Goal: Task Accomplishment & Management: Manage account settings

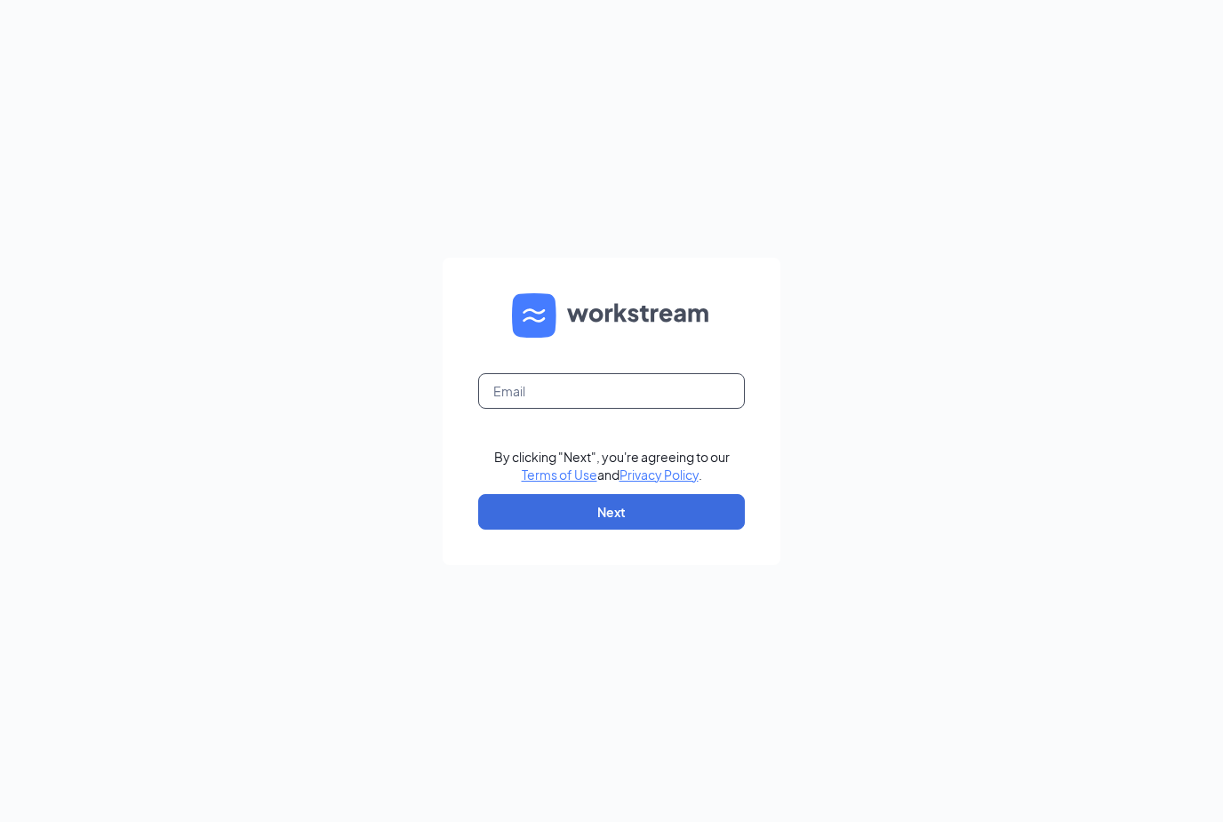
click at [654, 409] on input "text" at bounding box center [611, 391] width 267 height 36
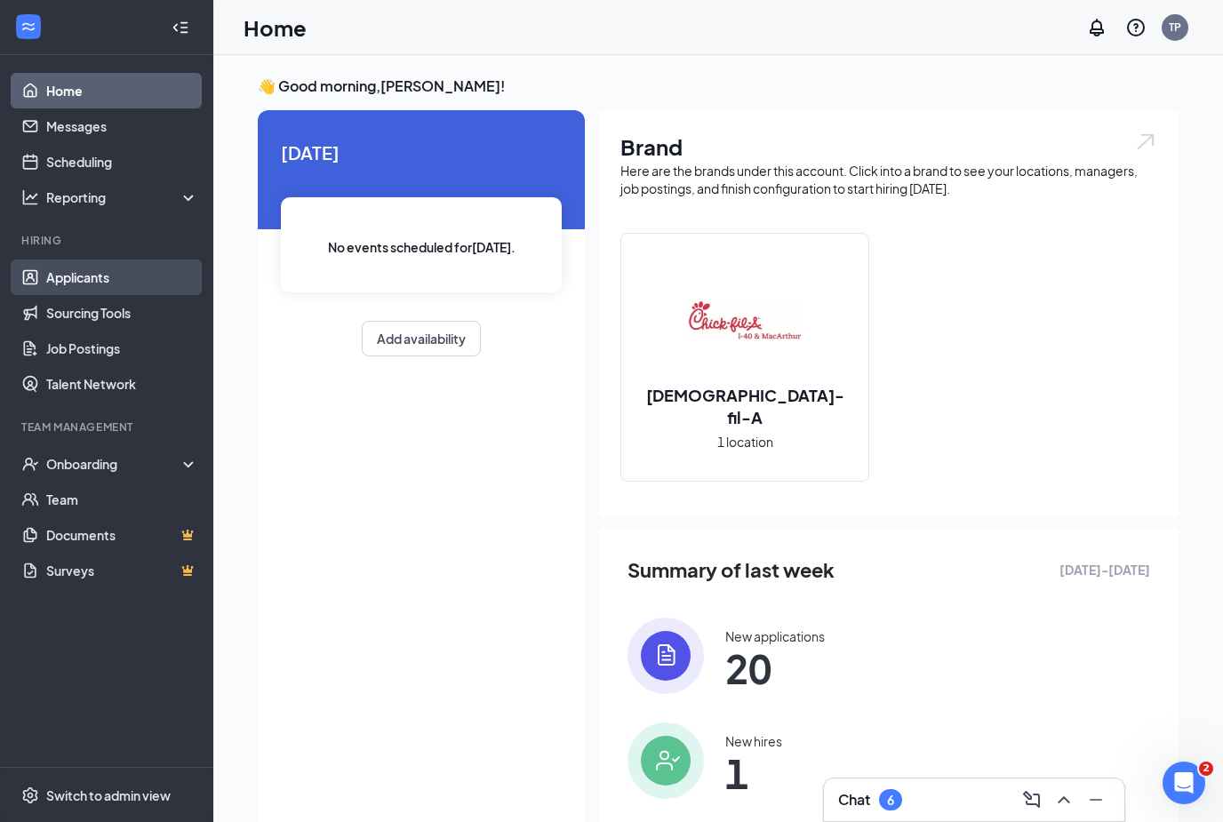
click at [68, 279] on link "Applicants" at bounding box center [122, 278] width 152 height 36
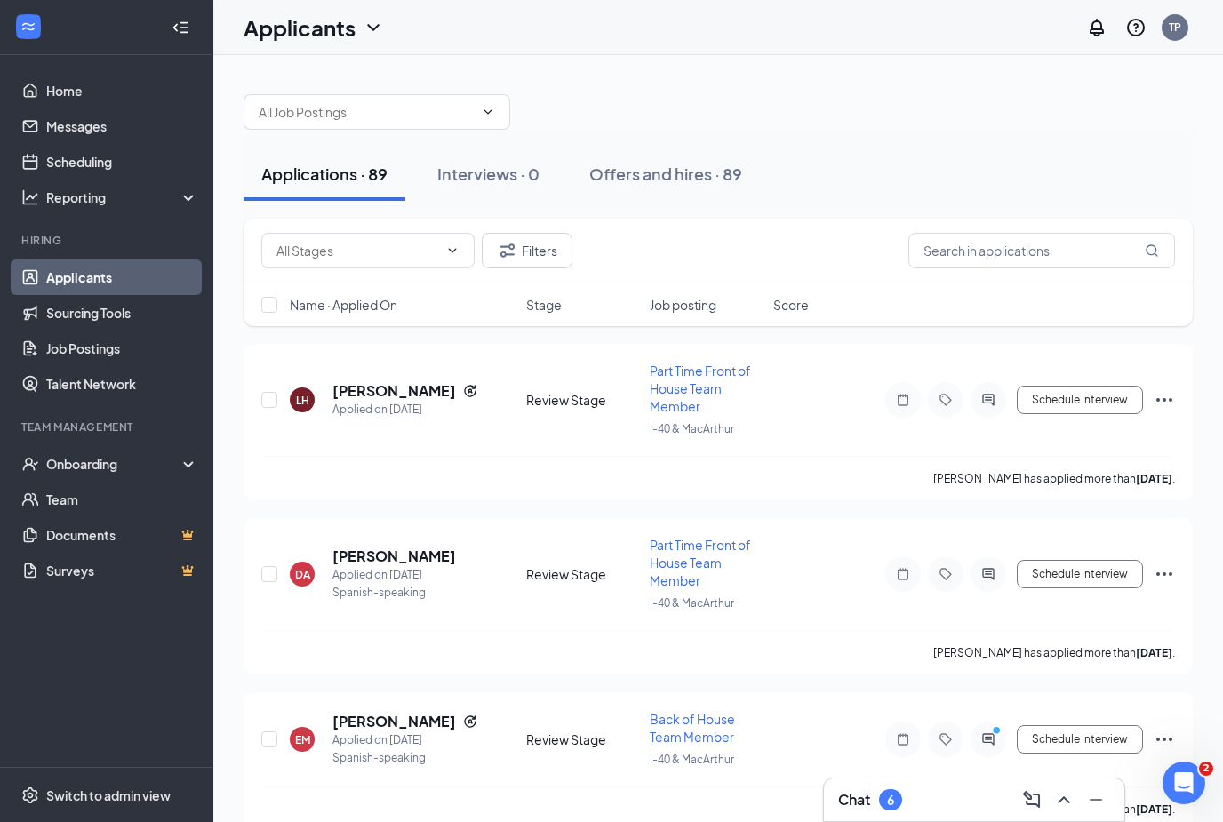
click at [354, 300] on span "Name · Applied On" at bounding box center [344, 305] width 108 height 18
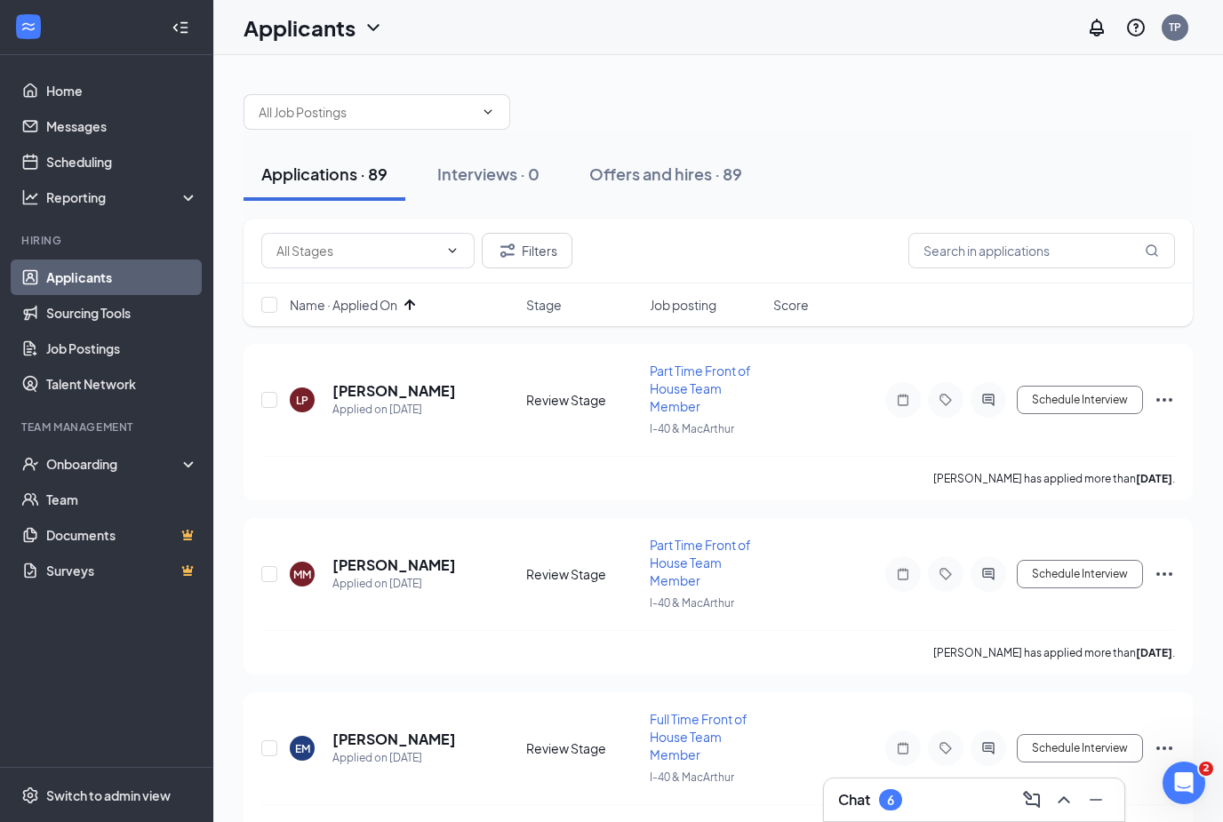
click at [354, 300] on span "Name · Applied On" at bounding box center [344, 305] width 108 height 18
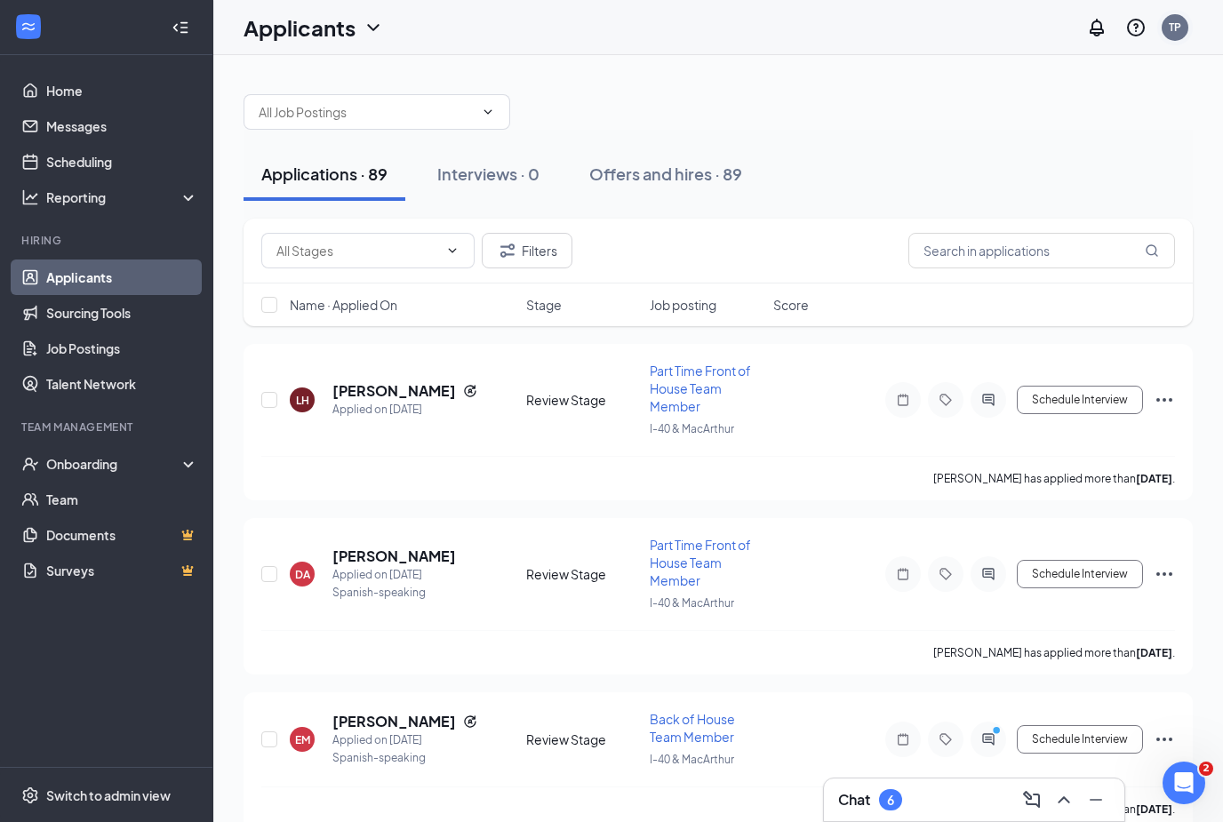
click at [1183, 33] on div "TP" at bounding box center [1175, 27] width 27 height 27
click at [1045, 228] on link "Switch account" at bounding box center [1034, 228] width 89 height 16
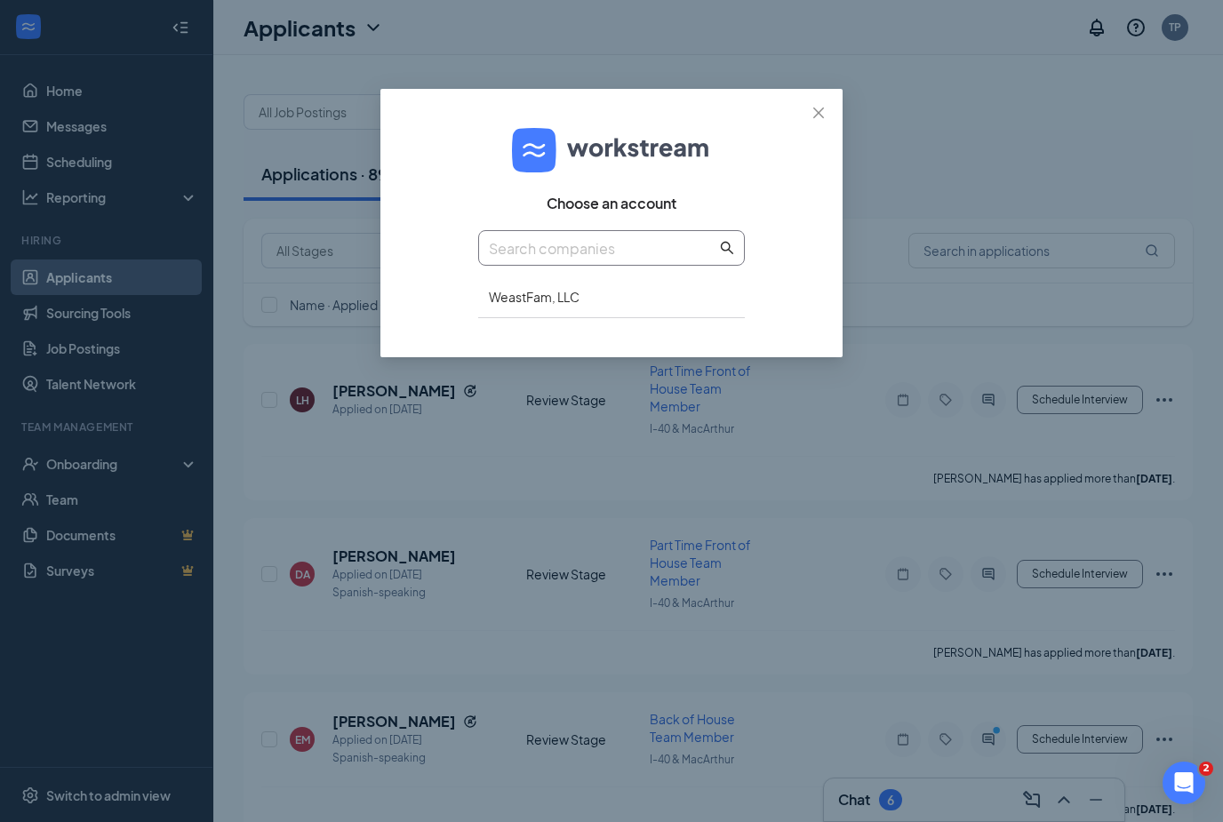
click at [634, 235] on span at bounding box center [611, 248] width 267 height 36
click at [542, 297] on div "WeastFam, LLC" at bounding box center [611, 297] width 267 height 42
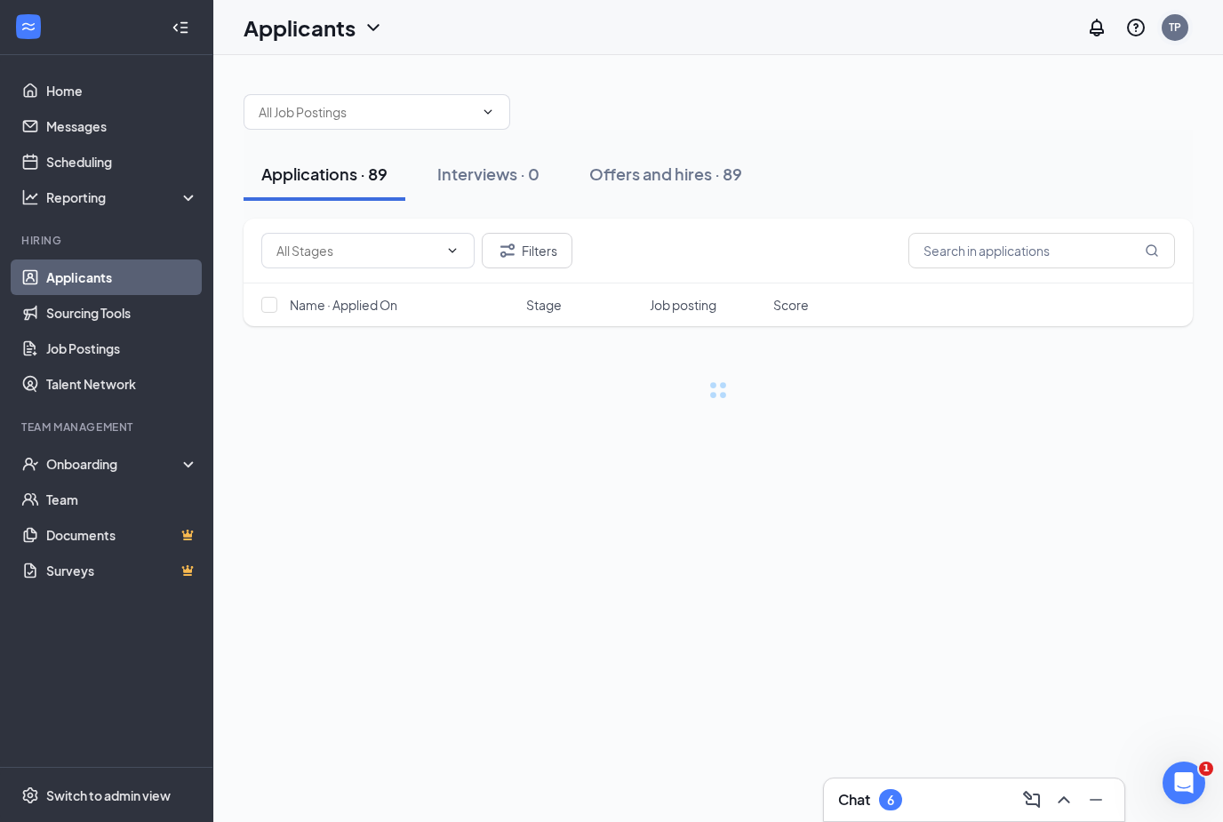
click at [1182, 28] on div "TP" at bounding box center [1175, 27] width 27 height 27
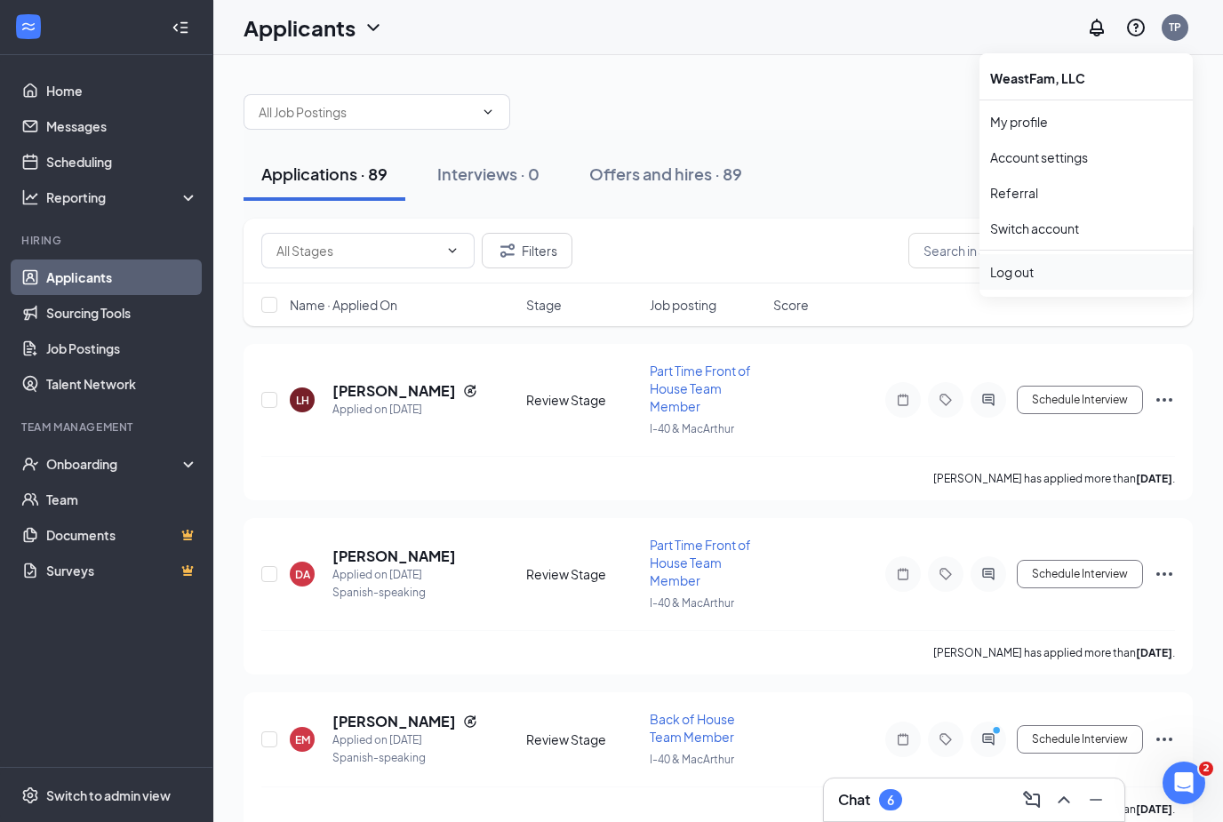
click at [1021, 268] on div "Log out" at bounding box center [1086, 272] width 192 height 18
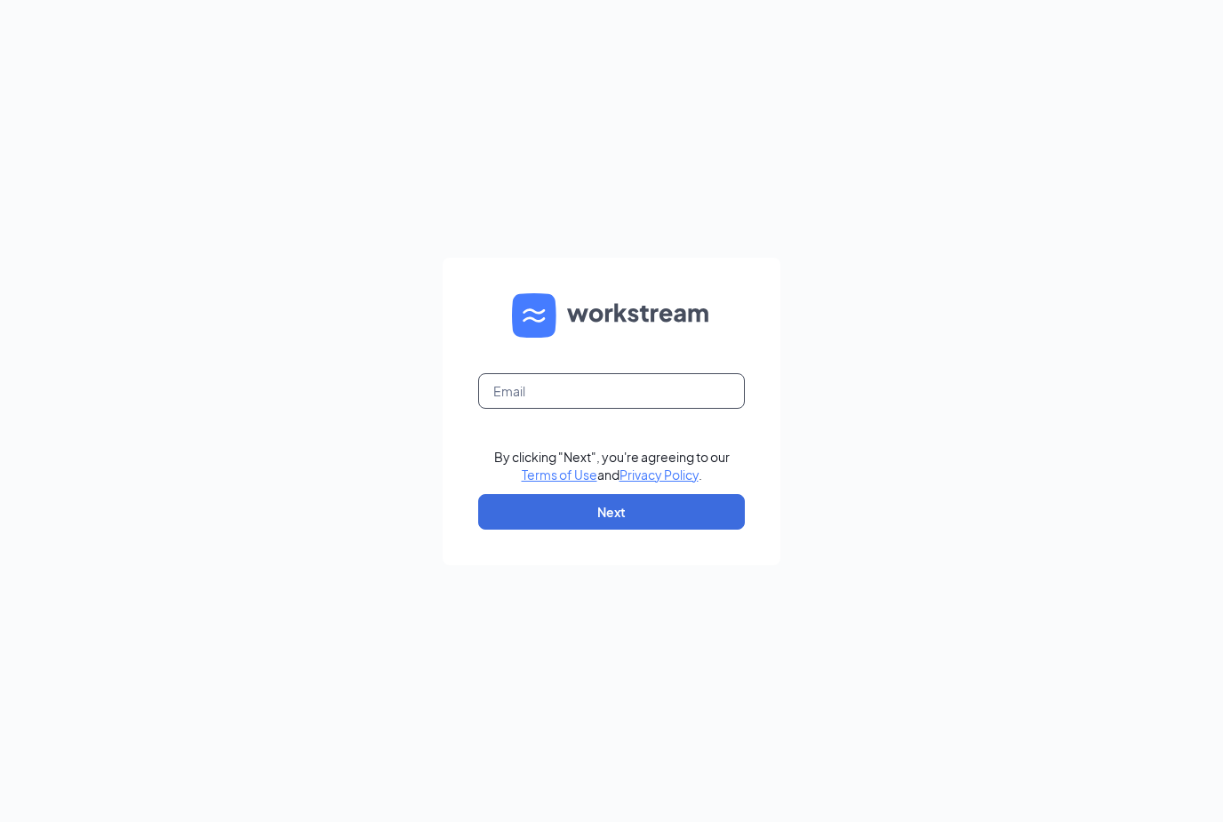
click at [570, 409] on input "text" at bounding box center [611, 391] width 267 height 36
type input "R"
type input "Ren.polvado@cfa104may.com"
click at [686, 565] on form "Ren.polvado@cfa104may.com By clicking "Next", you're agreeing to our Terms of U…" at bounding box center [612, 412] width 338 height 308
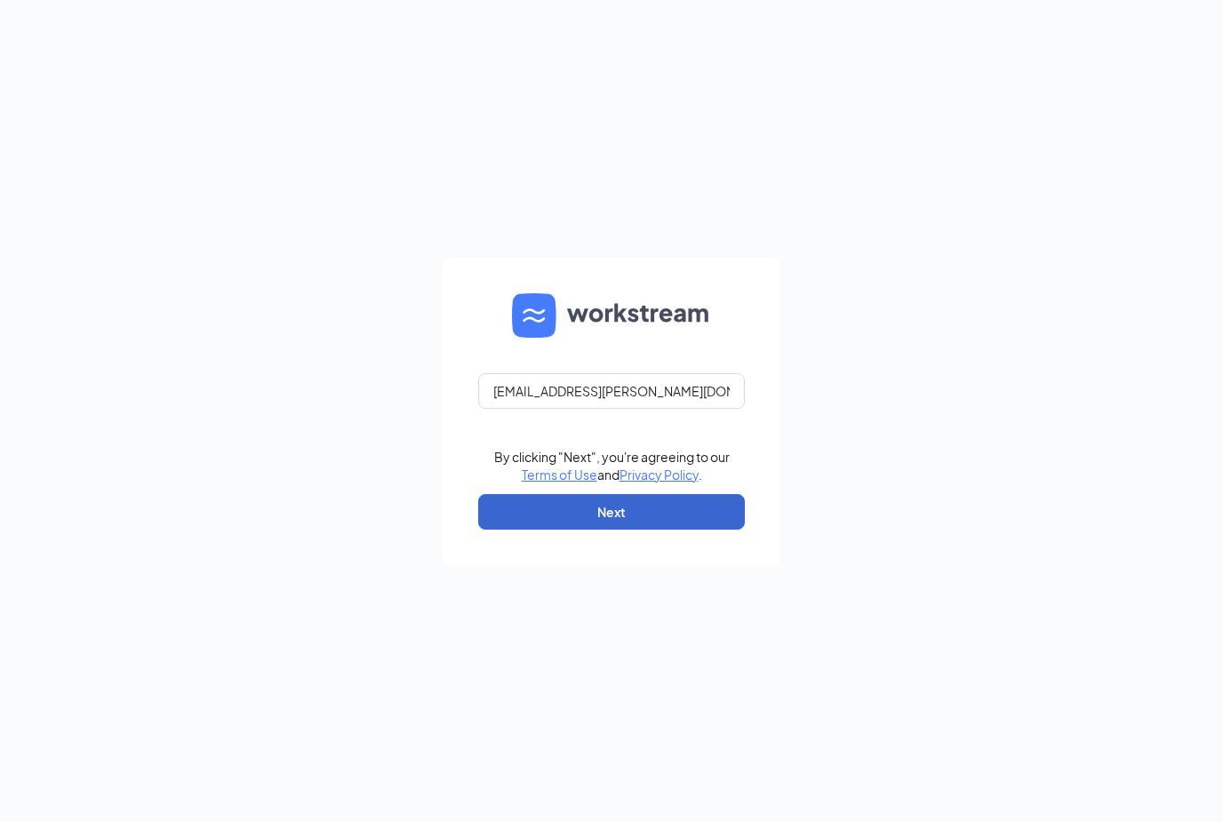
click at [690, 530] on button "Next" at bounding box center [611, 512] width 267 height 36
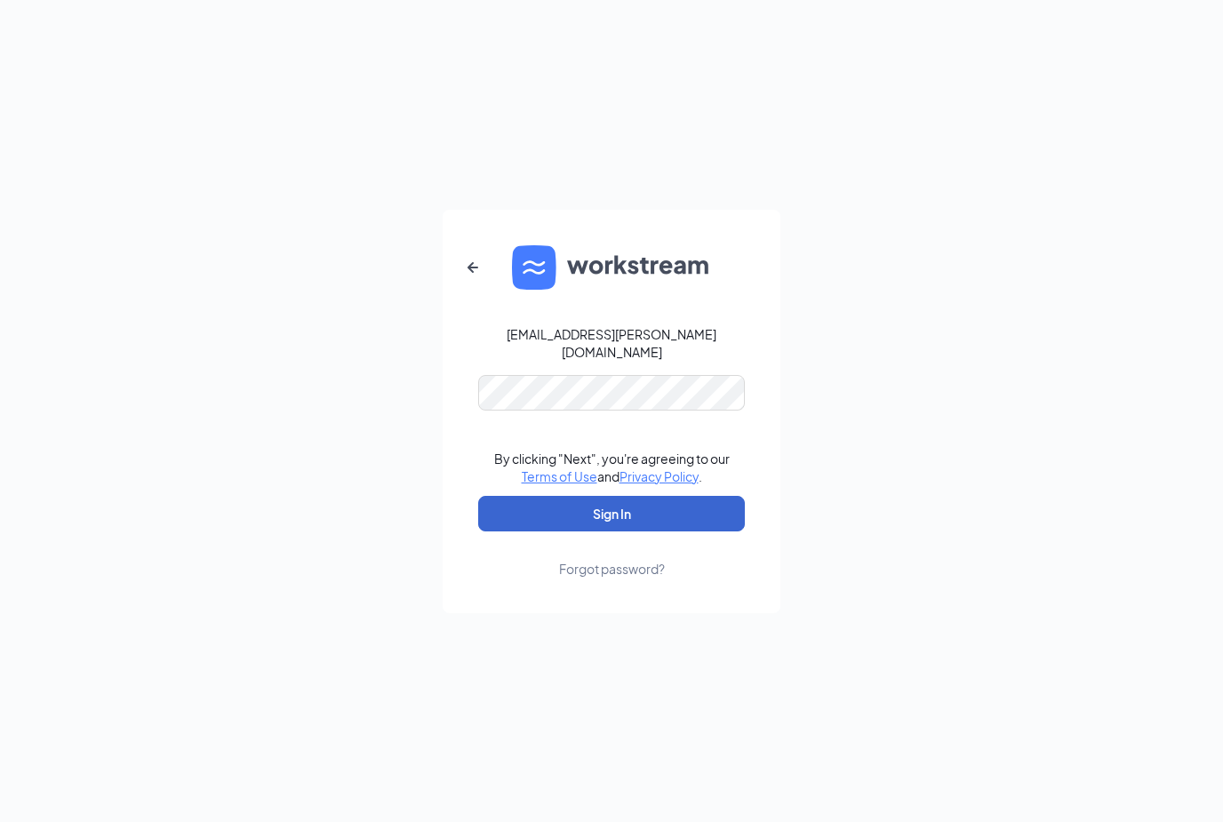
click at [672, 532] on button "Sign In" at bounding box center [611, 514] width 267 height 36
click at [661, 532] on button "Sign In" at bounding box center [611, 514] width 267 height 36
click at [401, 425] on div "Ren.polvado@cfa104may.com Credential mismatches. By clicking "Next", you're agr…" at bounding box center [611, 411] width 1223 height 822
click at [690, 532] on button "Sign In" at bounding box center [611, 514] width 267 height 36
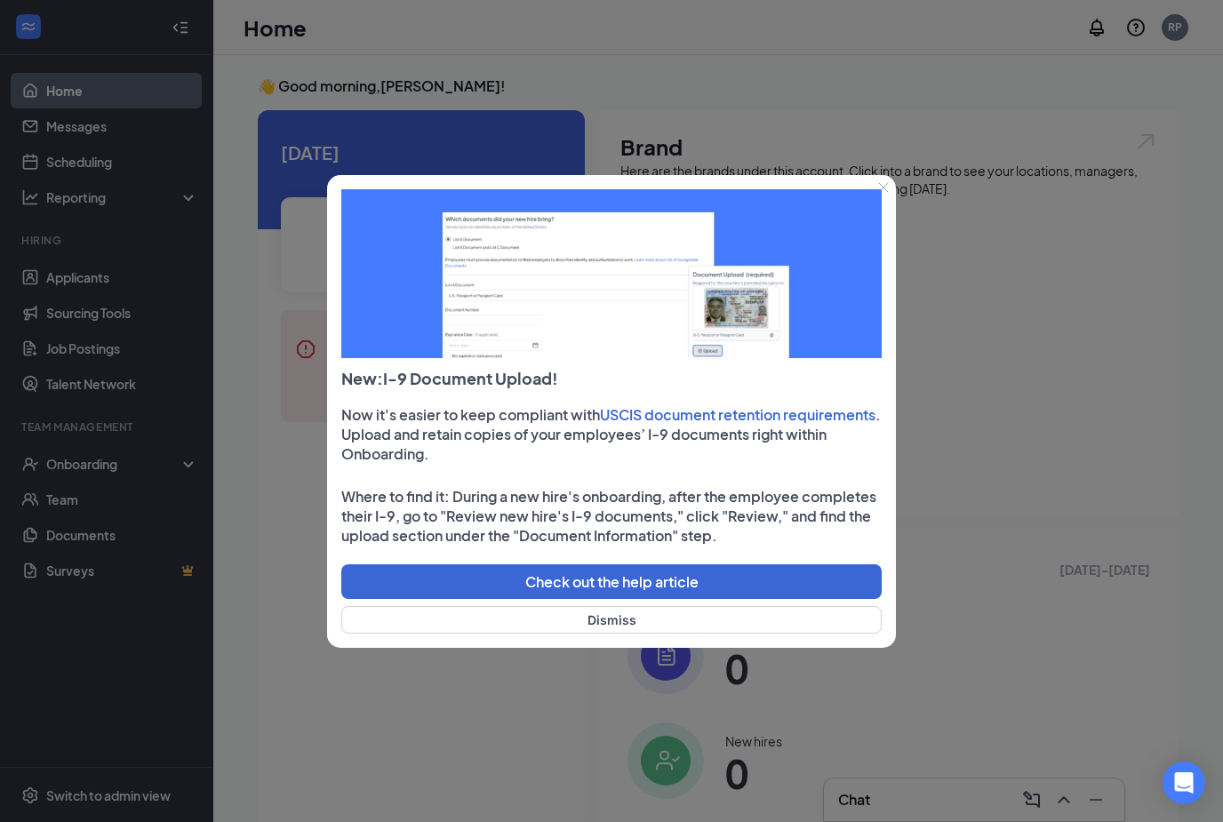
click at [884, 188] on icon "Close" at bounding box center [883, 187] width 11 height 11
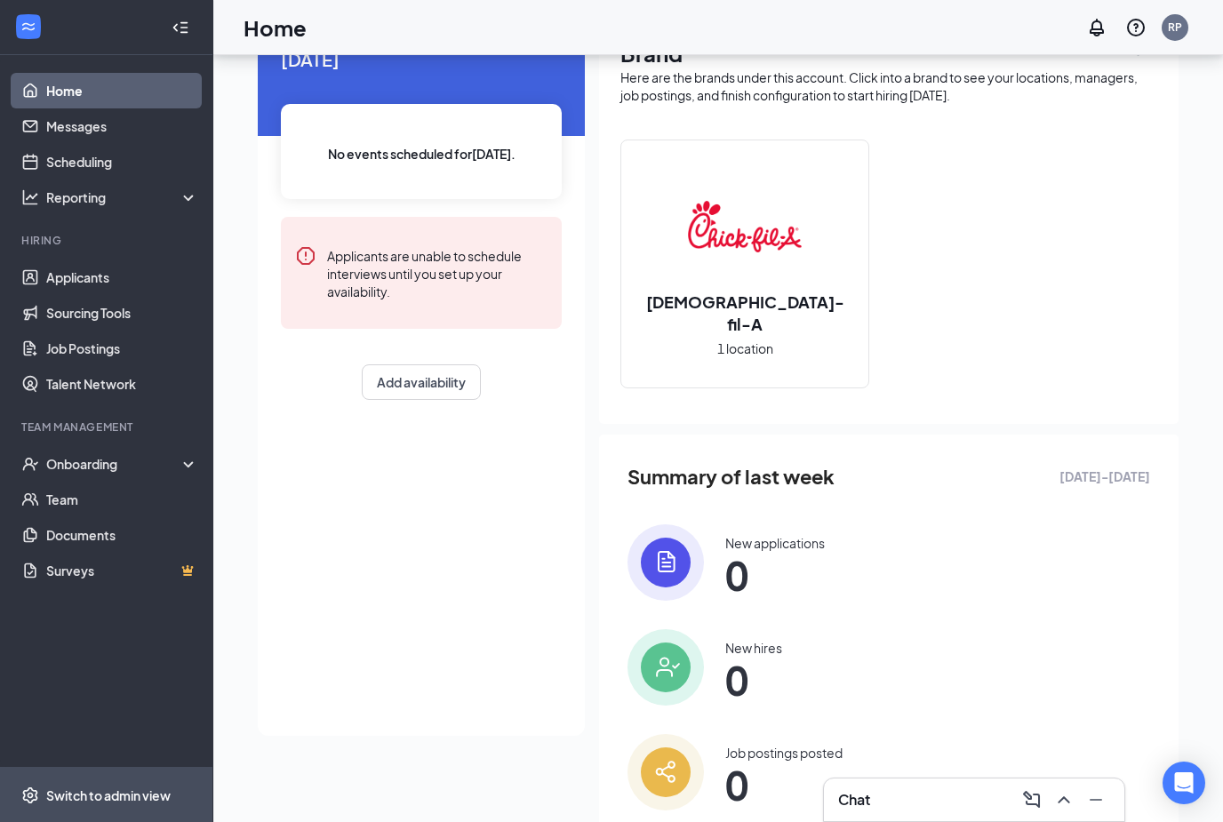
drag, startPoint x: 90, startPoint y: 850, endPoint x: 90, endPoint y: 813, distance: 37.3
click at [90, 805] on div "Switch to admin view" at bounding box center [108, 796] width 124 height 18
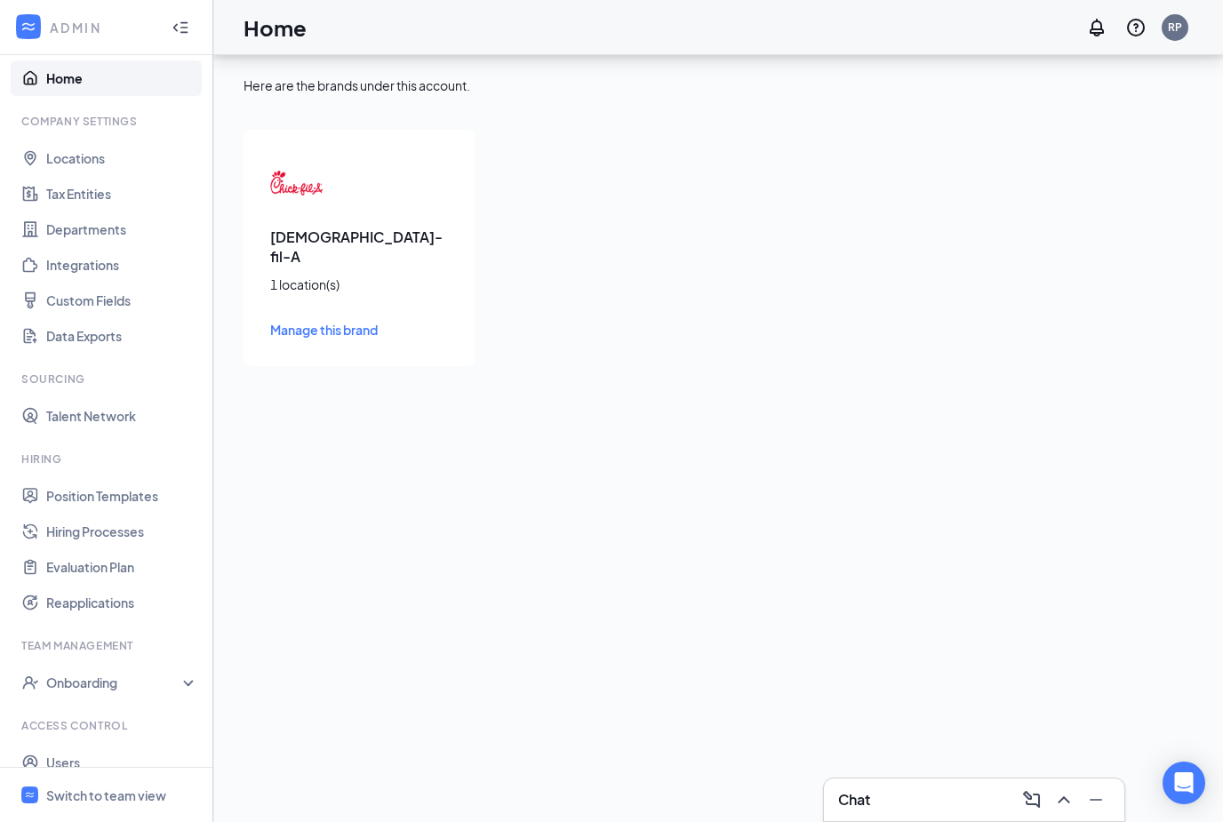
scroll to position [12, 0]
click at [108, 515] on link "Hiring Processes" at bounding box center [122, 533] width 152 height 36
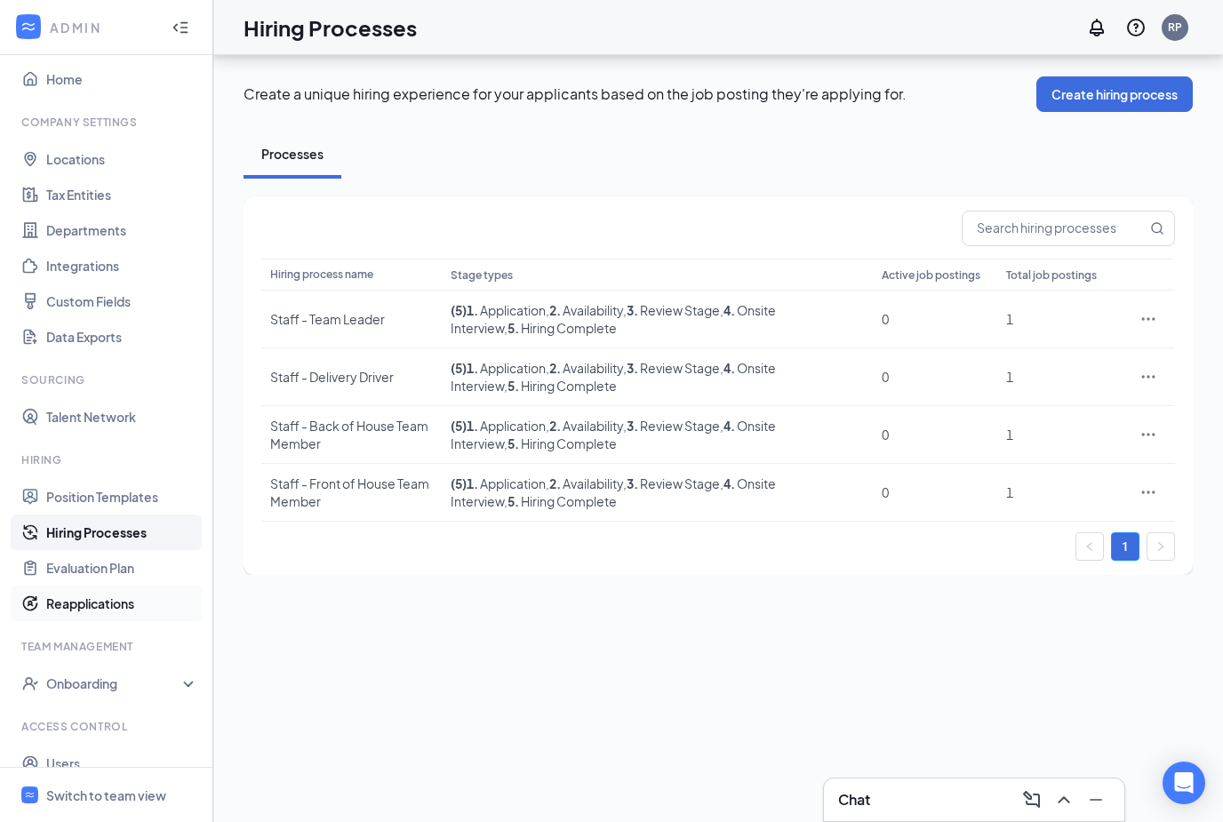
click at [112, 586] on link "Reapplications" at bounding box center [122, 604] width 152 height 36
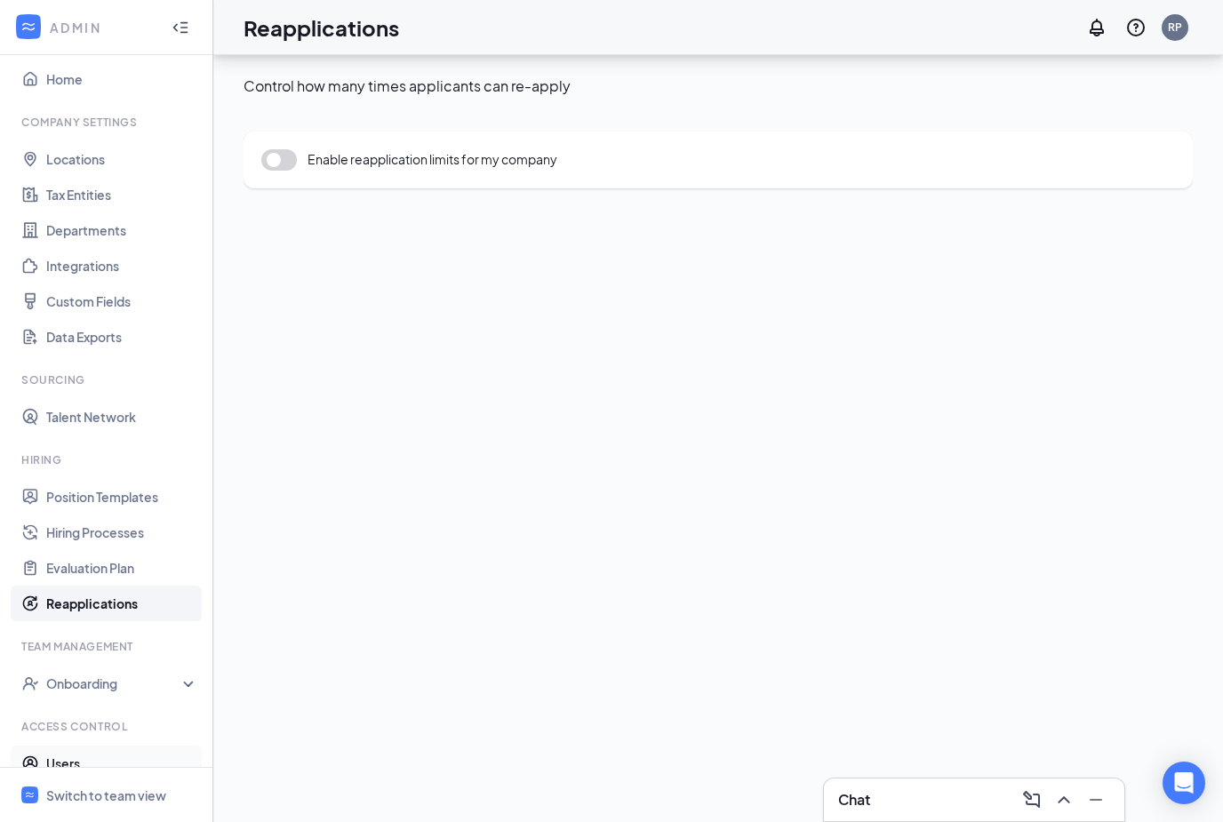
click at [89, 746] on link "Users" at bounding box center [122, 764] width 152 height 36
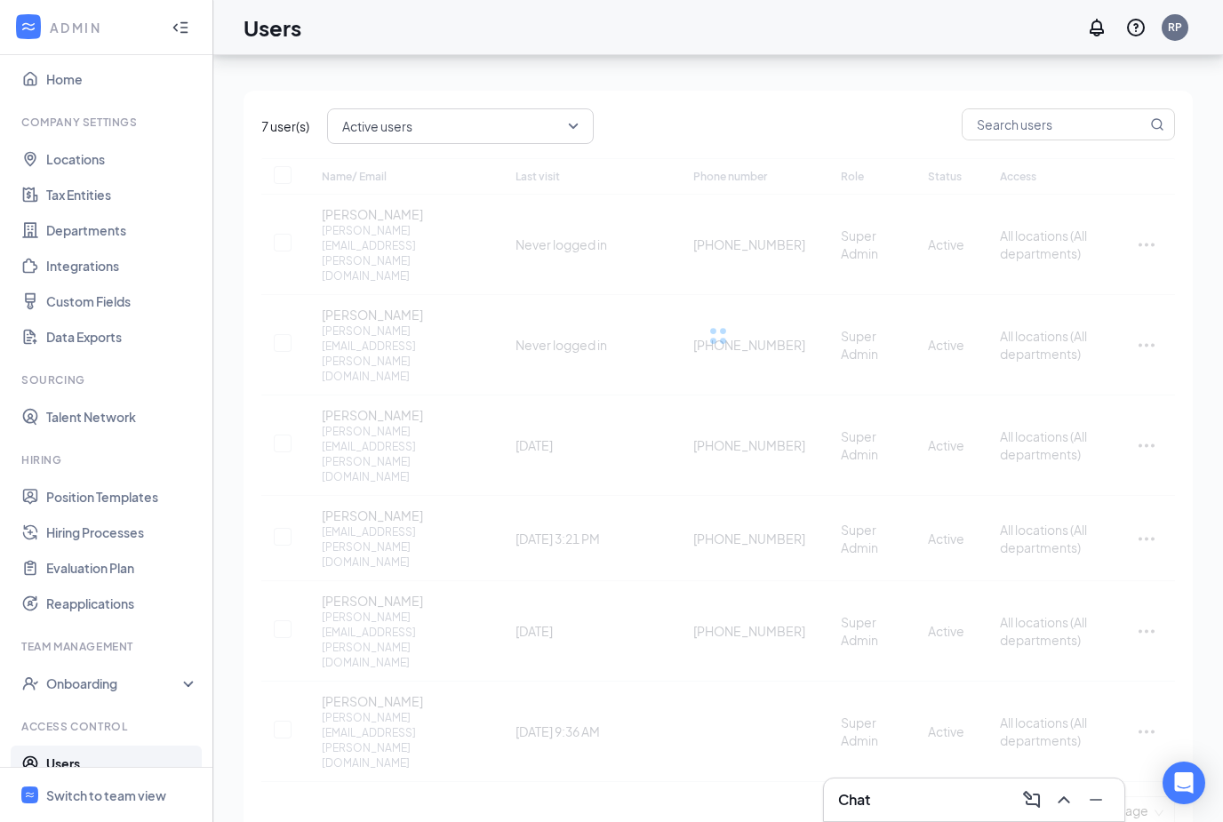
checkbox input "false"
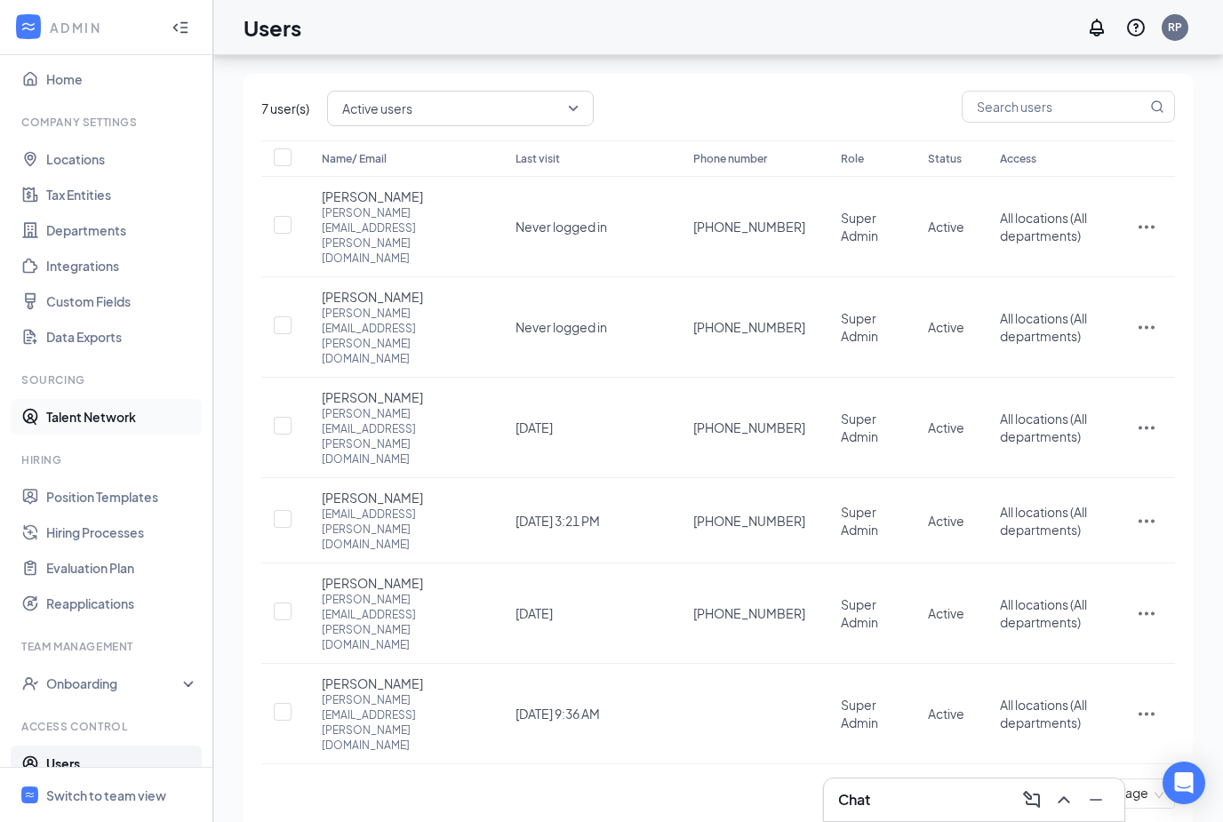
click at [108, 399] on link "Talent Network" at bounding box center [122, 417] width 152 height 36
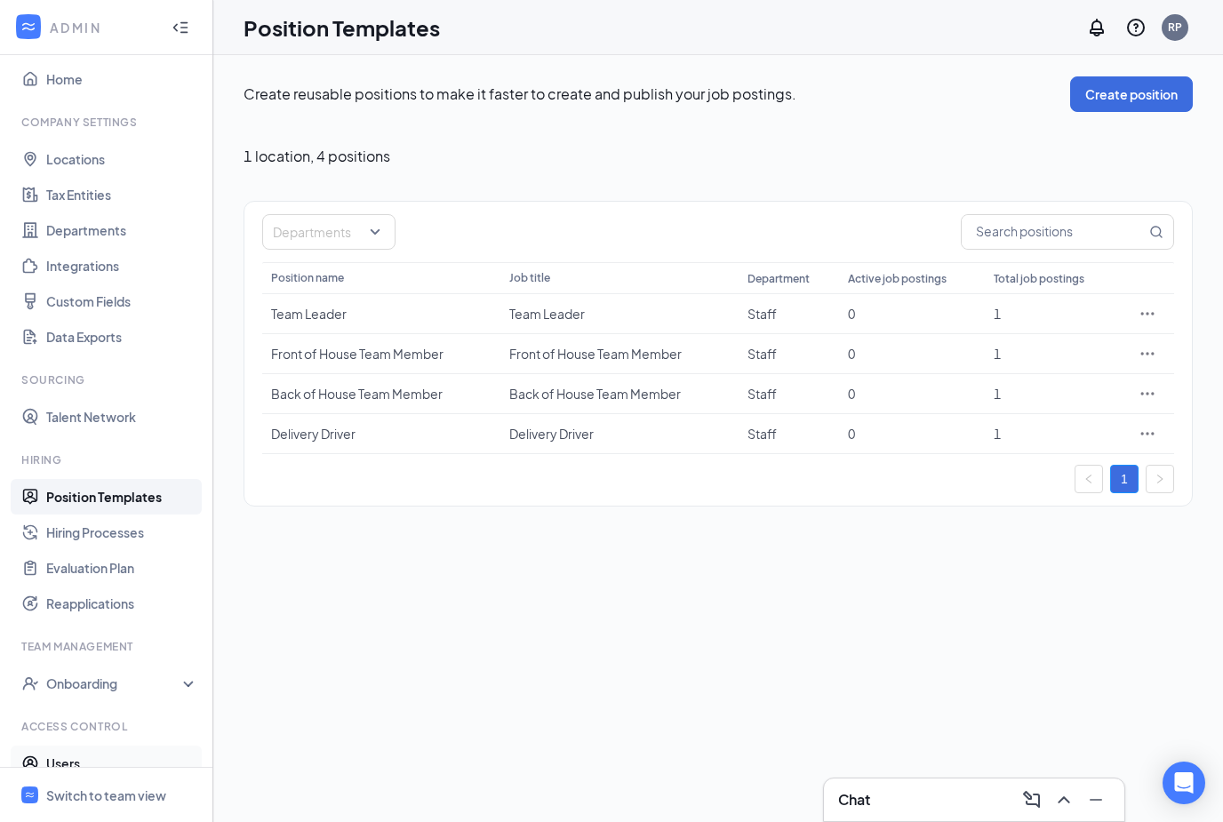
scroll to position [57, 0]
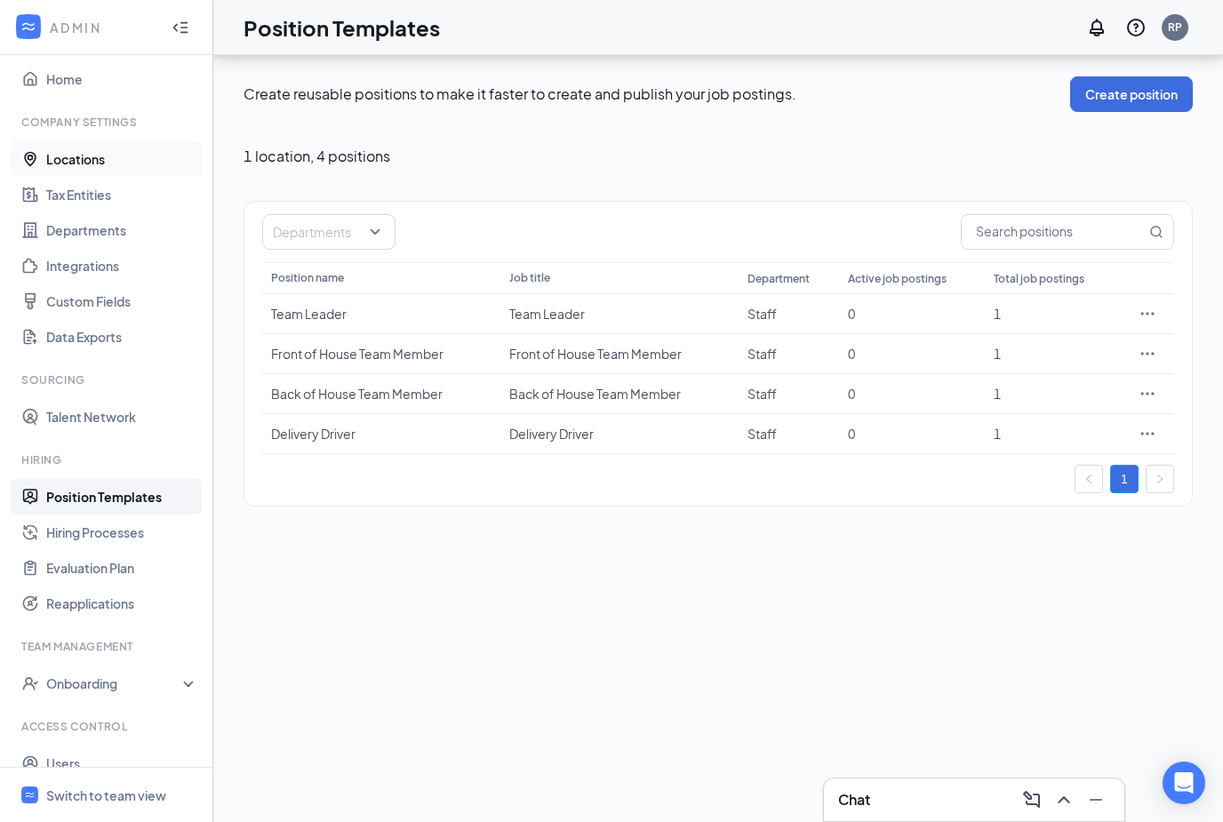
click at [96, 141] on link "Locations" at bounding box center [122, 159] width 152 height 36
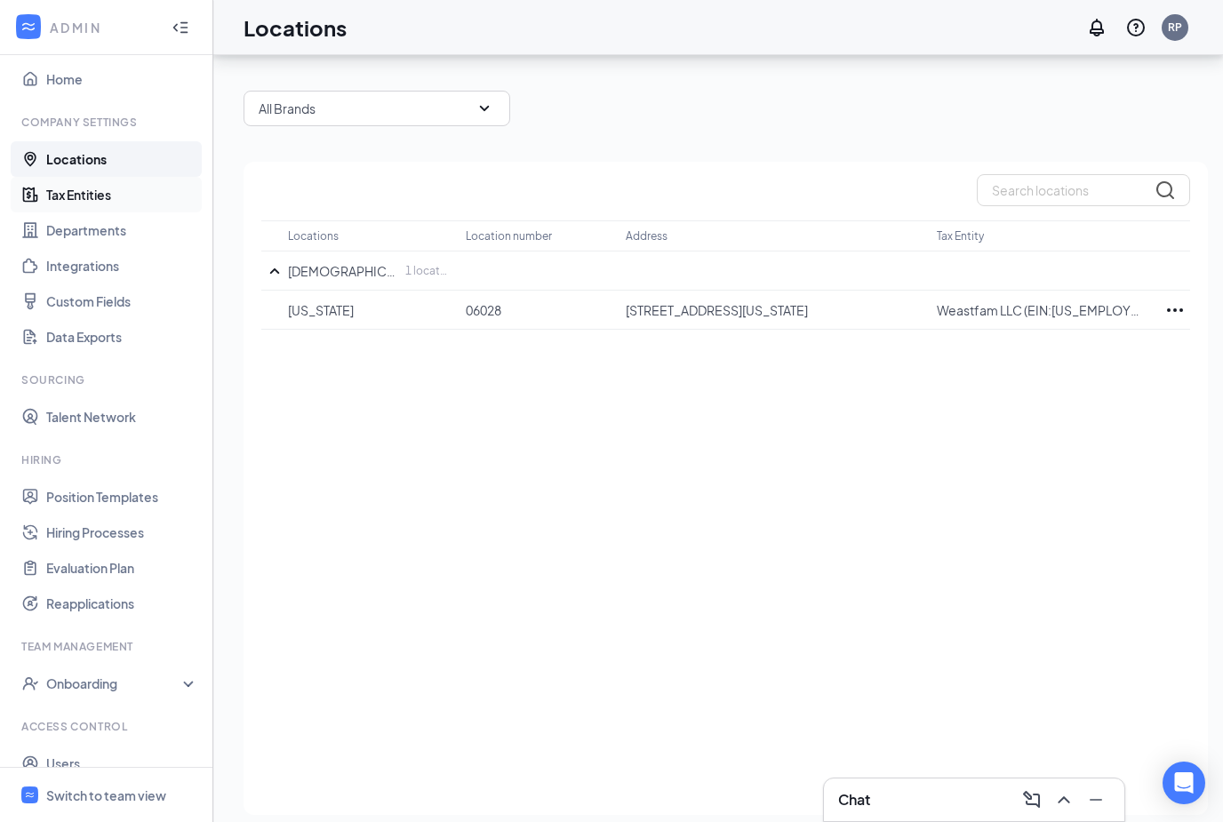
click at [66, 209] on link "Tax Entities" at bounding box center [122, 195] width 152 height 36
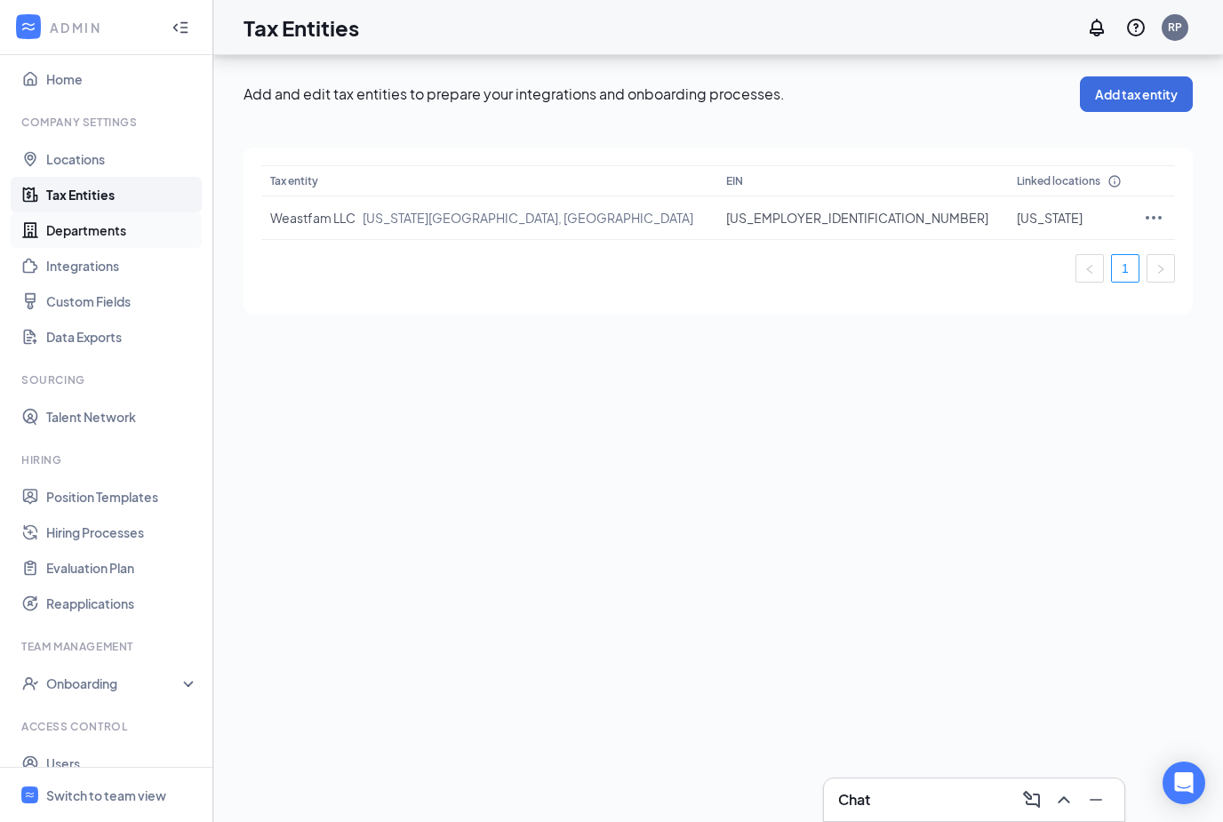
click at [96, 212] on link "Departments" at bounding box center [122, 230] width 152 height 36
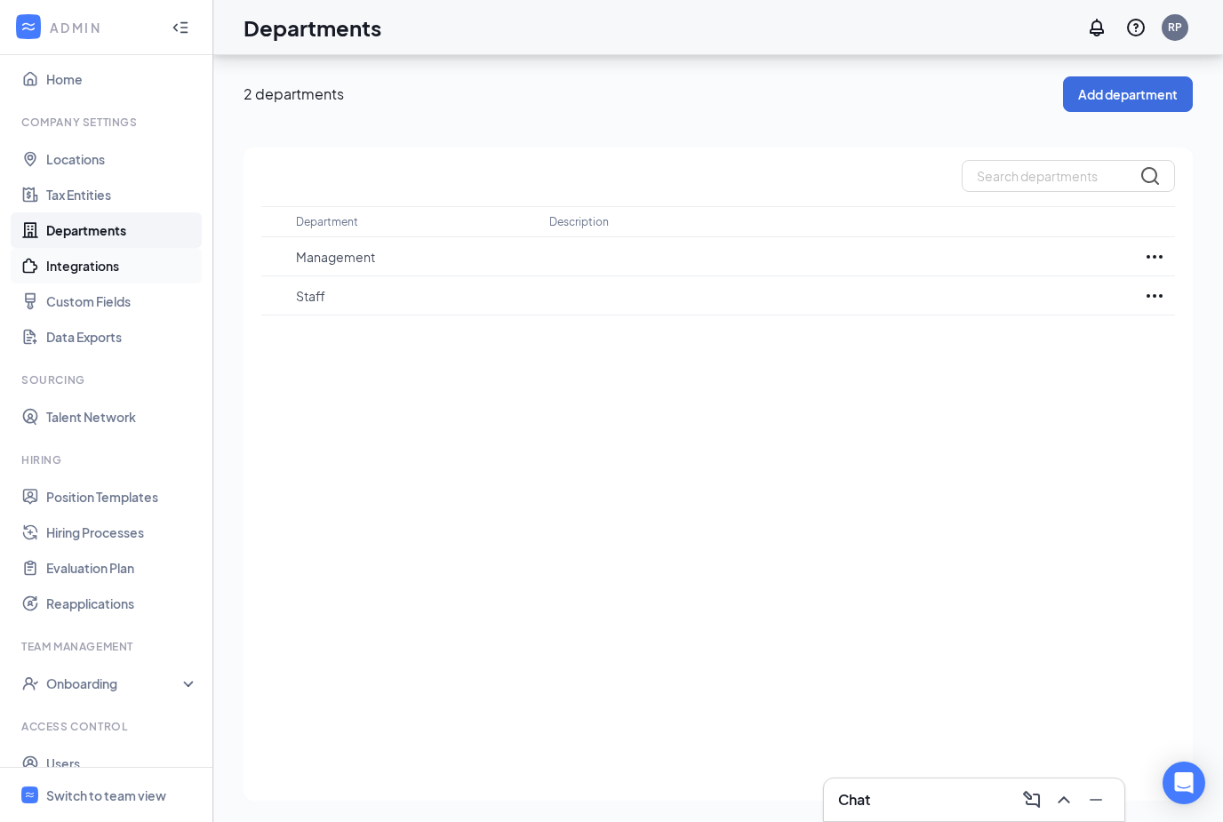
click at [96, 248] on link "Integrations" at bounding box center [122, 266] width 152 height 36
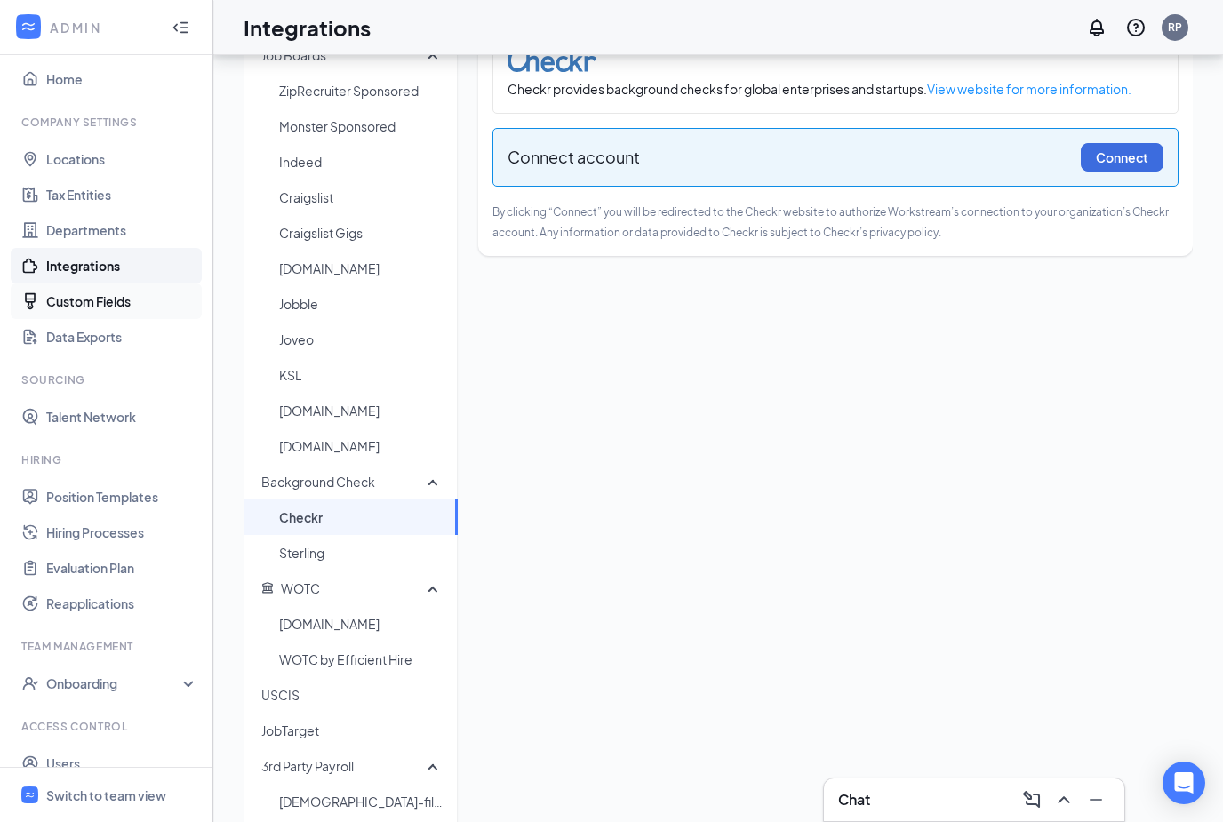
click at [98, 300] on link "Custom Fields" at bounding box center [122, 302] width 152 height 36
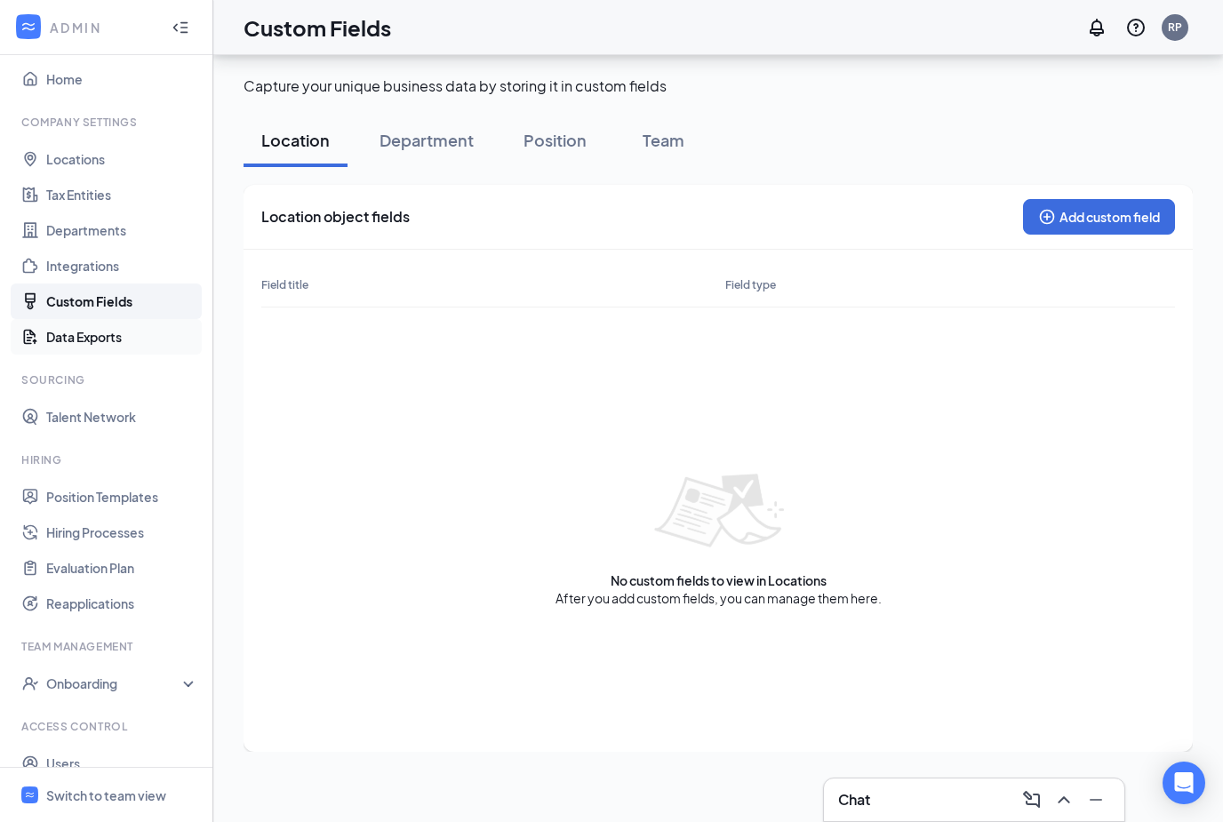
click at [101, 319] on link "Data Exports" at bounding box center [122, 337] width 152 height 36
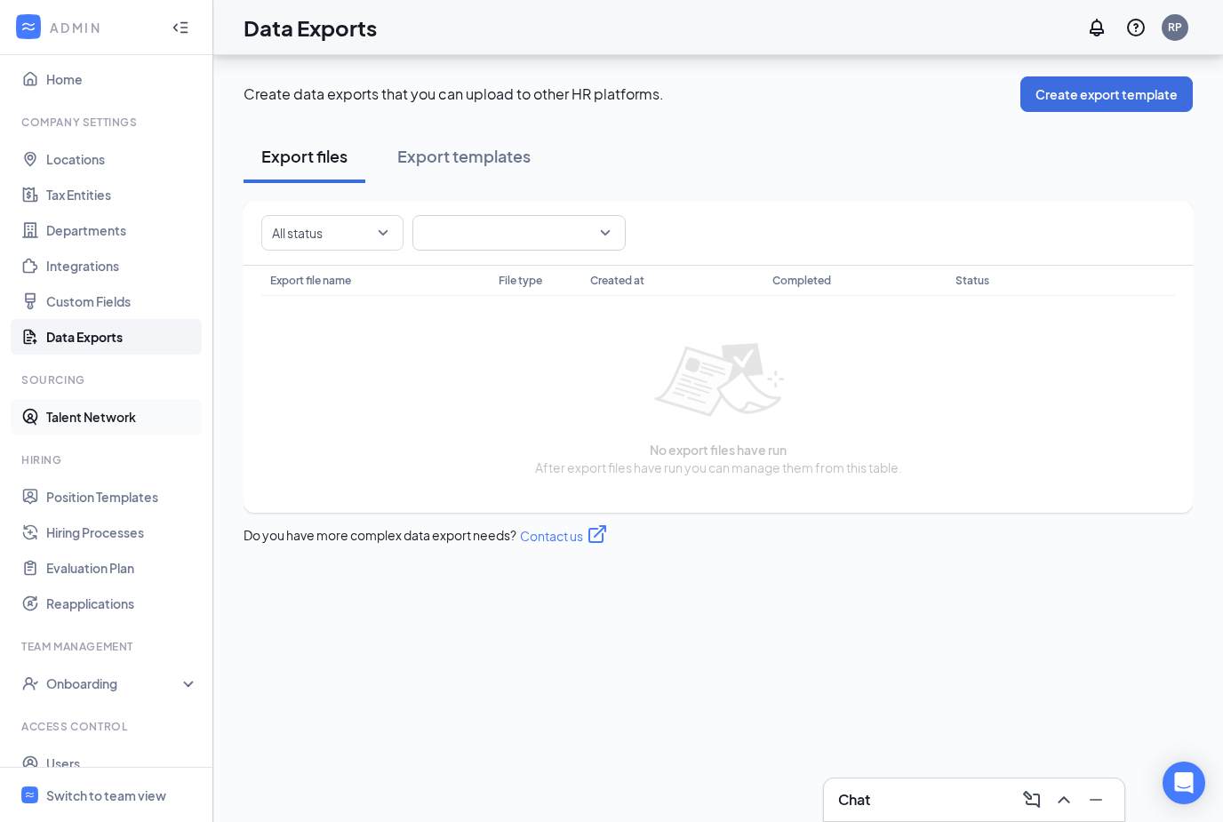
click at [92, 399] on link "Talent Network" at bounding box center [122, 417] width 152 height 36
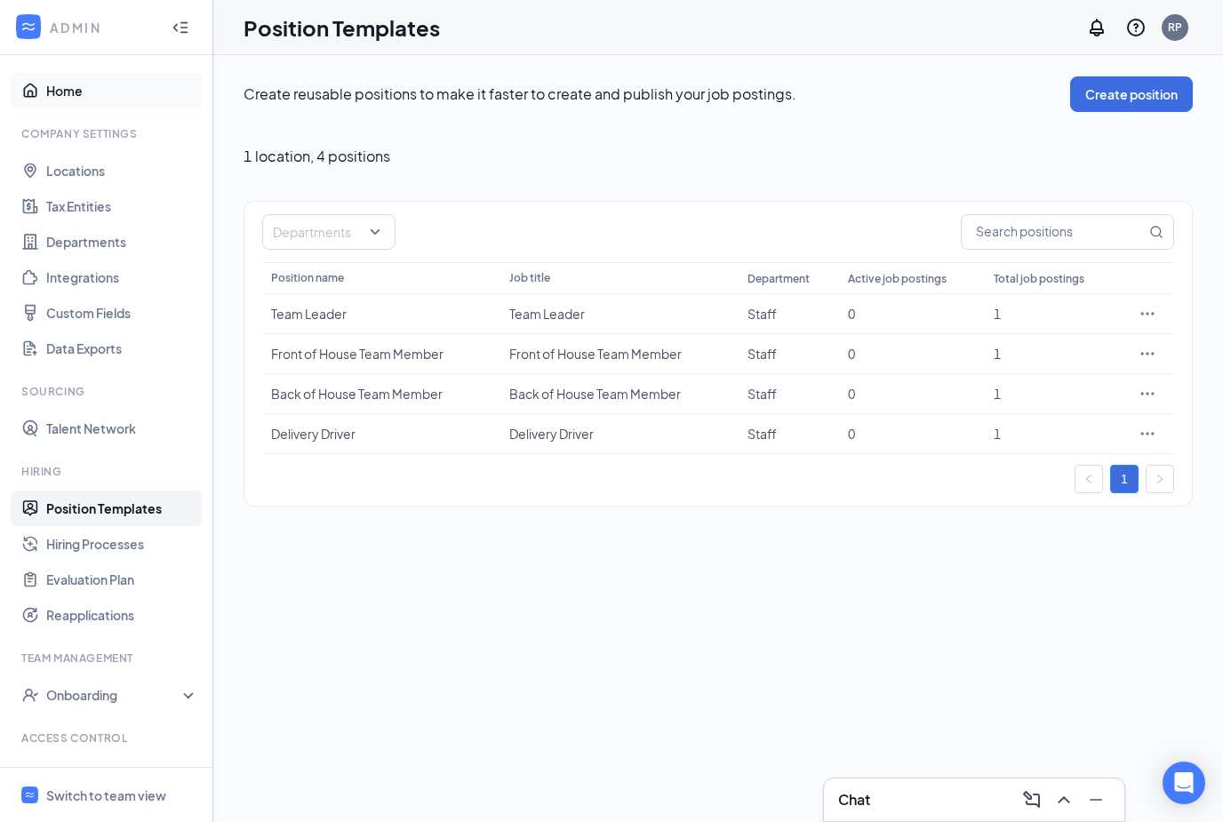
click at [113, 76] on link "Home" at bounding box center [122, 91] width 152 height 36
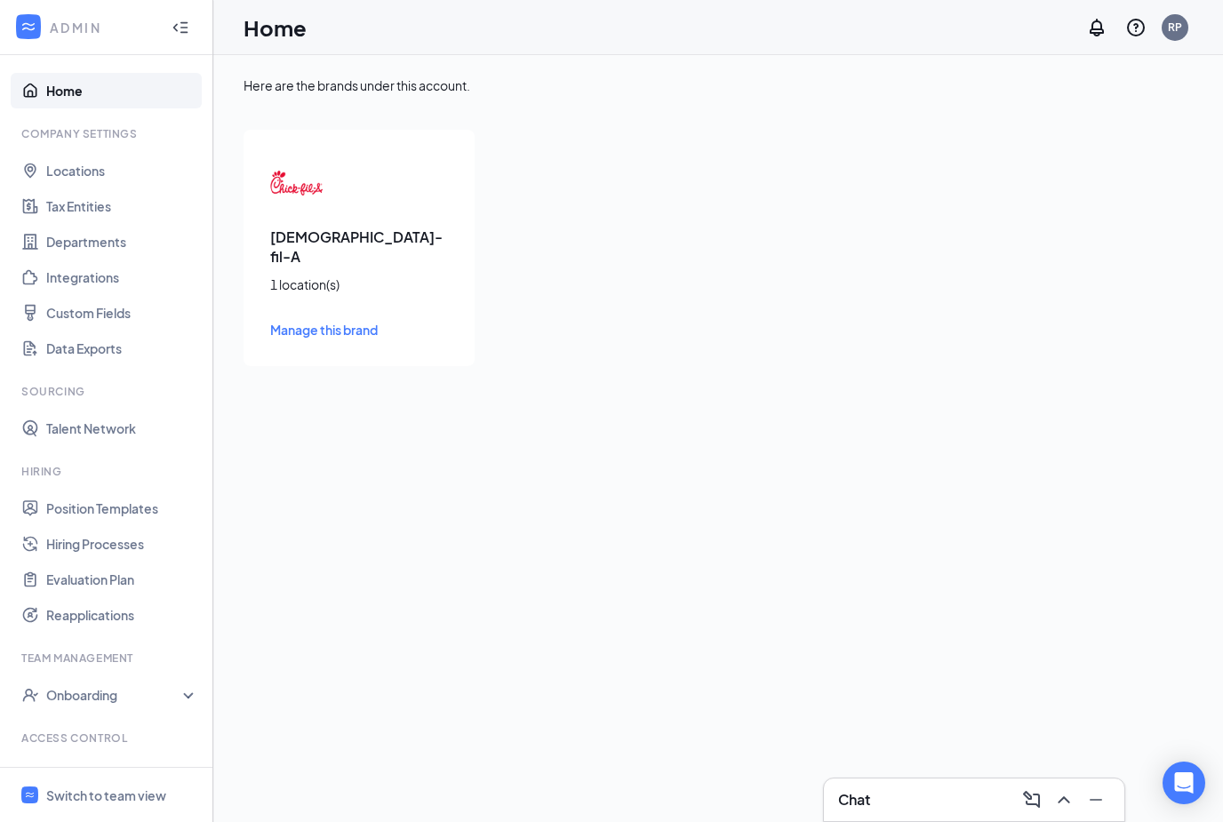
click at [323, 322] on span "Manage this brand" at bounding box center [324, 330] width 108 height 16
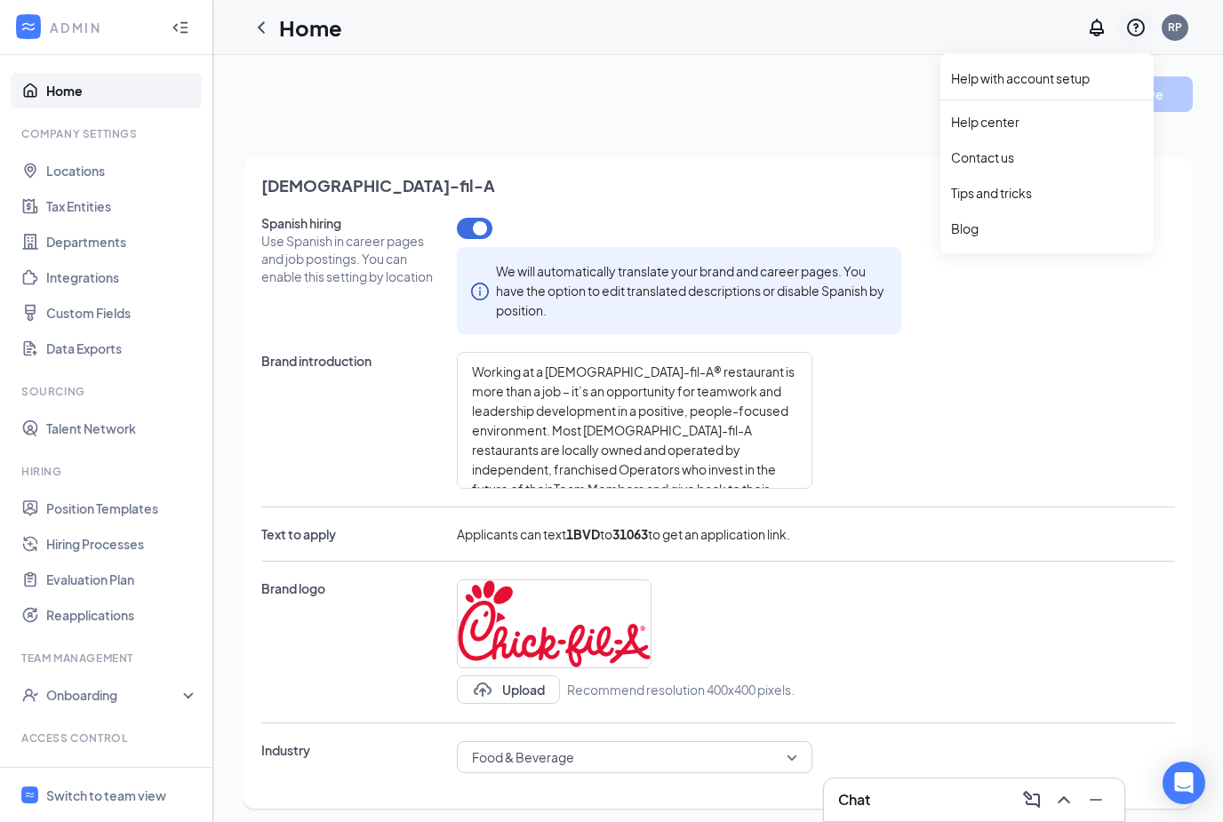
click at [1138, 34] on icon "QuestionInfo" at bounding box center [1135, 27] width 21 height 21
click at [744, 144] on form "Cancel Save Chick-fil-A Spanish hiring Use Spanish in career pages and job post…" at bounding box center [718, 791] width 949 height 1431
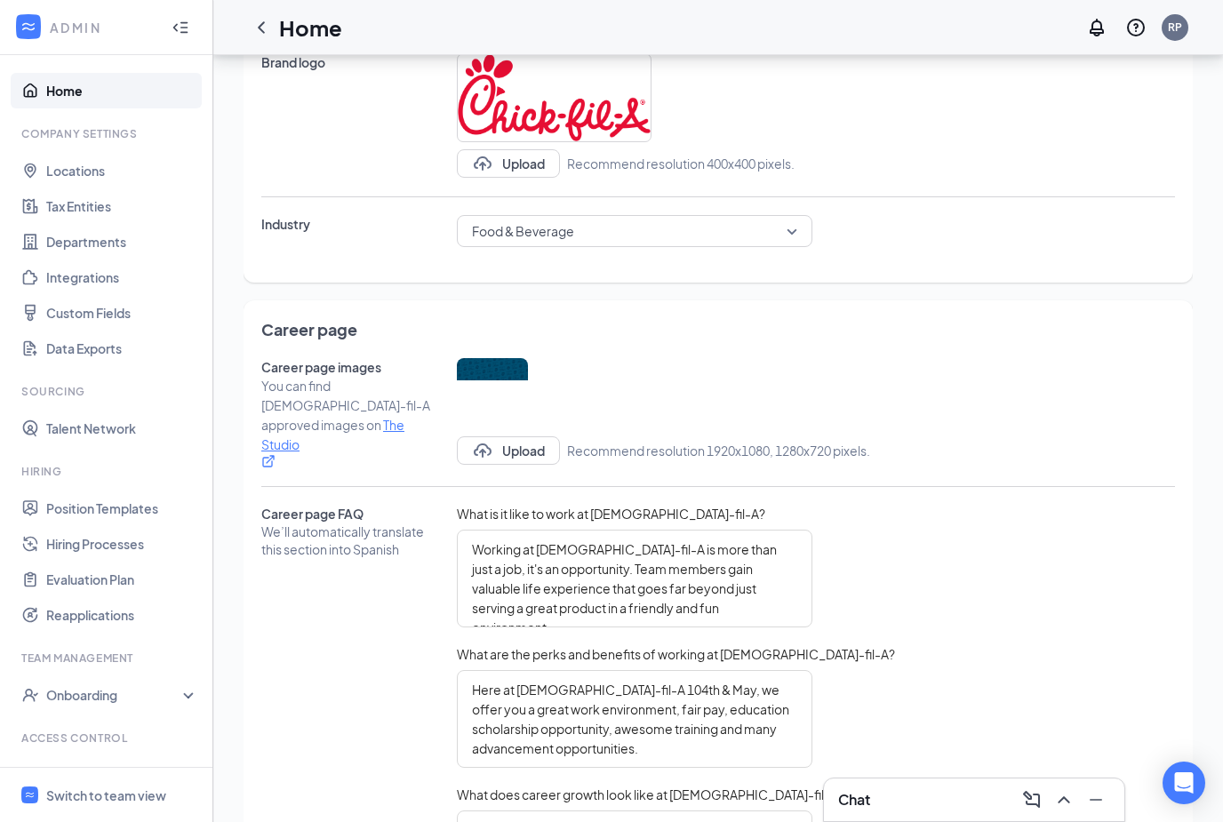
scroll to position [645, 0]
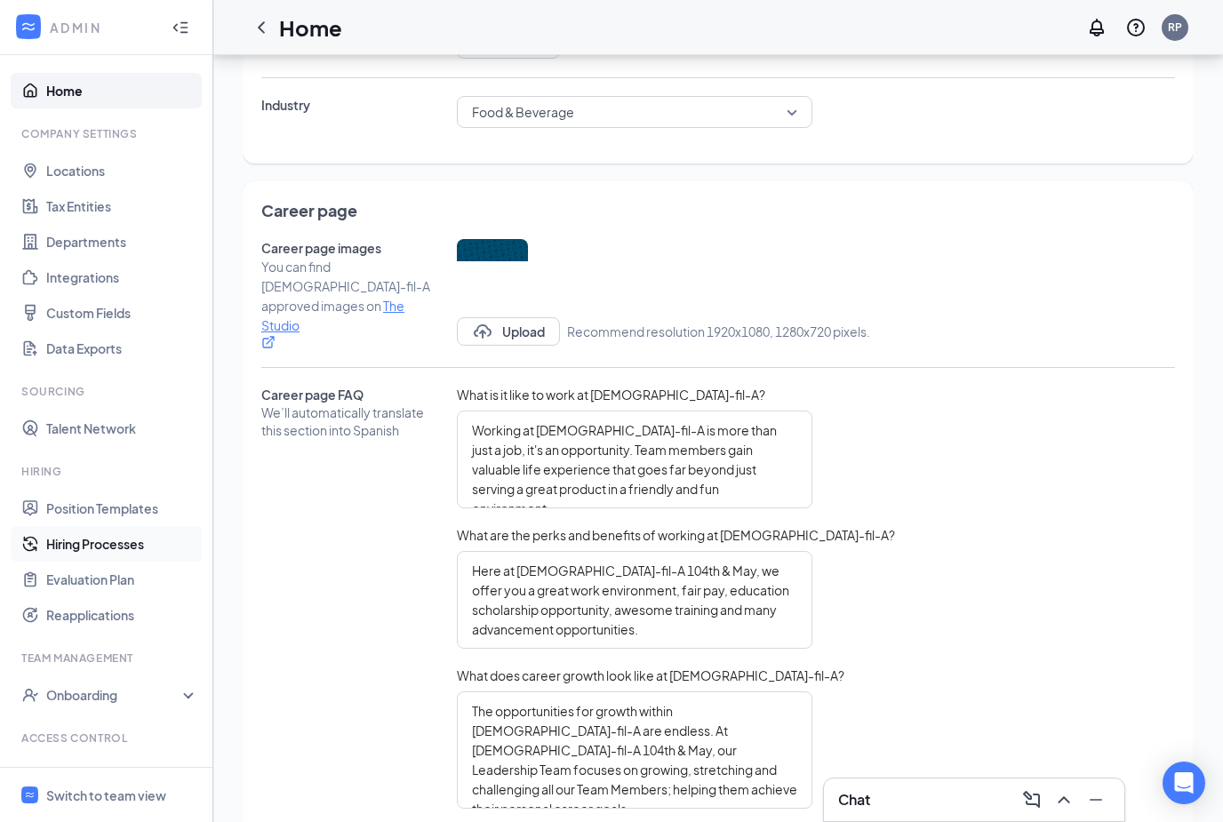
click at [110, 551] on link "Hiring Processes" at bounding box center [122, 544] width 152 height 36
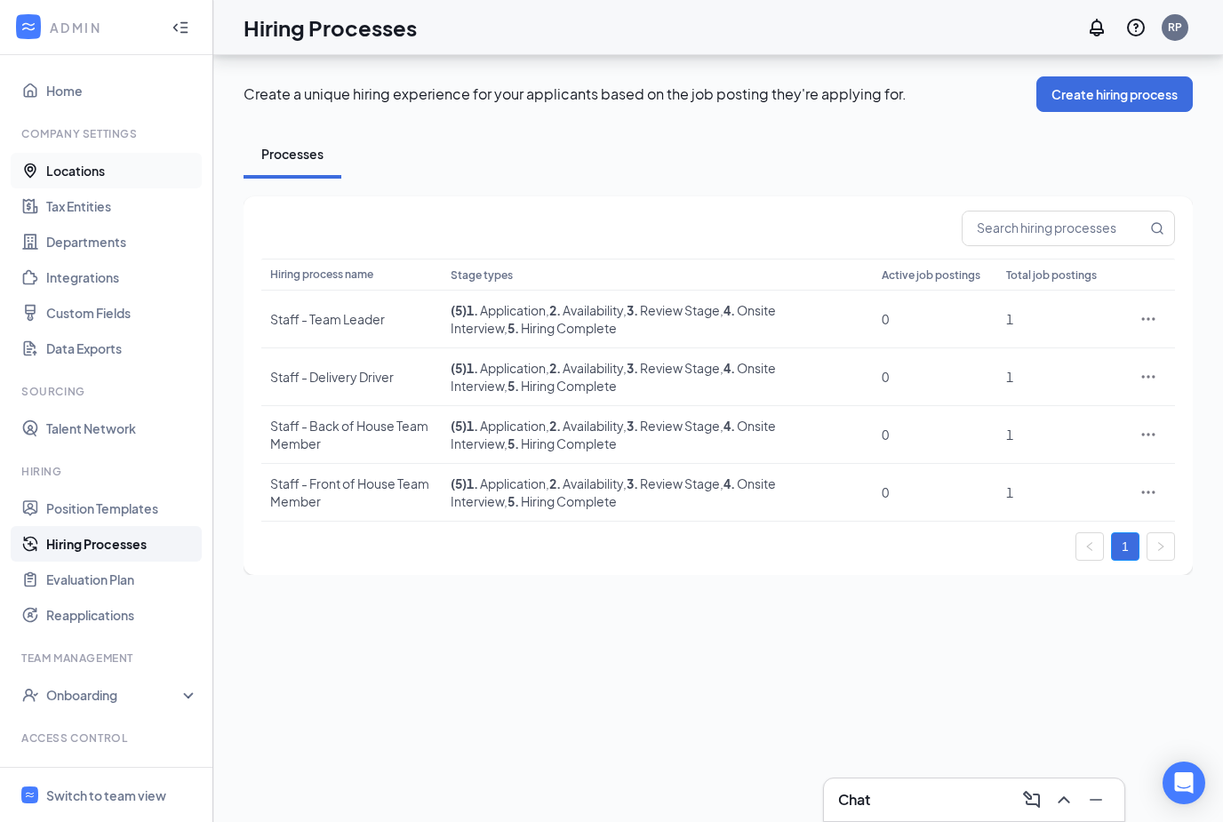
click at [106, 153] on link "Locations" at bounding box center [122, 171] width 152 height 36
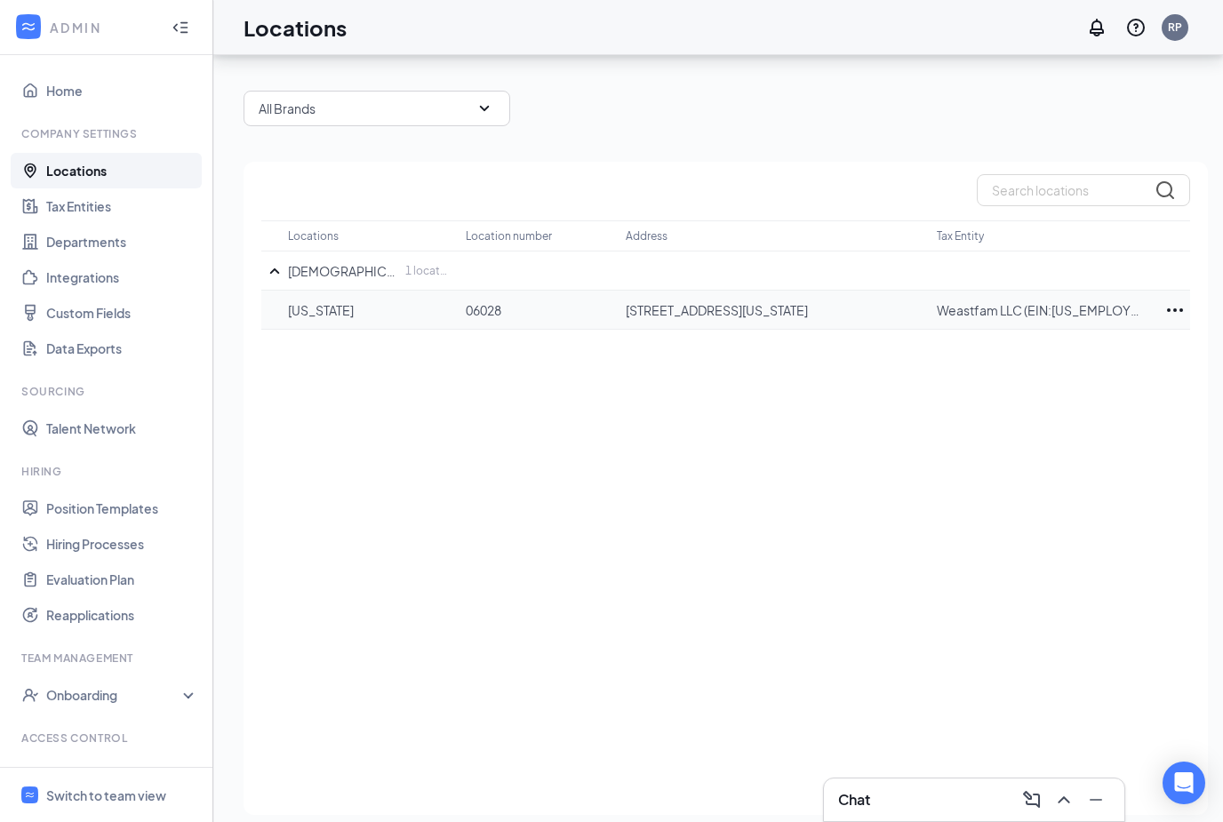
click at [1169, 311] on icon "Ellipses" at bounding box center [1175, 310] width 16 height 4
click at [633, 365] on div "Locations Location number Address Tax Entity Chick-fil-A 1 location(s) Oklahoma…" at bounding box center [726, 488] width 965 height 653
click at [357, 315] on p "[US_STATE]" at bounding box center [368, 310] width 160 height 18
click at [1179, 313] on icon "Ellipses" at bounding box center [1175, 310] width 21 height 21
click at [1110, 363] on p "Edit" at bounding box center [1095, 364] width 149 height 18
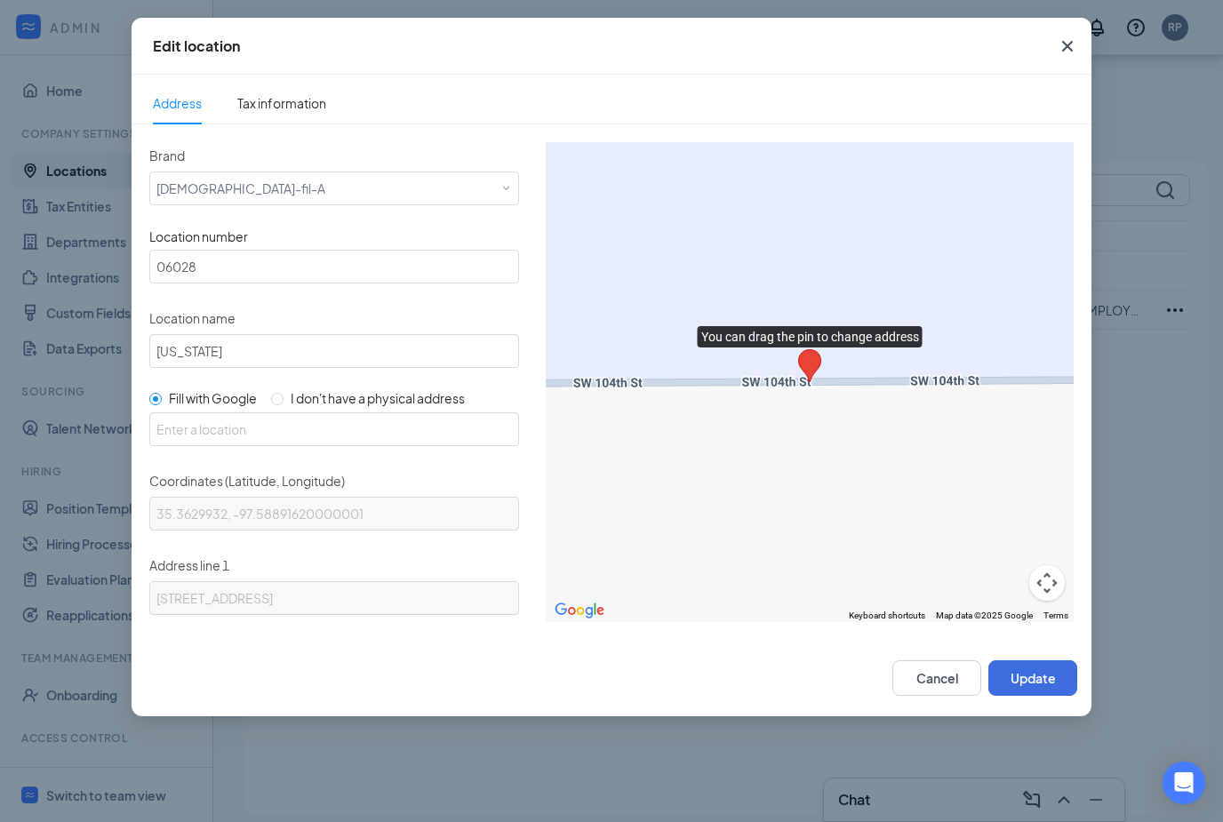
click at [1070, 39] on icon "Cross" at bounding box center [1067, 46] width 21 height 21
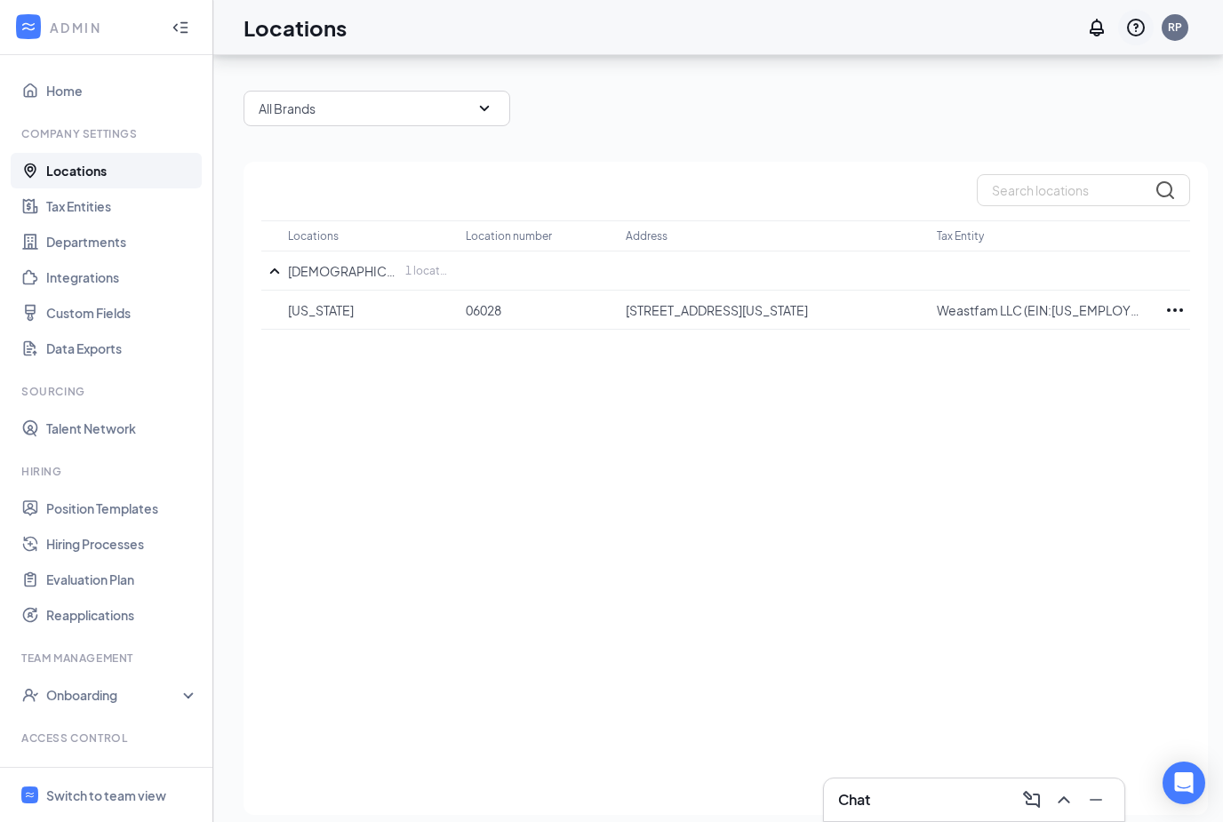
click at [1137, 28] on icon "QuestionInfo" at bounding box center [1136, 28] width 18 height 18
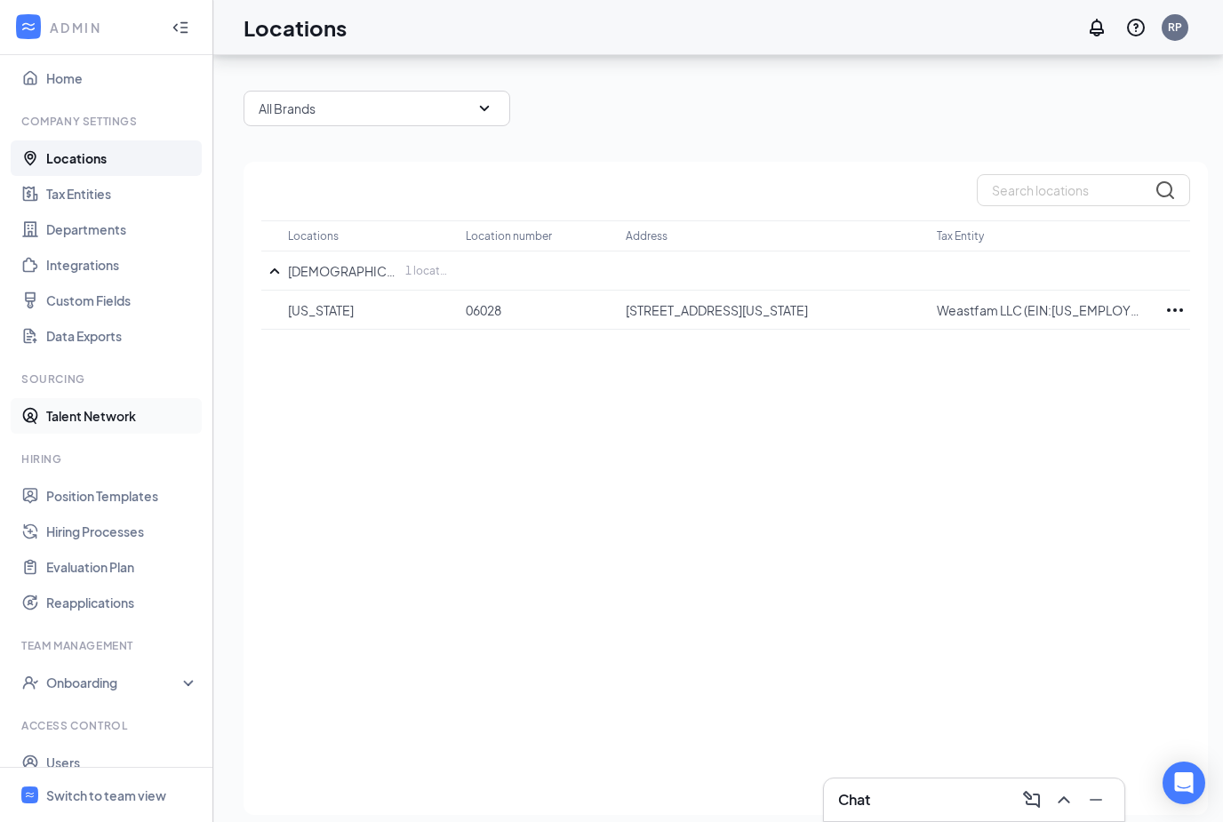
scroll to position [12, 0]
click at [155, 419] on link "Talent Network" at bounding box center [122, 417] width 152 height 36
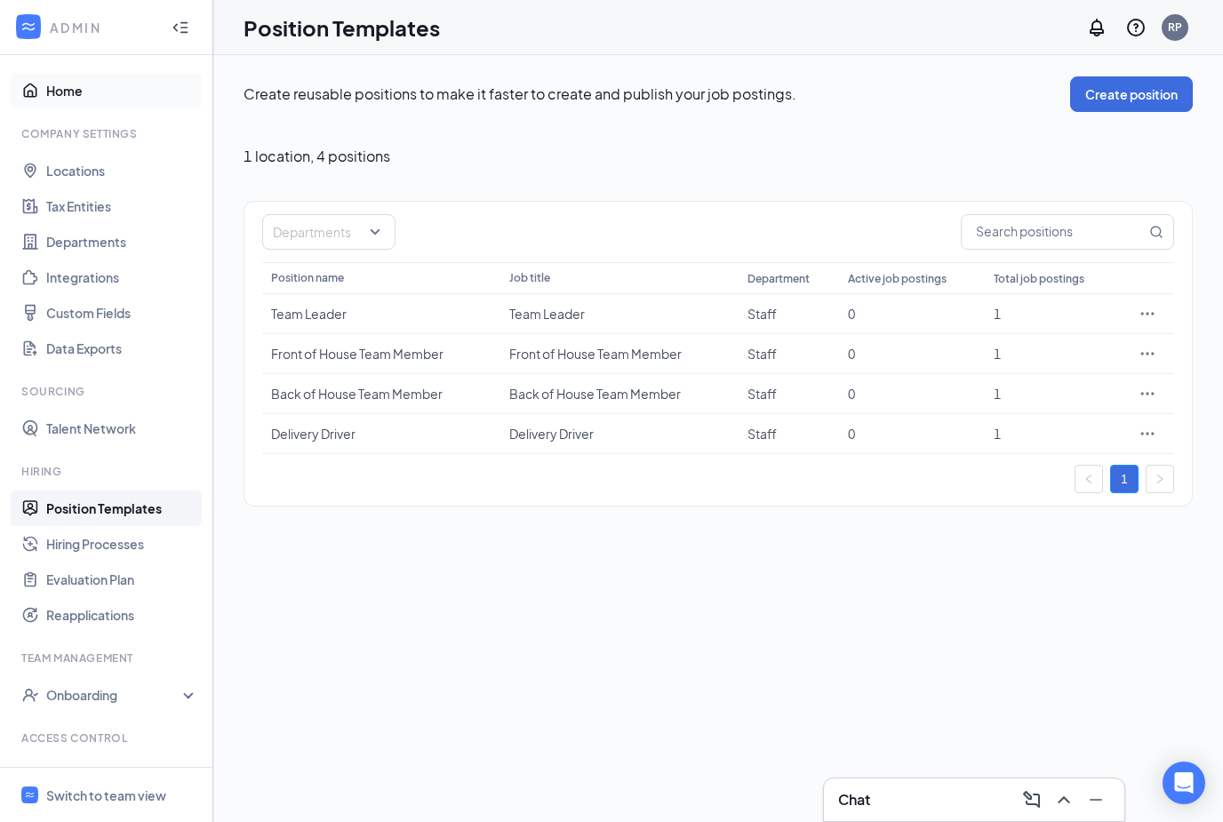
click at [100, 92] on link "Home" at bounding box center [122, 91] width 152 height 36
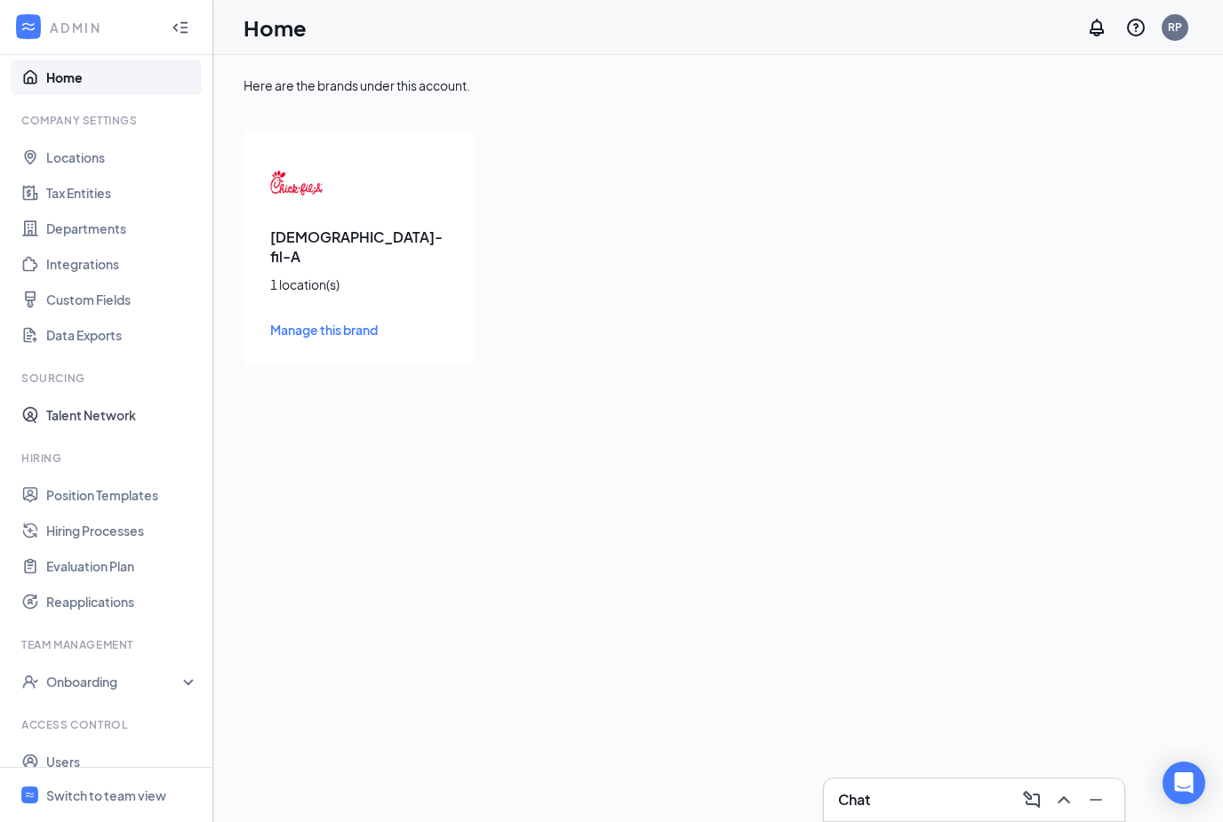
scroll to position [12, 0]
click at [188, 685] on div "Onboarding" at bounding box center [106, 684] width 213 height 36
click at [152, 611] on link "Reapplications" at bounding box center [122, 604] width 152 height 36
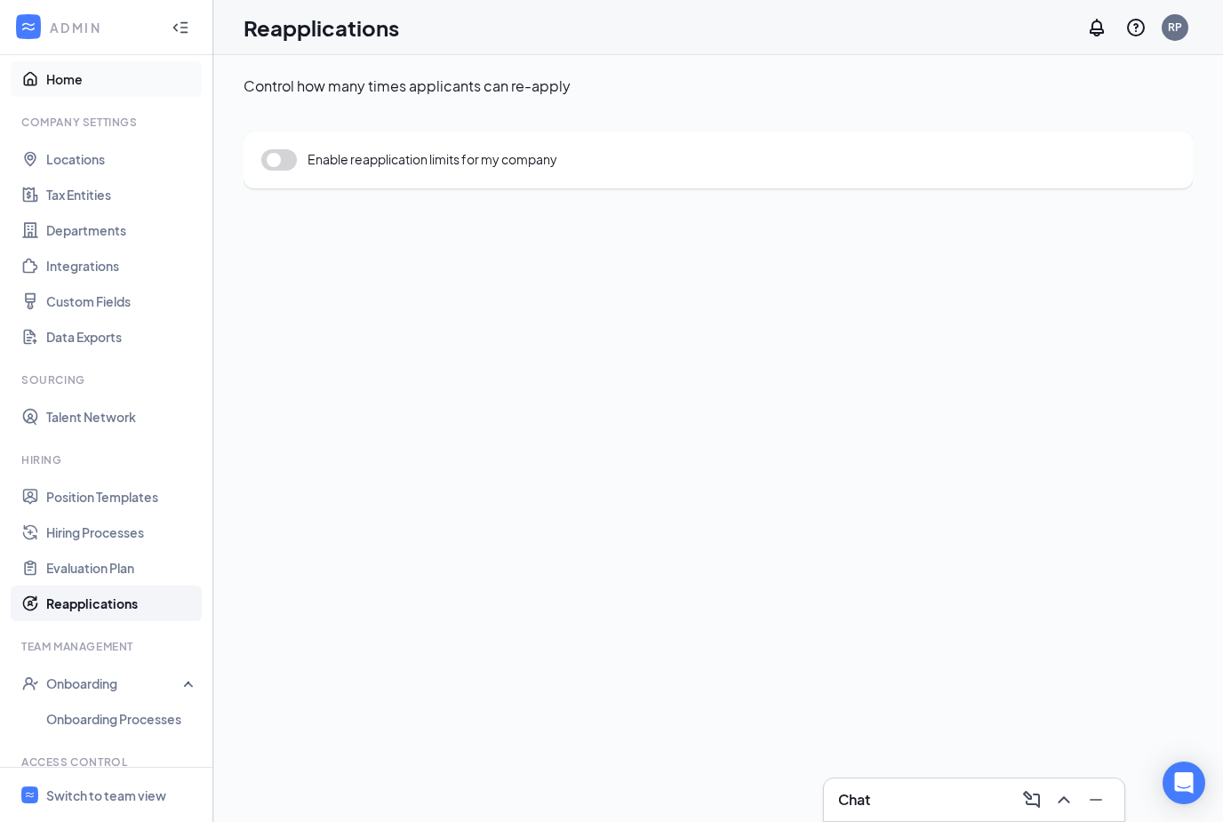
click at [81, 79] on link "Home" at bounding box center [122, 79] width 152 height 36
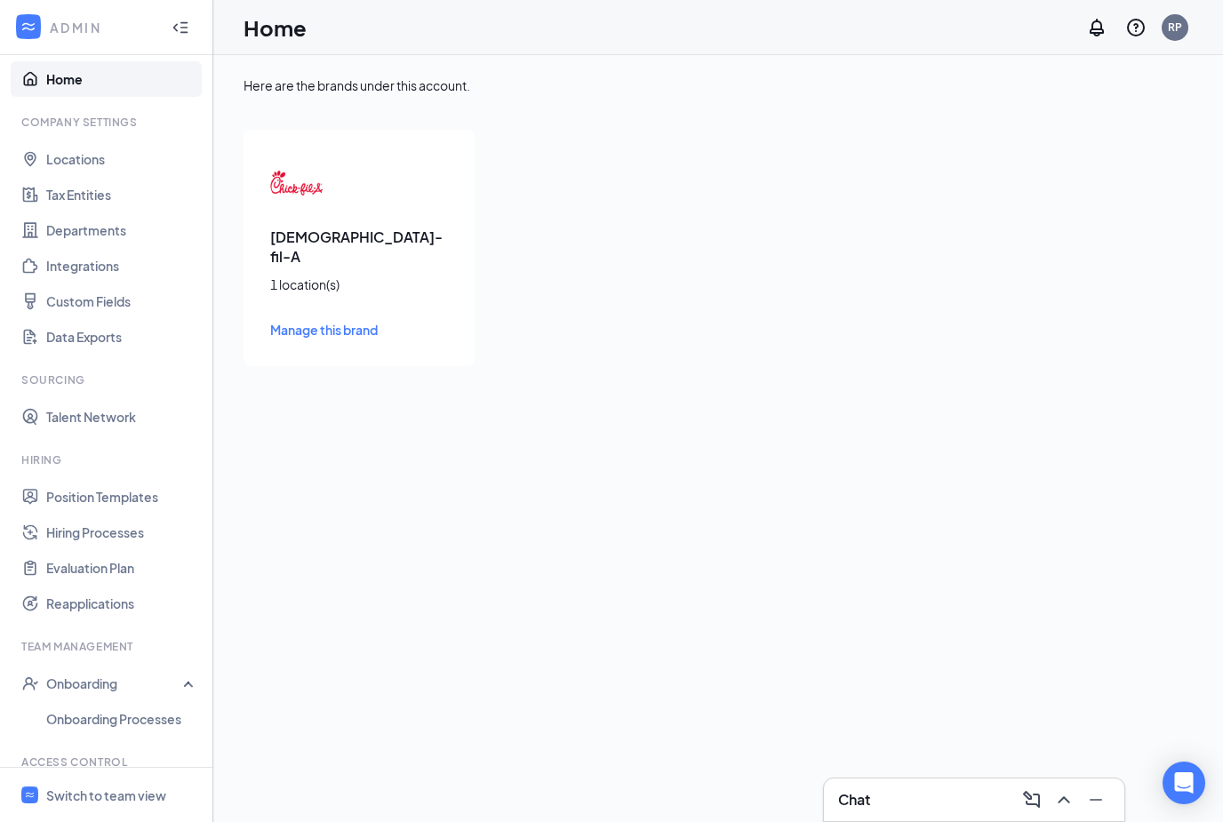
click at [369, 322] on span "Manage this brand" at bounding box center [324, 330] width 108 height 16
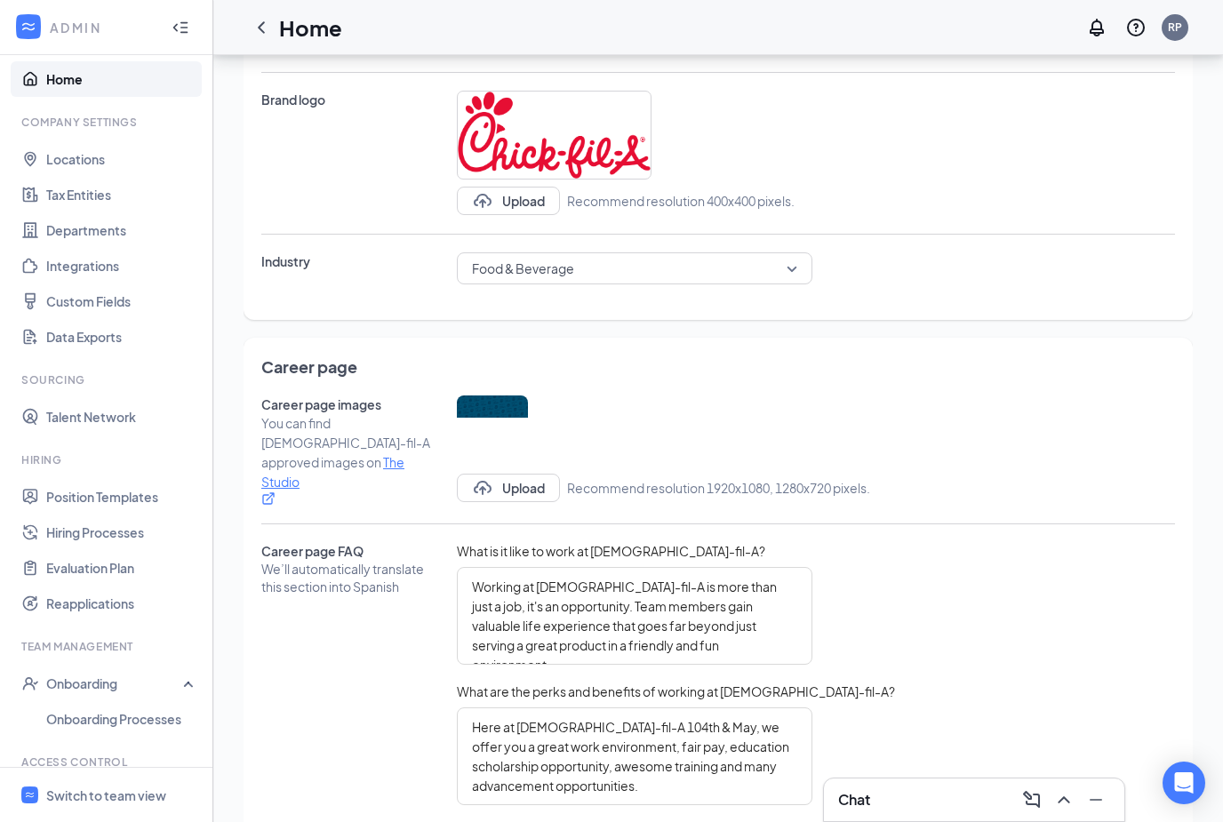
scroll to position [102, 0]
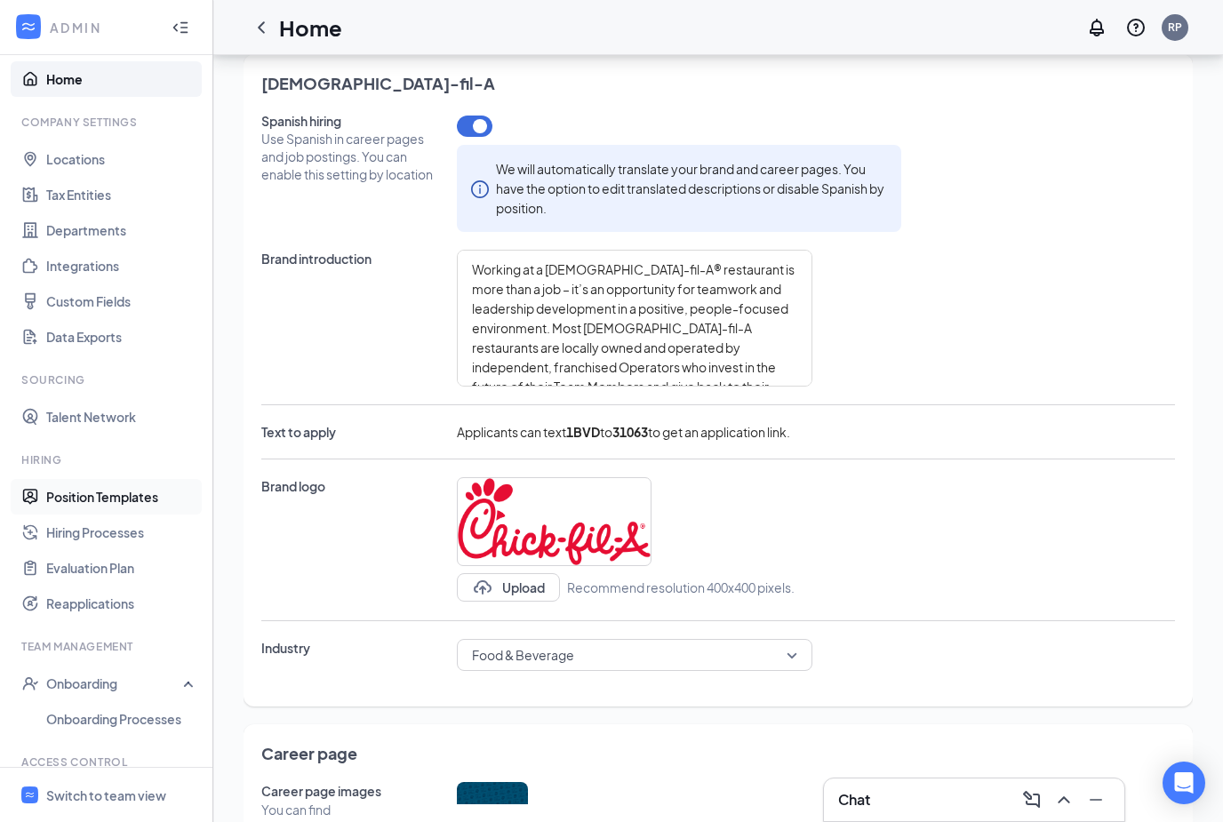
click at [99, 503] on link "Position Templates" at bounding box center [122, 497] width 152 height 36
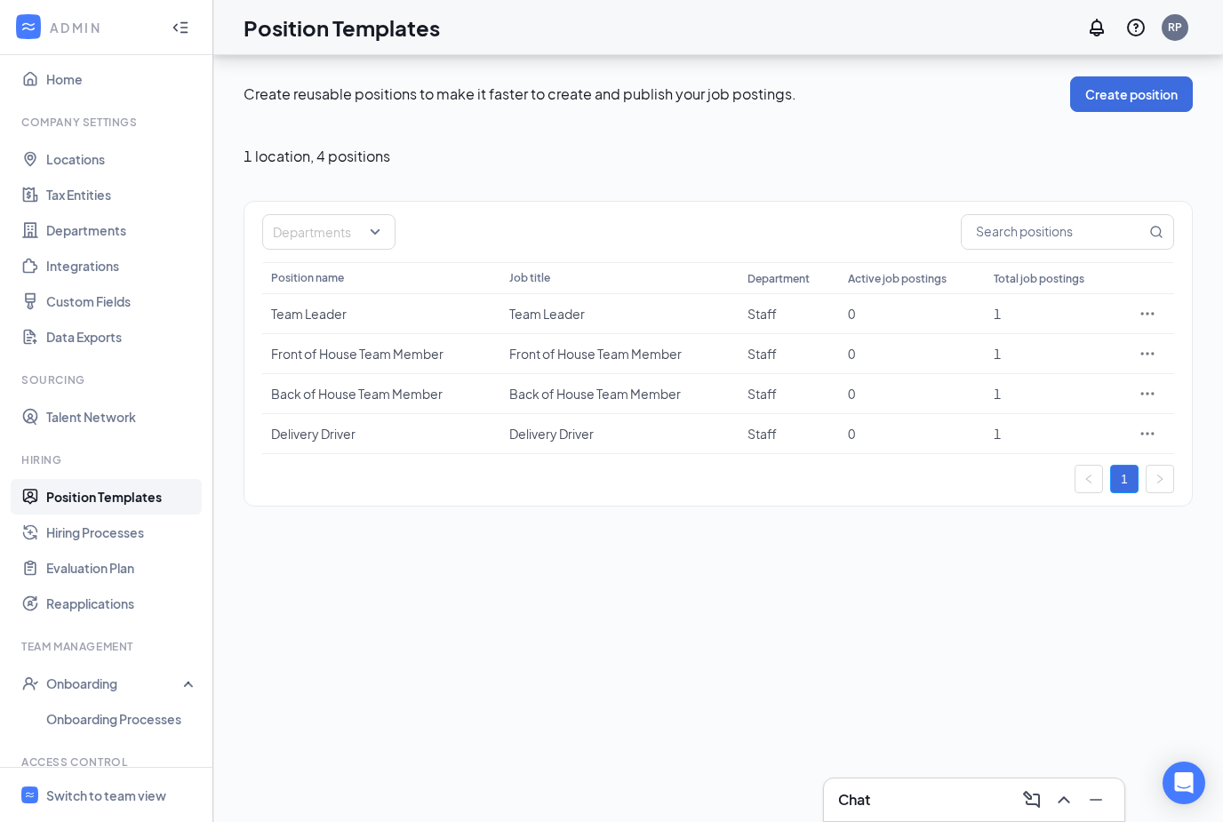
scroll to position [57, 0]
click at [335, 414] on td "Delivery Driver" at bounding box center [381, 434] width 238 height 40
click at [322, 425] on div "Delivery Driver" at bounding box center [381, 434] width 220 height 18
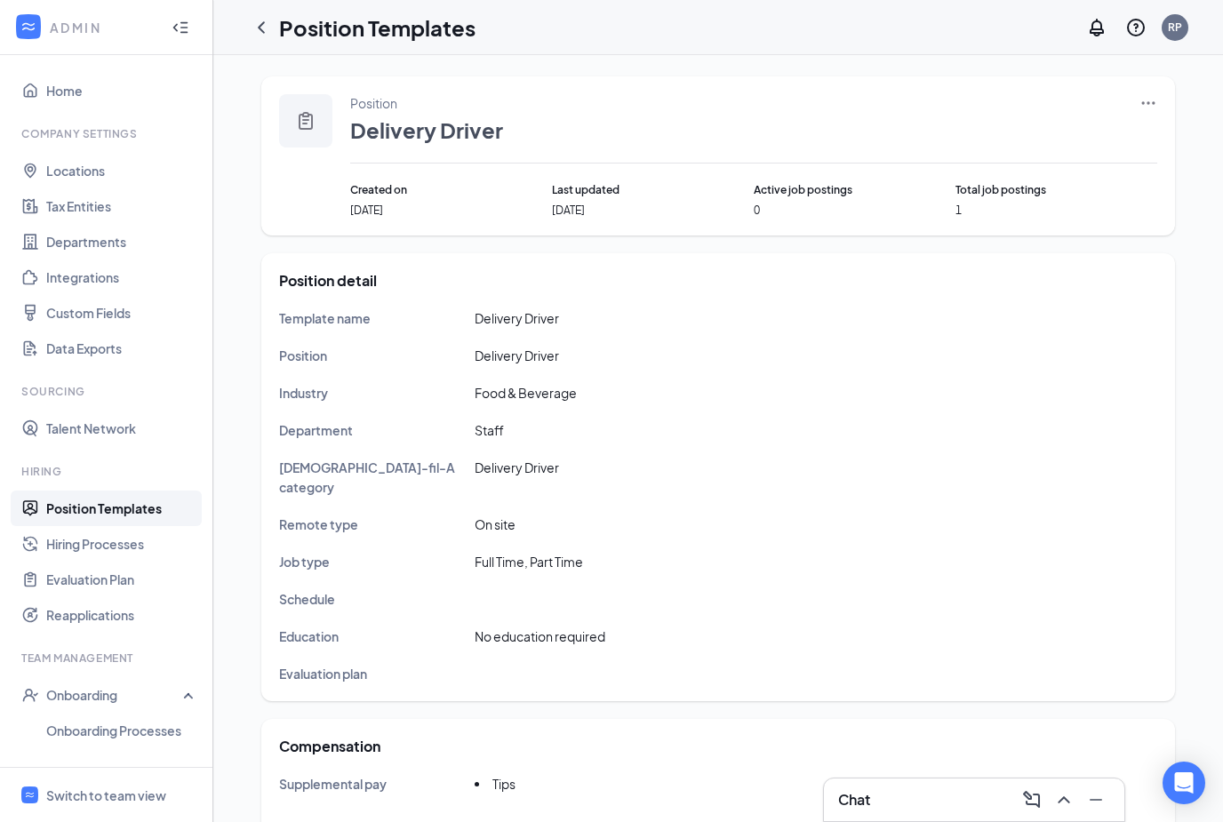
click at [79, 506] on link "Position Templates" at bounding box center [122, 509] width 152 height 36
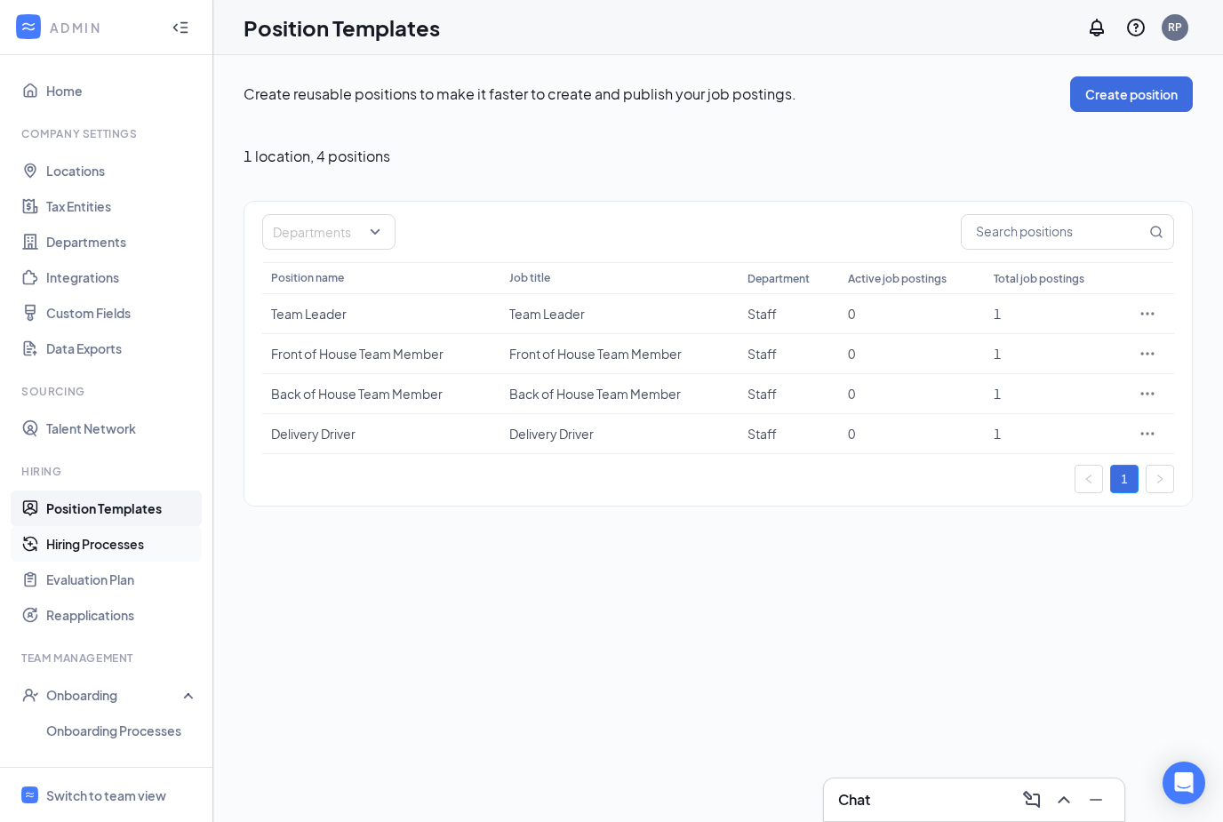
click at [125, 551] on link "Hiring Processes" at bounding box center [122, 544] width 152 height 36
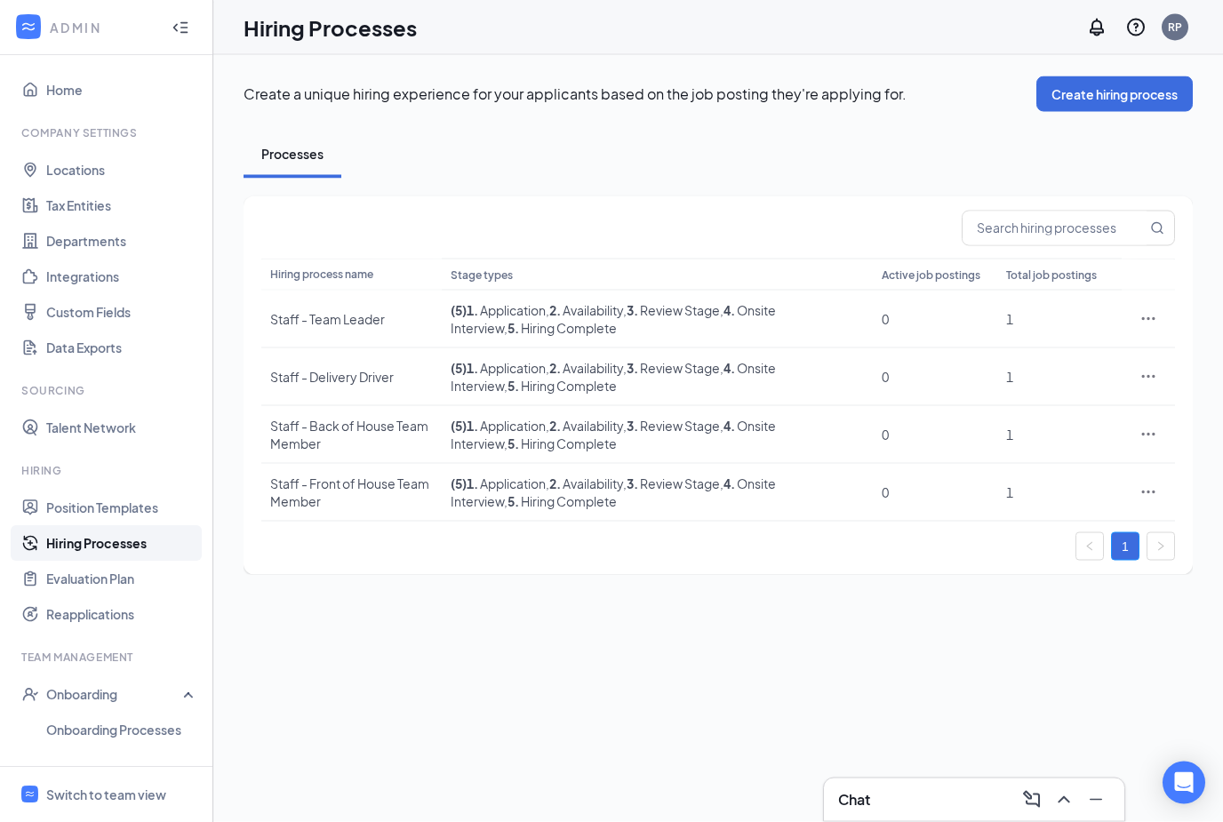
scroll to position [40, 0]
click at [392, 475] on div "Staff - Front of House Team Member" at bounding box center [351, 493] width 163 height 36
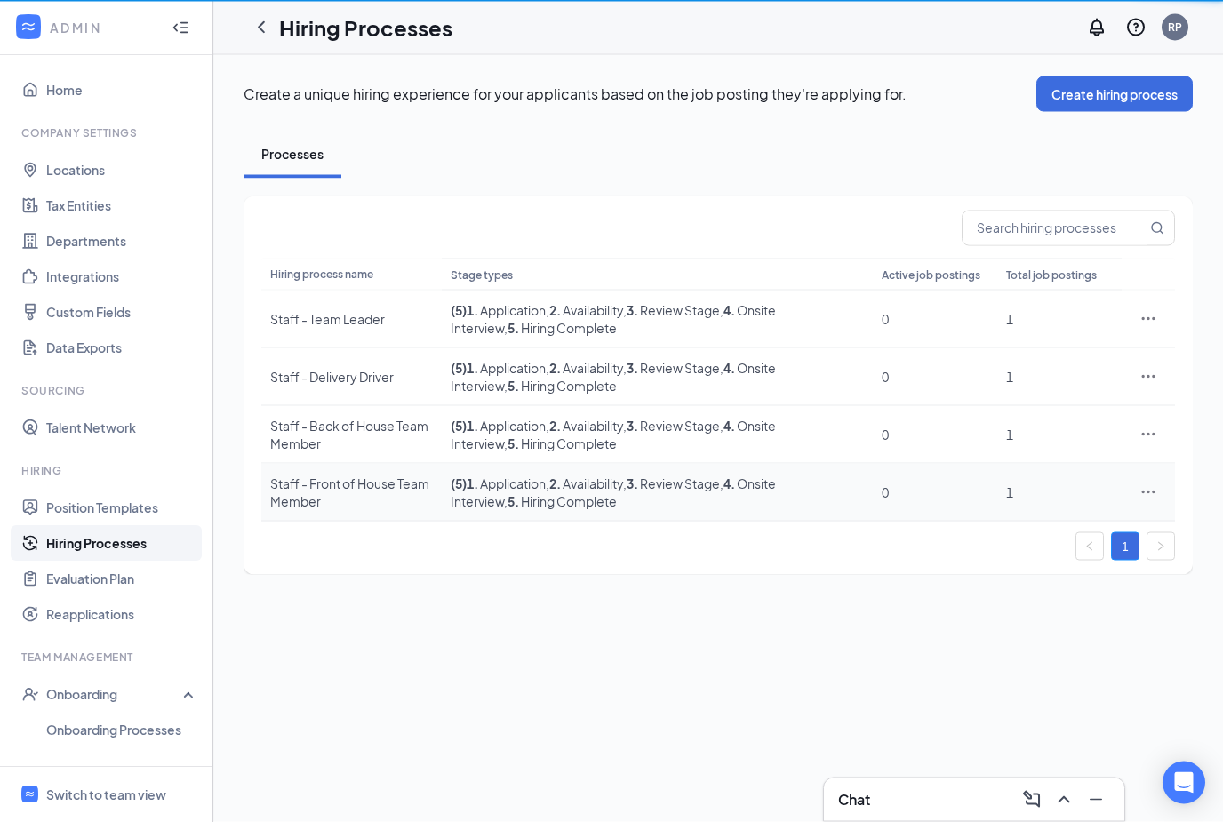
scroll to position [41, 0]
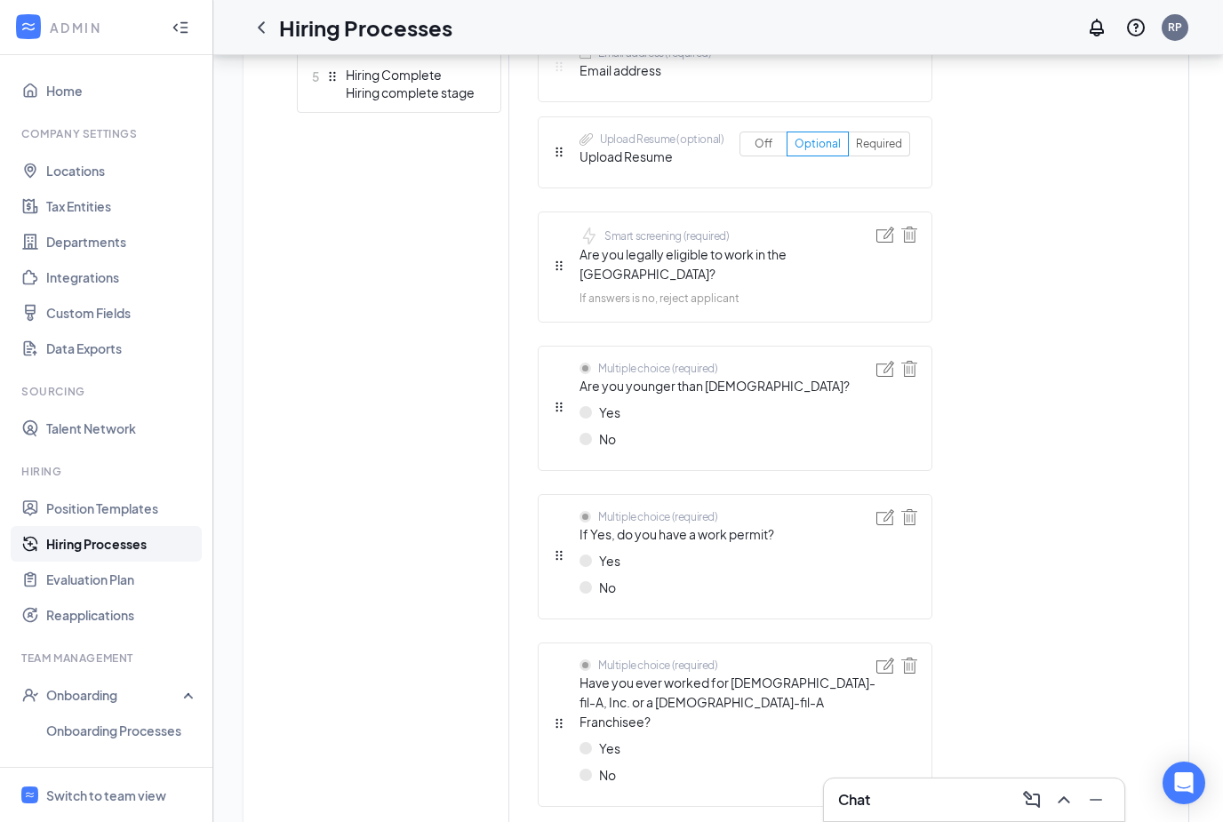
scroll to position [822, 0]
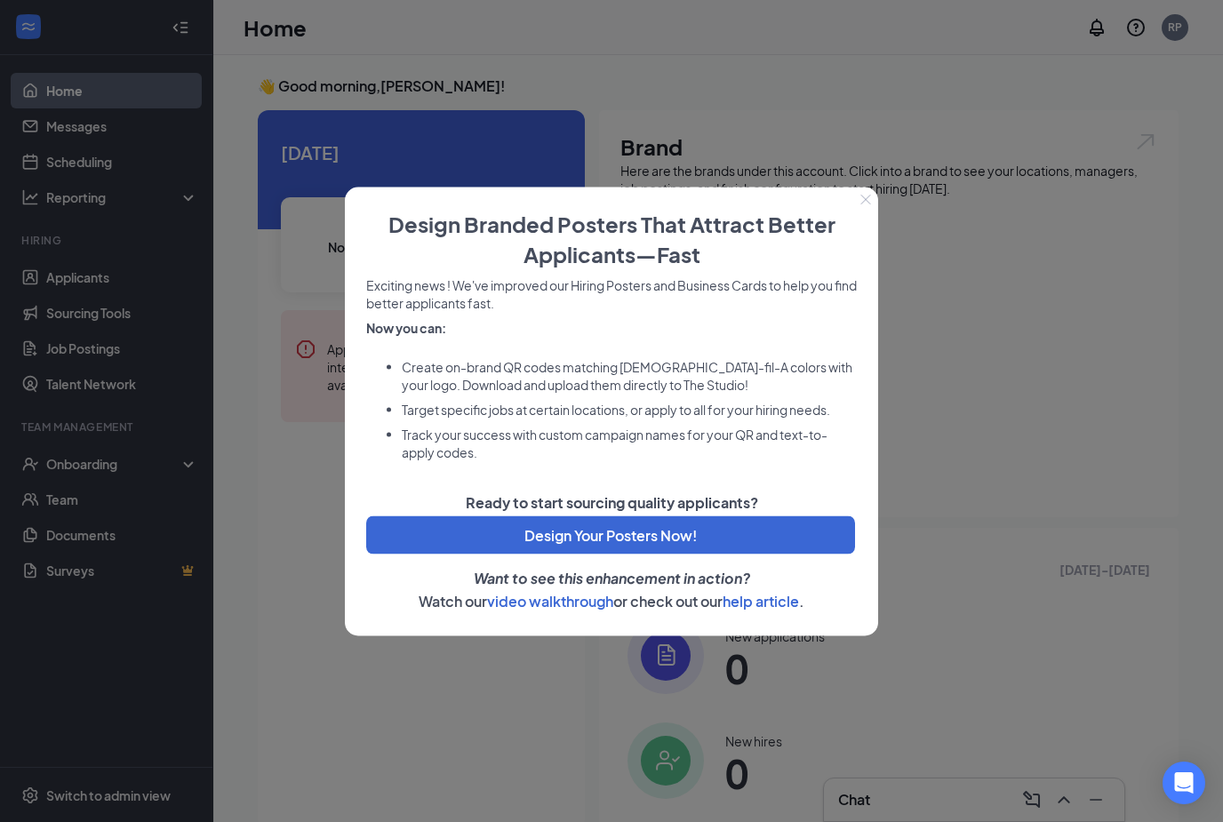
click at [872, 204] on button "Close" at bounding box center [865, 199] width 25 height 25
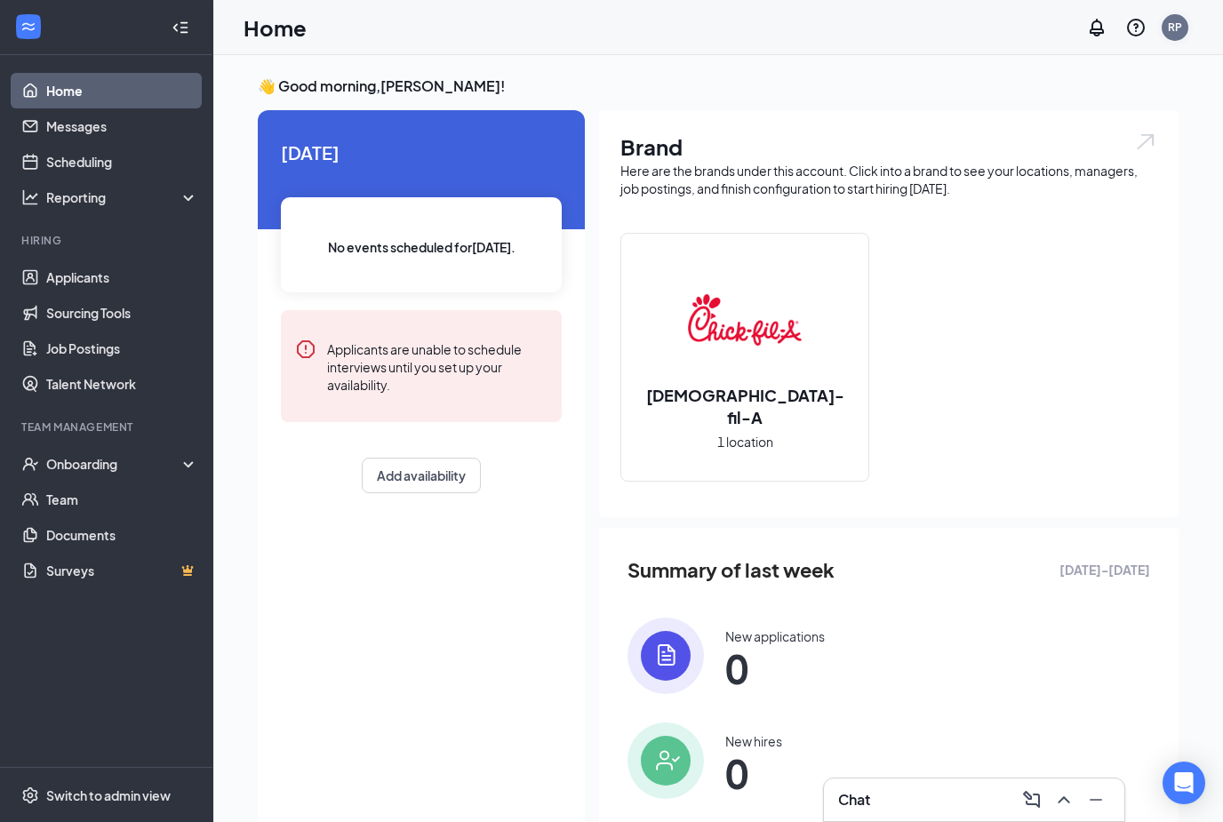
click at [1173, 23] on div "RP" at bounding box center [1175, 27] width 14 height 15
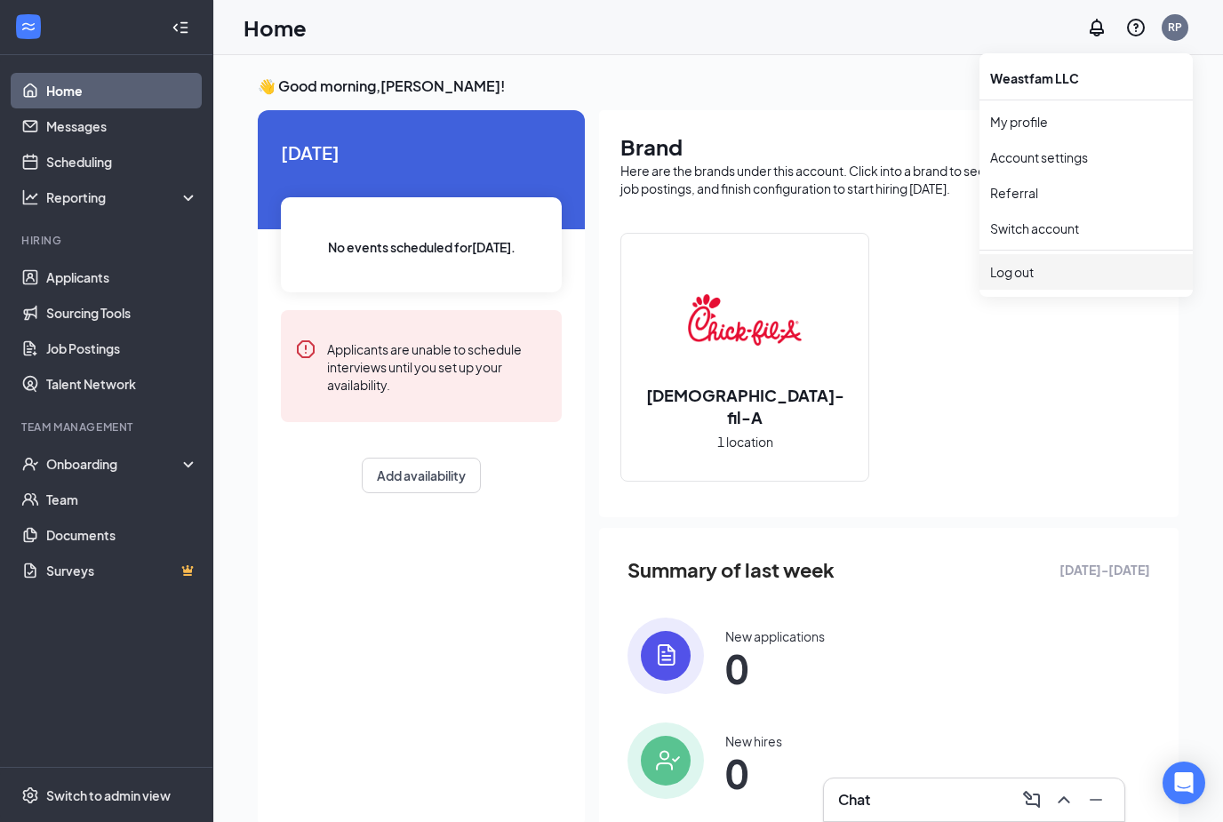
click at [1029, 272] on div "Log out" at bounding box center [1086, 272] width 192 height 18
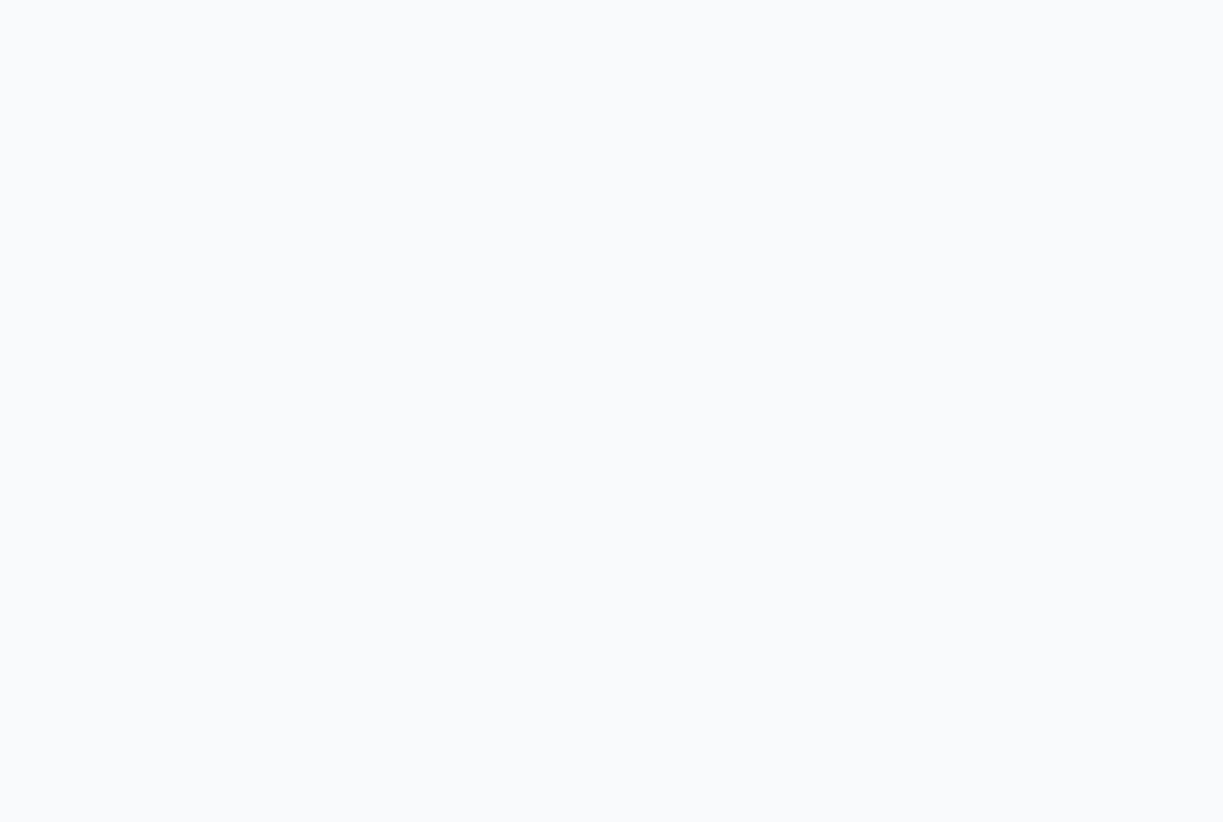
scroll to position [9, 0]
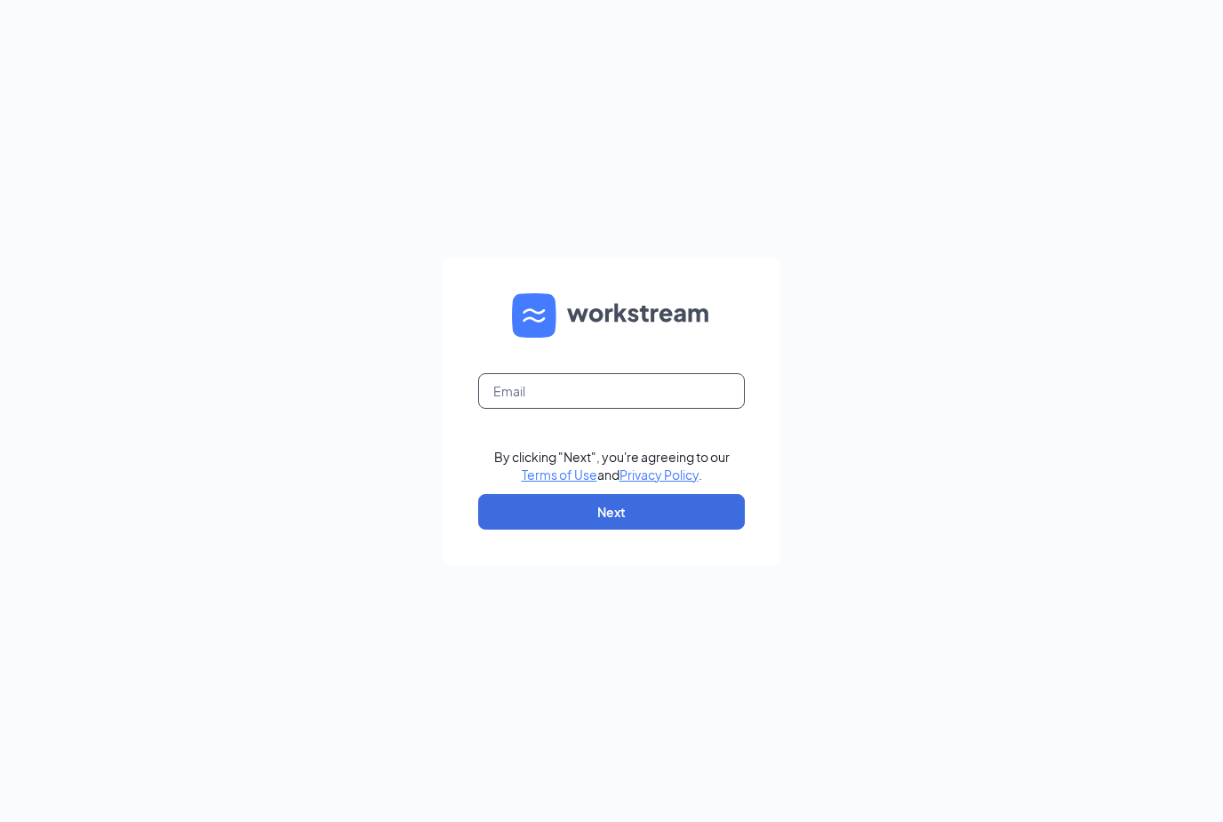
drag, startPoint x: 1081, startPoint y: 302, endPoint x: 622, endPoint y: 419, distance: 473.3
click at [622, 409] on input "text" at bounding box center [611, 391] width 267 height 36
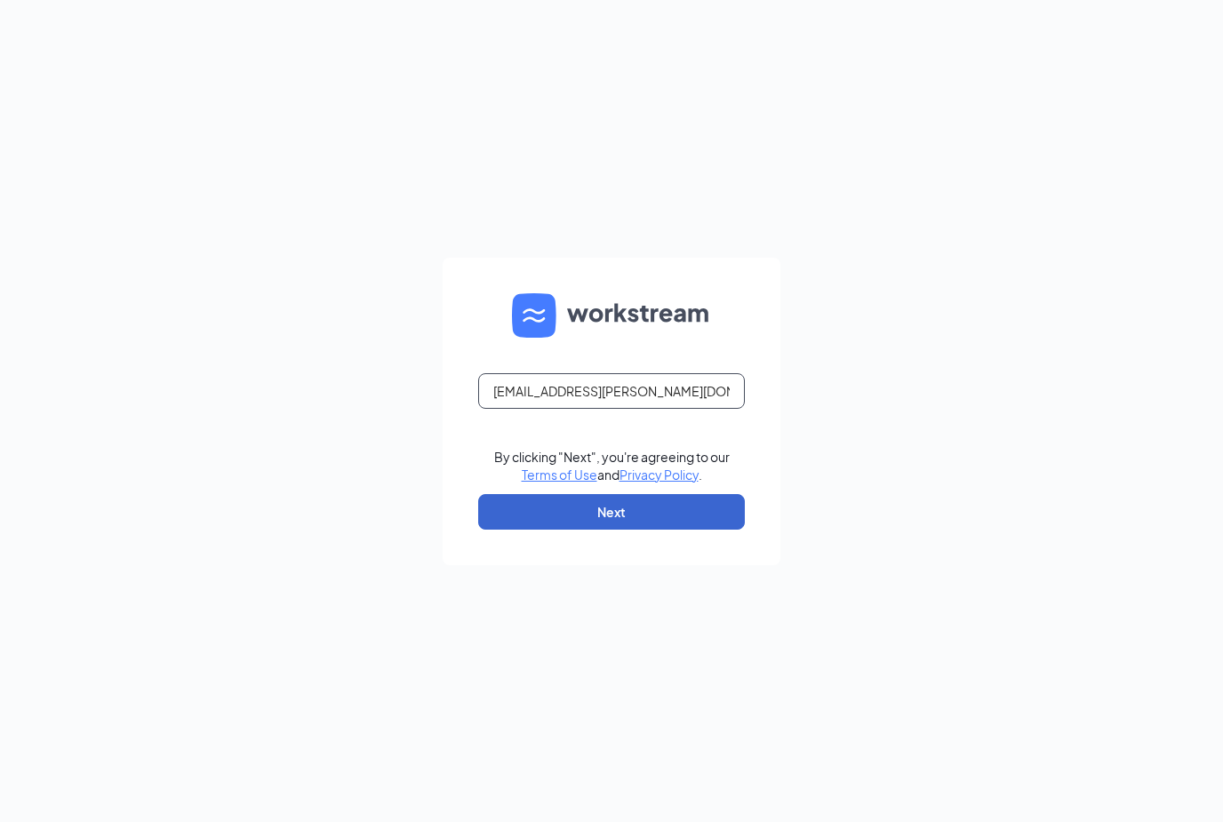
type input "[EMAIL_ADDRESS][PERSON_NAME][DOMAIN_NAME]"
click at [637, 530] on button "Next" at bounding box center [611, 512] width 267 height 36
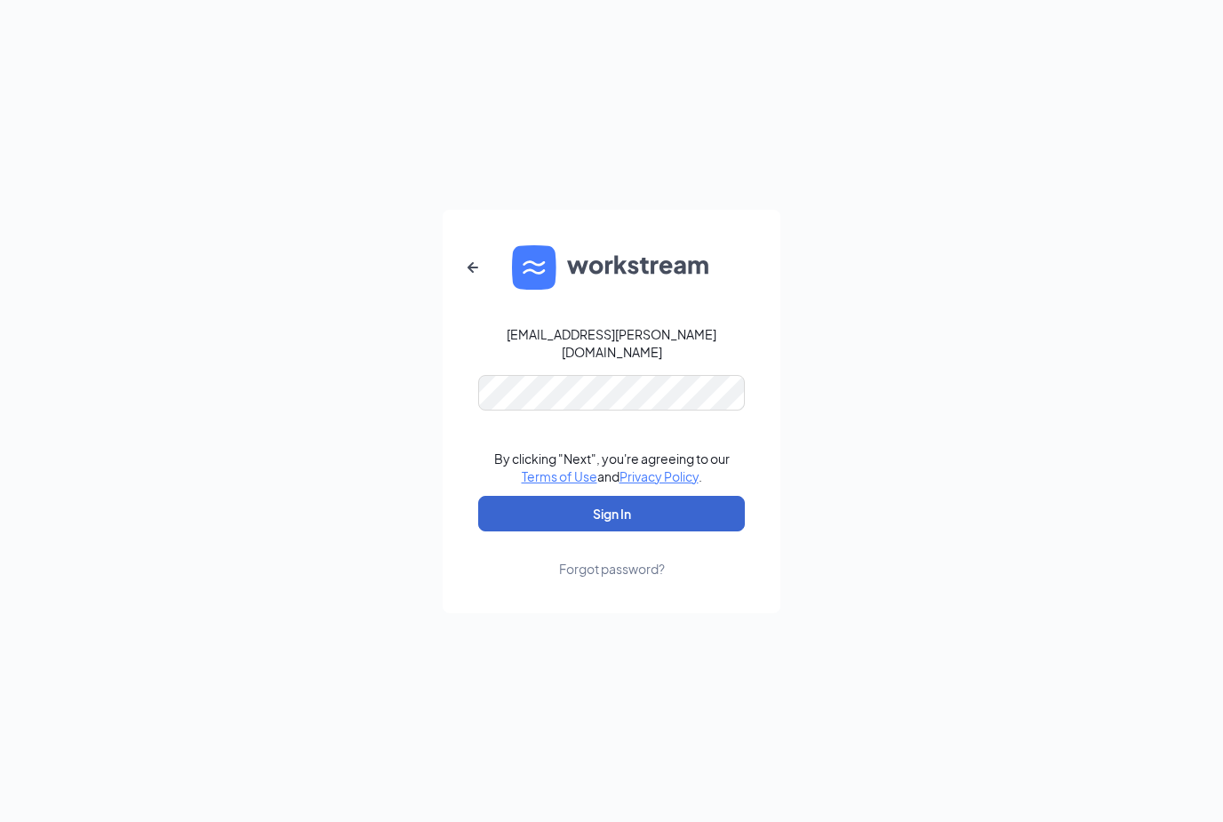
click at [635, 532] on button "Sign In" at bounding box center [611, 514] width 267 height 36
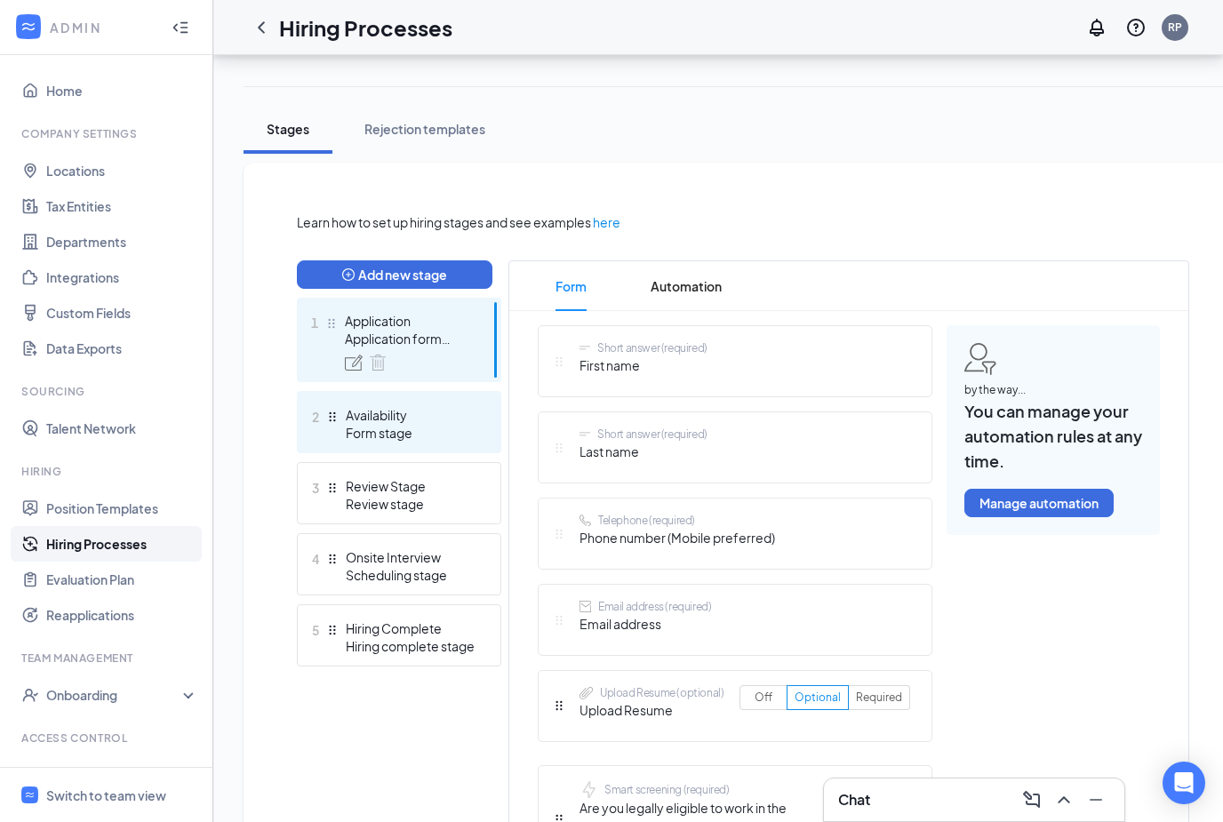
click at [351, 424] on div "Form stage" at bounding box center [411, 433] width 130 height 18
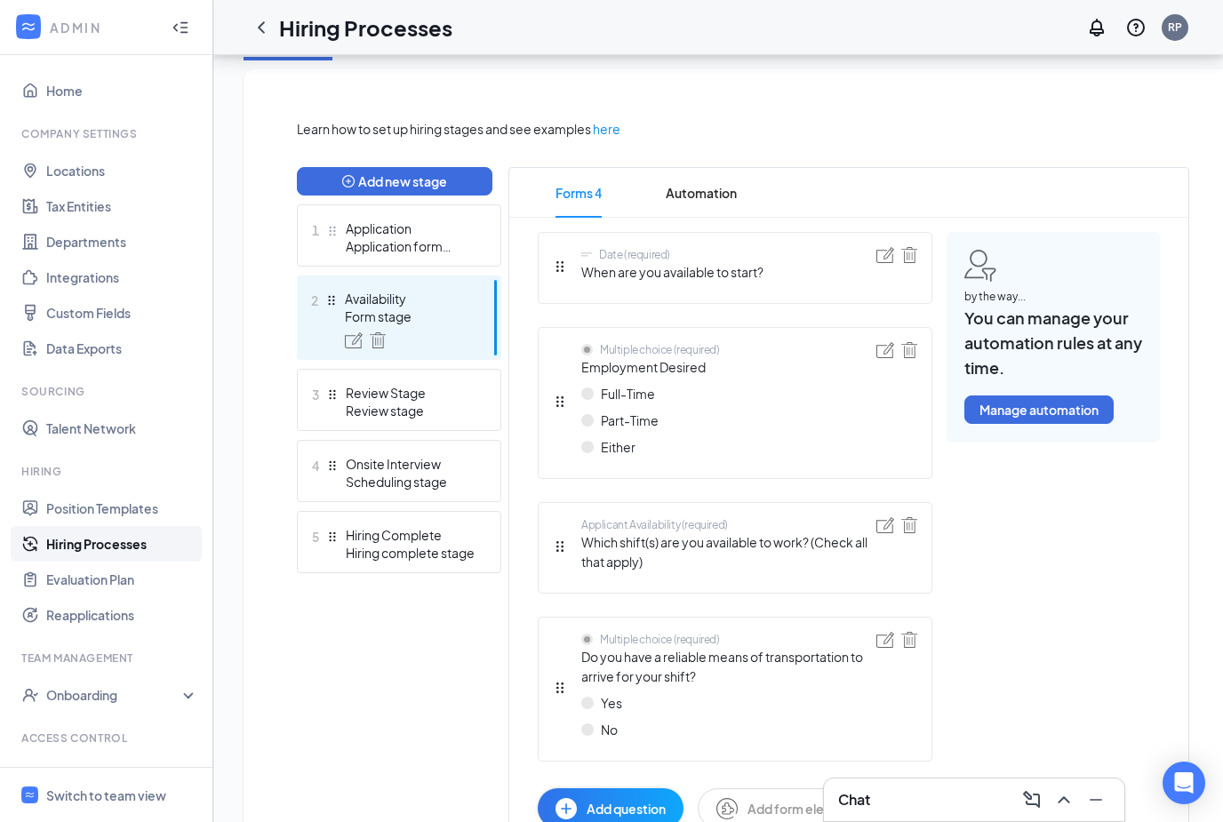
scroll to position [355, 0]
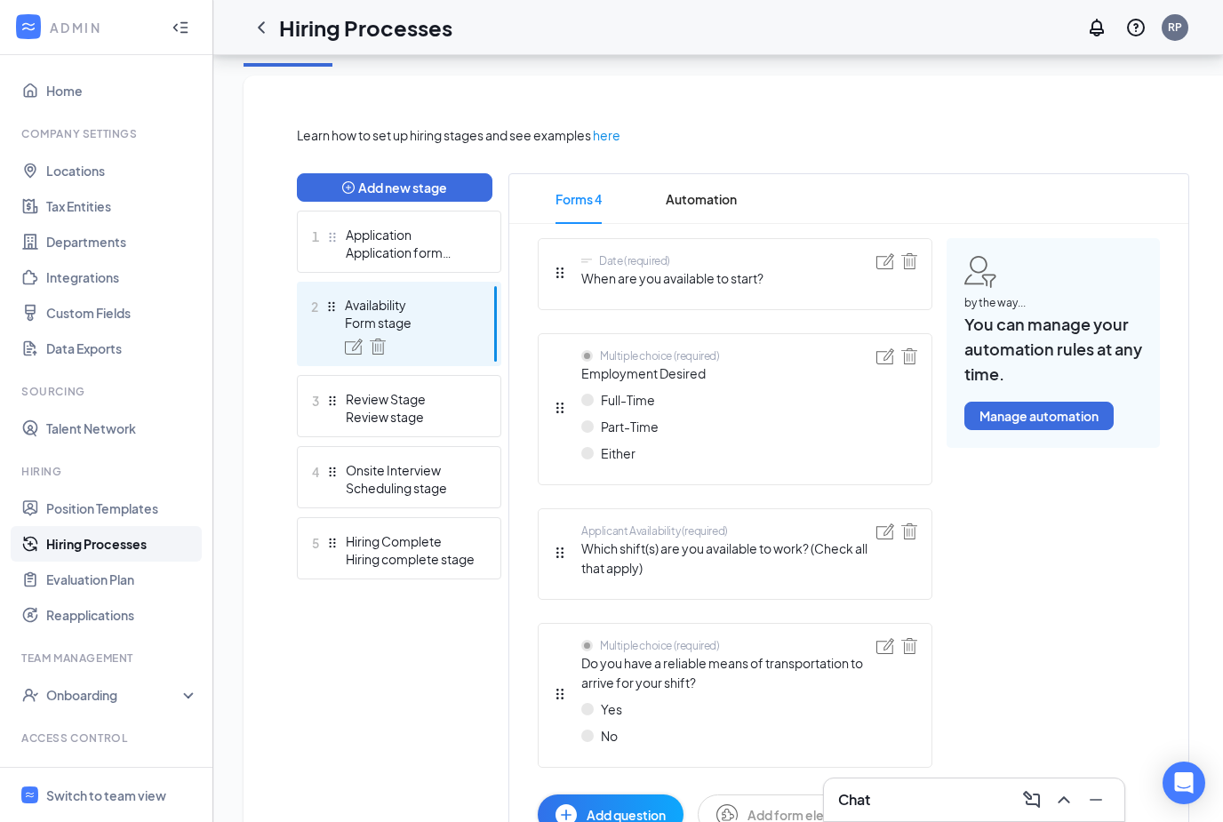
click at [668, 542] on span "Which shift(s) are you available to work? (Check all that apply)" at bounding box center [728, 558] width 295 height 39
click at [614, 565] on span "Which shift(s) are you available to work? (Check all that apply)" at bounding box center [728, 558] width 295 height 39
click at [599, 530] on div "Applicant Availability (required)" at bounding box center [654, 531] width 147 height 15
click at [676, 569] on span "Which shift(s) are you available to work? (Check all that apply)" at bounding box center [728, 558] width 295 height 39
click at [879, 545] on div at bounding box center [886, 554] width 18 height 61
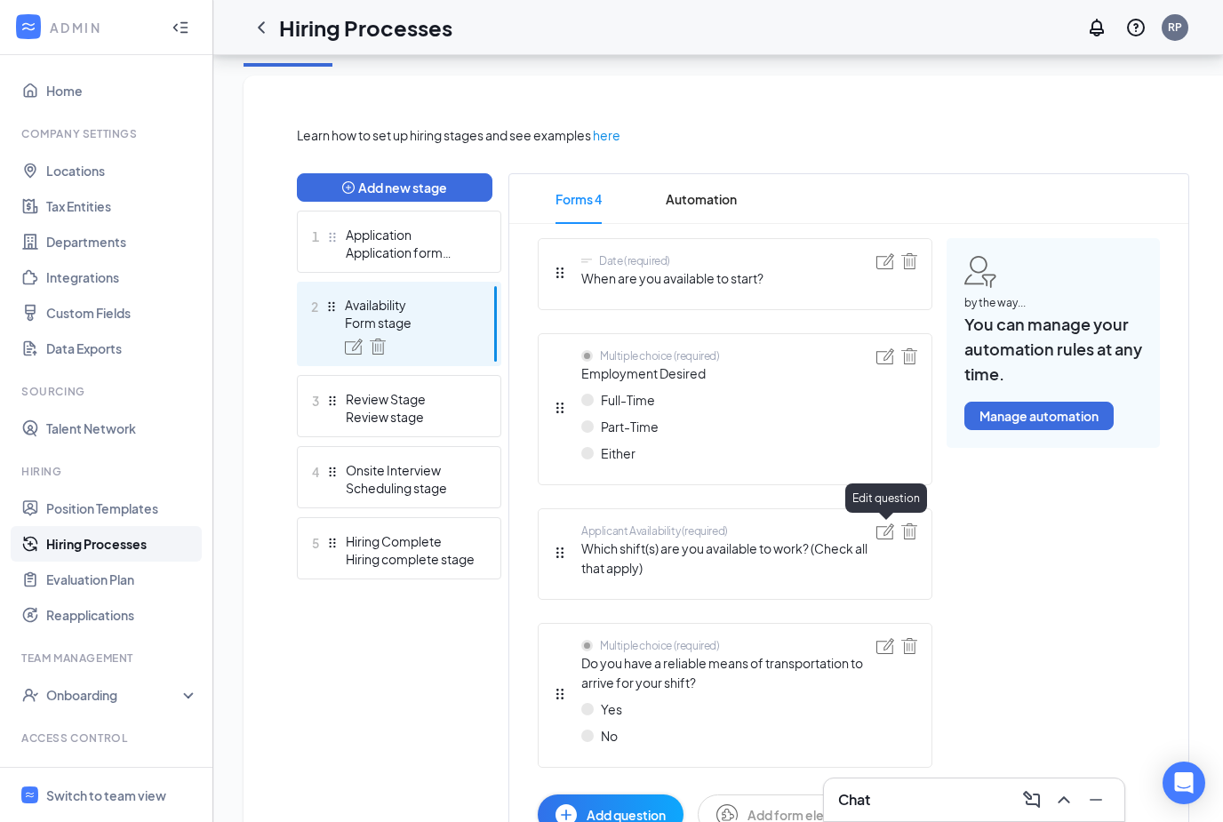
click at [885, 532] on img at bounding box center [886, 532] width 18 height 16
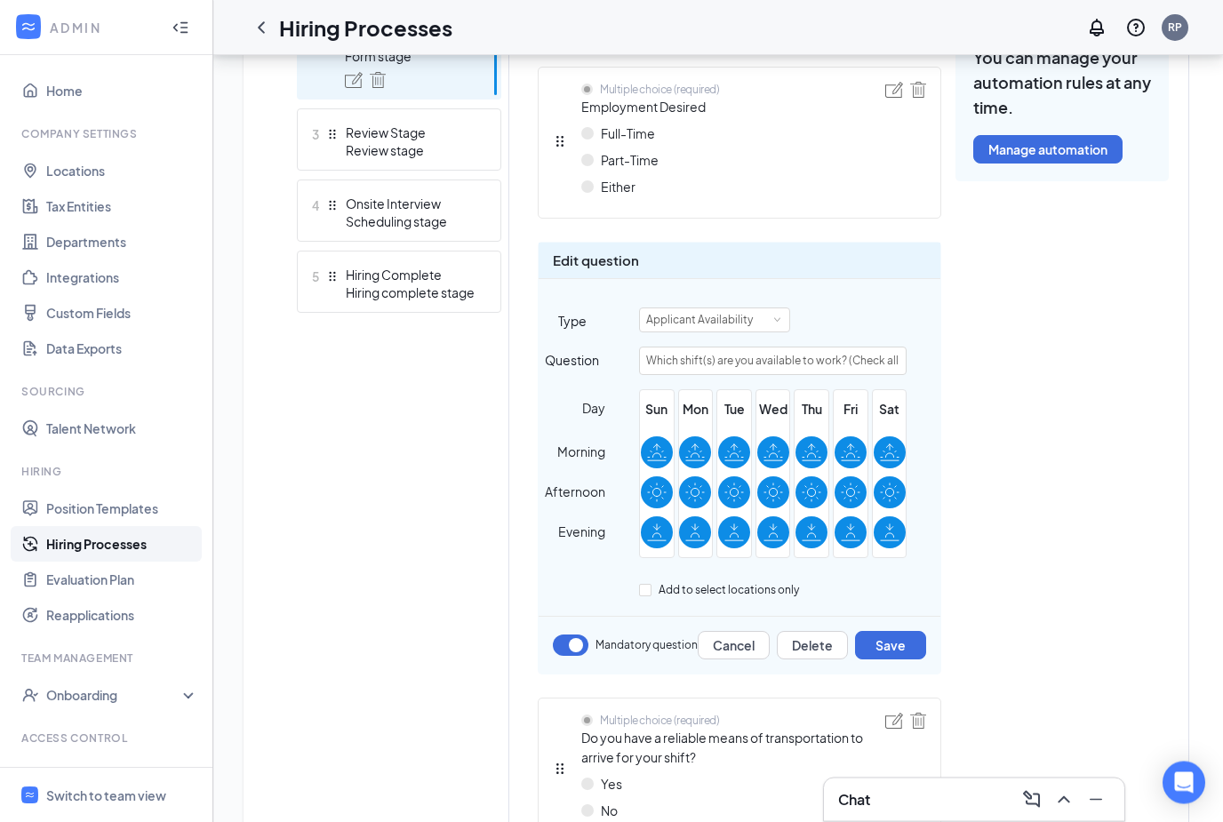
scroll to position [621, 0]
click at [888, 632] on button "Save" at bounding box center [890, 645] width 71 height 28
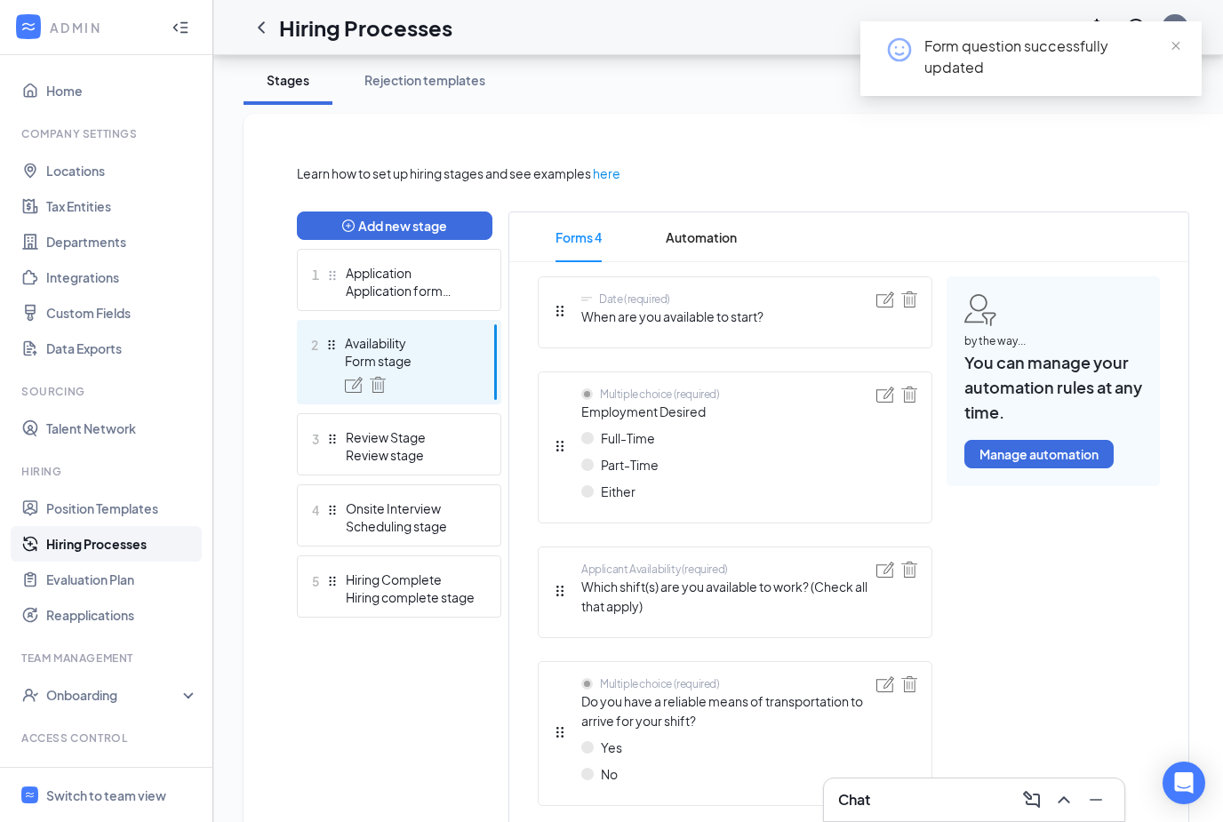
scroll to position [314, 0]
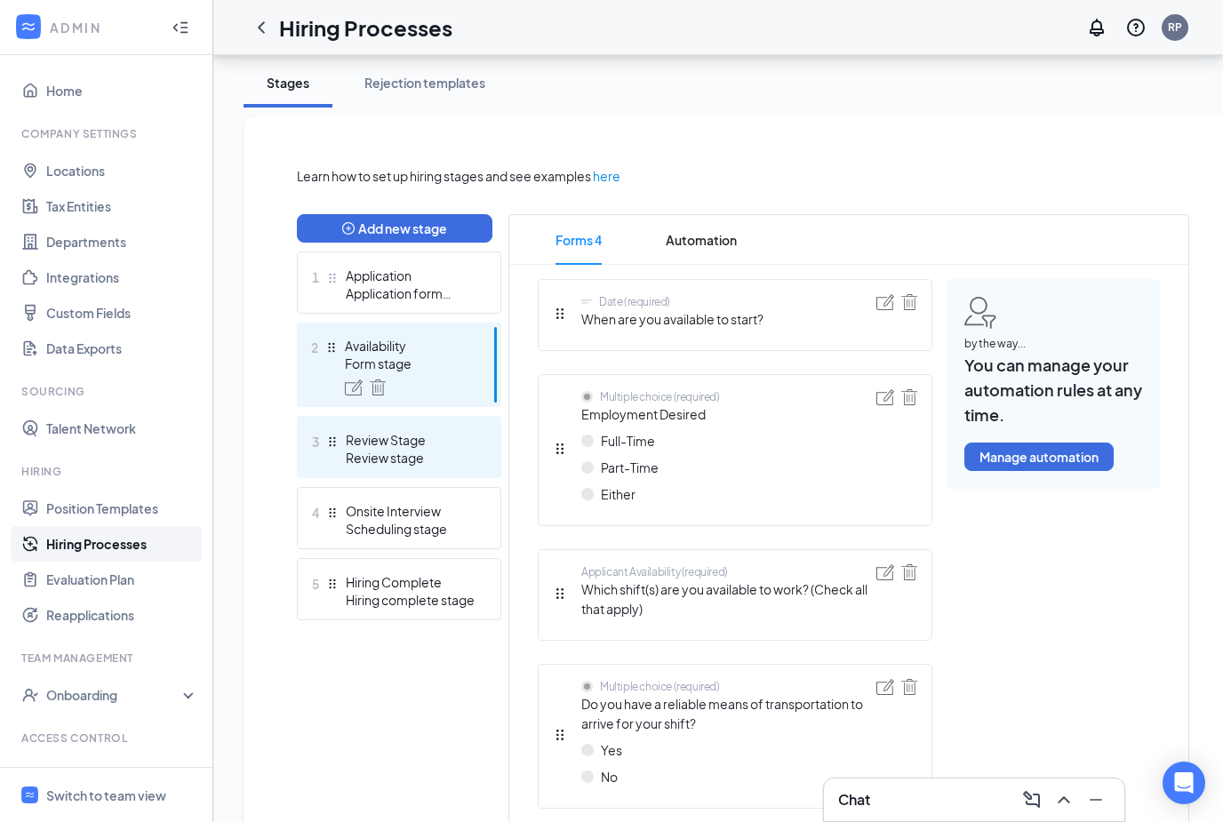
click at [326, 444] on icon "Drag" at bounding box center [332, 442] width 12 height 12
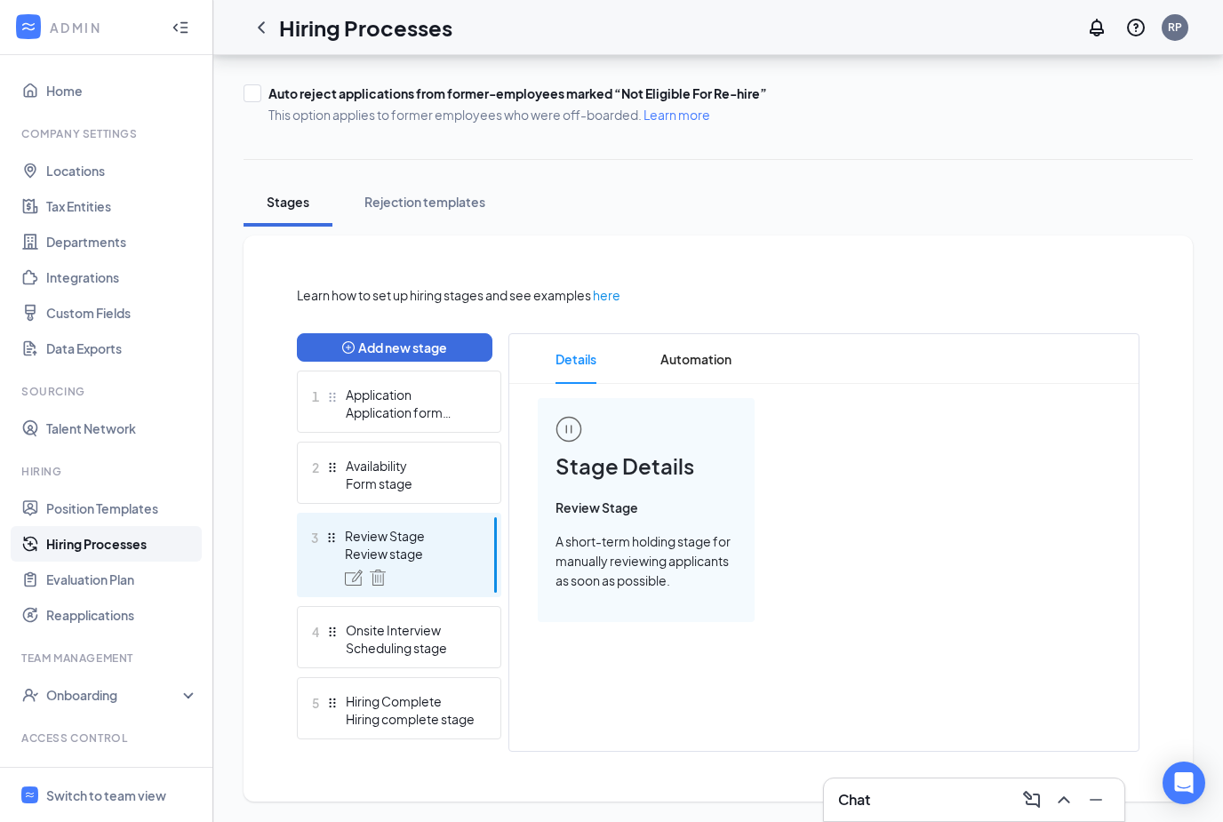
scroll to position [196, 0]
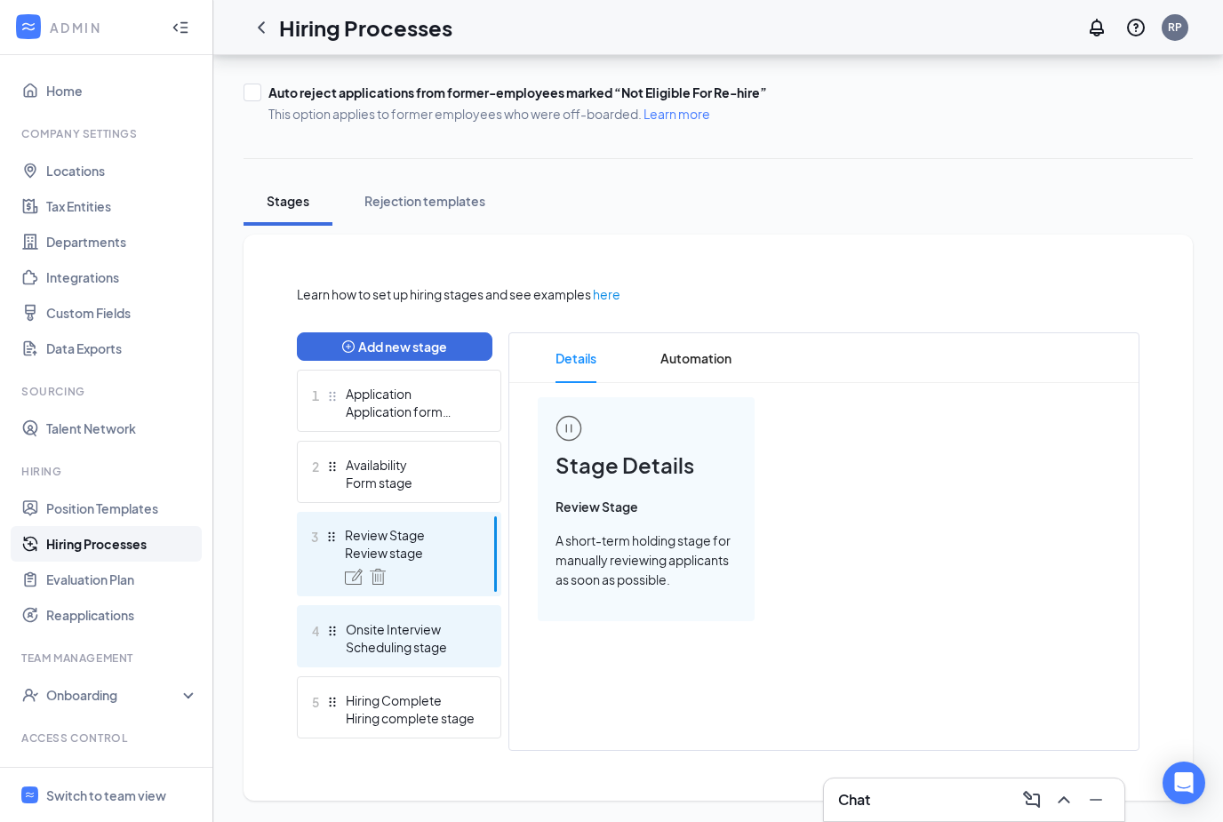
click at [324, 637] on div "4 Onsite Interview Scheduling stage" at bounding box center [399, 636] width 204 height 62
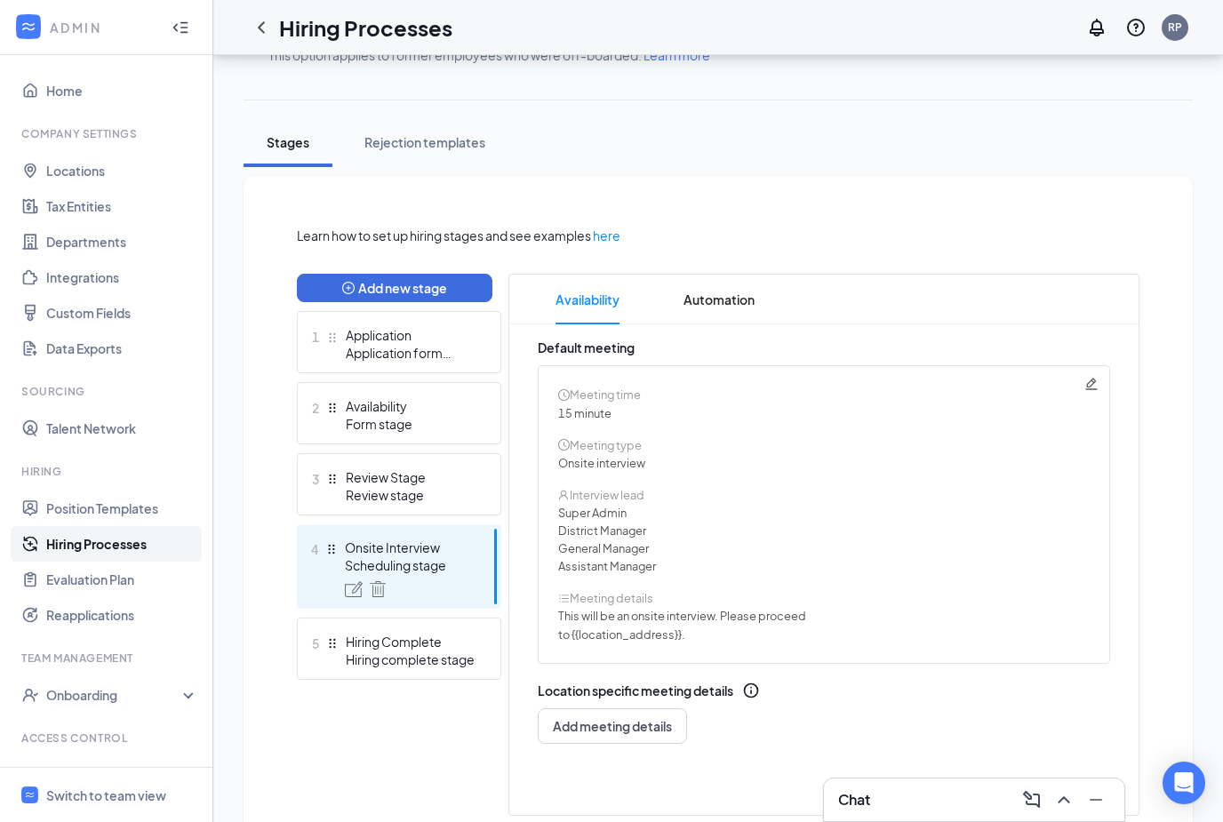
scroll to position [262, 0]
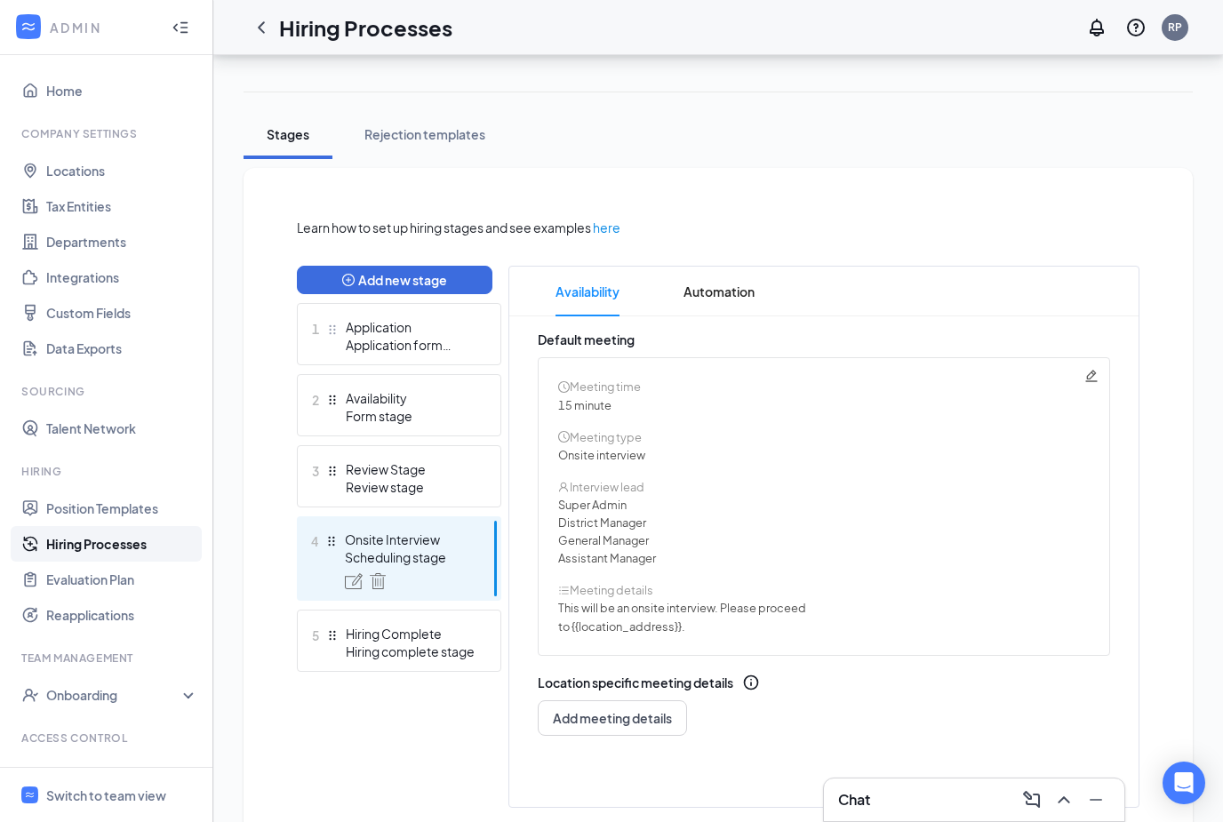
click at [1091, 378] on icon "Pencil" at bounding box center [1091, 376] width 12 height 12
radio input "true"
radio input "false"
type textarea "This will be an onsite interview. Please proceed to {{location_address}}."
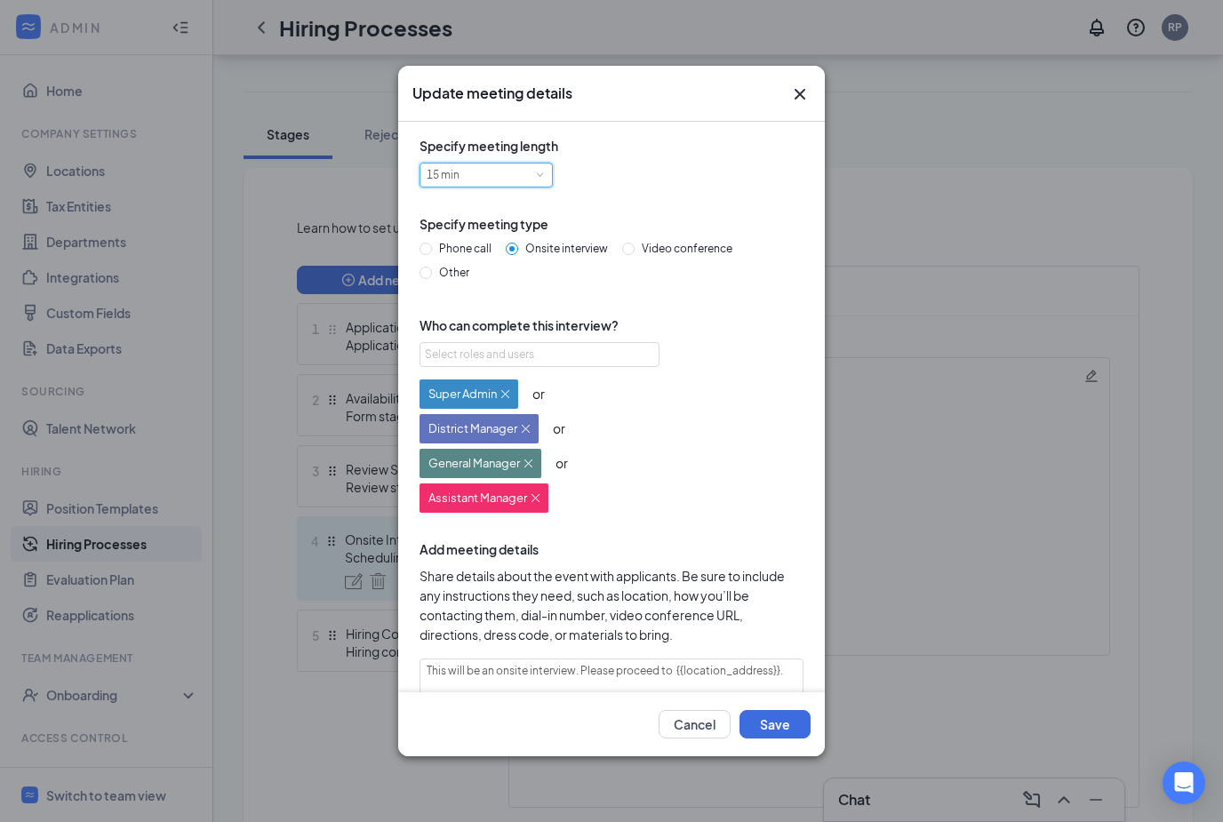
click at [538, 177] on span at bounding box center [540, 176] width 8 height 8
click at [746, 192] on div "Specify meeting length 15 min" at bounding box center [612, 175] width 384 height 78
click at [516, 177] on div "15 min" at bounding box center [486, 175] width 119 height 23
click at [484, 247] on li "30 min" at bounding box center [486, 239] width 133 height 29
click at [748, 416] on div "Super Admin or District Manager or General Manager or Assistant Manager" at bounding box center [612, 443] width 384 height 139
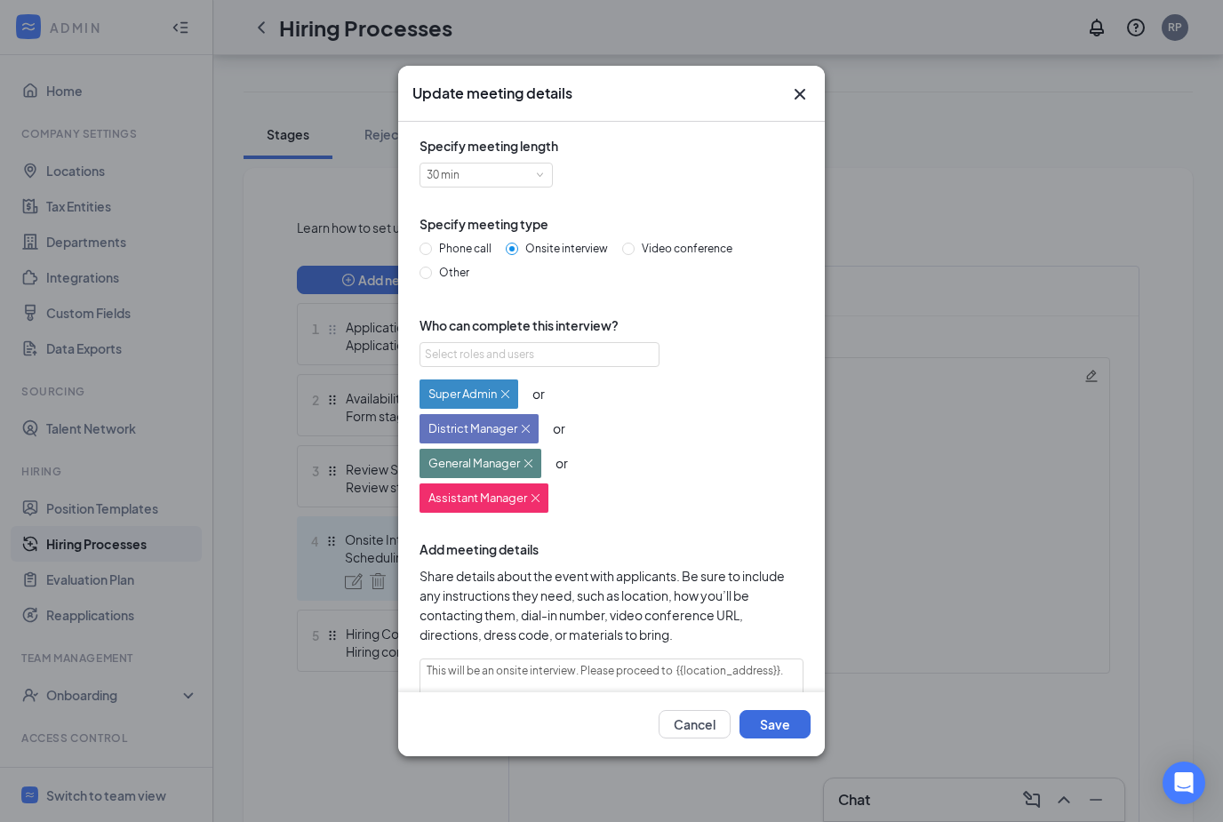
click at [445, 396] on span "Super Admin" at bounding box center [462, 394] width 68 height 18
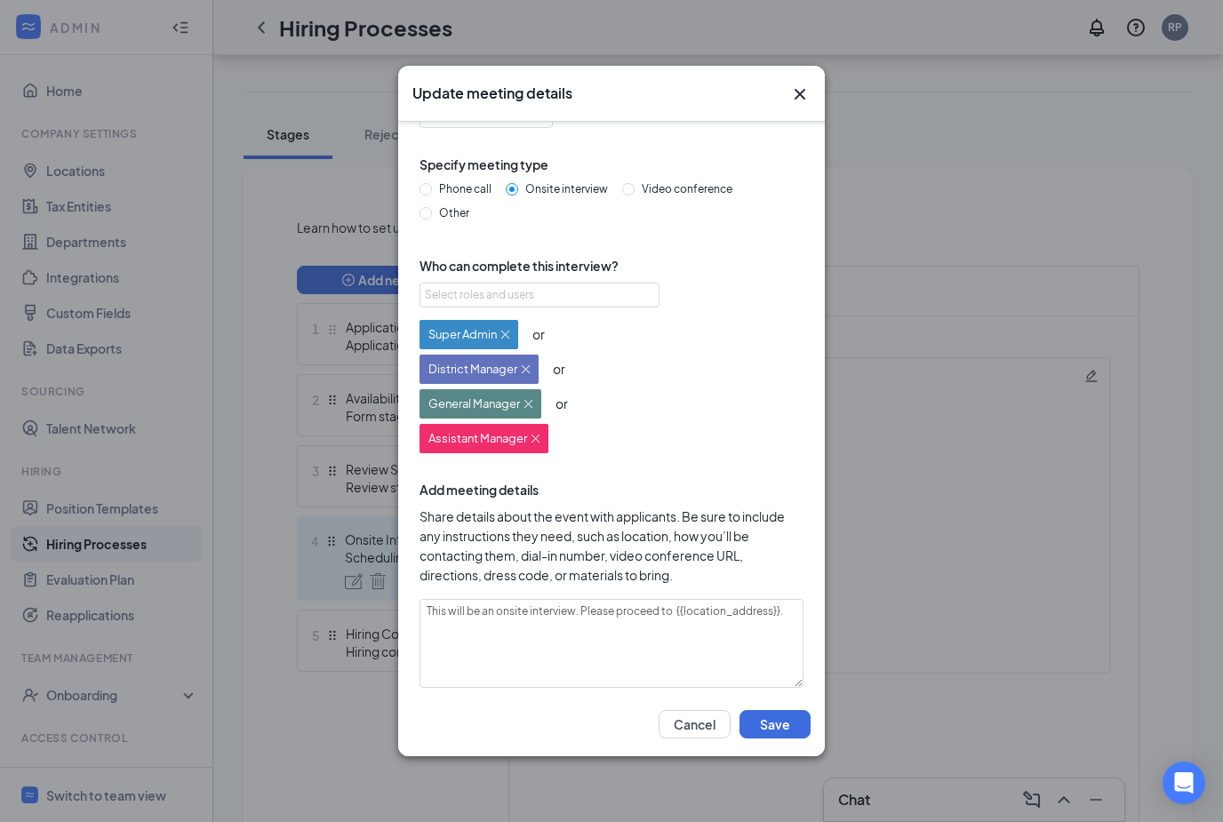
scroll to position [58, 0]
click at [780, 739] on button "Save" at bounding box center [775, 724] width 71 height 28
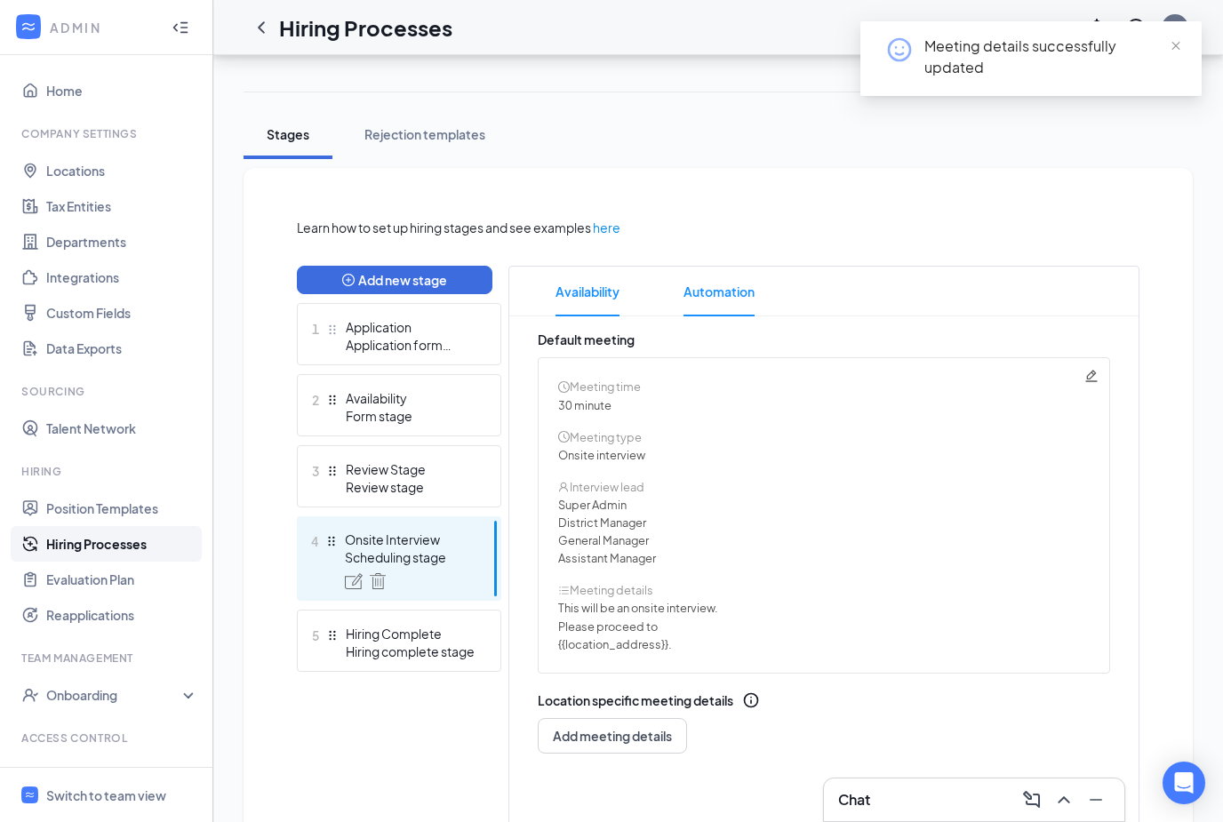
drag, startPoint x: 722, startPoint y: 290, endPoint x: 722, endPoint y: 234, distance: 56.0
click at [722, 290] on span "Automation" at bounding box center [719, 292] width 71 height 50
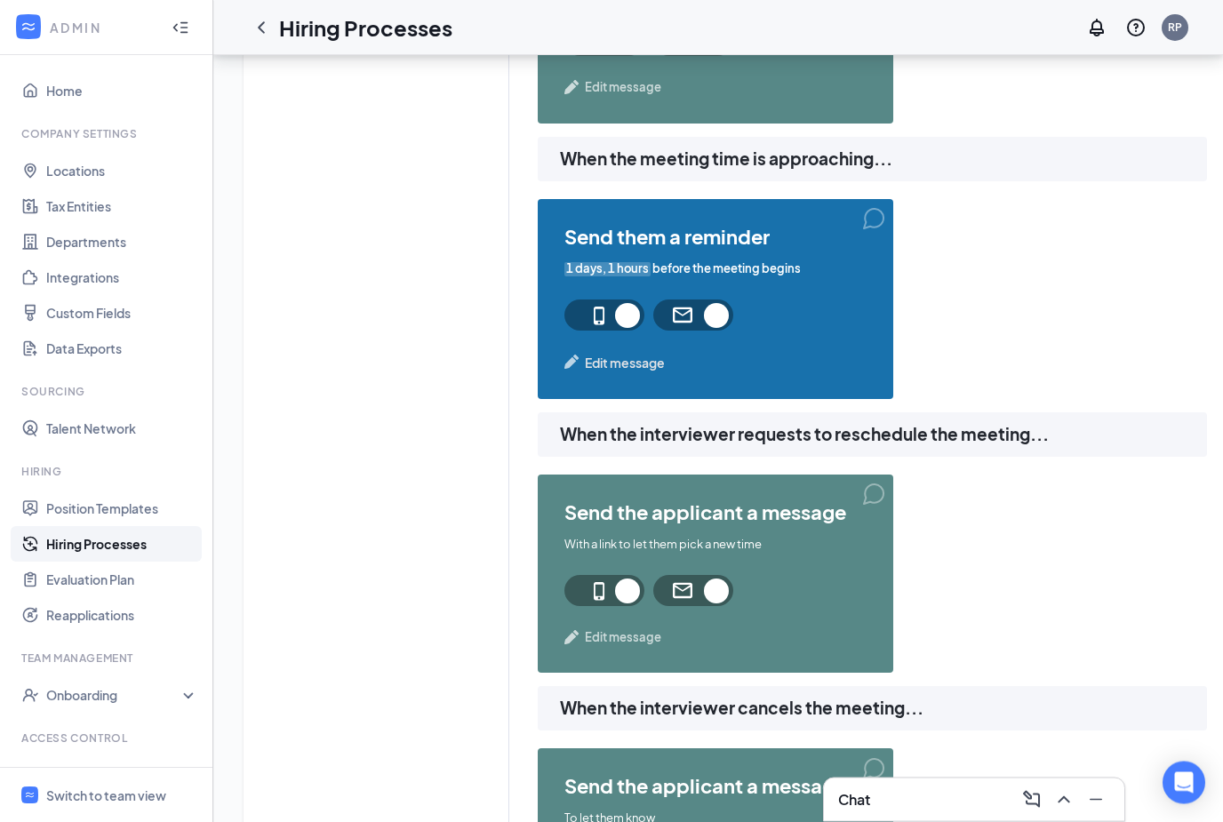
scroll to position [1204, 0]
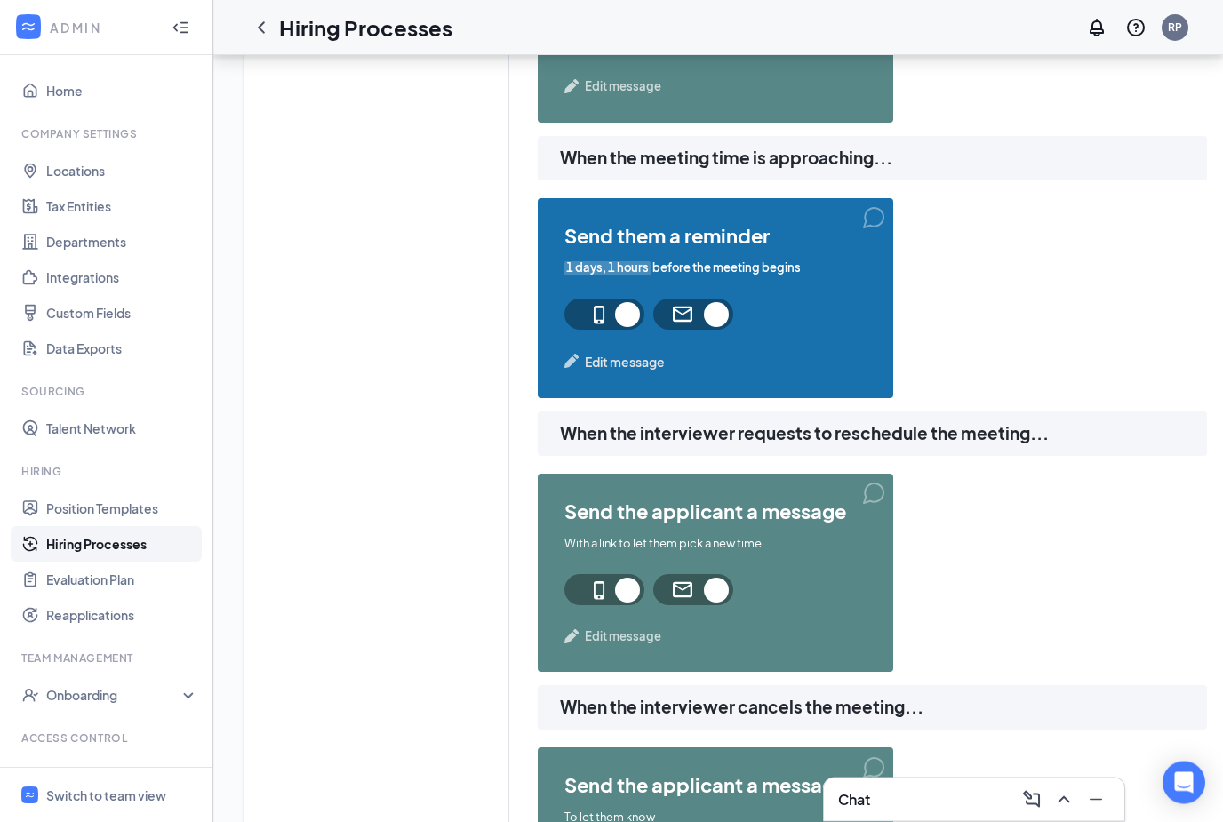
click at [627, 271] on span "1 days, 1 hours" at bounding box center [607, 268] width 86 height 17
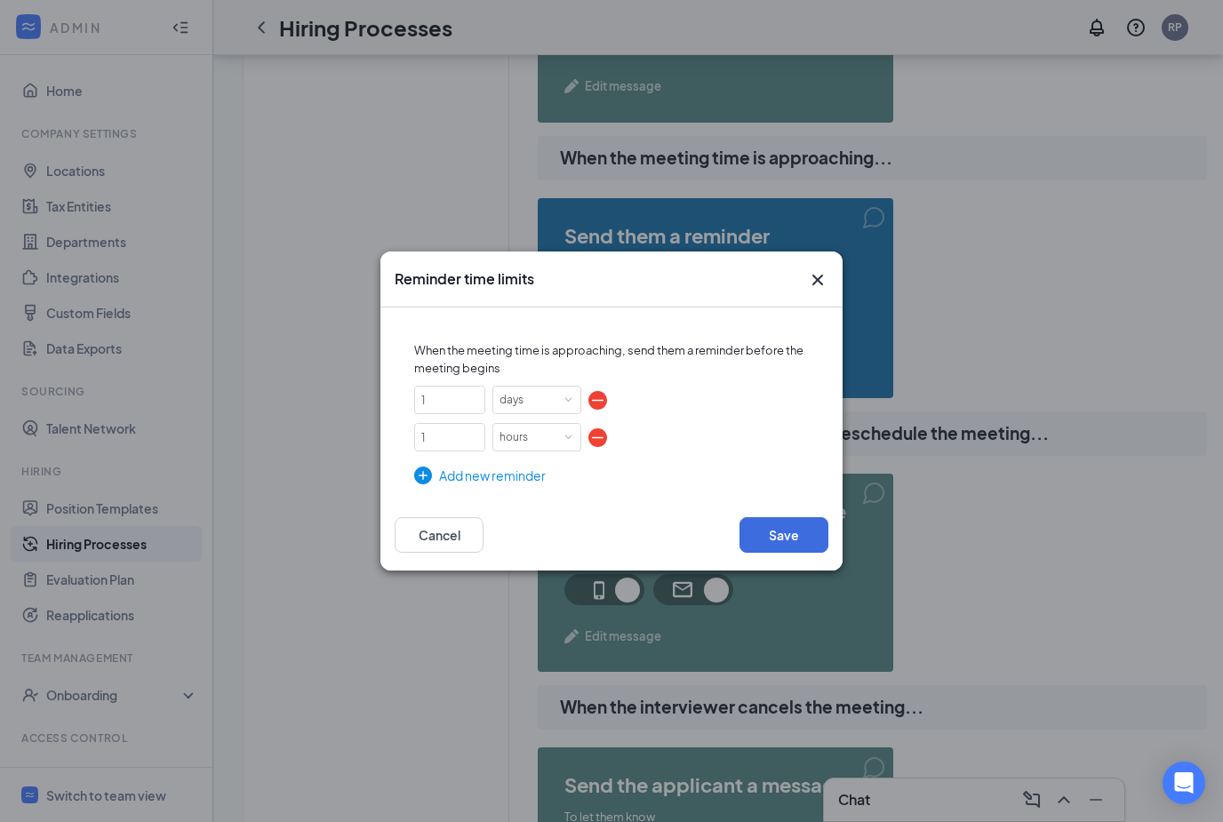
click at [1067, 322] on div "Reminder time limits When the meeting time is approaching, send them a reminder…" at bounding box center [611, 411] width 1223 height 822
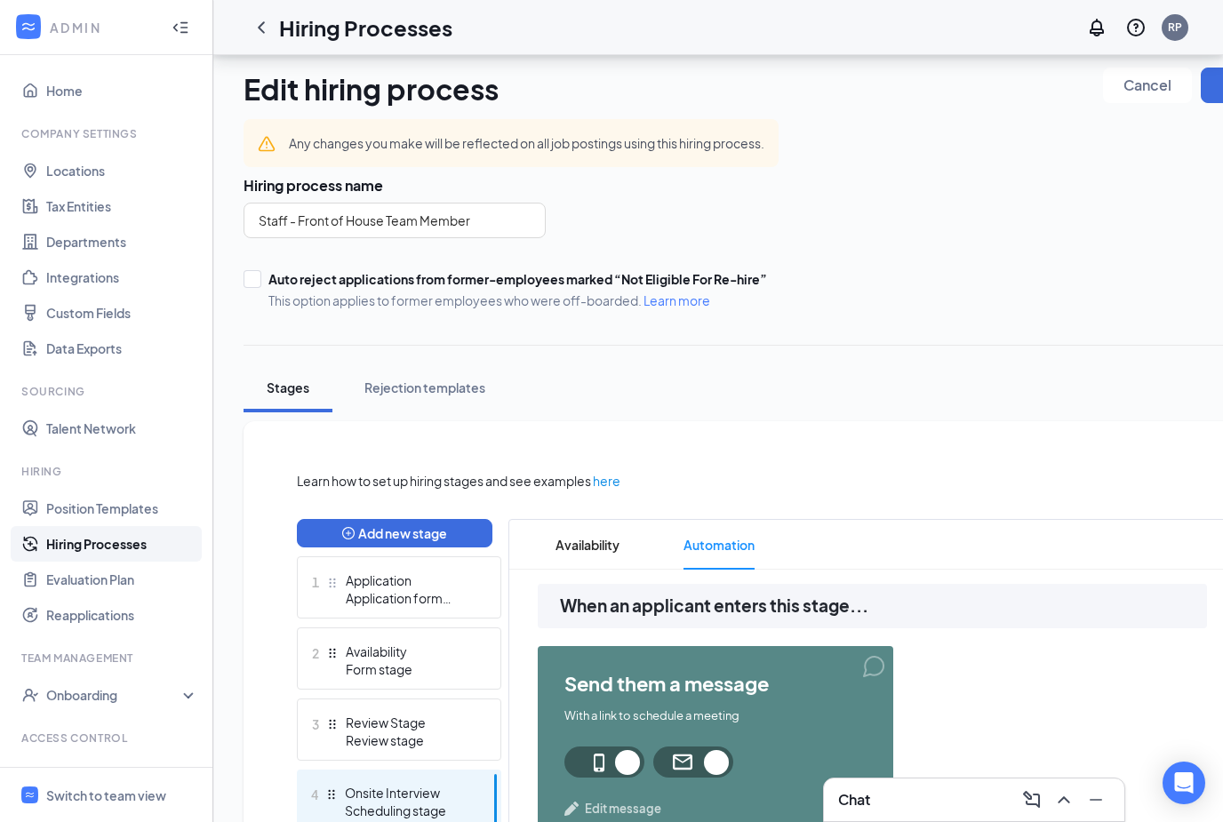
scroll to position [0, 0]
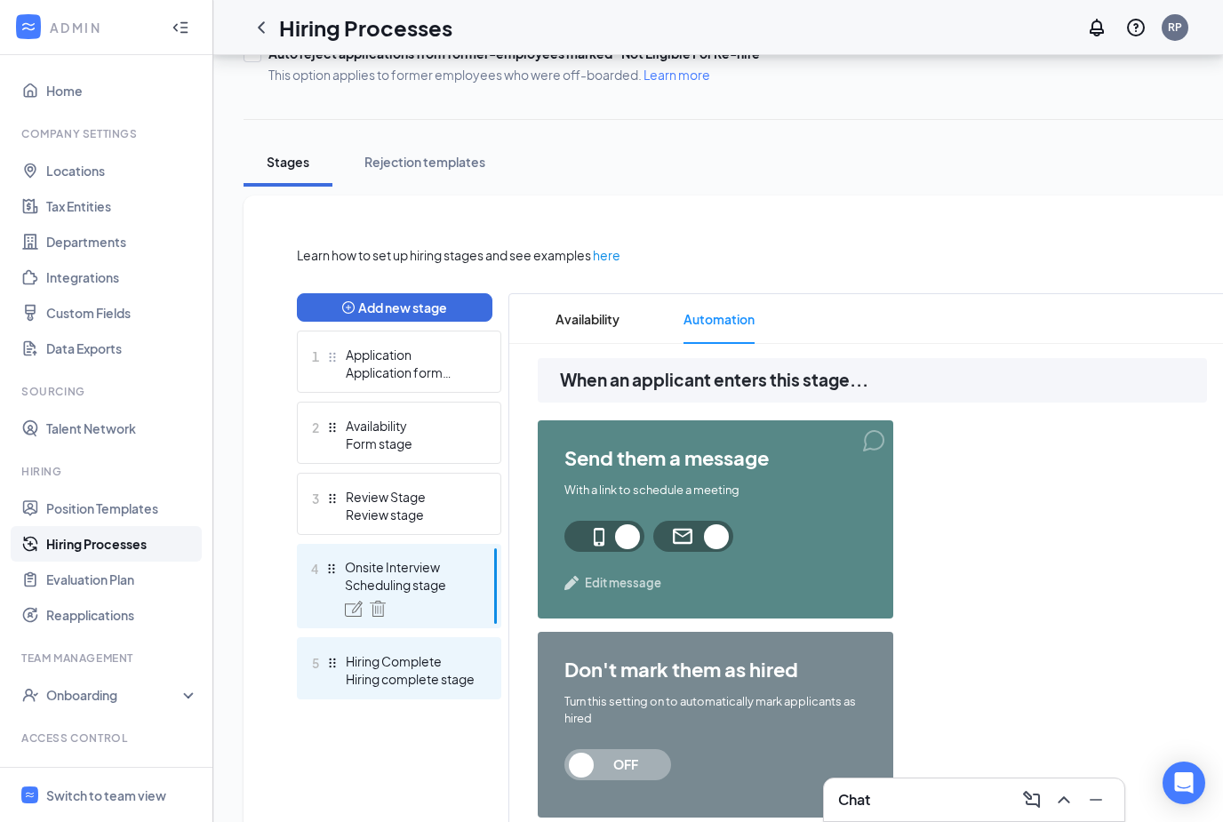
click at [399, 680] on div "Hiring complete stage" at bounding box center [411, 679] width 130 height 18
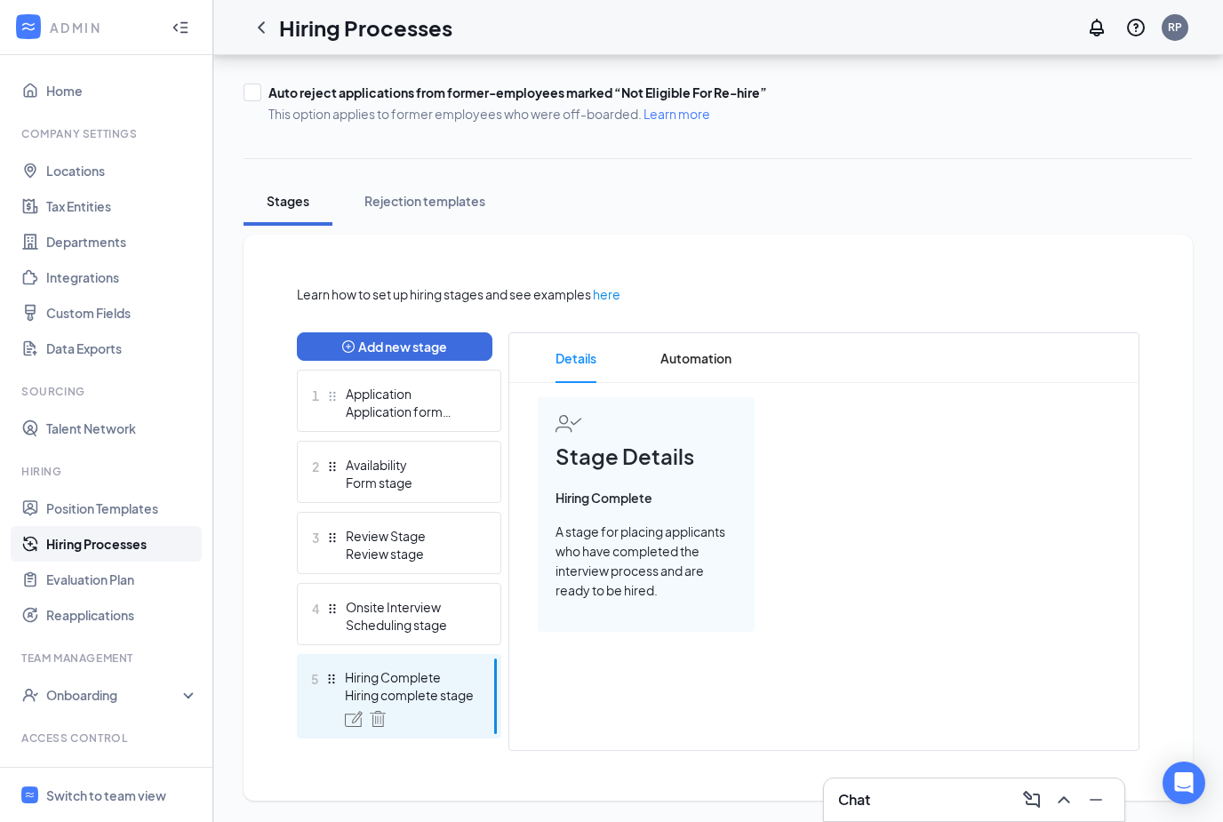
scroll to position [194, 0]
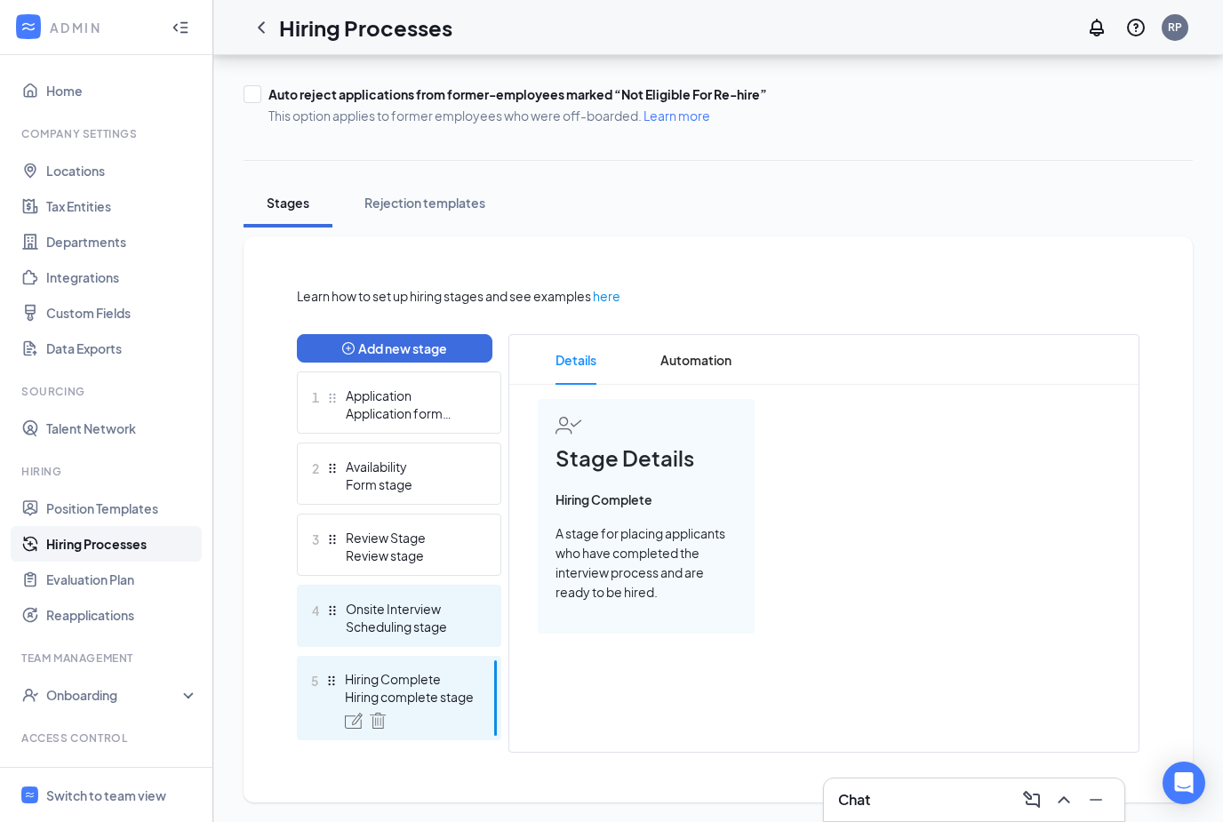
click at [400, 609] on div "Onsite Interview" at bounding box center [411, 609] width 130 height 18
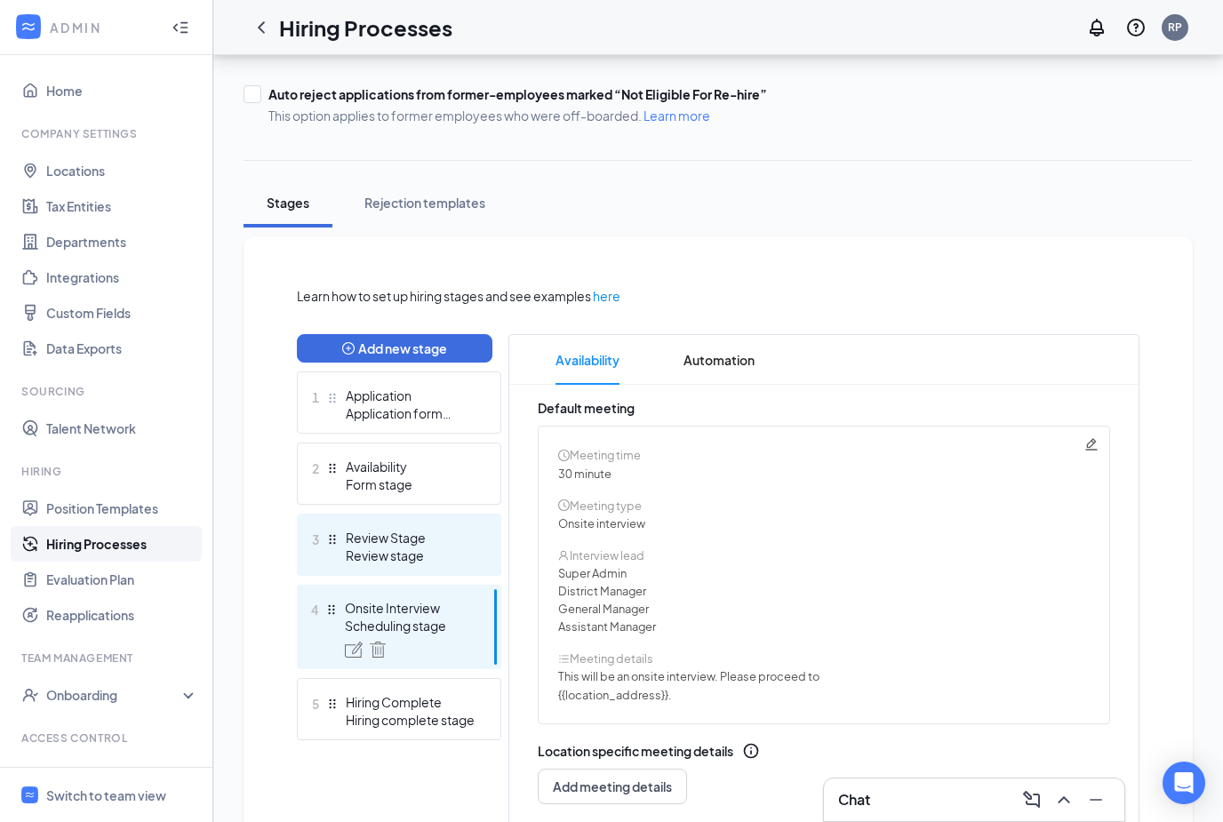
click at [402, 553] on div "Review stage" at bounding box center [411, 556] width 130 height 18
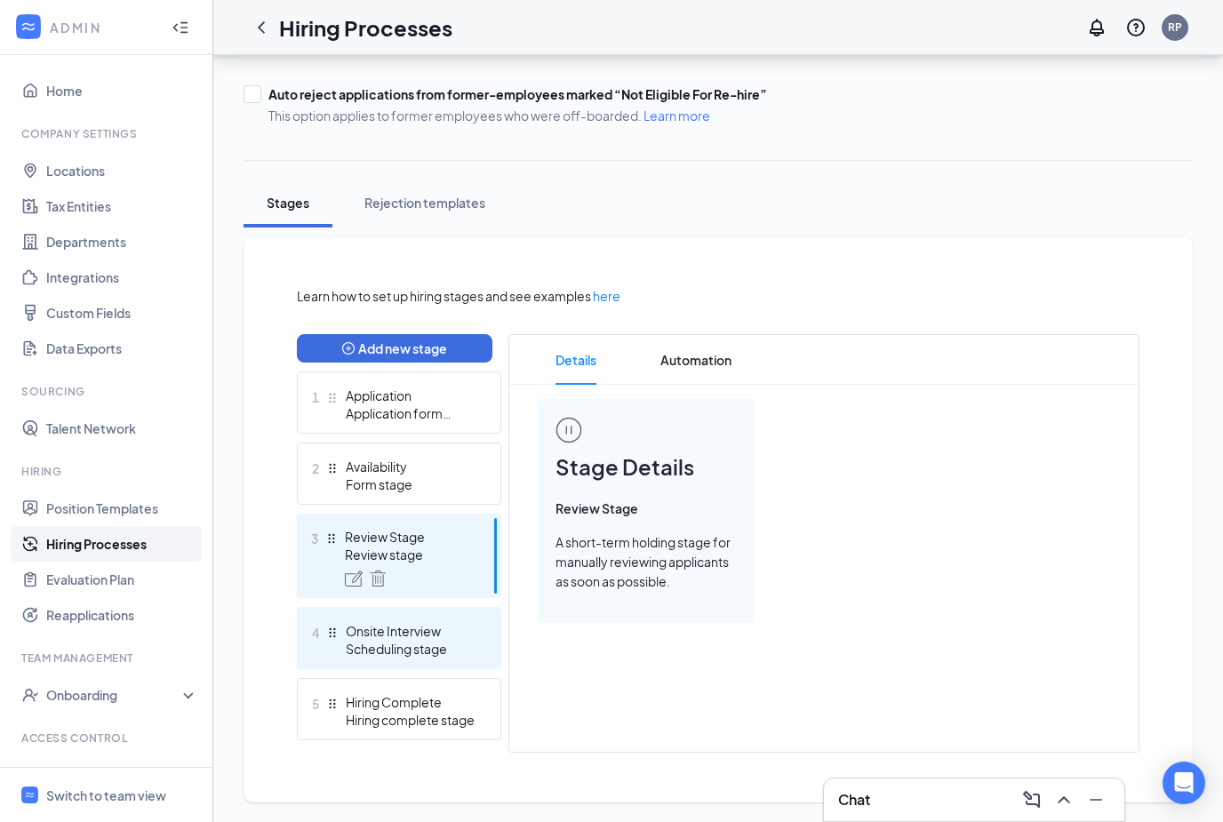
click at [434, 660] on div "4 Onsite Interview Scheduling stage" at bounding box center [399, 638] width 204 height 62
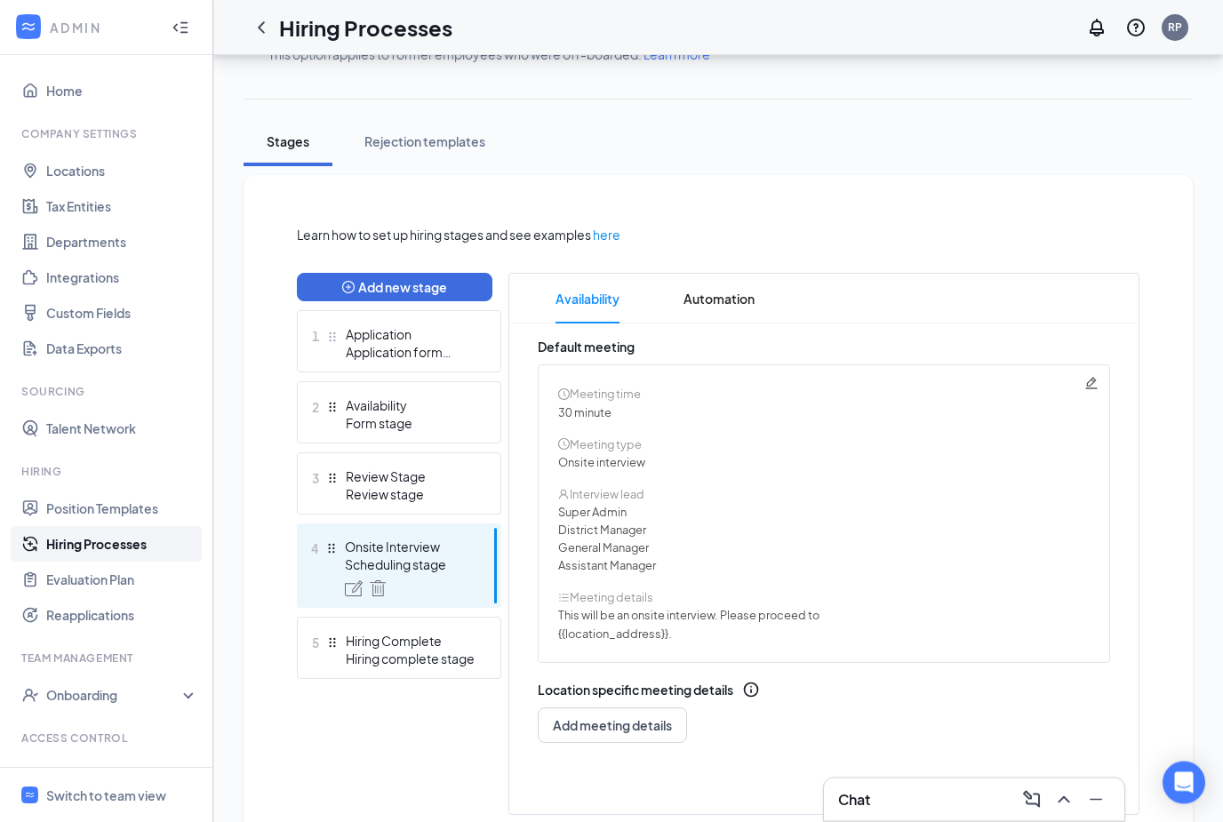
scroll to position [262, 0]
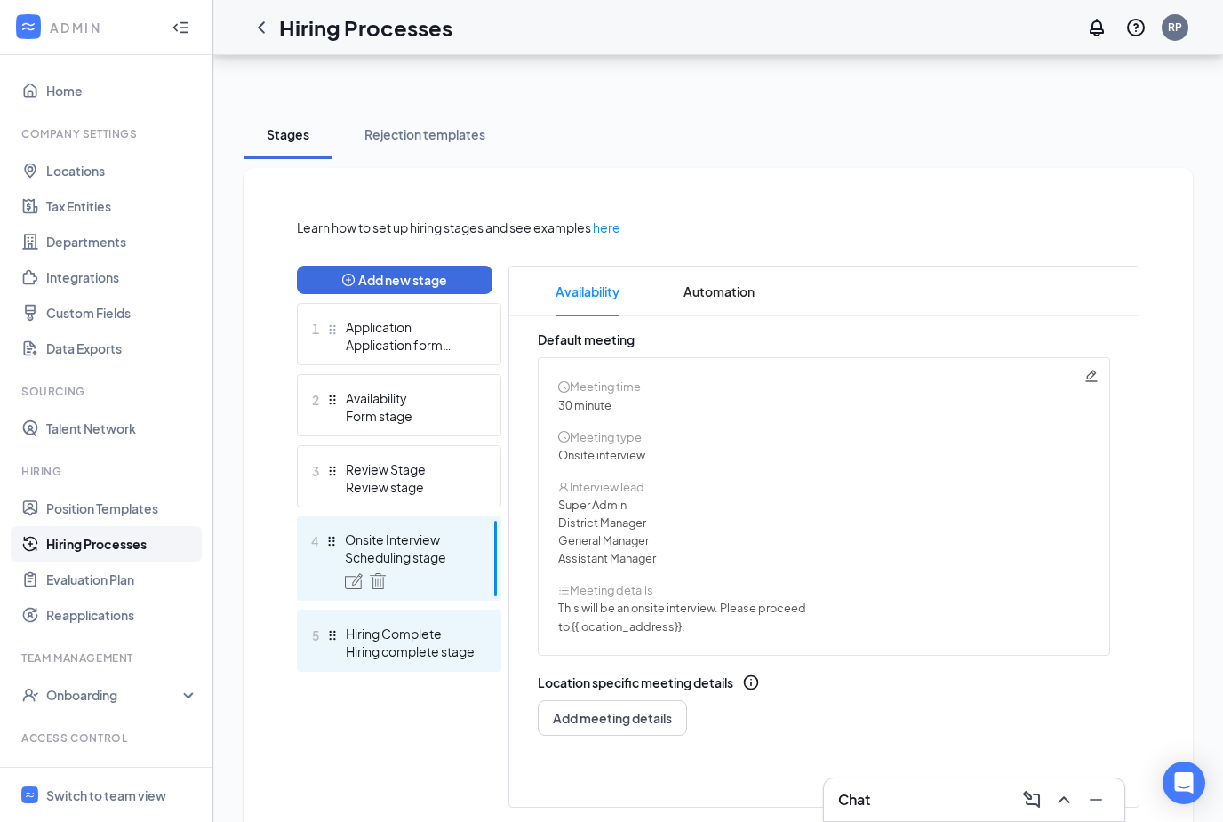
click at [411, 653] on div "Hiring complete stage" at bounding box center [411, 652] width 130 height 18
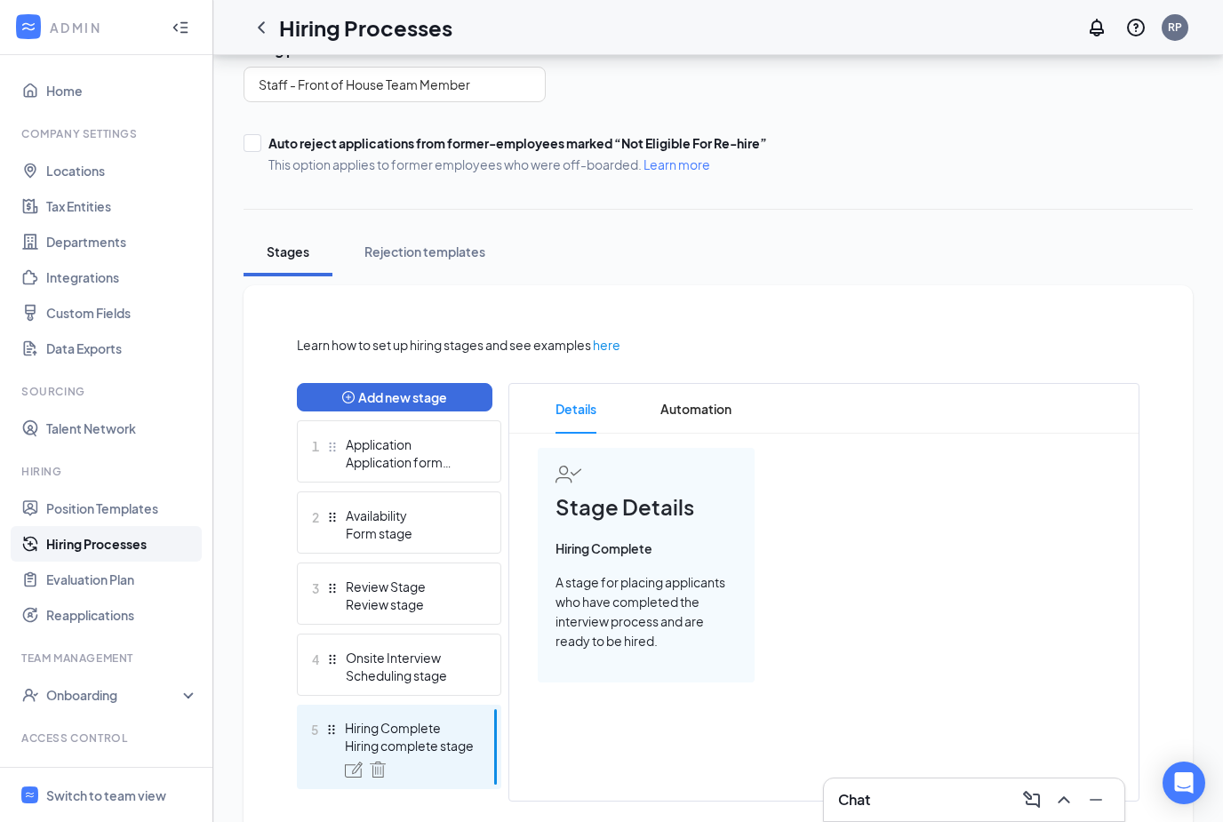
scroll to position [196, 0]
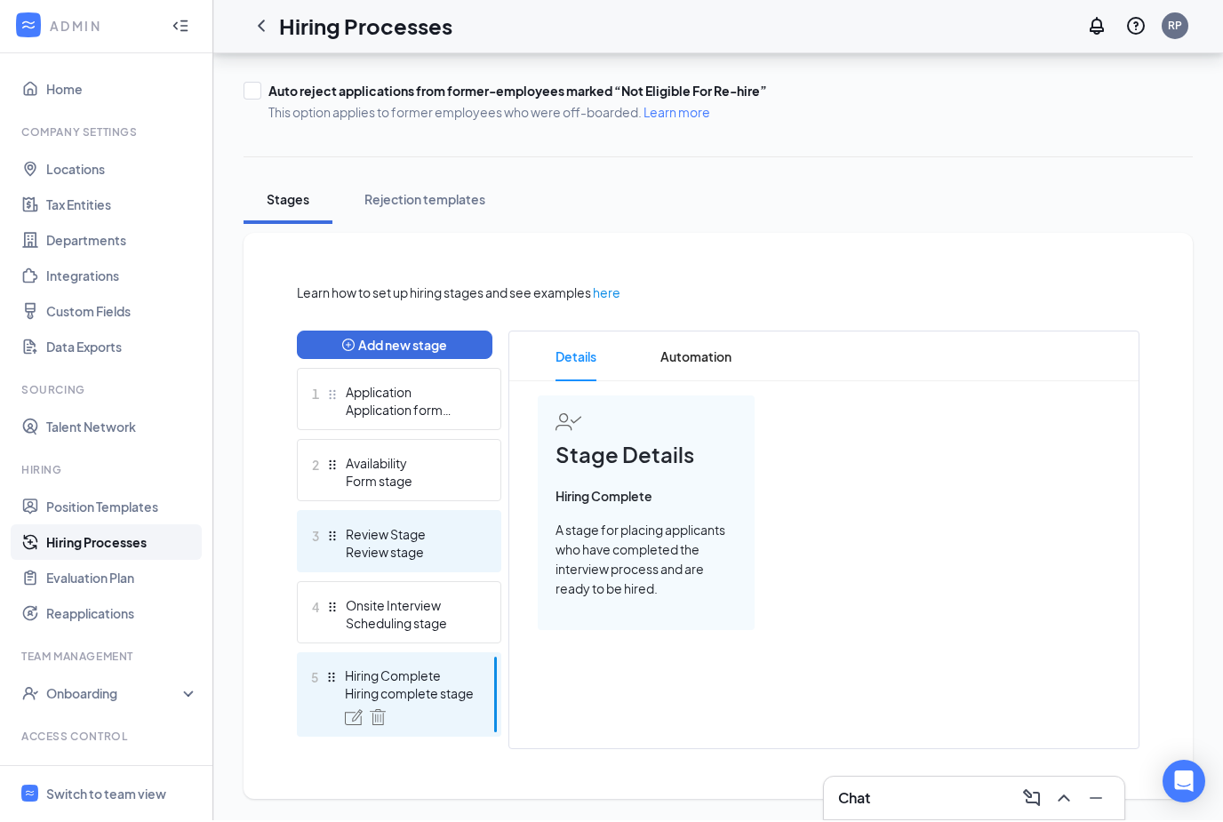
click at [410, 548] on div "Review stage" at bounding box center [411, 554] width 130 height 18
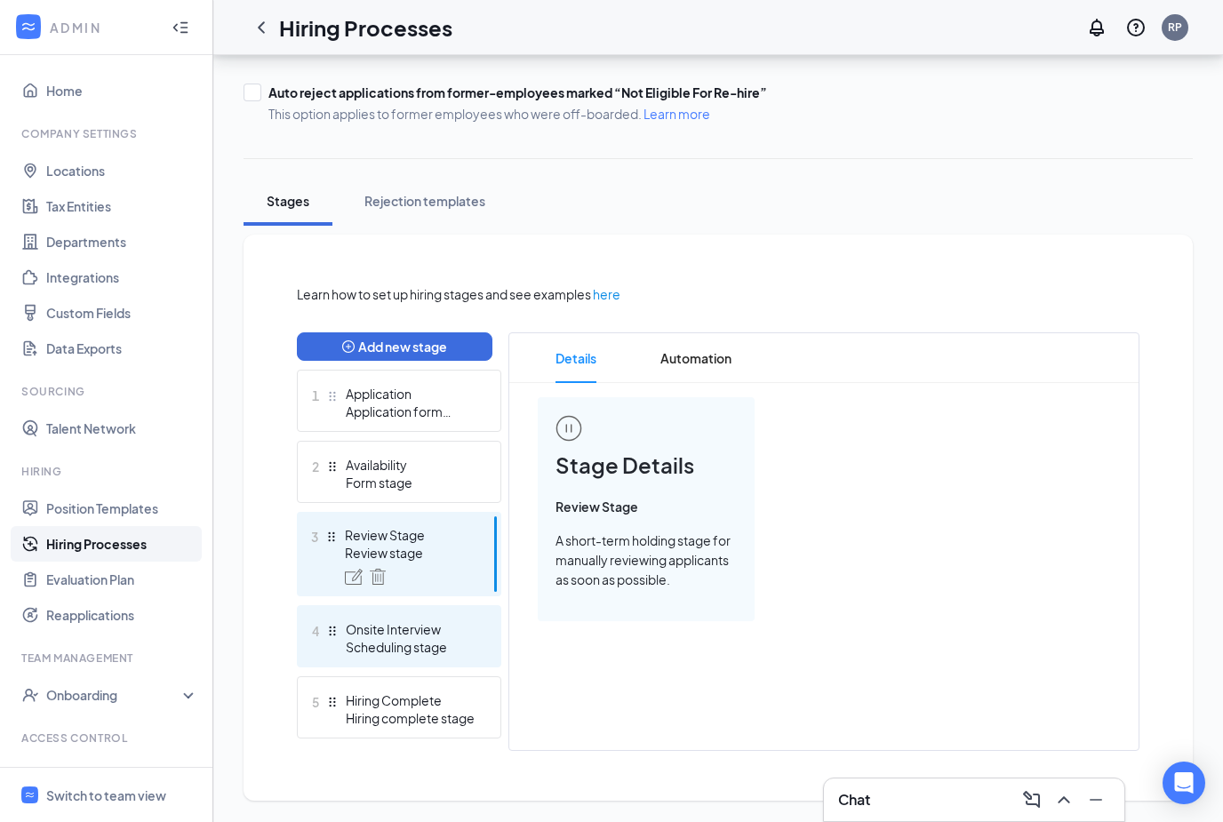
click at [406, 631] on div "Onsite Interview" at bounding box center [411, 630] width 130 height 18
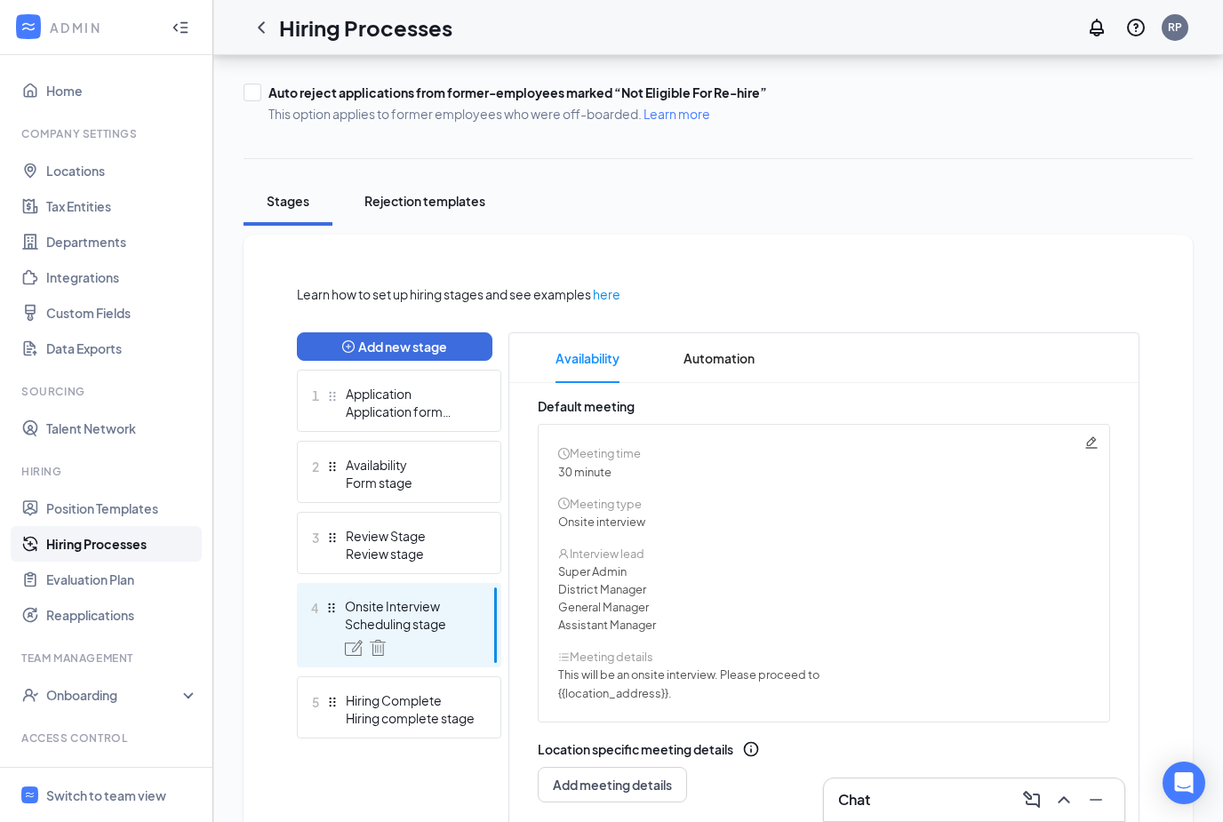
click at [432, 200] on div "Rejection templates" at bounding box center [424, 201] width 121 height 18
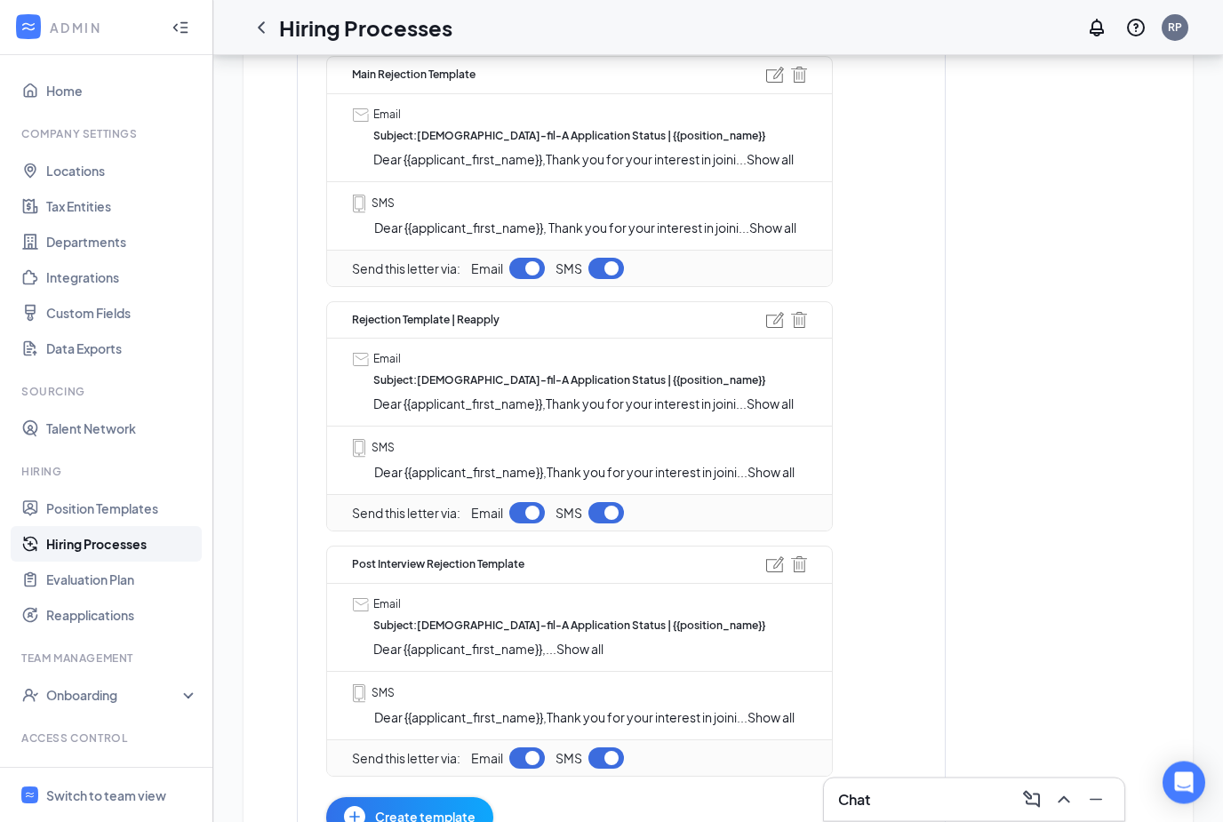
scroll to position [535, 0]
click at [781, 464] on span "Show all" at bounding box center [771, 472] width 47 height 16
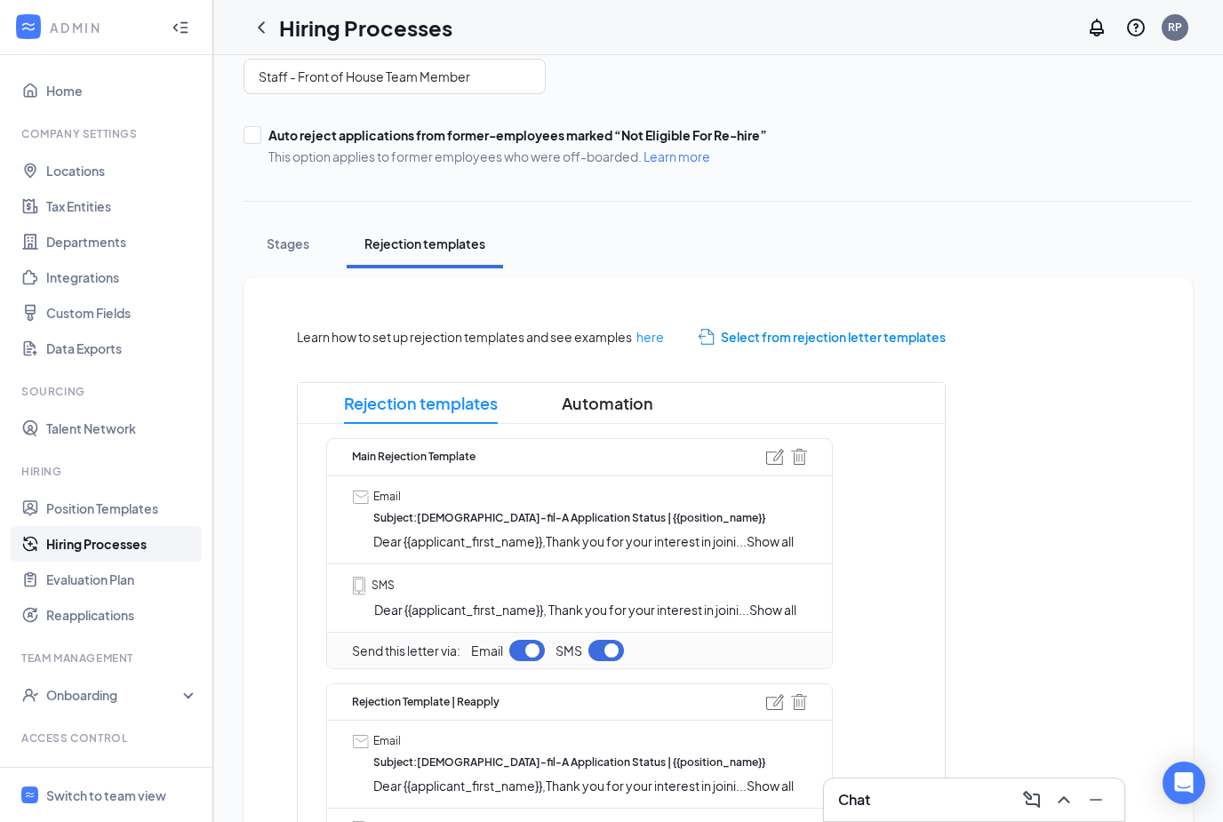
scroll to position [0, 0]
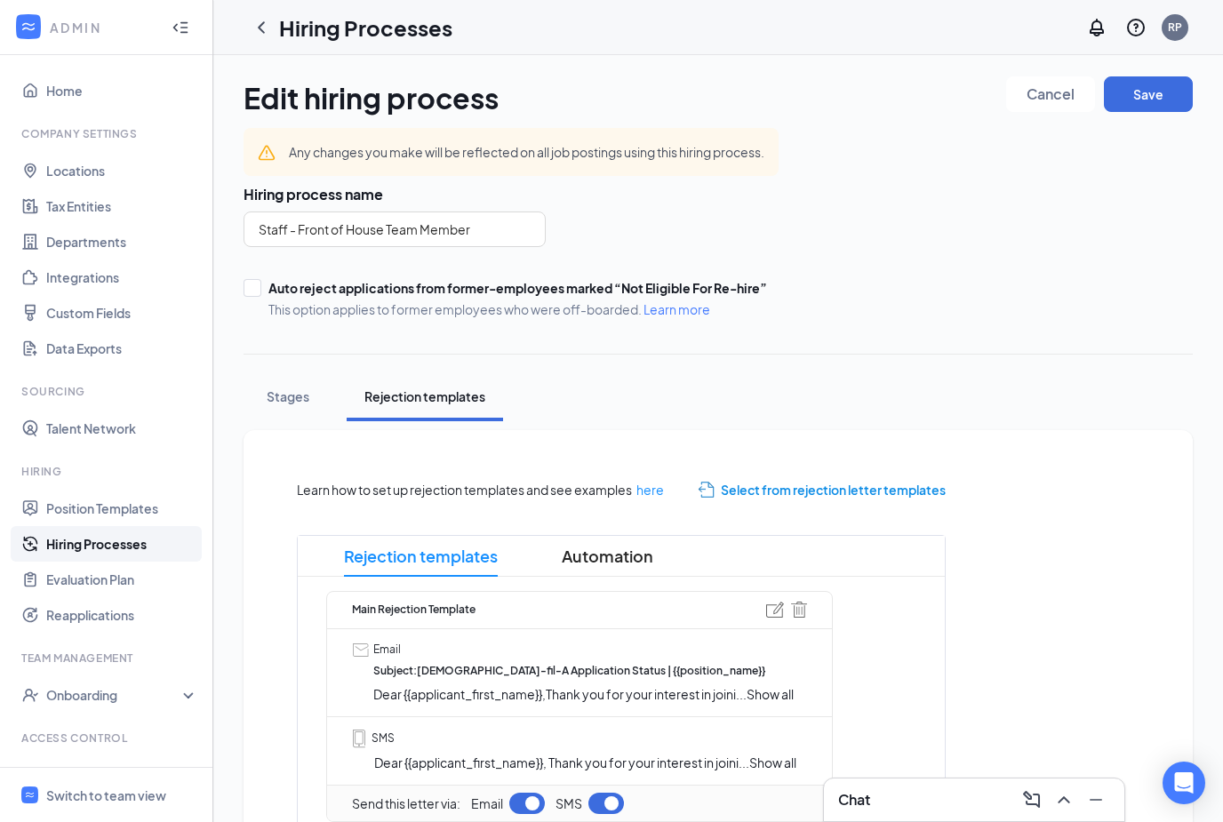
click at [84, 548] on link "Hiring Processes" at bounding box center [122, 544] width 152 height 36
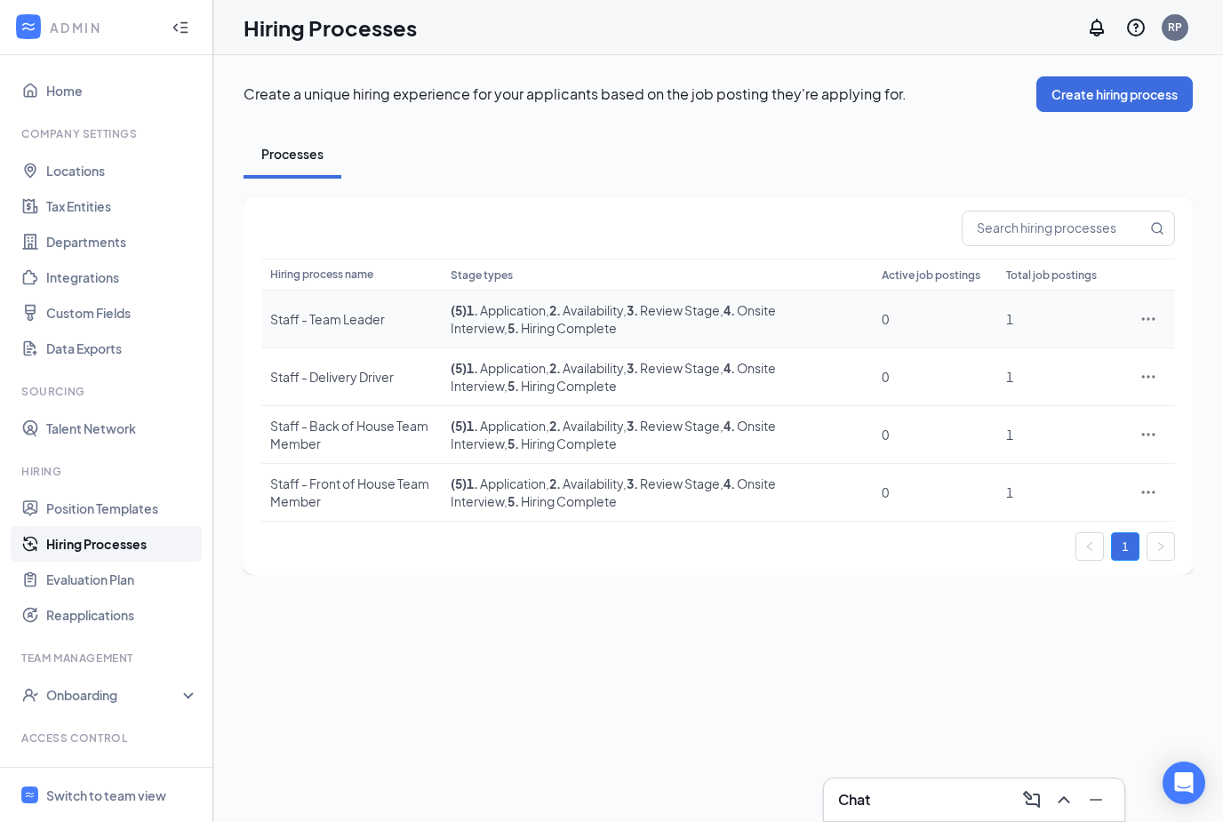
click at [1157, 322] on icon "Ellipses" at bounding box center [1149, 319] width 18 height 18
click at [895, 685] on div "Create a unique hiring experience for your applicants based on the job posting …" at bounding box center [718, 438] width 1010 height 767
click at [343, 487] on div "Staff - Front of House Team Member" at bounding box center [351, 493] width 163 height 36
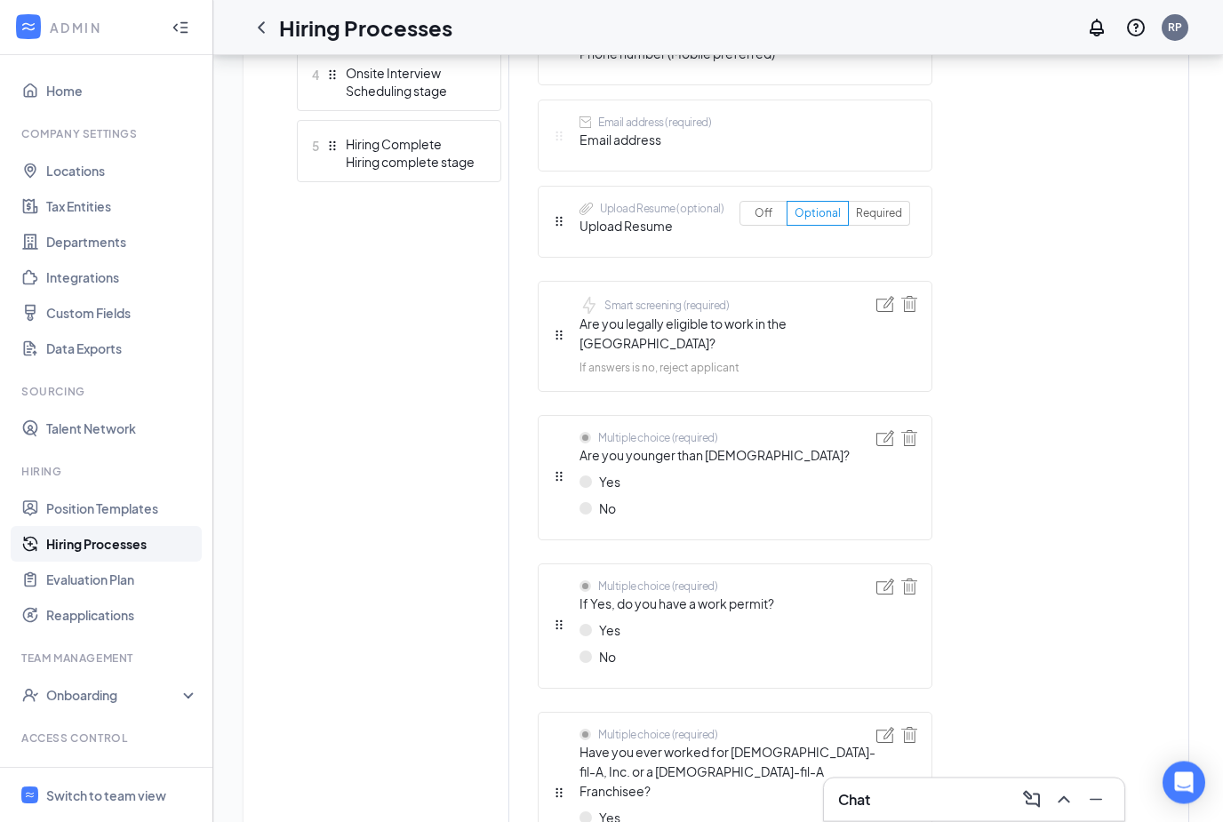
scroll to position [752, 0]
click at [887, 430] on img at bounding box center [886, 438] width 18 height 16
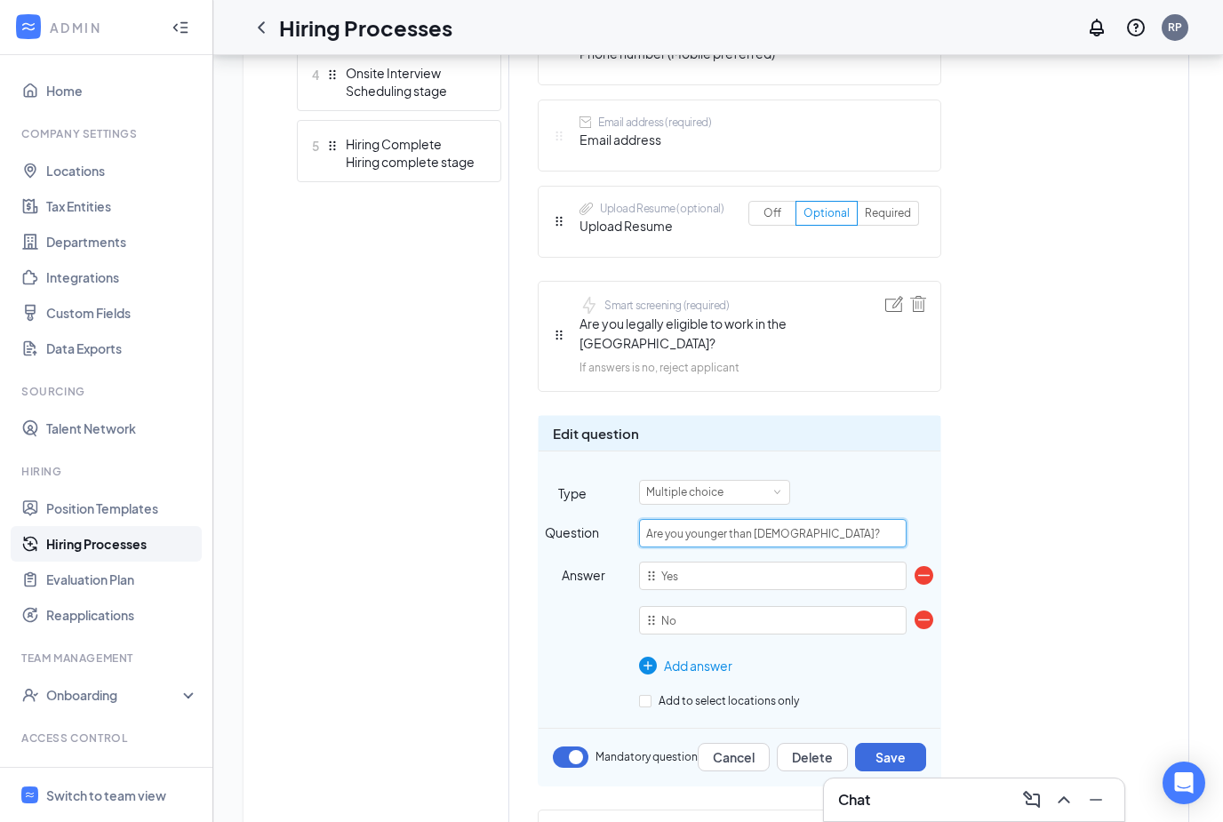
click at [828, 519] on input "Are you younger than [DEMOGRAPHIC_DATA]?" at bounding box center [773, 533] width 268 height 28
drag, startPoint x: 828, startPoint y: 513, endPoint x: 629, endPoint y: 505, distance: 198.4
click at [629, 520] on div "Question Are you younger than [DEMOGRAPHIC_DATA]?" at bounding box center [740, 534] width 402 height 28
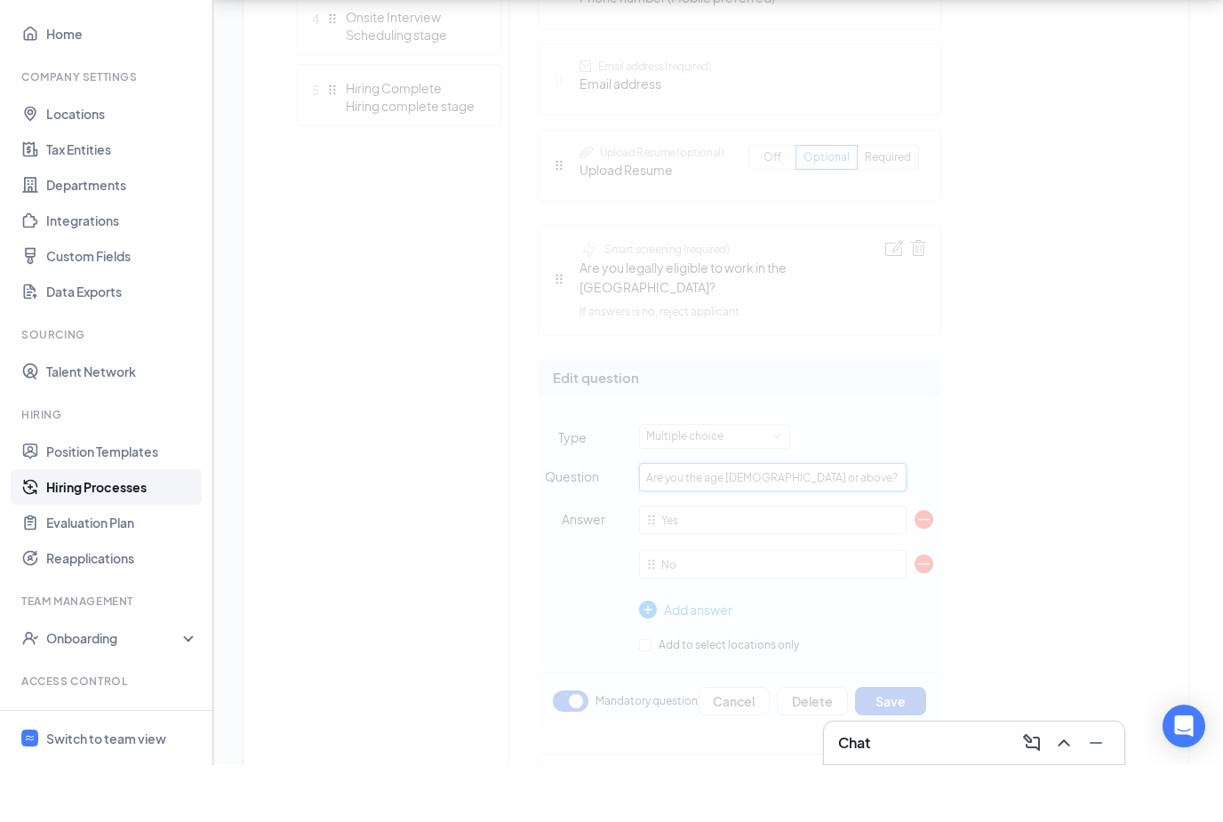
scroll to position [808, 0]
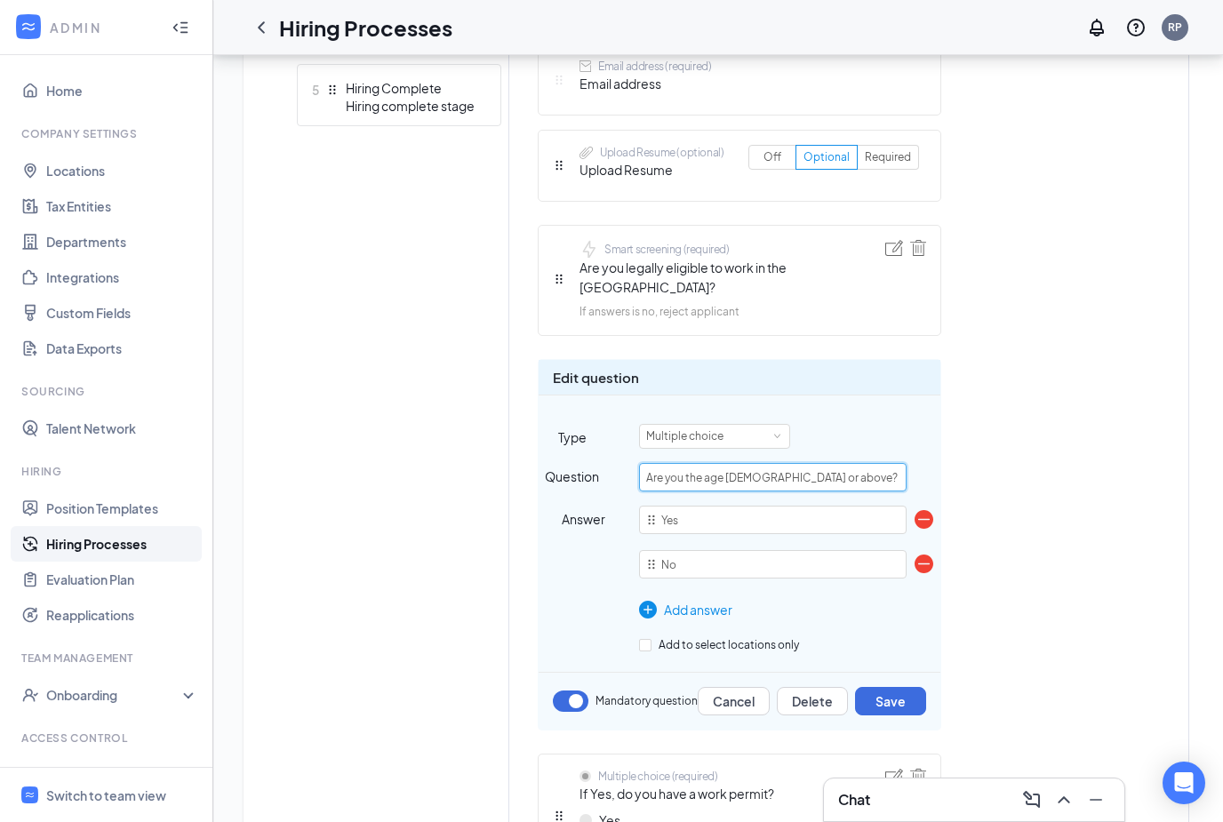
drag, startPoint x: 846, startPoint y: 460, endPoint x: 685, endPoint y: 462, distance: 160.9
click at [685, 463] on input "Are you the age [DEMOGRAPHIC_DATA] or above?" at bounding box center [773, 477] width 268 height 28
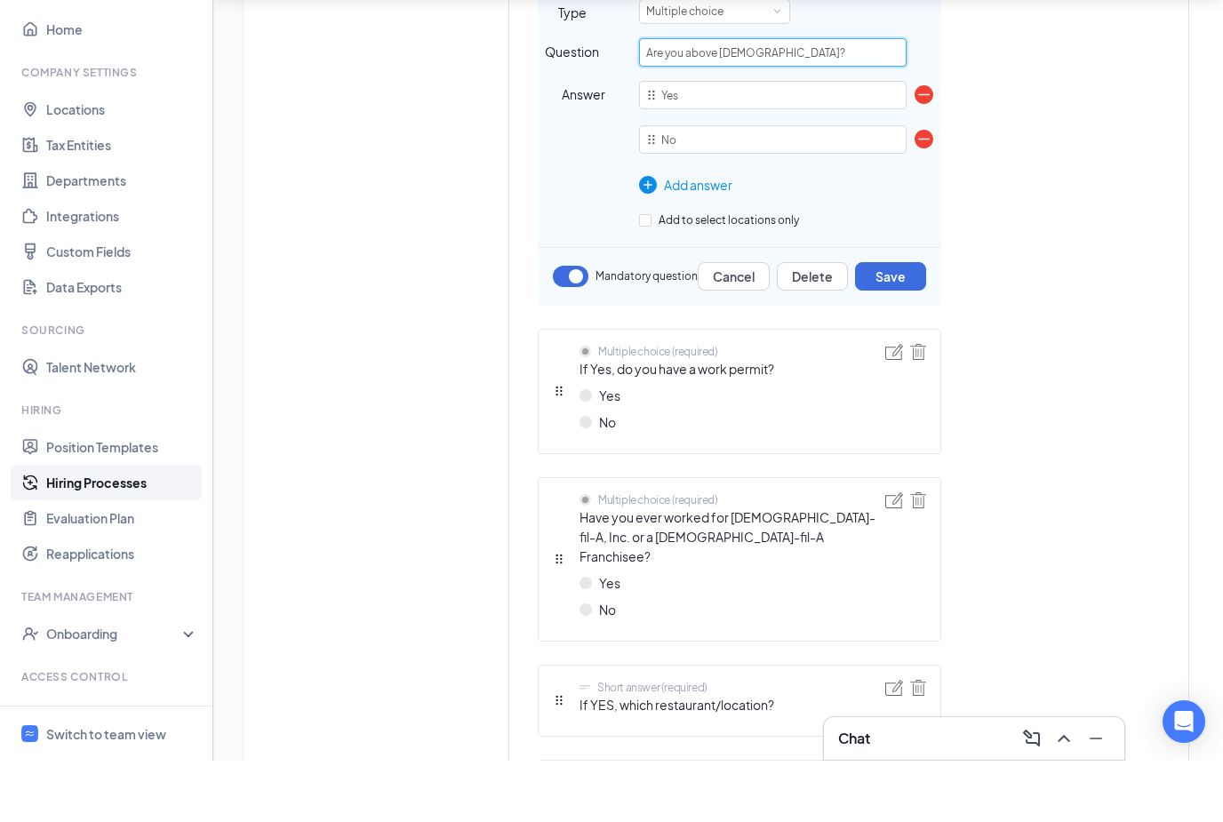
scroll to position [1196, 0]
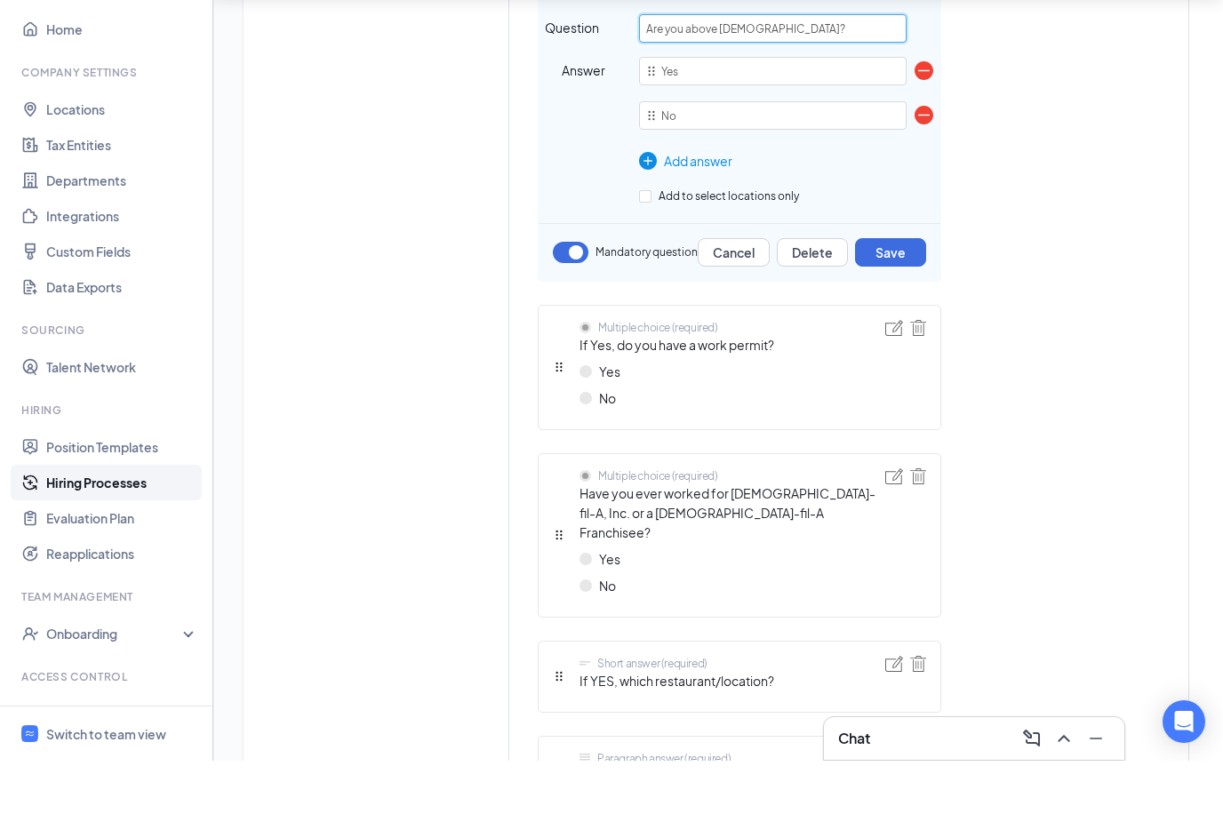
type input "Are you above [DEMOGRAPHIC_DATA]?"
click at [921, 381] on img at bounding box center [918, 389] width 16 height 16
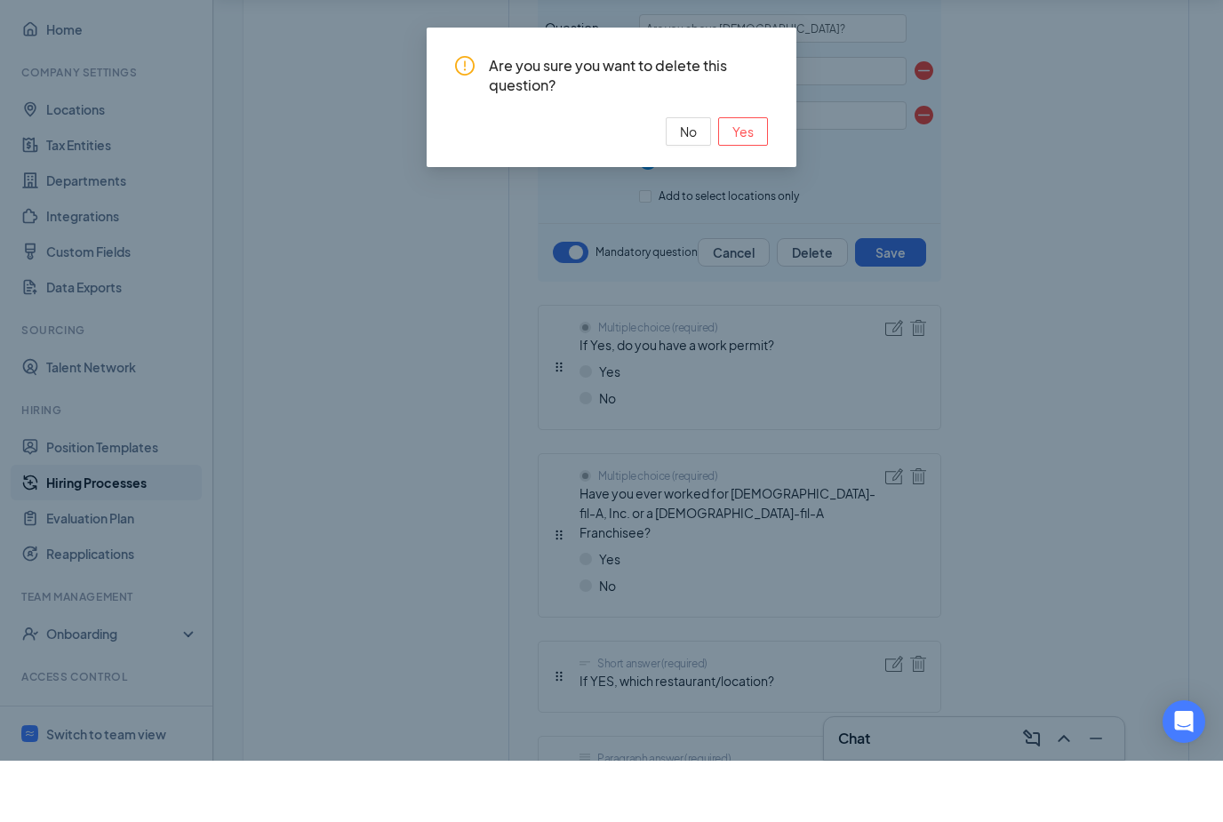
scroll to position [1257, 0]
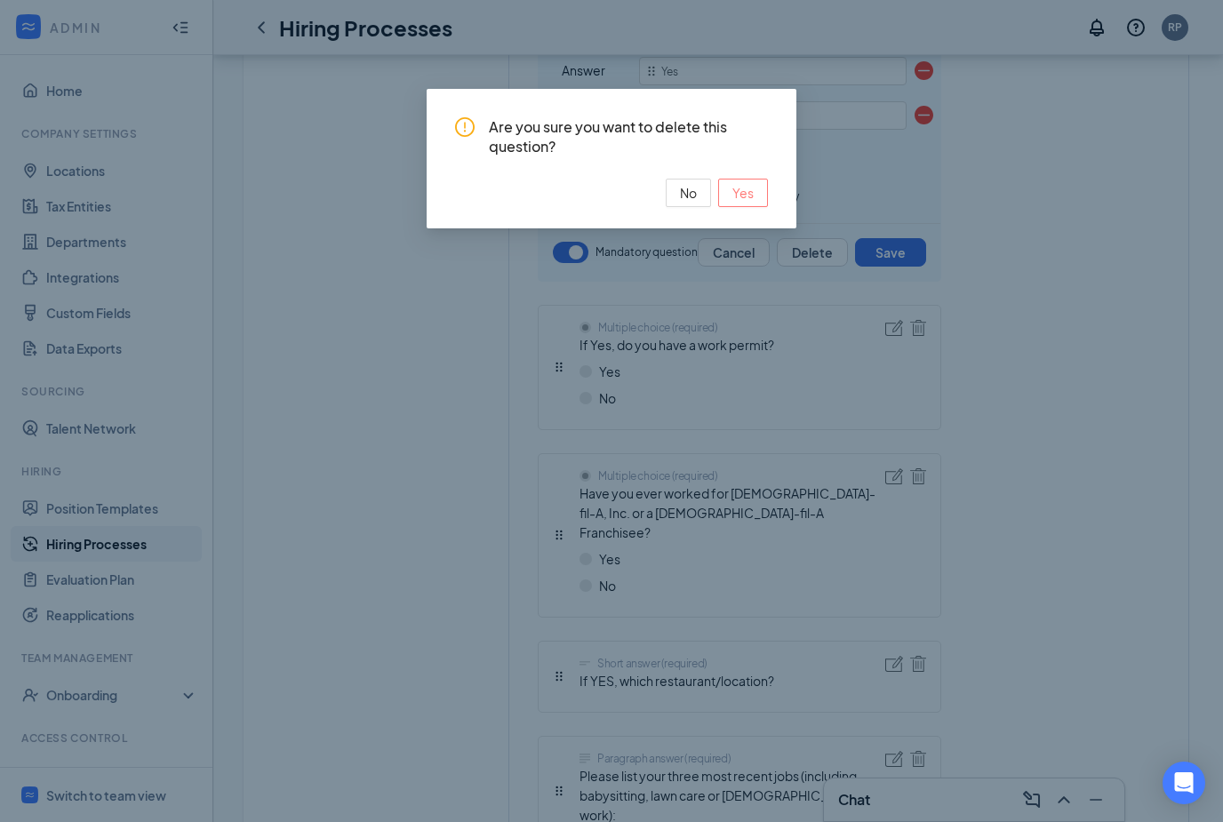
click at [749, 197] on span "Yes" at bounding box center [743, 193] width 21 height 20
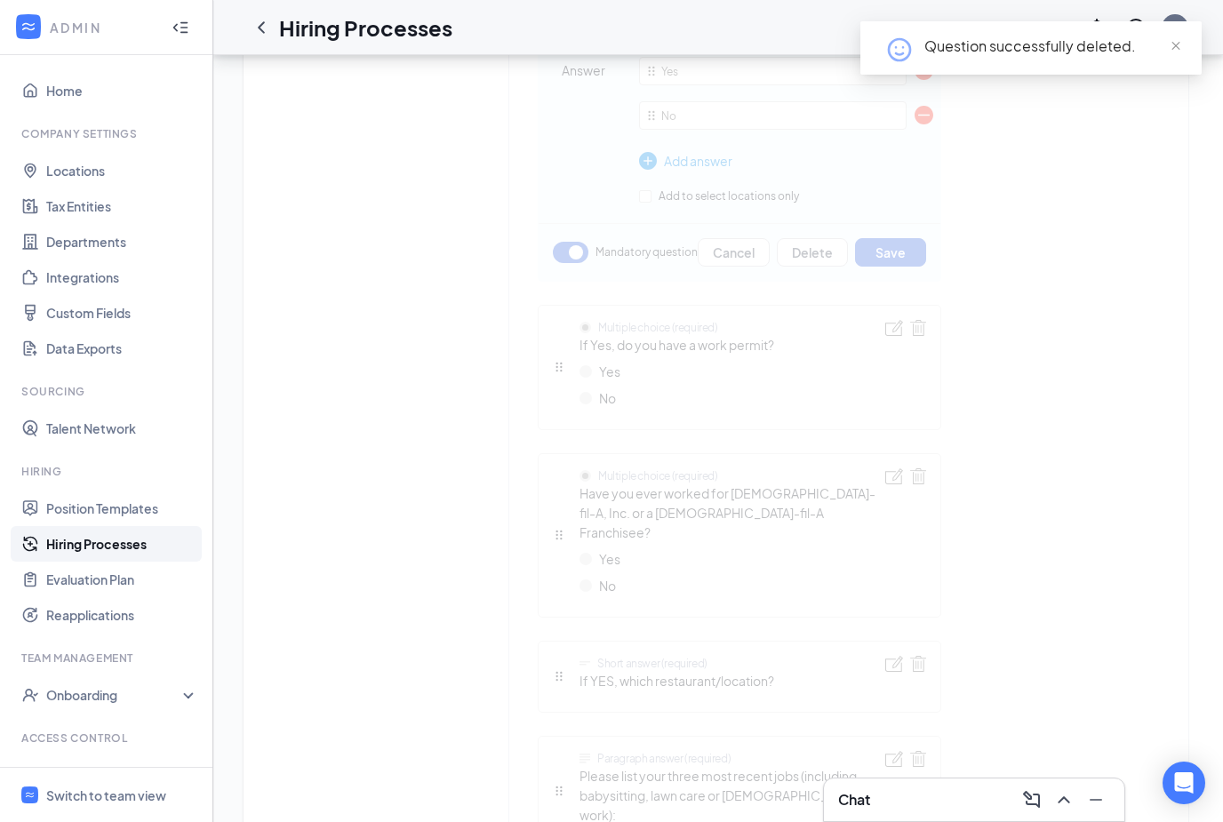
scroll to position [1181, 0]
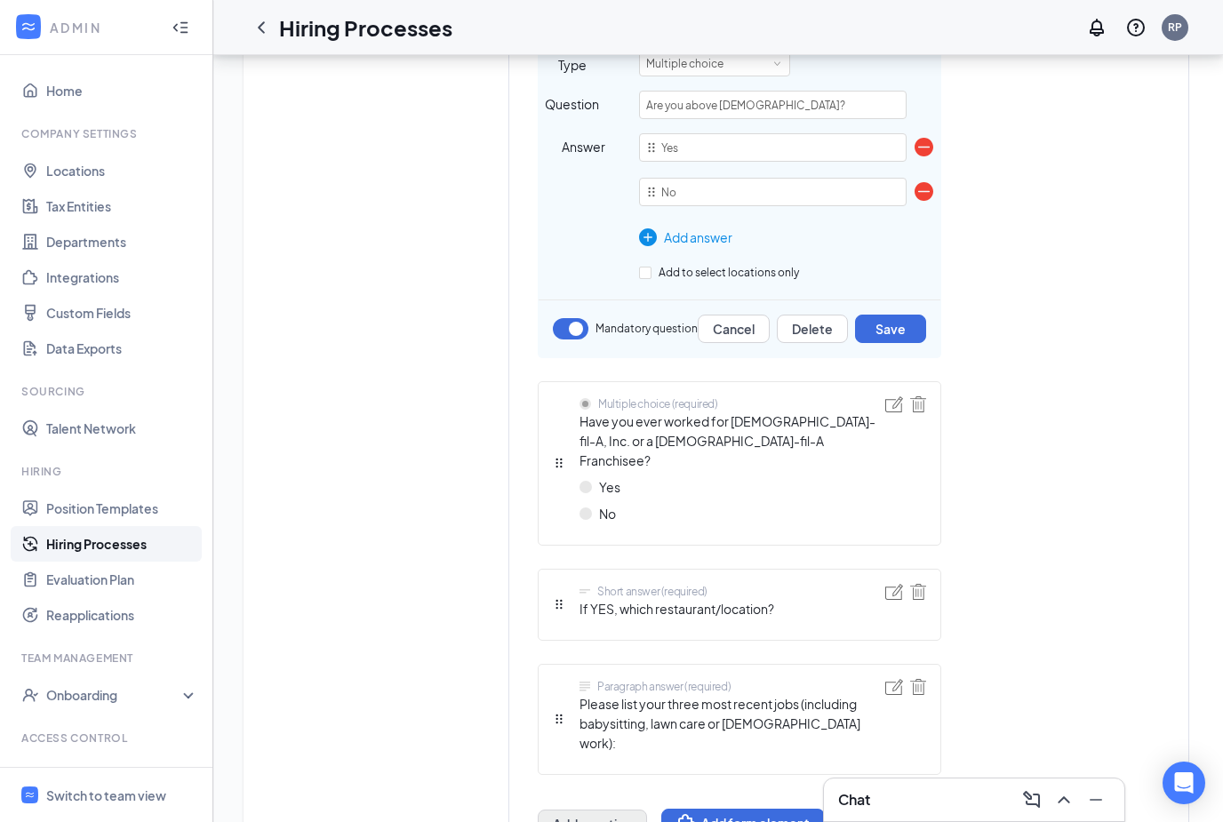
click at [606, 810] on button "Add question" at bounding box center [592, 824] width 109 height 28
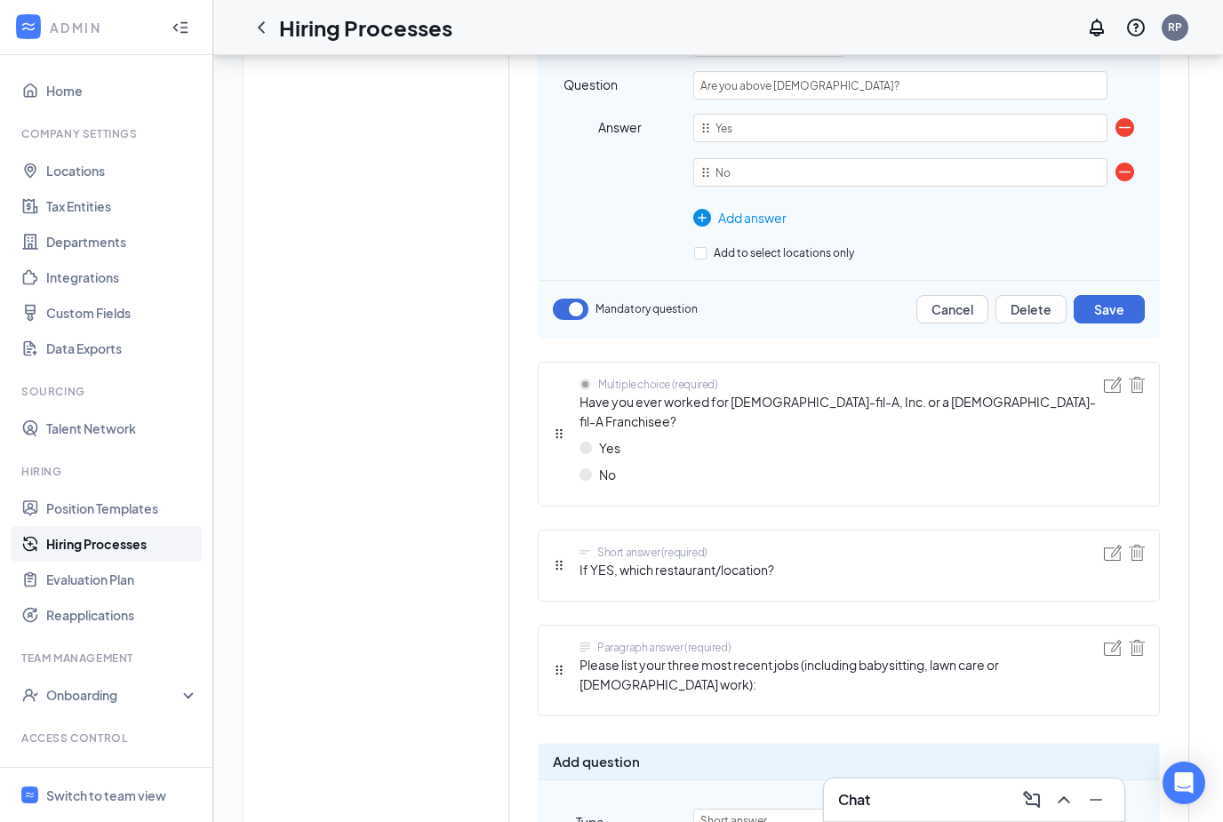
scroll to position [1441, 0]
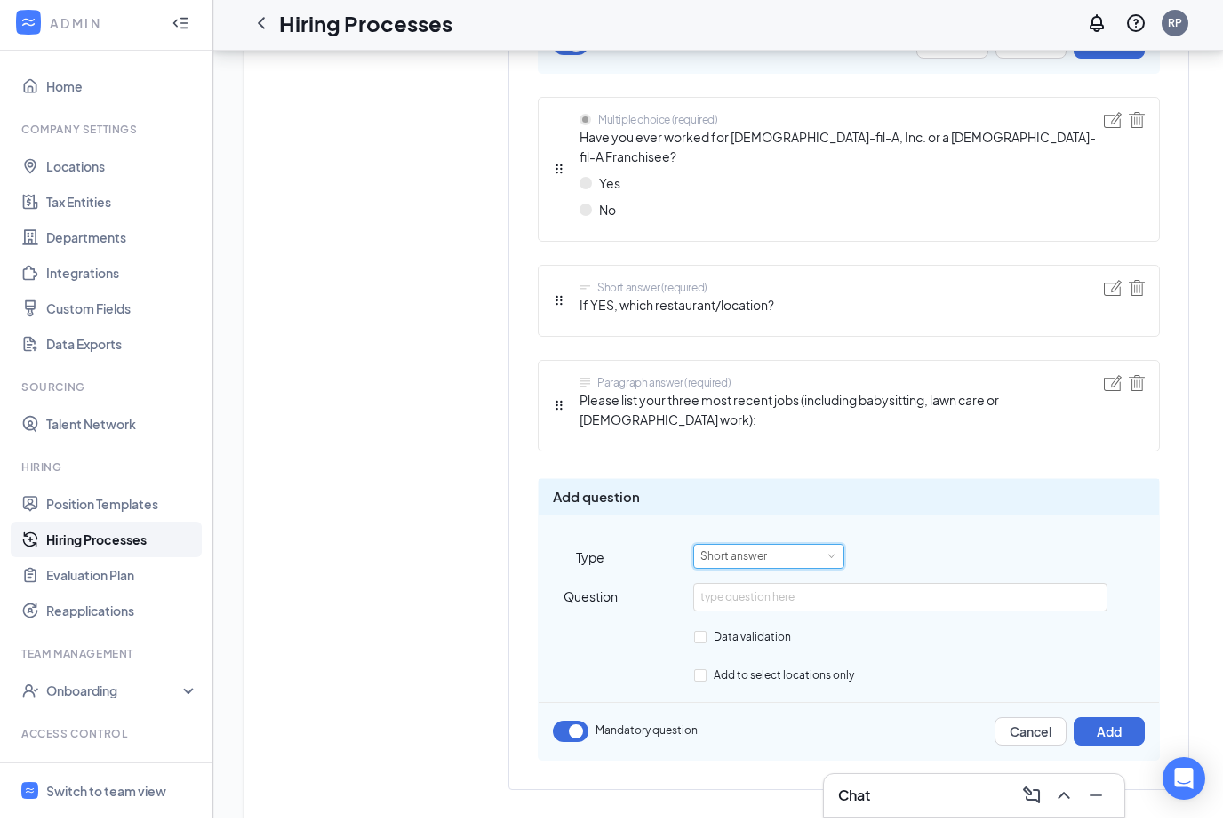
click at [811, 549] on div "Short answer" at bounding box center [769, 560] width 137 height 23
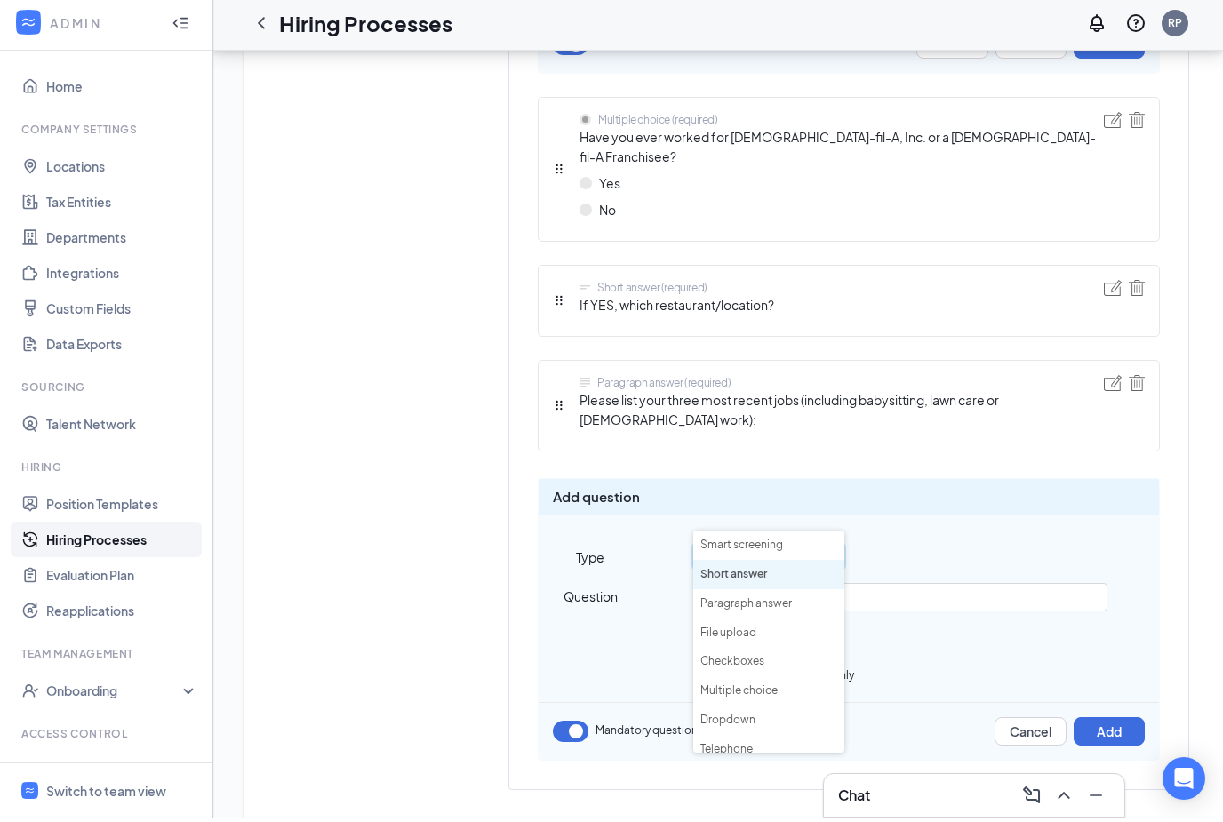
scroll to position [1384, 0]
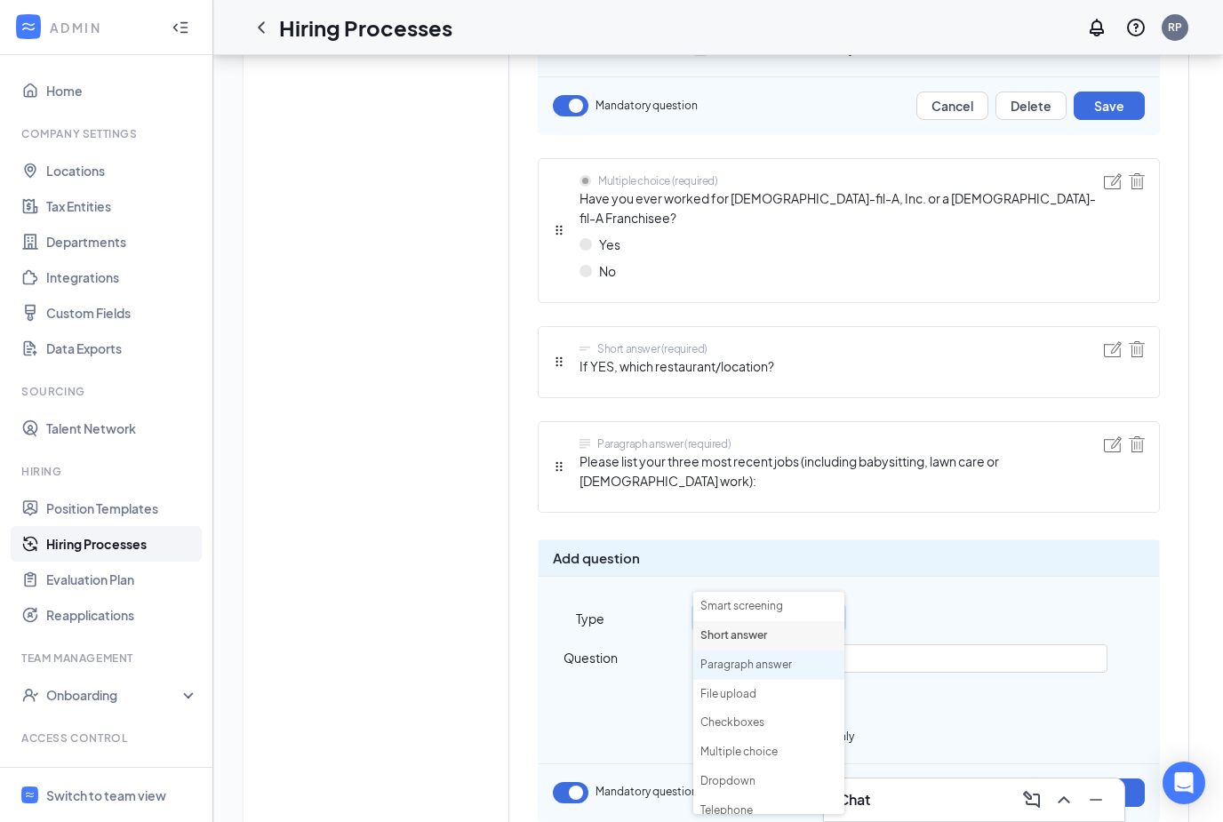
click at [774, 664] on li "Paragraph answer" at bounding box center [768, 665] width 151 height 29
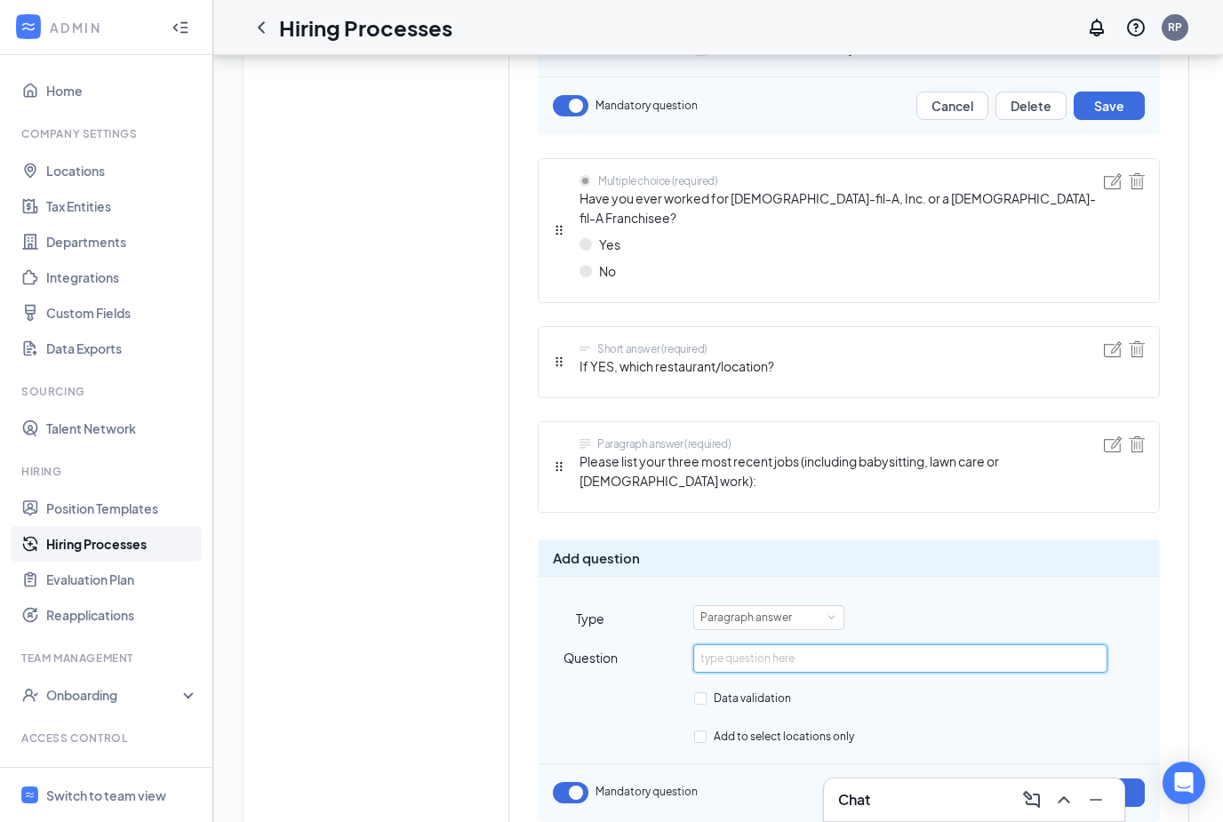
click at [821, 645] on input "text" at bounding box center [899, 659] width 413 height 28
type input "Is there anything else you’d like the hiring to know?"
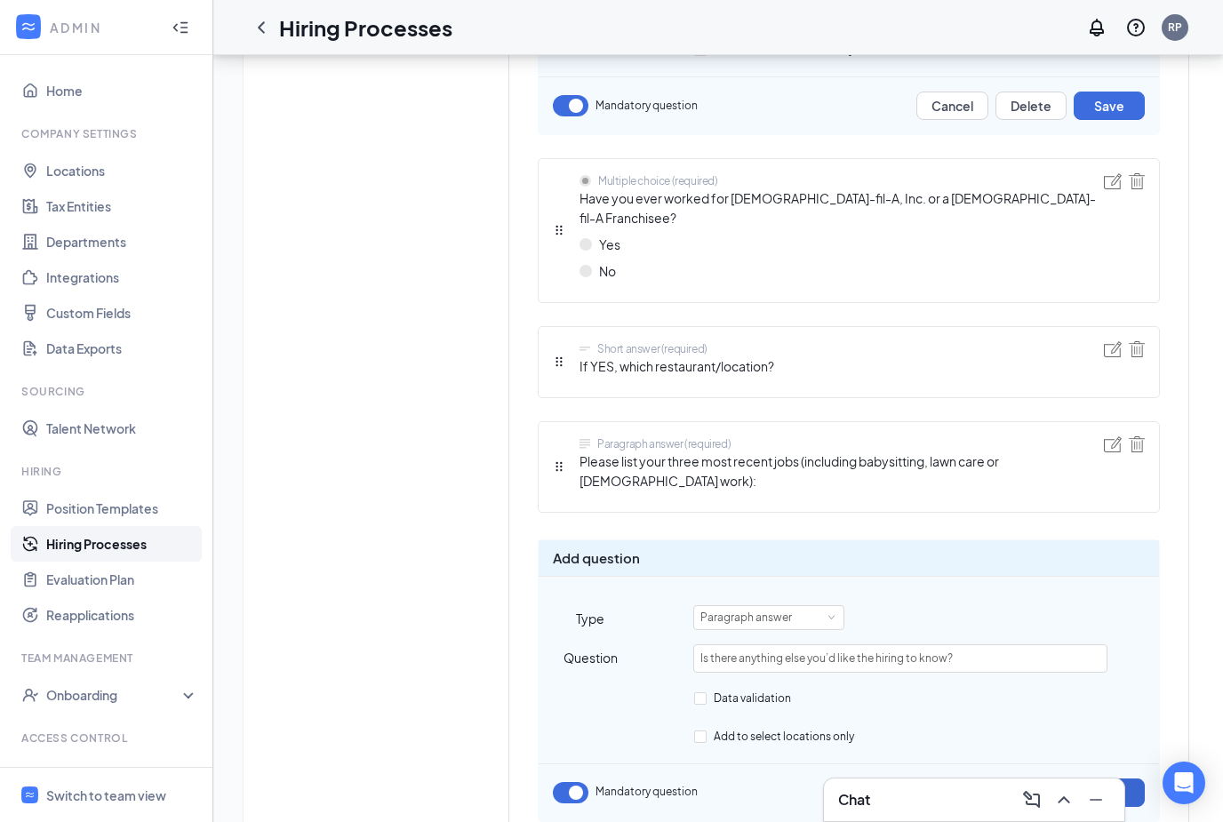
click at [1096, 779] on button "Add" at bounding box center [1109, 793] width 71 height 28
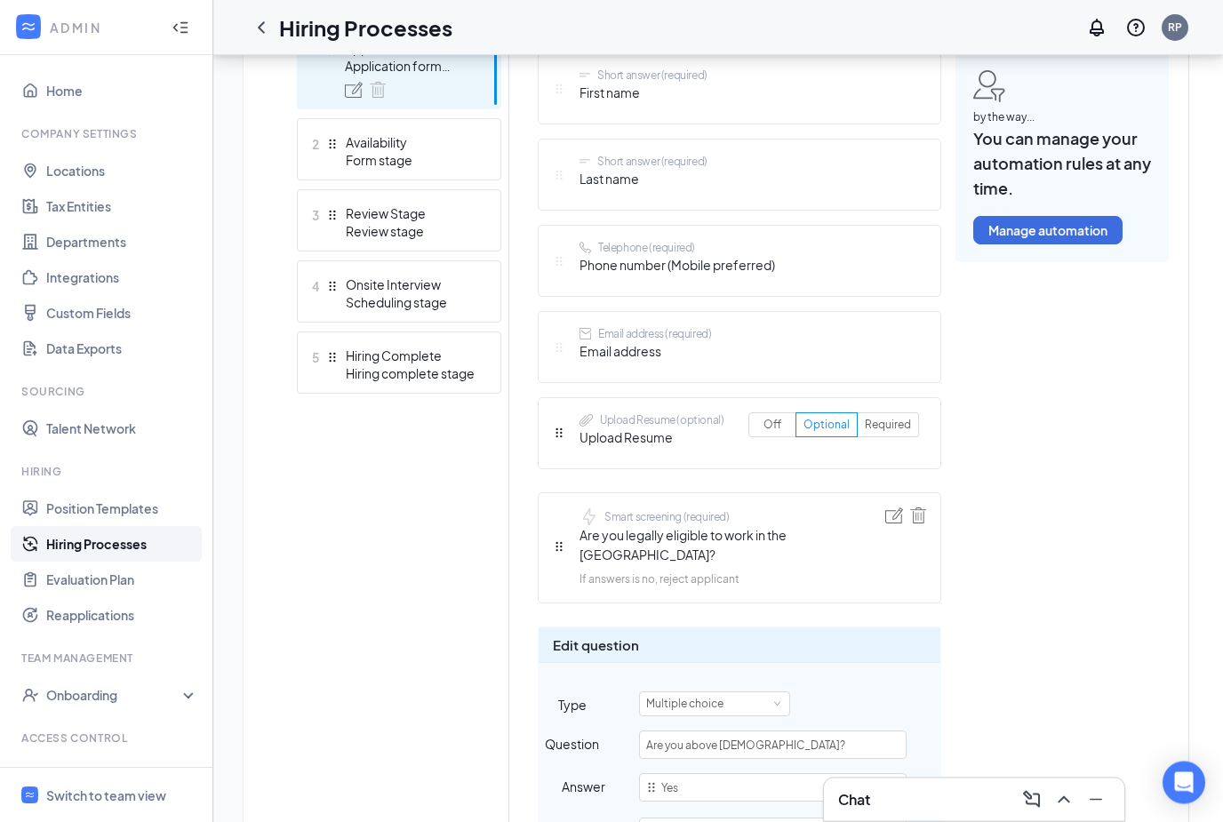
scroll to position [196, 0]
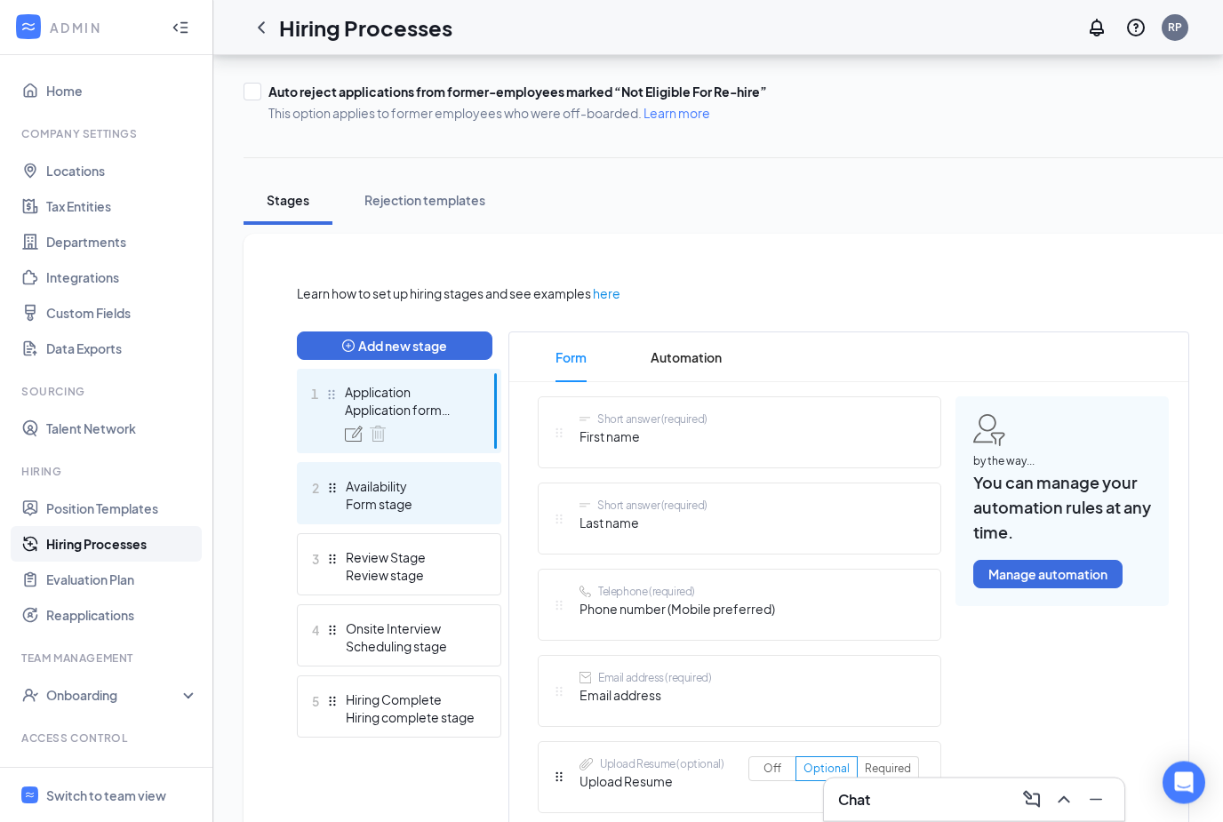
click at [396, 500] on div "Form stage" at bounding box center [411, 505] width 130 height 18
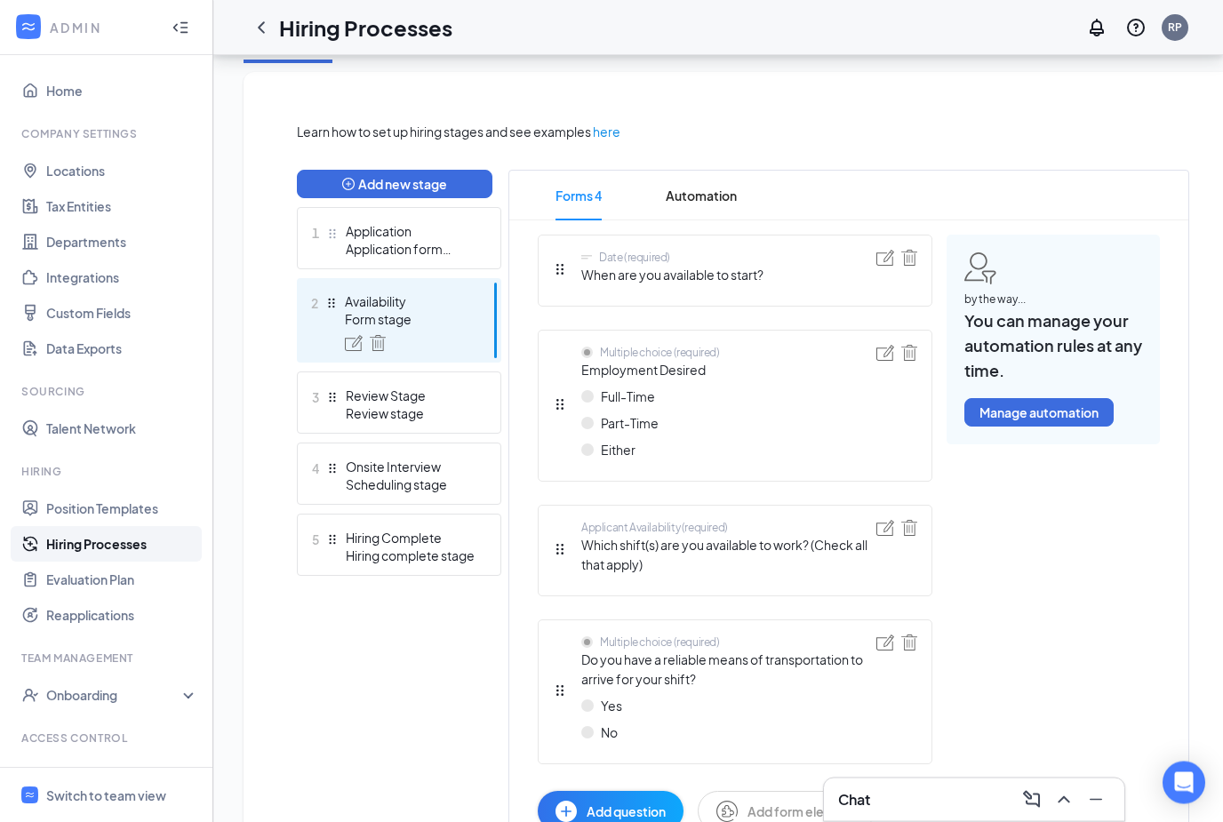
scroll to position [358, 0]
click at [915, 258] on img at bounding box center [909, 258] width 16 height 16
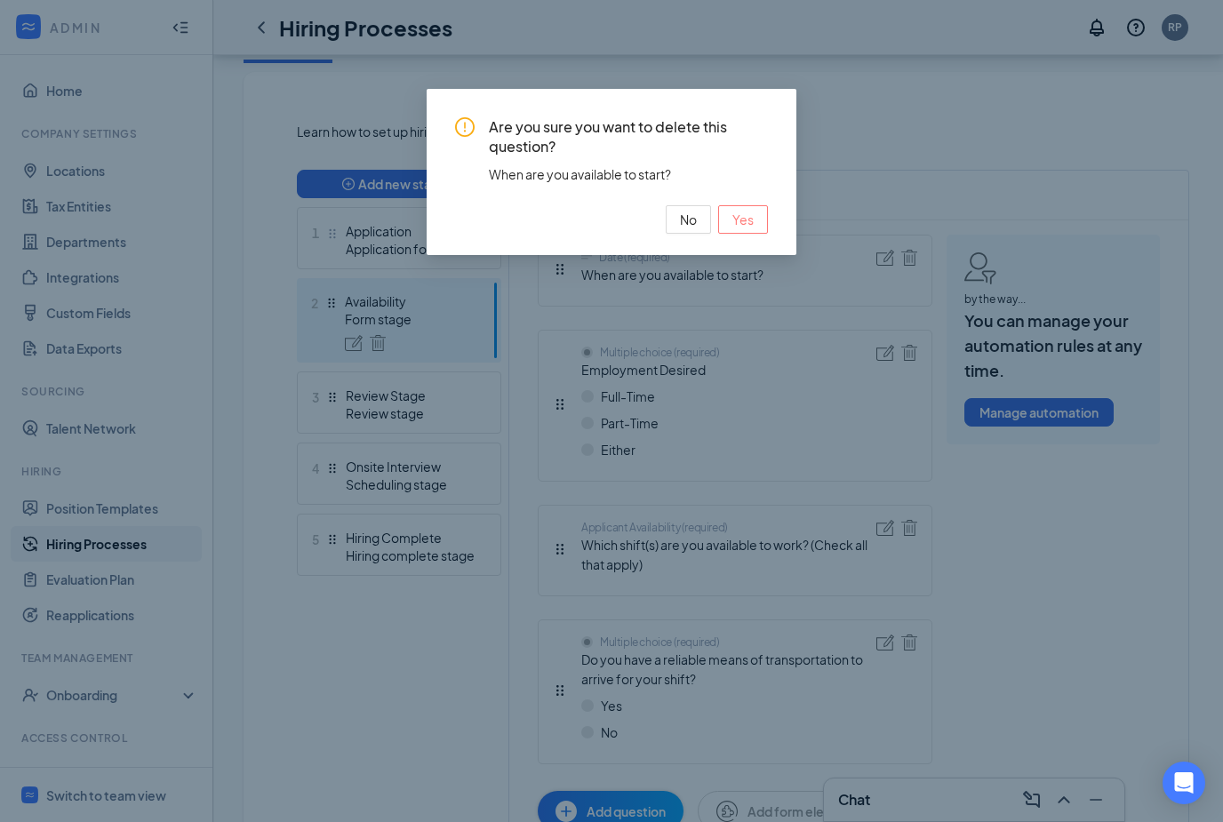
click at [741, 220] on span "Yes" at bounding box center [743, 220] width 21 height 20
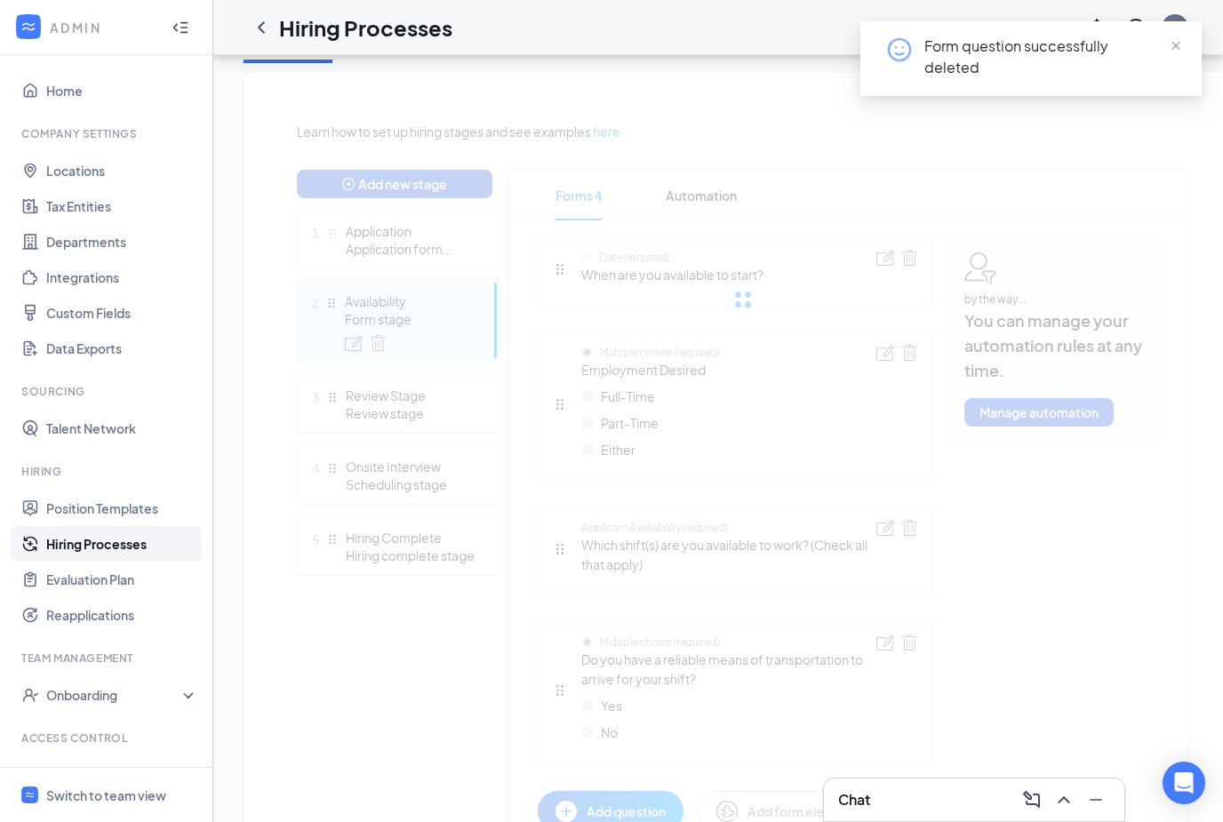
scroll to position [316, 0]
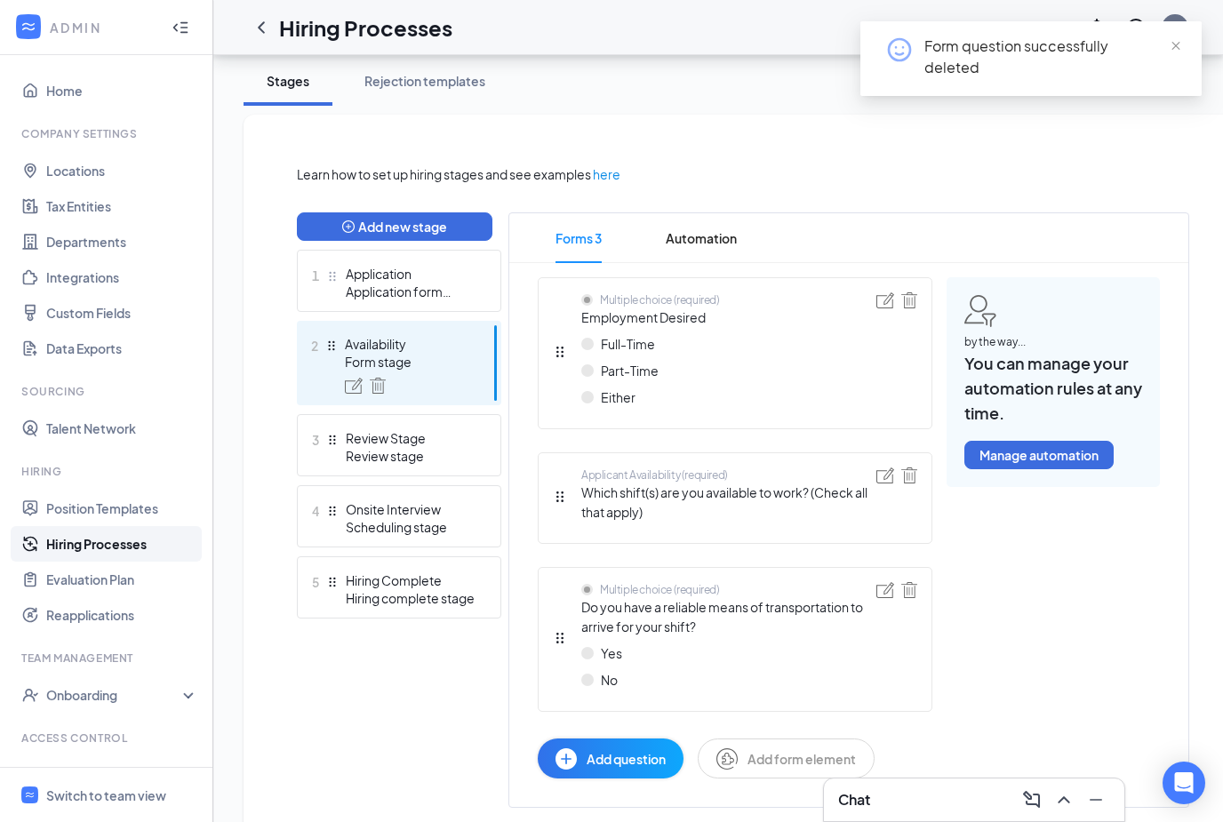
click at [635, 405] on span "Either" at bounding box center [618, 398] width 35 height 20
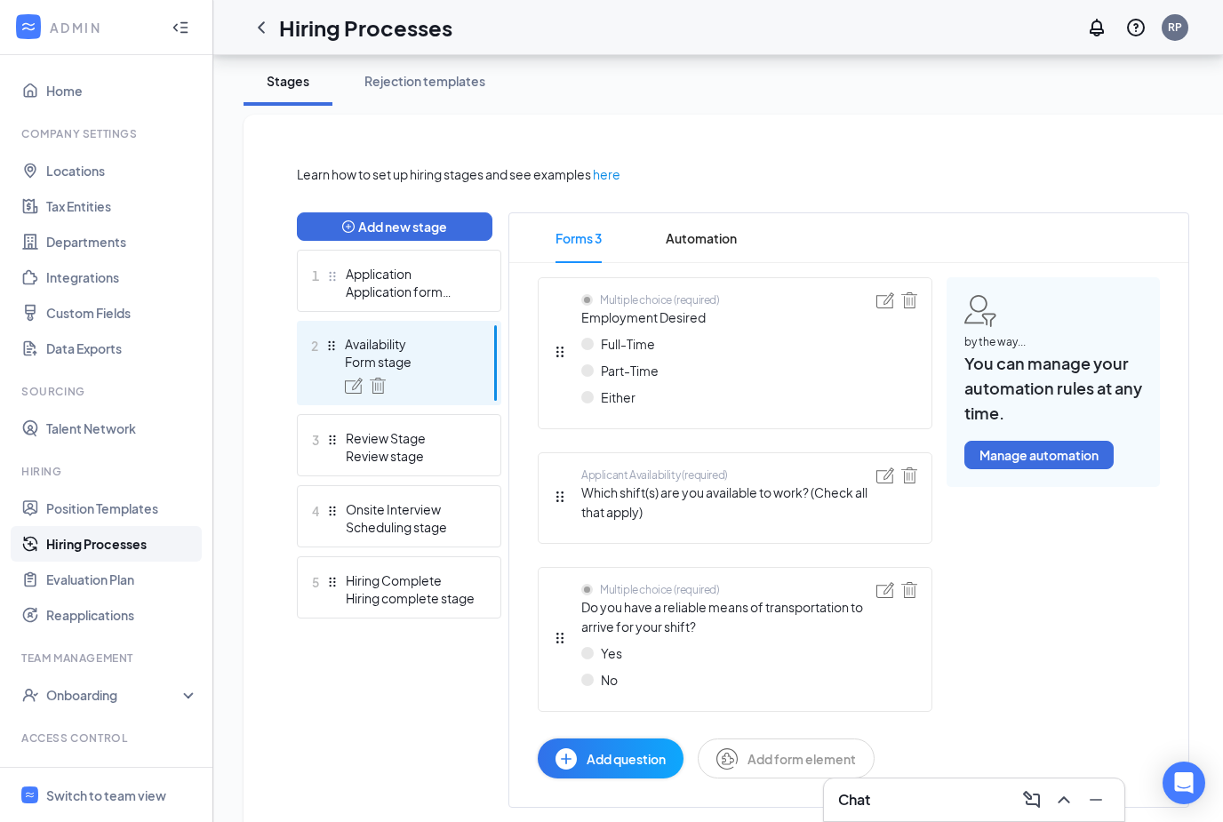
click at [730, 398] on div "Multiple choice (required) Employment Desired Full-Time Part-Time Either" at bounding box center [735, 353] width 395 height 152
click at [876, 303] on div "Multiple choice (required) Employment Desired Full-Time Part-Time Either" at bounding box center [735, 353] width 395 height 152
click at [885, 300] on img at bounding box center [886, 300] width 18 height 16
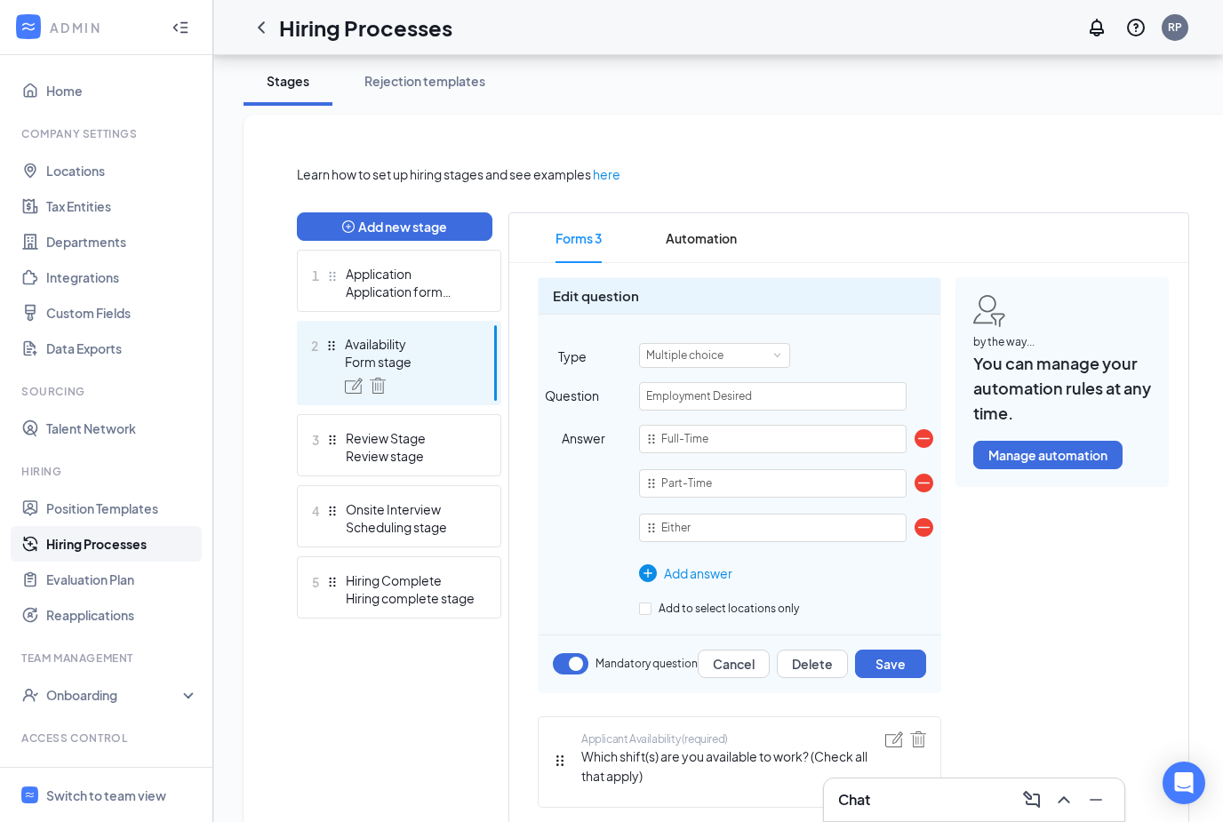
click at [919, 526] on img at bounding box center [924, 527] width 19 height 19
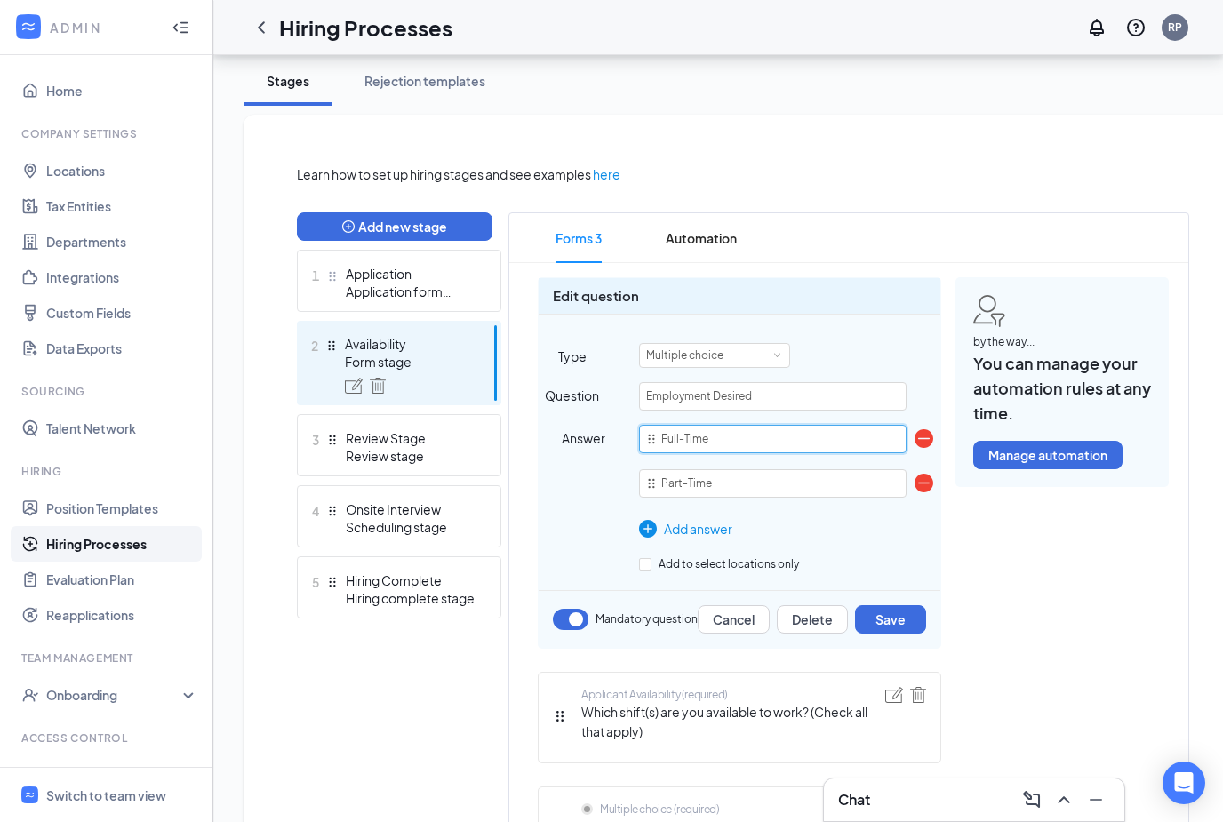
click at [772, 440] on input "Full-Time" at bounding box center [773, 439] width 268 height 28
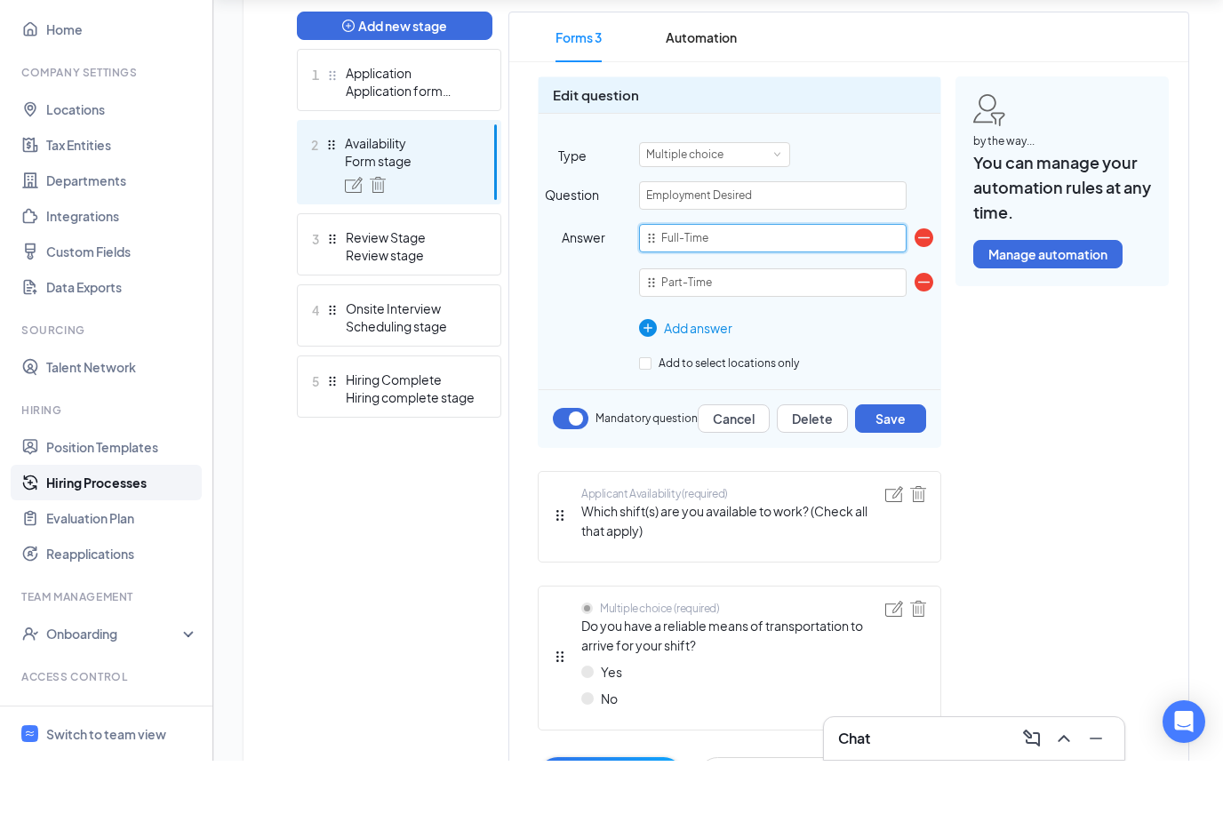
scroll to position [591, 0]
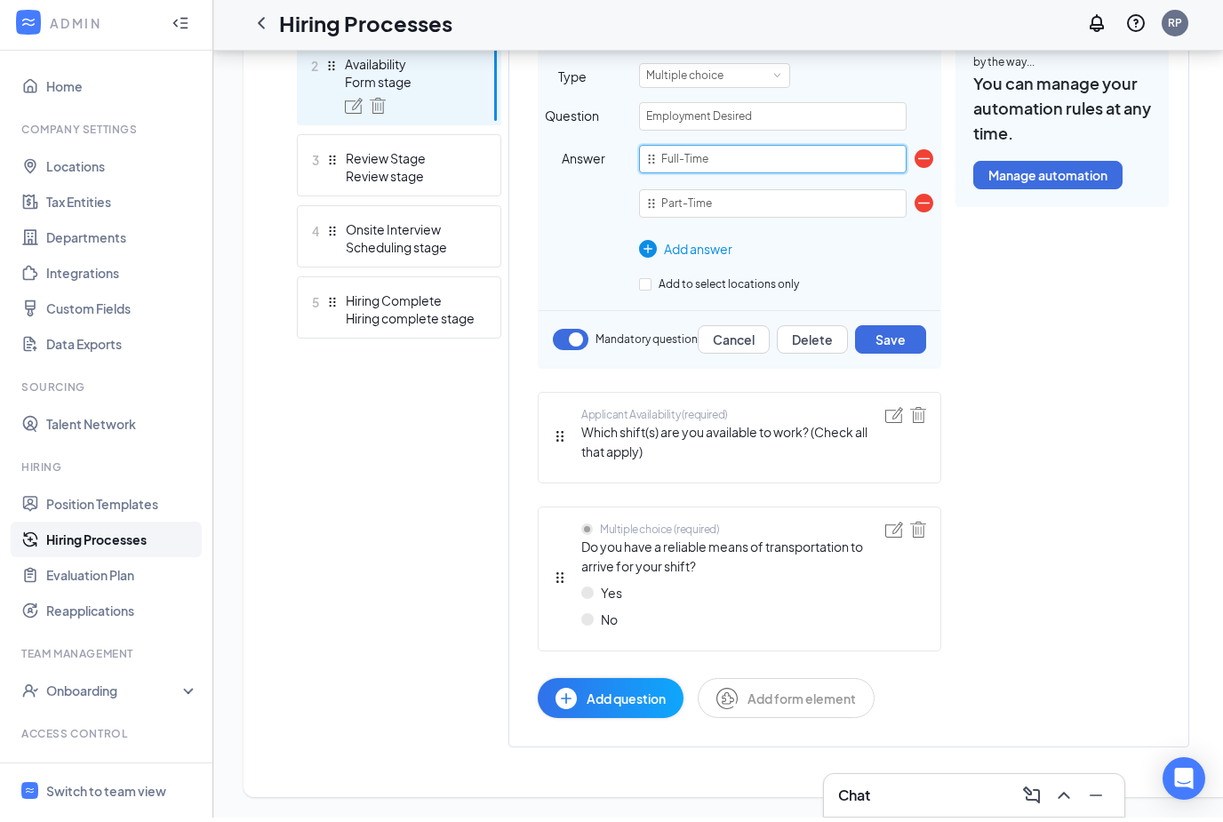
type input "Full-Time"
click at [1053, 522] on div "Edit question Type Multiple choice Question Employment Desired Answer Full-Time…" at bounding box center [849, 362] width 622 height 721
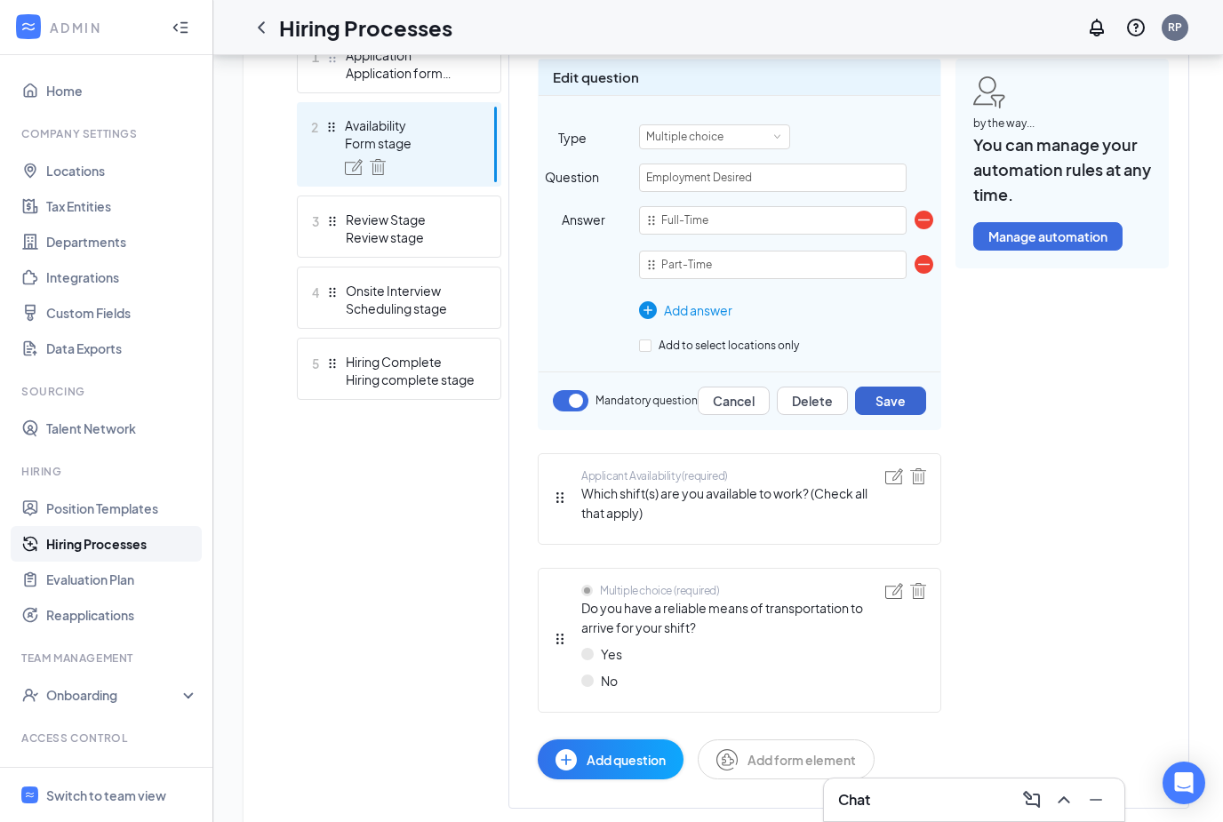
click at [910, 406] on button "Save" at bounding box center [890, 401] width 71 height 28
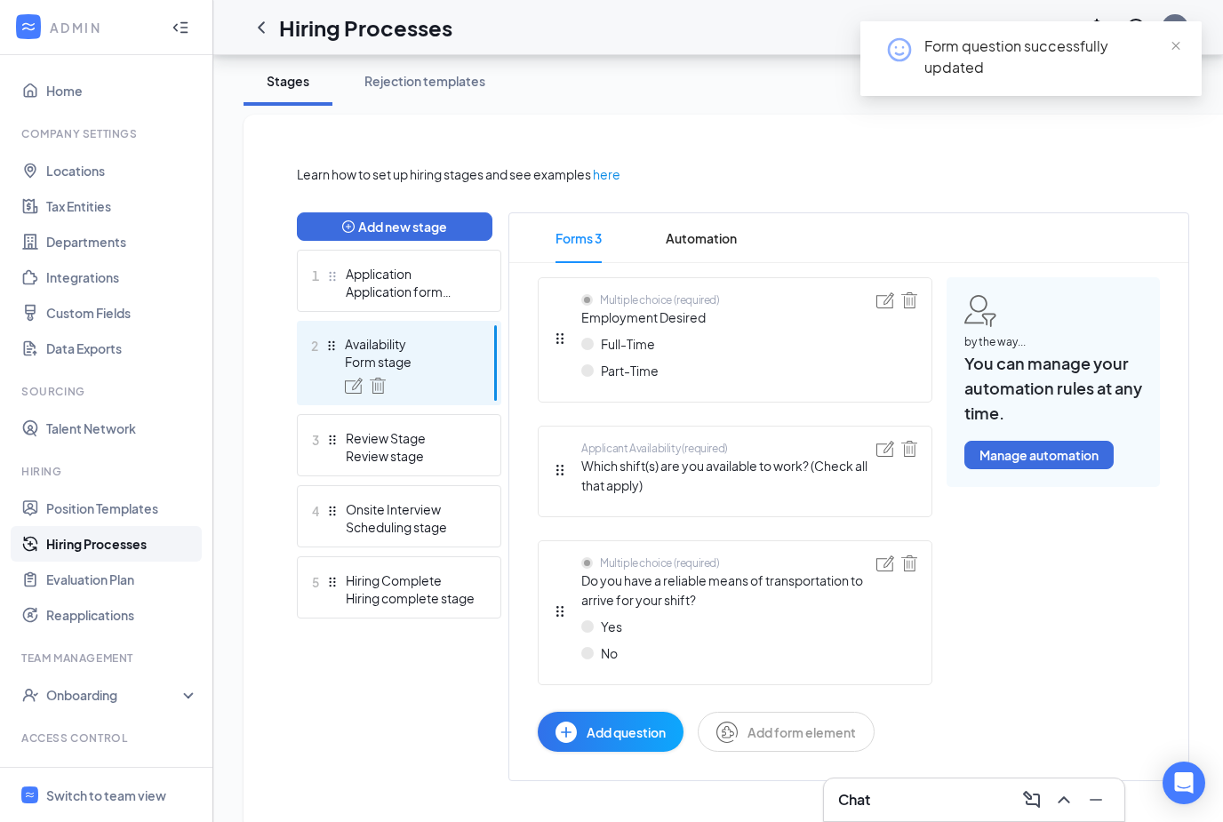
scroll to position [289, 0]
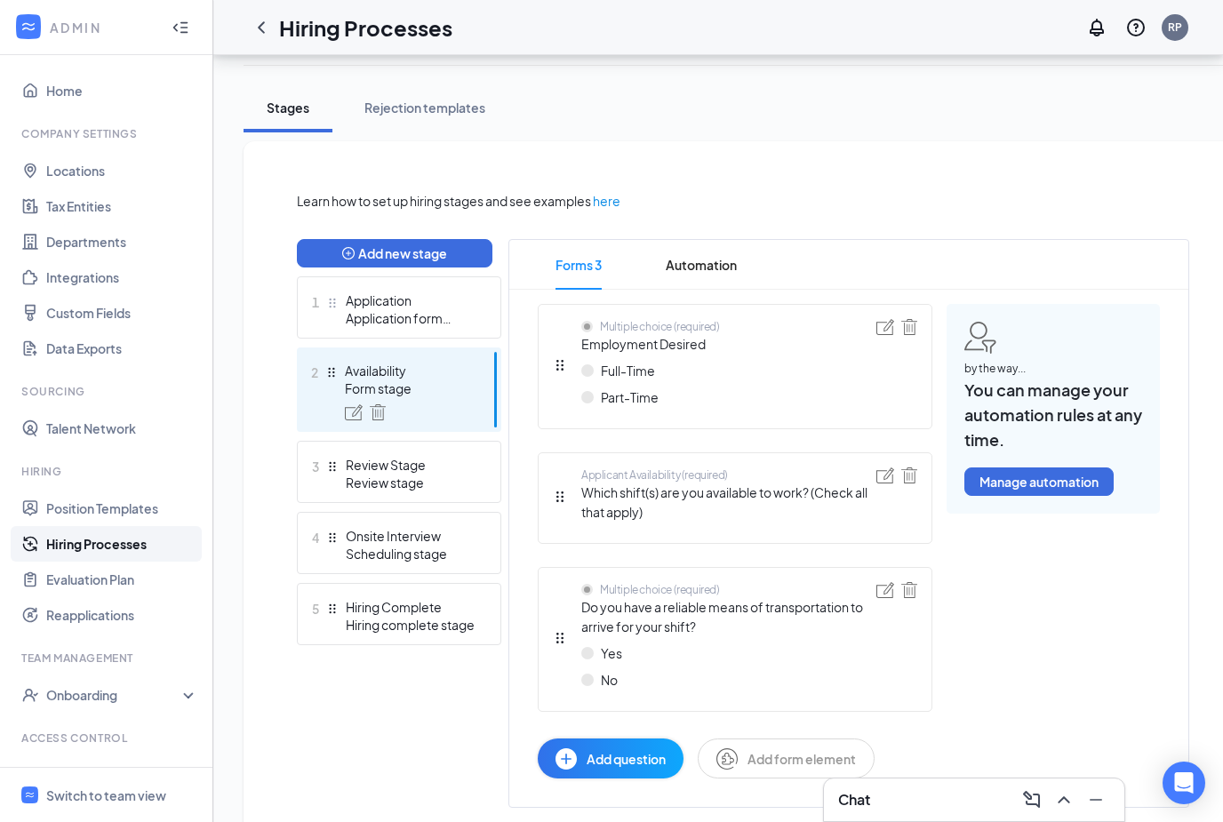
click at [624, 758] on span "Add question" at bounding box center [626, 759] width 79 height 20
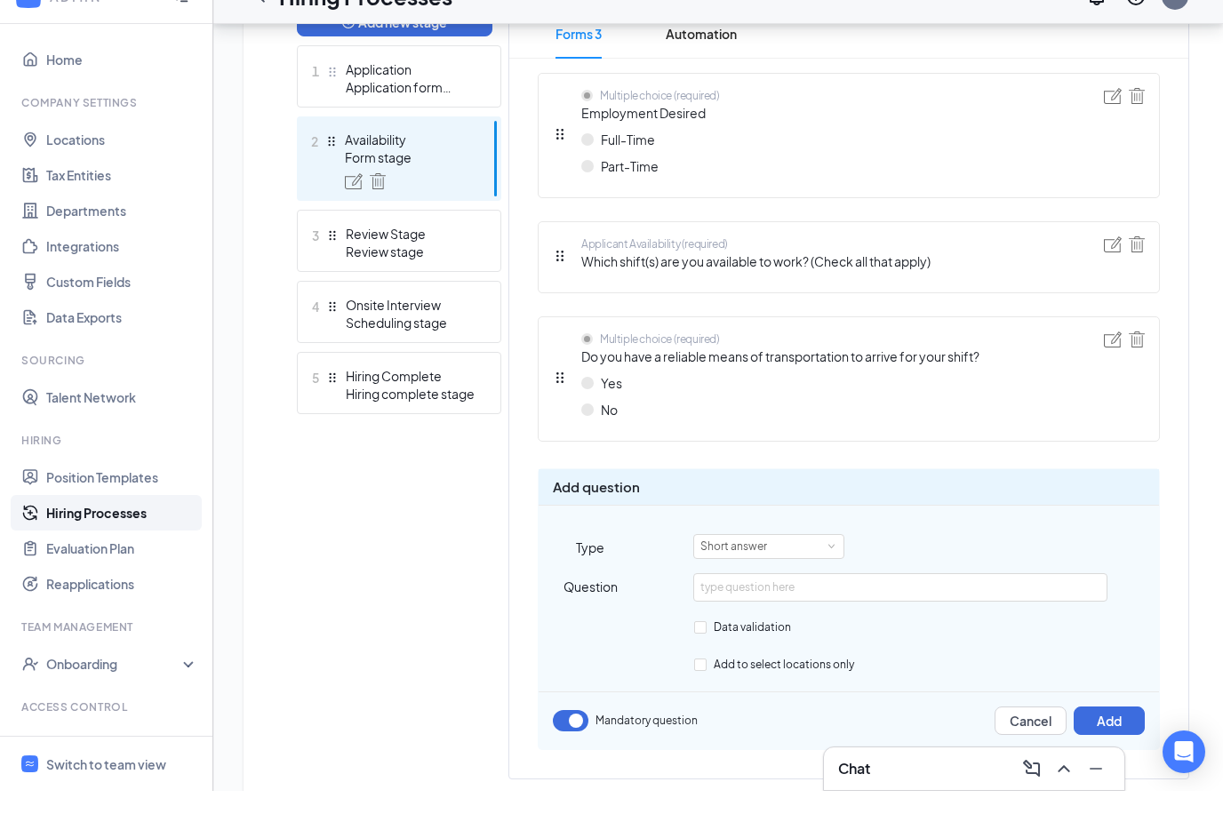
scroll to position [495, 0]
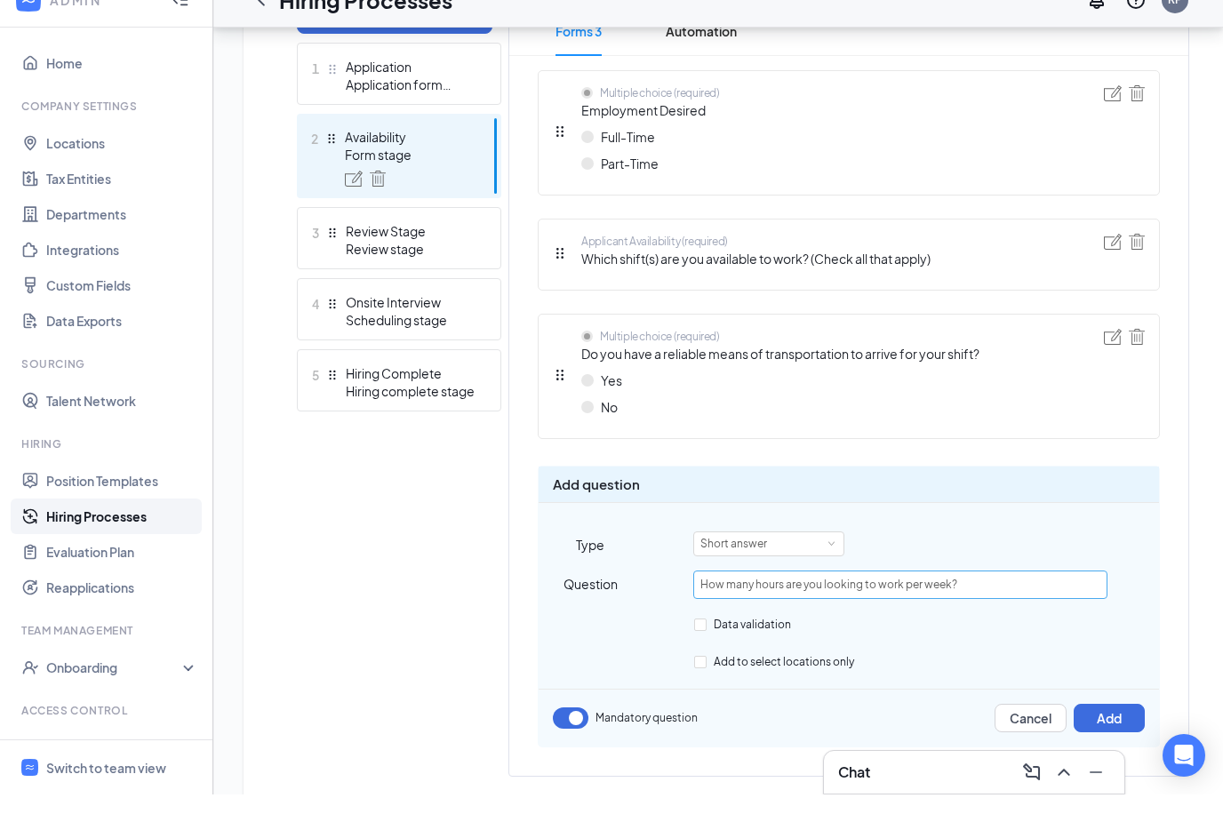
click at [816, 598] on input "How many hours are you looking to work per week?" at bounding box center [899, 612] width 413 height 28
click at [841, 598] on input "How many hours are you looking to work per week?" at bounding box center [899, 612] width 413 height 28
type input "How many hours are you willing to work per week?"
click at [1105, 601] on div "Question How many hours are you willing to work per week?" at bounding box center [849, 619] width 621 height 43
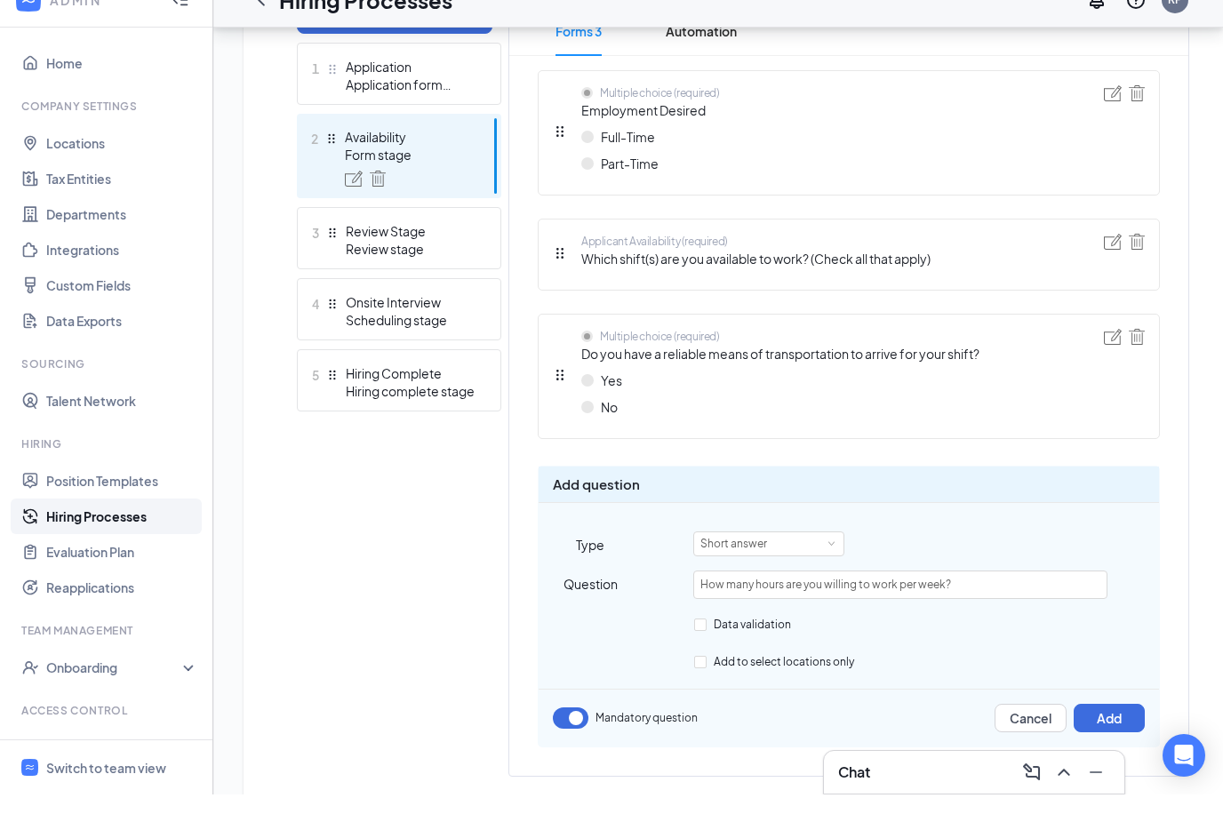
scroll to position [490, 0]
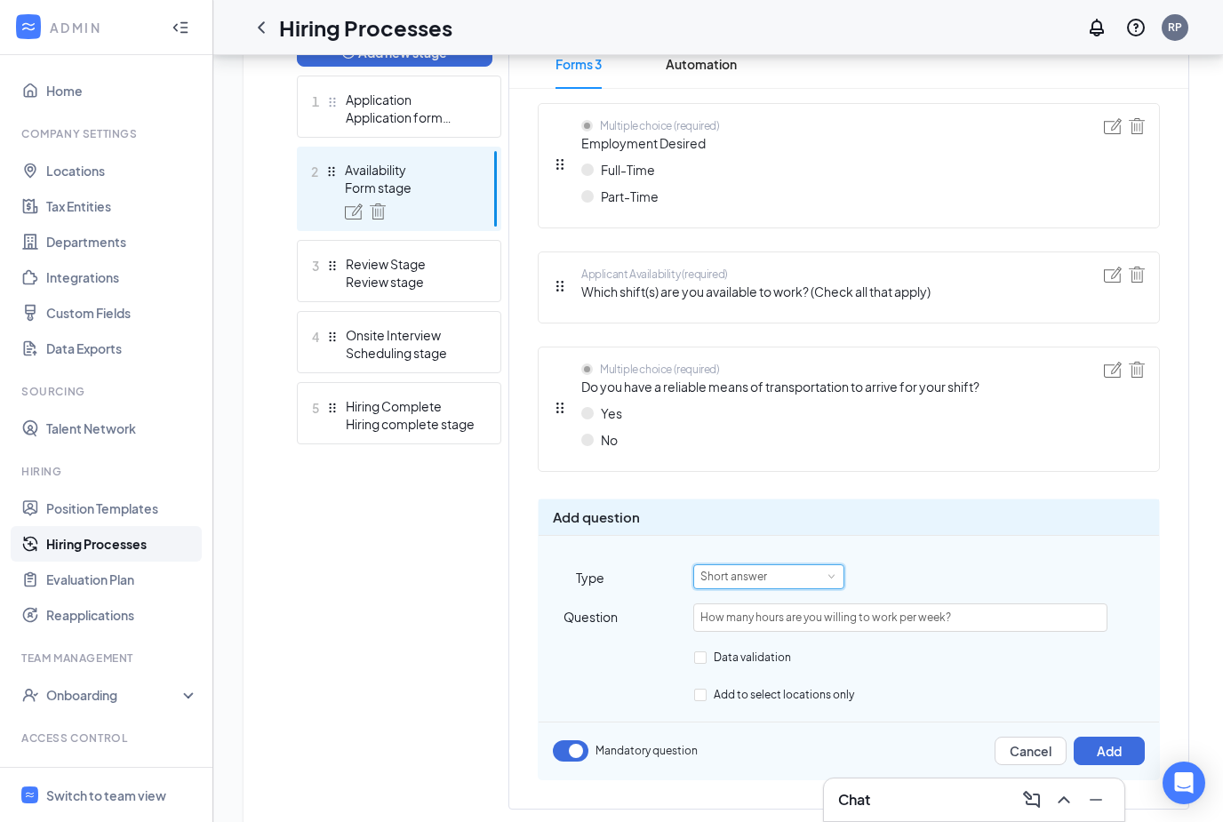
click at [771, 582] on div "Short answer" at bounding box center [740, 576] width 79 height 23
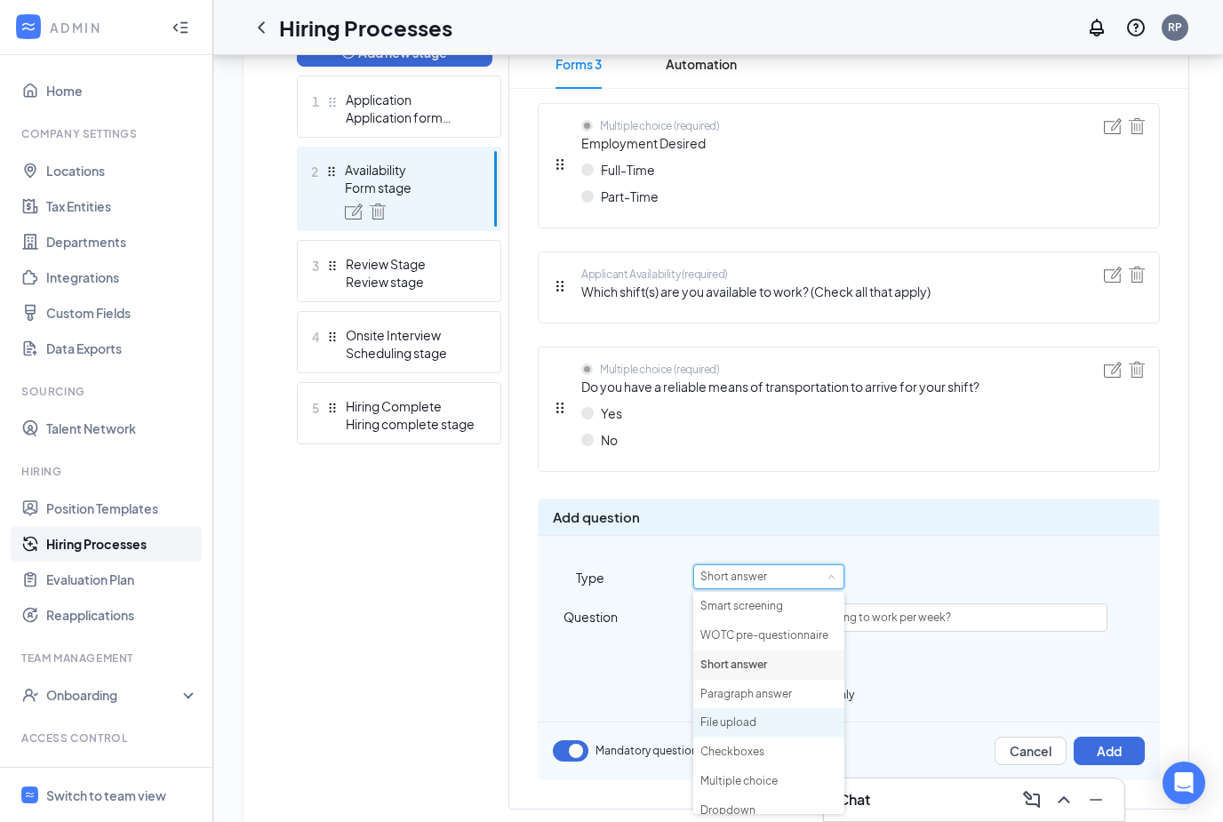
scroll to position [19, 0]
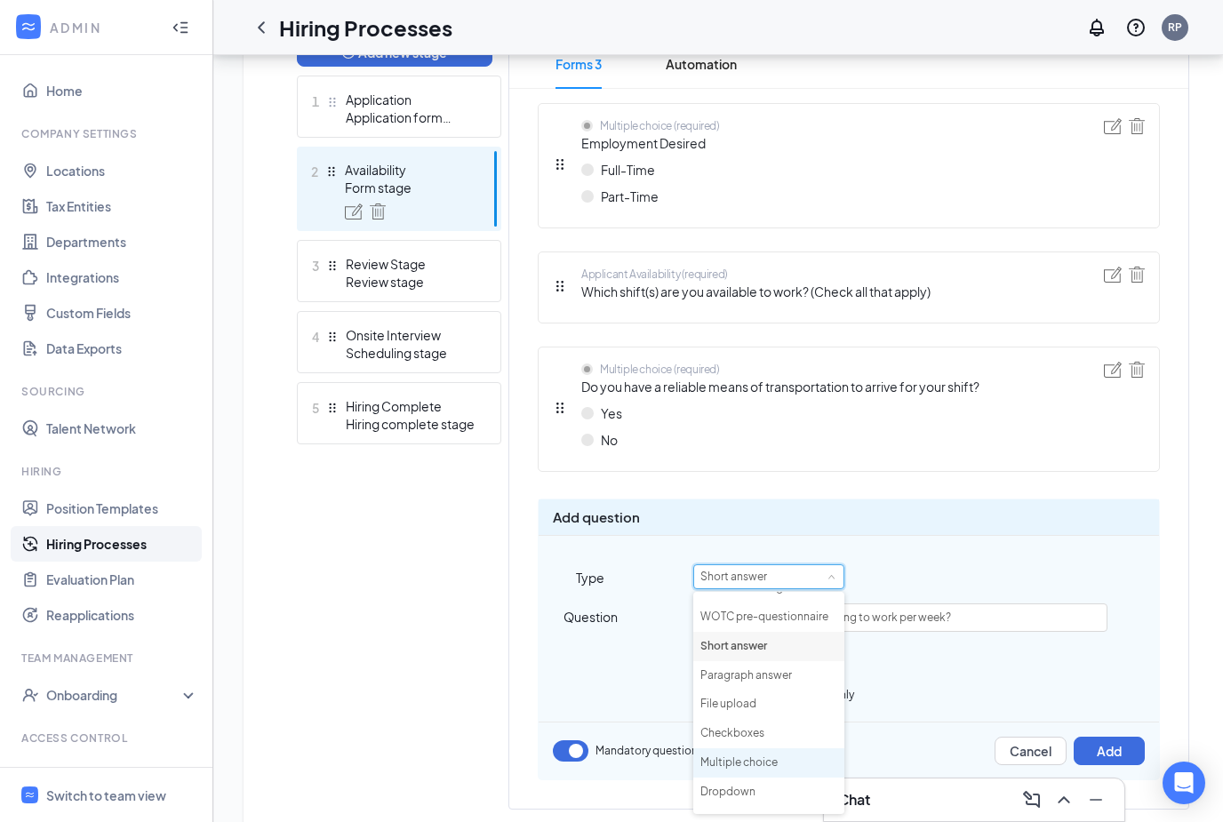
click at [767, 758] on li "Multiple choice" at bounding box center [768, 763] width 151 height 29
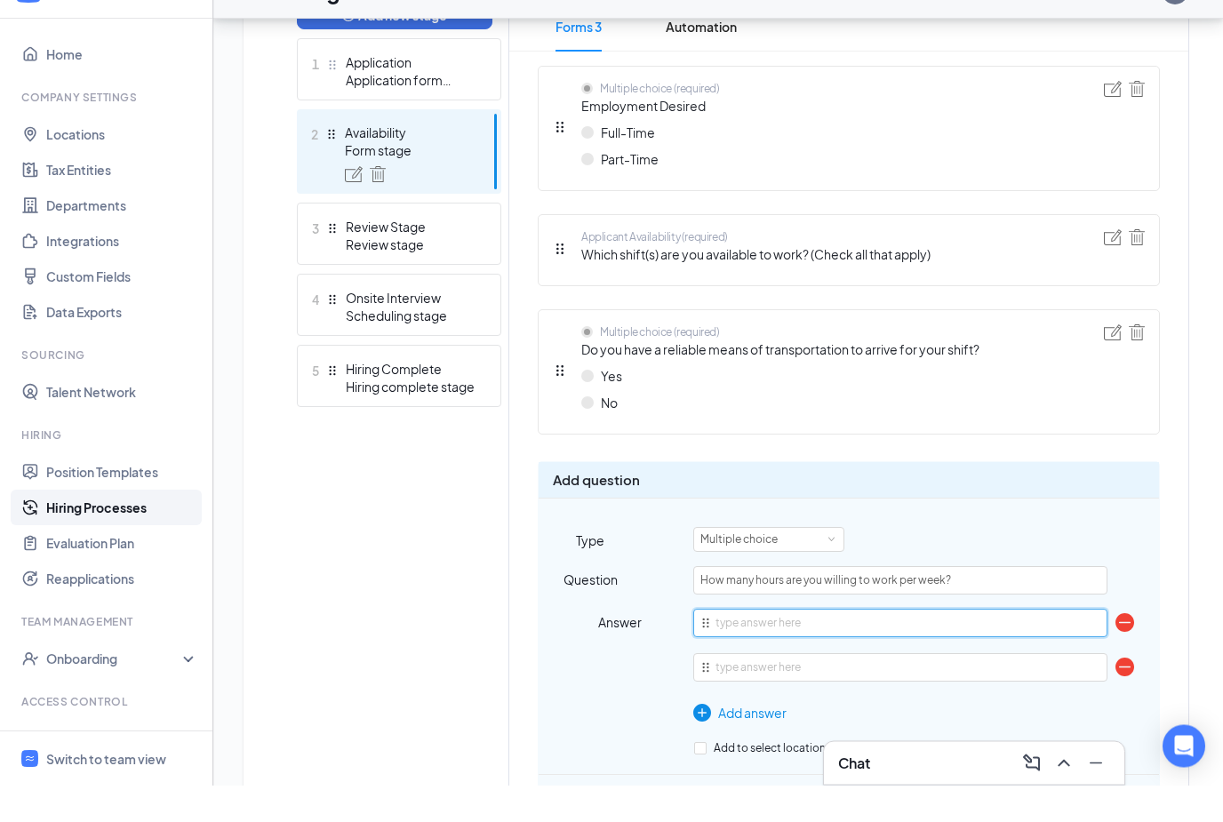
click at [966, 646] on input "text" at bounding box center [899, 660] width 413 height 28
type input "1"
type input "1-10"
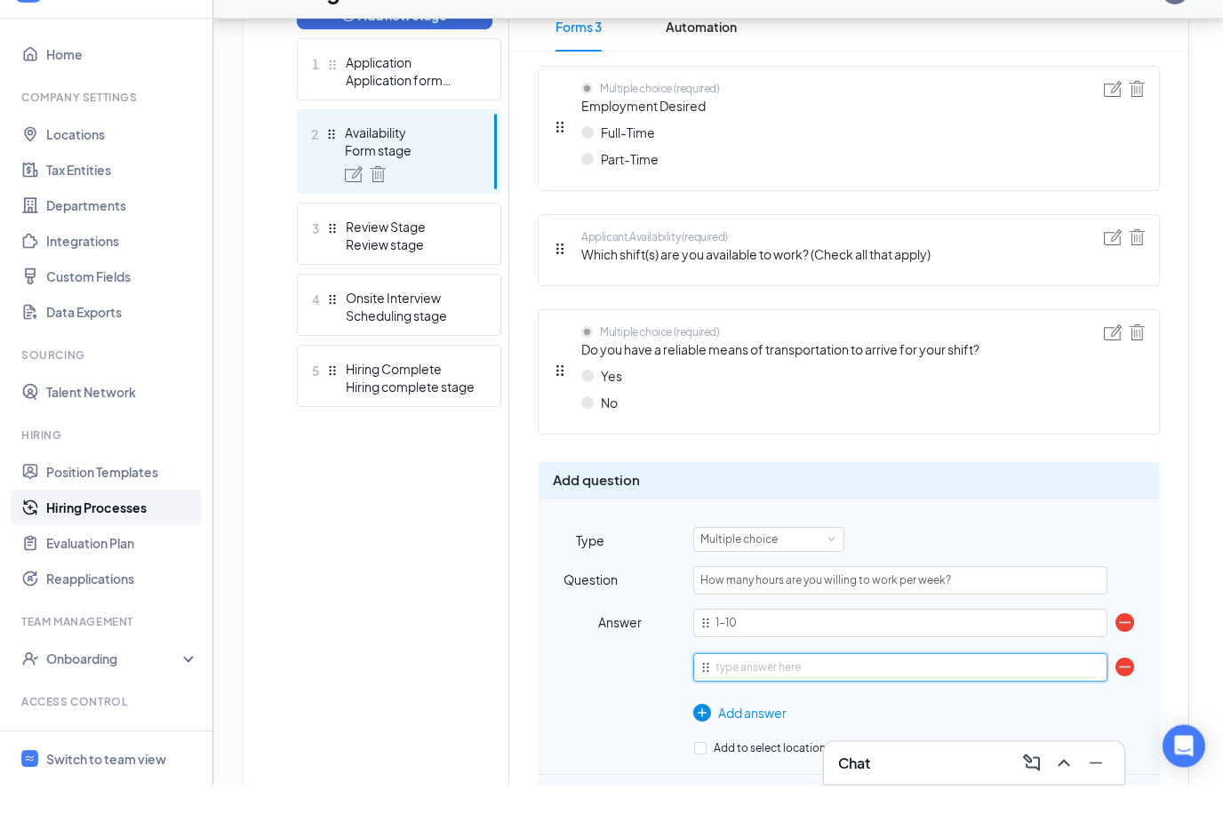
click at [972, 691] on input "text" at bounding box center [899, 705] width 413 height 28
type input "10-20"
click at [764, 725] on div "Question How many hours are you willing to work per week? Answer 1-10 10-20 To …" at bounding box center [849, 689] width 621 height 171
click at [763, 741] on div "Add answer" at bounding box center [899, 751] width 413 height 20
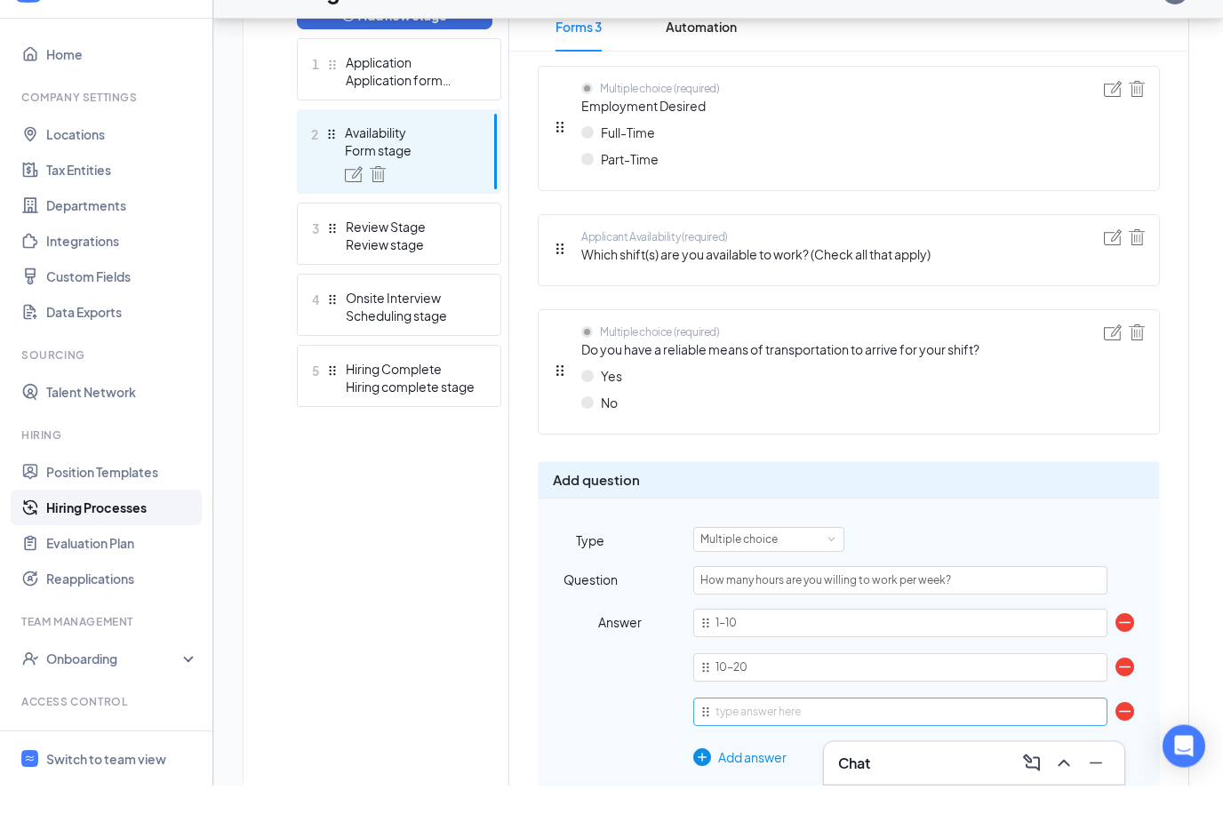
scroll to position [526, 0]
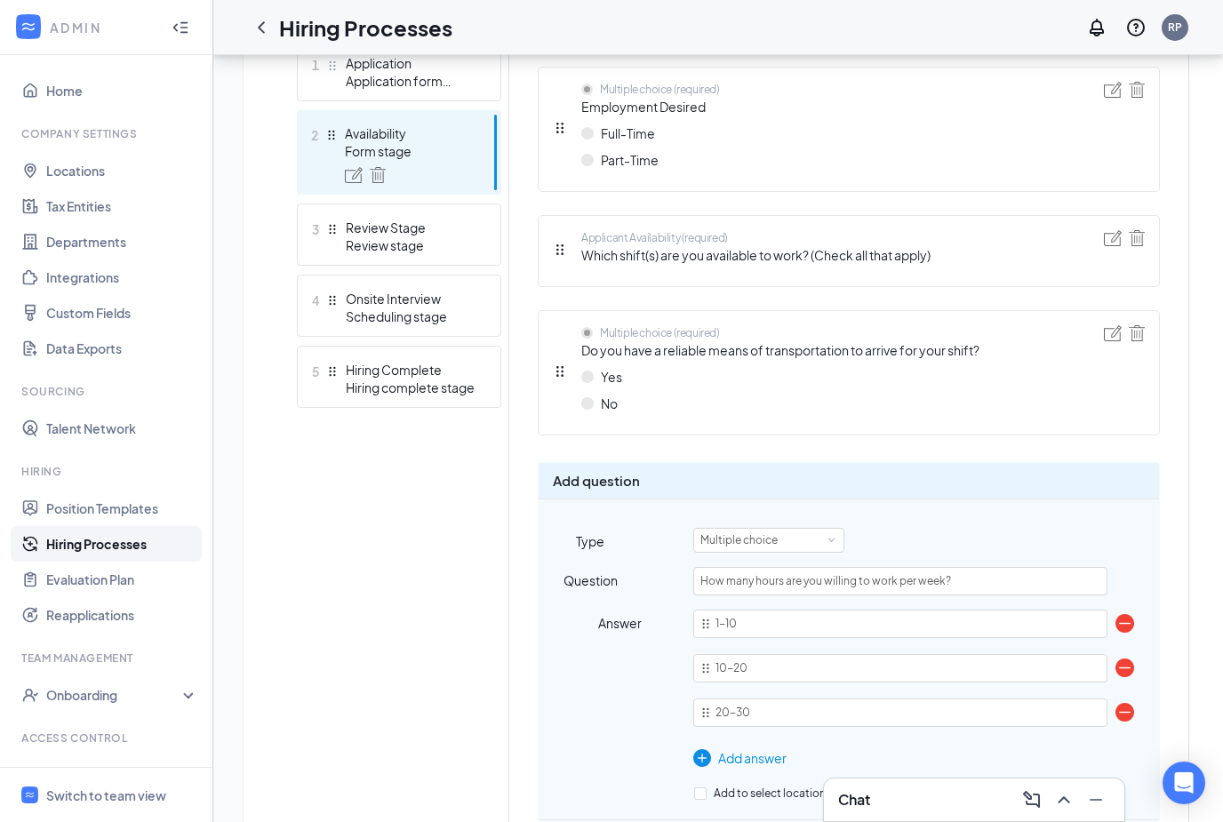
type input "20-30"
click at [749, 764] on div "Add answer" at bounding box center [899, 759] width 413 height 20
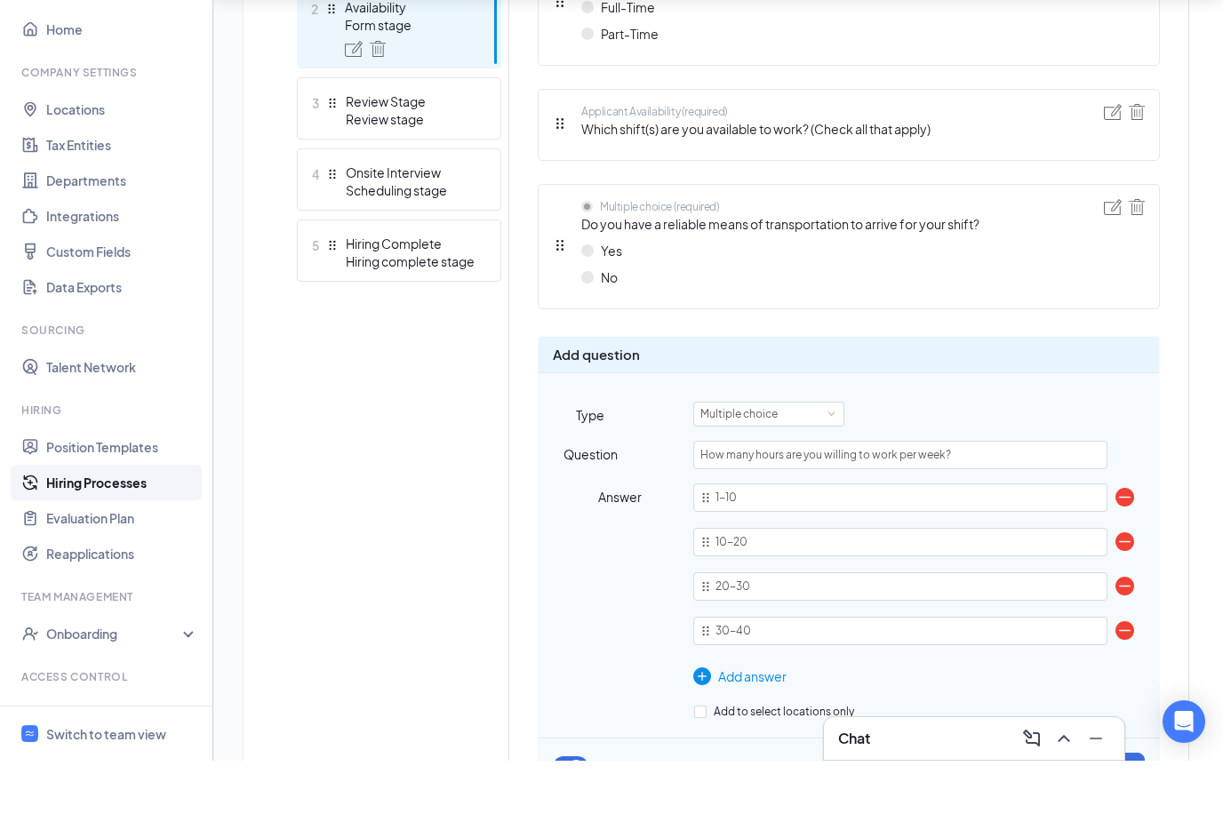
scroll to position [675, 0]
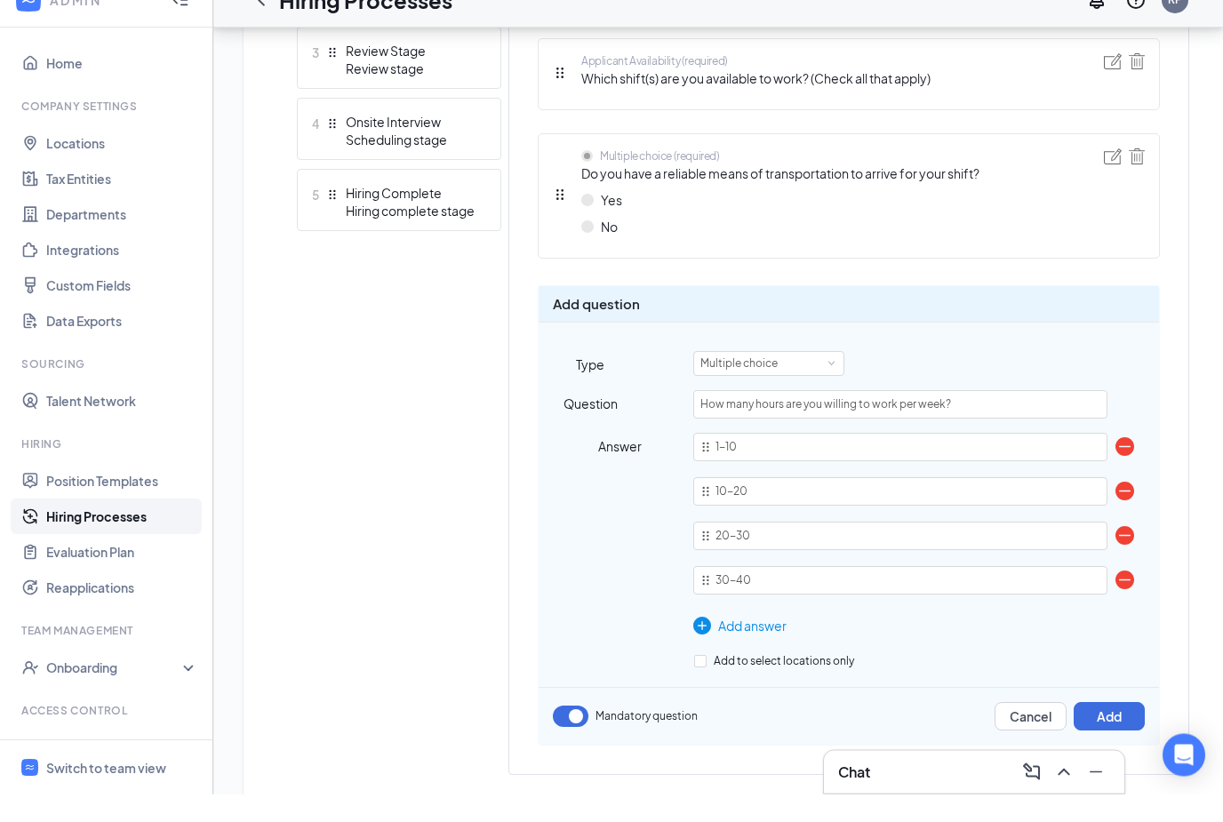
type input "30-40"
click at [332, 647] on div "Add new stage 1 Application Application form stage 2 Availability Form stage 3 …" at bounding box center [399, 328] width 204 height 950
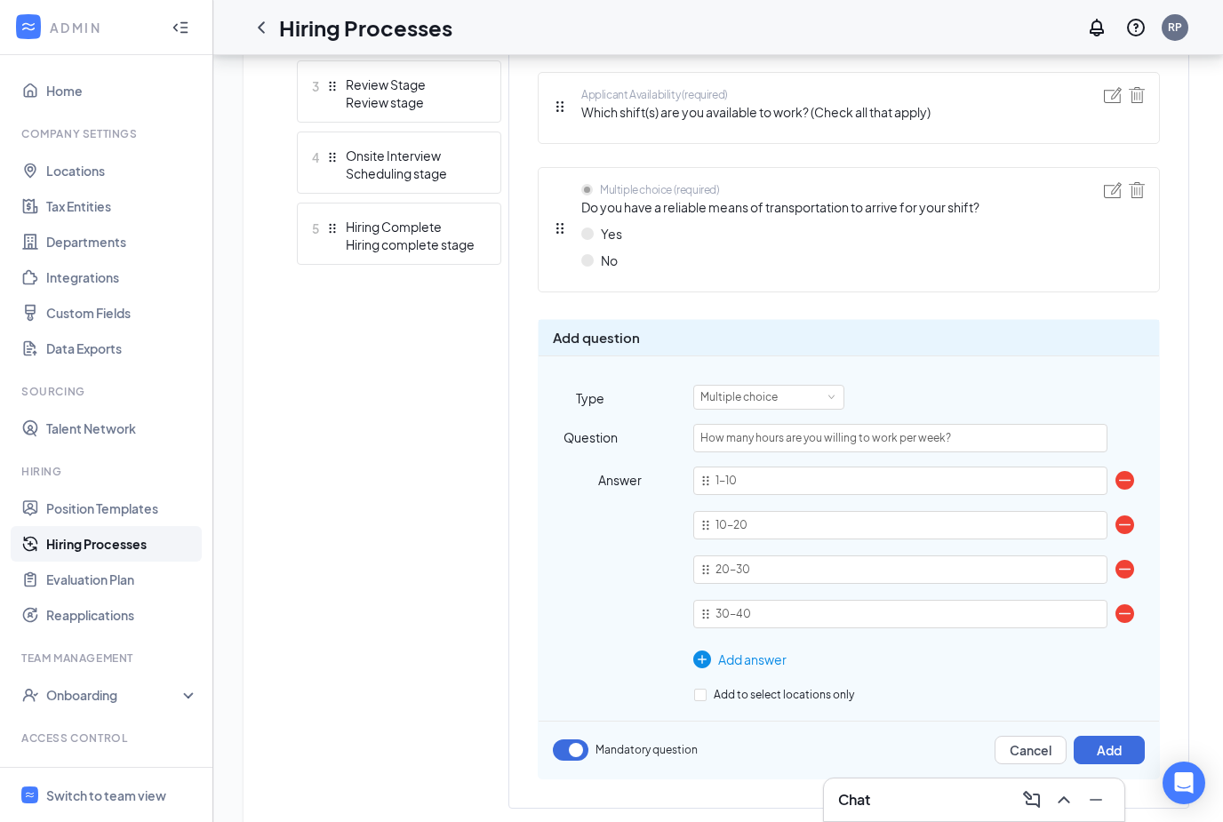
click at [771, 660] on div "Add answer" at bounding box center [899, 660] width 413 height 20
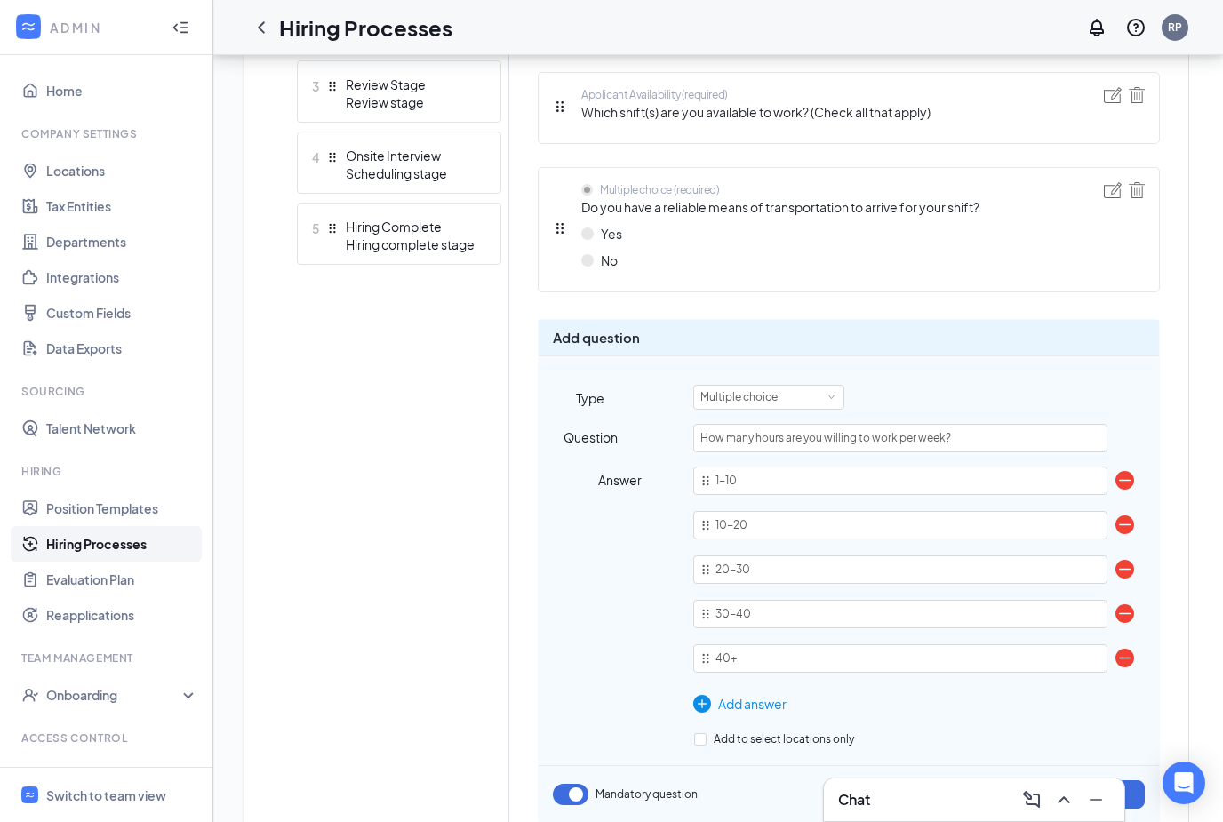
type input "40+"
click at [369, 655] on div "Add new stage 1 Application Application form stage 2 Availability Form stage 3 …" at bounding box center [399, 356] width 204 height 995
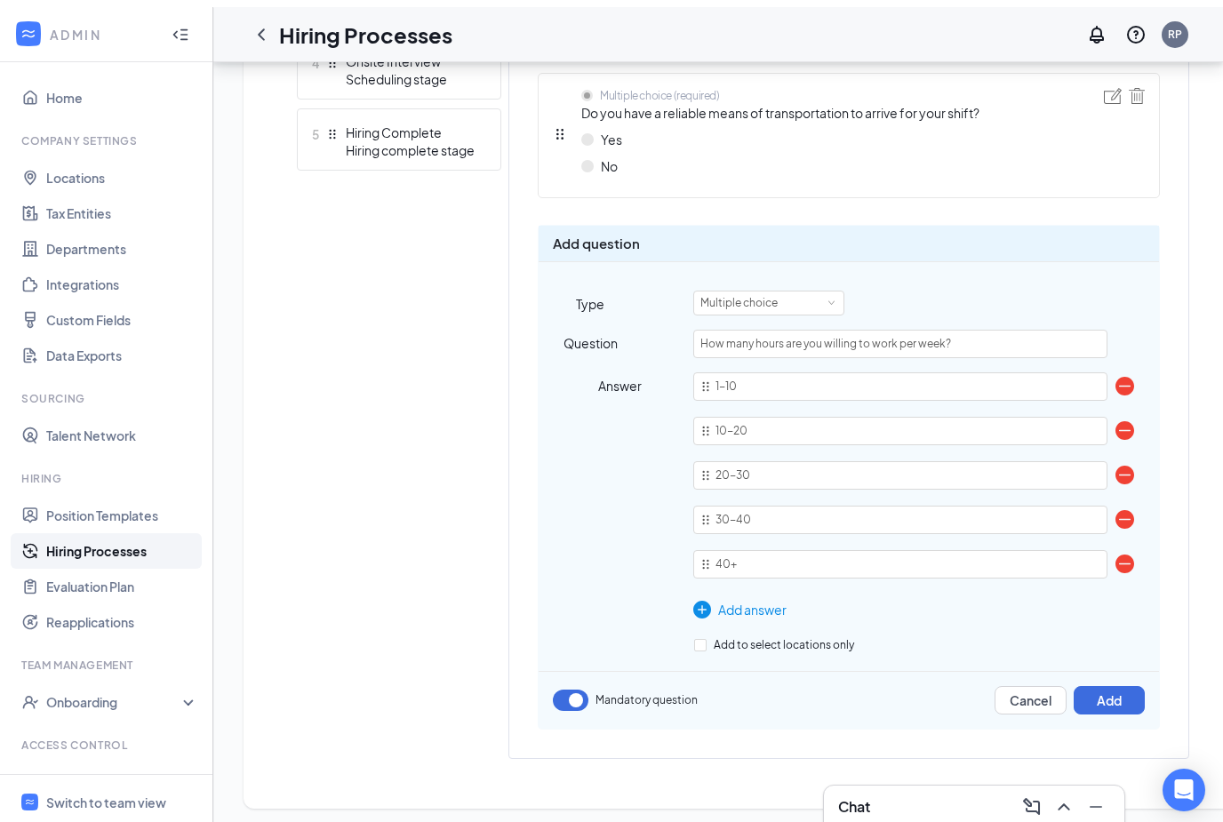
scroll to position [714, 0]
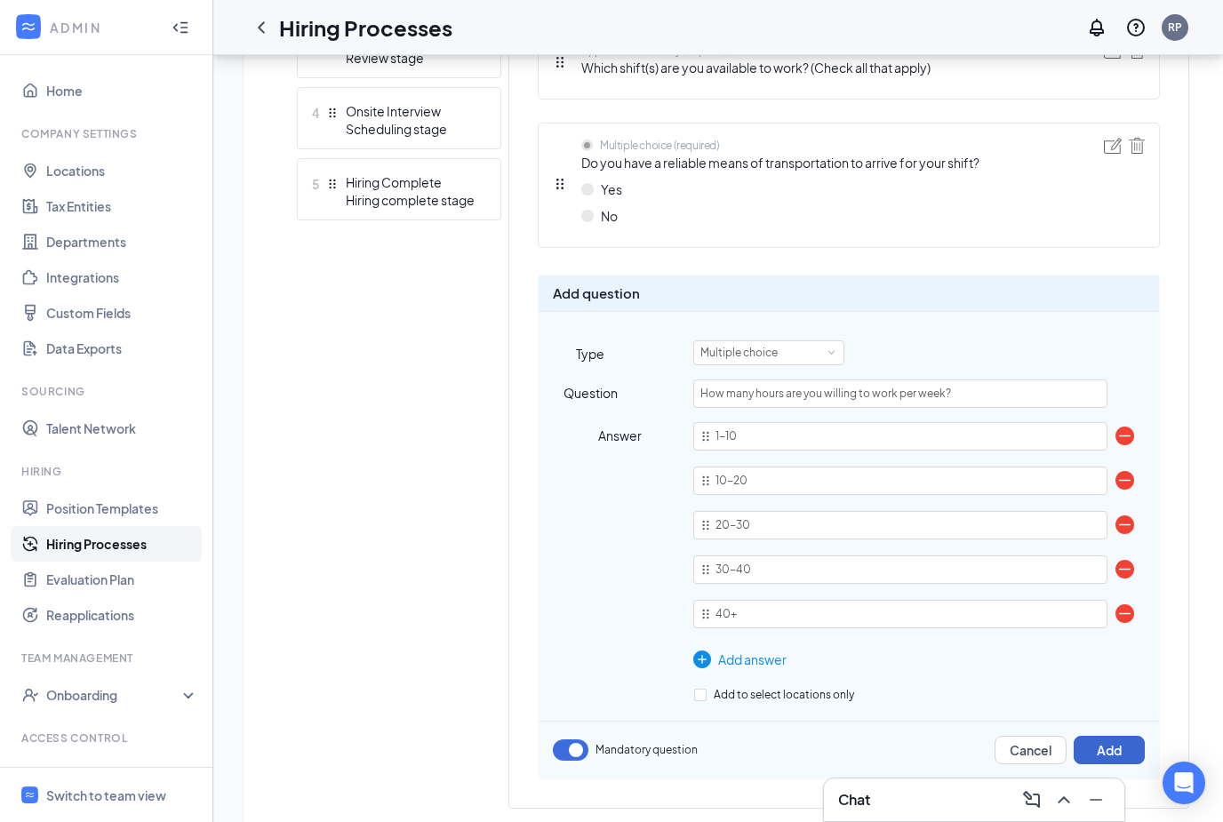
click at [1108, 746] on button "Add" at bounding box center [1109, 750] width 71 height 28
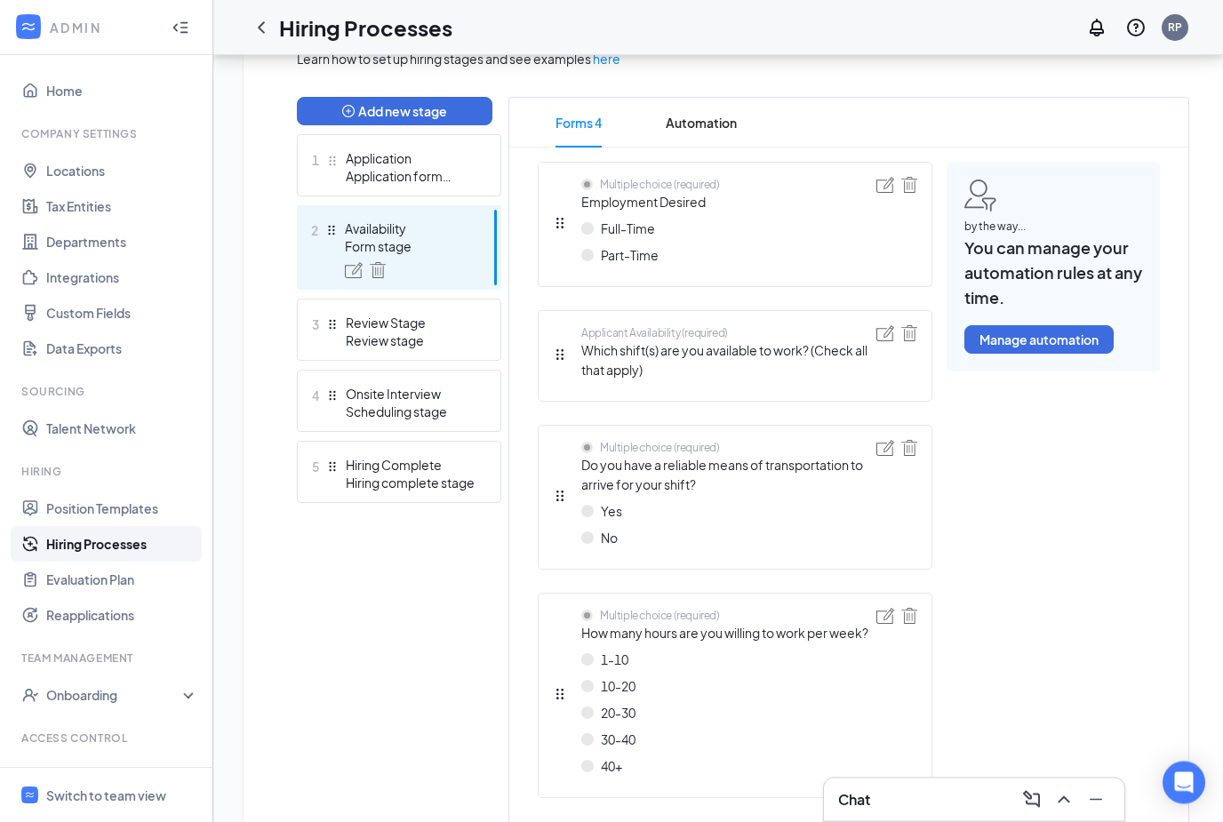
scroll to position [431, 0]
drag, startPoint x: 556, startPoint y: 492, endPoint x: 549, endPoint y: 692, distance: 200.1
click at [549, 692] on div "Multiple choice (required) Employment Desired Full-Time Part-Time Applicant Ava…" at bounding box center [735, 513] width 395 height 703
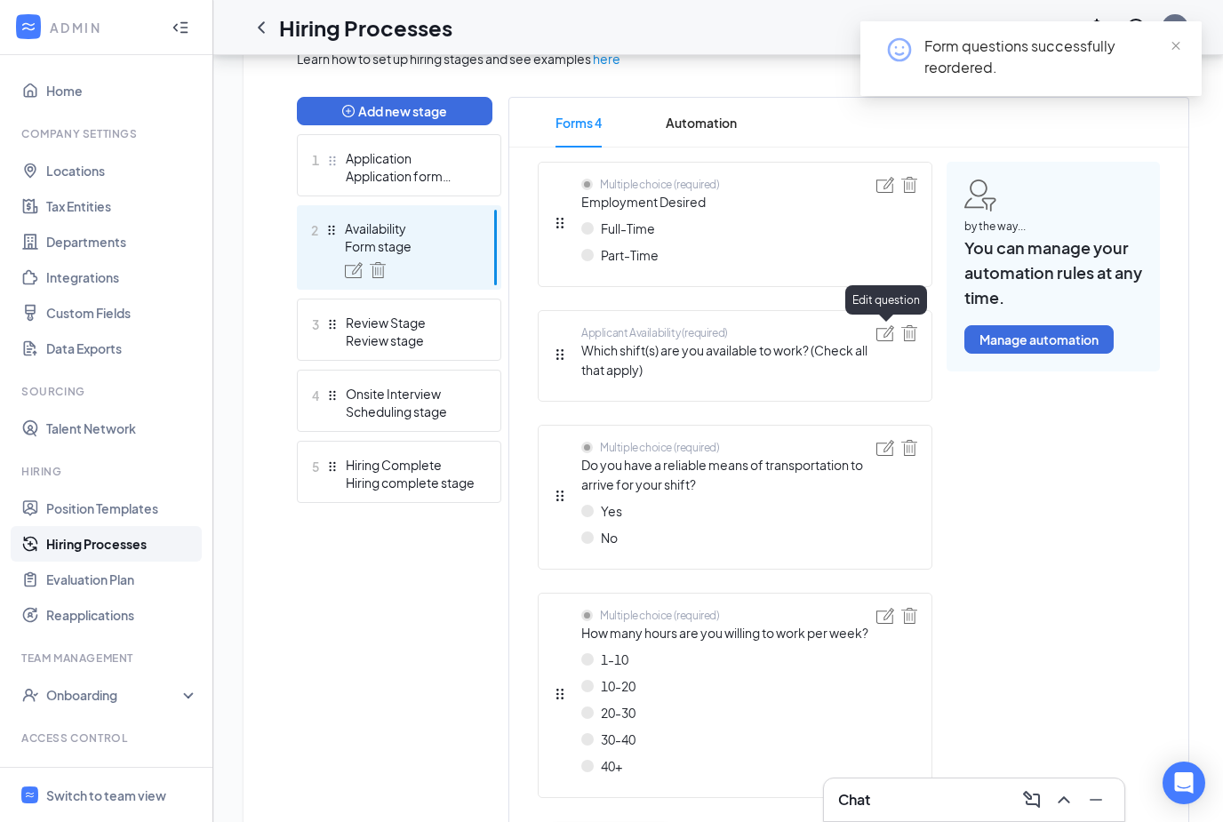
click at [877, 332] on img at bounding box center [886, 333] width 18 height 16
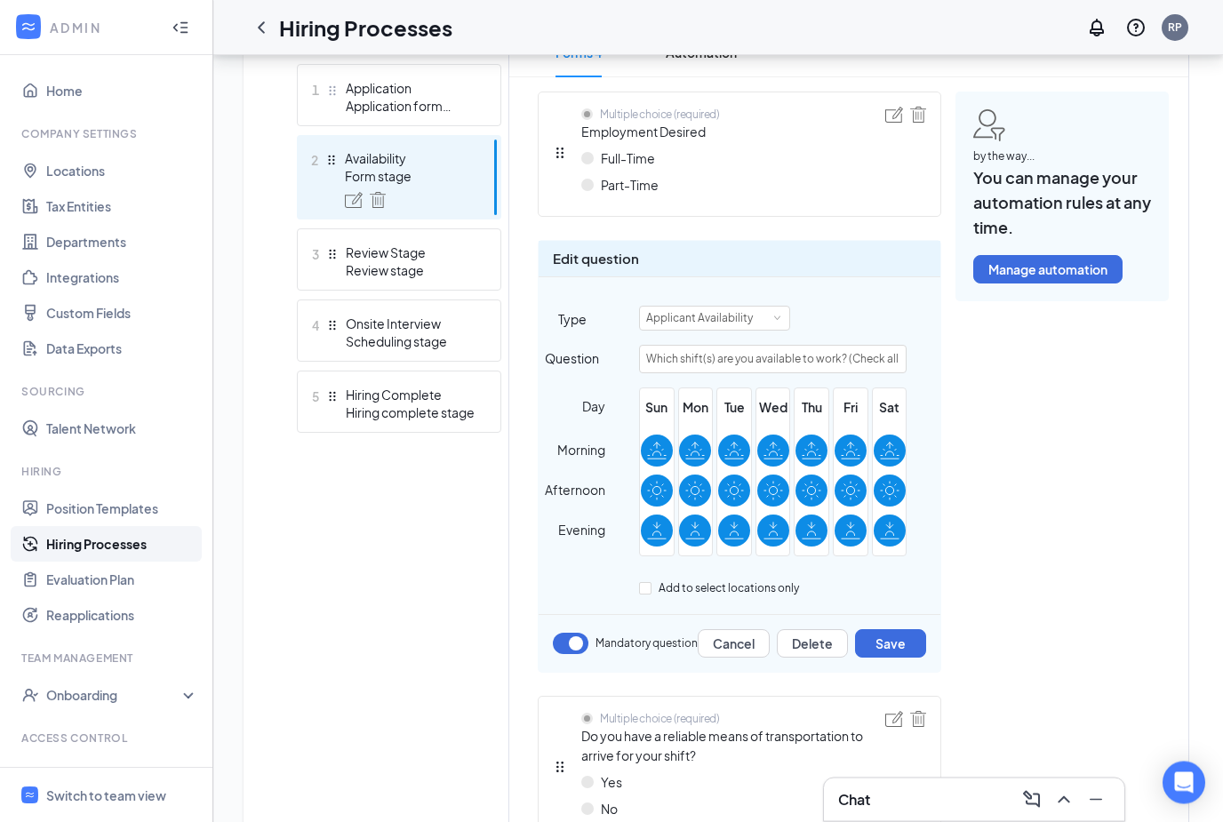
scroll to position [508, 0]
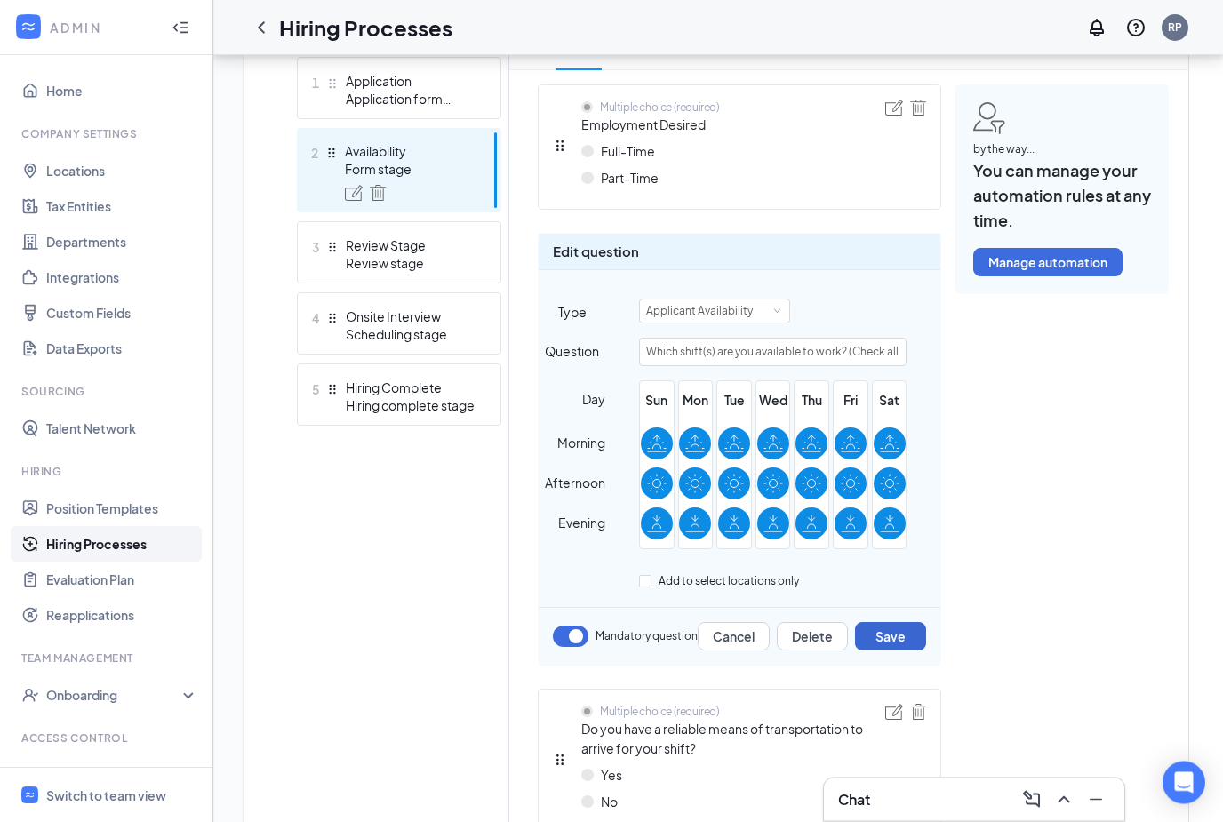
click at [895, 632] on button "Save" at bounding box center [890, 637] width 71 height 28
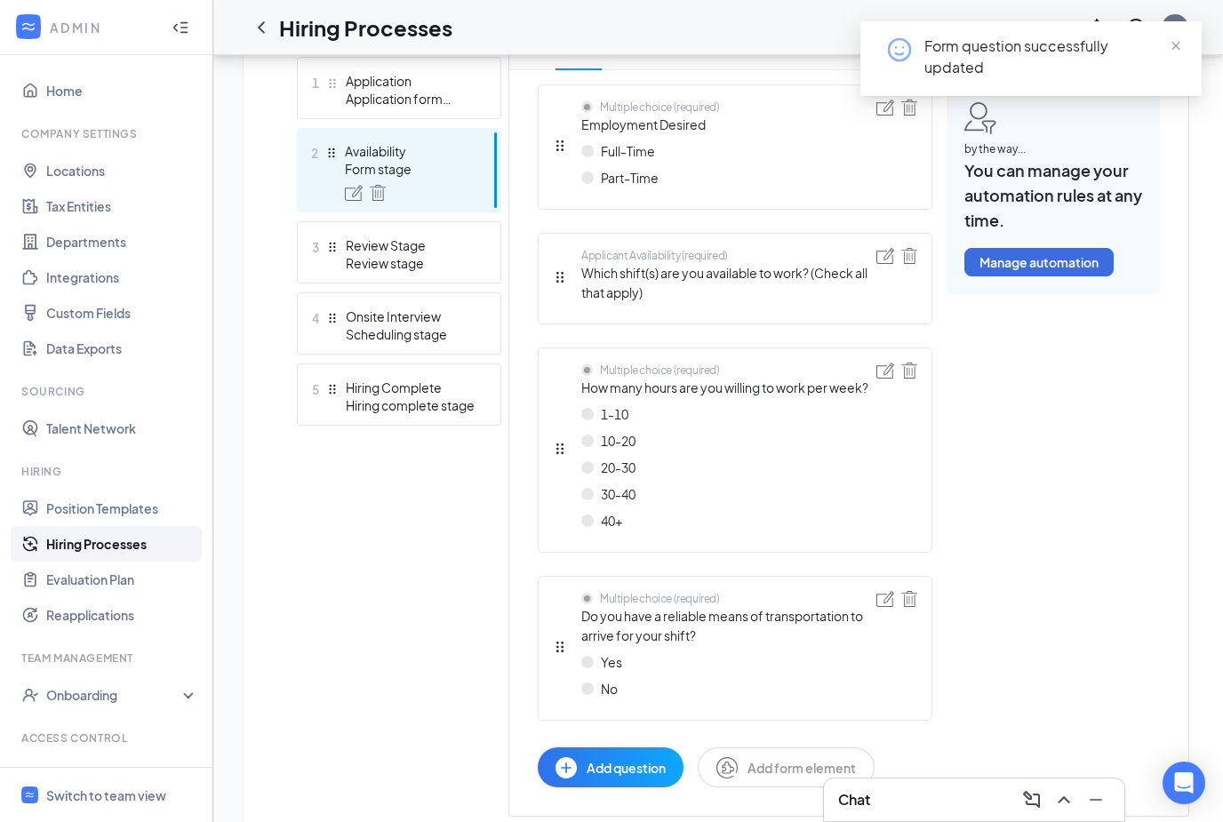
scroll to position [517, 0]
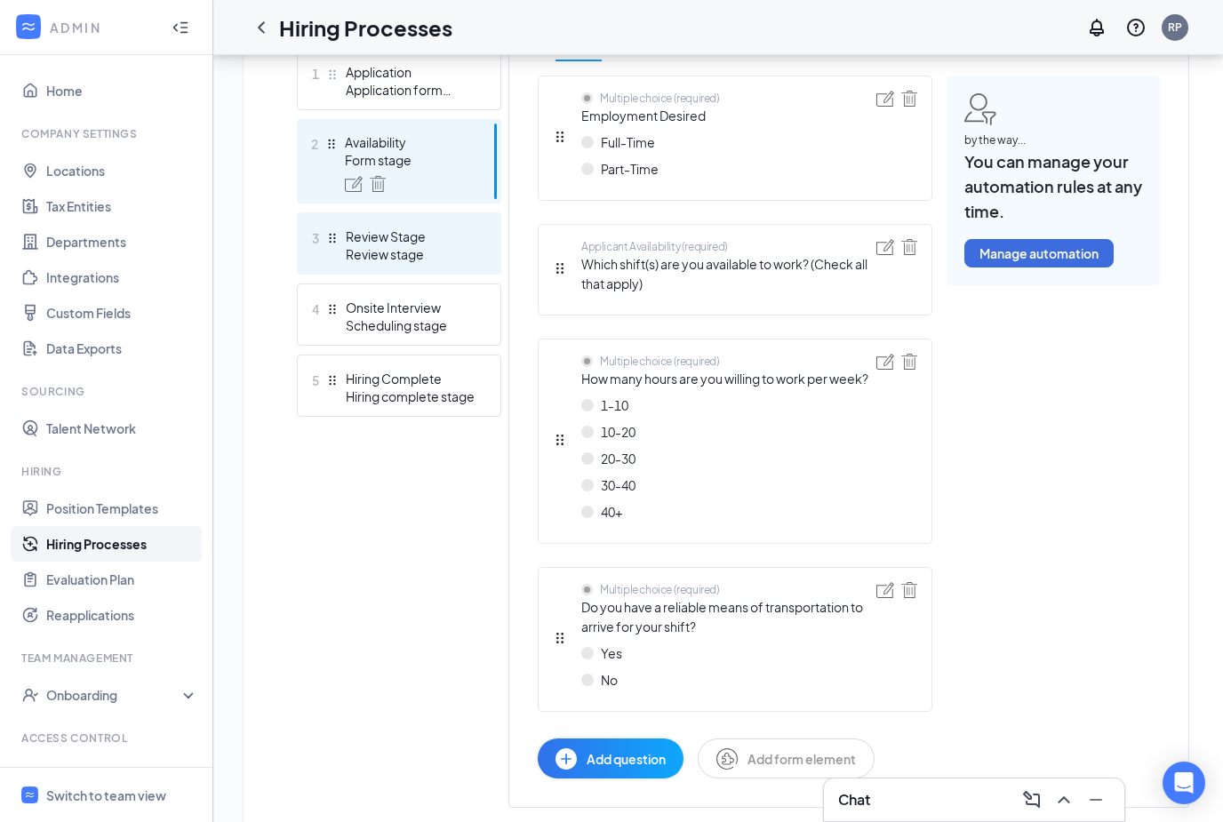
click at [396, 244] on div "Review Stage" at bounding box center [411, 237] width 130 height 18
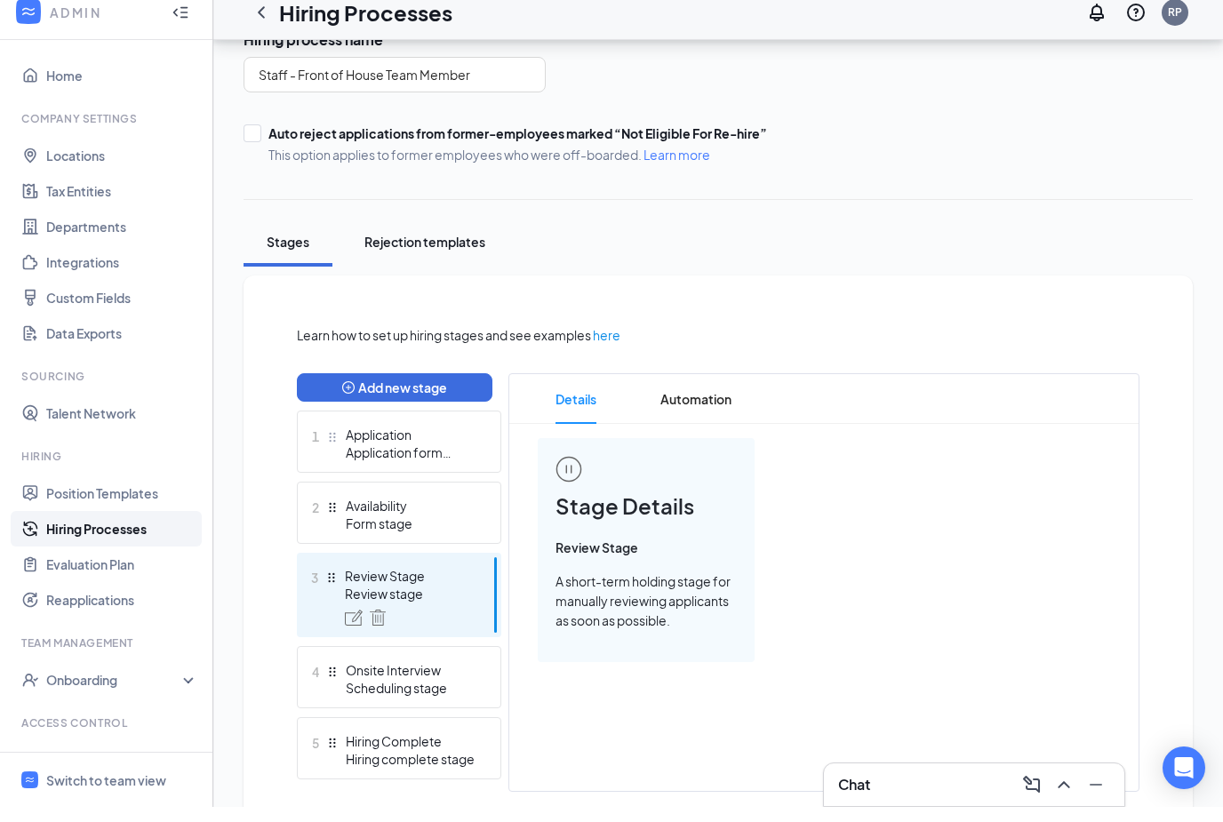
scroll to position [139, 0]
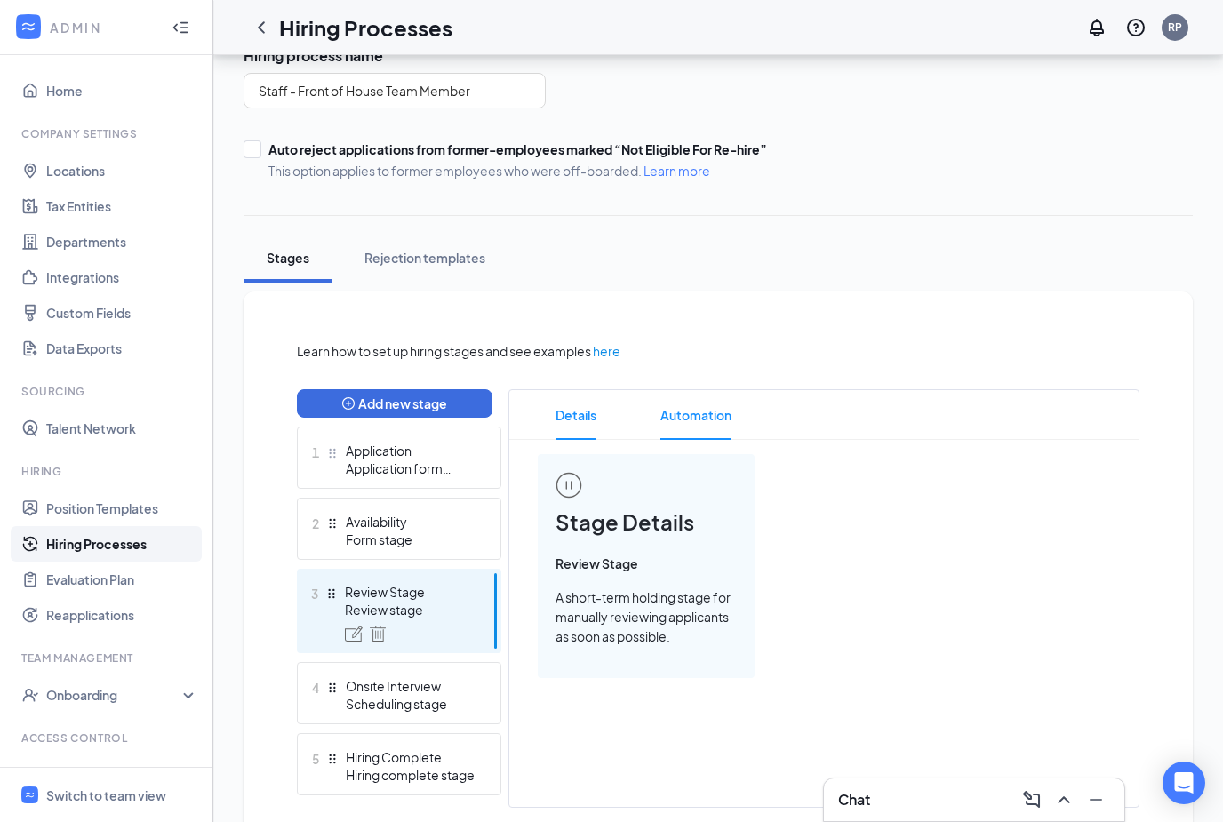
drag, startPoint x: 709, startPoint y: 412, endPoint x: 709, endPoint y: 397, distance: 15.1
click at [709, 412] on span "Automation" at bounding box center [696, 415] width 71 height 50
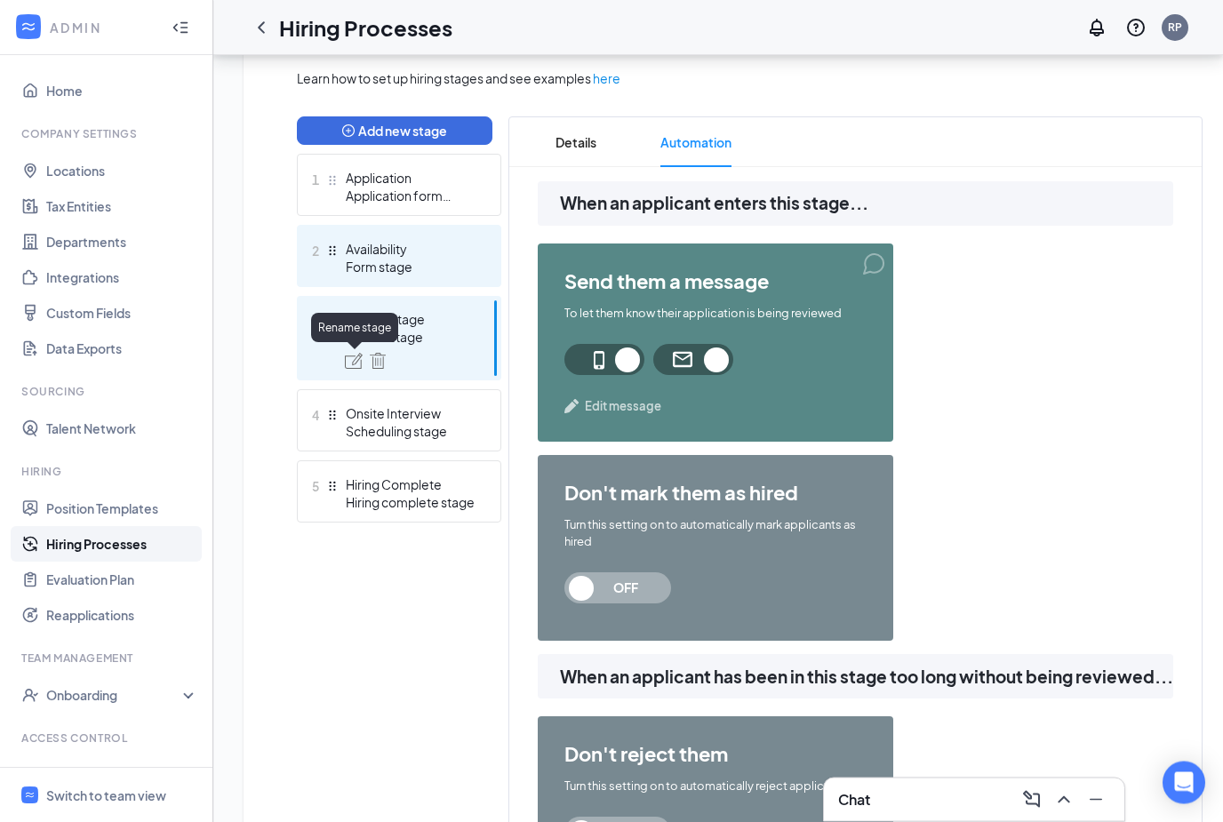
scroll to position [412, 0]
drag, startPoint x: 372, startPoint y: 258, endPoint x: 372, endPoint y: 207, distance: 50.7
click at [372, 258] on div "Form stage" at bounding box center [411, 267] width 130 height 18
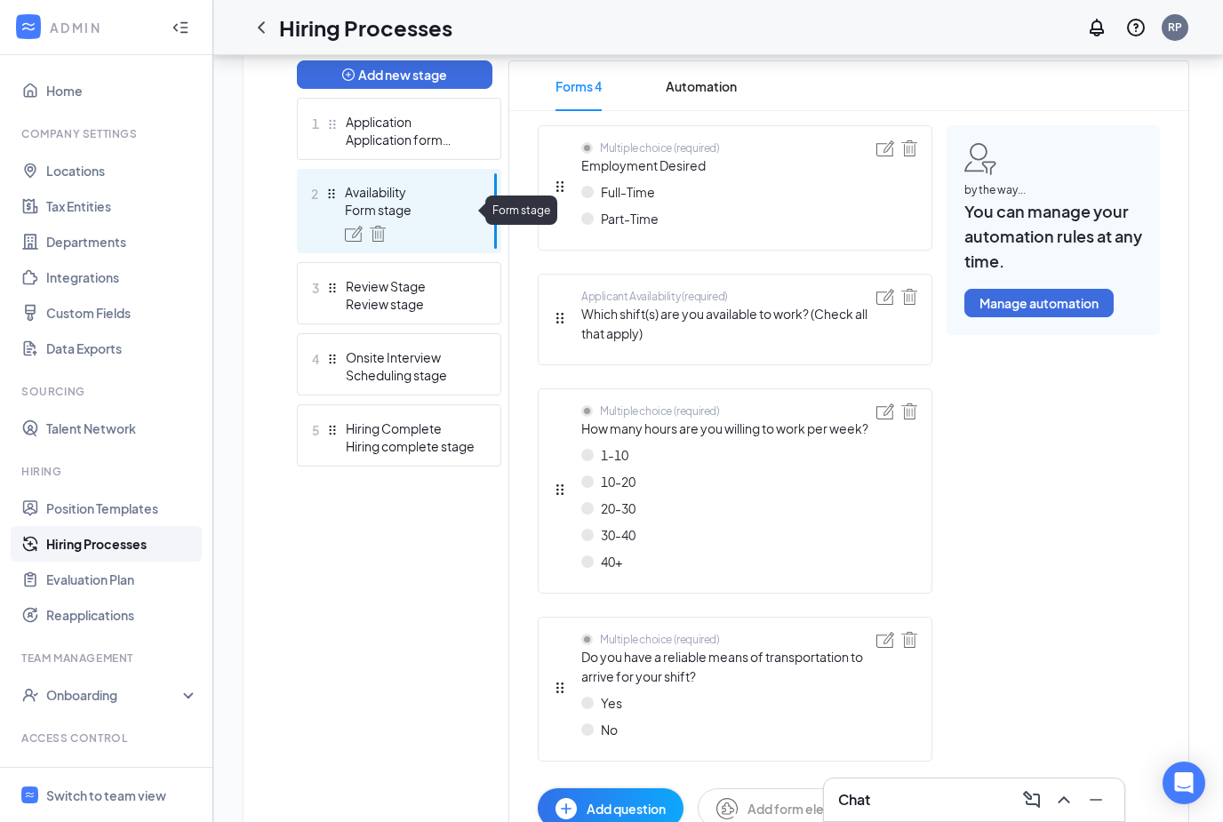
scroll to position [468, 0]
click at [693, 76] on span "Automation" at bounding box center [701, 85] width 71 height 50
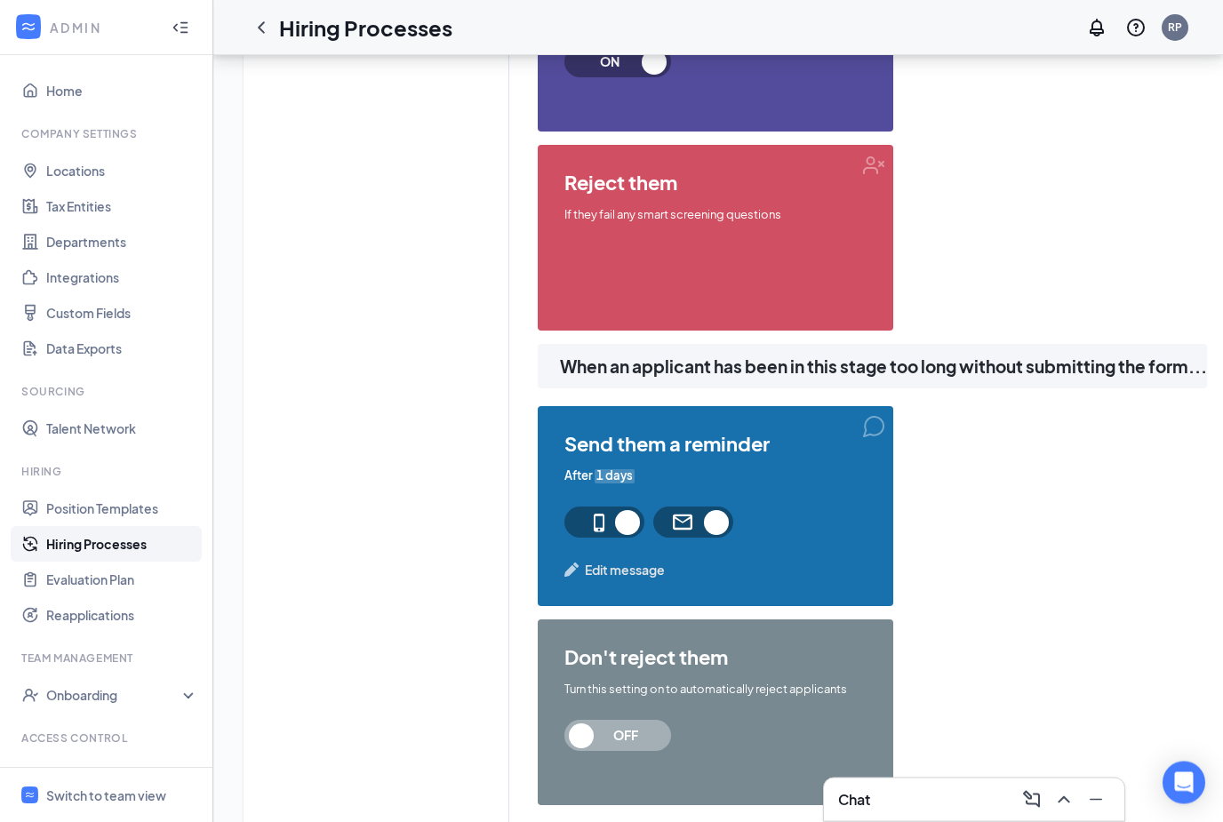
scroll to position [1222, 0]
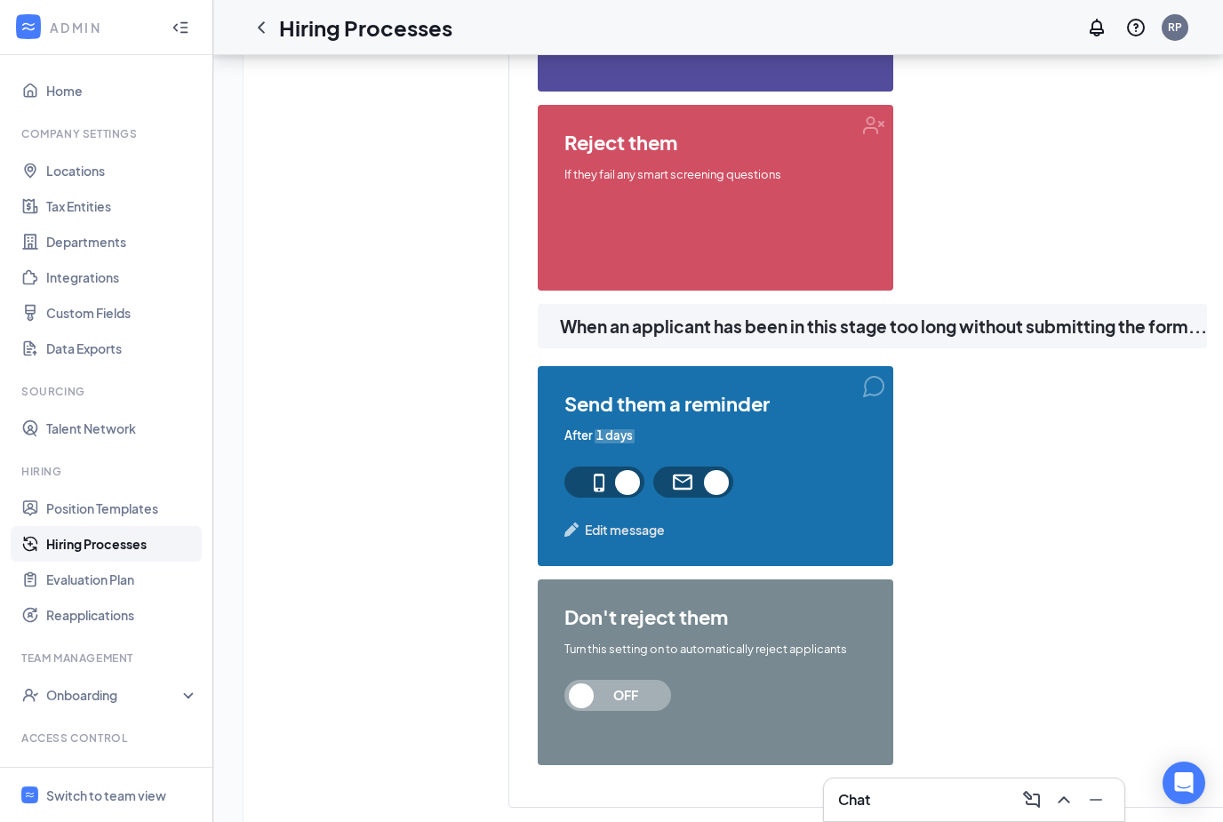
click at [588, 696] on span "OFF" at bounding box center [617, 695] width 107 height 31
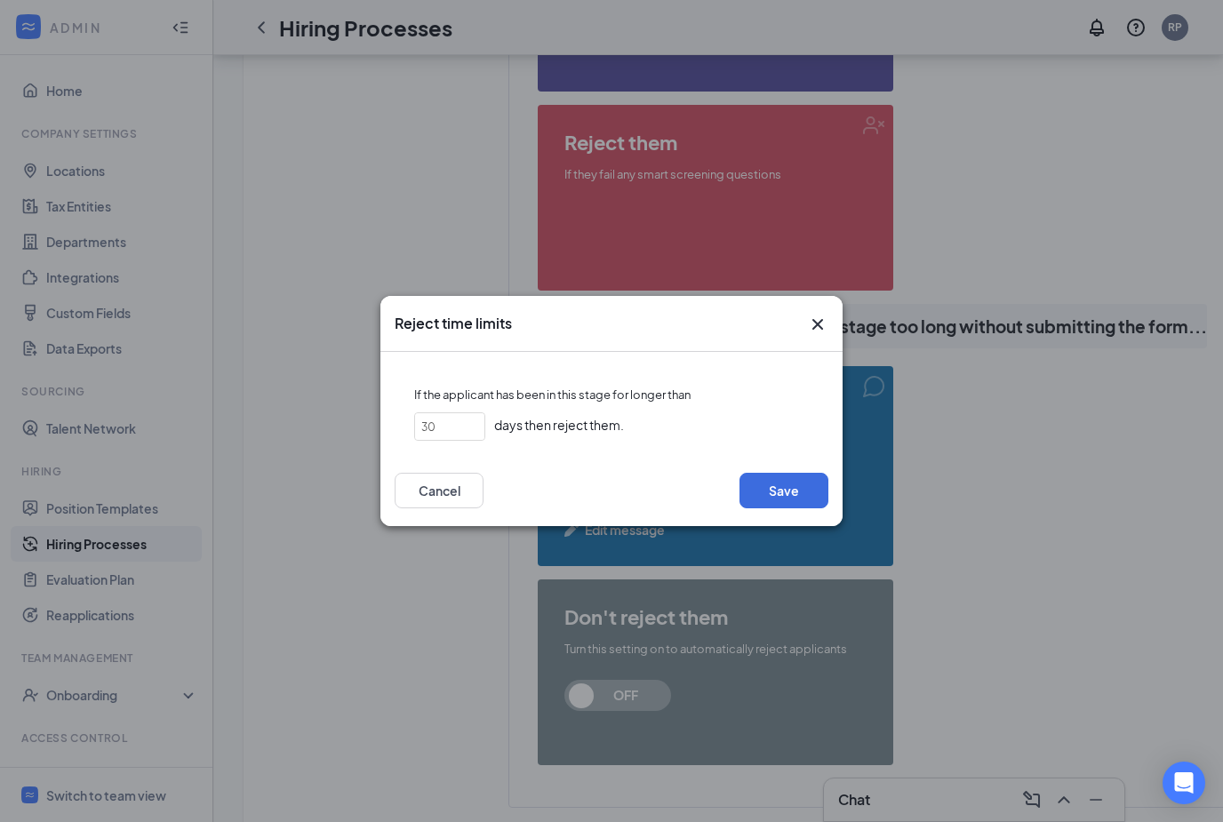
click at [813, 335] on icon "Cross" at bounding box center [817, 324] width 21 height 21
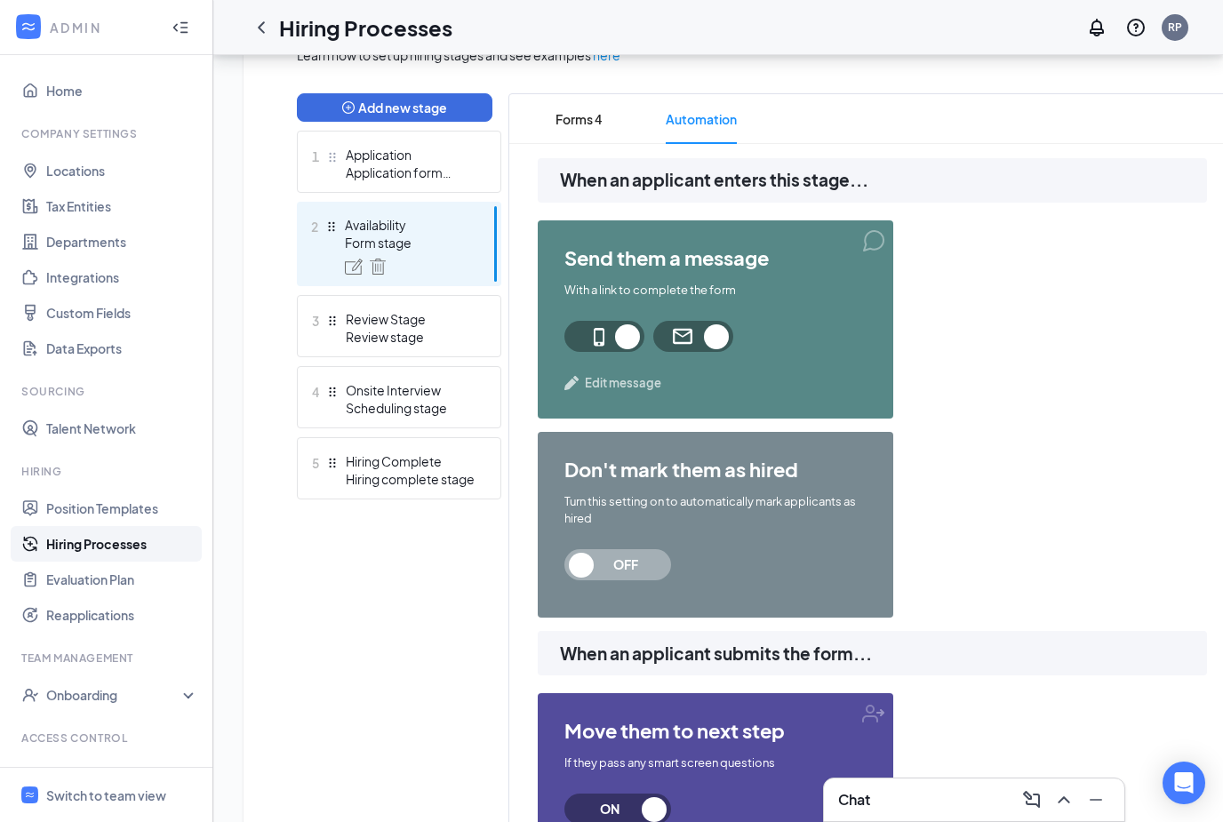
scroll to position [434, 0]
click at [600, 125] on span "Forms 4" at bounding box center [579, 120] width 46 height 50
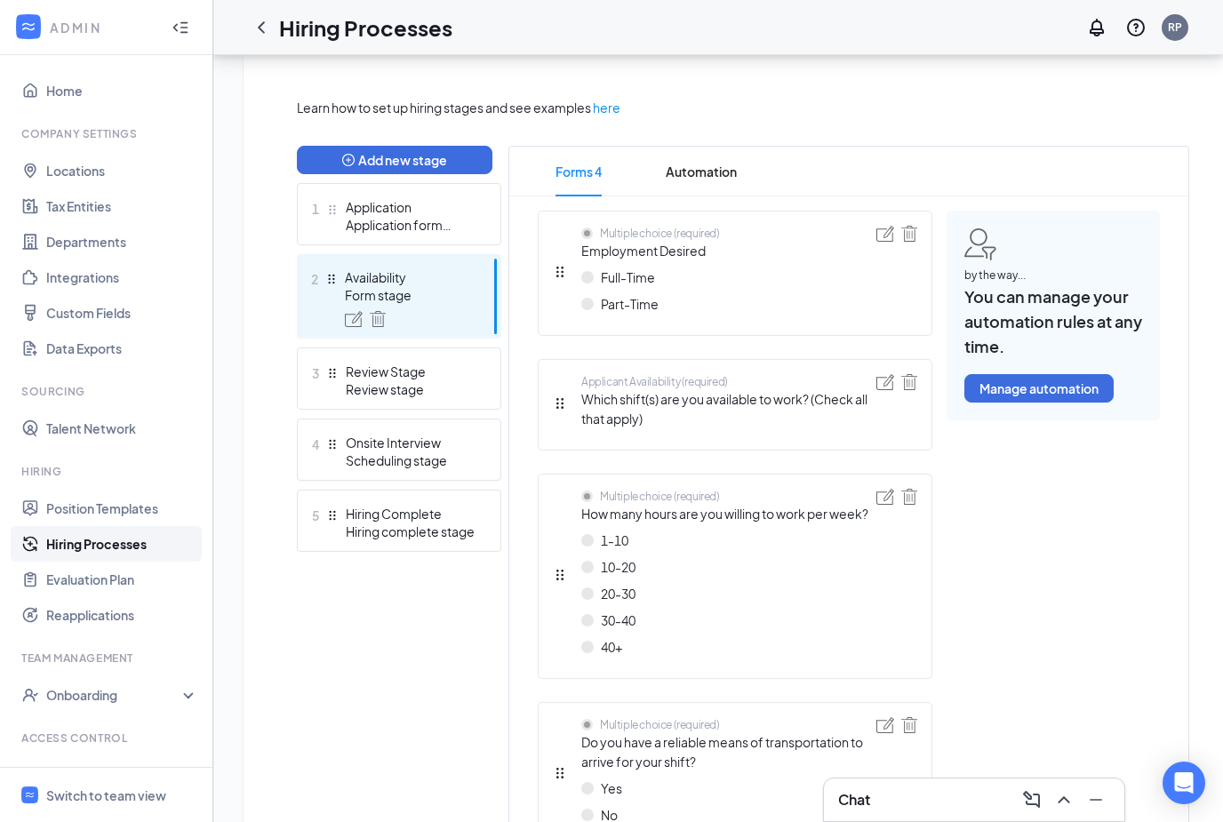
scroll to position [381, 0]
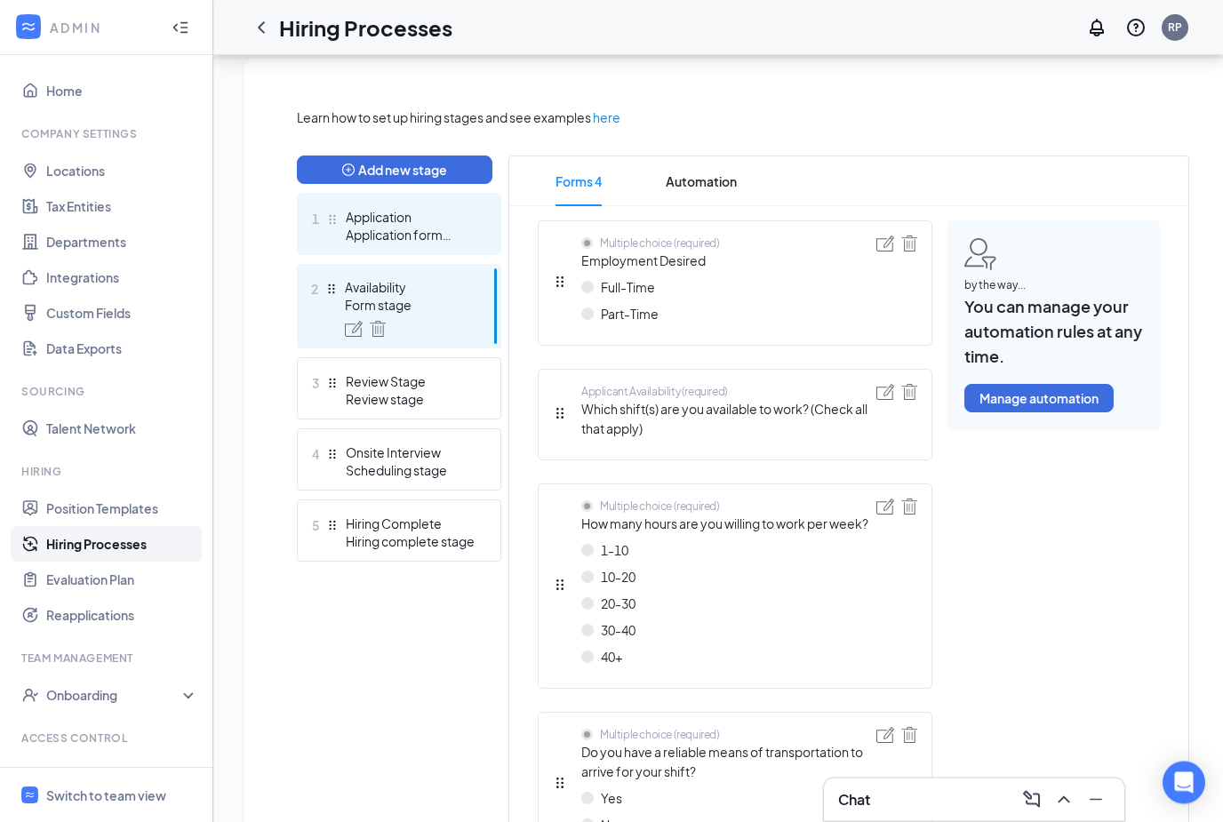
click at [414, 240] on div "Application form stage" at bounding box center [411, 236] width 130 height 18
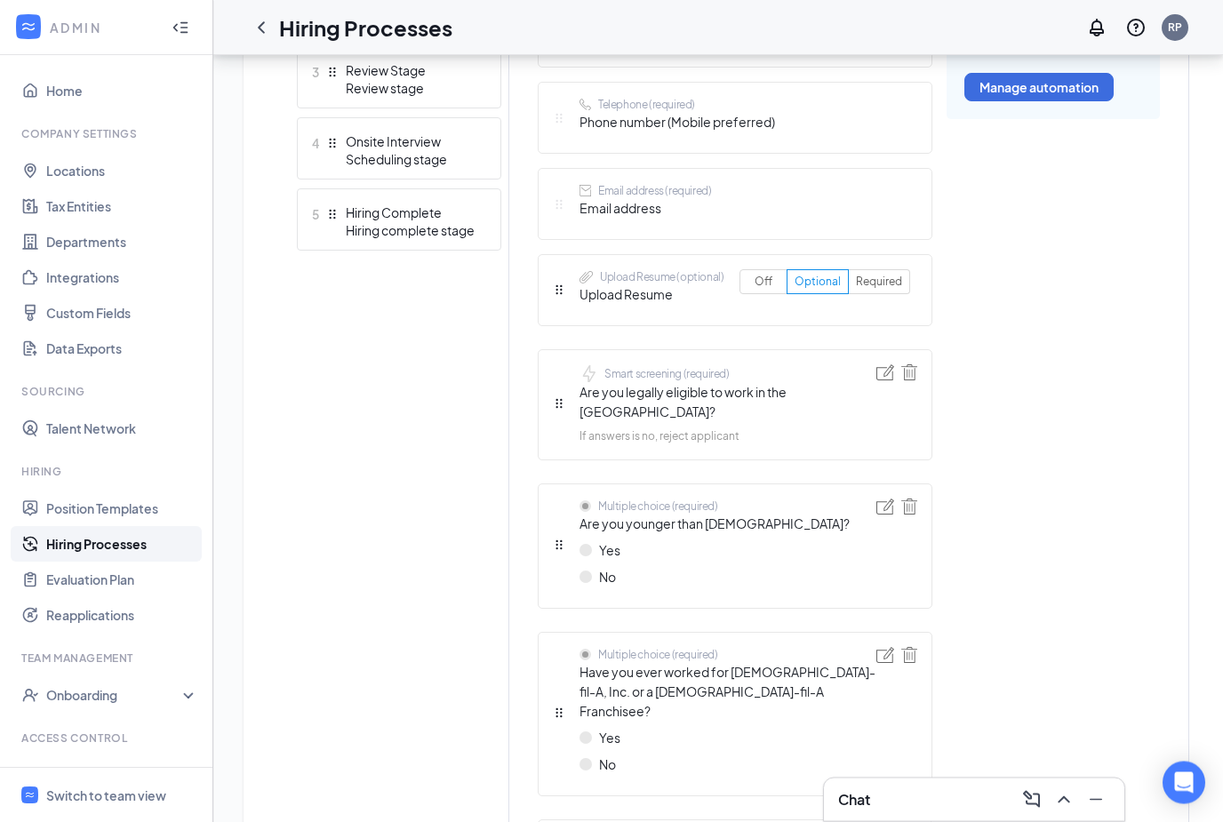
scroll to position [684, 0]
click at [884, 499] on img at bounding box center [886, 507] width 18 height 16
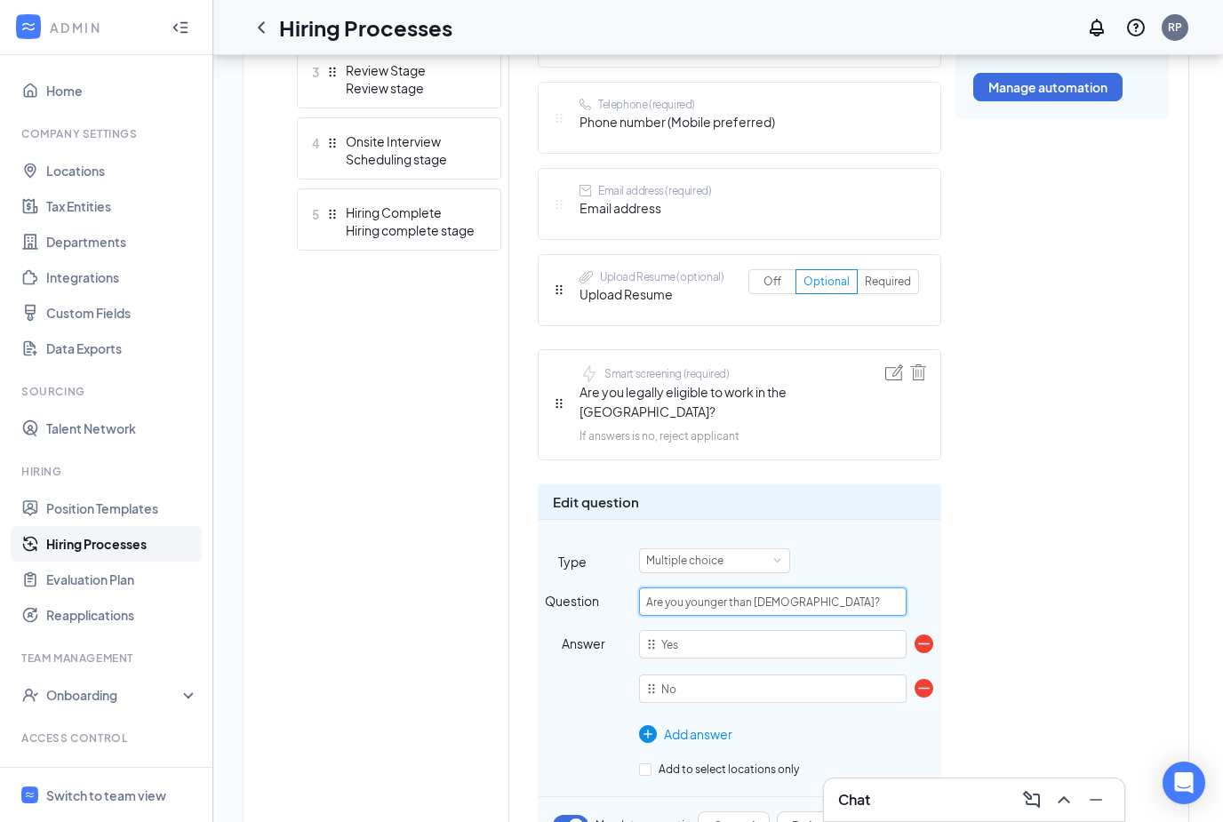
click at [831, 588] on input "Are you younger than 18 years old?" at bounding box center [773, 602] width 268 height 28
drag, startPoint x: 831, startPoint y: 581, endPoint x: 688, endPoint y: 580, distance: 143.1
click at [688, 588] on input "Are you younger than 18 years old?" at bounding box center [773, 602] width 268 height 28
type input "Are you above 16 years old?"
click at [903, 812] on button "Save" at bounding box center [890, 826] width 71 height 28
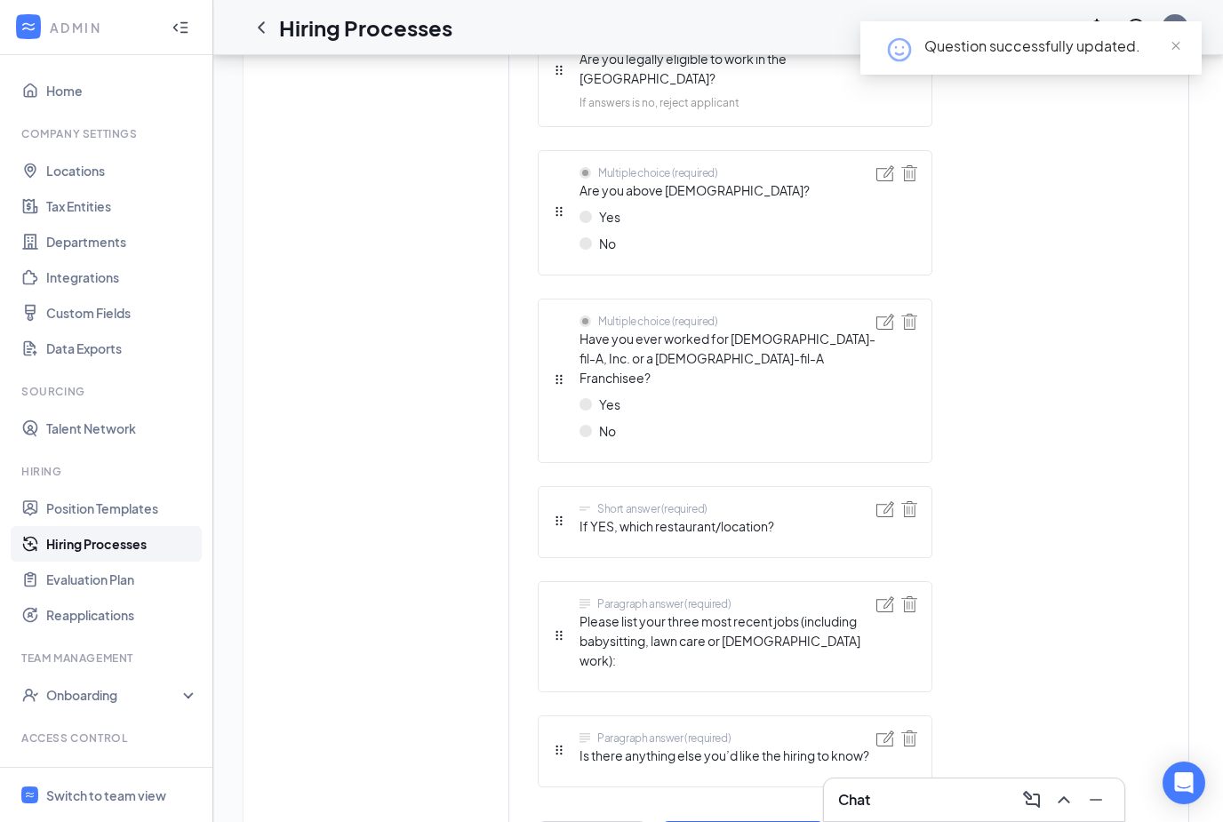
scroll to position [1030, 0]
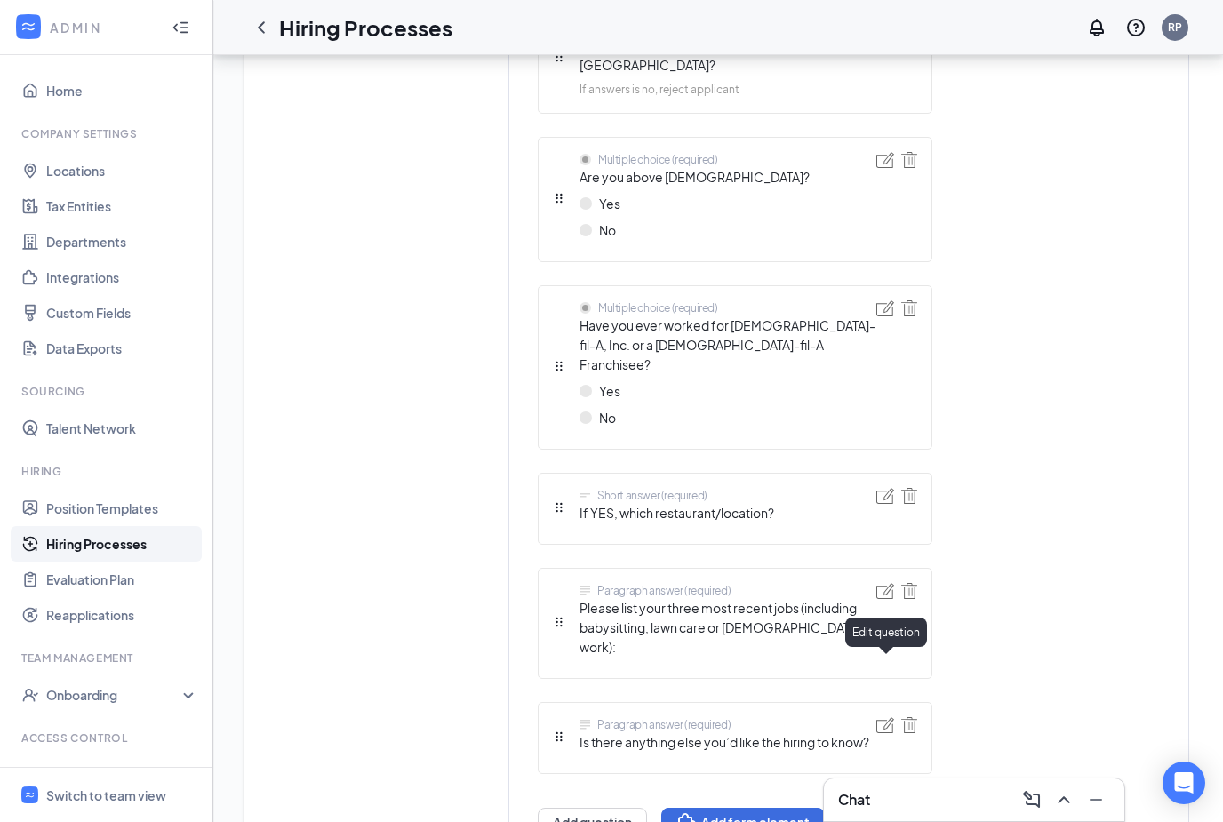
click at [879, 717] on img at bounding box center [886, 725] width 18 height 16
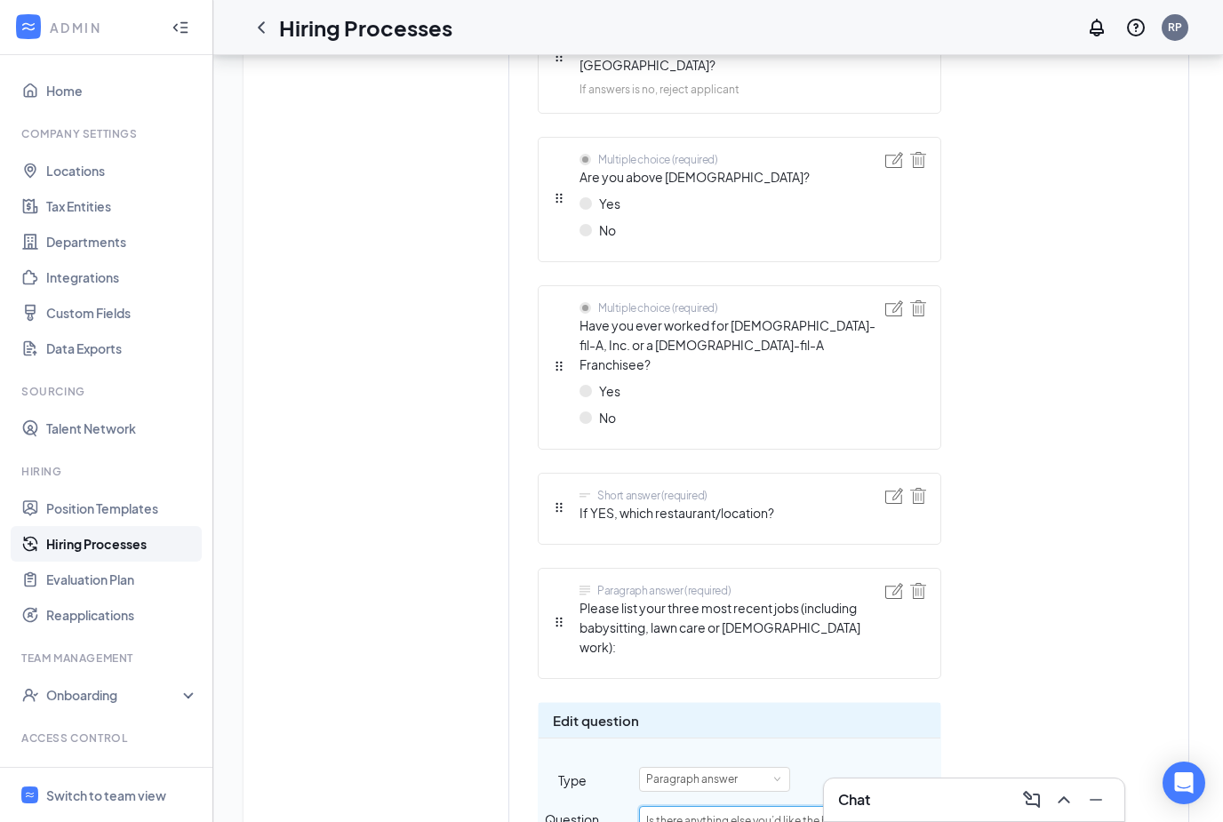
click at [848, 806] on input "Is there anything else you’d like the hiring to know?" at bounding box center [773, 820] width 268 height 28
type input "Is there anything else you’d like the hiring manager to know?"
click at [1054, 748] on div "Short answer (required) First name Short answer (required) Last name Telephone …" at bounding box center [849, 305] width 622 height 1485
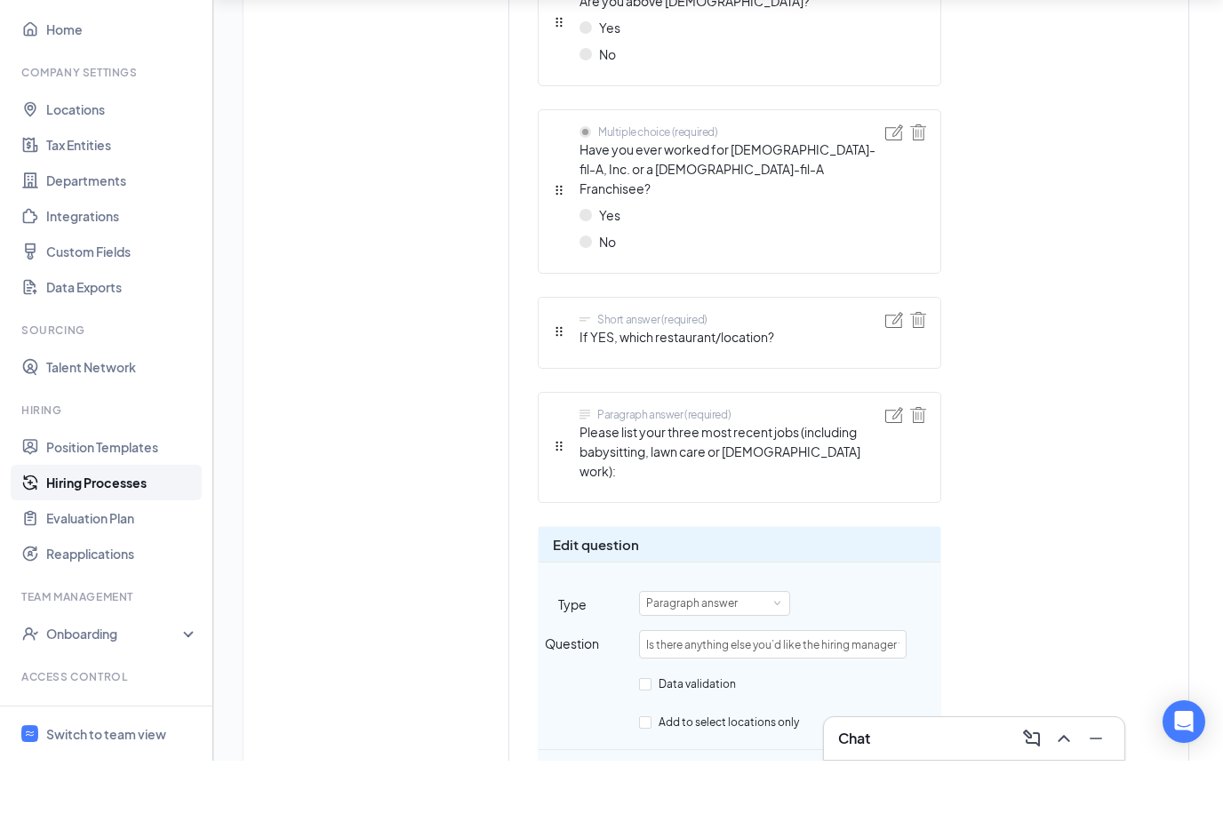
scroll to position [1221, 0]
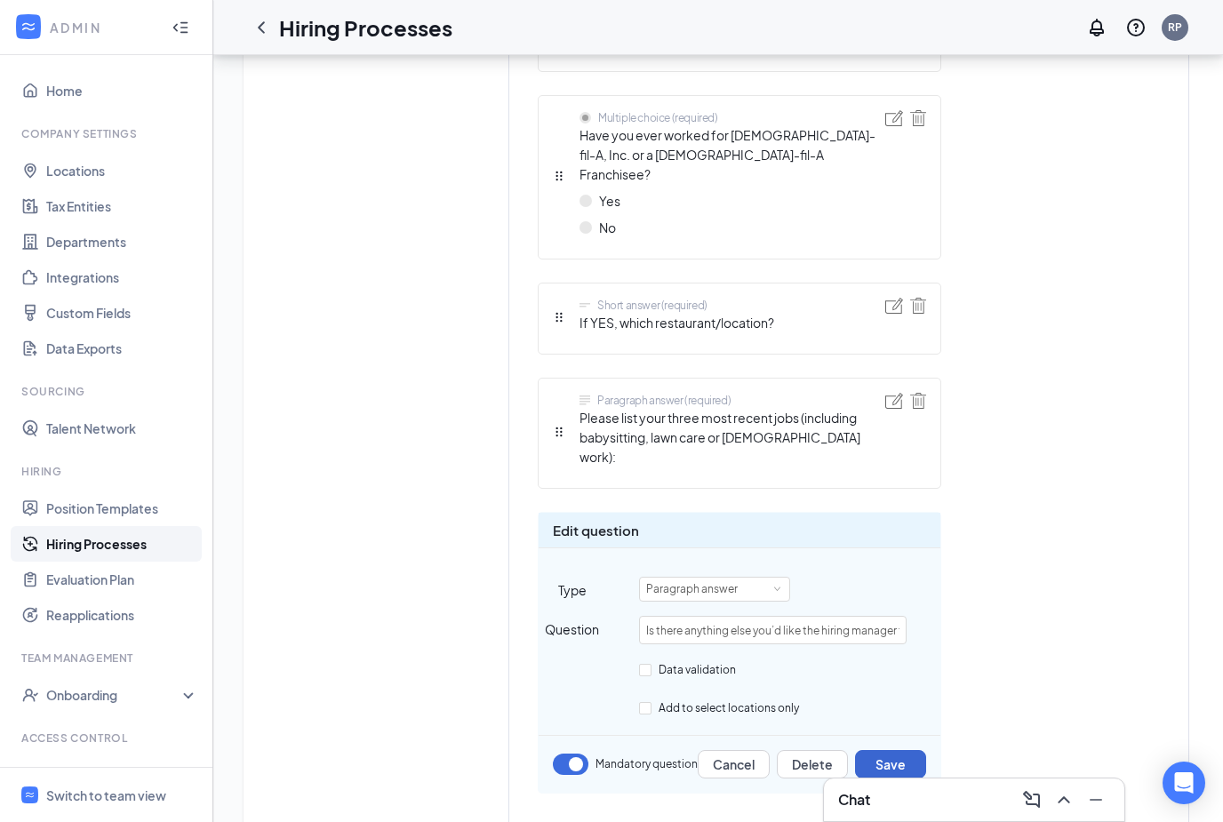
click at [913, 750] on button "Save" at bounding box center [890, 764] width 71 height 28
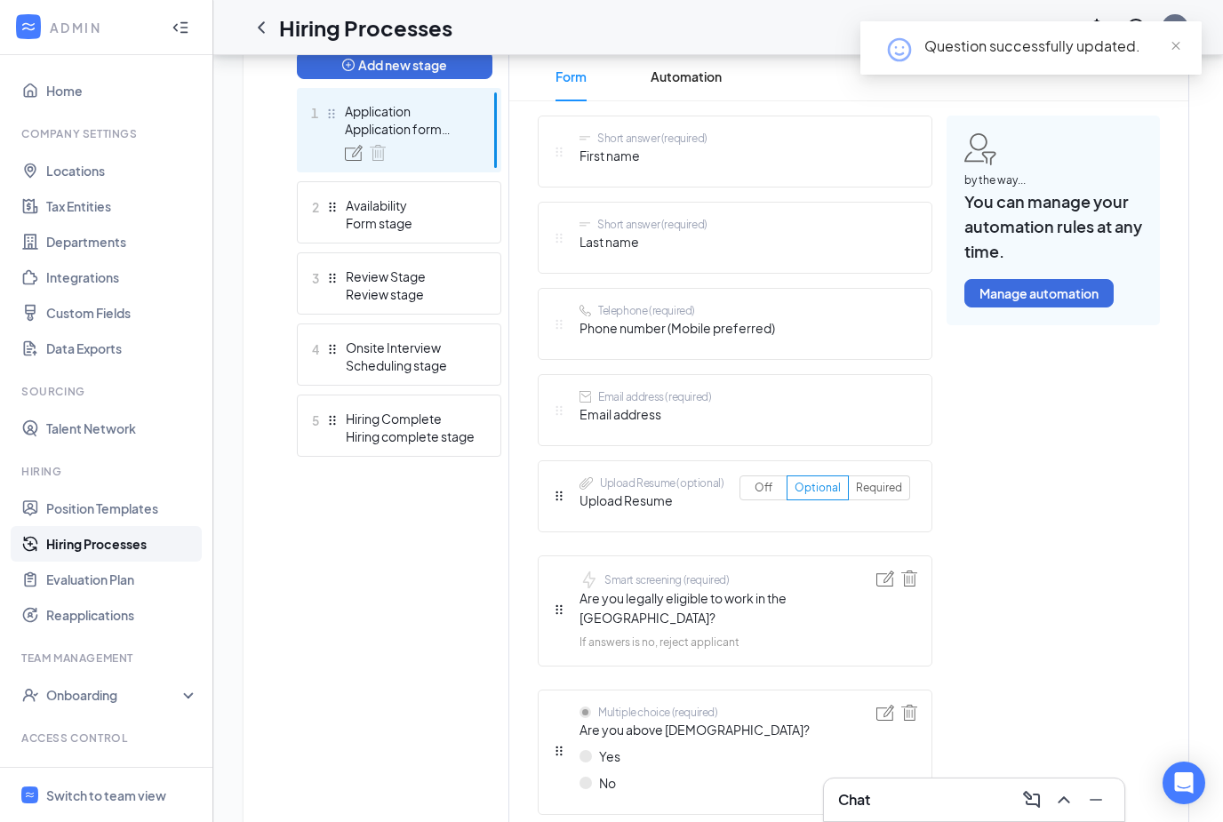
scroll to position [364, 0]
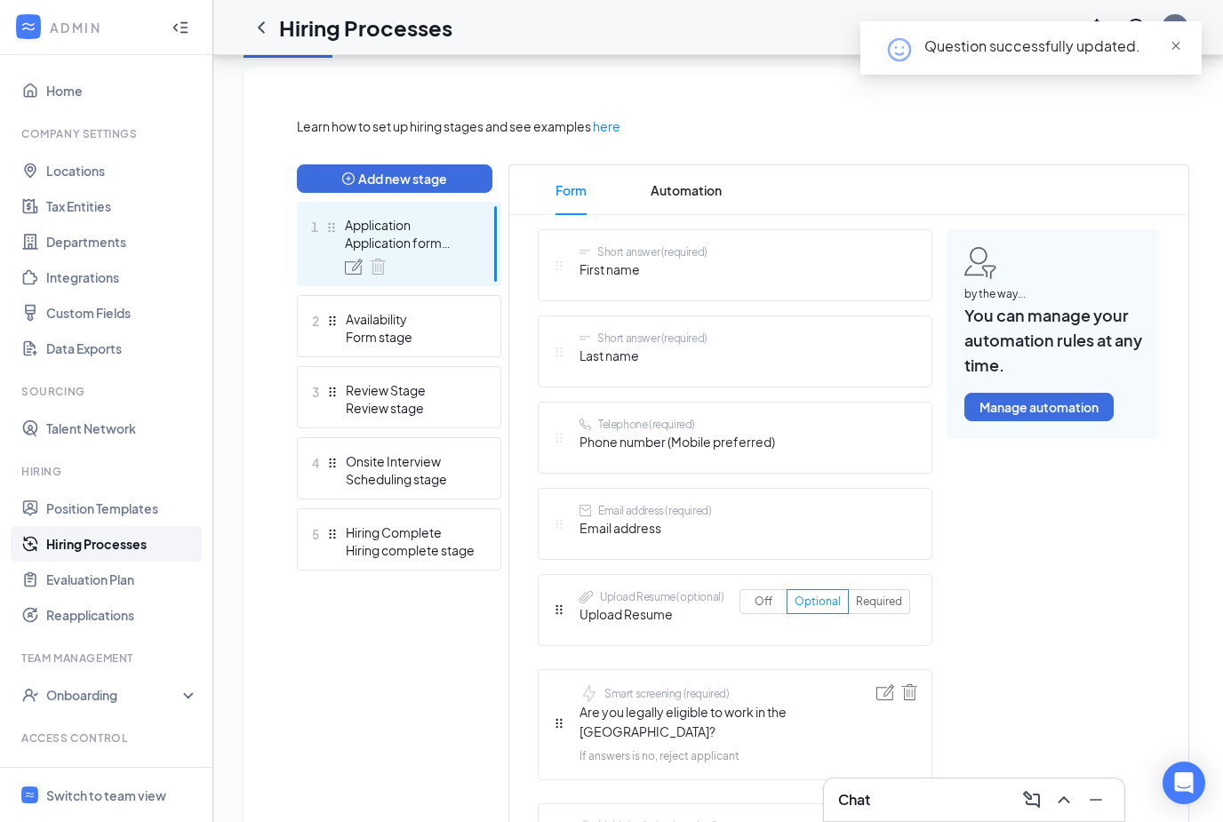
click at [1180, 46] on span "close" at bounding box center [1176, 46] width 12 height 12
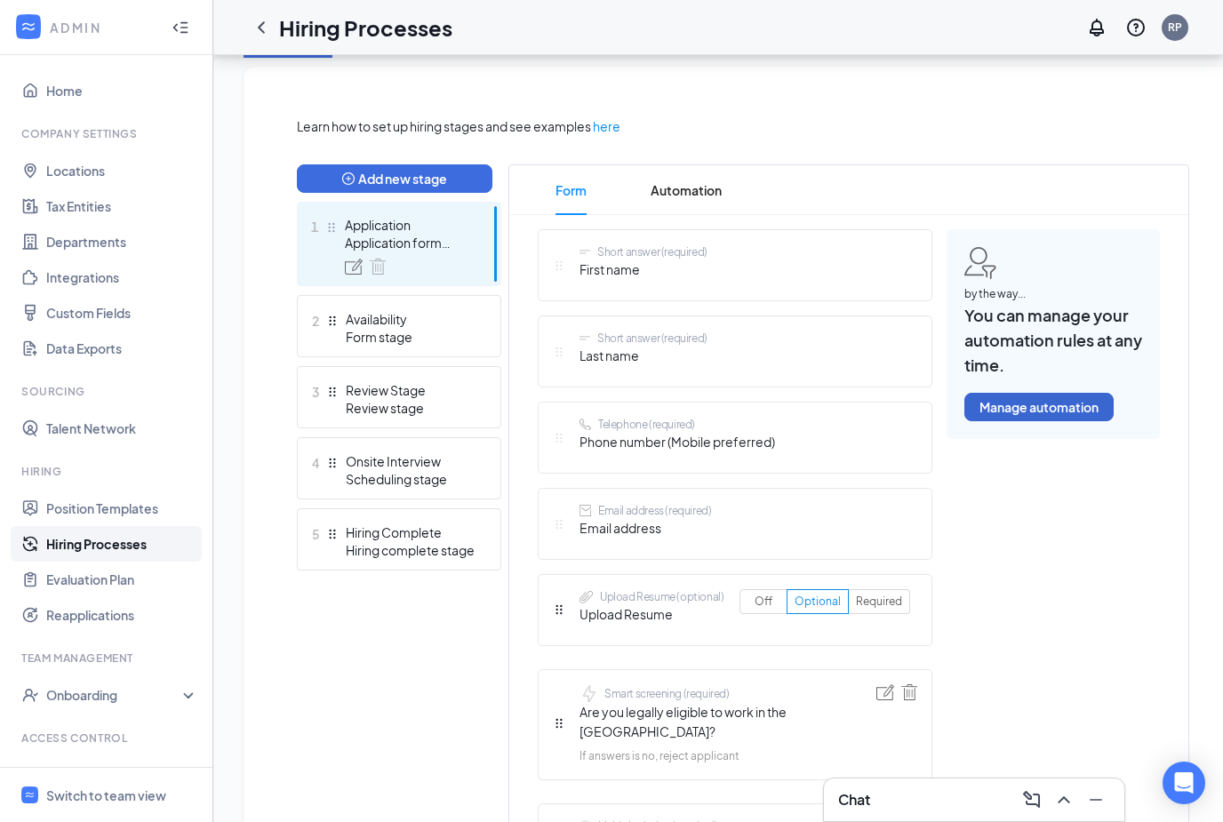
click at [1046, 406] on button "Manage automation" at bounding box center [1039, 407] width 149 height 28
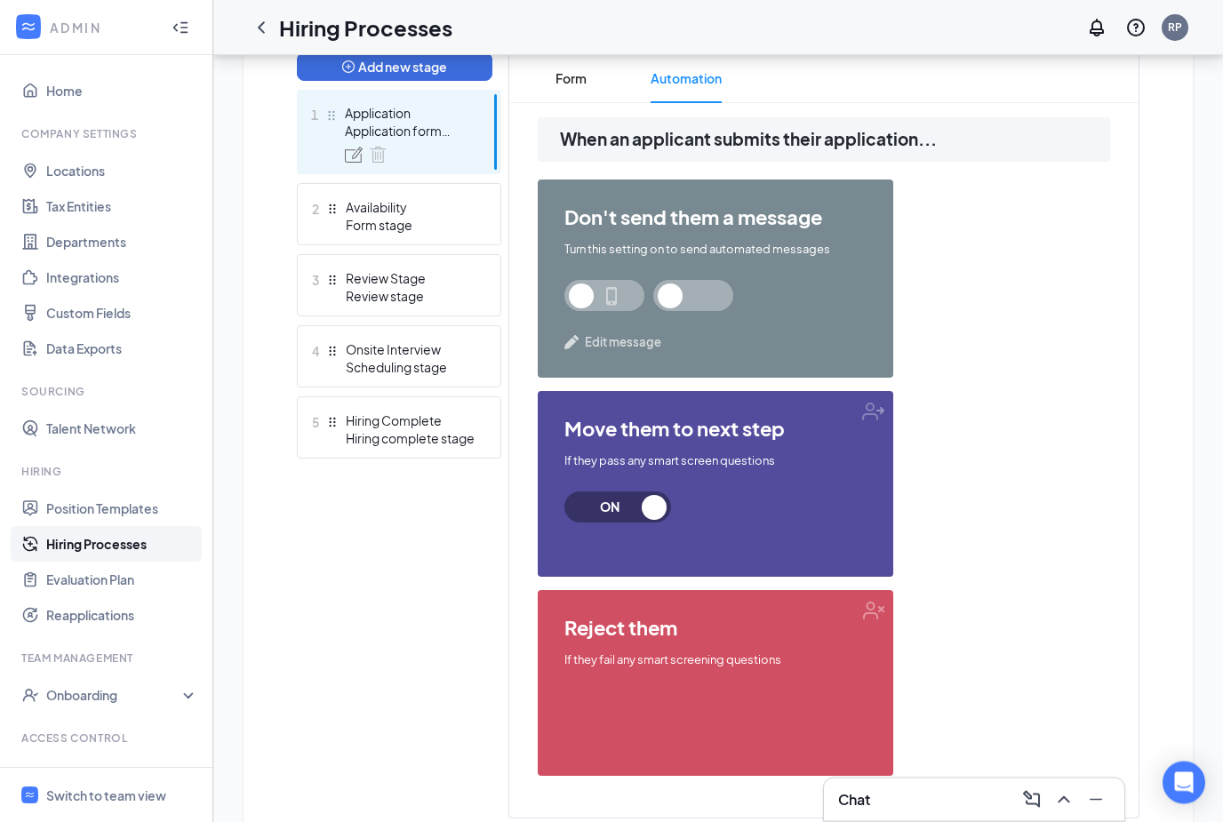
scroll to position [486, 0]
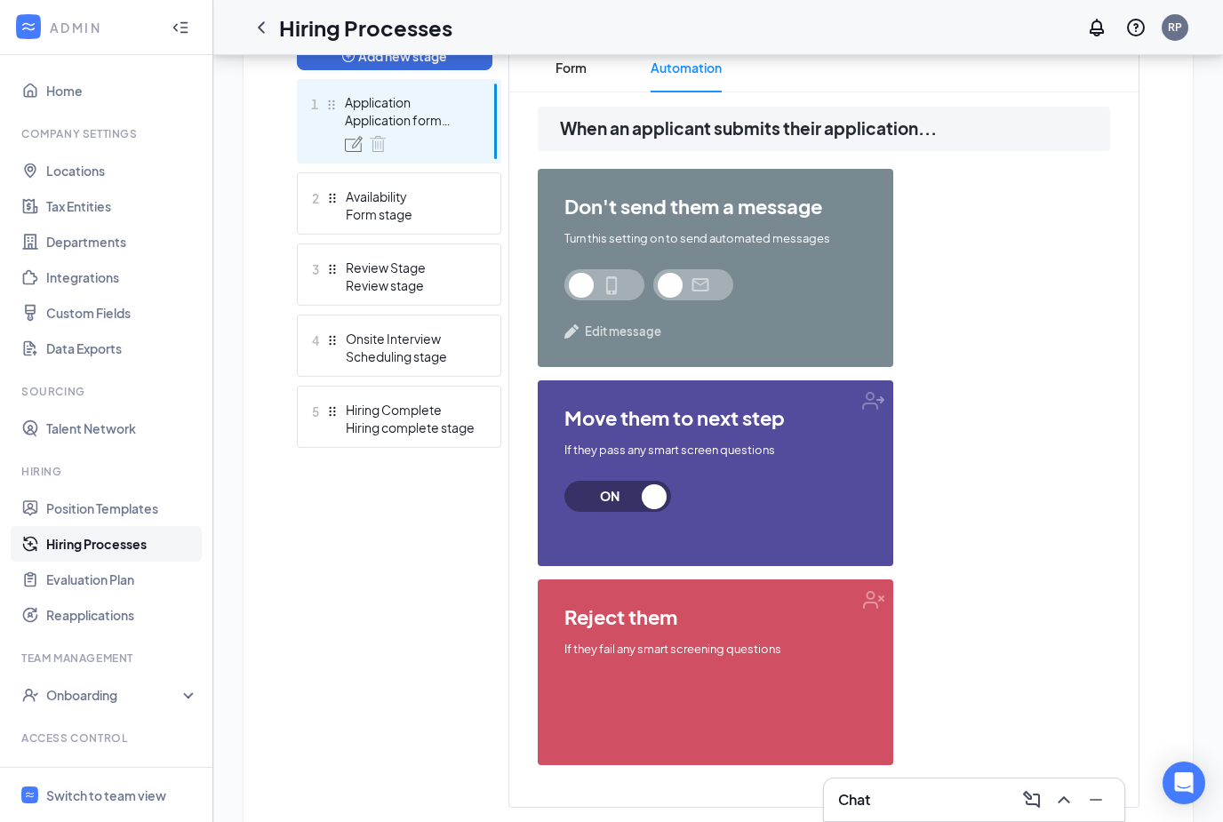
click at [743, 634] on div "reject them If they fail any smart screening questions" at bounding box center [716, 673] width 356 height 186
click at [741, 675] on div "reject them If they fail any smart screening questions" at bounding box center [716, 673] width 356 height 186
click at [724, 652] on div "If they fail any smart screening questions" at bounding box center [715, 649] width 302 height 17
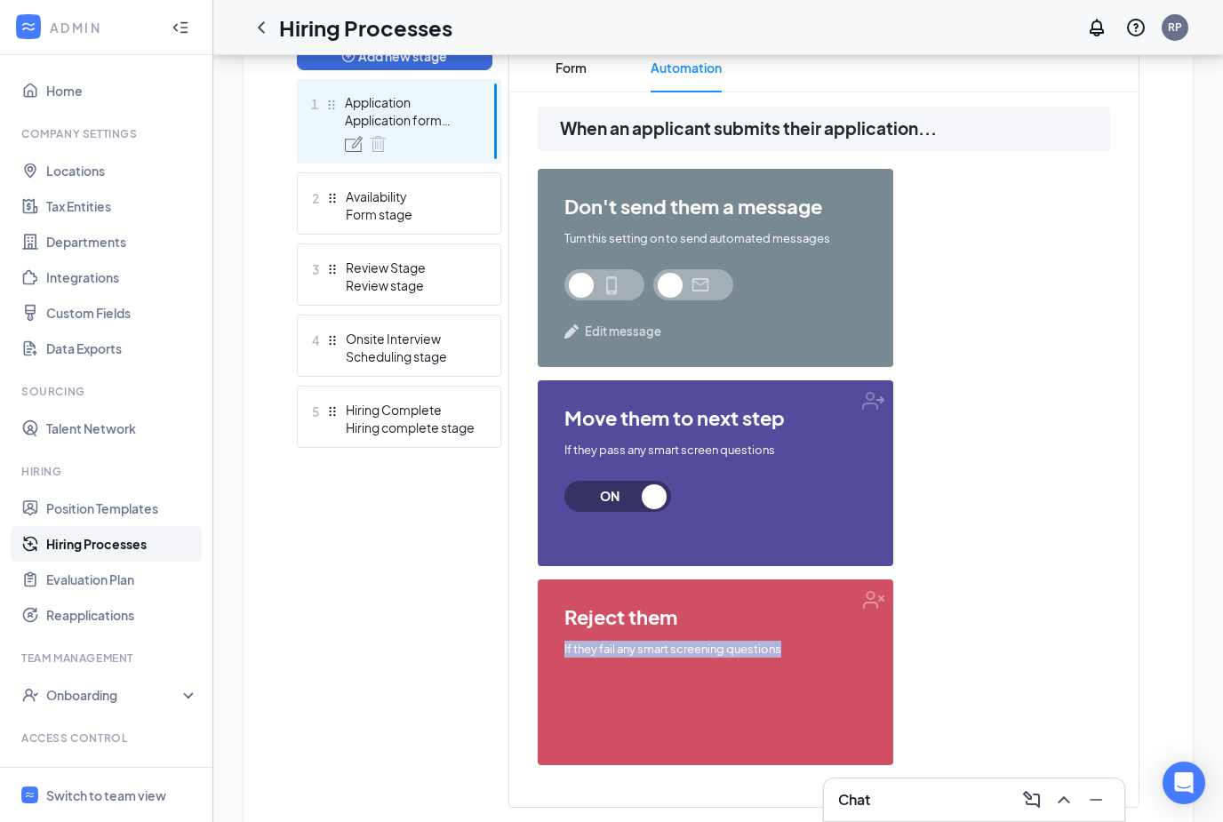
click at [761, 681] on div "reject them If they fail any smart screening questions" at bounding box center [716, 673] width 356 height 186
click at [875, 604] on div "reject them If they fail any smart screening questions" at bounding box center [716, 673] width 356 height 186
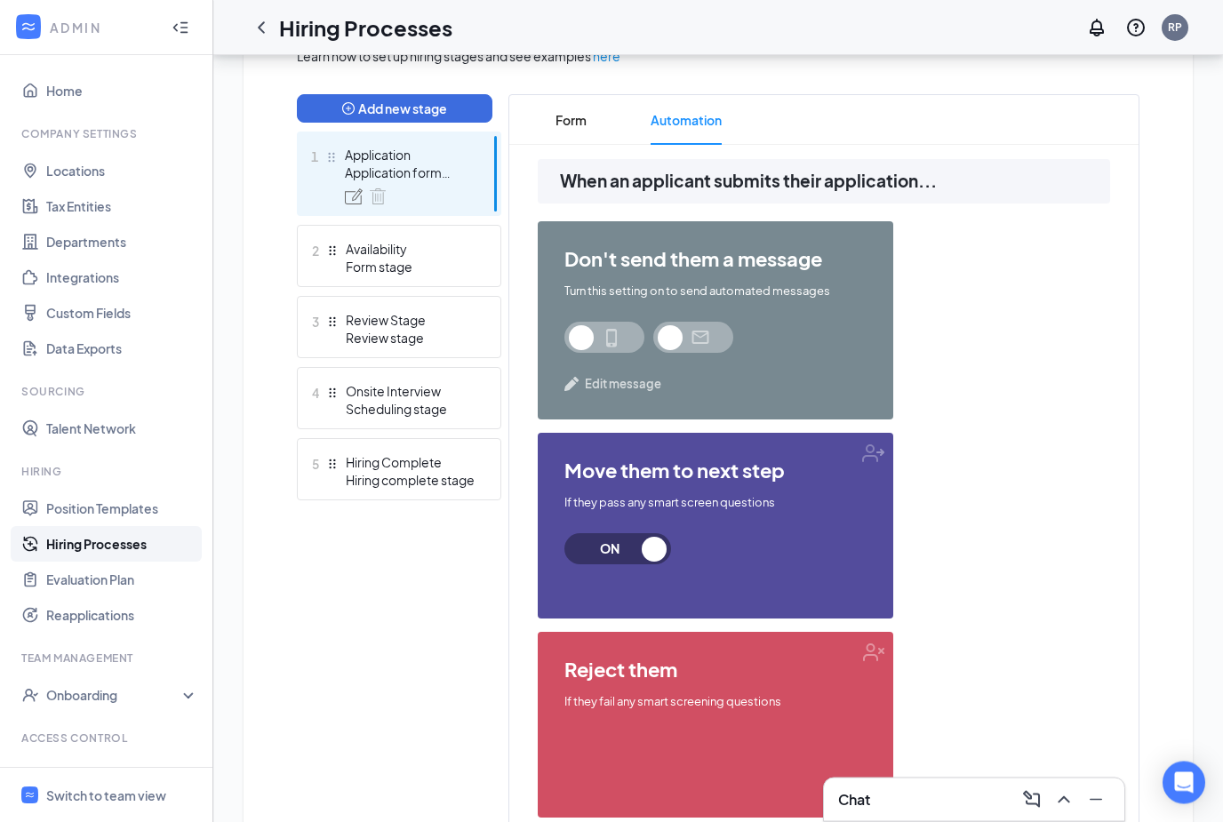
scroll to position [428, 0]
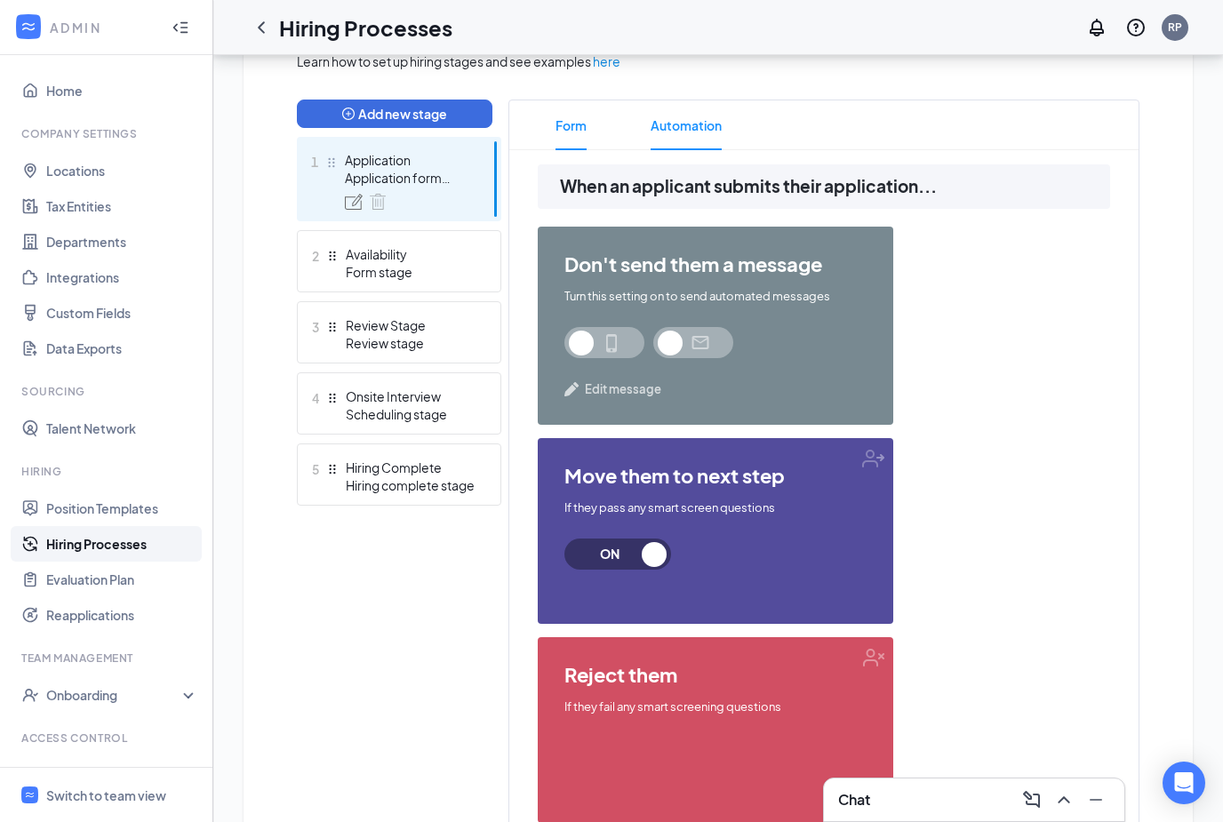
click at [581, 129] on span "Form" at bounding box center [571, 125] width 31 height 50
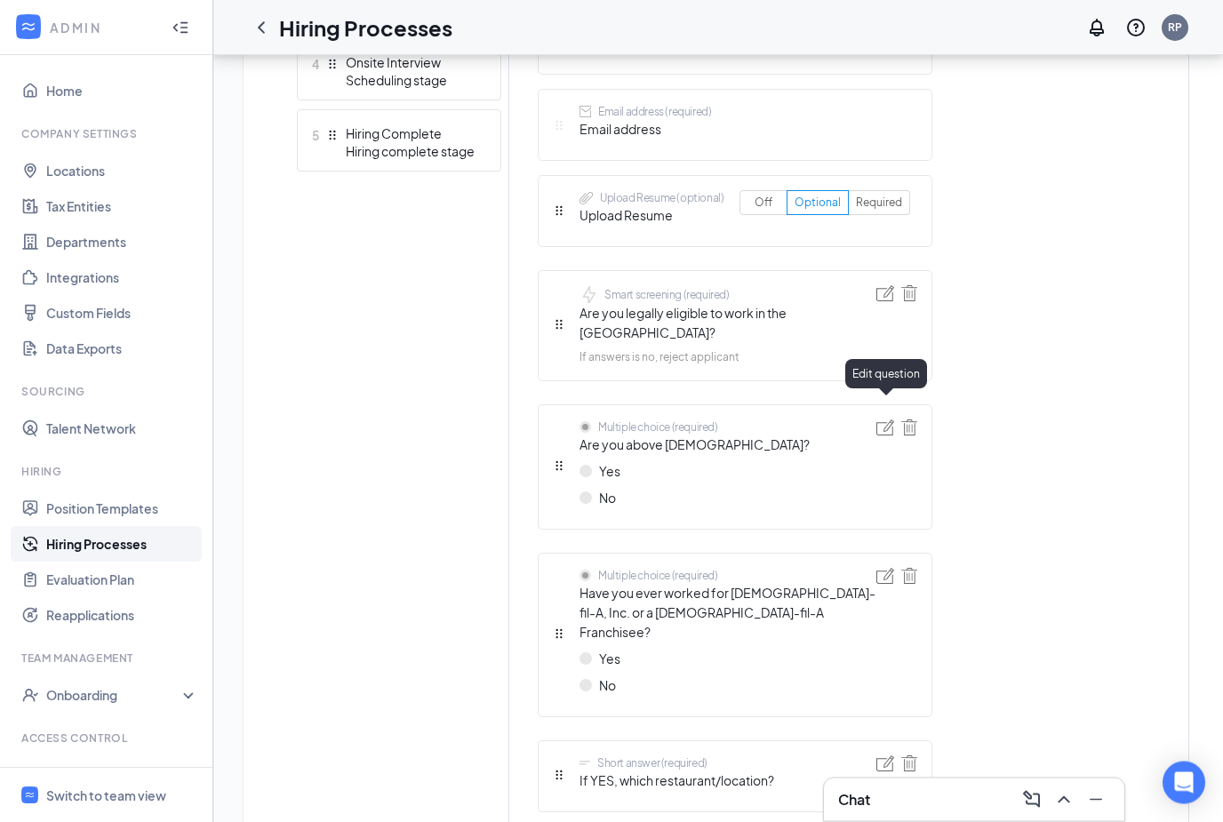
scroll to position [763, 0]
click at [699, 404] on div "Multiple choice (required) Are you above 16 years old? Yes No" at bounding box center [735, 466] width 395 height 125
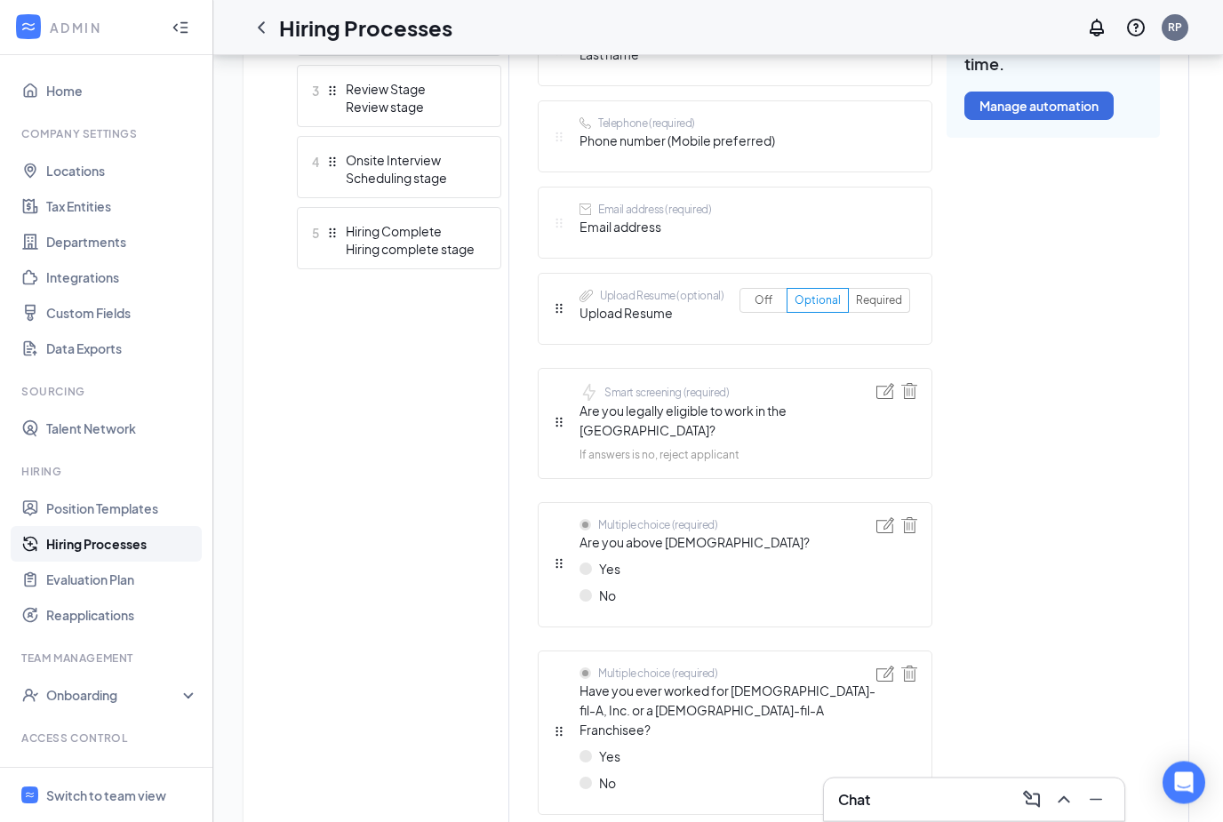
scroll to position [665, 0]
click at [884, 517] on img at bounding box center [886, 525] width 18 height 16
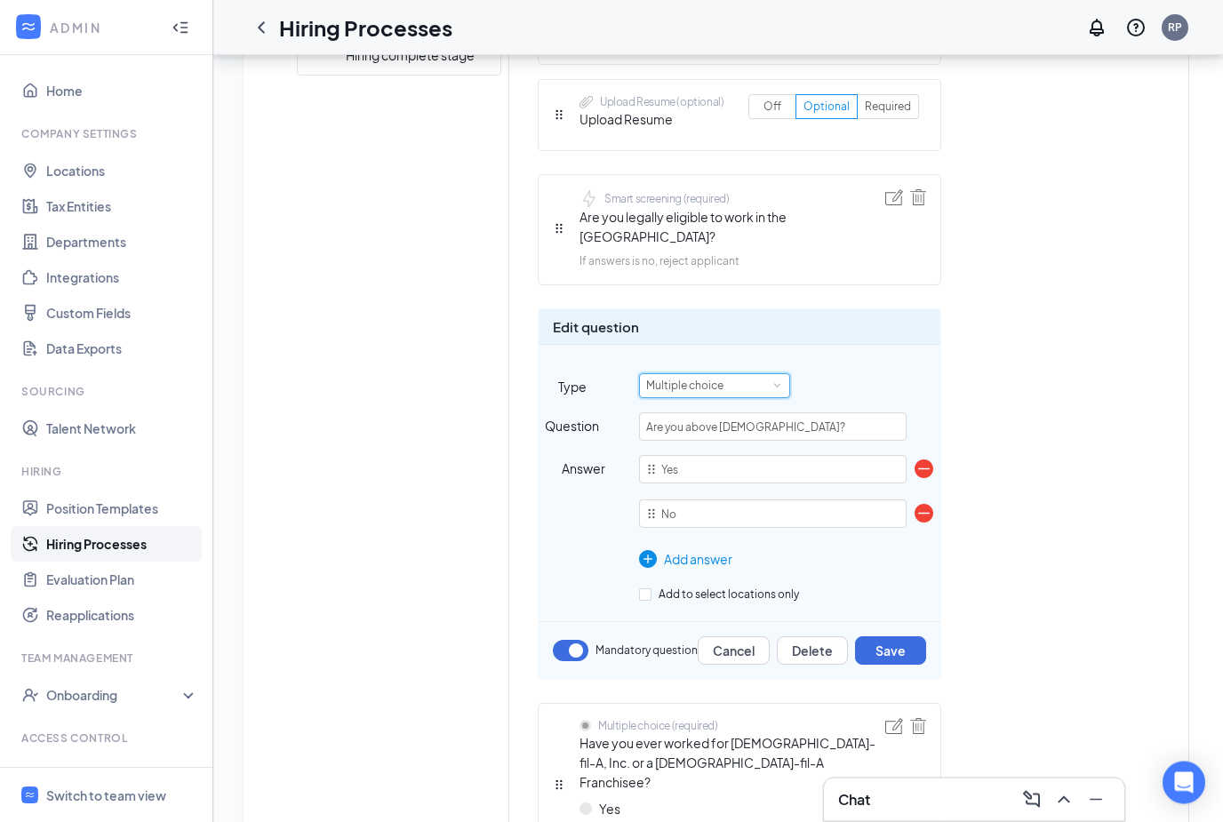
scroll to position [859, 0]
click at [742, 374] on div "Multiple choice" at bounding box center [714, 385] width 137 height 23
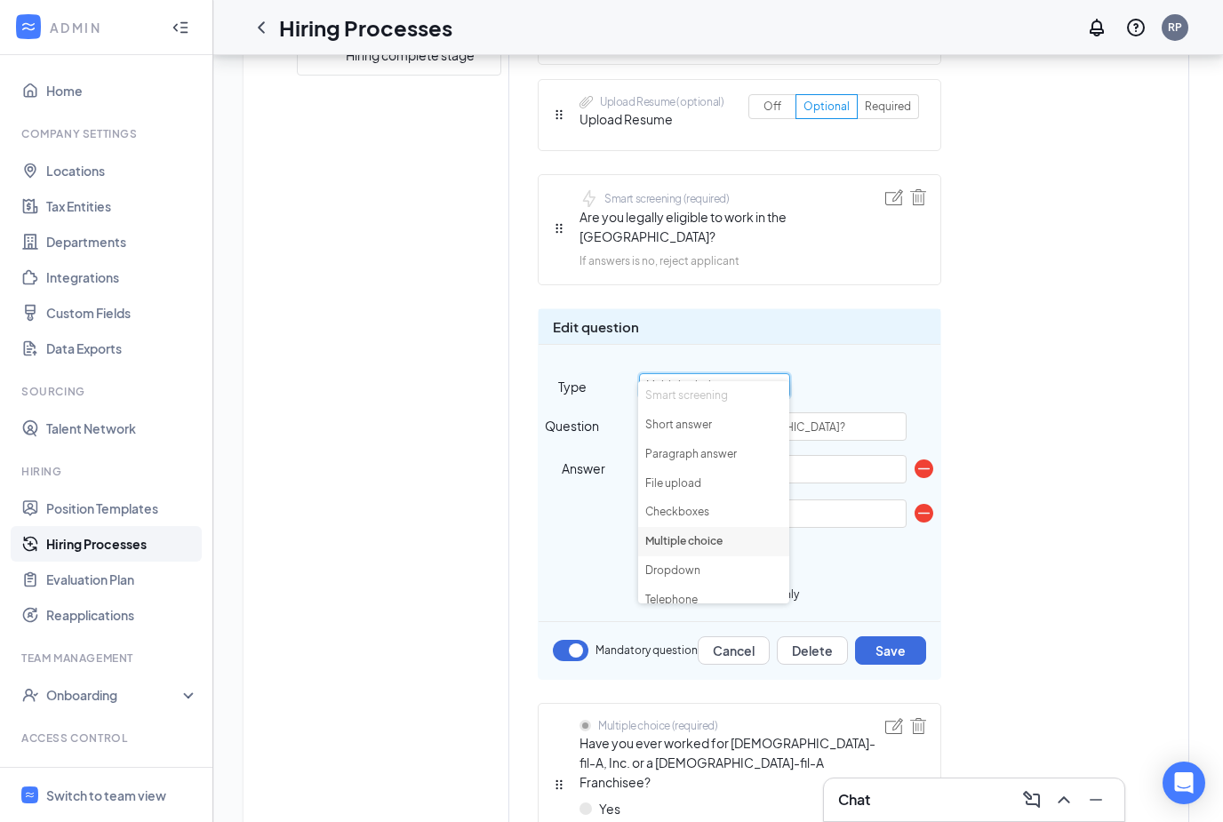
scroll to position [0, 0]
click at [697, 396] on li "Smart screening" at bounding box center [713, 395] width 151 height 29
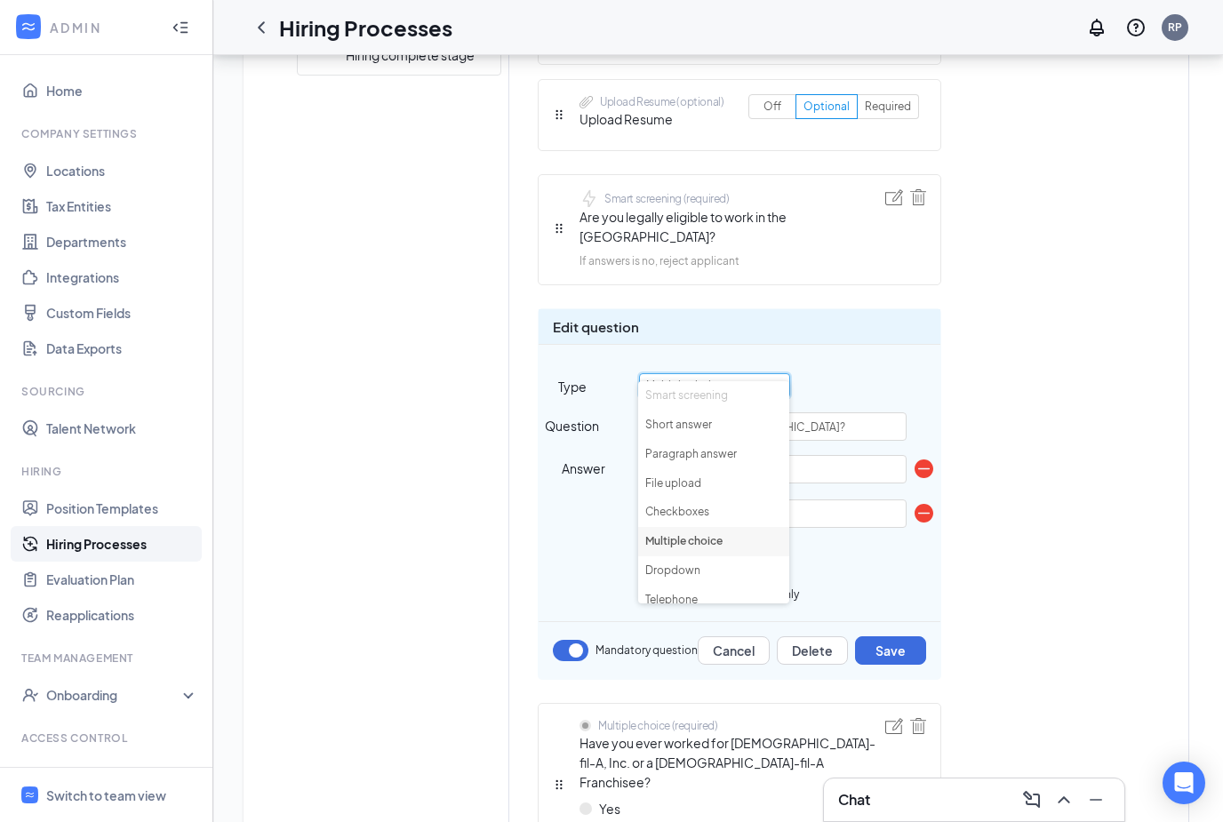
click at [1019, 605] on div "Short answer (required) First name Short answer (required) Last name Telephone …" at bounding box center [849, 504] width 622 height 1541
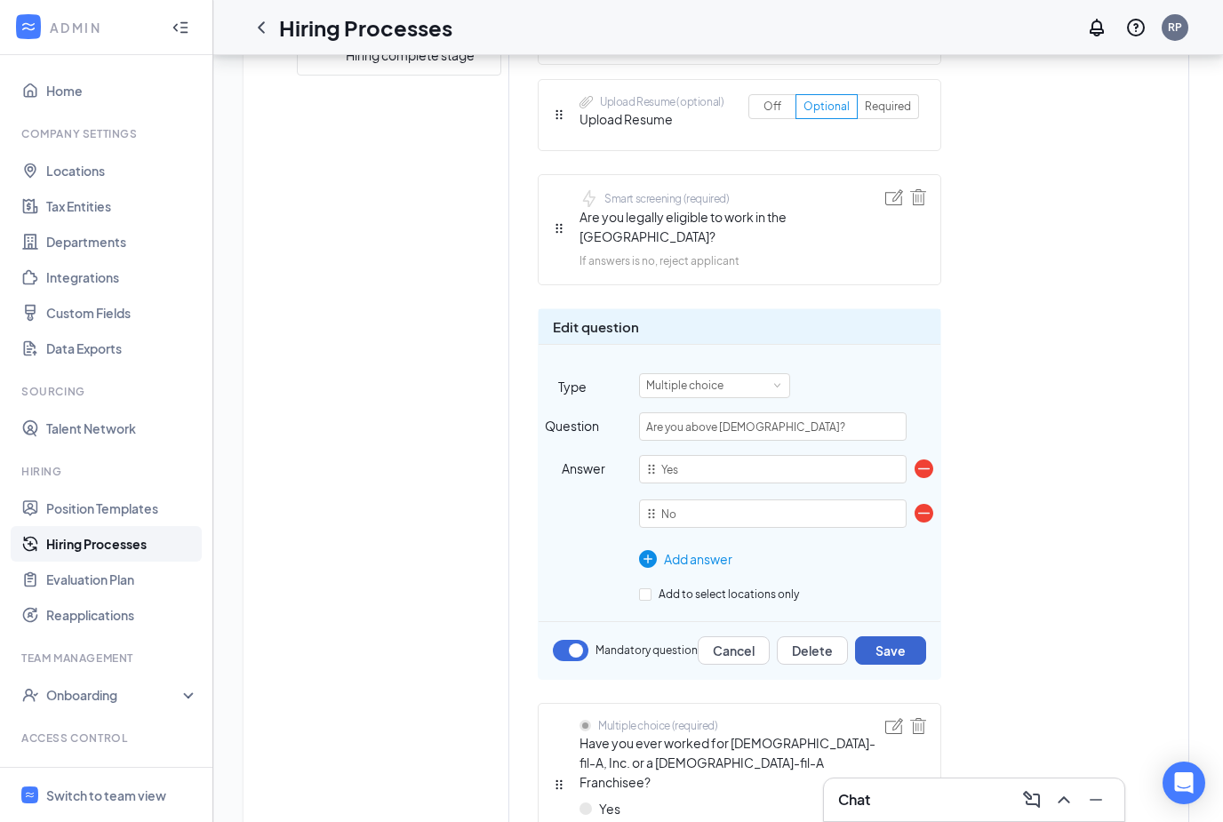
click at [893, 637] on button "Save" at bounding box center [890, 651] width 71 height 28
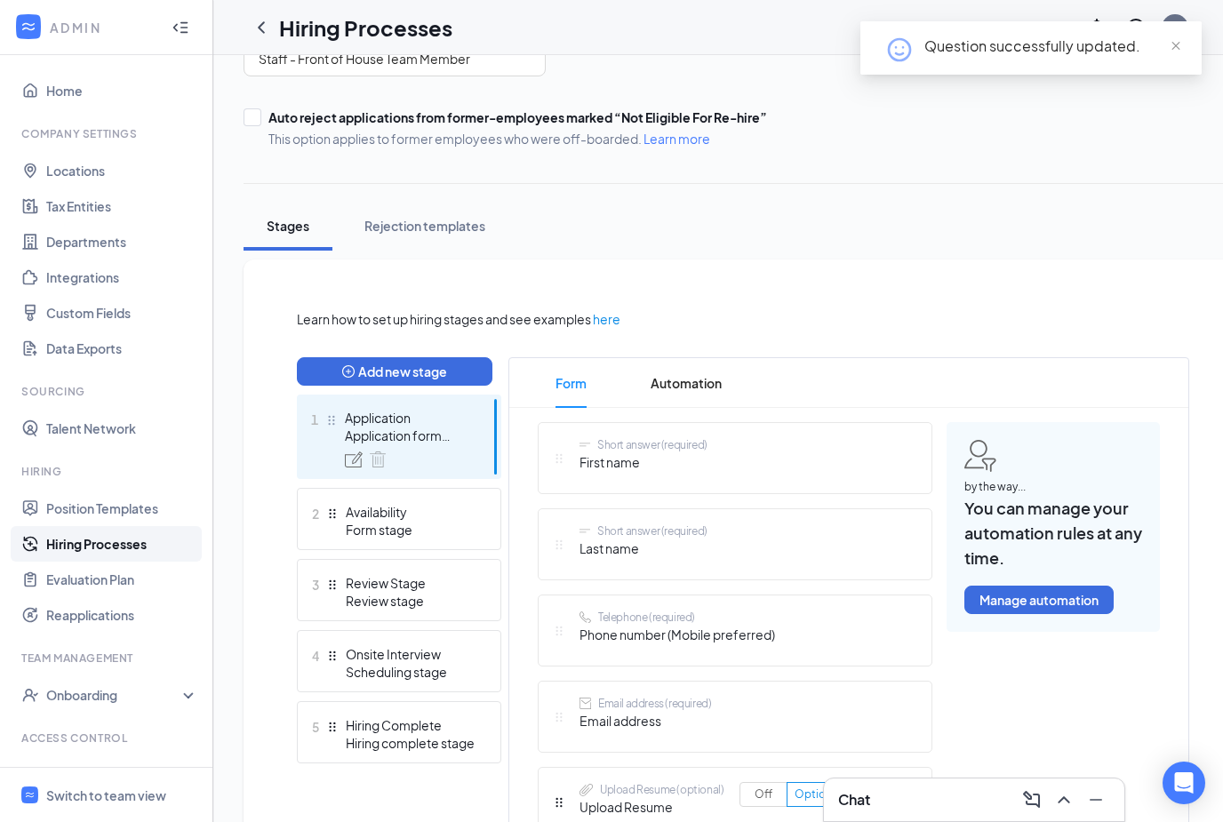
scroll to position [199, 0]
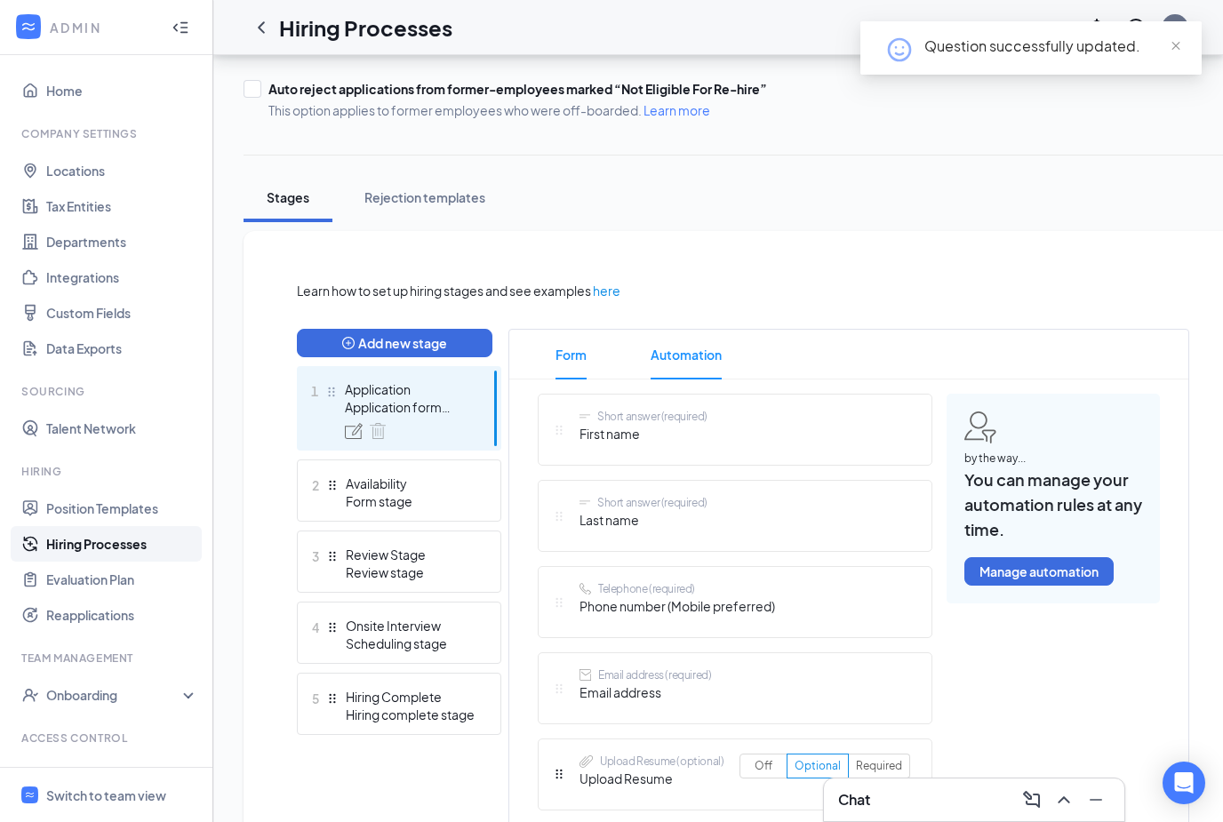
click at [707, 363] on span "Automation" at bounding box center [686, 355] width 71 height 50
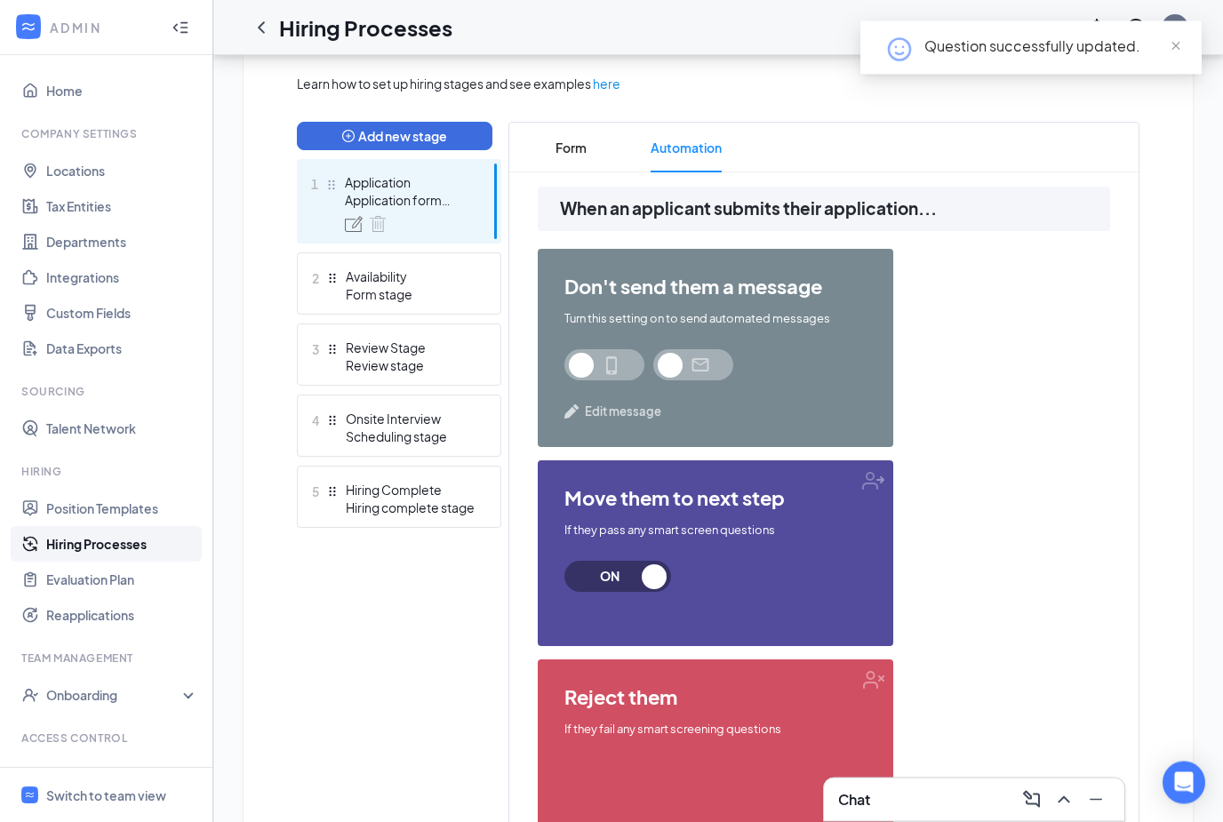
scroll to position [486, 0]
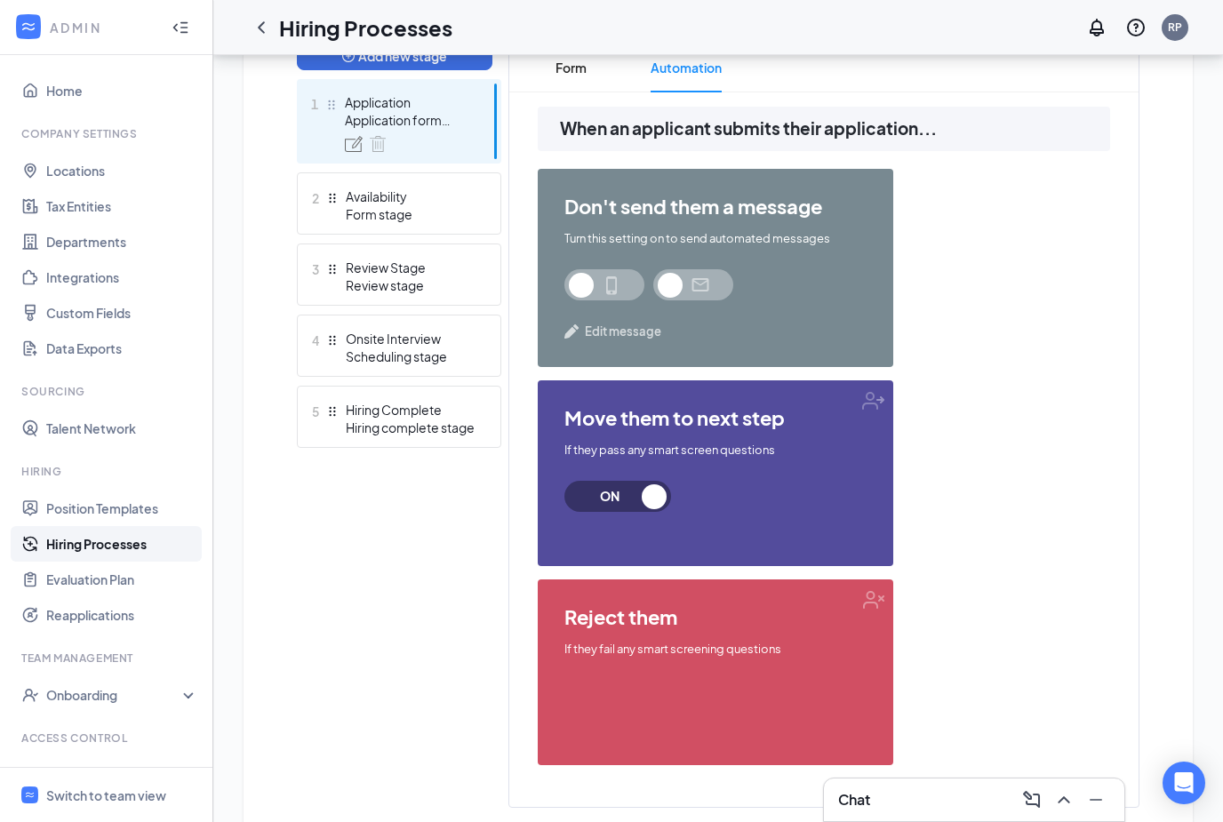
click at [1002, 670] on div "don't send them a message Turn this setting on to send automated messages Edit …" at bounding box center [824, 474] width 572 height 610
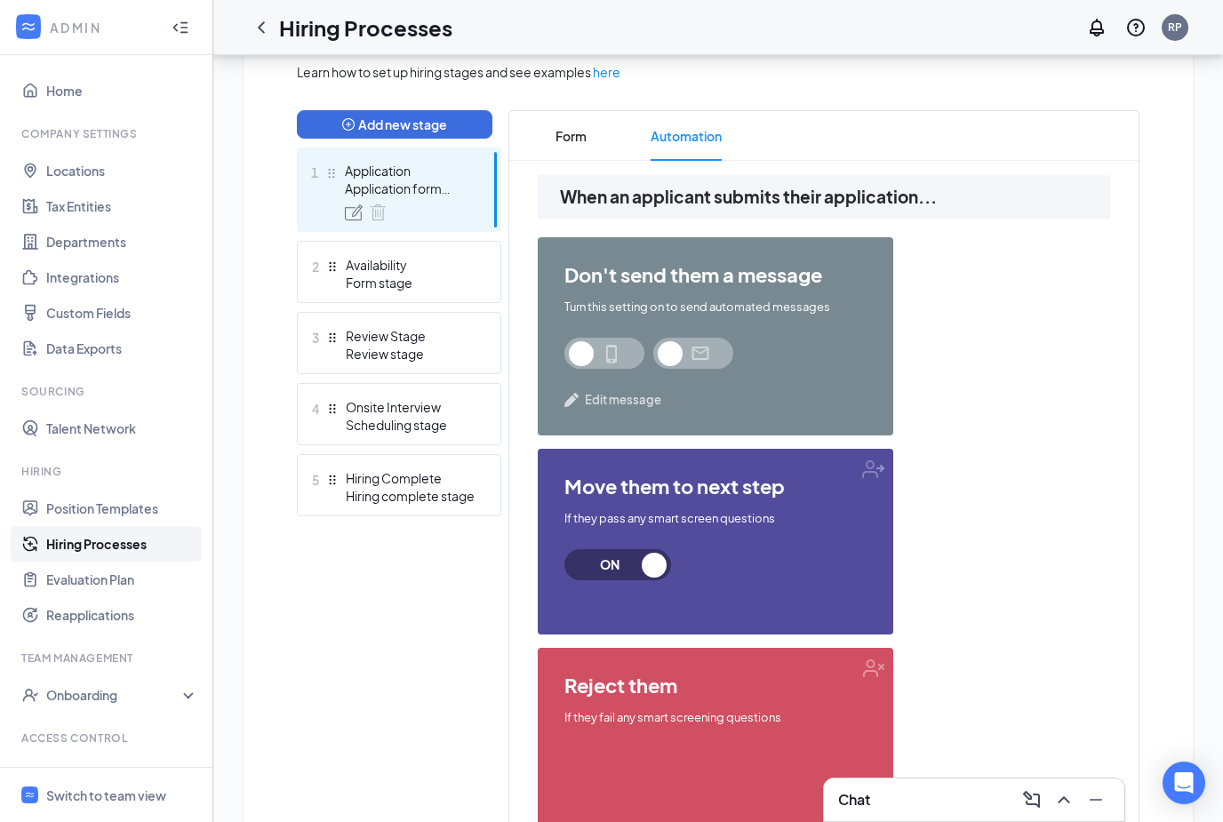
scroll to position [417, 0]
click at [548, 108] on div "Learn how to set up hiring stages and see examples here Add new stage 1 Applica…" at bounding box center [718, 470] width 843 height 814
click at [574, 134] on span "Form" at bounding box center [571, 137] width 31 height 50
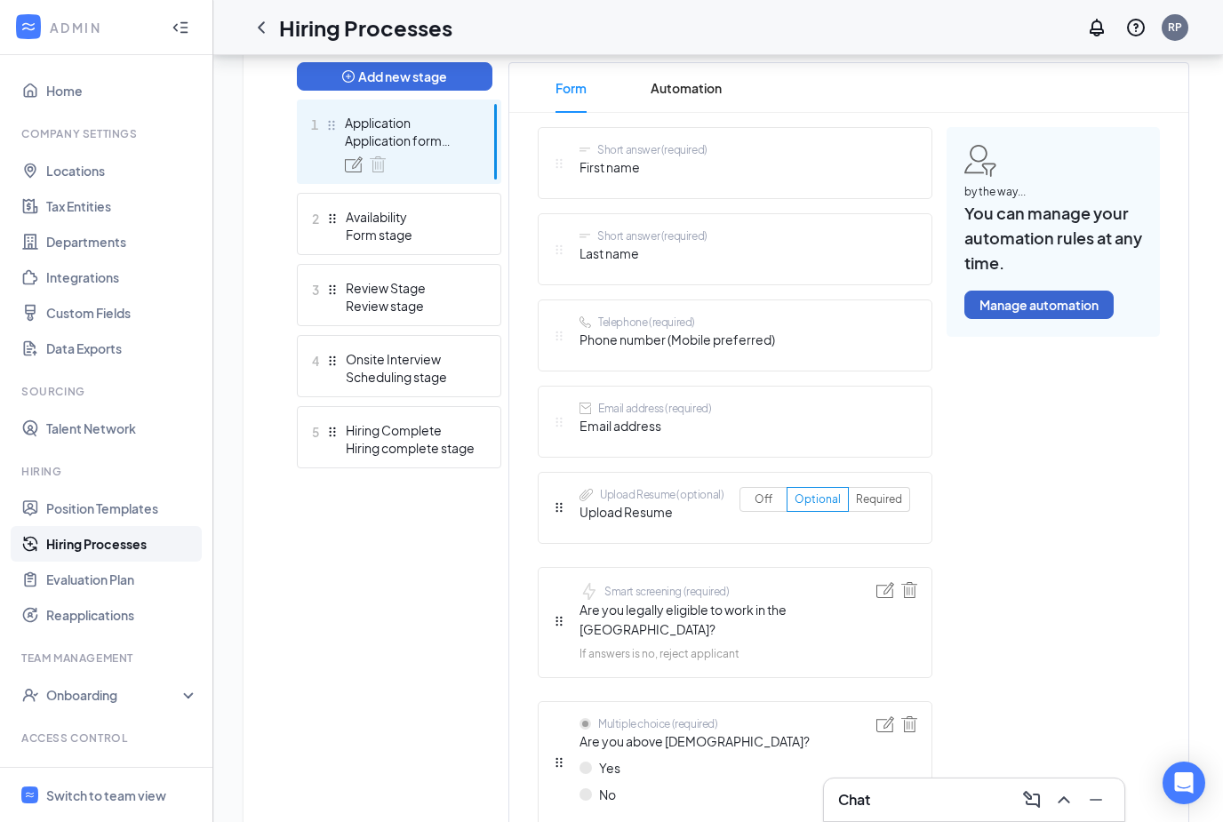
click at [1042, 308] on button "Manage automation" at bounding box center [1039, 305] width 149 height 28
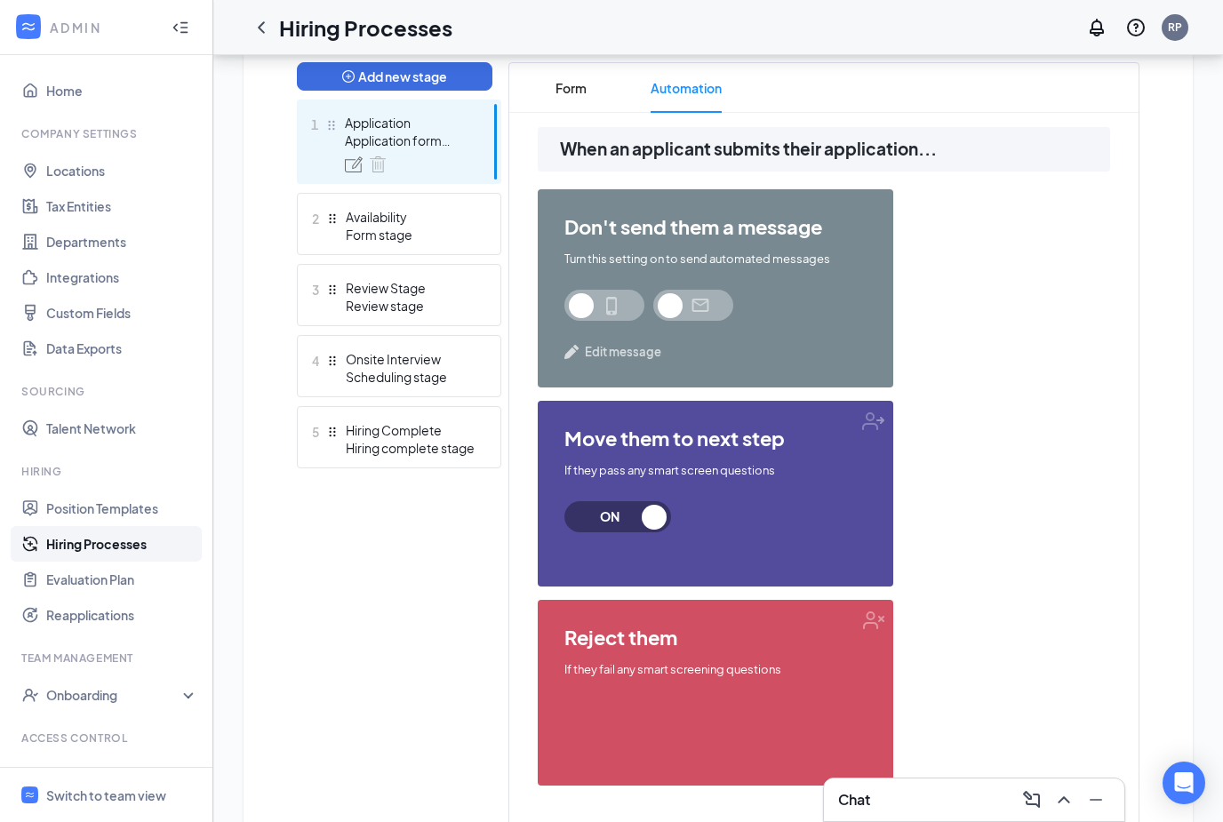
scroll to position [523, 0]
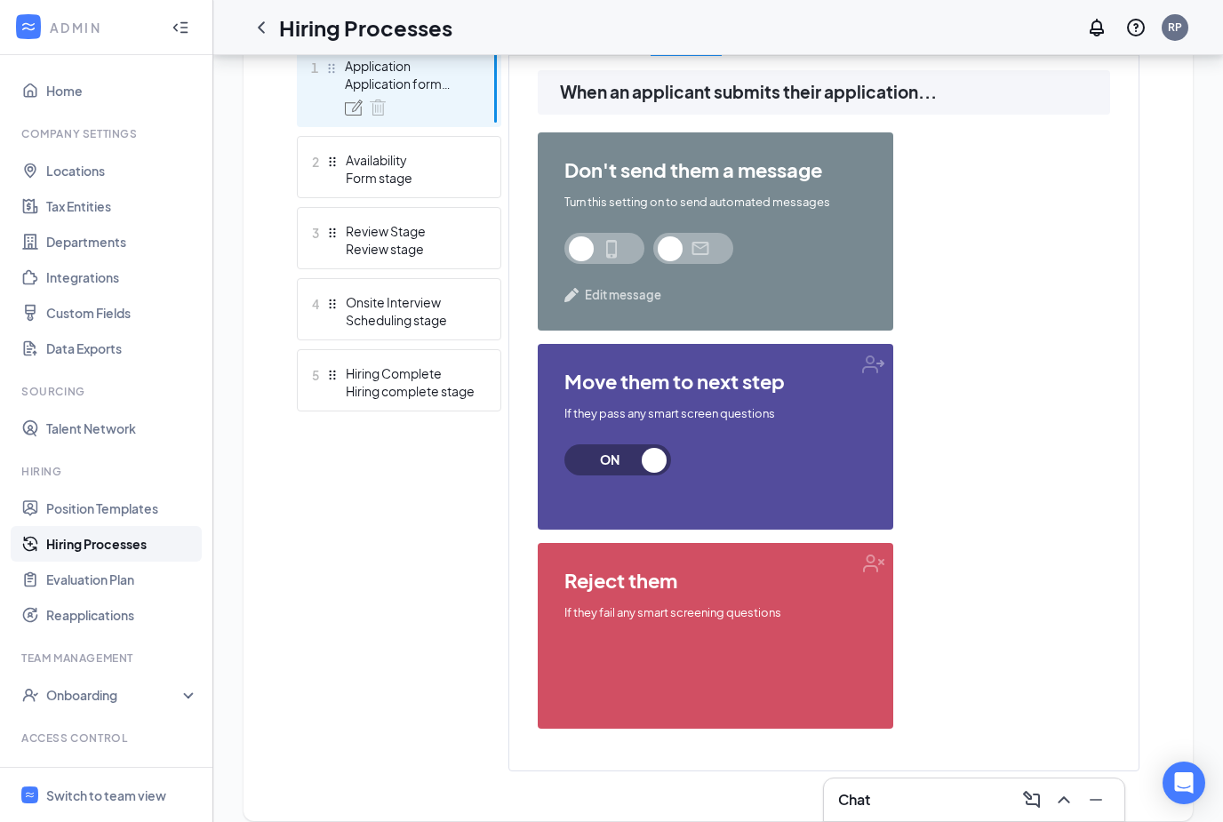
click at [644, 465] on span "ON" at bounding box center [617, 459] width 107 height 31
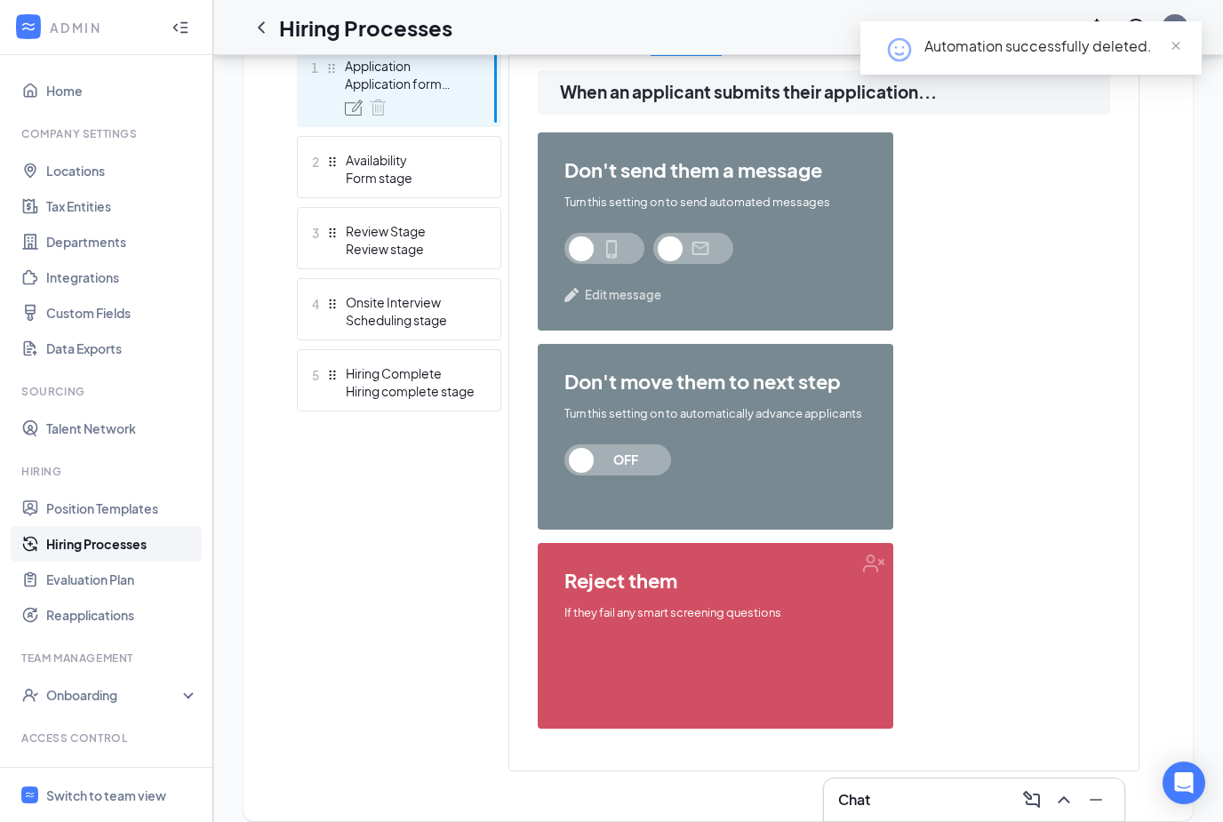
scroll to position [543, 0]
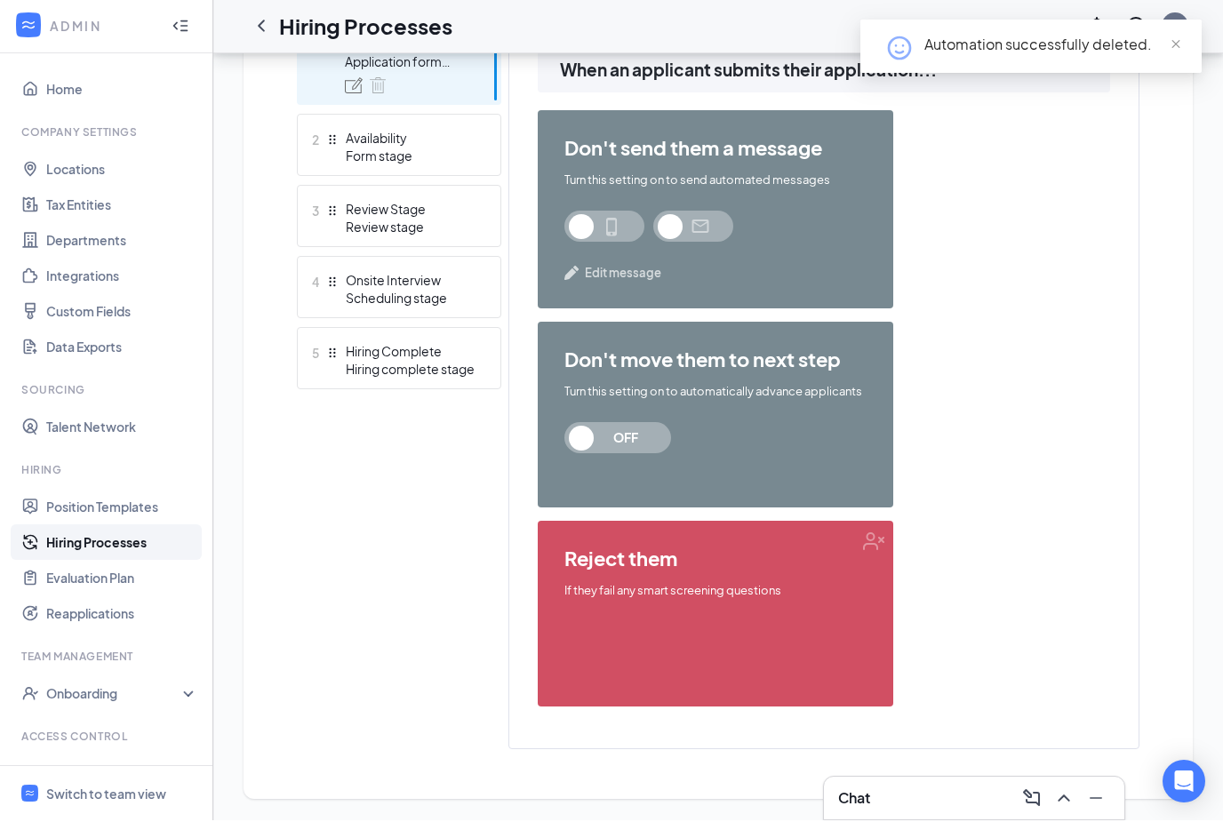
click at [789, 620] on div "reject them If they fail any smart screening questions" at bounding box center [716, 616] width 356 height 186
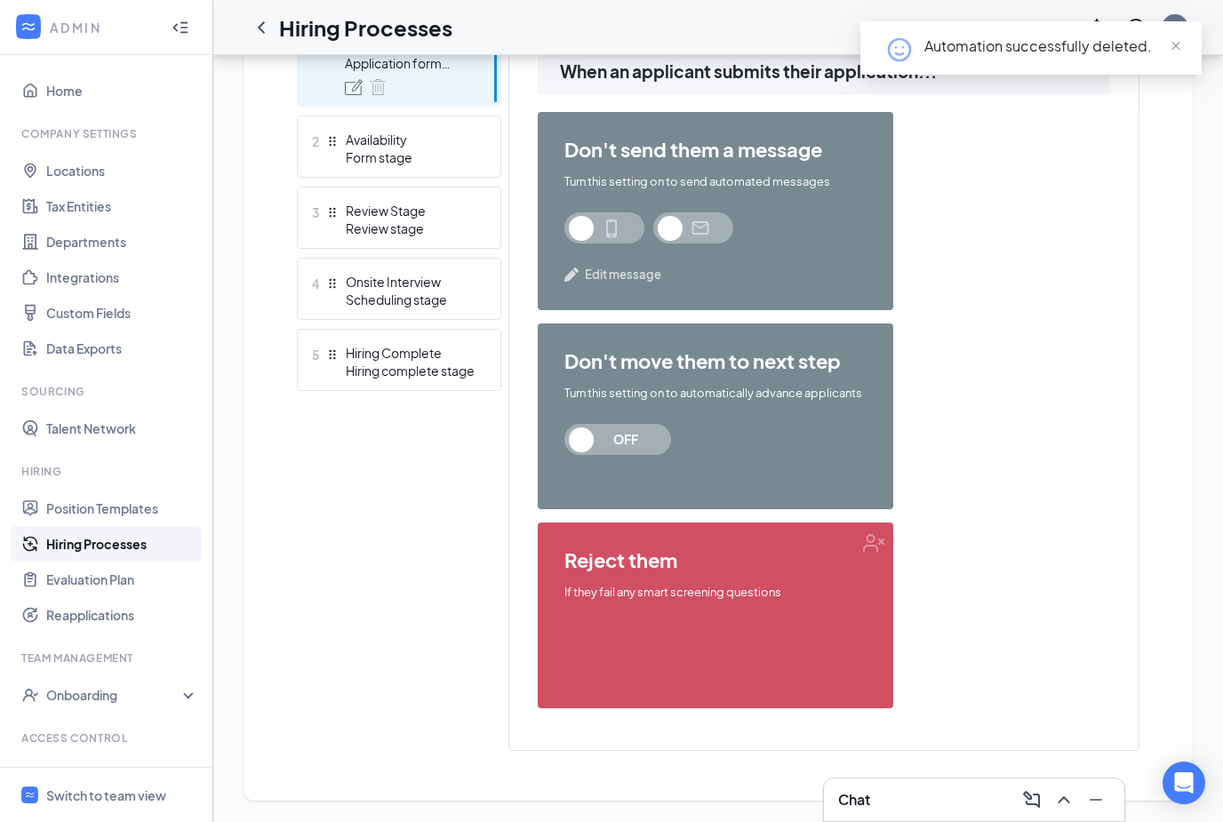
click at [789, 620] on div "reject them If they fail any smart screening questions" at bounding box center [716, 616] width 356 height 186
click at [790, 472] on div "don't move them to next step Turn this setting on to automatically advance appl…" at bounding box center [716, 417] width 356 height 186
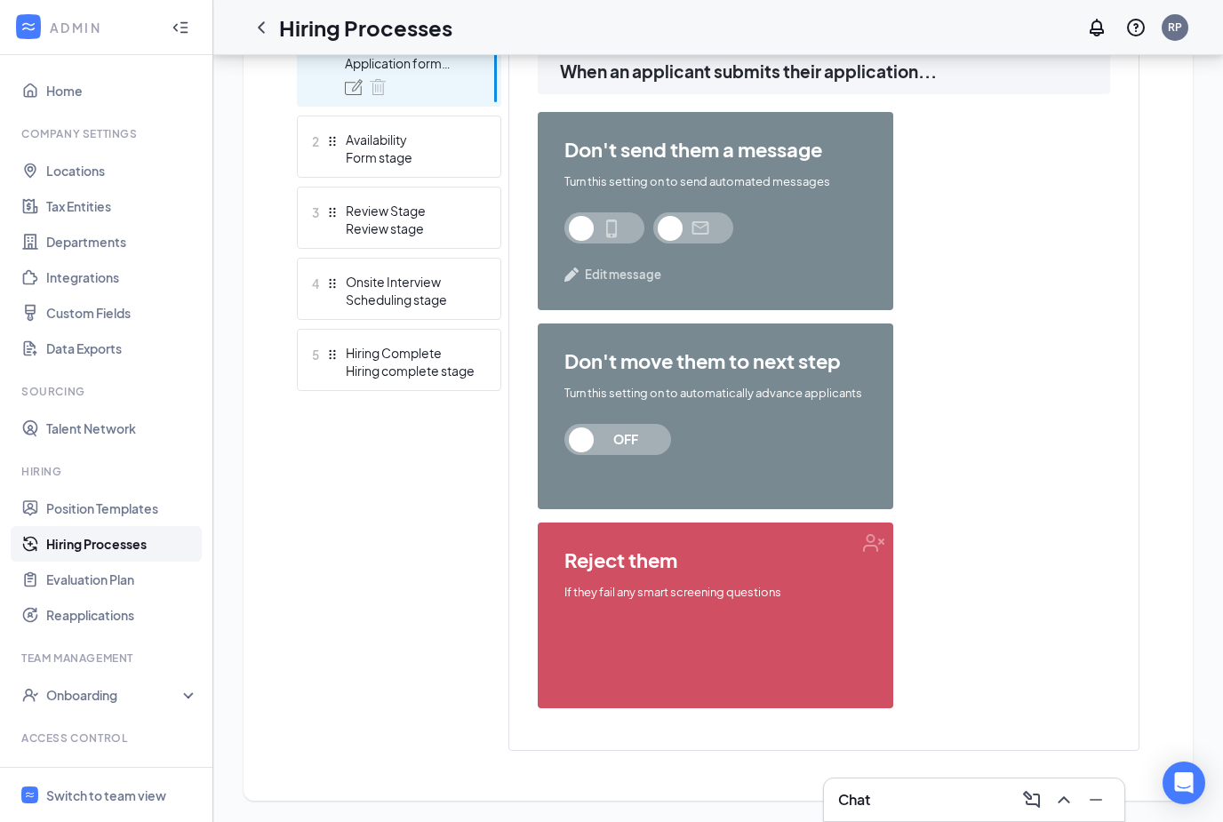
click at [601, 452] on span "OFF" at bounding box center [626, 439] width 78 height 31
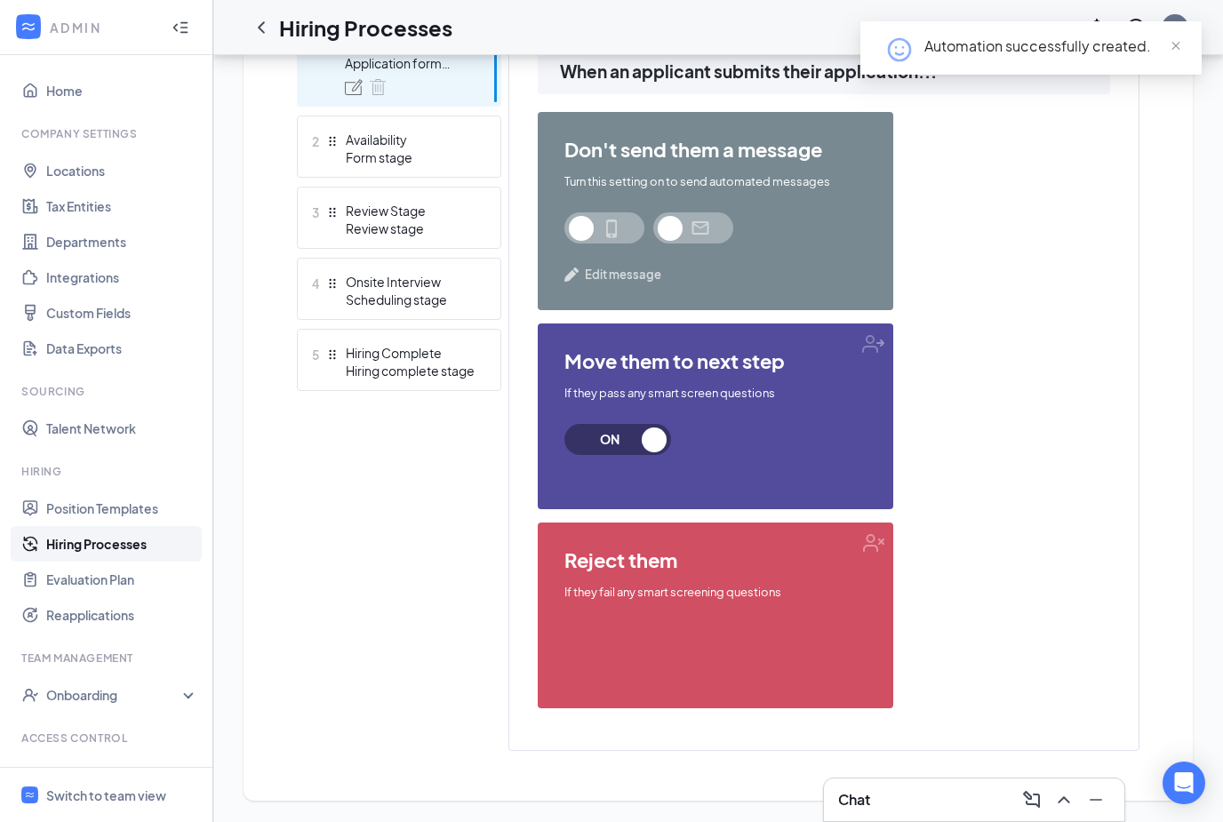
click at [659, 443] on span "ON" at bounding box center [617, 439] width 107 height 31
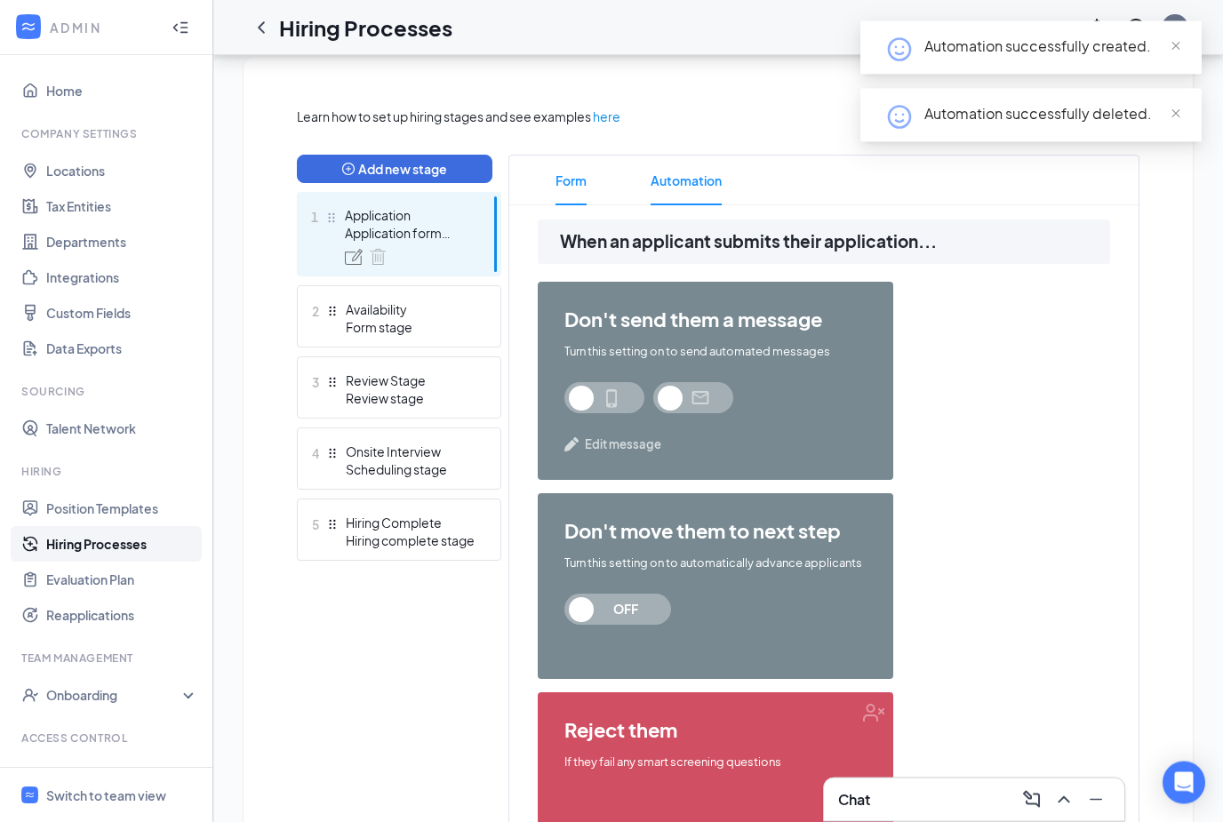
click at [564, 183] on span "Form" at bounding box center [571, 181] width 31 height 50
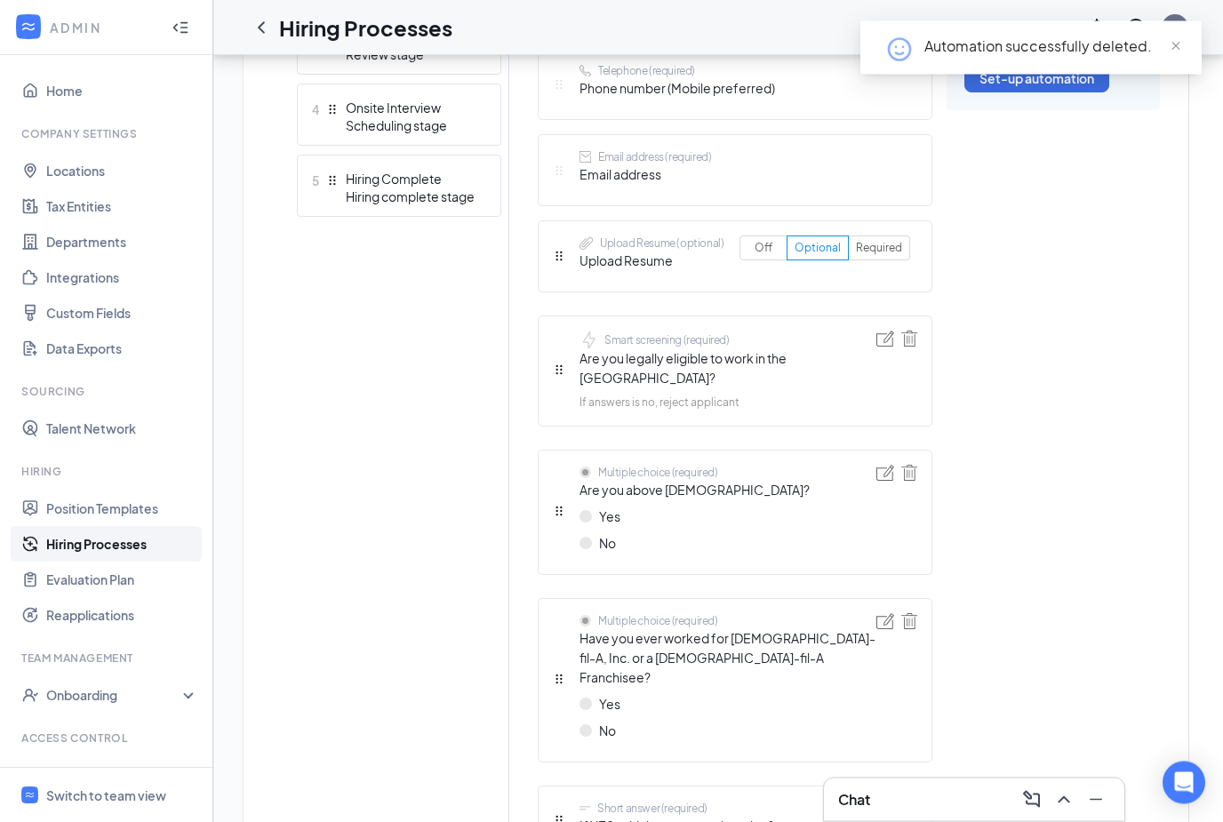
scroll to position [717, 0]
click at [879, 465] on img at bounding box center [886, 473] width 18 height 16
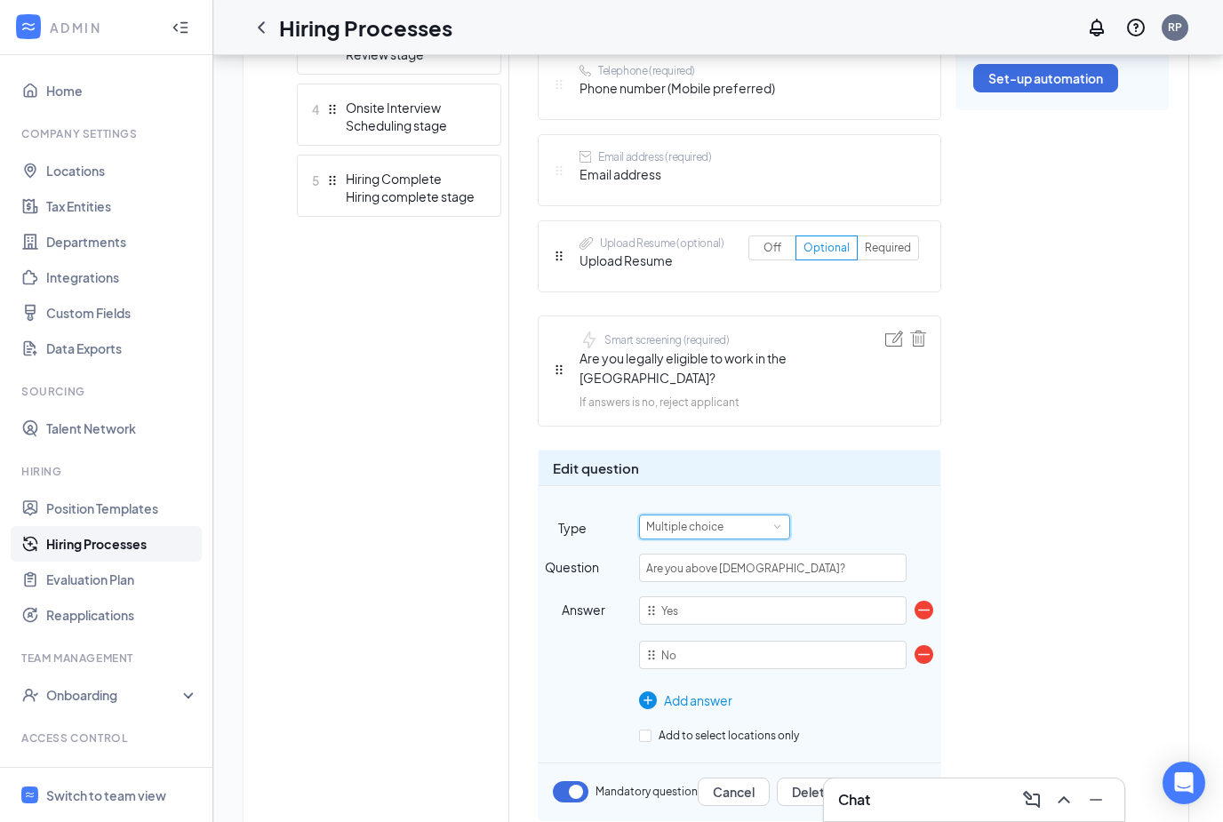
click at [752, 516] on div "Multiple choice" at bounding box center [714, 527] width 137 height 23
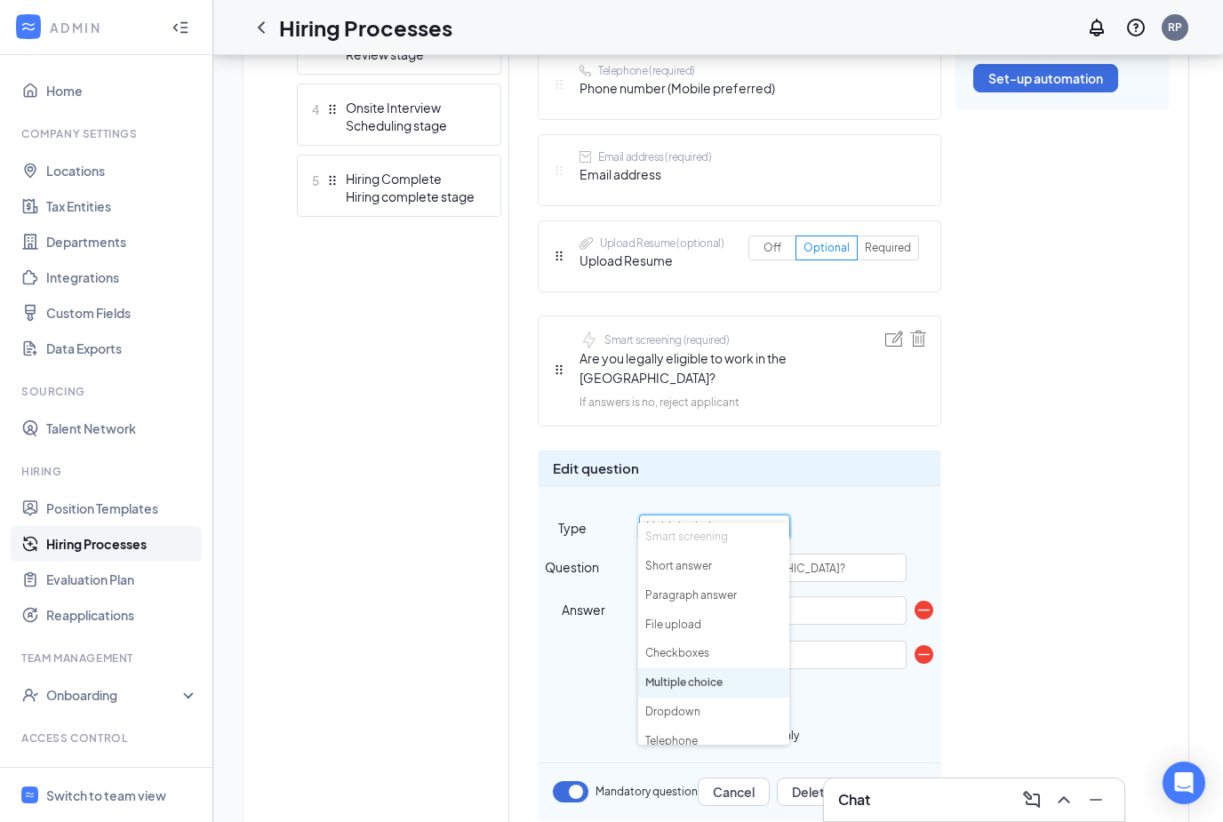
click at [717, 532] on li "Smart screening" at bounding box center [713, 537] width 151 height 29
click at [1113, 567] on div "Short answer (required) First name Short answer (required) Last name Telephone …" at bounding box center [849, 646] width 622 height 1541
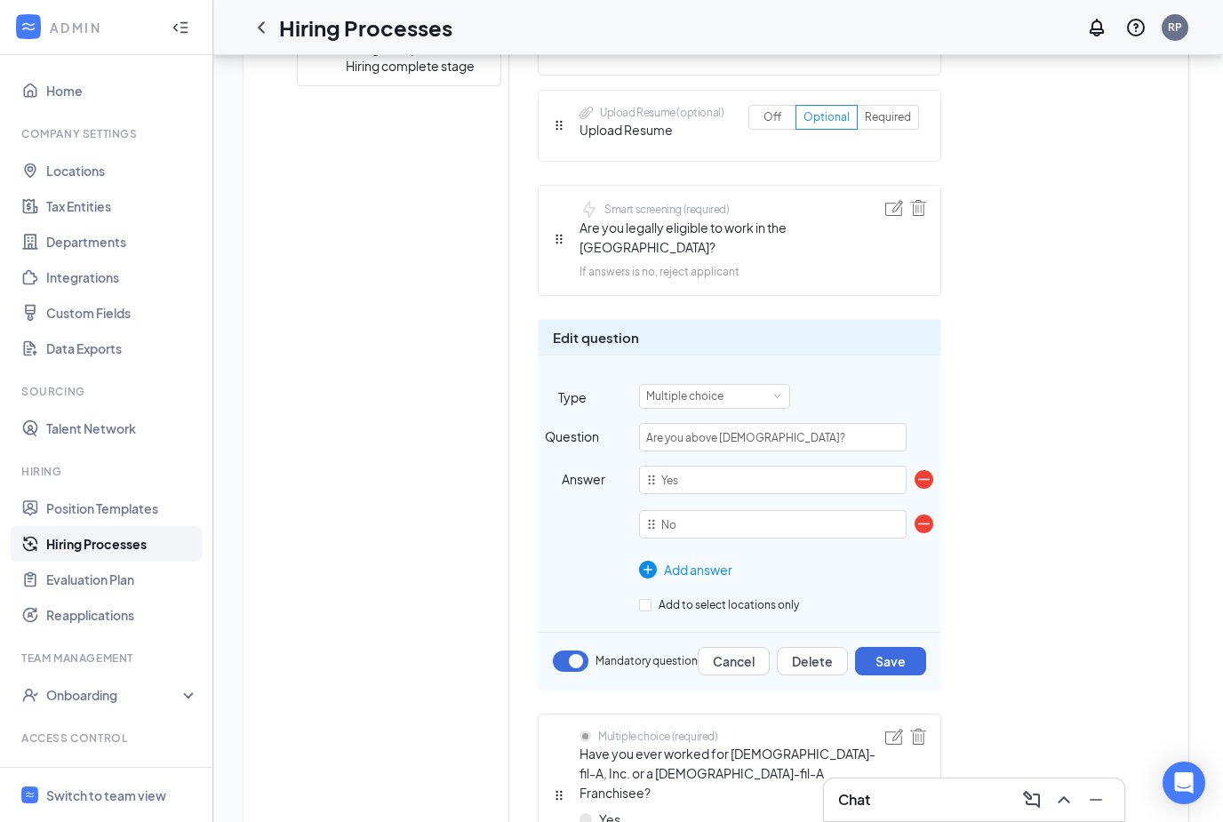
scroll to position [848, 0]
click at [696, 560] on div "Add answer" at bounding box center [773, 570] width 268 height 20
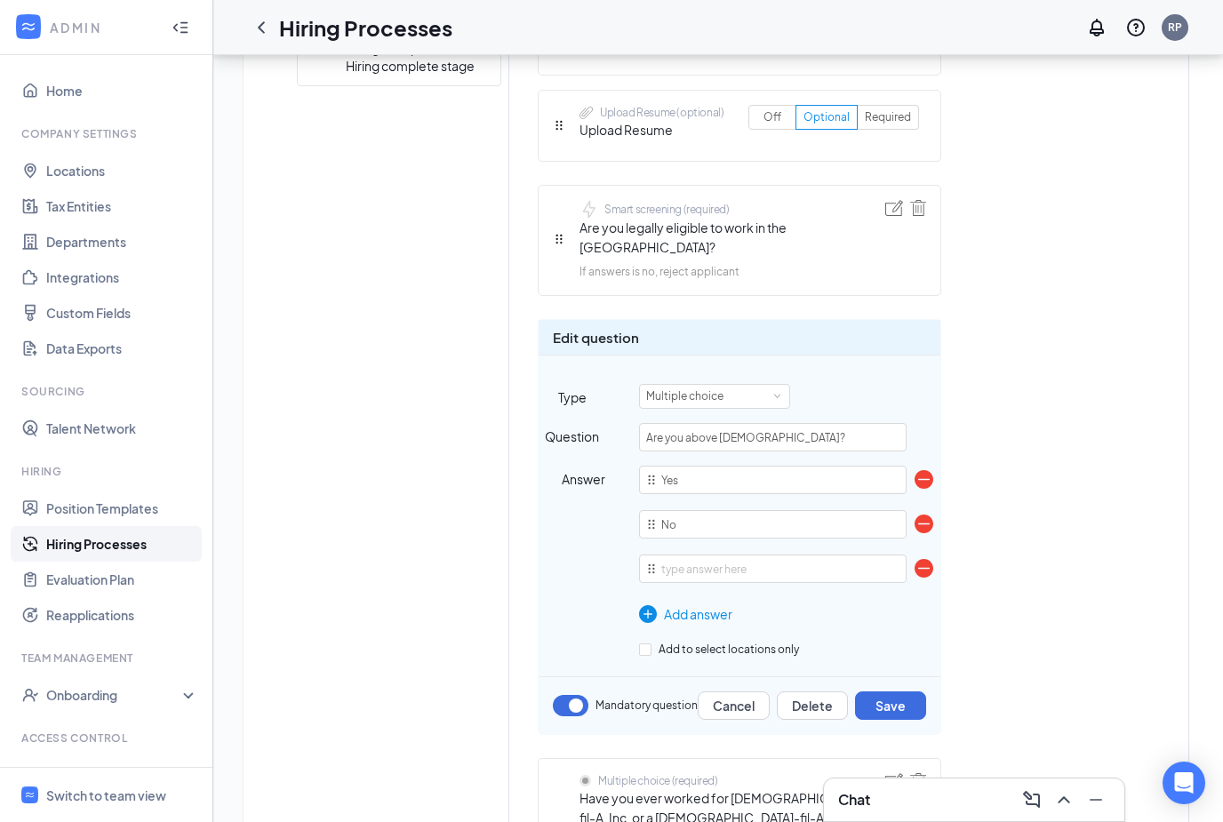
click at [932, 559] on img at bounding box center [924, 568] width 19 height 19
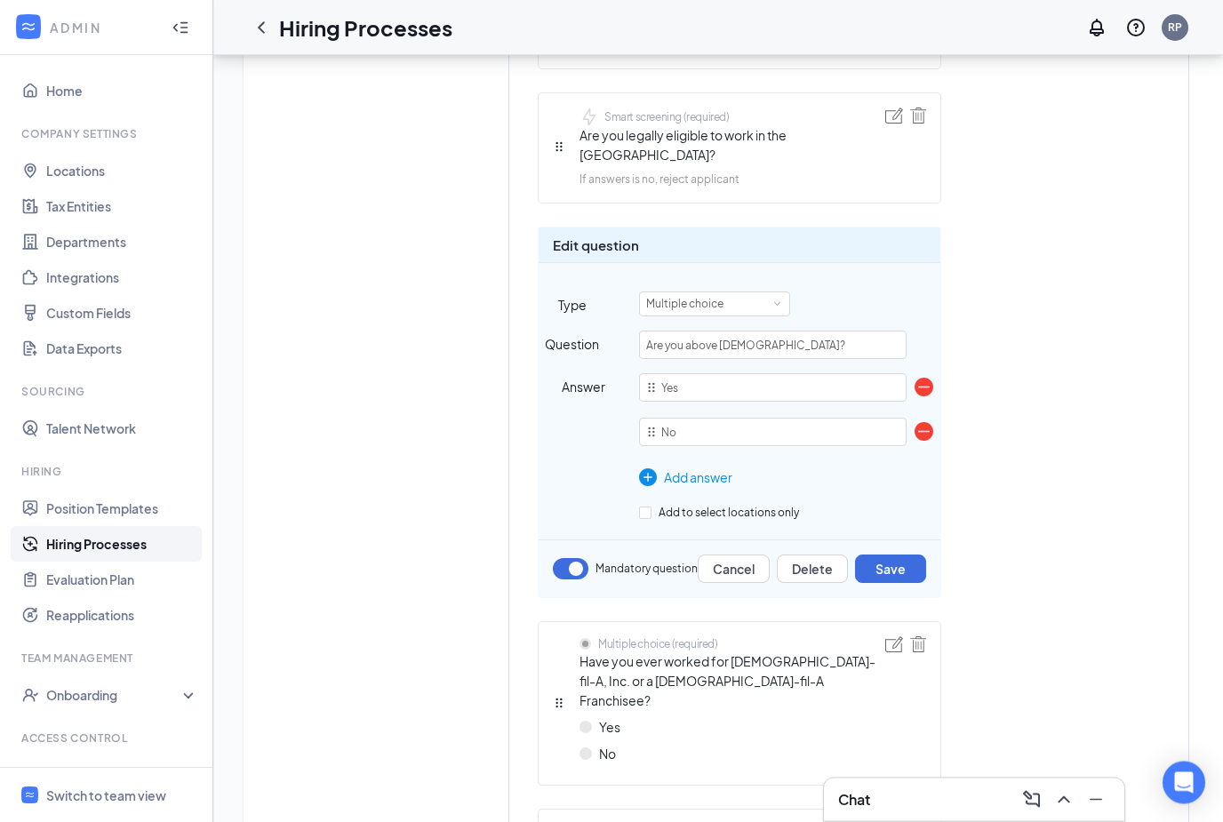
click at [566, 559] on button "button" at bounding box center [571, 569] width 36 height 21
click at [739, 297] on div "Edit question Type Multiple choice Question Are you above 16 years old? Answer …" at bounding box center [740, 413] width 404 height 372
click at [739, 292] on div "Multiple choice" at bounding box center [714, 303] width 137 height 23
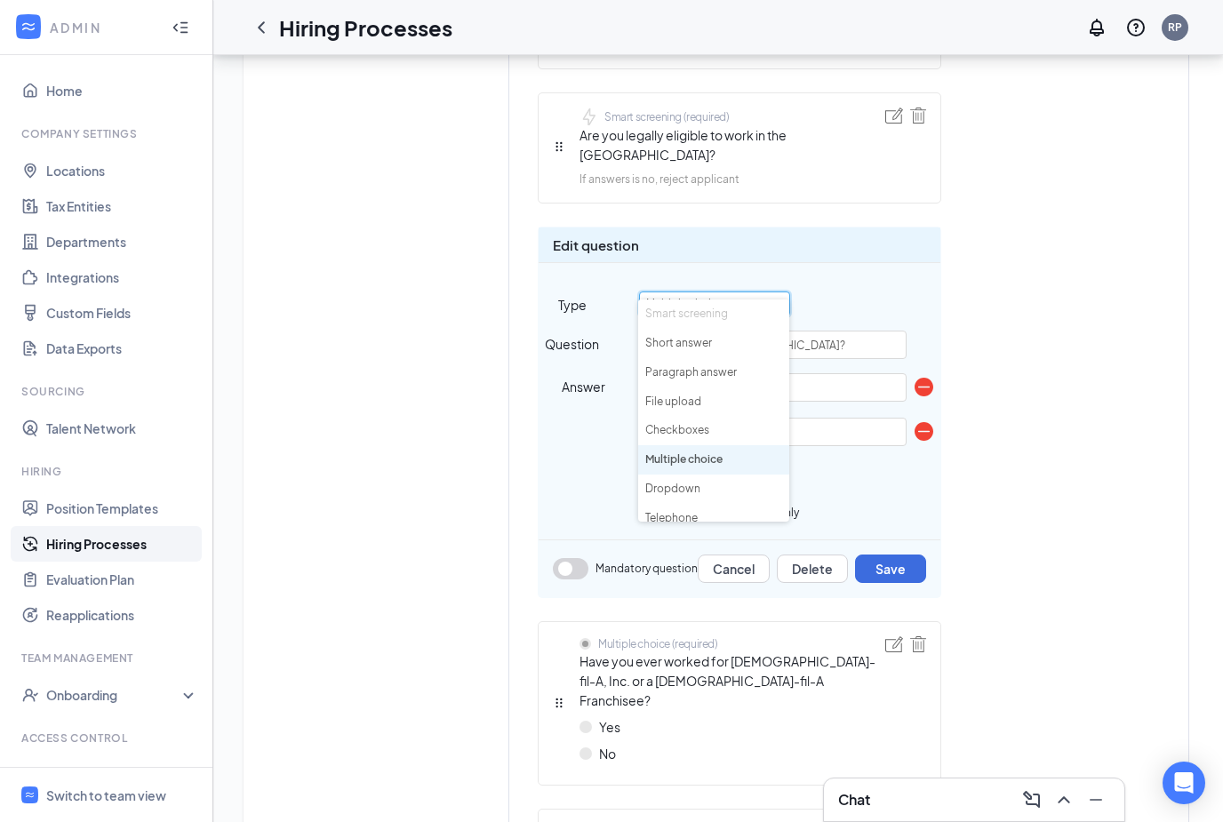
click at [730, 316] on li "Smart screening" at bounding box center [713, 314] width 151 height 29
click at [845, 292] on div "Multiple choice" at bounding box center [789, 304] width 301 height 25
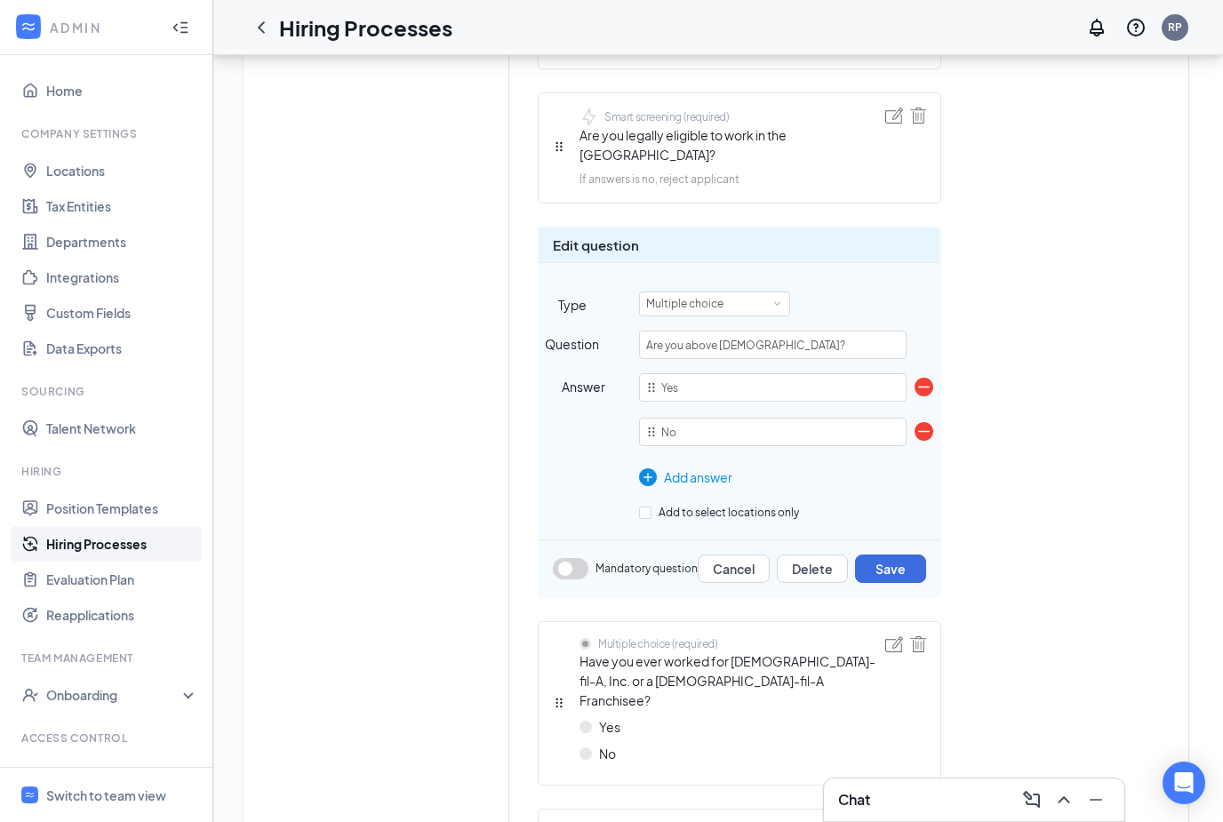
click at [567, 558] on button "button" at bounding box center [571, 568] width 36 height 21
click at [863, 555] on button "Save" at bounding box center [890, 569] width 71 height 28
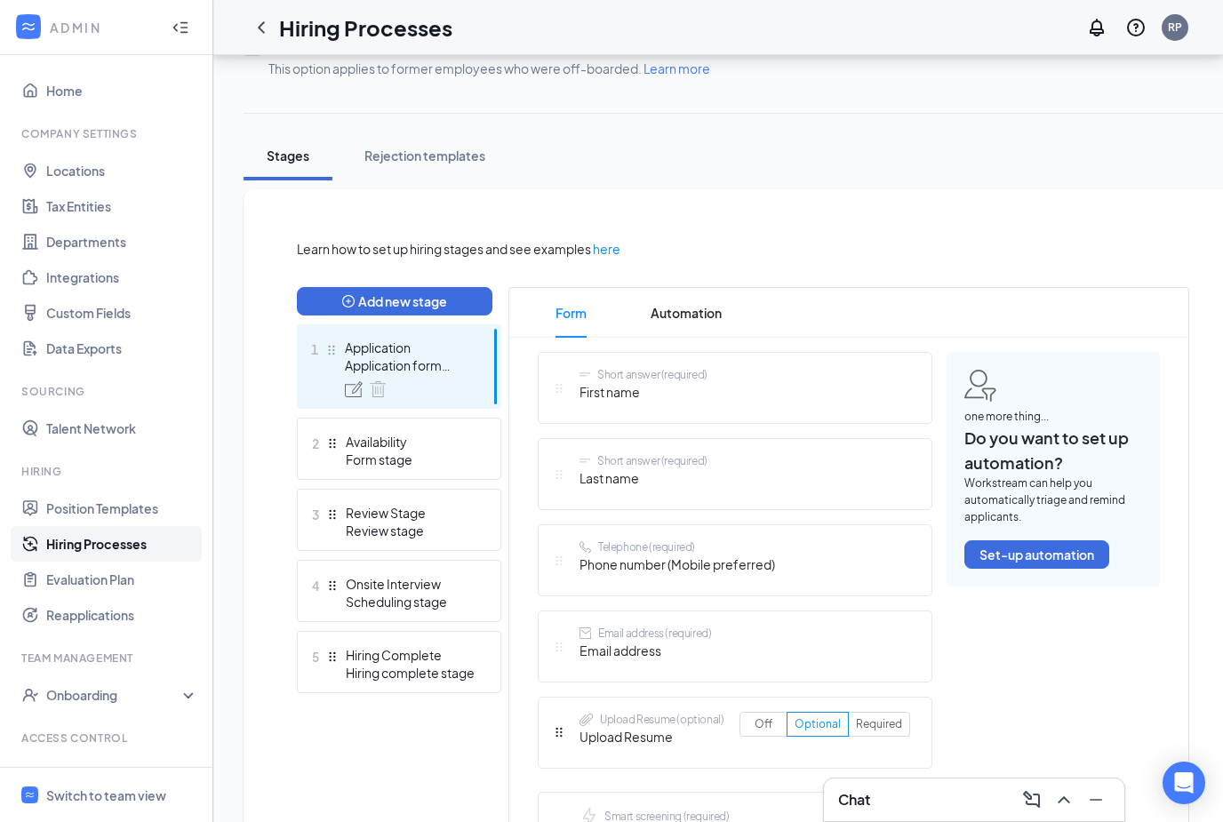
scroll to position [242, 0]
click at [1061, 552] on button "Set-up automation" at bounding box center [1037, 554] width 145 height 28
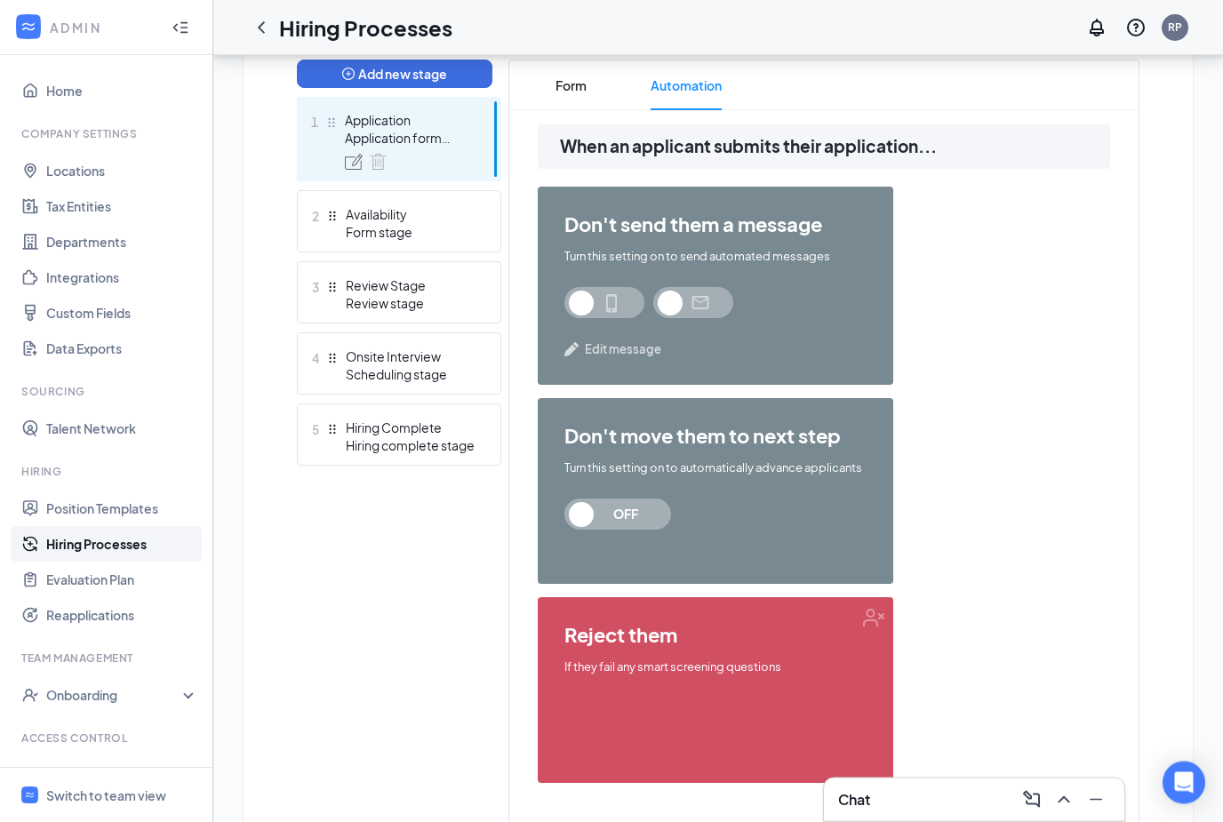
scroll to position [468, 0]
click at [607, 505] on span "OFF" at bounding box center [626, 514] width 78 height 31
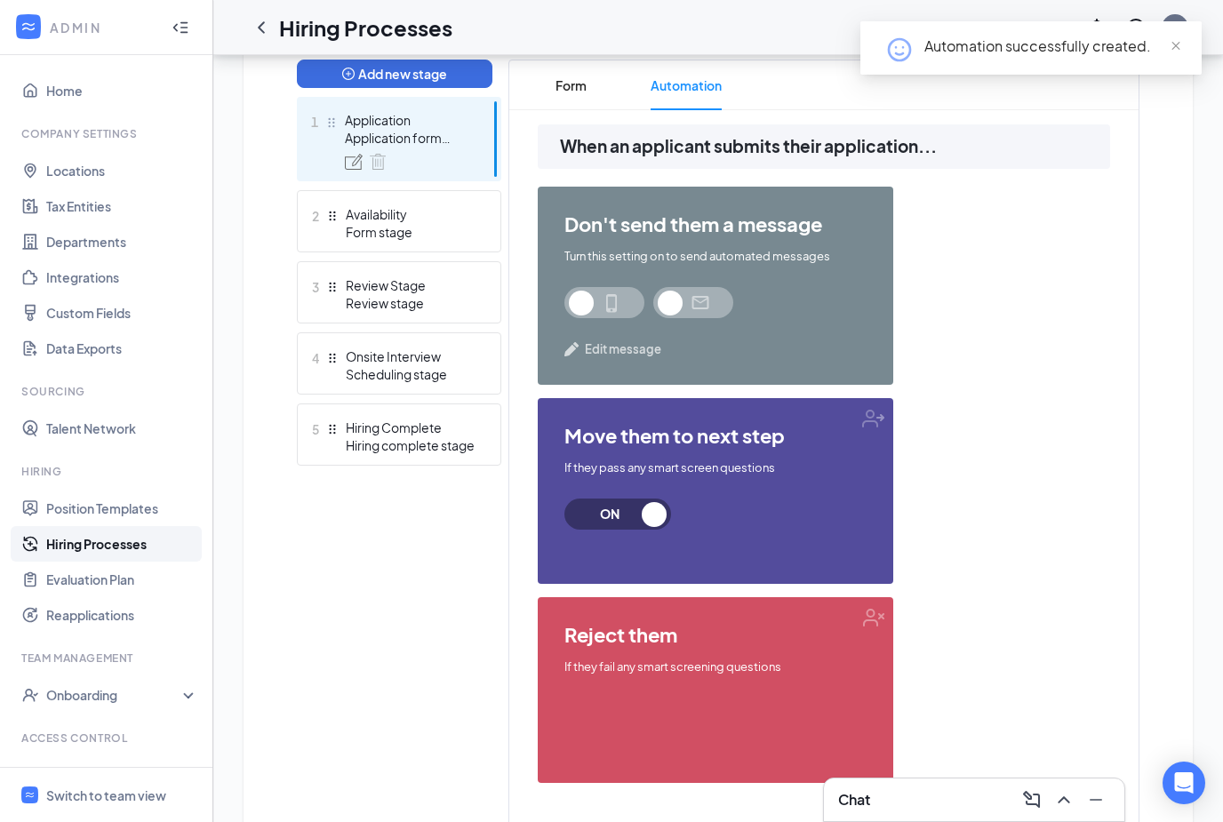
scroll to position [486, 0]
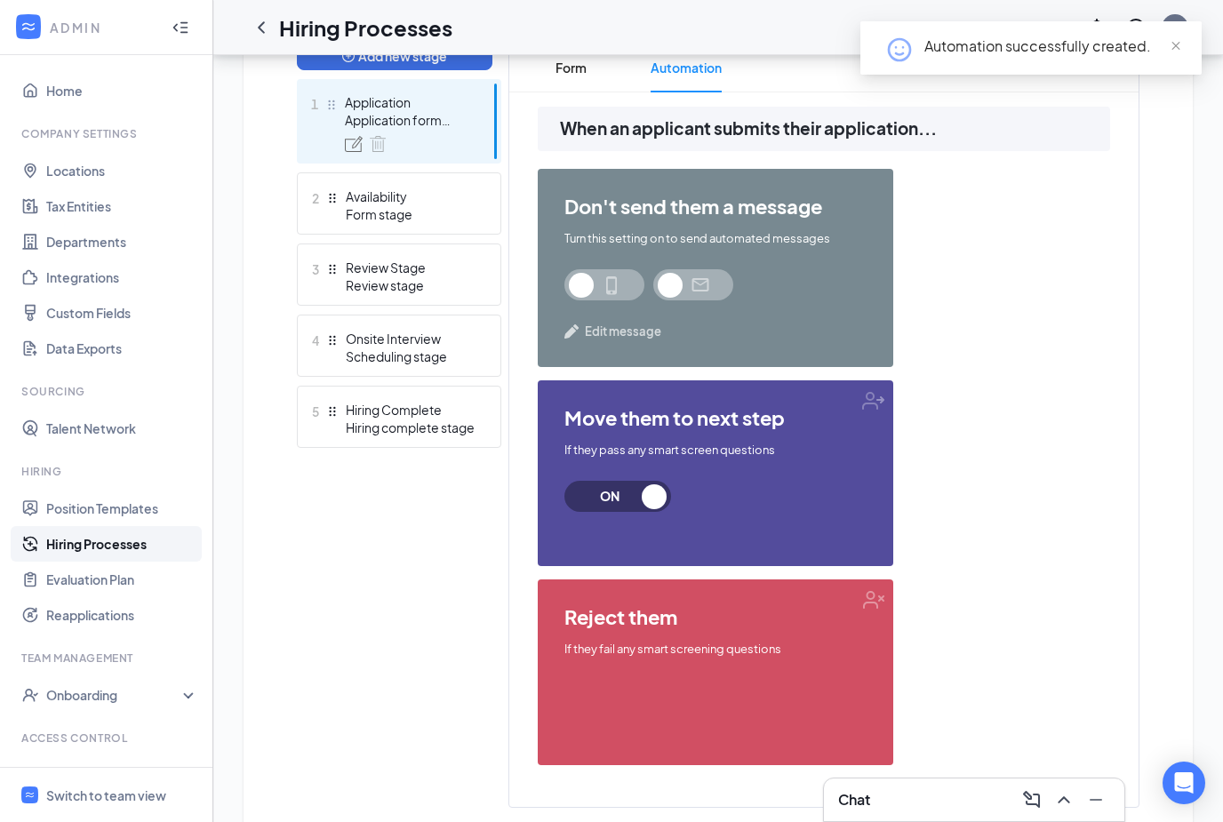
click at [762, 701] on div "reject them If they fail any smart screening questions" at bounding box center [716, 673] width 356 height 186
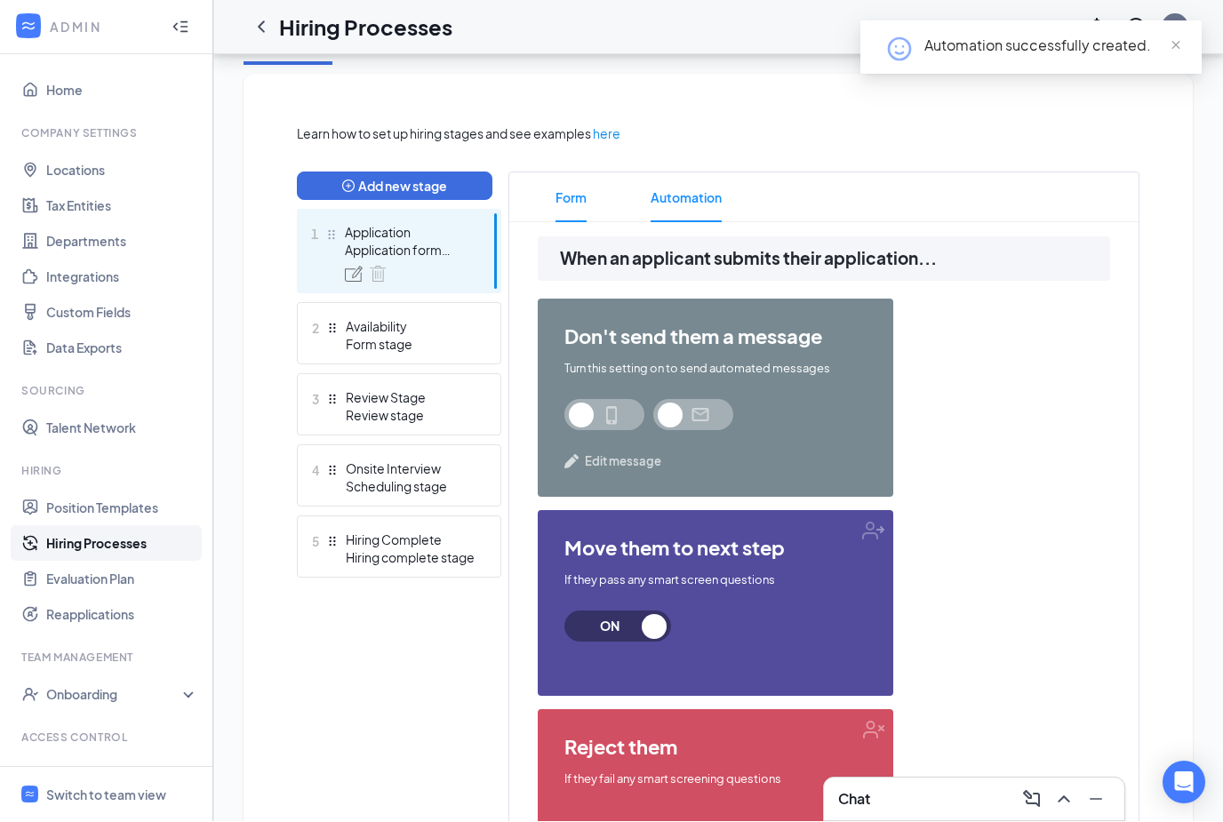
click at [580, 193] on span "Form" at bounding box center [571, 198] width 31 height 50
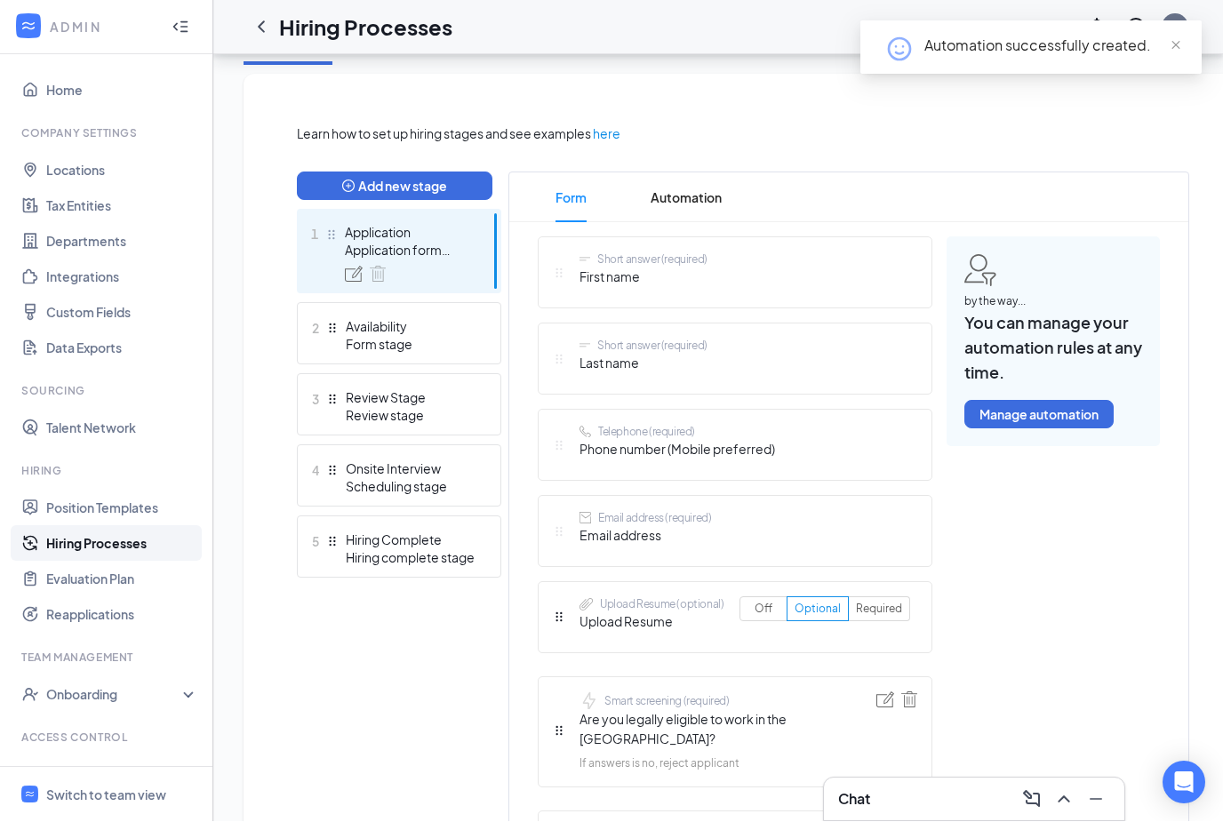
scroll to position [356, 0]
click at [657, 266] on div "Short answer (required)" at bounding box center [652, 259] width 110 height 15
click at [668, 306] on div "Short answer (required) First name" at bounding box center [735, 272] width 395 height 72
click at [719, 367] on div "Short answer (required) Last name" at bounding box center [735, 359] width 395 height 72
click at [894, 451] on div "Telephone (required) Phone number (Mobile preferred)" at bounding box center [735, 445] width 395 height 72
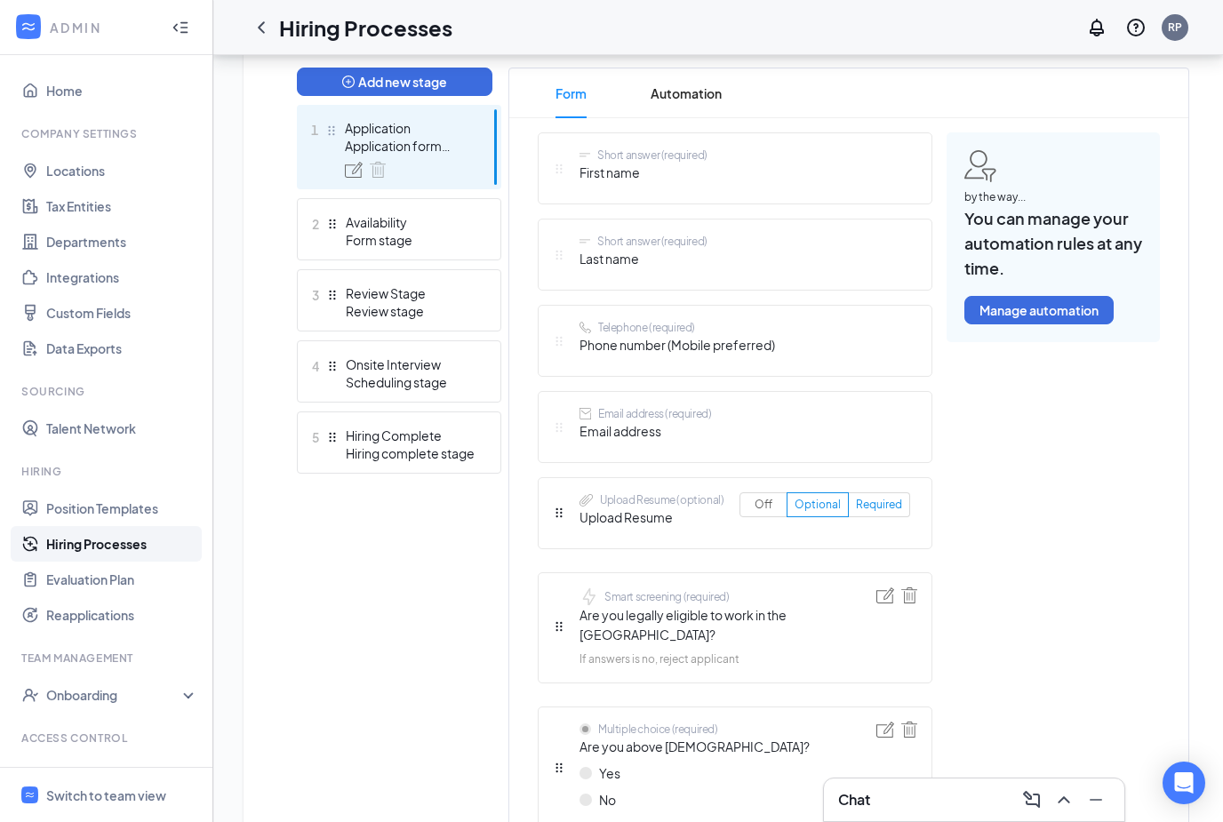
scroll to position [742, 0]
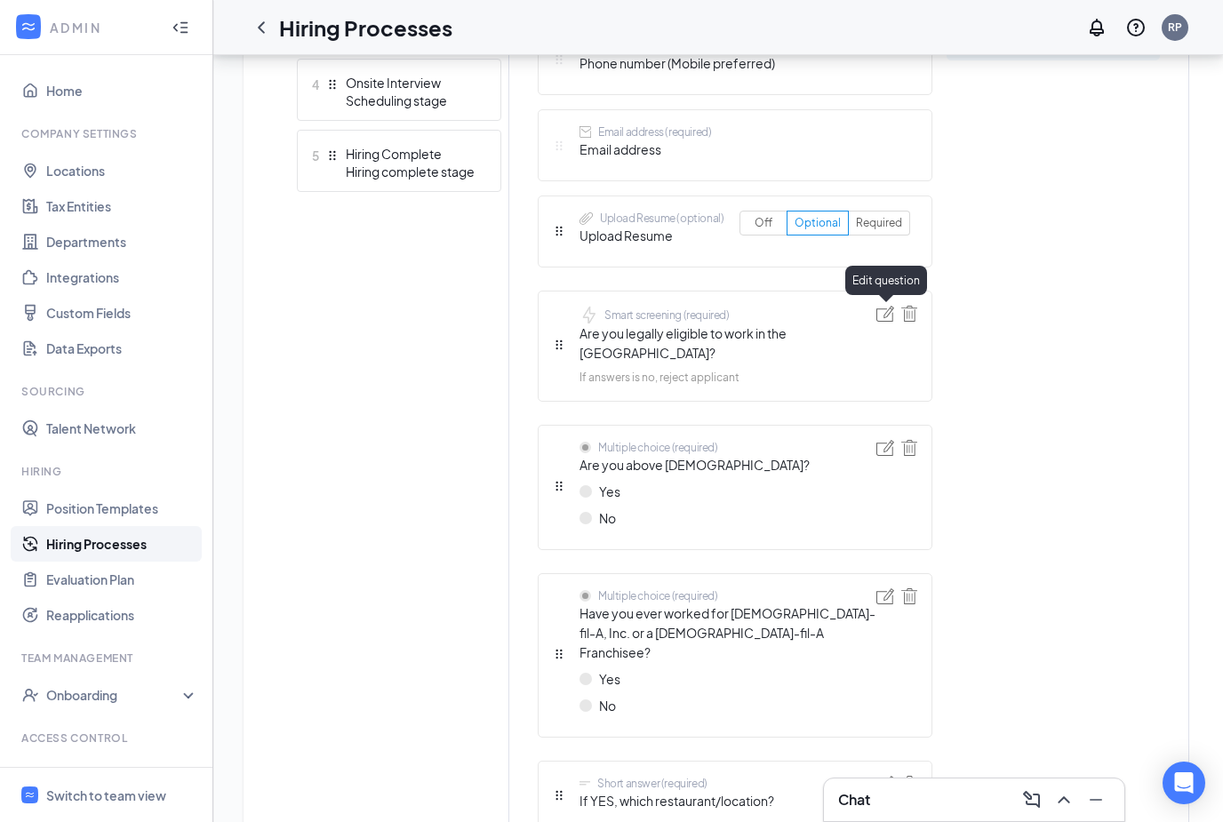
click at [892, 316] on img at bounding box center [886, 314] width 18 height 16
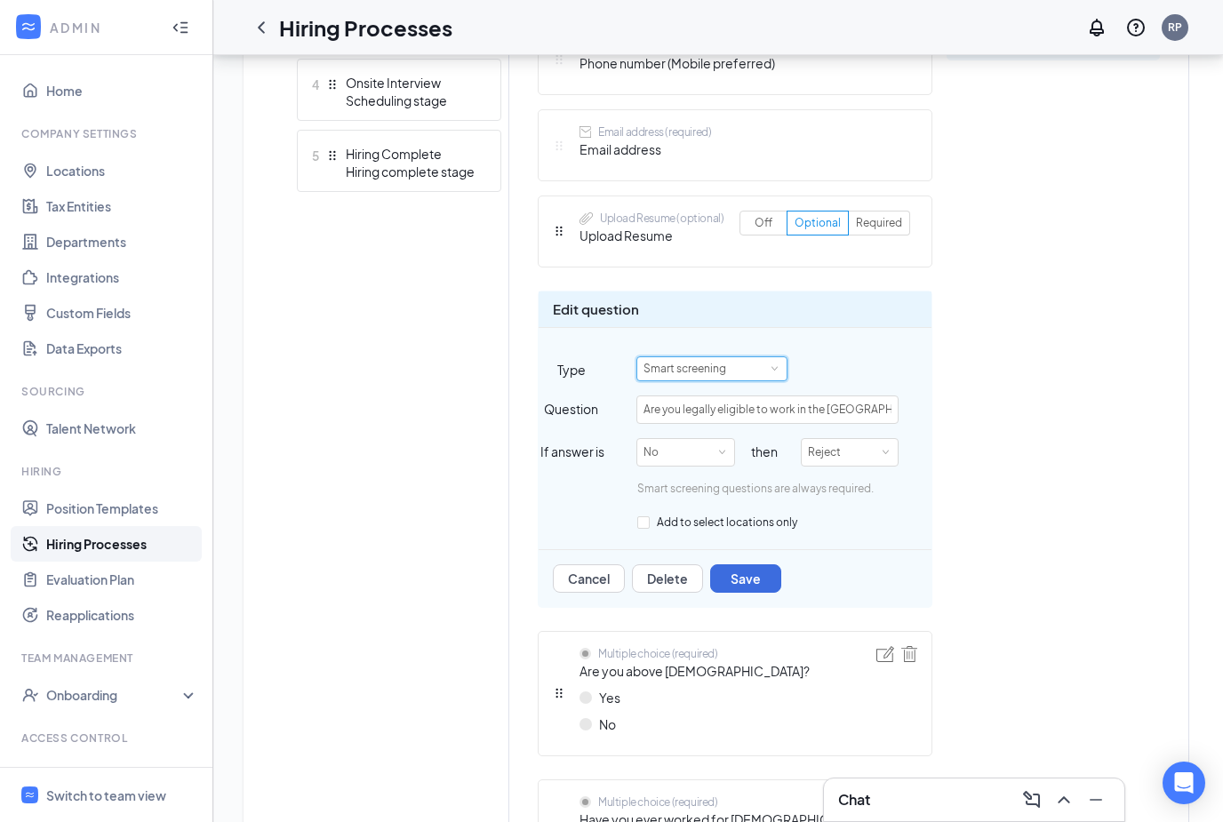
click at [766, 365] on div "Smart screening" at bounding box center [712, 368] width 137 height 23
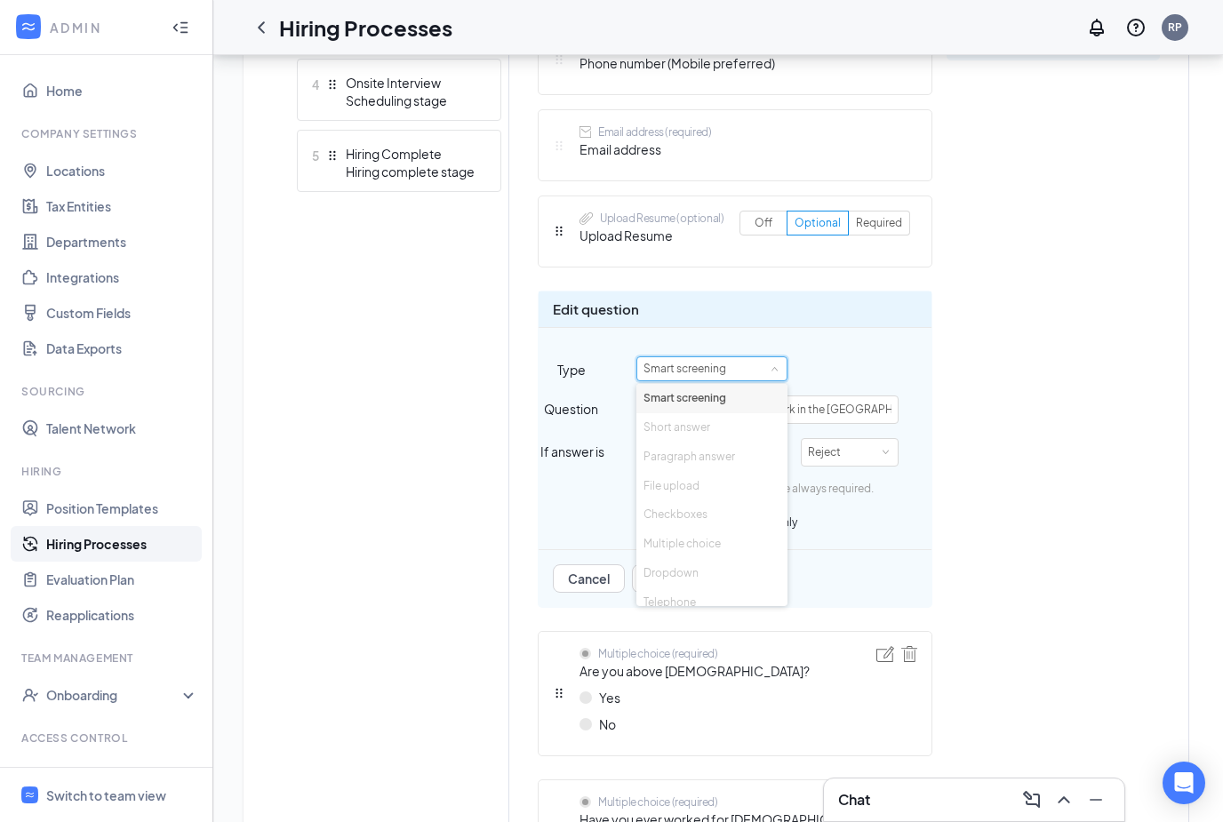
click at [1039, 436] on div "Short answer (required) First name Short answer (required) Last name Telephone …" at bounding box center [849, 601] width 622 height 1501
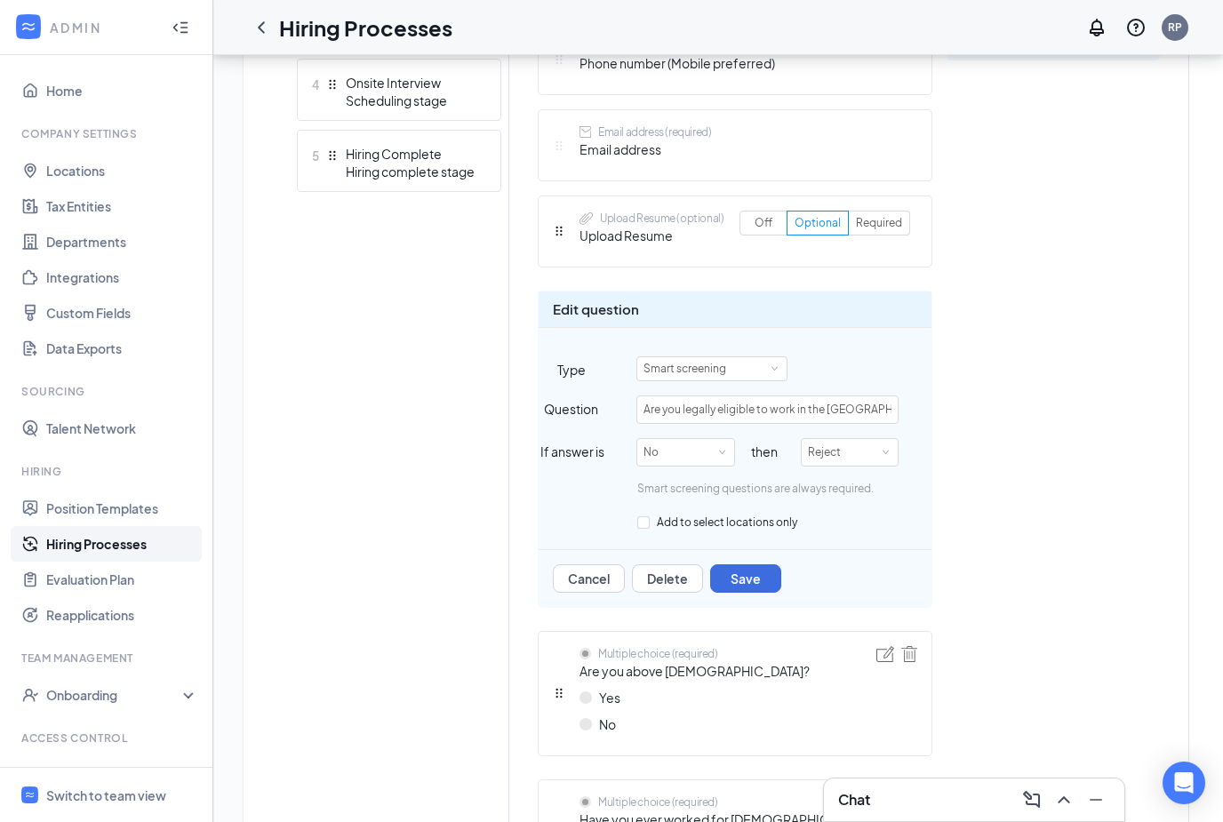
scroll to position [1275, 0]
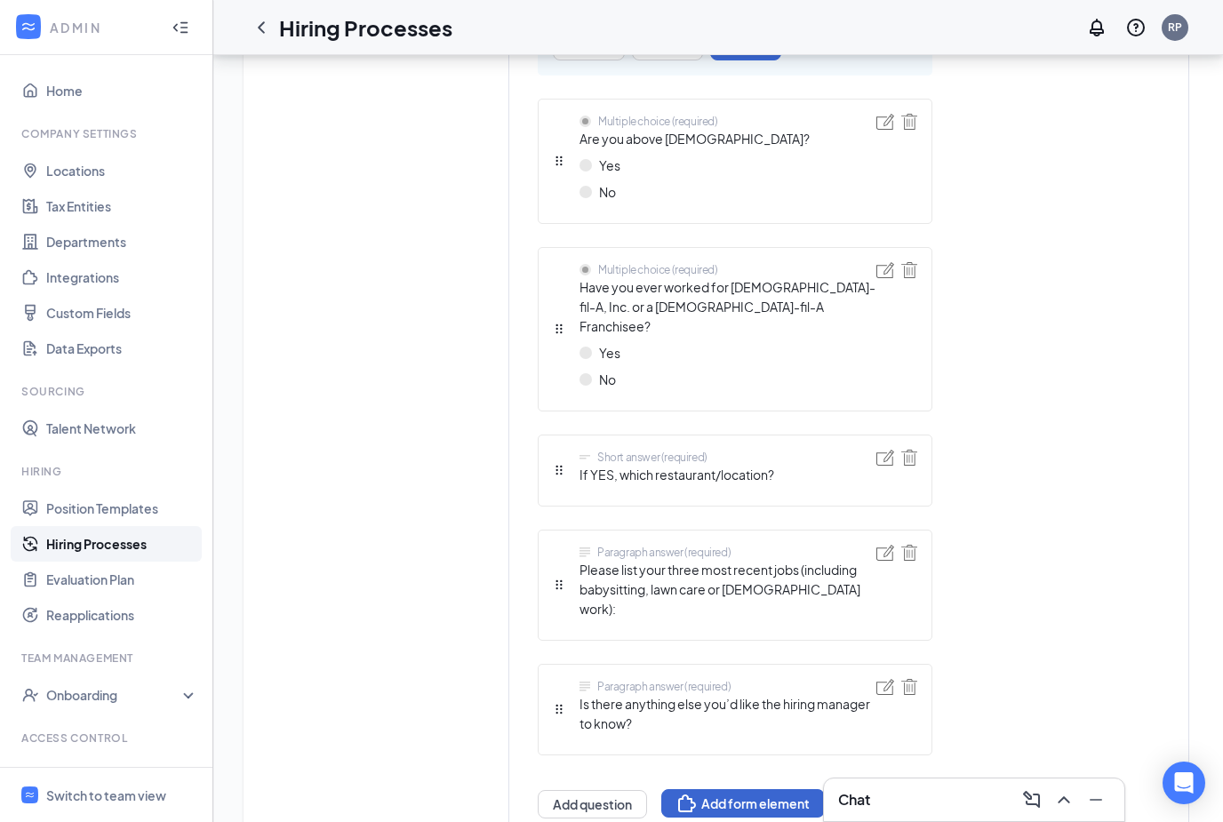
click at [716, 789] on button "Add form element" at bounding box center [743, 803] width 164 height 28
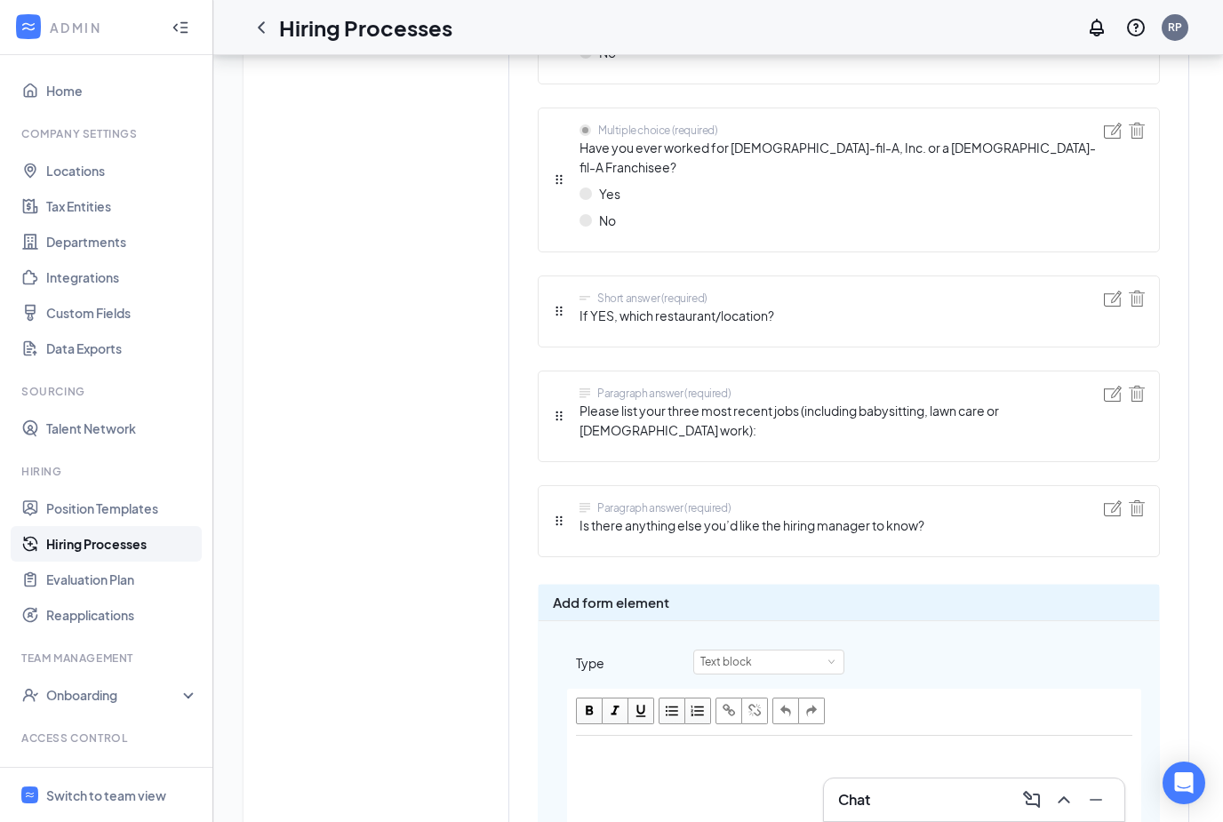
scroll to position [1600, 0]
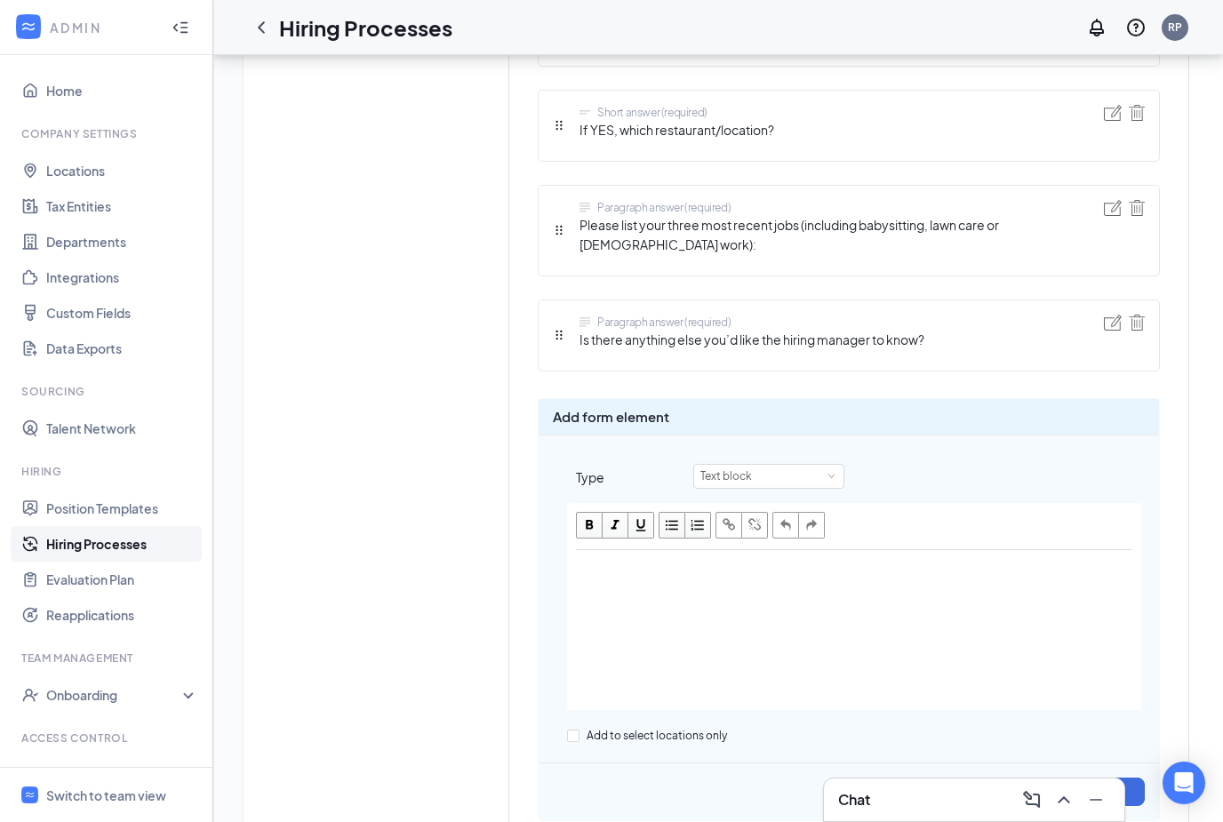
click at [1039, 778] on button "Cancel" at bounding box center [1031, 792] width 72 height 28
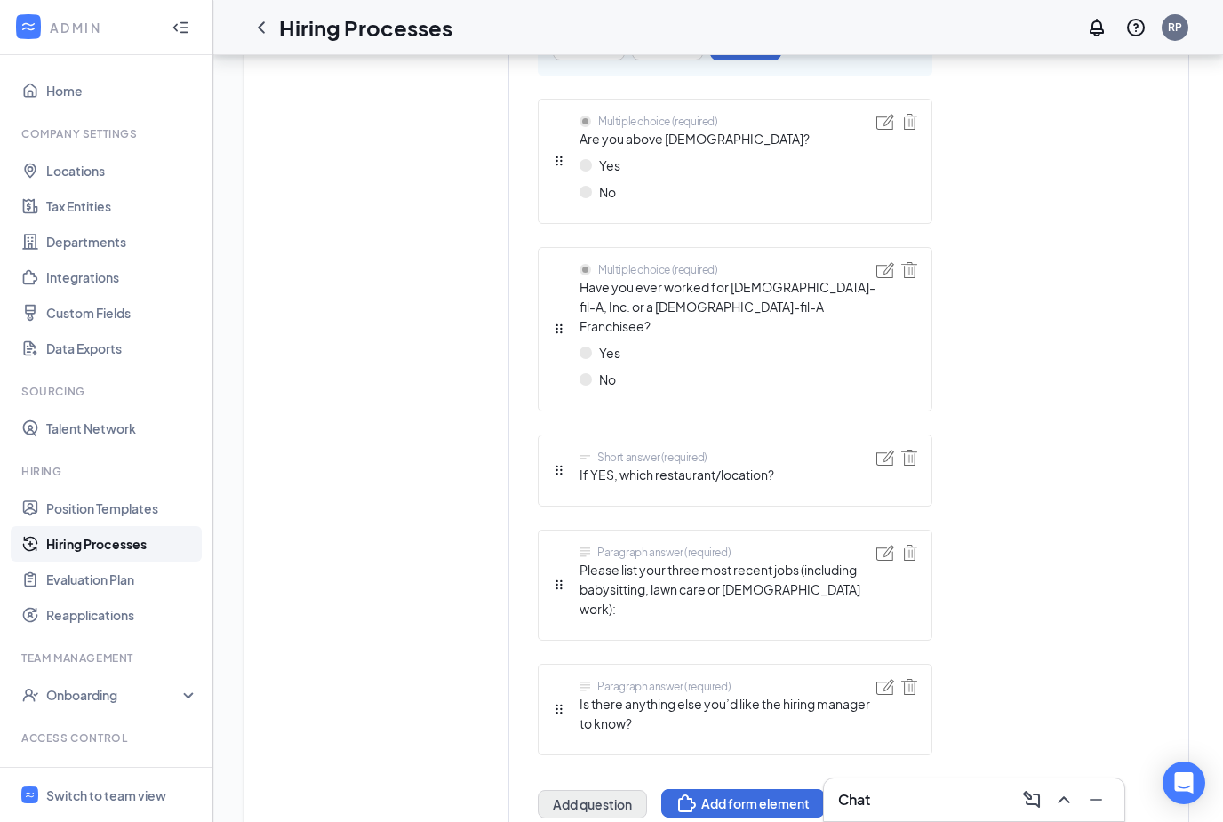
click at [587, 790] on button "Add question" at bounding box center [592, 804] width 109 height 28
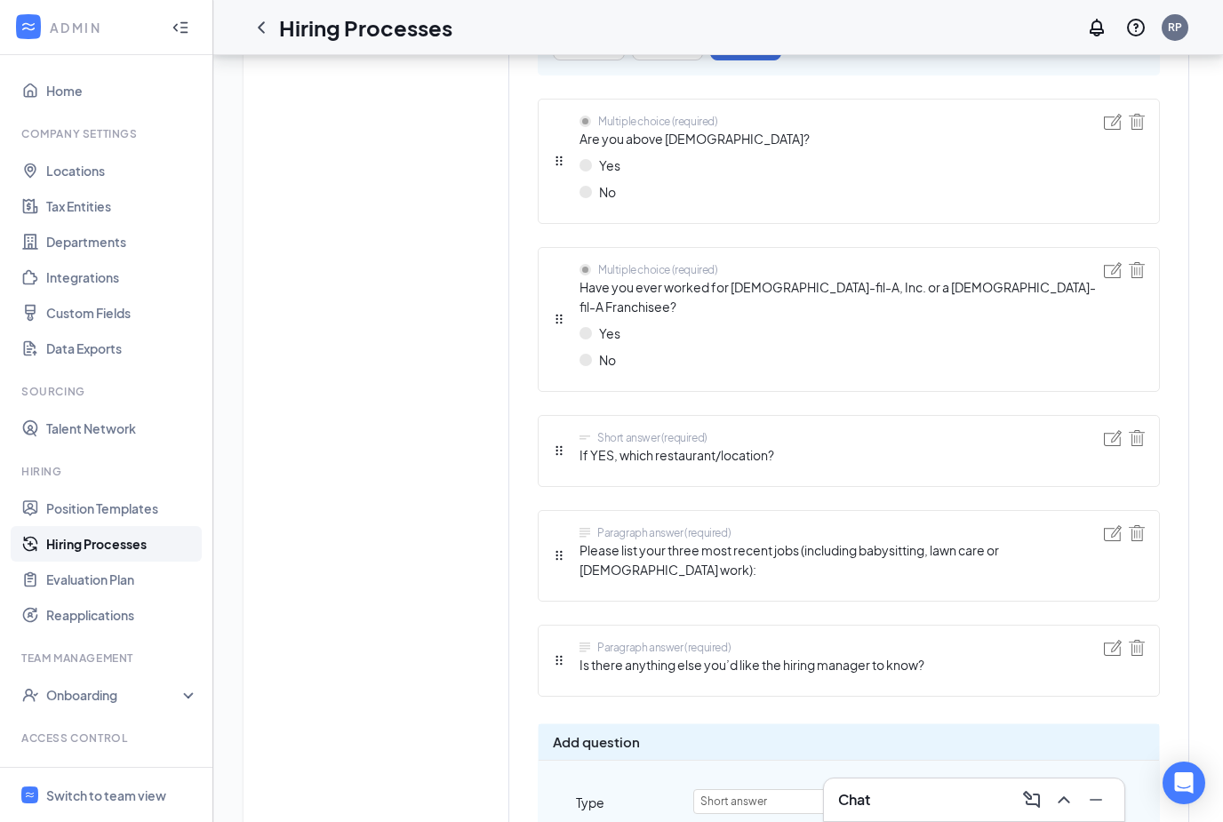
scroll to position [1516, 0]
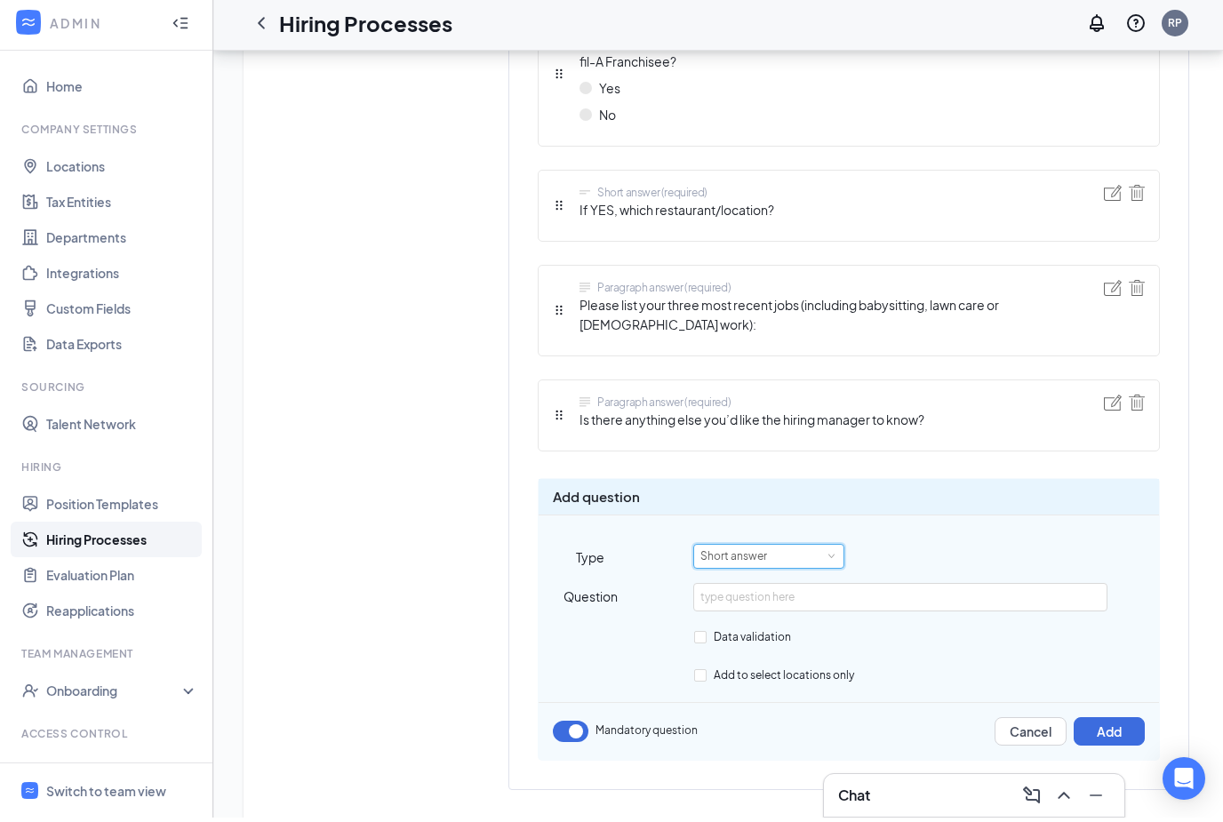
click at [823, 549] on div "Short answer" at bounding box center [769, 560] width 137 height 23
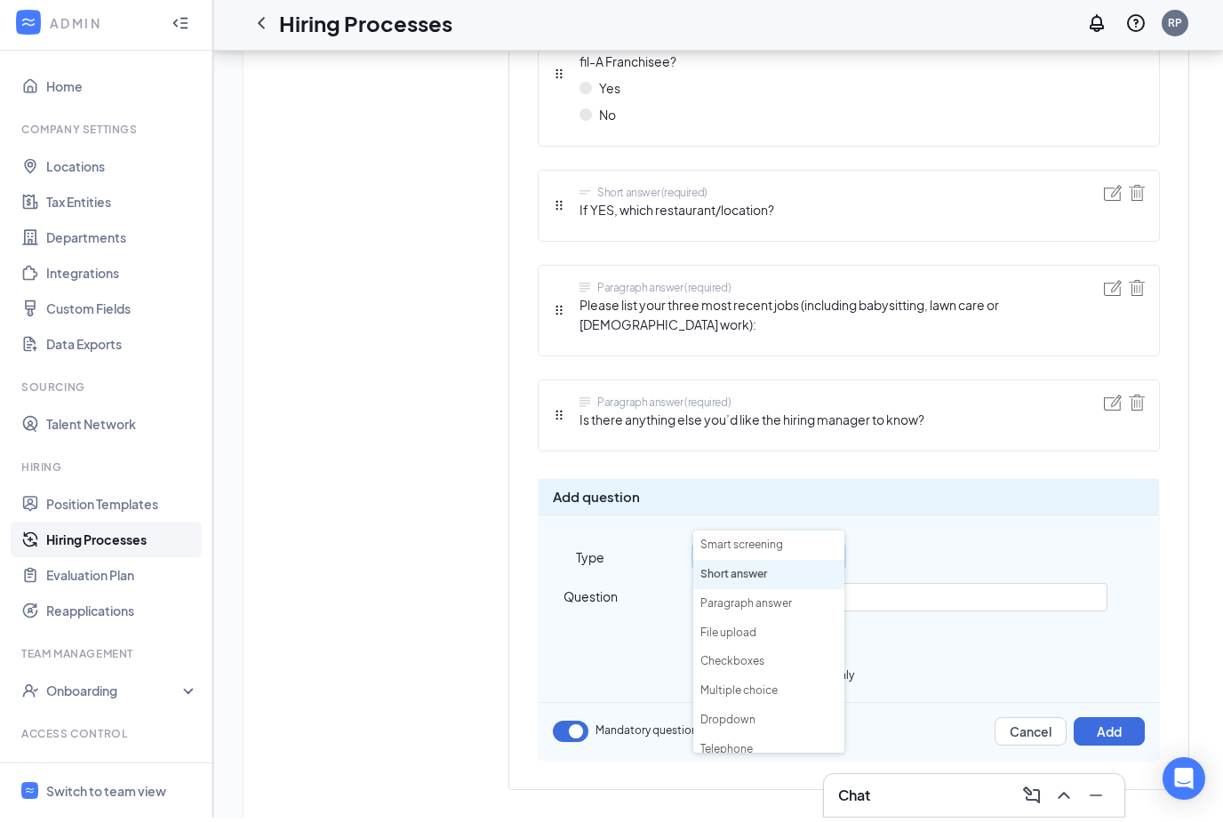
scroll to position [1459, 0]
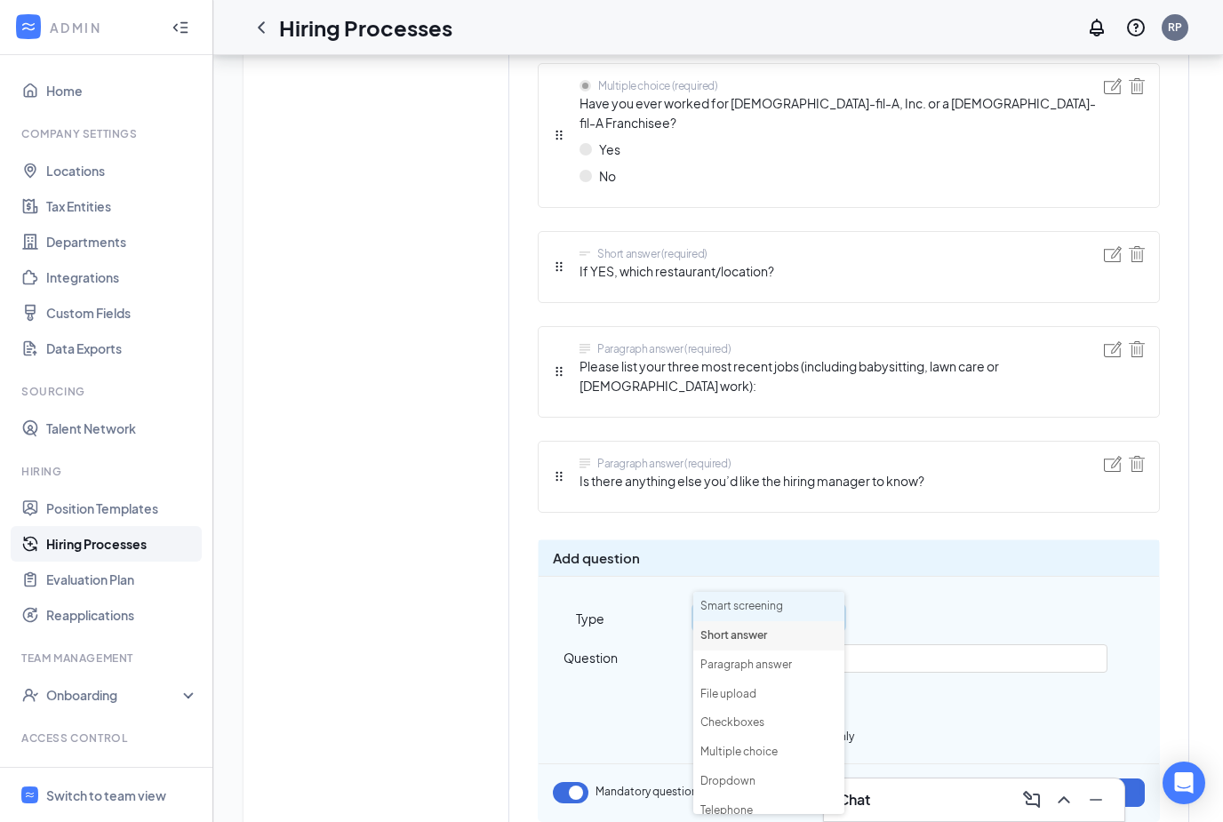
click at [763, 609] on li "Smart screening" at bounding box center [768, 606] width 151 height 29
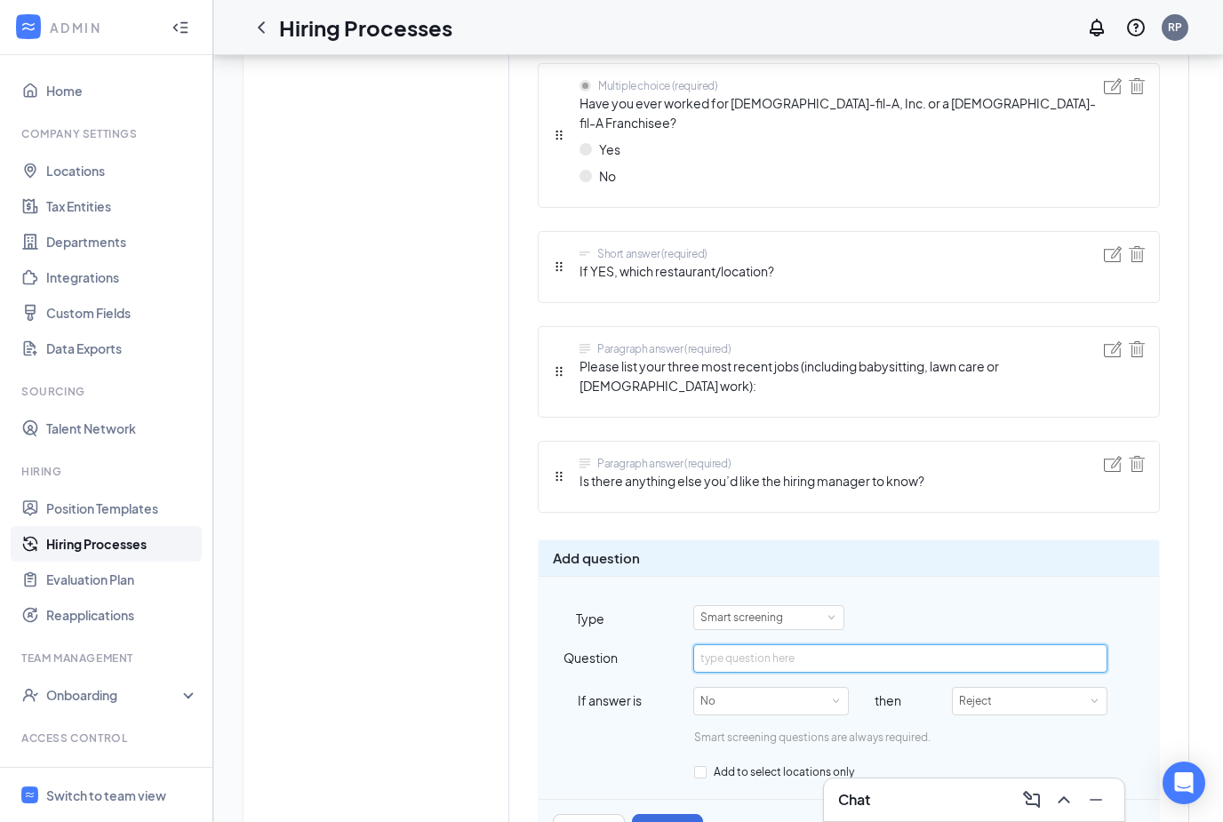
click at [838, 645] on input "text" at bounding box center [899, 659] width 413 height 28
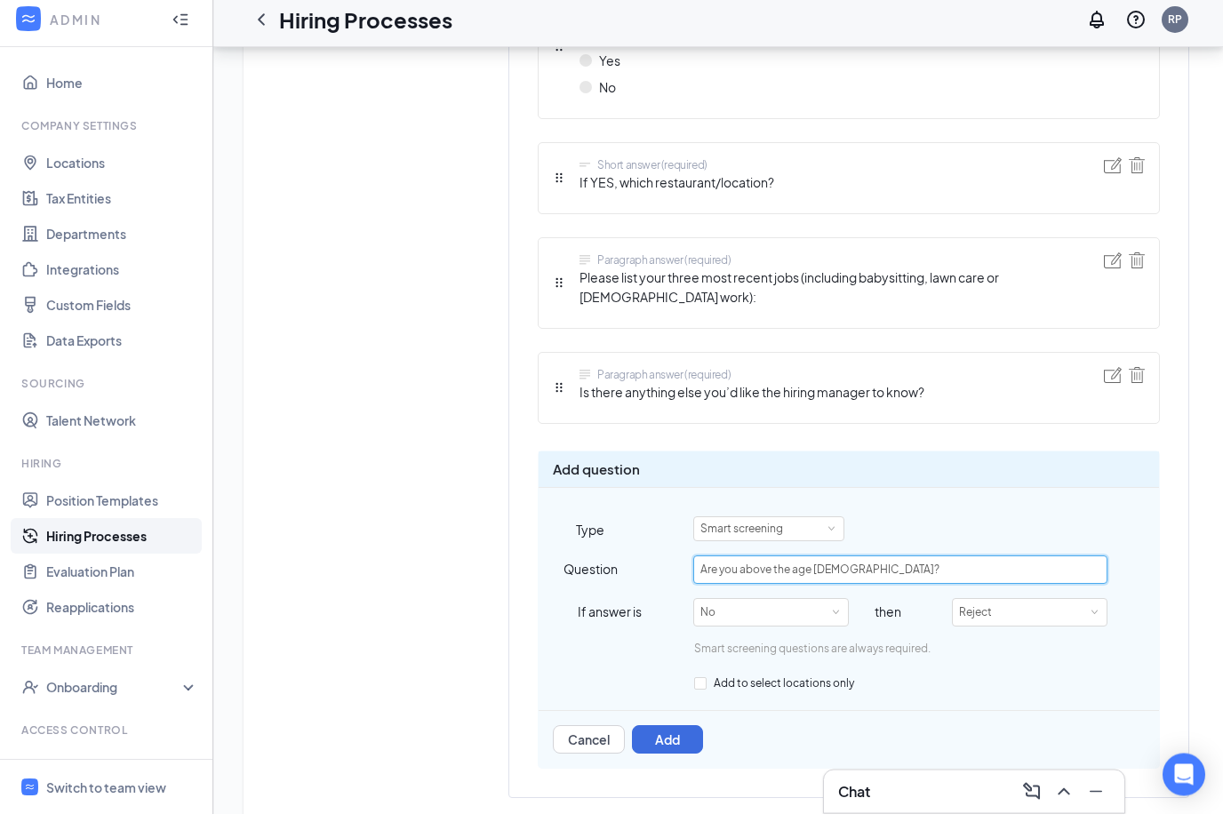
scroll to position [1551, 0]
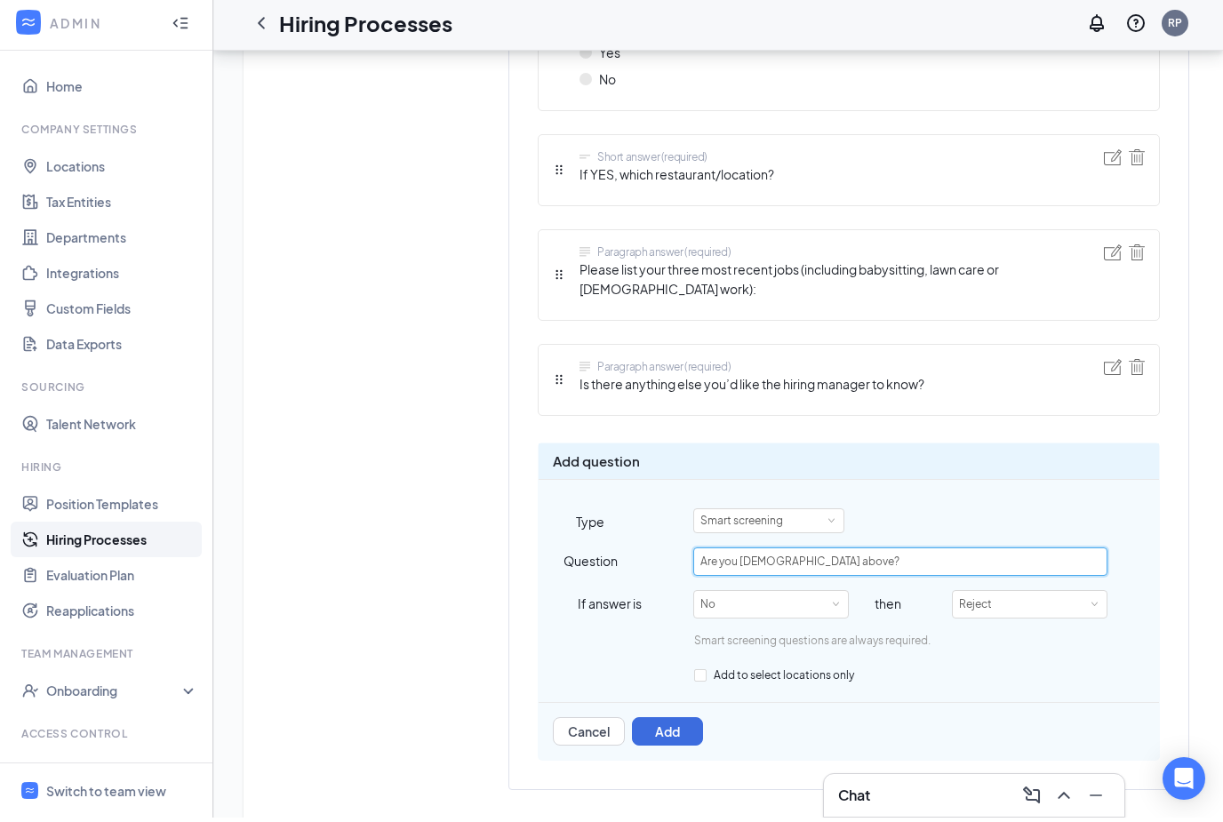
click at [801, 552] on input "Are you 16 years old above?" at bounding box center [899, 566] width 413 height 28
type input "Are you 16 years old or above?"
click at [669, 722] on button "Add" at bounding box center [667, 736] width 71 height 28
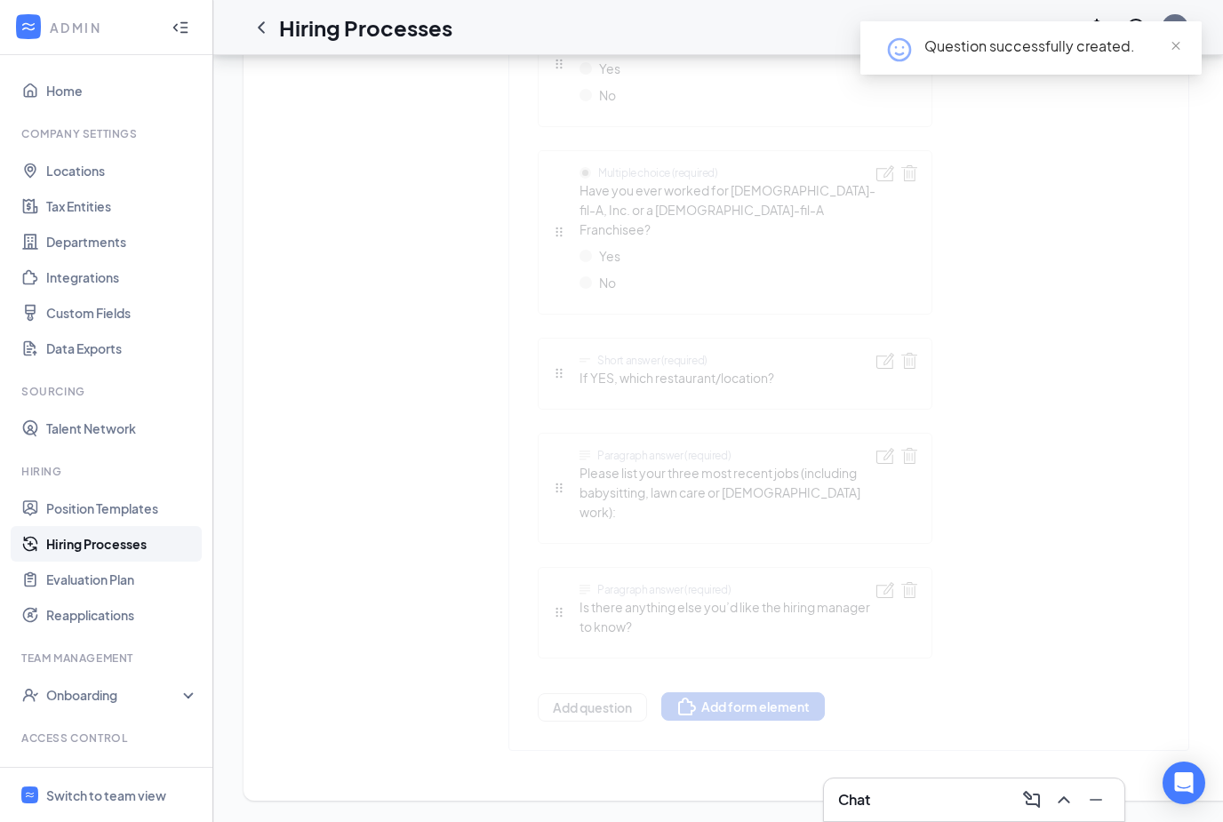
scroll to position [1275, 0]
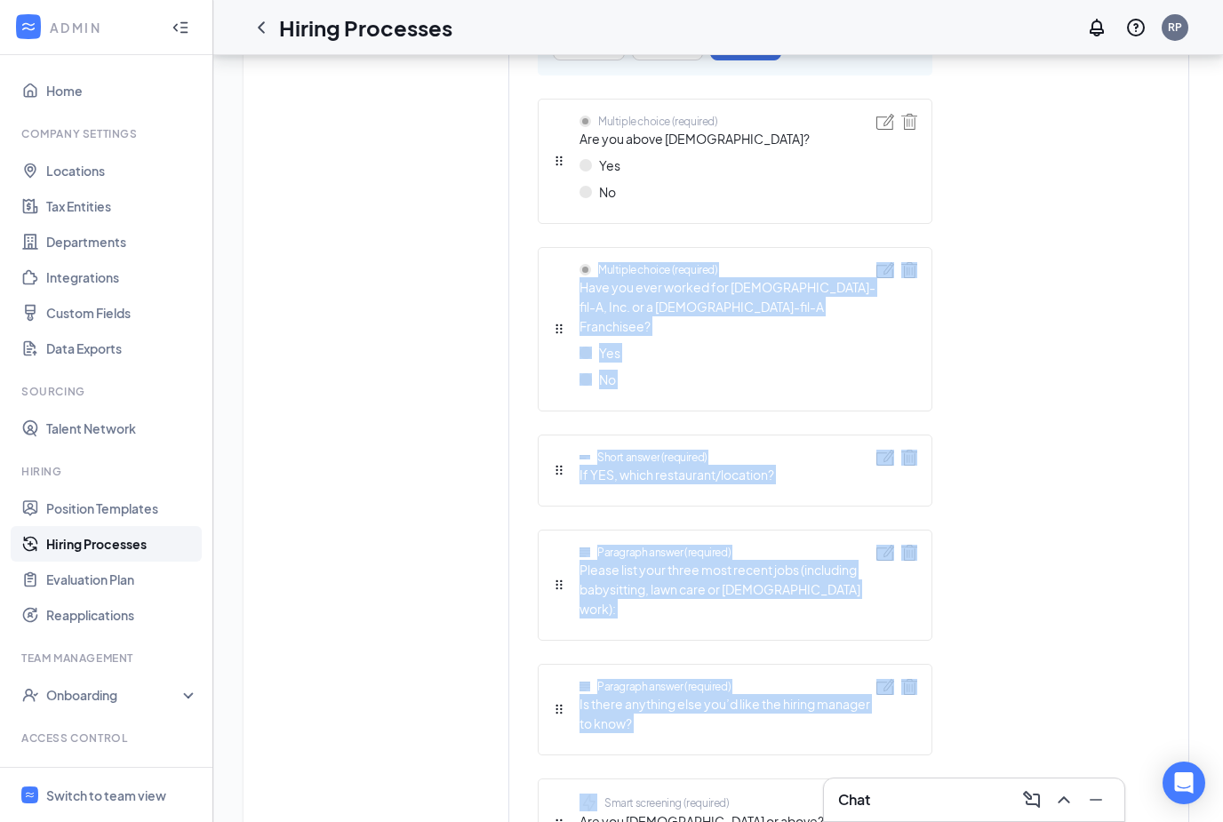
drag, startPoint x: 552, startPoint y: 783, endPoint x: 595, endPoint y: 259, distance: 526.2
click at [595, 259] on ul "Upload Resume (optional) Upload Resume Off Optional Required Edit question Type…" at bounding box center [735, 273] width 395 height 1221
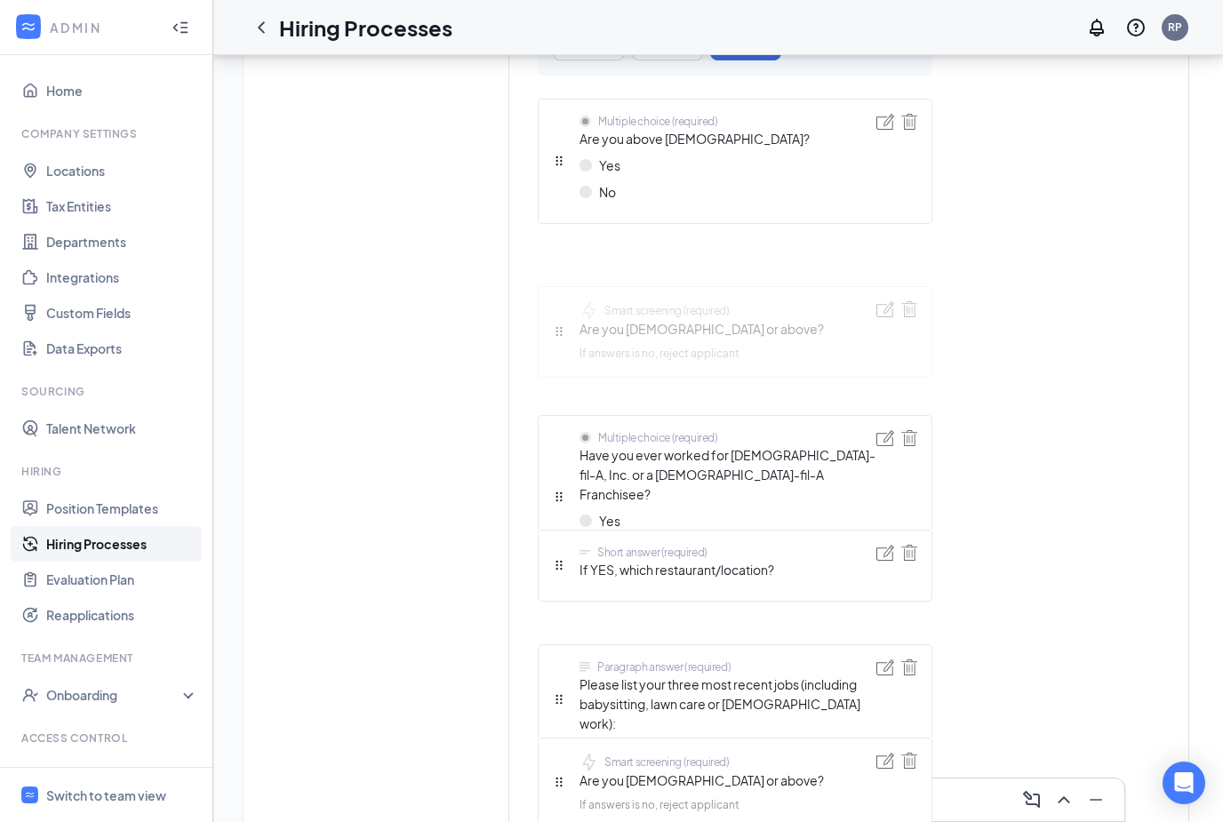
drag, startPoint x: 560, startPoint y: 787, endPoint x: 572, endPoint y: 299, distance: 488.2
click at [572, 299] on div "Short answer (required) First name Short answer (required) Last name Telephone …" at bounding box center [735, 125] width 395 height 1615
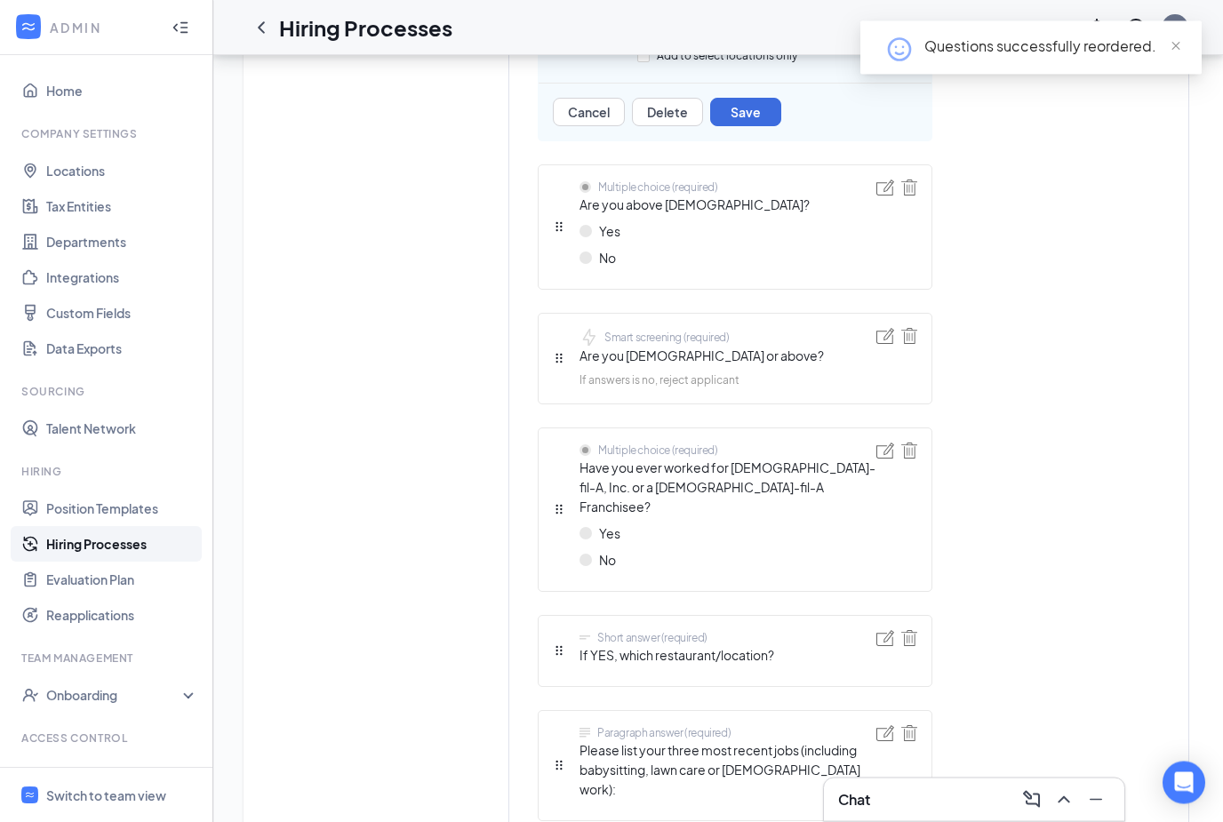
scroll to position [1203, 0]
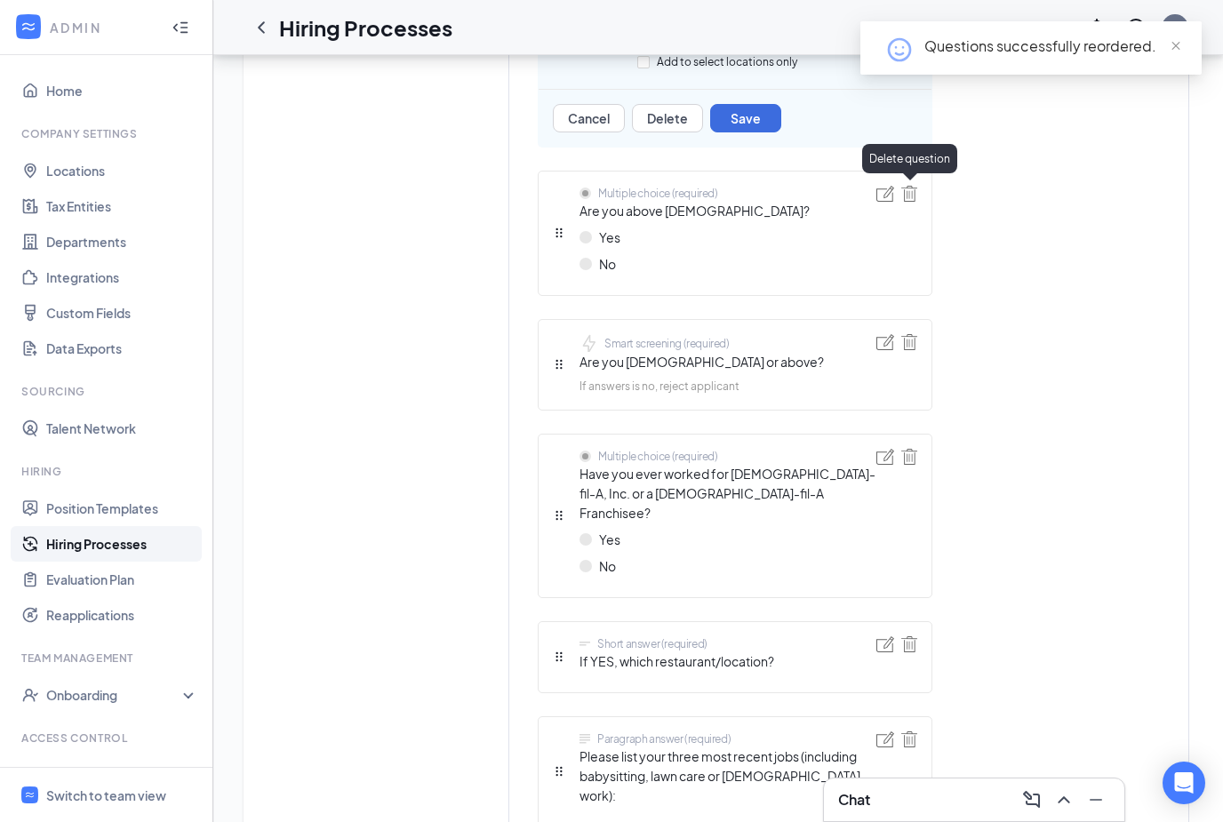
click at [908, 191] on img at bounding box center [909, 194] width 16 height 16
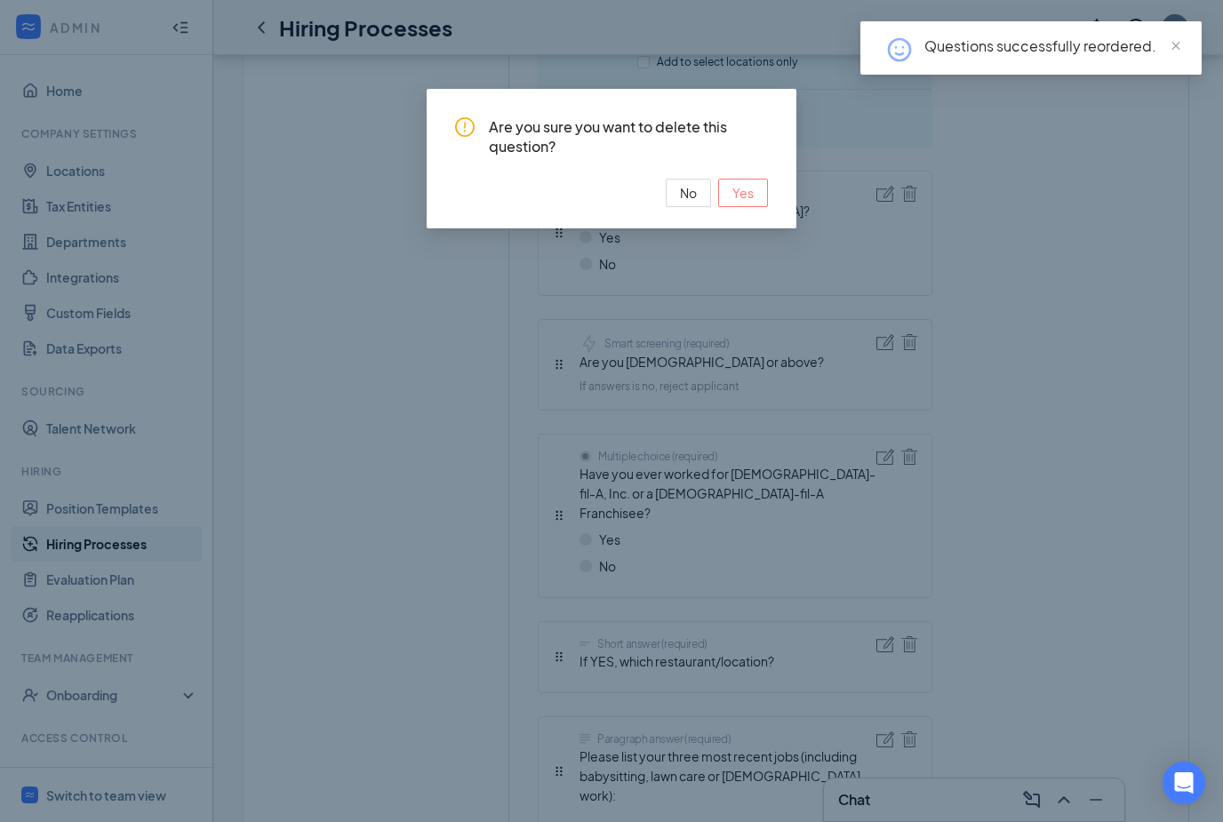
click at [741, 198] on span "Yes" at bounding box center [743, 193] width 21 height 20
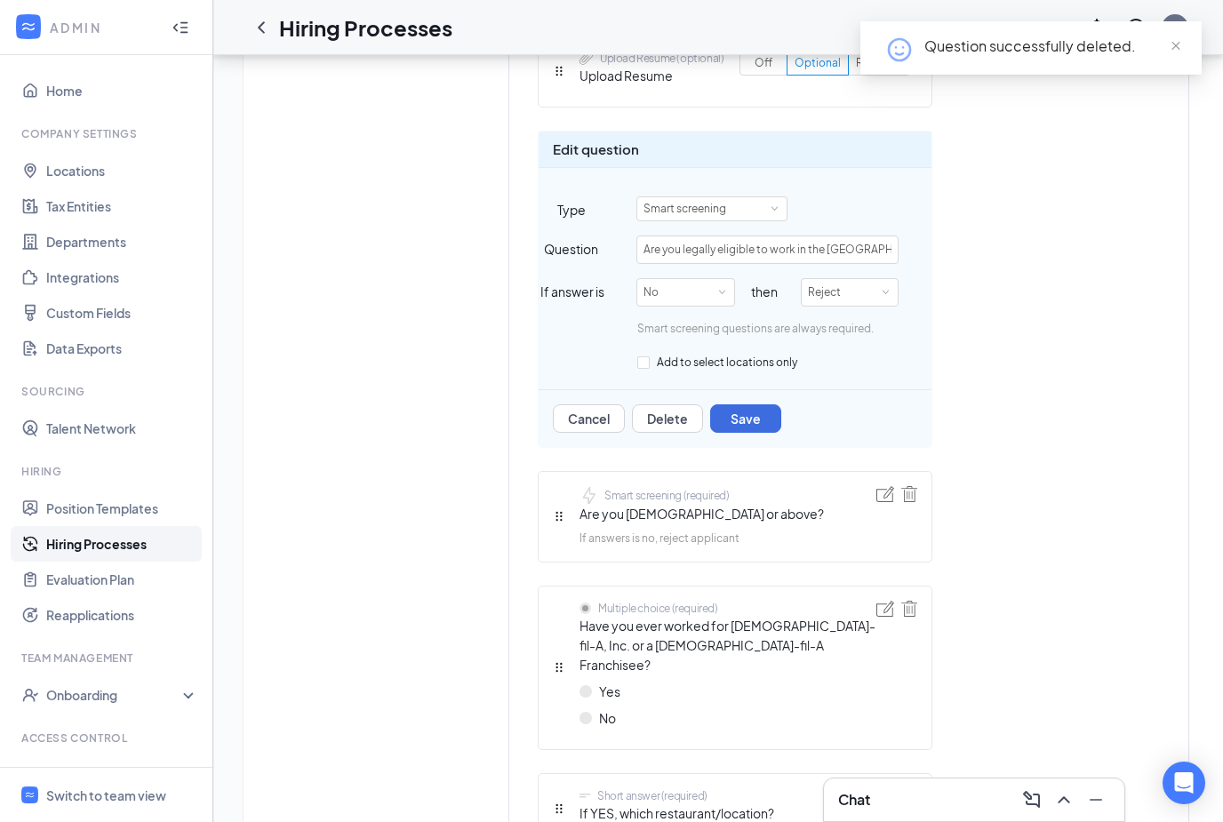
scroll to position [901, 0]
click at [754, 417] on button "Save" at bounding box center [745, 419] width 71 height 28
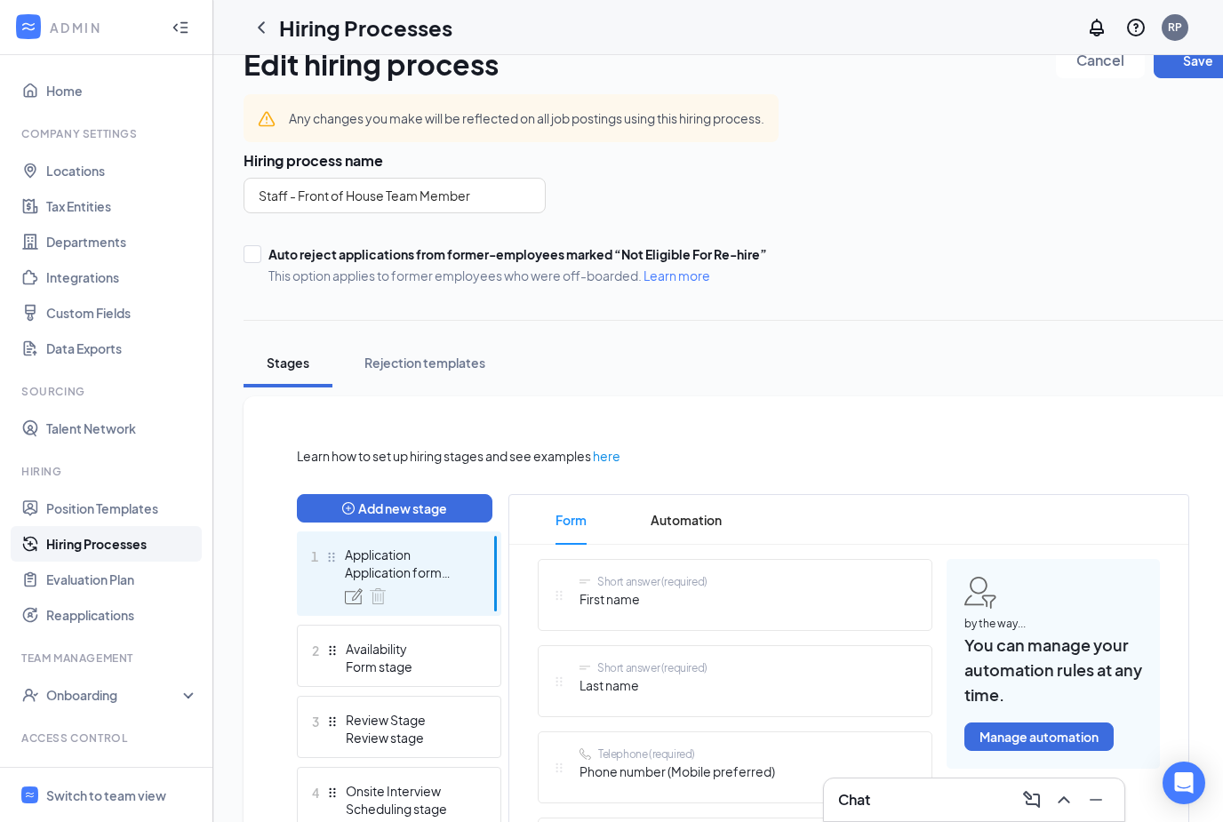
scroll to position [38, 0]
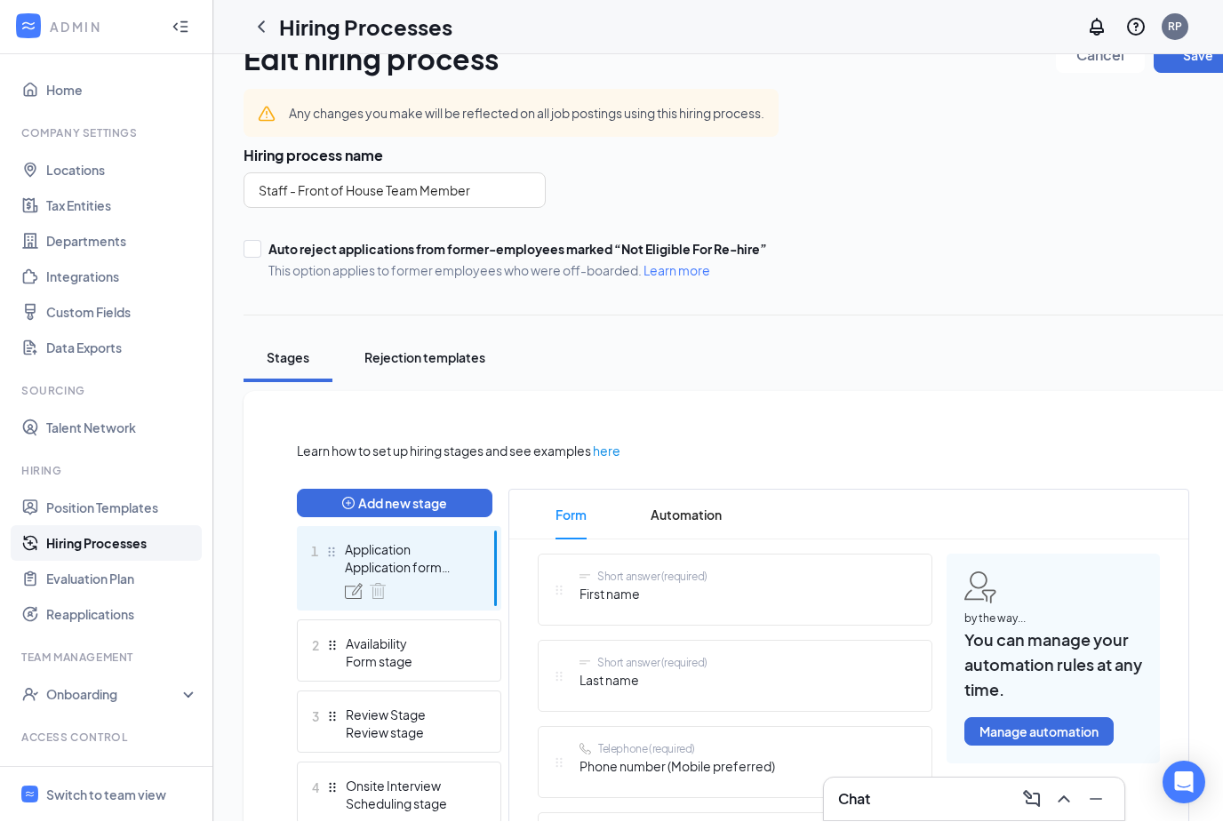
click at [375, 372] on button "Rejection templates" at bounding box center [425, 358] width 156 height 49
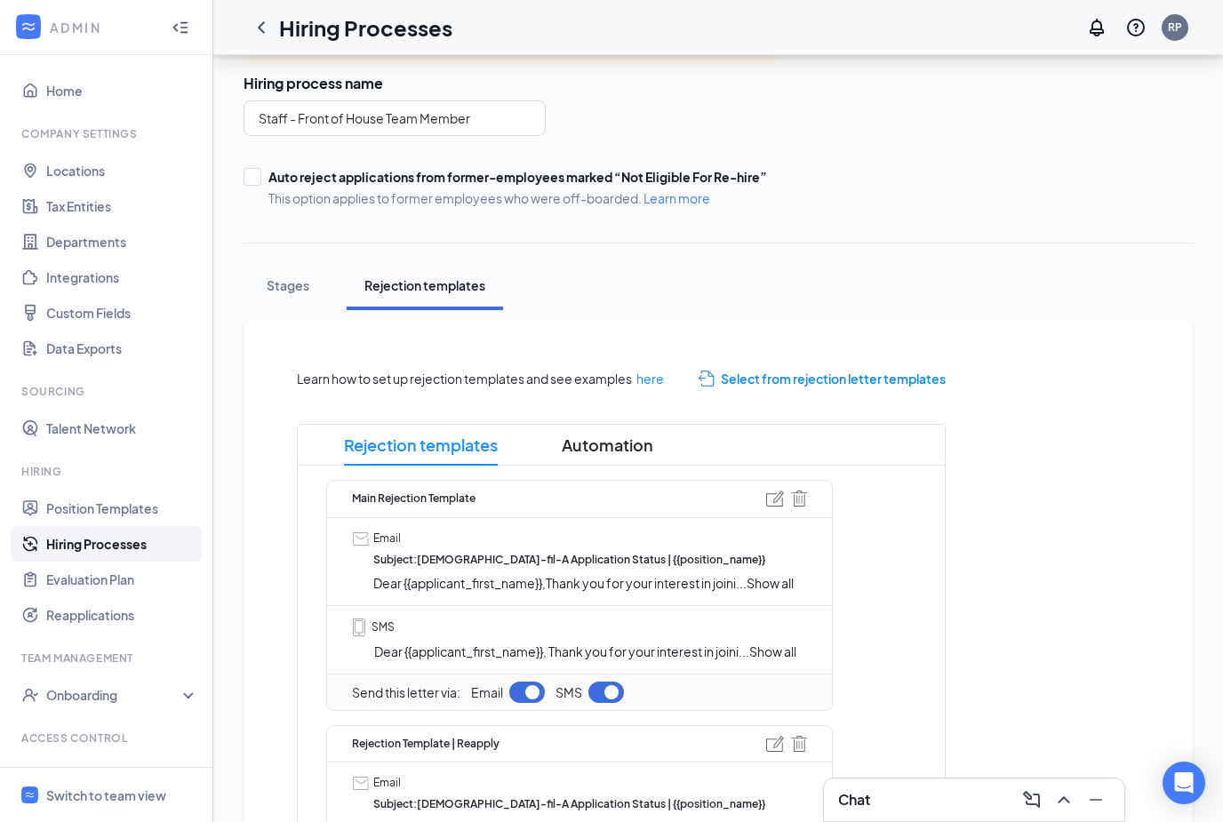
scroll to position [112, 0]
click at [296, 282] on div "Stages" at bounding box center [287, 285] width 53 height 18
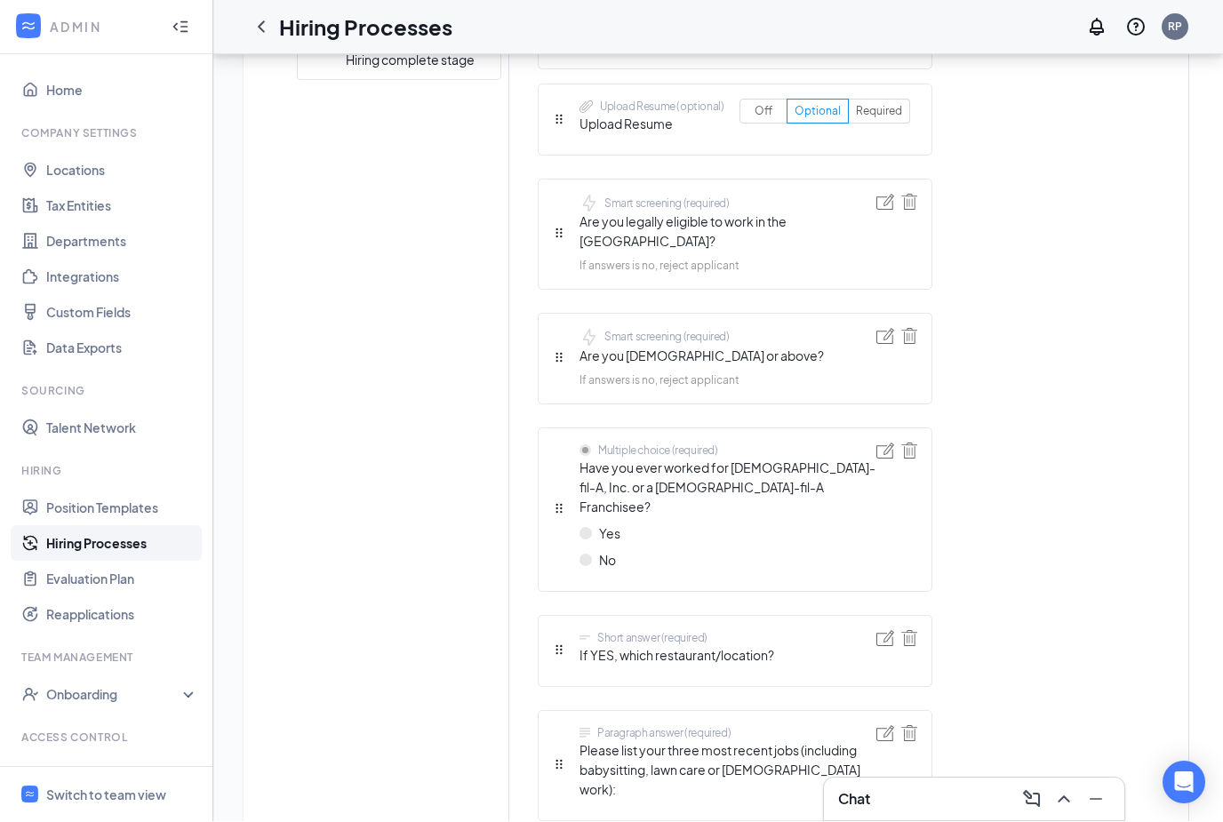
scroll to position [1015, 0]
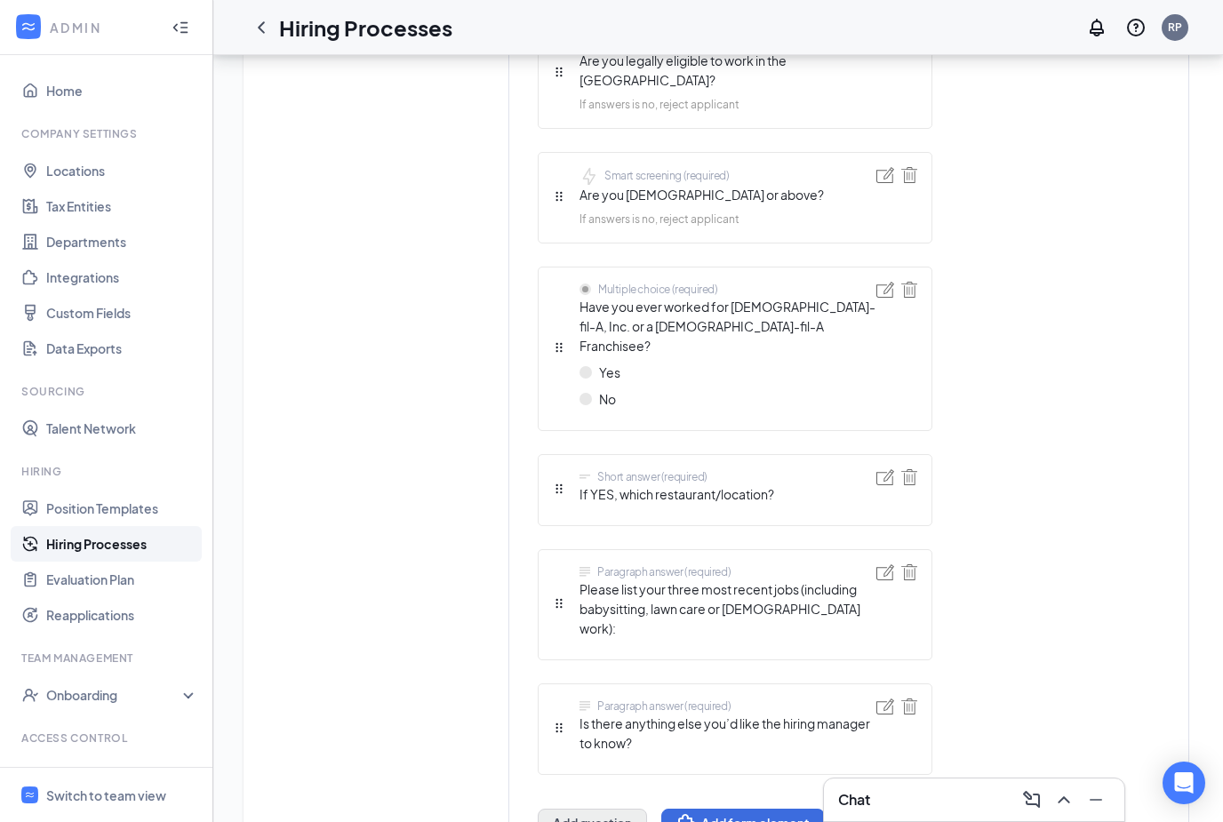
click at [576, 809] on button "Add question" at bounding box center [592, 823] width 109 height 28
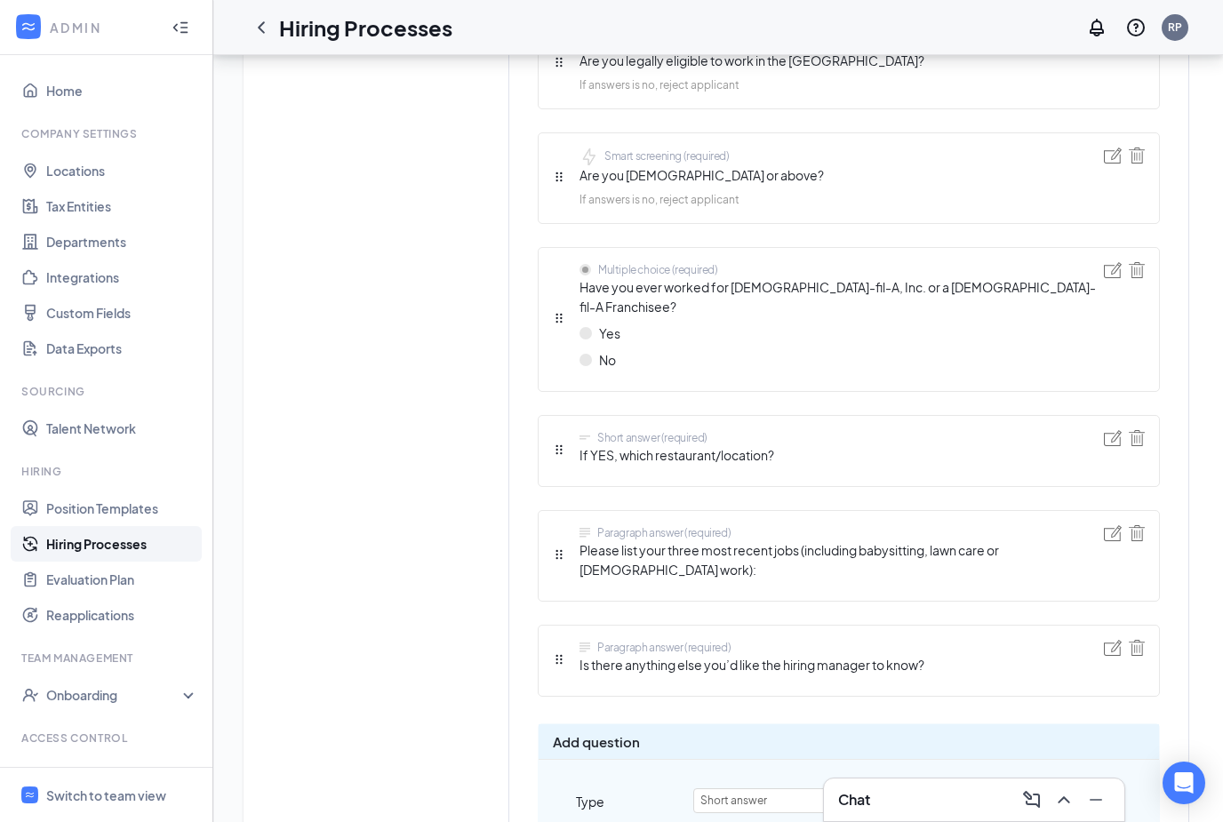
scroll to position [1256, 0]
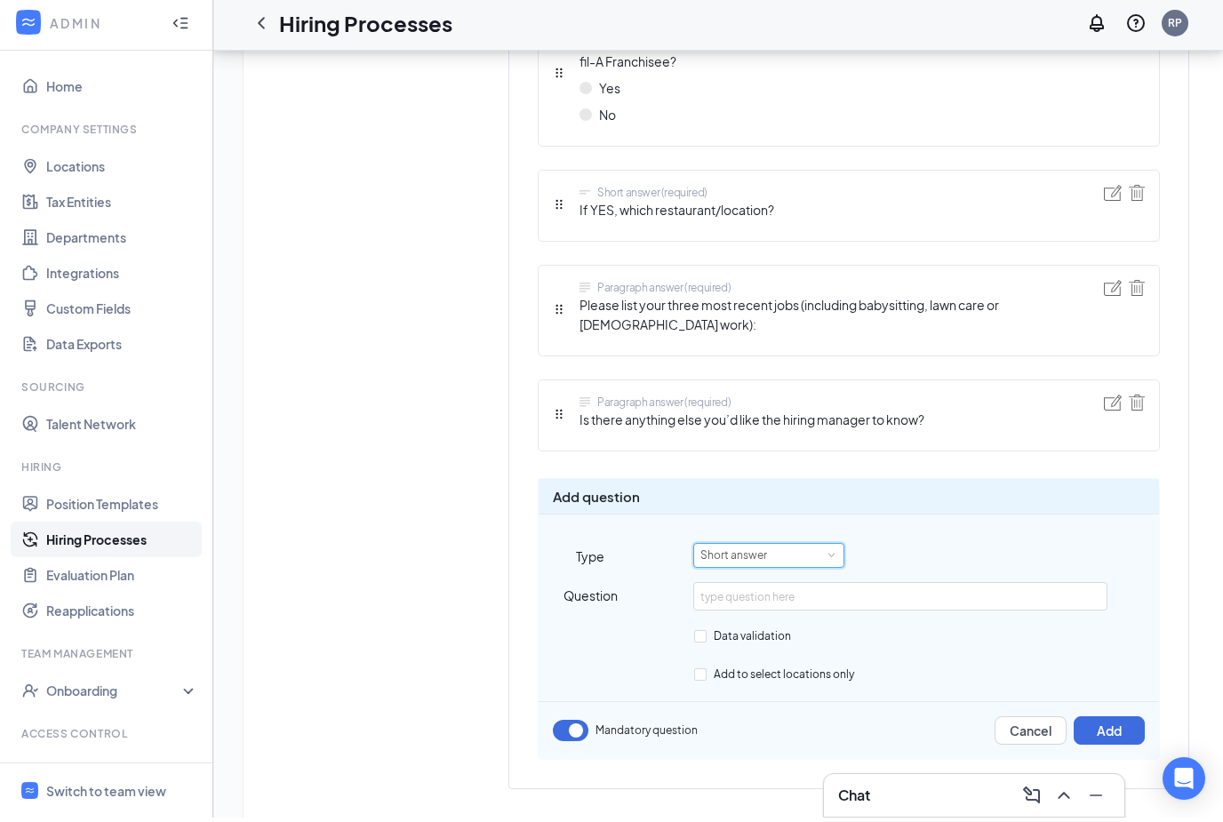
click at [757, 548] on div "Short answer" at bounding box center [740, 559] width 79 height 23
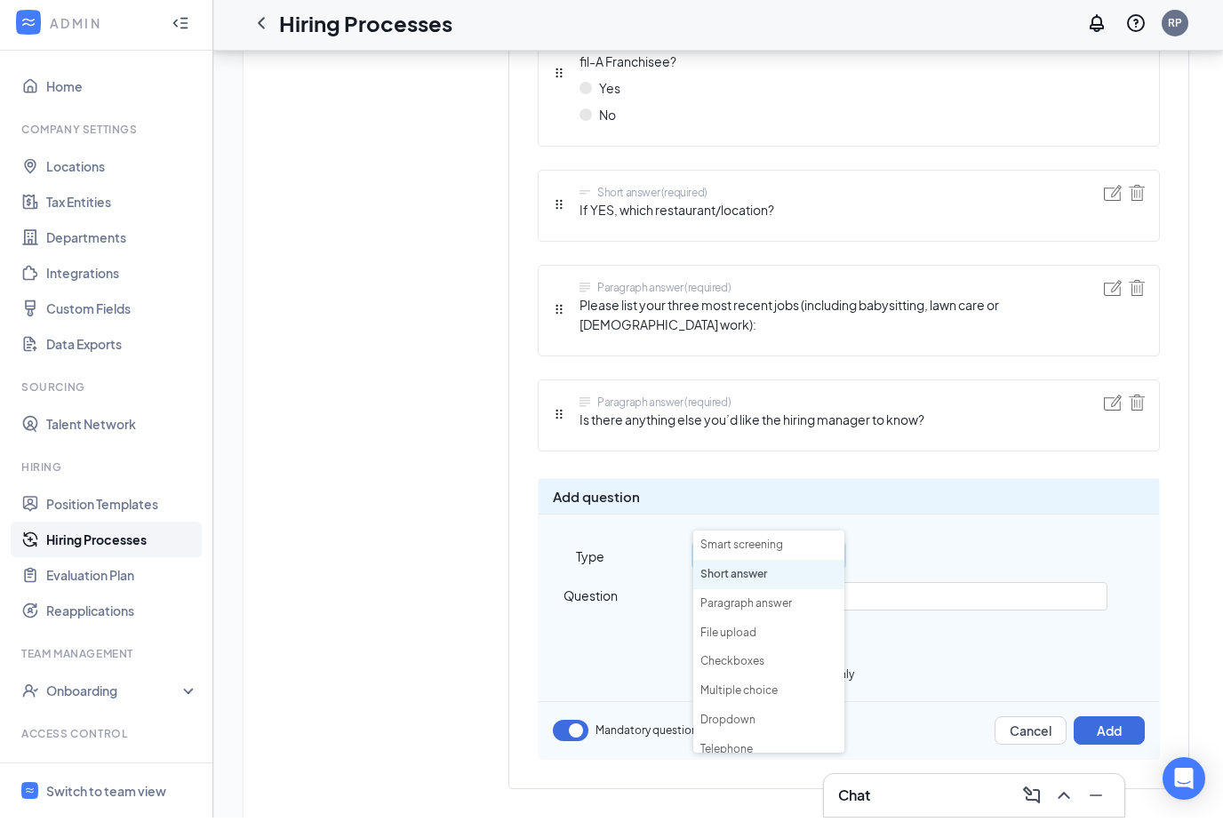
scroll to position [1199, 0]
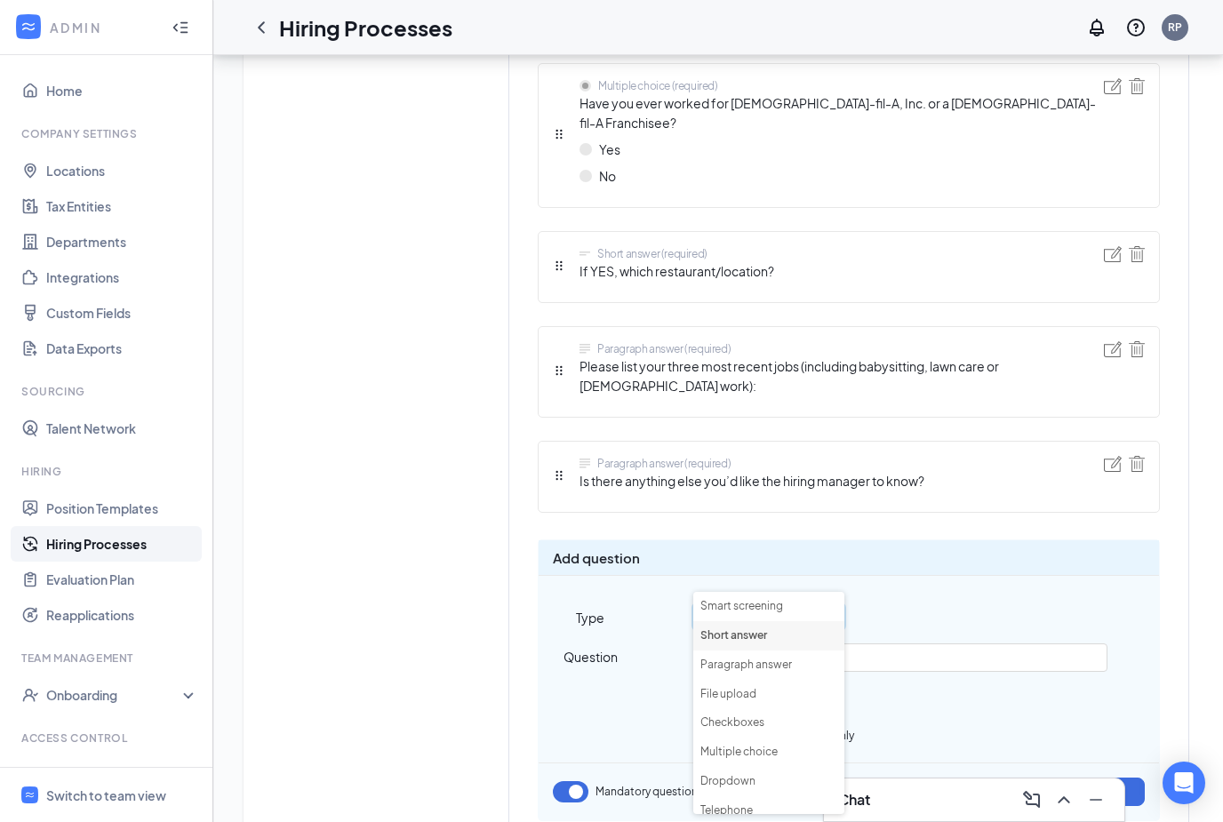
click at [1019, 778] on button "Cancel" at bounding box center [1031, 792] width 72 height 28
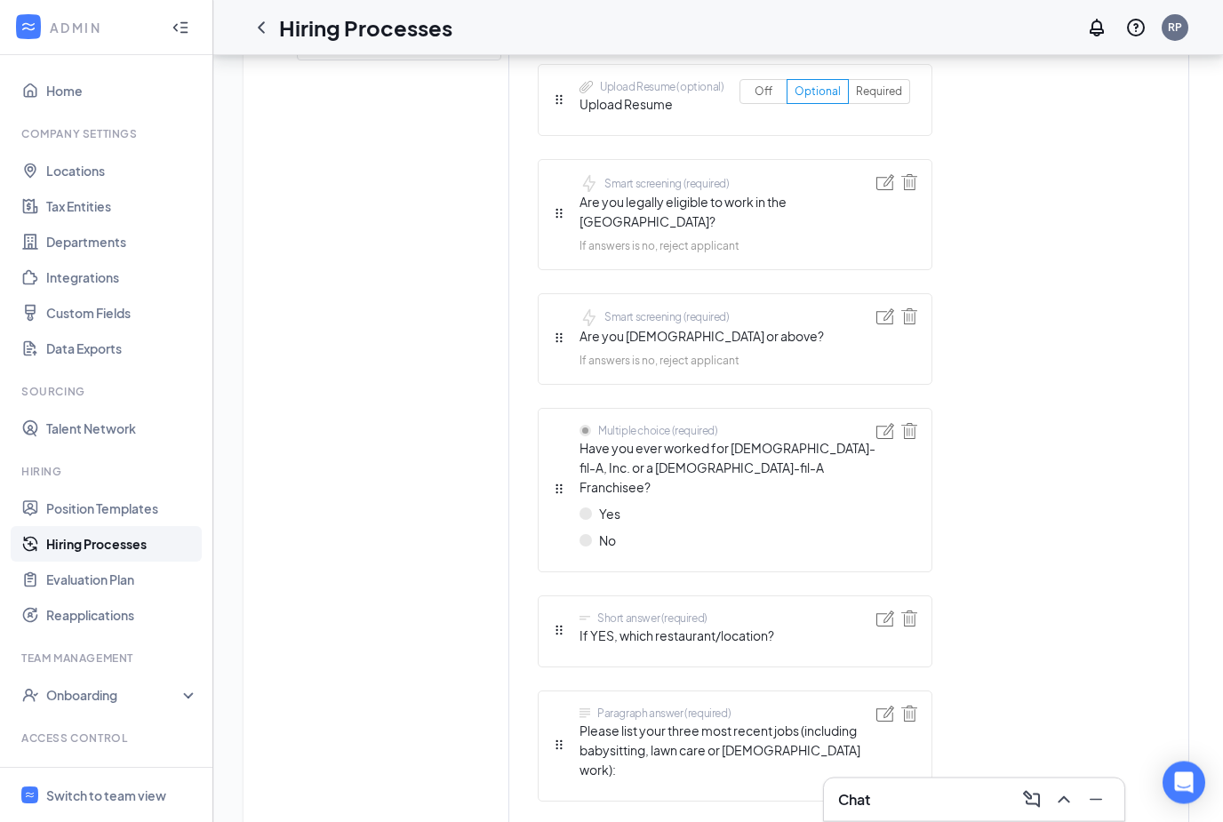
scroll to position [869, 0]
click at [716, 357] on span "If answers is no, reject applicant" at bounding box center [660, 365] width 160 height 17
click at [870, 299] on div "Smart screening (required) Are you 16 years old or above? If answers is no, rej…" at bounding box center [735, 344] width 395 height 92
click at [882, 312] on img at bounding box center [886, 320] width 18 height 16
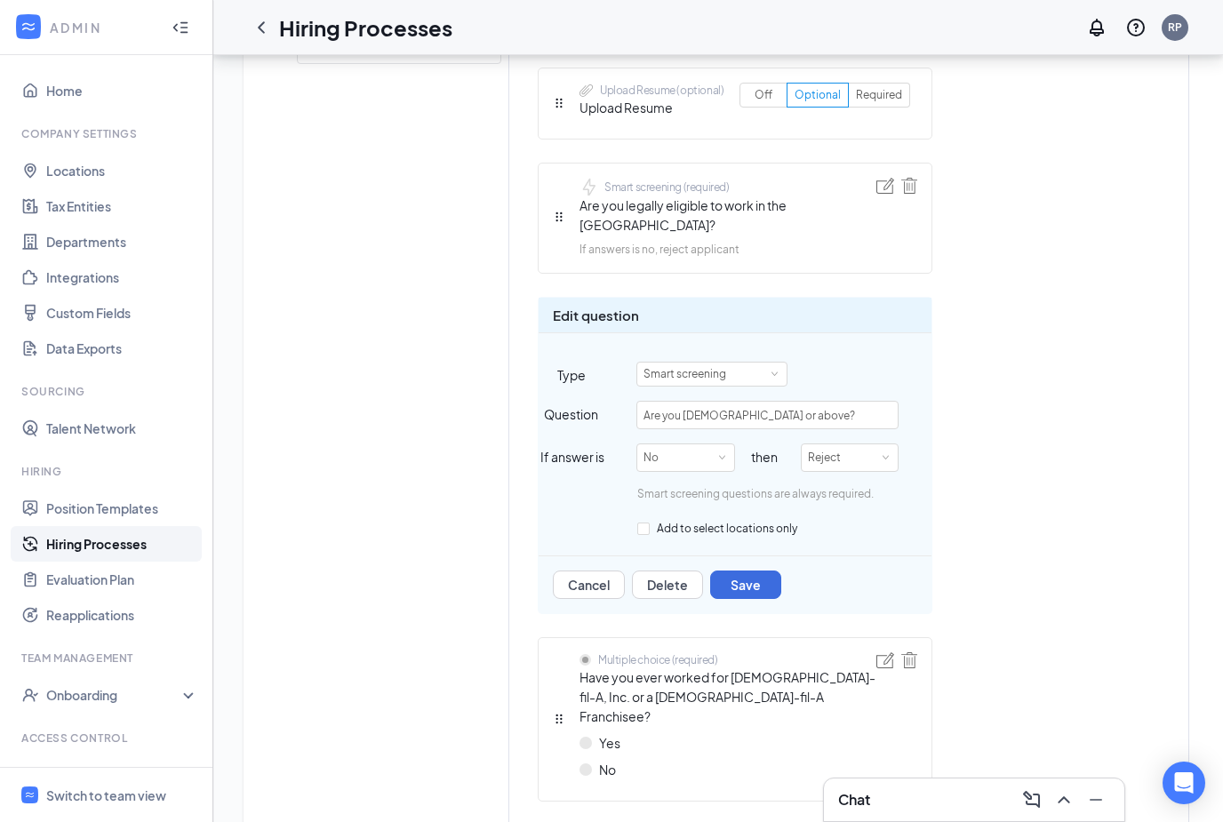
scroll to position [893, 0]
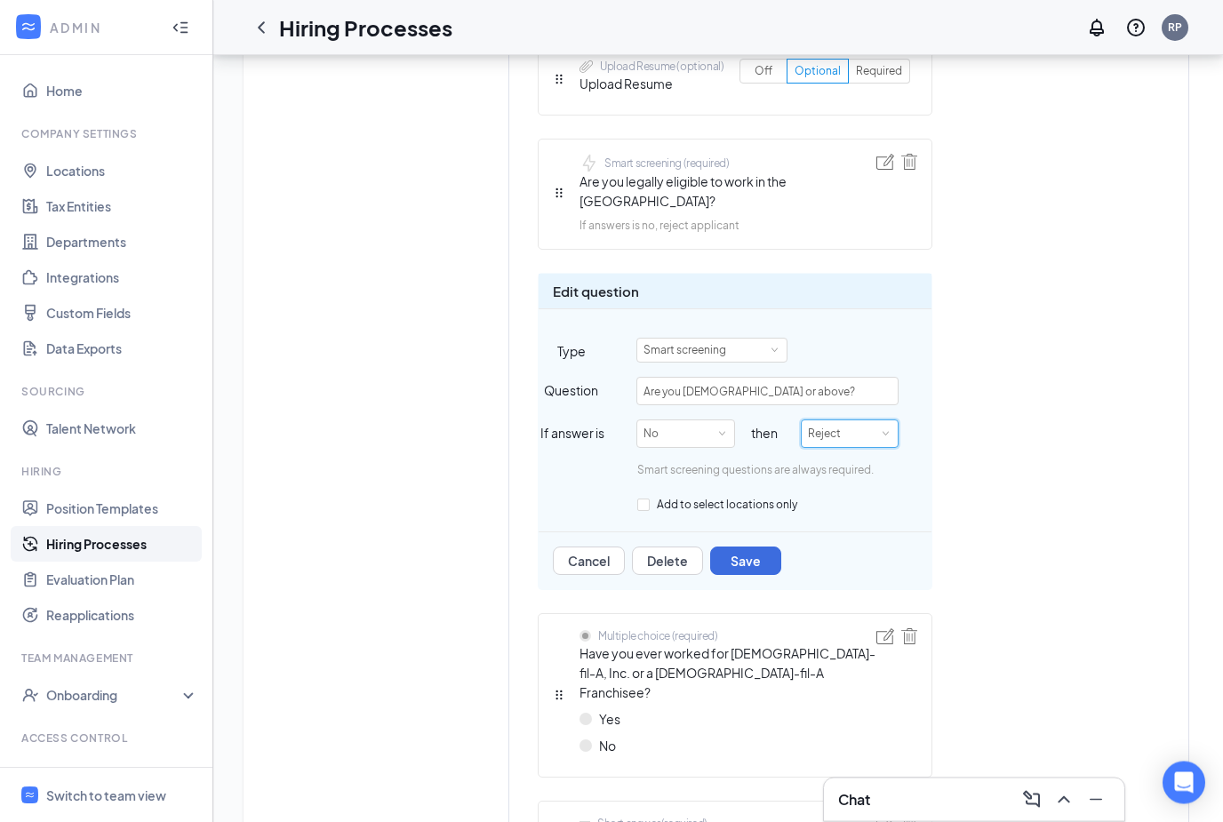
click at [862, 421] on div "Reject" at bounding box center [850, 434] width 84 height 27
click at [851, 451] on li "Reject" at bounding box center [849, 445] width 99 height 29
click at [947, 505] on div "Short answer (required) First name Short answer (required) Last name Telephone …" at bounding box center [849, 442] width 622 height 1486
click at [747, 550] on button "Save" at bounding box center [745, 561] width 71 height 28
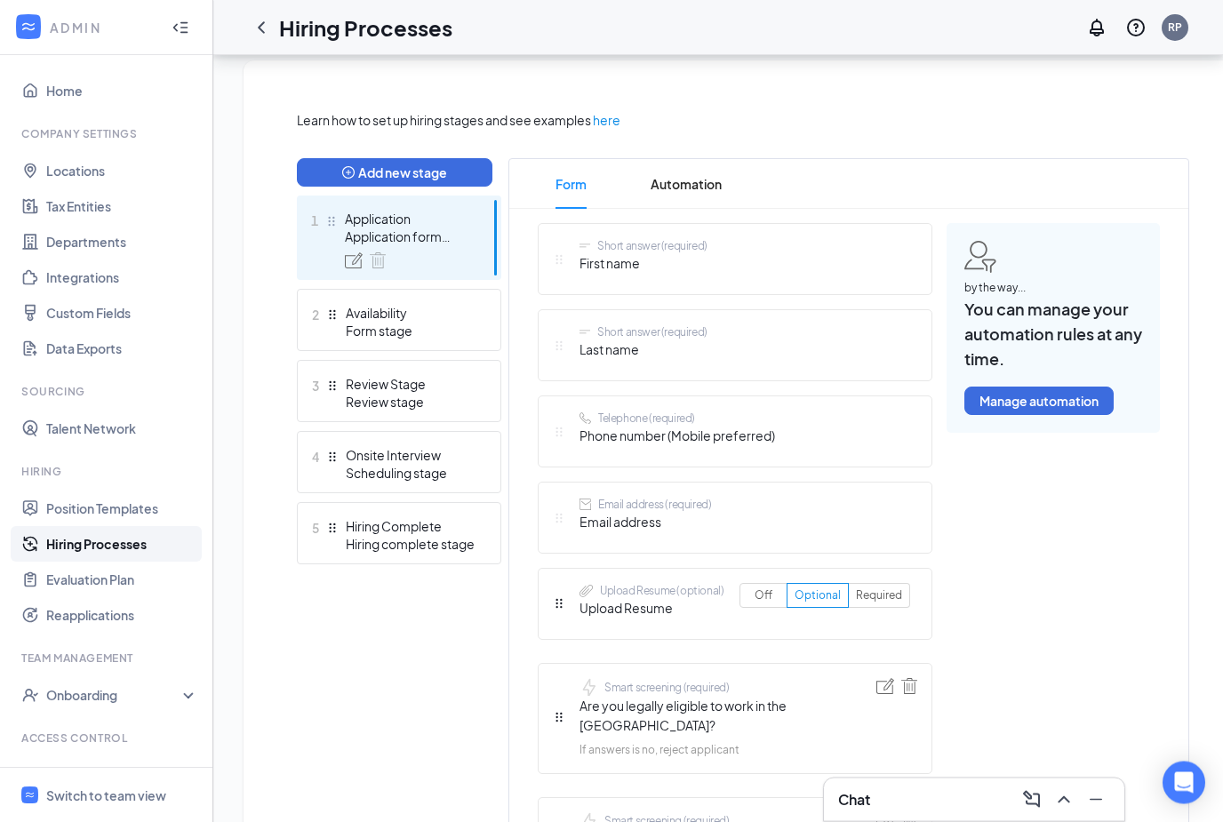
scroll to position [373, 0]
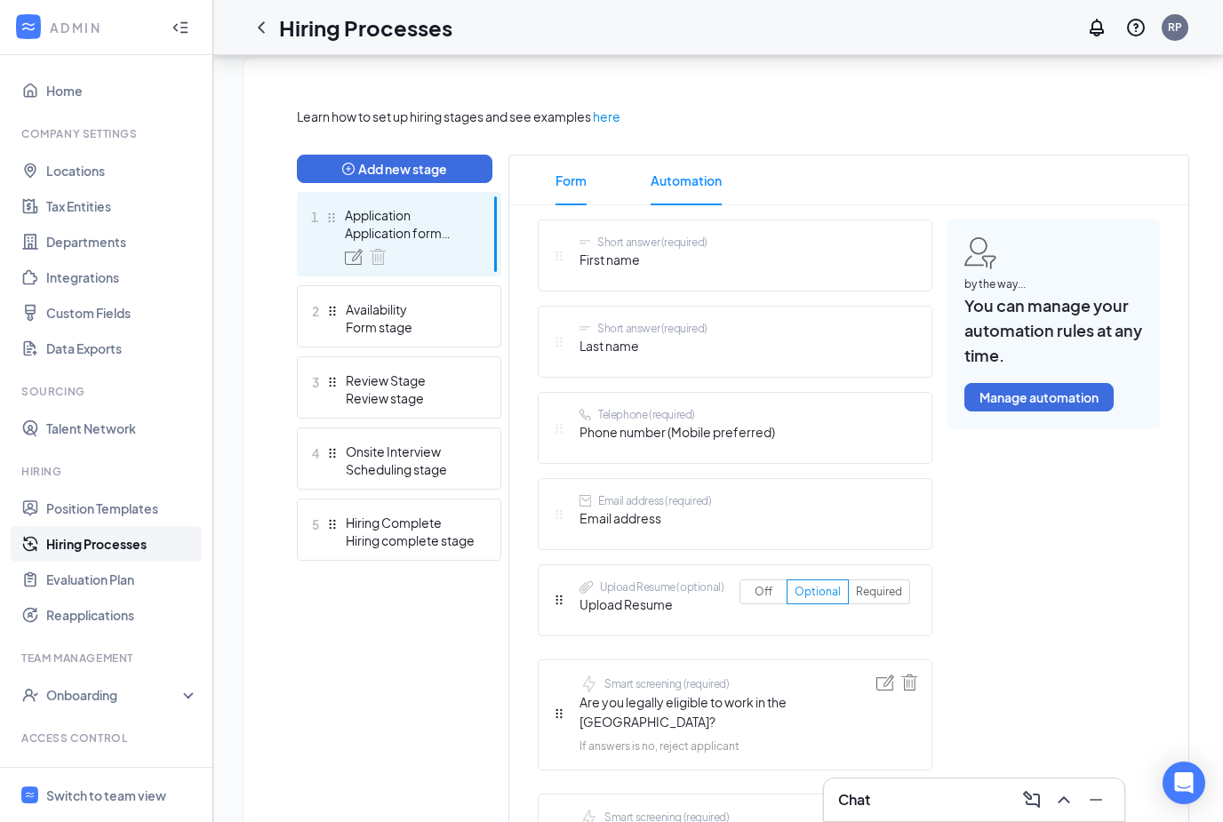
drag, startPoint x: 661, startPoint y: 180, endPoint x: 661, endPoint y: 153, distance: 27.6
click at [661, 180] on span "Automation" at bounding box center [686, 181] width 71 height 50
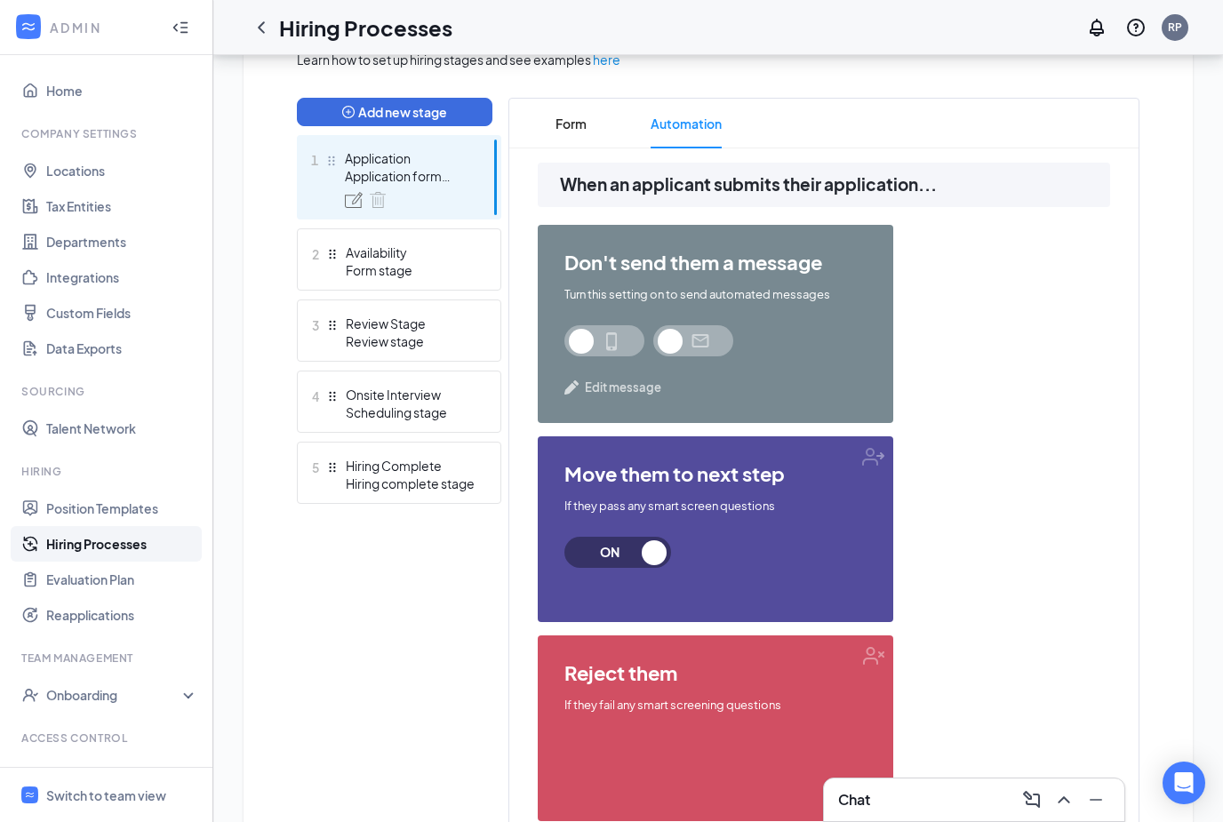
scroll to position [486, 0]
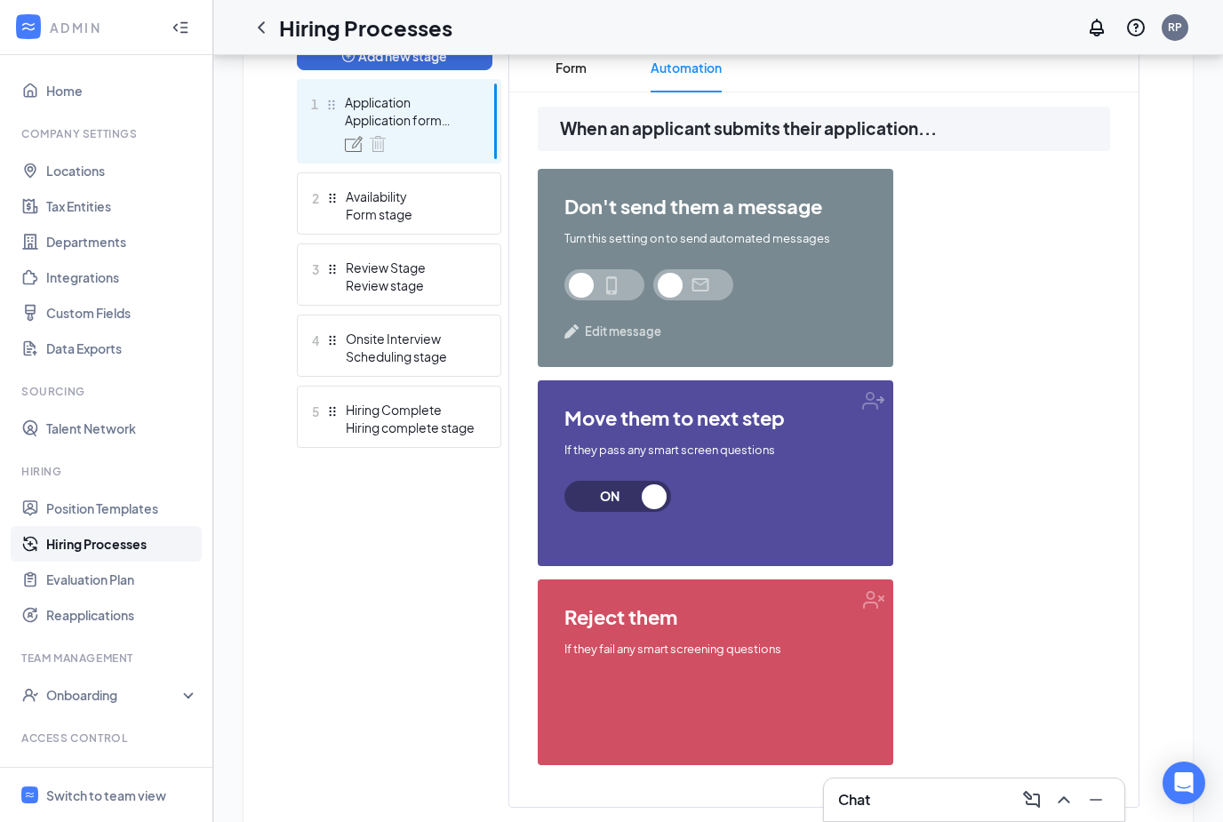
click at [614, 287] on span at bounding box center [604, 284] width 80 height 31
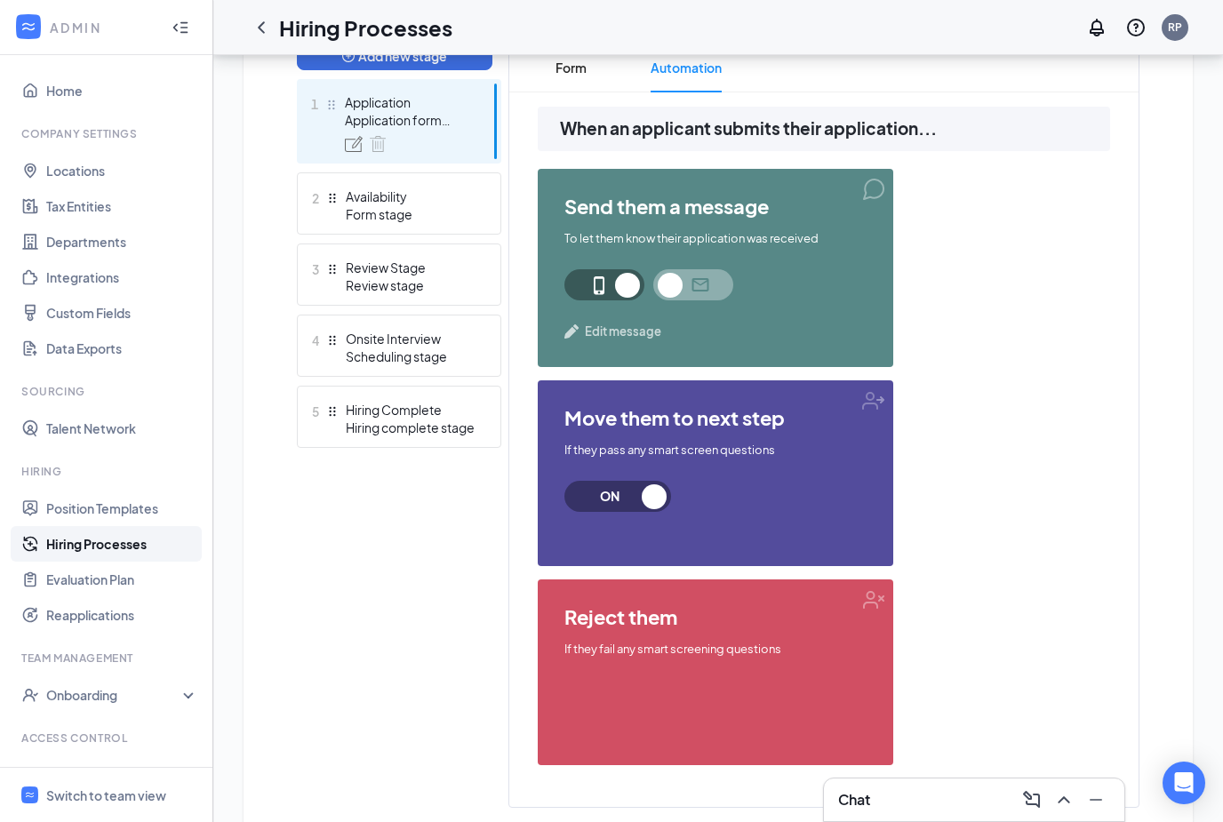
click at [683, 292] on span at bounding box center [693, 284] width 80 height 31
click at [1021, 352] on div "send them a message To let them know their application was received Edit messag…" at bounding box center [824, 474] width 572 height 610
click at [625, 334] on span "Edit message" at bounding box center [623, 332] width 76 height 18
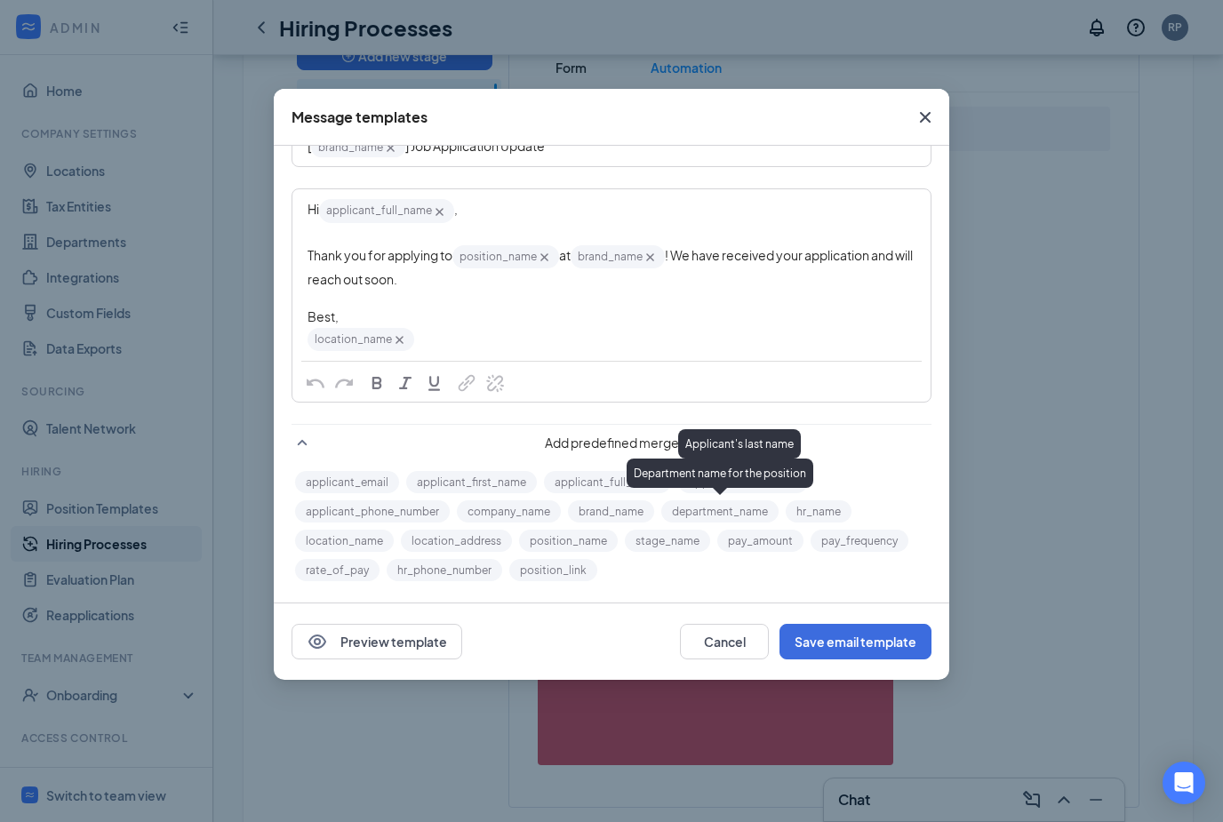
scroll to position [109, 0]
click at [931, 129] on span "Close" at bounding box center [925, 117] width 48 height 48
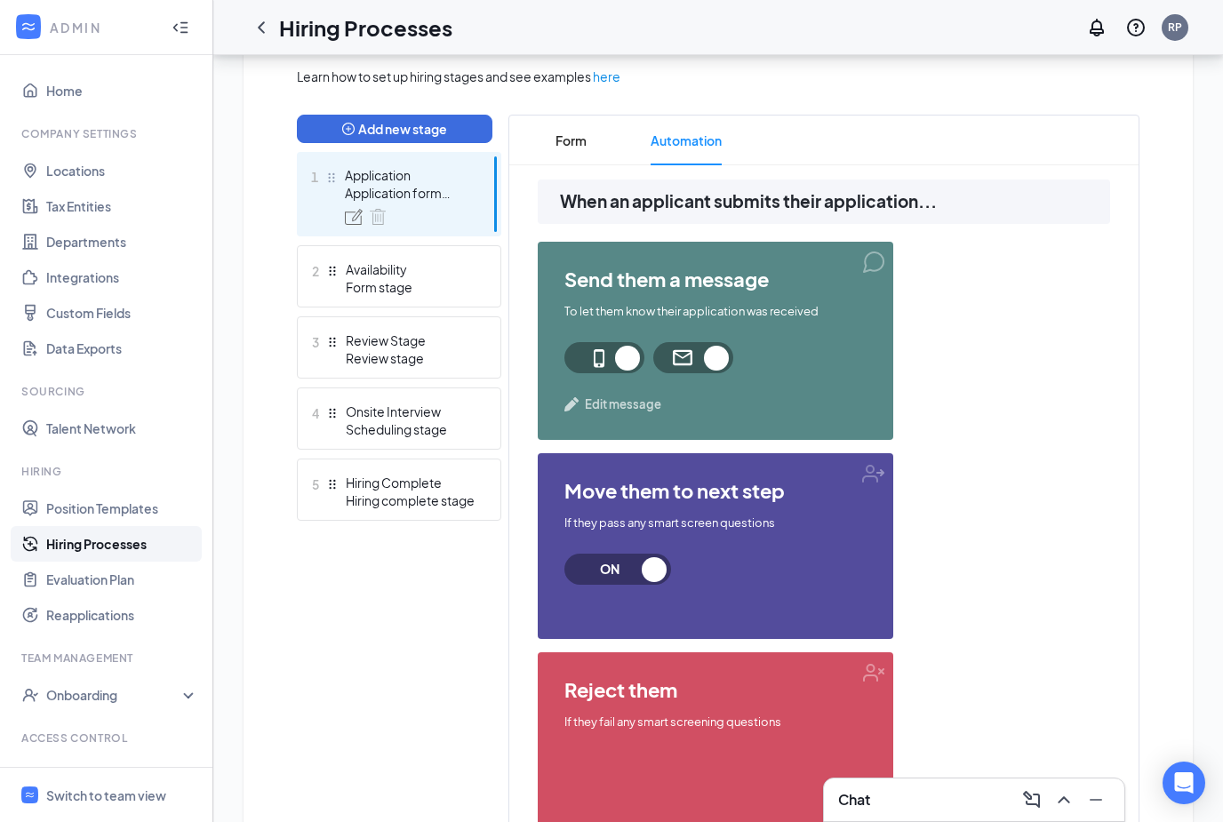
scroll to position [399, 0]
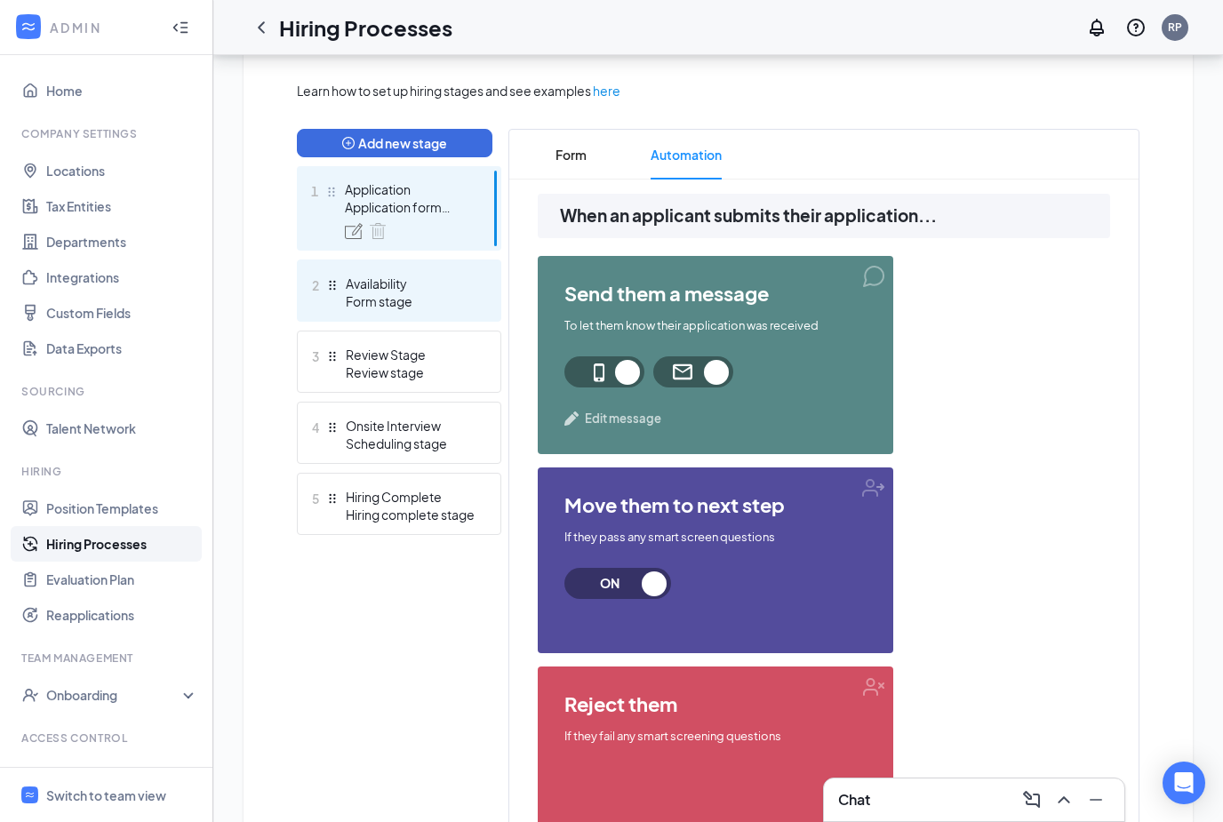
click at [407, 293] on div "Form stage" at bounding box center [411, 301] width 130 height 18
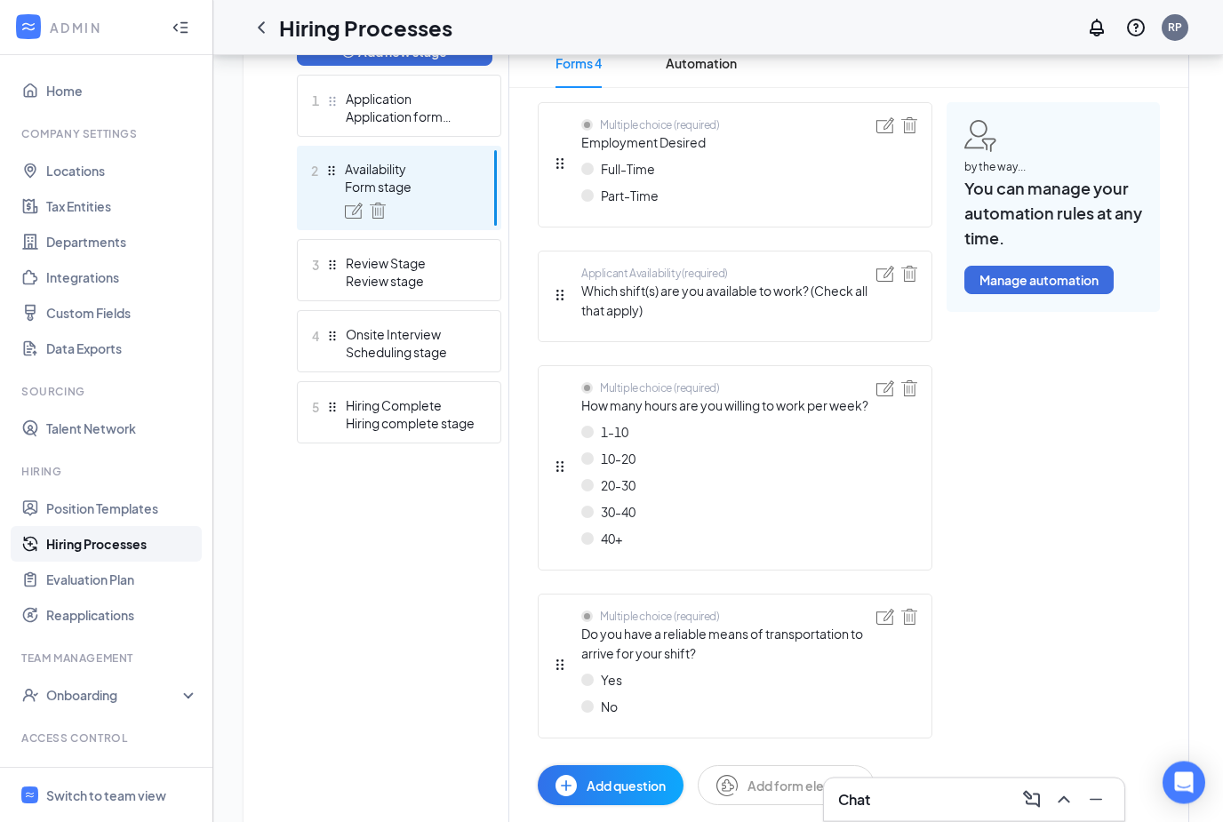
scroll to position [517, 0]
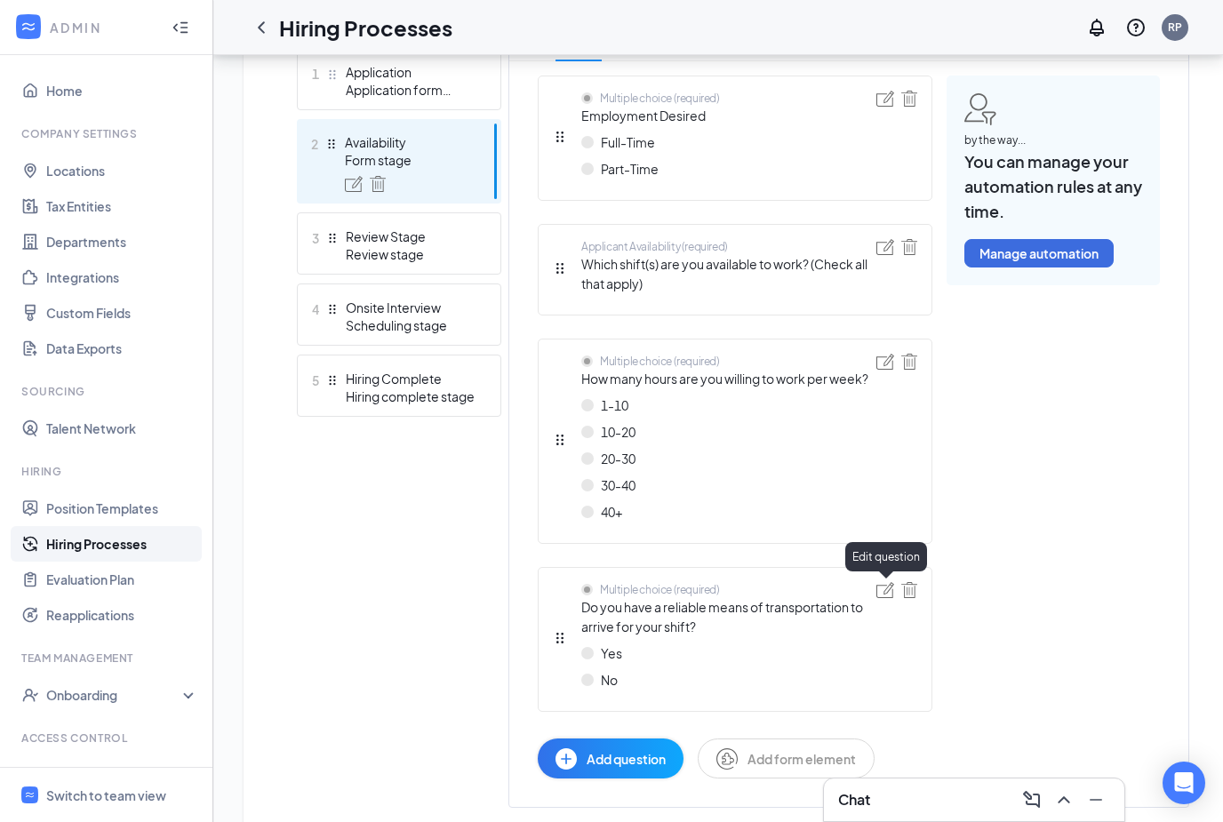
click at [877, 590] on img at bounding box center [886, 590] width 18 height 16
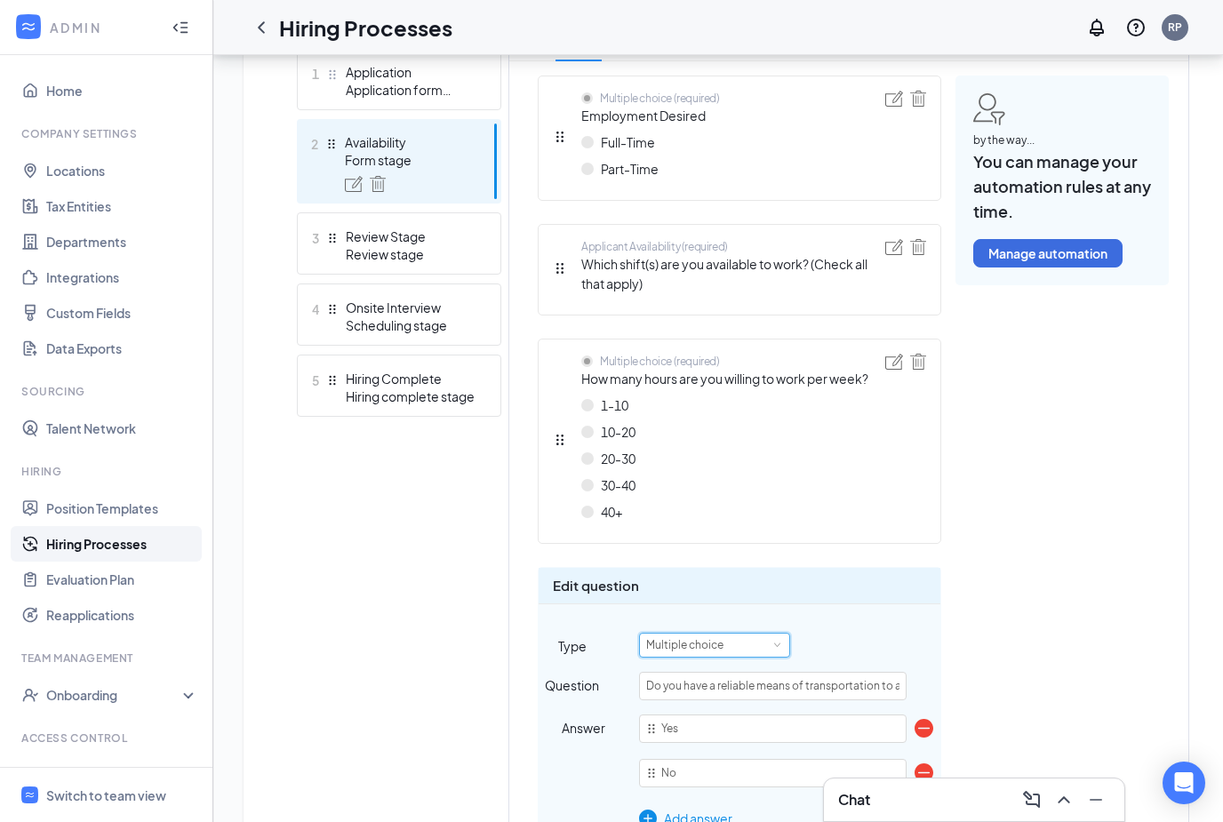
click at [774, 647] on span at bounding box center [777, 645] width 8 height 8
click at [726, 677] on li "Smart screening" at bounding box center [713, 675] width 151 height 29
click at [1150, 692] on div "Multiple choice (required) Employment Desired Full-Time Part-Time Applicant Ava…" at bounding box center [849, 541] width 622 height 930
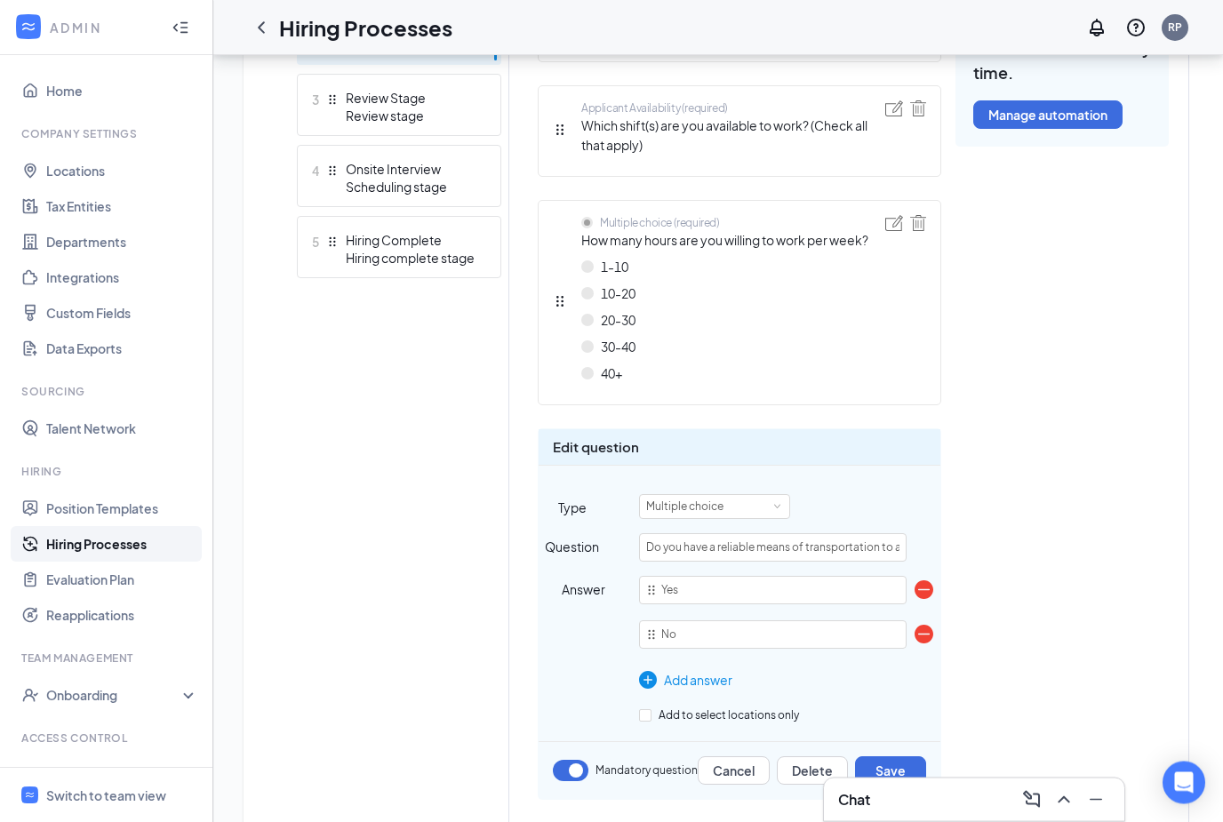
scroll to position [657, 0]
click at [1022, 631] on div "Multiple choice (required) Employment Desired Full-Time Part-Time Applicant Ava…" at bounding box center [849, 401] width 622 height 930
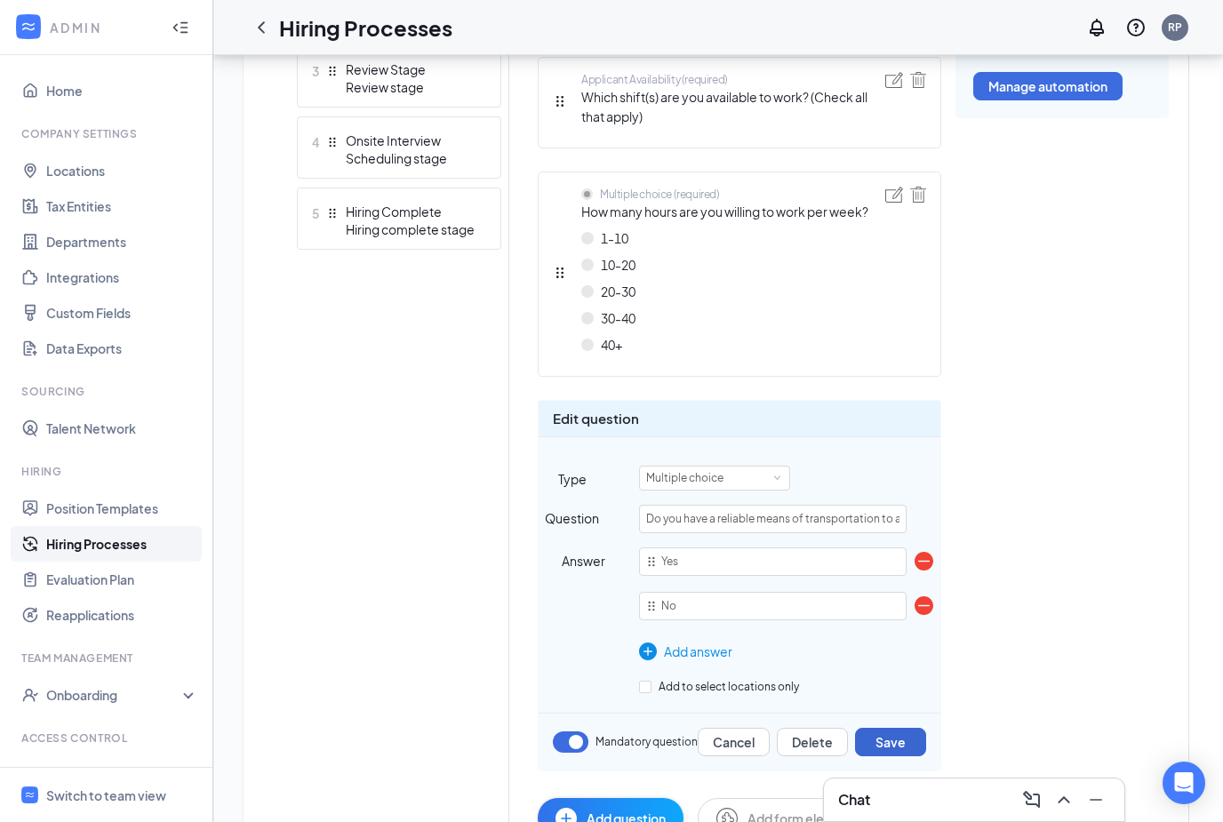
click at [903, 730] on button "Save" at bounding box center [890, 742] width 71 height 28
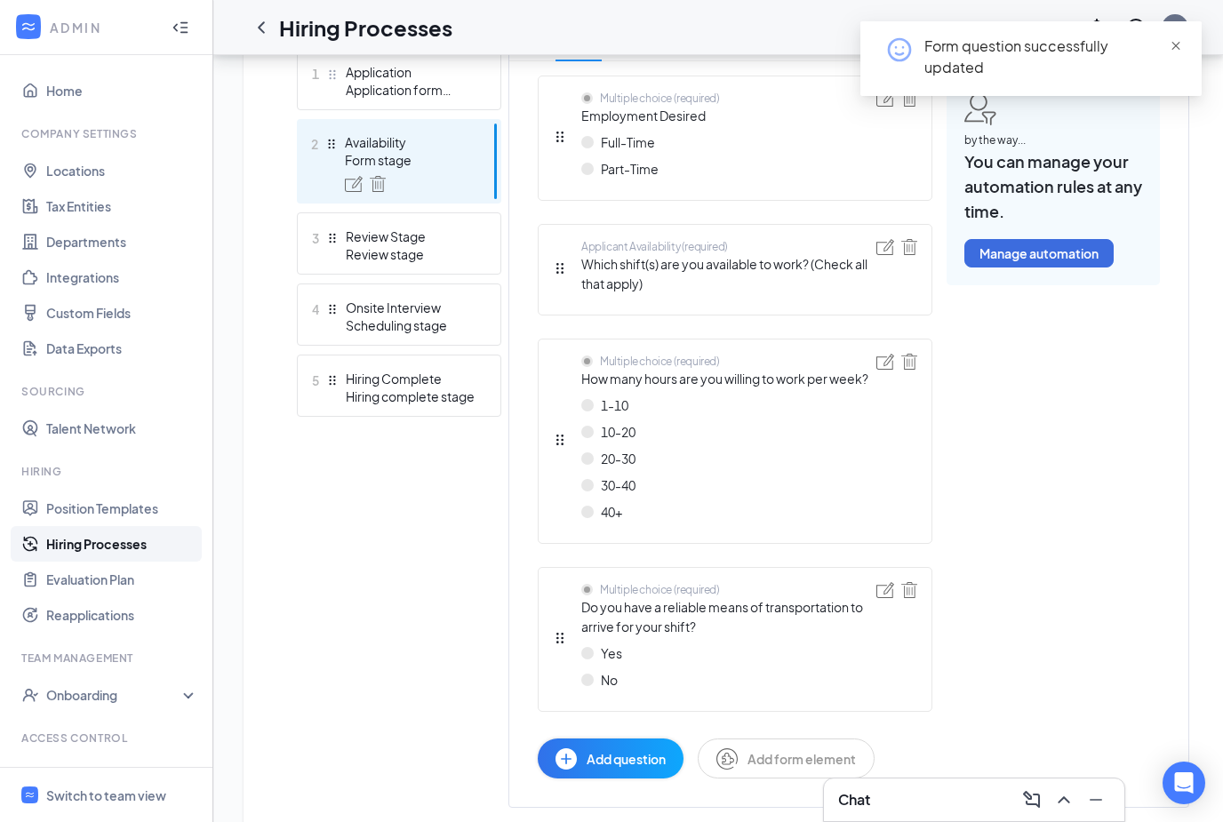
click at [1179, 49] on span "close" at bounding box center [1176, 46] width 12 height 12
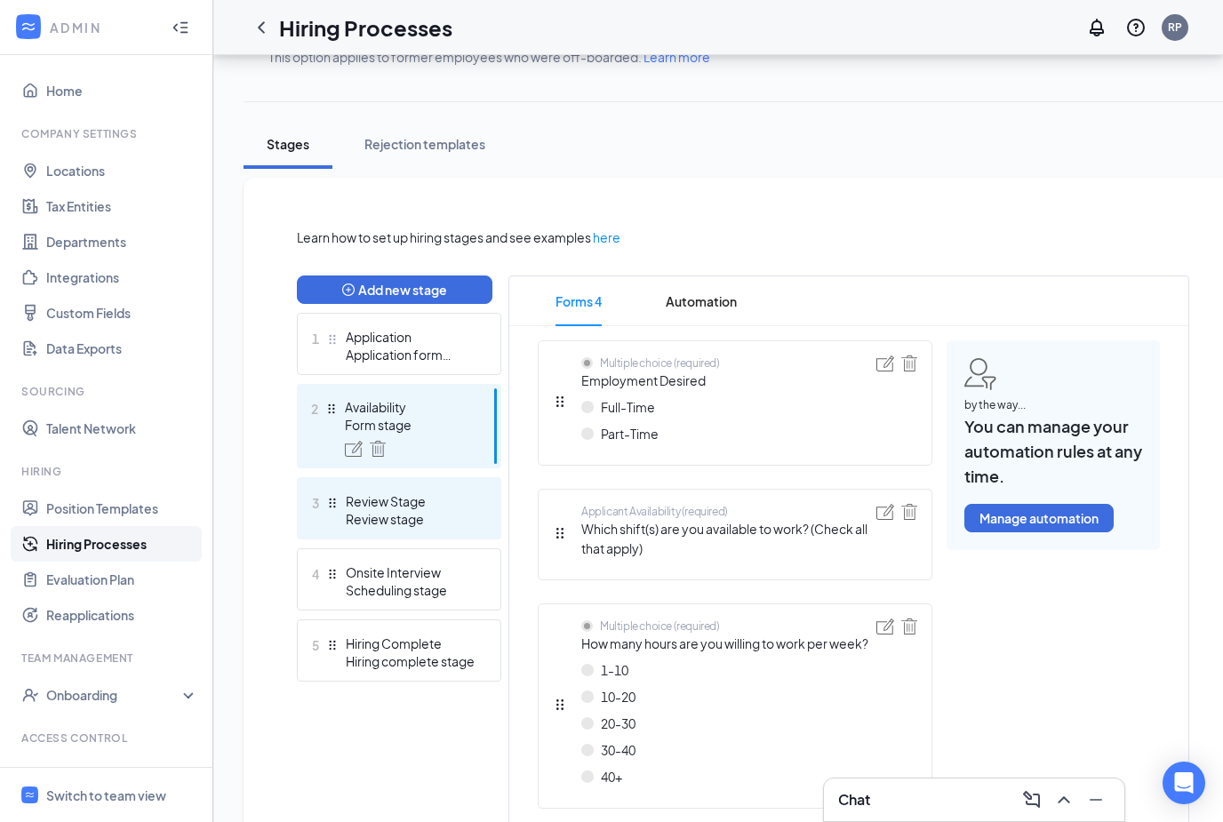
drag, startPoint x: 381, startPoint y: 502, endPoint x: 381, endPoint y: 465, distance: 37.3
click at [381, 502] on div "Review Stage" at bounding box center [411, 501] width 130 height 18
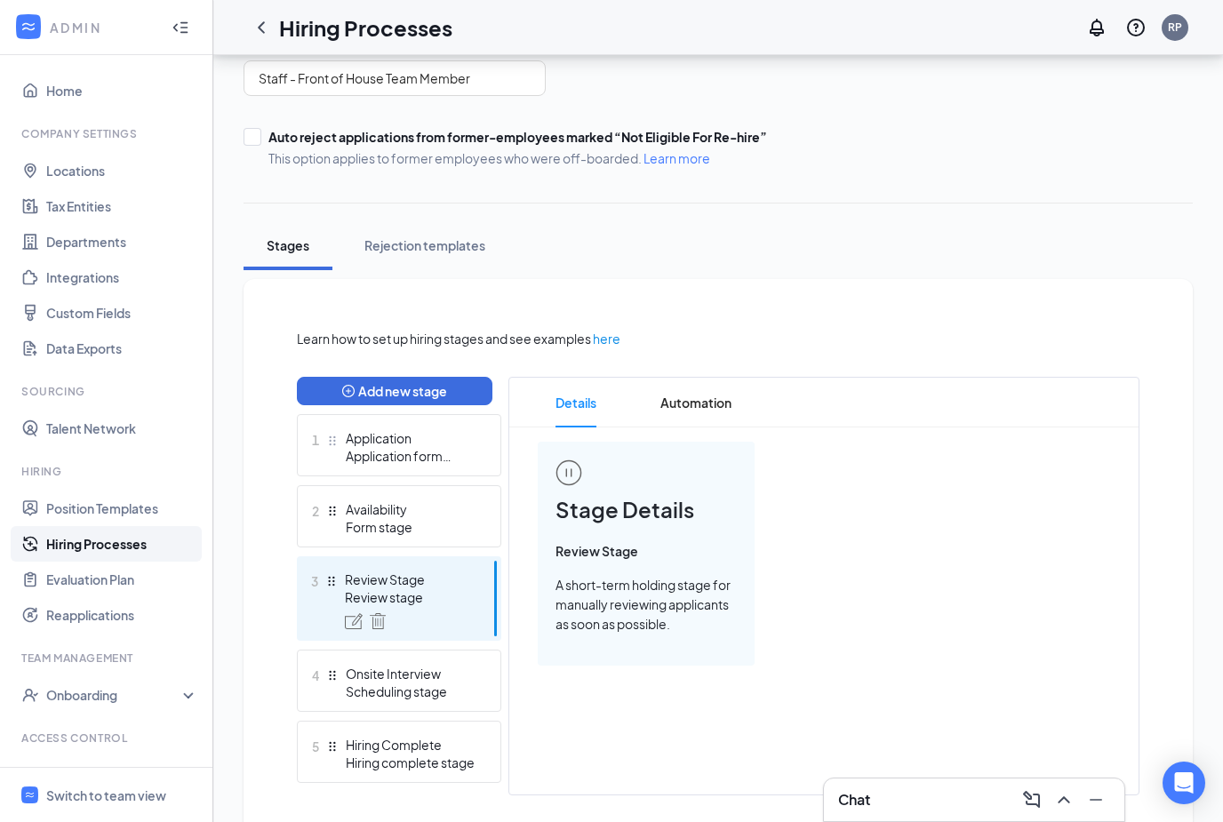
scroll to position [196, 0]
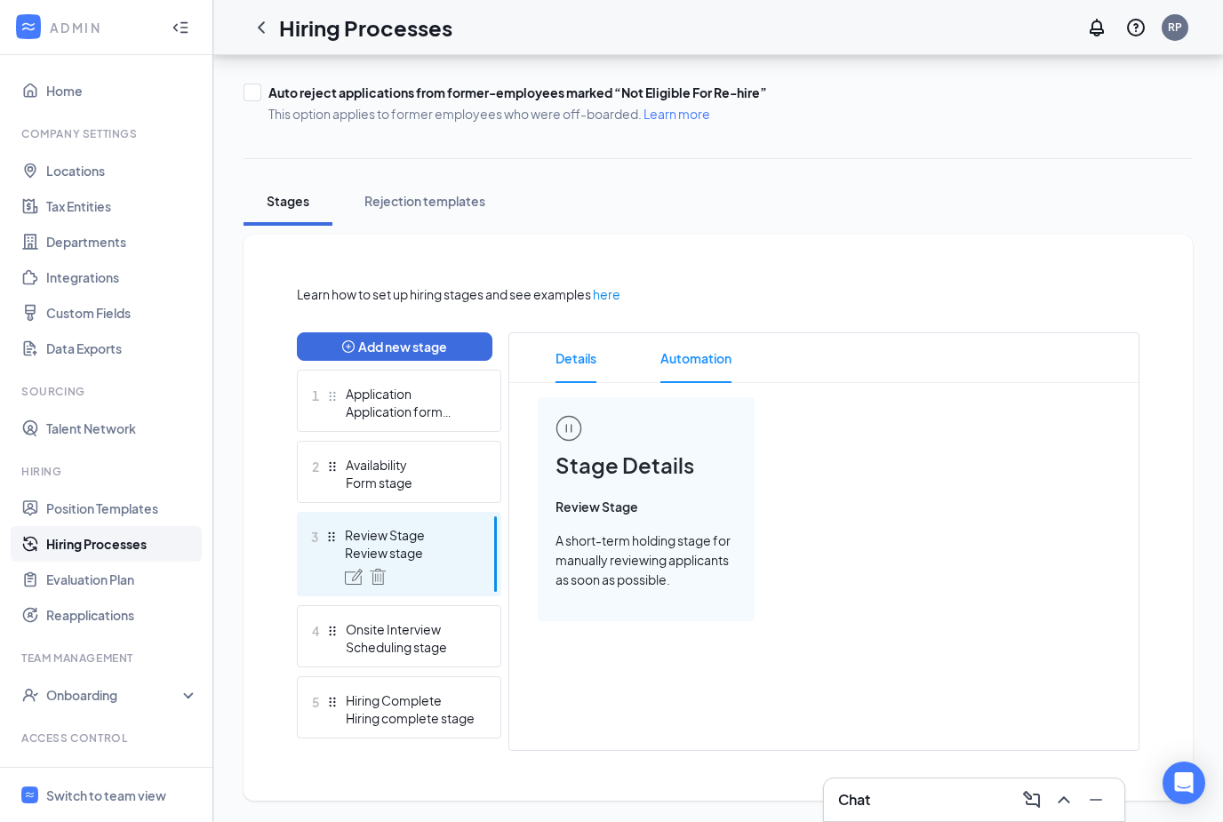
click at [694, 348] on span "Automation" at bounding box center [696, 358] width 71 height 50
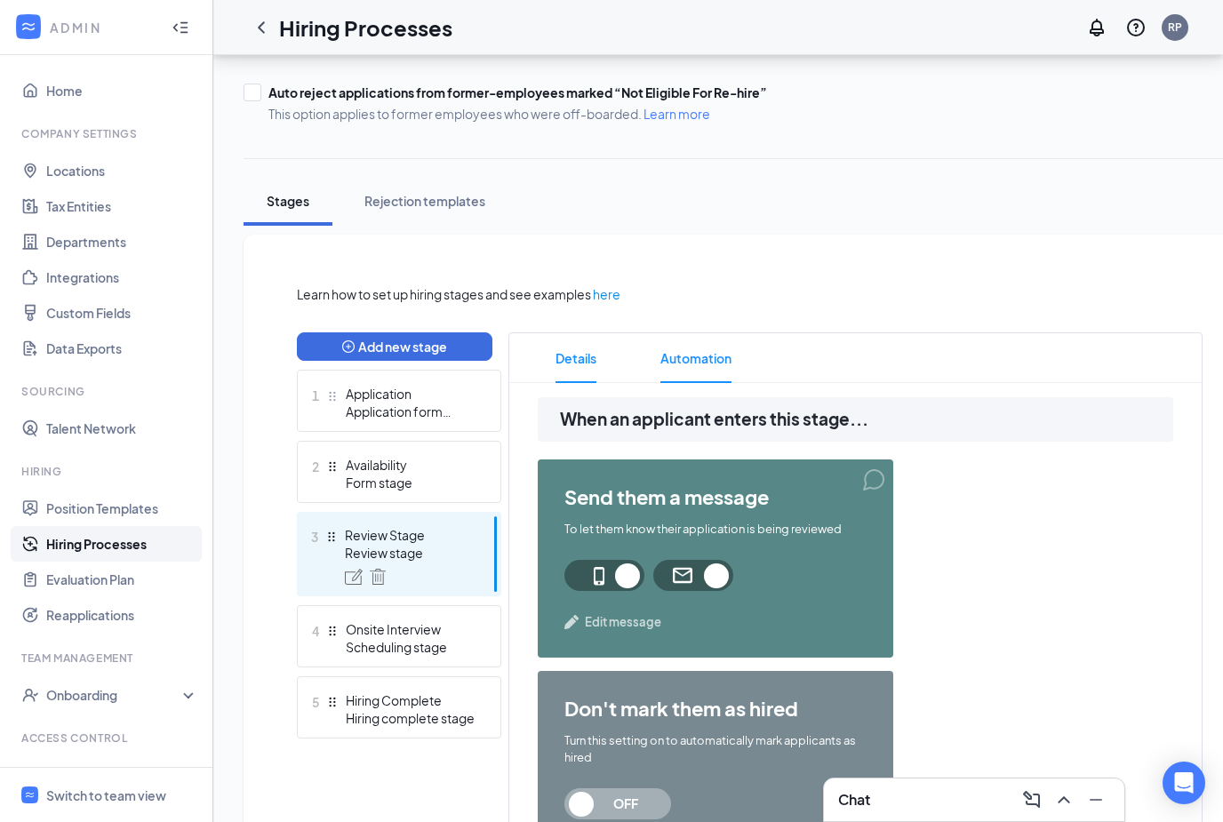
click at [582, 347] on span "Details" at bounding box center [576, 358] width 41 height 50
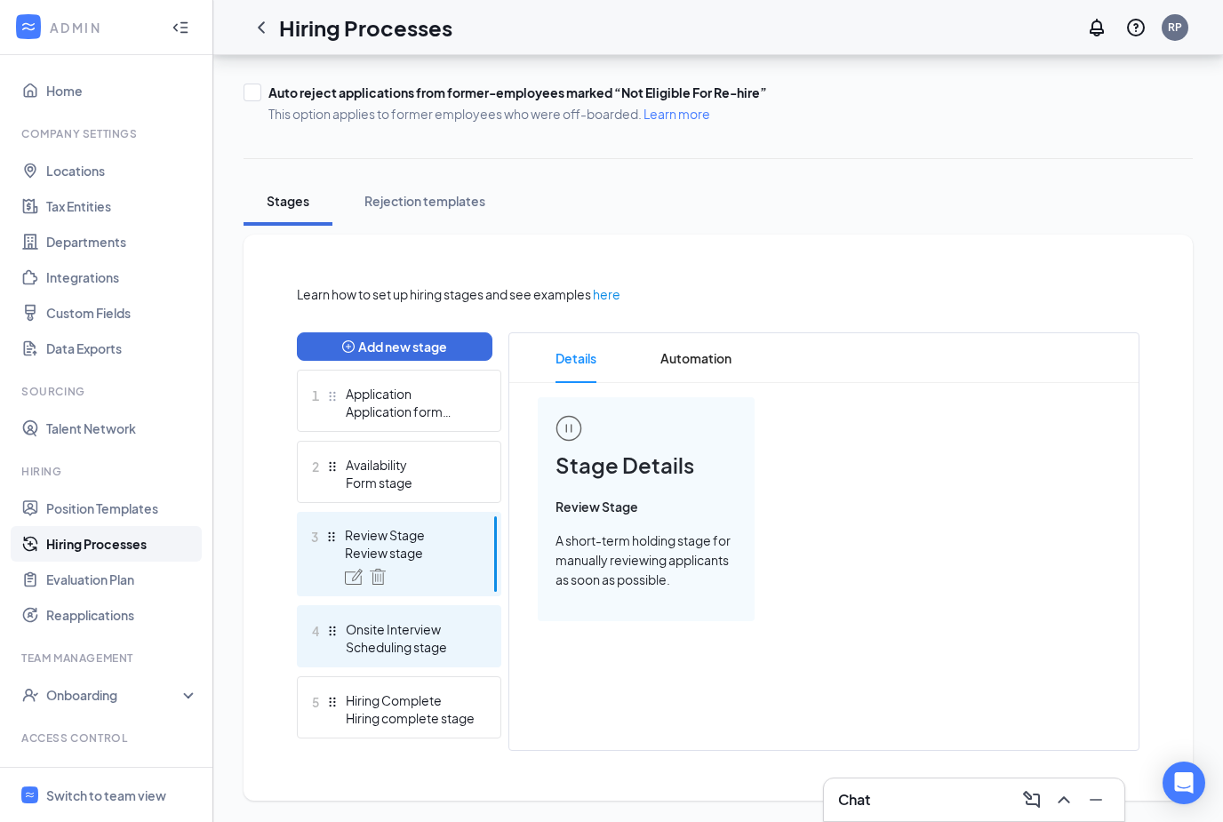
click at [388, 636] on div "Onsite Interview" at bounding box center [411, 630] width 130 height 18
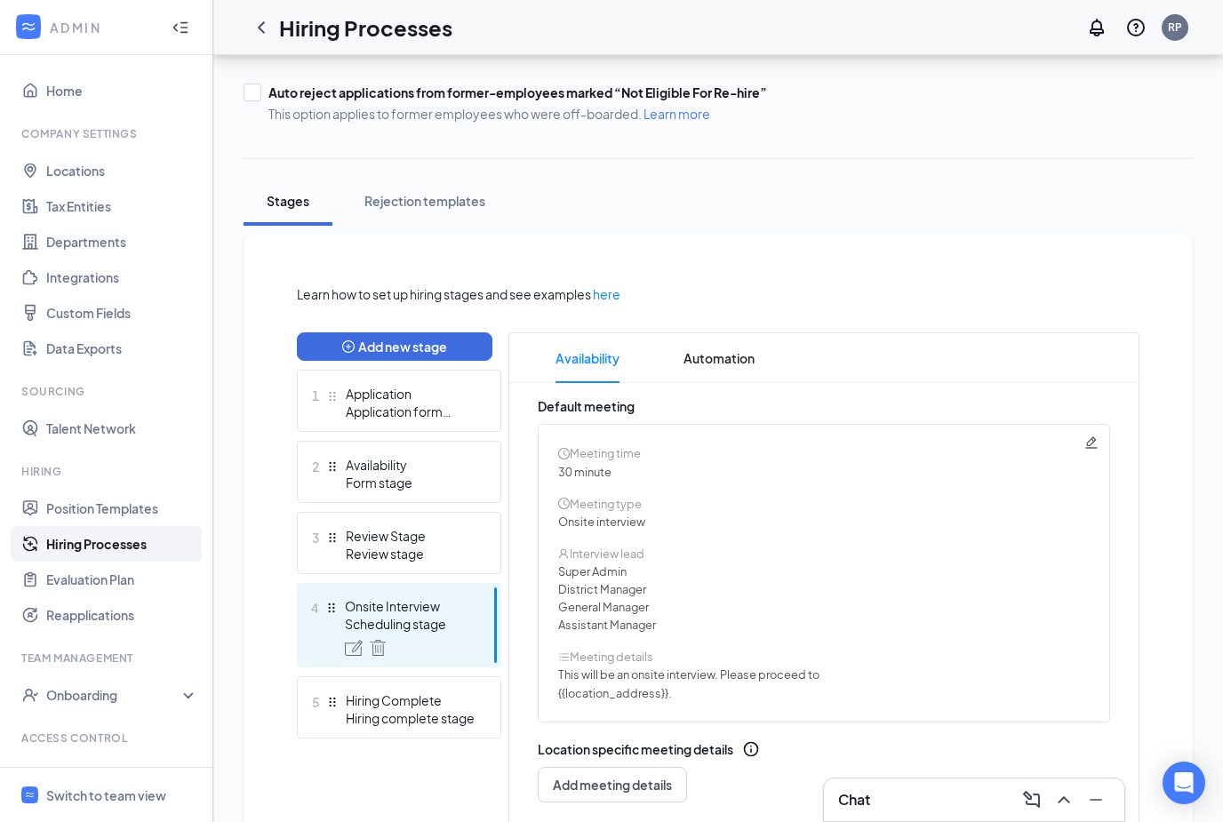
scroll to position [262, 0]
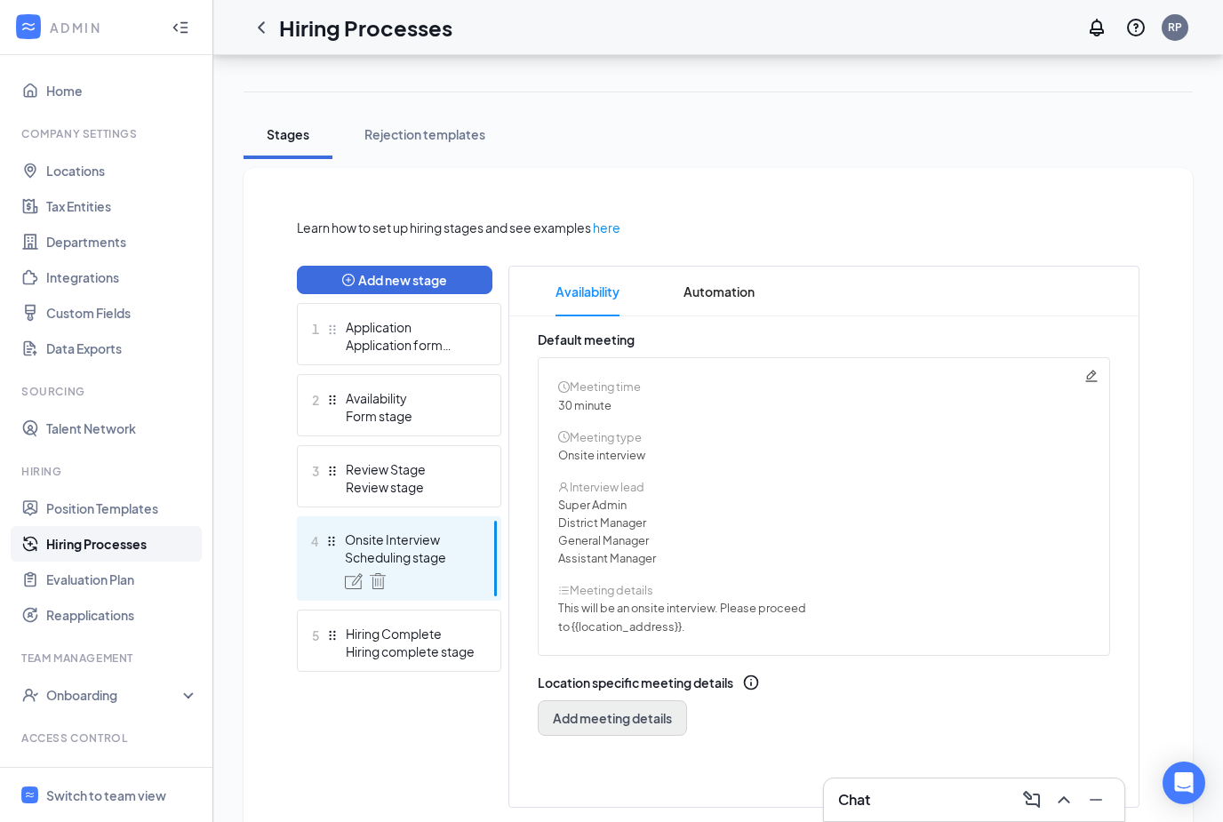
click at [625, 718] on span "Add meeting details" at bounding box center [612, 718] width 119 height 18
radio input "true"
radio input "false"
type textarea "This will be a 30 minute phone interview. We'll give you a call at your schedul…"
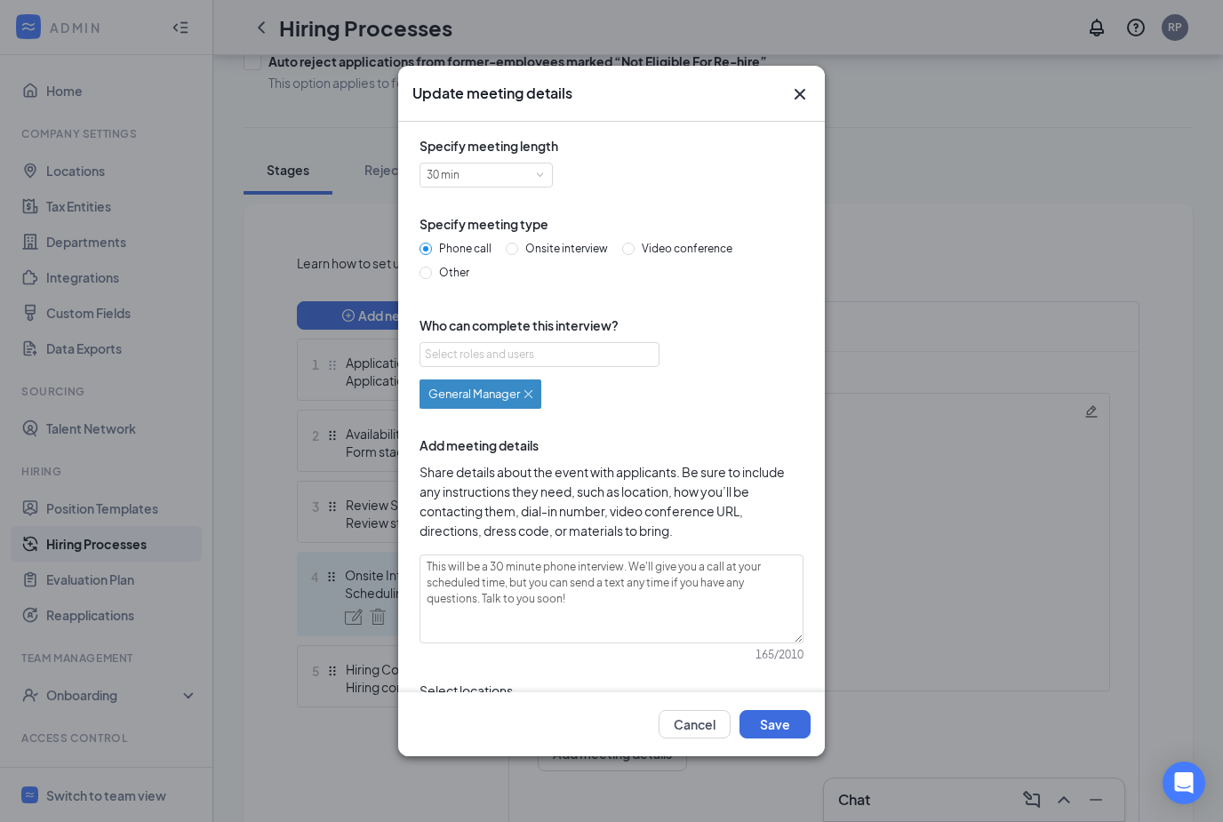
click at [812, 83] on div "Update meeting details" at bounding box center [611, 94] width 427 height 56
click at [804, 93] on icon "Cross" at bounding box center [799, 94] width 21 height 21
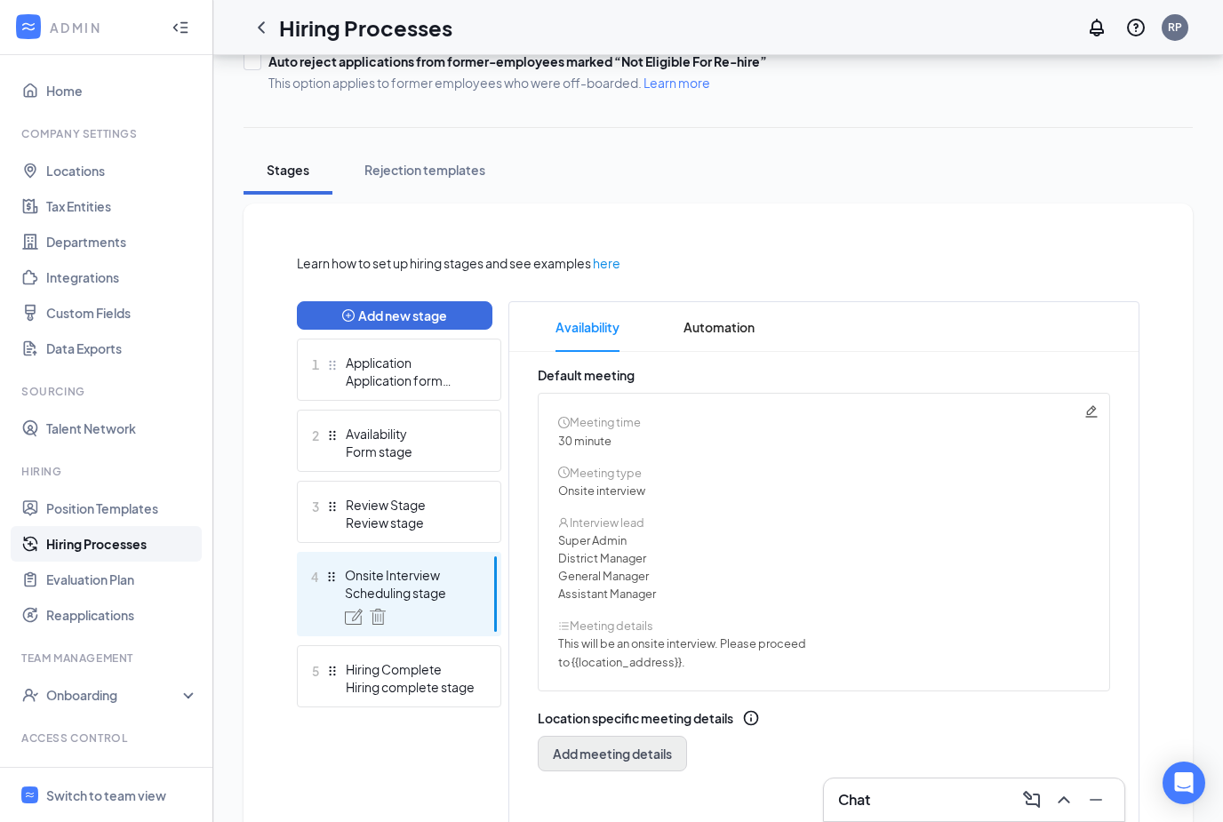
click at [633, 756] on span "Add meeting details" at bounding box center [612, 754] width 119 height 18
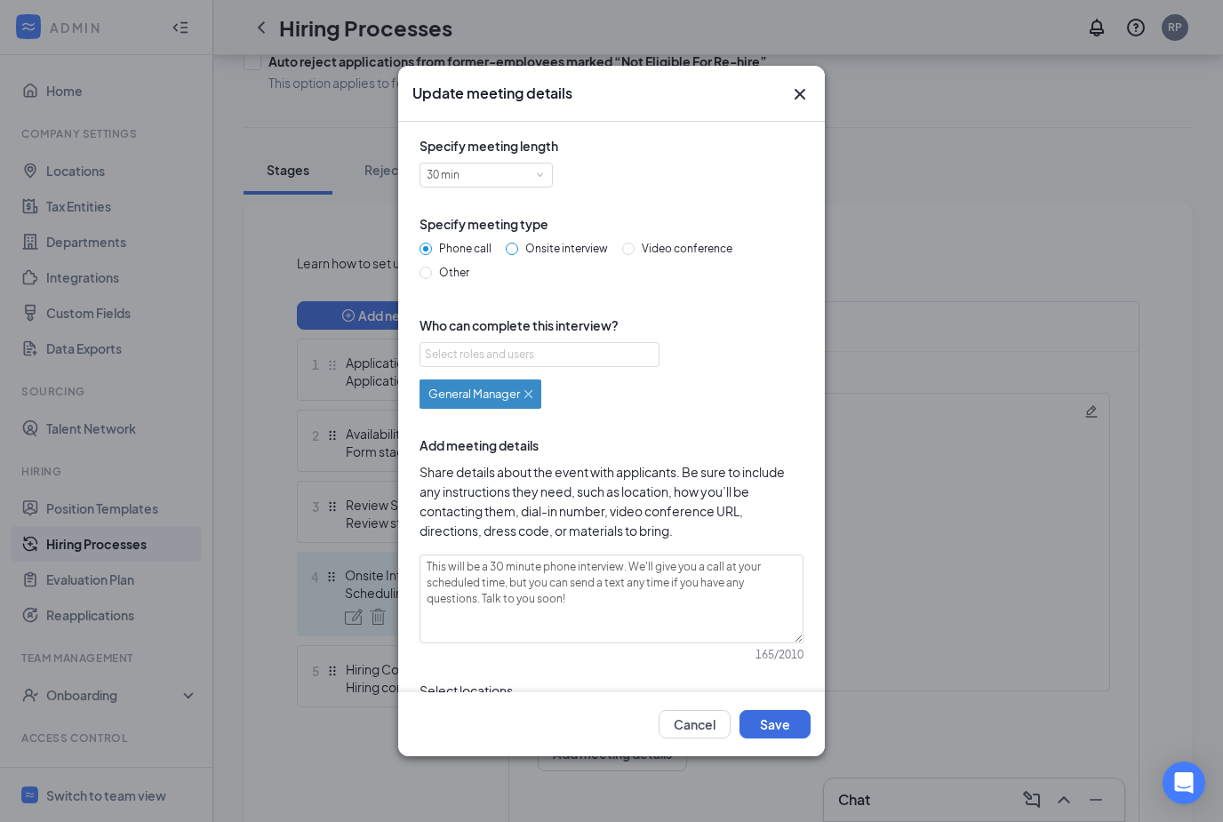
click at [517, 253] on input "Onsite interview" at bounding box center [512, 249] width 12 height 12
radio input "true"
radio input "false"
type textarea "This will be a 30 minute onsite interview. Please proceed to the store location…"
click at [607, 352] on div "Select roles and users" at bounding box center [535, 355] width 220 height 18
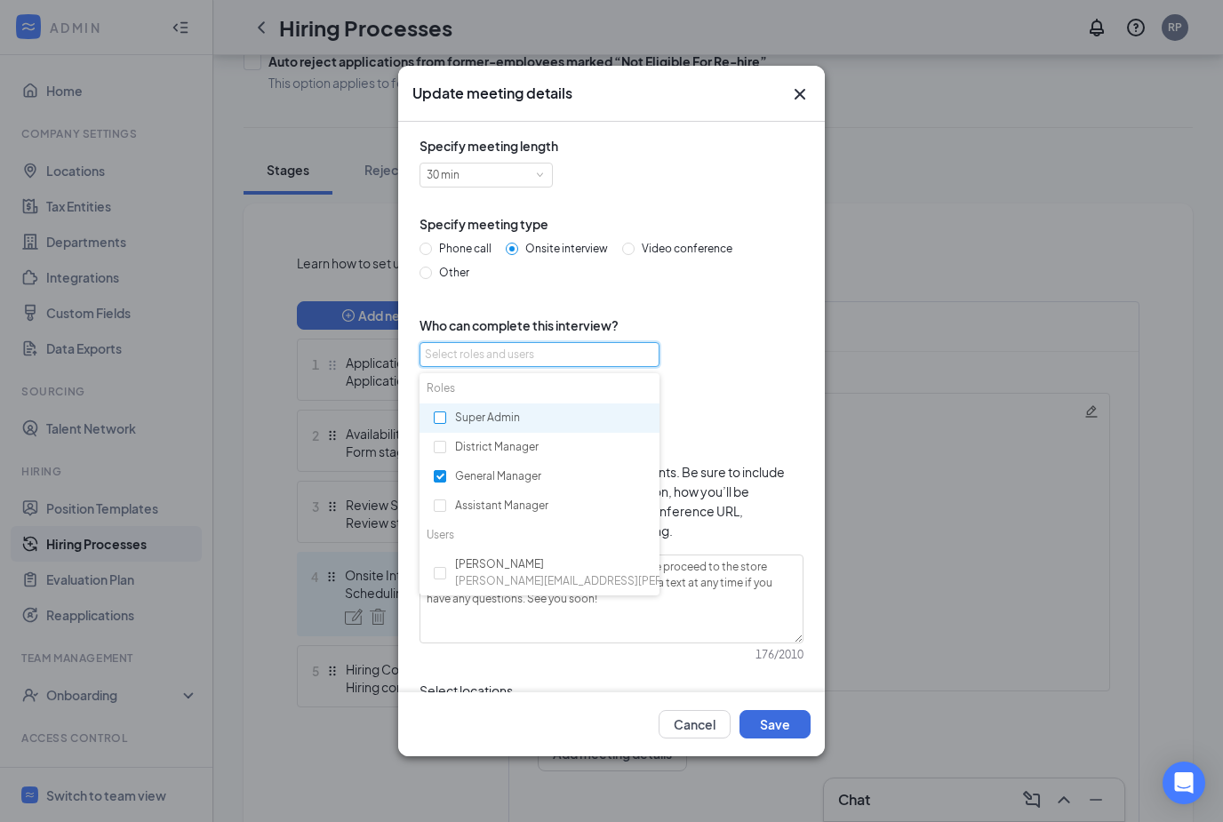
click at [440, 417] on input "checkbox" at bounding box center [440, 418] width 12 height 12
checkbox input "true"
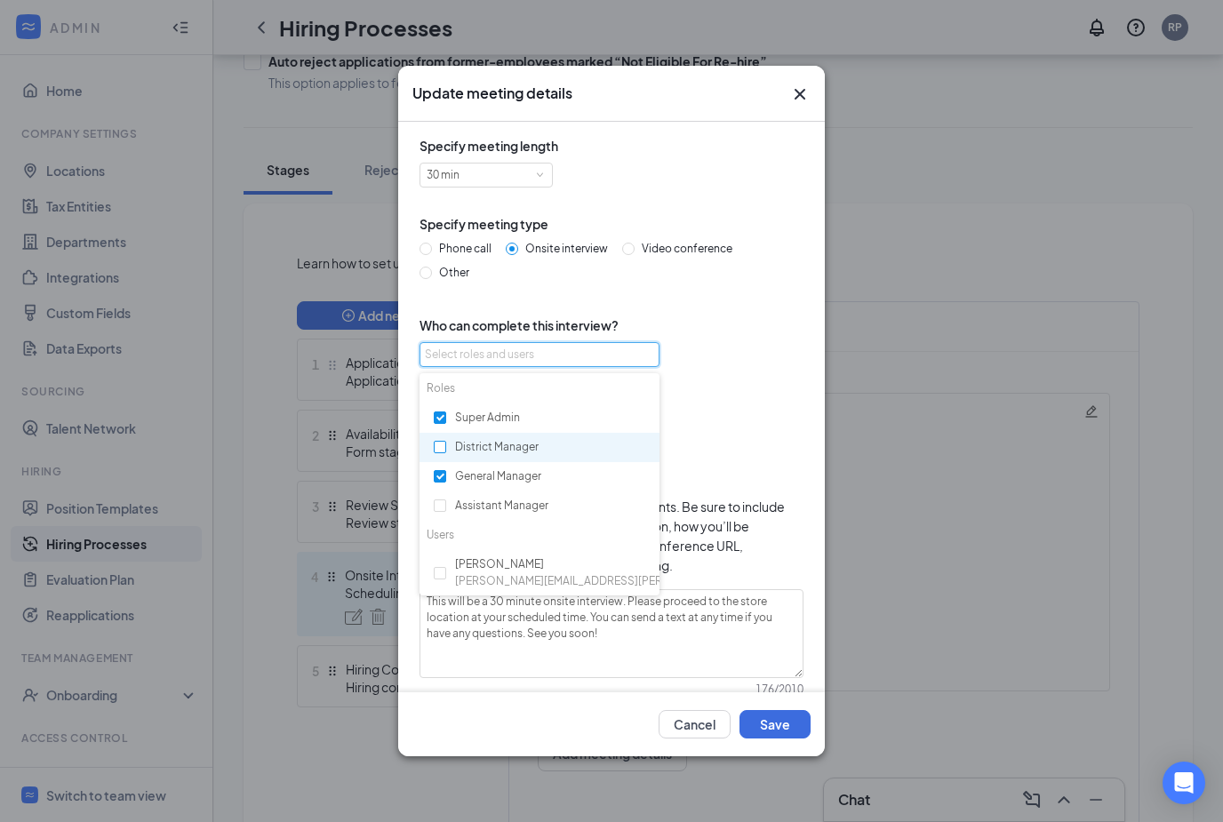
click at [440, 450] on input "checkbox" at bounding box center [440, 447] width 12 height 12
checkbox input "true"
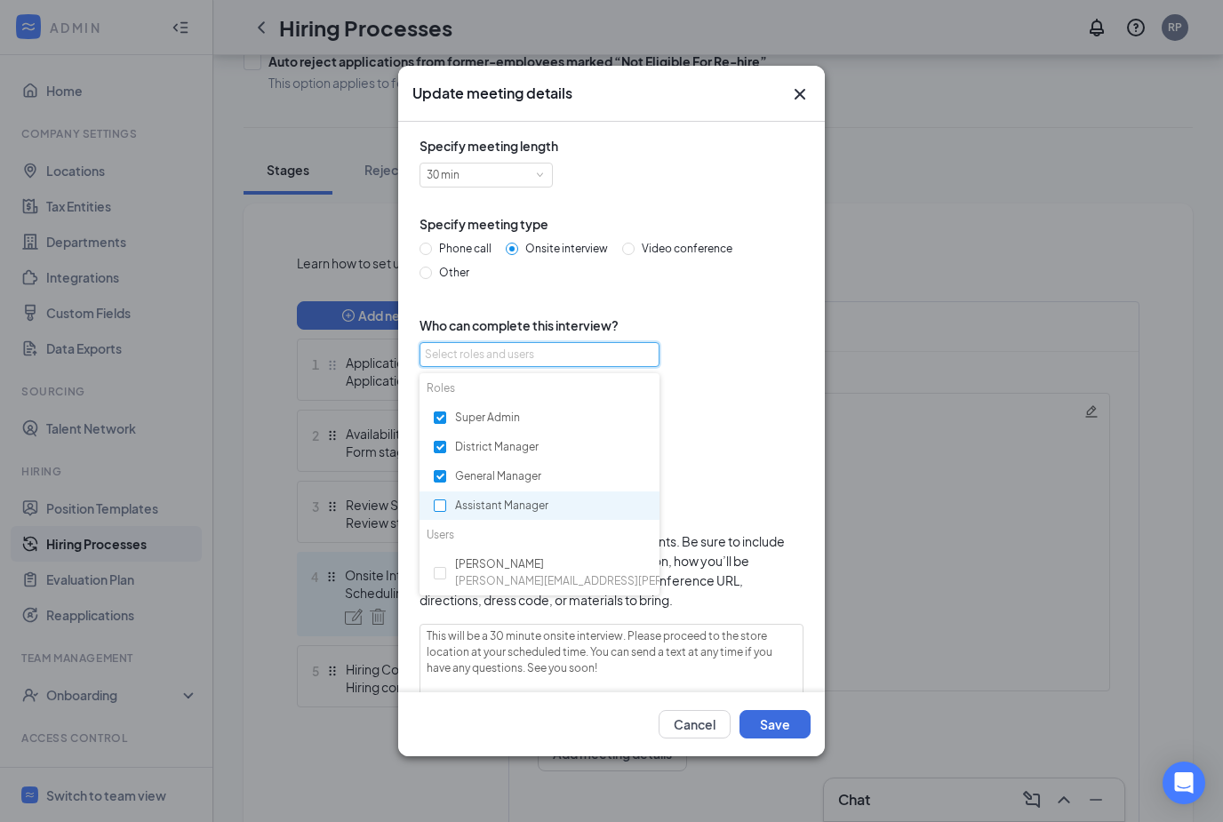
click at [436, 504] on input "checkbox" at bounding box center [440, 506] width 12 height 12
checkbox input "true"
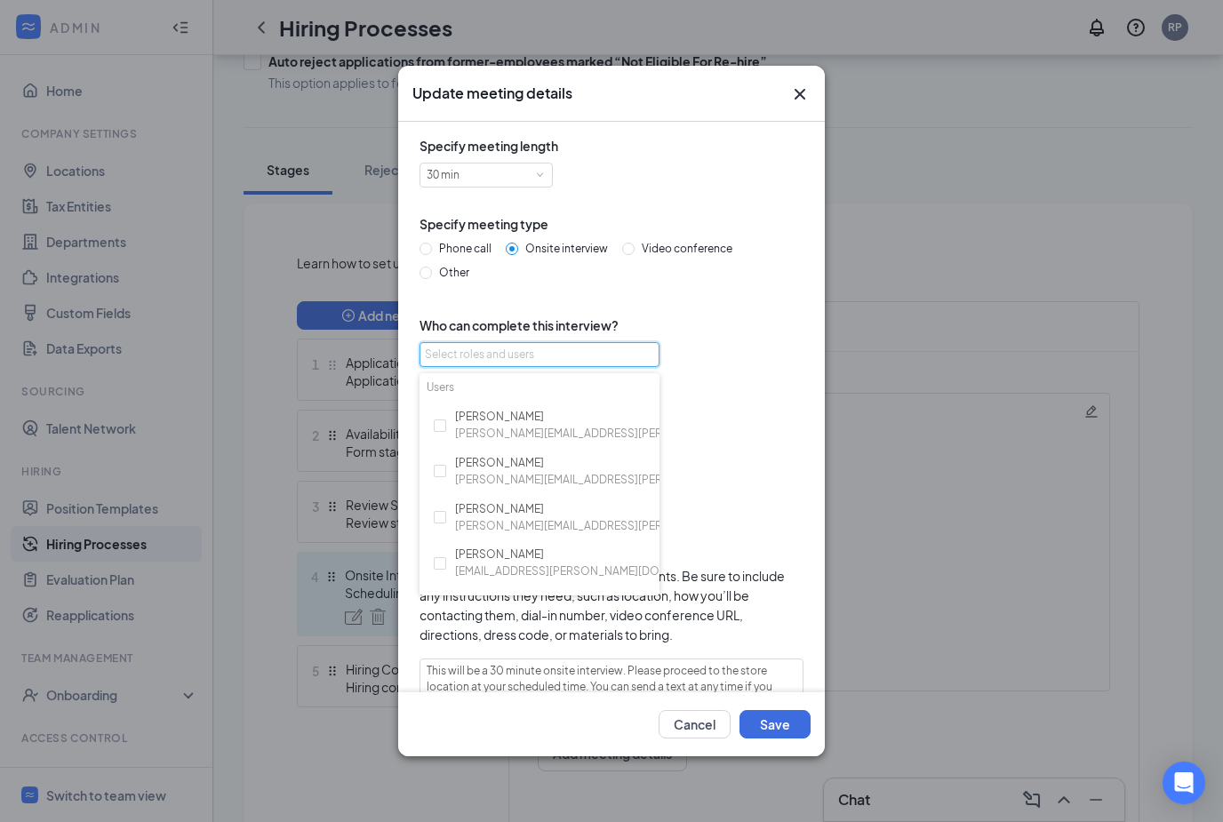
scroll to position [148, 0]
click at [440, 424] on input "checkbox" at bounding box center [440, 425] width 12 height 12
checkbox input "true"
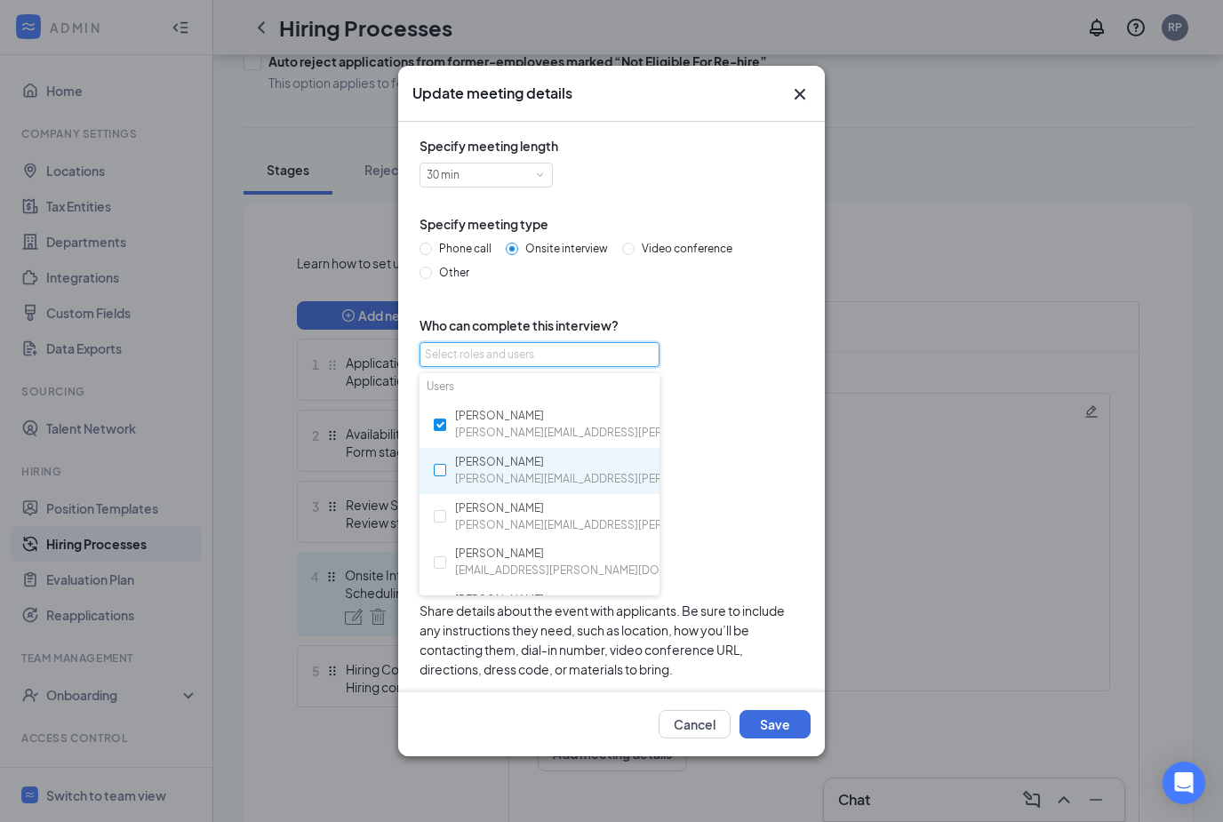
click at [440, 466] on input "checkbox" at bounding box center [440, 470] width 12 height 12
checkbox input "true"
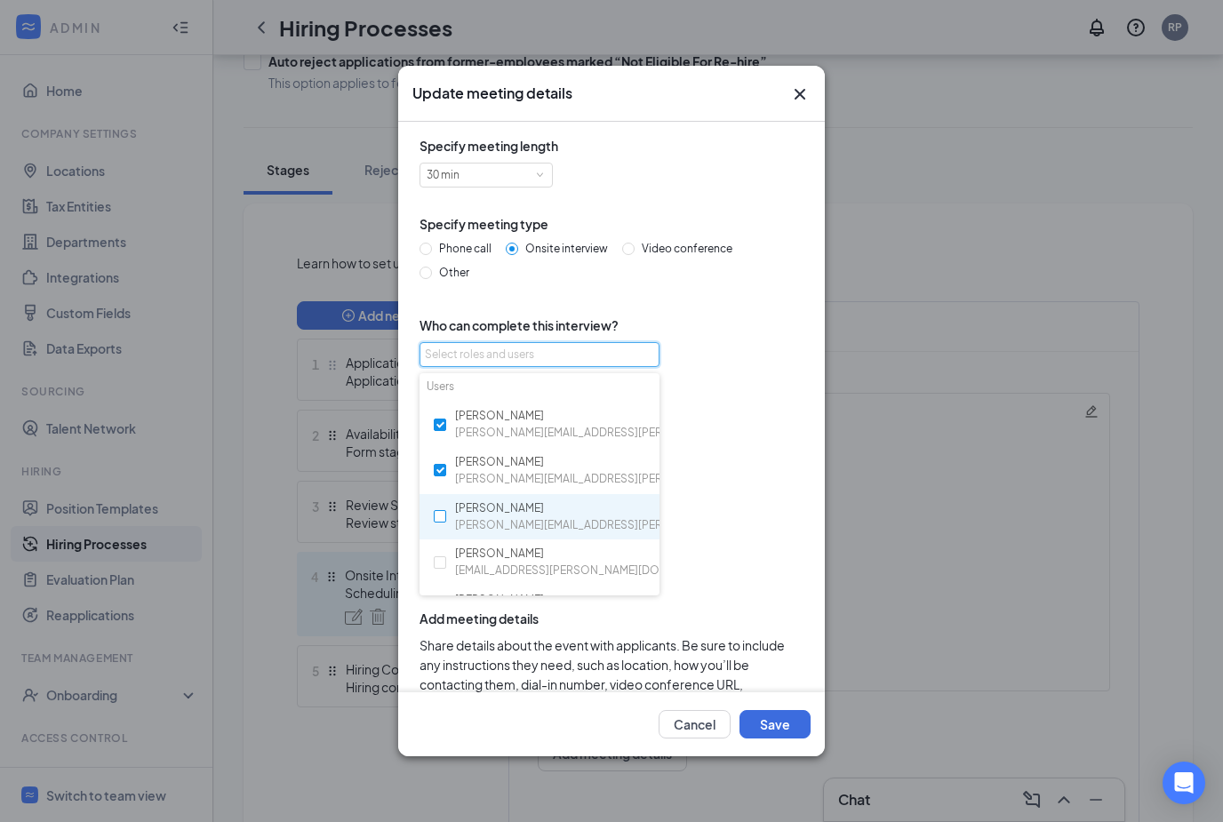
click at [439, 512] on input "checkbox" at bounding box center [440, 516] width 12 height 12
checkbox input "true"
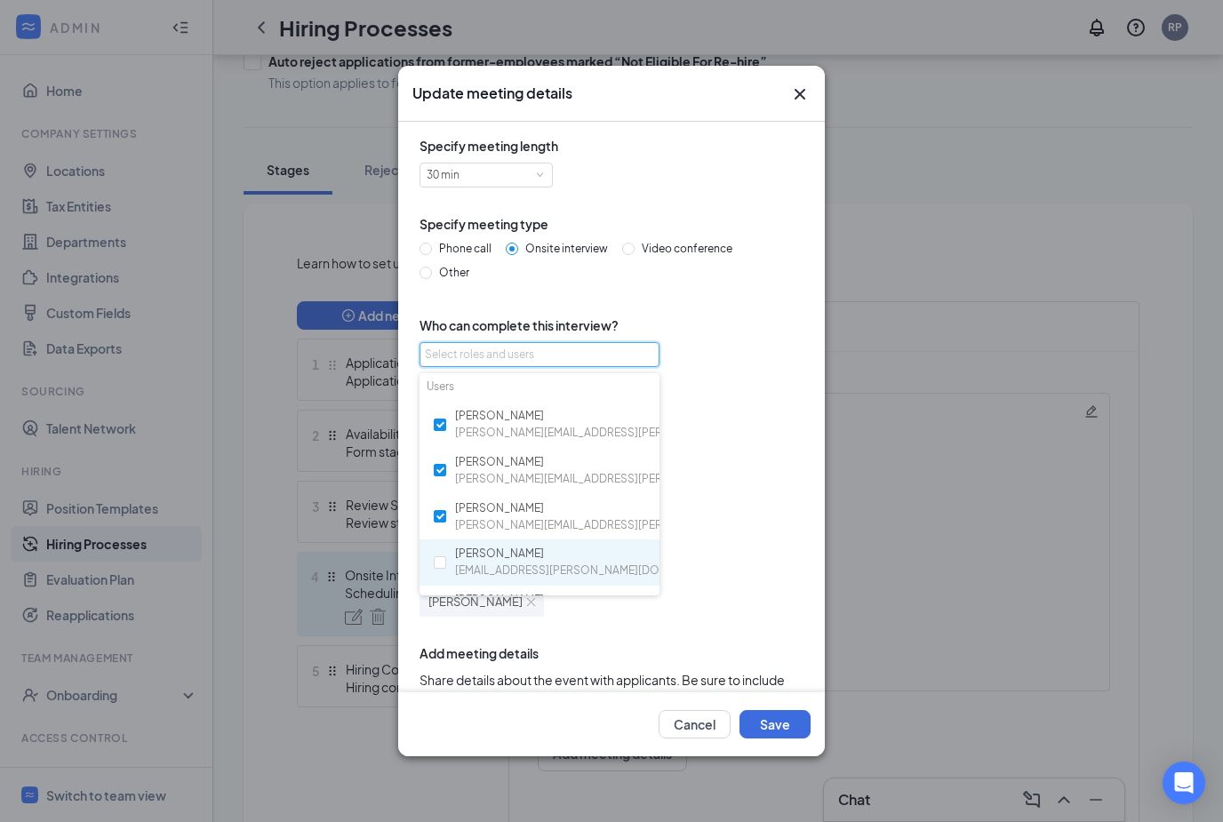
click at [446, 566] on div "Ren Polvado ren.polvado@cfa104may.com" at bounding box center [540, 563] width 240 height 47
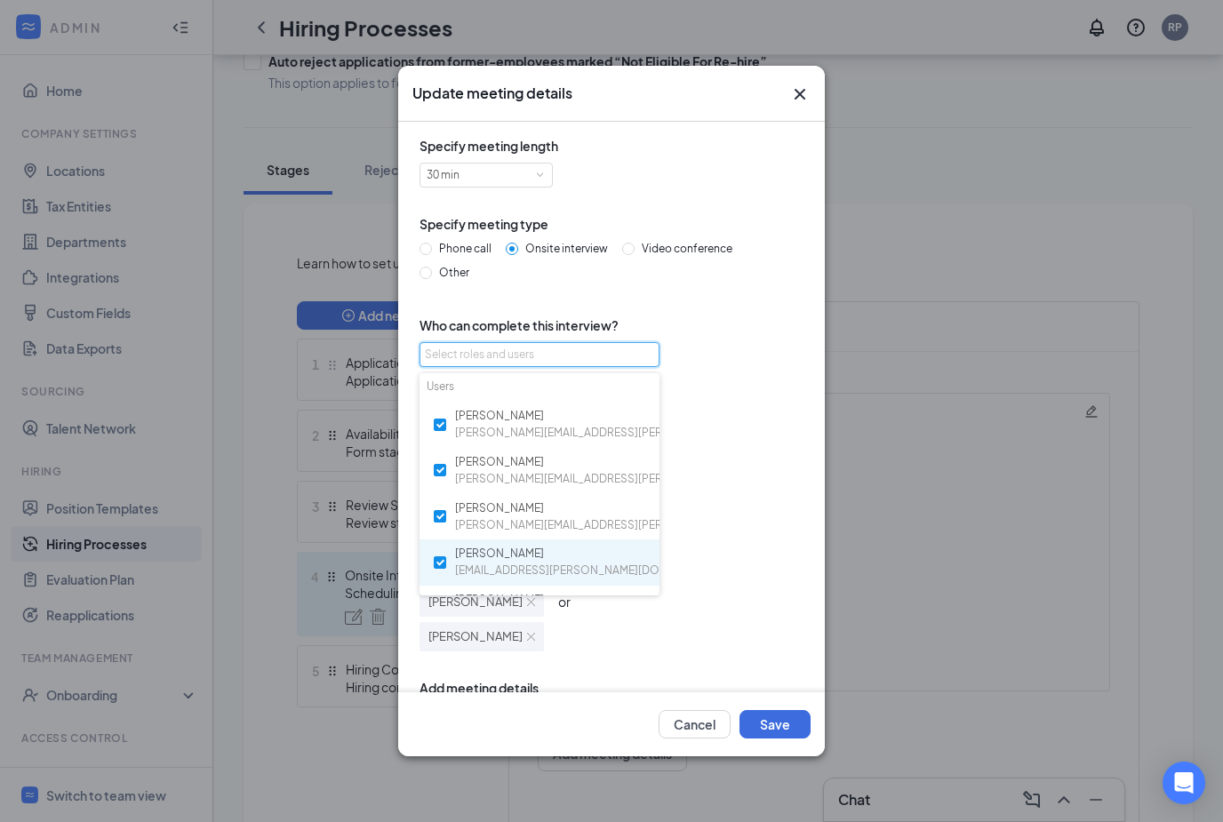
checkbox input "true"
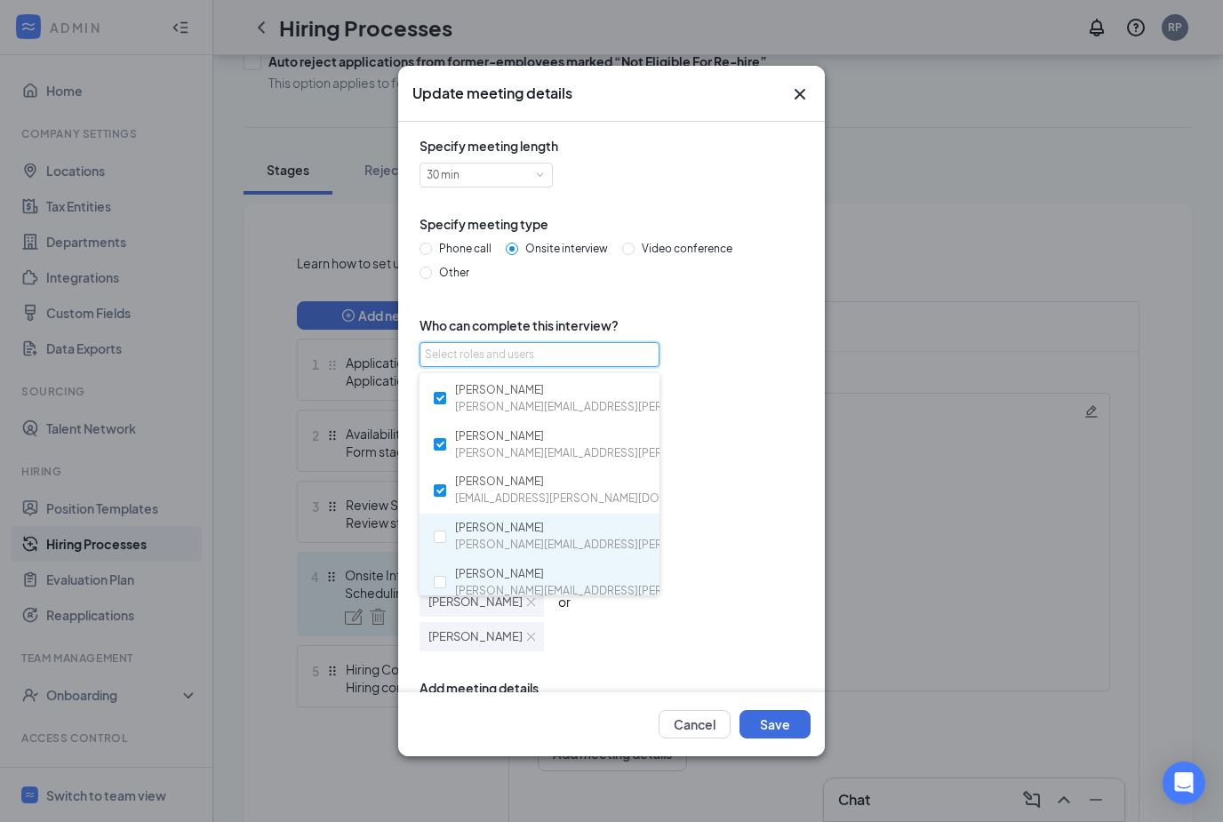
scroll to position [219, 0]
click at [439, 532] on input "checkbox" at bounding box center [440, 538] width 12 height 12
checkbox input "true"
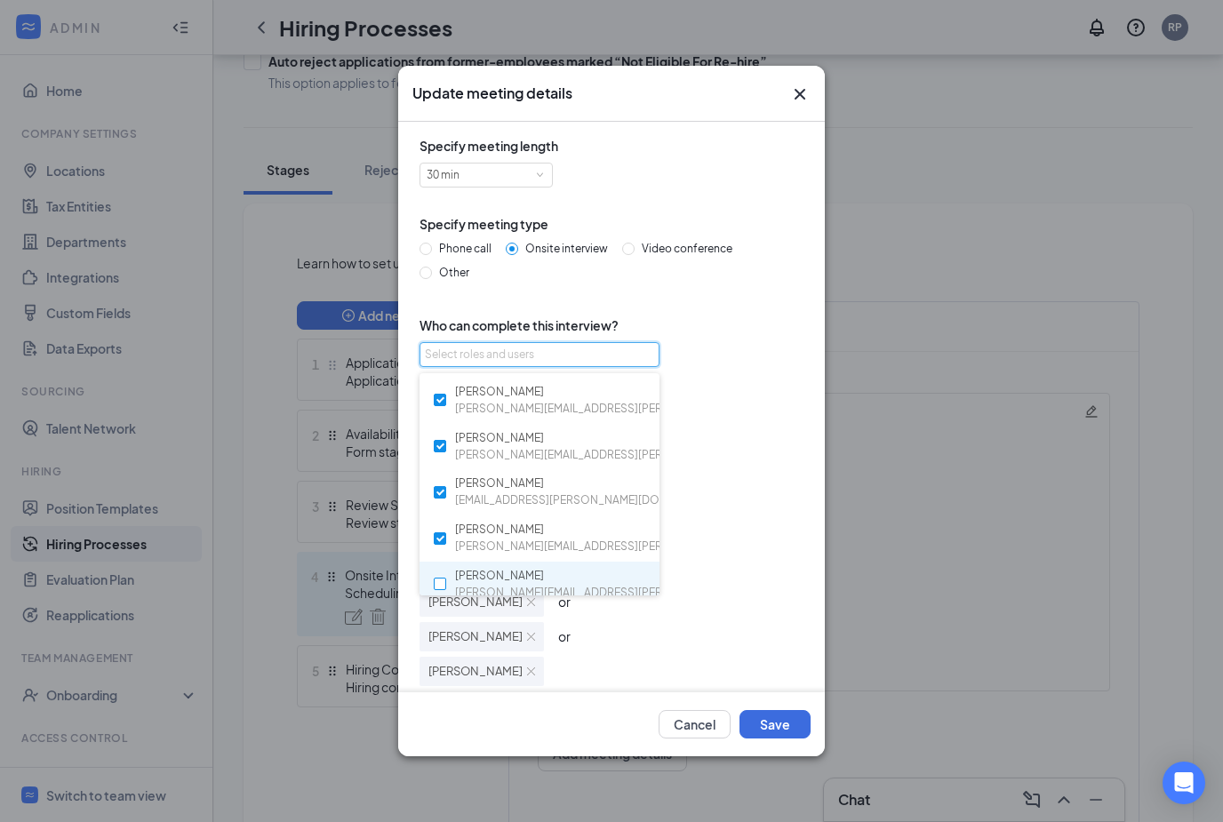
click at [443, 580] on label at bounding box center [440, 584] width 12 height 17
click at [443, 580] on input "checkbox" at bounding box center [440, 584] width 12 height 12
click at [442, 578] on input "checkbox" at bounding box center [440, 584] width 12 height 12
checkbox input "true"
click at [781, 739] on button "Save" at bounding box center [775, 724] width 71 height 28
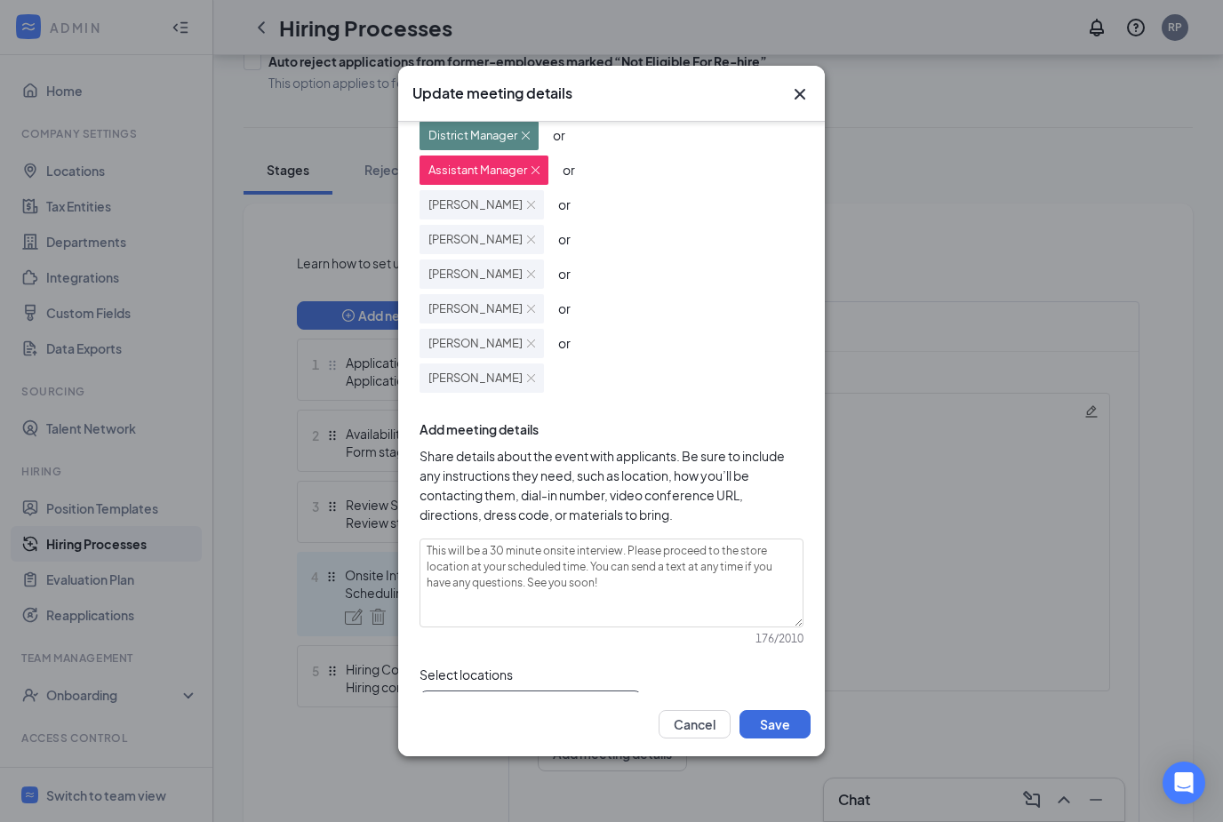
scroll to position [326, 0]
click at [540, 712] on div at bounding box center [525, 710] width 188 height 28
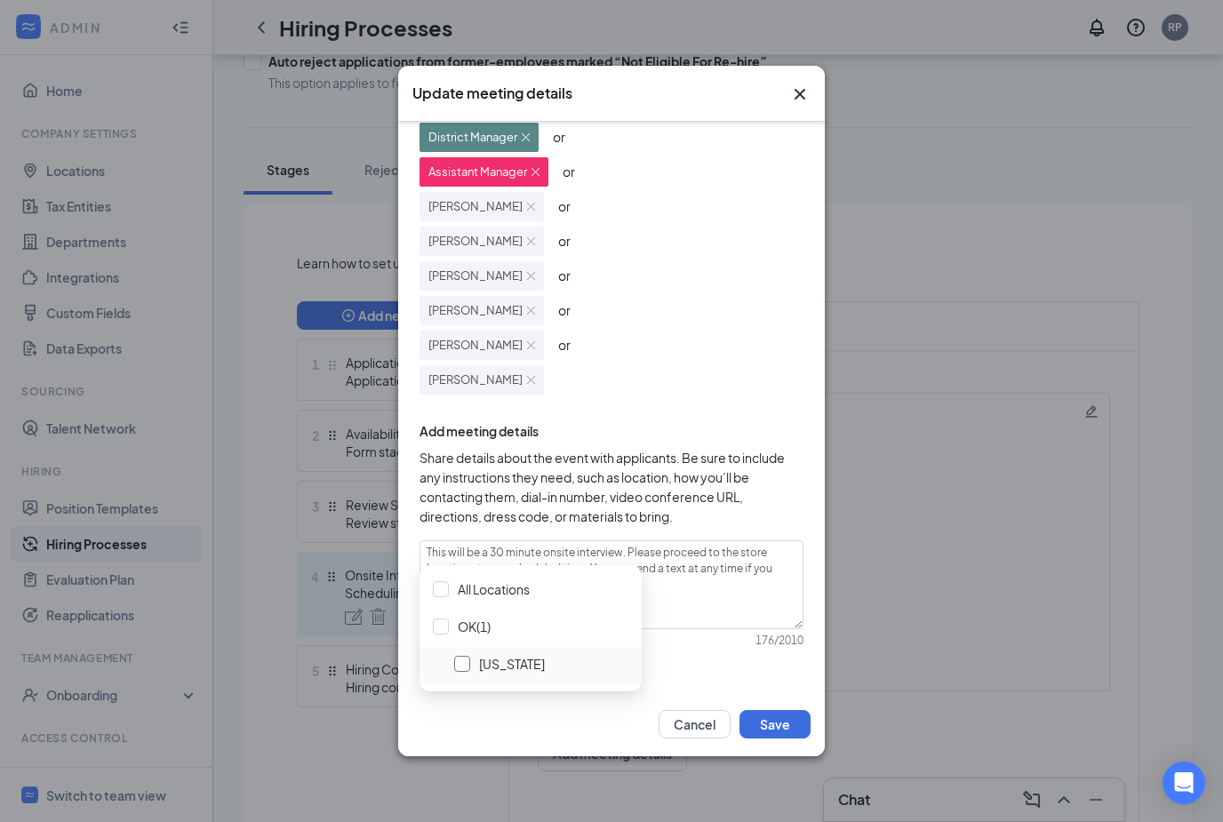
click at [458, 666] on div at bounding box center [462, 664] width 16 height 16
click at [767, 739] on button "Save" at bounding box center [775, 724] width 71 height 28
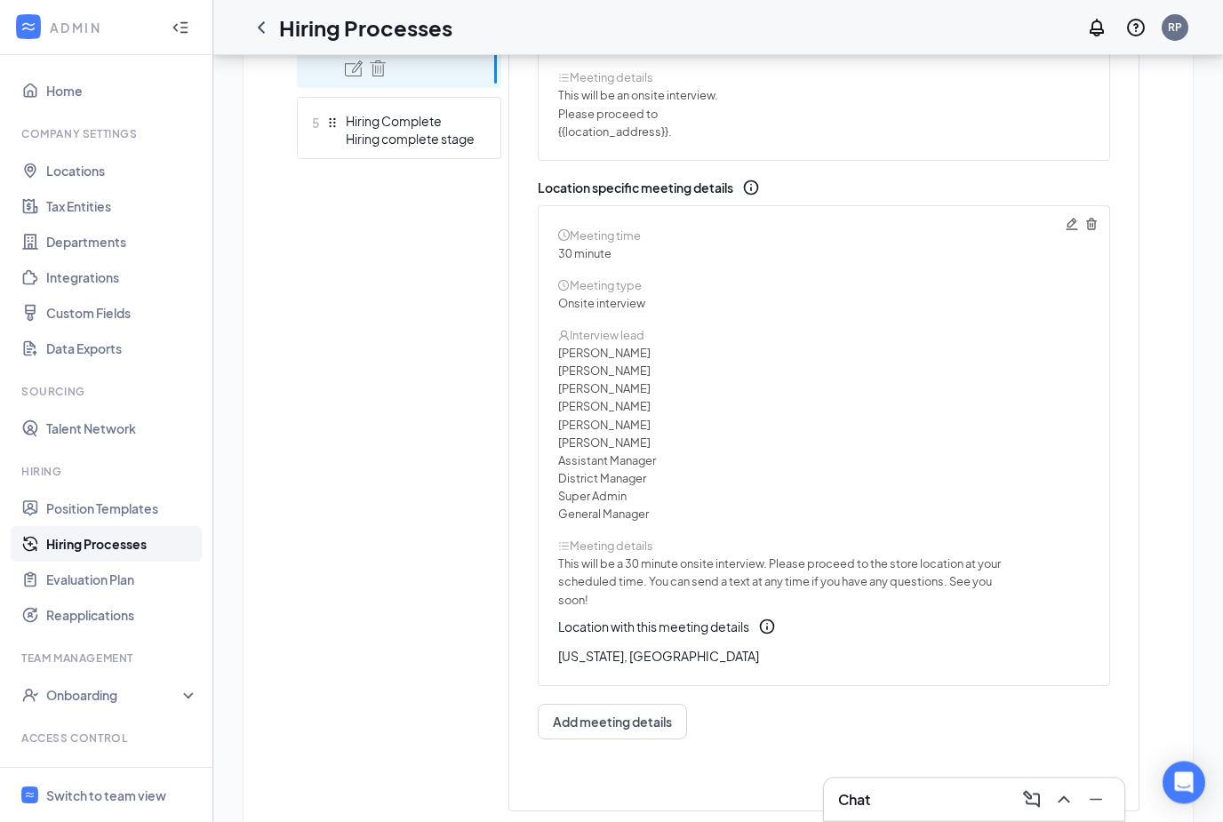
scroll to position [778, 0]
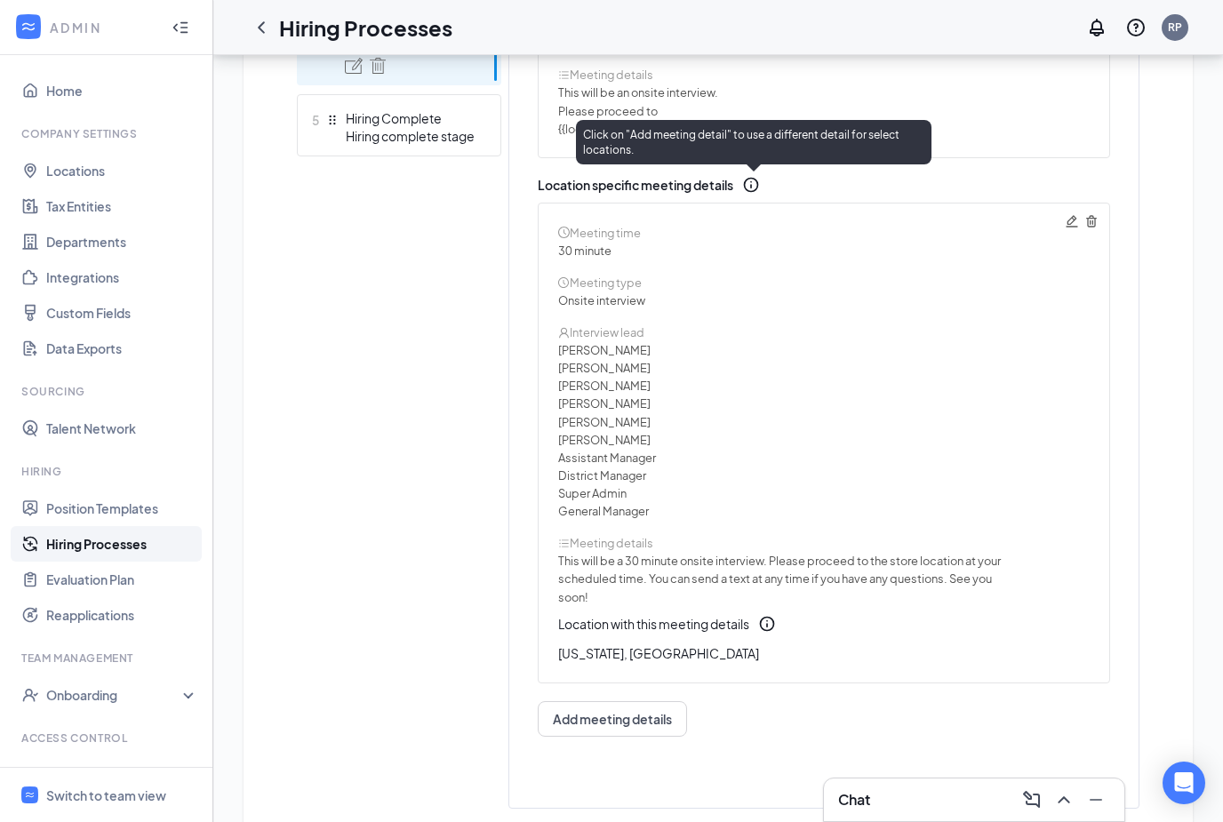
click at [753, 185] on icon "Info" at bounding box center [751, 185] width 18 height 18
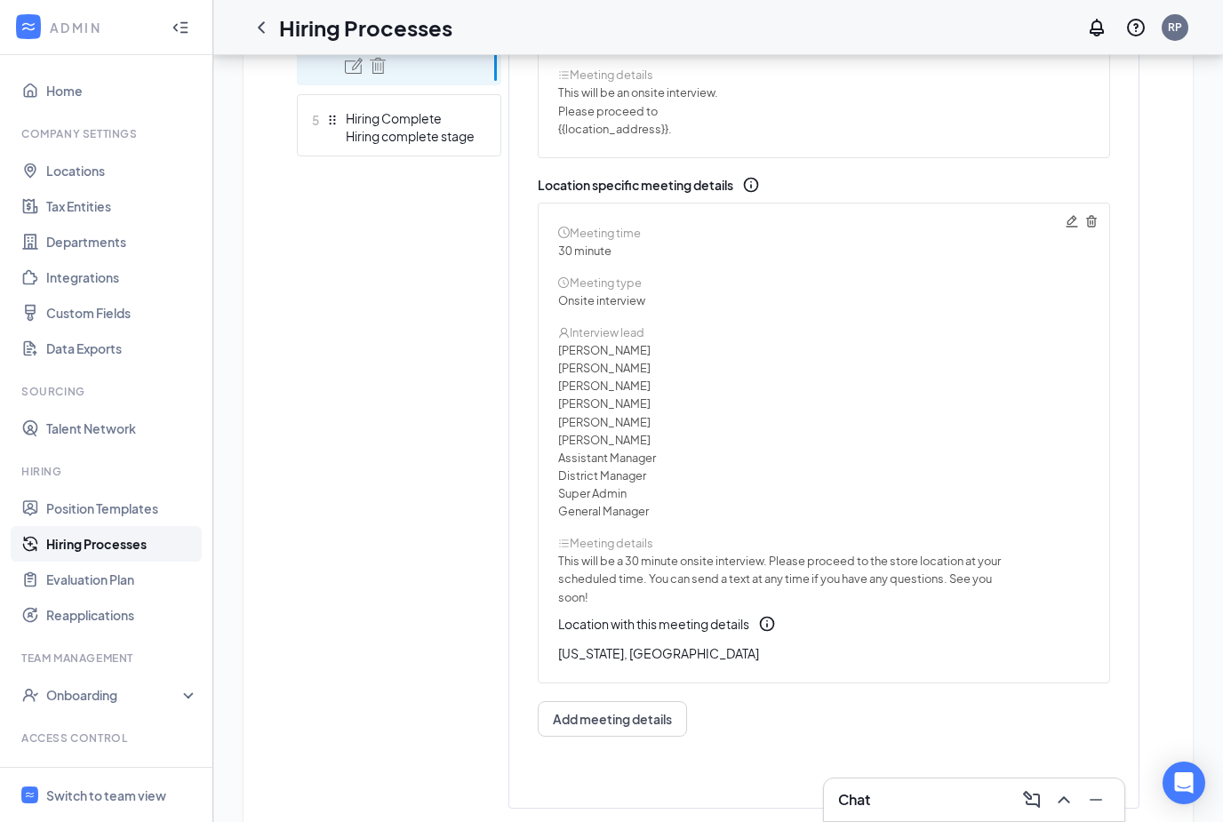
click at [749, 560] on span "This will be a 30 minute onsite interview. Please proceed to the store location…" at bounding box center [779, 561] width 443 height 14
click at [610, 549] on div "Meeting details" at bounding box center [823, 543] width 531 height 18
click at [1066, 219] on icon "Pencil" at bounding box center [1072, 221] width 14 height 14
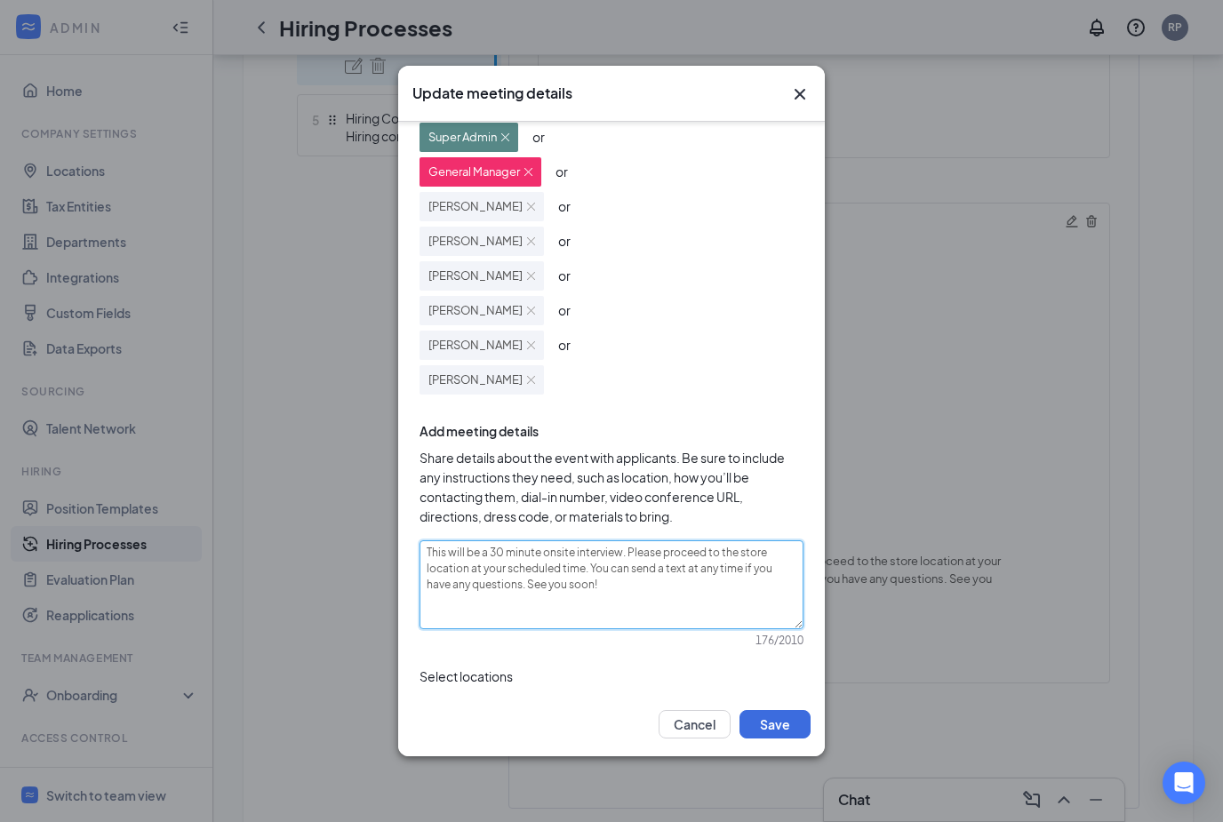
click at [685, 591] on textarea "This will be a 30 minute onsite interview. Please proceed to the store location…" at bounding box center [612, 584] width 384 height 89
click at [426, 552] on textarea "This will be a 30 minute onsite interview. Please proceed to the store location…" at bounding box center [612, 584] width 384 height 89
type textarea "WThis will be a 30 minute onsite interview. Please proceed to the store locatio…"
type textarea "WeThis will be a 30 minute onsite interview. Please proceed to the store locati…"
type textarea "We’rThis will be a 30 minute onsite interview. Please proceed to the store loca…"
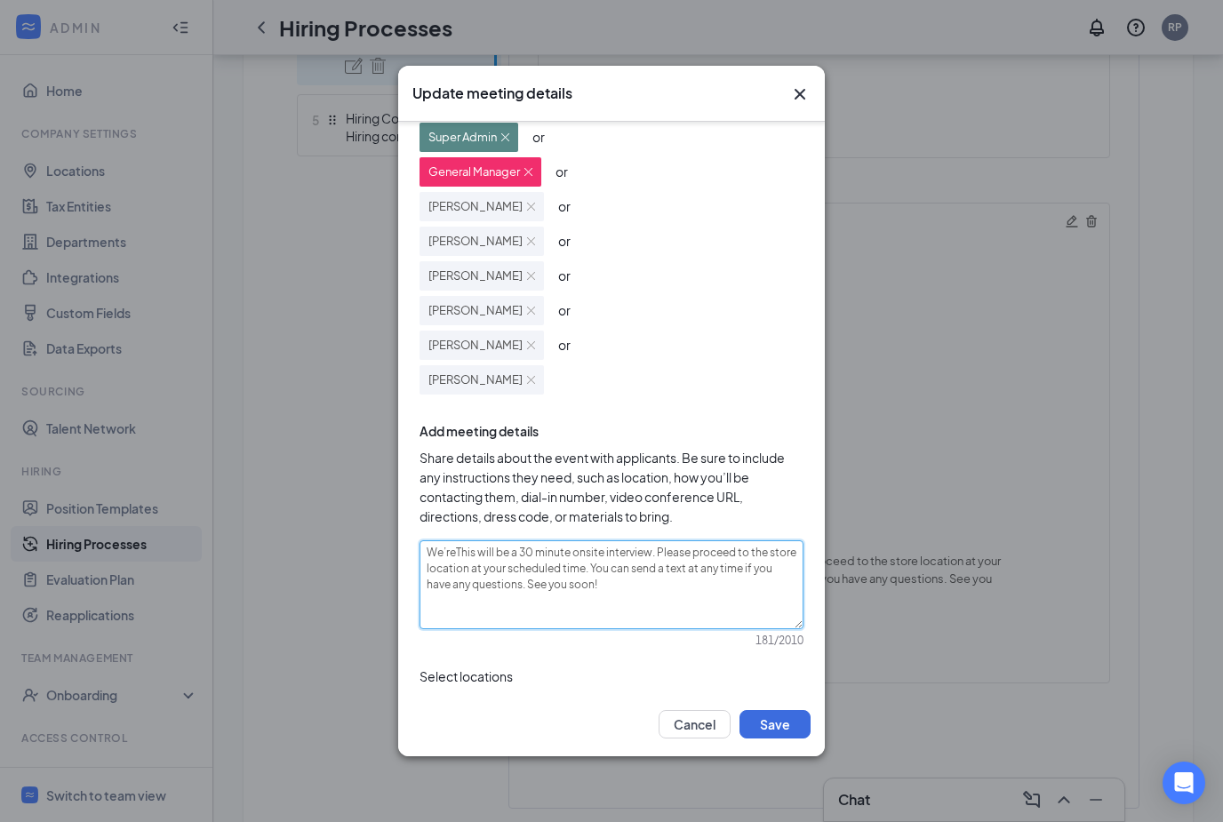
type textarea "We’re This will be a 30 minute onsite interview. Please proceed to the store lo…"
type textarea "We’re eThis will be a 30 minute onsite interview. Please proceed to the store l…"
type textarea "We’re This will be a 30 minute onsite interview. Please proceed to the store lo…"
type textarea "We’reThis will be a 30 minute onsite interview. Please proceed to the store loc…"
type textarea "We’rThis will be a 30 minute onsite interview. Please proceed to the store loca…"
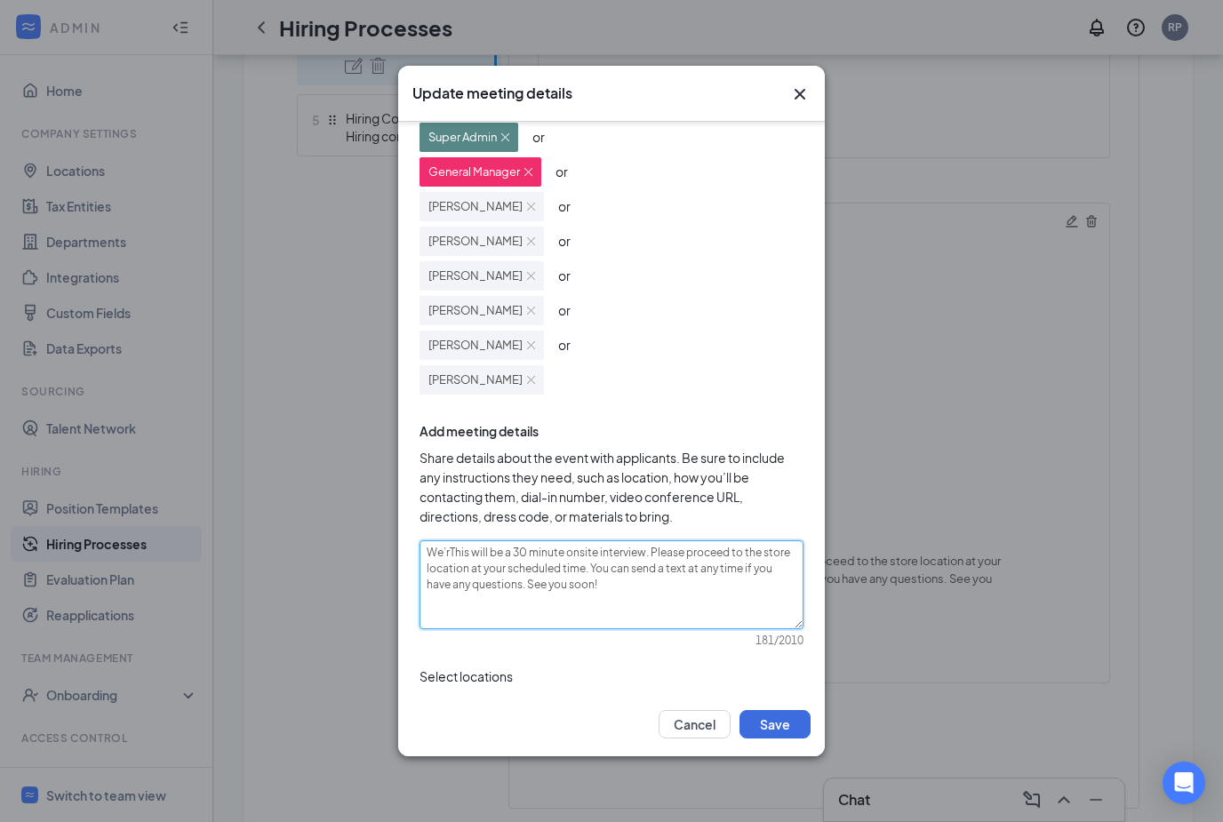
type textarea "We’This will be a 30 minute onsite interview. Please proceed to the store locat…"
type textarea "WeThis will be a 30 minute onsite interview. Please proceed to the store locati…"
type textarea "WThis will be a 30 minute onsite interview. Please proceed to the store locatio…"
type textarea "OThis will be a 30 minute onsite interview. Please proceed to the store locatio…"
type textarea "OUThis will be a 30 minute onsite interview. Please proceed to the store locati…"
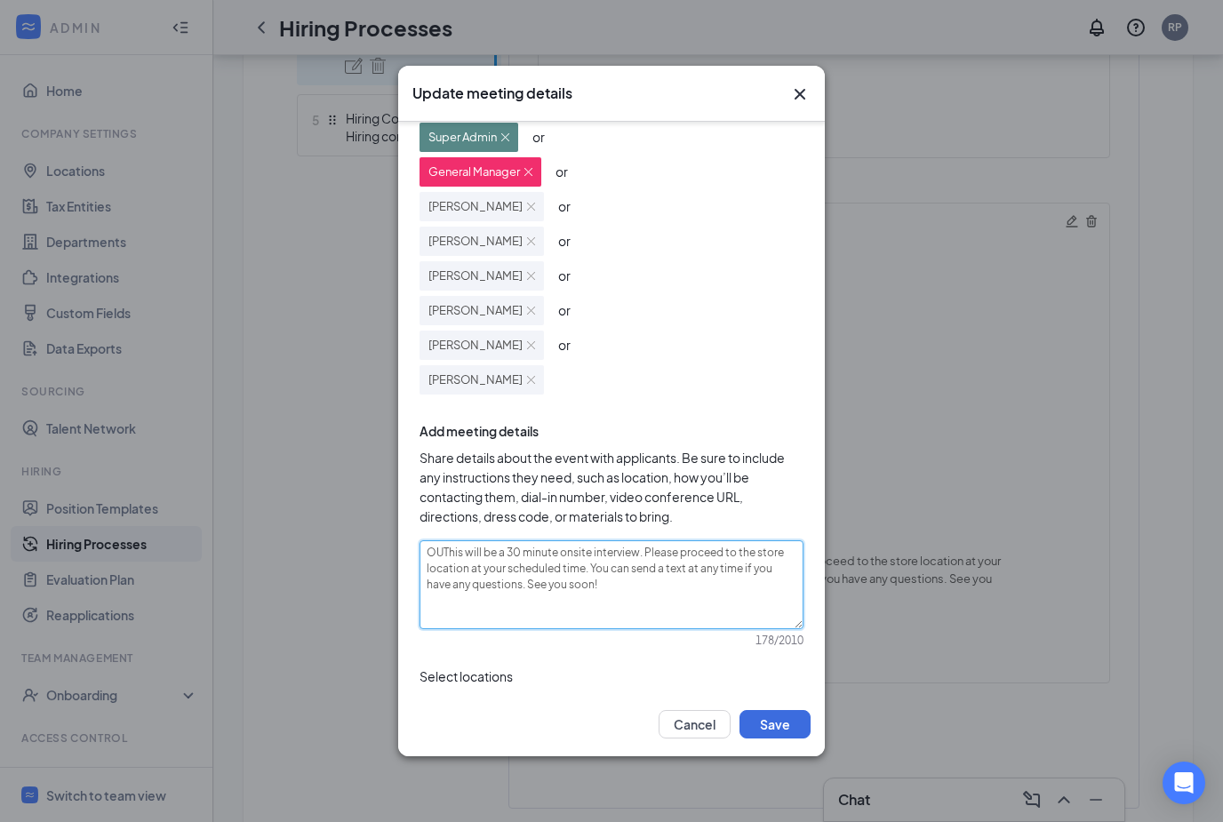
type textarea "OUrThis will be a 30 minute onsite interview. Please proceed to the store locat…"
type textarea "Our This will be a 30 minute onsite interview. Please proceed to the store loca…"
type textarea "Our teThis will be a 30 minute onsite interview. Please proceed to the store lo…"
type textarea "Our teamThis will be a 30 minute onsite interview. Please proceed to the store …"
type textarea "Our team iThis will be a 30 minute onsite interview. Please proceed to the stor…"
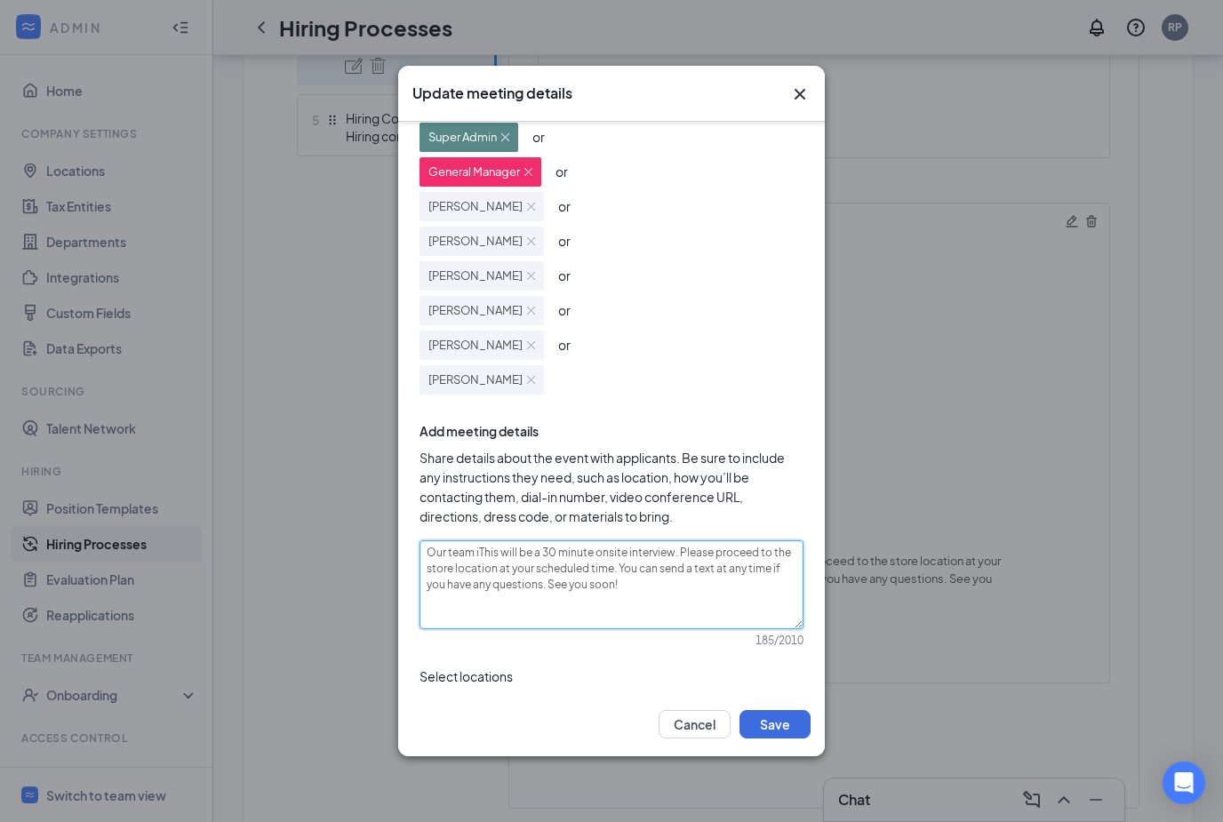
type textarea "Our team isThis will be a 30 minute onsite interview. Please proceed to the sto…"
type textarea "Our team is This will be a 30 minute onsite interview. Please proceed to the st…"
type textarea "Our team is eThis will be a 30 minute onsite interview. Please proceed to the s…"
type textarea "Our team is exThis will be a 30 minute onsite interview. Please proceed to the …"
type textarea "Our team is excThis will be a 30 minute onsite interview. Please proceed to the…"
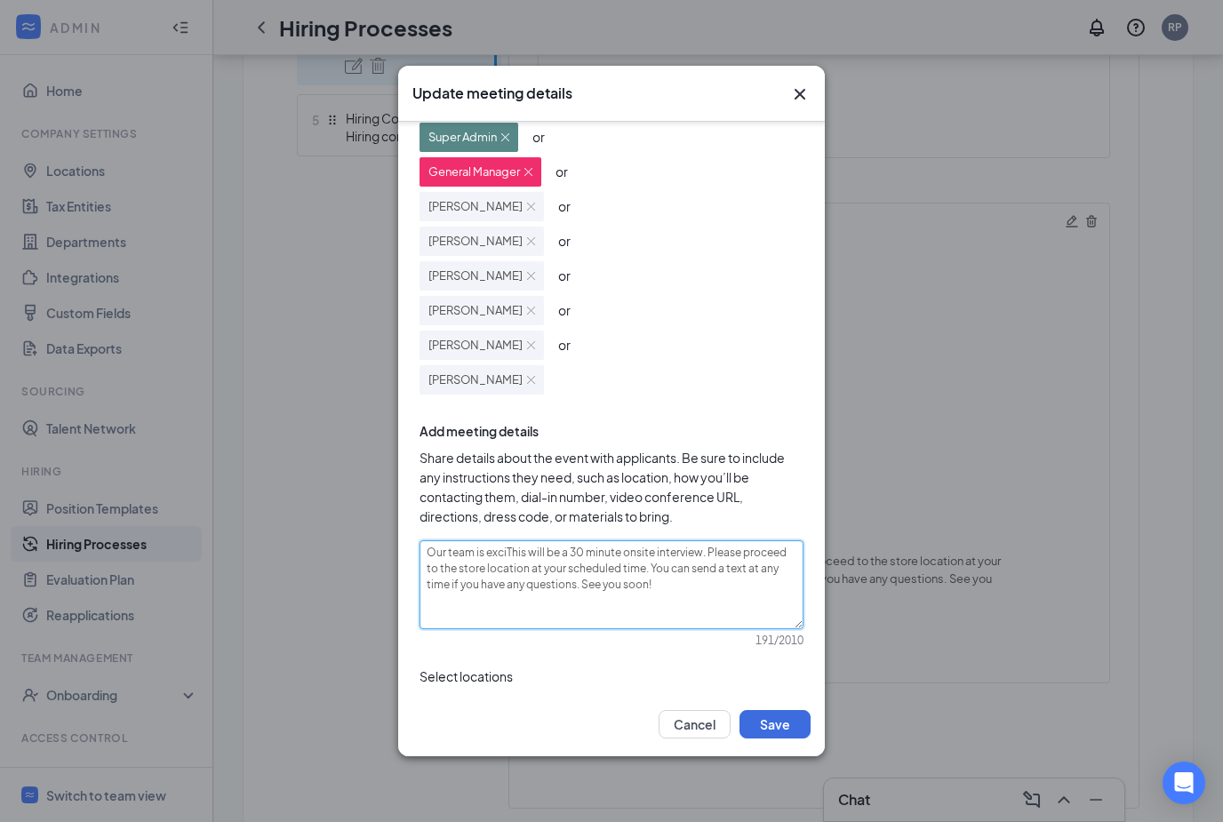
type textarea "Our team is excitThis will be a 30 minute onsite interview. Please proceed to t…"
type textarea "Our team is exciteThis will be a 30 minute onsite interview. Please proceed to …"
type textarea "Our team is excitedThis will be a 30 minute onsite interview. Please proceed to…"
type textarea "Our team is excited This will be a 30 minute onsite interview. Please proceed t…"
type textarea "Our team is excited tThis will be a 30 minute onsite interview. Please proceed …"
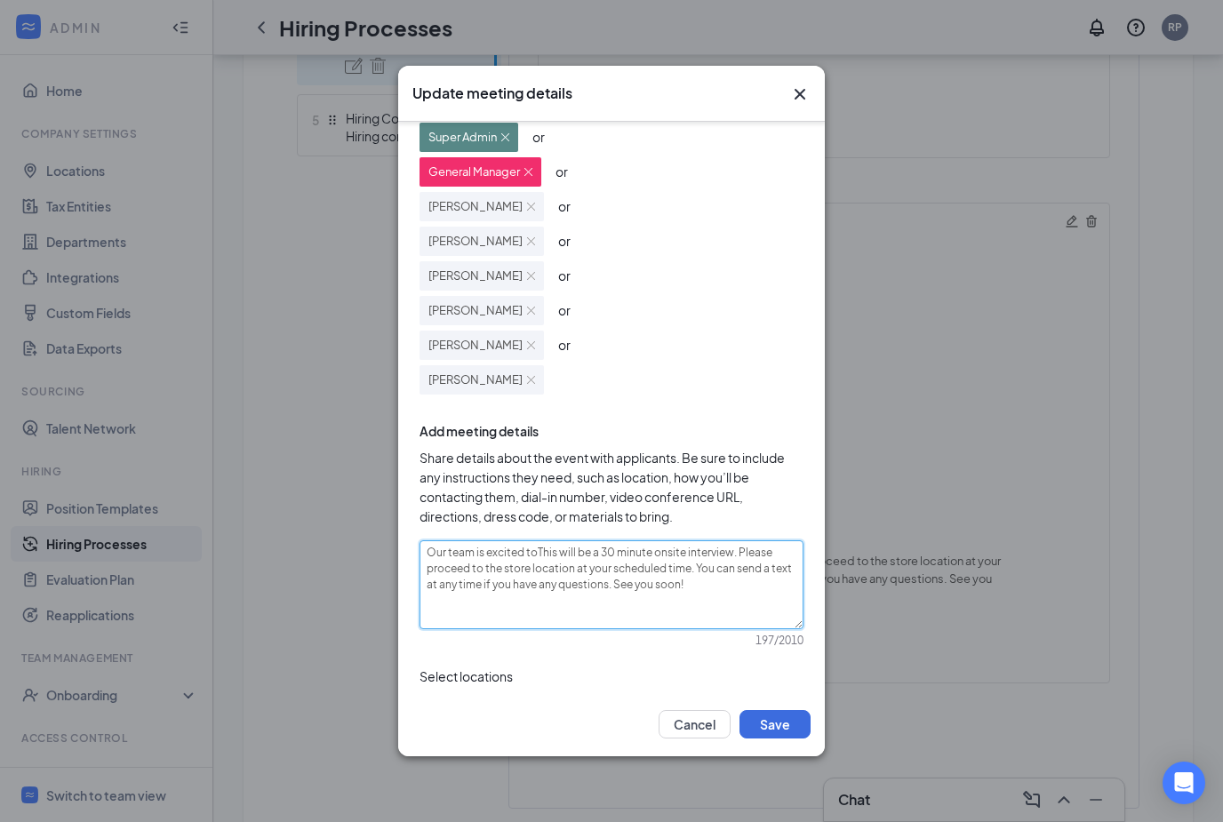
type textarea "Our team is excited to This will be a 30 minute onsite interview. Please procee…"
type textarea "Our team is excited to mThis will be a 30 minute onsite interview. Please proce…"
type textarea "Our team is excited to meThis will be a 30 minute onsite interview. Please proc…"
type textarea "Our team is excited to meeThis will be a 30 minute onsite interview. Please pro…"
type textarea "Our team is excited to meetiThis will be a 30 minute onsite interview. Please p…"
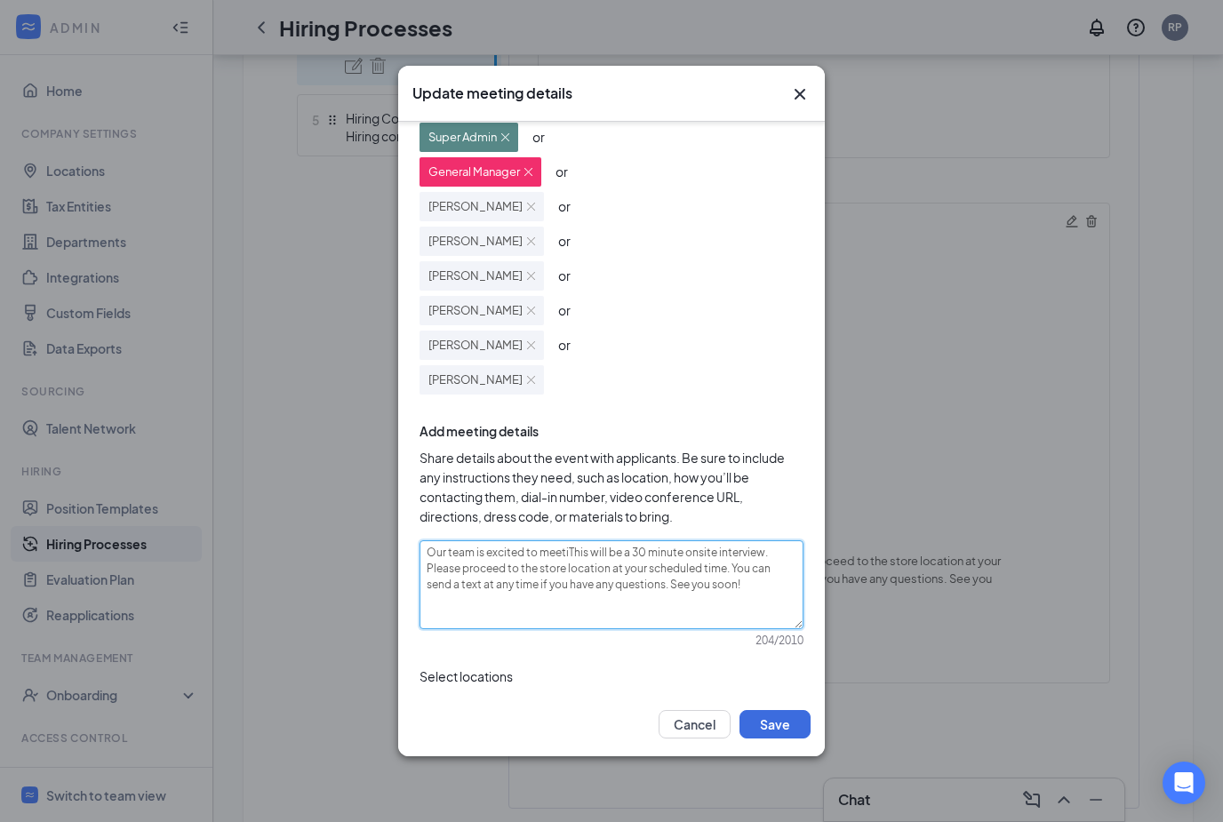
type textarea "Our team is excited to meetThis will be a 30 minute onsite interview. Please pr…"
type textarea "Our team is excited to meet wThis will be a 30 minute onsite interview. Please …"
type textarea "Our team is excited to meet witThis will be a 30 minute onsite interview. Pleas…"
type textarea "Our team is excited to meet with This will be a 30 minute onsite interview. Ple…"
type textarea "Our team is excited to meet with yThis will be a 30 minute onsite interview. Pl…"
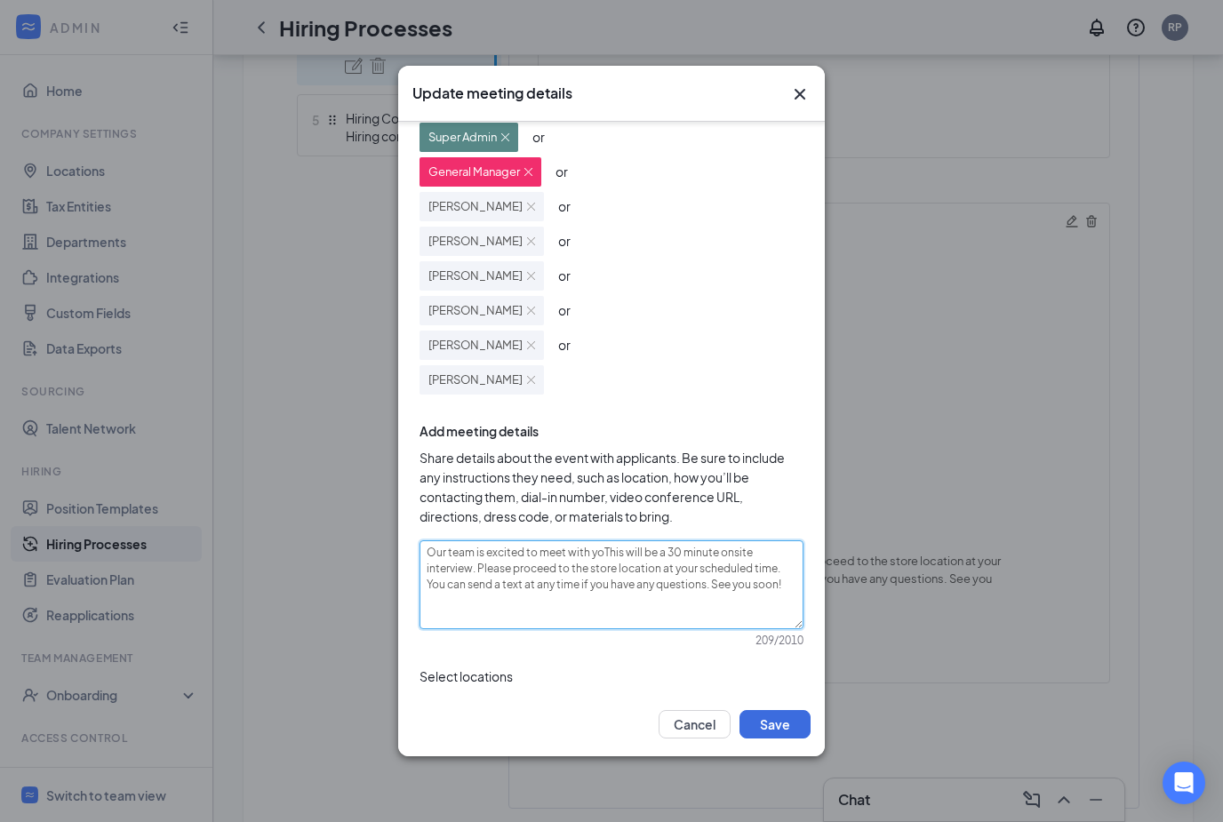
type textarea "Our team is excited to meet with youThis will be a 30 minute onsite interview. …"
type textarea "Our team is excited to meet with you!This will be a 30 minute onsite interview.…"
type textarea "Our team is excited to meet with you! This will be a 30 minute onsite interview…"
click at [709, 585] on textarea "Our team is excited to meet with you! This will be a 30 minute onsite interview…" at bounding box center [612, 584] width 384 height 89
type textarea "Our team is excited to meet with you! This will be a 30 minute onsite interview…"
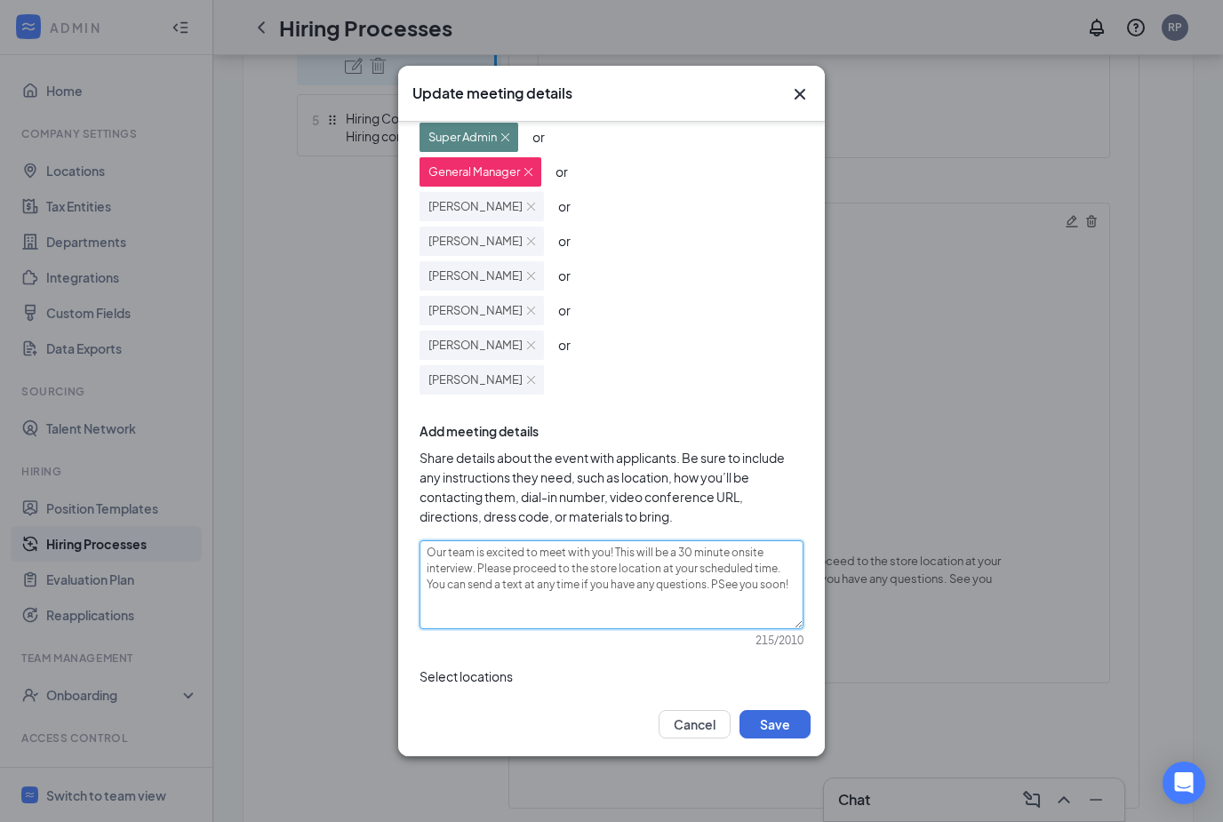
type textarea "Our team is excited to meet with you! This will be a 30 minute onsite interview…"
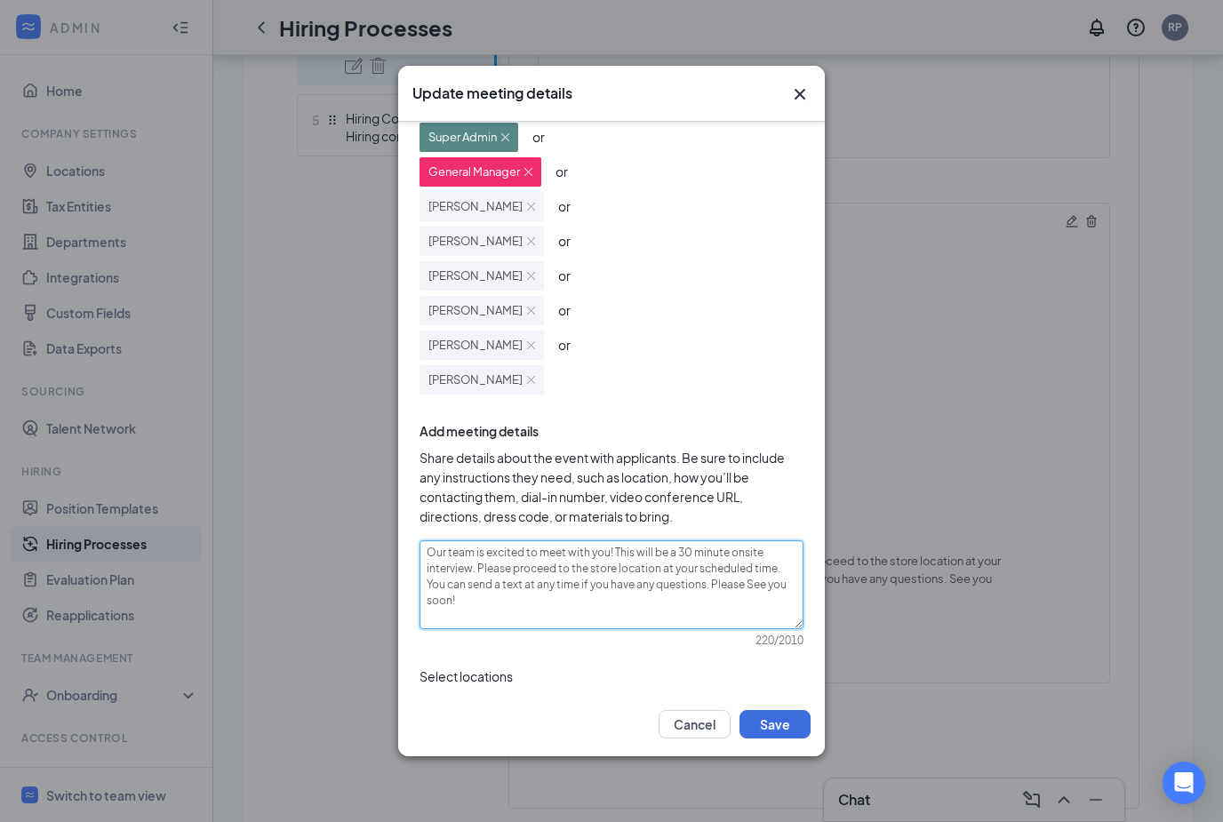
type textarea "Our team is excited to meet with you! This will be a 30 minute onsite interview…"
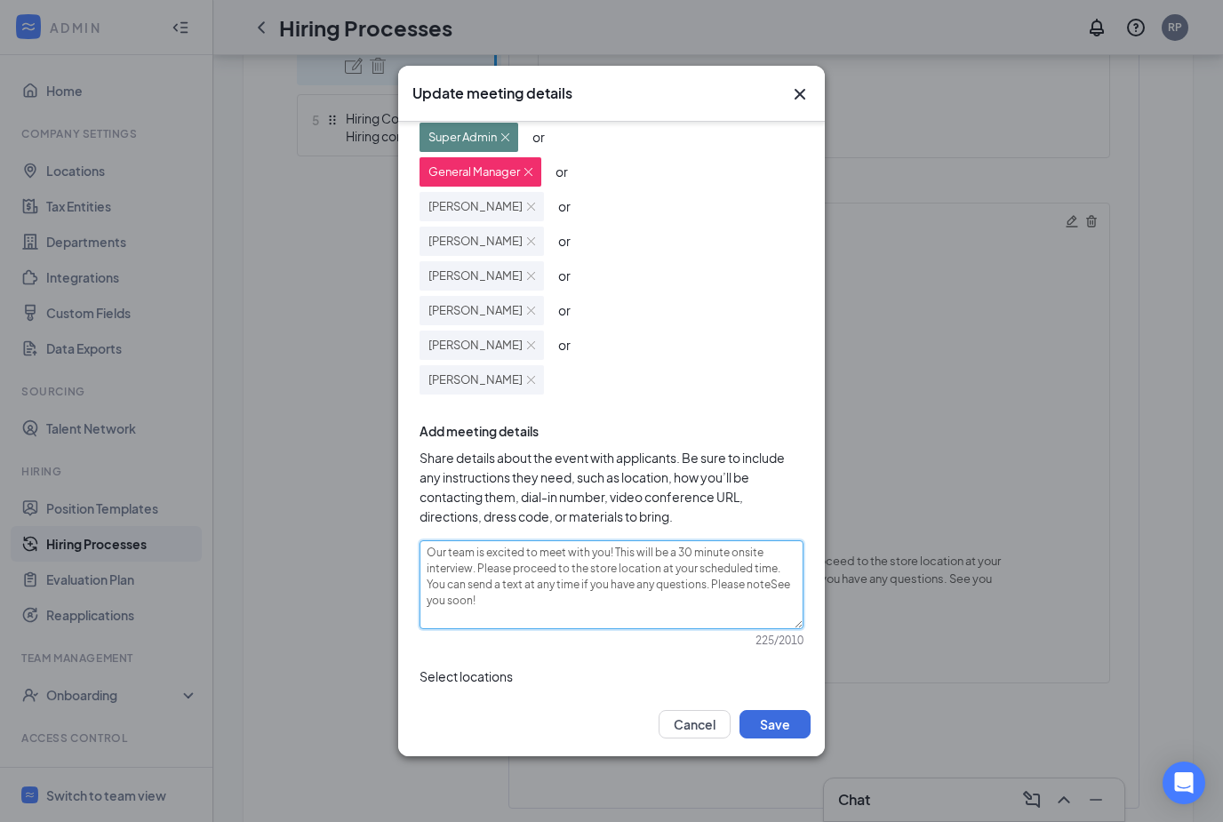
type textarea "Our team is excited to meet with you! This will be a 30 minute onsite interview…"
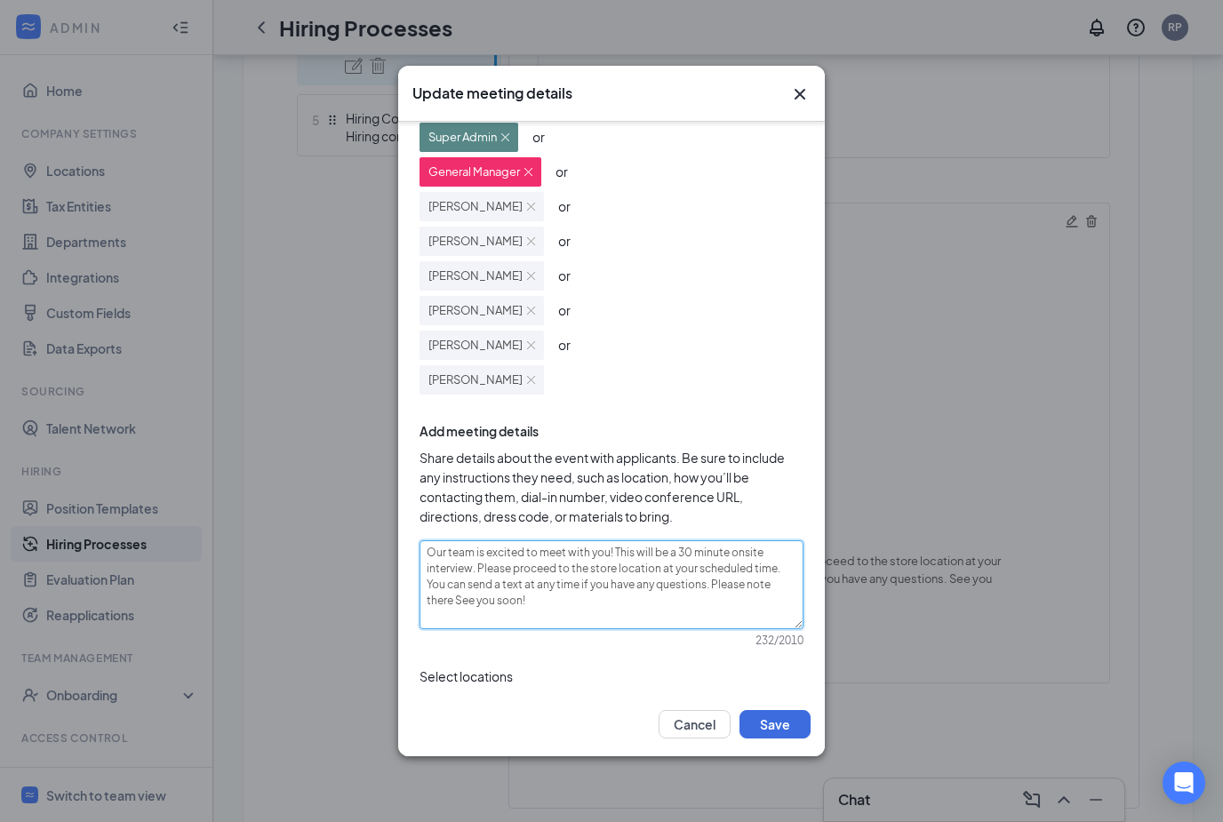
type textarea "Our team is excited to meet with you! This will be a 30 minute onsite interview…"
click at [786, 592] on textarea "Our team is excited to meet with you! This will be a 30 minute onsite interview…" at bounding box center [612, 584] width 384 height 89
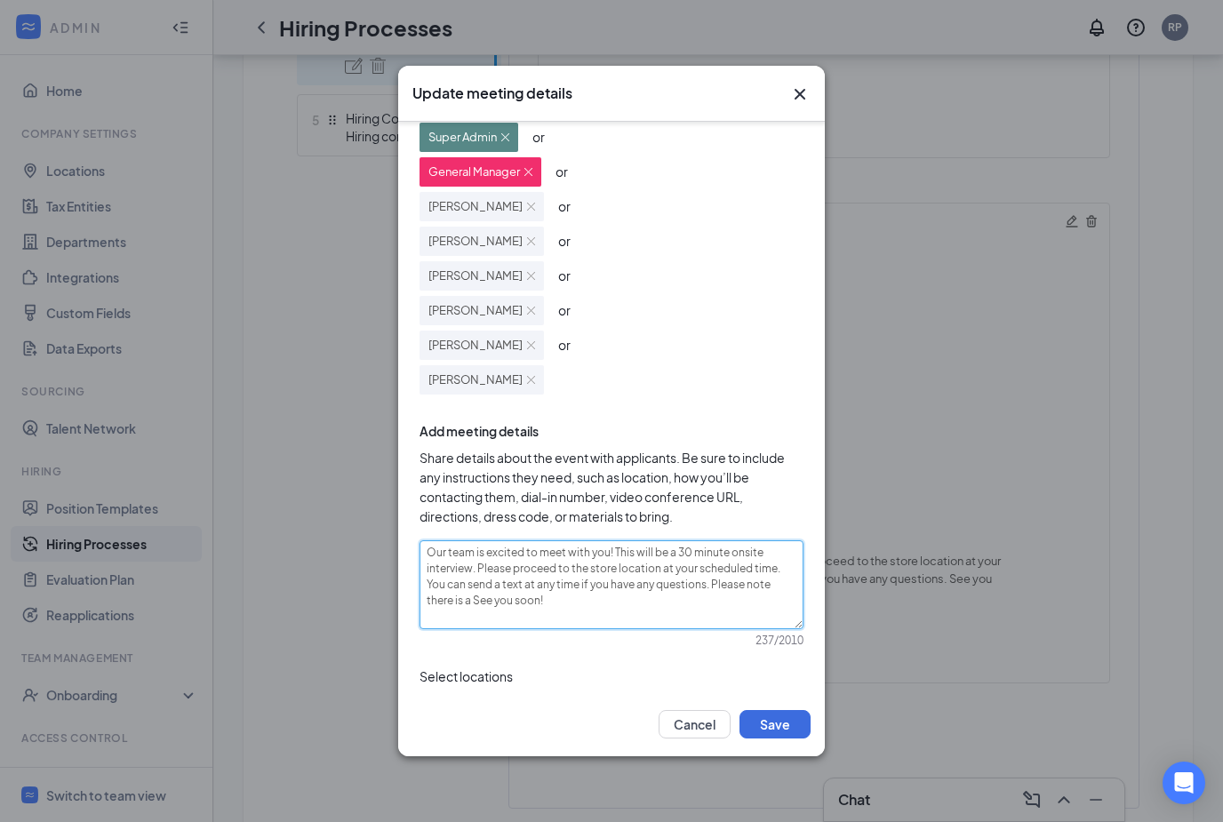
click at [786, 587] on textarea "Our team is excited to meet with you! This will be a 30 minute onsite interview…" at bounding box center [612, 584] width 384 height 89
type textarea "Our team is excited to meet with you! This will be a 30 minute onsite interview…"
click at [643, 589] on textarea "Our team is excited to meet with you! This will be a 30 minute onsite interview…" at bounding box center [612, 584] width 384 height 89
click at [464, 606] on textarea "Our team is excited to meet with you! This will be a 30 minute onsite interview…" at bounding box center [612, 584] width 384 height 89
type textarea "Our team is excited to meet with you! This will be a 30 minute onsite interview…"
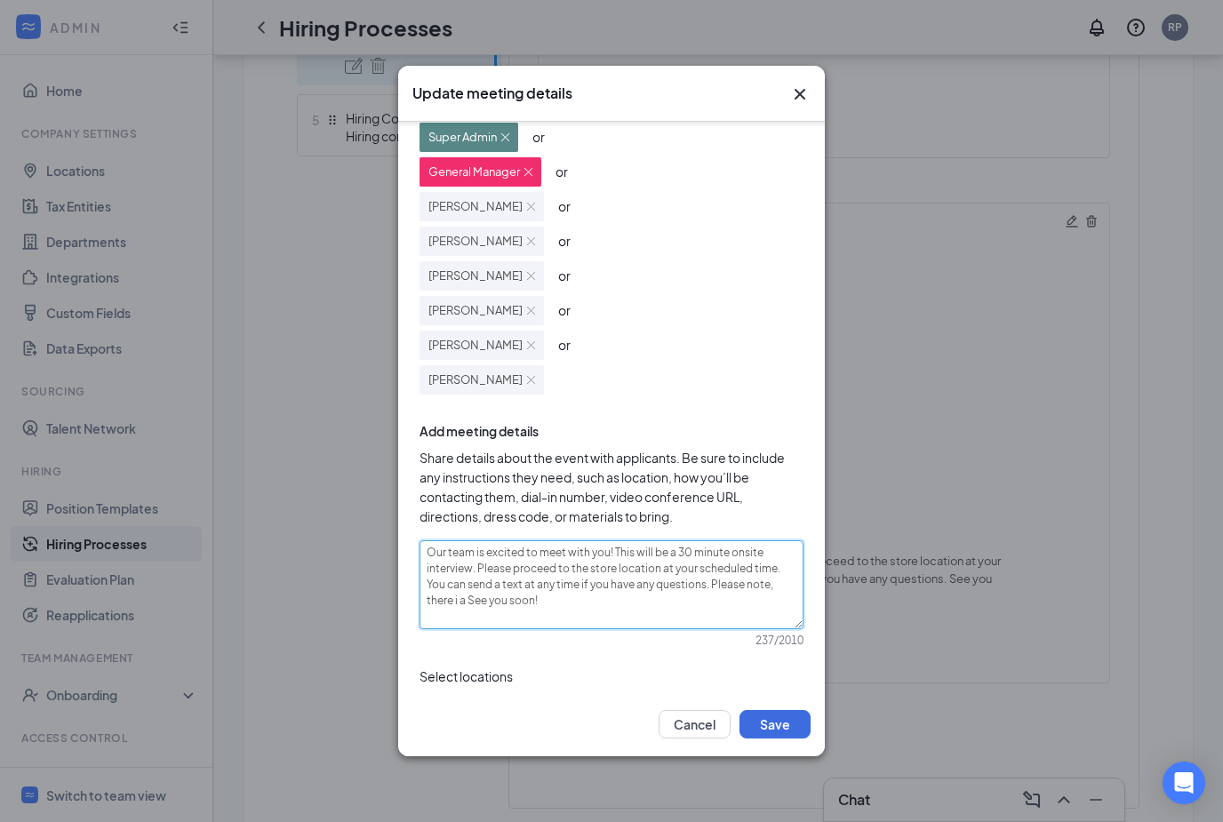
type textarea "Our team is excited to meet with you! This will be a 30 minute onsite interview…"
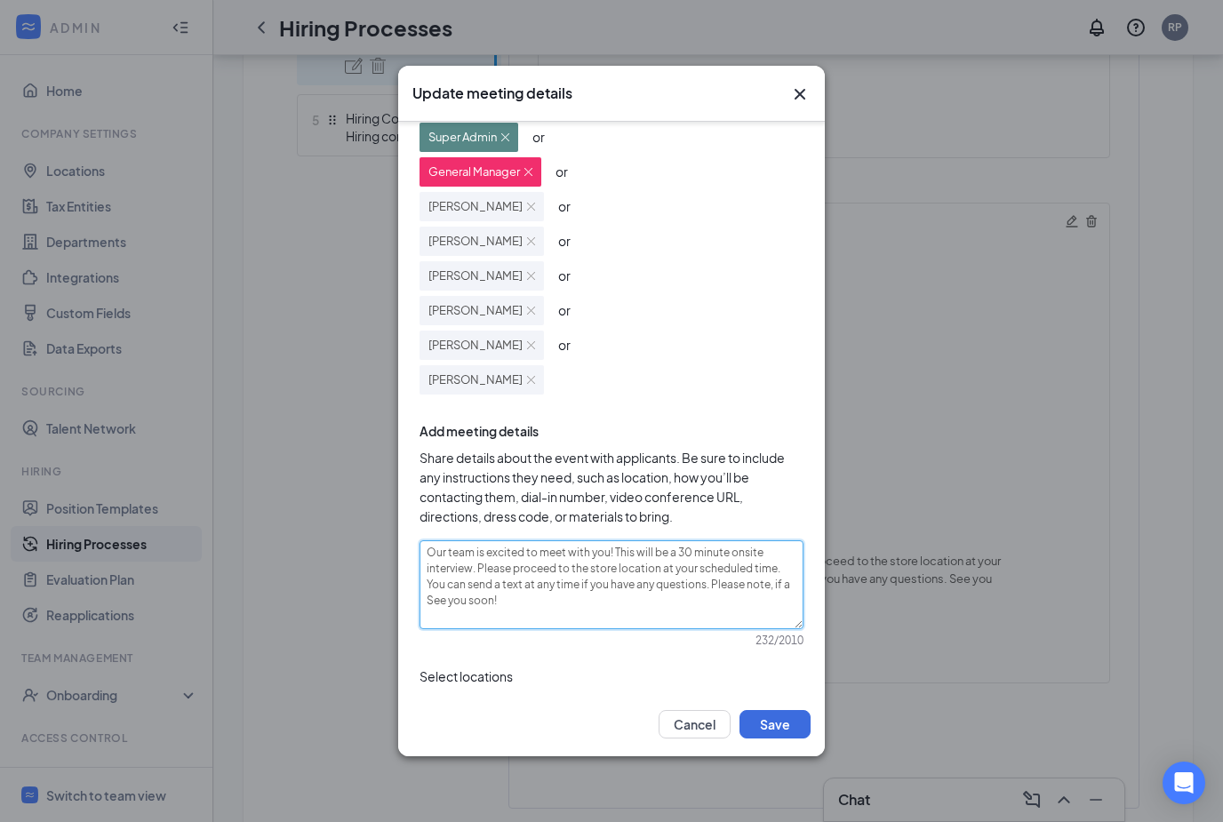
type textarea "Our team is excited to meet with you! This will be a 30 minute onsite interview…"
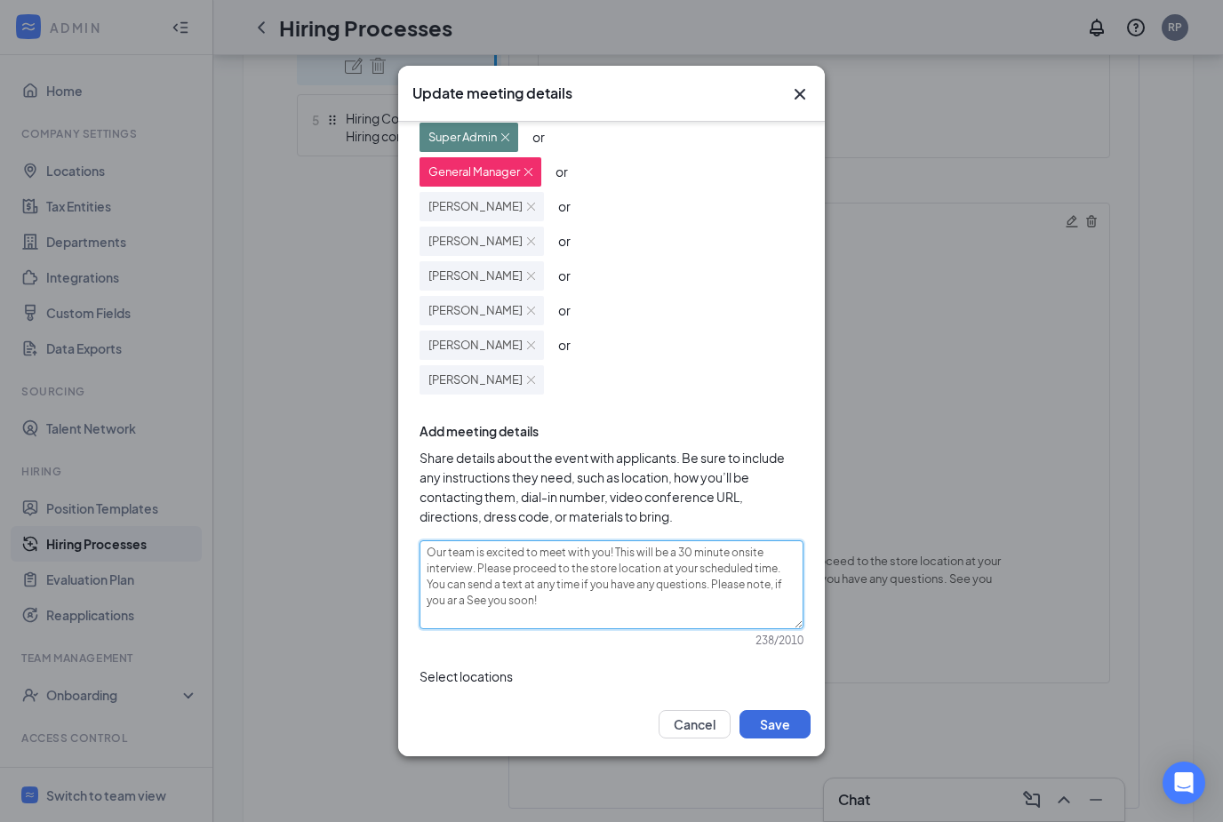
type textarea "Our team is excited to meet with you! This will be a 30 minute onsite interview…"
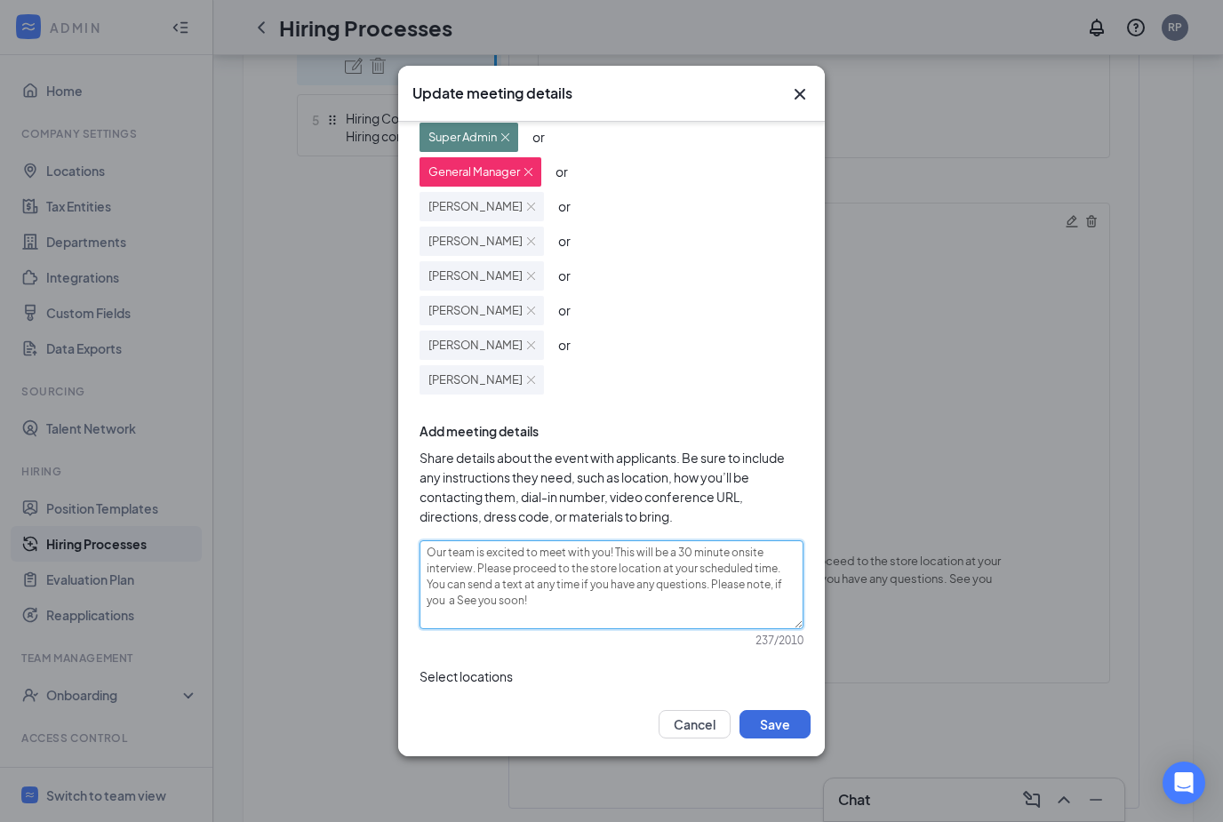
type textarea "Our team is excited to meet with you! This will be a 30 minute onsite interview…"
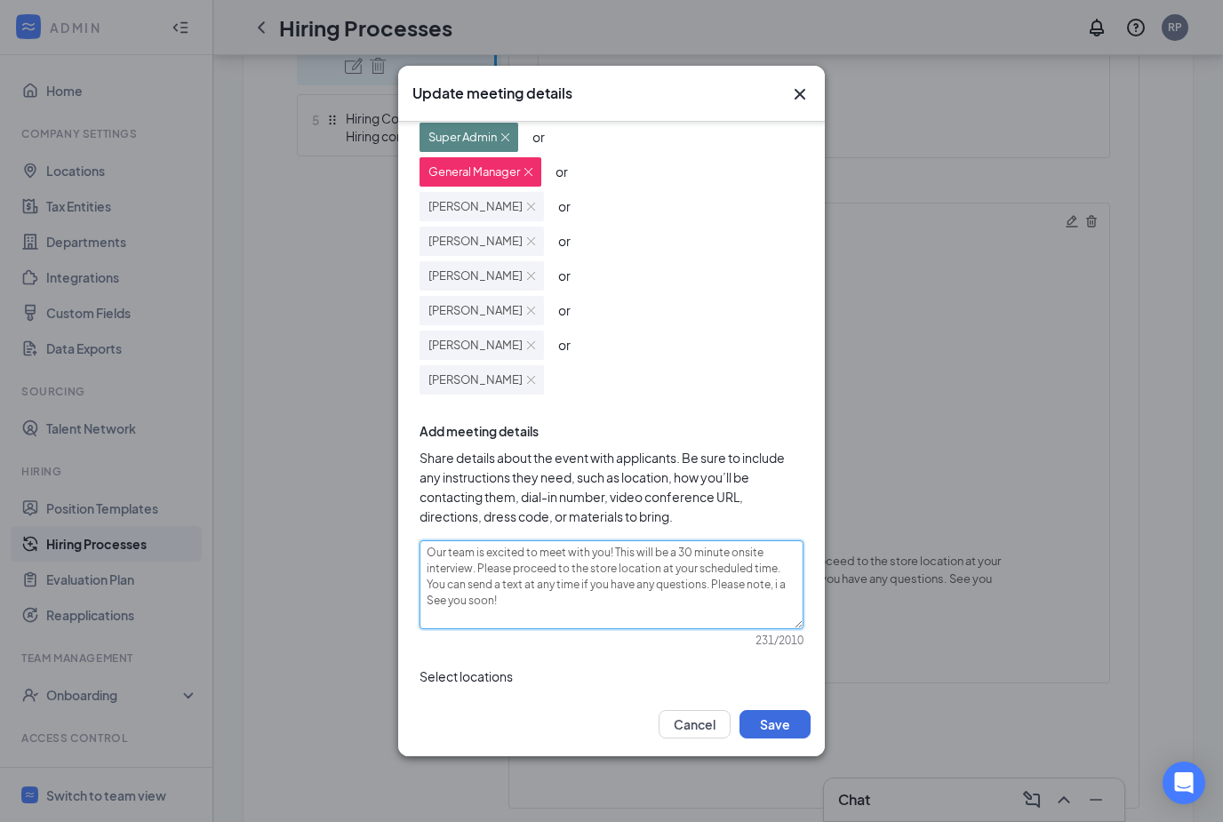
type textarea "Our team is excited to meet with you! This will be a 30 minute onsite interview…"
click at [537, 624] on textarea "Our team is excited to meet with you! This will be a 30 minute onsite interview…" at bounding box center [612, 584] width 384 height 89
drag, startPoint x: 777, startPoint y: 571, endPoint x: 476, endPoint y: 572, distance: 301.4
click at [476, 577] on textarea "Our team is excited to meet with you! This will be a 30 minute onsite interview…" at bounding box center [612, 584] width 384 height 89
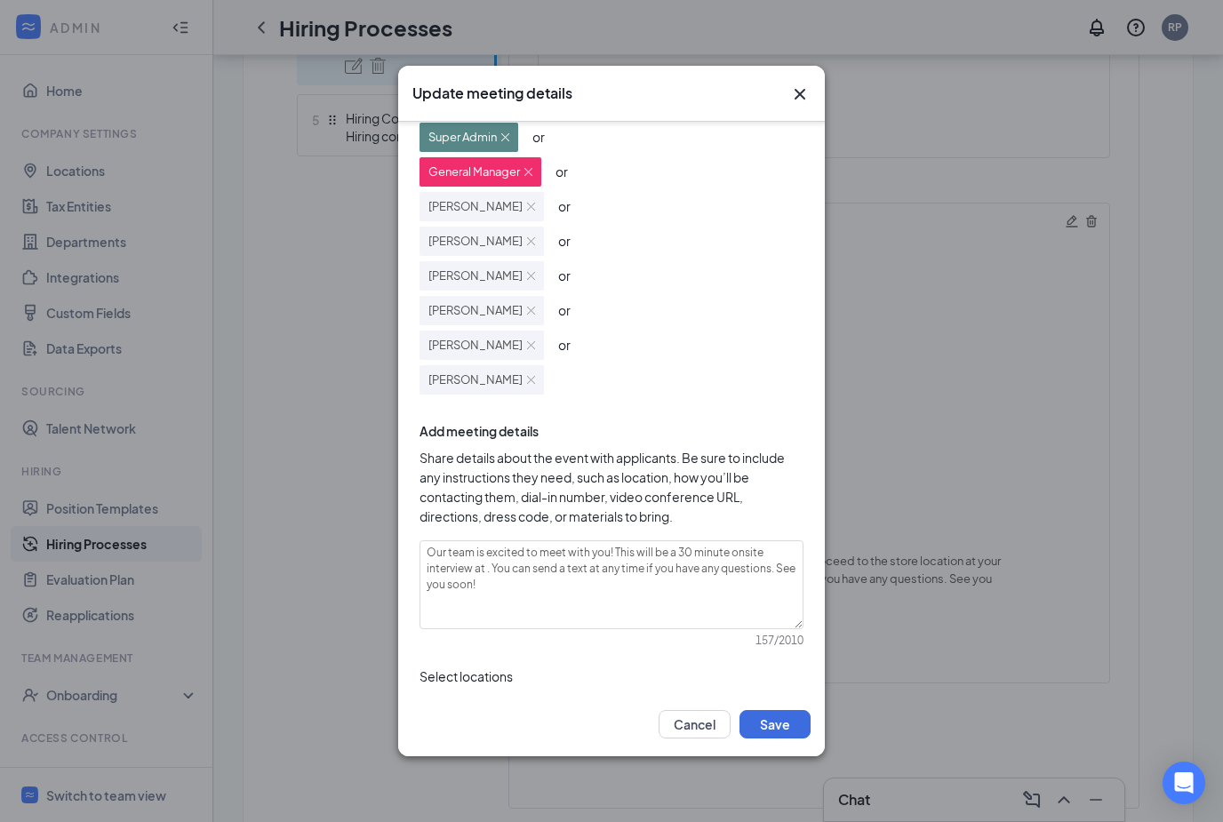
drag, startPoint x: 760, startPoint y: 777, endPoint x: 760, endPoint y: 795, distance: 17.8
click at [760, 739] on button "Save" at bounding box center [775, 724] width 71 height 28
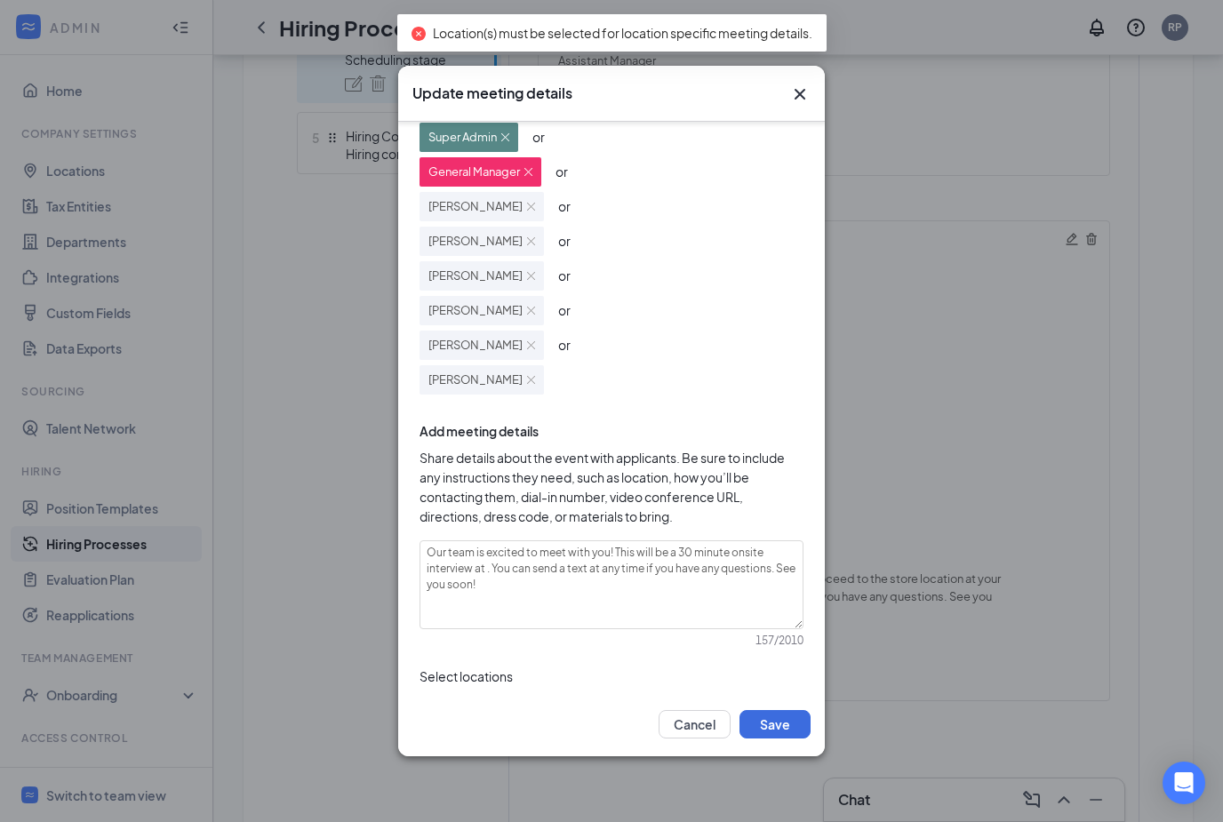
click at [539, 725] on div at bounding box center [525, 710] width 188 height 28
click at [440, 586] on img at bounding box center [440, 589] width 9 height 7
click at [463, 659] on div at bounding box center [462, 664] width 16 height 16
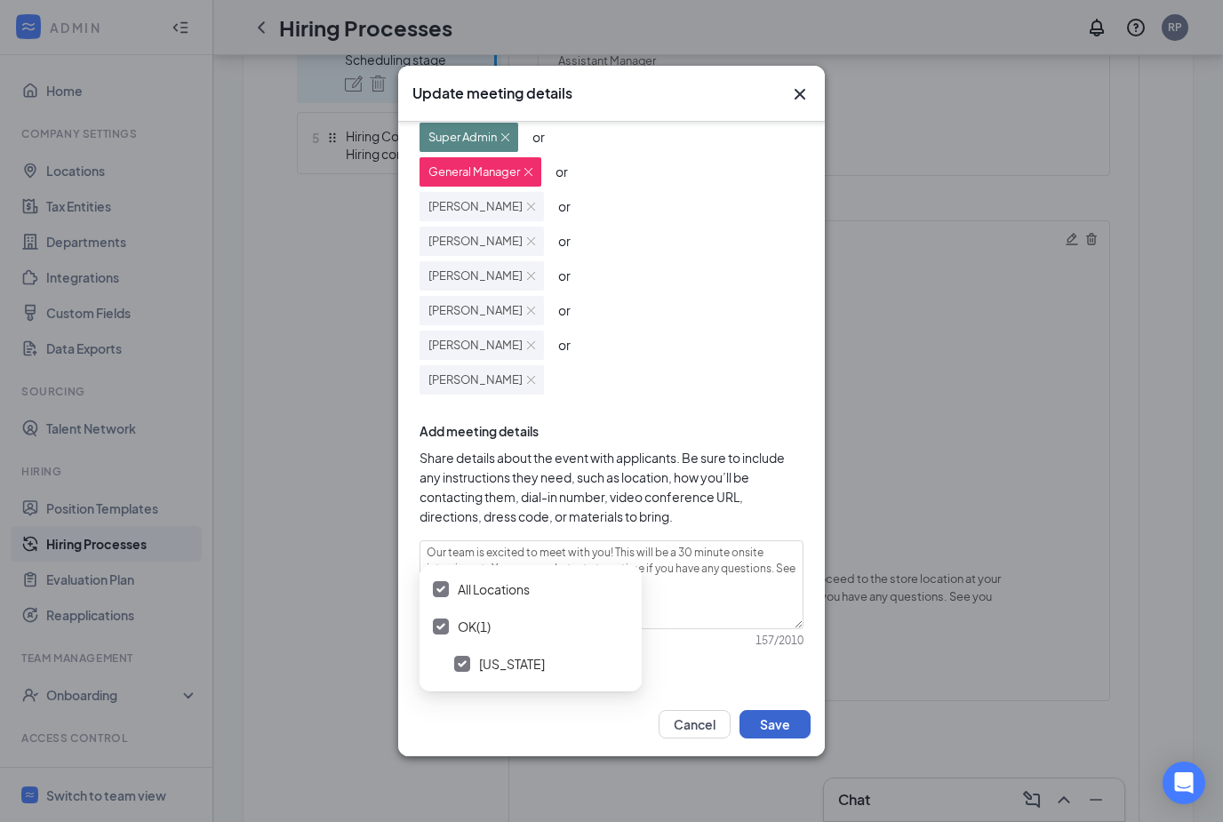
click at [769, 739] on button "Save" at bounding box center [775, 724] width 71 height 28
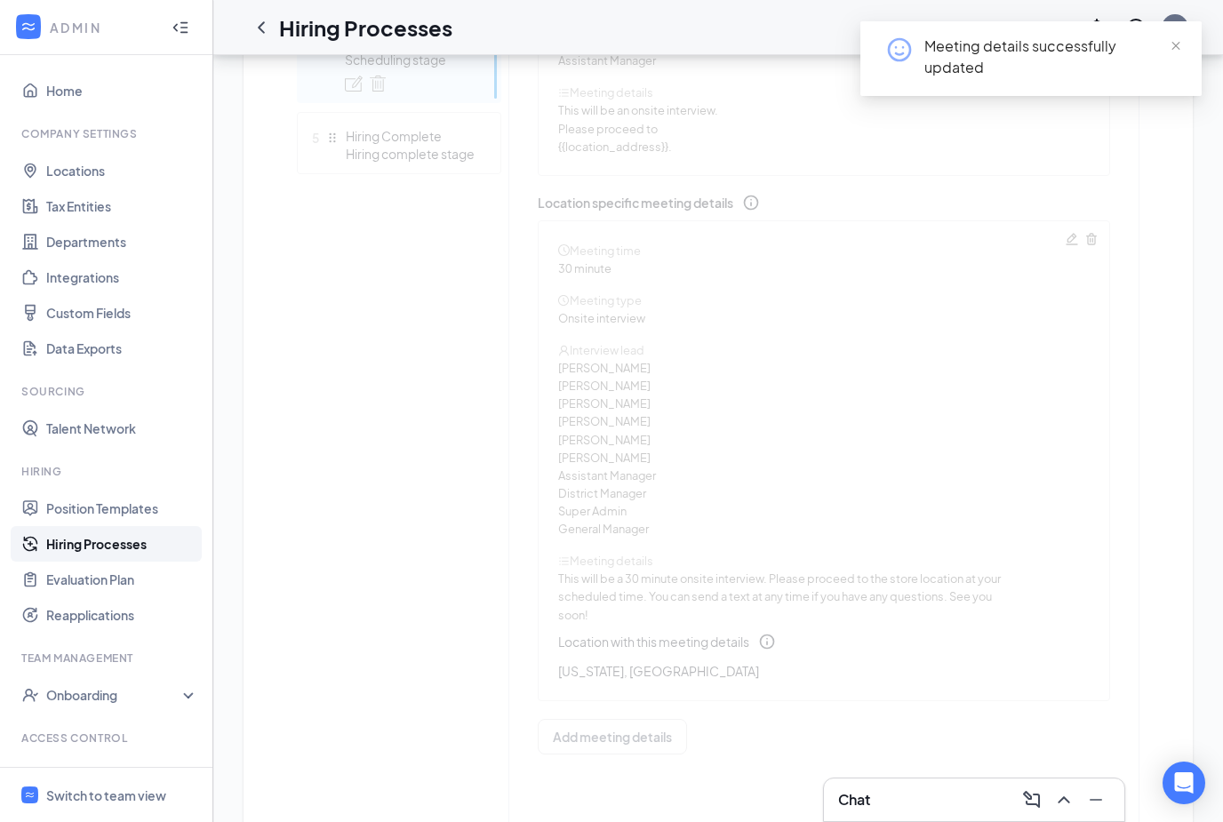
click at [612, 412] on div "Cancel Save" at bounding box center [612, 412] width 0 height 0
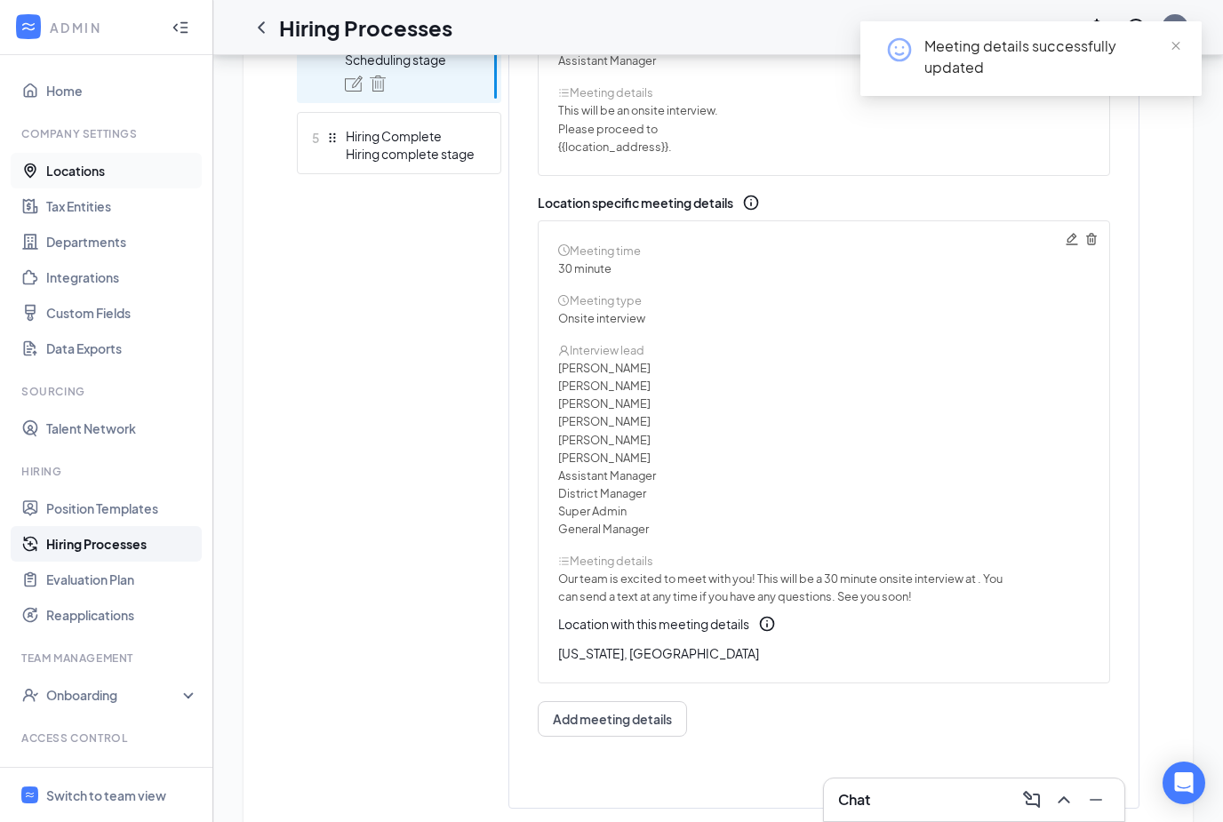
click at [98, 176] on link "Locations" at bounding box center [122, 171] width 152 height 36
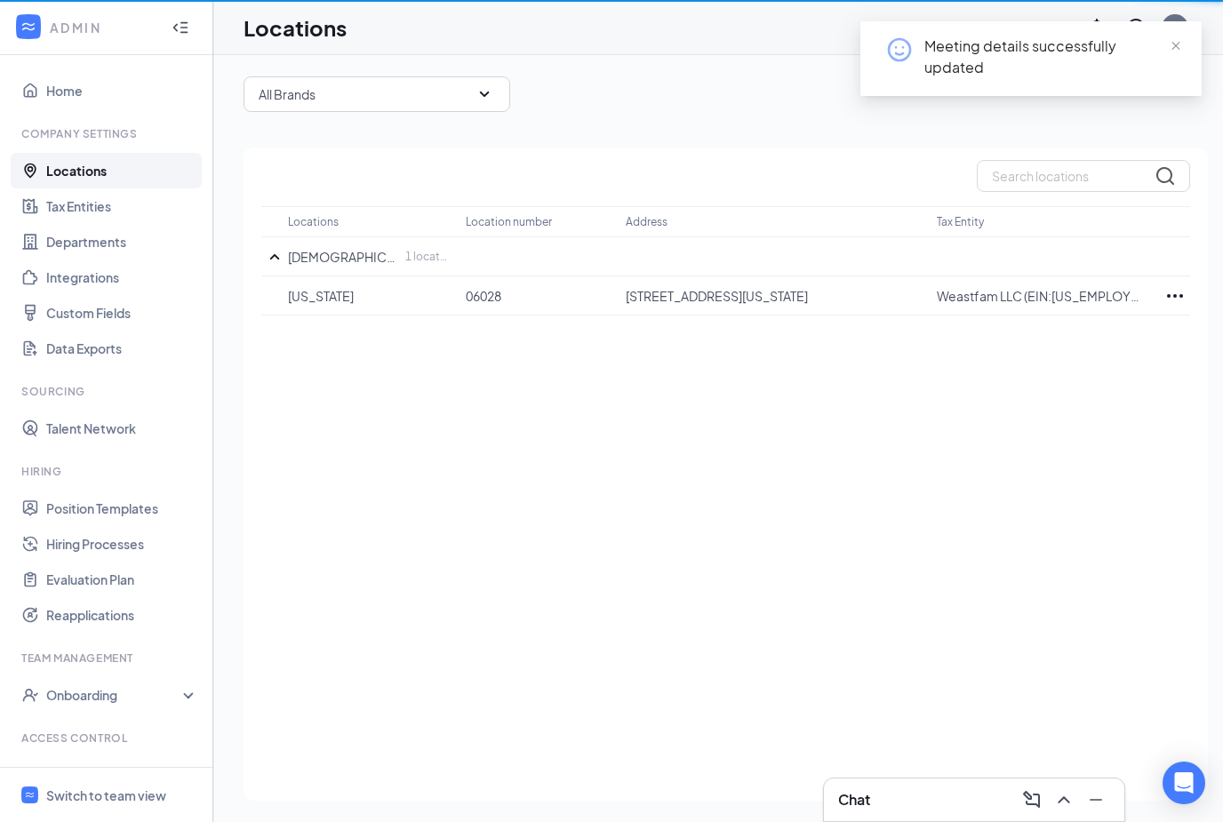
scroll to position [37, 0]
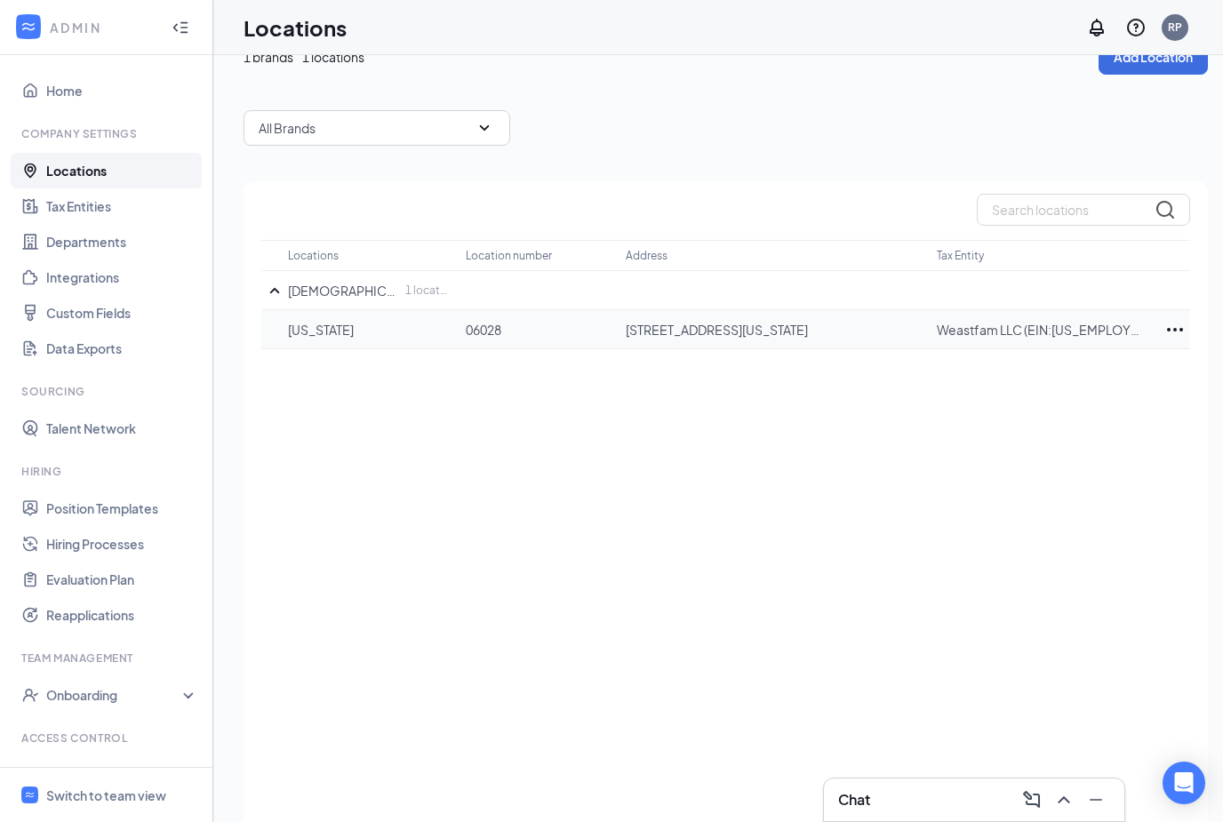
drag, startPoint x: 626, startPoint y: 329, endPoint x: 918, endPoint y: 336, distance: 292.6
click at [918, 336] on p "2901 SW 104th St, Oklahoma City, OK, 73173, US" at bounding box center [772, 330] width 293 height 18
copy p "2901 SW 104th St, Oklahoma City, OK, 73173, US"
click at [898, 334] on p "2901 SW 104th St, Oklahoma City, OK, 73173, US" at bounding box center [772, 330] width 293 height 18
drag, startPoint x: 888, startPoint y: 326, endPoint x: 581, endPoint y: 323, distance: 306.7
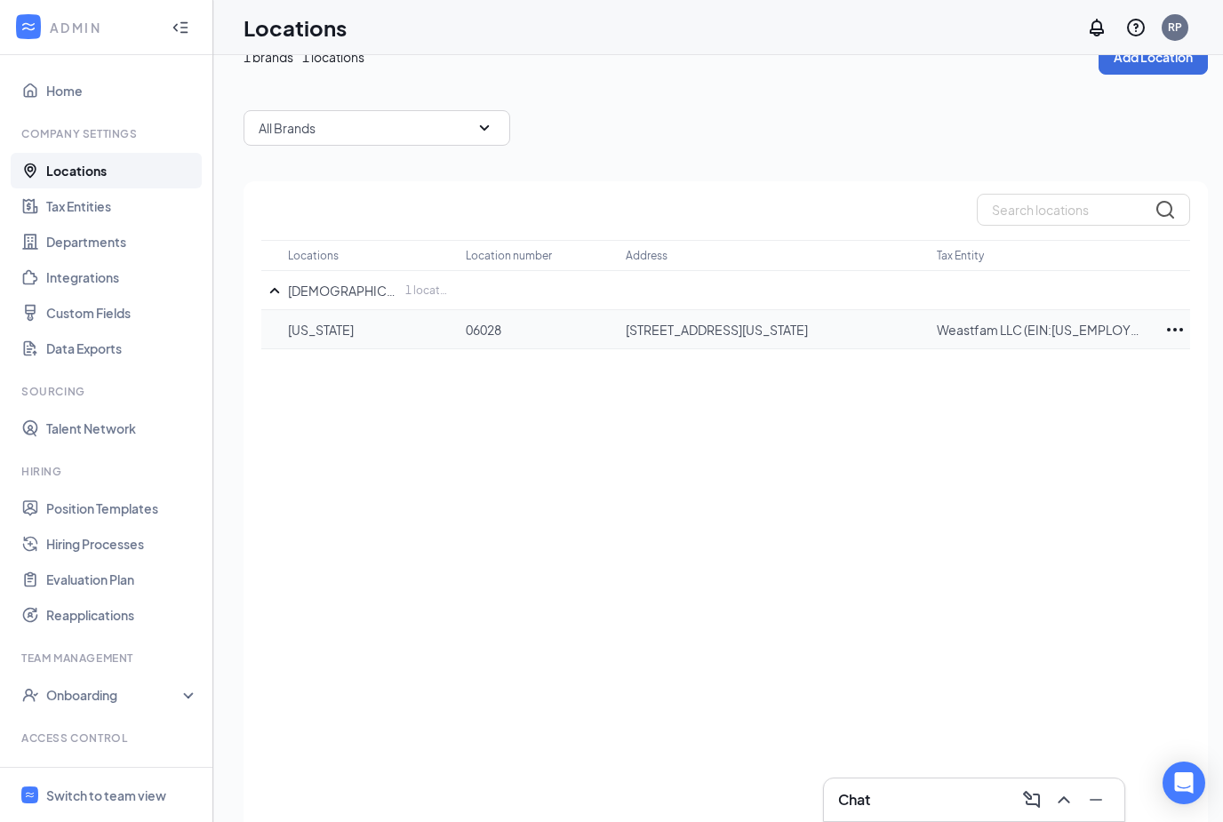
click at [581, 323] on tr "Oklahoma 06028 2901 SW 104th St, Oklahoma City, OK, 73173, US Weastfam LLC (EIN…" at bounding box center [725, 329] width 929 height 39
copy tr "2901 SW 104th St, Oklahoma City, OK, 73173"
click at [133, 557] on link "Hiring Processes" at bounding box center [122, 544] width 152 height 36
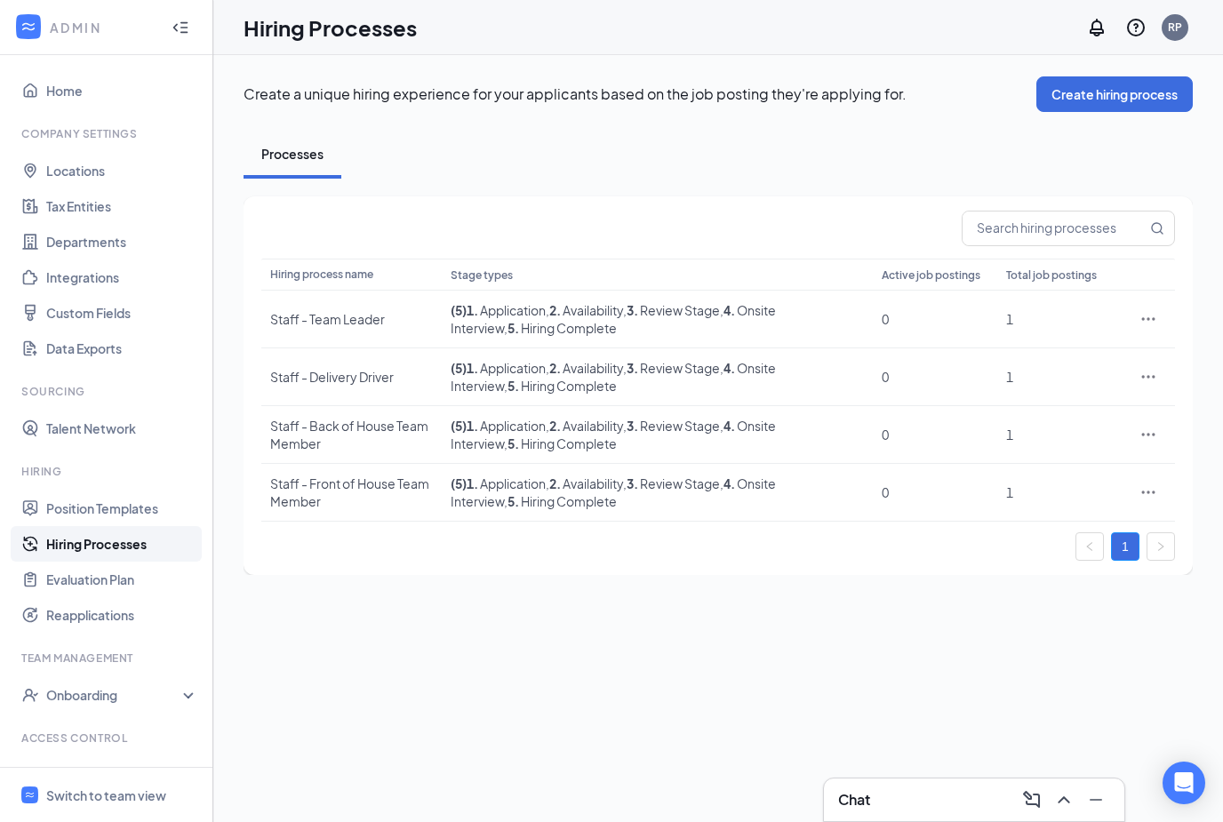
scroll to position [57, 0]
click at [356, 475] on div "Staff - Front of House Team Member" at bounding box center [351, 493] width 163 height 36
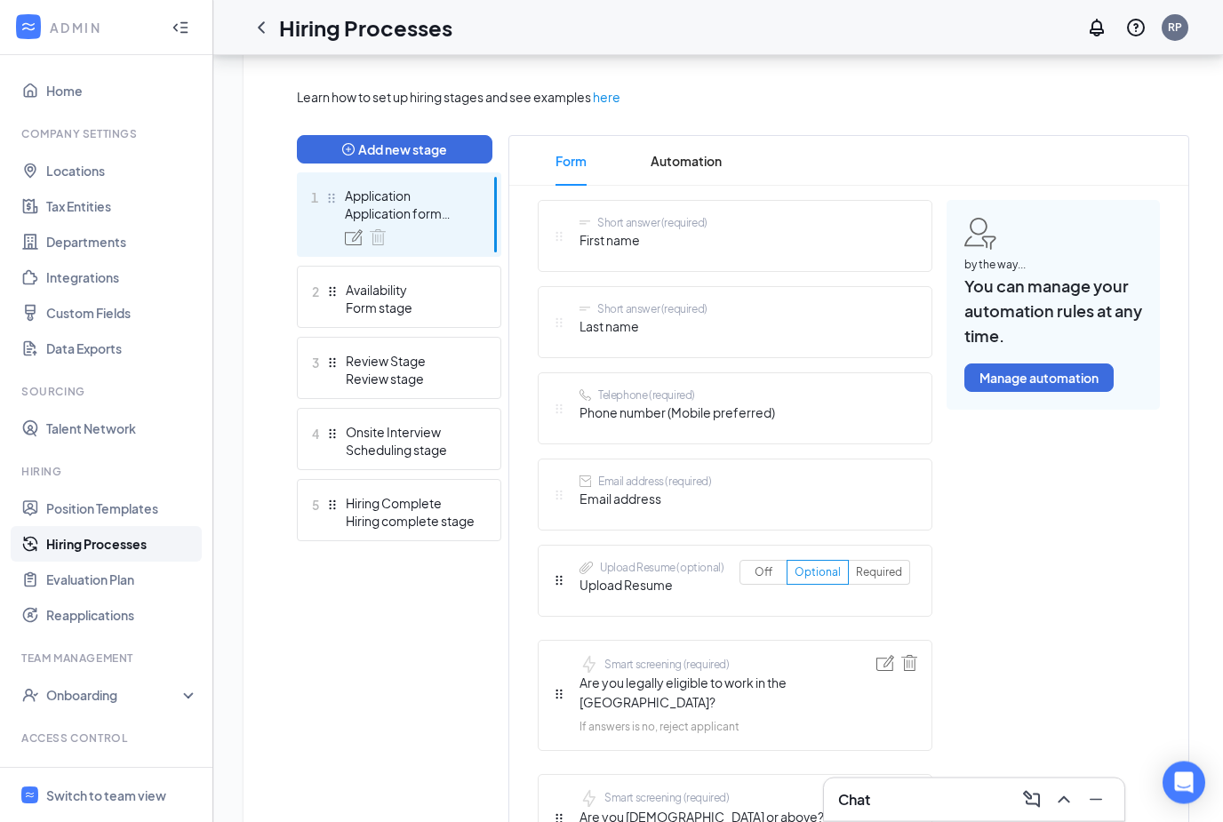
scroll to position [411, 0]
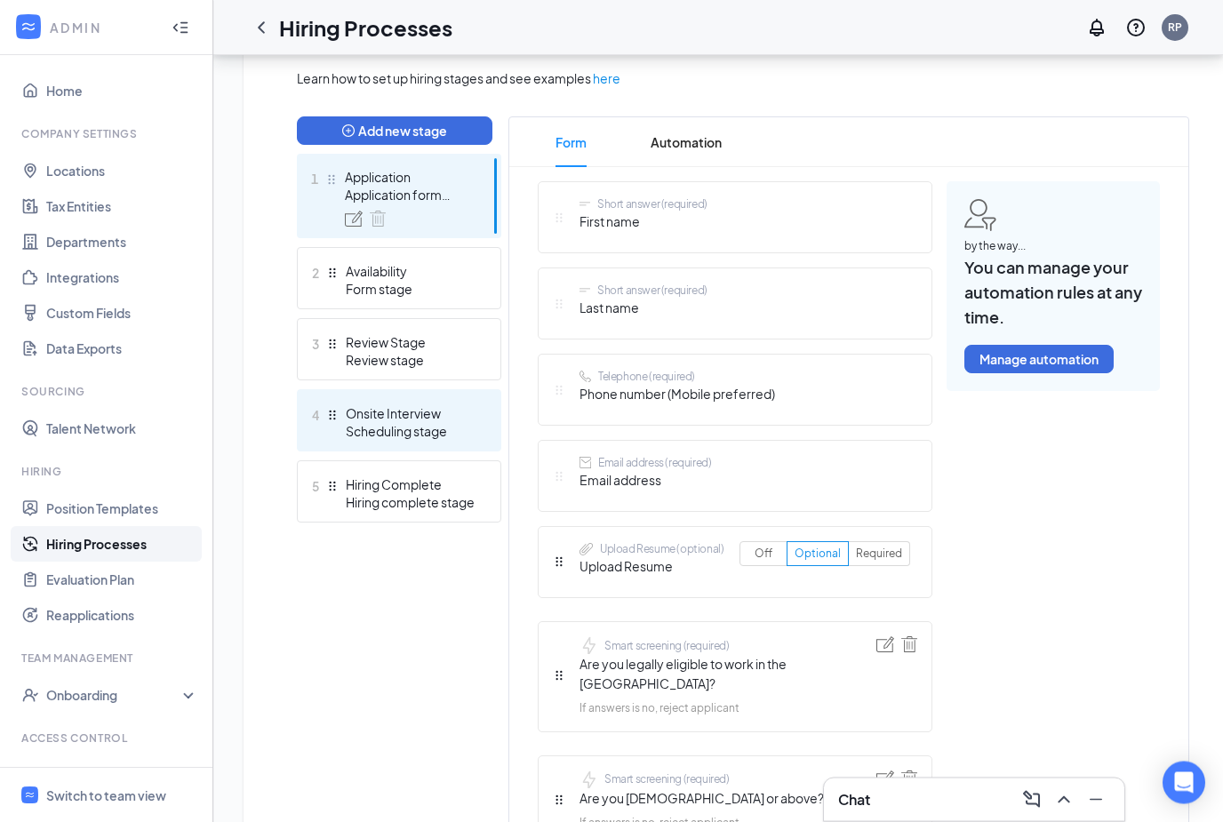
click at [374, 410] on div "Onsite Interview" at bounding box center [411, 414] width 130 height 18
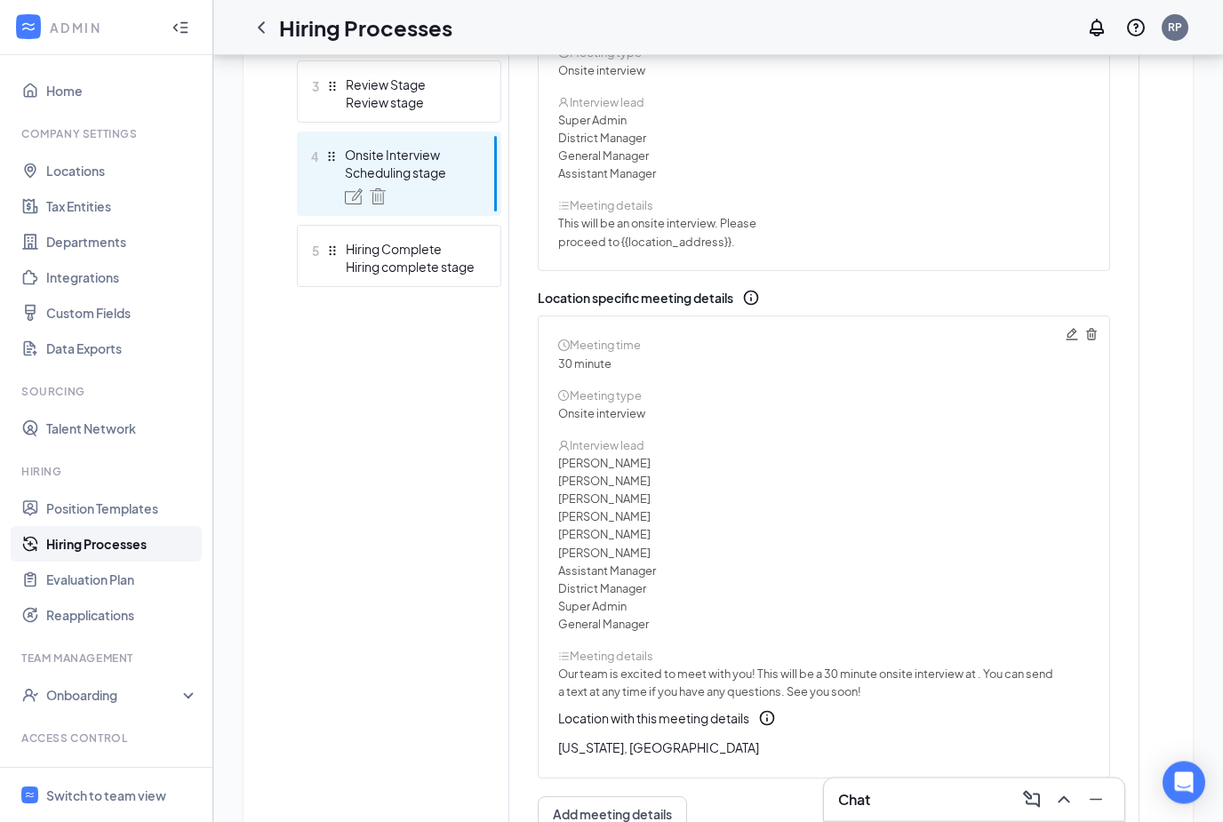
scroll to position [647, 0]
click at [1071, 333] on icon "Pencil" at bounding box center [1072, 334] width 14 height 14
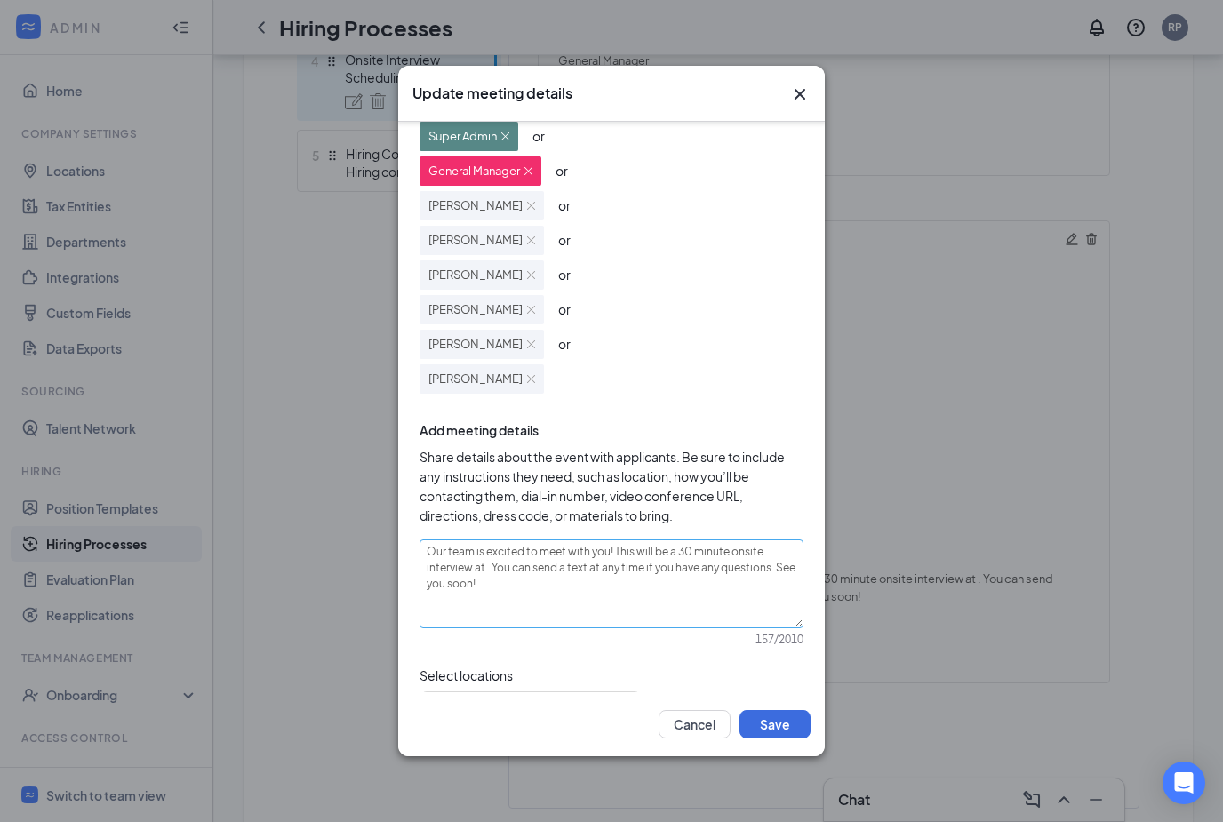
scroll to position [326, 0]
click at [484, 576] on textarea "Our team is excited to meet with you! This will be a 30 minute onsite interview…" at bounding box center [612, 584] width 384 height 89
paste textarea "2901 SW 104th St, Oklahoma City, OK, 73173"
click at [425, 581] on textarea "Our team is excited to meet with you! This will be a 30 minute onsite interview…" at bounding box center [612, 584] width 384 height 89
drag, startPoint x: 618, startPoint y: 556, endPoint x: 535, endPoint y: 561, distance: 82.8
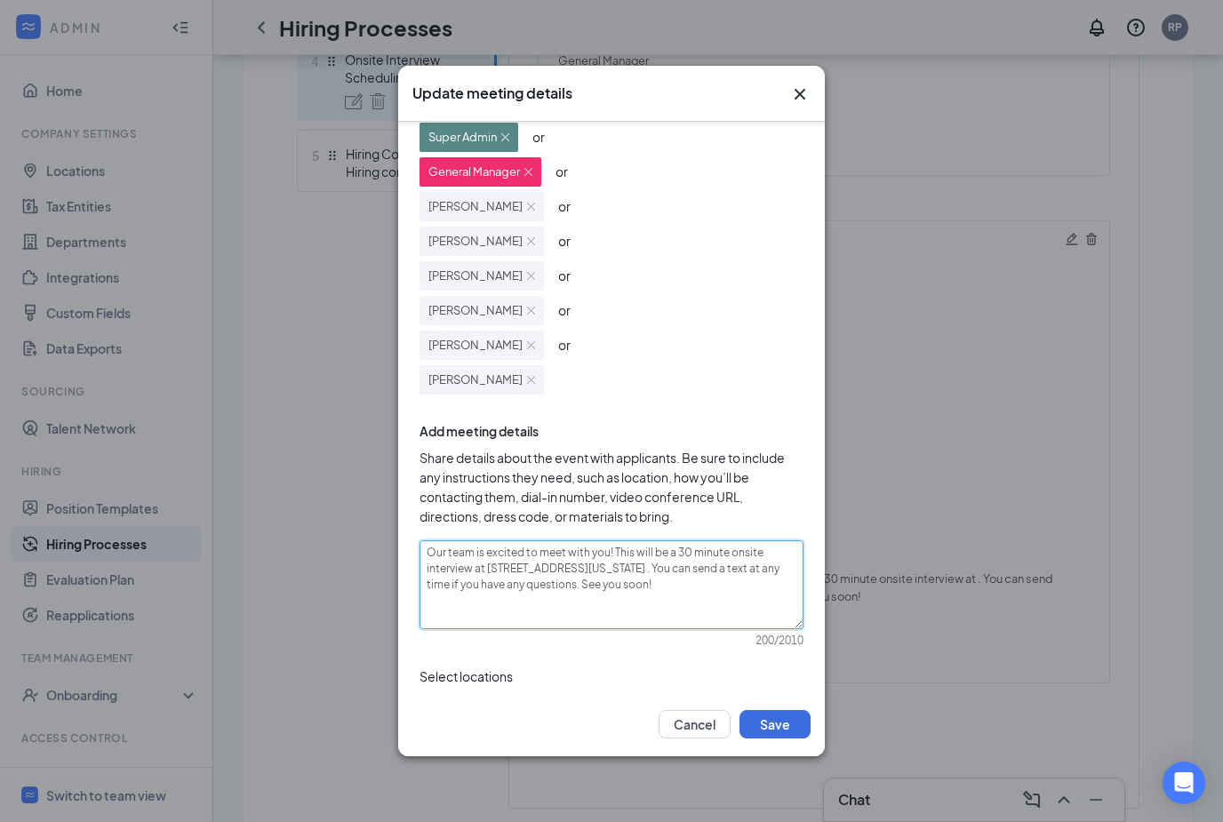
click at [535, 561] on textarea "Our team is excited to meet with you! This will be a 30 minute onsite interview…" at bounding box center [612, 584] width 384 height 89
click at [698, 601] on textarea "Our team is excited to meet with you! This will be a 30 minute onsite interview…" at bounding box center [612, 584] width 384 height 89
drag, startPoint x: 613, startPoint y: 555, endPoint x: 290, endPoint y: 476, distance: 332.9
click at [251, 416] on div "Update meeting details Specify meeting length 30 min Specify meeting type Phone…" at bounding box center [611, 411] width 1223 height 822
click at [554, 589] on textarea "This will be a 30 minute onsite interview at 2901 SW 104th St, Oklahoma City, O…" at bounding box center [612, 584] width 384 height 89
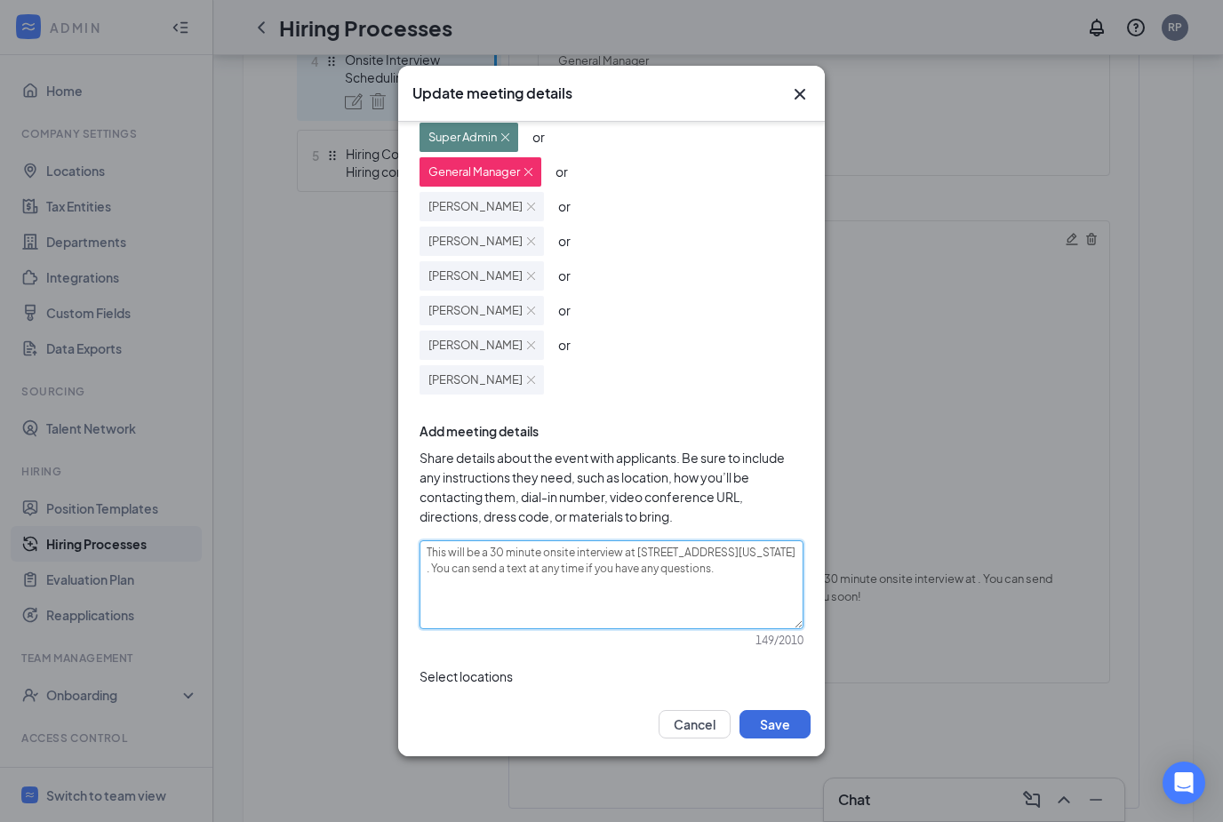
paste textarea "Our team is excited to meet with you!"
click at [791, 578] on textarea "This will be a 30 minute onsite interview at 2901 SW 104th St, Oklahoma City, O…" at bounding box center [612, 584] width 384 height 89
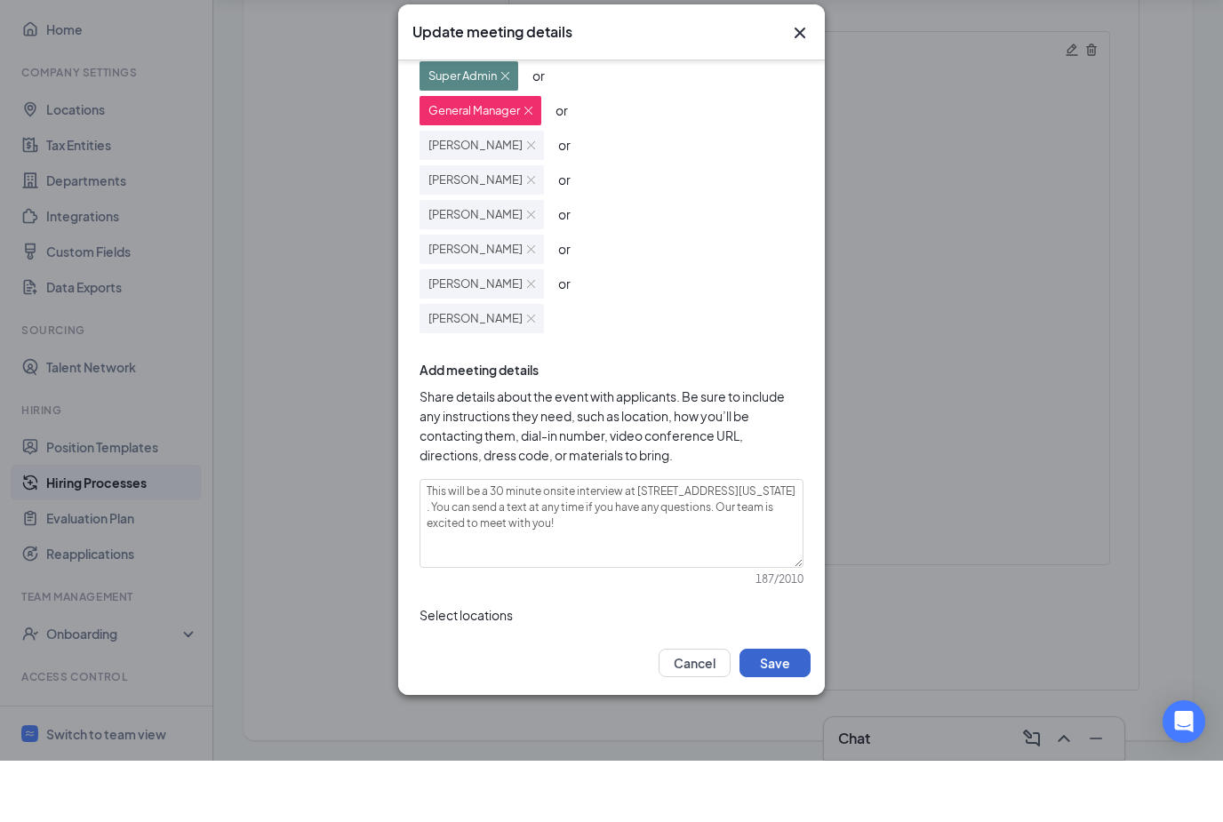
click at [799, 710] on button "Save" at bounding box center [775, 724] width 71 height 28
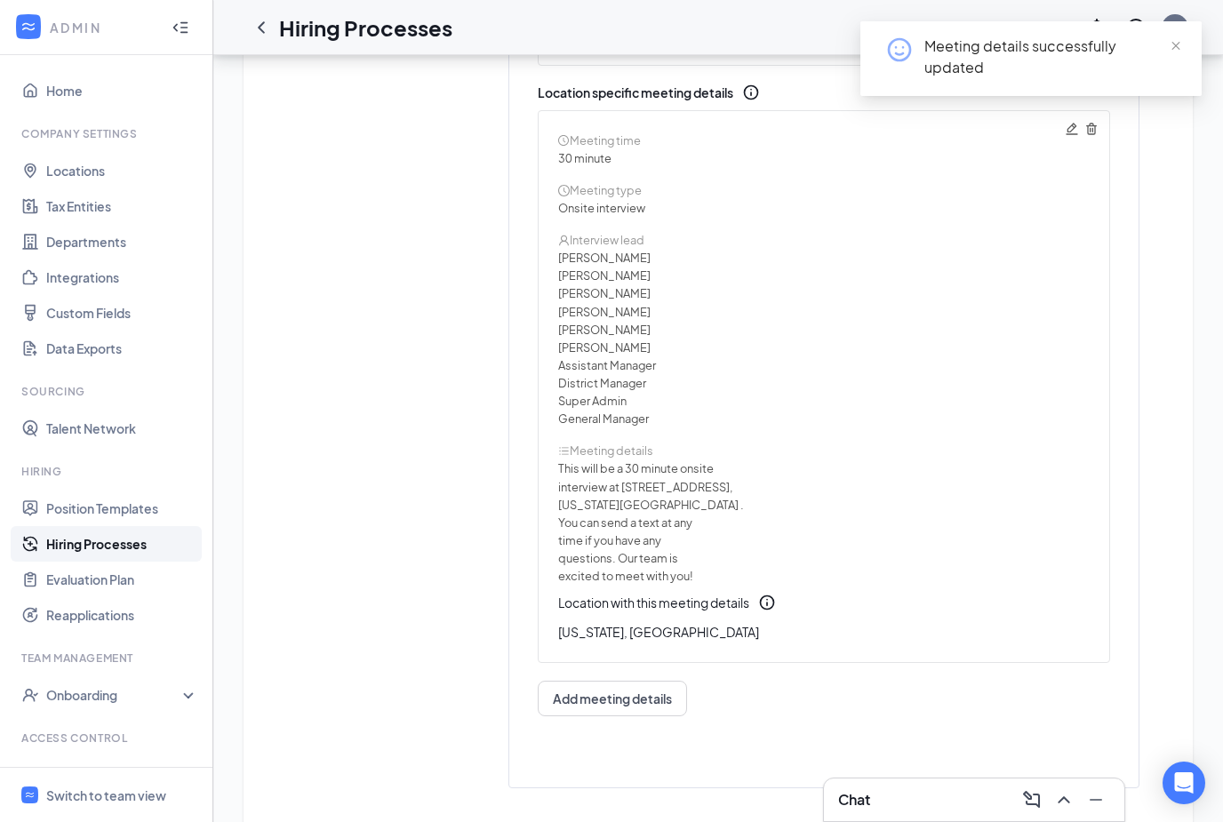
scroll to position [906, 0]
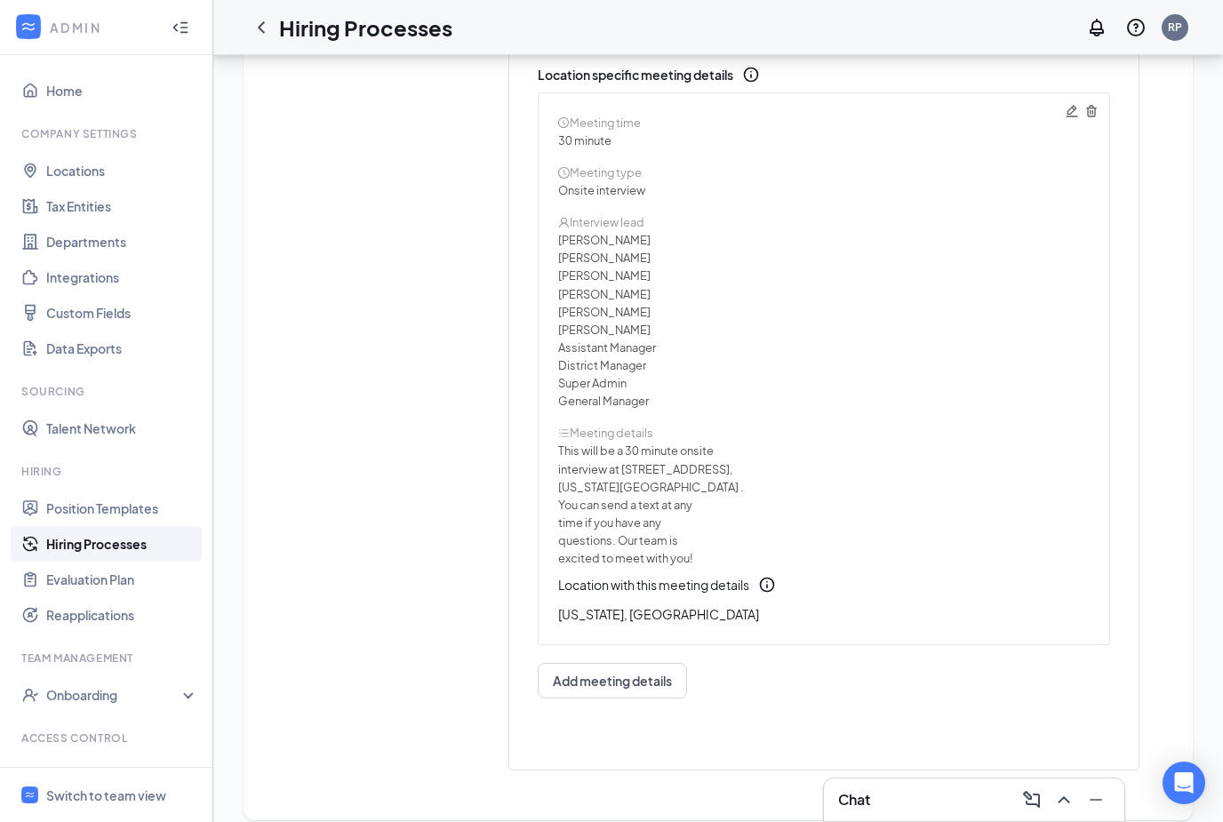
click at [123, 526] on link "Hiring Processes" at bounding box center [122, 544] width 152 height 36
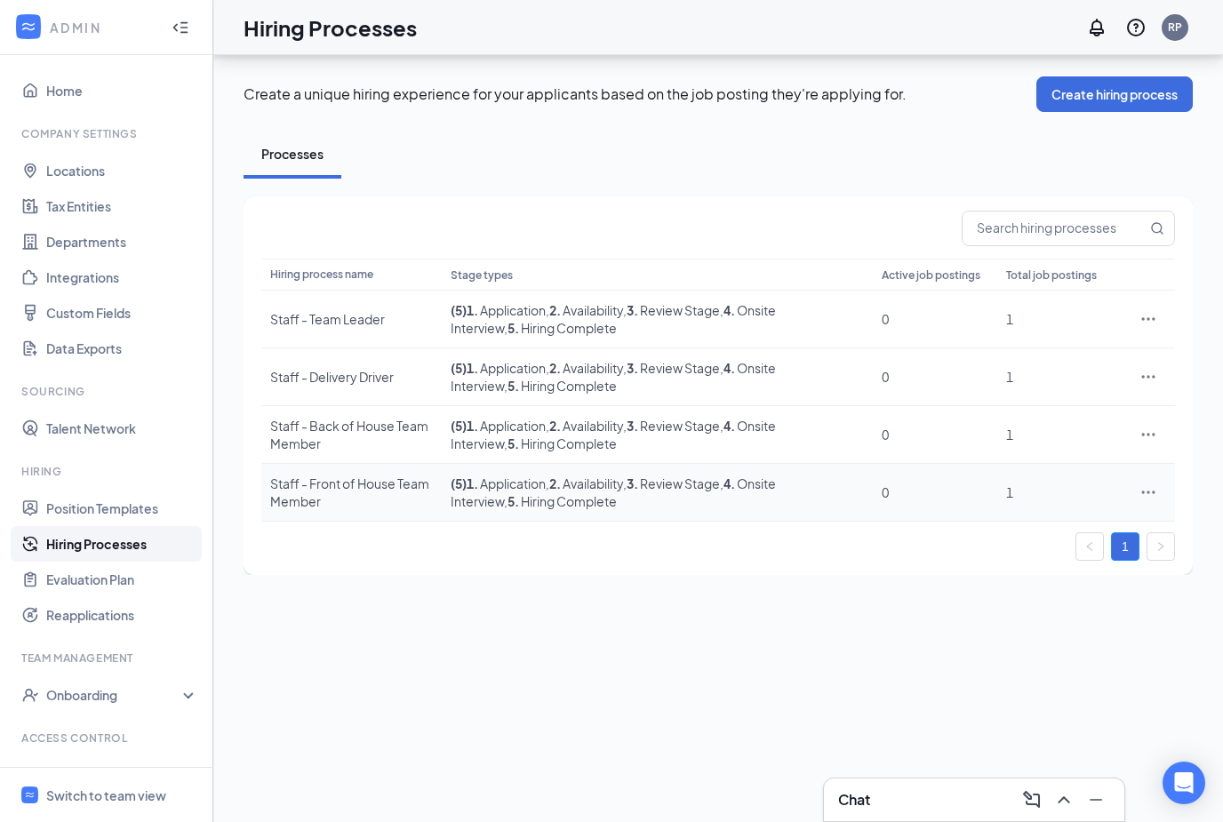
click at [344, 475] on div "Staff - Front of House Team Member" at bounding box center [351, 493] width 163 height 36
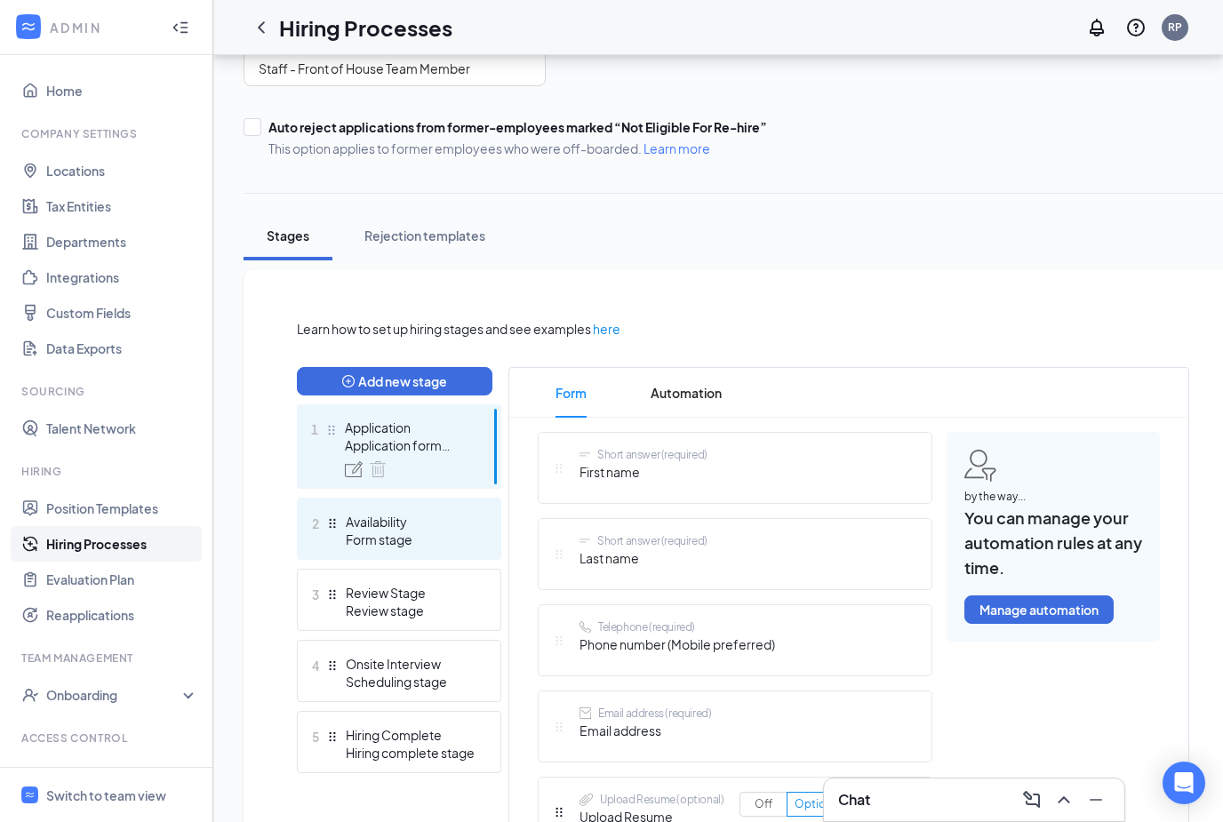
click at [466, 557] on div "2 Availability Form stage" at bounding box center [399, 529] width 204 height 62
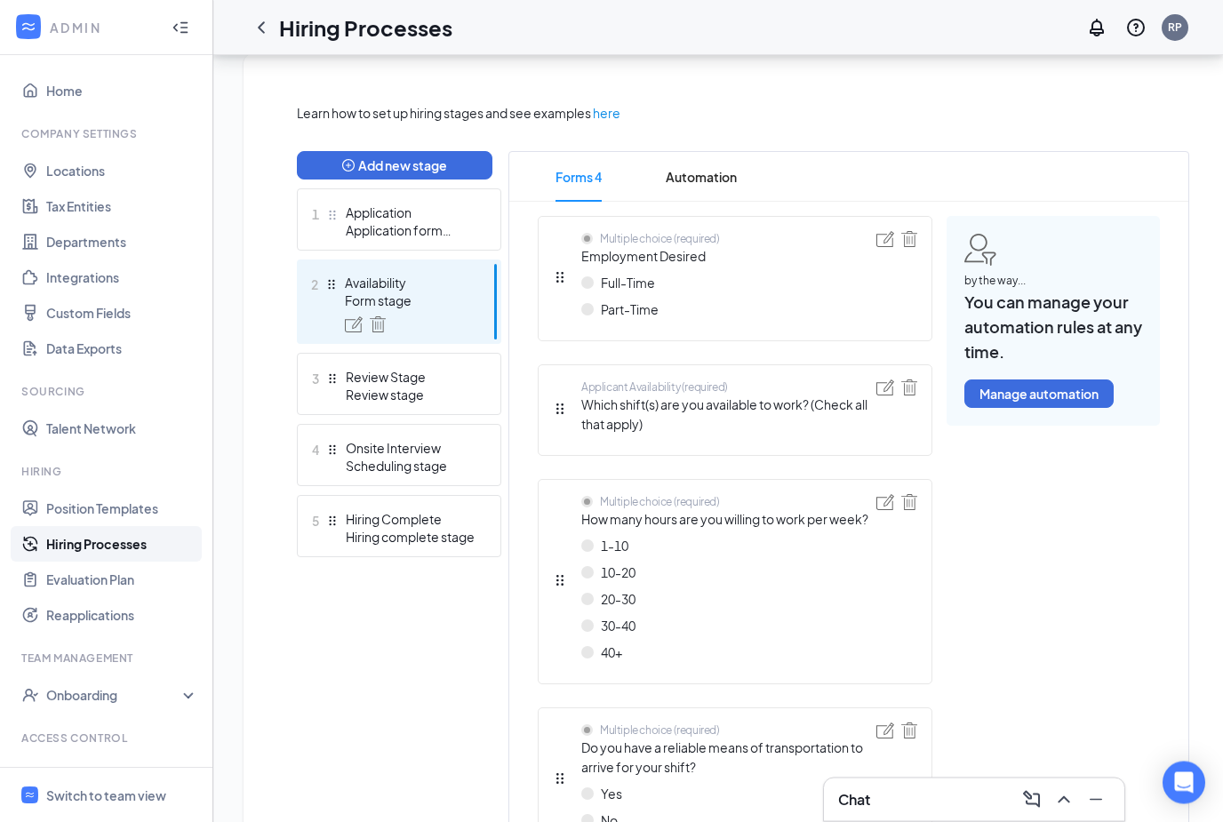
scroll to position [377, 0]
click at [704, 179] on span "Automation" at bounding box center [701, 177] width 71 height 50
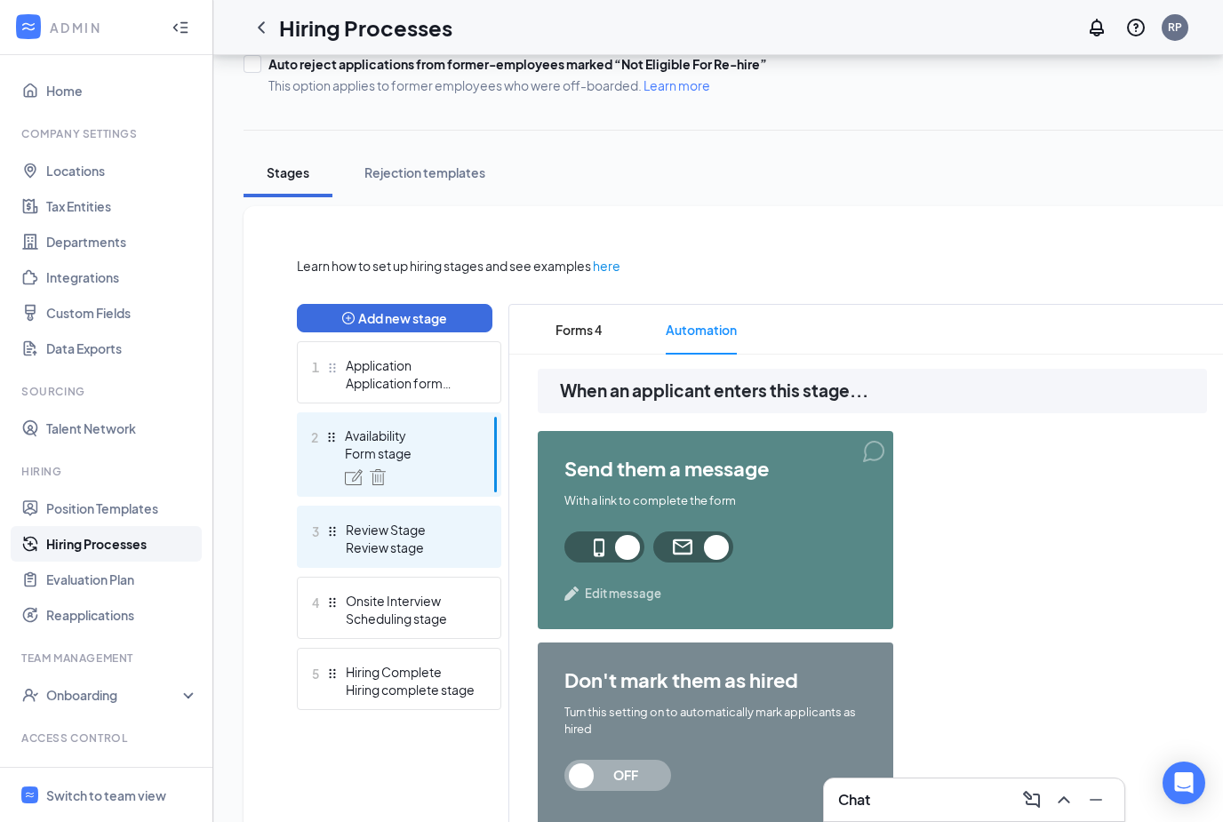
drag, startPoint x: 404, startPoint y: 525, endPoint x: 404, endPoint y: 484, distance: 40.9
click at [404, 525] on div "Review Stage" at bounding box center [411, 530] width 130 height 18
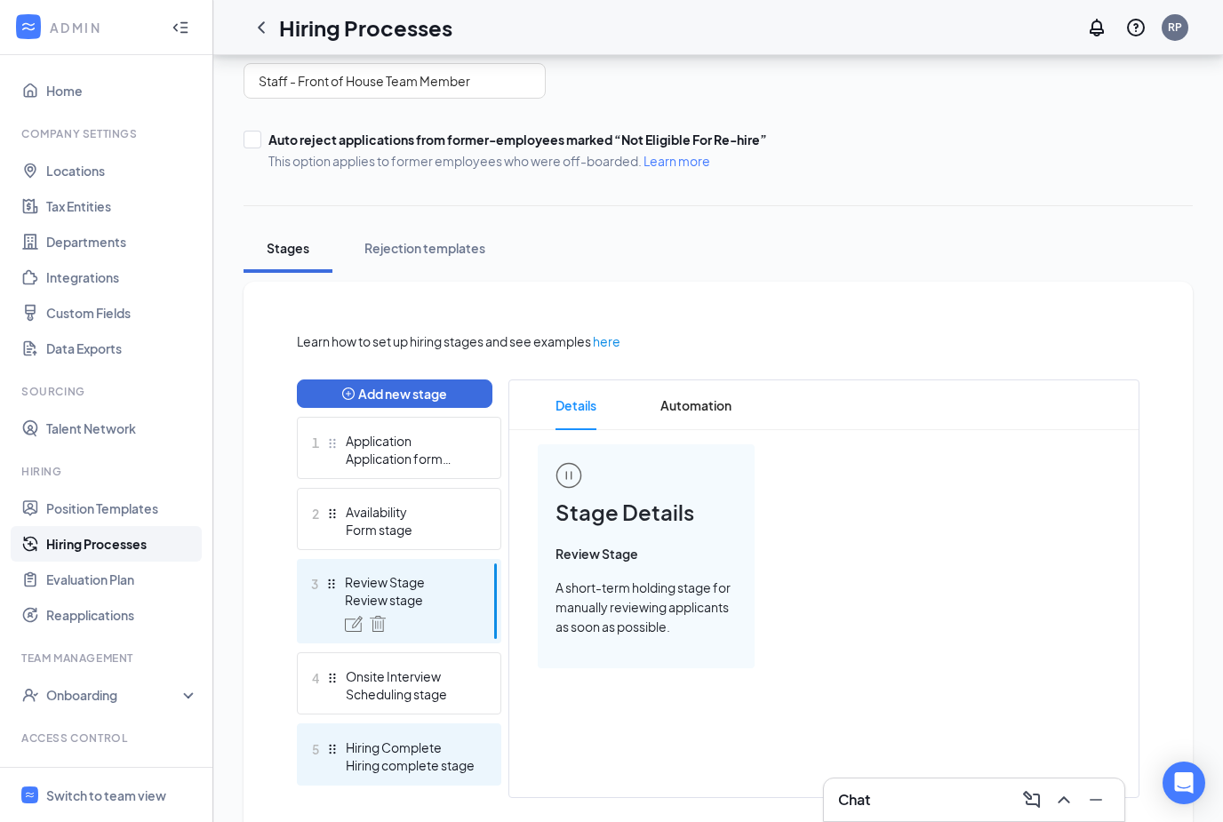
scroll to position [196, 0]
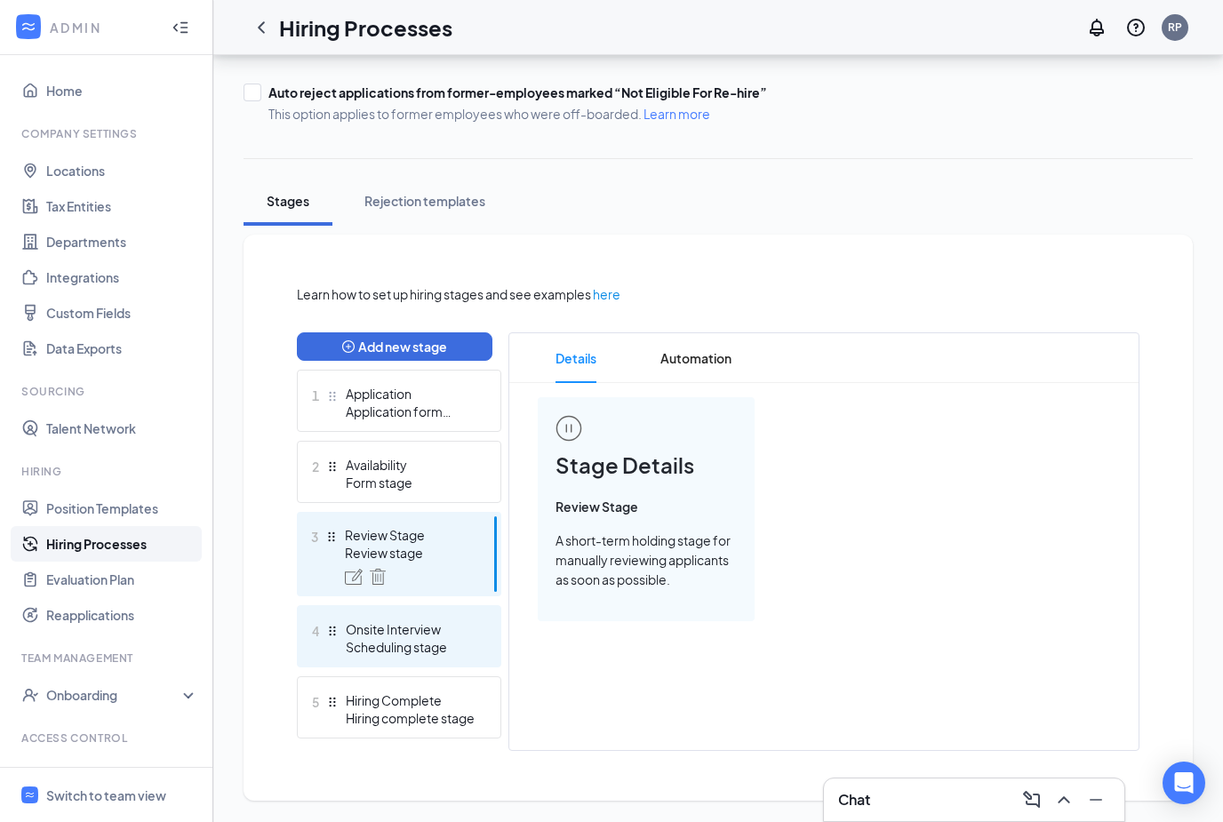
click at [411, 648] on div "Scheduling stage" at bounding box center [411, 647] width 130 height 18
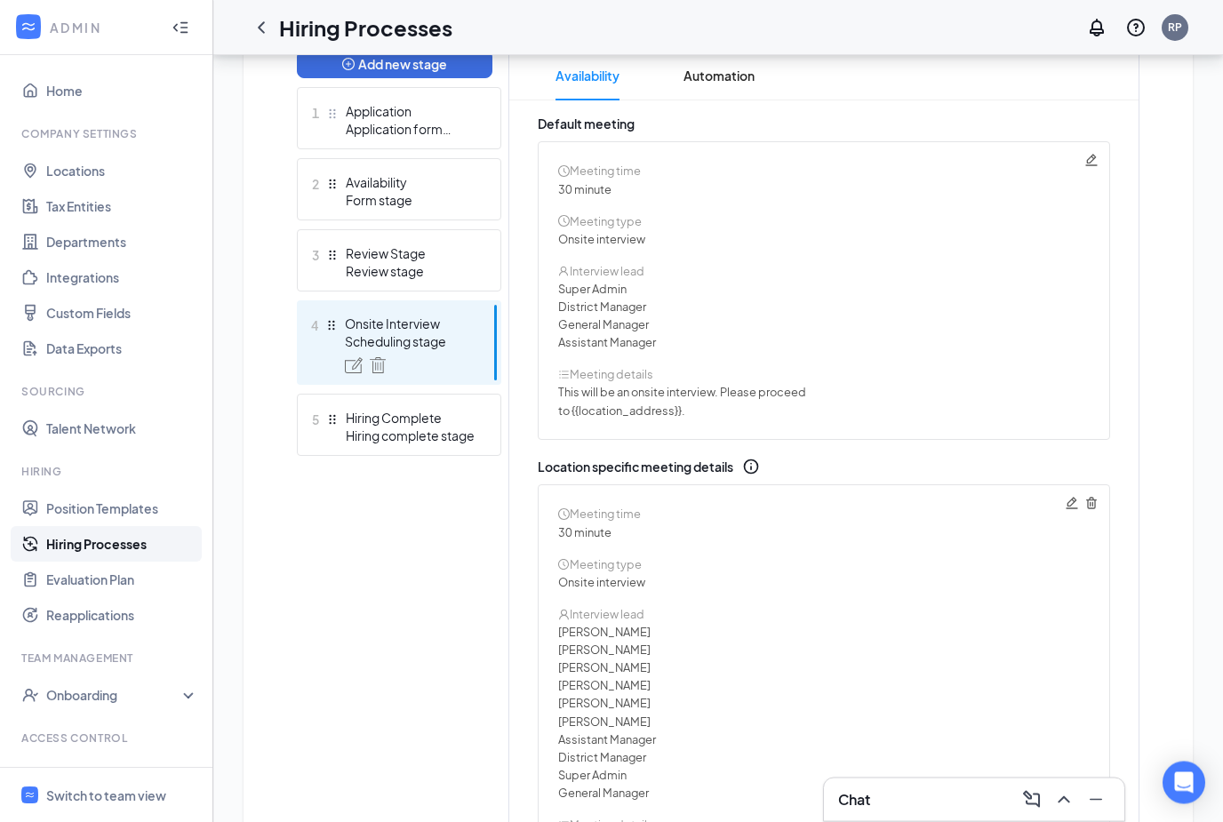
scroll to position [472, 0]
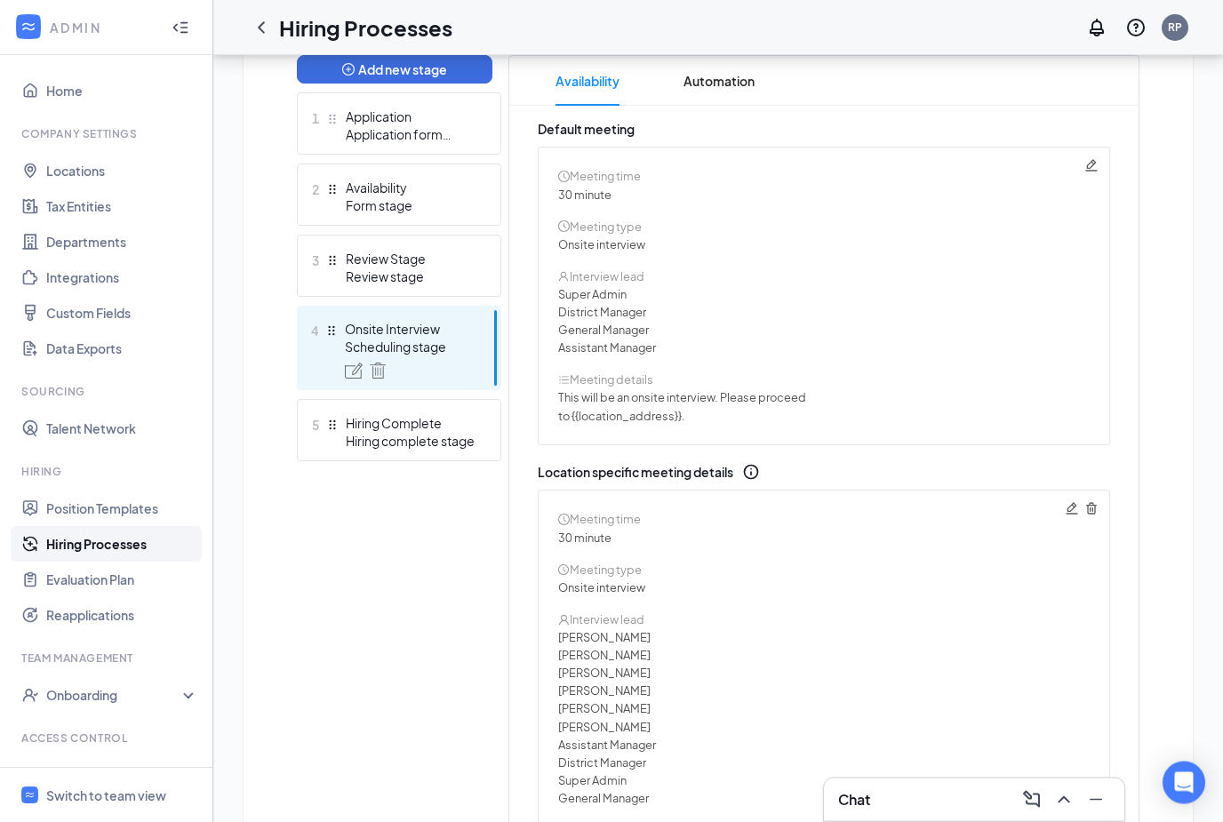
click at [1100, 167] on div "Meeting time 30 minute Meeting type Onsite interview Interview lead Super Admin…" at bounding box center [824, 297] width 572 height 299
click at [1092, 168] on icon "Pencil" at bounding box center [1092, 166] width 14 height 14
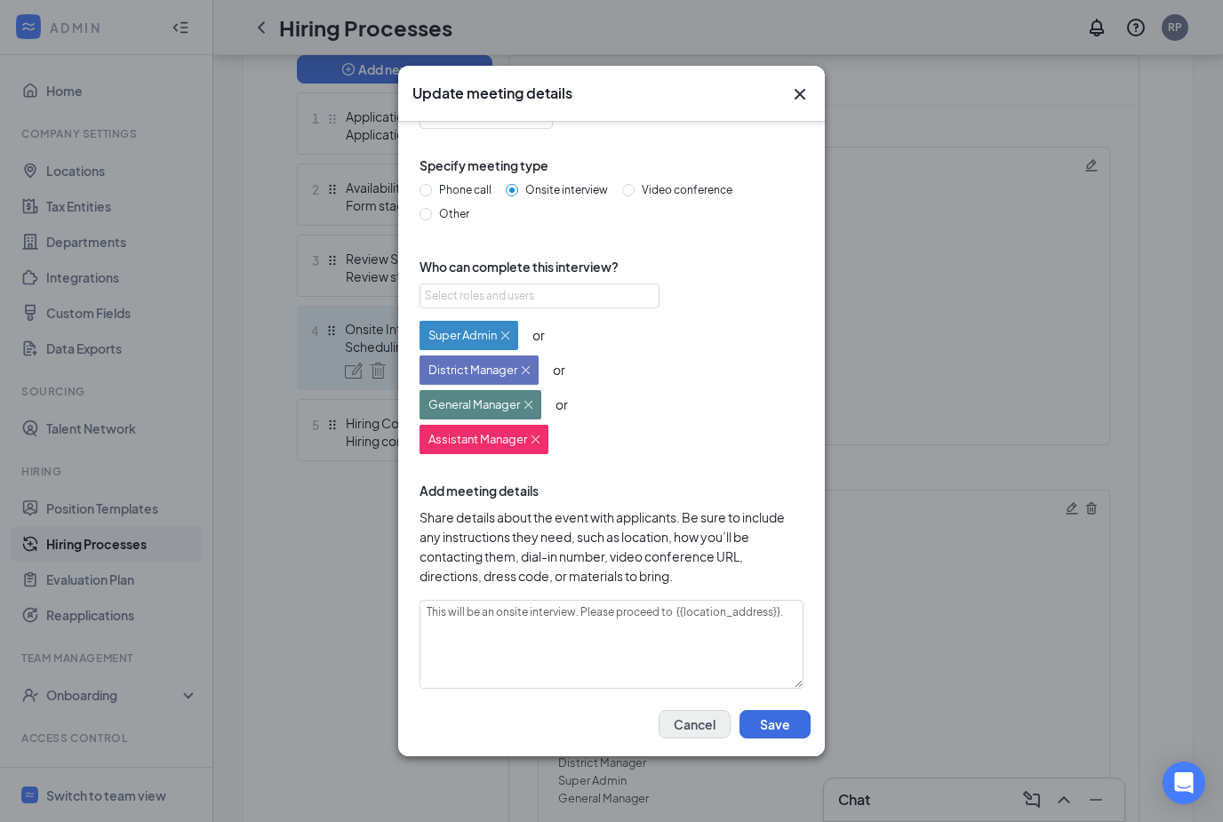
scroll to position [58, 0]
click at [695, 739] on button "Cancel" at bounding box center [695, 724] width 72 height 28
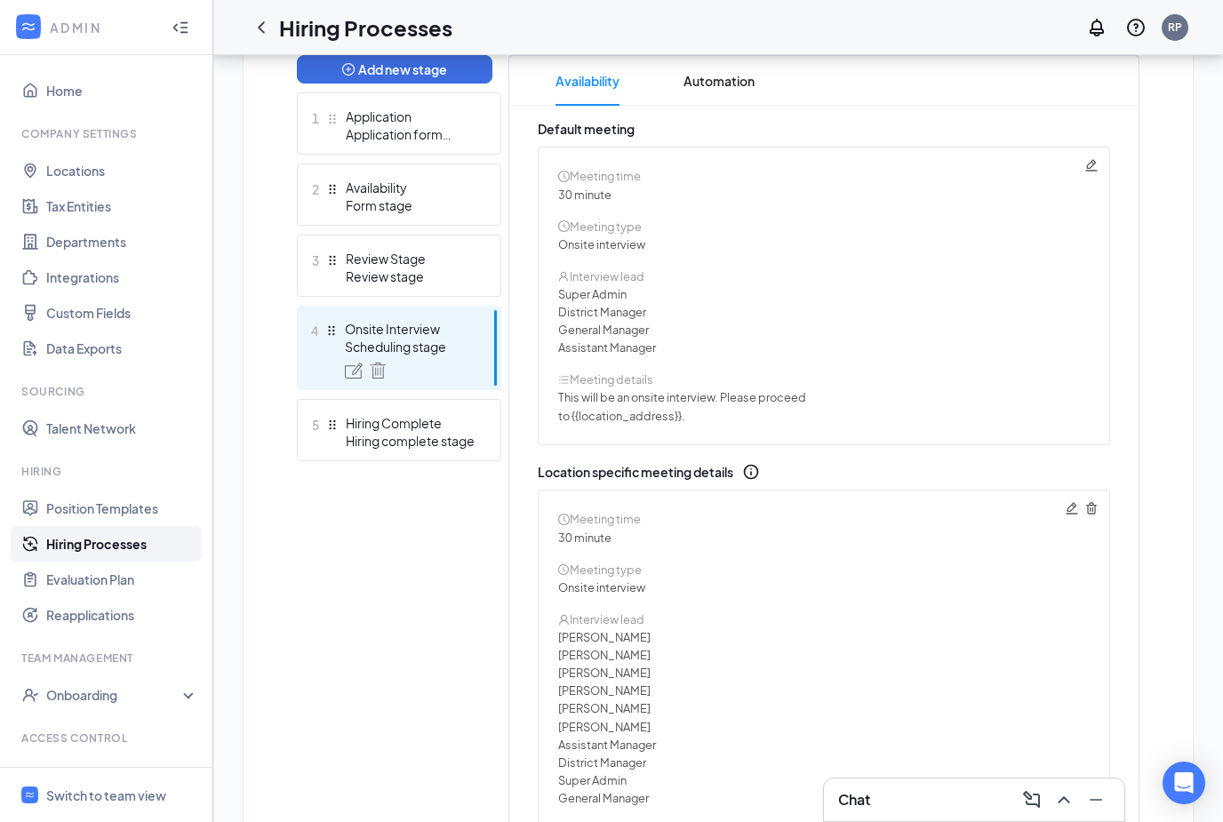
click at [1093, 512] on icon "Trash" at bounding box center [1092, 508] width 14 height 14
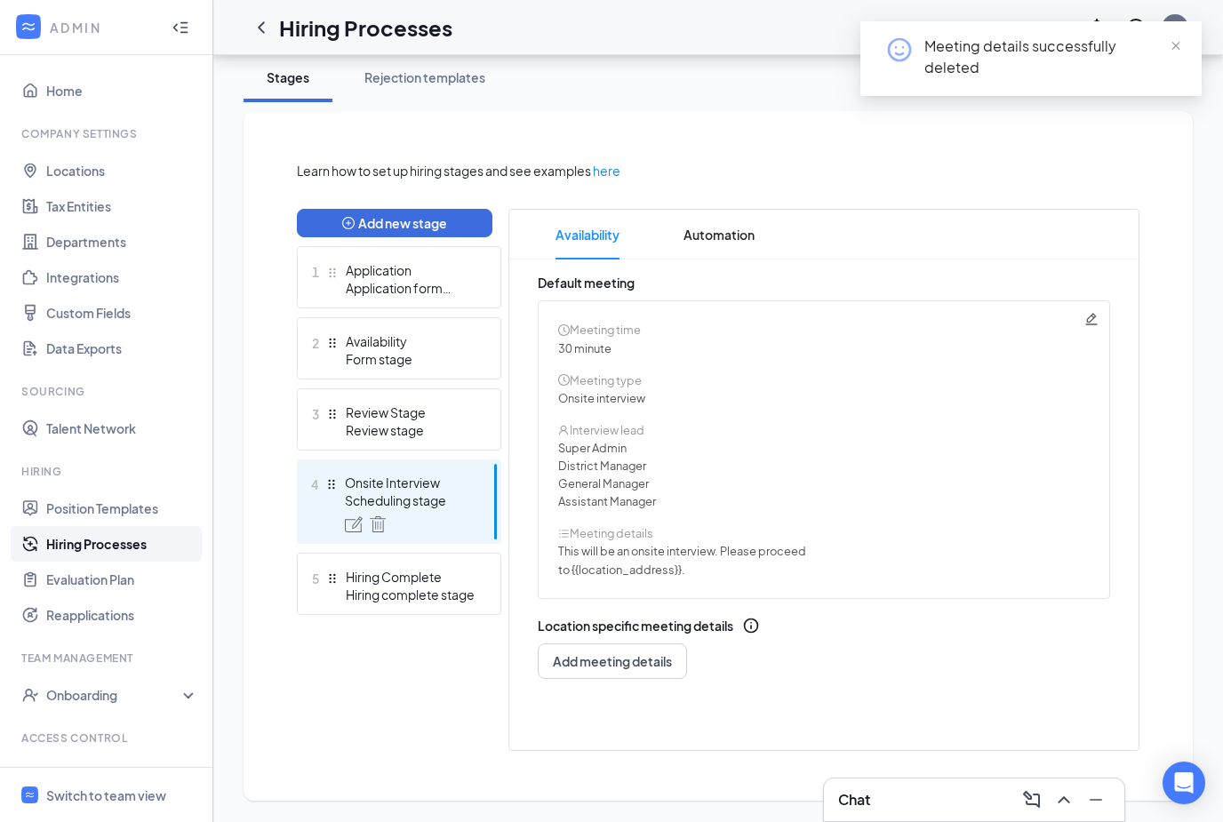
scroll to position [262, 0]
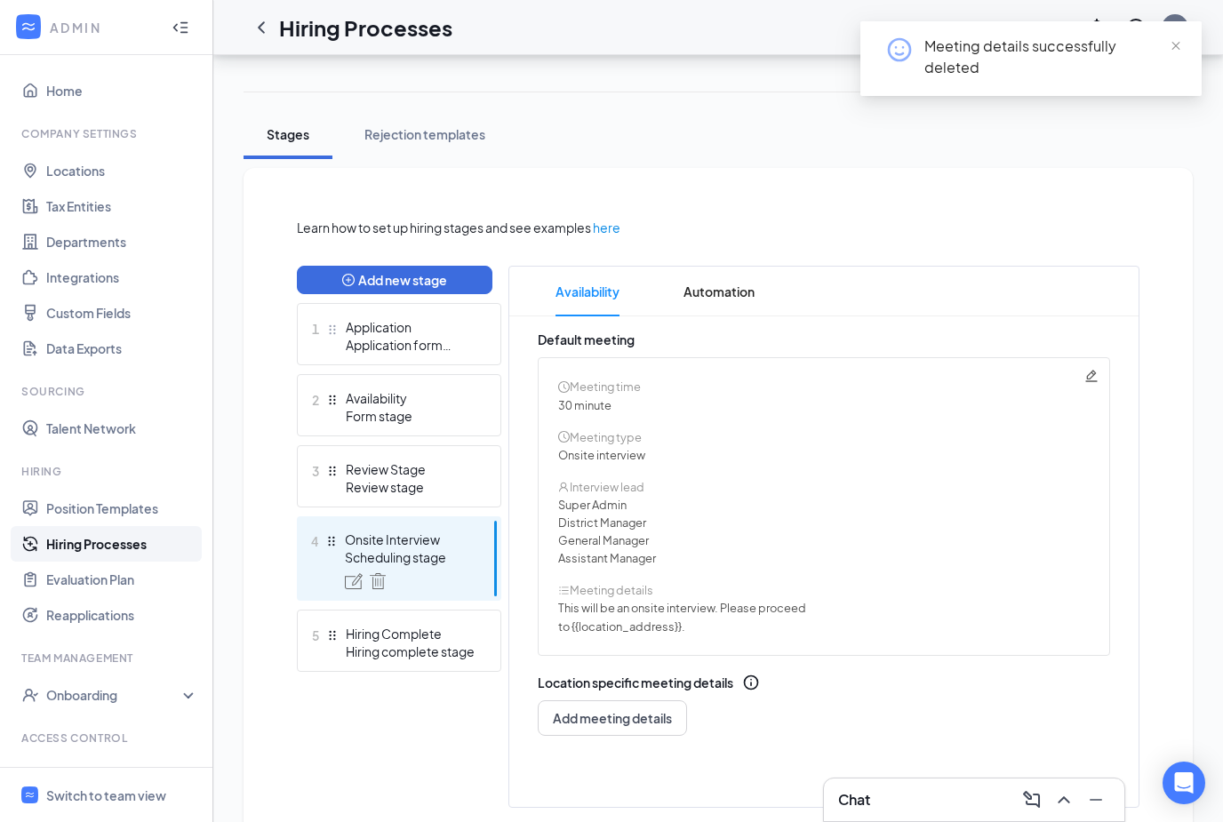
click at [1091, 380] on icon "Pencil" at bounding box center [1092, 376] width 14 height 14
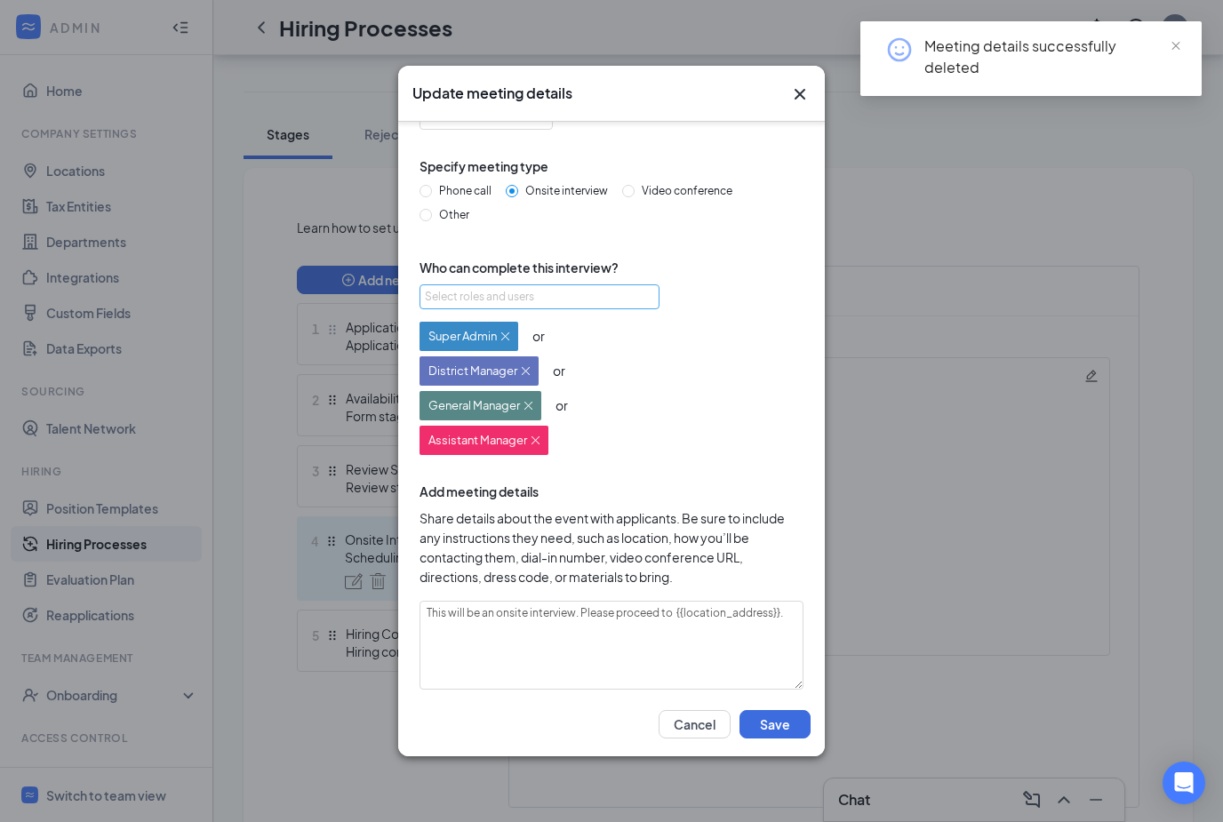
click at [597, 297] on div "Select roles and users" at bounding box center [535, 297] width 220 height 18
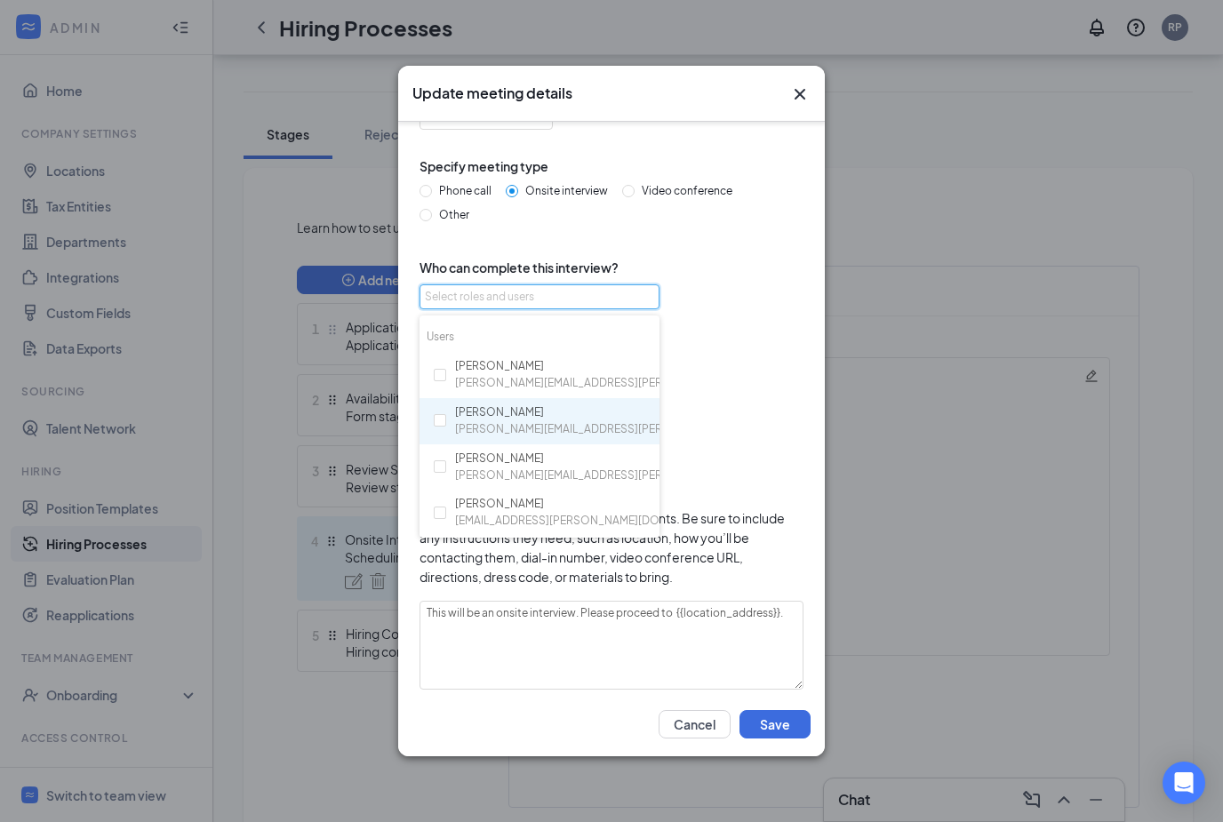
scroll to position [148, 0]
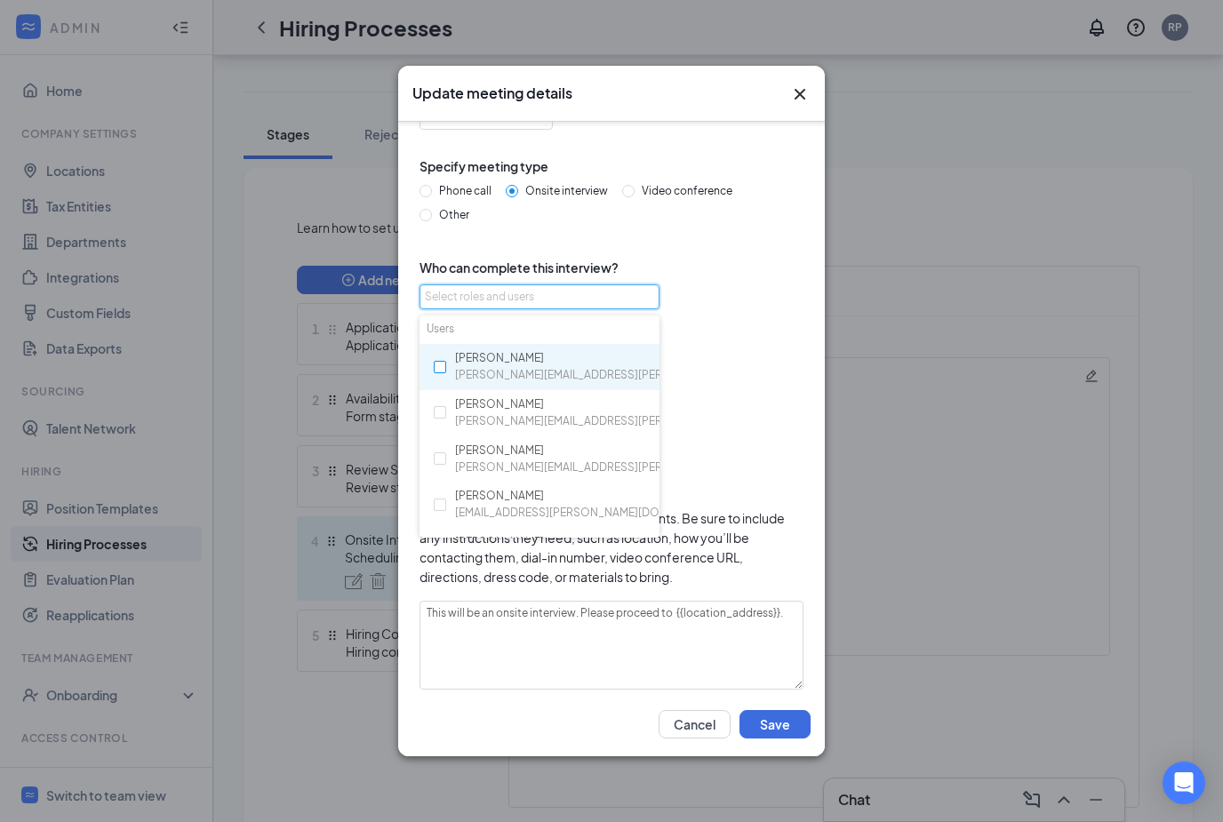
click at [442, 371] on label at bounding box center [440, 367] width 12 height 17
click at [442, 371] on input "checkbox" at bounding box center [440, 367] width 12 height 12
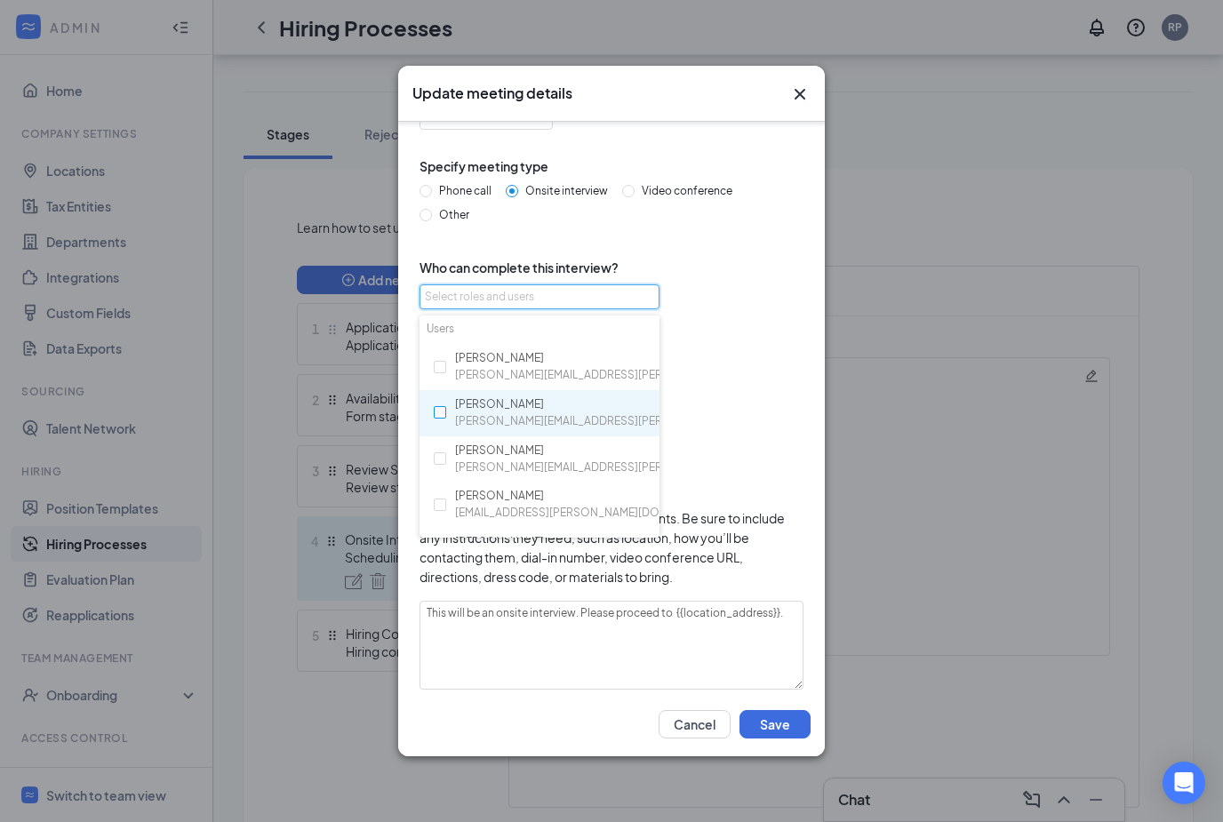
click at [442, 410] on input "checkbox" at bounding box center [440, 412] width 12 height 12
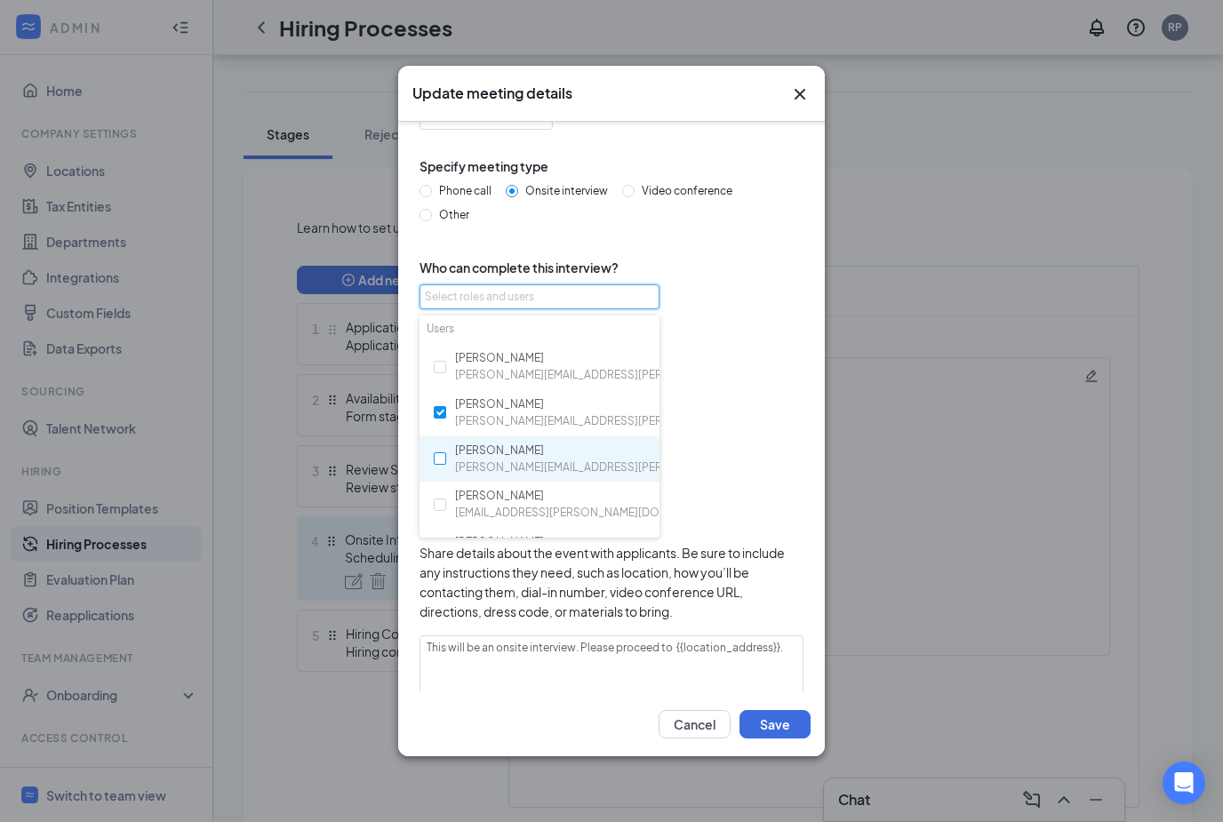
drag, startPoint x: 441, startPoint y: 464, endPoint x: 441, endPoint y: 448, distance: 16.0
click at [441, 464] on div "David Rodas david.rodas@cfa104may.com" at bounding box center [540, 459] width 240 height 47
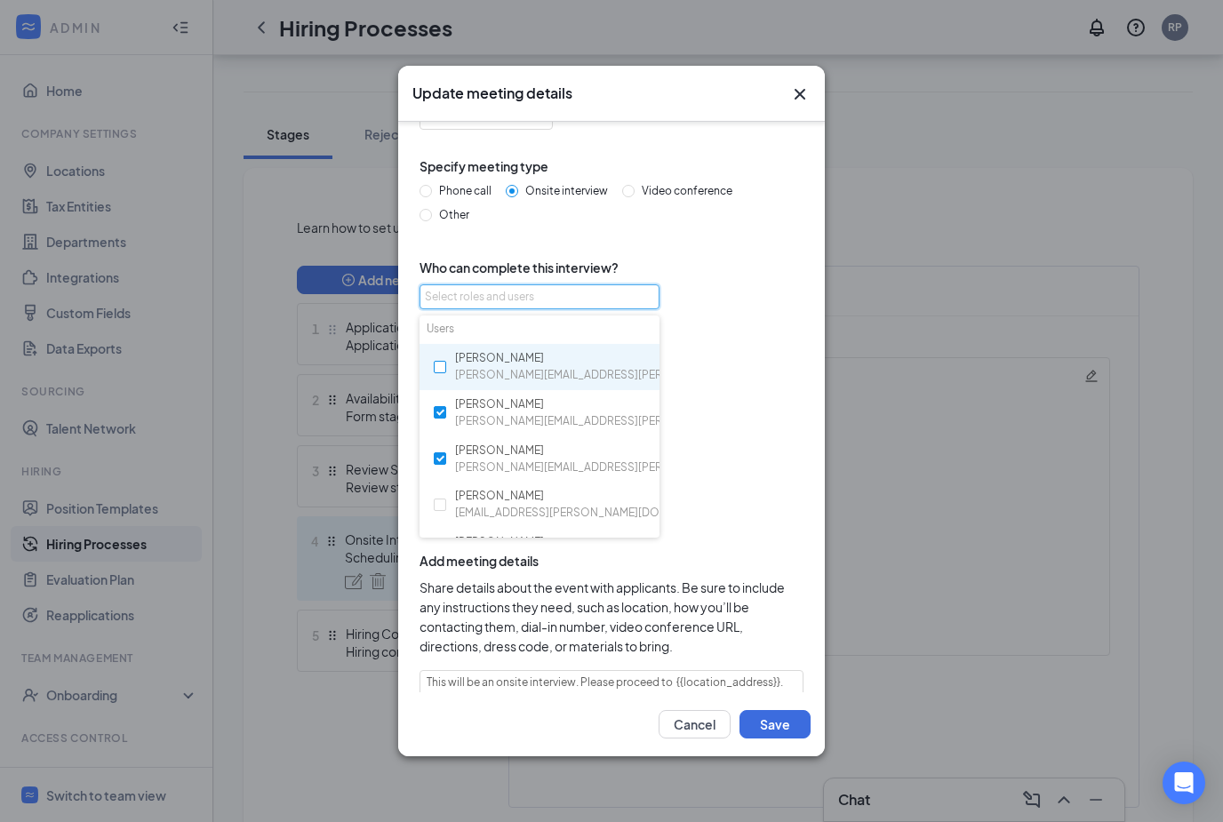
click at [445, 367] on input "checkbox" at bounding box center [440, 367] width 12 height 12
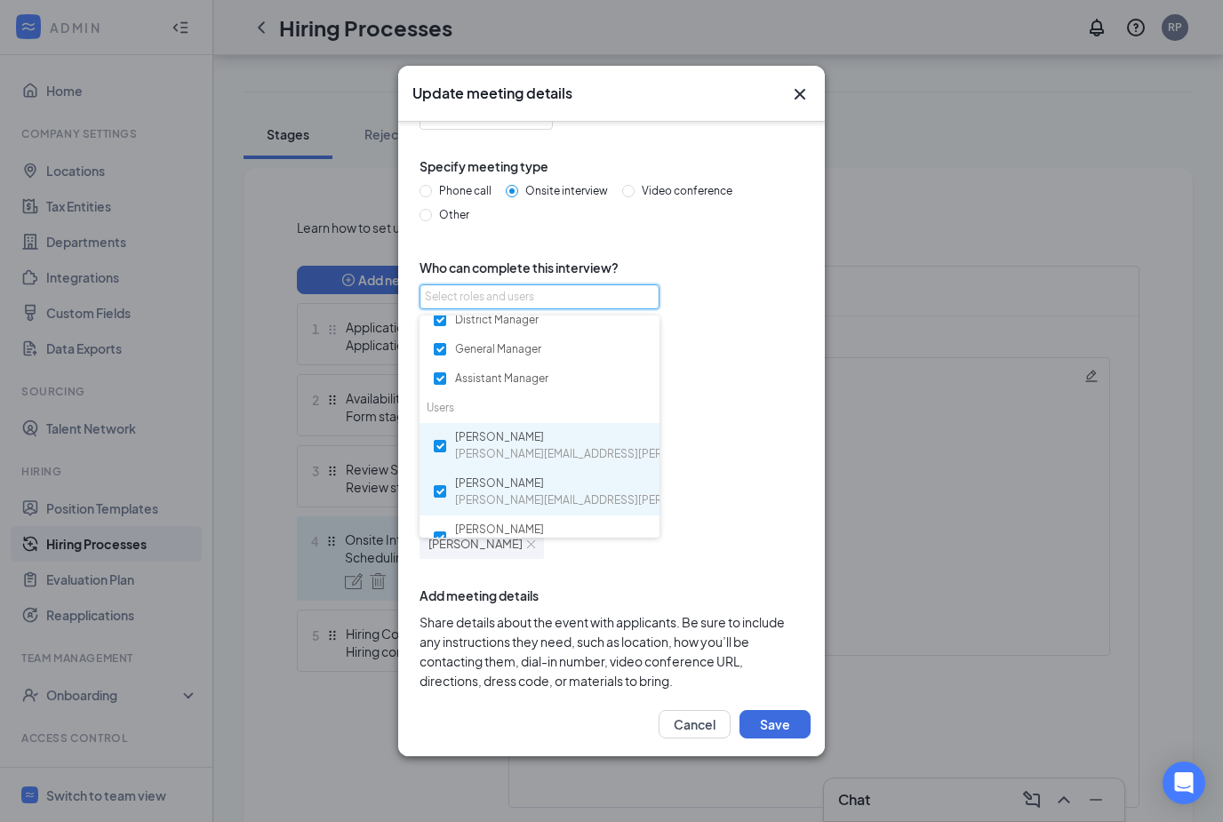
scroll to position [70, 0]
click at [440, 445] on input "checkbox" at bounding box center [440, 445] width 12 height 12
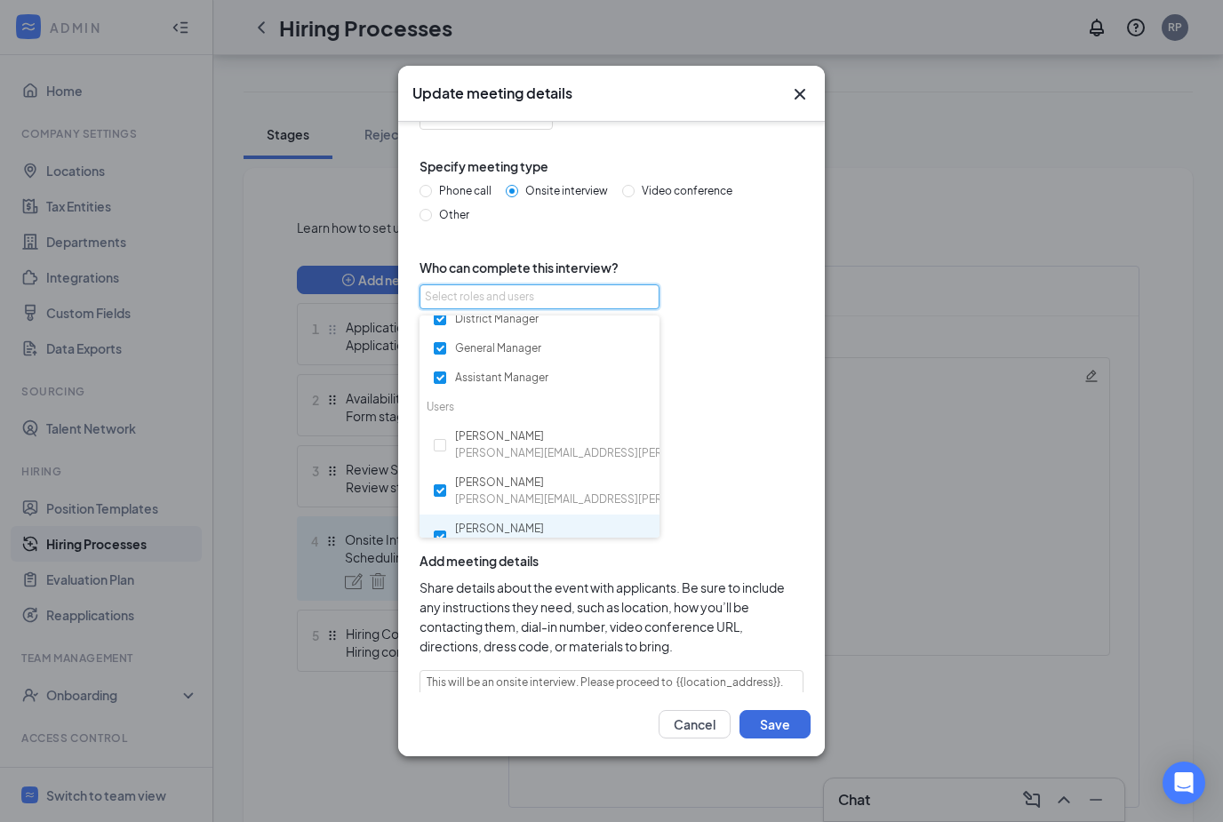
click at [440, 515] on div "David Rodas david.rodas@cfa104may.com" at bounding box center [540, 538] width 240 height 47
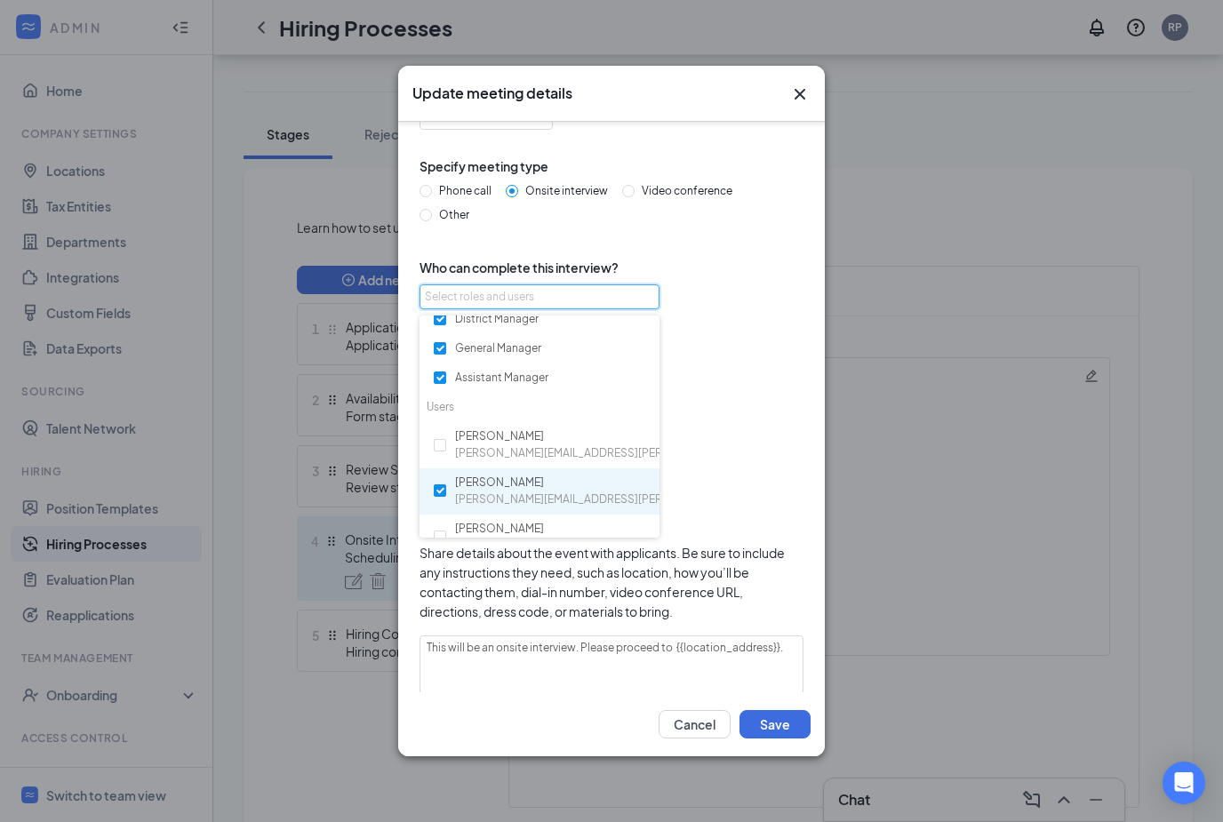
click at [440, 476] on div "Gina Meza gina.meza@cfa104may.com" at bounding box center [540, 491] width 240 height 47
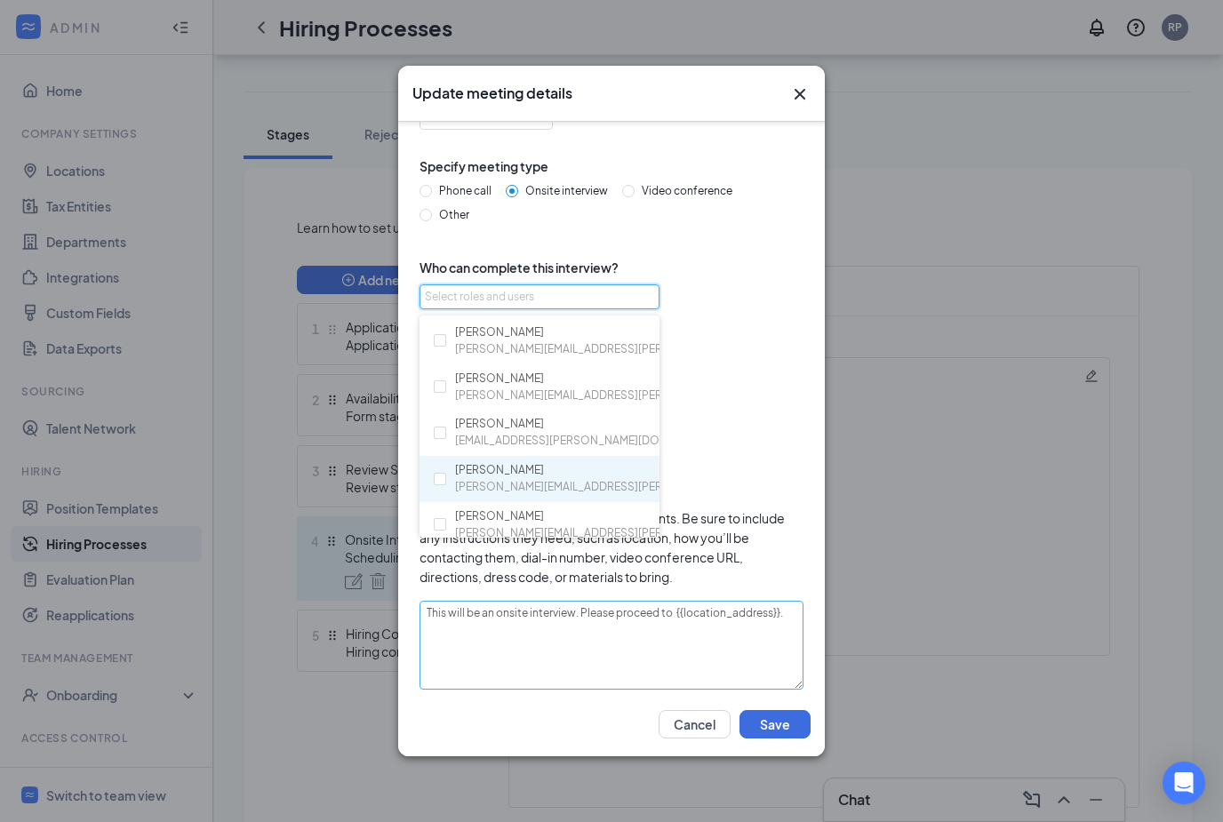
scroll to position [219, 0]
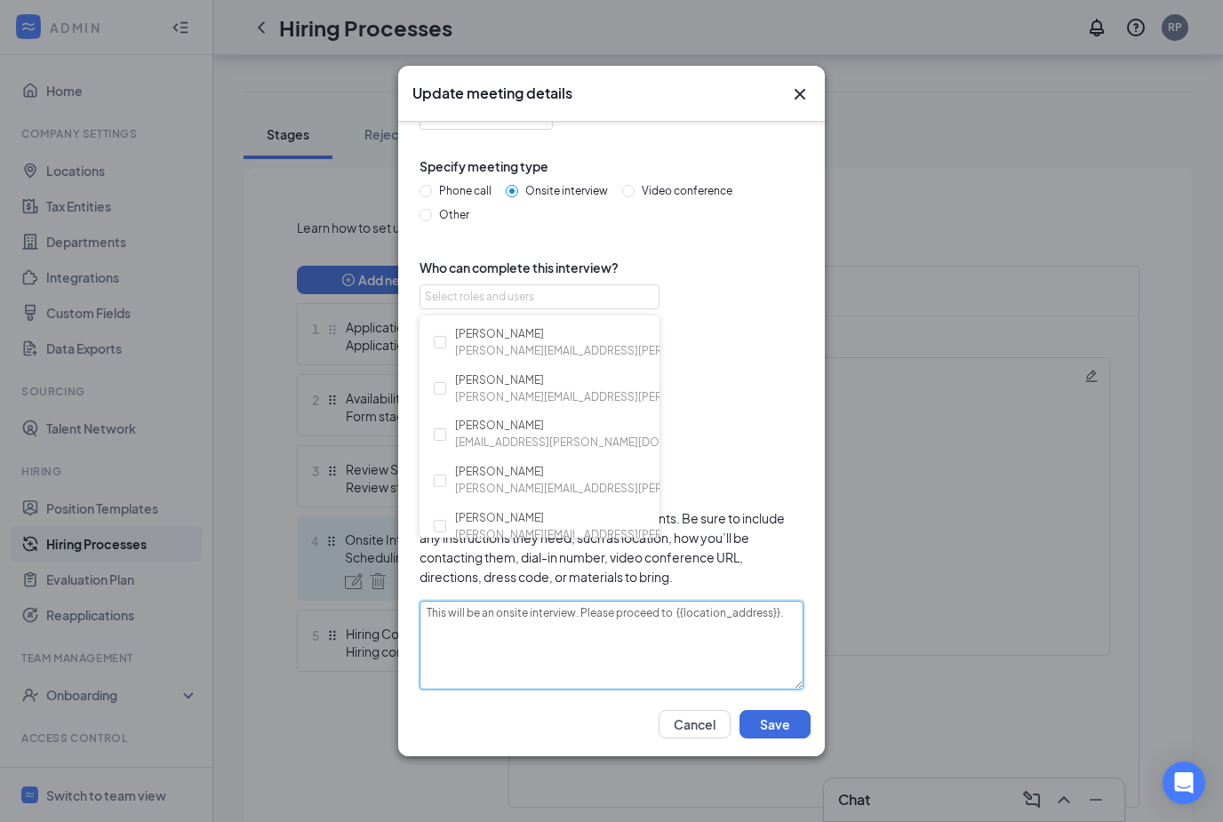
click at [547, 643] on textarea "This will be an onsite interview. Please proceed to {{location_address}}." at bounding box center [612, 645] width 384 height 89
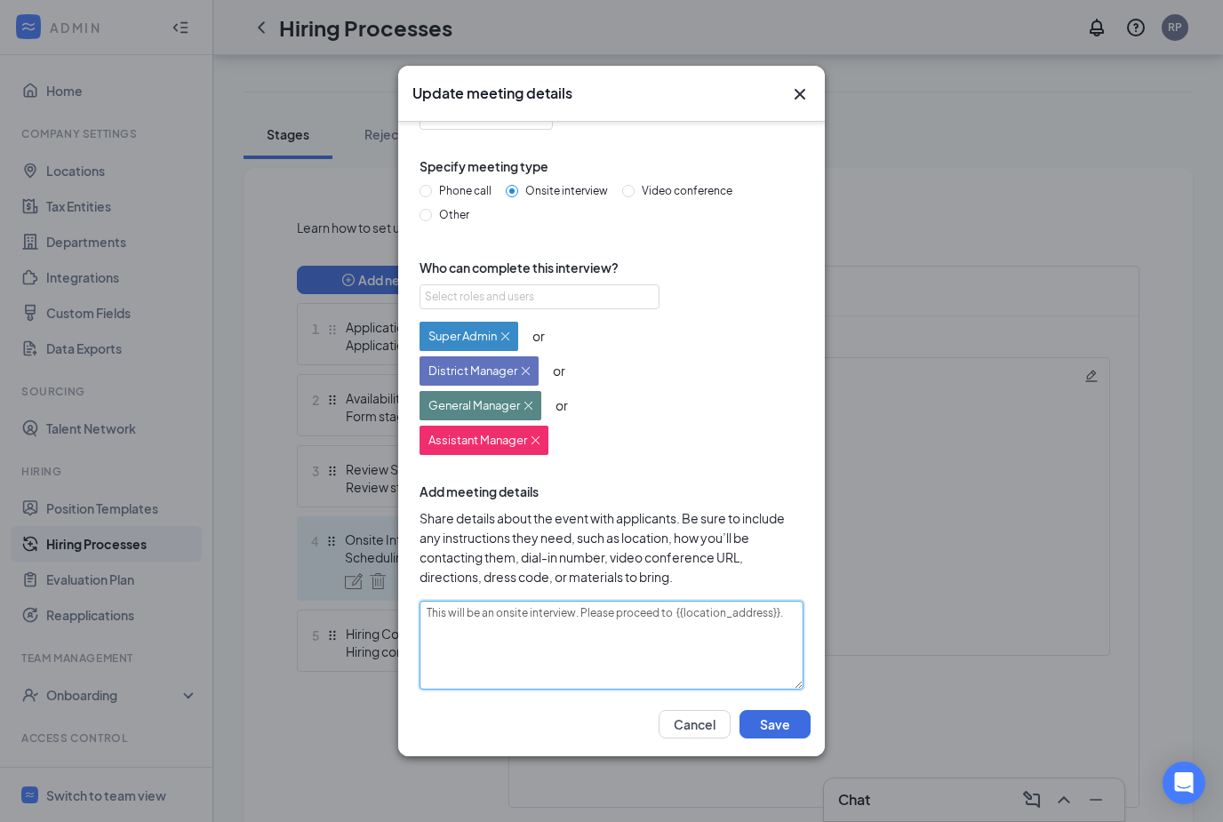
click at [572, 621] on textarea "This will be an onsite interview. Please proceed to {{location_address}}." at bounding box center [612, 645] width 384 height 89
paste textarea "Our team is excited to meet with you!"
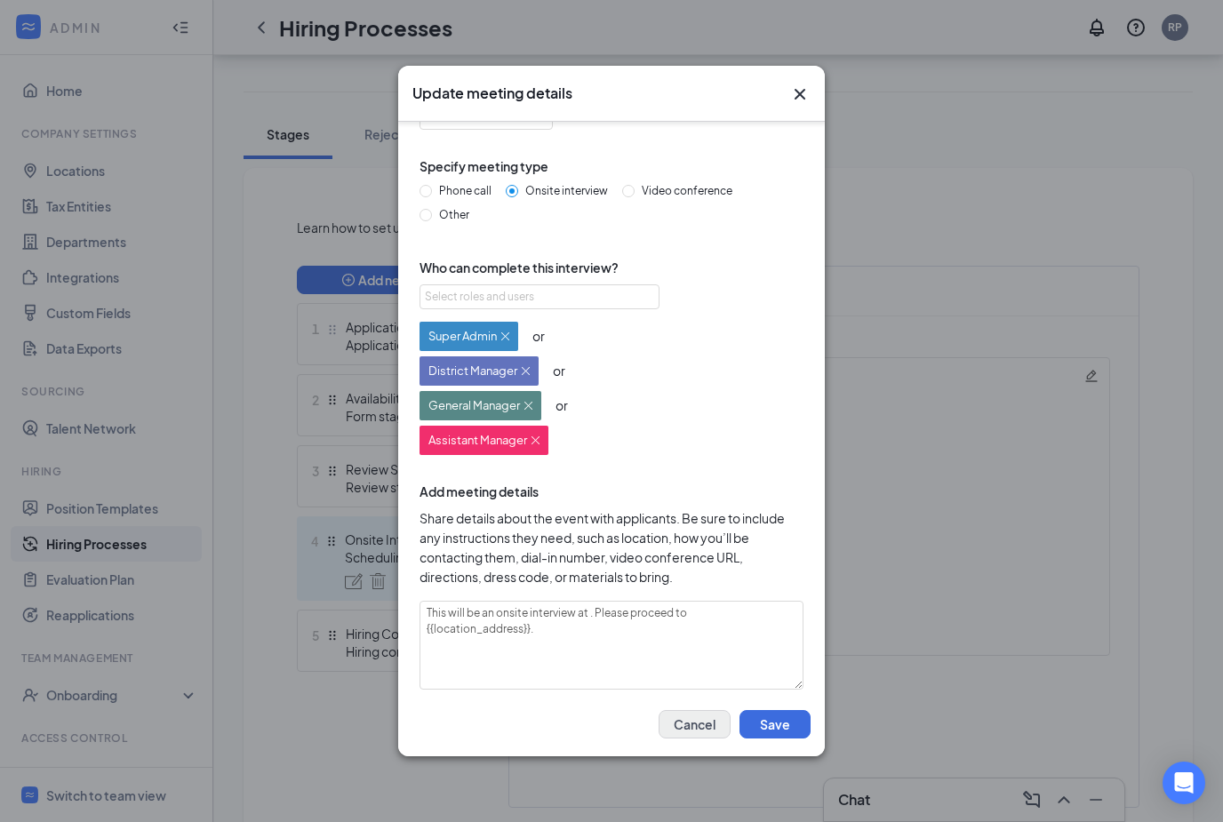
click at [701, 739] on button "Cancel" at bounding box center [695, 724] width 72 height 28
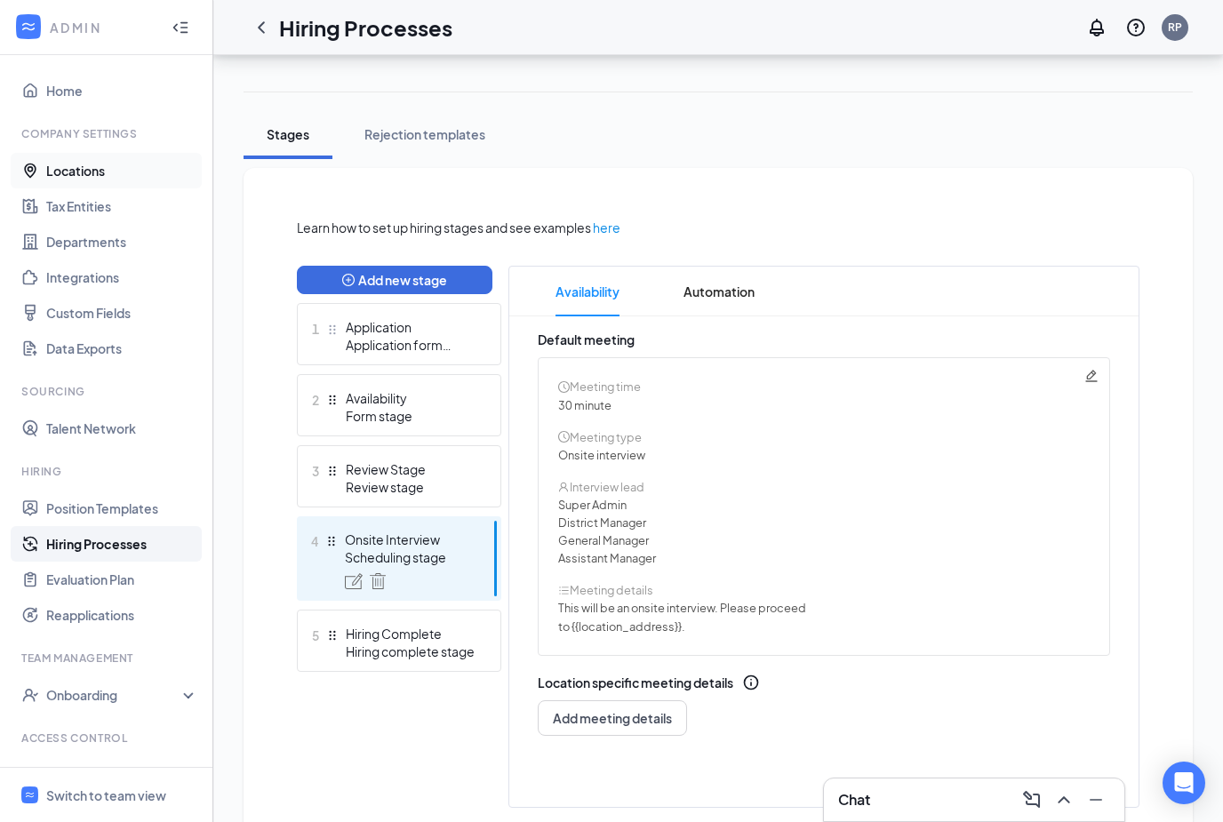
click at [95, 161] on link "Locations" at bounding box center [122, 171] width 152 height 36
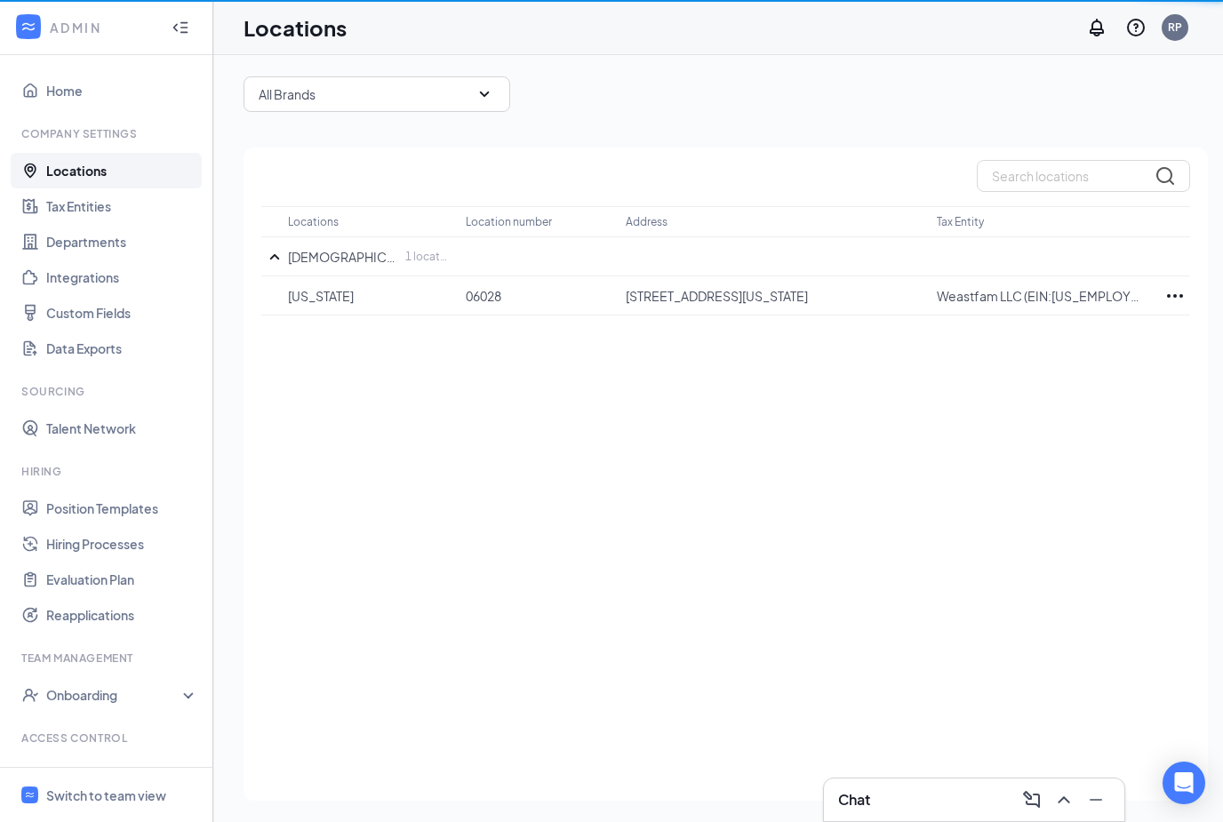
scroll to position [44, 0]
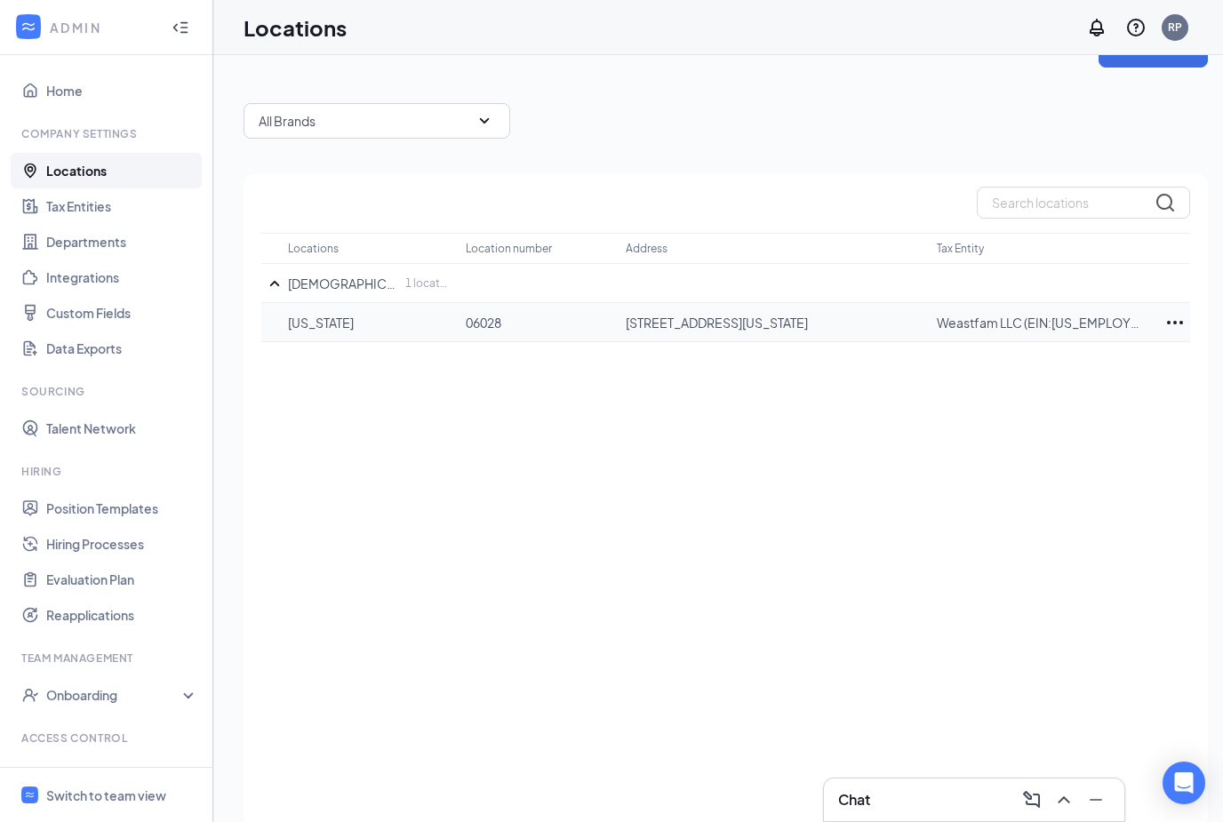
drag, startPoint x: 627, startPoint y: 322, endPoint x: 885, endPoint y: 322, distance: 258.7
click at [885, 330] on p "2901 SW 104th St, Oklahoma City, OK, 73173, US" at bounding box center [772, 323] width 293 height 18
click at [885, 317] on p "2901 SW 104th St, Oklahoma City, OK, 73173, US" at bounding box center [772, 323] width 293 height 18
drag, startPoint x: 885, startPoint y: 321, endPoint x: 626, endPoint y: 328, distance: 259.7
click at [626, 328] on p "2901 SW 104th St, Oklahoma City, OK, 73173, US" at bounding box center [772, 323] width 293 height 18
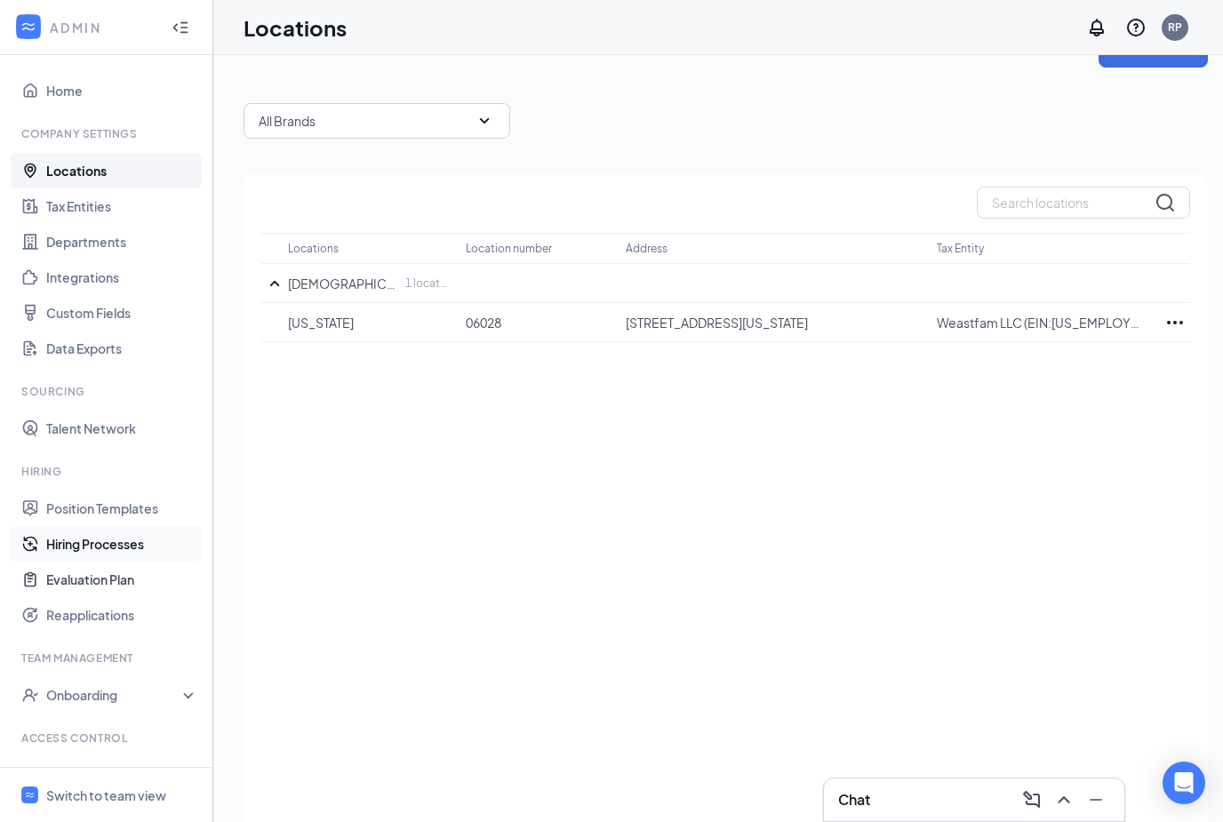
click at [104, 540] on link "Hiring Processes" at bounding box center [122, 544] width 152 height 36
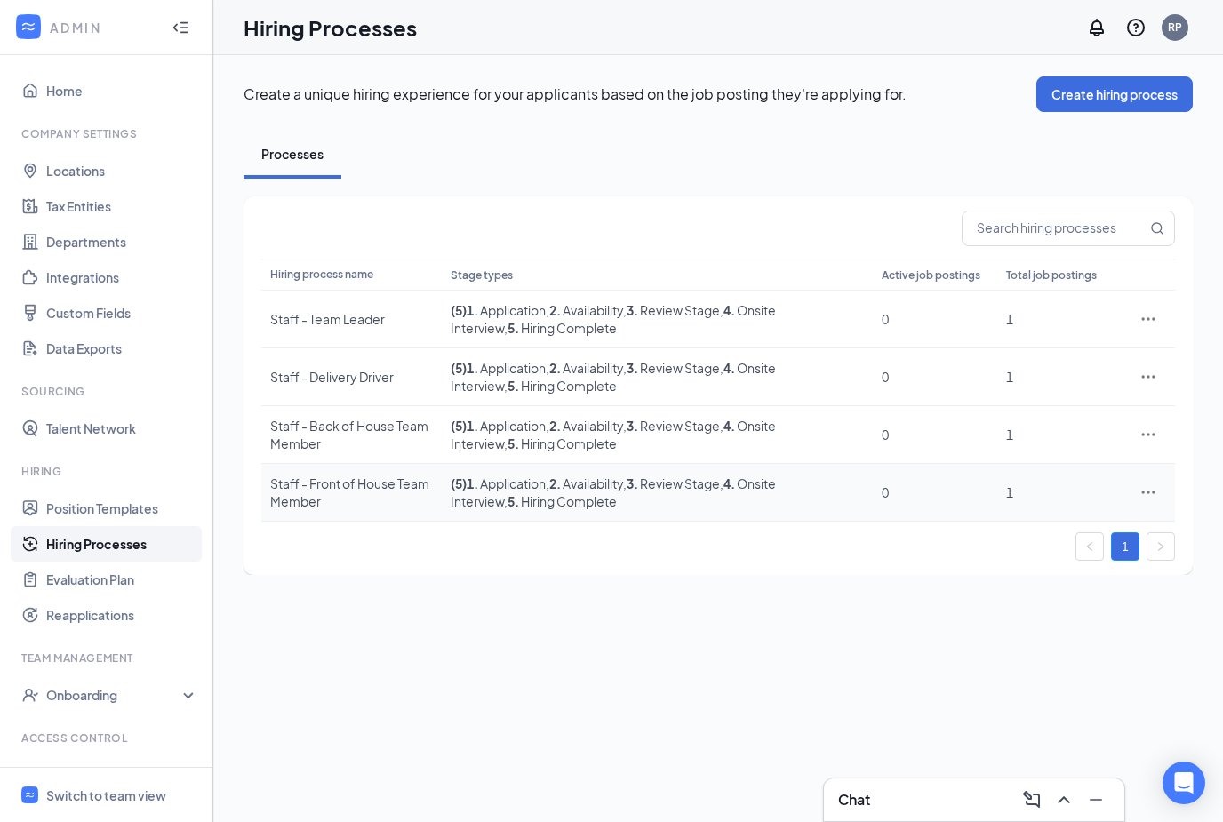
click at [393, 475] on div "Staff - Front of House Team Member" at bounding box center [351, 493] width 163 height 36
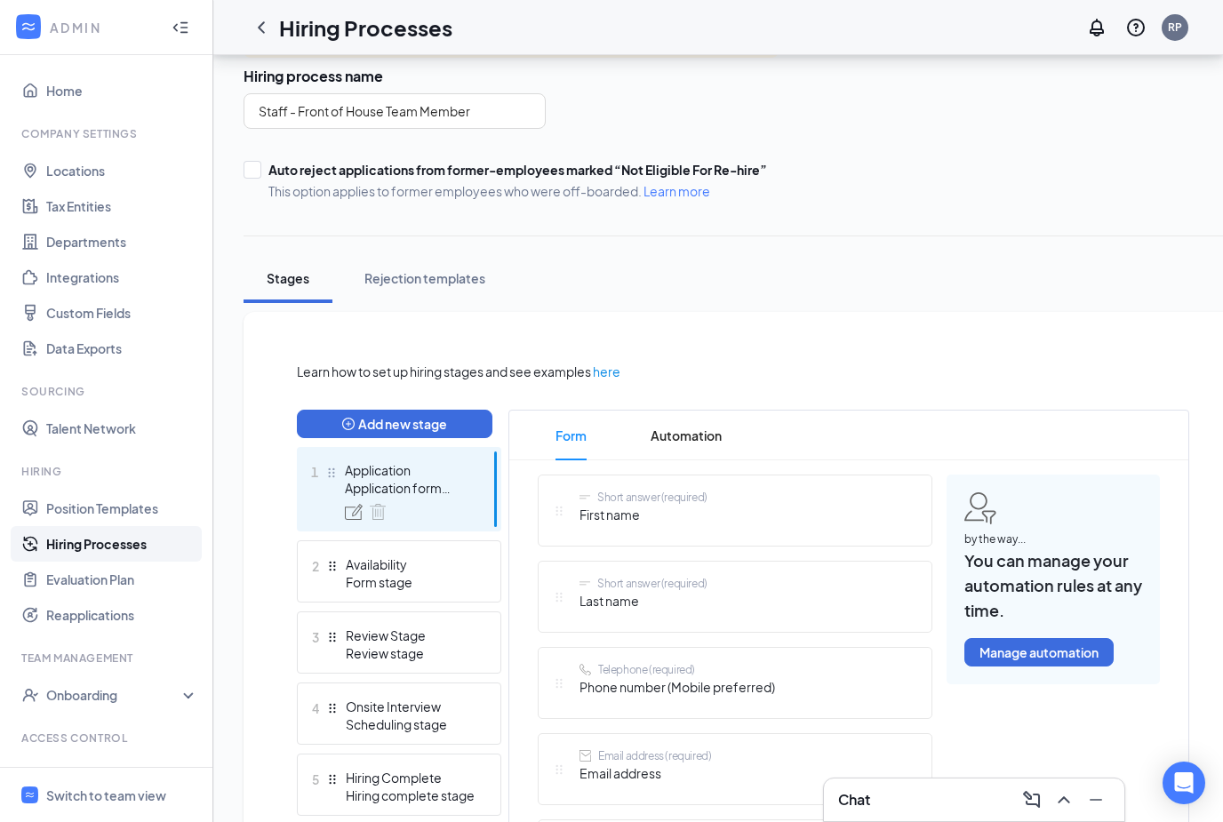
scroll to position [196, 0]
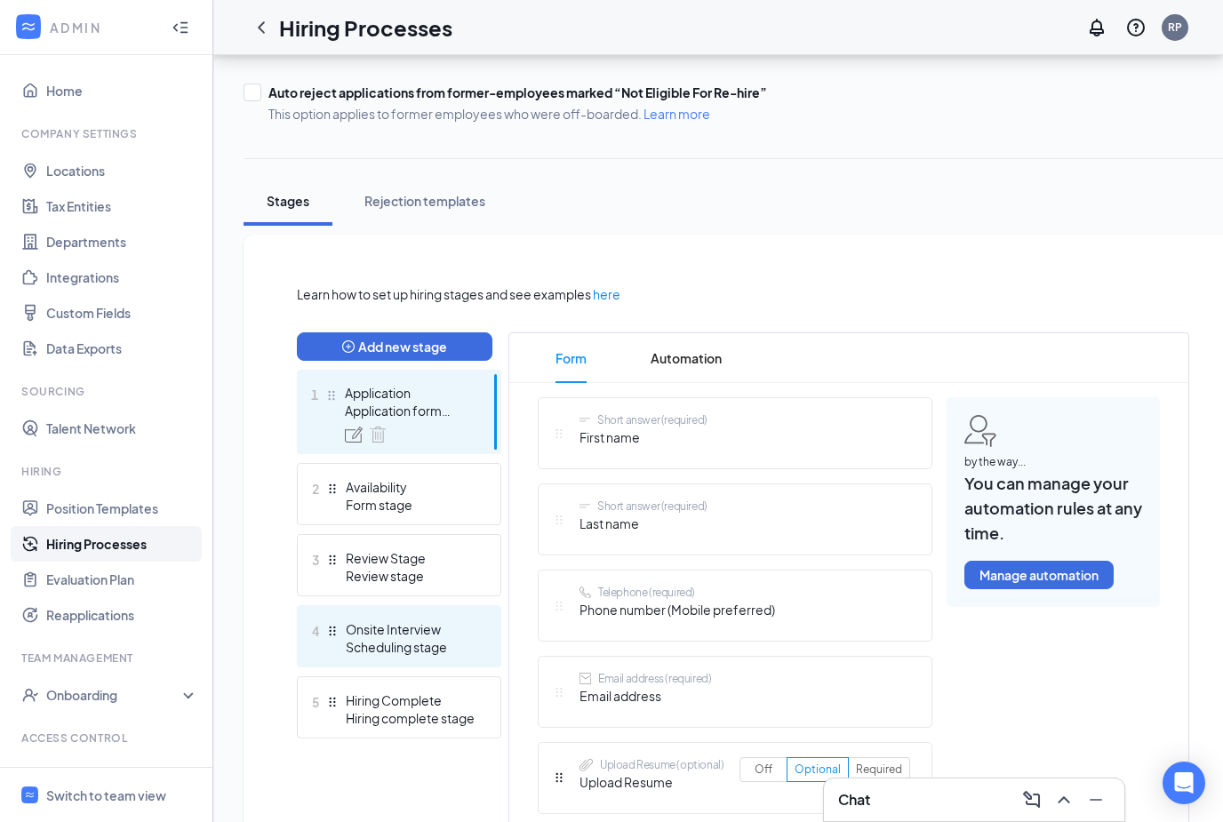
click at [380, 642] on div "Scheduling stage" at bounding box center [411, 647] width 130 height 18
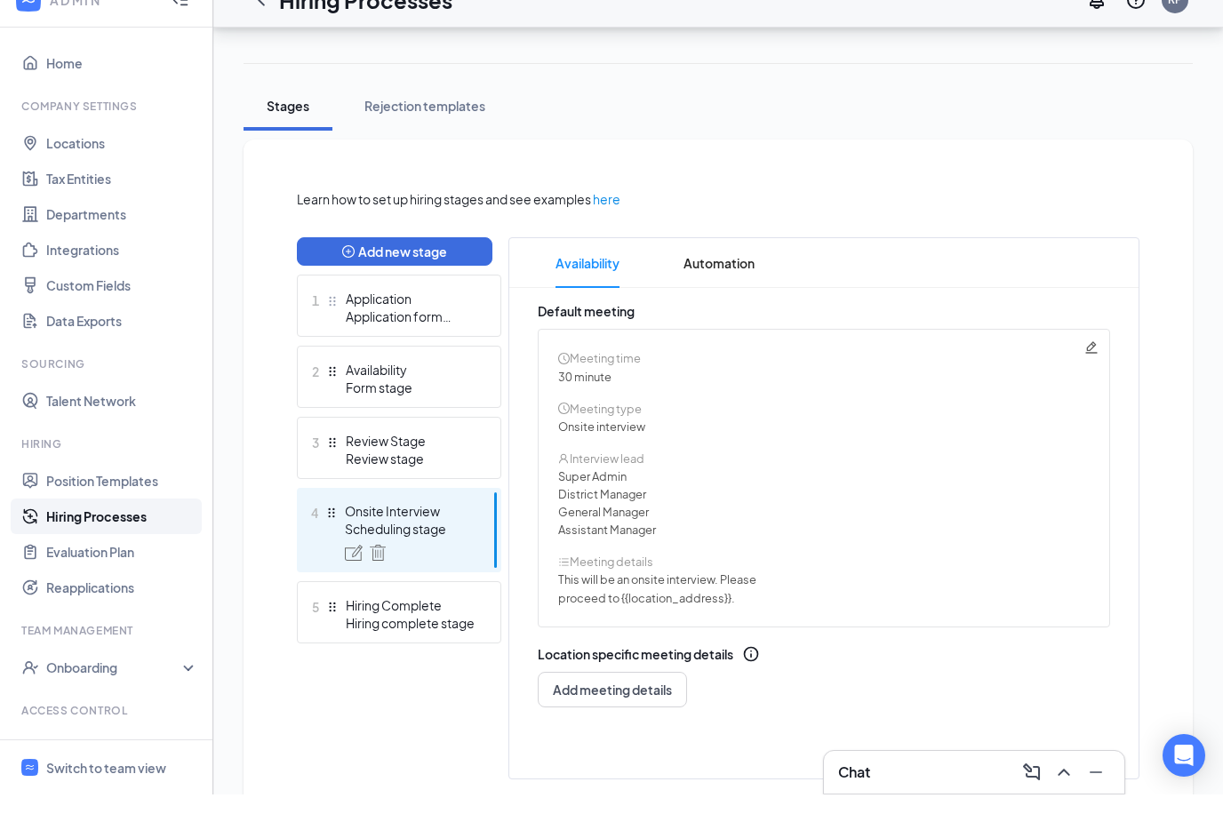
scroll to position [262, 0]
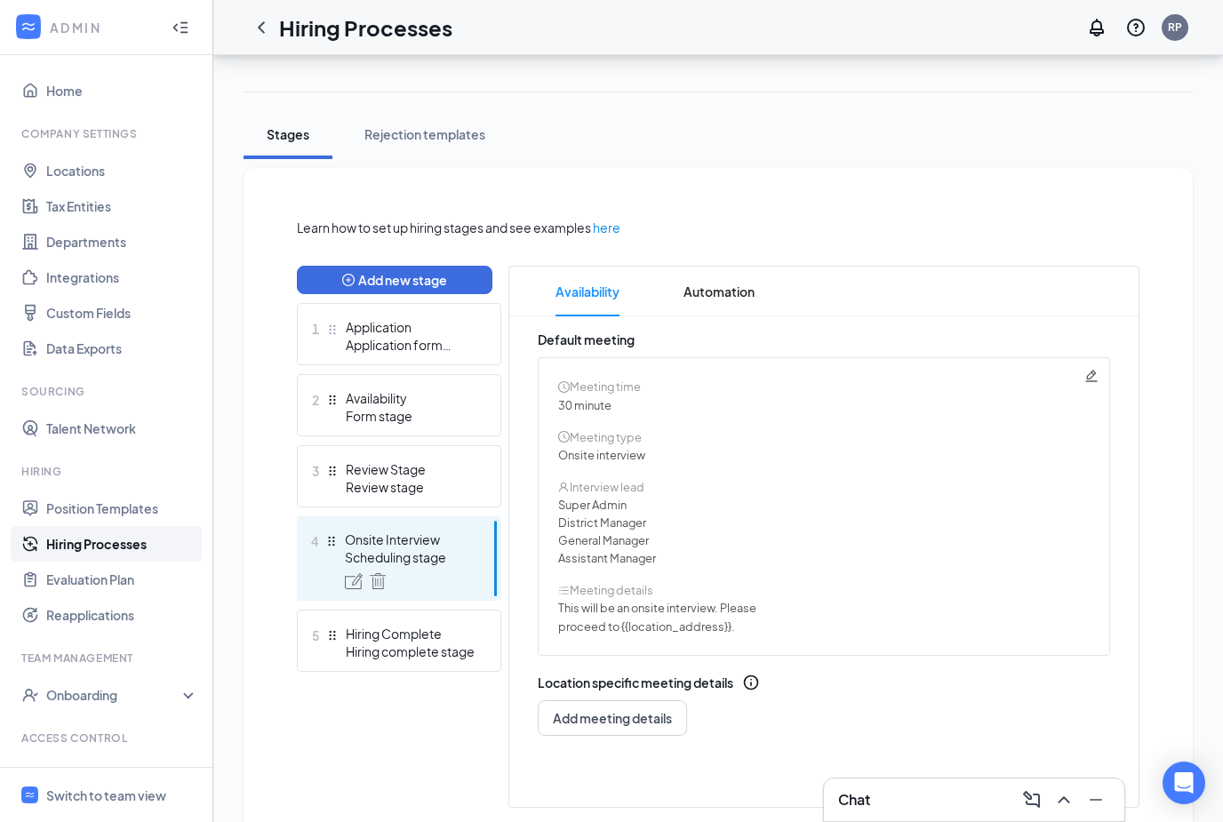
click at [1093, 377] on icon "Pencil" at bounding box center [1092, 376] width 14 height 14
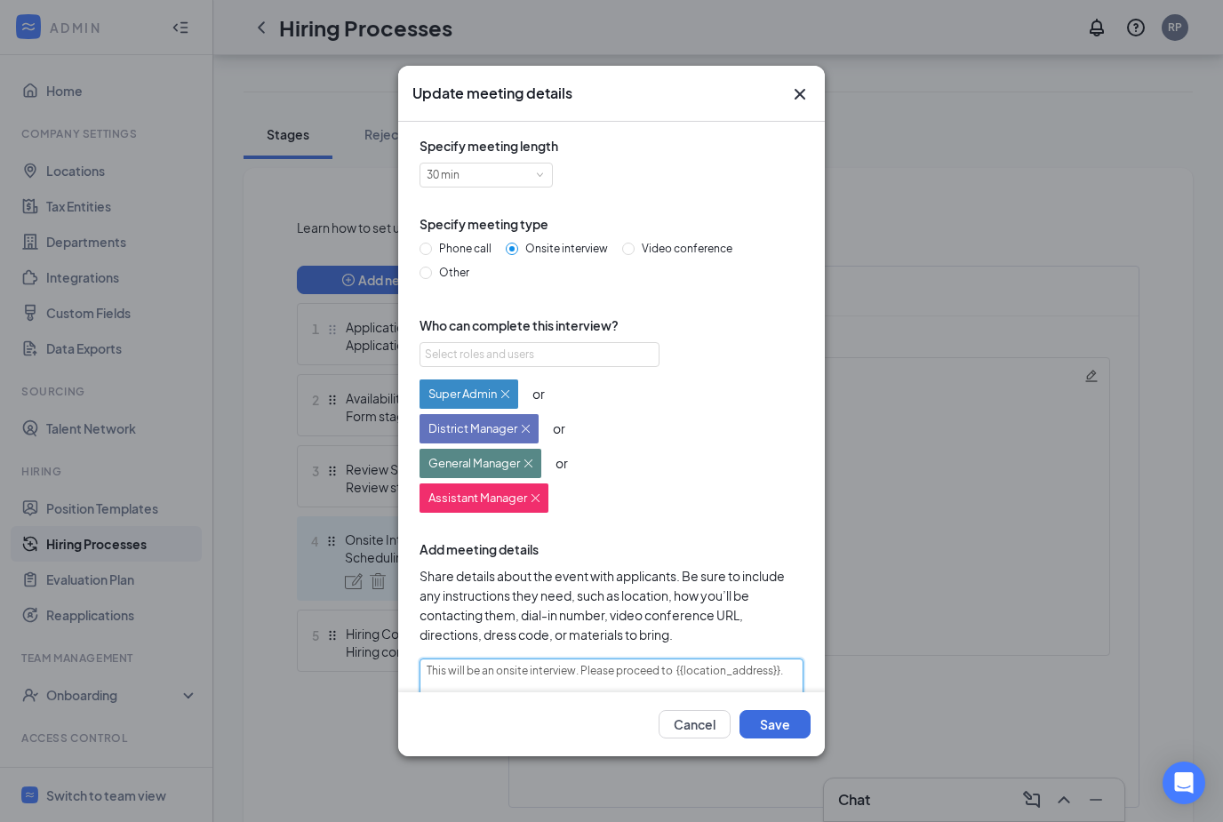
click at [573, 681] on textarea "This will be an onsite interview. Please proceed to {{location_address}}." at bounding box center [612, 703] width 384 height 89
paste textarea "2901 SW 104th St, Oklahoma City, OK, 73173"
drag, startPoint x: 674, startPoint y: 697, endPoint x: 459, endPoint y: 693, distance: 215.2
click at [459, 693] on textarea "This will be an onsite interview at 2901 SW 104th St, Oklahoma City, OK, 73173.…" at bounding box center [612, 703] width 384 height 89
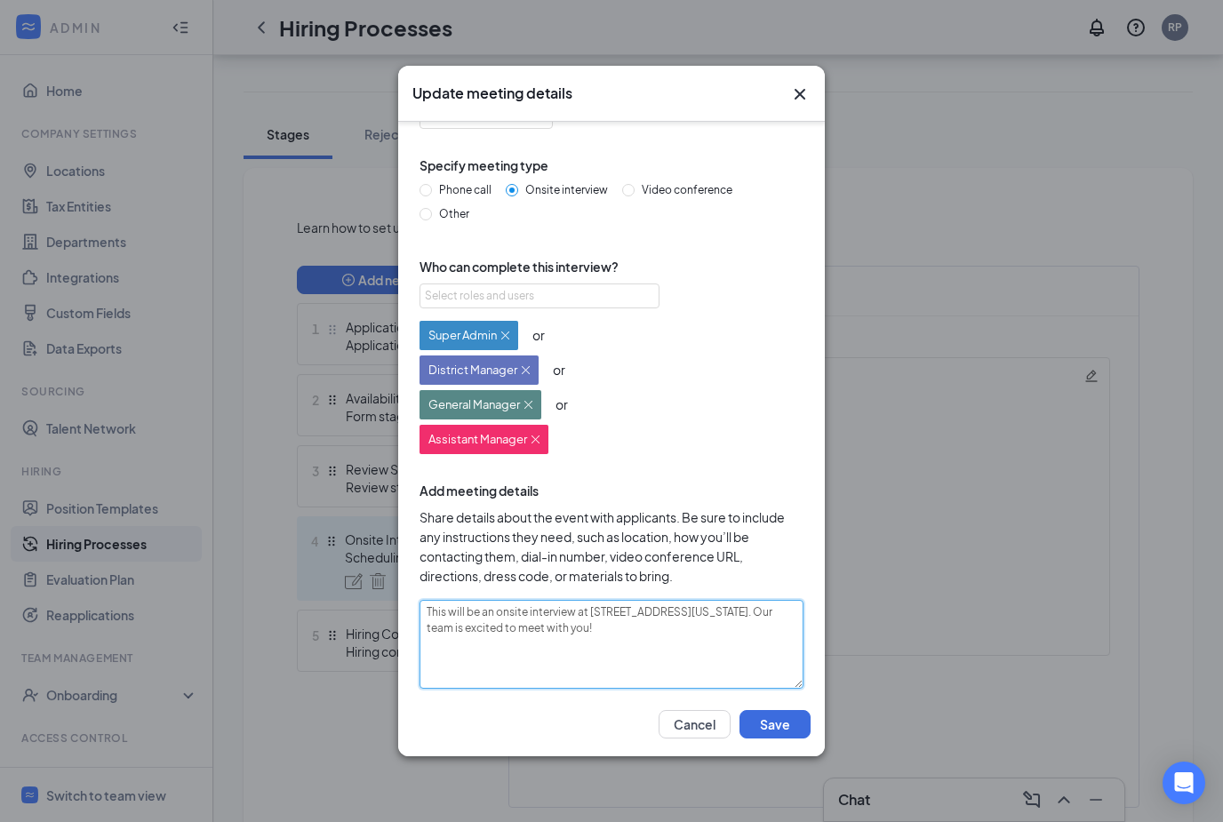
scroll to position [58, 0]
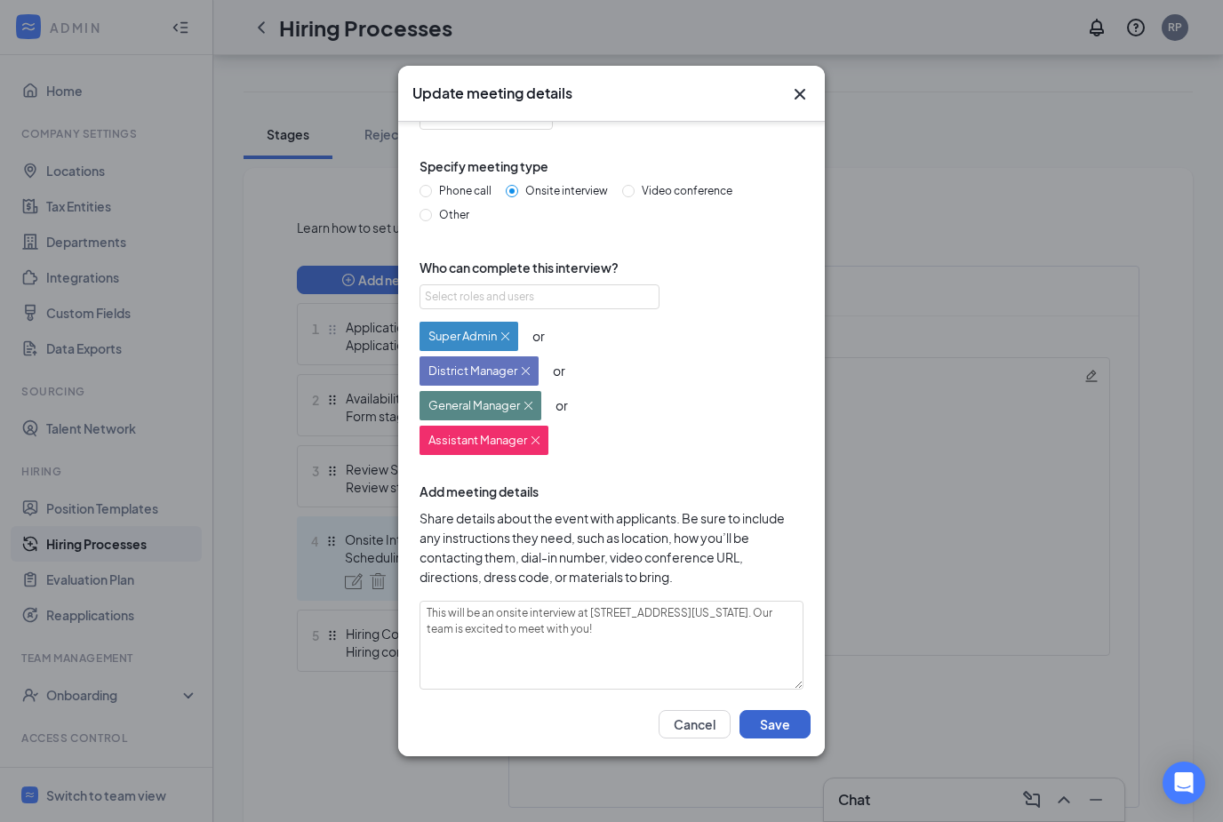
click at [789, 739] on button "Save" at bounding box center [775, 724] width 71 height 28
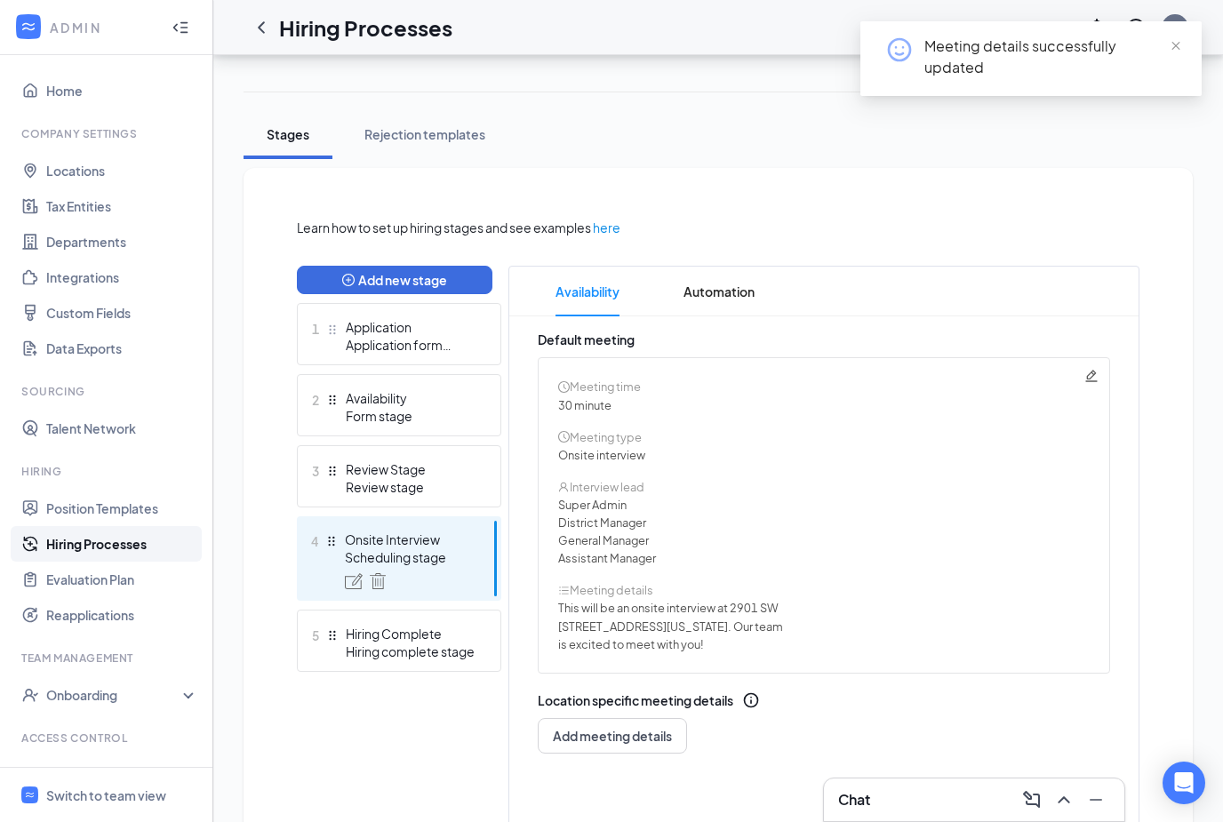
scroll to position [280, 0]
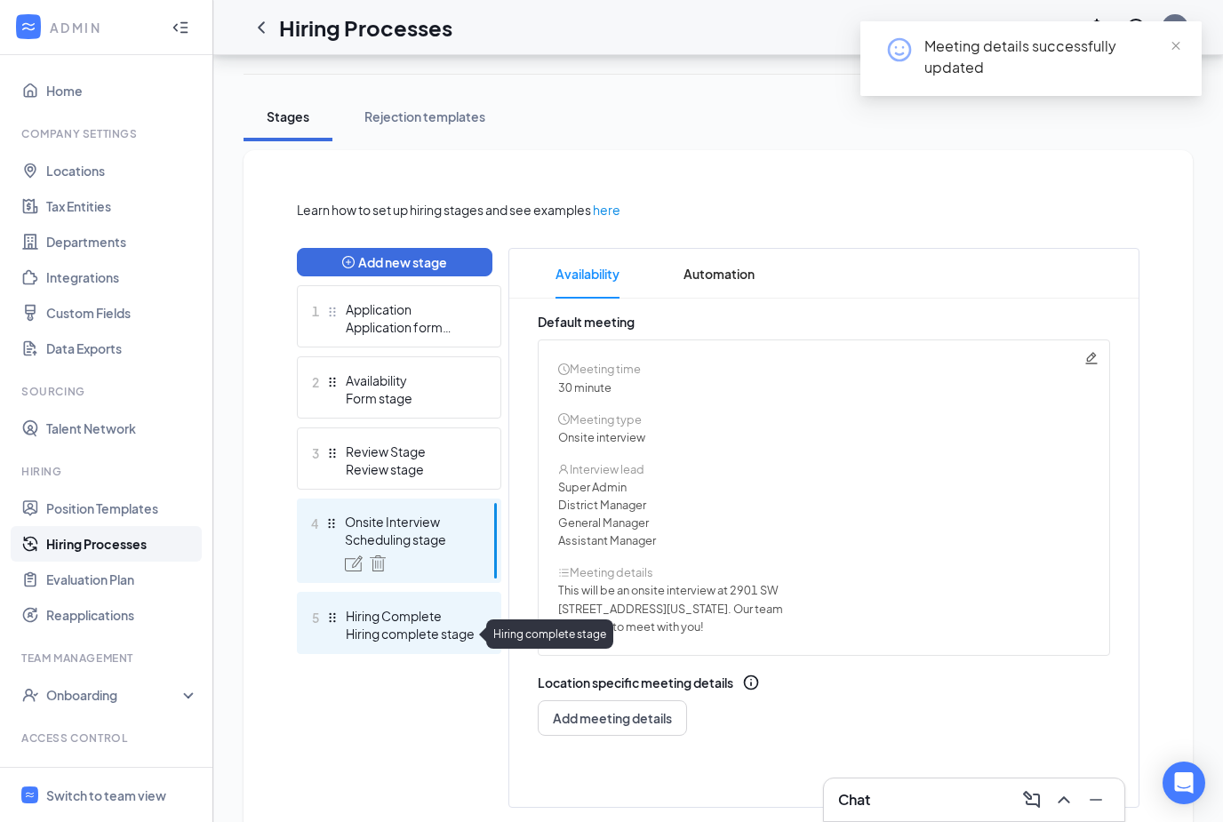
click at [412, 629] on div "Hiring complete stage" at bounding box center [411, 634] width 130 height 18
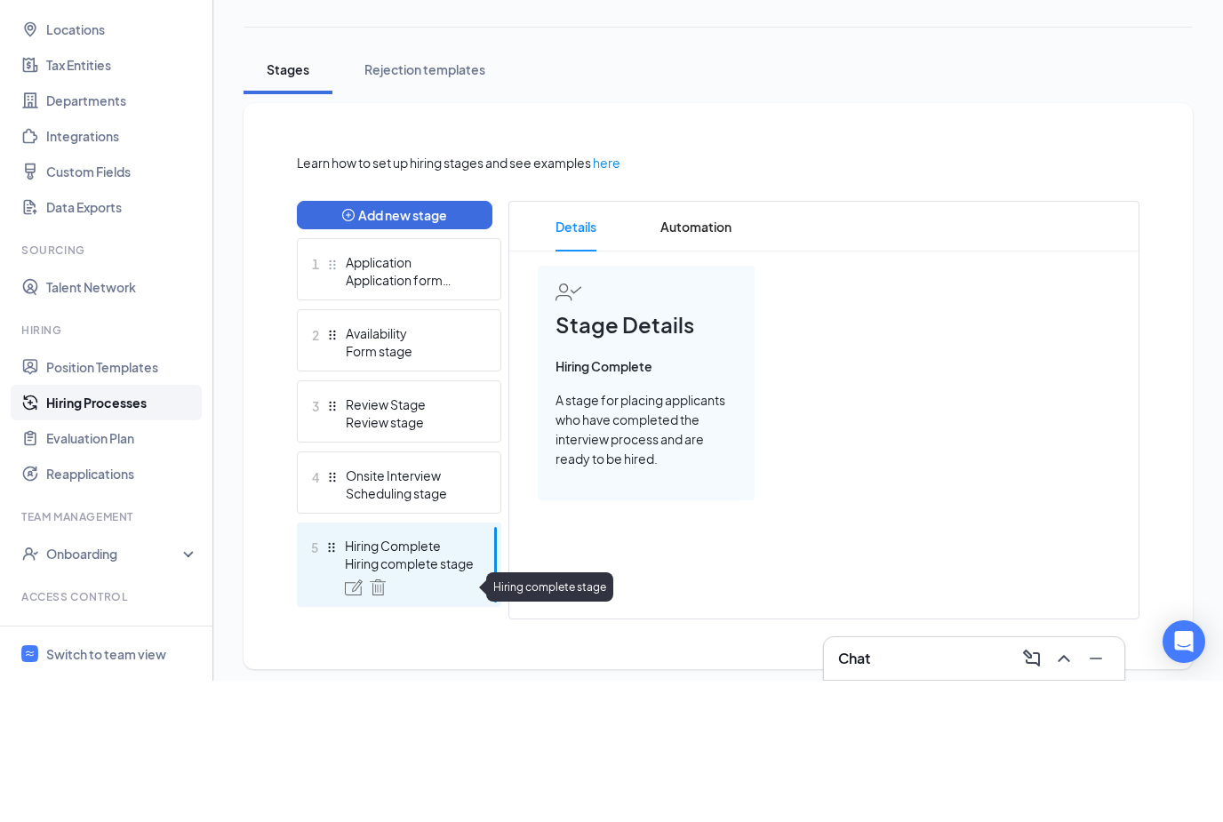
scroll to position [143, 0]
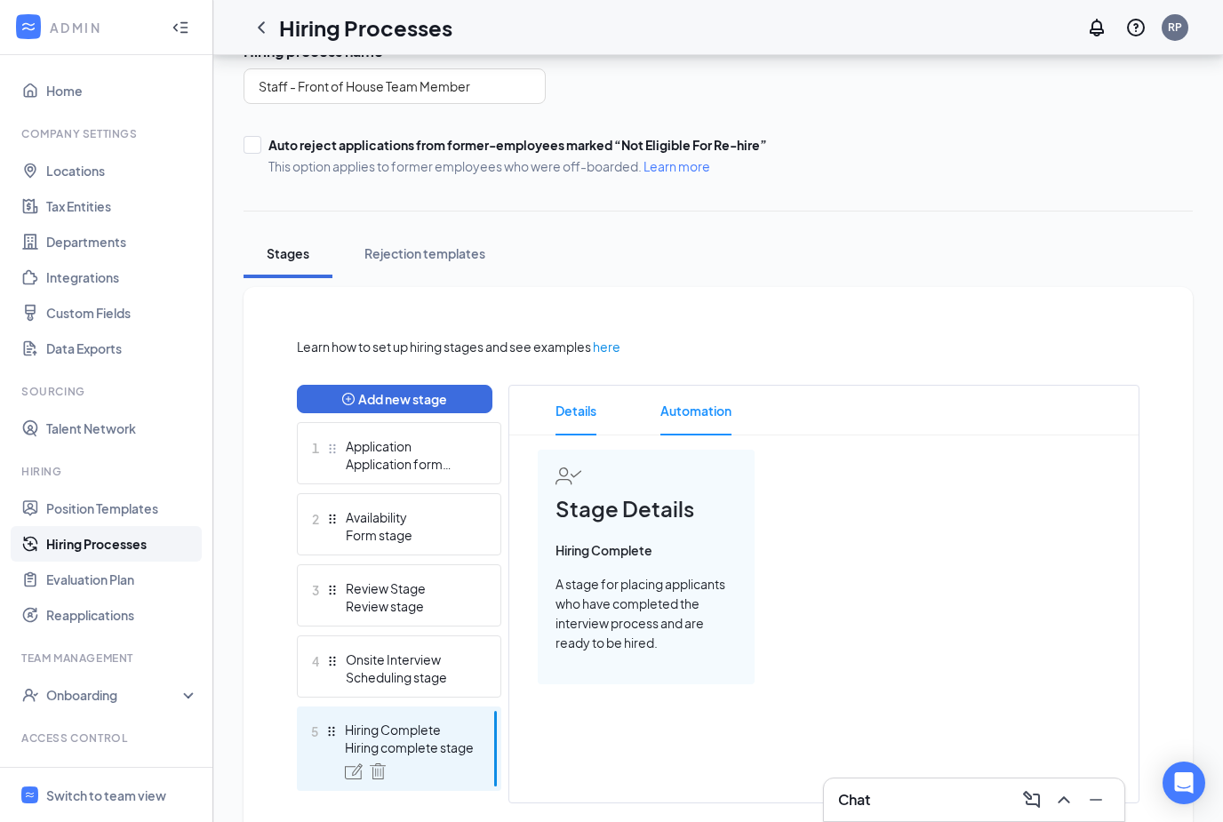
click at [715, 405] on span "Automation" at bounding box center [696, 411] width 71 height 50
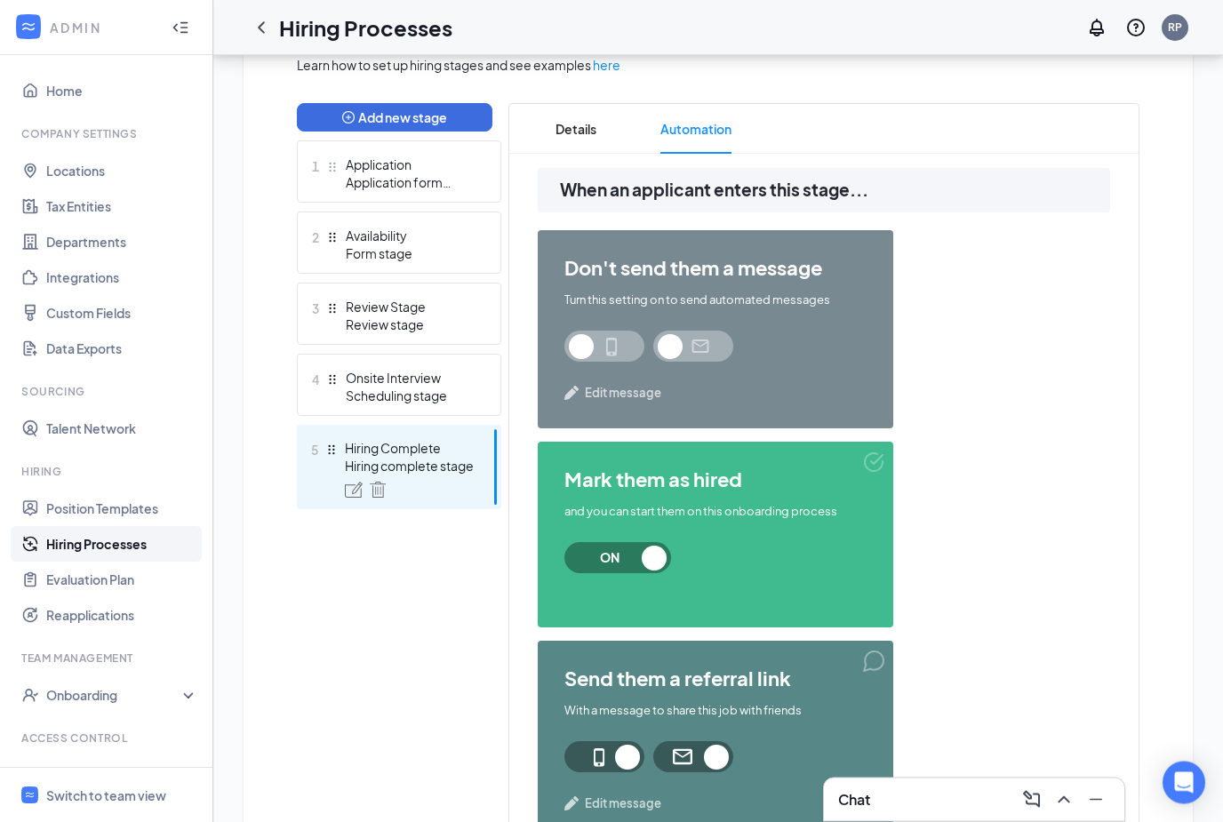
scroll to position [499, 0]
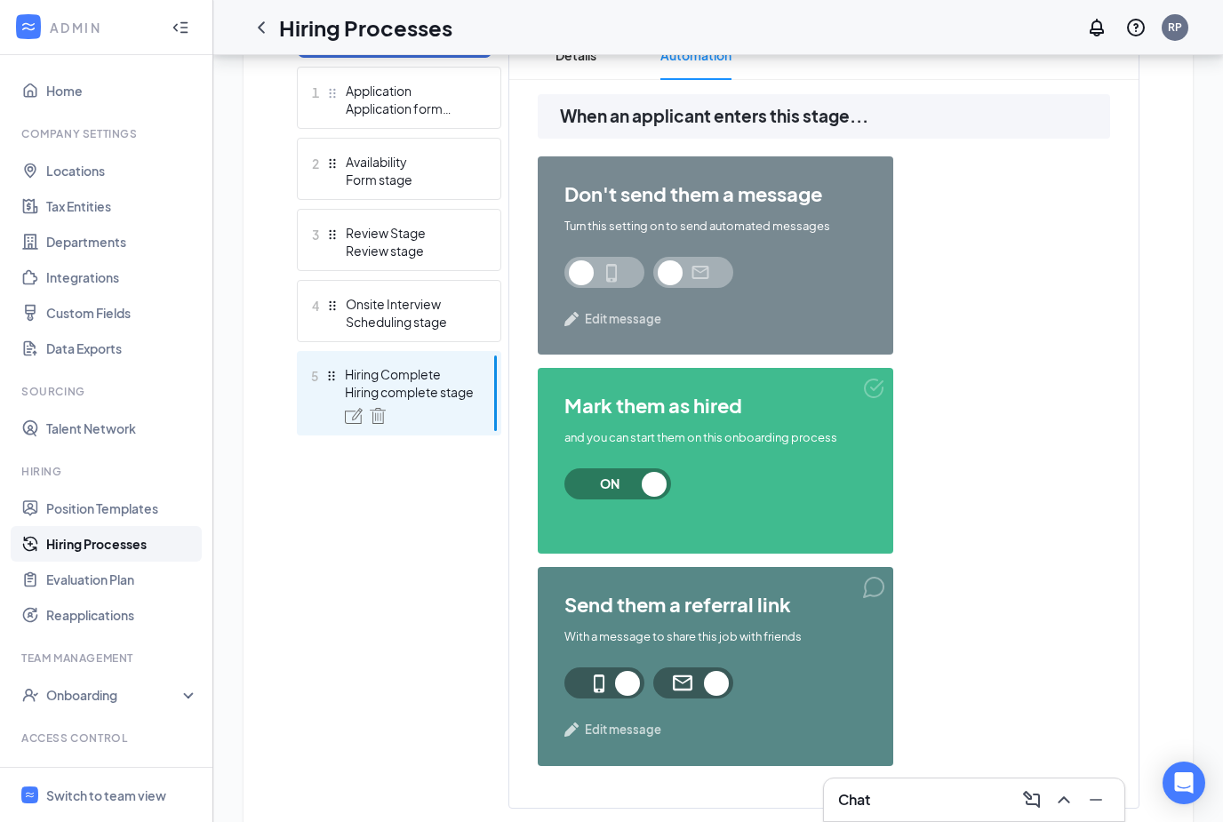
click at [611, 681] on span at bounding box center [604, 683] width 80 height 31
click at [722, 691] on span at bounding box center [693, 683] width 80 height 31
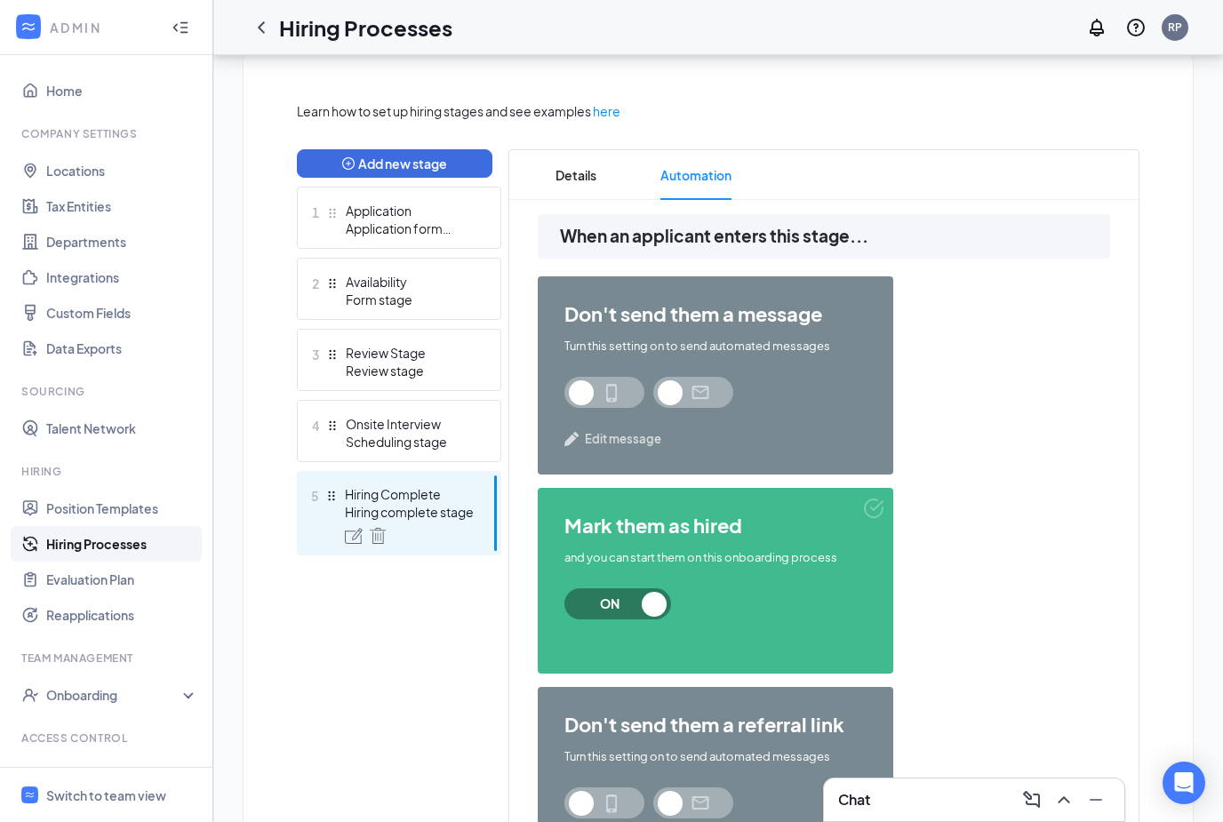
scroll to position [283, 0]
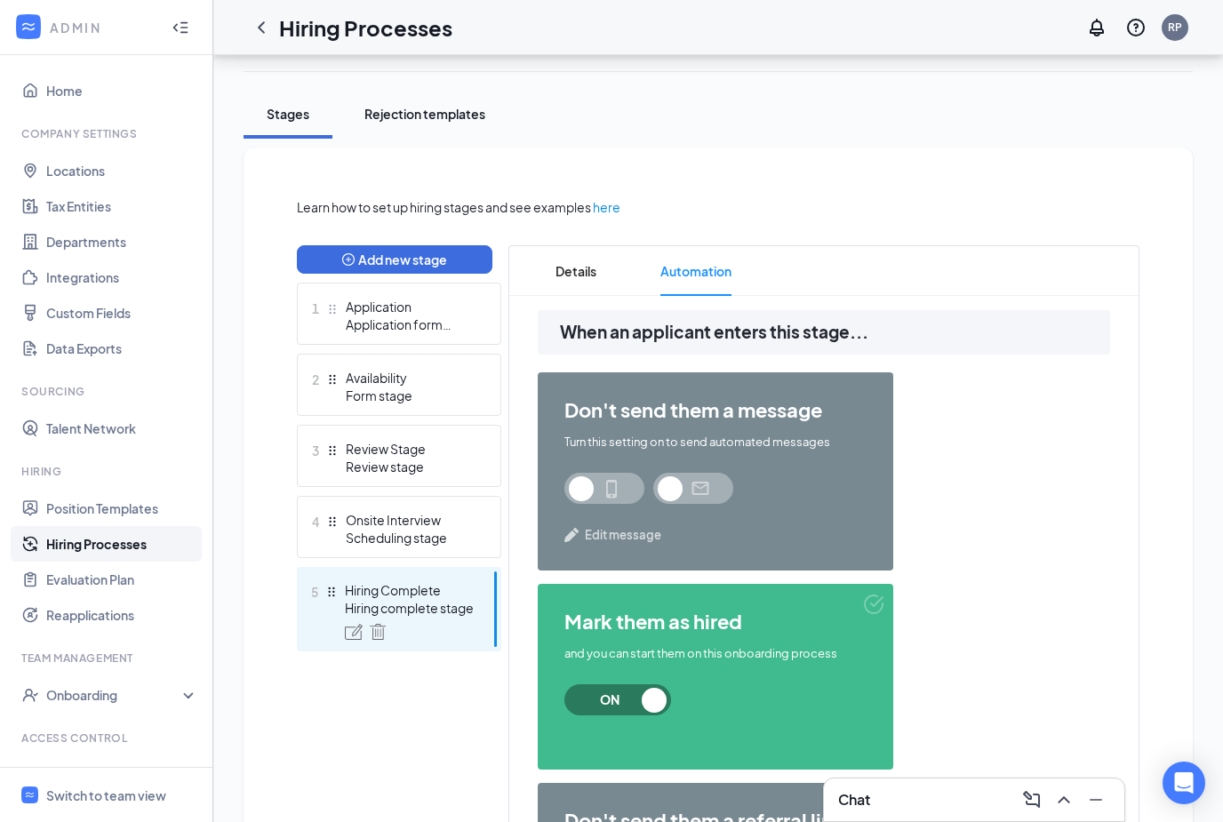
click at [425, 118] on div "Rejection templates" at bounding box center [424, 114] width 121 height 18
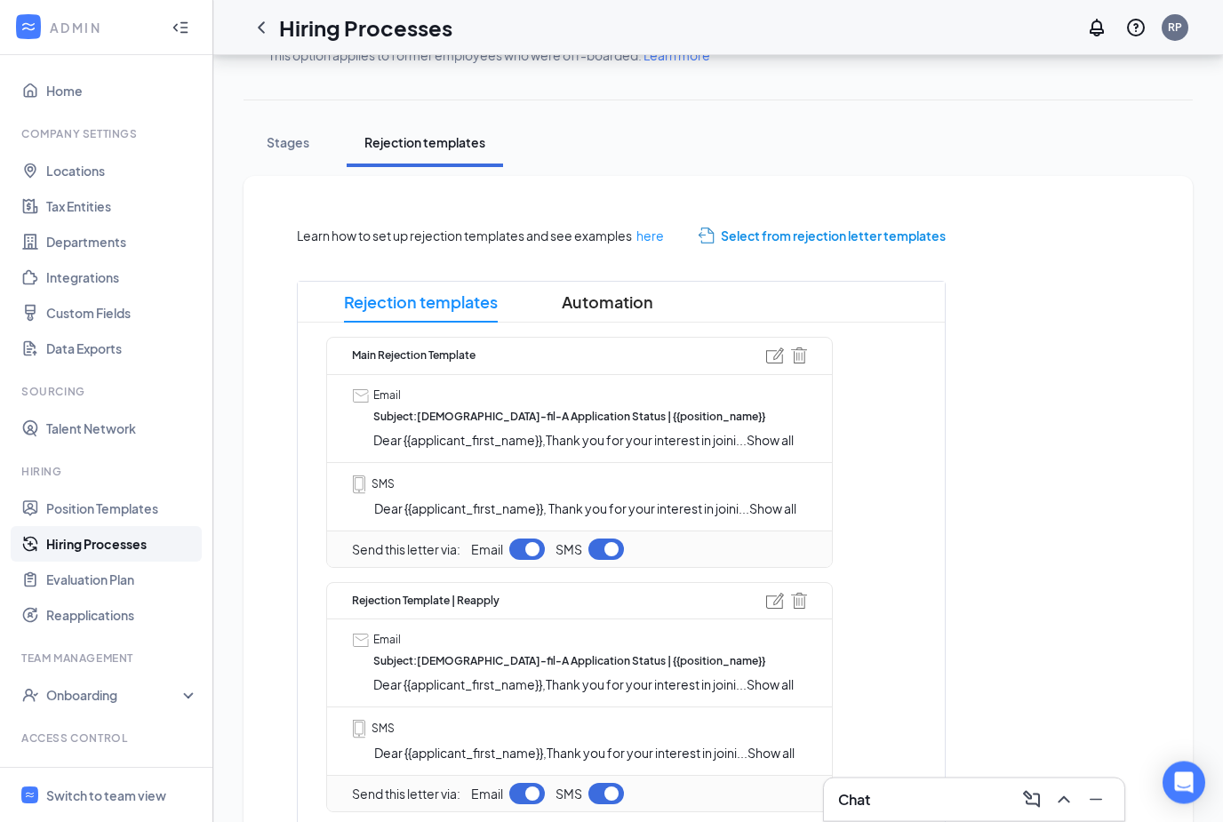
scroll to position [246, 0]
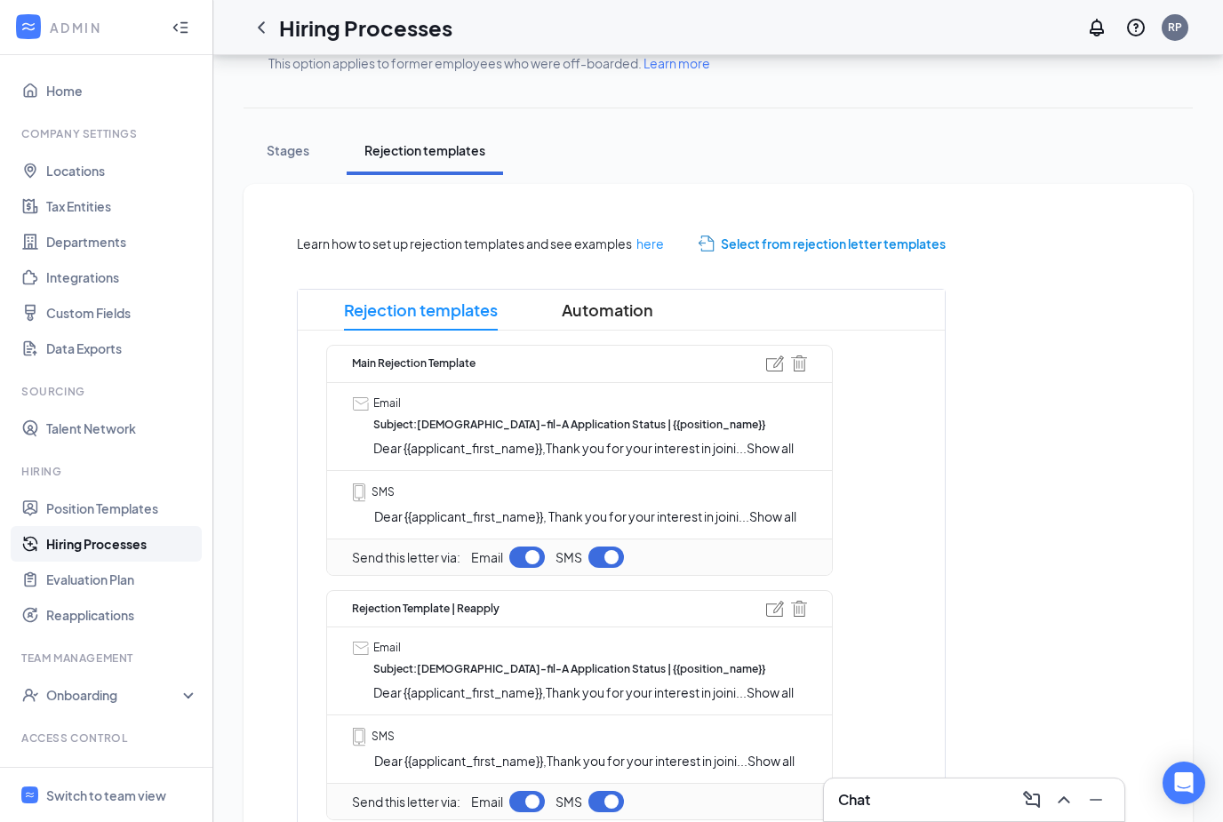
click at [773, 446] on span "Show all" at bounding box center [770, 448] width 47 height 16
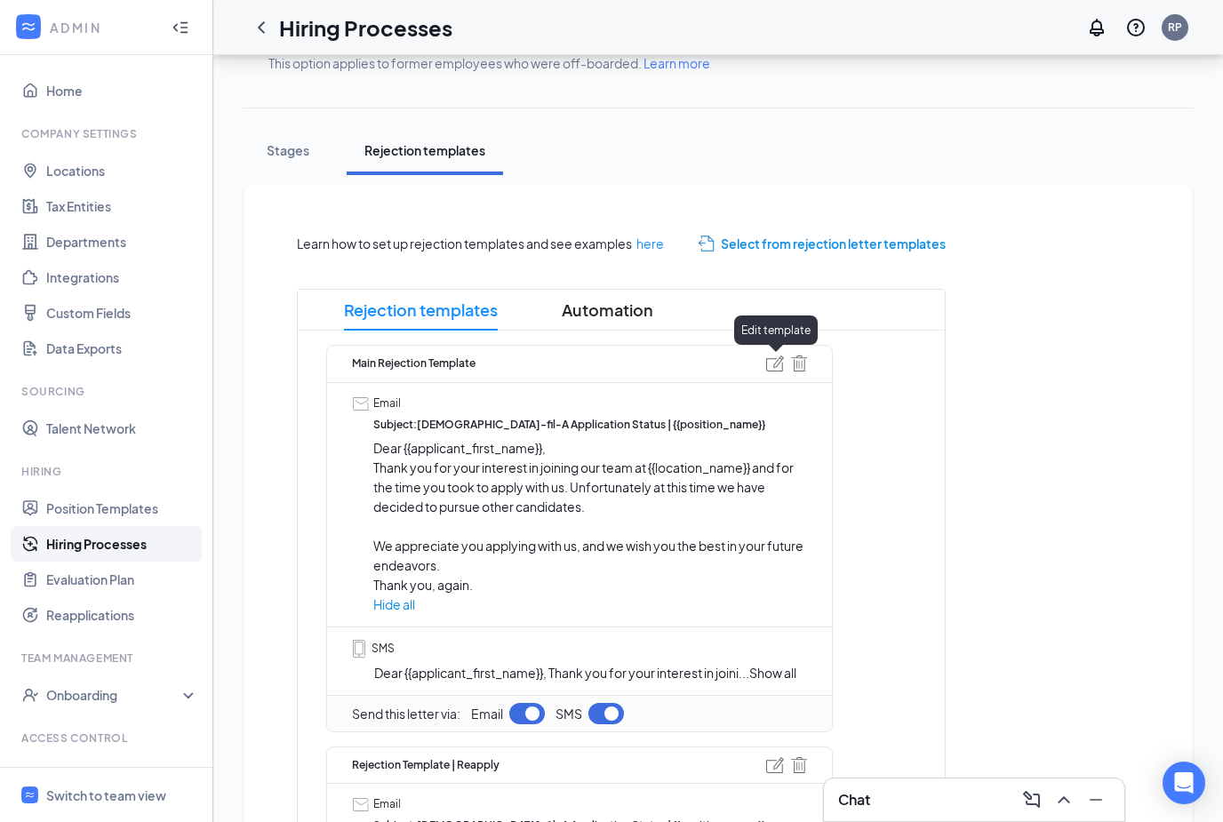
click at [773, 369] on img at bounding box center [775, 364] width 18 height 16
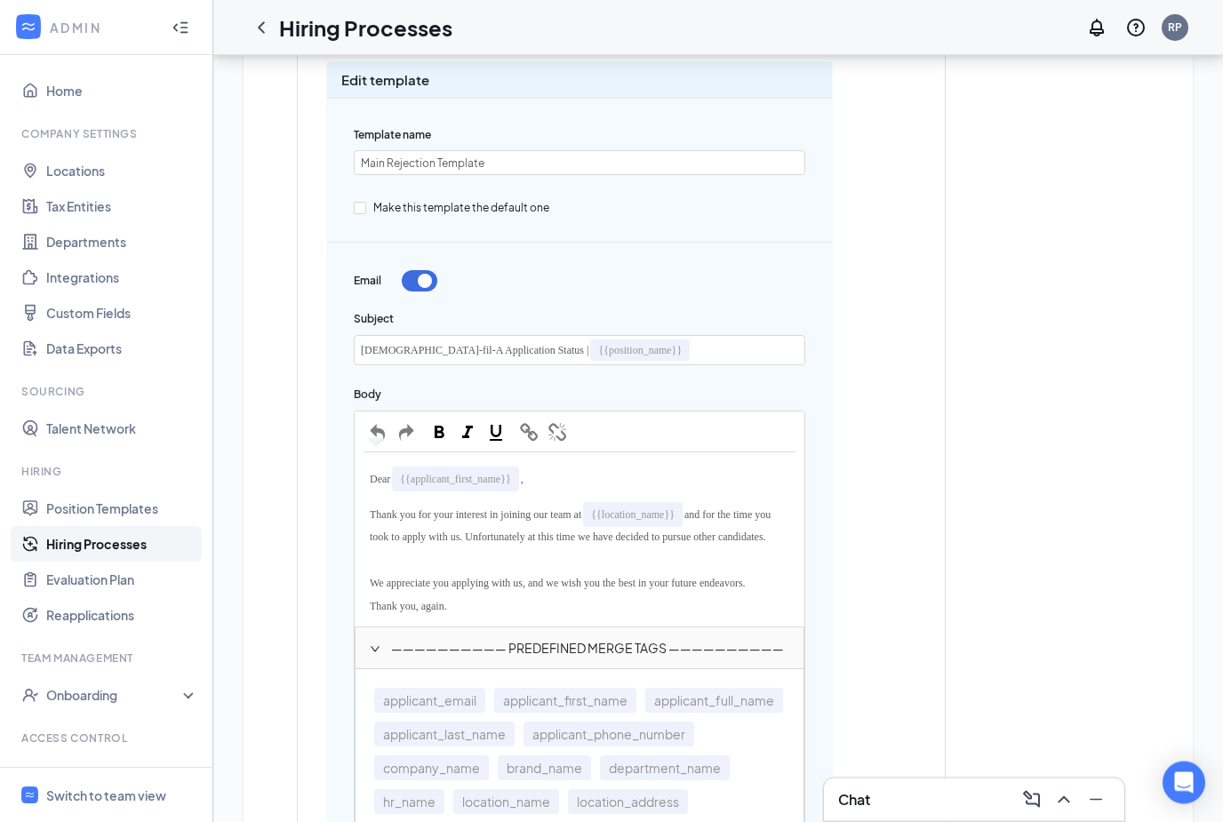
scroll to position [530, 0]
click at [662, 548] on div "Thank you for your interest in joining our team at {{location_name}} and for th…" at bounding box center [580, 523] width 432 height 52
drag, startPoint x: 642, startPoint y: 548, endPoint x: 659, endPoint y: 535, distance: 21.0
click at [659, 534] on div "Thank you for your interest in joining our team at {{location_name}} and for th…" at bounding box center [580, 523] width 432 height 52
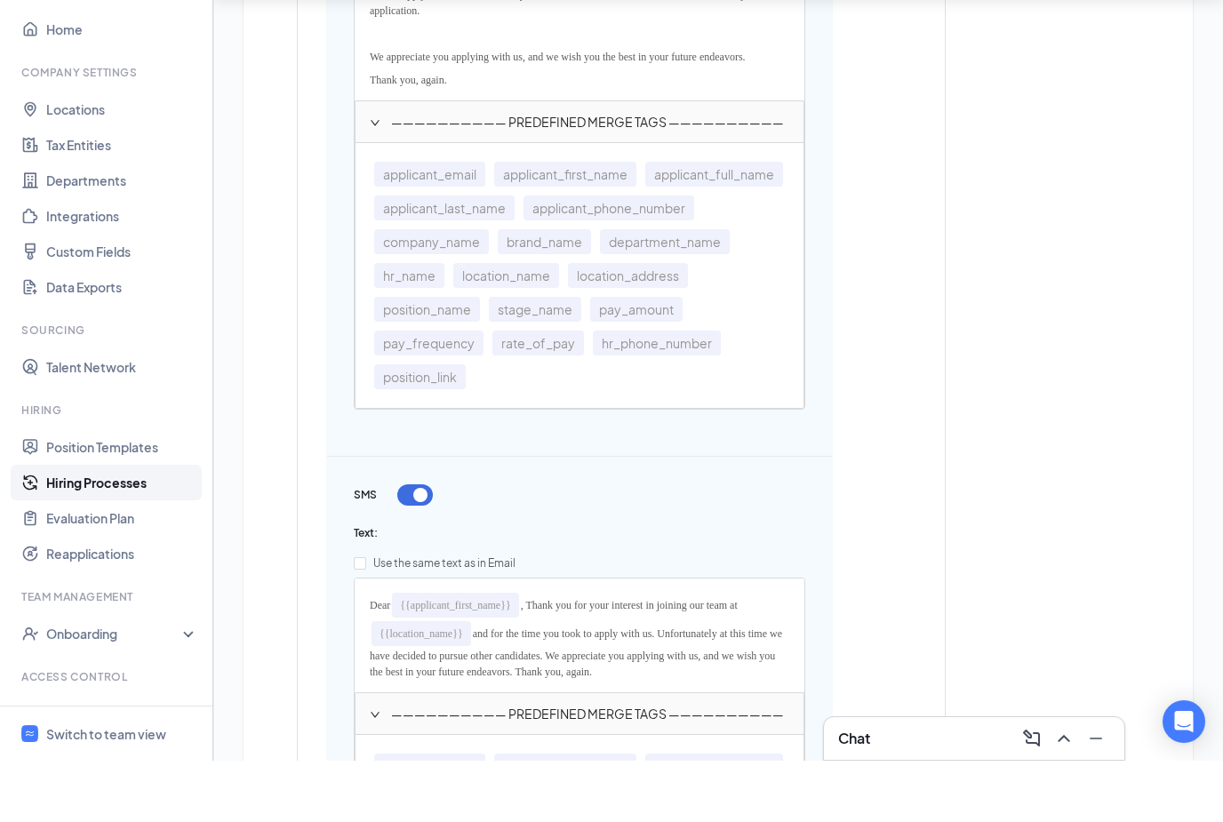
scroll to position [1012, 0]
click at [364, 618] on input "Use the same text as in Email" at bounding box center [360, 624] width 12 height 12
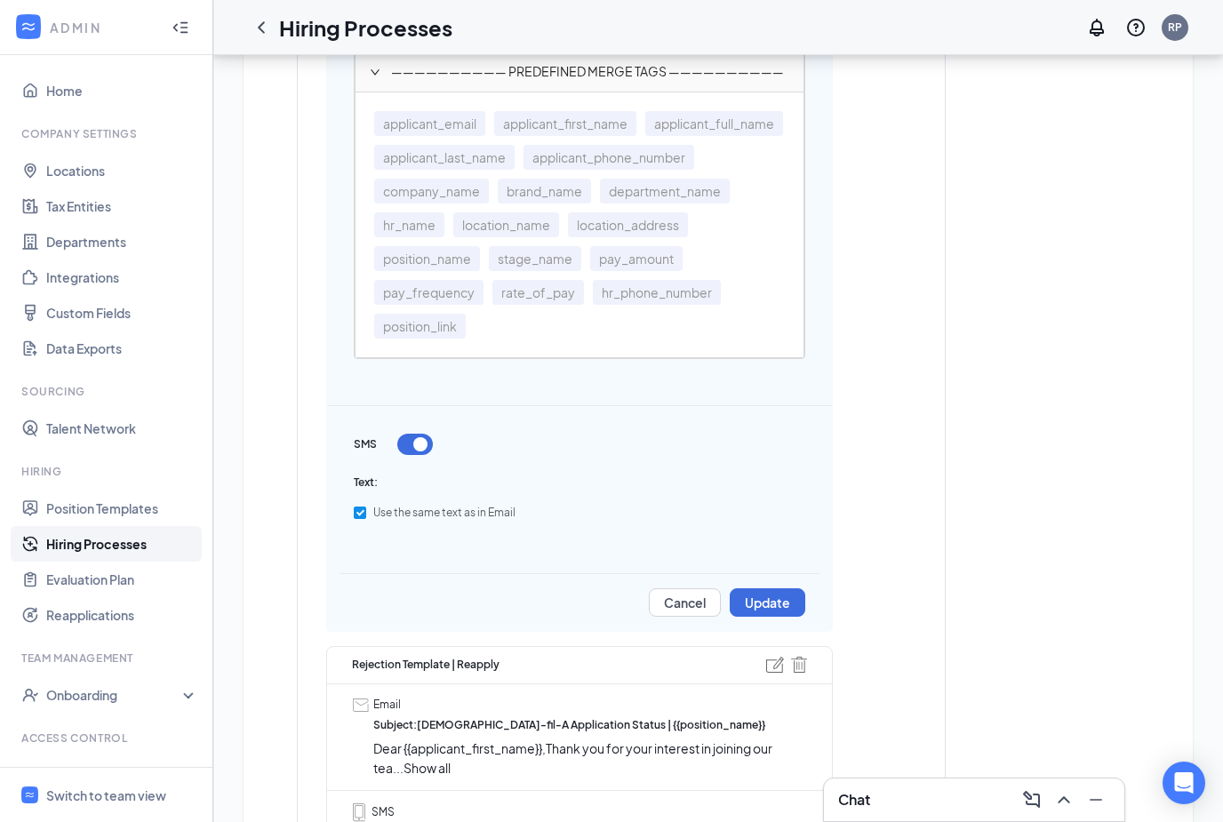
scroll to position [1125, 0]
click at [781, 600] on button "Update" at bounding box center [768, 601] width 76 height 28
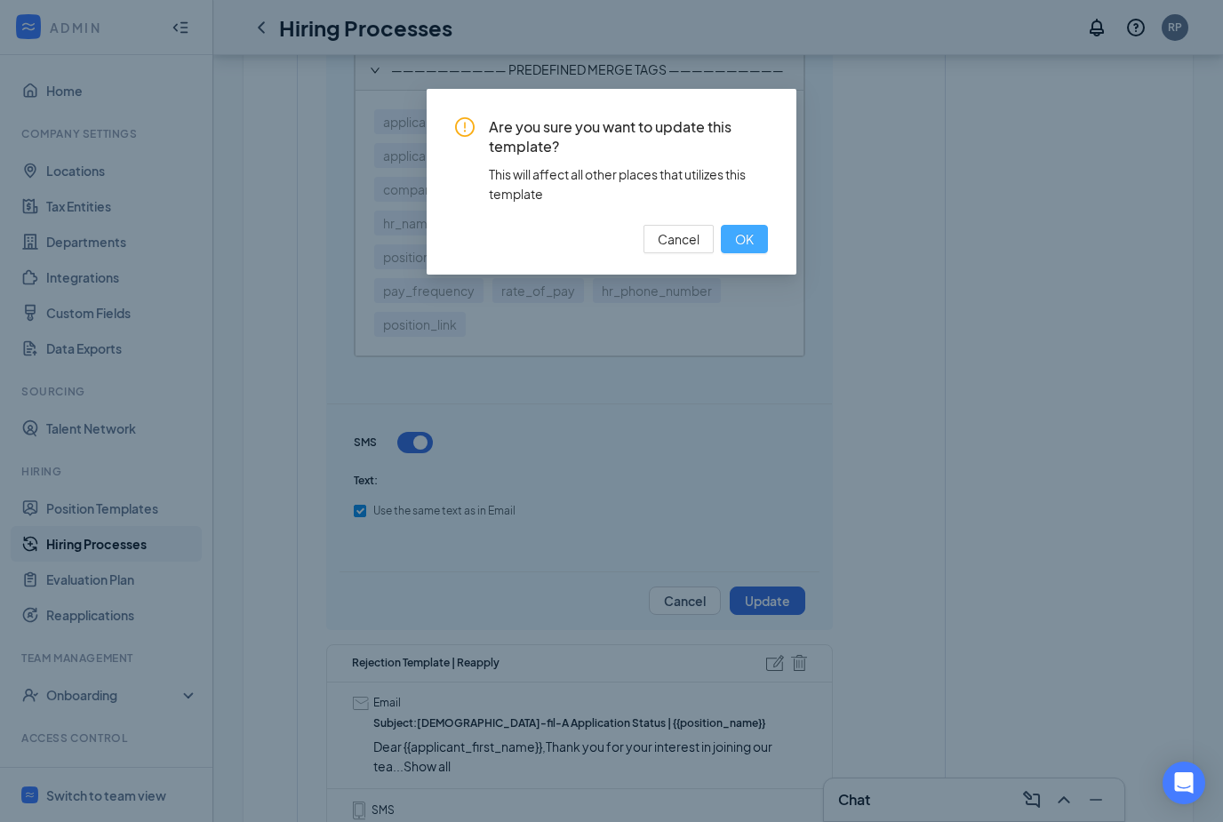
click at [750, 237] on span "OK" at bounding box center [744, 239] width 19 height 20
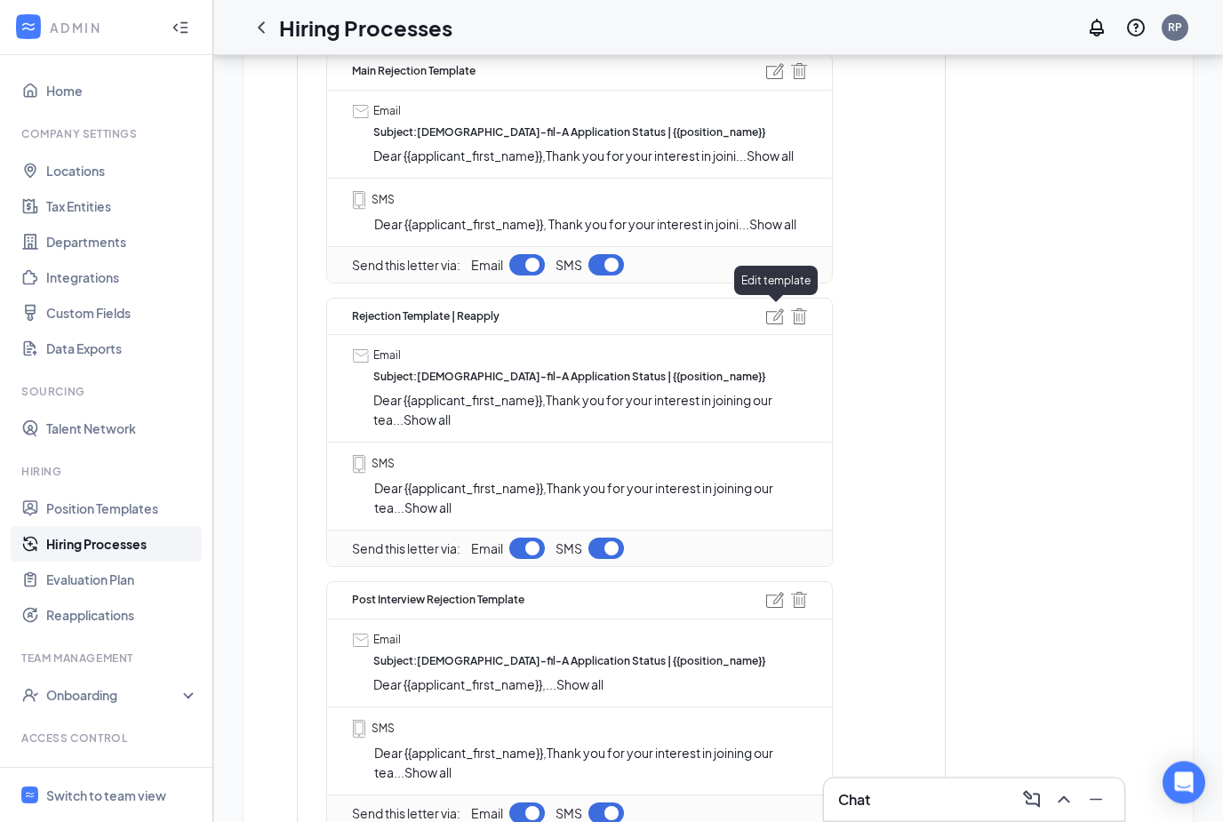
scroll to position [539, 0]
click at [775, 315] on img at bounding box center [775, 316] width 18 height 16
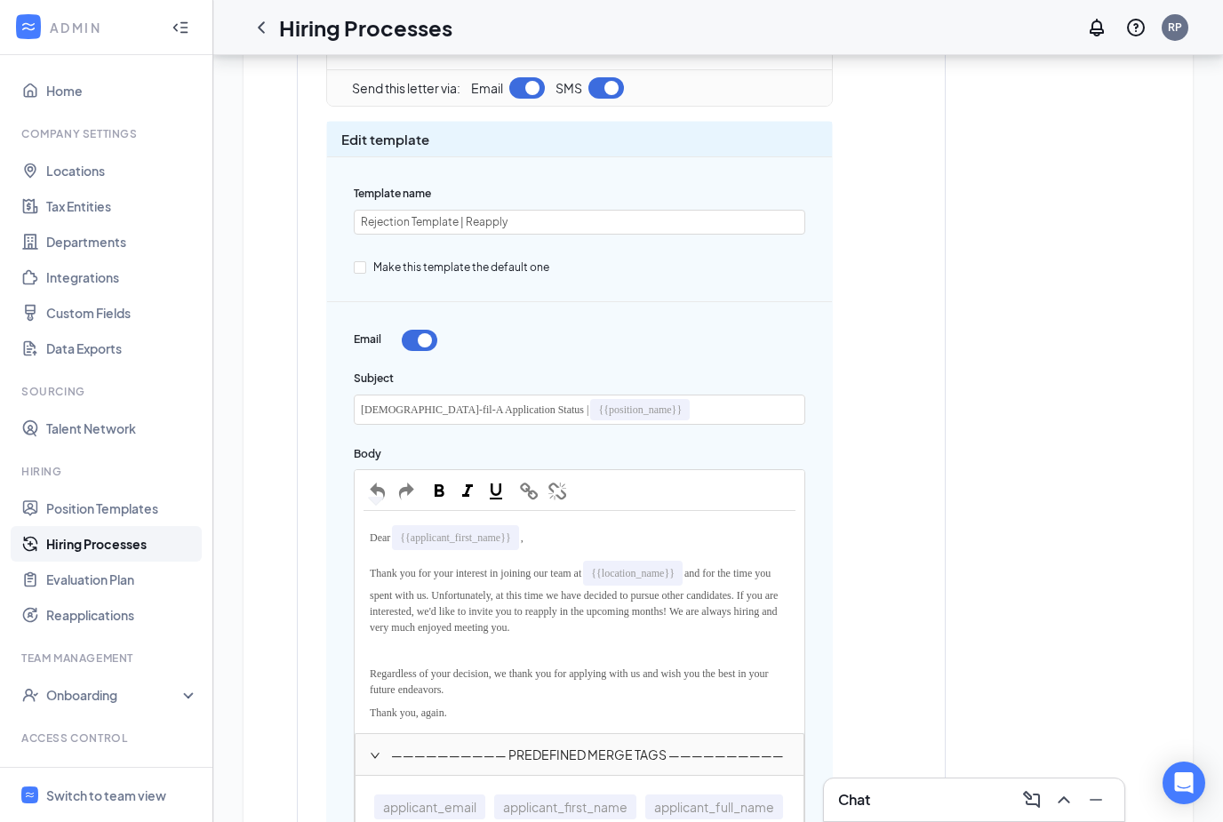
scroll to position [717, 0]
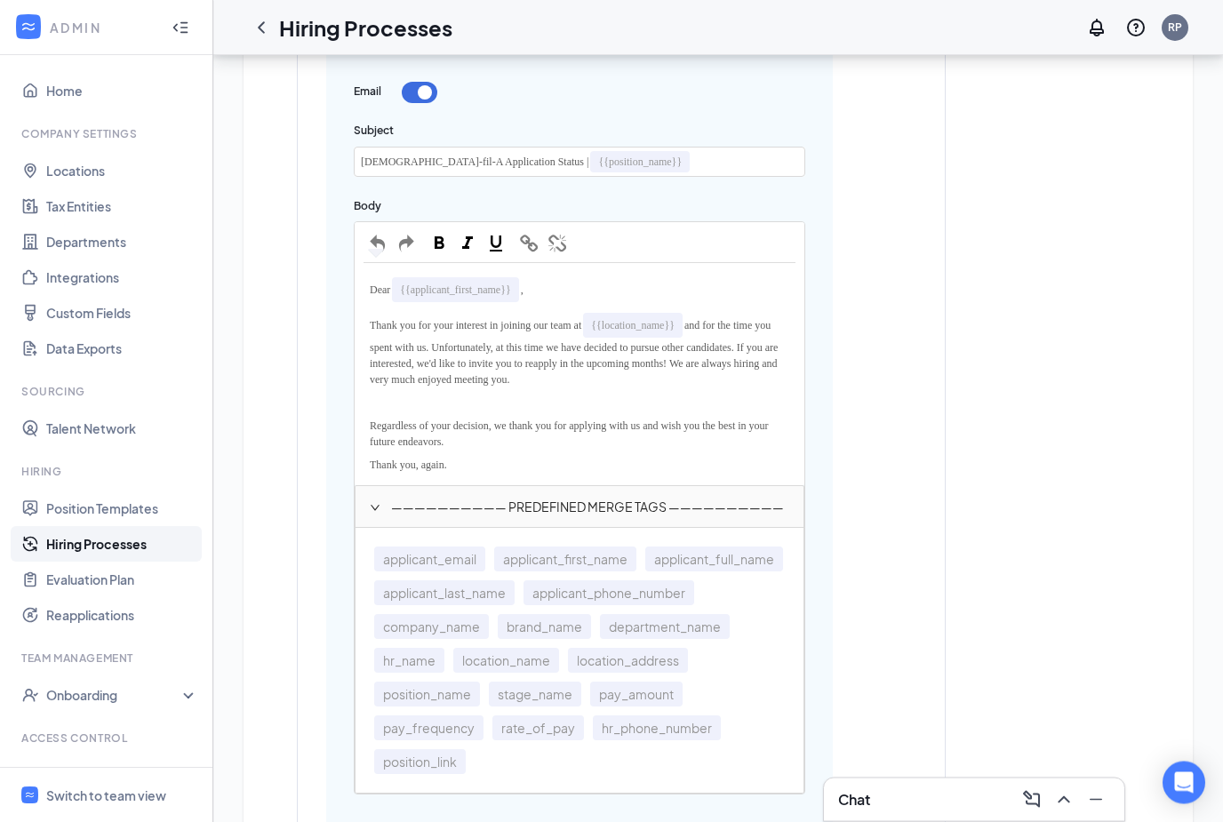
scroll to position [964, 0]
drag, startPoint x: 718, startPoint y: 320, endPoint x: 759, endPoint y: 339, distance: 45.0
click at [759, 339] on span "and for the time you spent with us. Unfortunately, at this time we have decided…" at bounding box center [575, 352] width 411 height 67
drag, startPoint x: 717, startPoint y: 318, endPoint x: 474, endPoint y: 345, distance: 244.1
click at [474, 345] on span "and for the time you spent with us. Unfortunately, at this time we have decided…" at bounding box center [575, 352] width 411 height 67
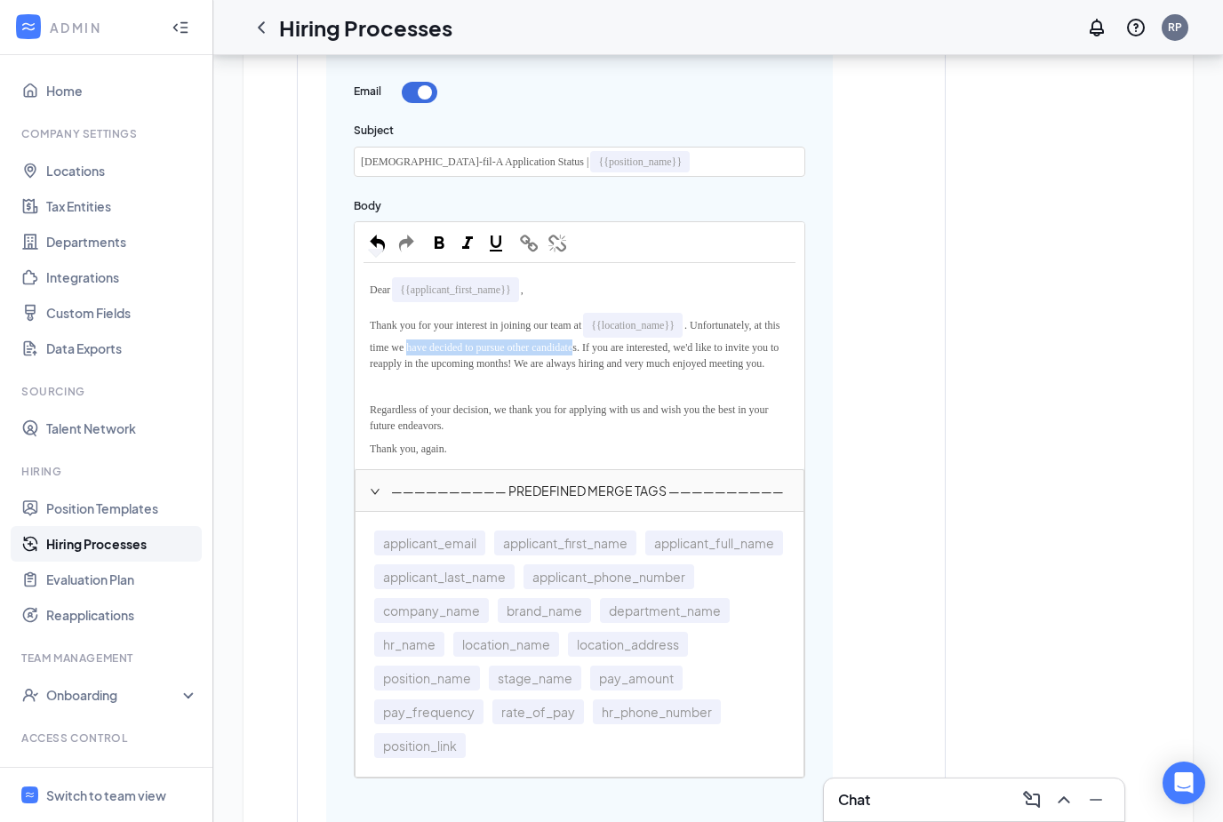
drag, startPoint x: 628, startPoint y: 340, endPoint x: 441, endPoint y: 347, distance: 186.8
click at [441, 347] on span ". Unfortunately, at this time we have decided to pursue other candidates. If yo…" at bounding box center [576, 344] width 413 height 51
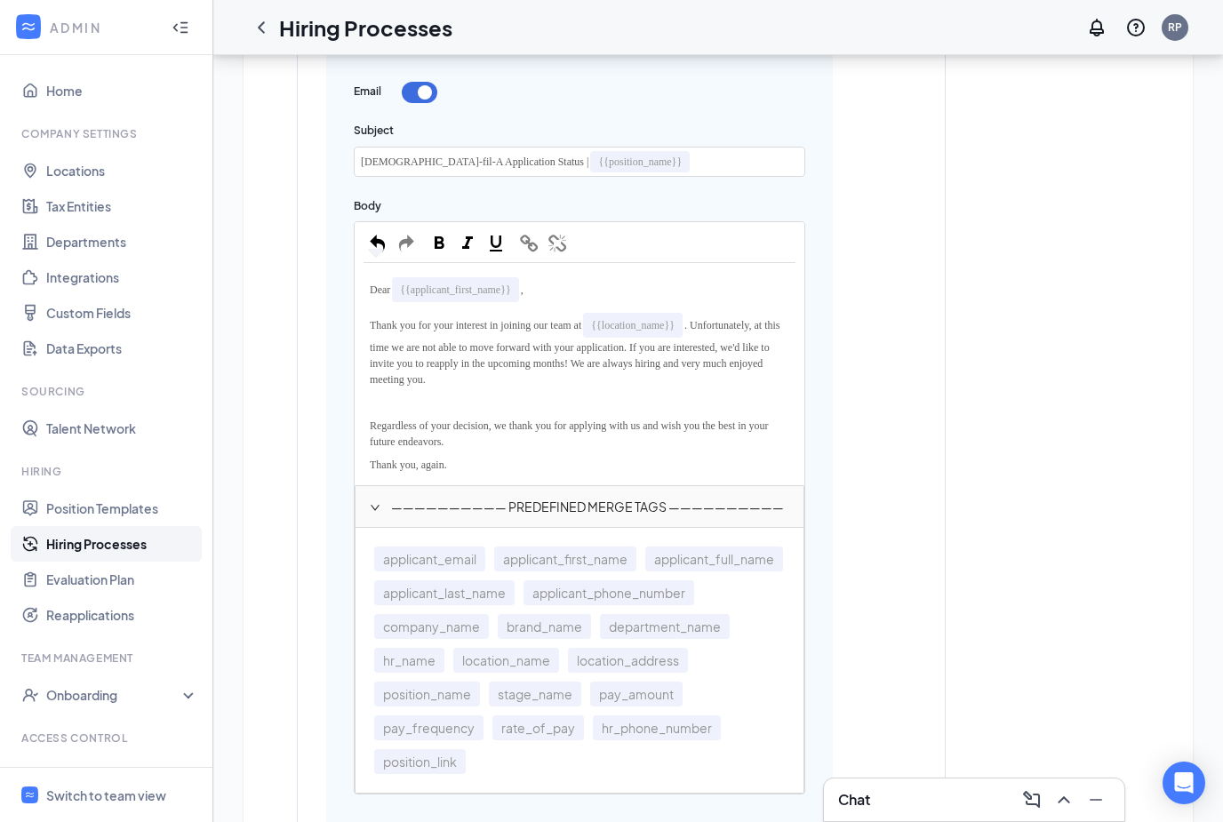
click at [573, 420] on span "Regardless of your decision, we thank you for applying with us and wish you the…" at bounding box center [571, 434] width 402 height 28
click at [797, 321] on div "Dear {{applicant_first_name}} , Thank you for your interest in joining our team…" at bounding box center [580, 374] width 448 height 220
drag, startPoint x: 402, startPoint y: 374, endPoint x: 476, endPoint y: 373, distance: 74.7
click at [488, 378] on span ". Unfortunately at this time we are not able to move forward with your applicat…" at bounding box center [575, 352] width 411 height 67
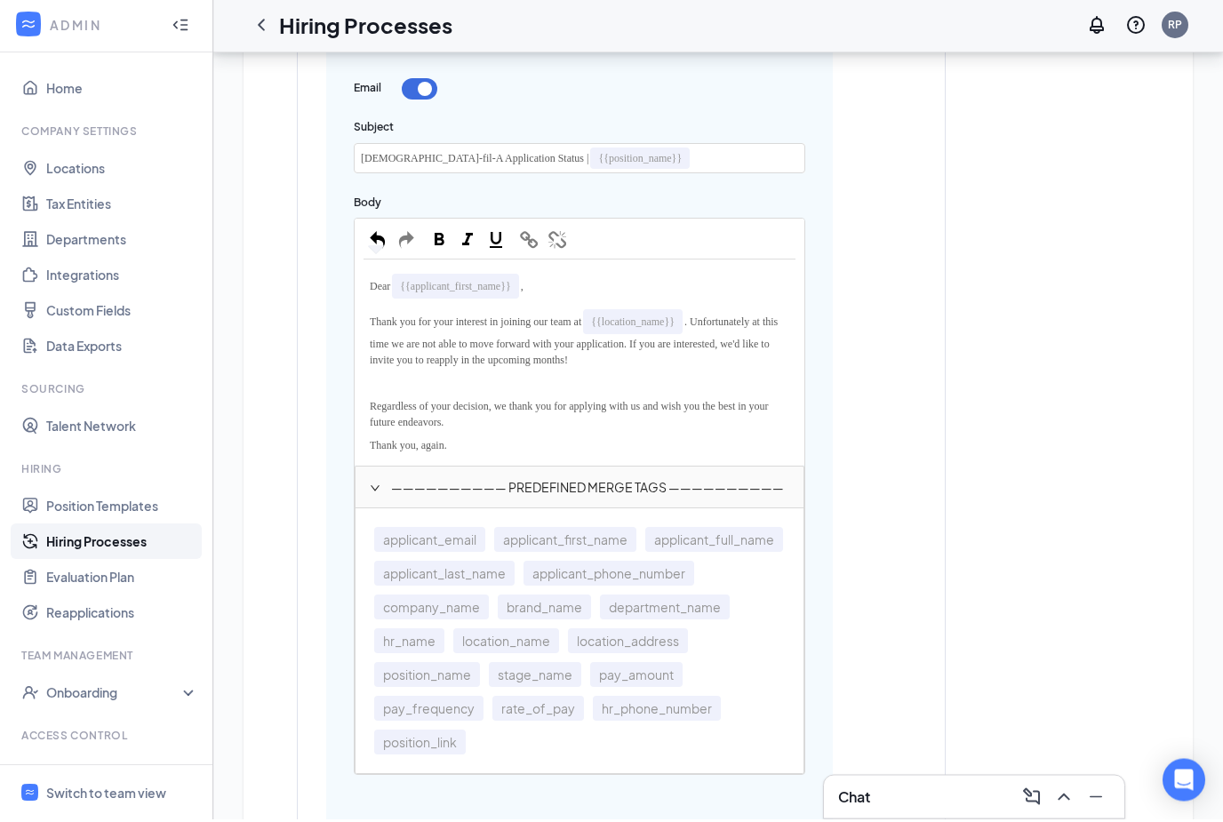
click at [526, 404] on span "Regardless of your decision, we thank you for applying with us and wish you the…" at bounding box center [571, 418] width 402 height 28
drag, startPoint x: 513, startPoint y: 401, endPoint x: 364, endPoint y: 390, distance: 149.7
click at [364, 398] on div "Regardless of your decision, we thank you for applying with us and wish you the…" at bounding box center [580, 417] width 432 height 39
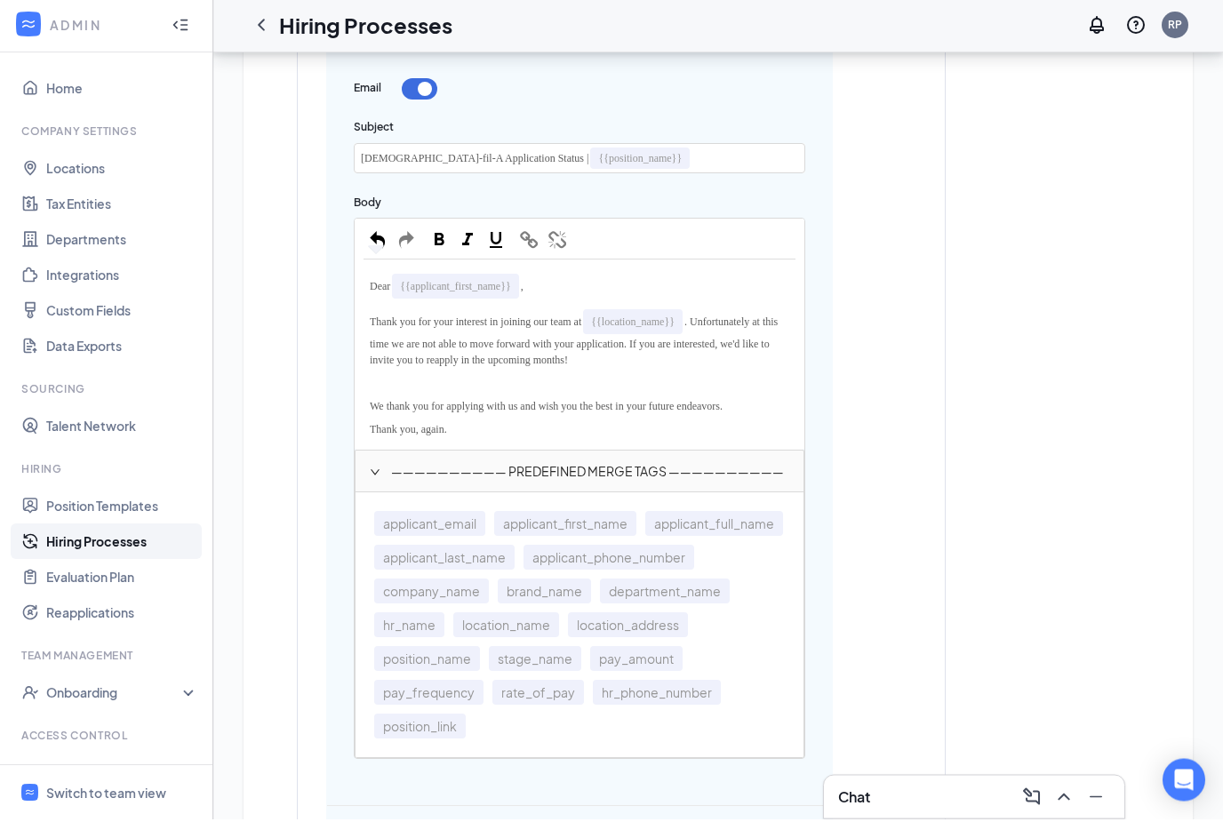
click at [548, 421] on div "Thank you, again." at bounding box center [580, 432] width 432 height 23
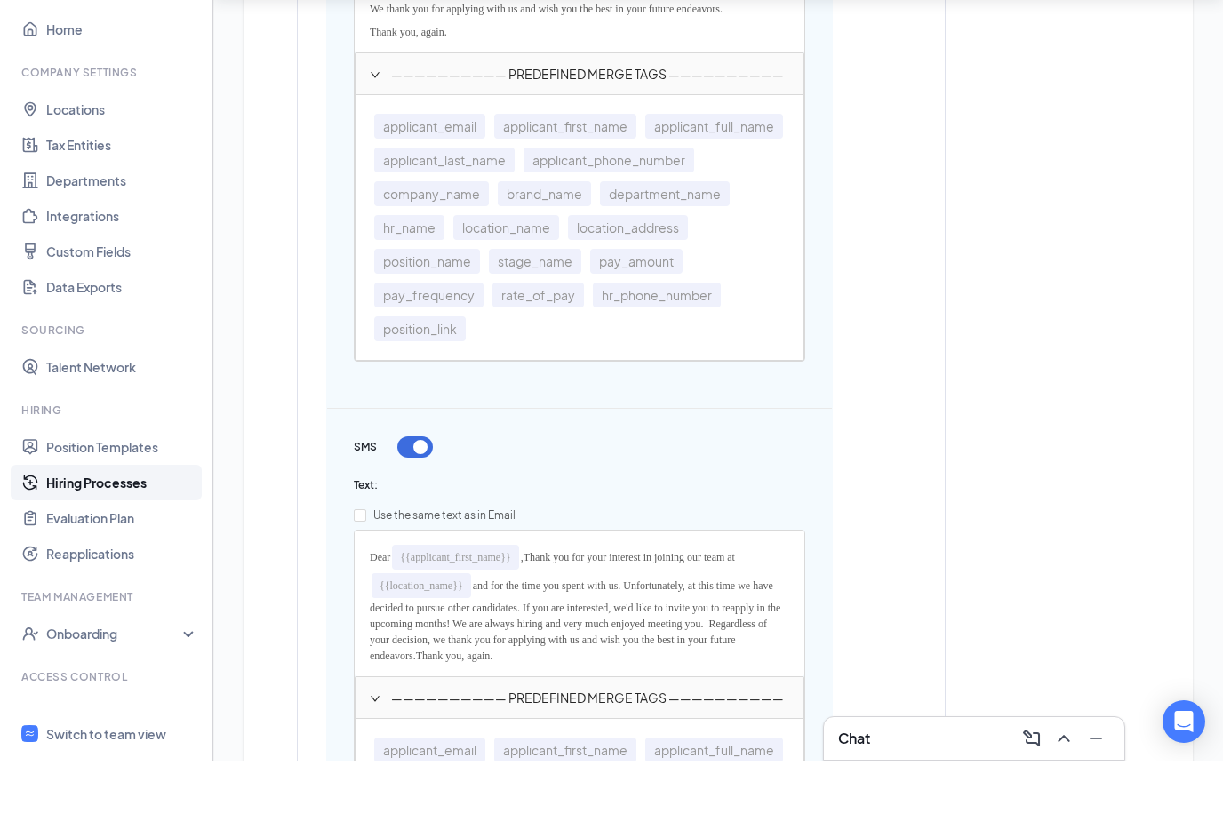
scroll to position [1306, 0]
click at [359, 568] on input "Use the same text as in Email" at bounding box center [360, 574] width 12 height 12
checkbox input "true"
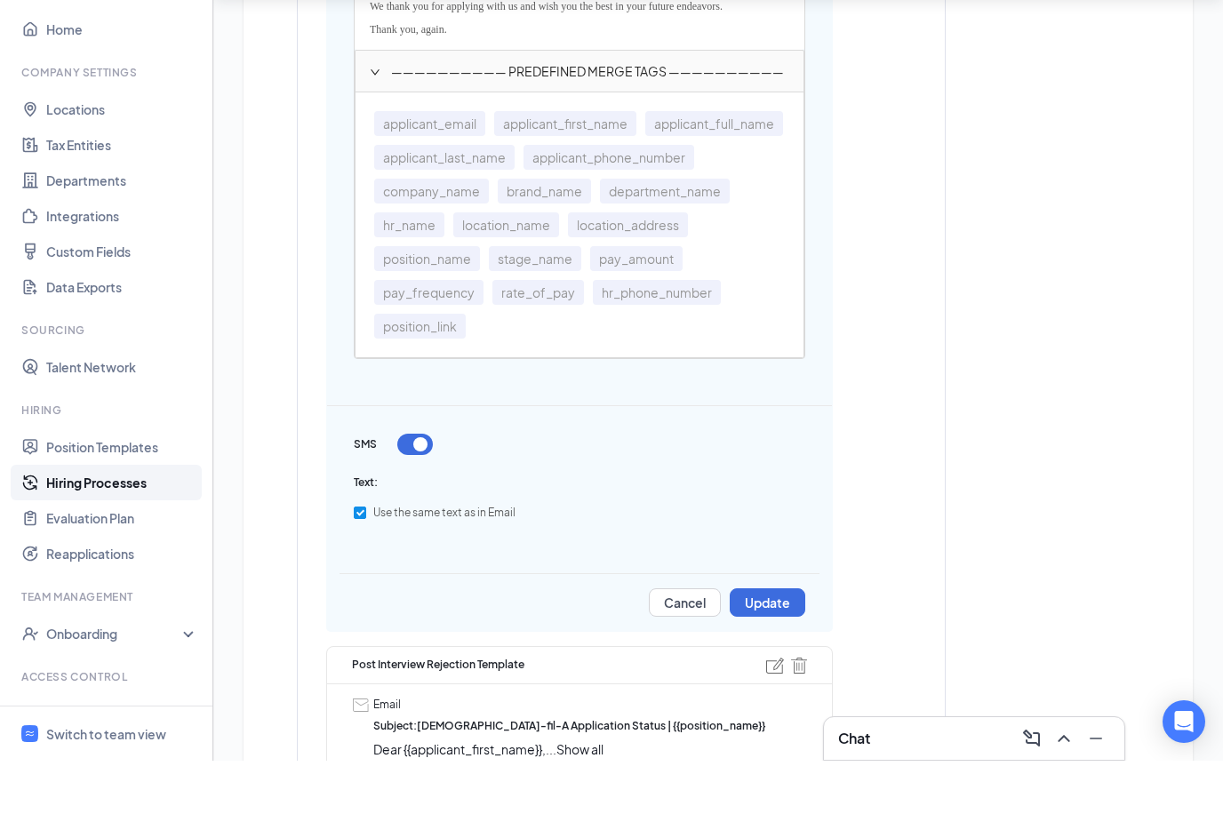
scroll to position [1367, 0]
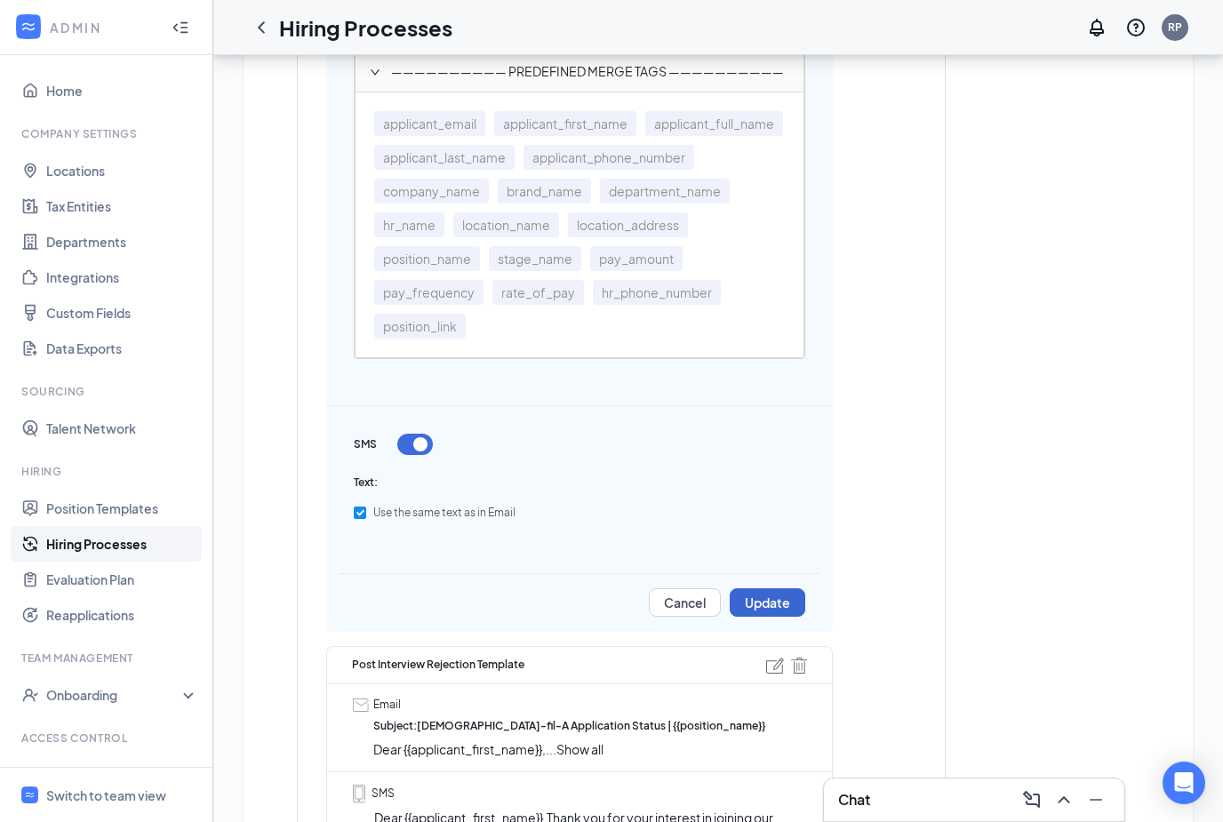
click at [765, 599] on button "Update" at bounding box center [768, 602] width 76 height 28
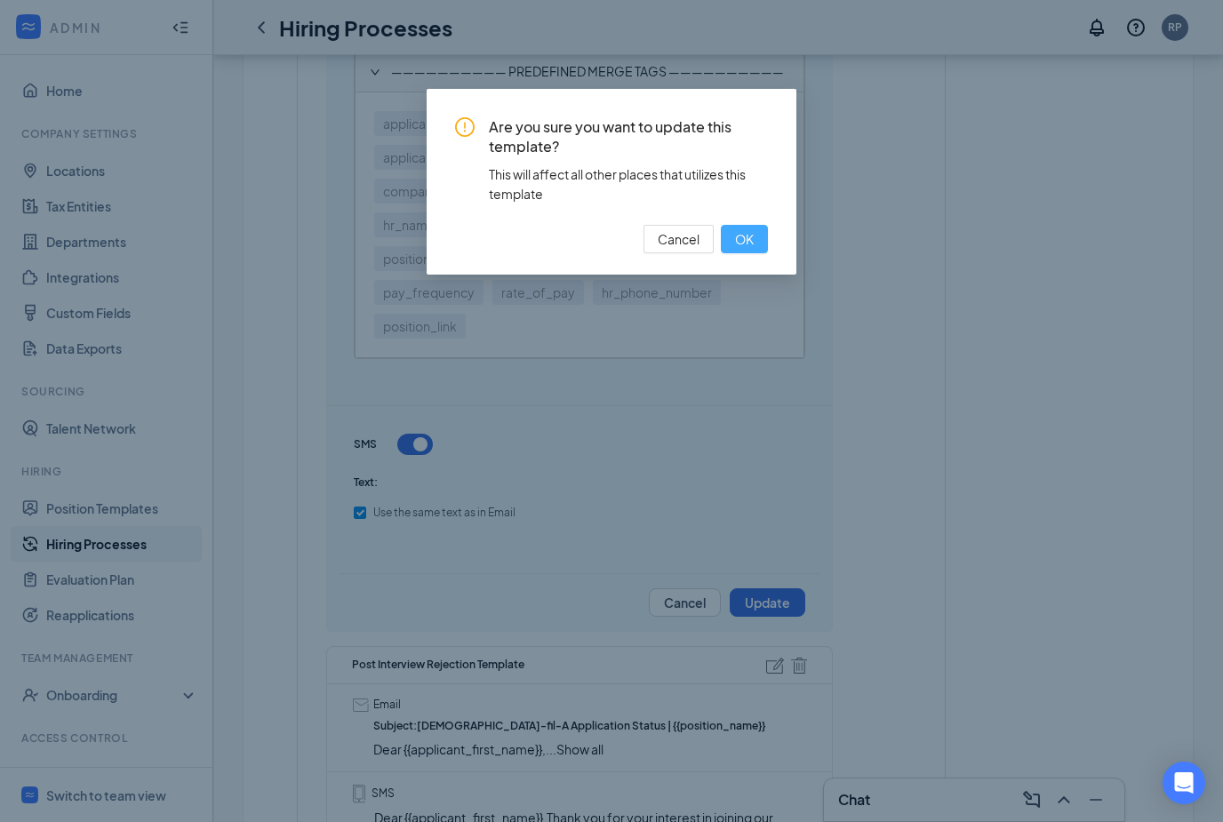
click at [749, 242] on span "OK" at bounding box center [744, 239] width 19 height 20
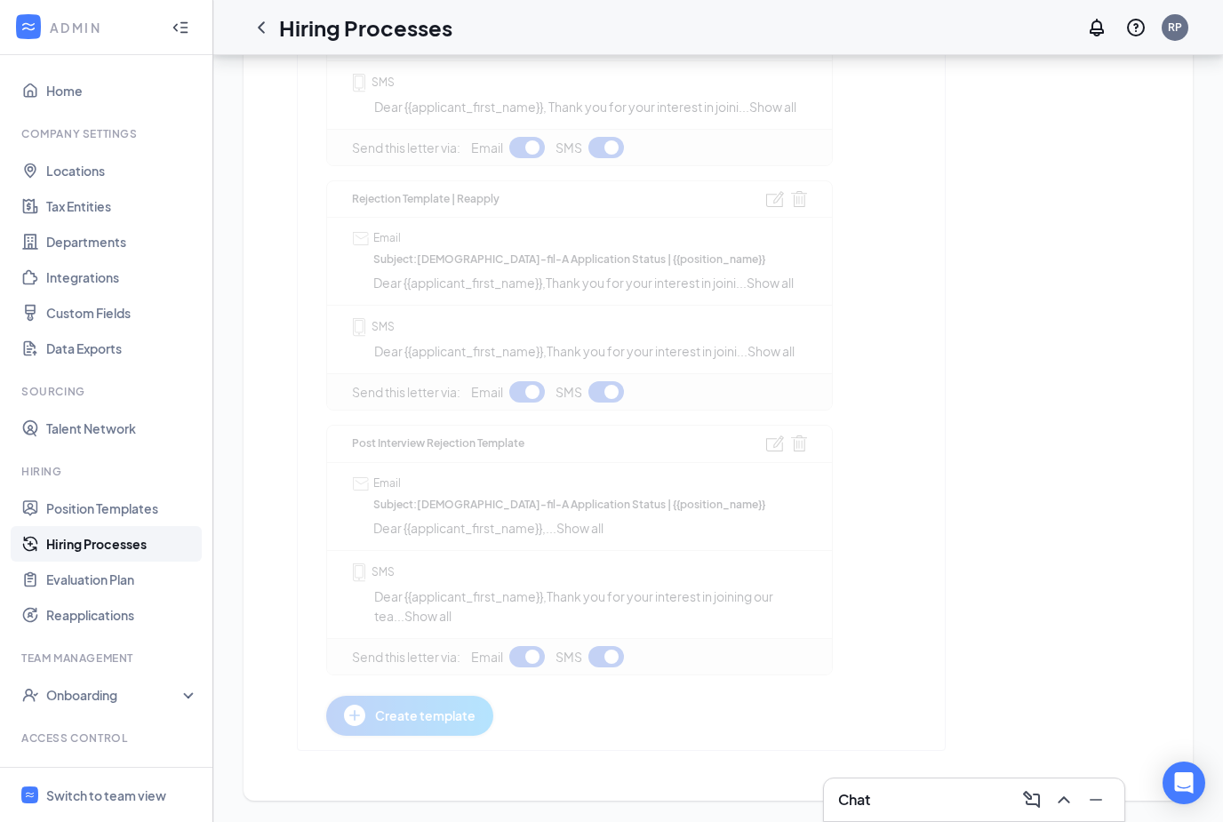
scroll to position [592, 0]
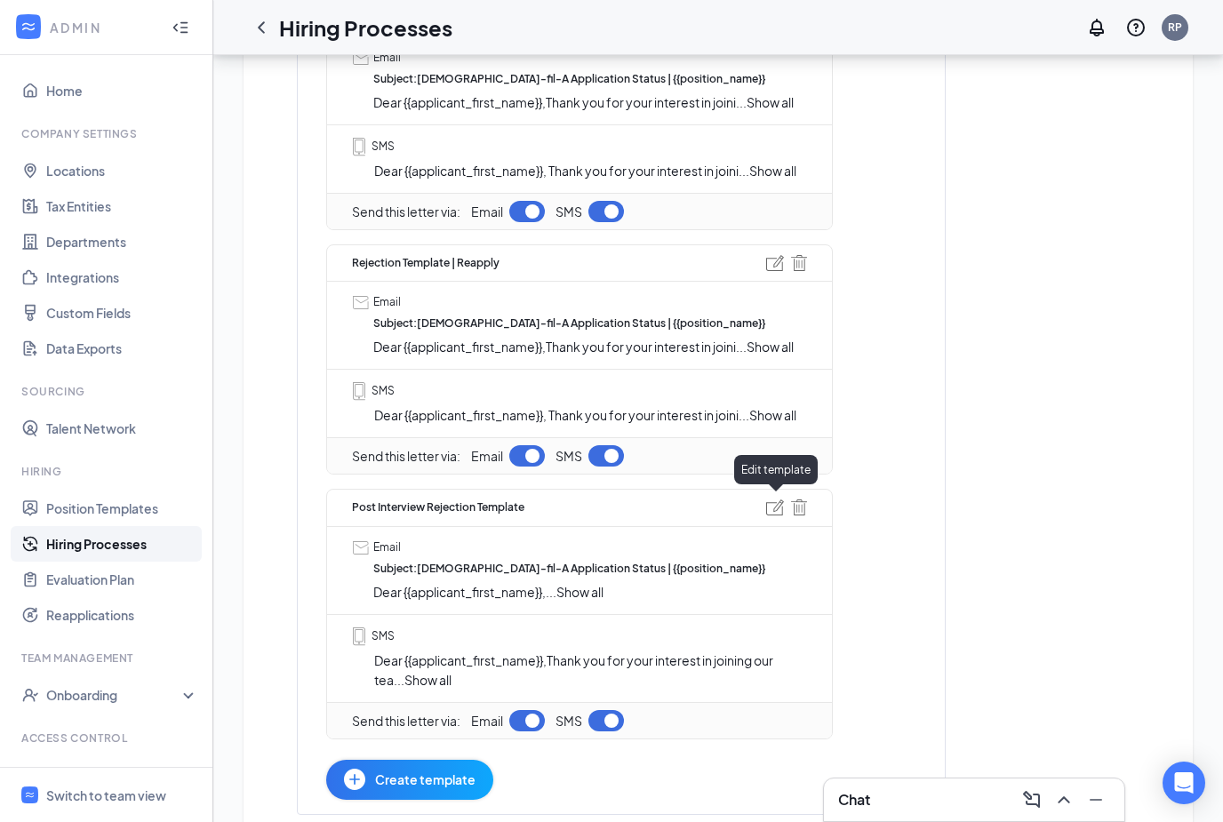
click at [774, 504] on img at bounding box center [775, 508] width 18 height 16
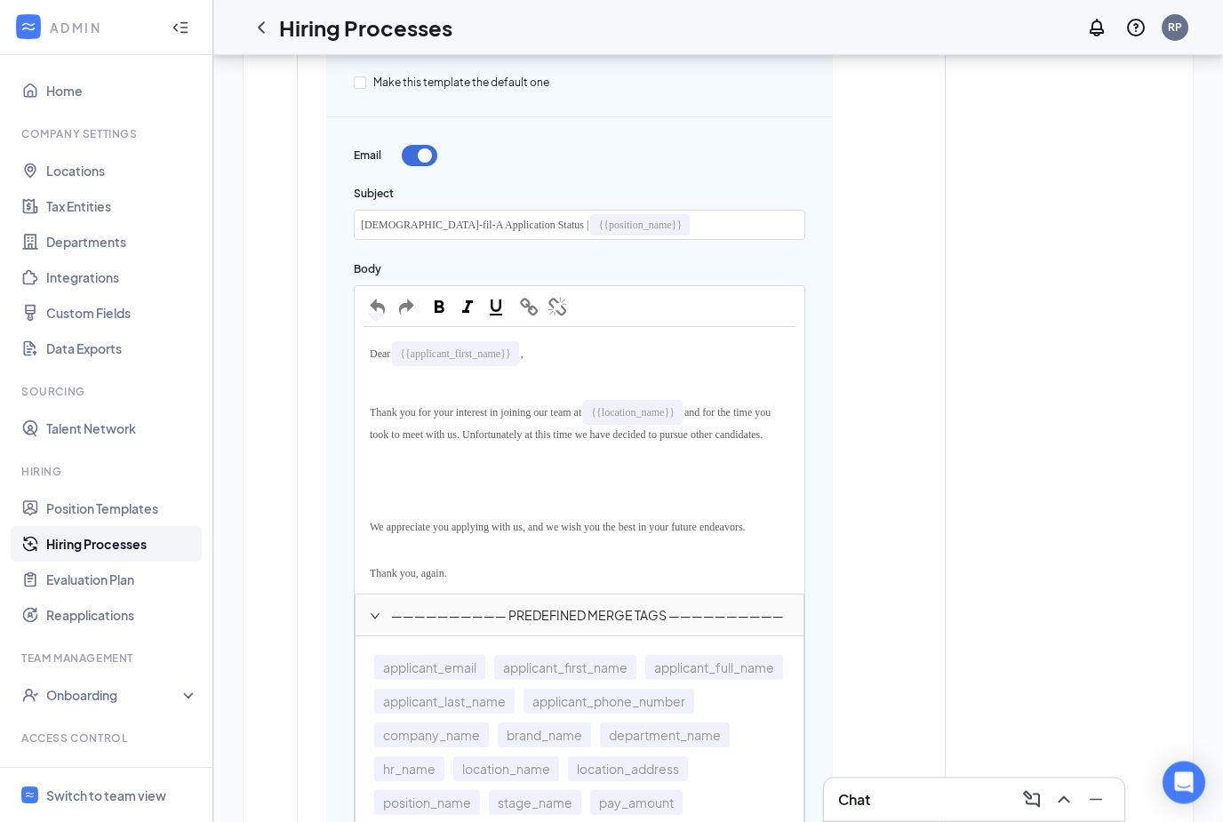
scroll to position [1160, 0]
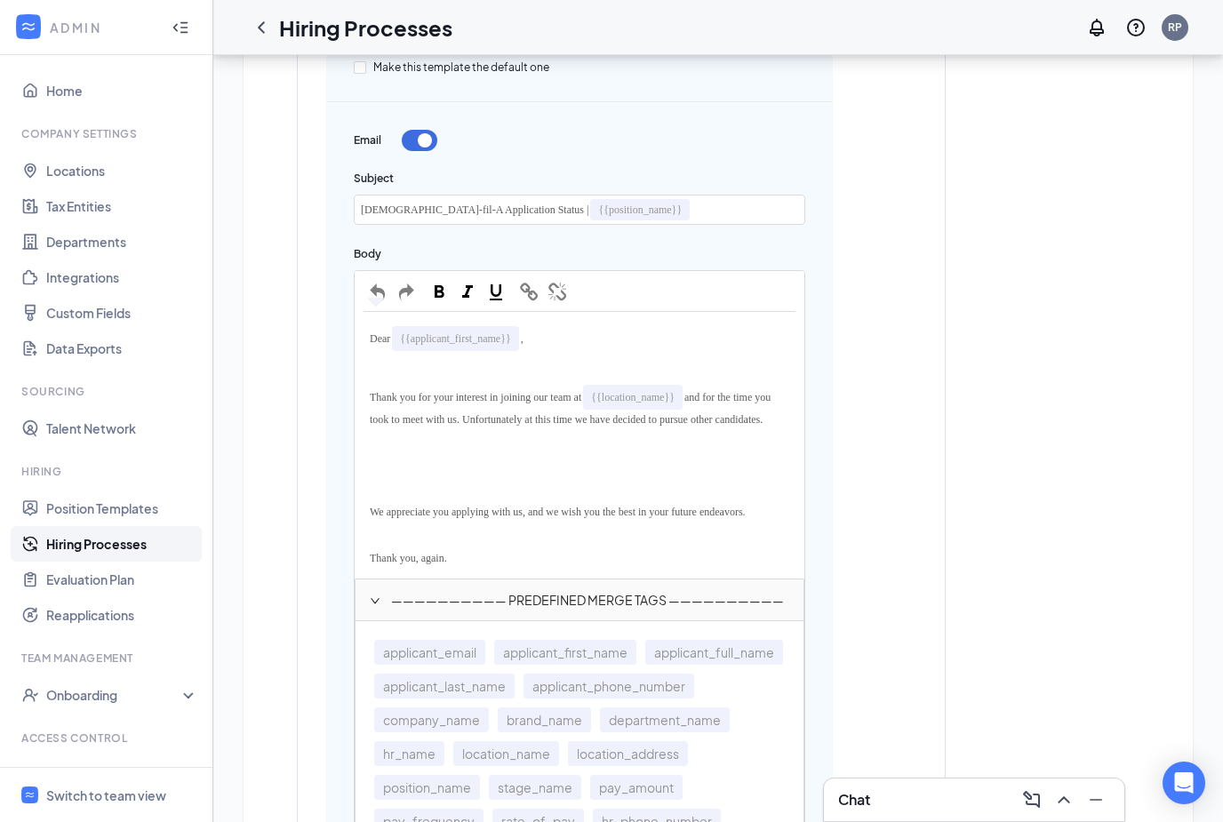
click at [1221, 663] on div "Edit hiring process Cancel Save Any changes you make will be reflected on all j…" at bounding box center [718, 313] width 1010 height 2837
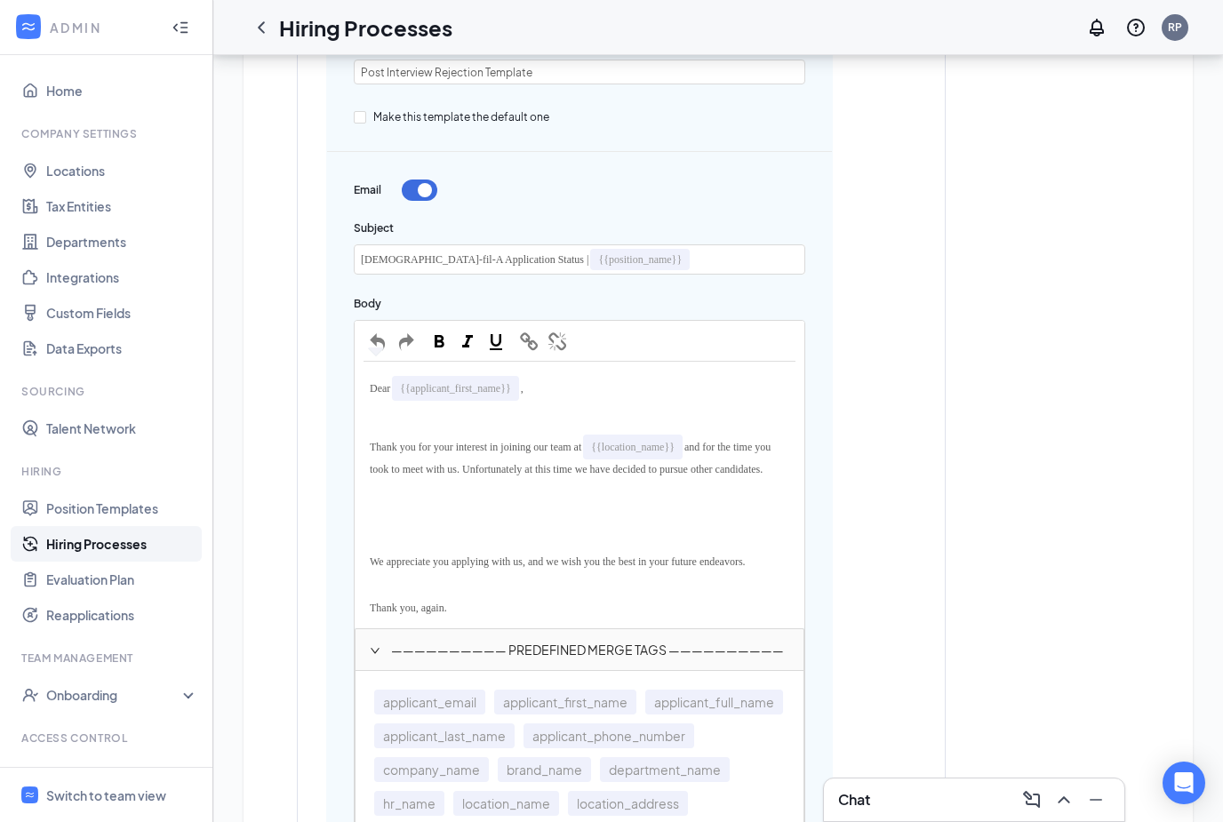
scroll to position [1109, 0]
click at [677, 464] on span "and for the time you took to meet with us. Unfortunately at this time we have d…" at bounding box center [572, 459] width 404 height 35
drag, startPoint x: 656, startPoint y: 462, endPoint x: 687, endPoint y: 468, distance: 31.7
click at [687, 468] on div "Thank you for your interest in joining our team at {{location_name}} and for th…" at bounding box center [580, 456] width 432 height 52
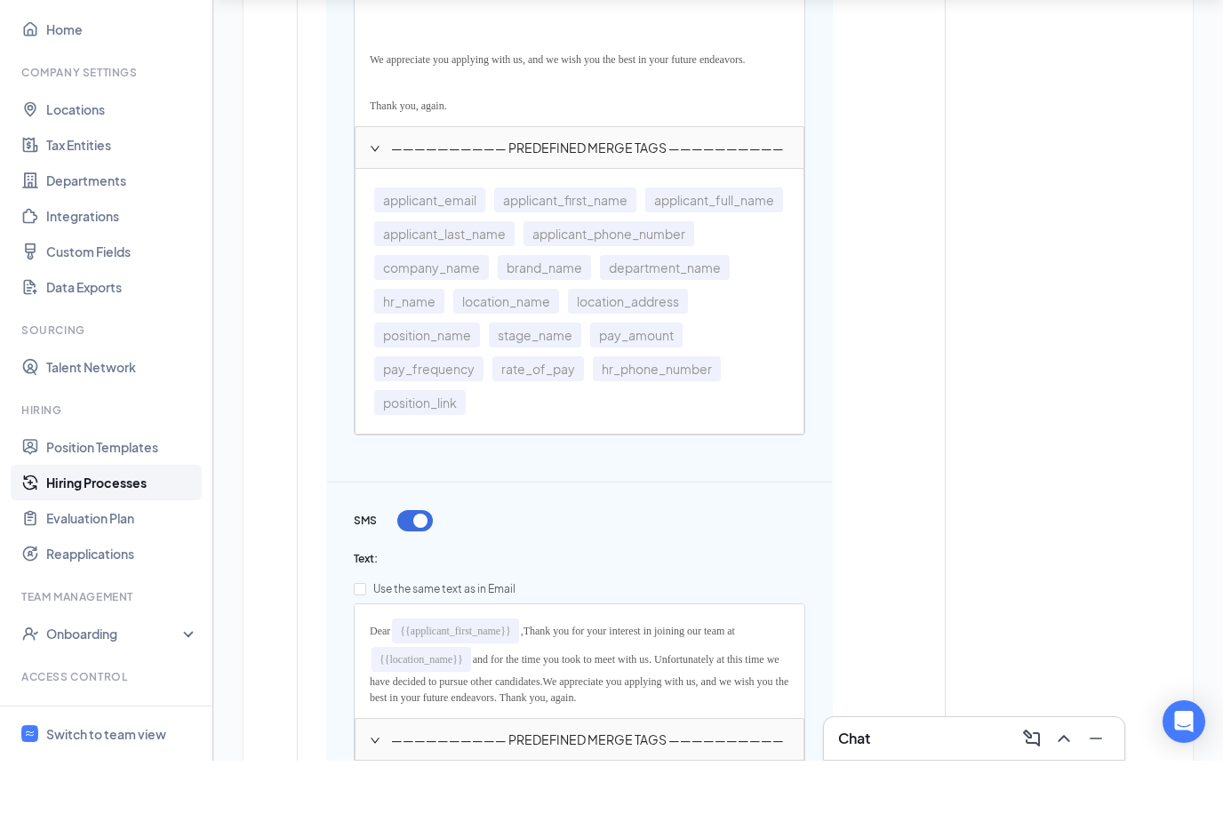
scroll to position [1581, 0]
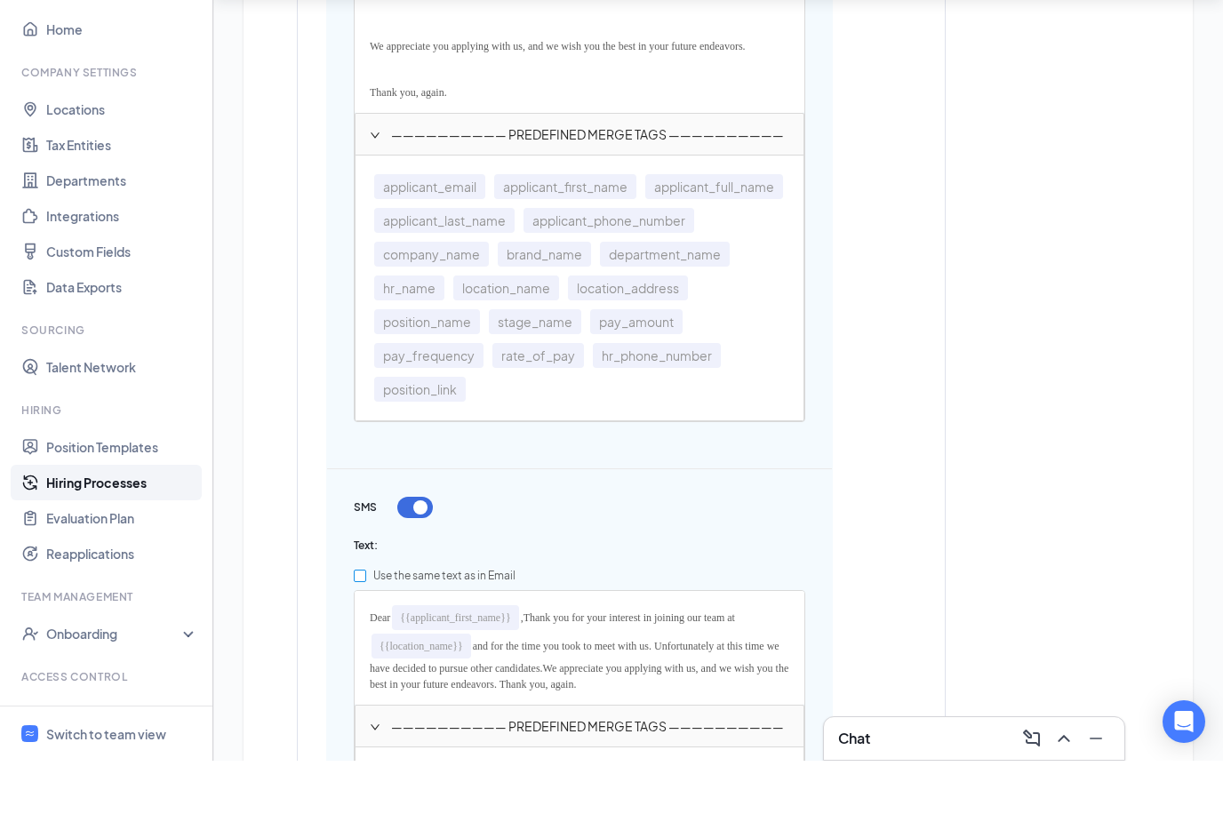
click at [356, 631] on input "Use the same text as in Email" at bounding box center [360, 637] width 12 height 12
checkbox input "true"
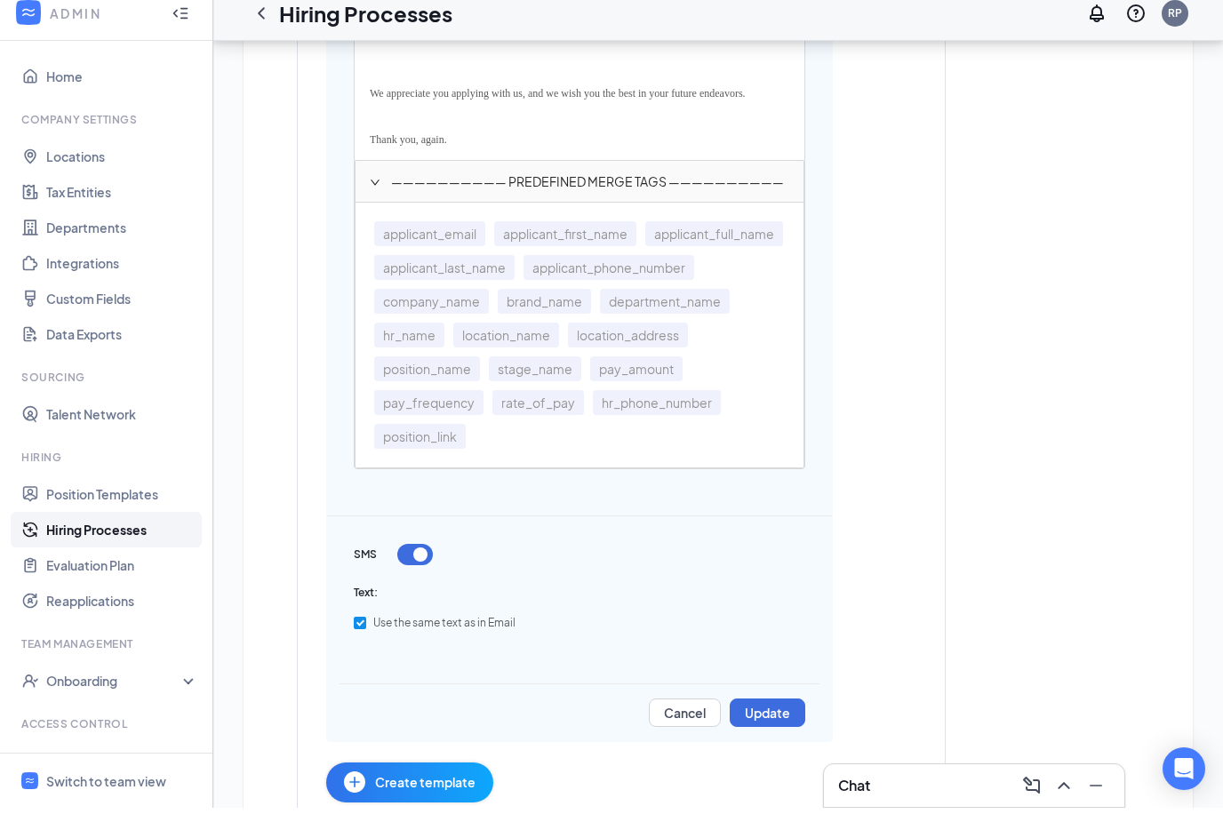
scroll to position [1595, 0]
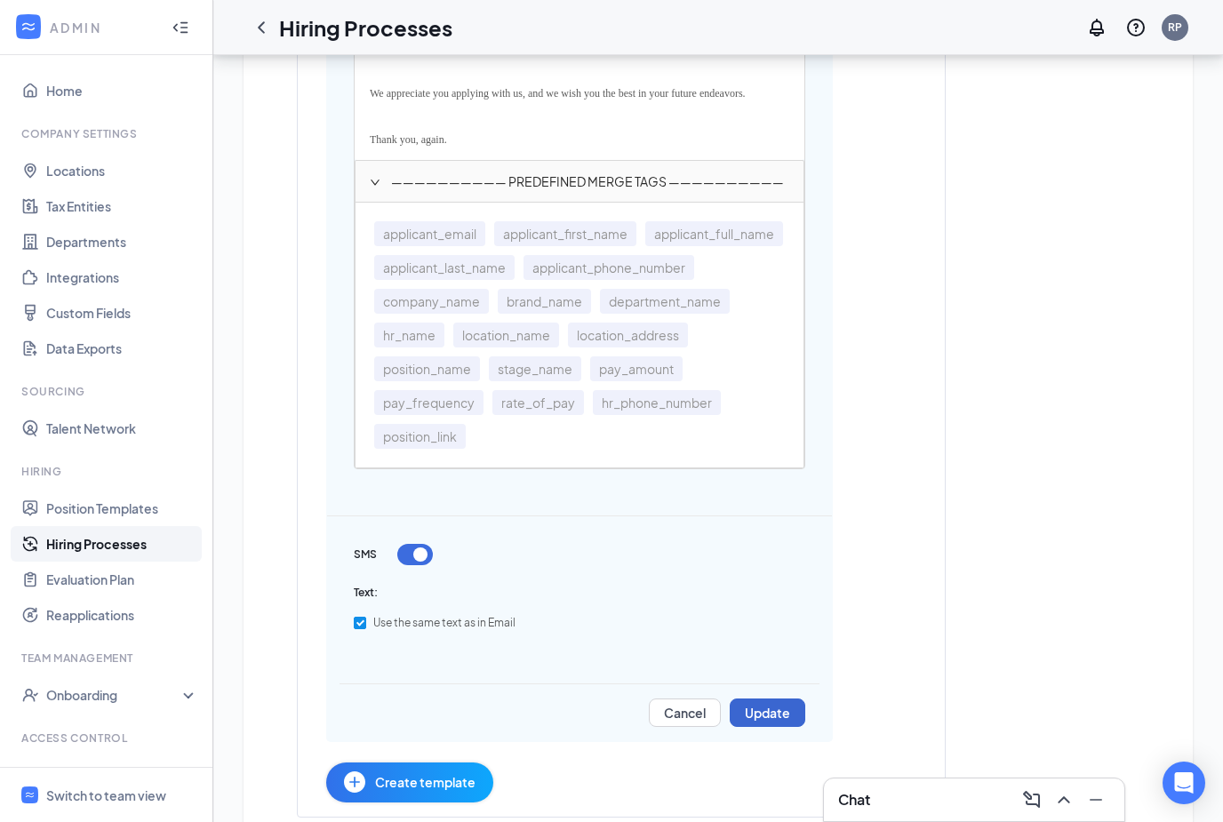
click at [771, 707] on button "Update" at bounding box center [768, 713] width 76 height 28
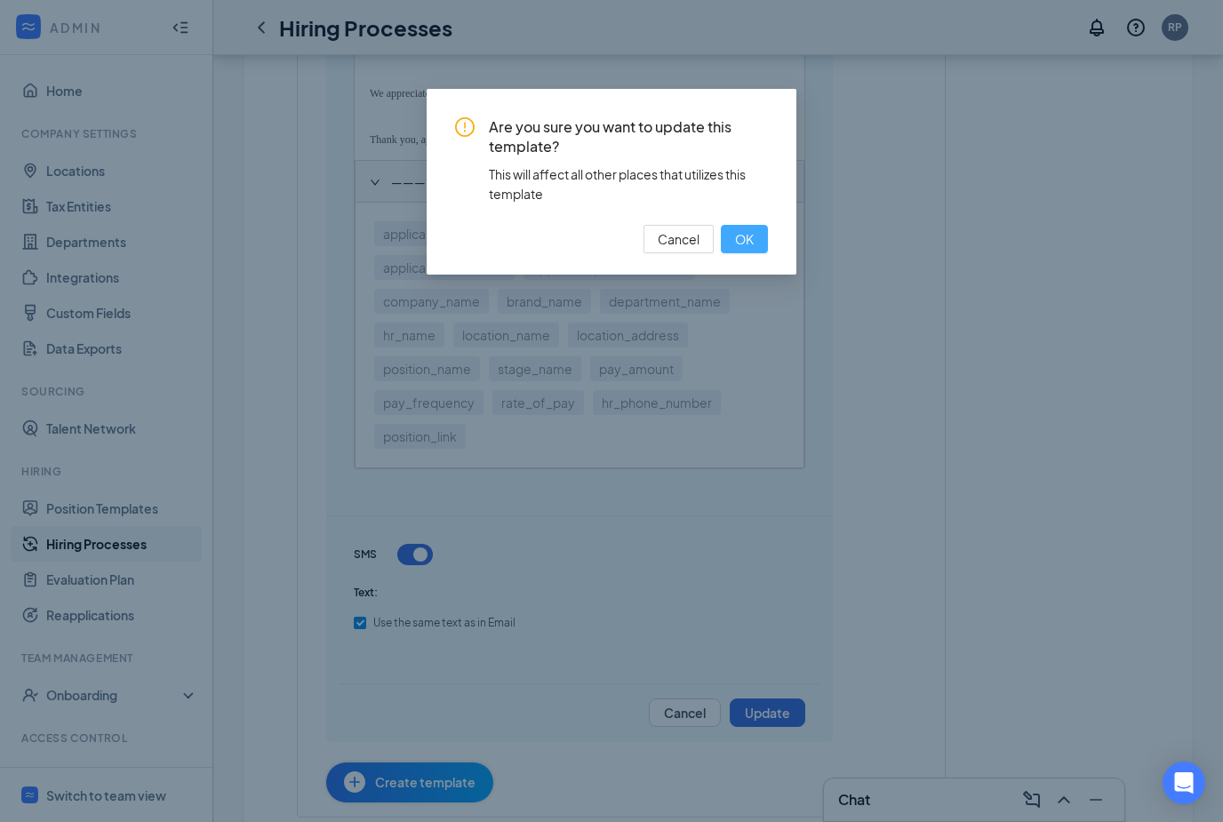
click at [743, 234] on span "OK" at bounding box center [744, 239] width 19 height 20
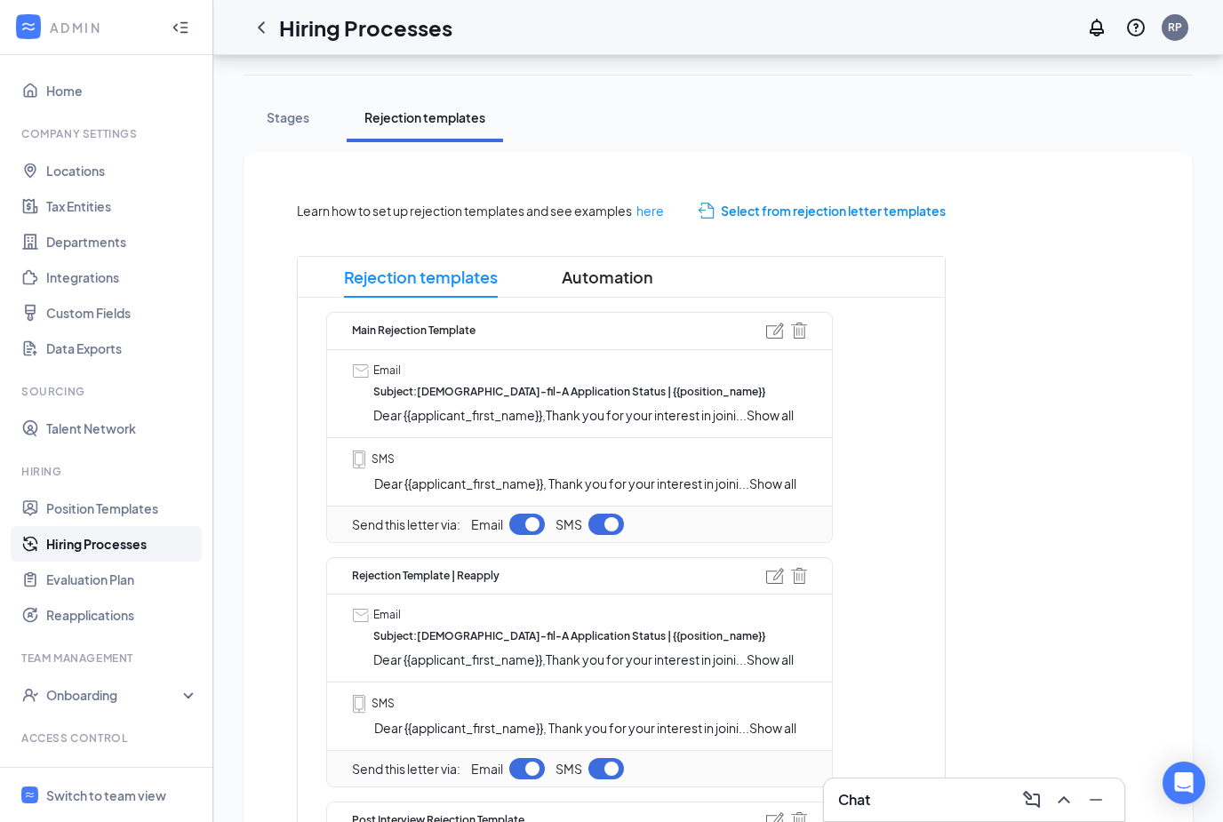
scroll to position [0, 0]
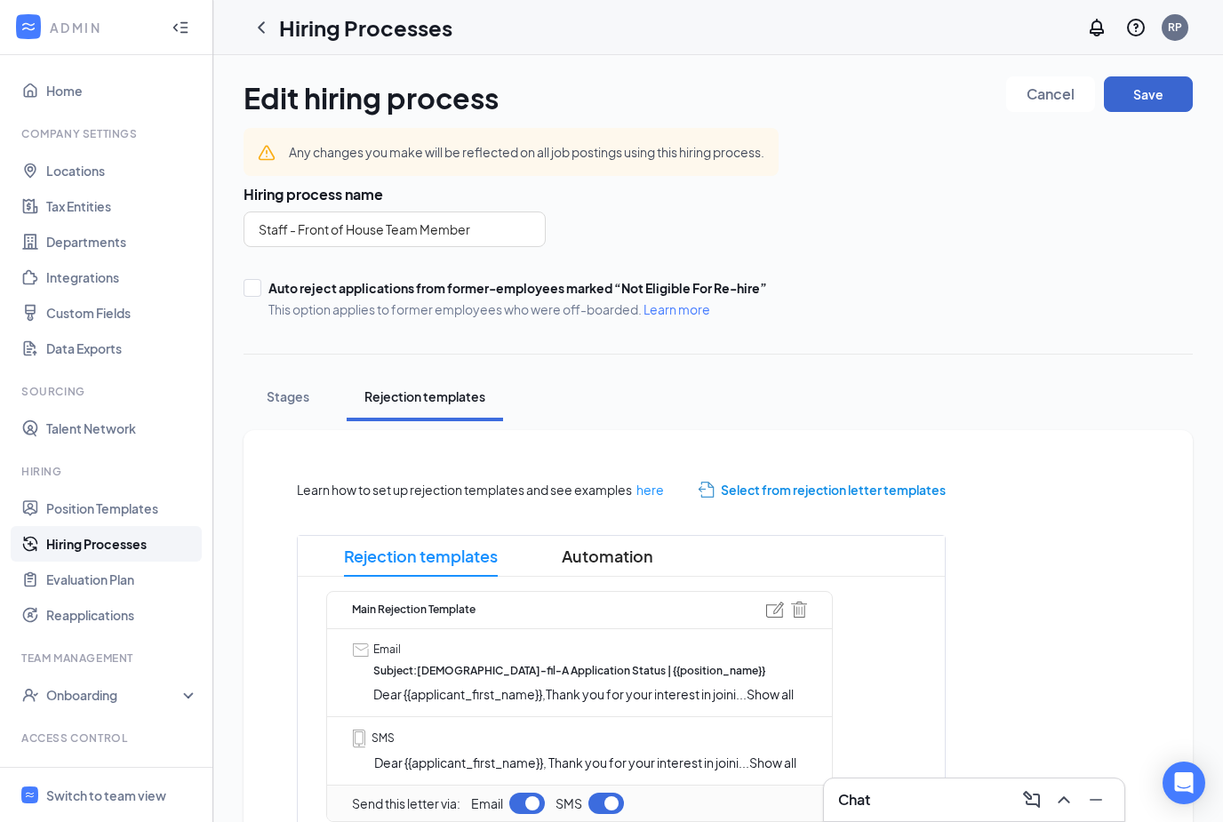
click at [1158, 88] on button "Save" at bounding box center [1148, 94] width 89 height 36
click at [122, 548] on link "Hiring Processes" at bounding box center [122, 544] width 152 height 36
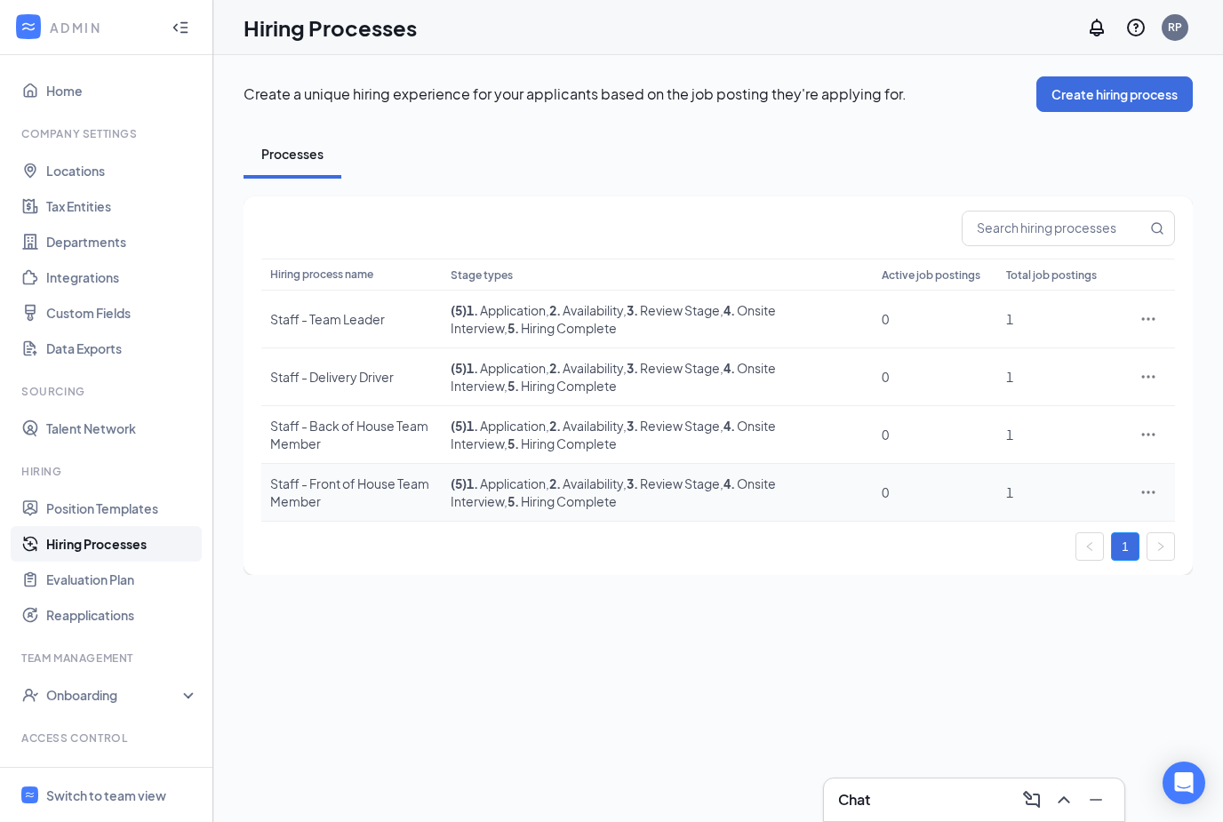
click at [1146, 500] on icon "Ellipses" at bounding box center [1149, 493] width 18 height 18
click at [1069, 578] on span "Duplicate" at bounding box center [1066, 570] width 153 height 20
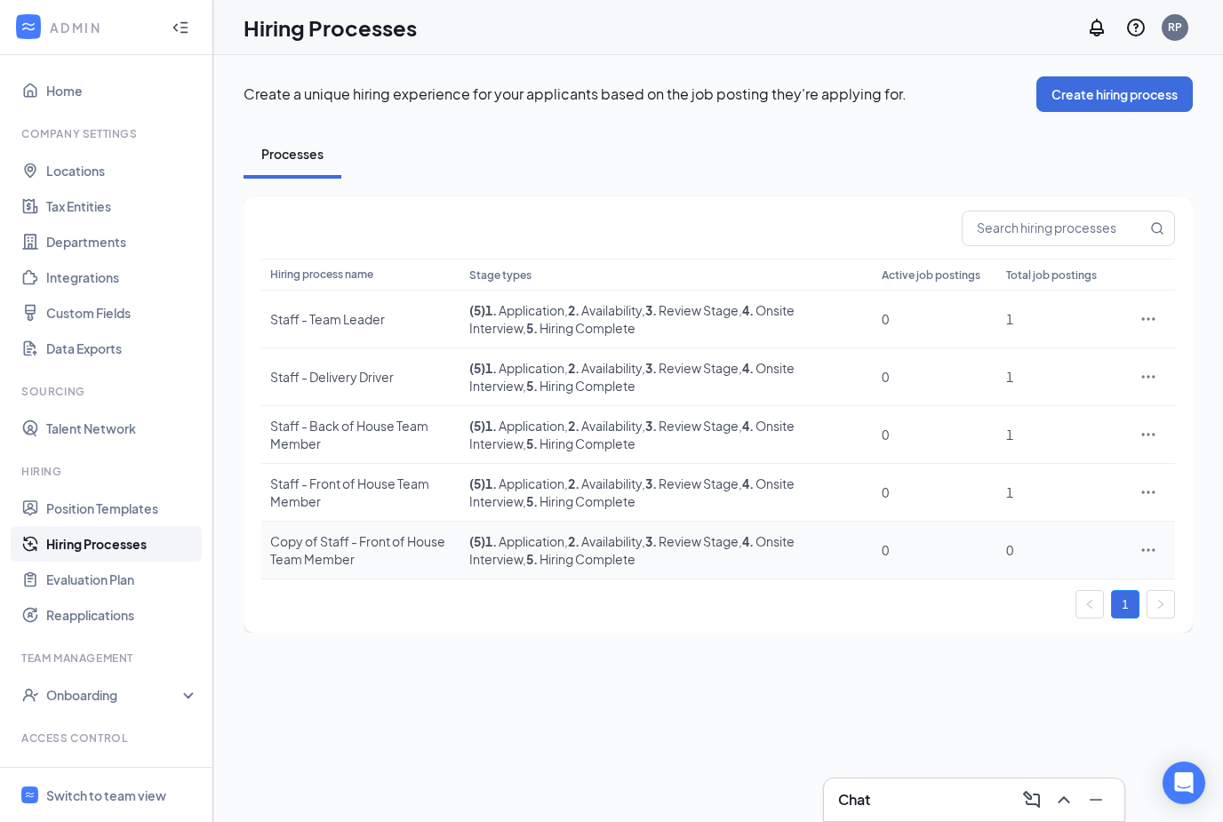
click at [378, 543] on div "Copy of Staff - Front of House Team Member" at bounding box center [360, 550] width 181 height 36
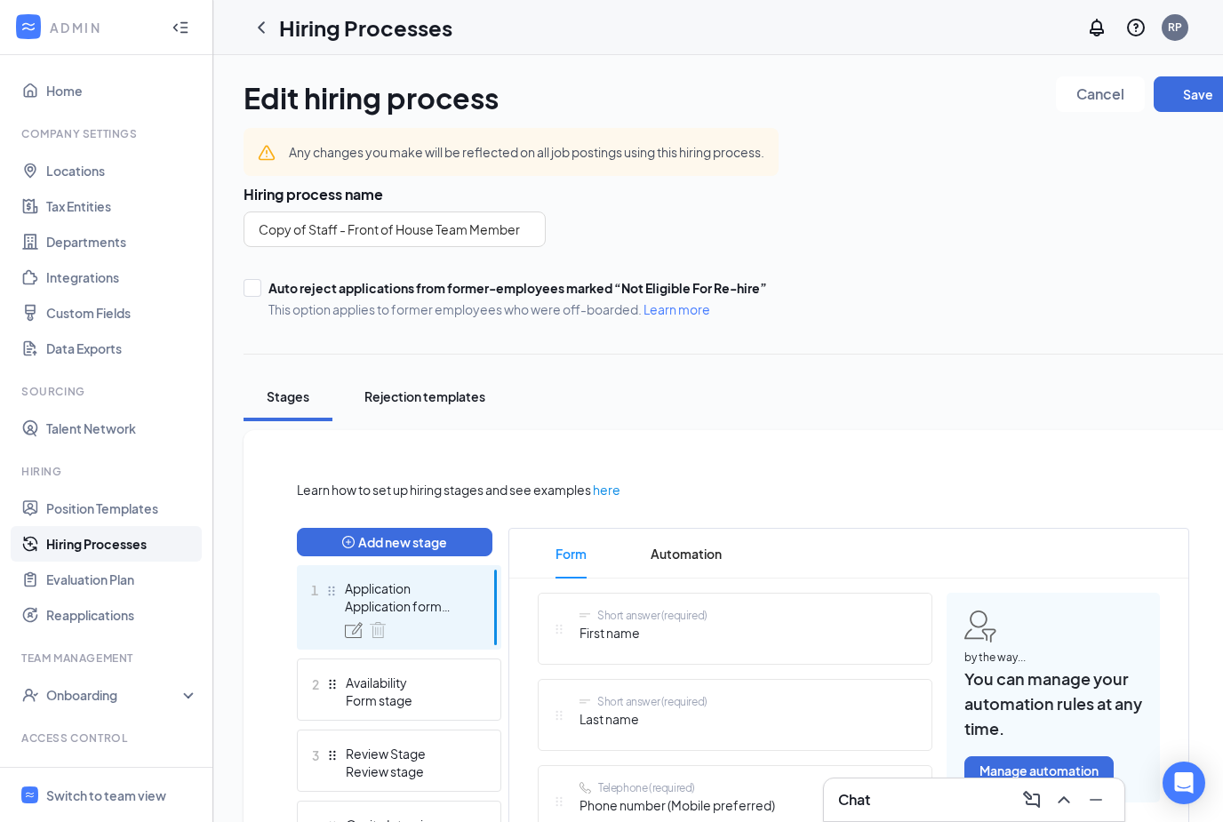
click at [429, 387] on button "Rejection templates" at bounding box center [425, 396] width 156 height 49
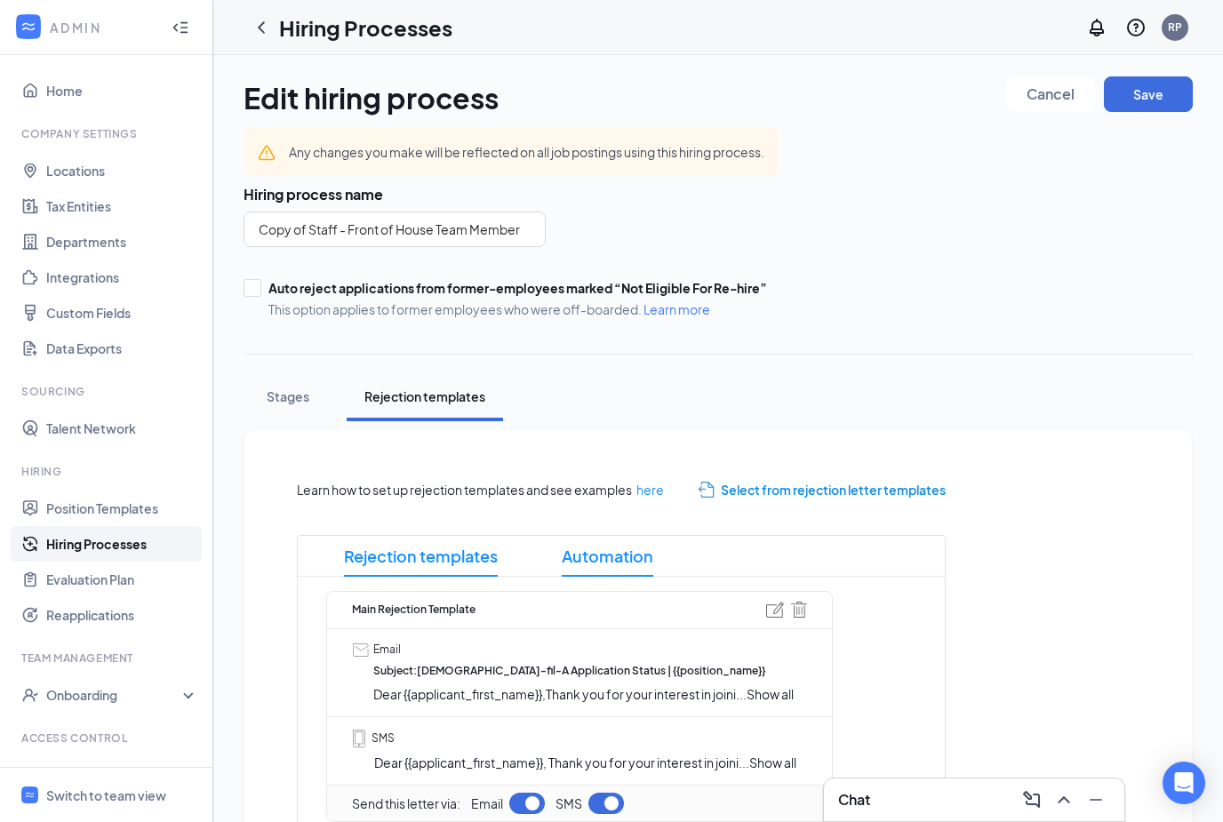
click at [626, 541] on span "Automation" at bounding box center [608, 556] width 92 height 41
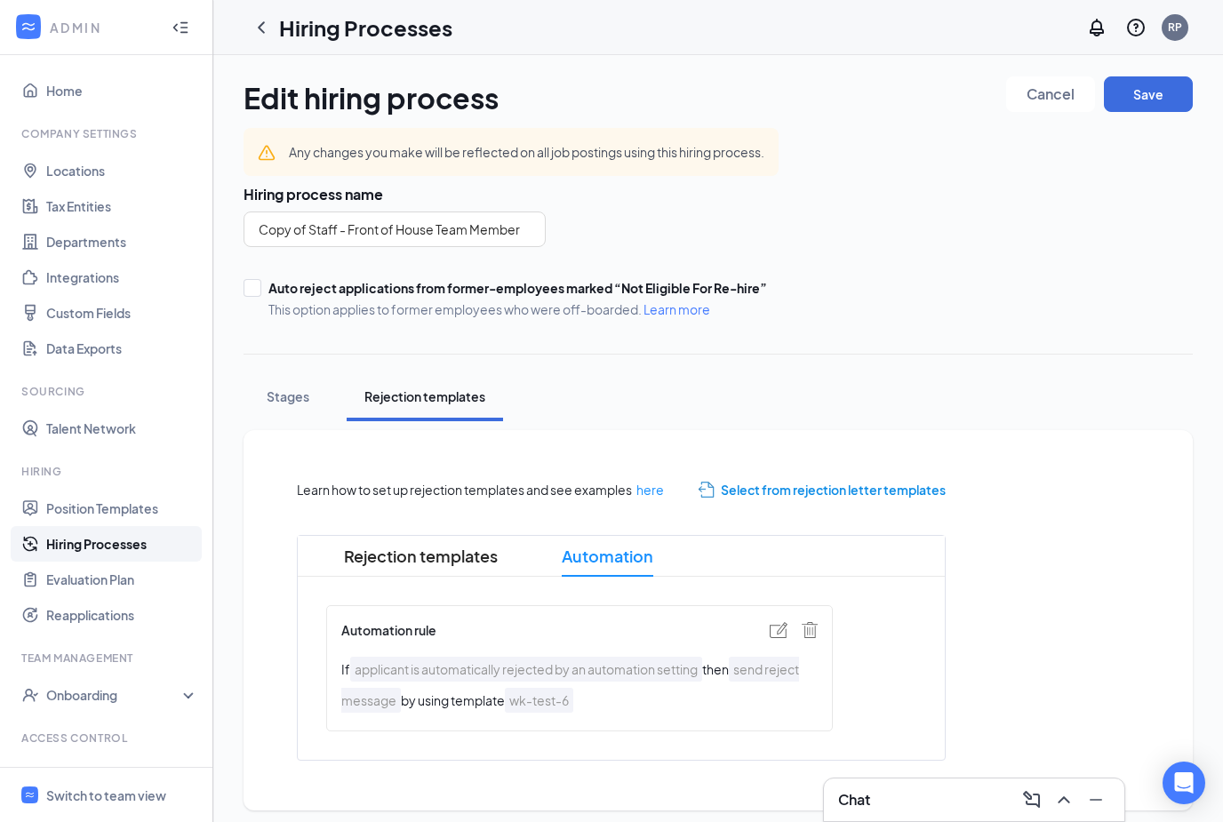
scroll to position [57, 0]
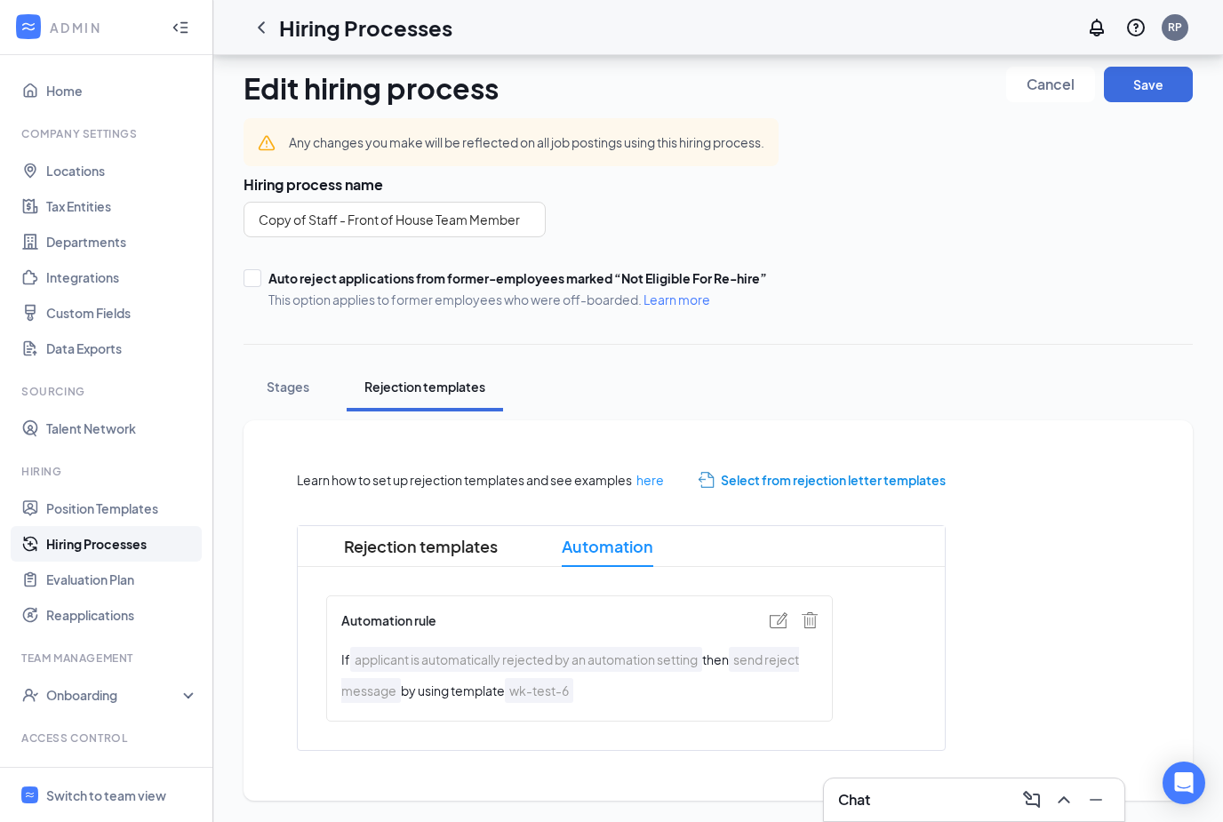
click at [779, 612] on img at bounding box center [779, 620] width 18 height 16
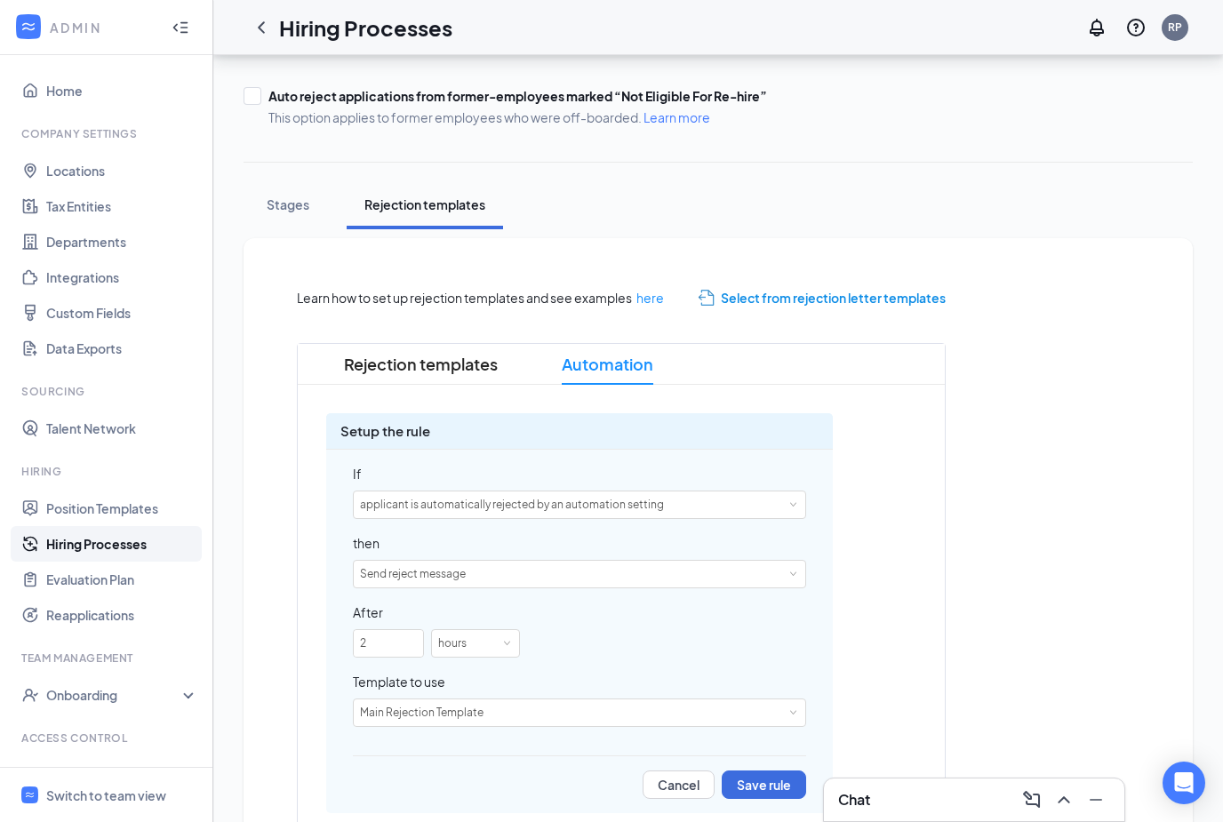
scroll to position [240, 0]
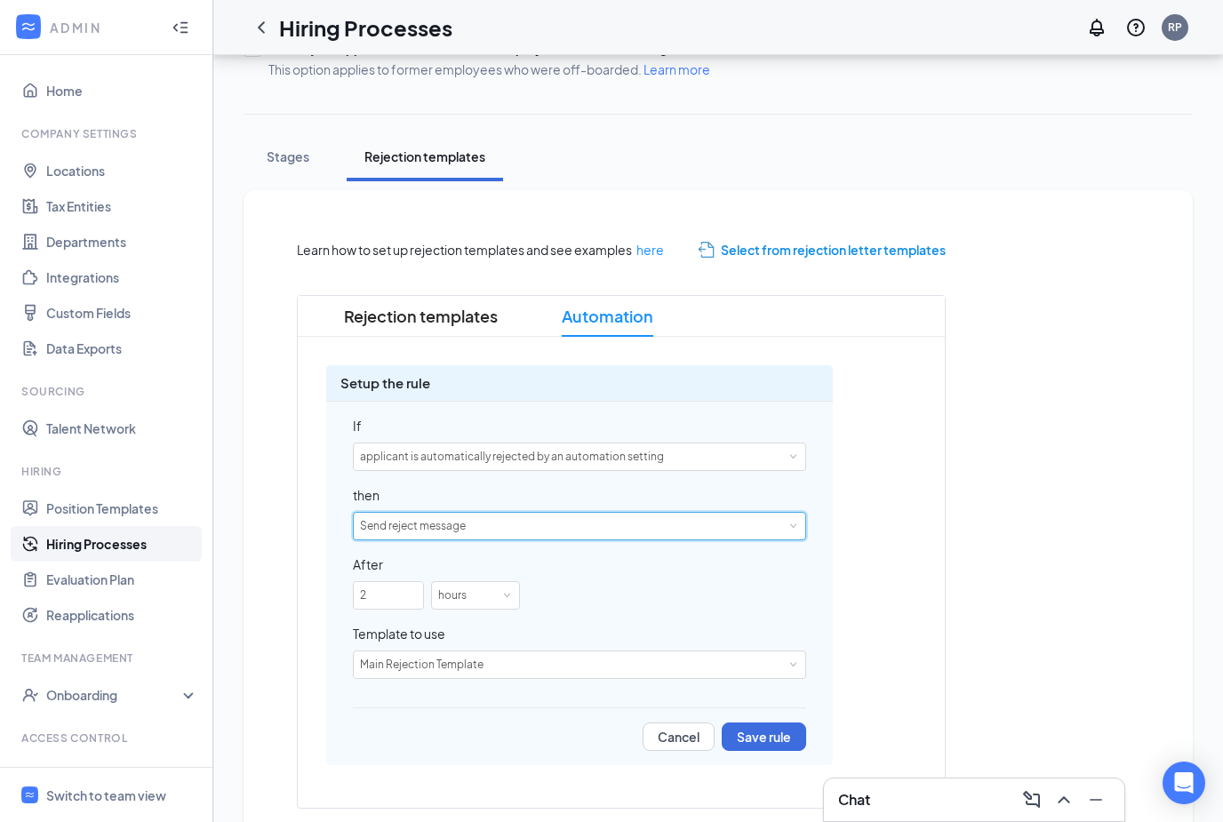
click at [776, 524] on div "Send reject message" at bounding box center [579, 526] width 439 height 27
click at [942, 487] on div "Rejection templates Automation Setup the rule If applicant is automatically rej…" at bounding box center [621, 552] width 649 height 514
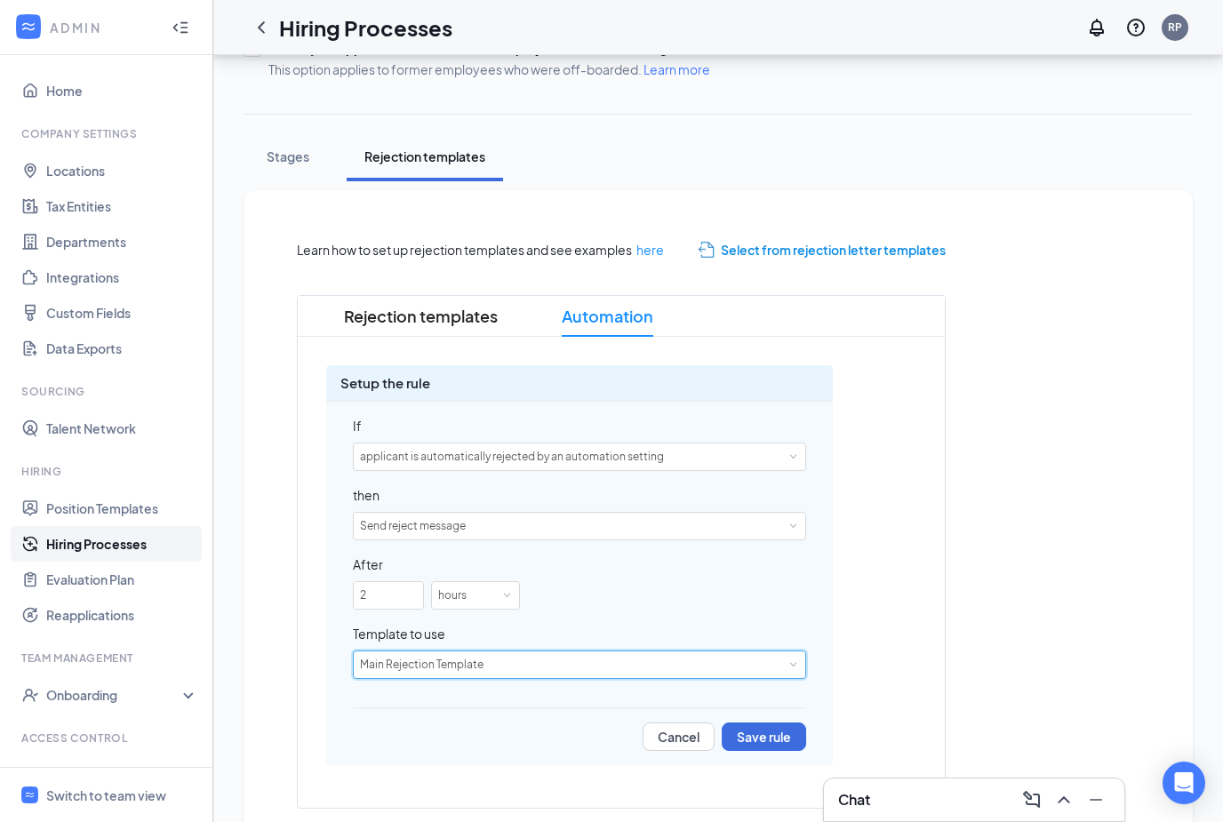
click at [743, 669] on div "Main Rejection Template" at bounding box center [579, 665] width 439 height 27
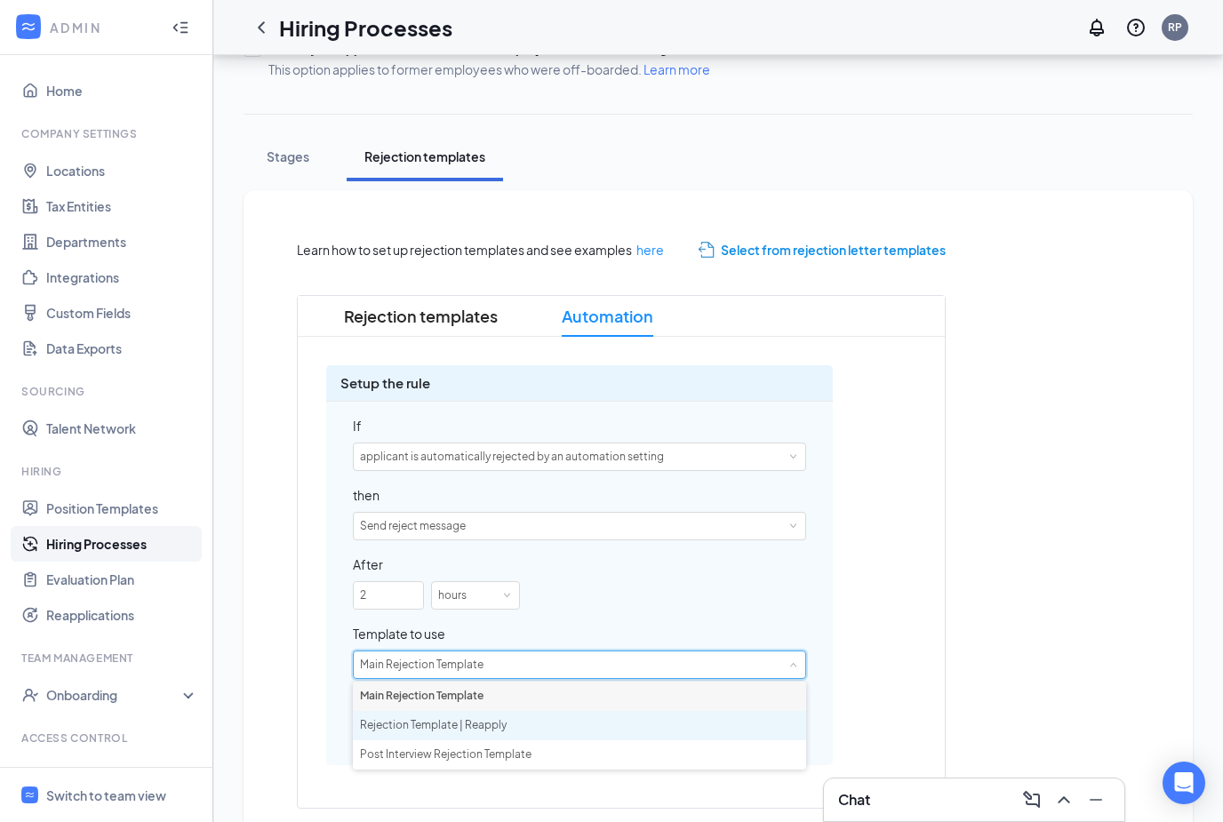
click at [564, 733] on li "Rejection Template | Reapply" at bounding box center [579, 725] width 453 height 29
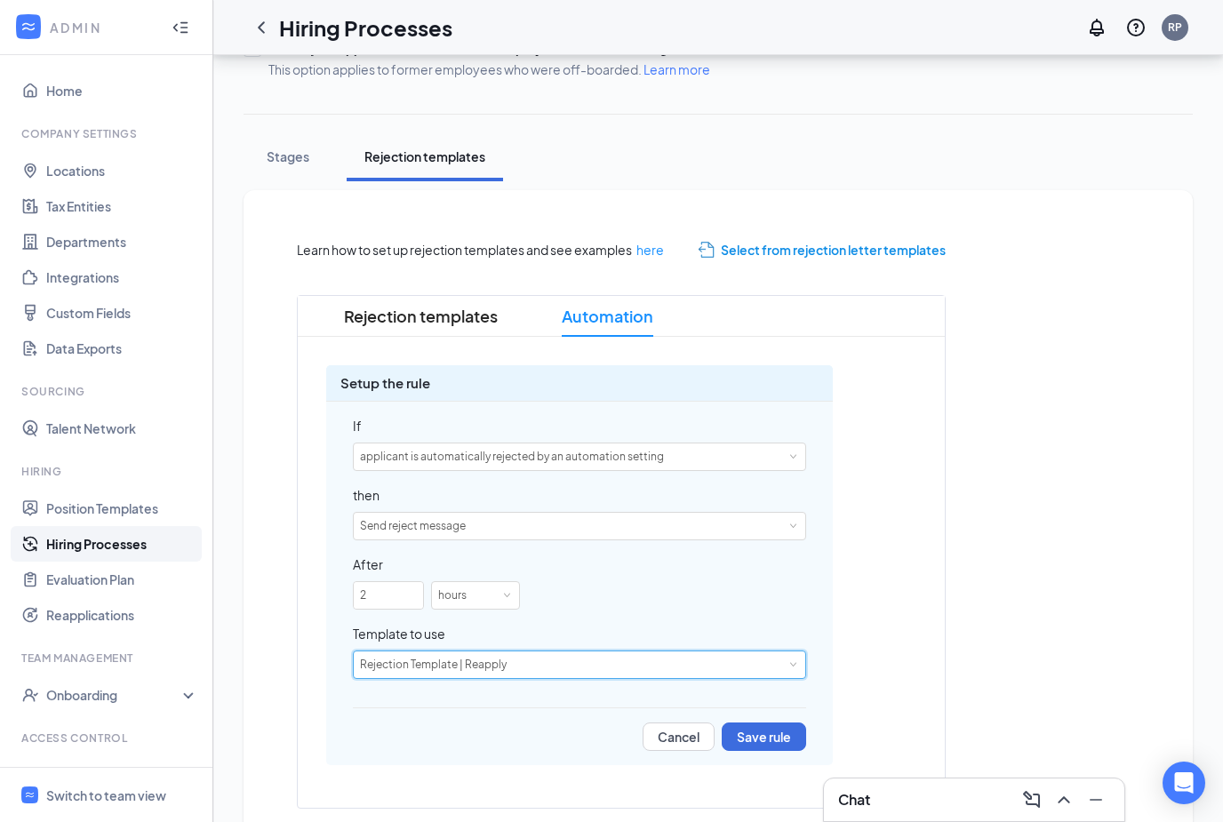
click at [921, 565] on div "Rejection templates Automation Setup the rule If applicant is automatically rej…" at bounding box center [621, 552] width 649 height 514
click at [500, 574] on div "If applicant is automatically rejected by an automation setting then Send rejec…" at bounding box center [579, 584] width 507 height 364
click at [774, 736] on button "Save rule" at bounding box center [764, 737] width 84 height 28
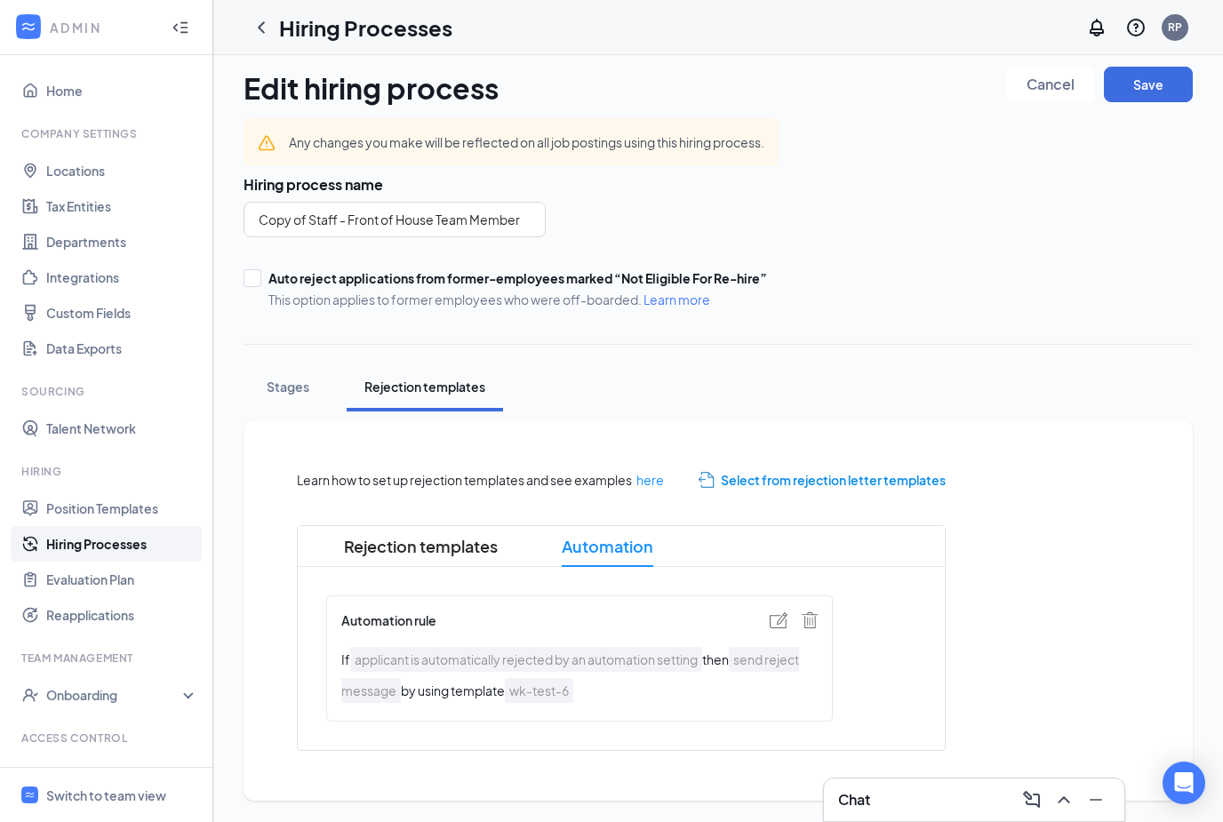
scroll to position [28, 0]
click at [133, 526] on link "Hiring Processes" at bounding box center [122, 544] width 152 height 36
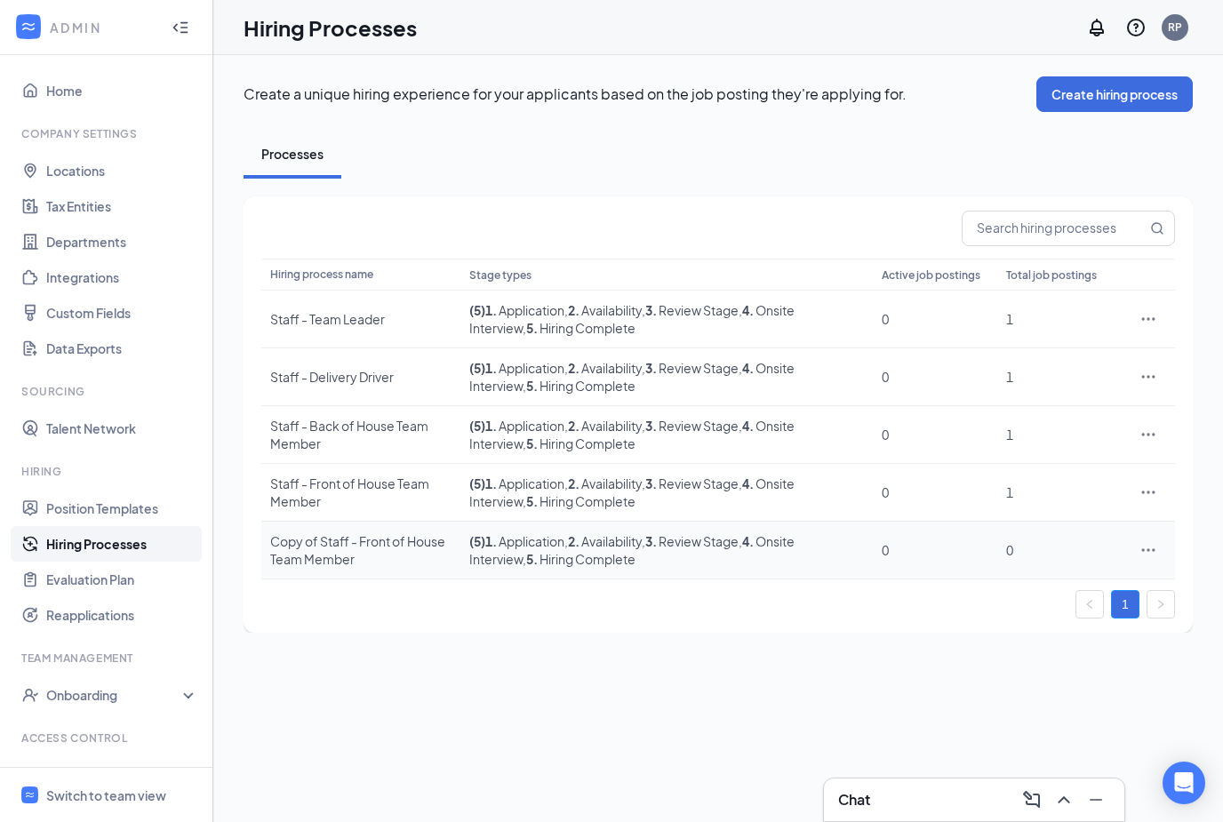
click at [1152, 541] on icon "Ellipses" at bounding box center [1149, 550] width 18 height 18
click at [1018, 701] on span "Delete" at bounding box center [1010, 709] width 40 height 16
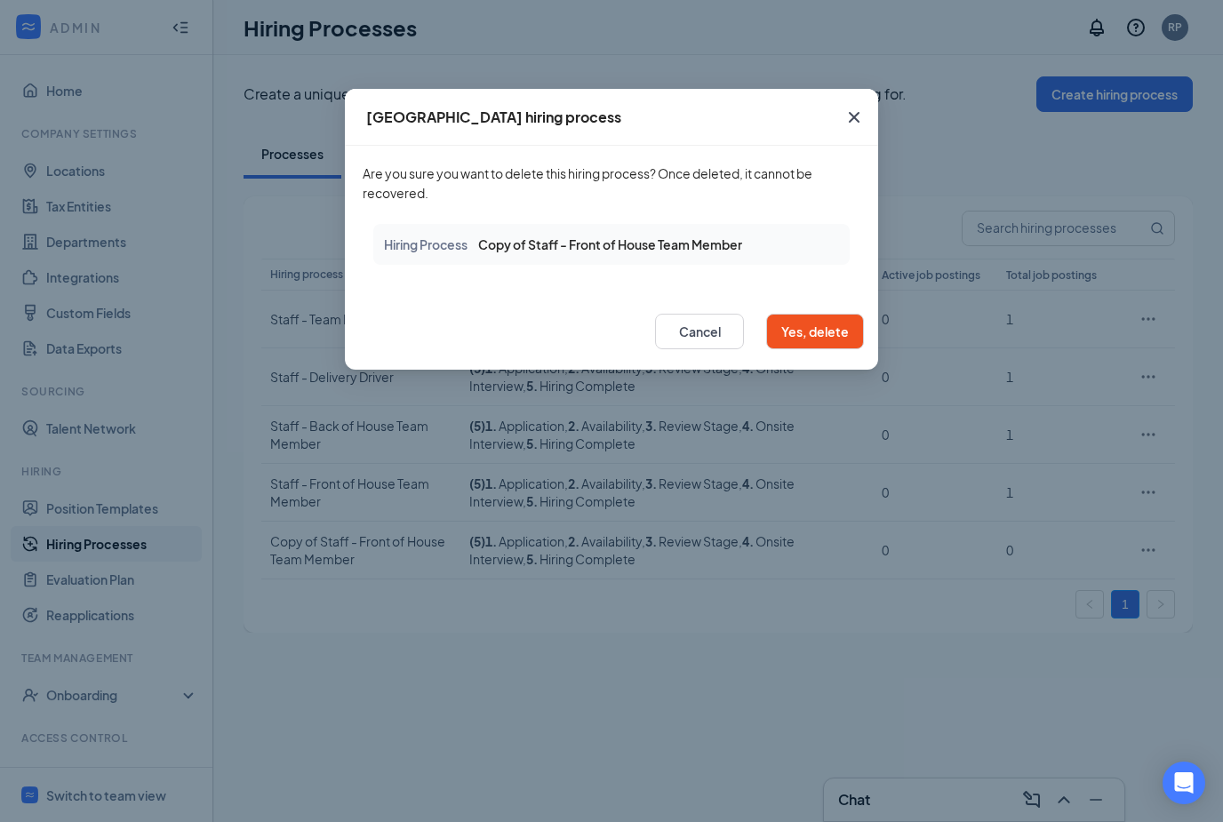
click at [814, 319] on button "Yes, delete" at bounding box center [815, 332] width 98 height 36
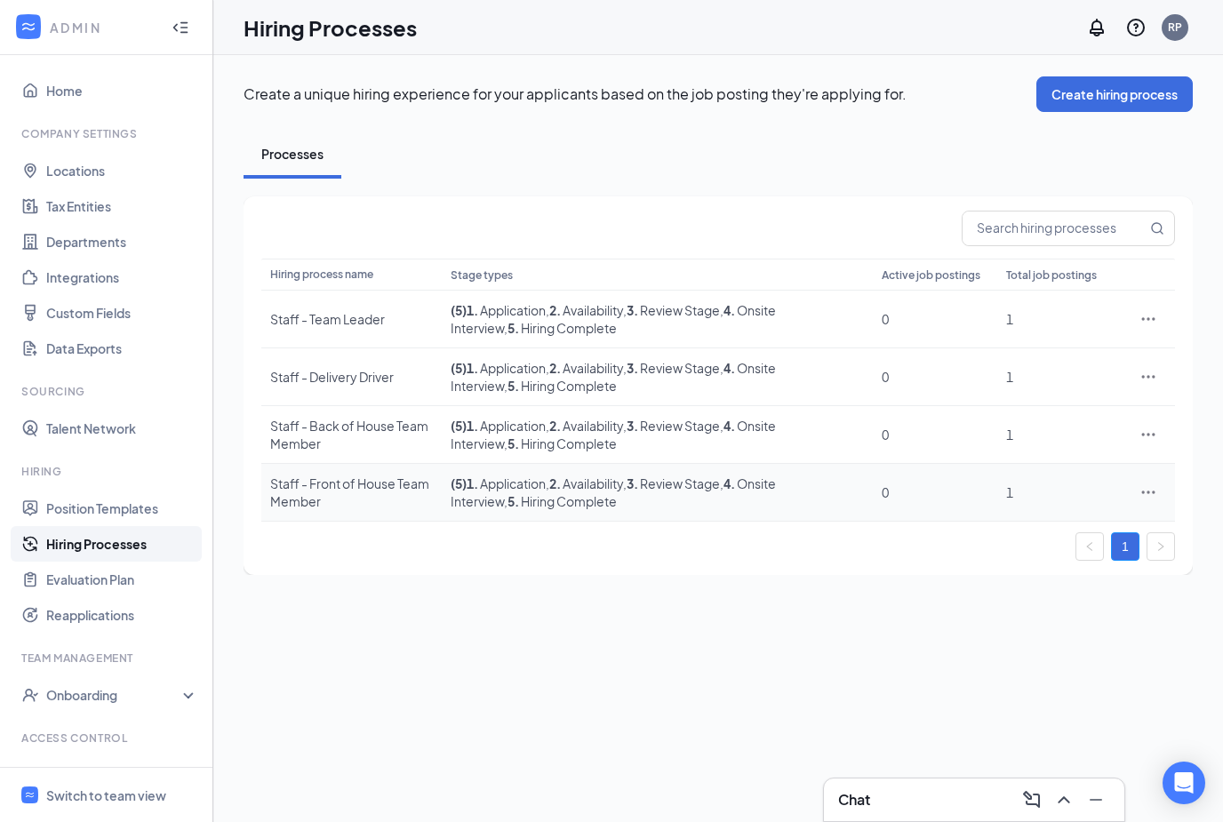
click at [1148, 484] on icon "Ellipses" at bounding box center [1149, 493] width 18 height 18
click at [1081, 519] on span "Edit" at bounding box center [1066, 529] width 153 height 20
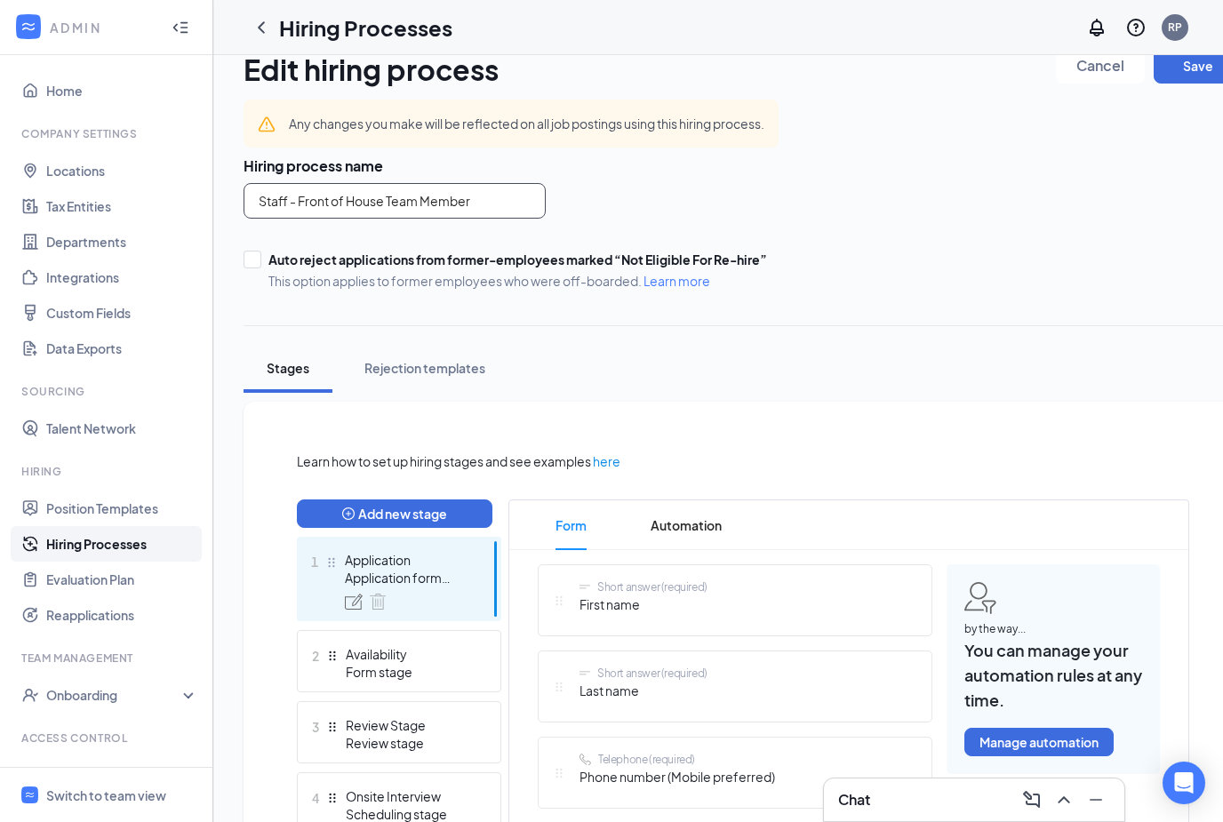
click at [485, 191] on input "Staff - Front of House Team Member" at bounding box center [395, 201] width 302 height 36
drag, startPoint x: 486, startPoint y: 202, endPoint x: 229, endPoint y: 219, distance: 257.5
drag, startPoint x: 493, startPoint y: 203, endPoint x: 230, endPoint y: 202, distance: 263.1
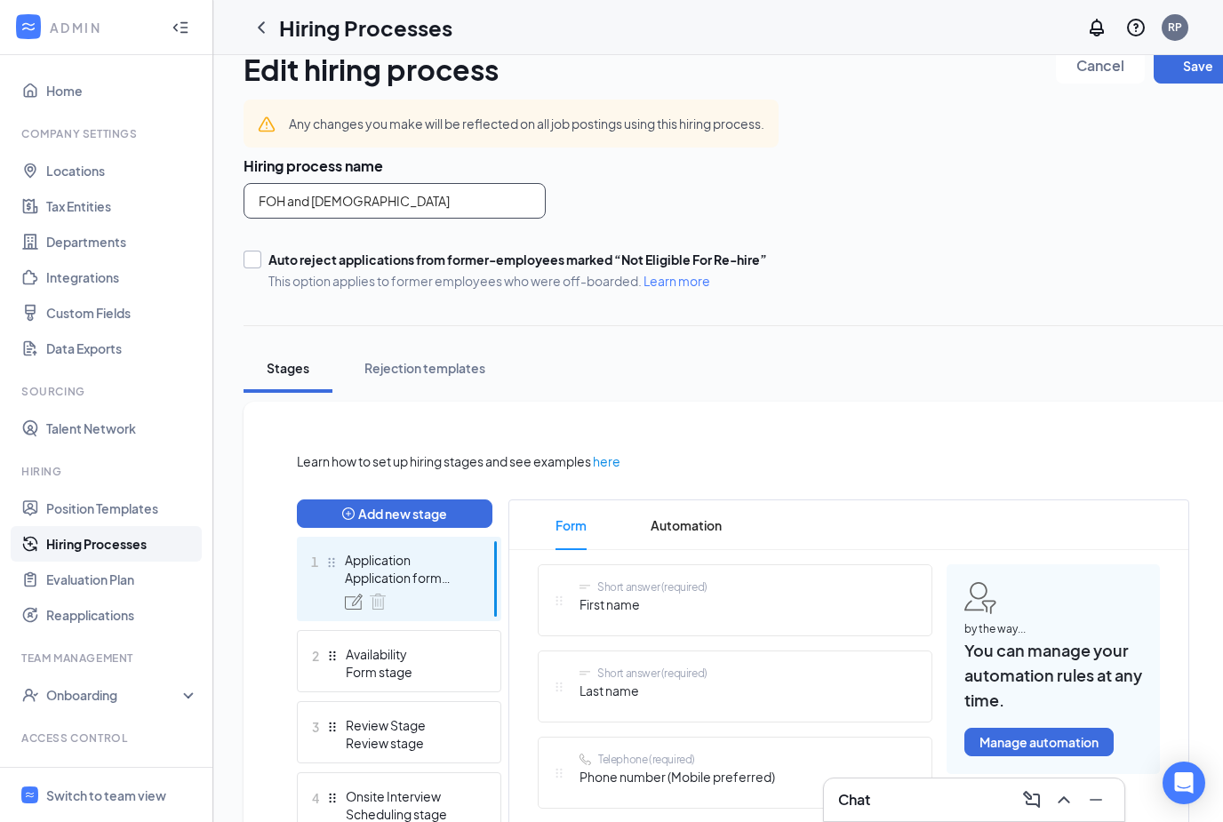
type input "FOH and BOH"
click at [732, 254] on div "Auto reject applications from former-employees marked “Not Eligible For Re-hire”" at bounding box center [517, 260] width 499 height 18
click at [256, 254] on input "Auto reject applications from former-employees marked “Not Eligible For Re-hire…" at bounding box center [250, 257] width 12 height 12
checkbox input "true"
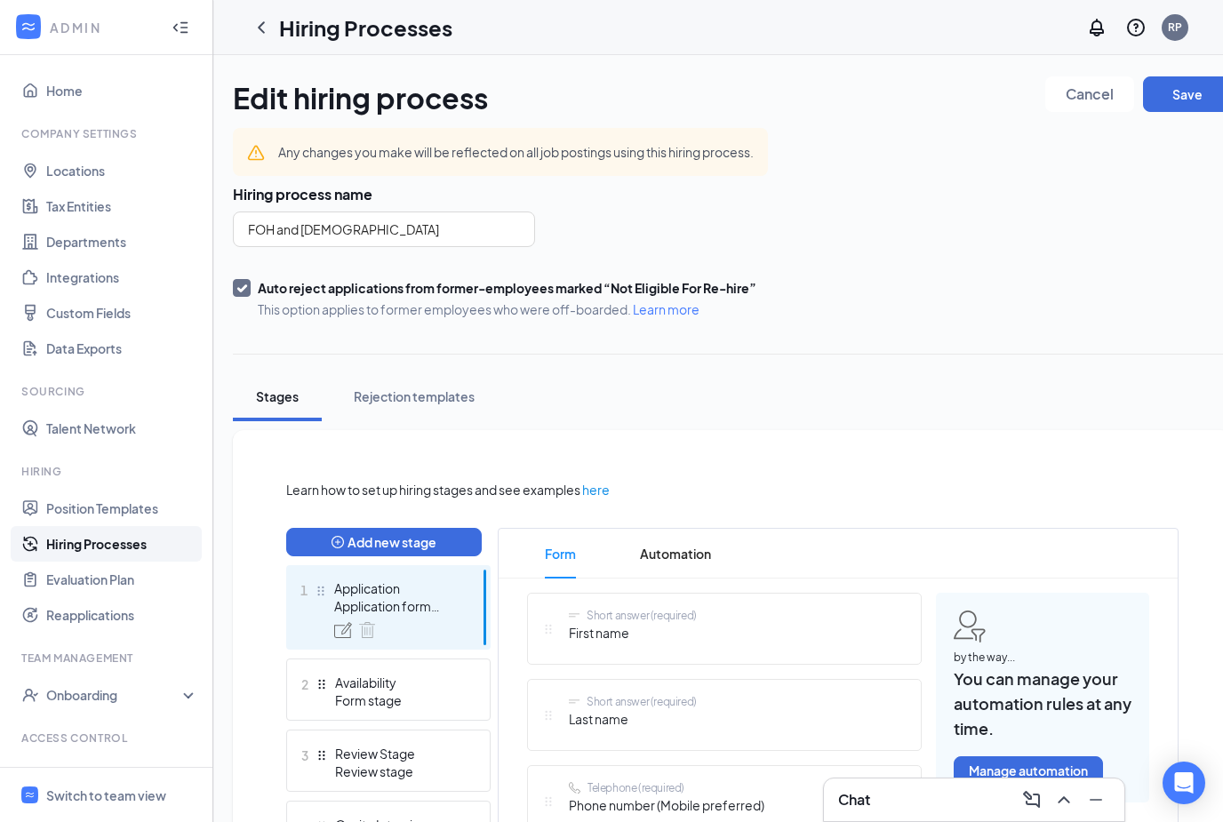
scroll to position [0, 29]
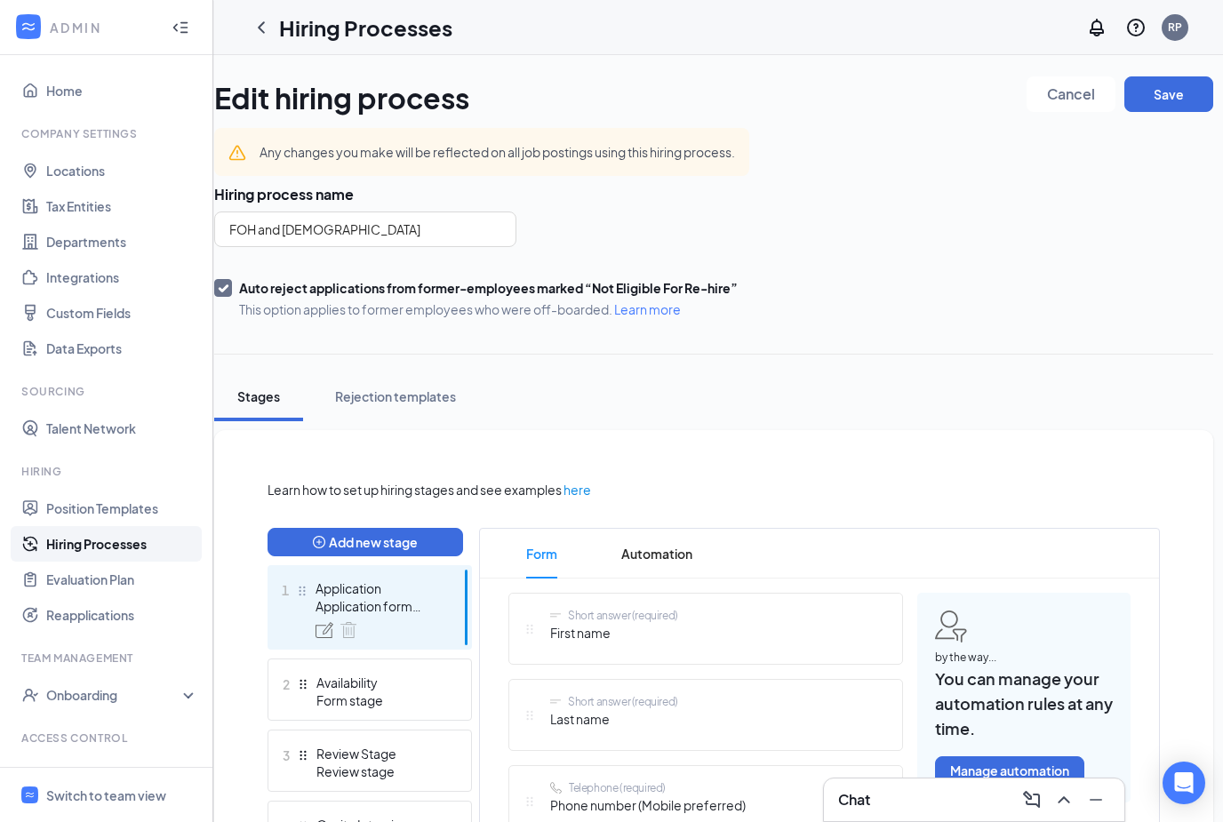
click at [1019, 291] on div "Auto reject applications from former-employees marked “Not Eligible For Re-hire…" at bounding box center [713, 298] width 999 height 39
click at [1188, 105] on button "Save" at bounding box center [1169, 94] width 89 height 36
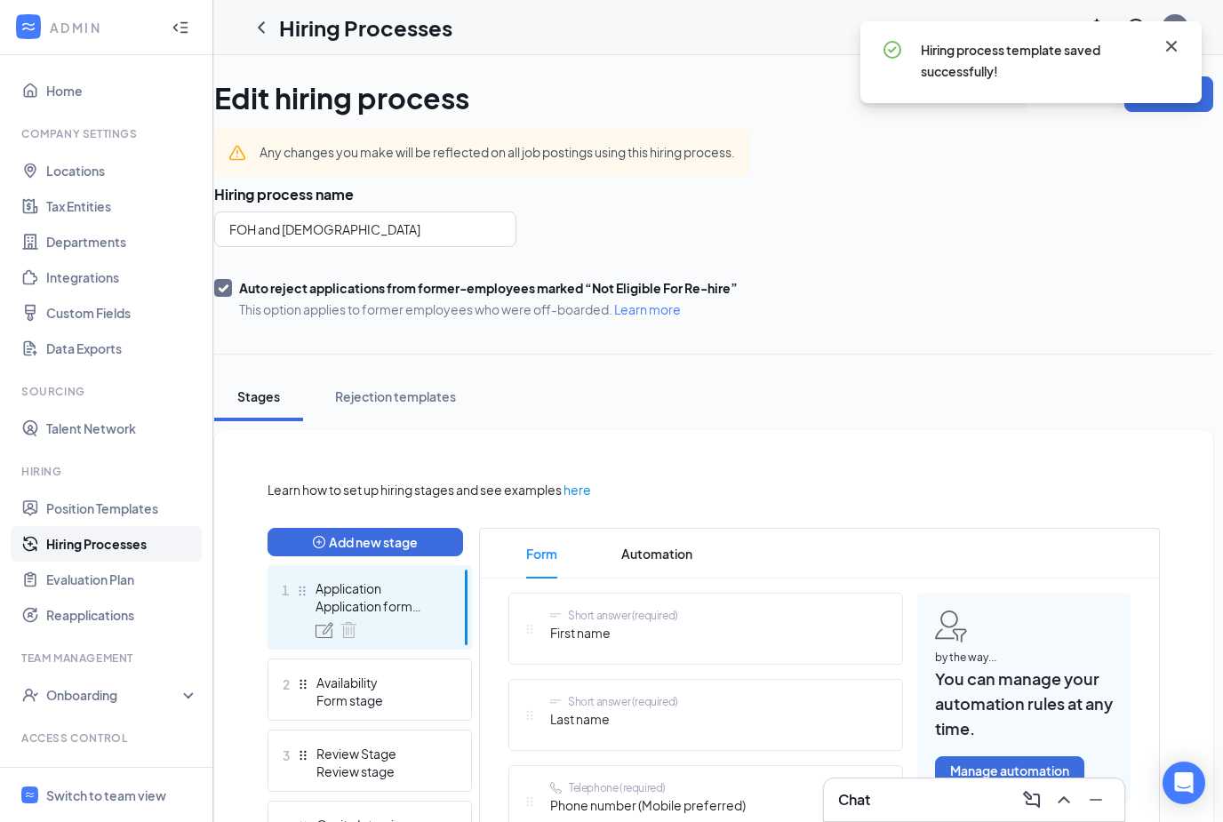
click at [1173, 51] on icon "Cross" at bounding box center [1171, 46] width 21 height 21
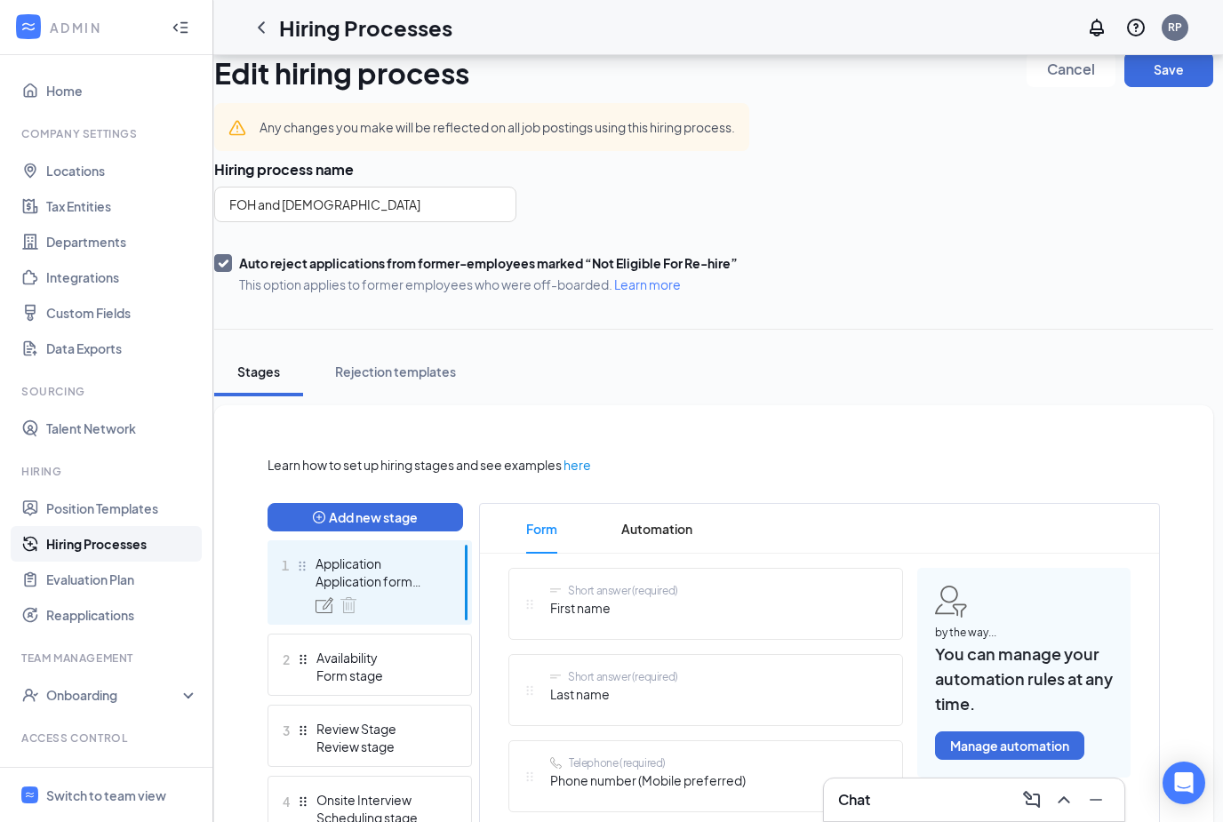
scroll to position [0, 0]
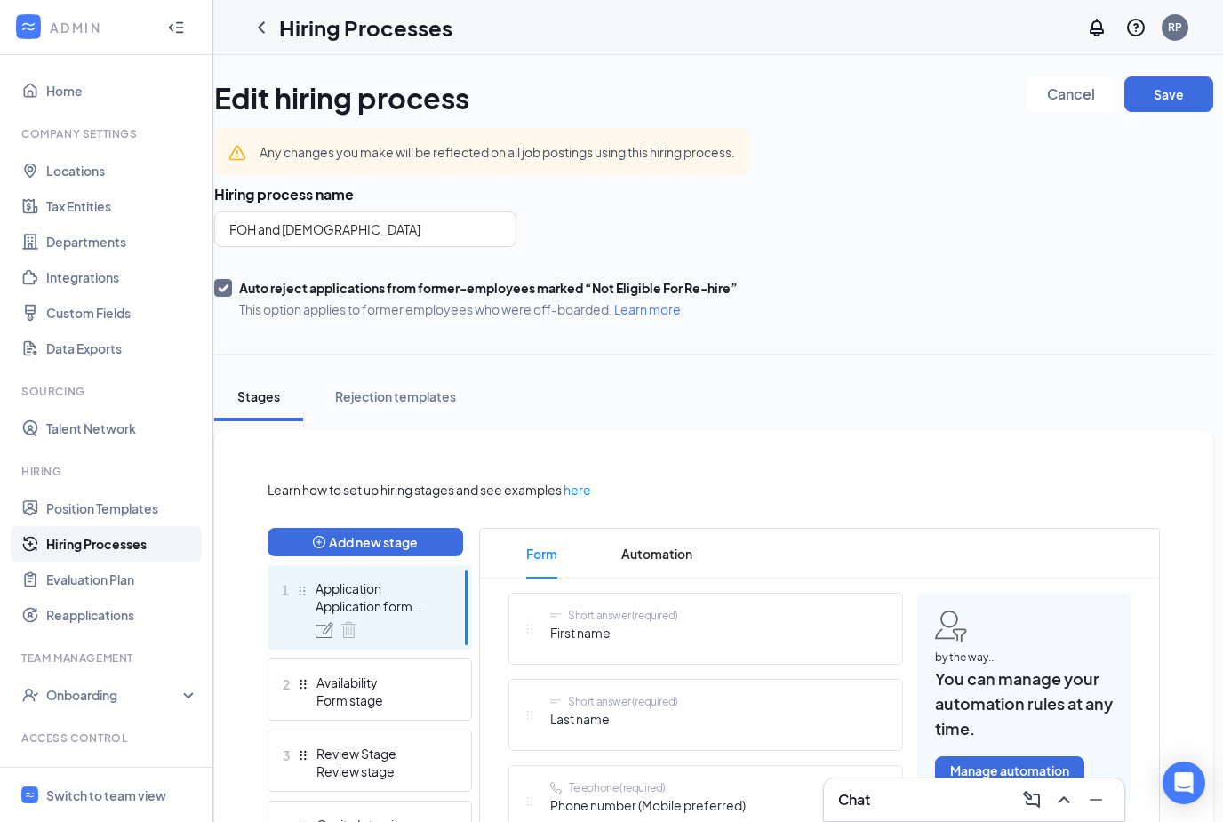
click at [178, 28] on icon "Collapse" at bounding box center [176, 28] width 18 height 18
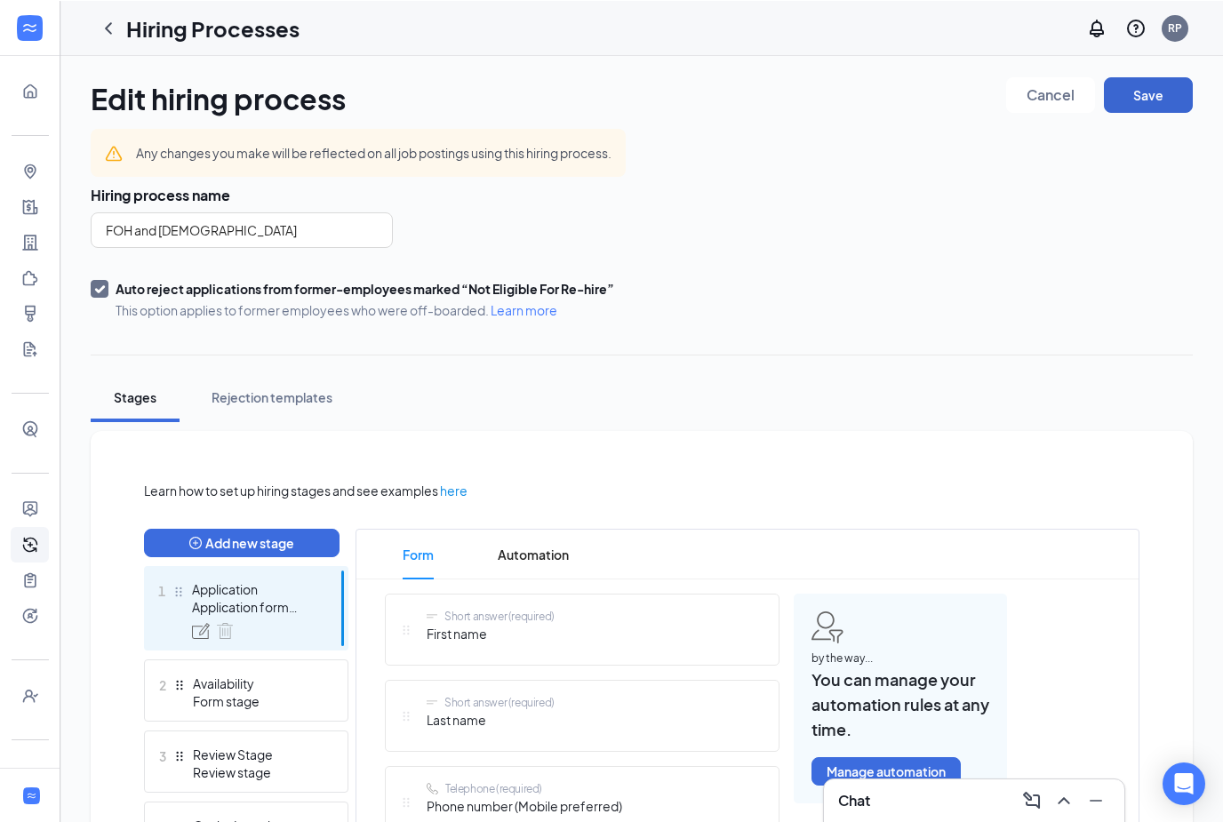
click at [1159, 105] on button "Save" at bounding box center [1148, 94] width 89 height 36
click at [108, 33] on icon "ChevronLeft" at bounding box center [108, 27] width 21 height 21
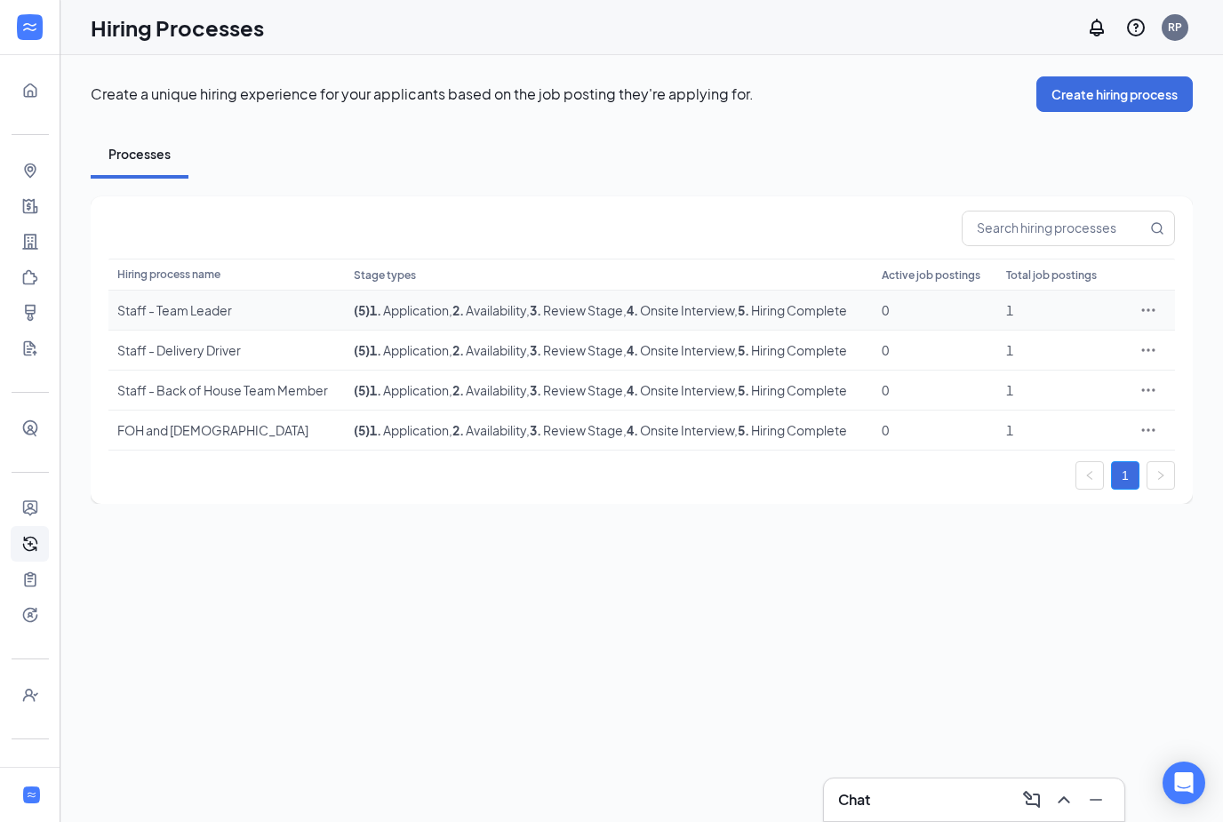
click at [176, 308] on div "Staff - Team Leader" at bounding box center [226, 310] width 219 height 18
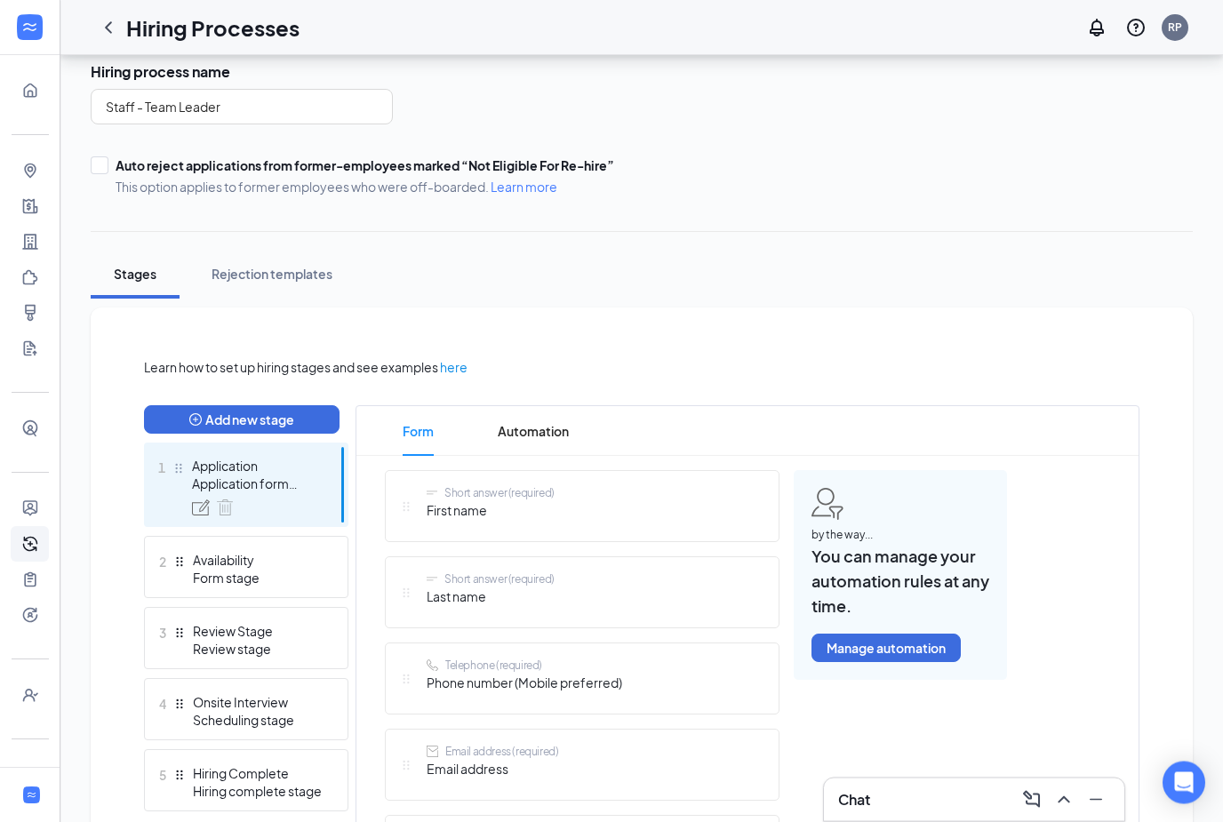
scroll to position [137, 0]
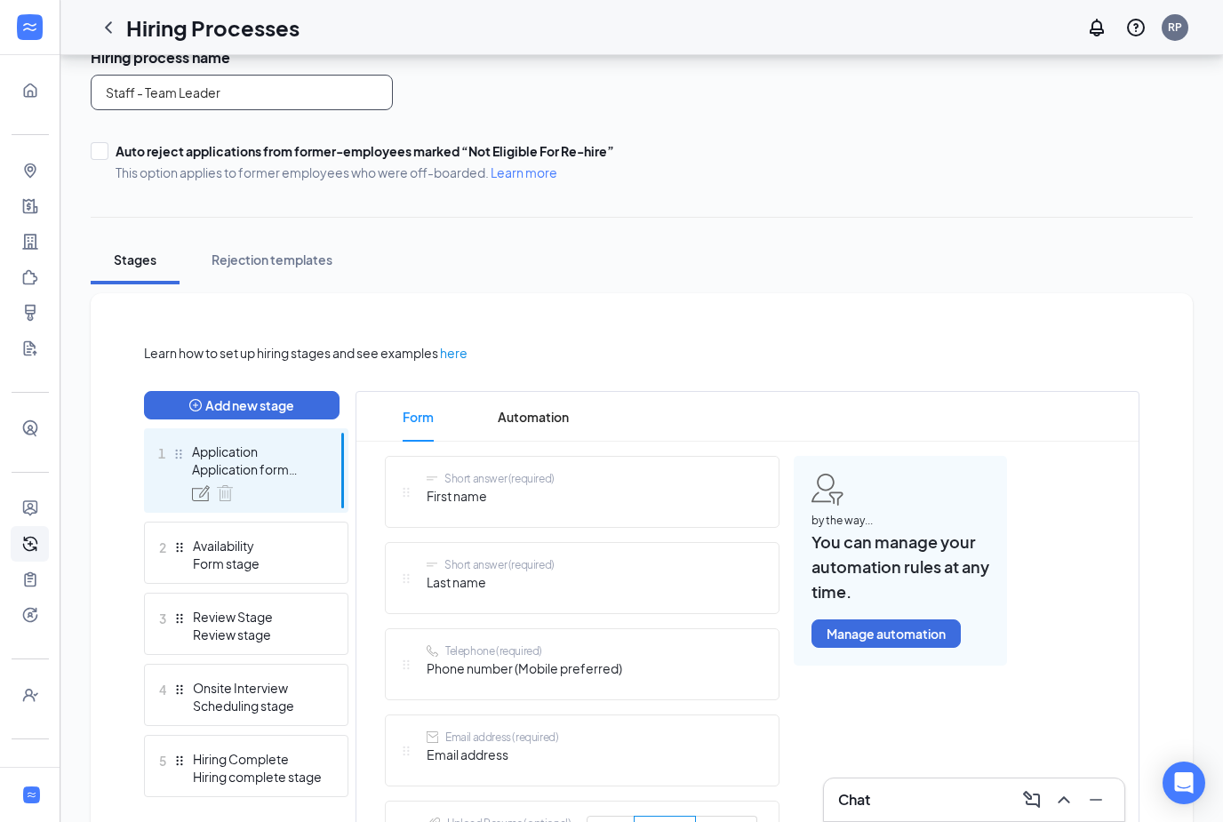
drag, startPoint x: 245, startPoint y: 92, endPoint x: 0, endPoint y: 99, distance: 245.5
click at [147, 92] on input "Staff - Team Leader" at bounding box center [242, 93] width 302 height 36
type input "Team Leader"
click at [94, 152] on input "Auto reject applications from former-employees marked “Not Eligible For Re-hire…" at bounding box center [97, 148] width 12 height 12
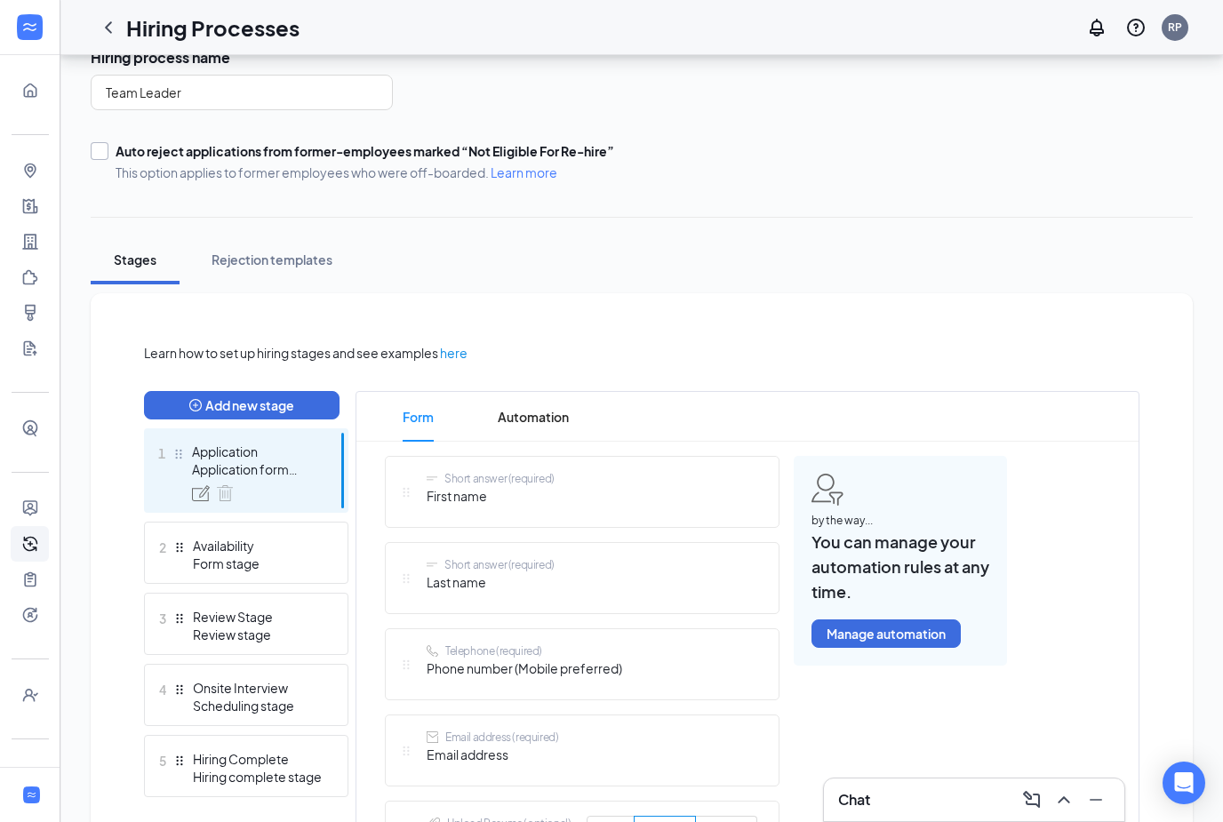
checkbox input "true"
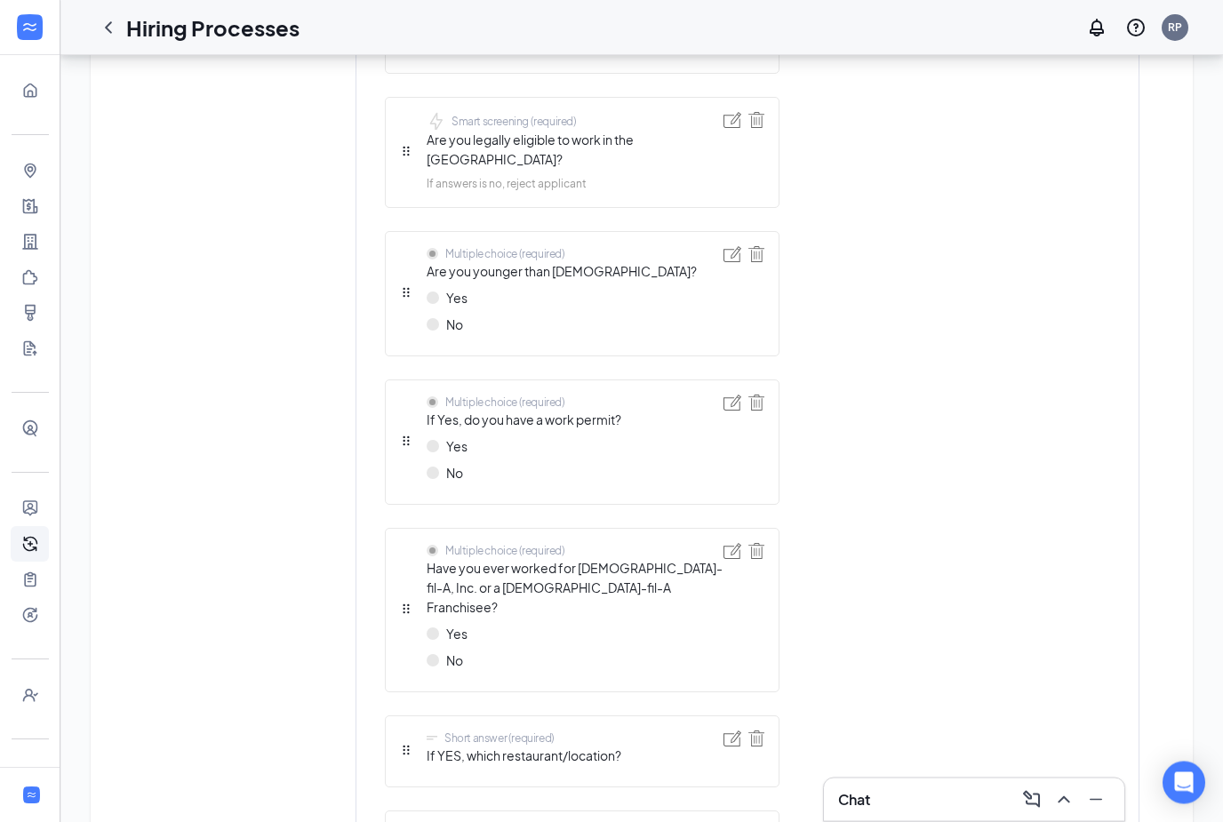
scroll to position [936, 0]
click at [726, 252] on div at bounding box center [733, 293] width 18 height 95
click at [729, 251] on div at bounding box center [733, 293] width 18 height 95
click at [728, 246] on img at bounding box center [733, 254] width 18 height 16
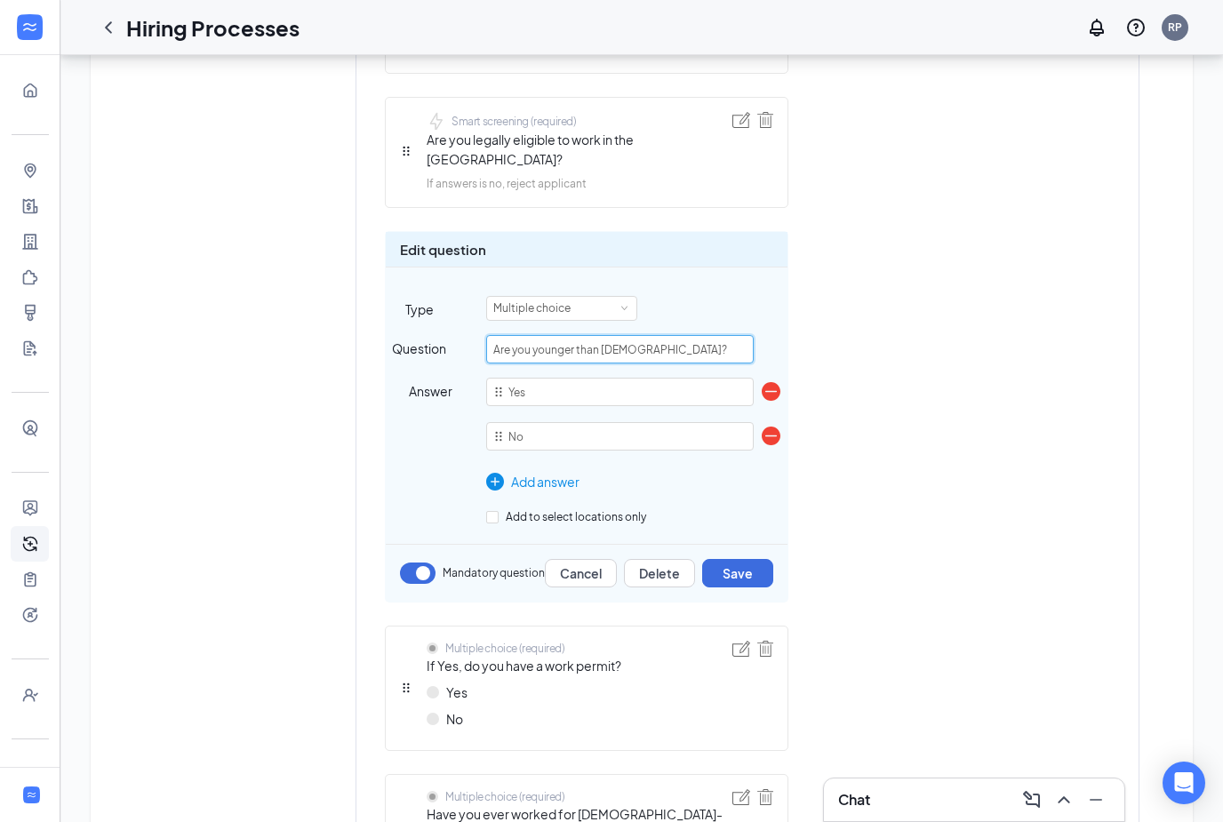
click at [553, 335] on input "Are you younger than 18 years old?" at bounding box center [620, 349] width 268 height 28
click at [883, 500] on div "Short answer (required) First name Short answer (required) Last name Telephone …" at bounding box center [696, 444] width 622 height 1574
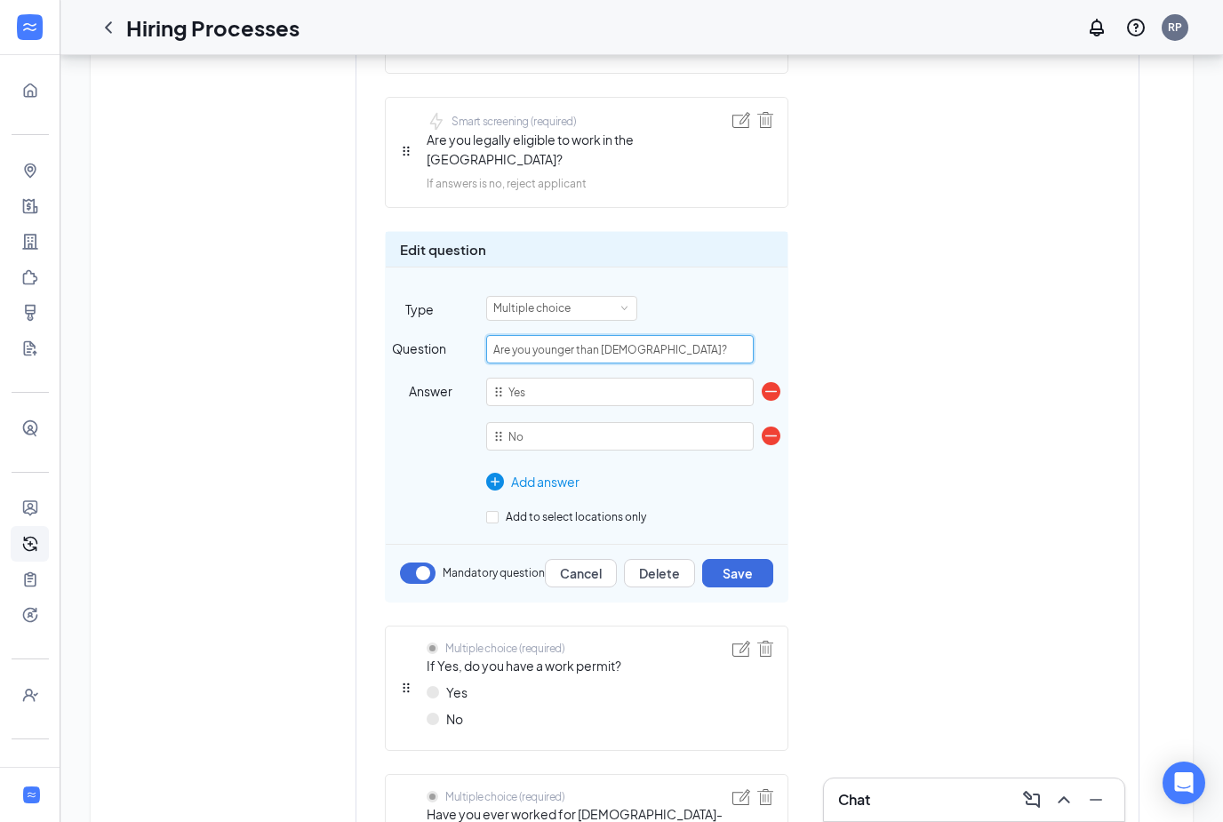
click at [544, 335] on input "Are you younger than 18 years old?" at bounding box center [620, 349] width 268 height 28
drag, startPoint x: 685, startPoint y: 314, endPoint x: 713, endPoint y: 342, distance: 40.2
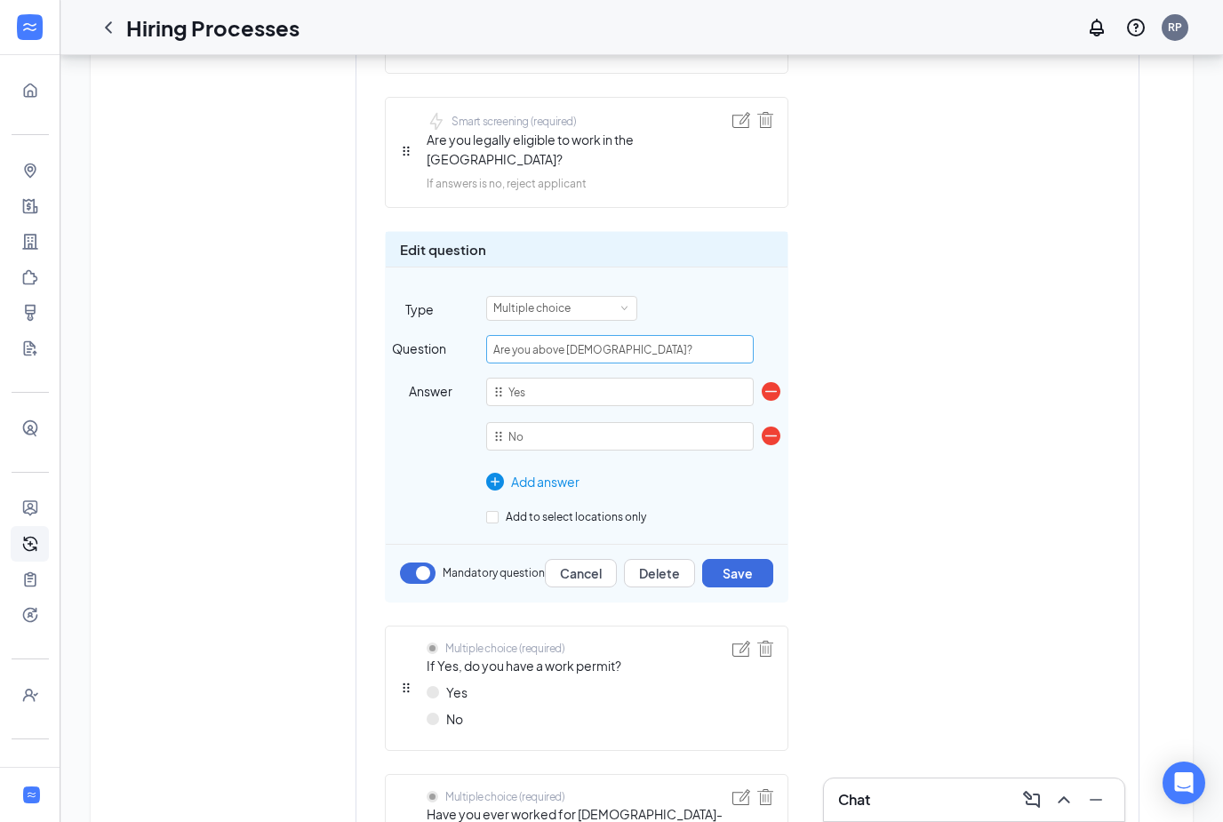
click at [710, 340] on input "Are you above 18 years old?" at bounding box center [620, 349] width 268 height 28
click at [556, 335] on input "Are you above 18 years old?" at bounding box center [620, 349] width 268 height 28
click at [696, 335] on input "Are you older than 18 years old?" at bounding box center [620, 349] width 268 height 28
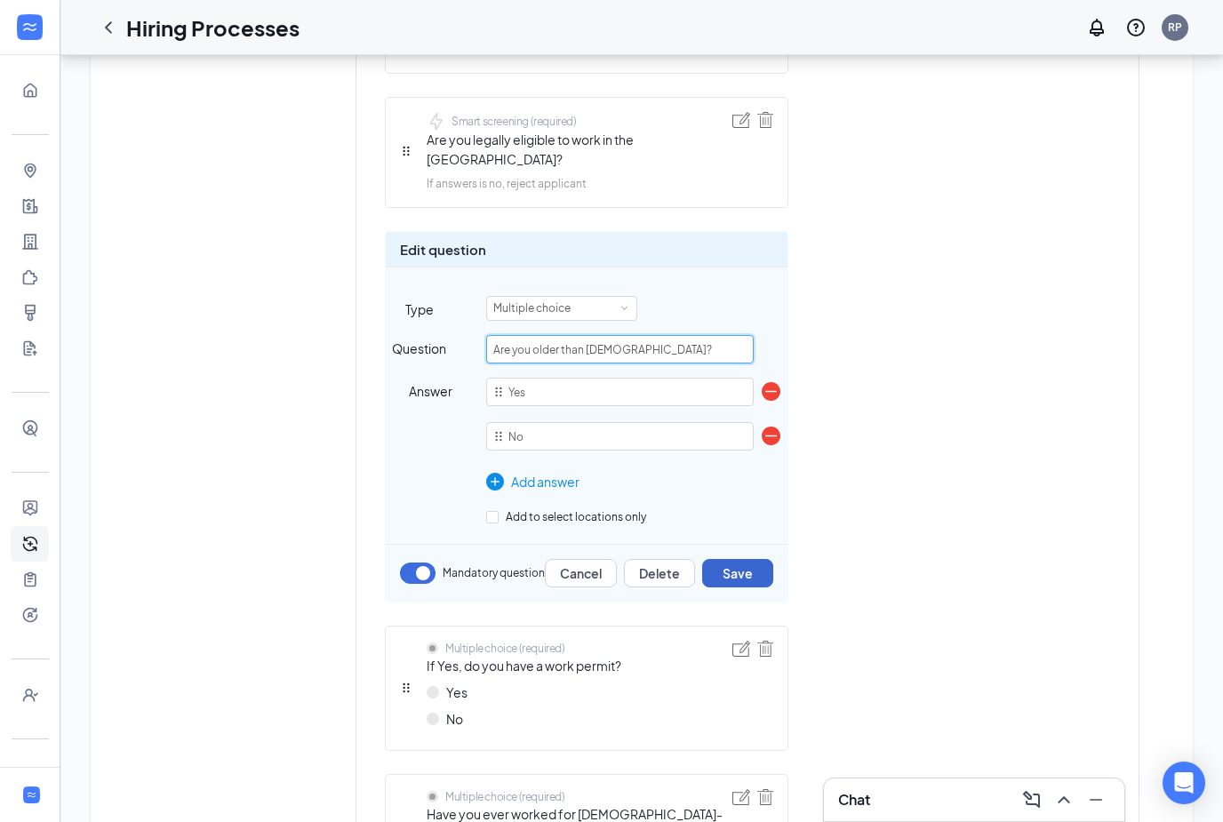
type input "Are you older than 18 years old?"
click at [747, 559] on button "Save" at bounding box center [737, 573] width 71 height 28
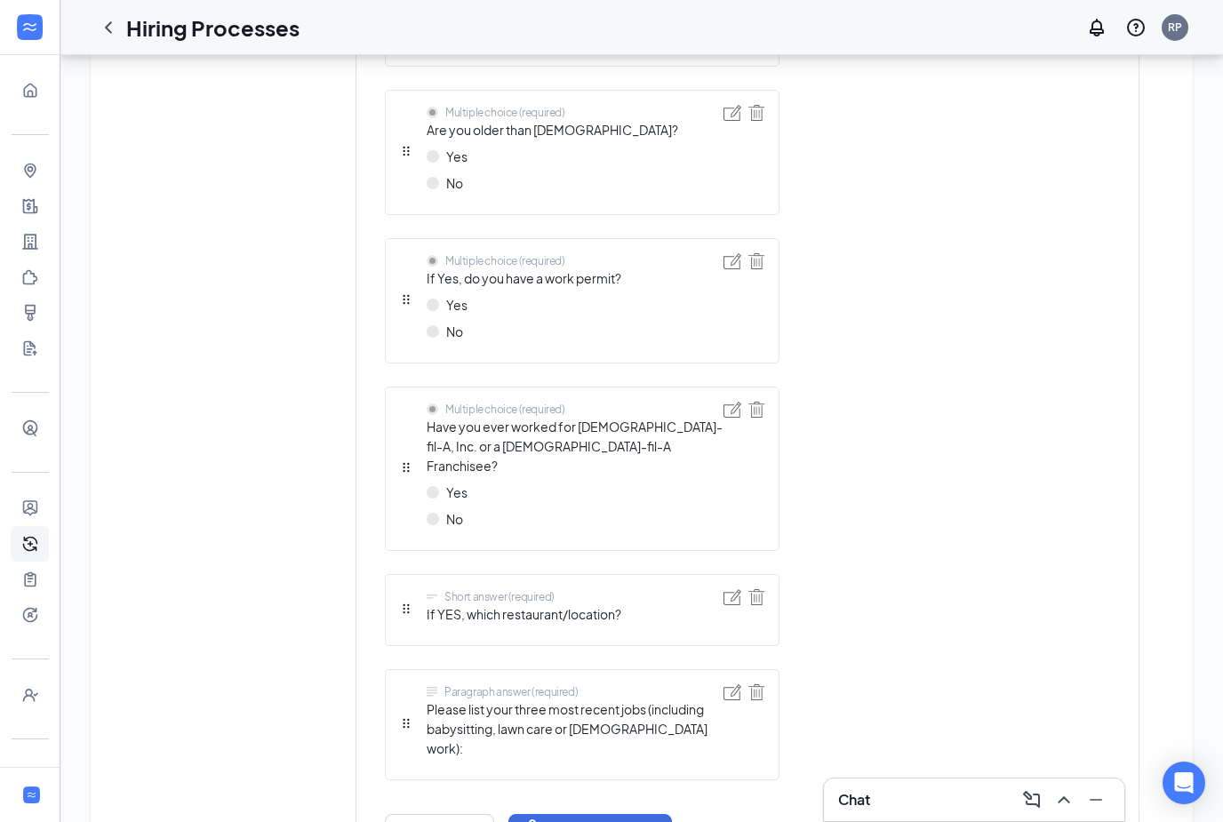
scroll to position [1084, 0]
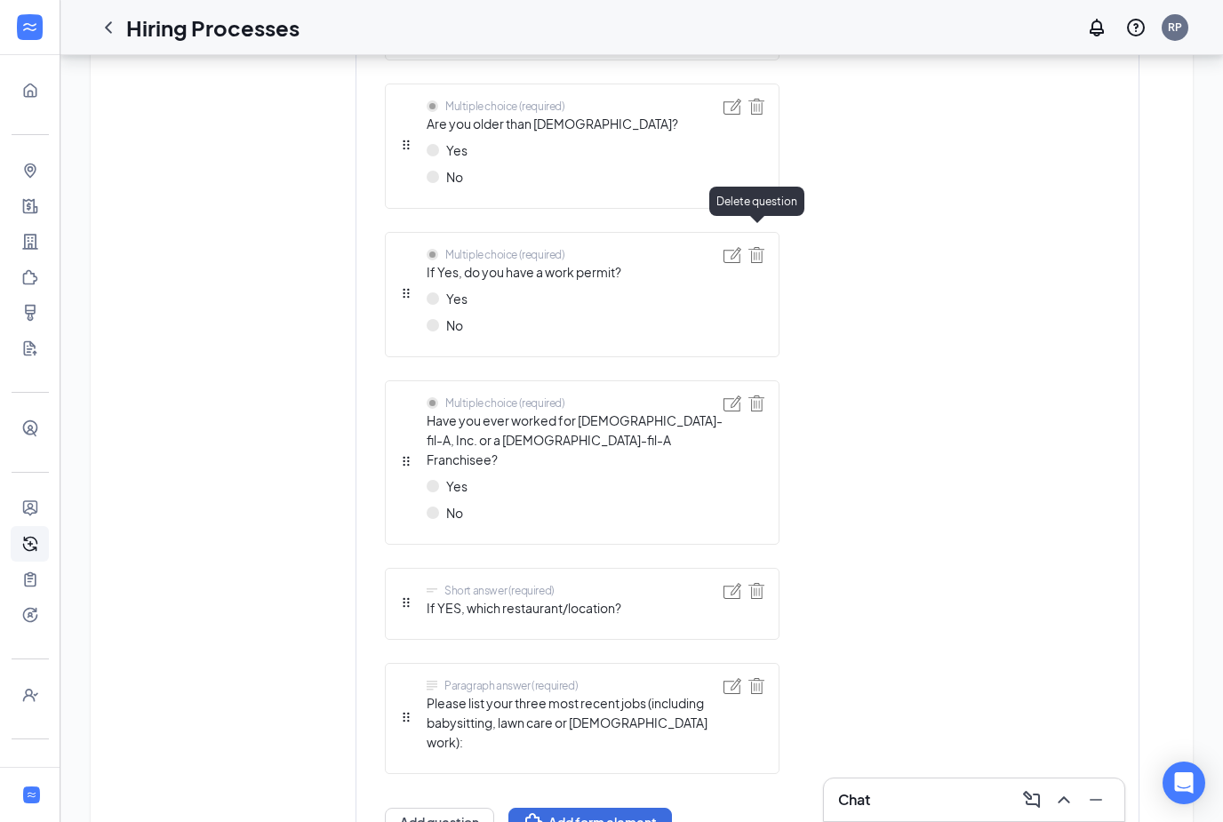
click at [757, 247] on img at bounding box center [757, 255] width 16 height 16
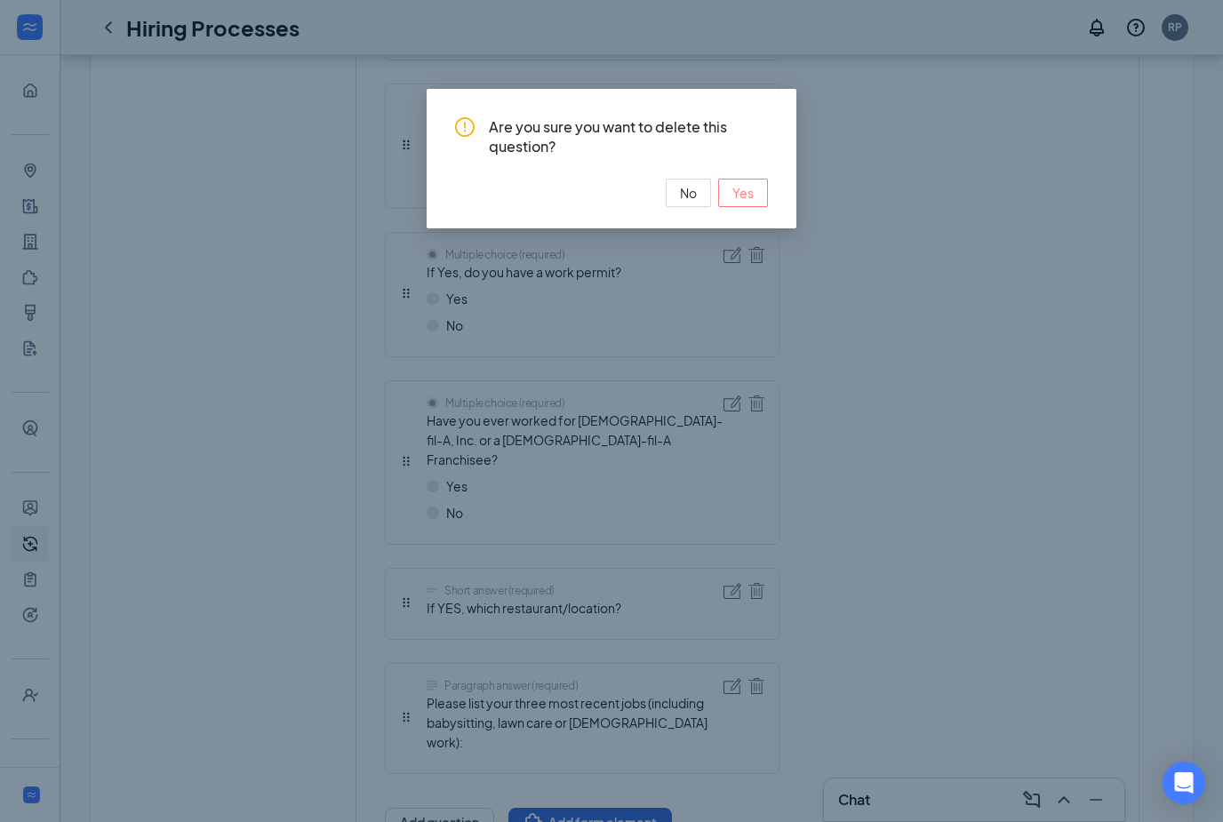
click at [749, 193] on span "Yes" at bounding box center [743, 193] width 21 height 20
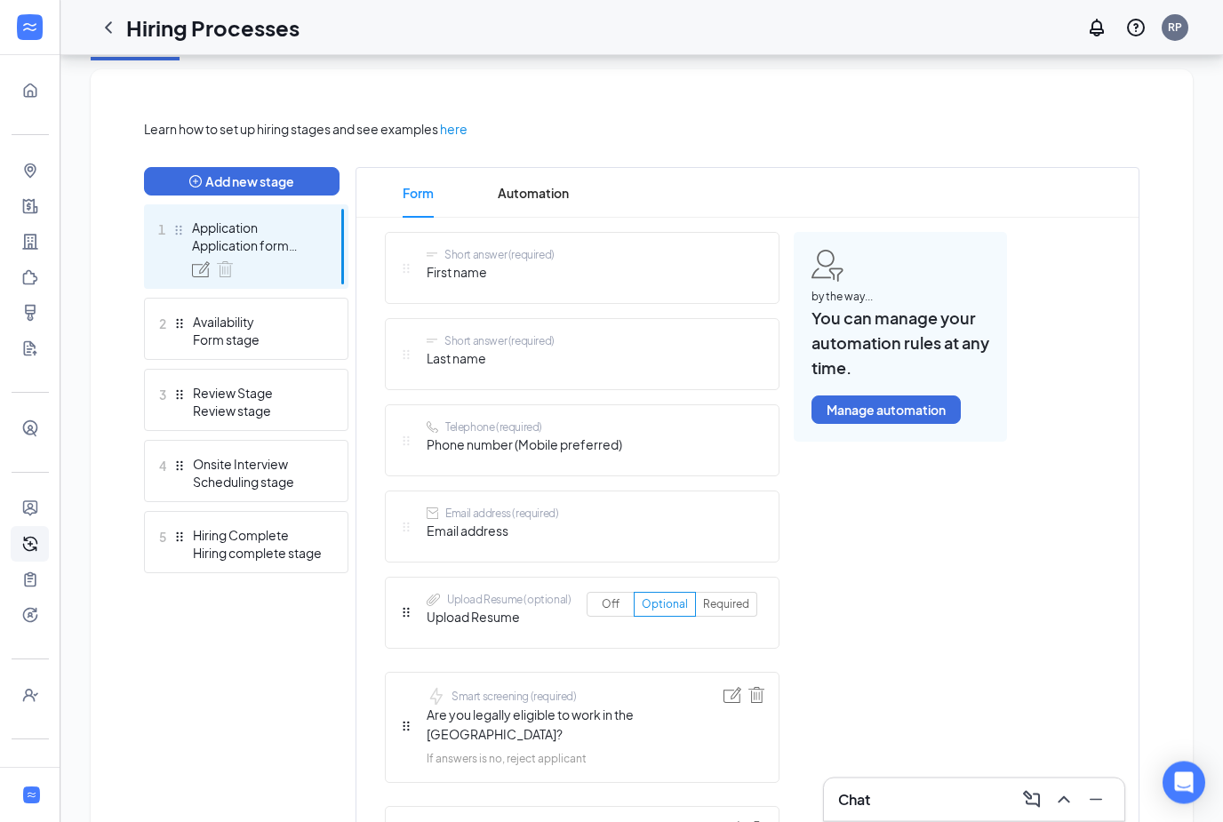
scroll to position [318, 0]
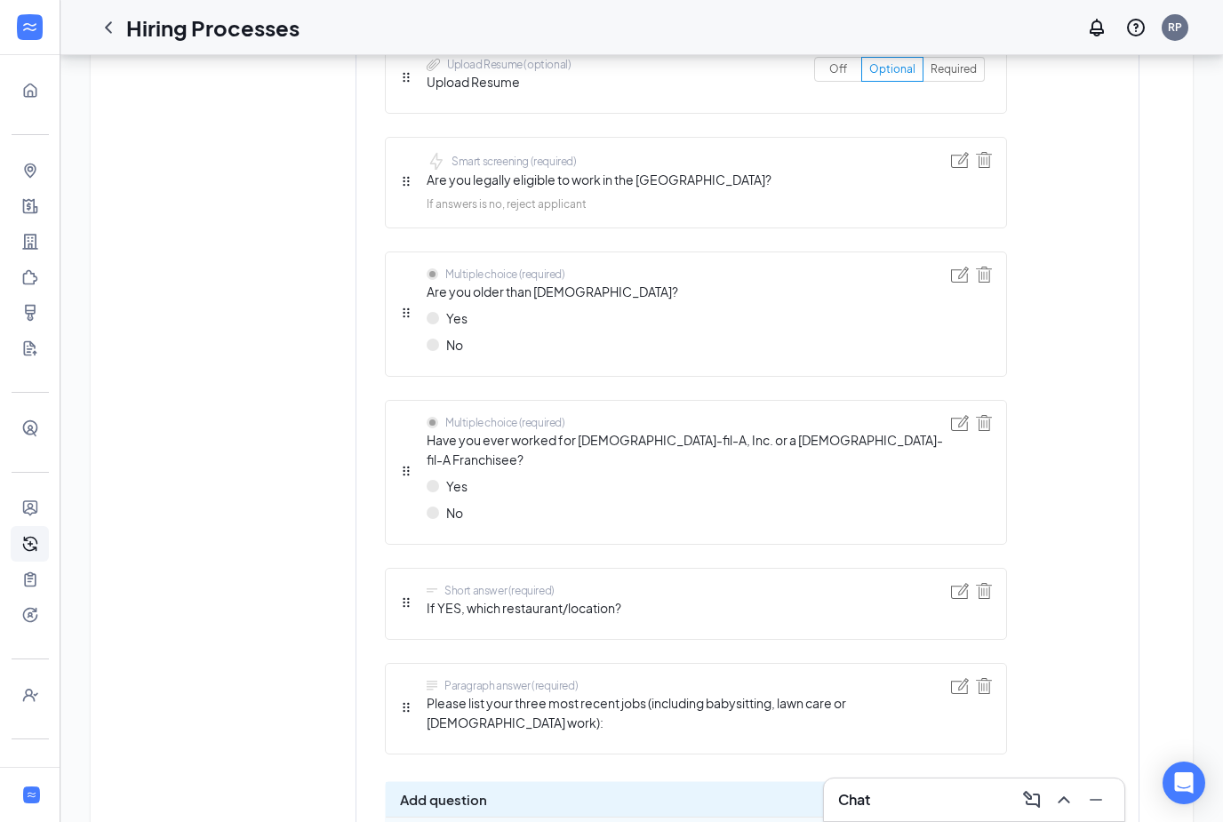
scroll to position [1196, 0]
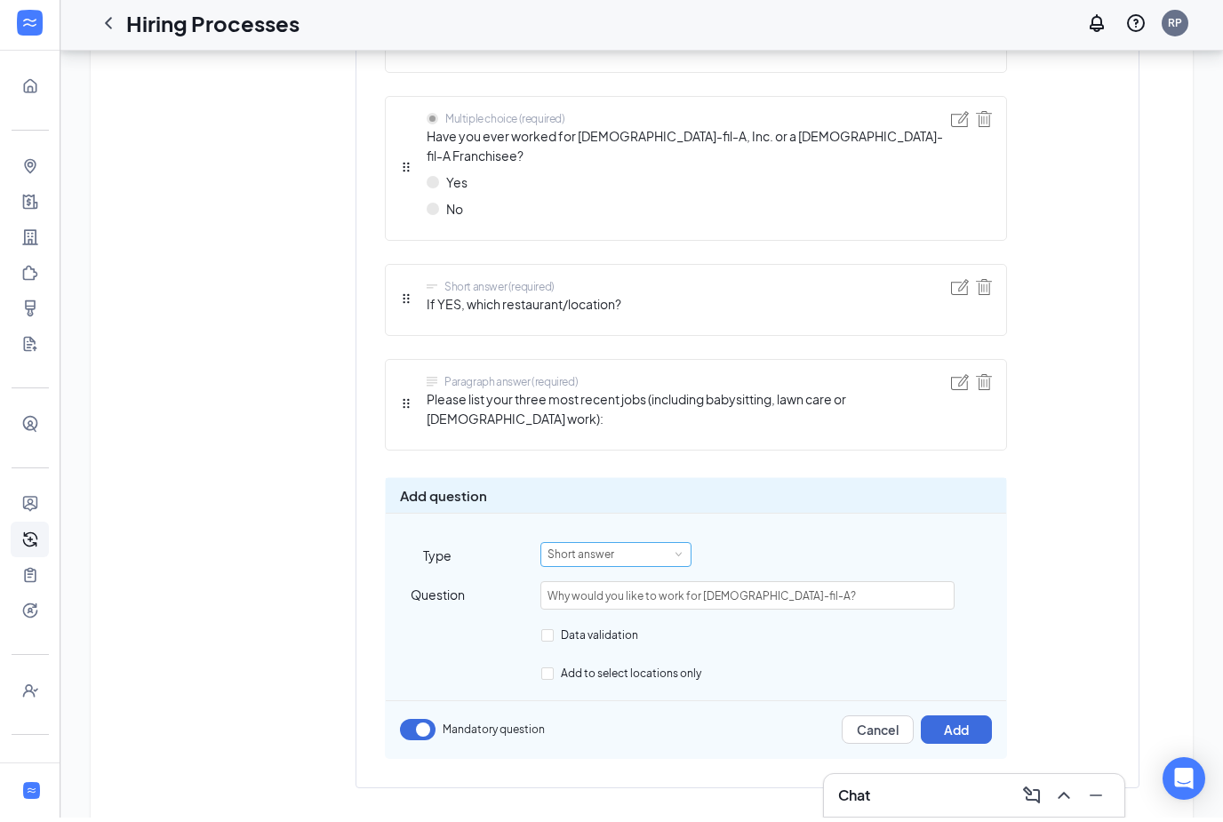
type input "Why would you like to work for Chick-fil-A?"
click at [621, 548] on div "Short answer" at bounding box center [587, 559] width 79 height 23
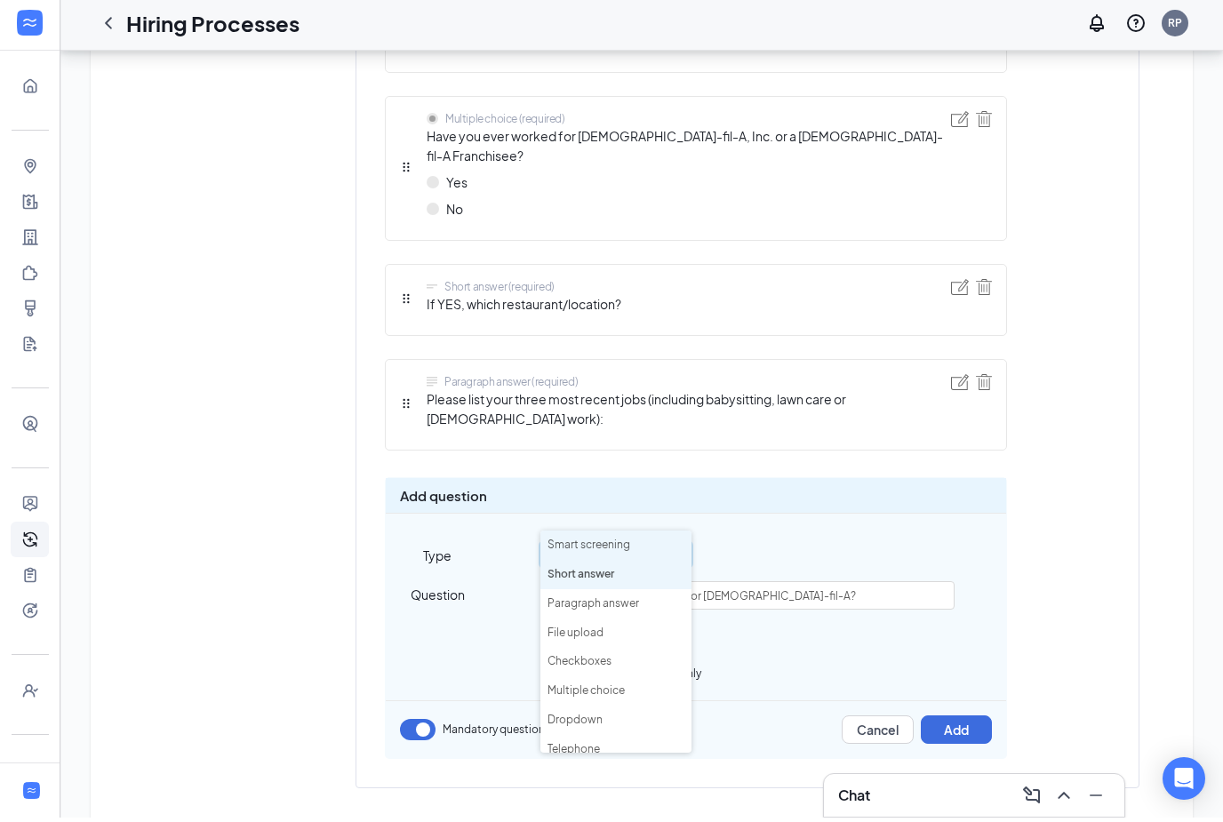
scroll to position [1139, 0]
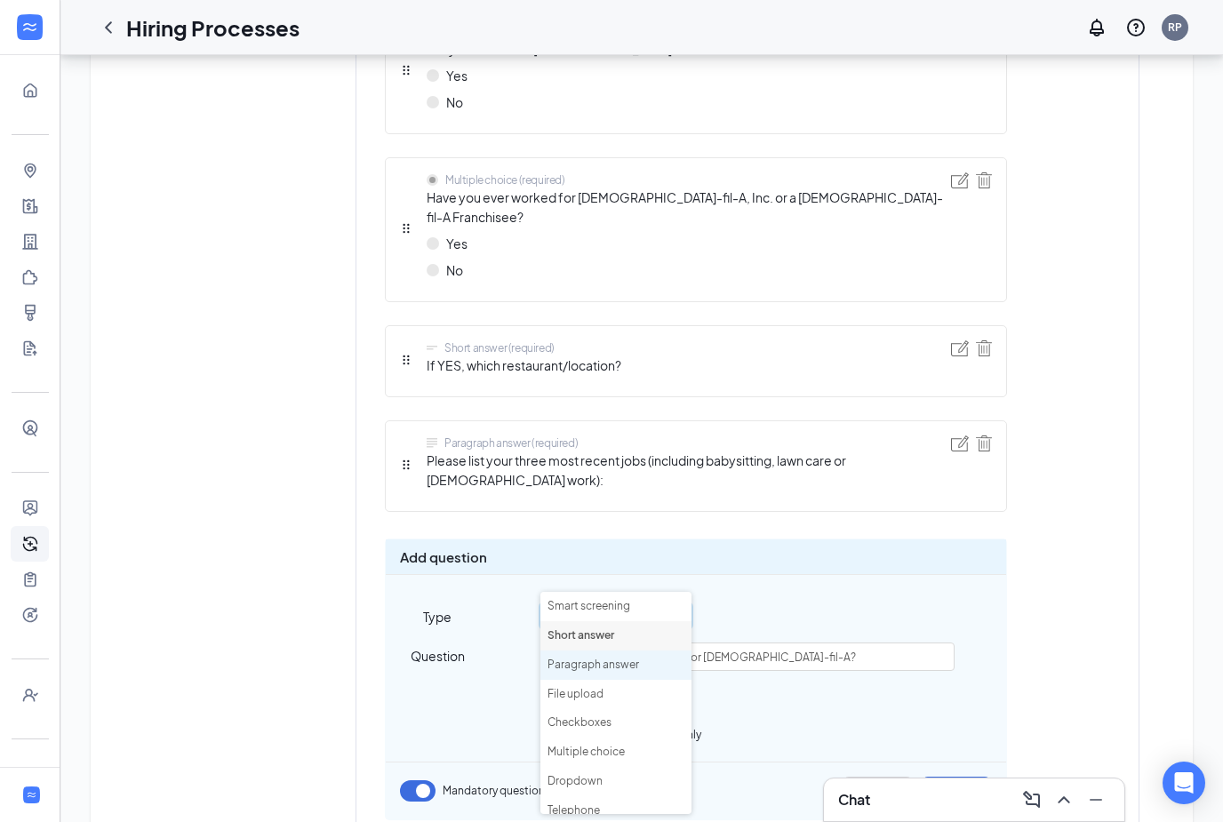
click at [606, 668] on li "Paragraph answer" at bounding box center [615, 665] width 151 height 29
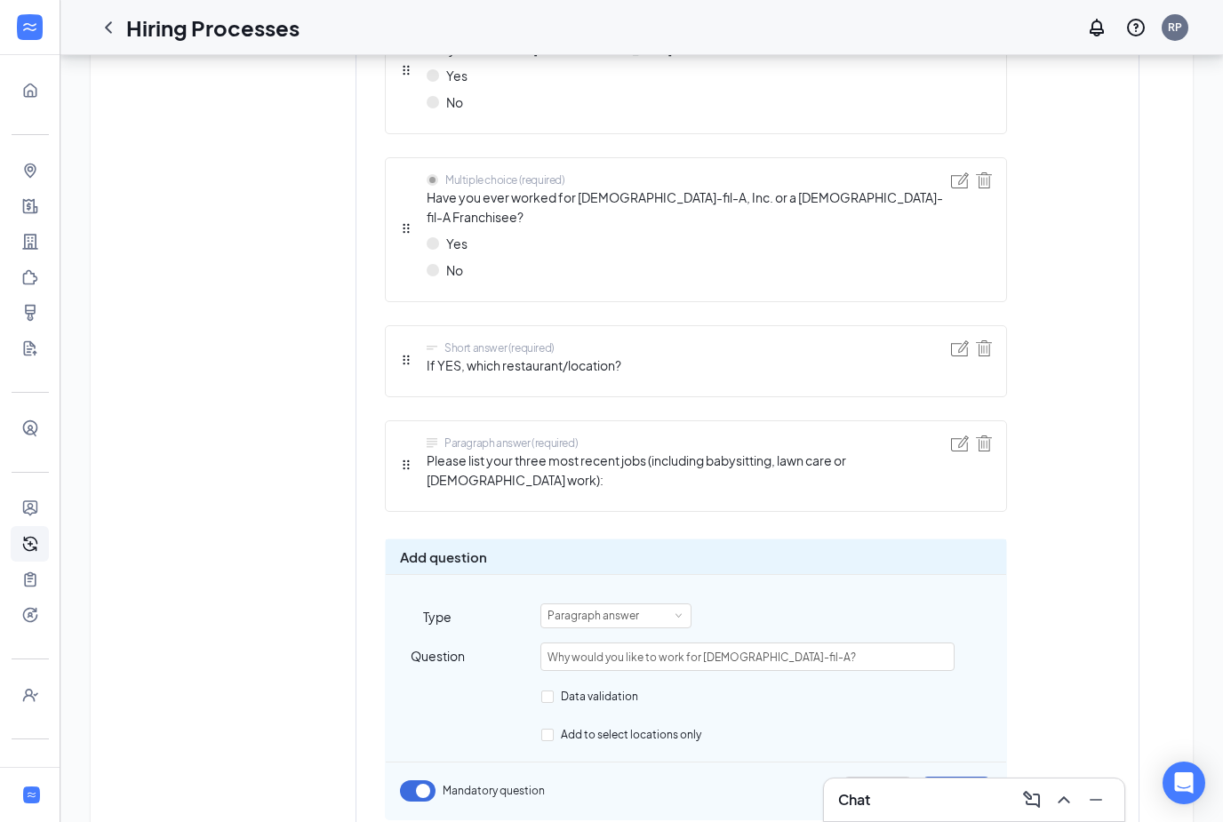
click at [970, 777] on button "Add" at bounding box center [956, 791] width 71 height 28
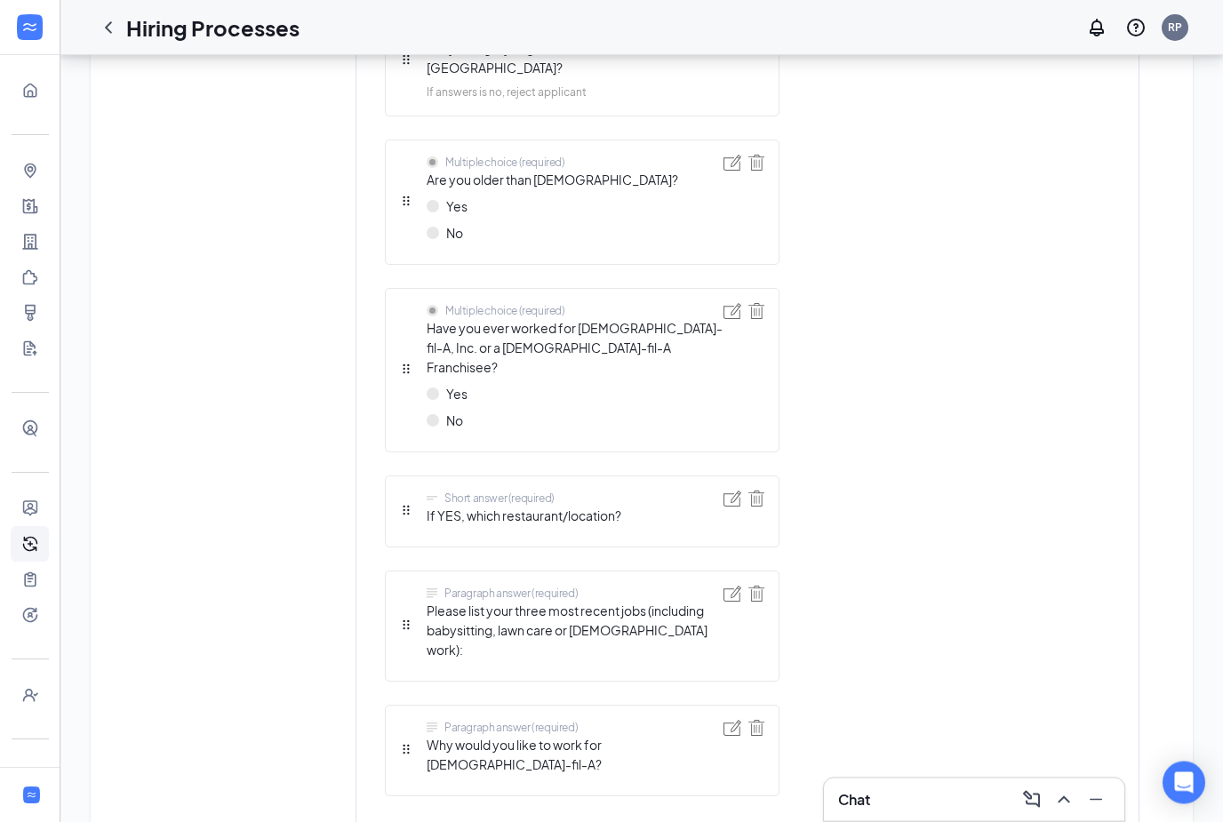
scroll to position [1030, 0]
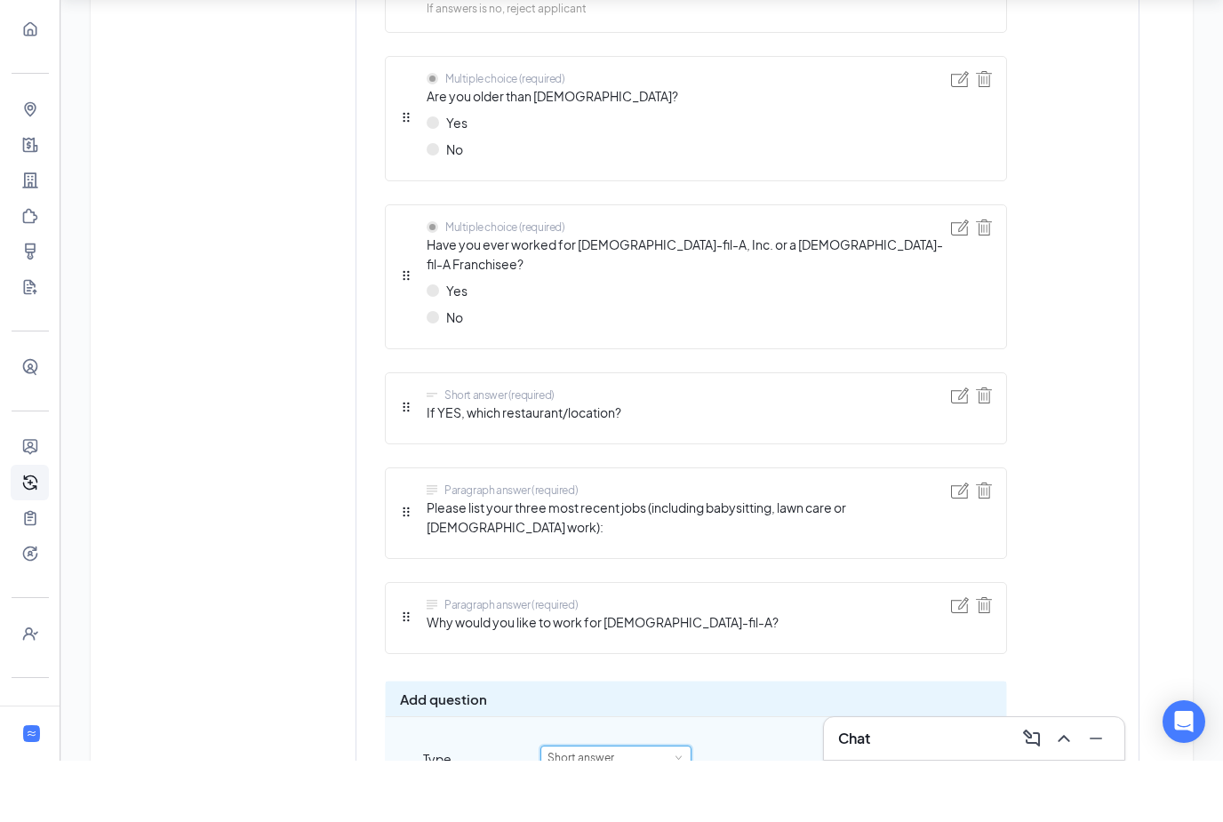
click at [606, 808] on div "Short answer" at bounding box center [587, 819] width 79 height 23
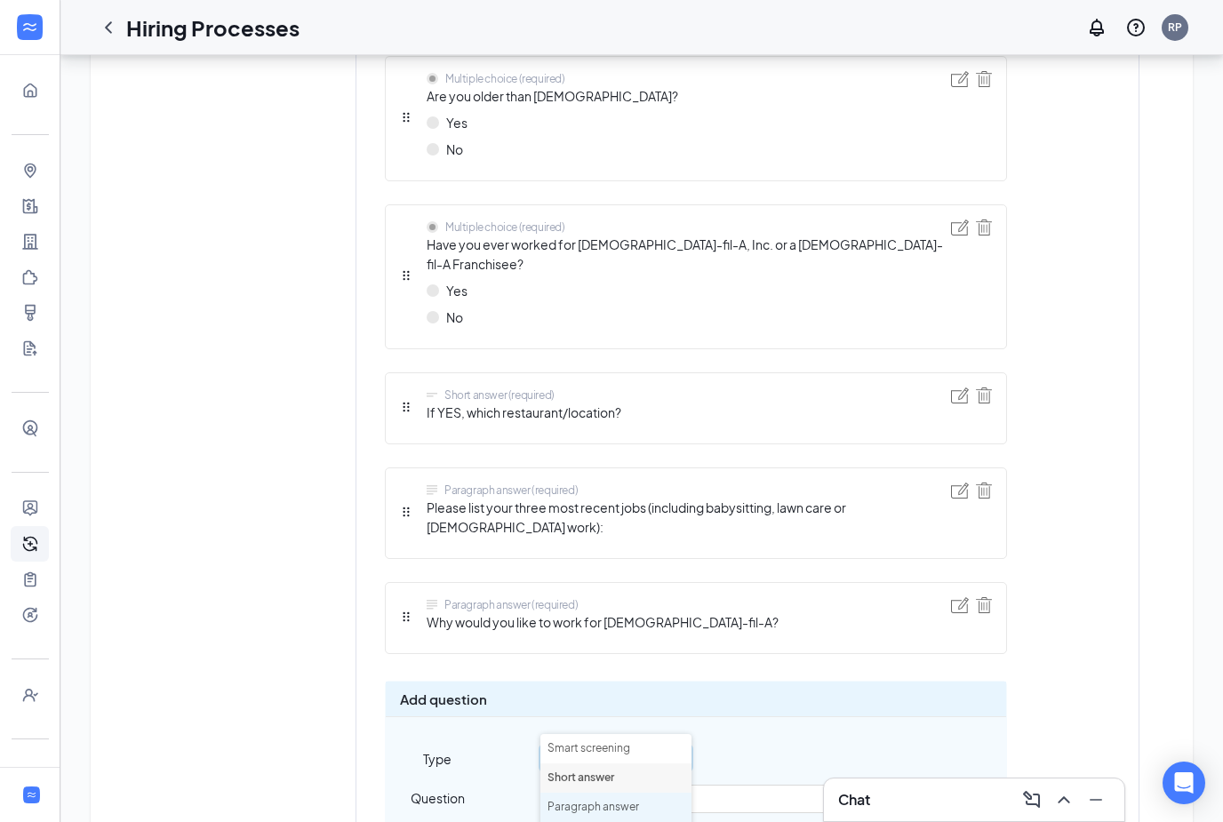
click at [615, 799] on li "Paragraph answer" at bounding box center [615, 807] width 151 height 29
click at [645, 785] on div "Question" at bounding box center [696, 806] width 621 height 43
click at [646, 785] on input "text" at bounding box center [746, 799] width 413 height 28
click at [641, 747] on div "Paragraph answer" at bounding box center [600, 758] width 104 height 23
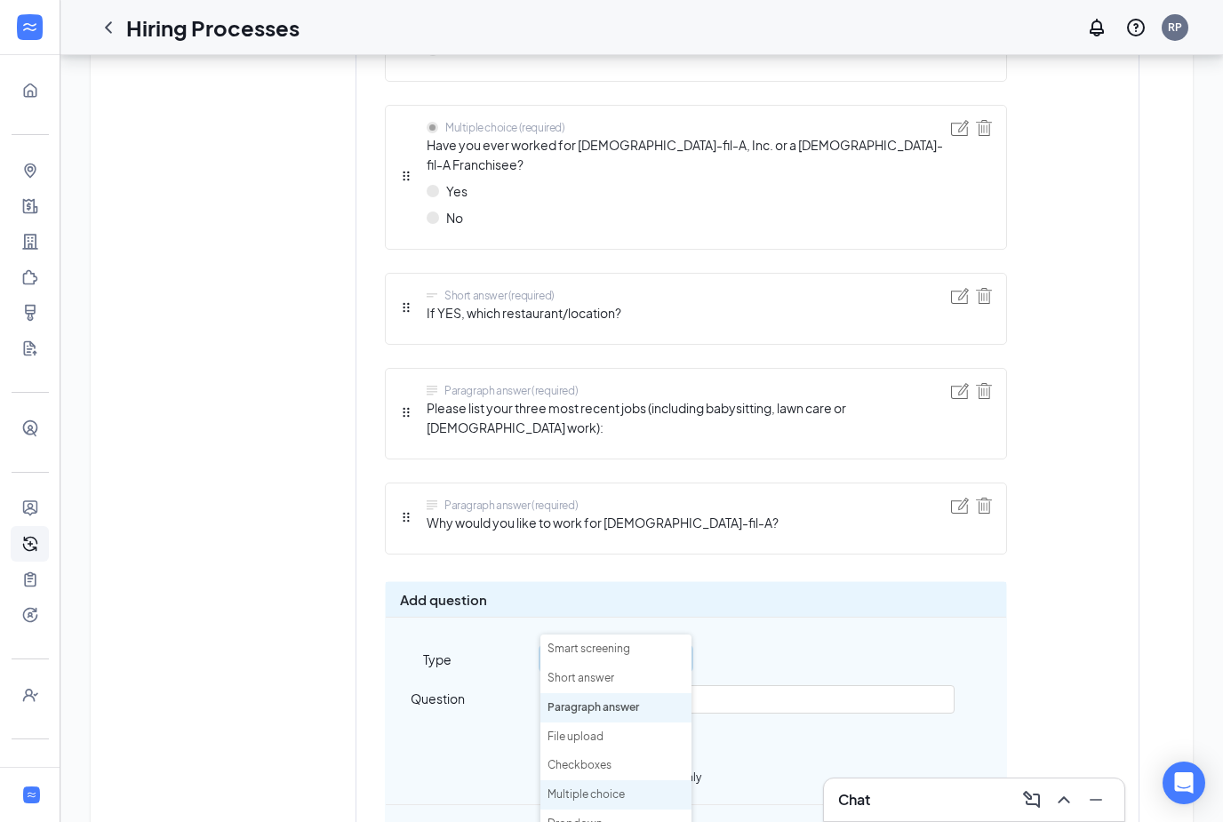
scroll to position [1234, 0]
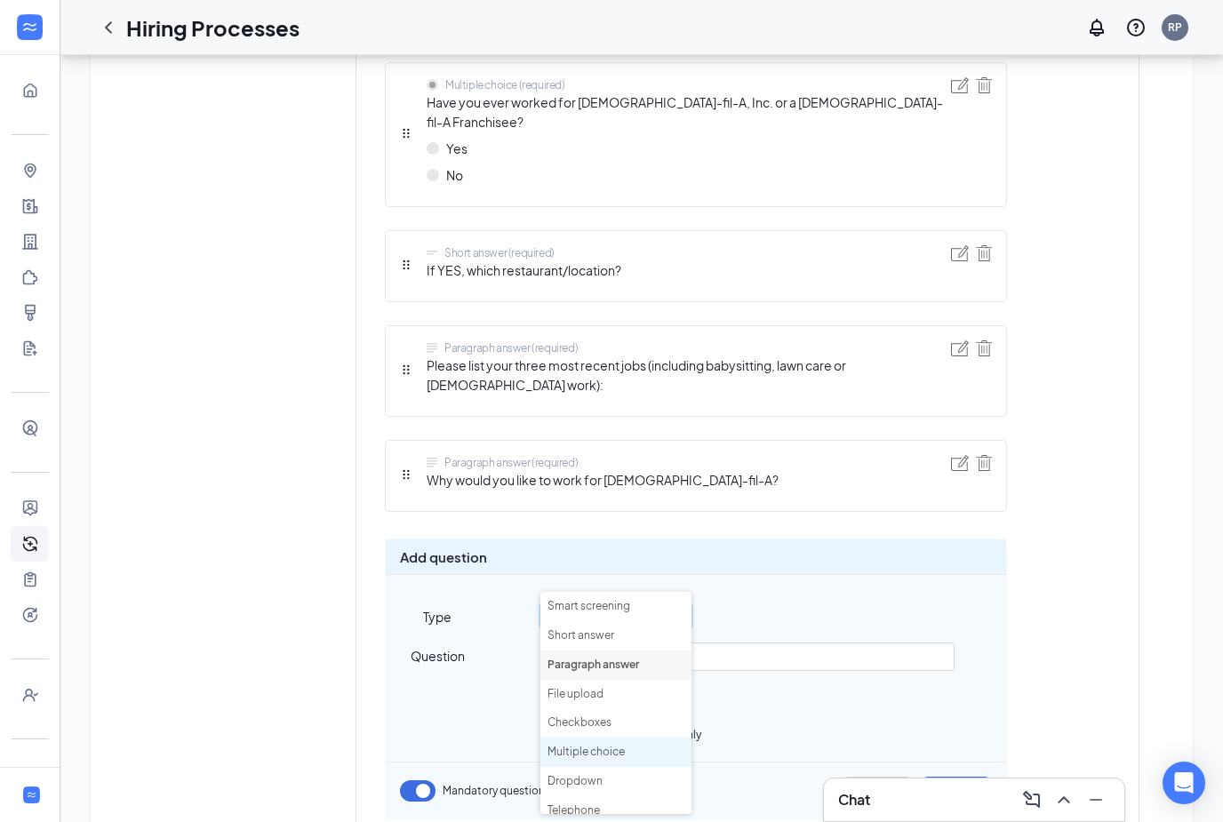
click at [620, 755] on li "Multiple choice" at bounding box center [615, 752] width 151 height 29
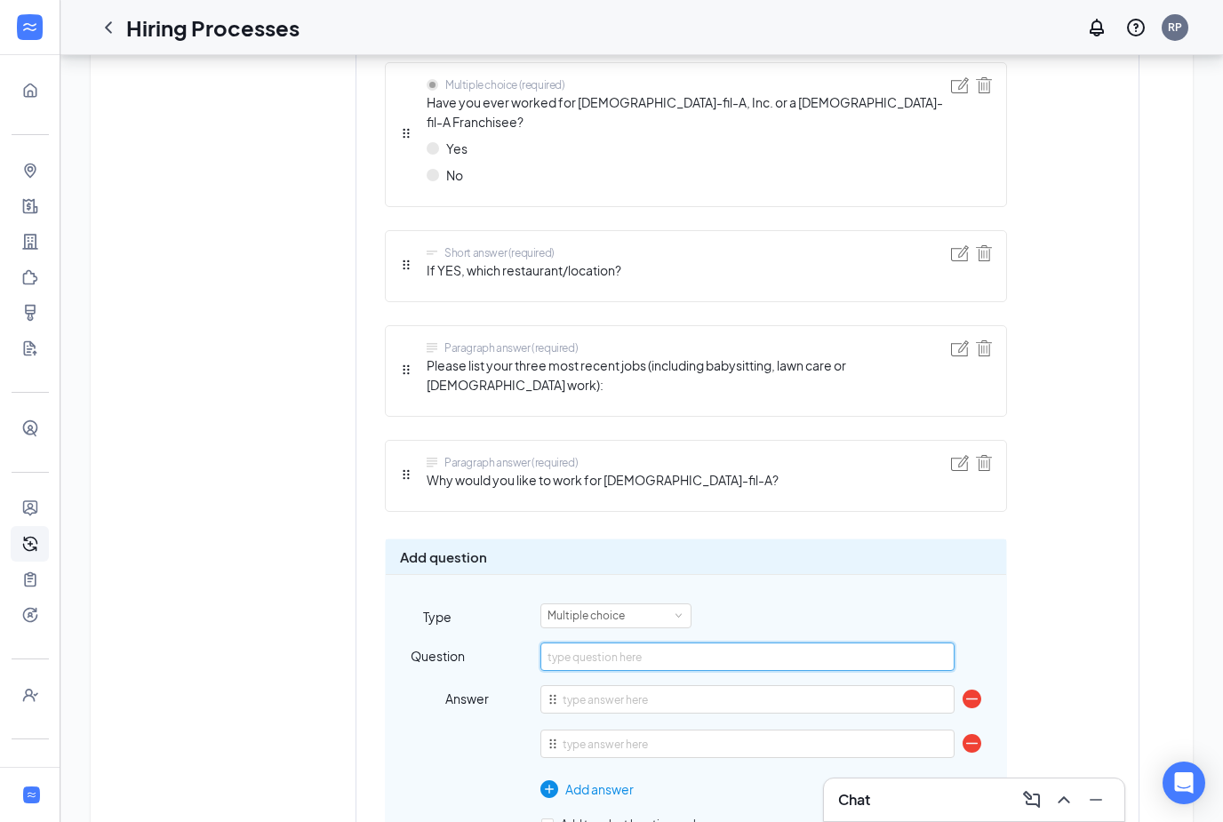
click at [626, 643] on input "text" at bounding box center [746, 657] width 413 height 28
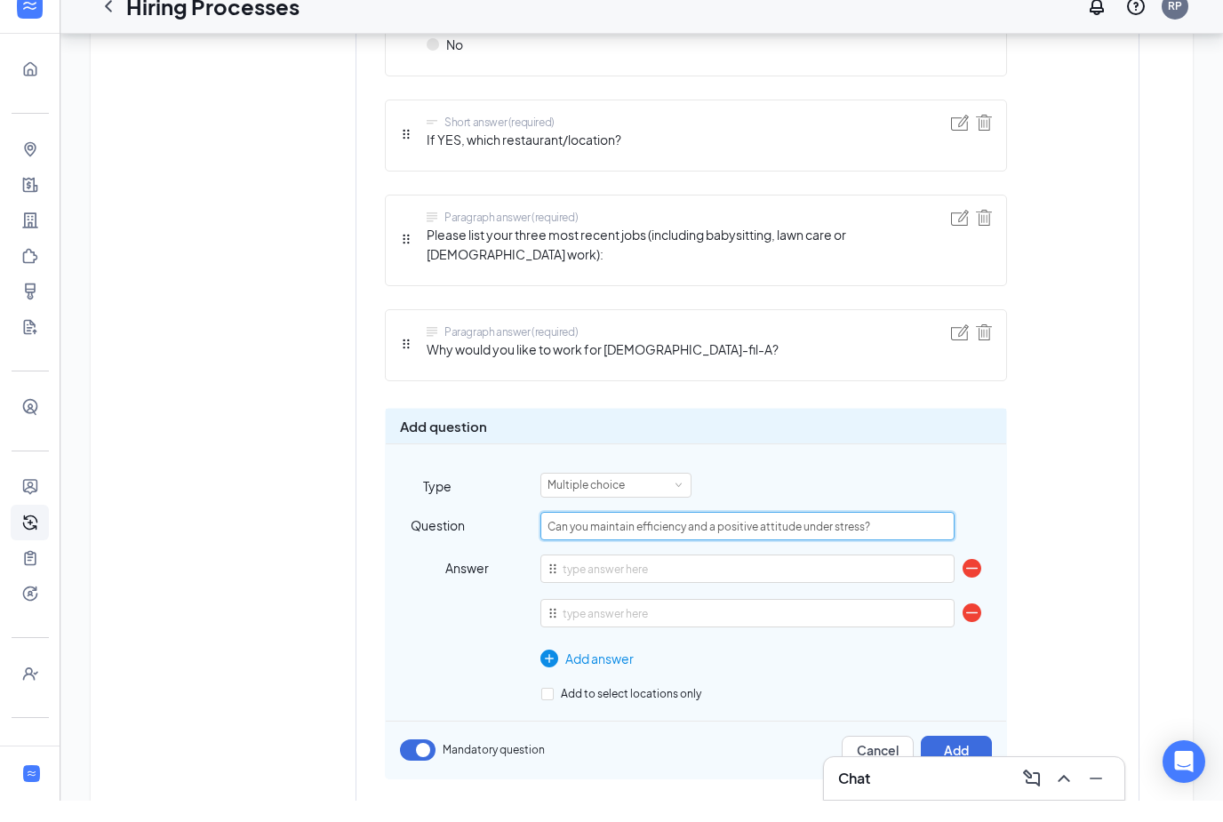
scroll to position [1350, 0]
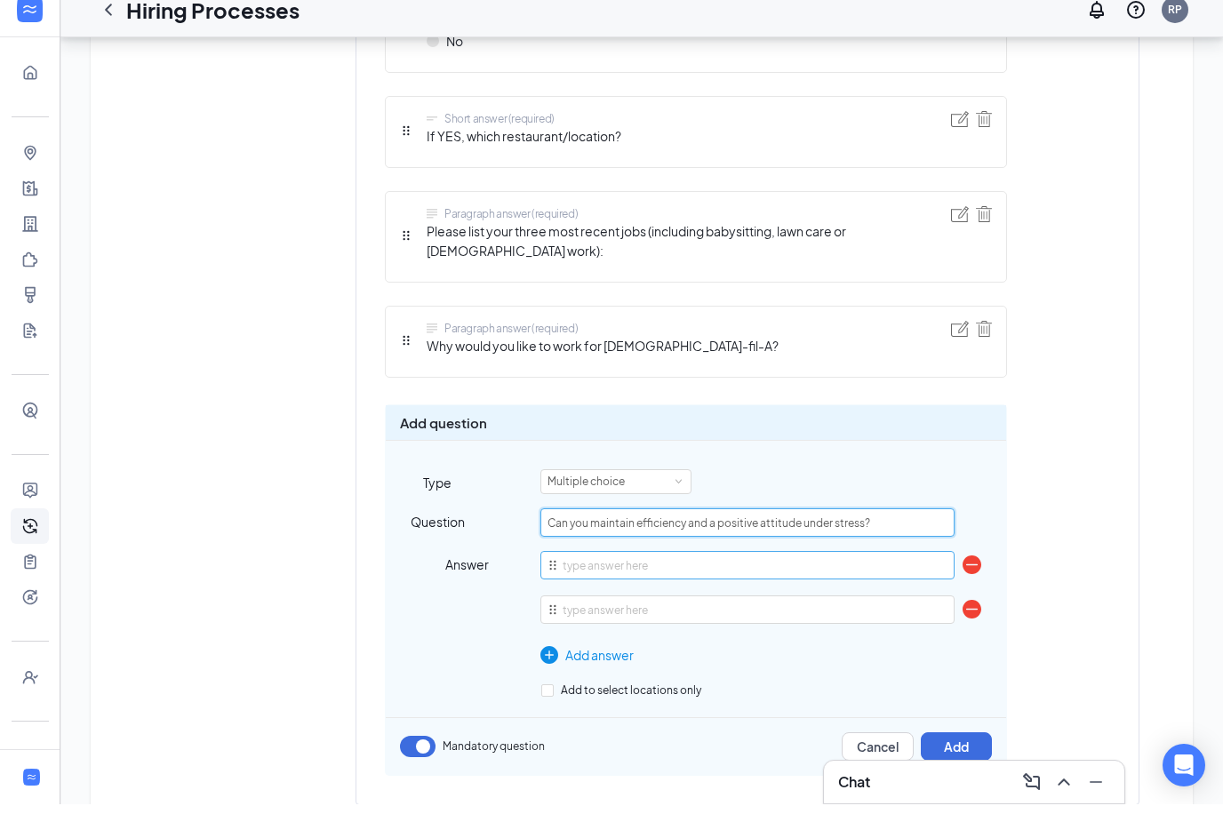
type input "Can you maintain efficiency and a positive attitude under stress?"
click at [680, 569] on input "text" at bounding box center [746, 583] width 413 height 28
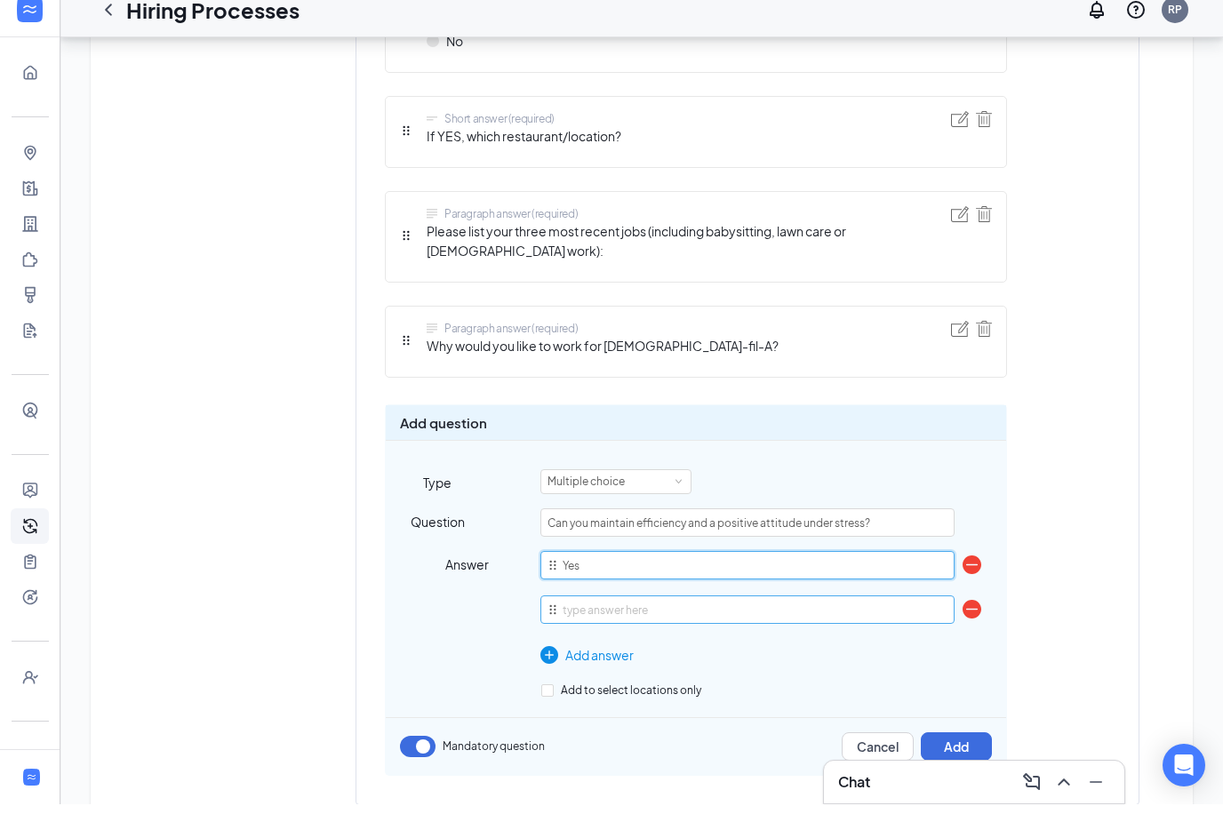
type input "Yes"
click at [670, 613] on input "text" at bounding box center [746, 627] width 413 height 28
type input "No"
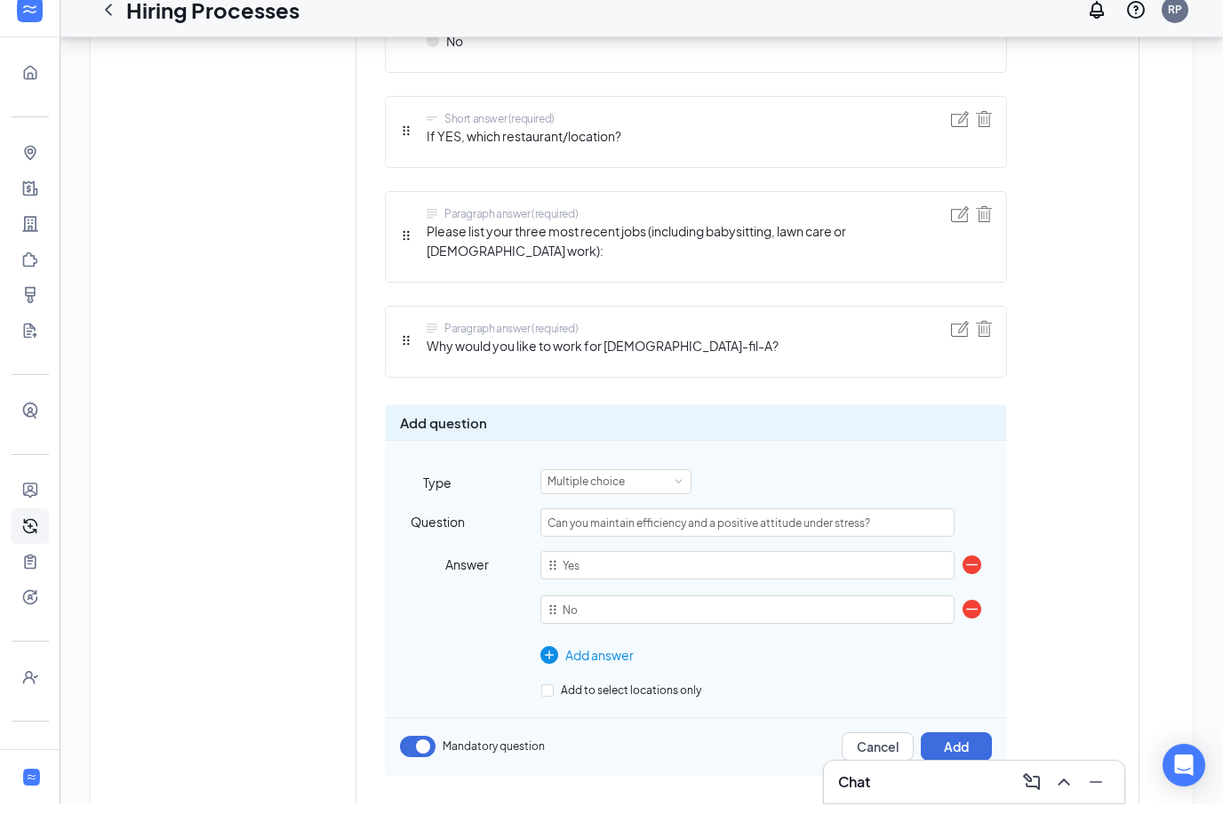
click at [587, 629] on div "Question Can you maintain efficiency and a positive attitude under stress? Answ…" at bounding box center [696, 611] width 621 height 171
click at [590, 663] on div "Add answer" at bounding box center [746, 673] width 413 height 20
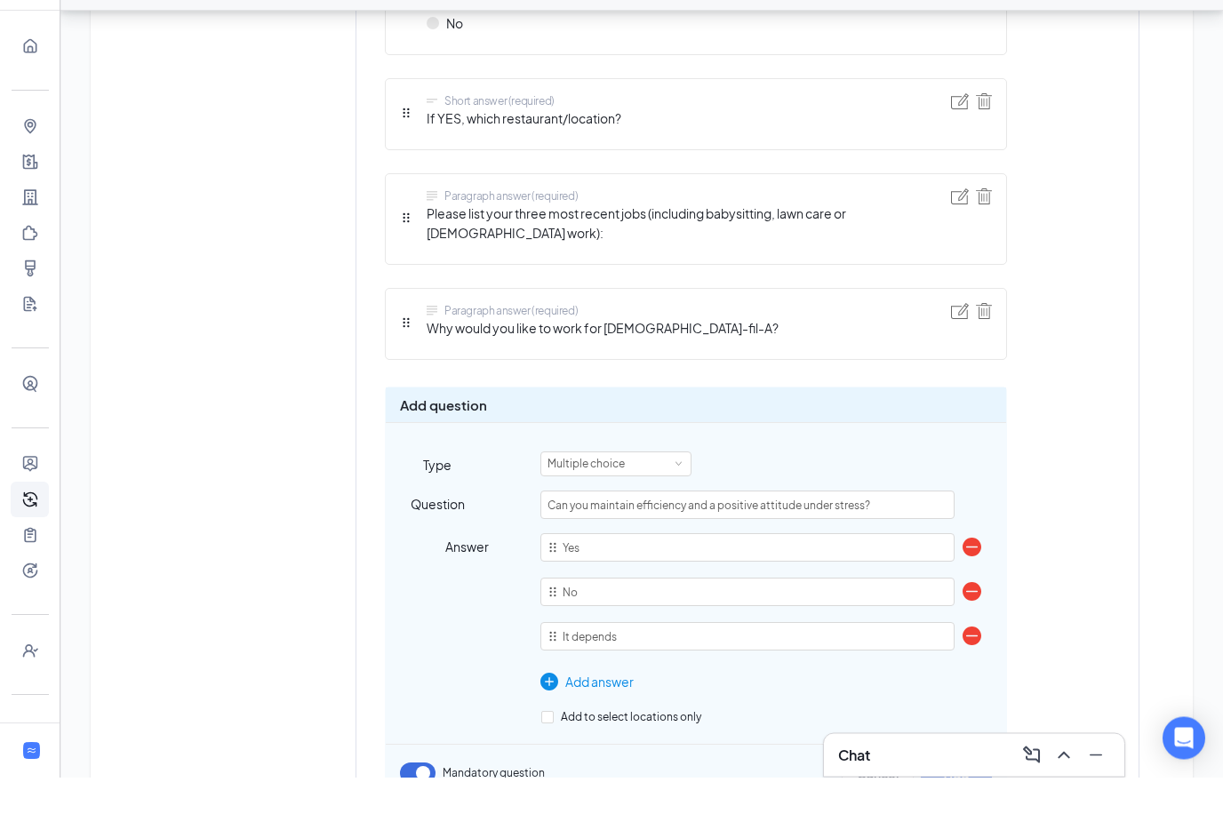
scroll to position [1342, 0]
type input "It depends"
click at [978, 803] on button "Add" at bounding box center [956, 817] width 71 height 28
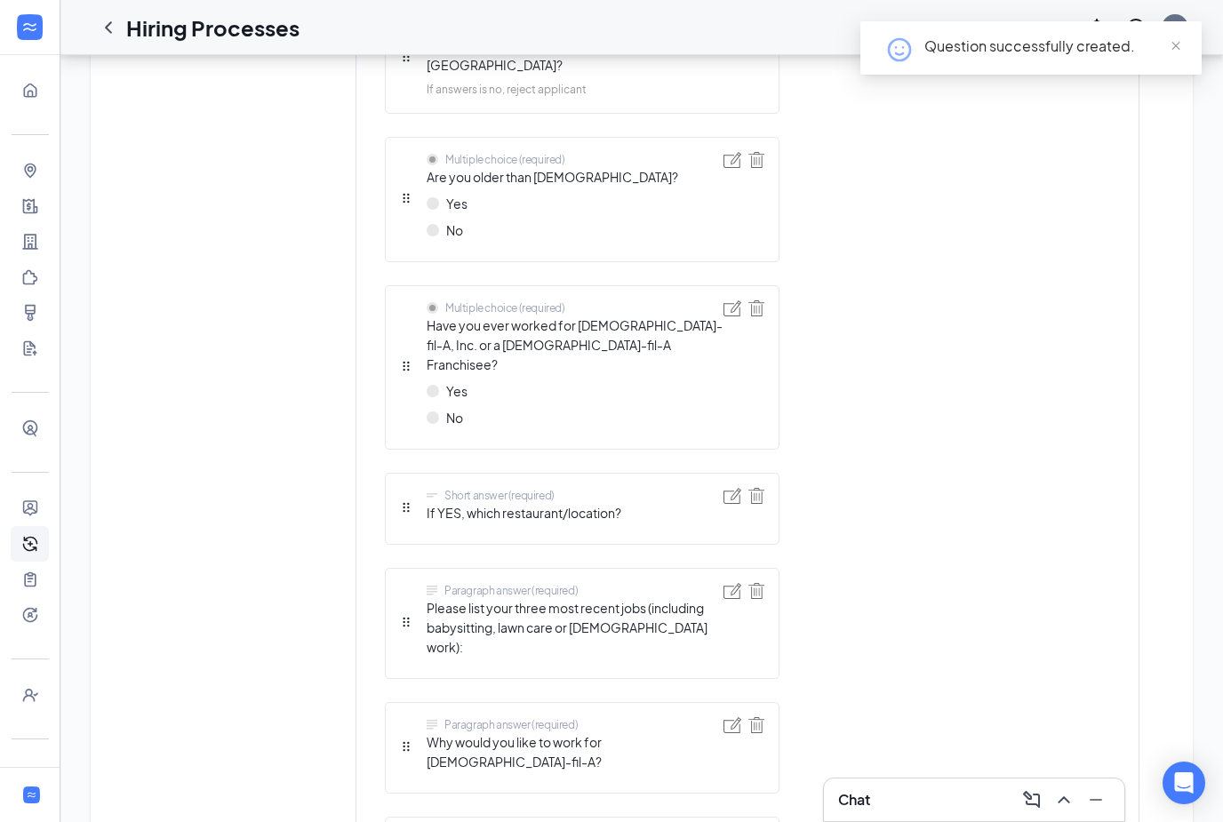
scroll to position [1225, 0]
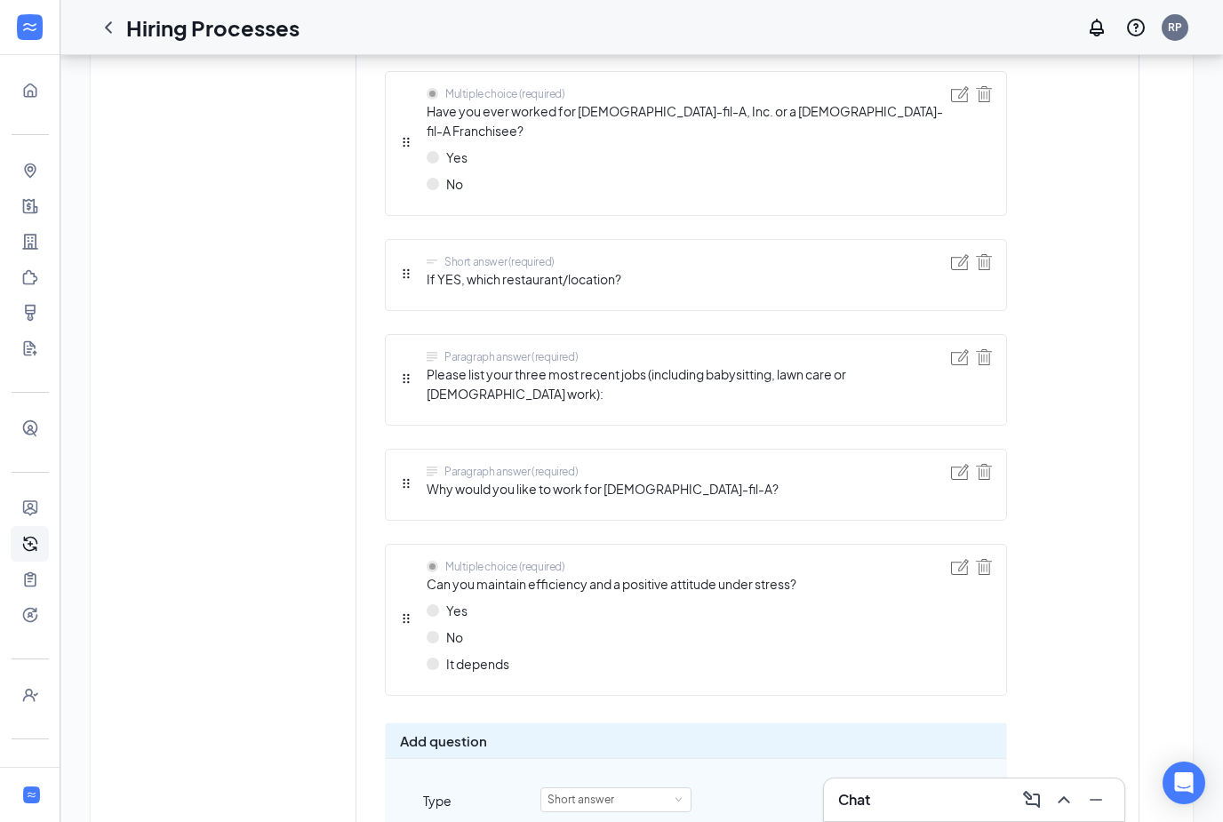
scroll to position [1466, 0]
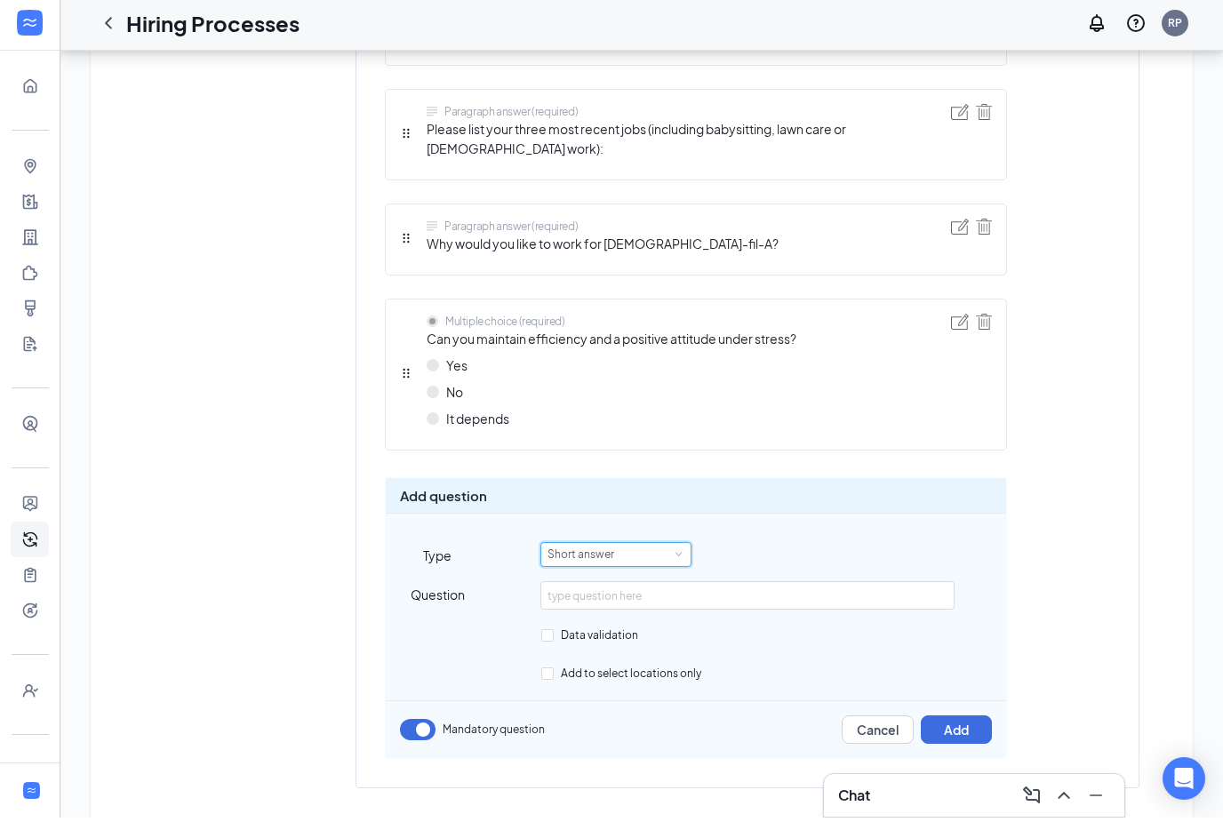
click at [632, 548] on div "Short answer" at bounding box center [616, 559] width 137 height 23
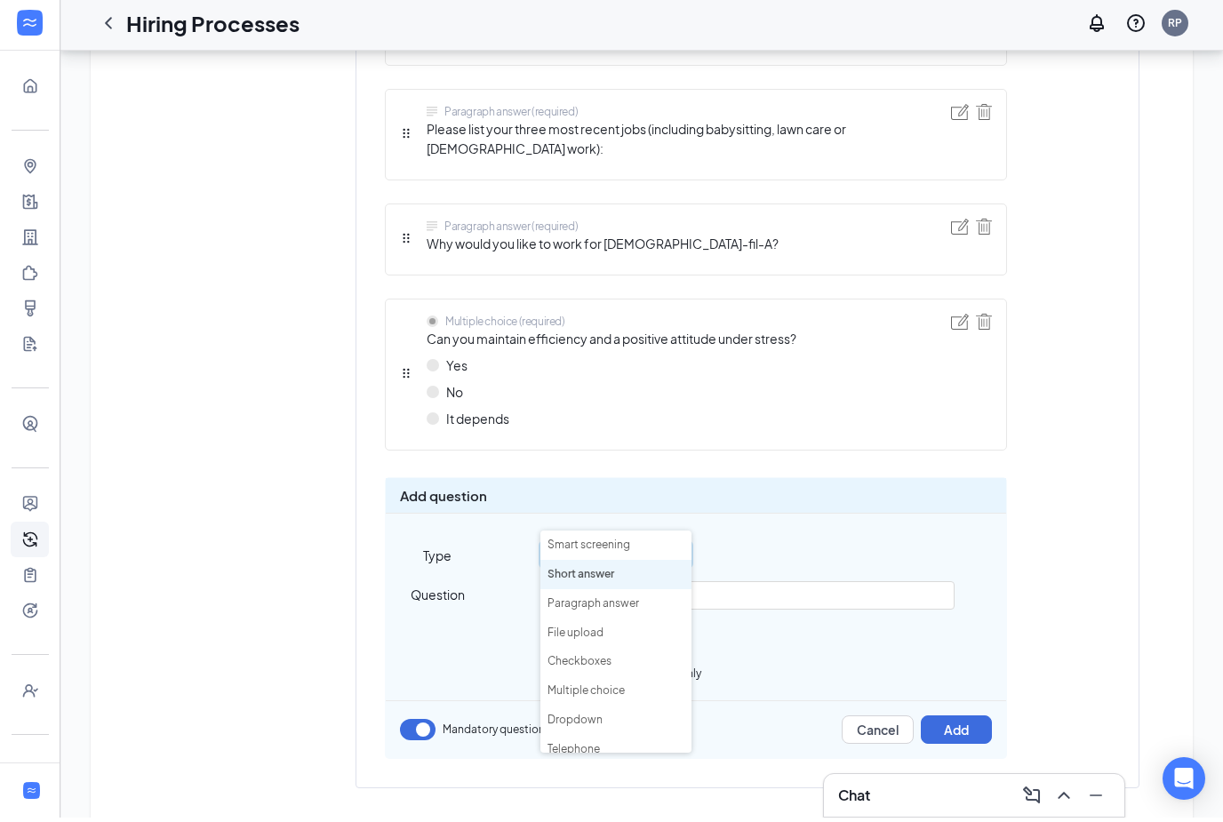
scroll to position [1409, 0]
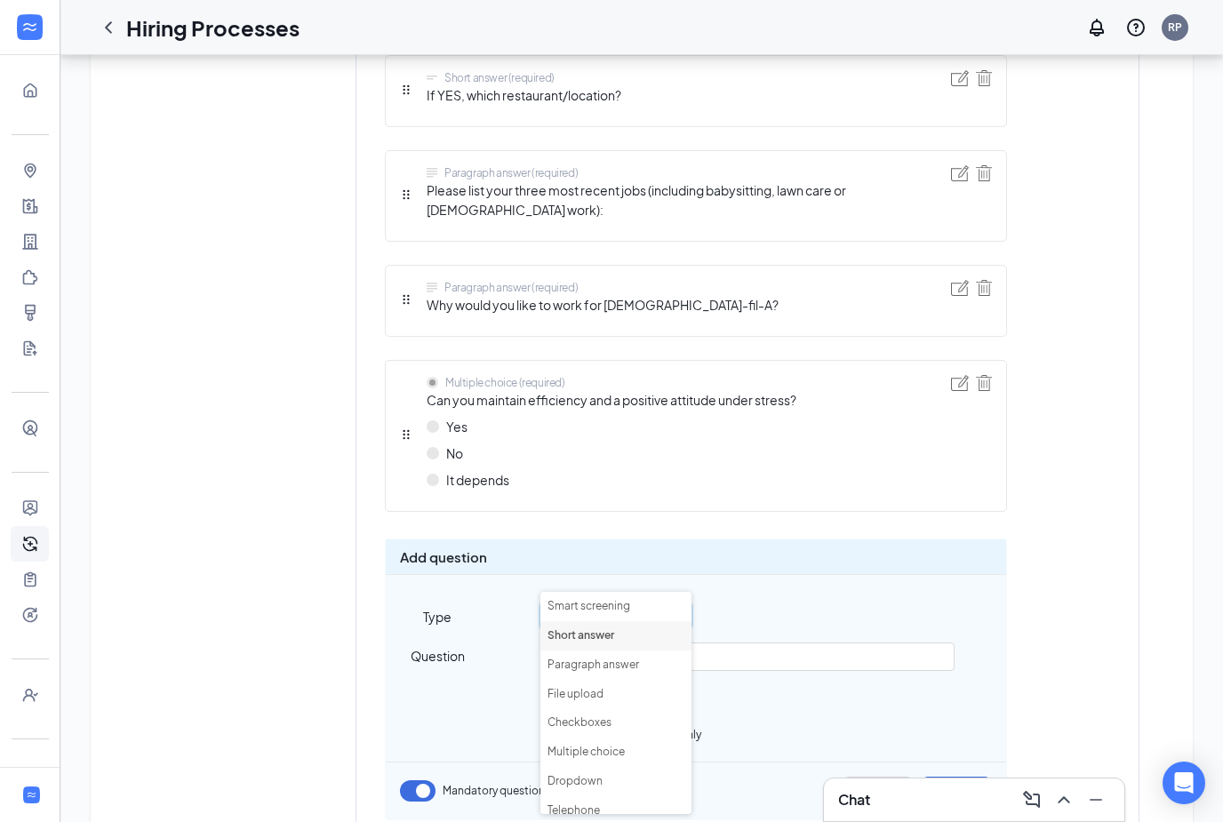
click at [607, 629] on li "Short answer" at bounding box center [615, 635] width 151 height 29
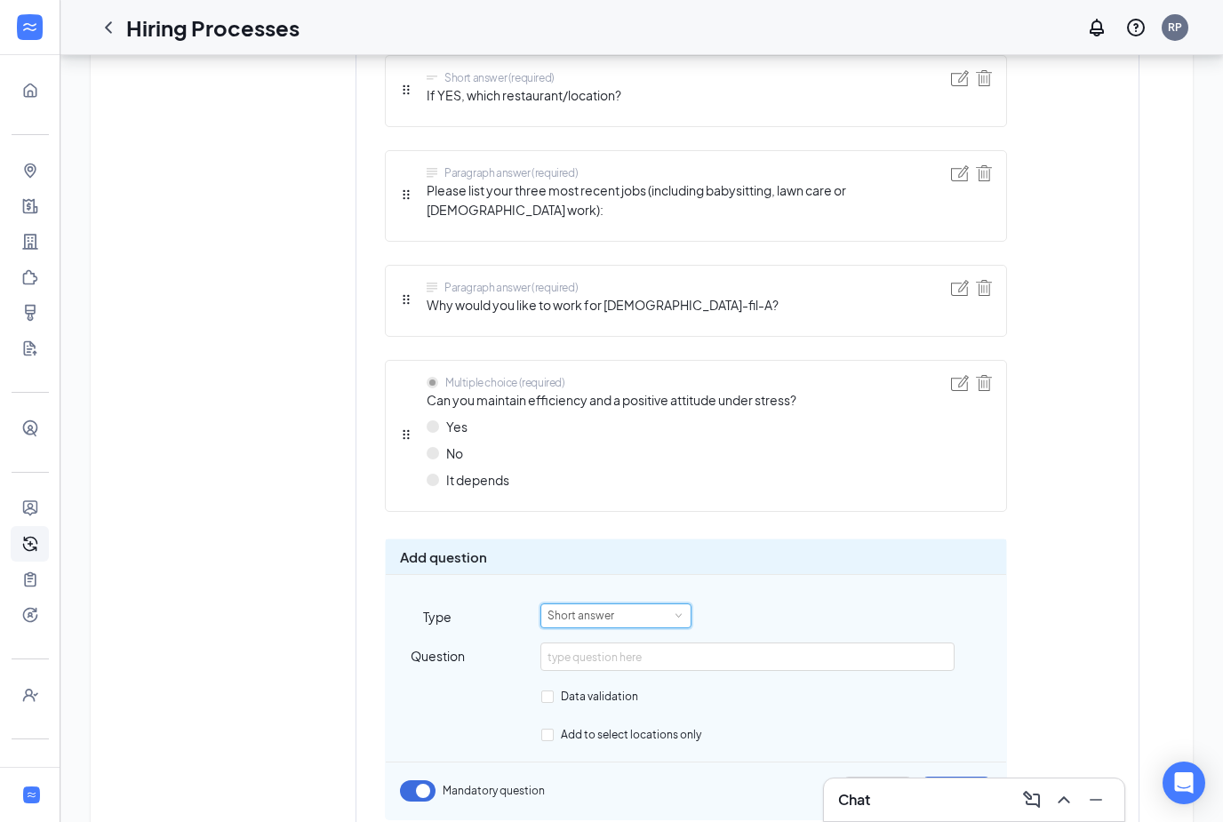
click at [628, 604] on div "Short answer" at bounding box center [616, 615] width 137 height 23
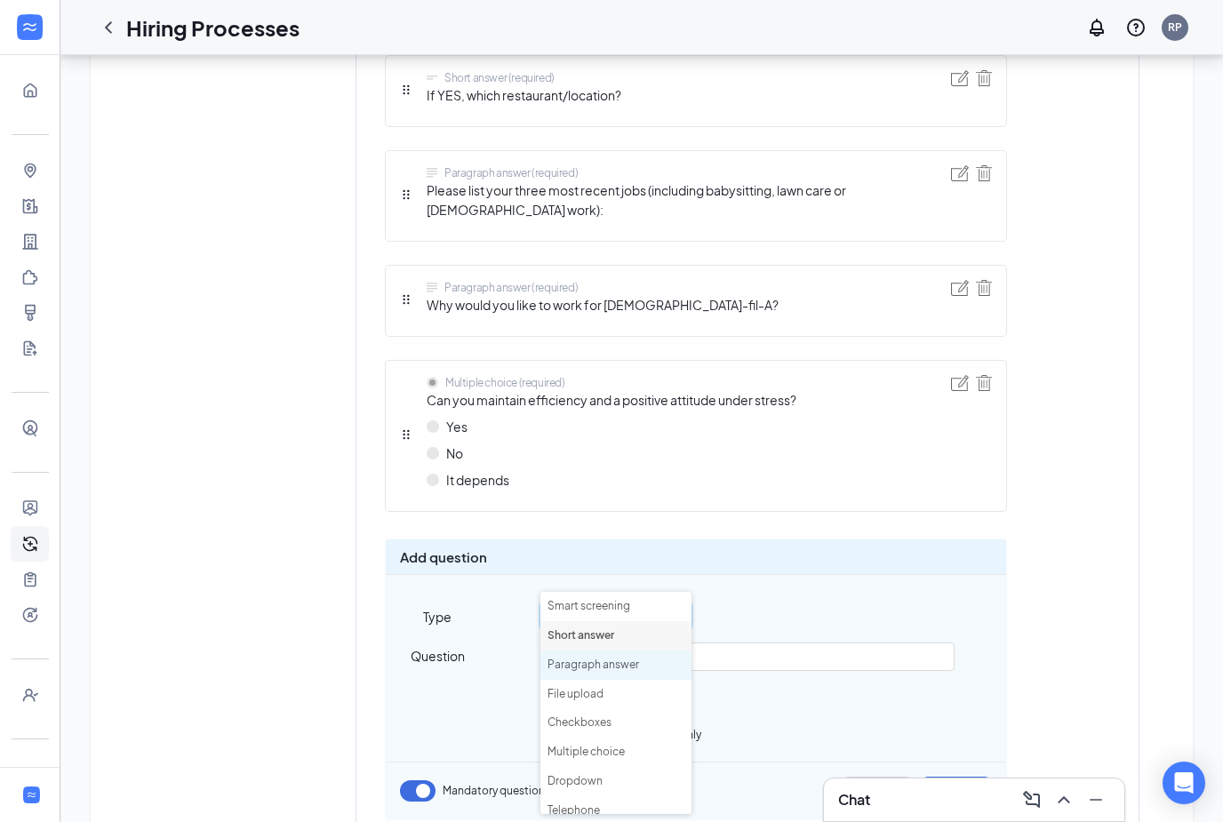
click at [634, 671] on li "Paragraph answer" at bounding box center [615, 665] width 151 height 29
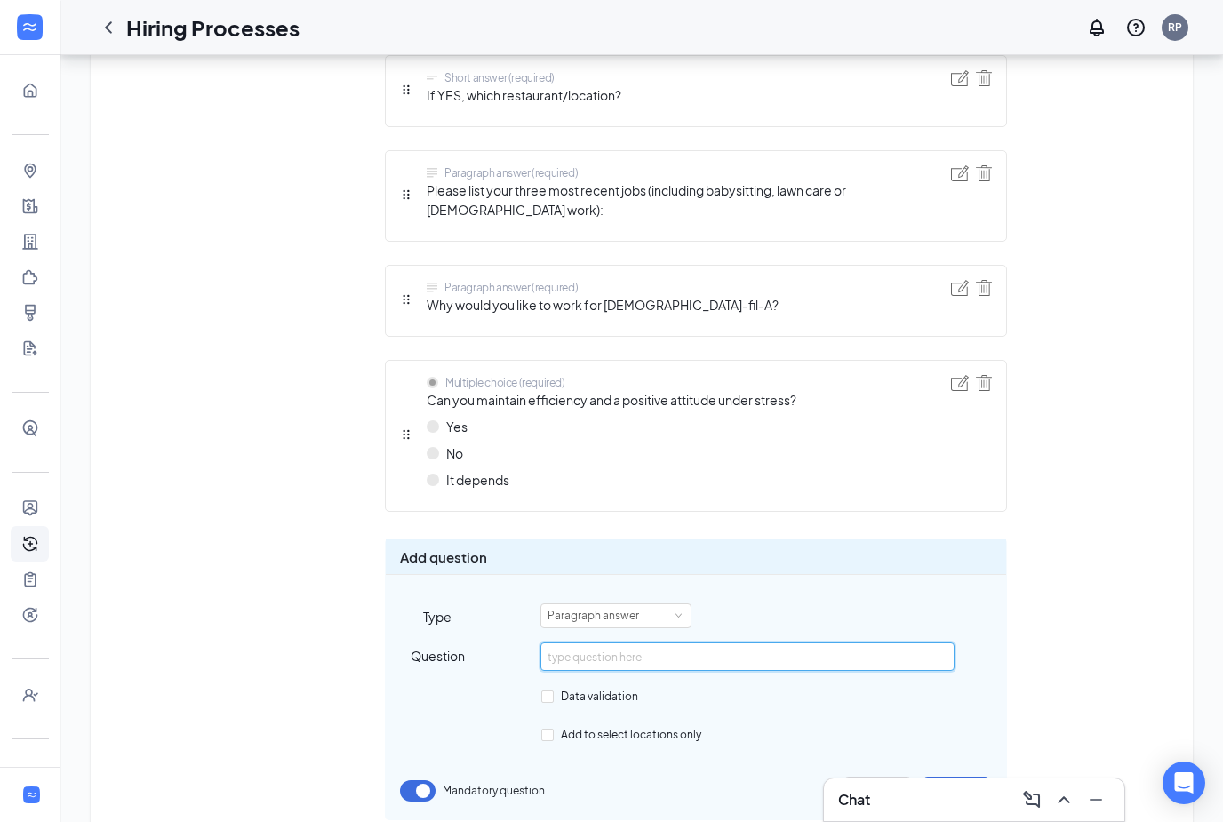
click at [663, 643] on input "text" at bounding box center [746, 657] width 413 height 28
type input "W"
type input "I"
type input "Describe your leadership style"
click at [973, 777] on button "Add" at bounding box center [956, 791] width 71 height 28
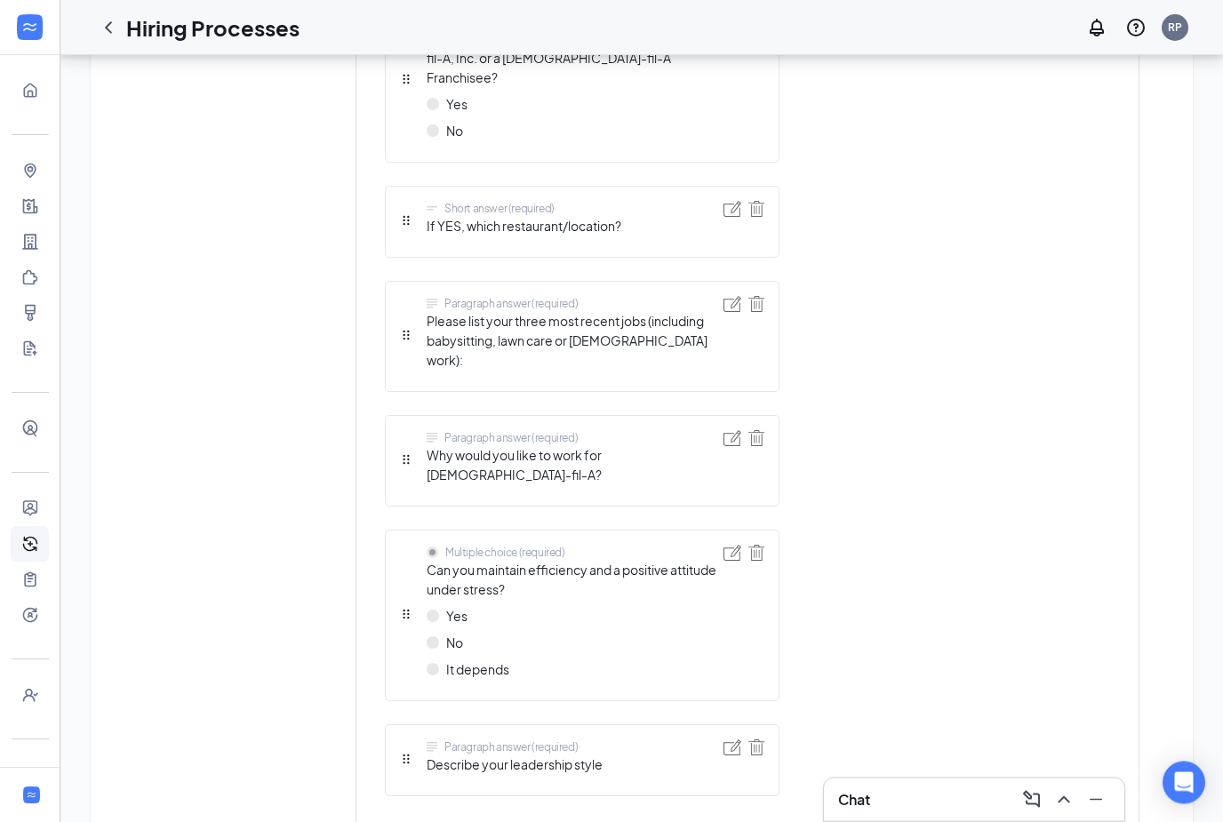
scroll to position [1320, 0]
click at [633, 722] on div "Paragraph answer (required) Describe your leadership style" at bounding box center [582, 758] width 395 height 72
click at [602, 737] on div "Paragraph answer (required)" at bounding box center [515, 744] width 176 height 15
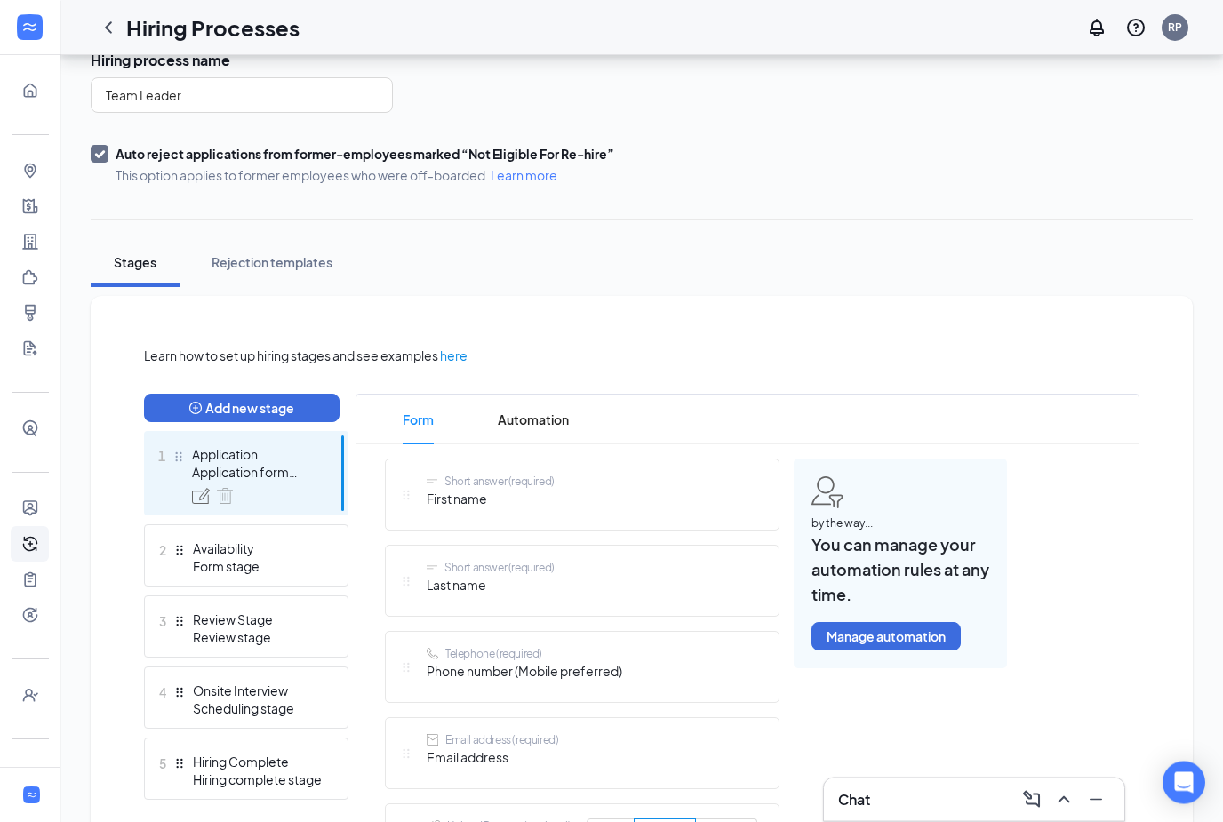
scroll to position [148, 0]
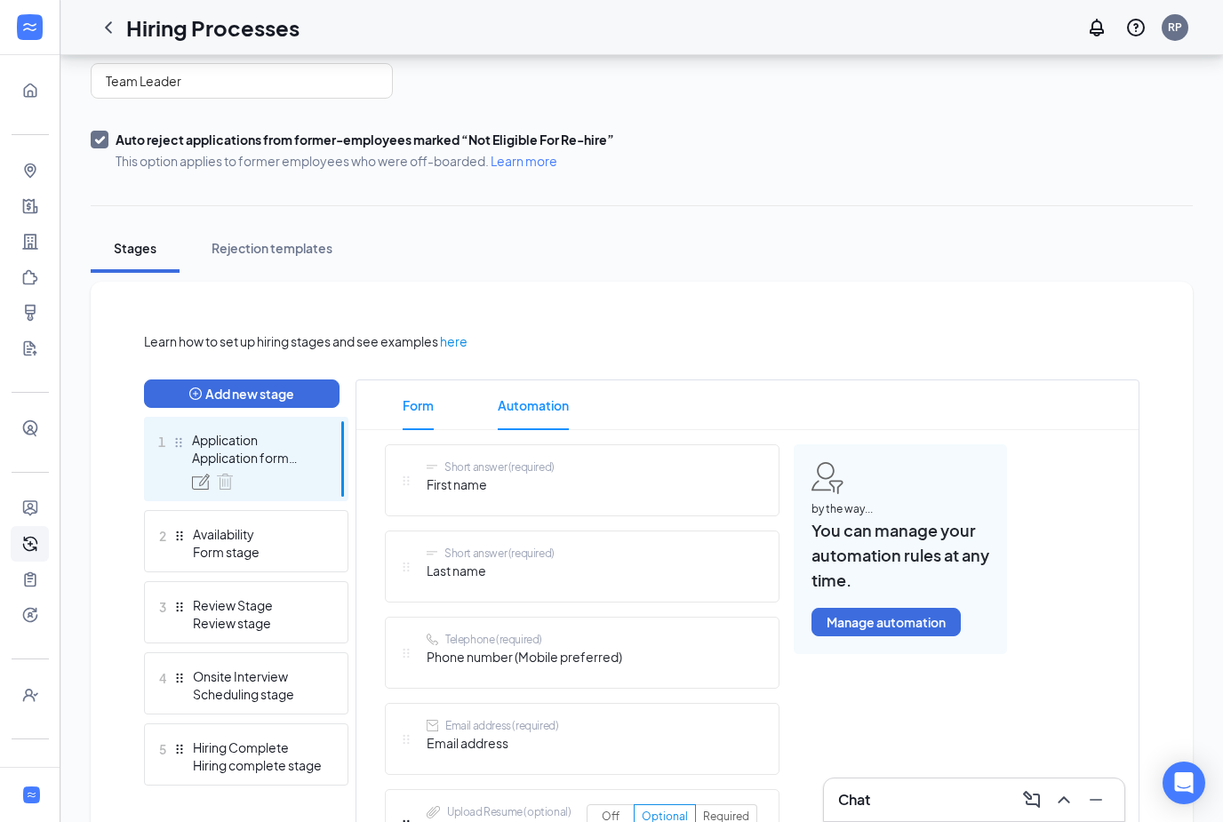
click at [563, 414] on span "Automation" at bounding box center [533, 405] width 71 height 50
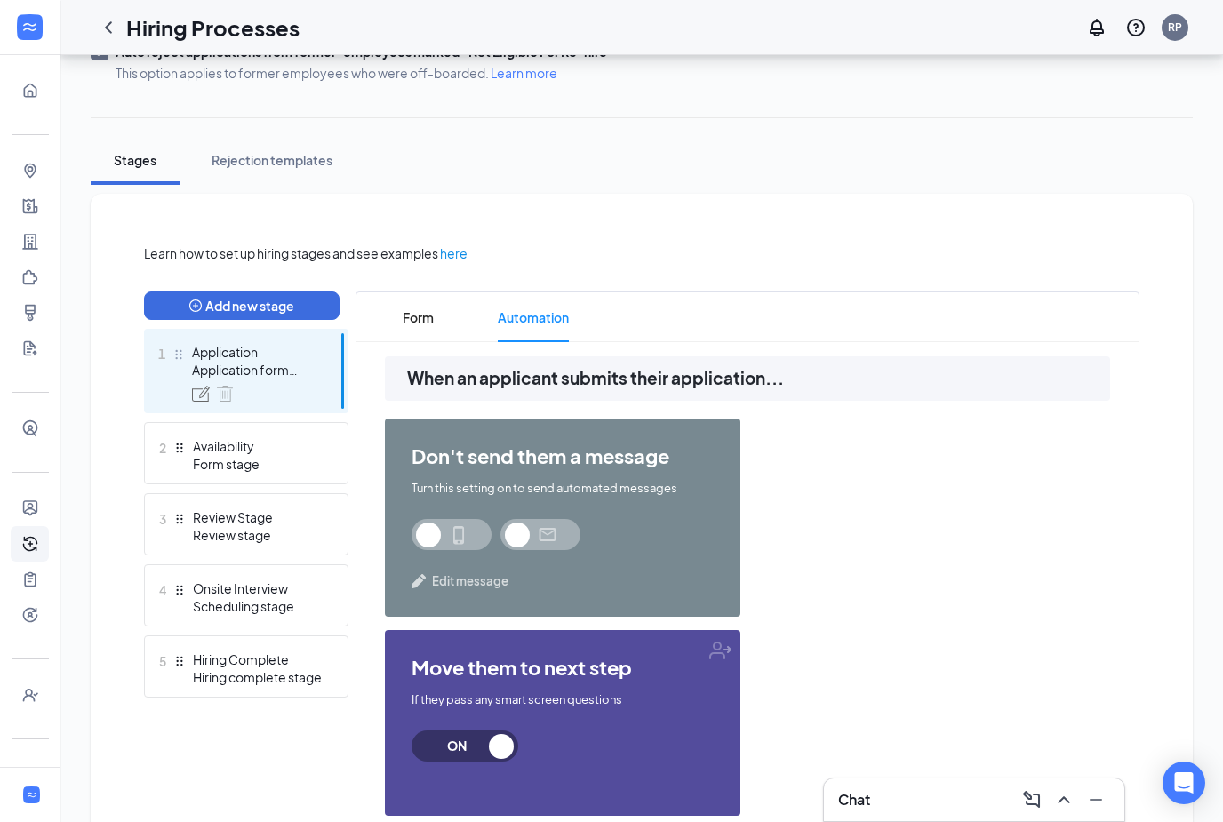
scroll to position [236, 0]
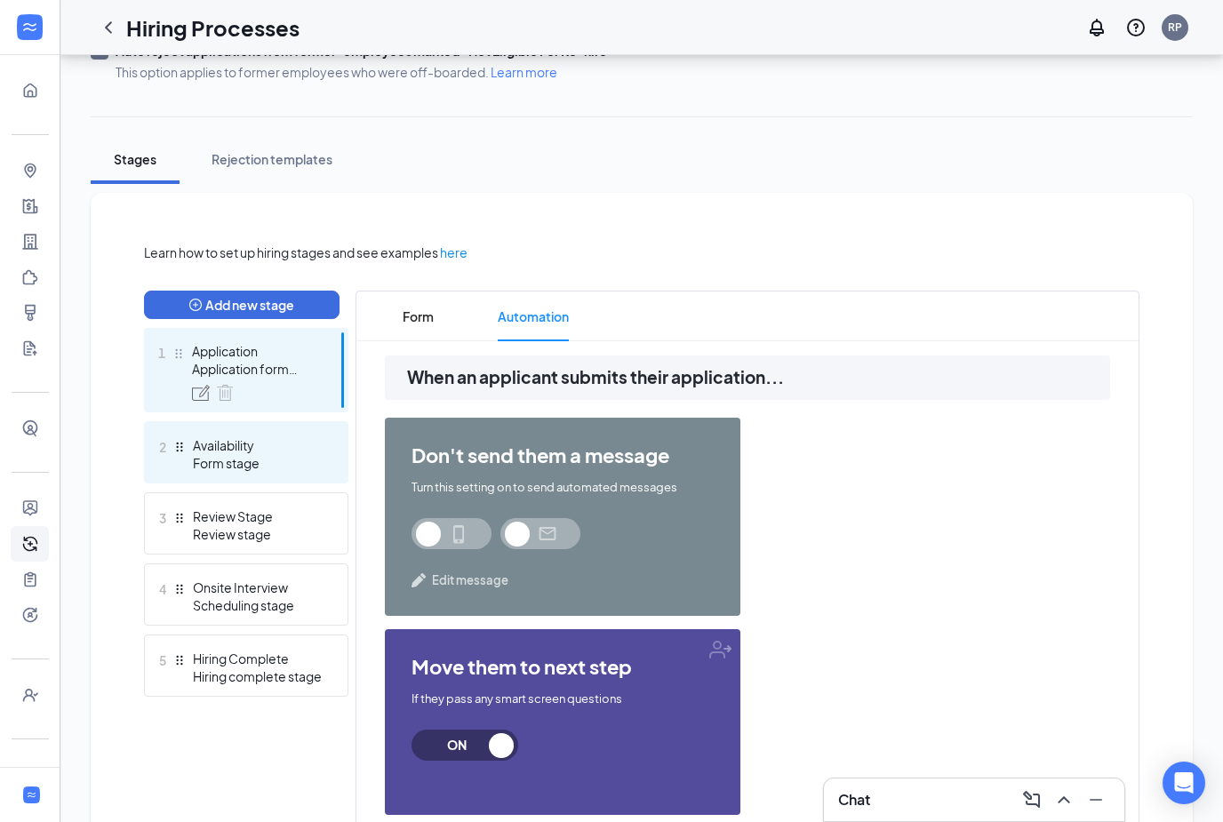
click at [243, 465] on div "Form stage" at bounding box center [258, 463] width 130 height 18
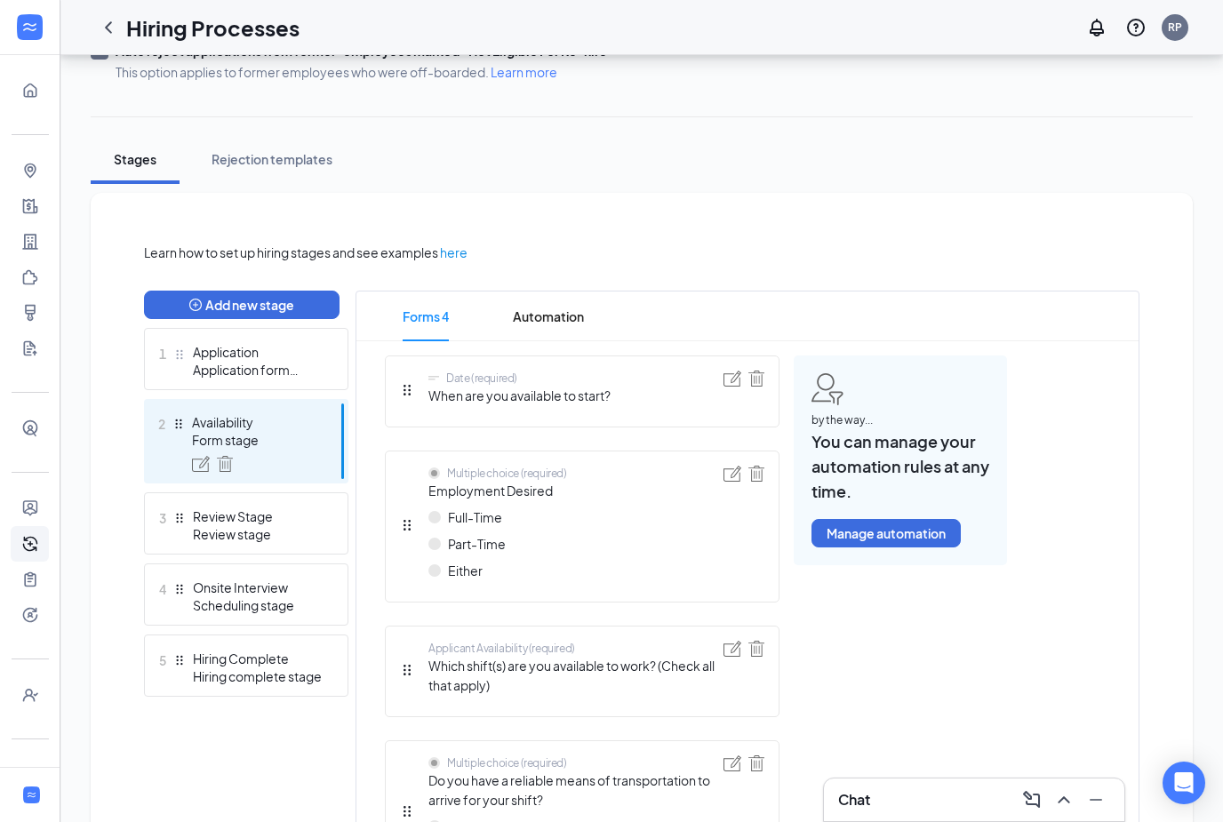
scroll to position [294, 0]
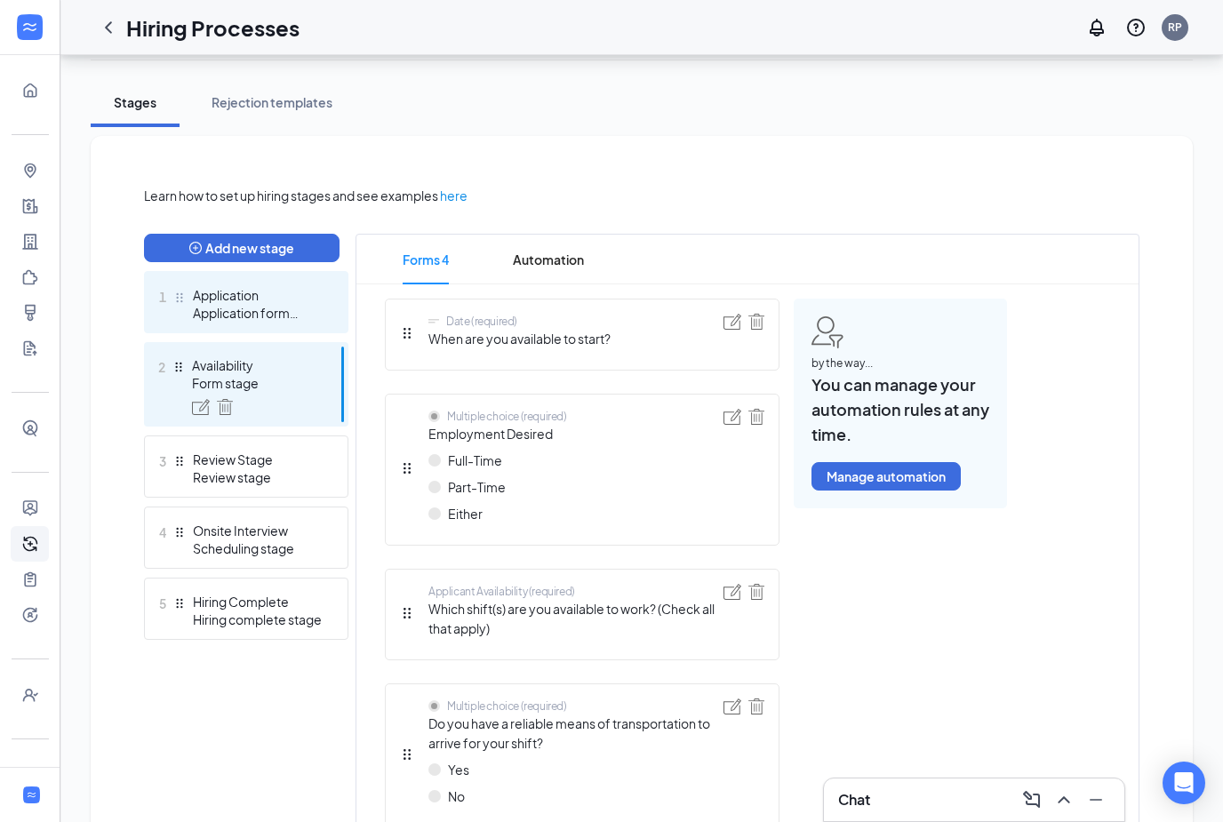
click at [253, 308] on div "Application form stage" at bounding box center [258, 313] width 130 height 18
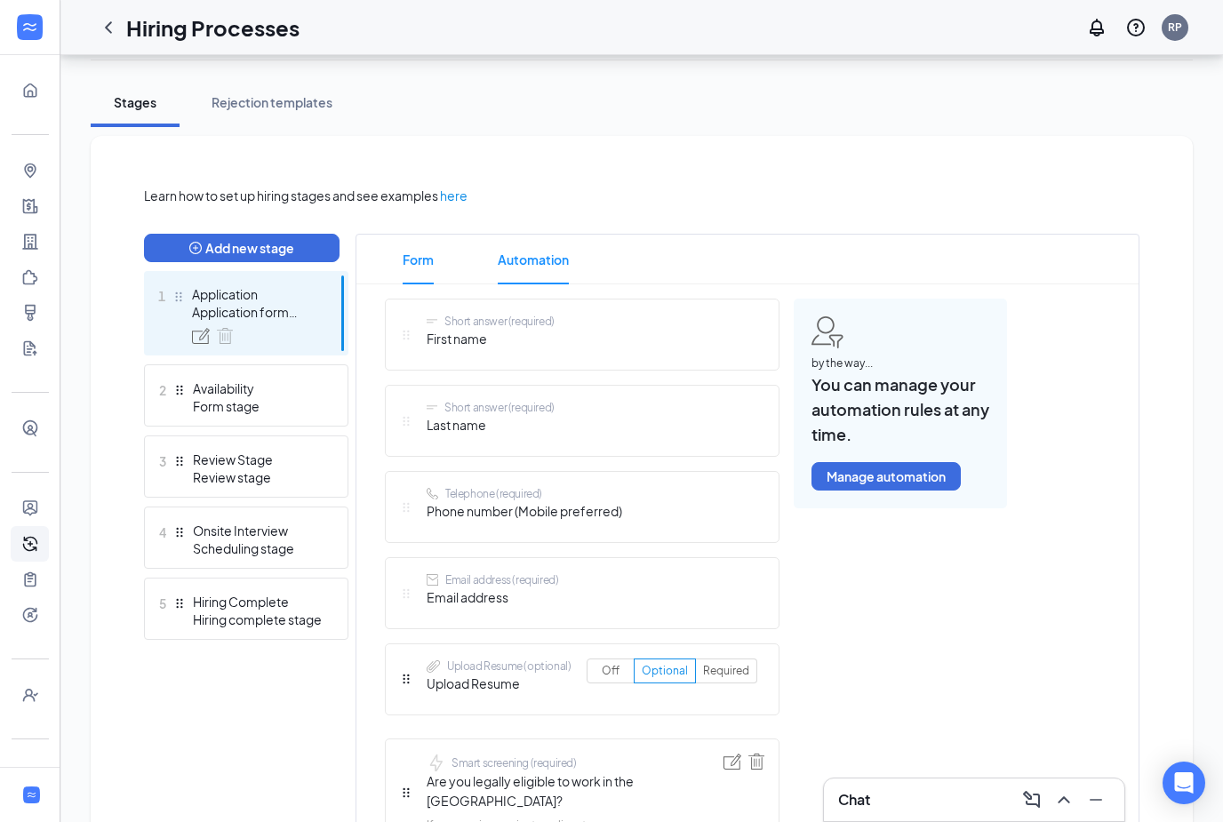
click at [522, 269] on span "Automation" at bounding box center [533, 260] width 71 height 50
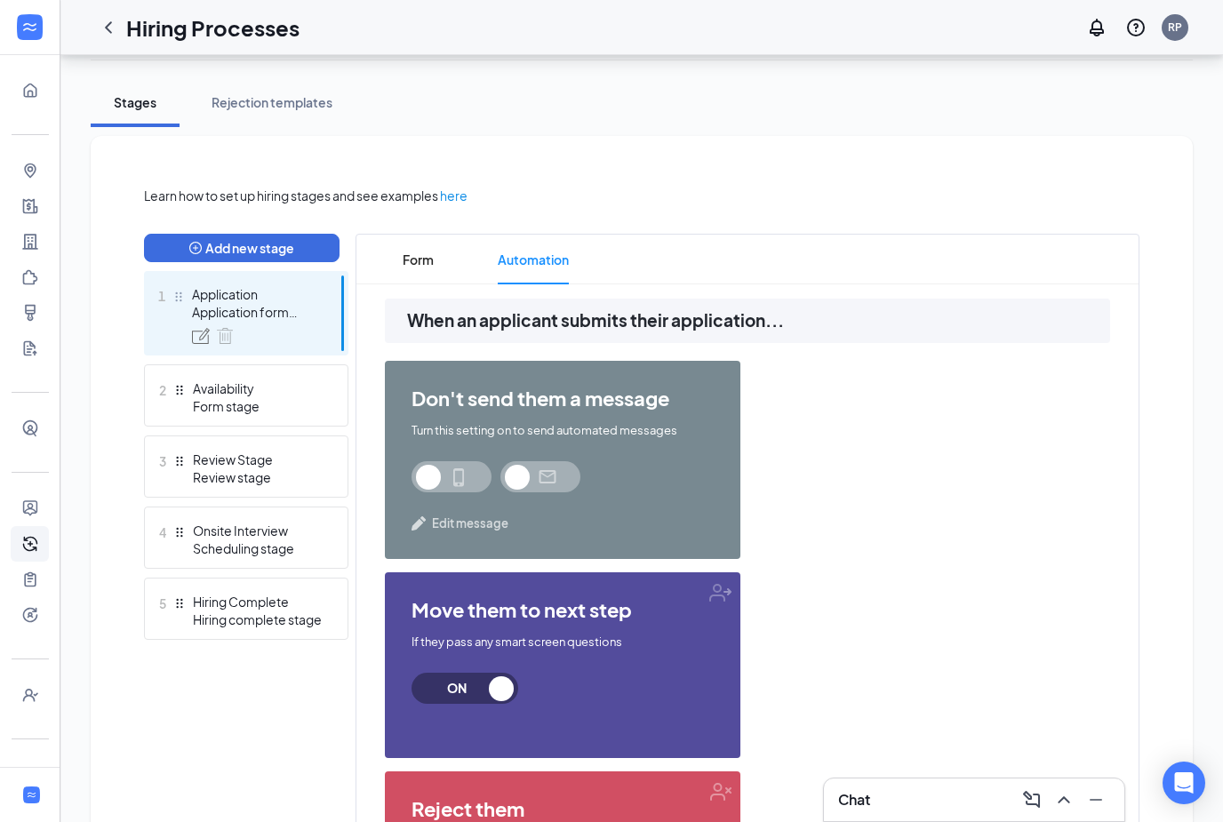
click at [470, 476] on span at bounding box center [452, 476] width 80 height 31
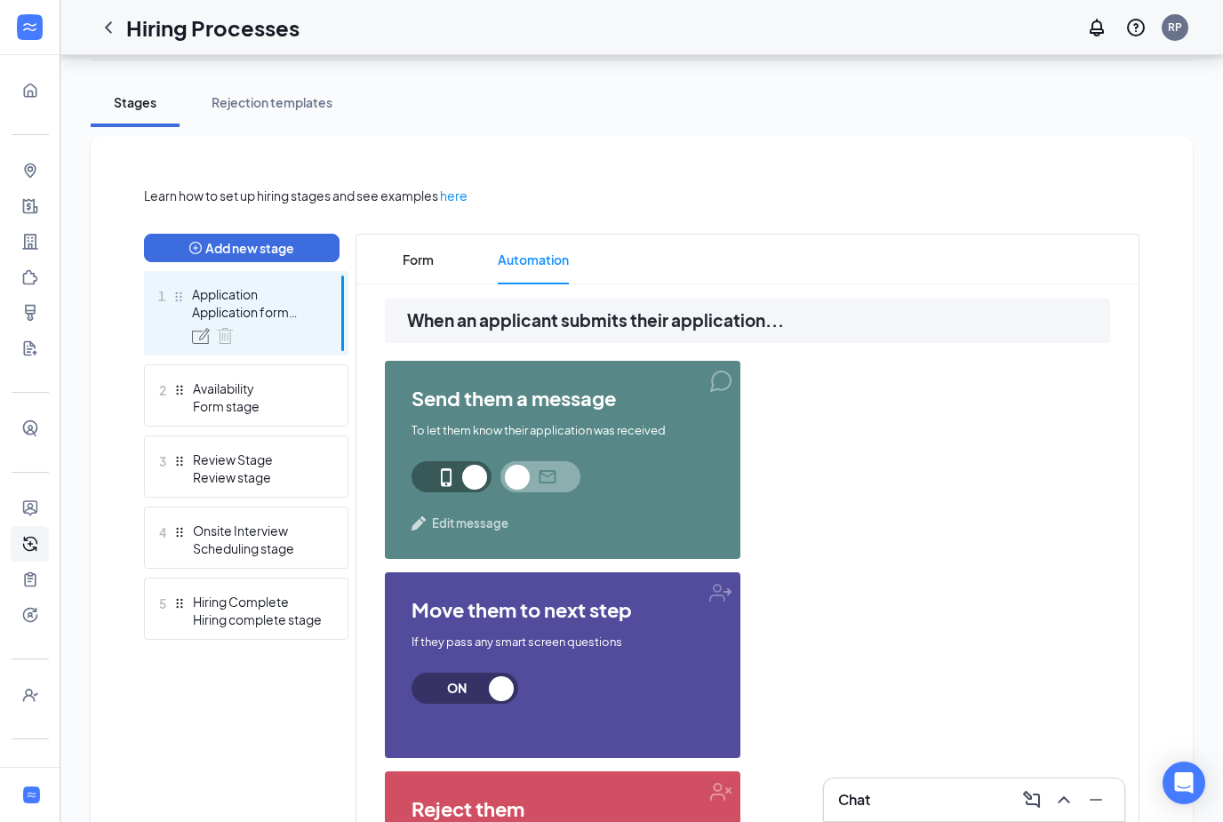
click at [554, 480] on span at bounding box center [540, 476] width 80 height 31
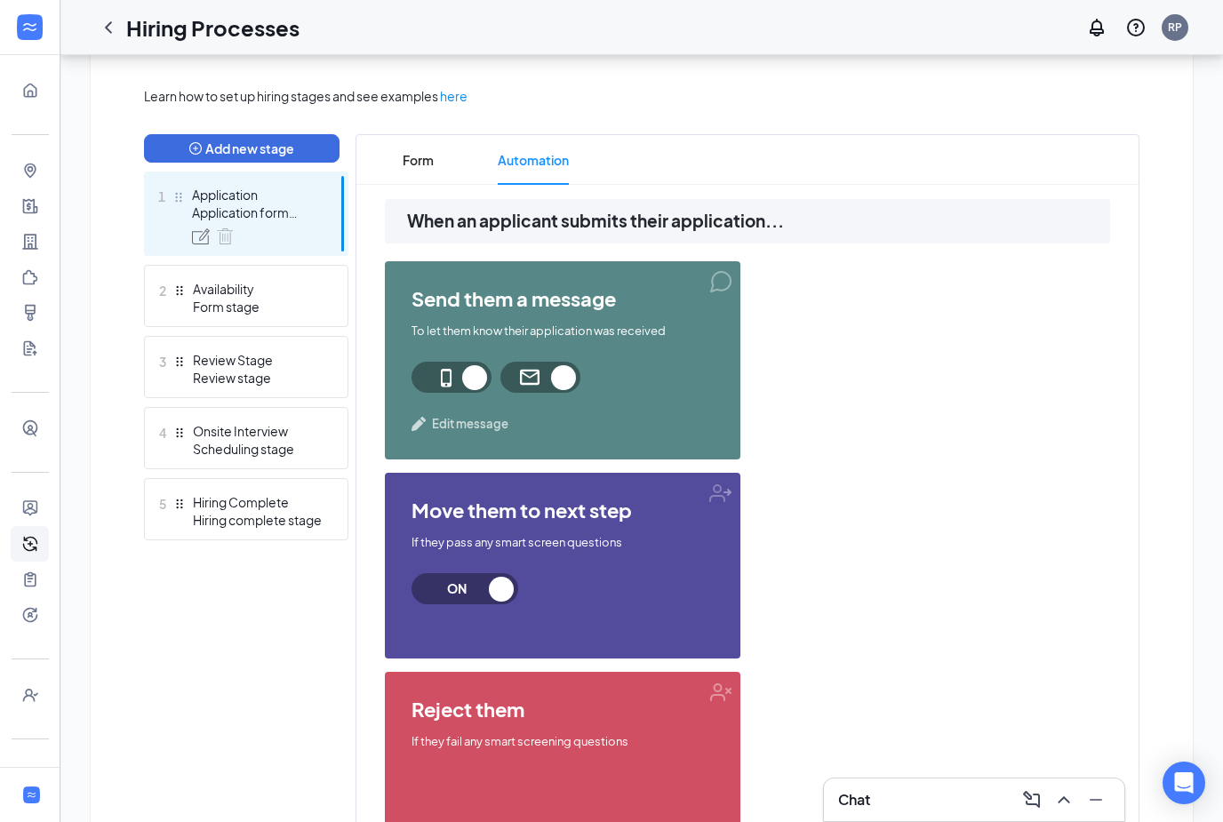
scroll to position [412, 0]
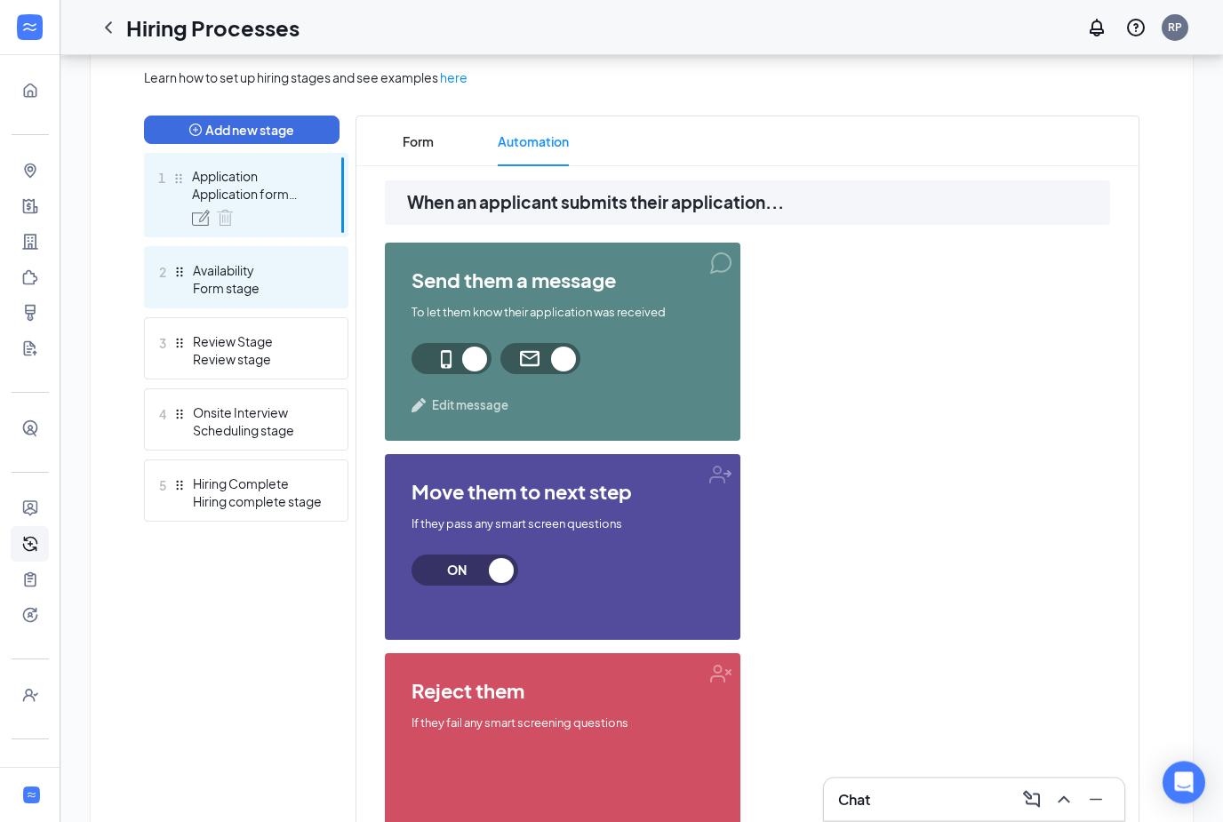
click at [296, 291] on div "Form stage" at bounding box center [258, 289] width 130 height 18
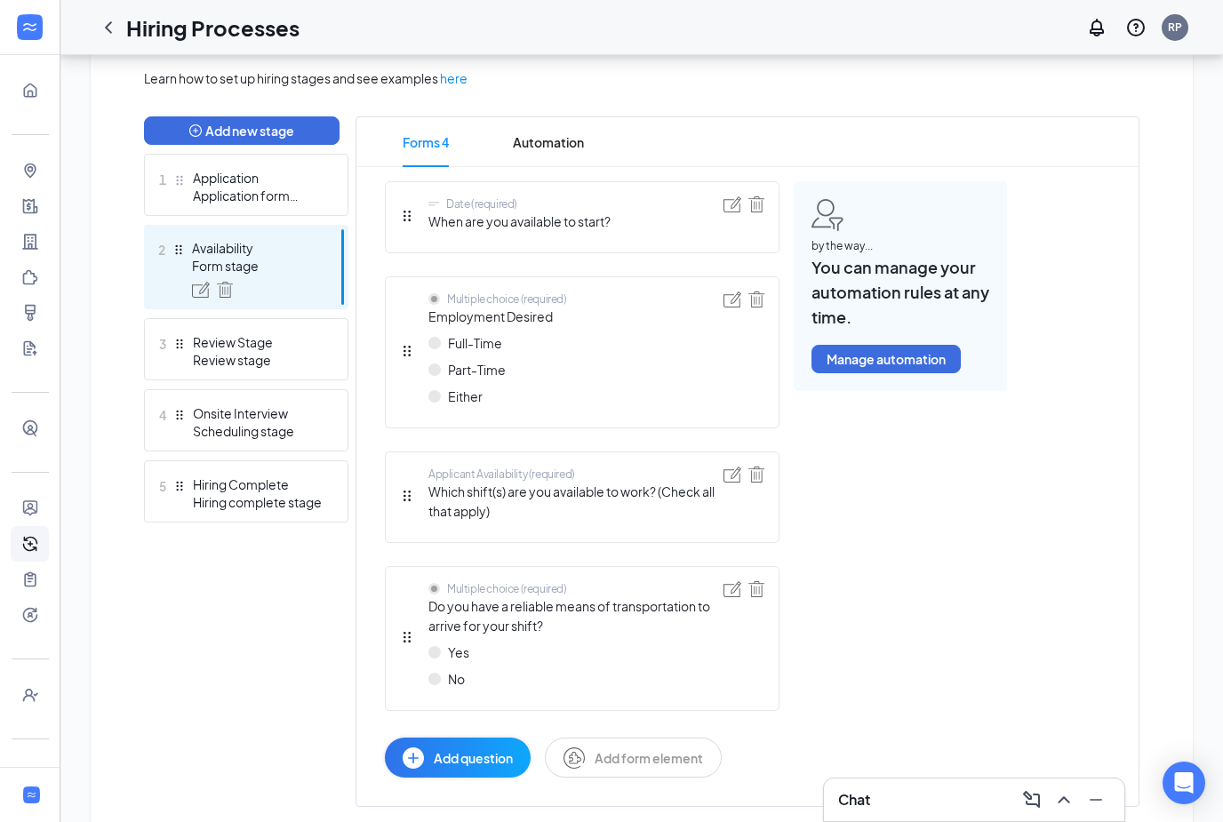
scroll to position [413, 0]
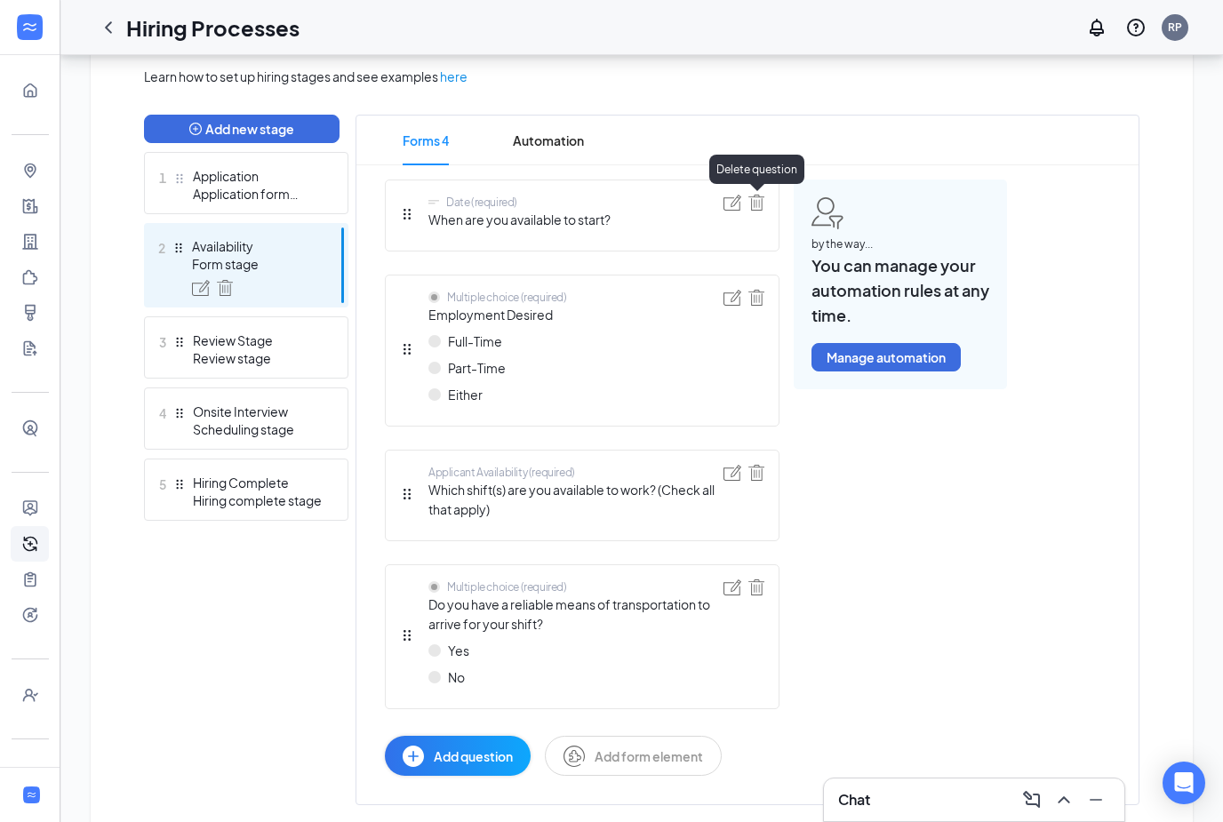
click at [760, 205] on img at bounding box center [757, 203] width 16 height 16
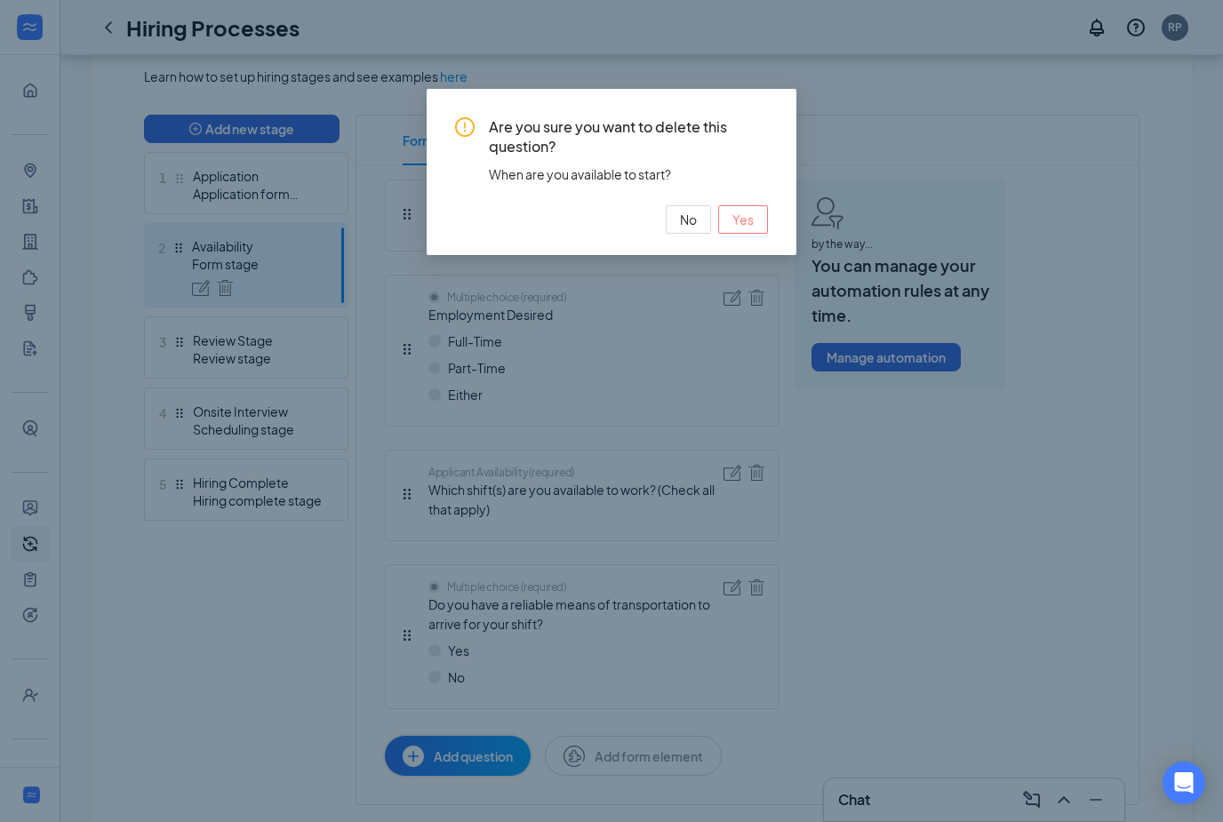
click at [739, 232] on button "Yes" at bounding box center [743, 219] width 50 height 28
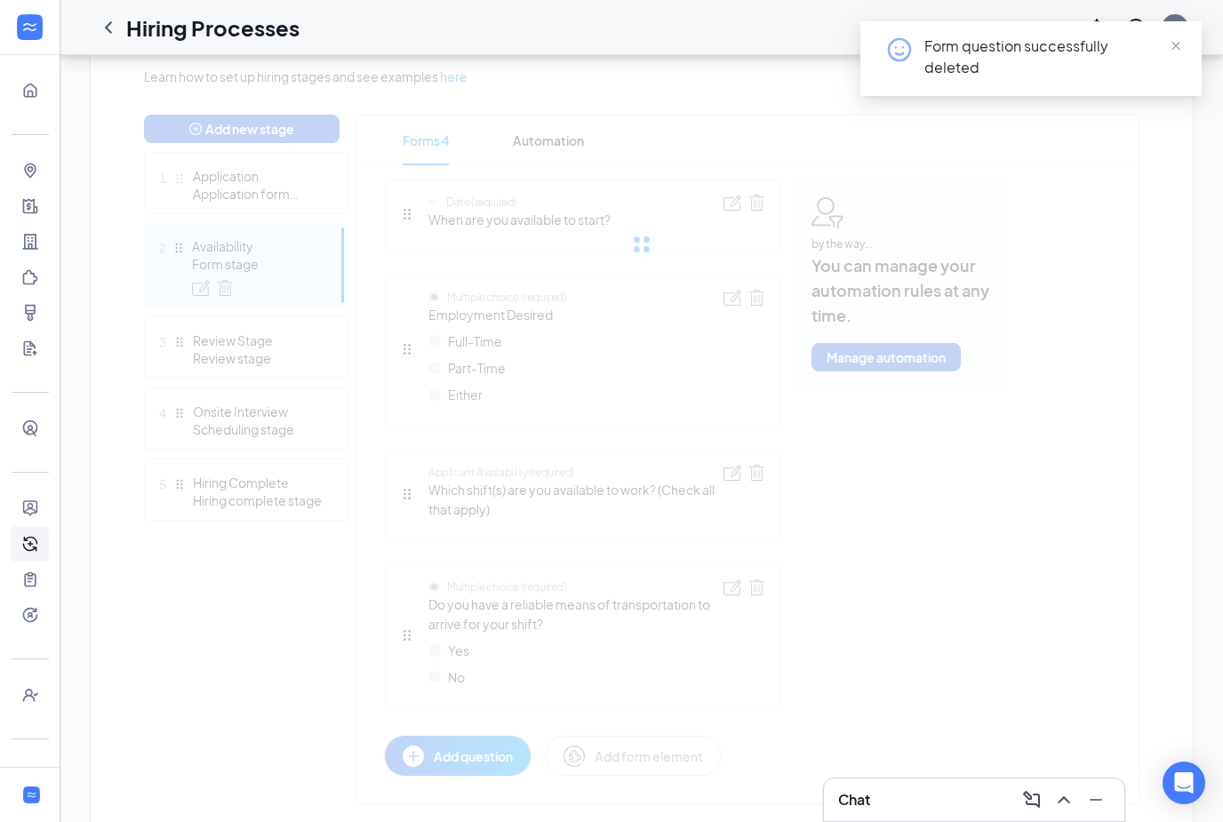
scroll to position [372, 0]
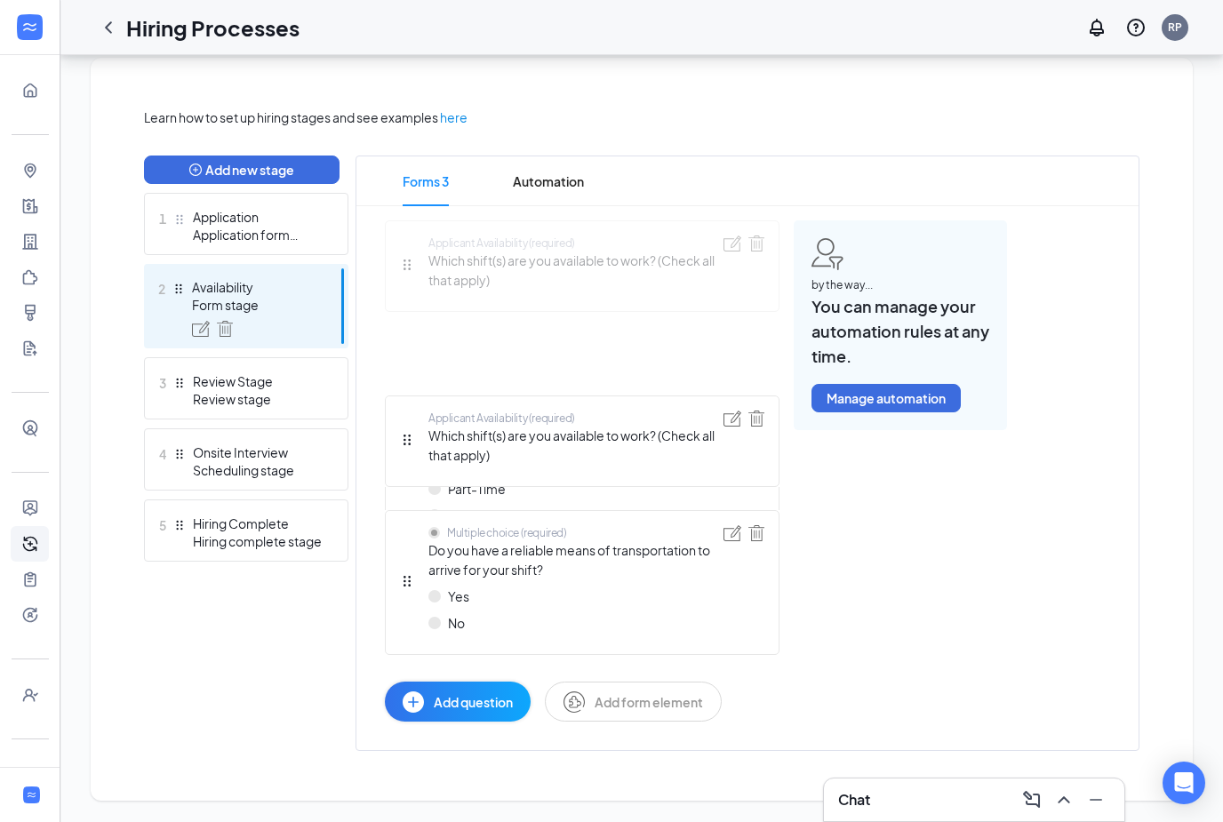
drag, startPoint x: 407, startPoint y: 443, endPoint x: 422, endPoint y: 312, distance: 131.5
click at [422, 312] on div "Multiple choice (required) Employment Desired Full-Time Part-Time Either Applic…" at bounding box center [582, 470] width 395 height 501
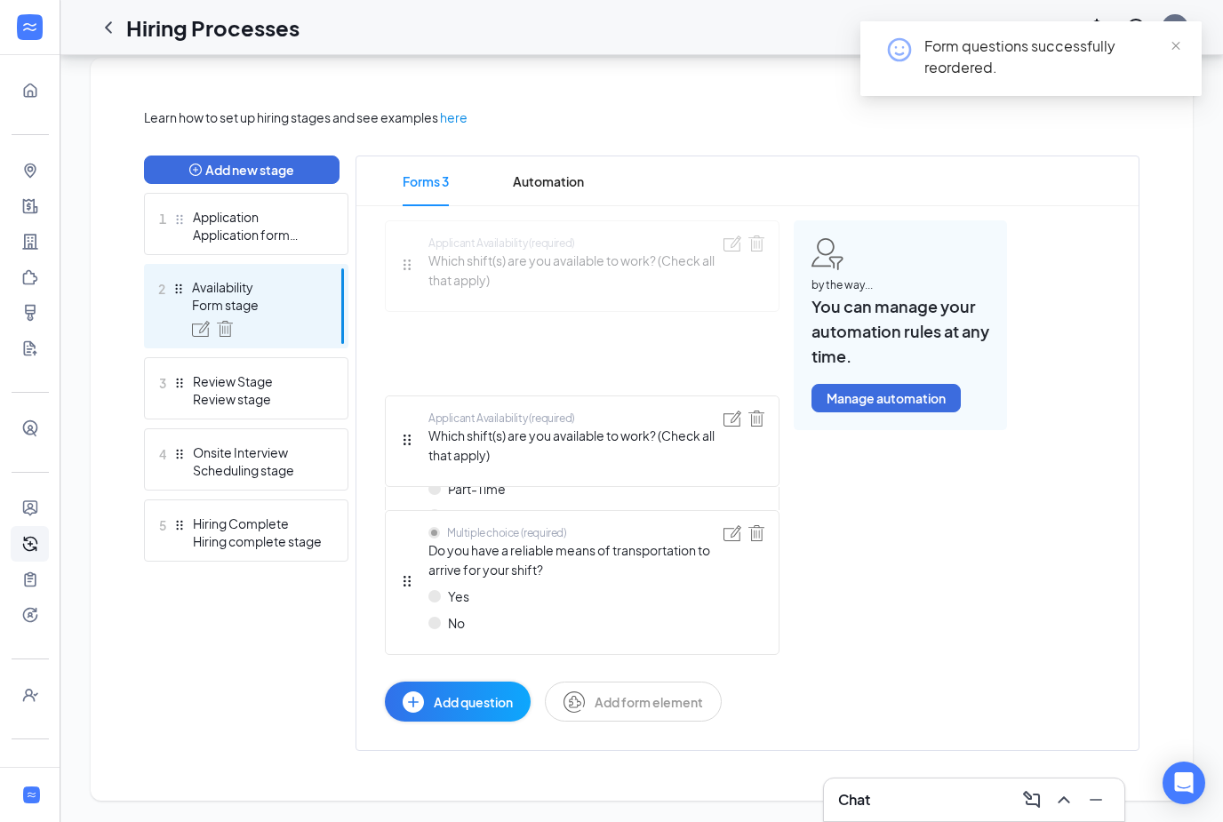
drag, startPoint x: 414, startPoint y: 436, endPoint x: 415, endPoint y: 271, distance: 164.5
click at [415, 271] on div "Multiple choice (required) Employment Desired Full-Time Part-Time Either Applic…" at bounding box center [582, 470] width 395 height 501
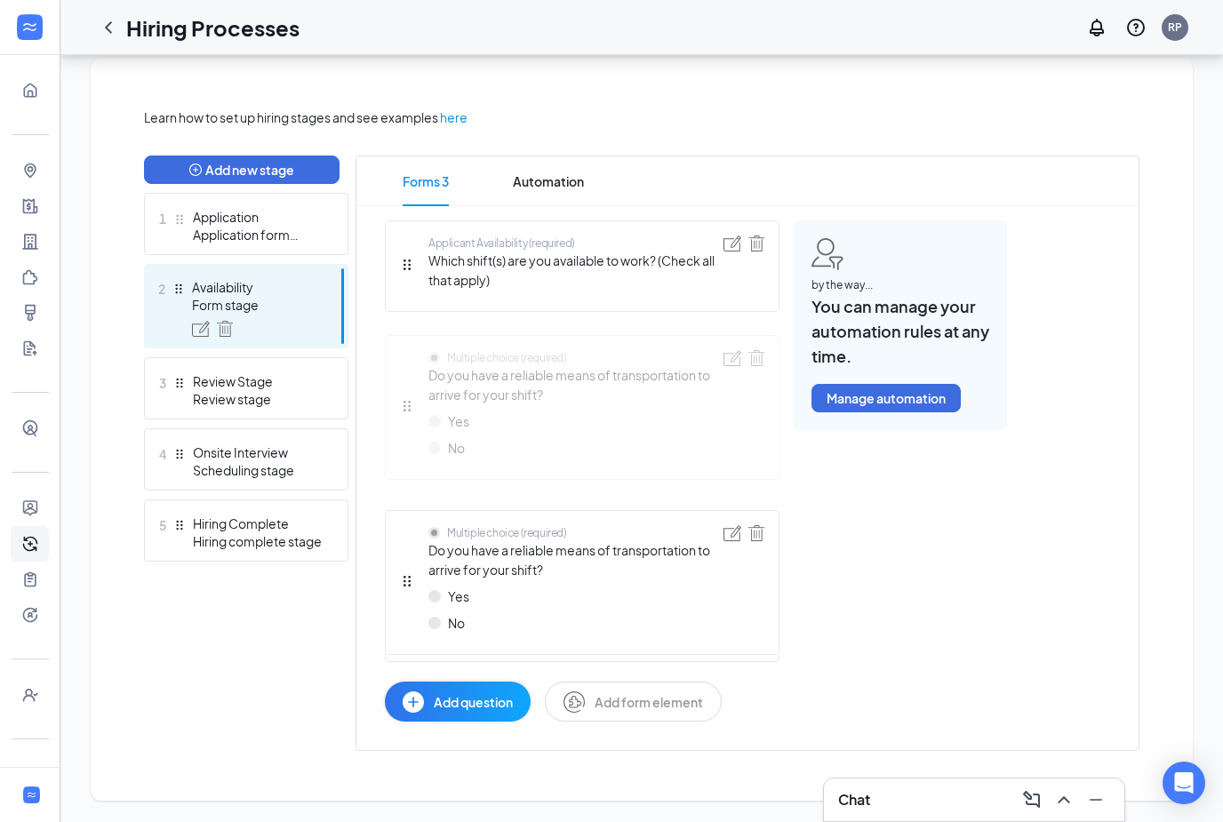
drag, startPoint x: 412, startPoint y: 580, endPoint x: 414, endPoint y: 405, distance: 174.3
click at [414, 405] on div "Applicant Availability (required) Which shift(s) are you available to work? (Ch…" at bounding box center [582, 470] width 395 height 501
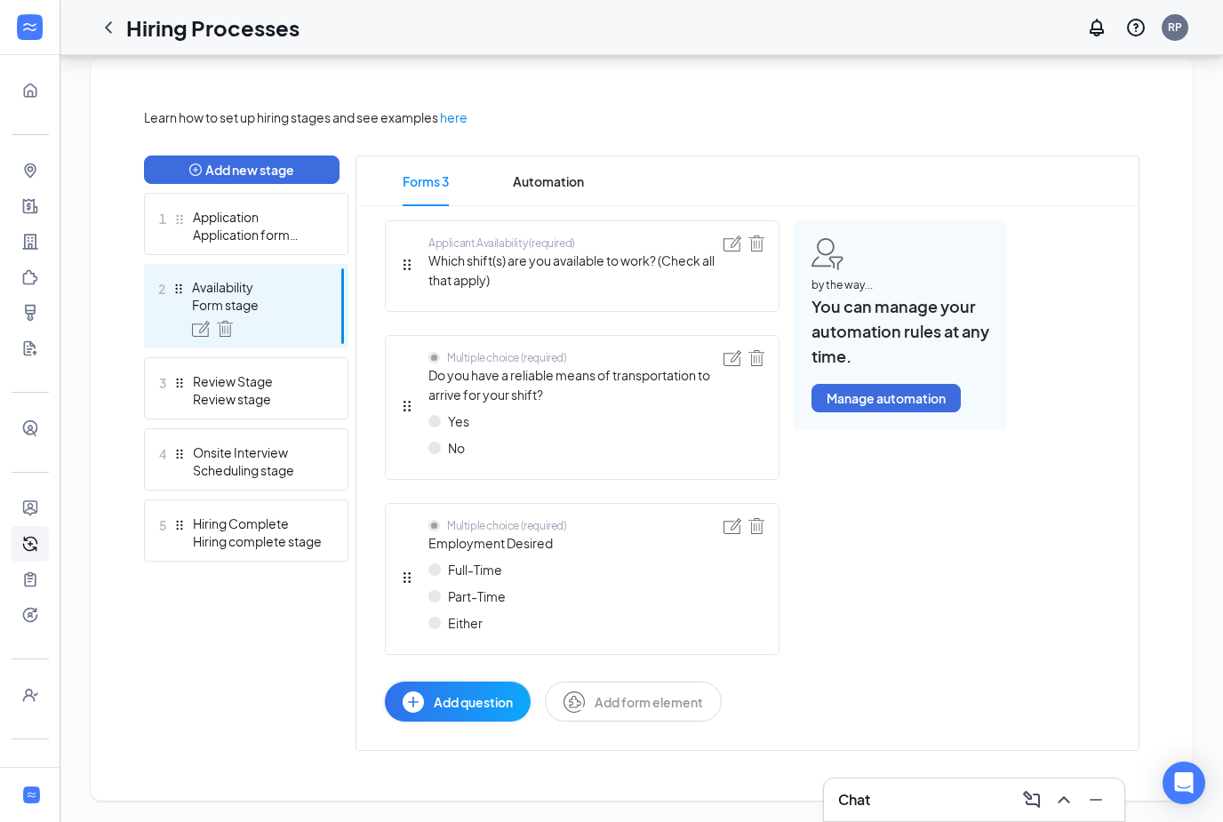
click at [481, 697] on span "Add question" at bounding box center [473, 703] width 79 height 20
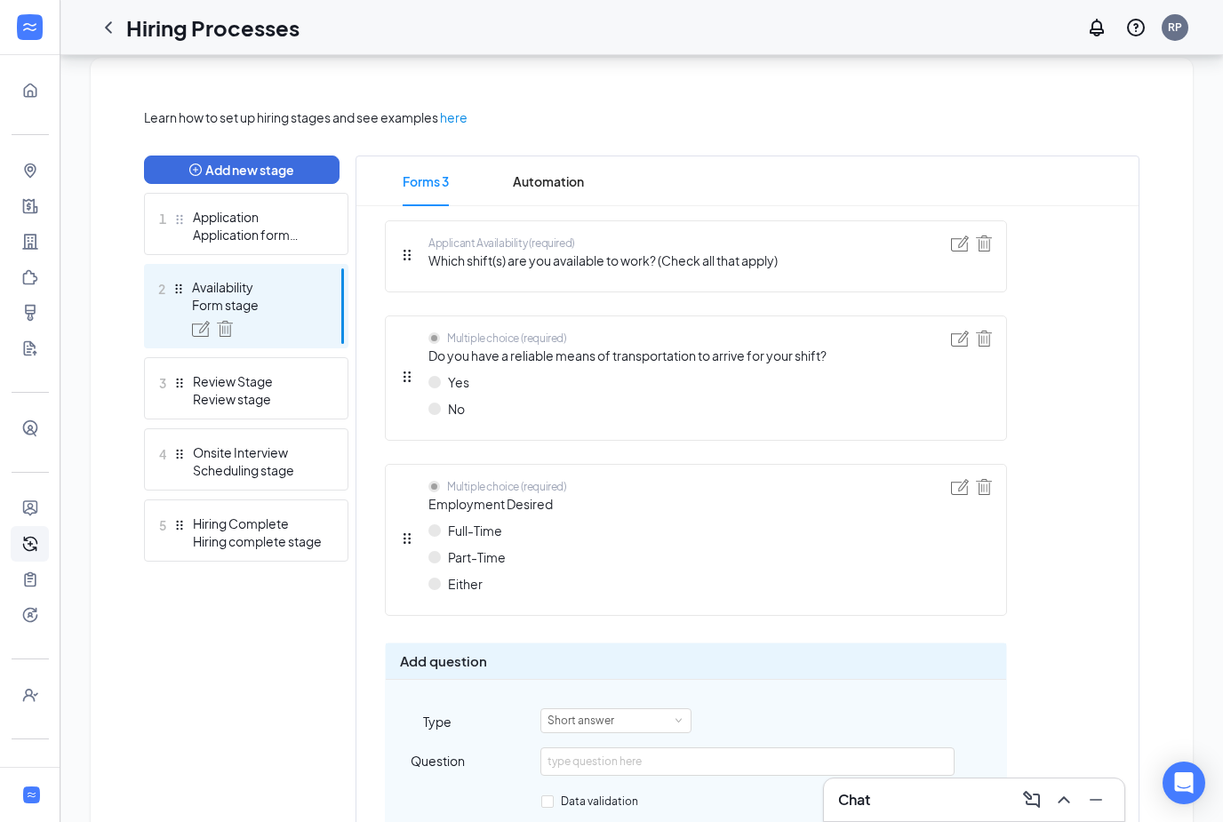
scroll to position [573, 0]
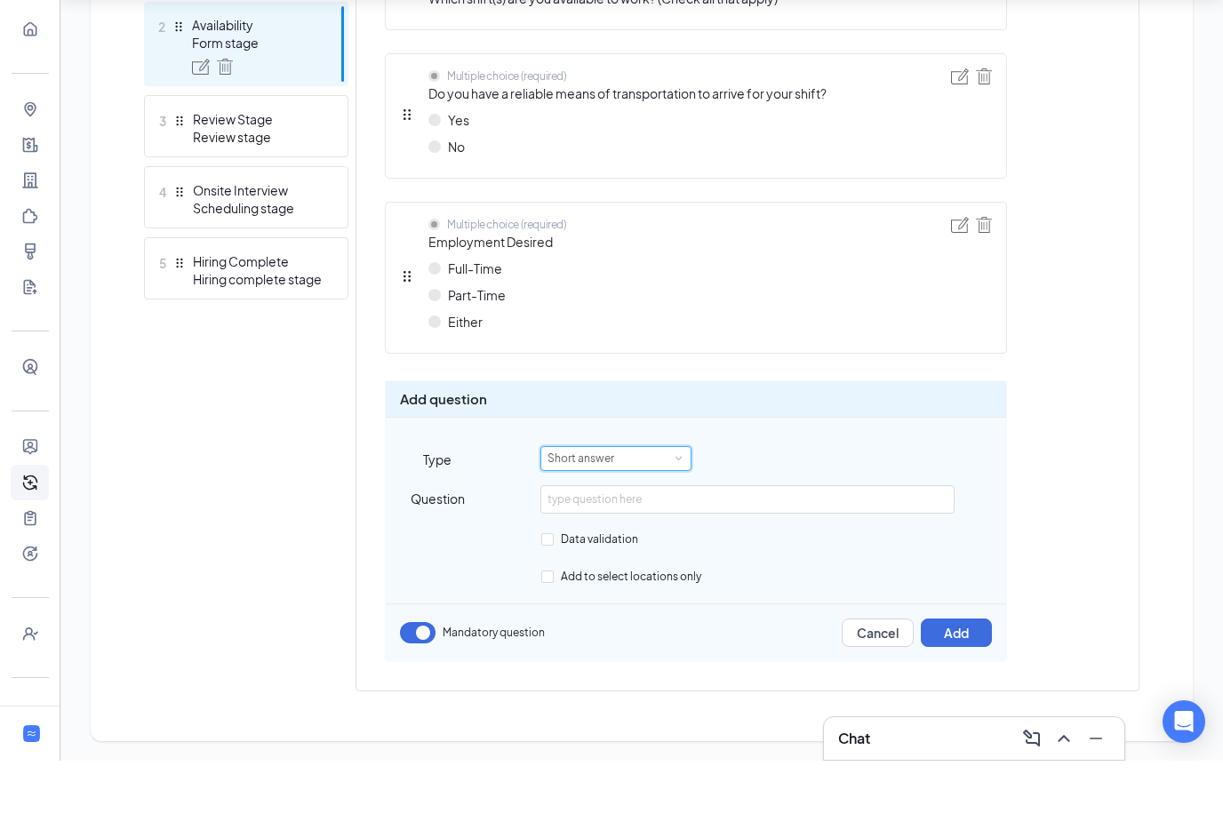
click at [658, 508] on div "Short answer" at bounding box center [616, 519] width 137 height 23
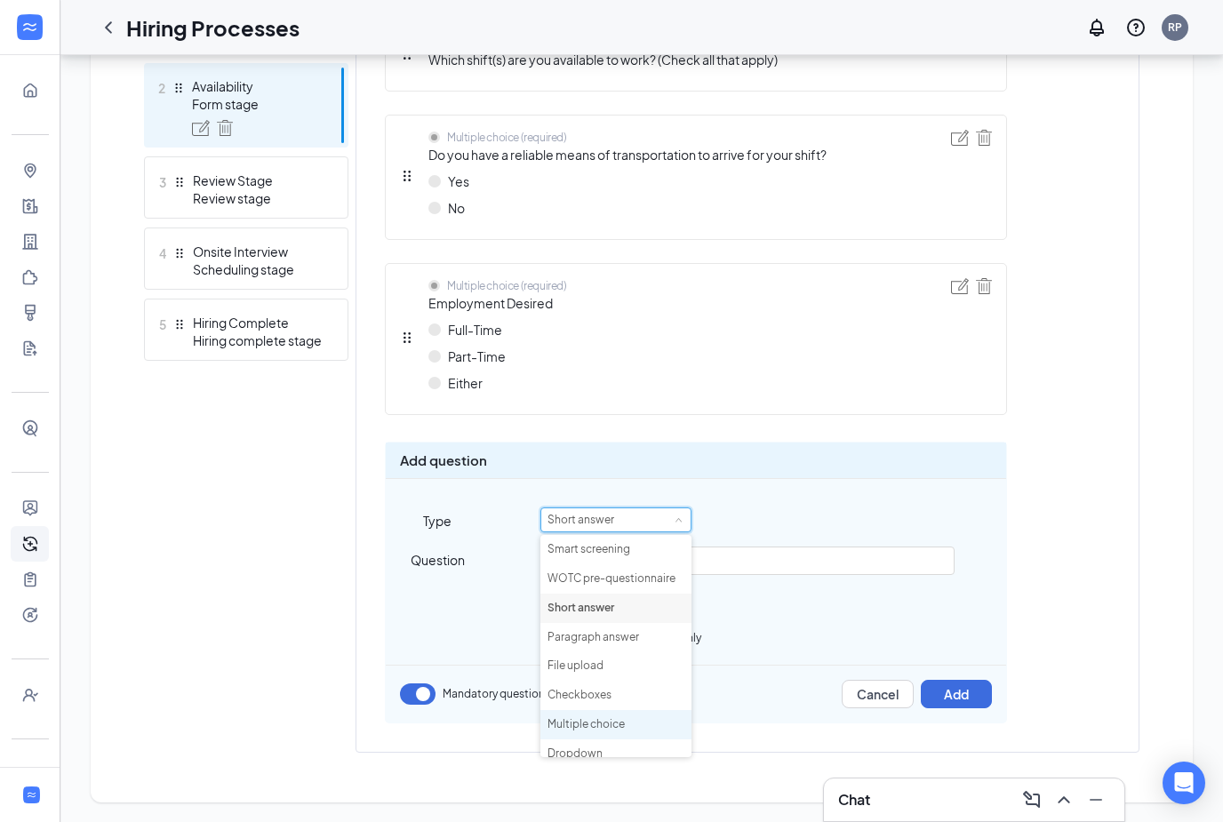
click at [590, 716] on li "Multiple choice" at bounding box center [615, 724] width 151 height 29
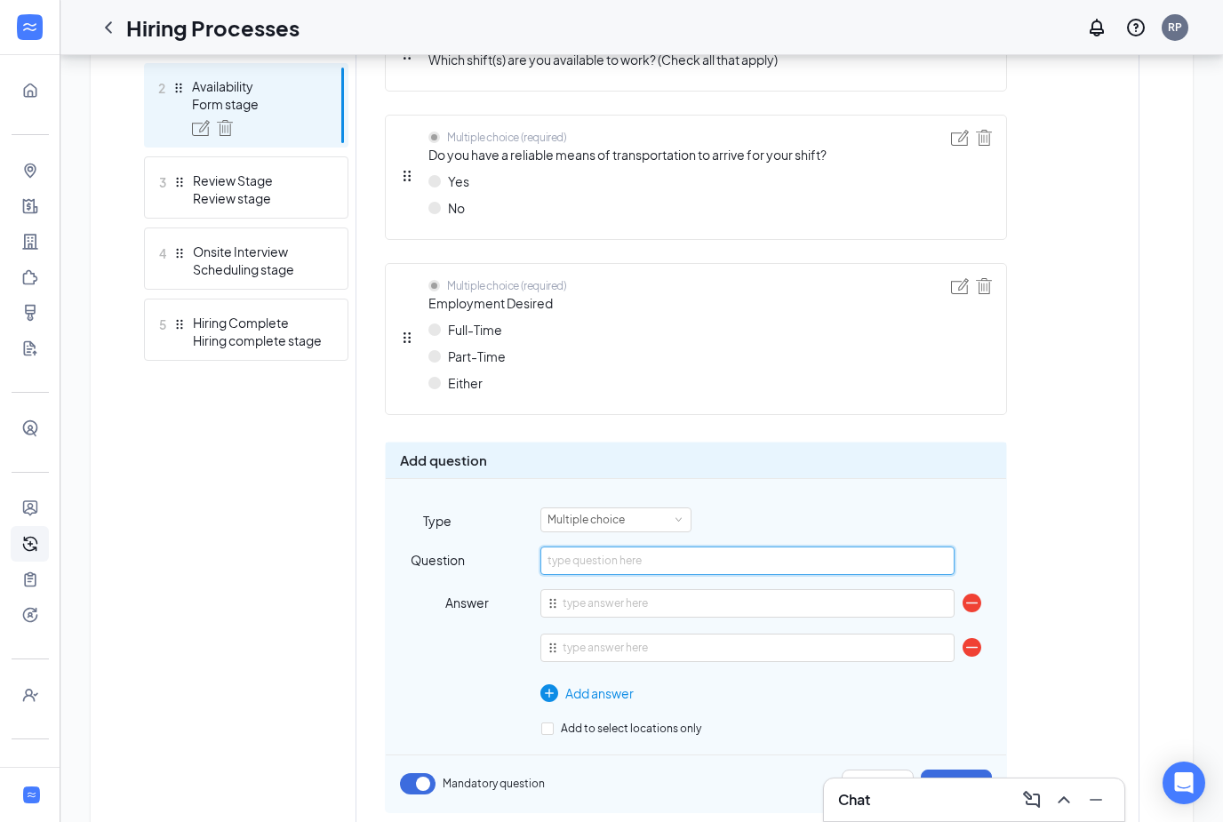
click at [625, 556] on input "text" at bounding box center [746, 561] width 413 height 28
type input "How many hours are you looking to work each week?"
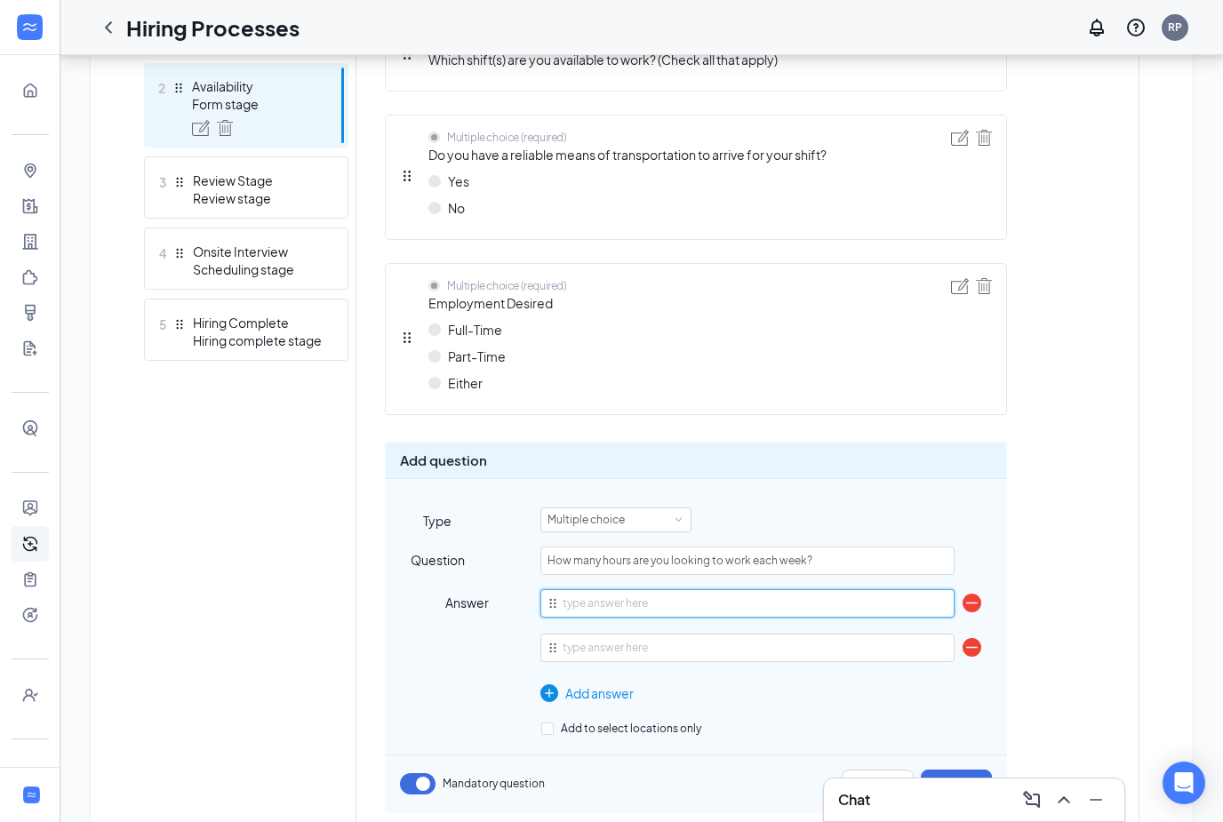
click at [572, 603] on input "text" at bounding box center [746, 603] width 413 height 28
type input "20 t0 30"
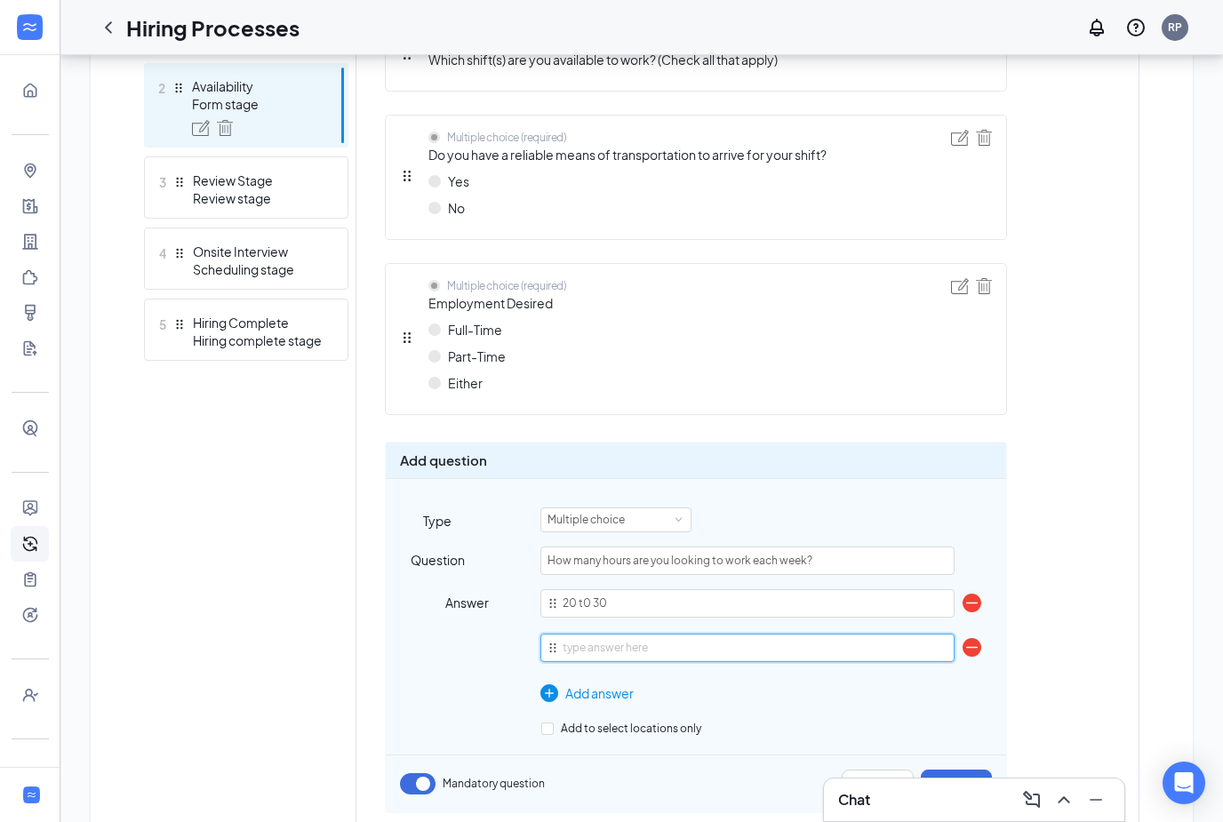
click at [593, 651] on input "text" at bounding box center [746, 648] width 413 height 28
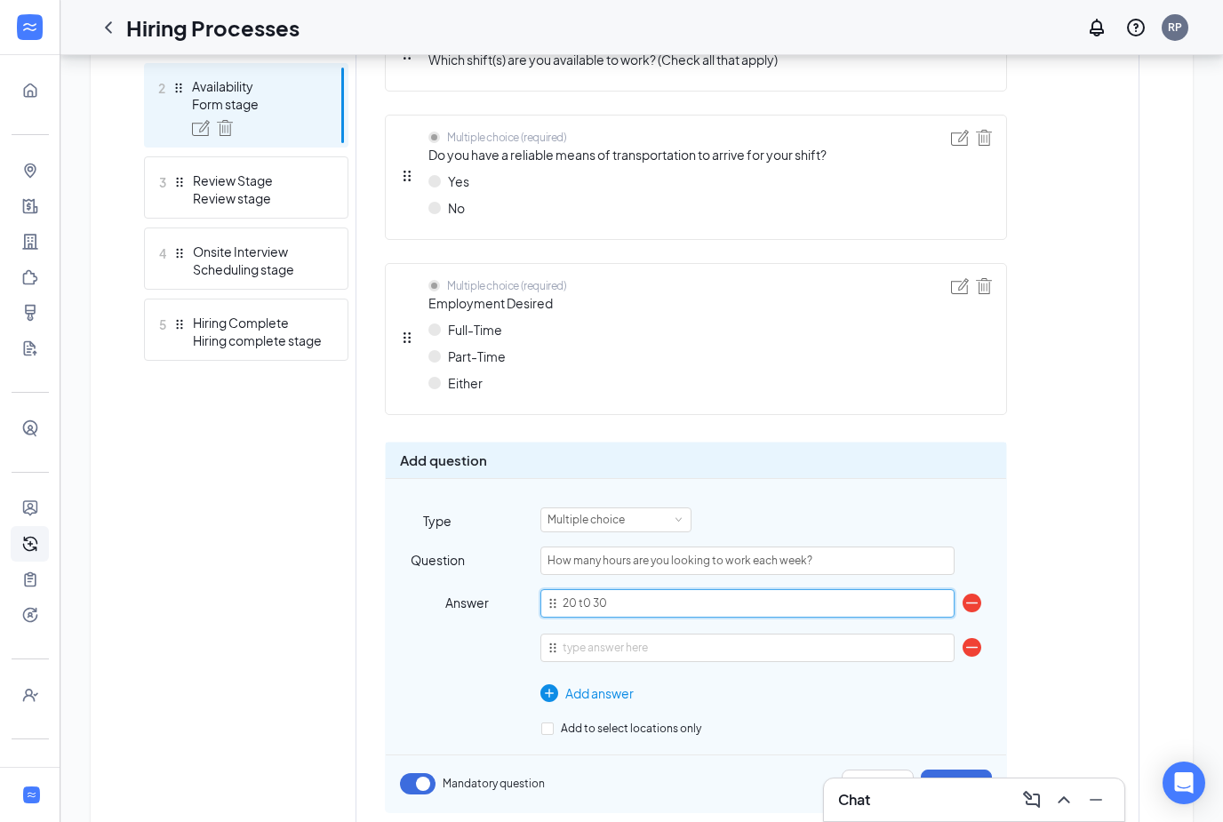
click at [590, 604] on input "20 t0 30" at bounding box center [746, 603] width 413 height 28
type input "20 to 30"
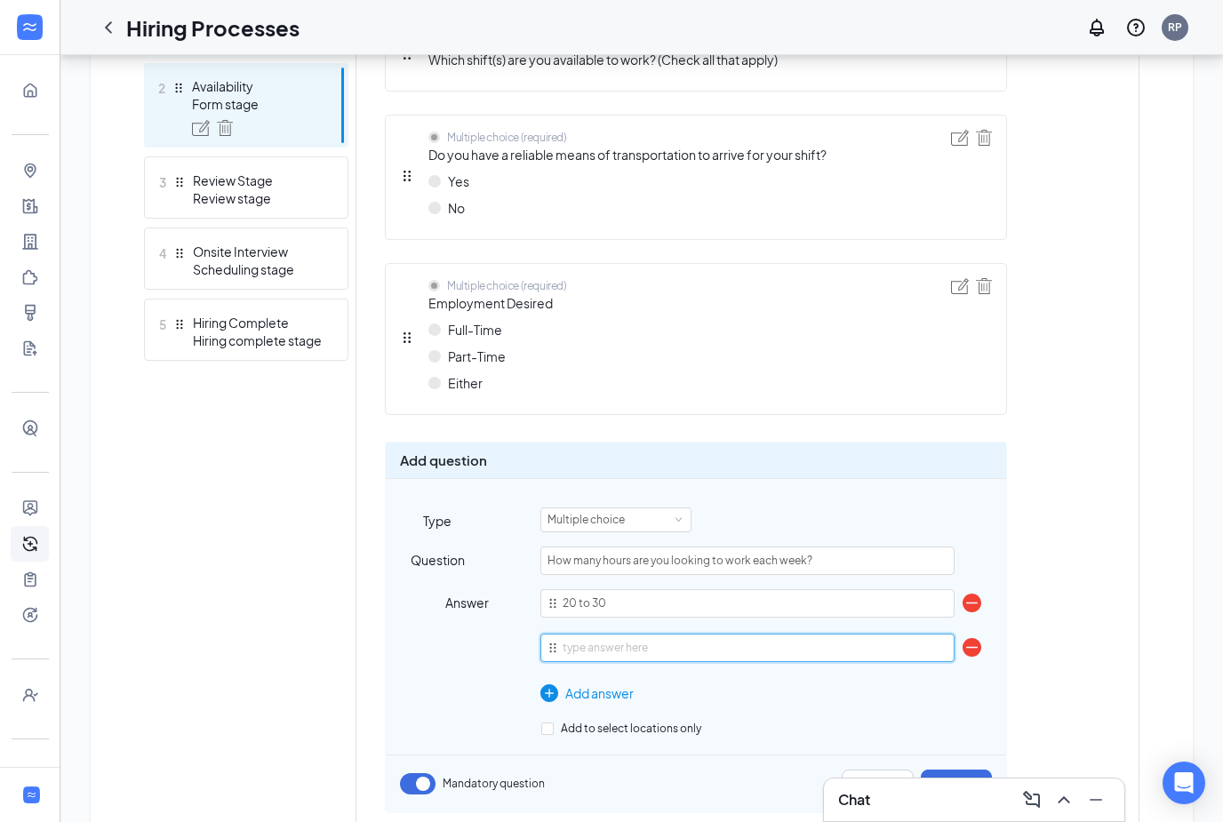
click at [598, 651] on input "text" at bounding box center [746, 648] width 413 height 28
type input "30 to 40"
click at [594, 689] on div "Add answer" at bounding box center [746, 694] width 413 height 20
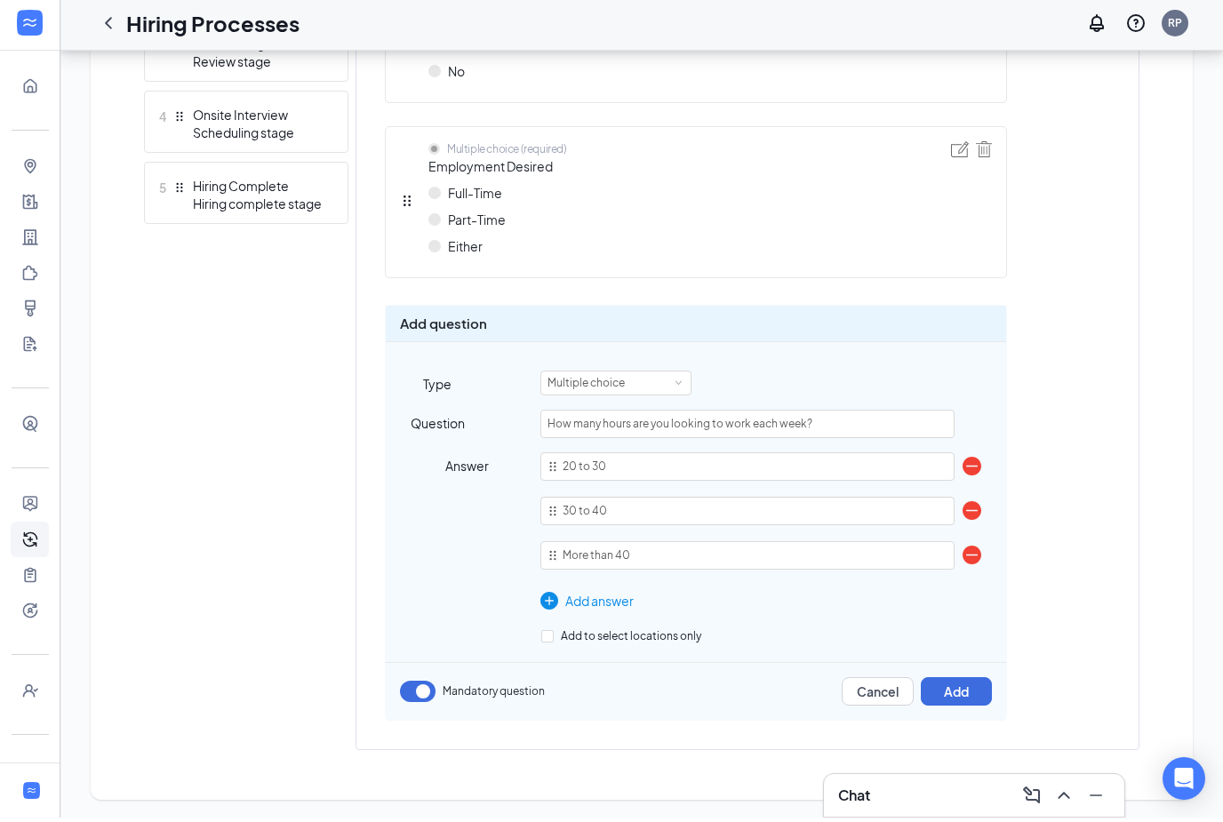
scroll to position [709, 0]
type input "More than 40"
click at [942, 685] on button "Add" at bounding box center [956, 693] width 71 height 28
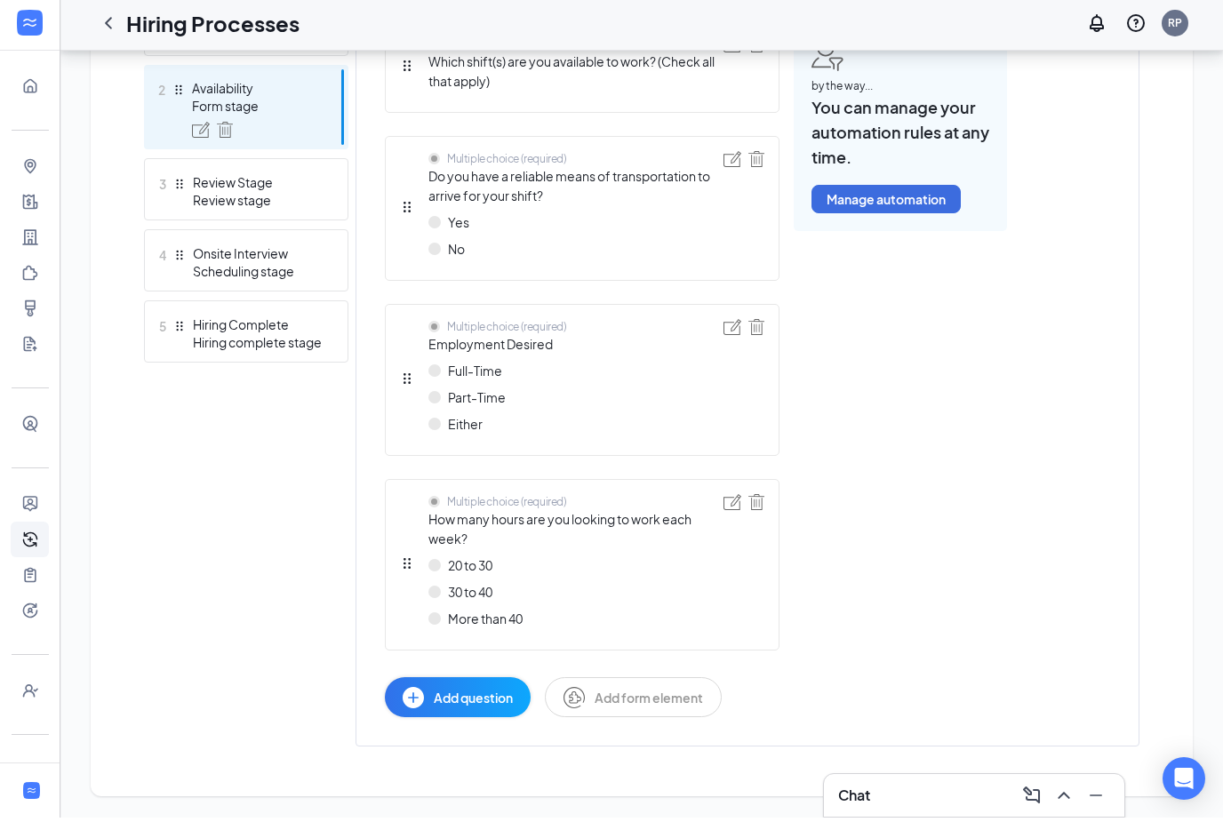
scroll to position [510, 0]
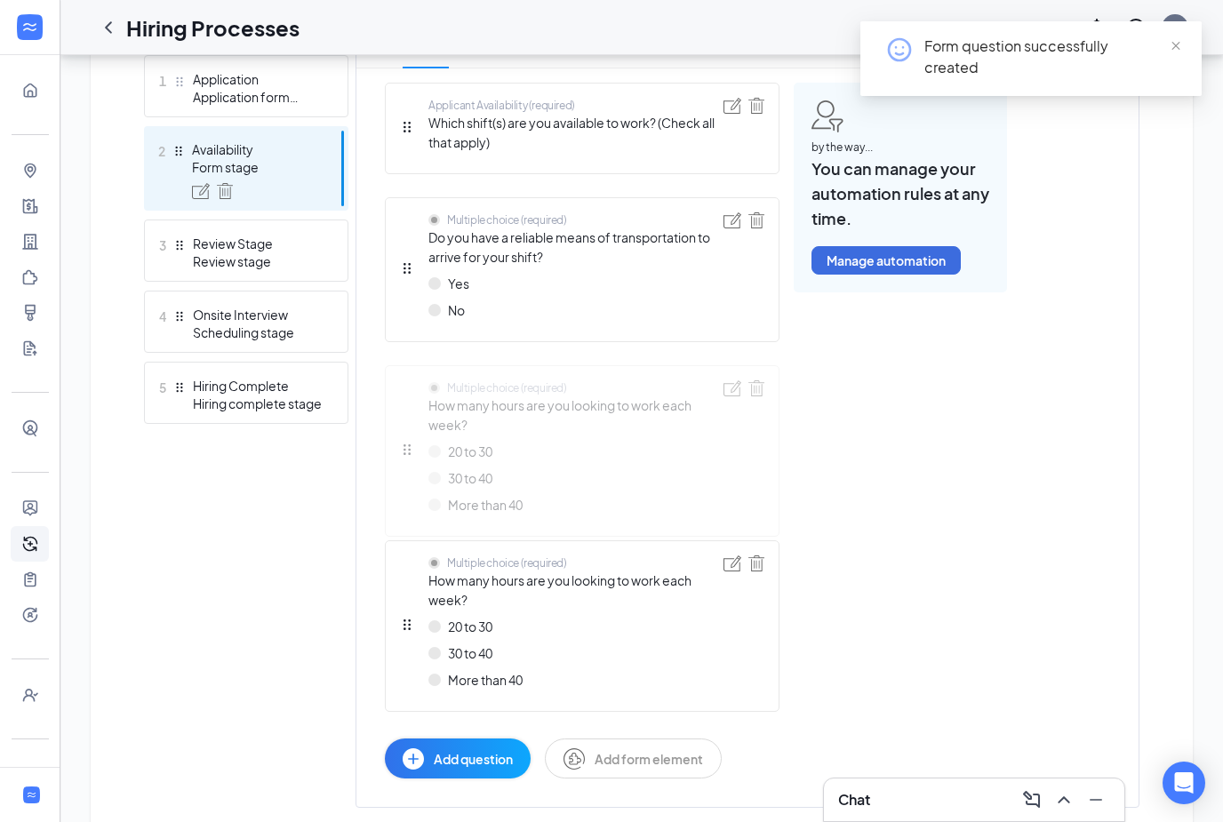
drag, startPoint x: 403, startPoint y: 616, endPoint x: 396, endPoint y: 423, distance: 193.0
click at [396, 423] on div "Applicant Availability (required) Which shift(s) are you available to work? (Ch…" at bounding box center [582, 431] width 395 height 696
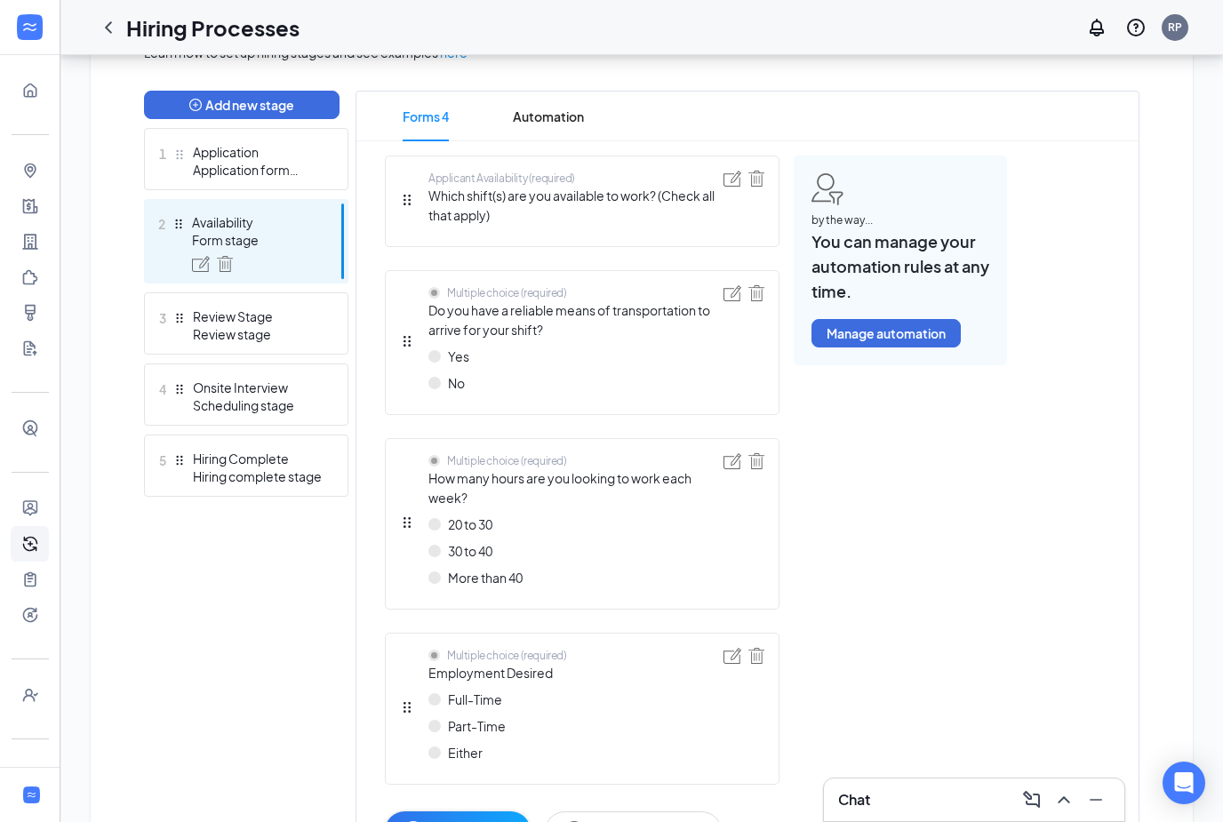
scroll to position [481, 0]
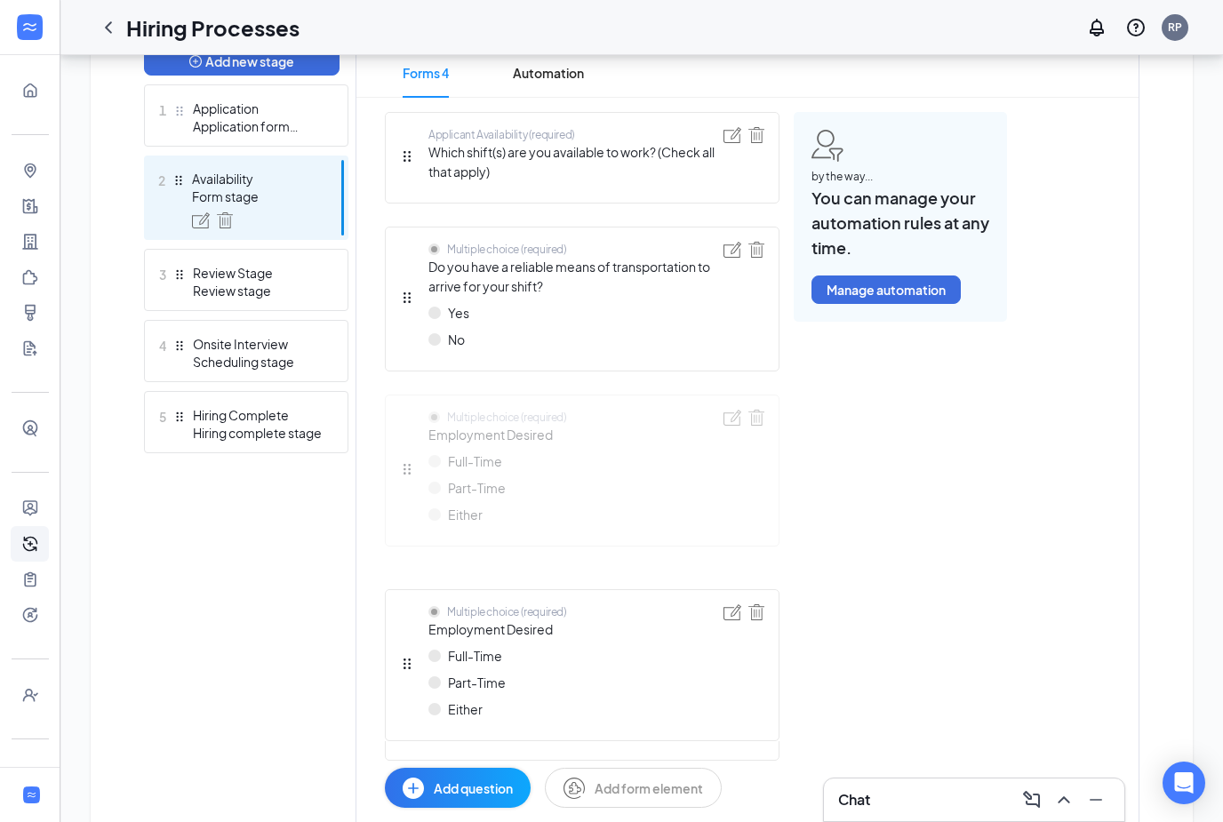
drag, startPoint x: 404, startPoint y: 665, endPoint x: 406, endPoint y: 460, distance: 205.4
click at [406, 460] on div "Applicant Availability (required) Which shift(s) are you available to work? (Ch…" at bounding box center [582, 460] width 395 height 696
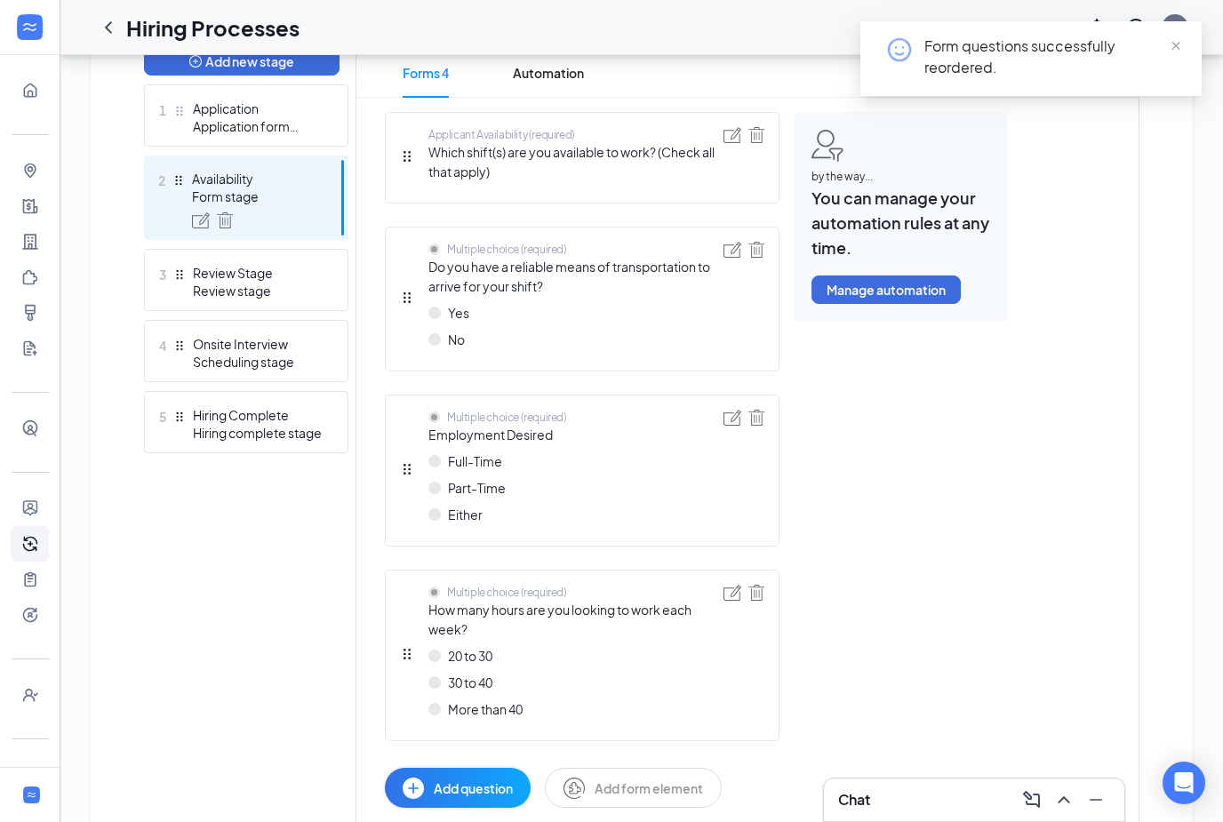
scroll to position [510, 0]
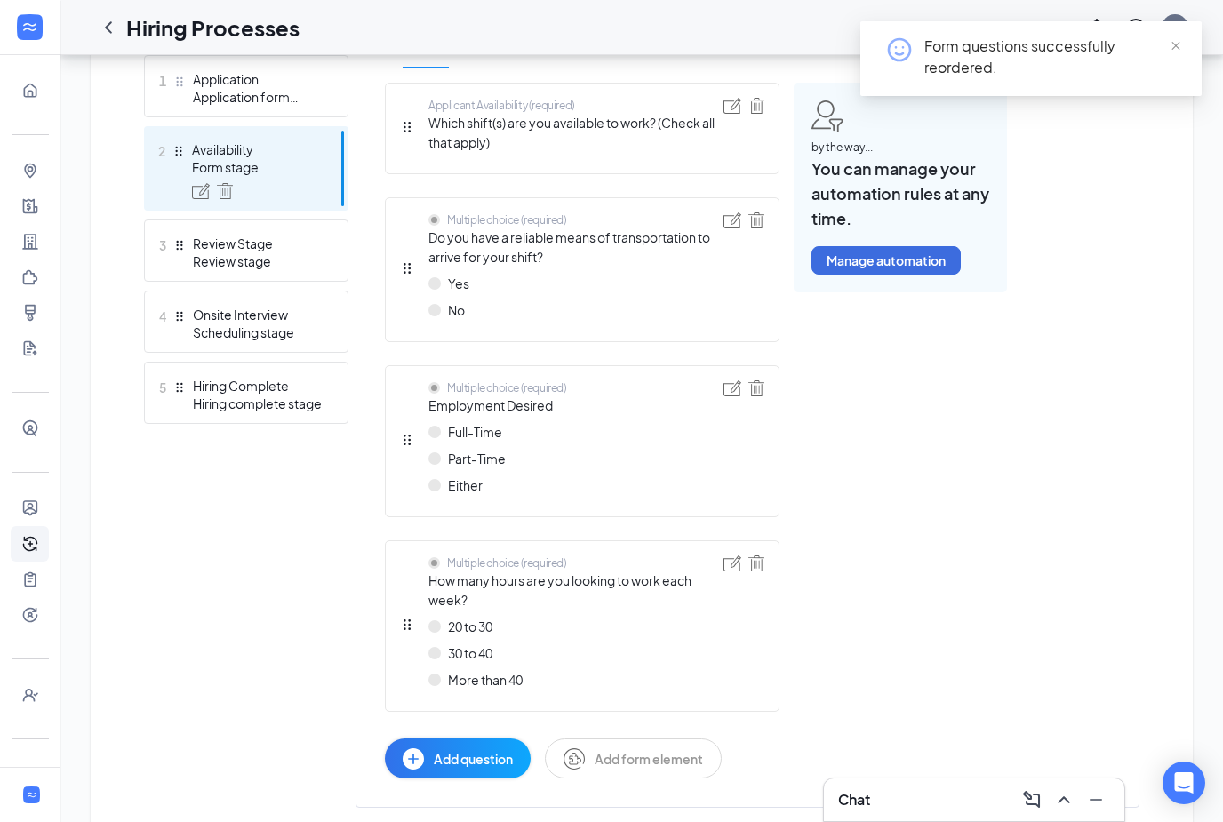
click at [485, 759] on span "Add question" at bounding box center [473, 759] width 79 height 20
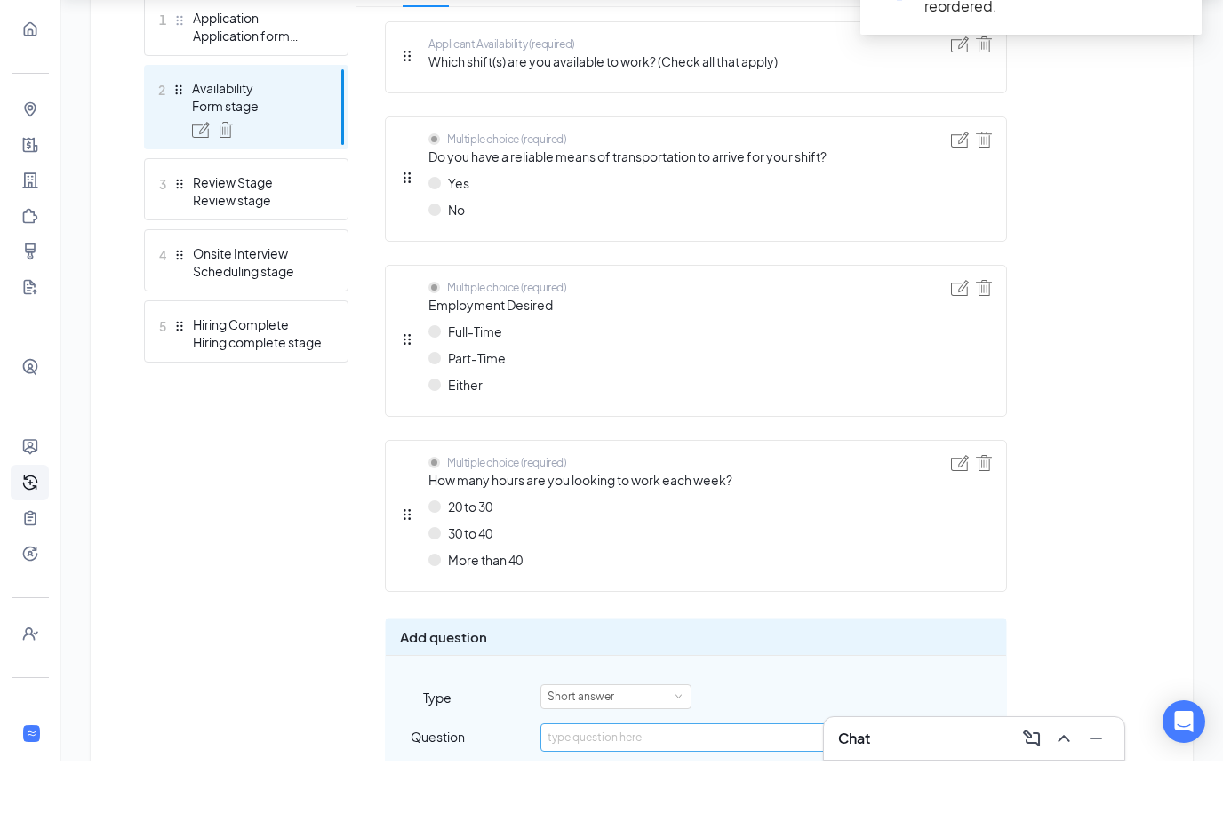
scroll to position [578, 0]
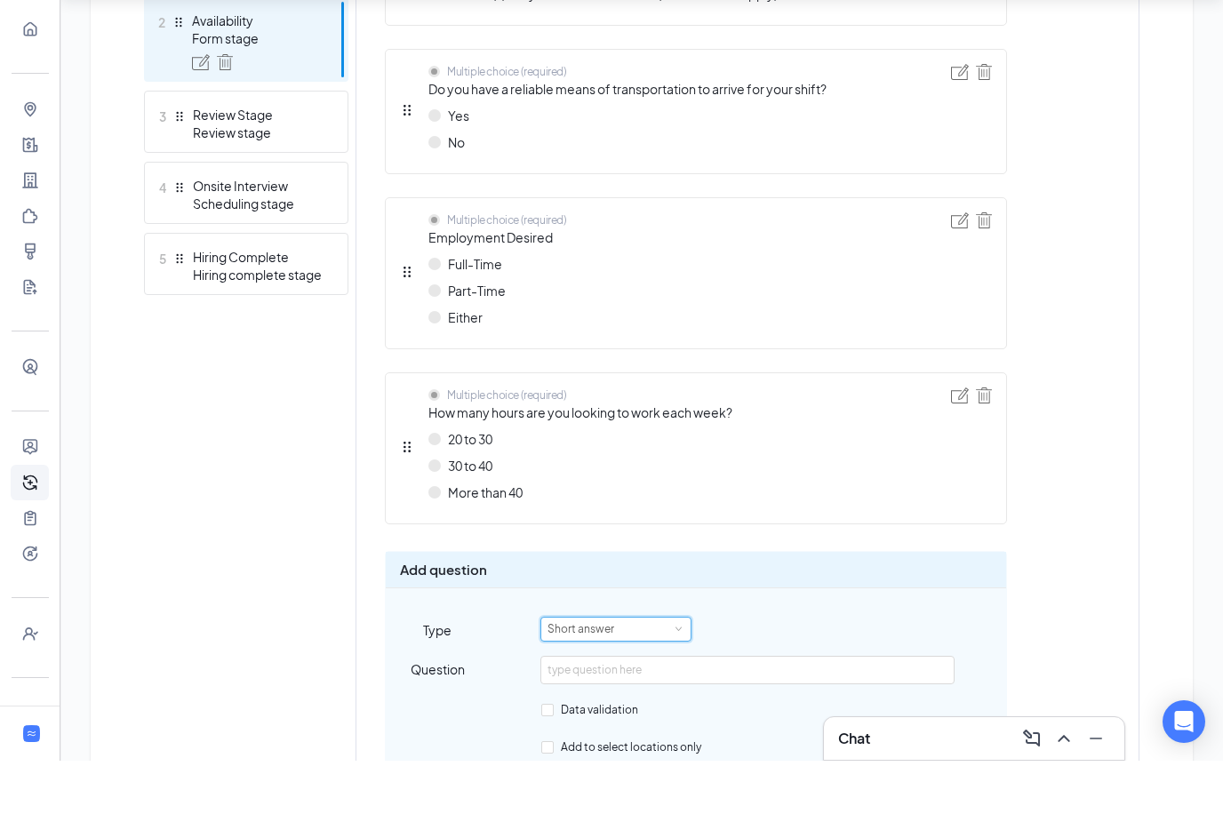
click at [658, 679] on div "Short answer" at bounding box center [616, 690] width 137 height 23
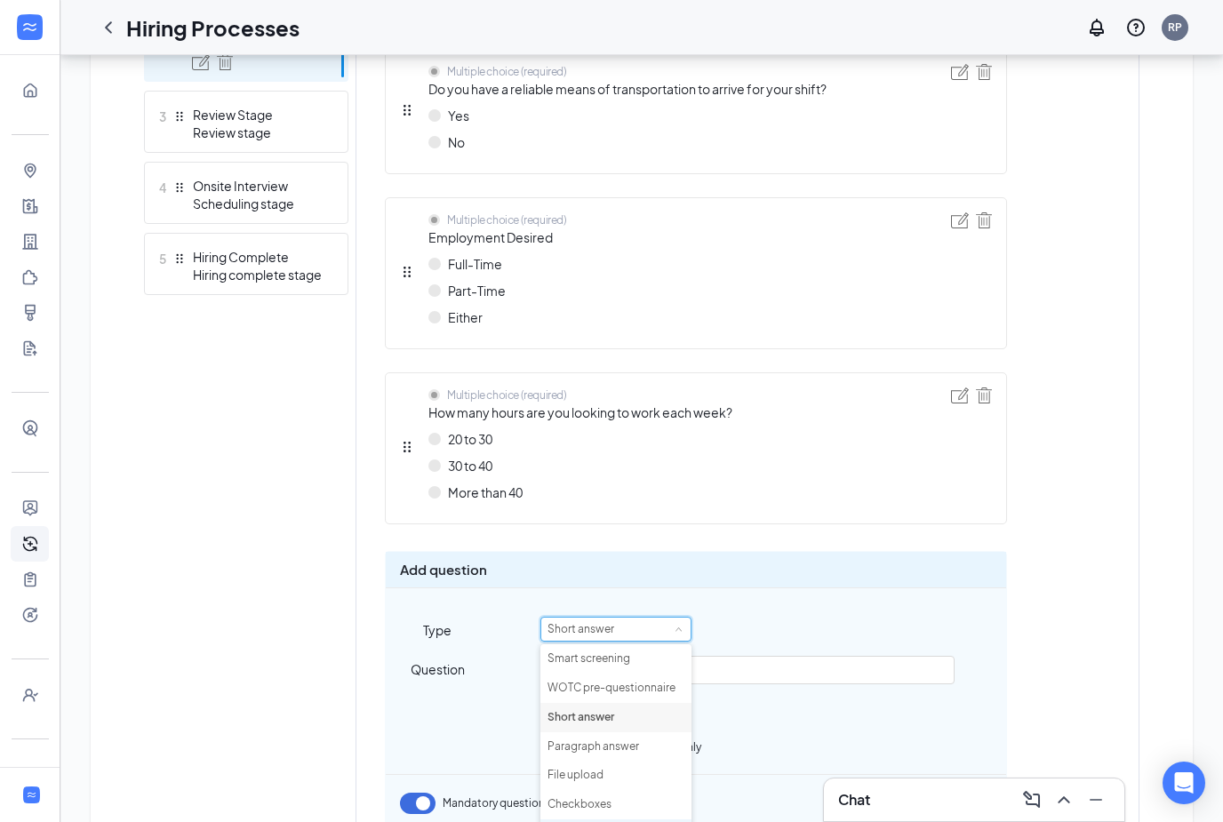
click at [597, 821] on li "Multiple choice" at bounding box center [615, 834] width 151 height 29
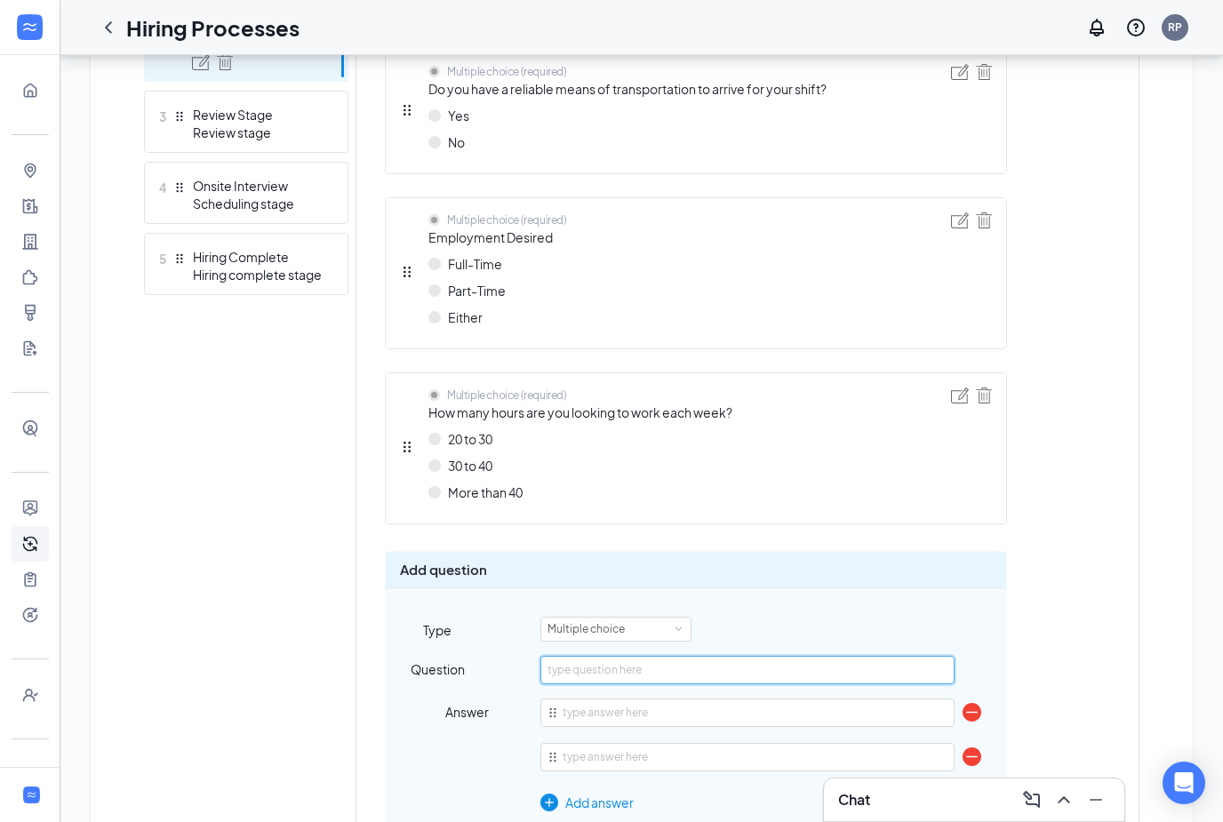
click at [649, 669] on input "text" at bounding box center [746, 670] width 413 height 28
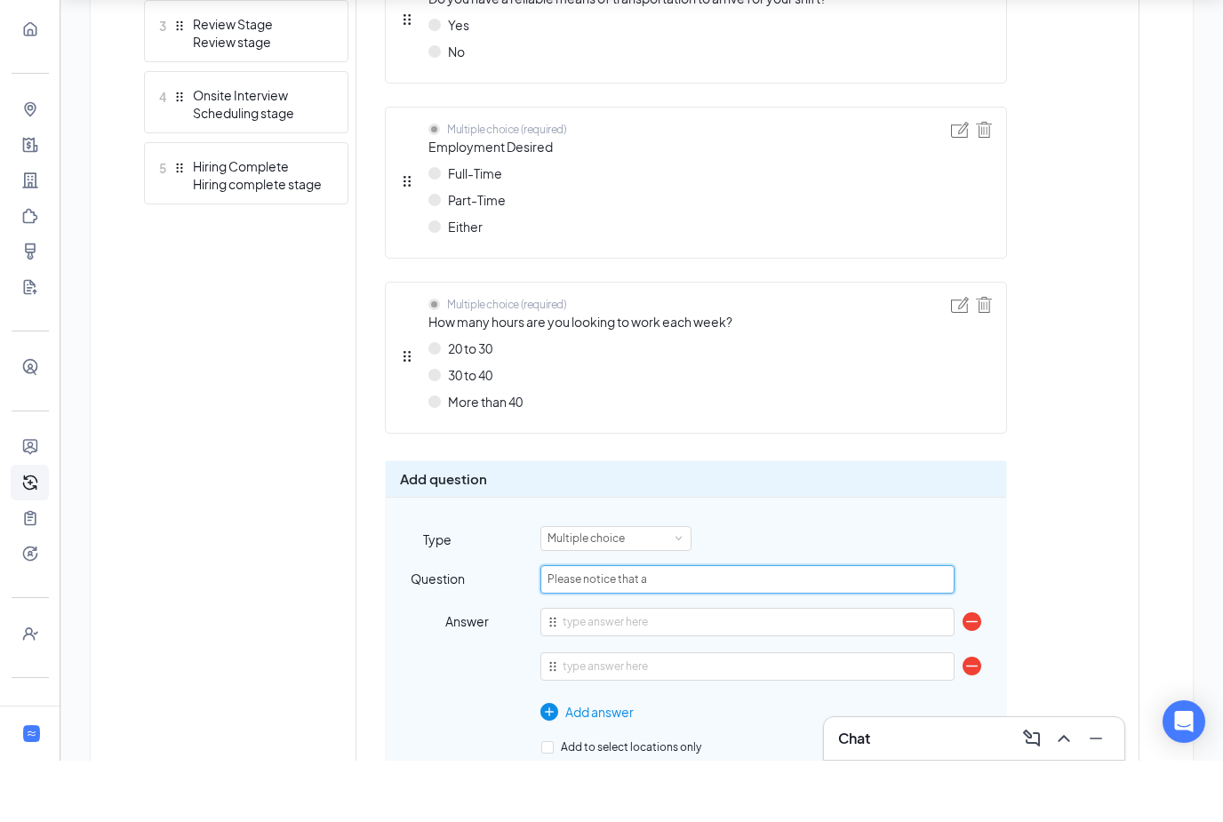
scroll to position [704, 0]
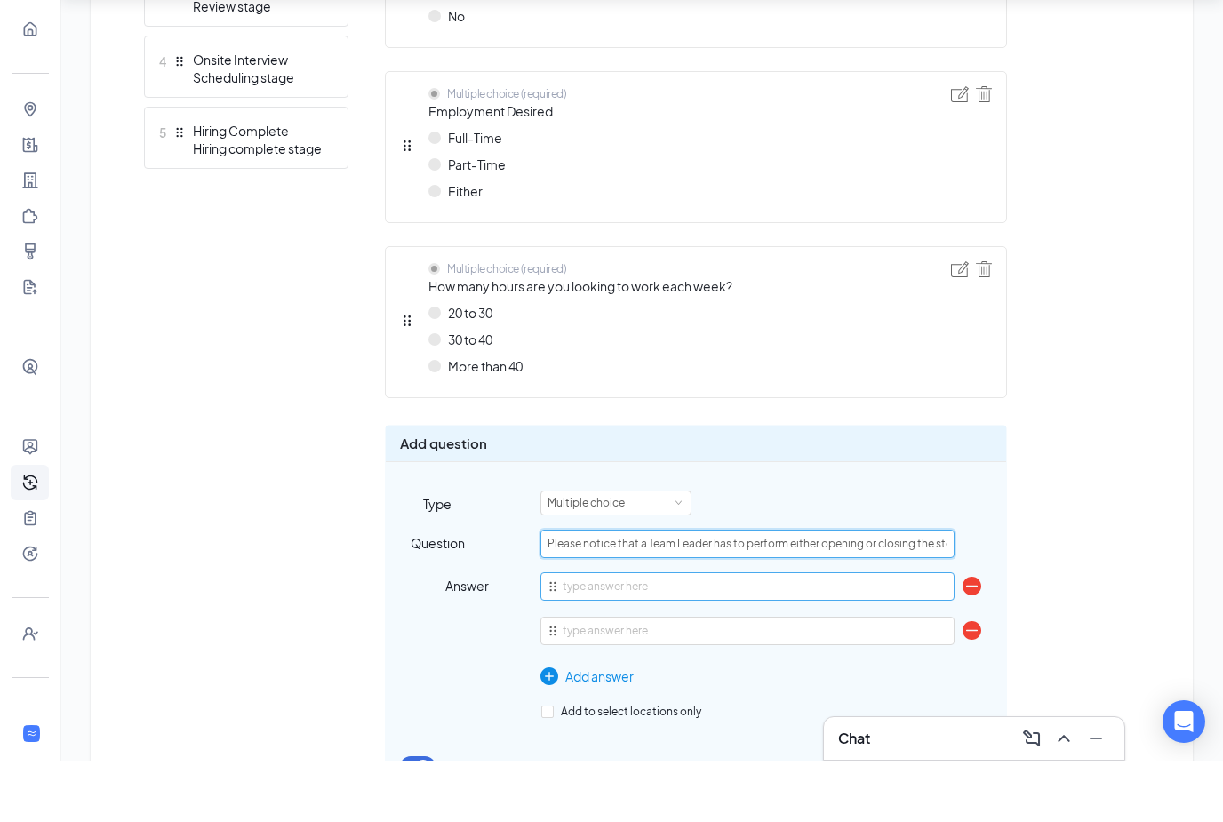
type input "Please notice that a Team Leader has to perform either opening or closing the s…"
click at [572, 634] on input "text" at bounding box center [746, 648] width 413 height 28
type input "Opening"
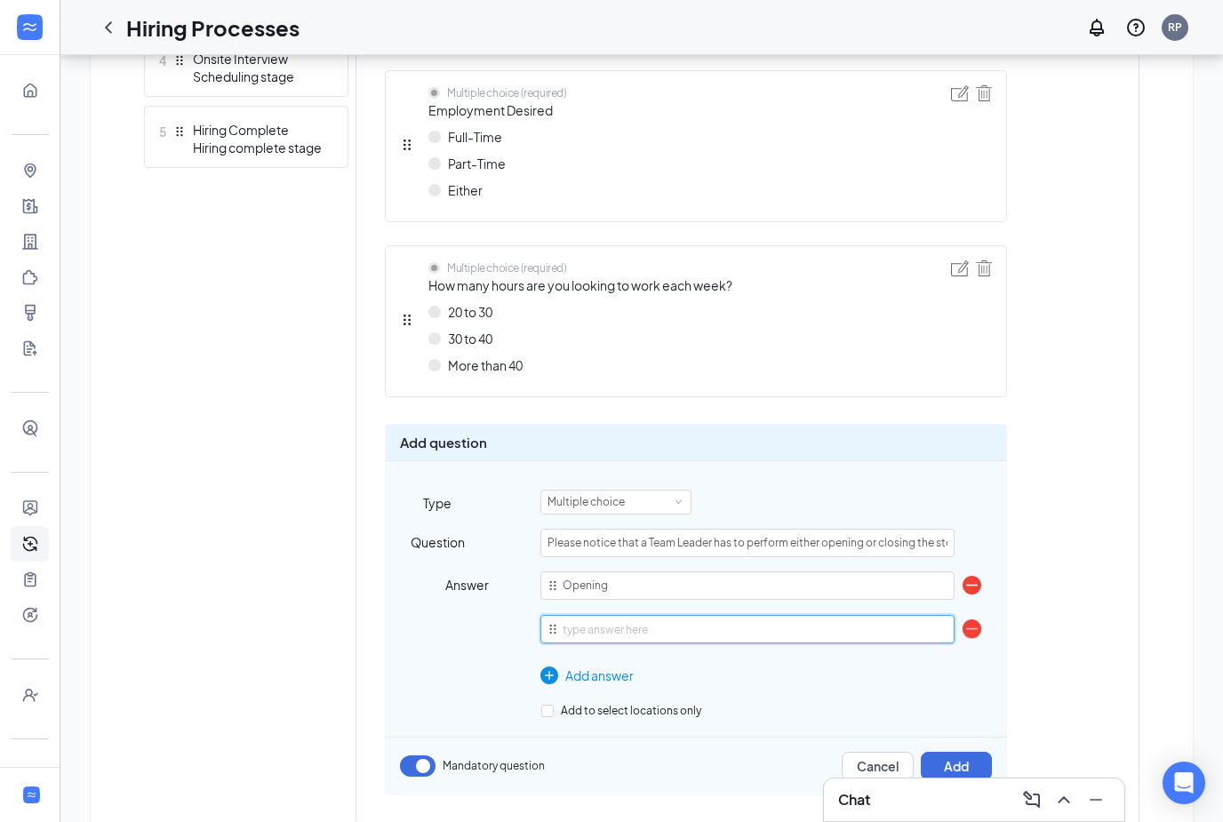
click at [591, 631] on input "text" at bounding box center [746, 629] width 413 height 28
type input "C"
type input "Cl"
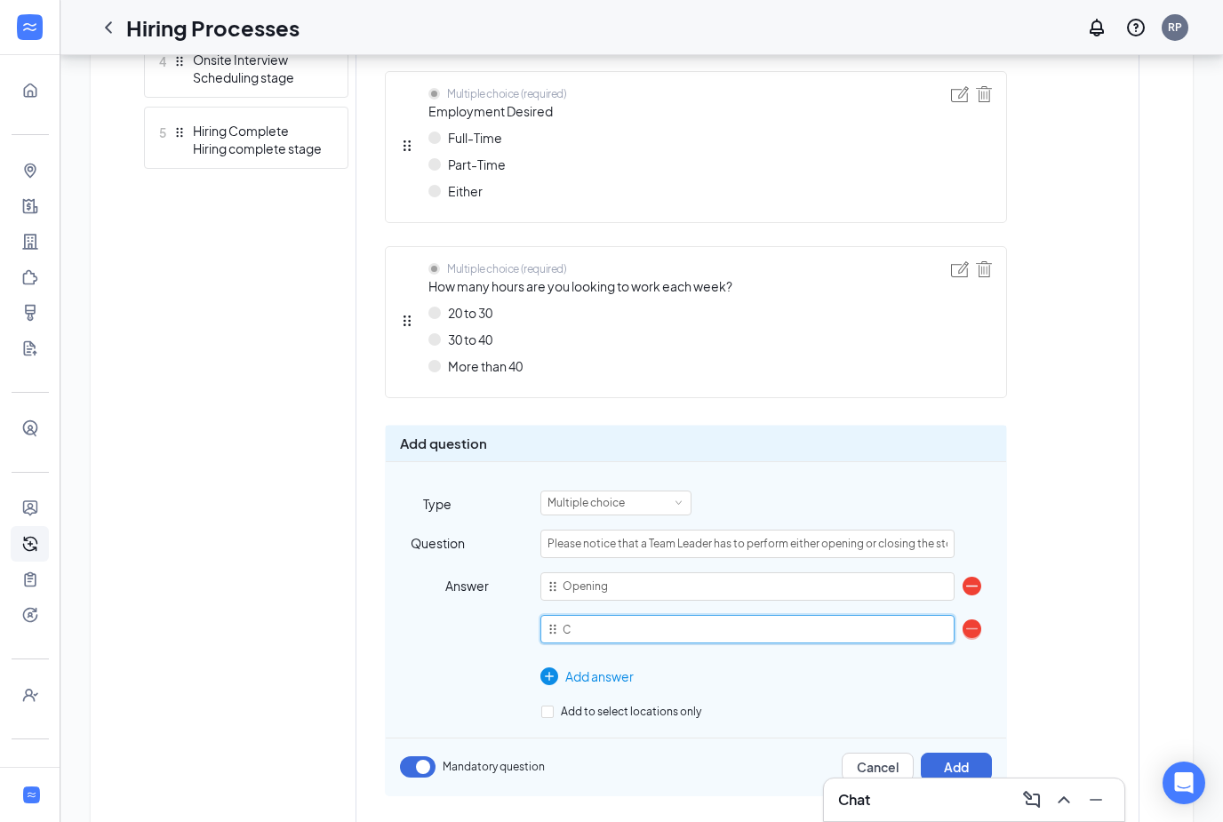
type input "Cl"
type input "Clo"
type input "Clos"
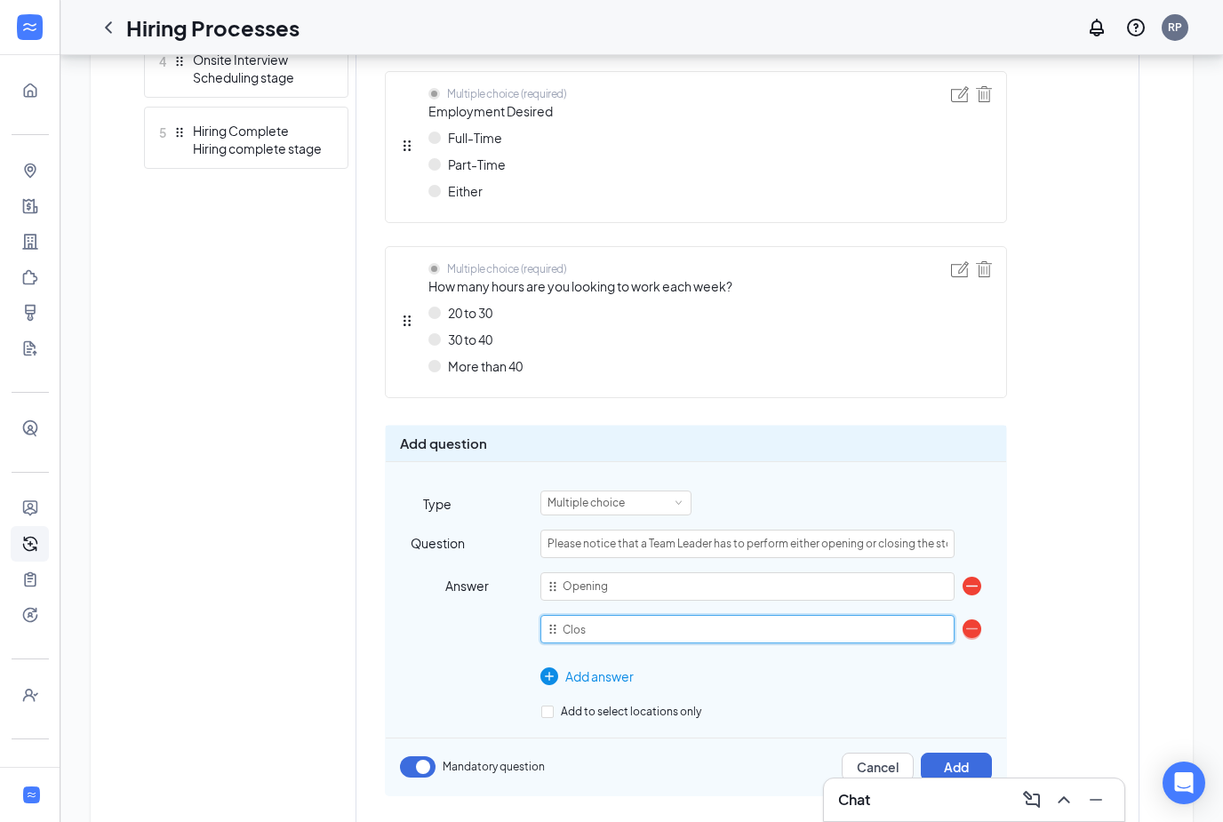
type input "Closa"
type input "Closai"
type input "Closain"
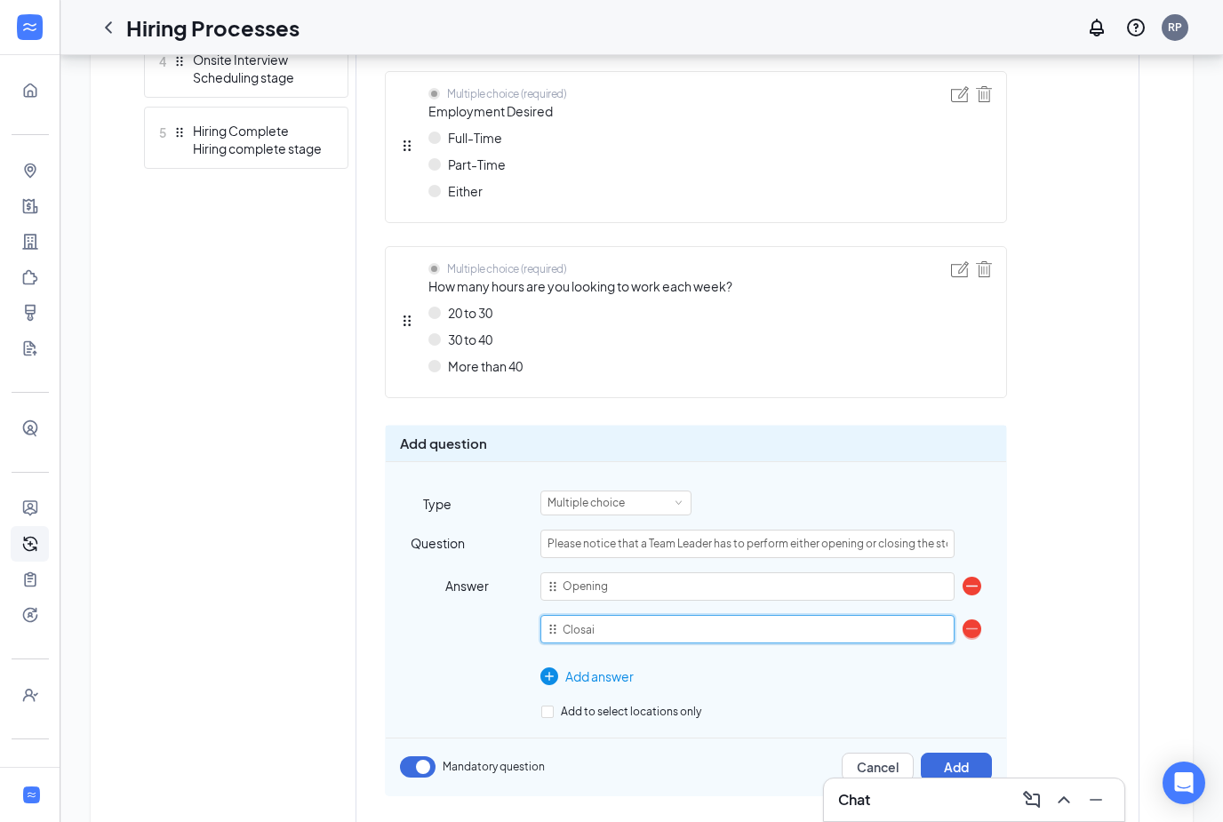
type input "Closain"
type input "Closai"
type input "Closa"
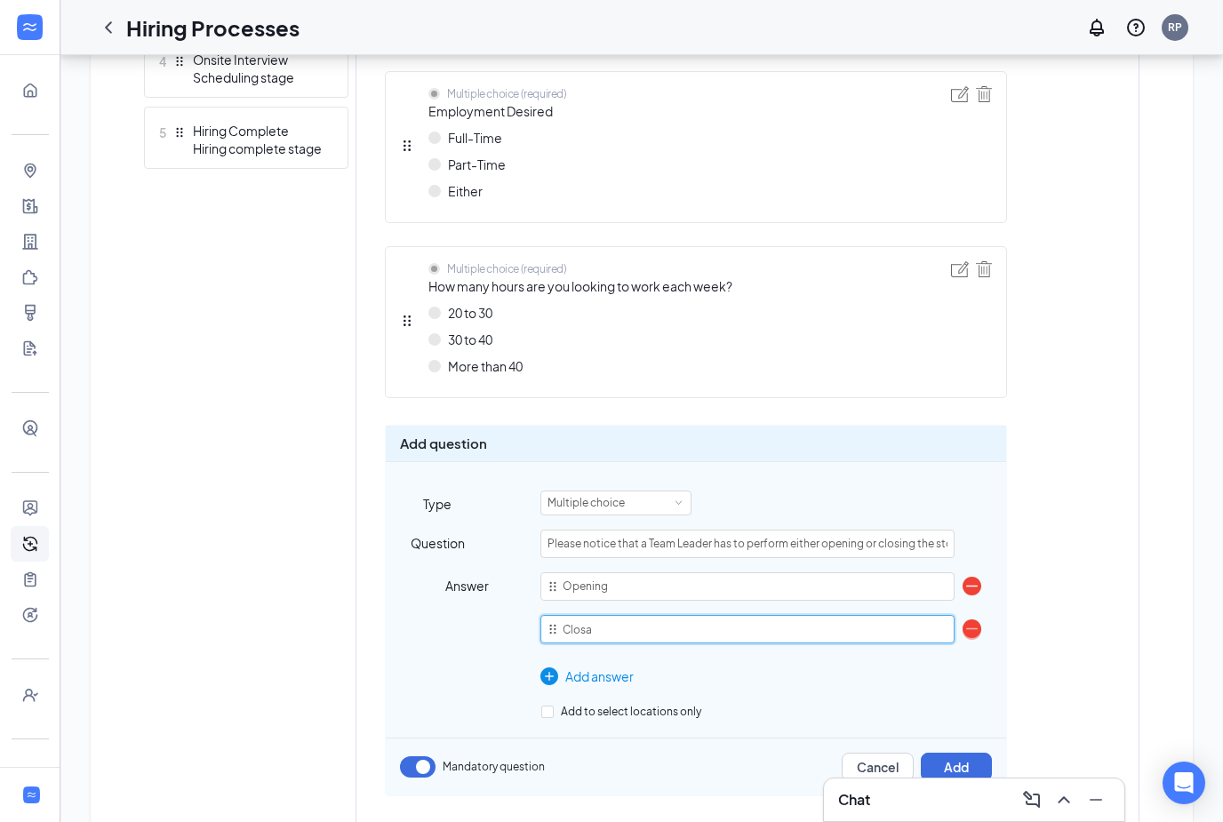
type input "Clos"
type input "Closi"
type input "Closin"
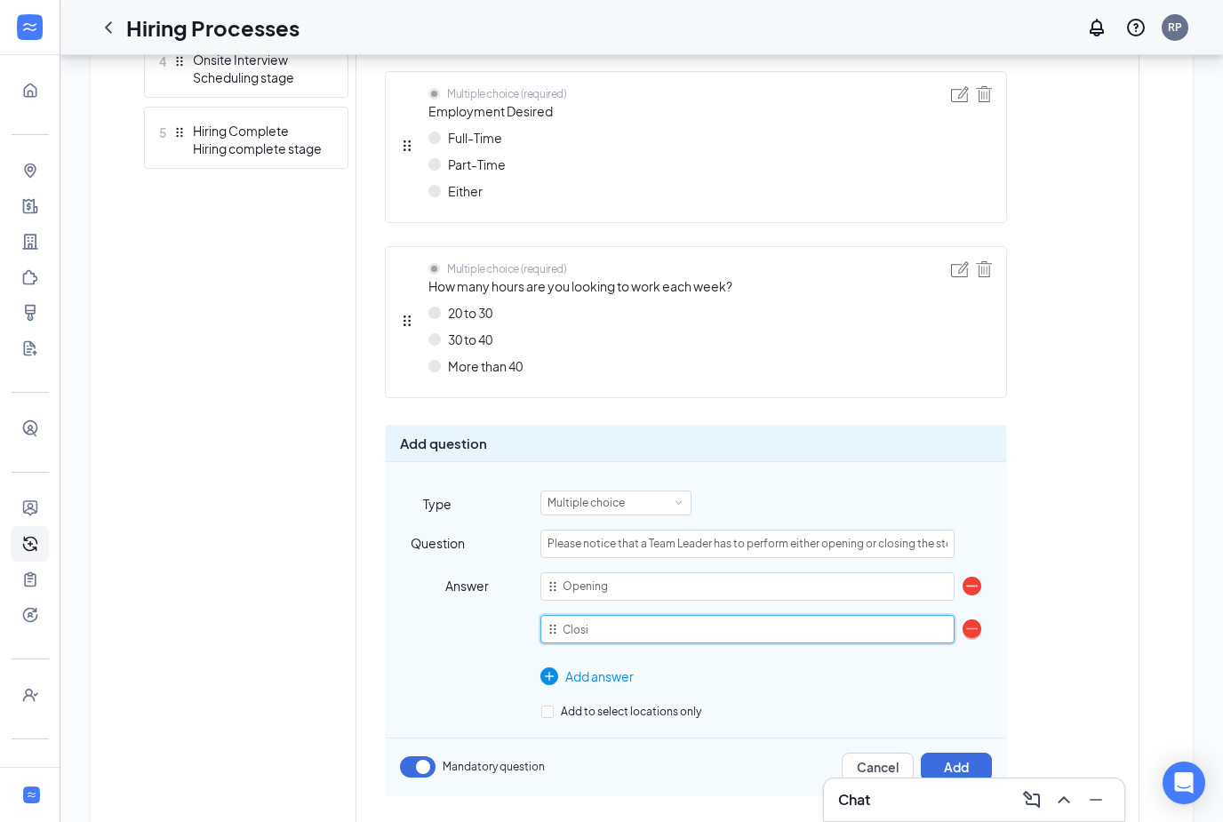
type input "Closin"
type input "Closing"
click at [616, 674] on div "Add answer" at bounding box center [746, 676] width 413 height 20
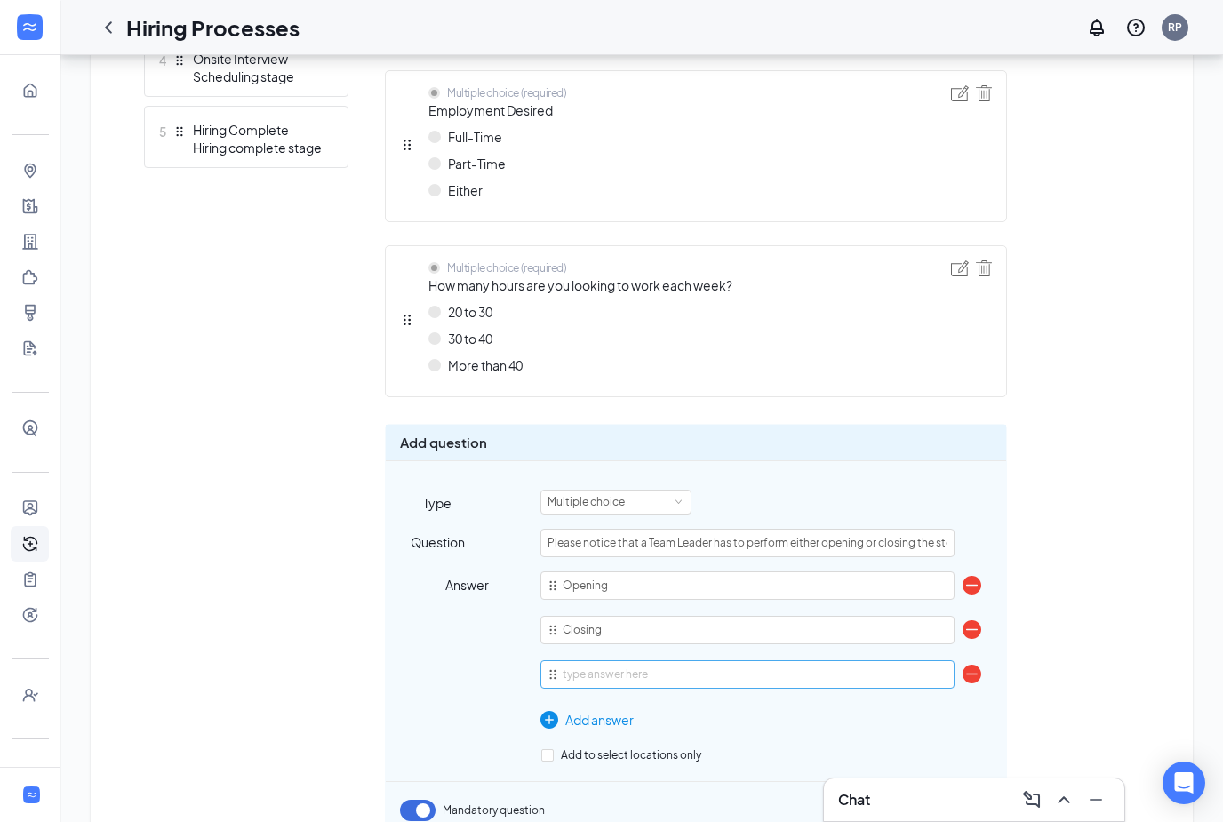
scroll to position [765, 0]
type input "Either one"
click at [952, 813] on button "Add" at bounding box center [956, 811] width 71 height 28
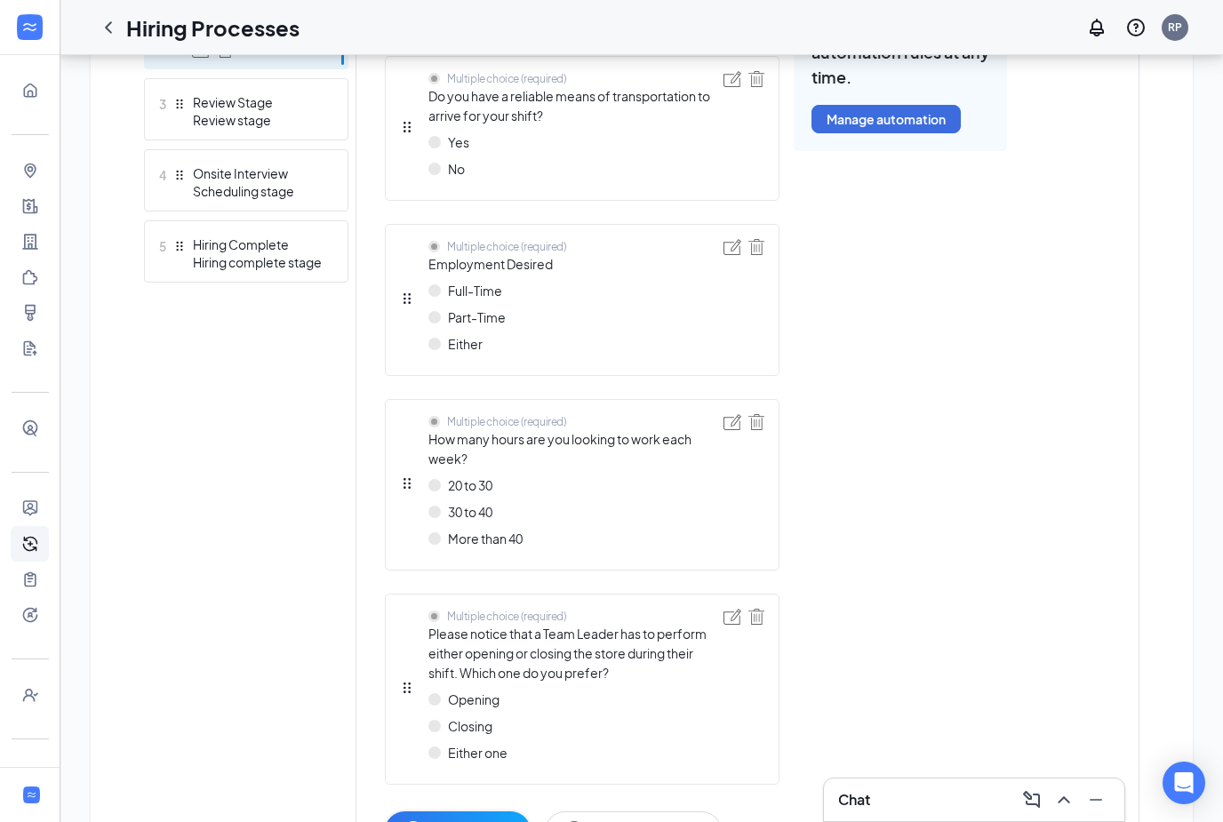
scroll to position [725, 0]
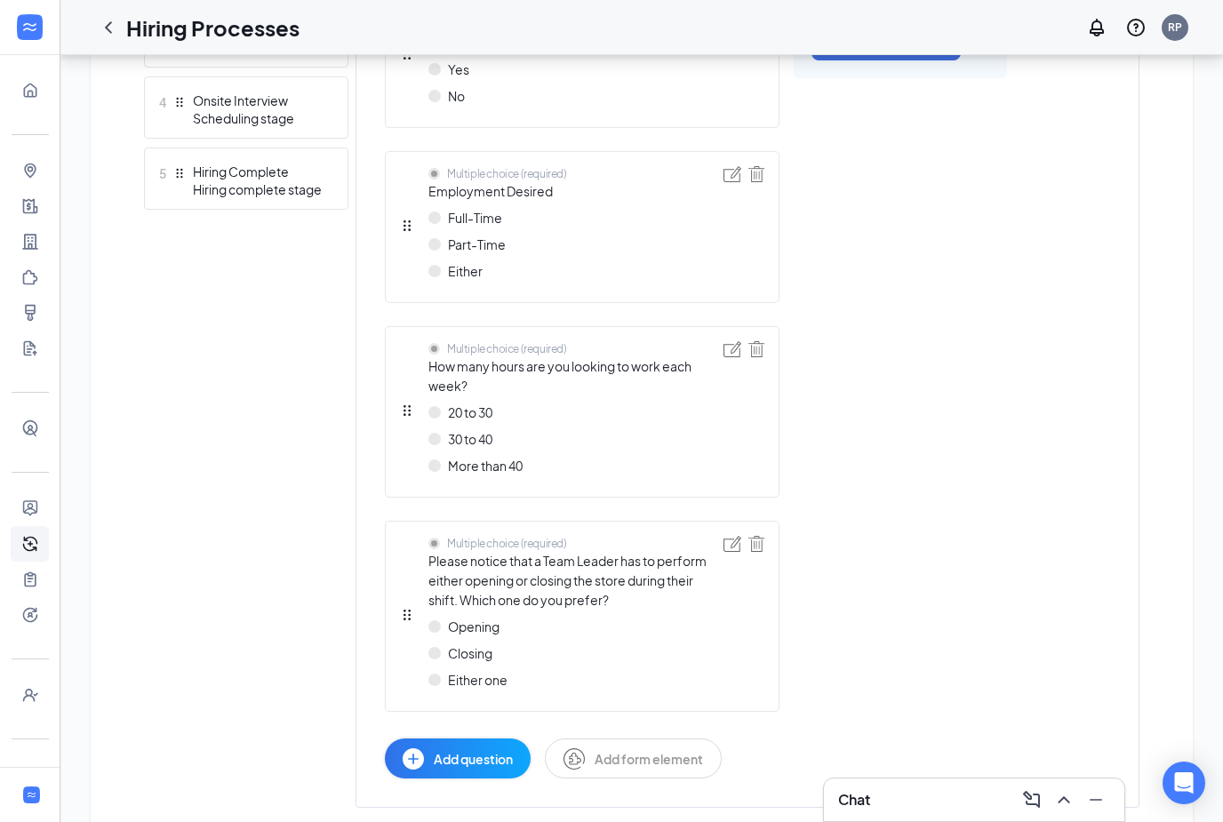
click at [492, 760] on span "Add question" at bounding box center [473, 759] width 79 height 20
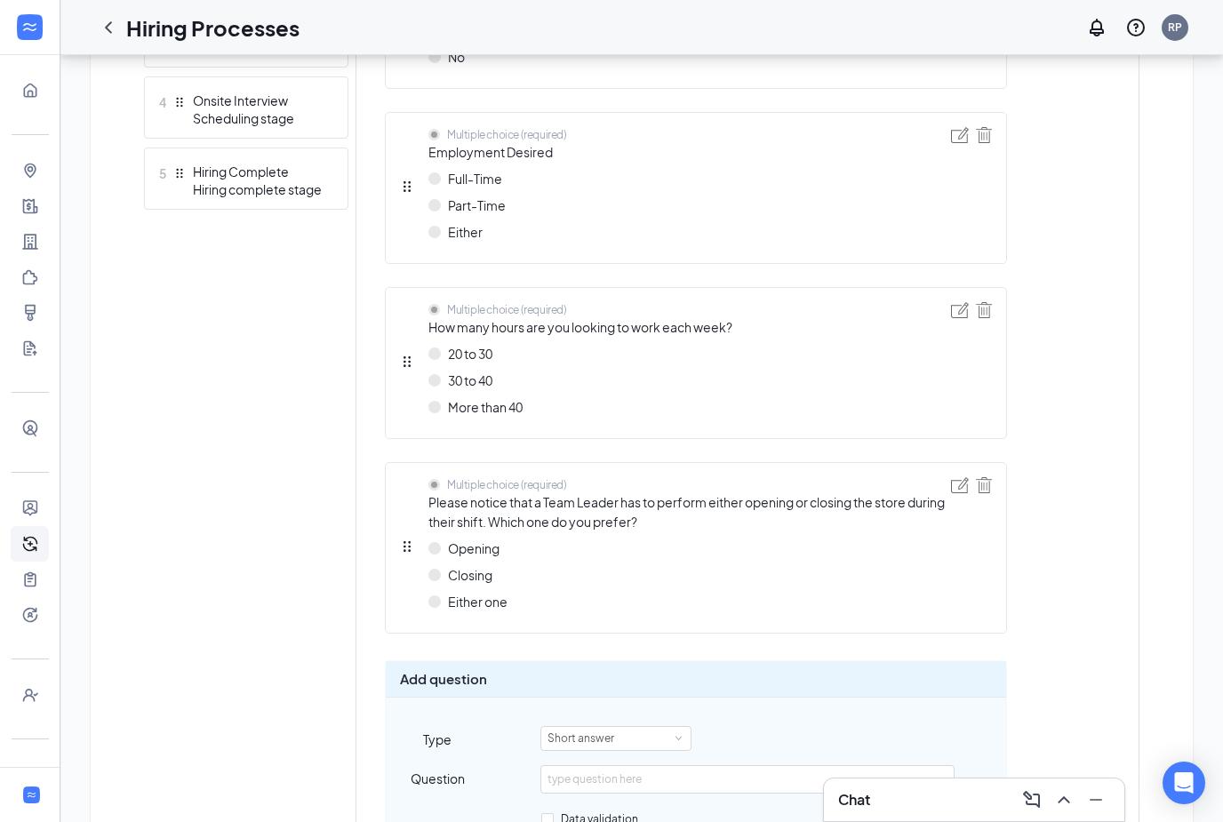
scroll to position [943, 0]
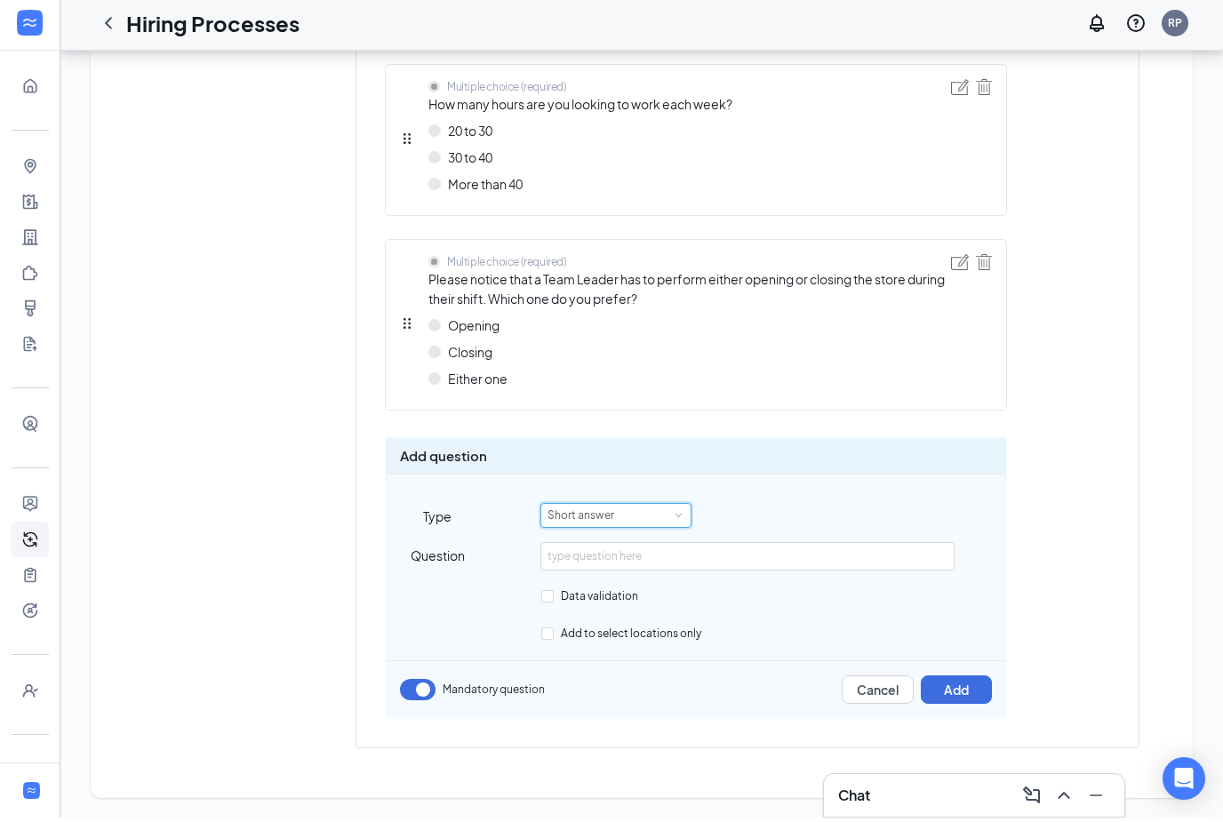
click at [653, 517] on div "Short answer" at bounding box center [616, 519] width 137 height 23
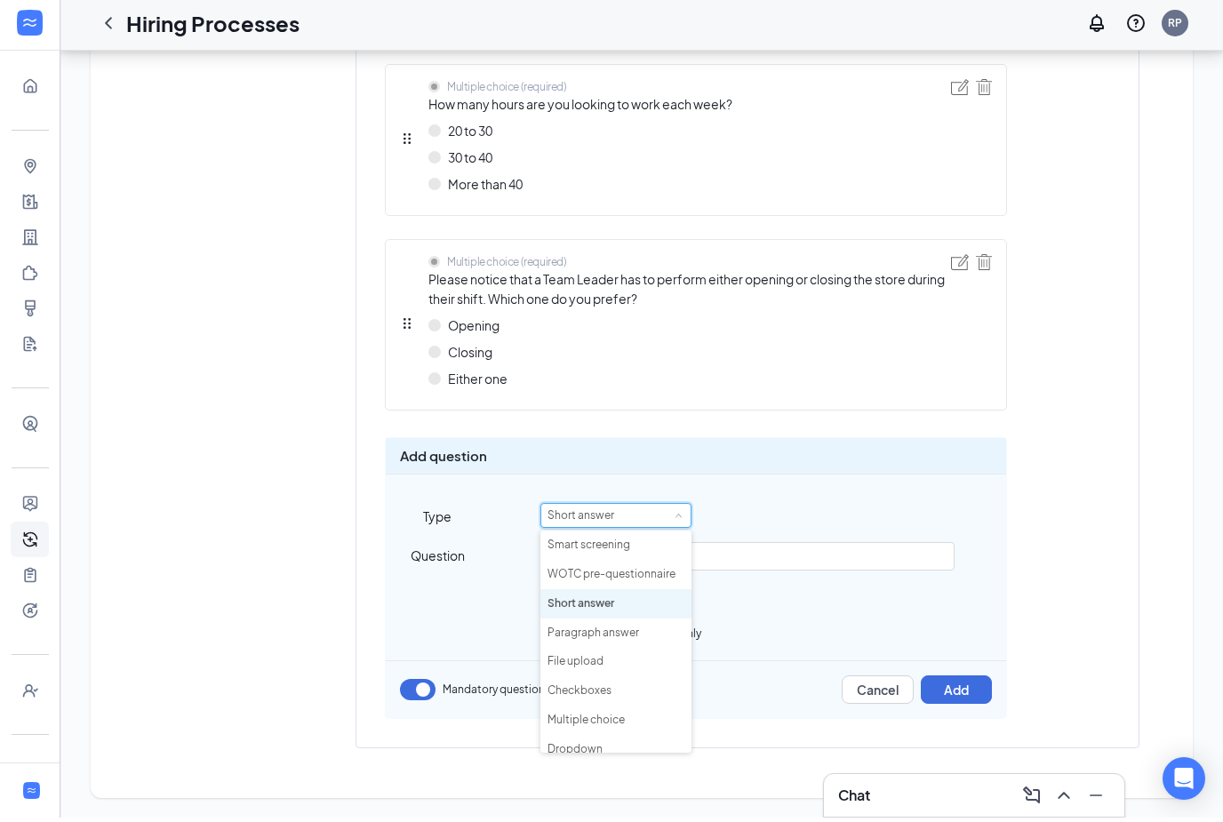
scroll to position [886, 0]
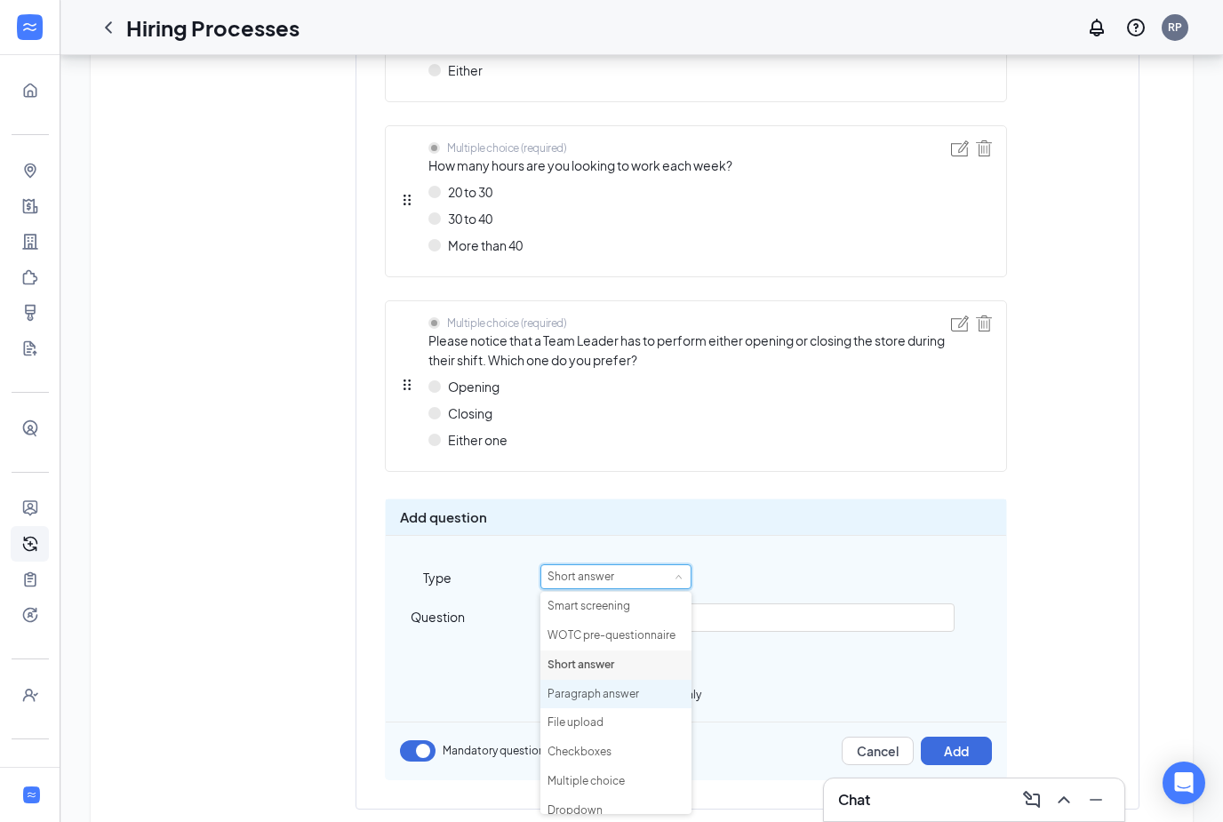
click at [629, 692] on li "Paragraph answer" at bounding box center [615, 694] width 151 height 29
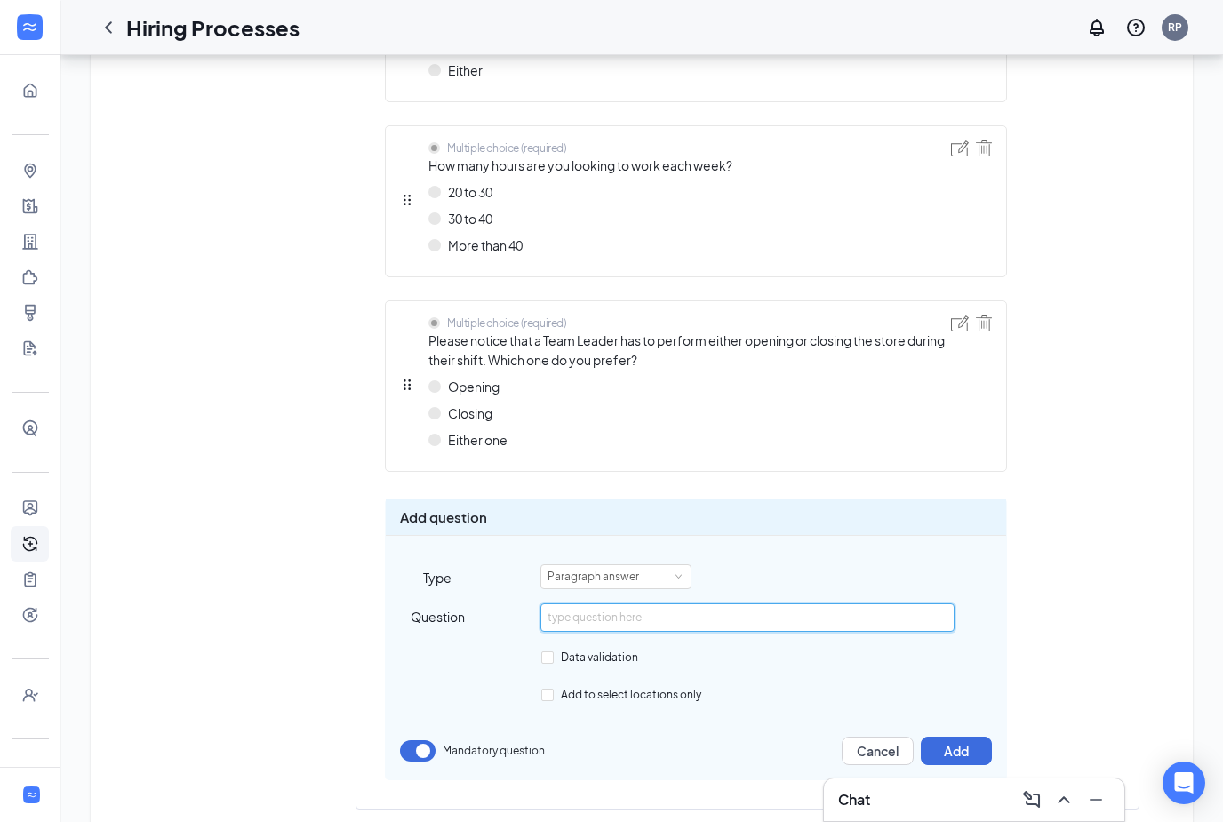
click at [589, 626] on input "text" at bounding box center [746, 618] width 413 height 28
click at [841, 618] on input "Is there anything else you would like the hiring manager know? Please" at bounding box center [746, 618] width 413 height 28
click at [920, 622] on input "Is there anything else you would like the hiring manager know? Please" at bounding box center [746, 618] width 413 height 28
click at [848, 621] on input "Is there anything else you would like the hiring manager know? Please feel free…" at bounding box center [746, 618] width 413 height 28
click at [867, 625] on input "Is there anything else you would like the hiring manager know? Please feel free…" at bounding box center [746, 618] width 413 height 28
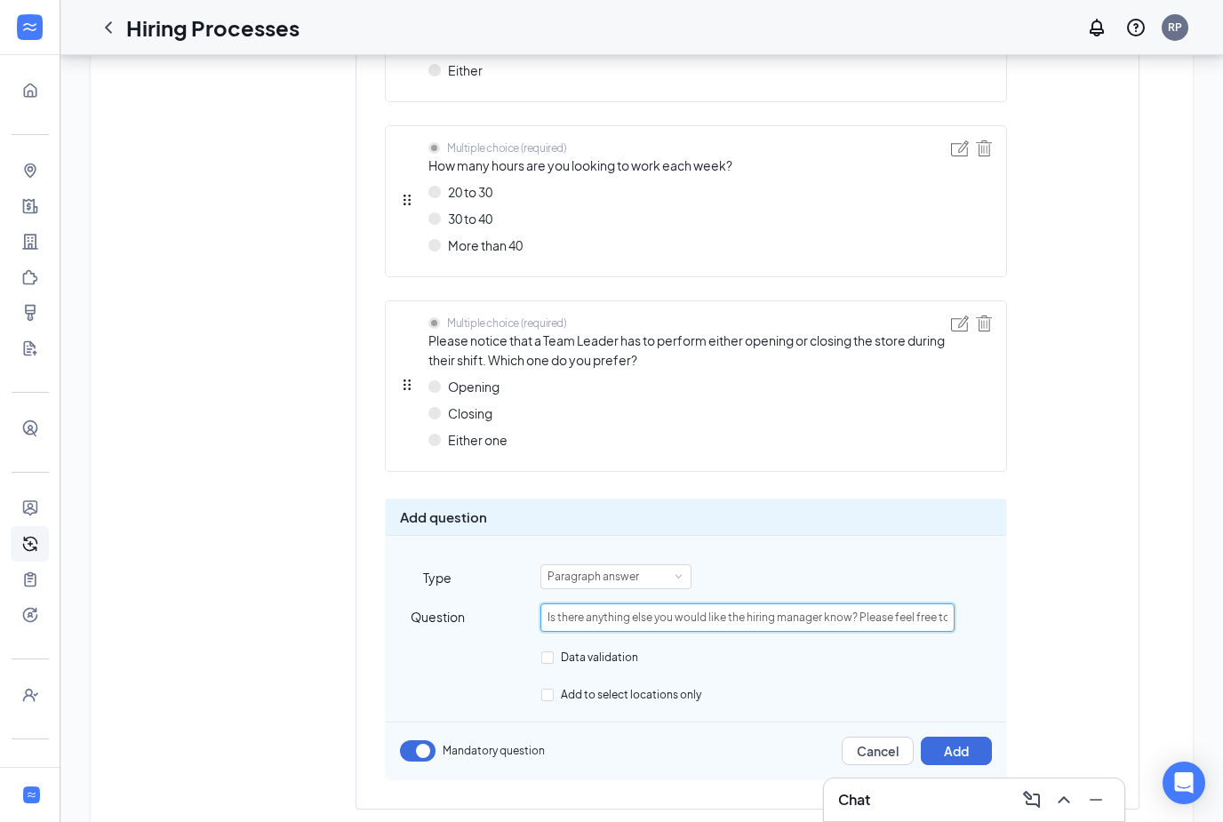
click at [845, 613] on input "Is there anything else you would like the hiring manager know? Please feel free…" at bounding box center [746, 618] width 413 height 28
click at [761, 611] on input "Is there anything else you would like the hiring manager know? Please feel free…" at bounding box center [746, 618] width 413 height 28
click at [824, 611] on input "Is there anything else you would like the hiring manager know? Please feel free…" at bounding box center [746, 618] width 413 height 28
click at [821, 618] on input "Is there anything else you would like the hiring manager know? Please feel free…" at bounding box center [746, 618] width 413 height 28
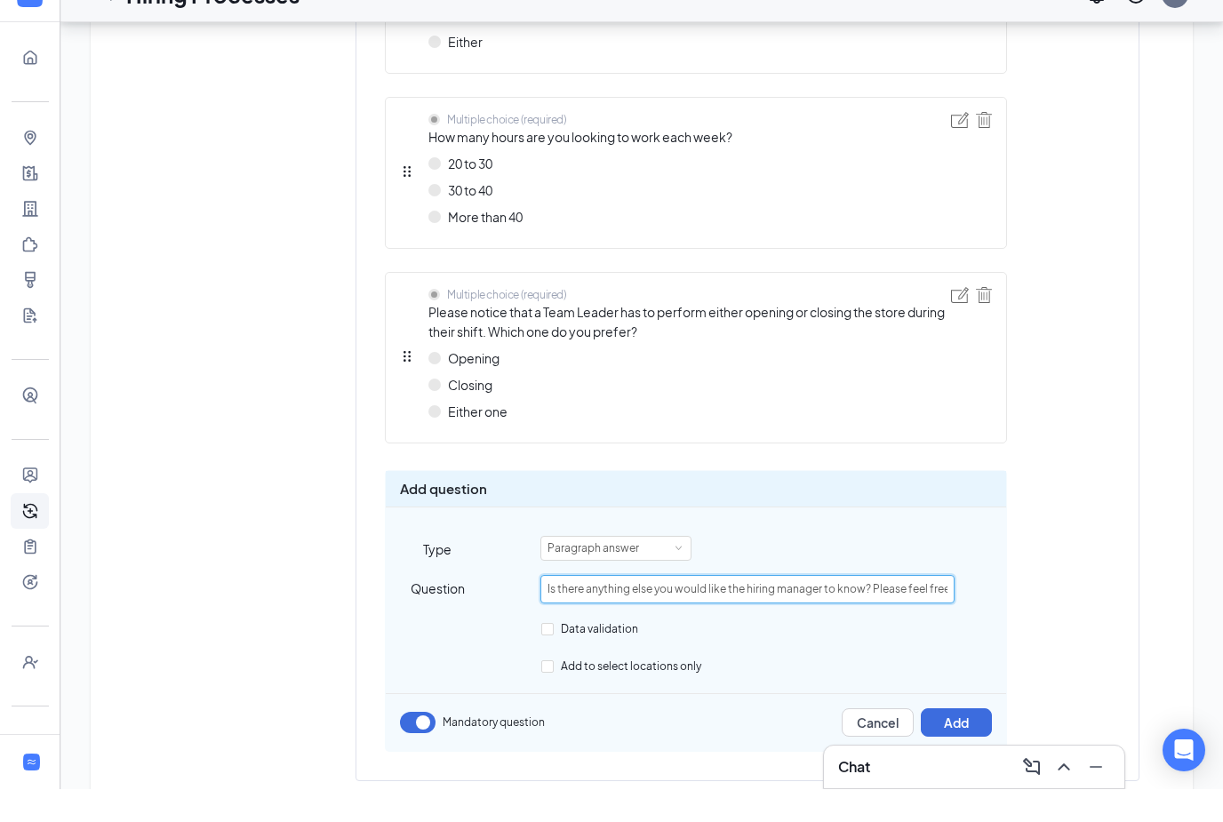
scroll to position [919, 0]
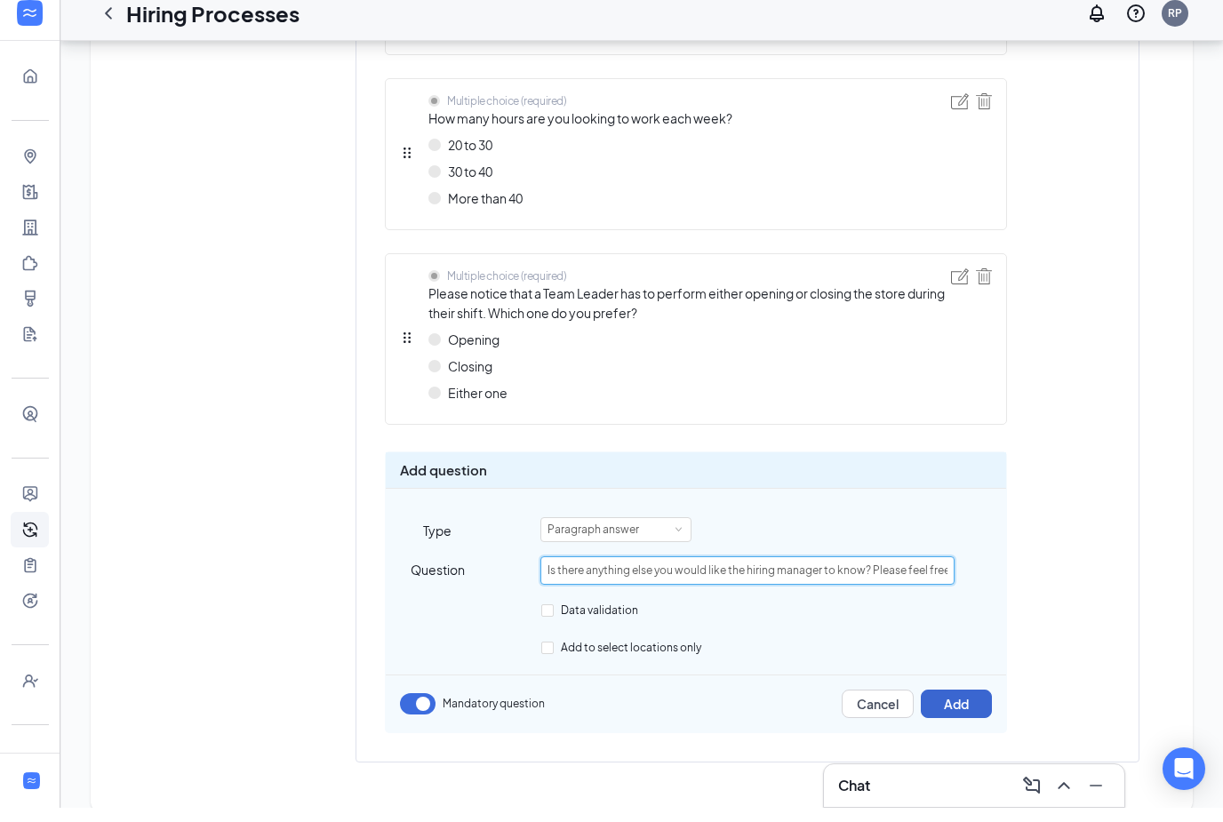
type input "Is there anything else you would like the hiring manager to know? Please feel f…"
click at [958, 710] on button "Add" at bounding box center [956, 718] width 71 height 28
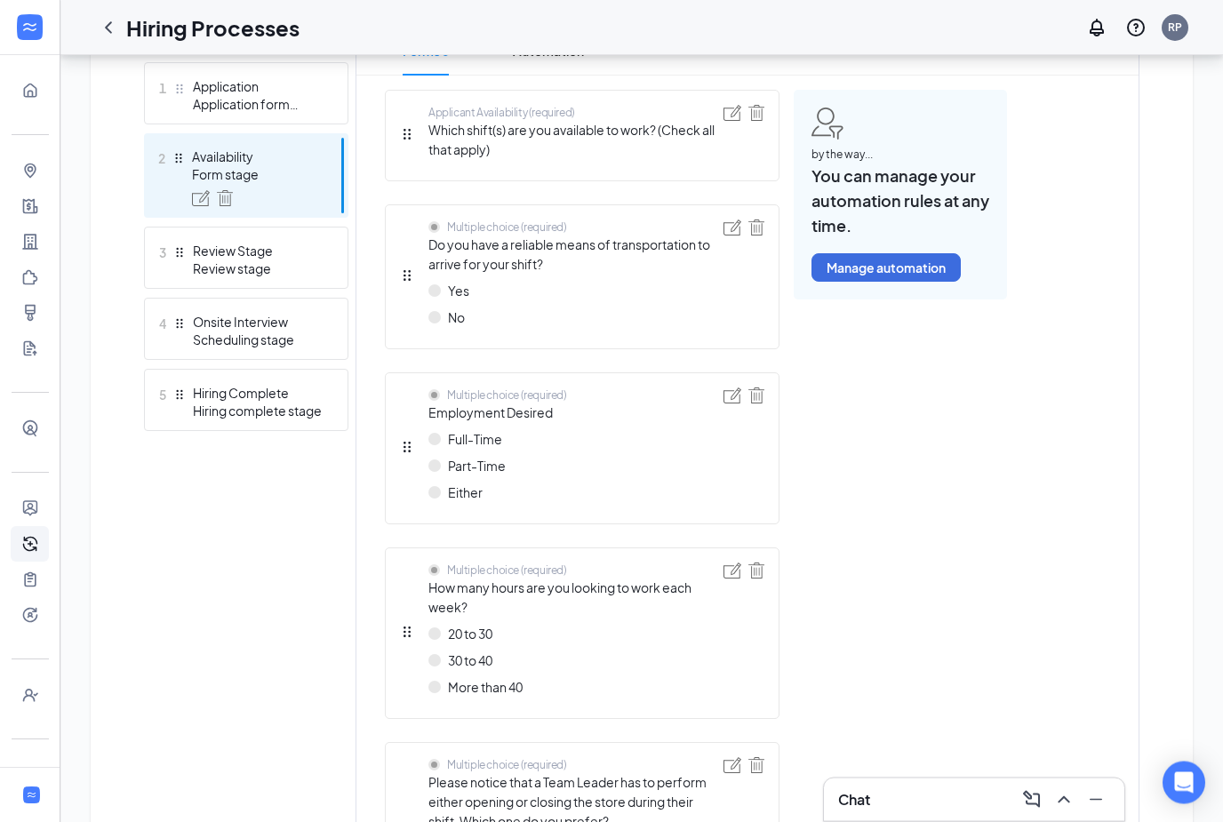
scroll to position [511, 0]
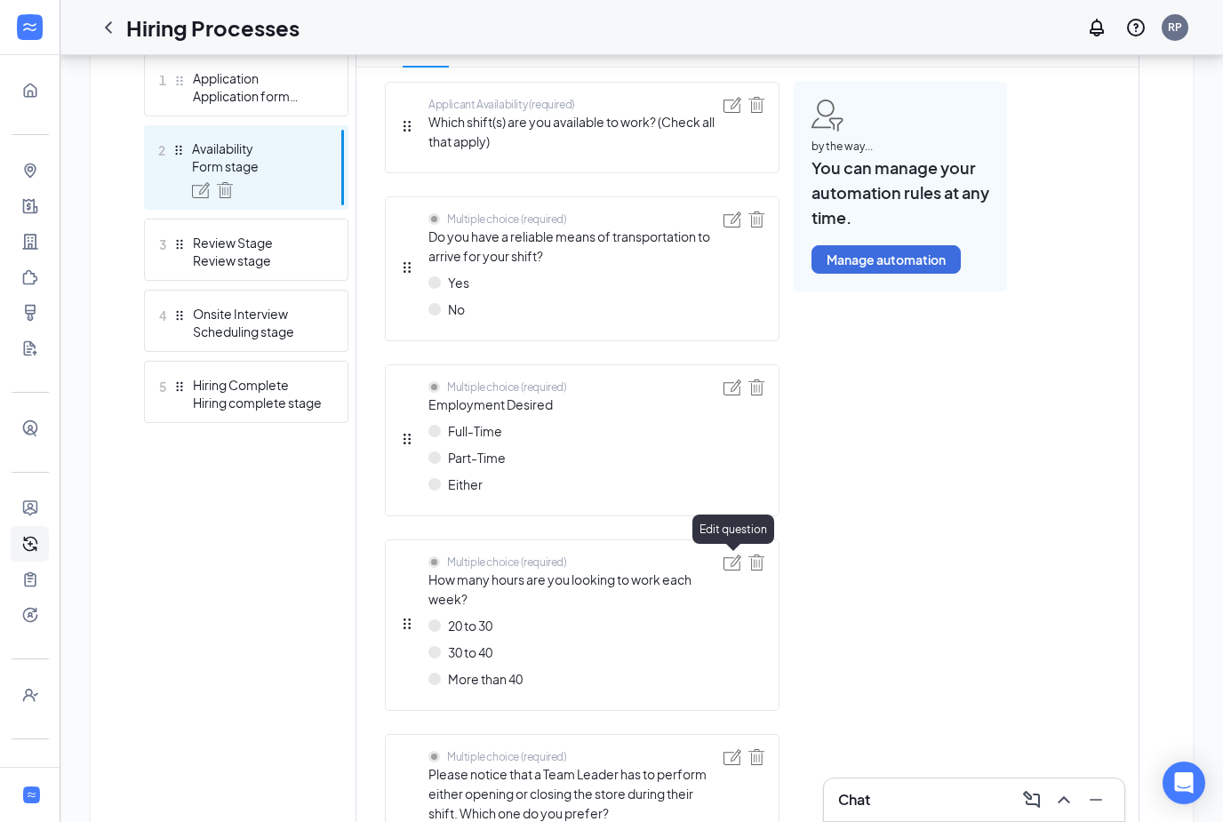
click at [727, 565] on img at bounding box center [733, 563] width 18 height 16
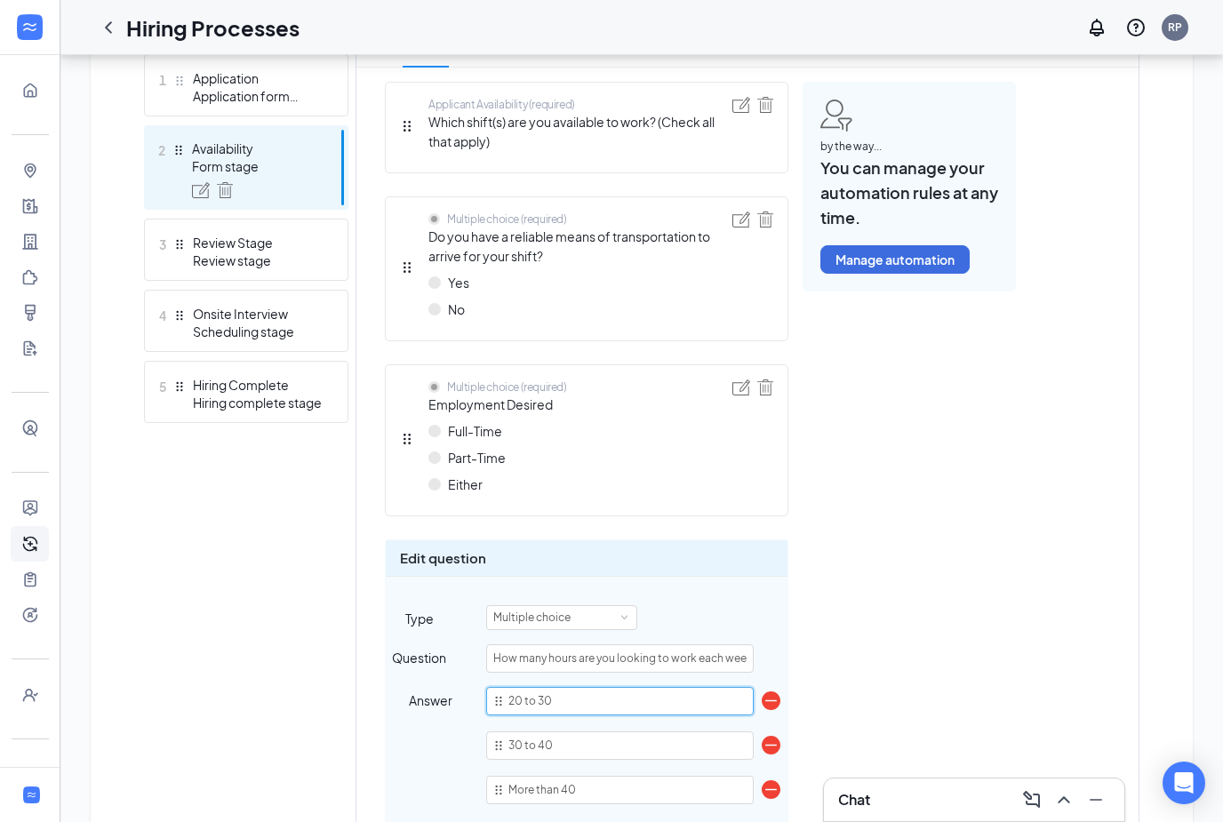
click at [534, 704] on input "20 to 30" at bounding box center [620, 701] width 268 height 28
type input "20 to 30"
click at [919, 633] on div "Applicant Availability (required) Which shift(s) are you available to work? (Ch…" at bounding box center [696, 726] width 622 height 1289
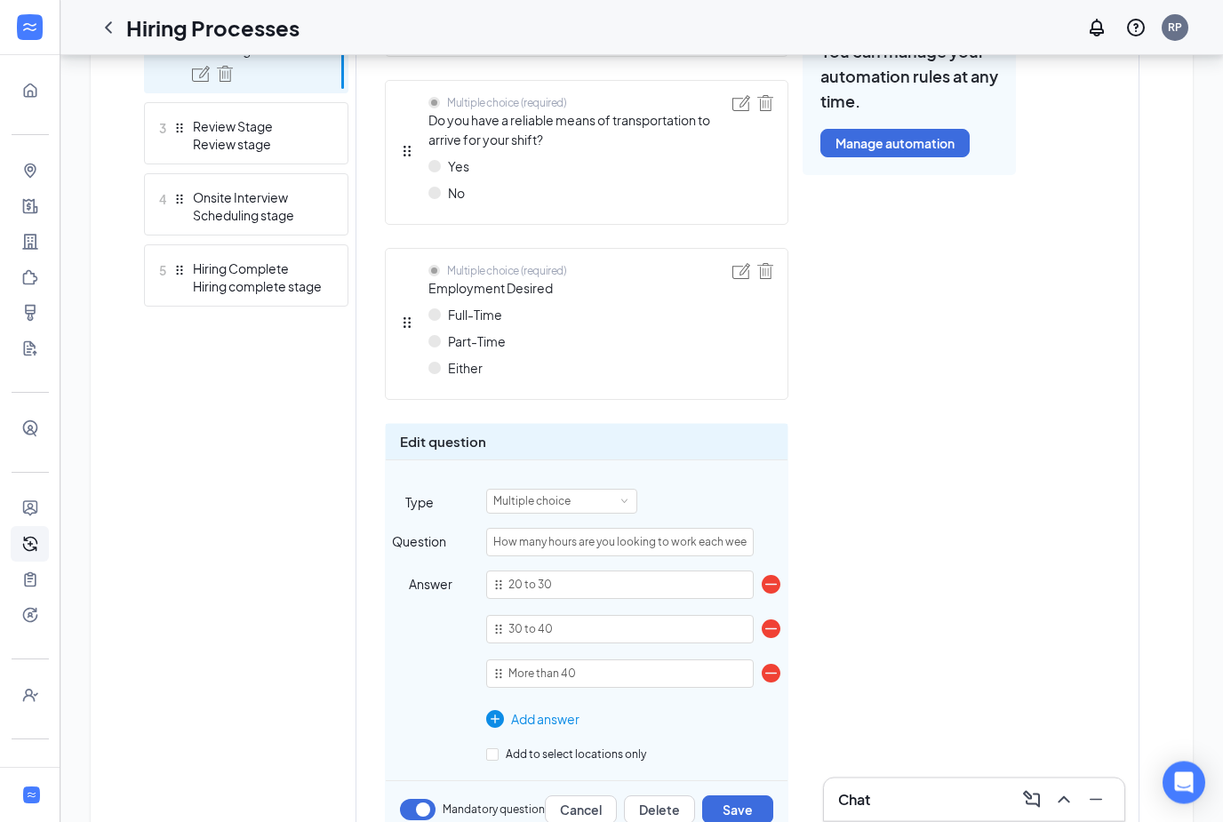
scroll to position [628, 0]
click at [749, 812] on button "Save" at bounding box center [737, 810] width 71 height 28
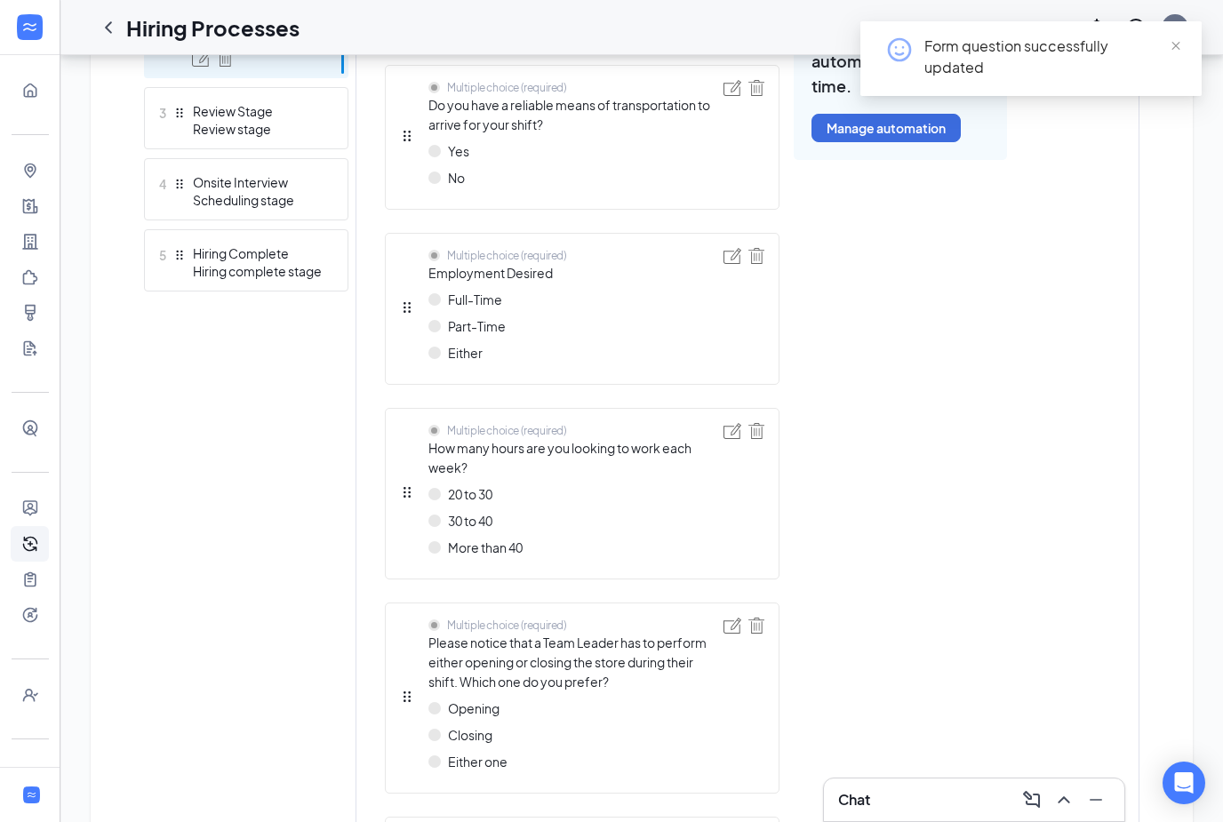
scroll to position [859, 0]
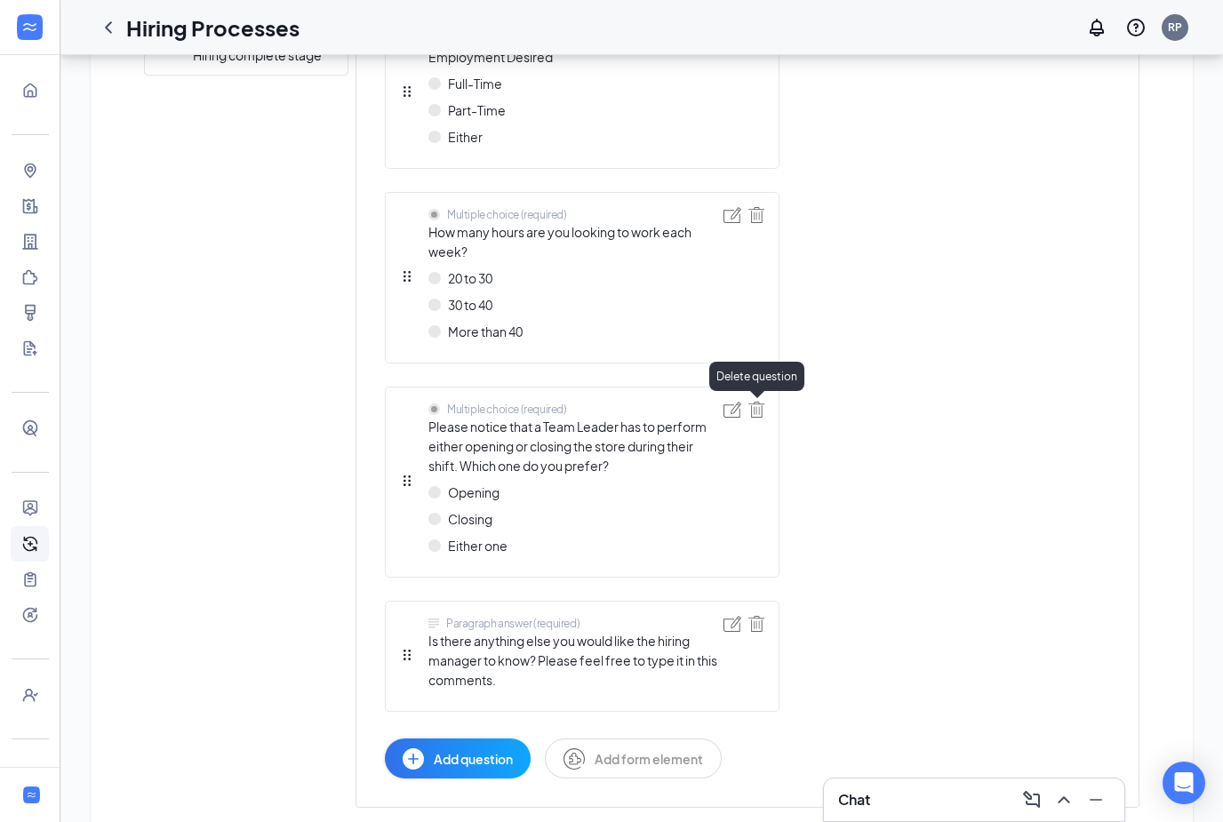
click at [750, 412] on img at bounding box center [757, 410] width 16 height 16
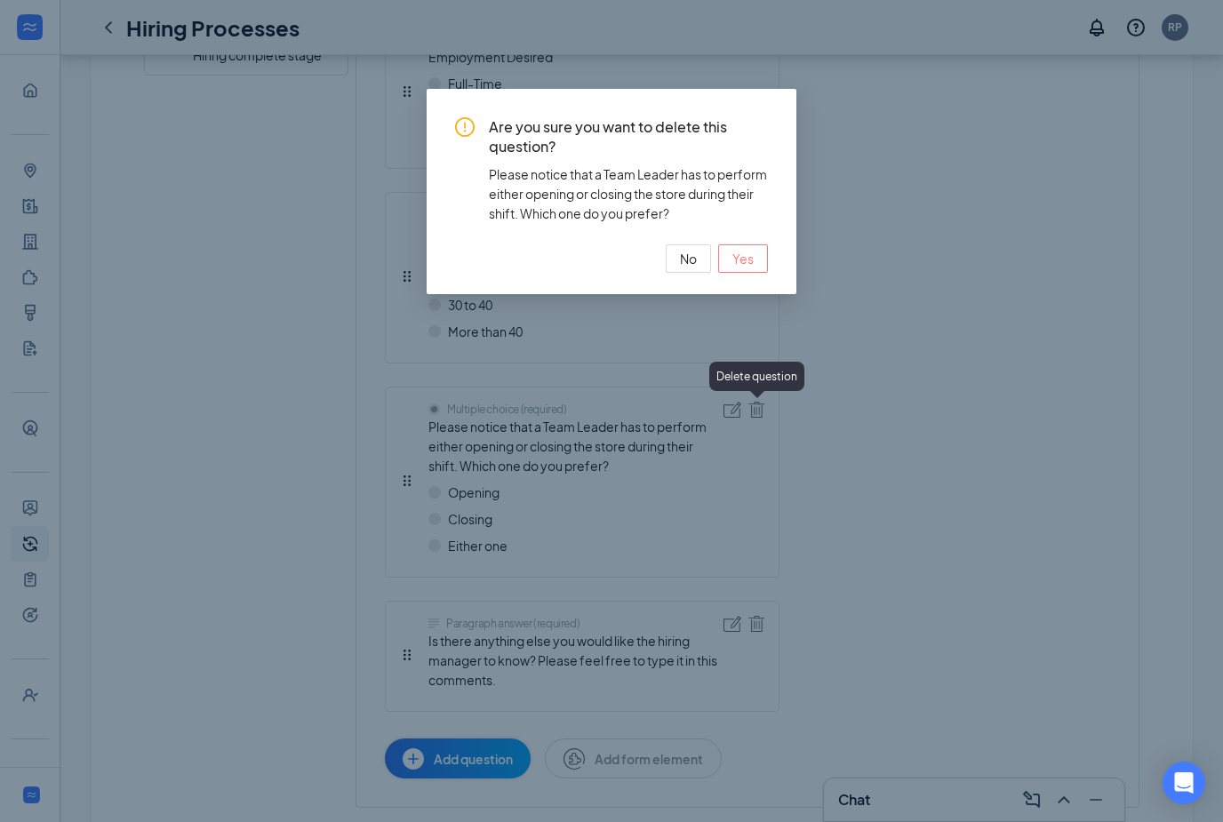
click at [749, 267] on span "Yes" at bounding box center [743, 259] width 21 height 20
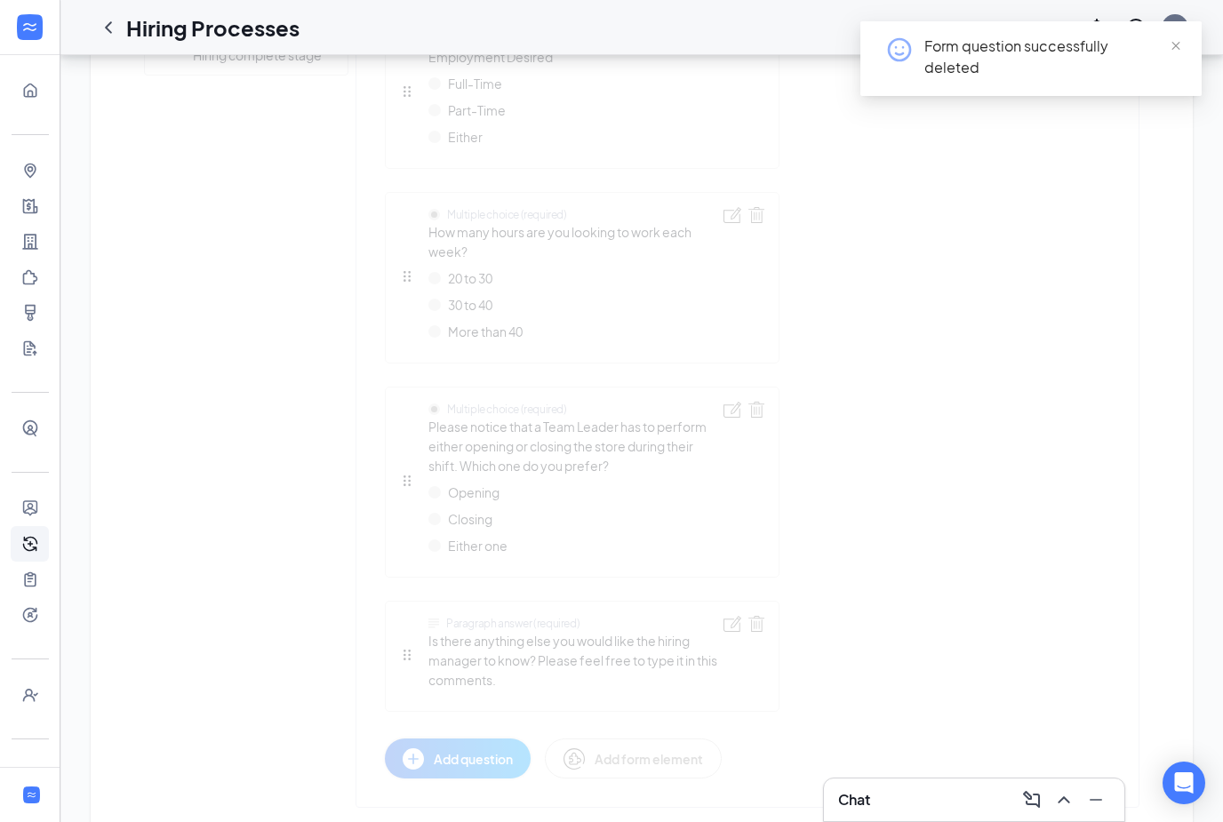
scroll to position [645, 0]
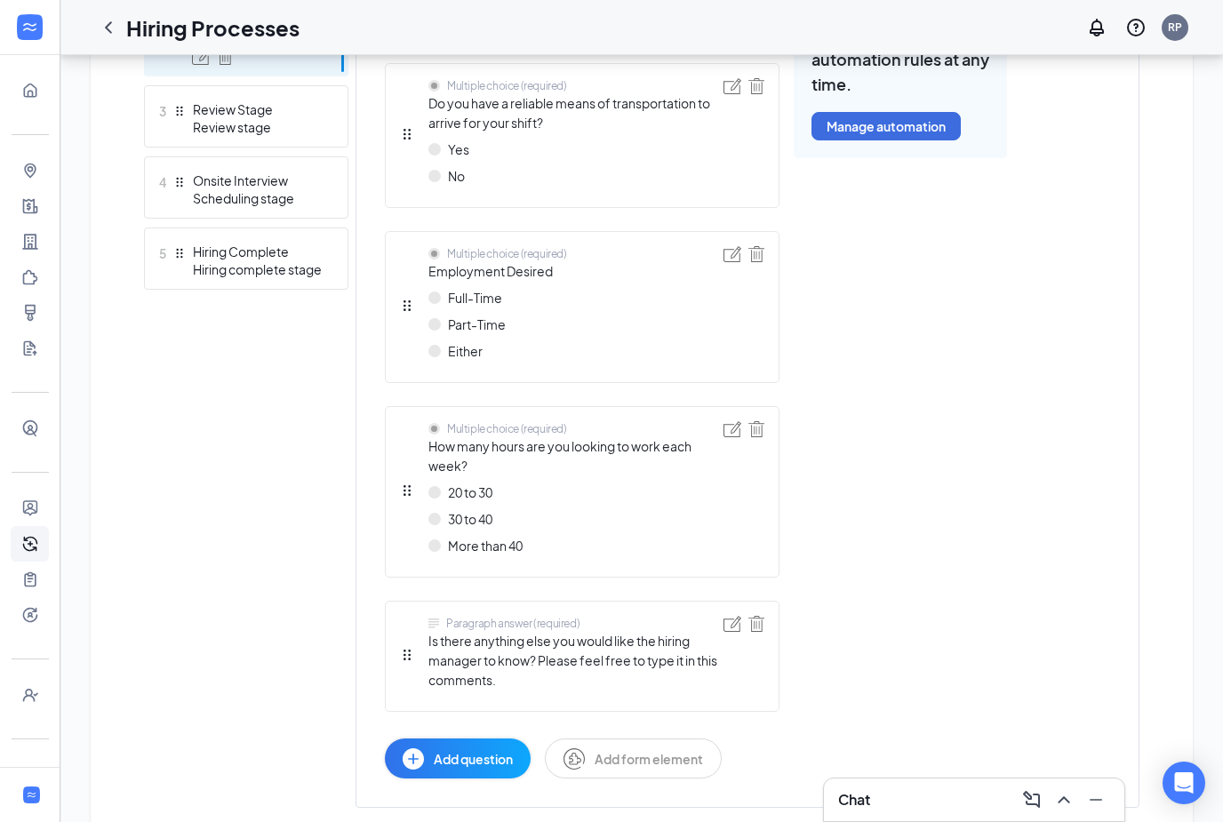
click at [724, 259] on img at bounding box center [733, 254] width 18 height 16
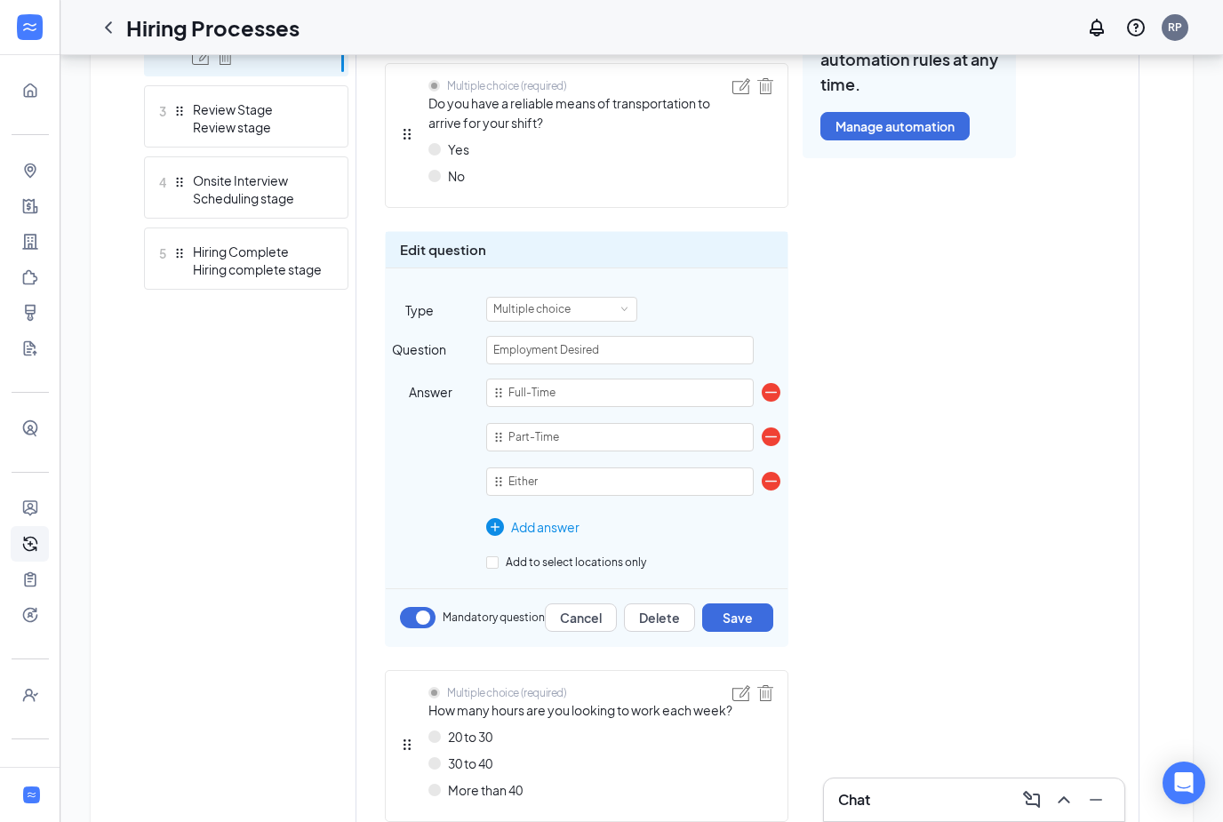
click at [773, 481] on img at bounding box center [771, 481] width 19 height 19
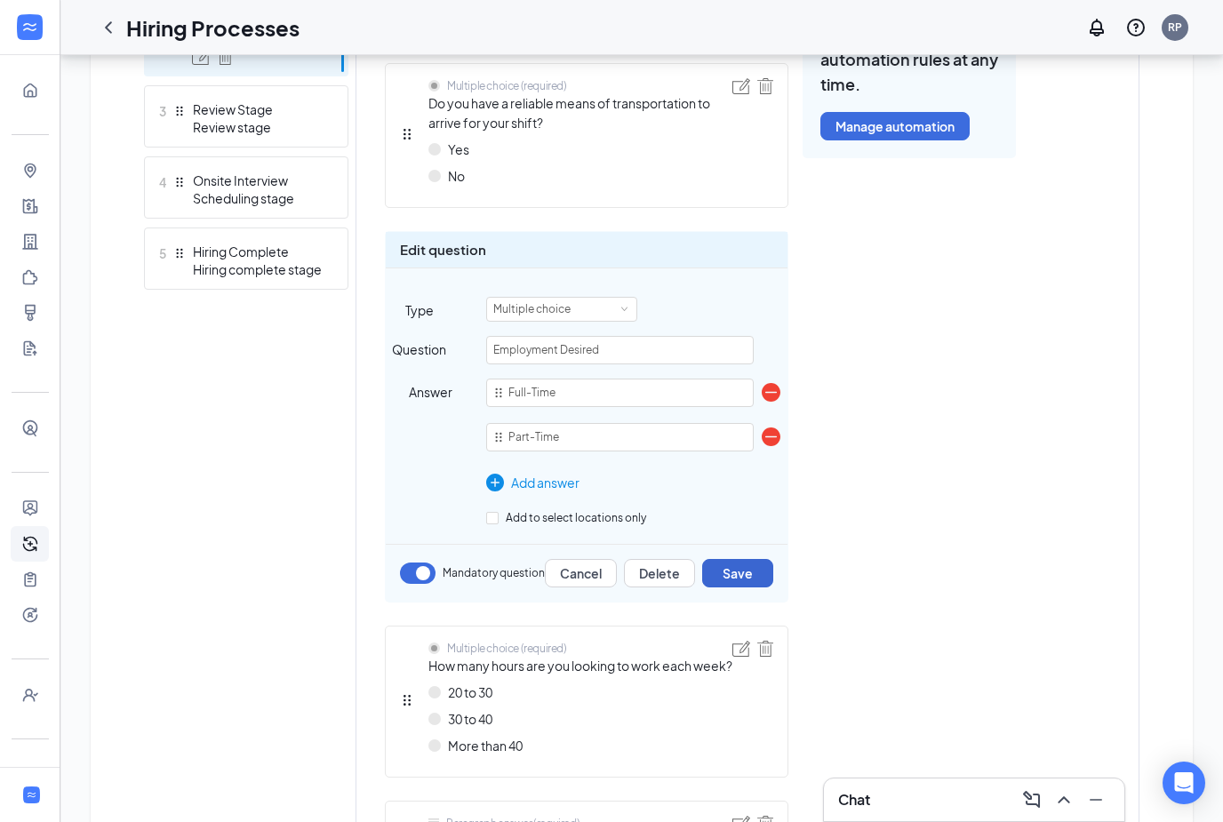
click at [740, 579] on button "Save" at bounding box center [737, 573] width 71 height 28
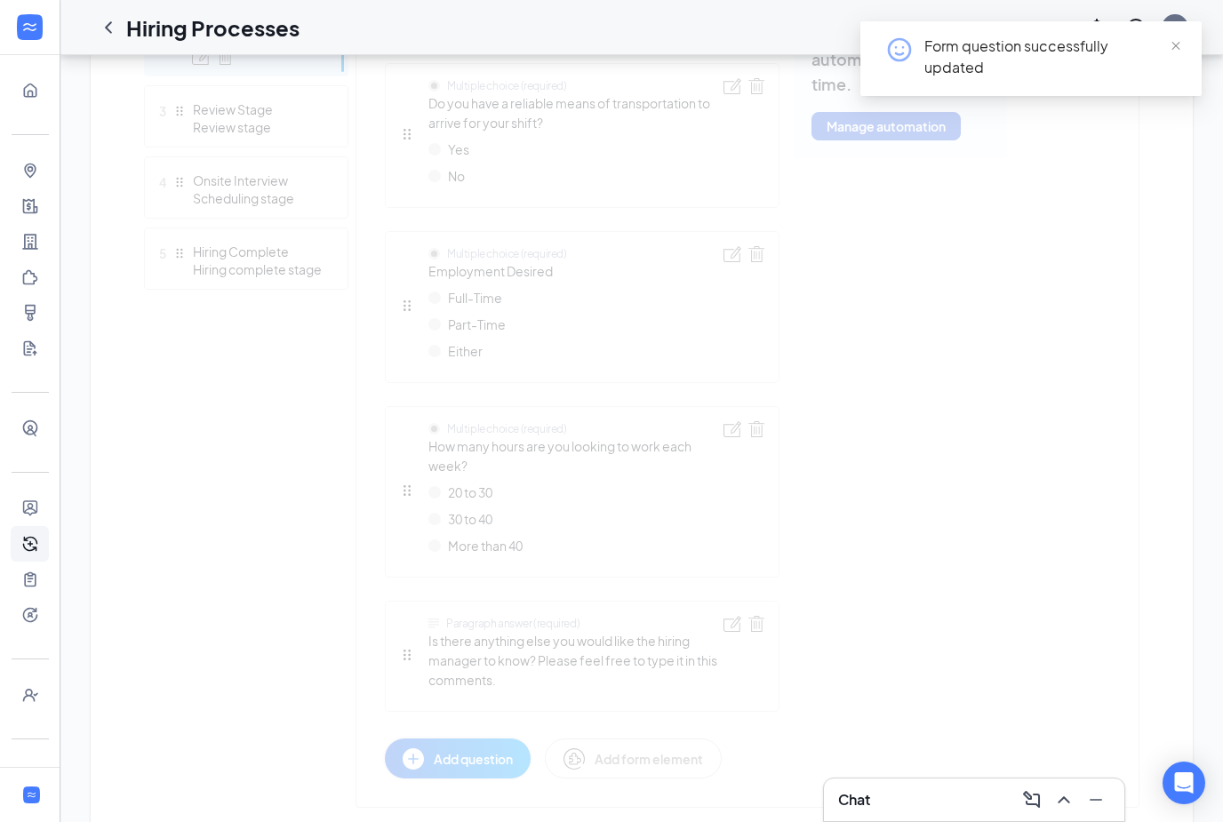
scroll to position [618, 0]
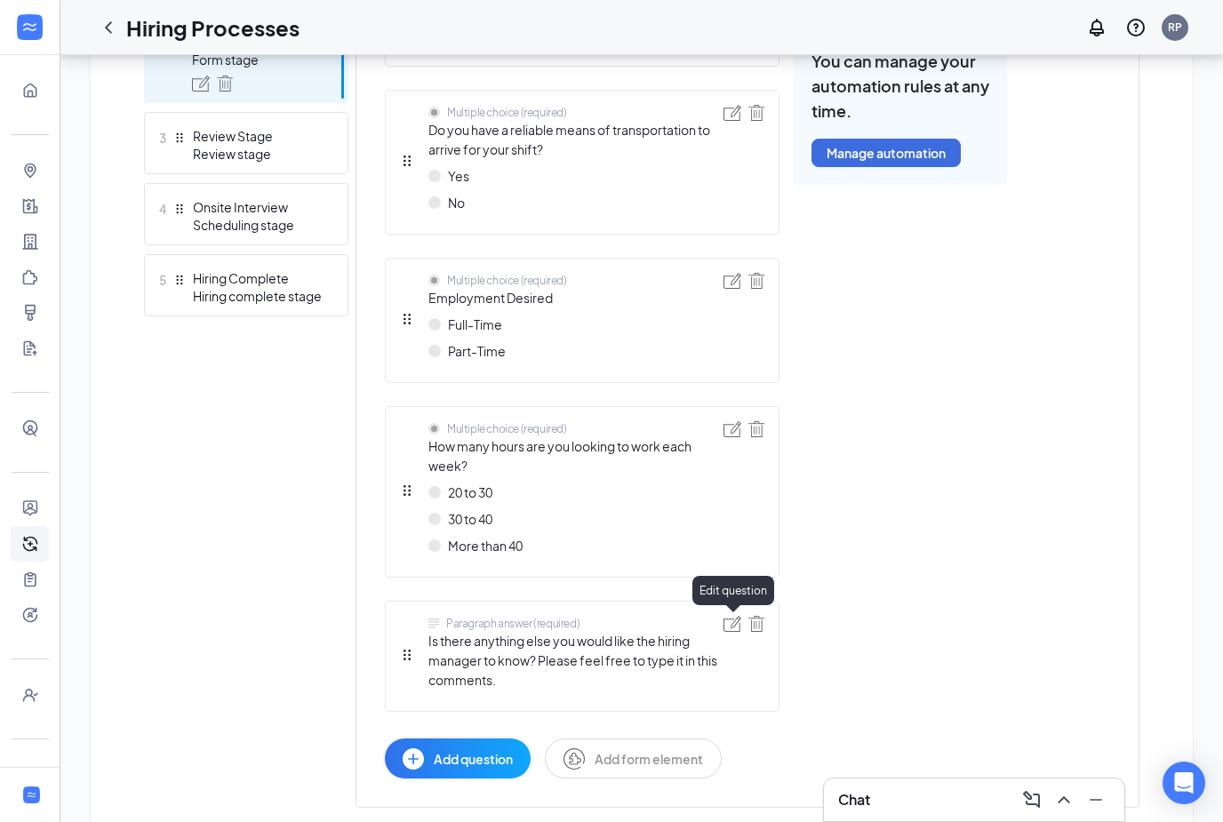
click at [735, 628] on img at bounding box center [733, 624] width 18 height 16
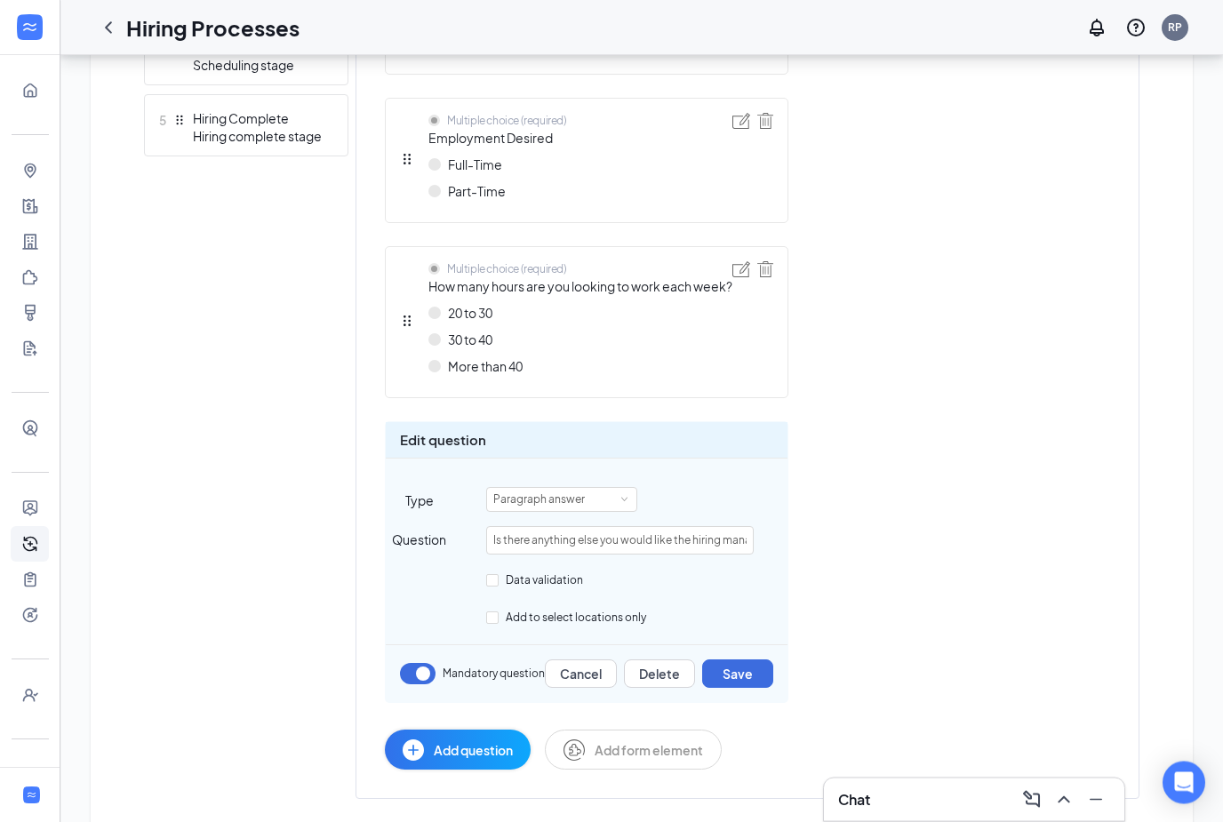
scroll to position [787, 0]
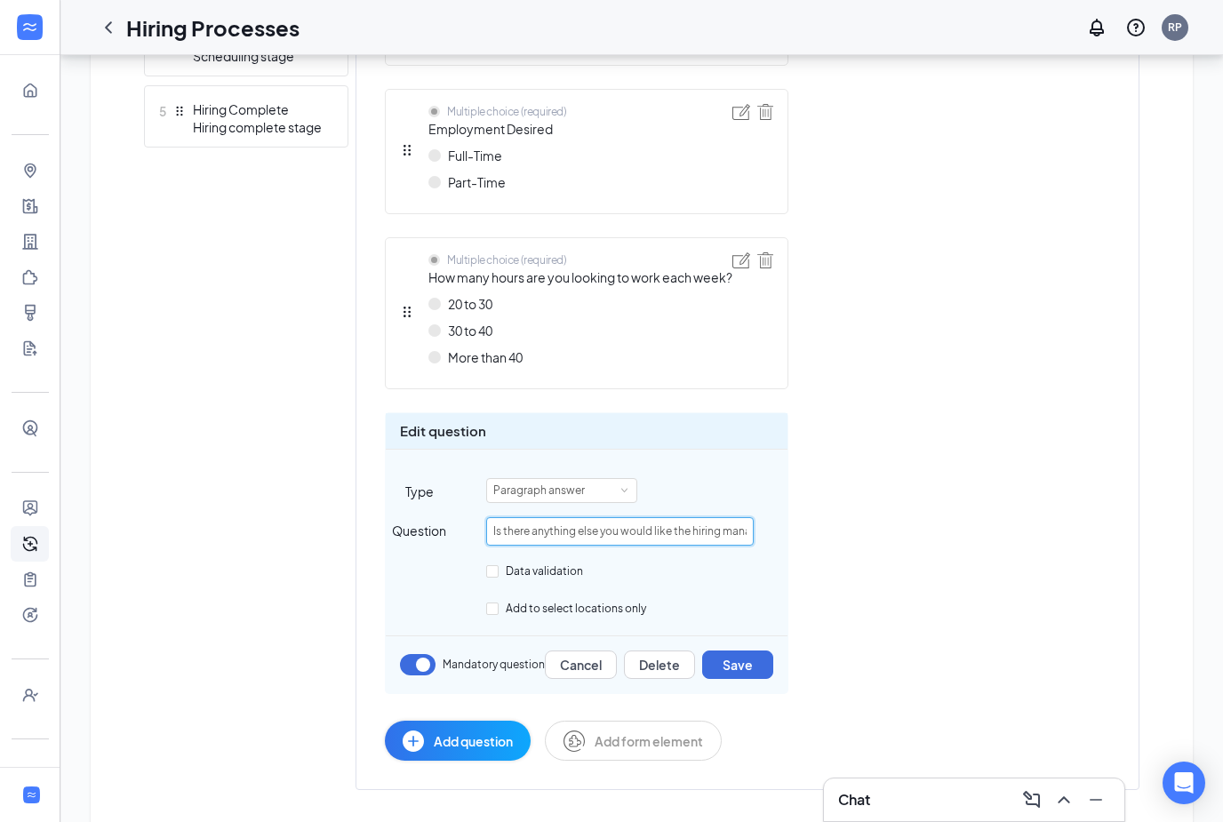
click at [714, 546] on input "Is there anything else you would like the hiring manager to know? Please feel f…" at bounding box center [620, 531] width 268 height 28
click at [730, 546] on input "Is there anything else you would like the hiring manager to know? Please feel f…" at bounding box center [620, 531] width 268 height 28
drag, startPoint x: 556, startPoint y: 551, endPoint x: 870, endPoint y: 559, distance: 314.8
click at [870, 559] on div "Applicant Availability (required) Which shift(s) are you available to work? (Ch…" at bounding box center [696, 283] width 622 height 955
type input "Is there anything else you would like the hiring manager to know?"
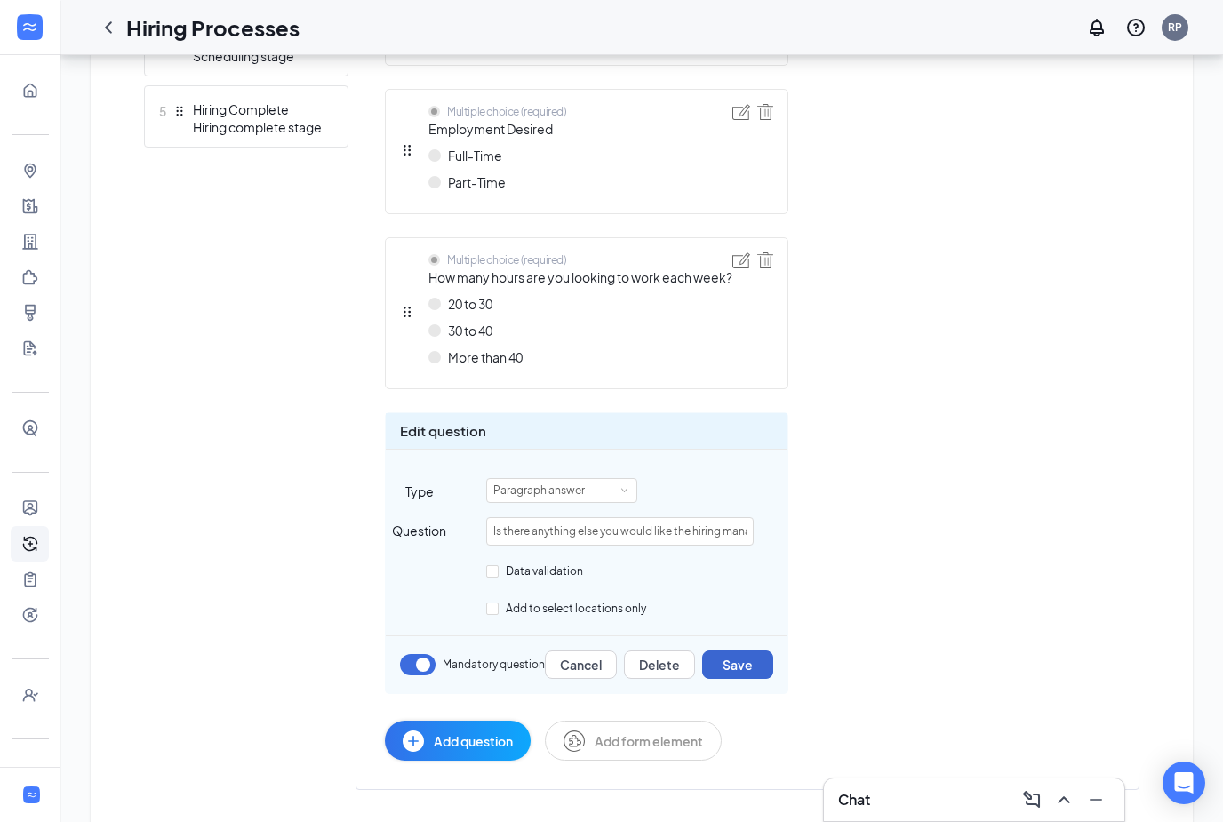
click at [764, 674] on button "Save" at bounding box center [737, 665] width 71 height 28
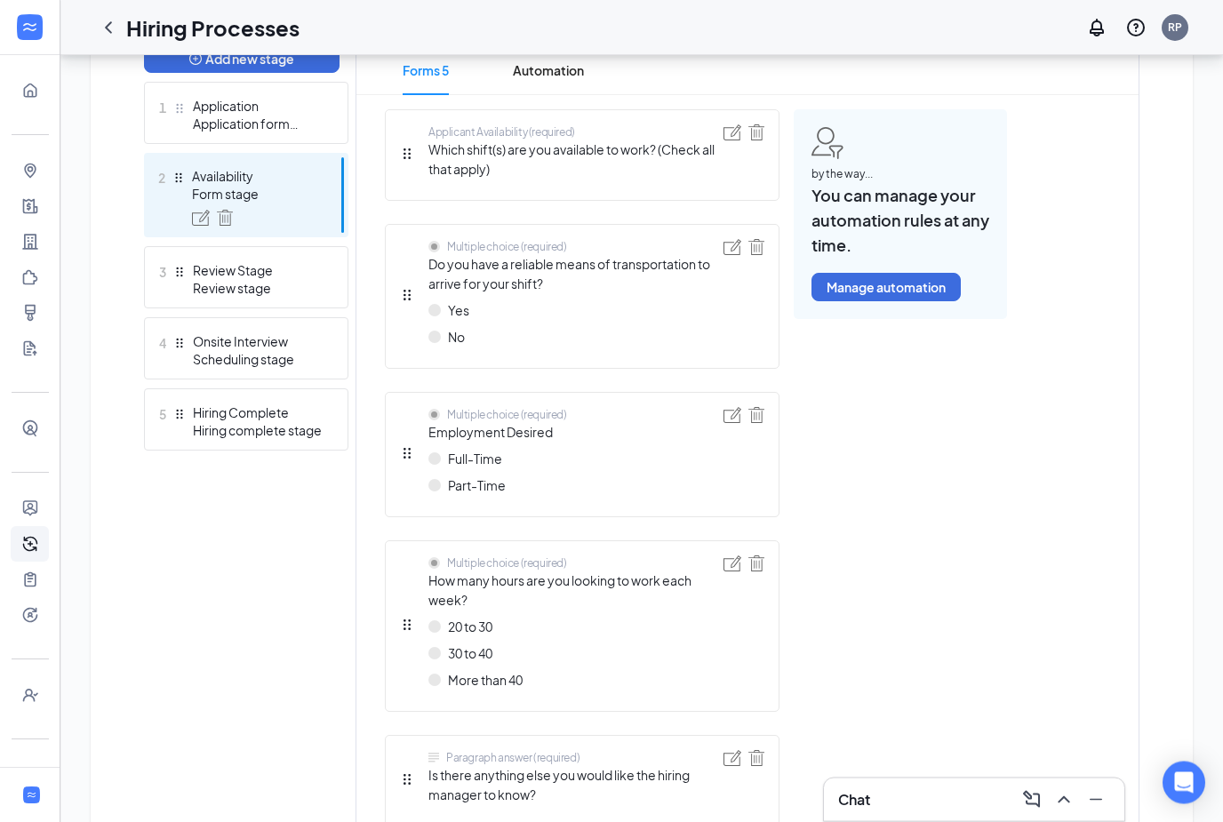
scroll to position [485, 0]
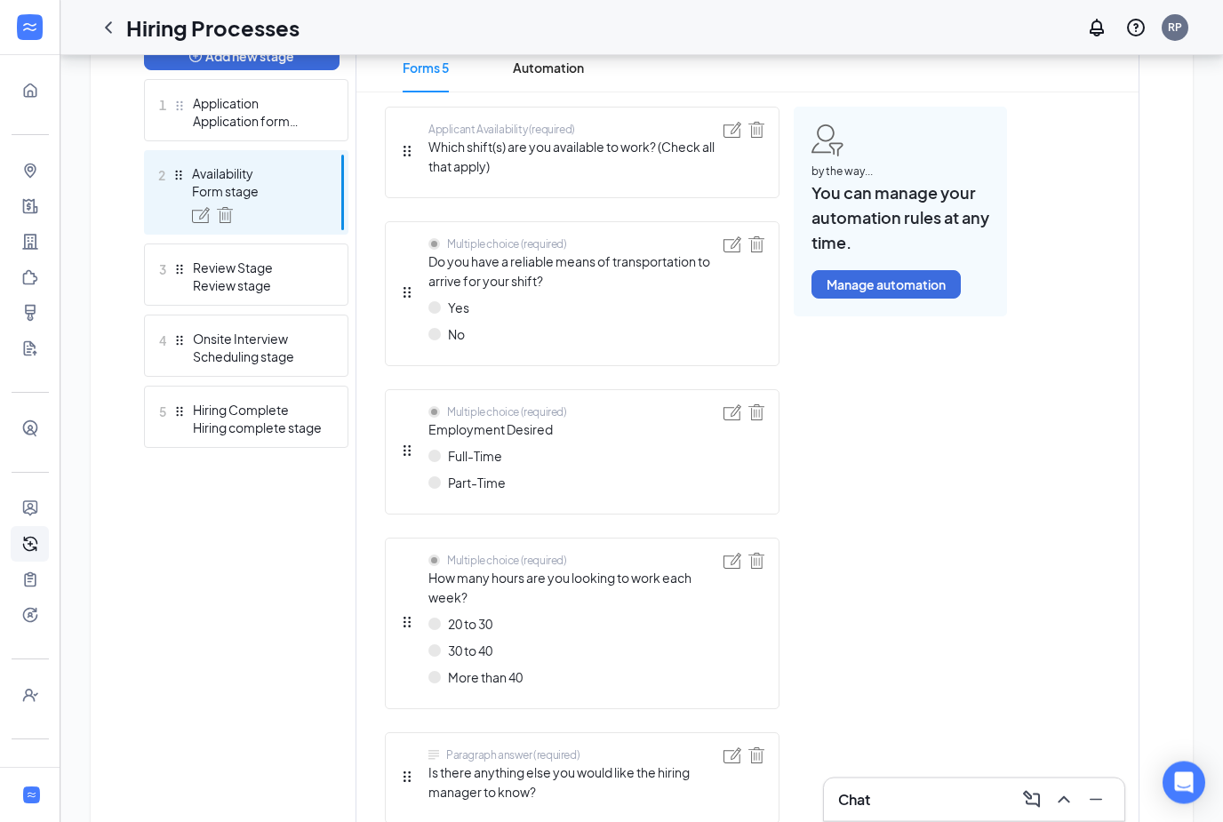
click at [591, 153] on span "Which shift(s) are you available to work? (Check all that apply)" at bounding box center [575, 157] width 295 height 39
click at [683, 146] on span "Which shift(s) are you available to work? (Check all that apply)" at bounding box center [575, 157] width 295 height 39
click at [731, 140] on div at bounding box center [733, 153] width 18 height 61
click at [733, 132] on img at bounding box center [733, 130] width 18 height 16
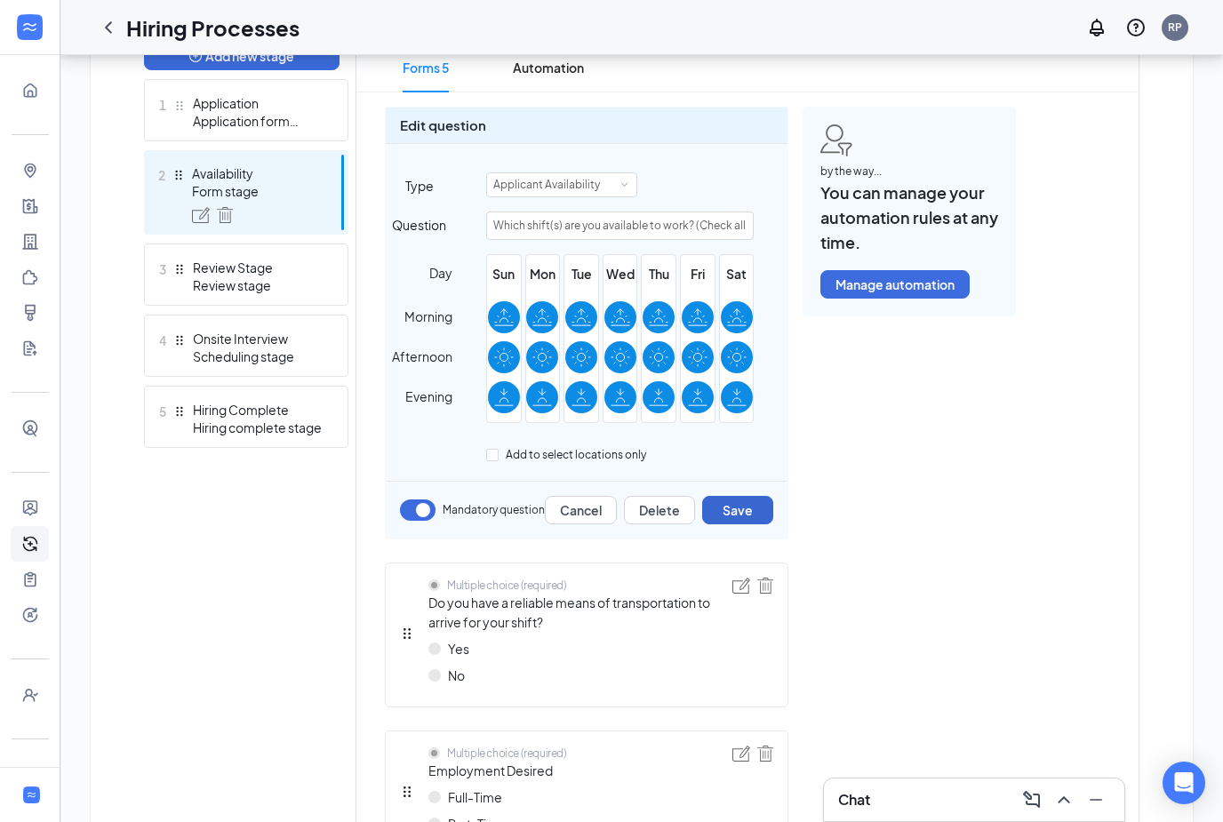
click at [757, 506] on button "Save" at bounding box center [737, 510] width 71 height 28
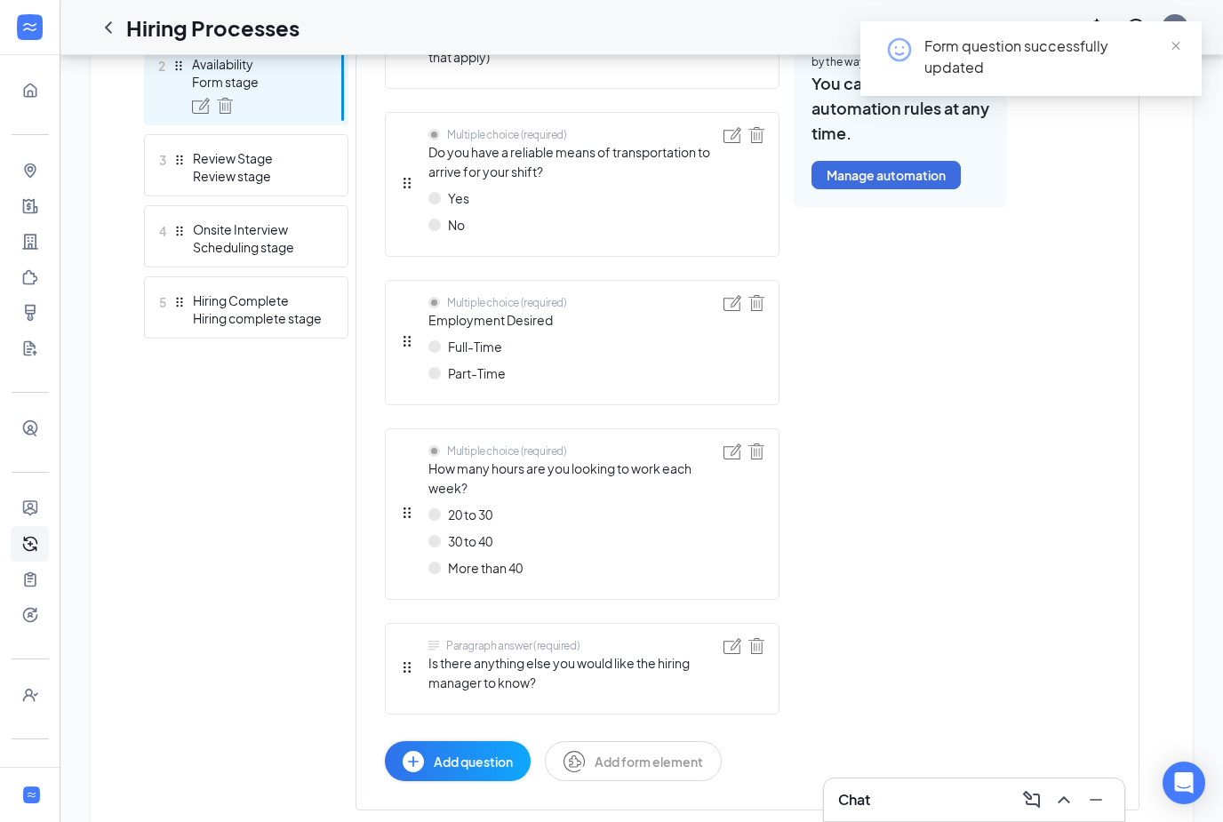
scroll to position [598, 0]
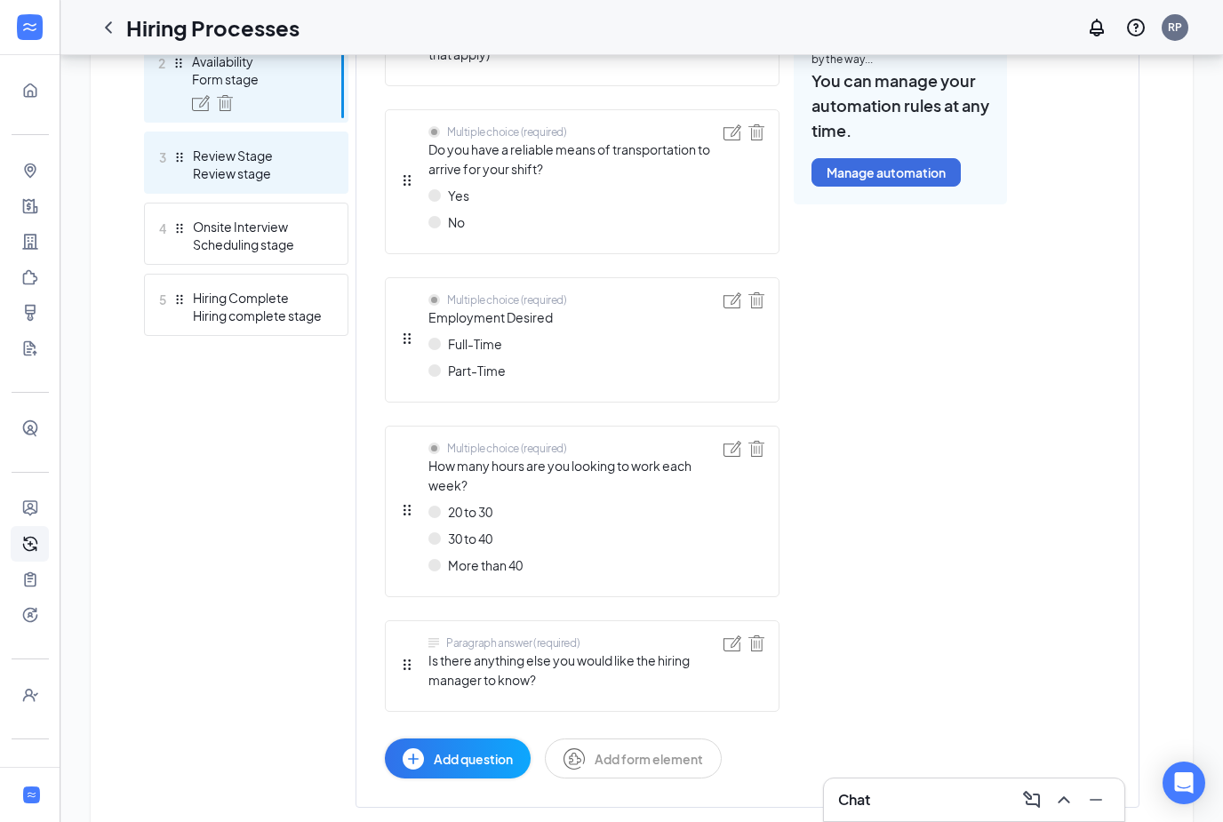
click at [278, 171] on div "Review stage" at bounding box center [258, 173] width 130 height 18
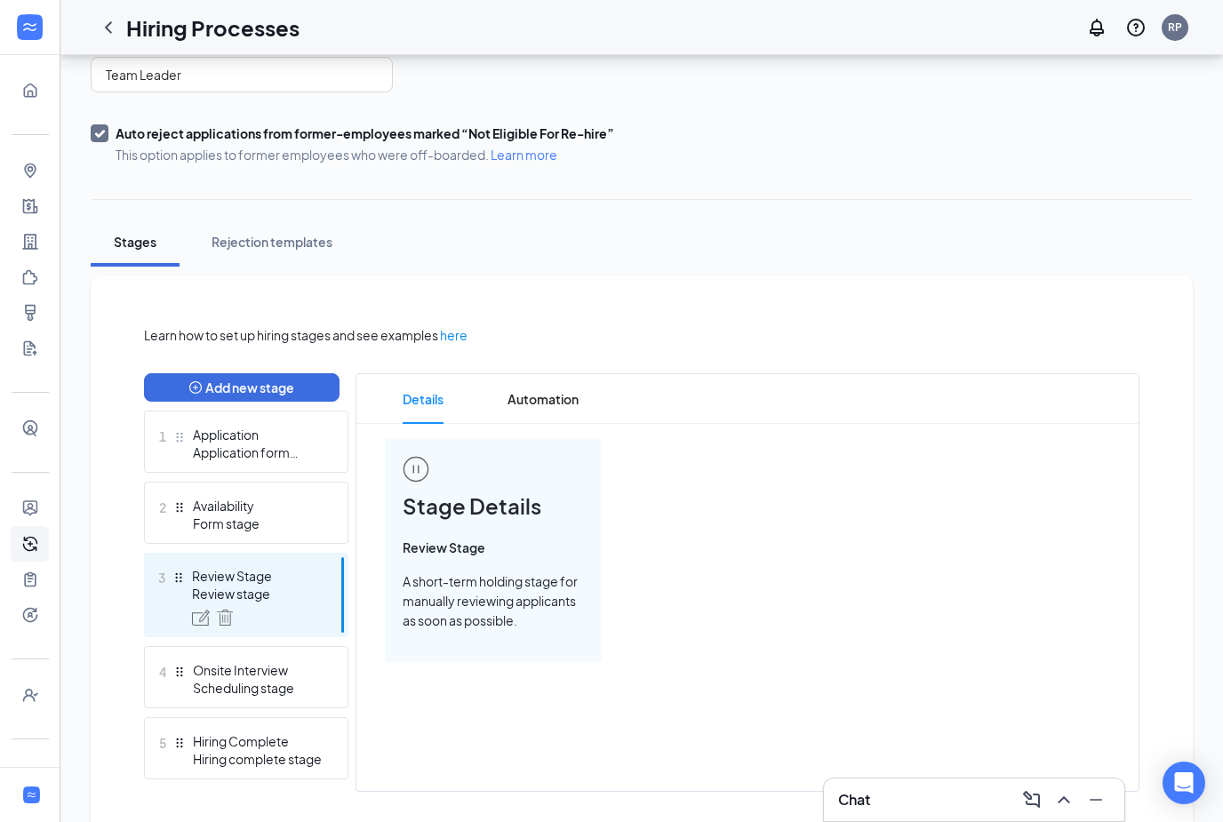
scroll to position [196, 0]
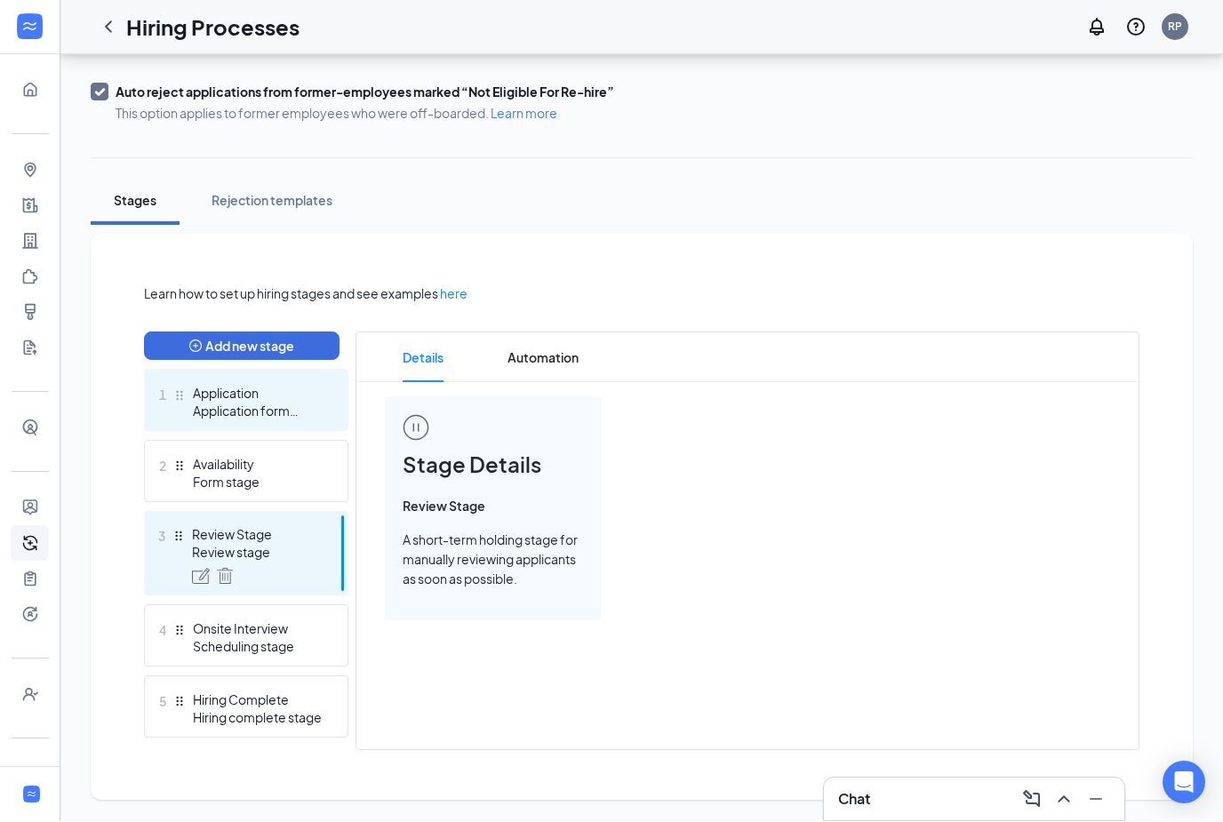
click at [260, 396] on div "Application" at bounding box center [258, 394] width 130 height 18
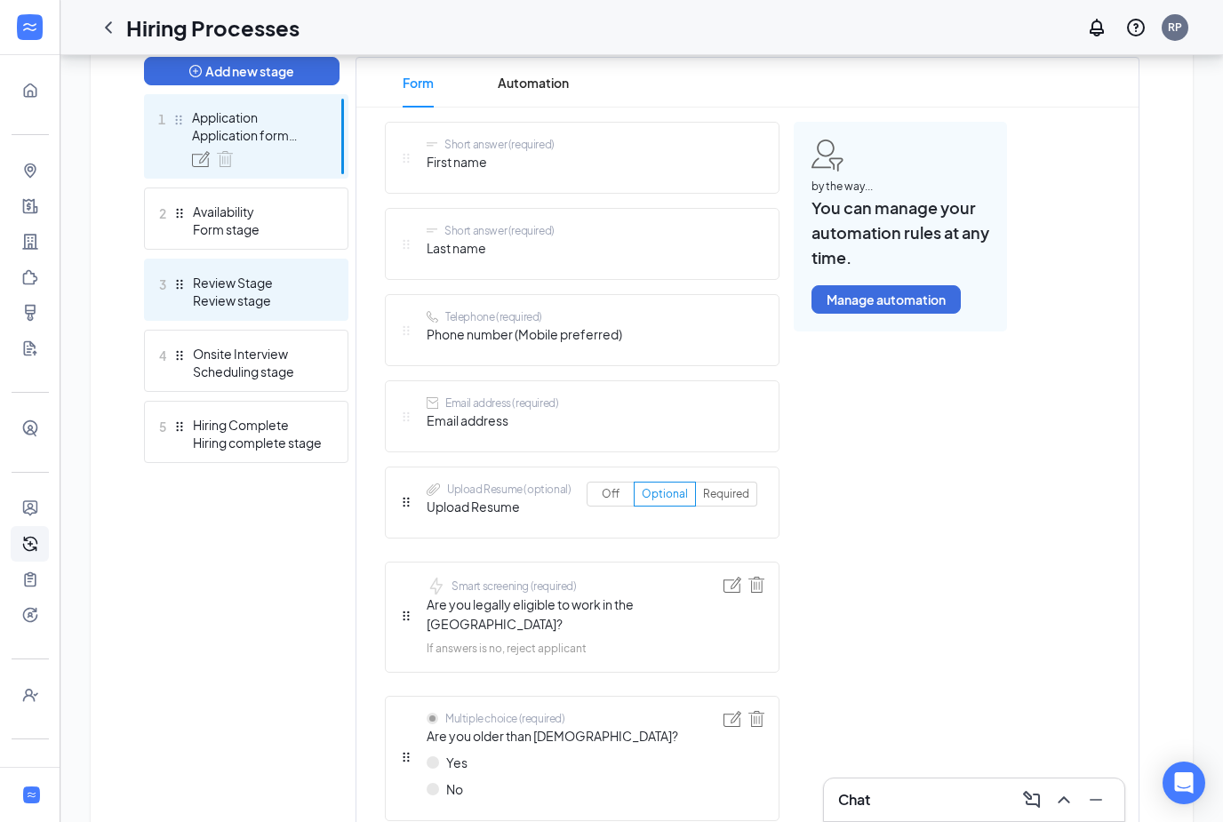
click at [228, 291] on div "Review Stage" at bounding box center [258, 283] width 130 height 18
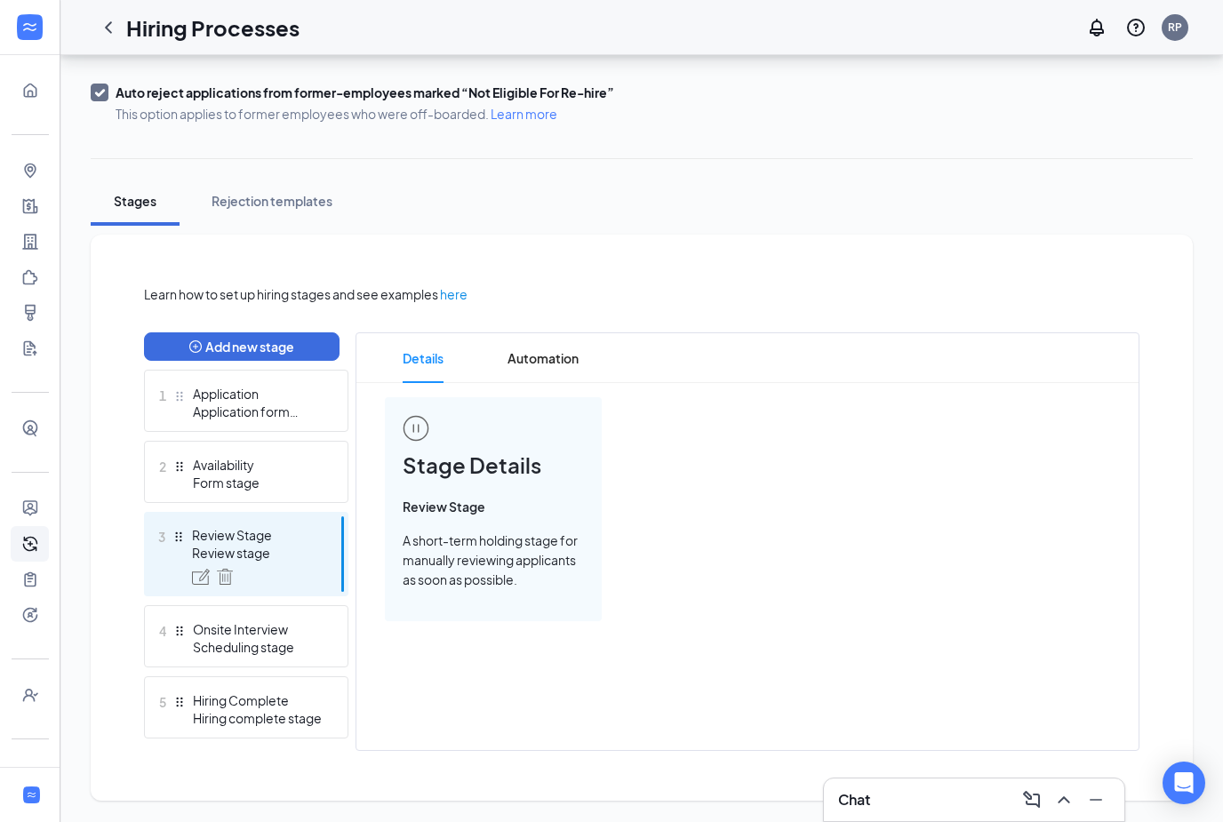
scroll to position [196, 0]
click at [305, 497] on div "2 Availability Form stage" at bounding box center [246, 472] width 204 height 62
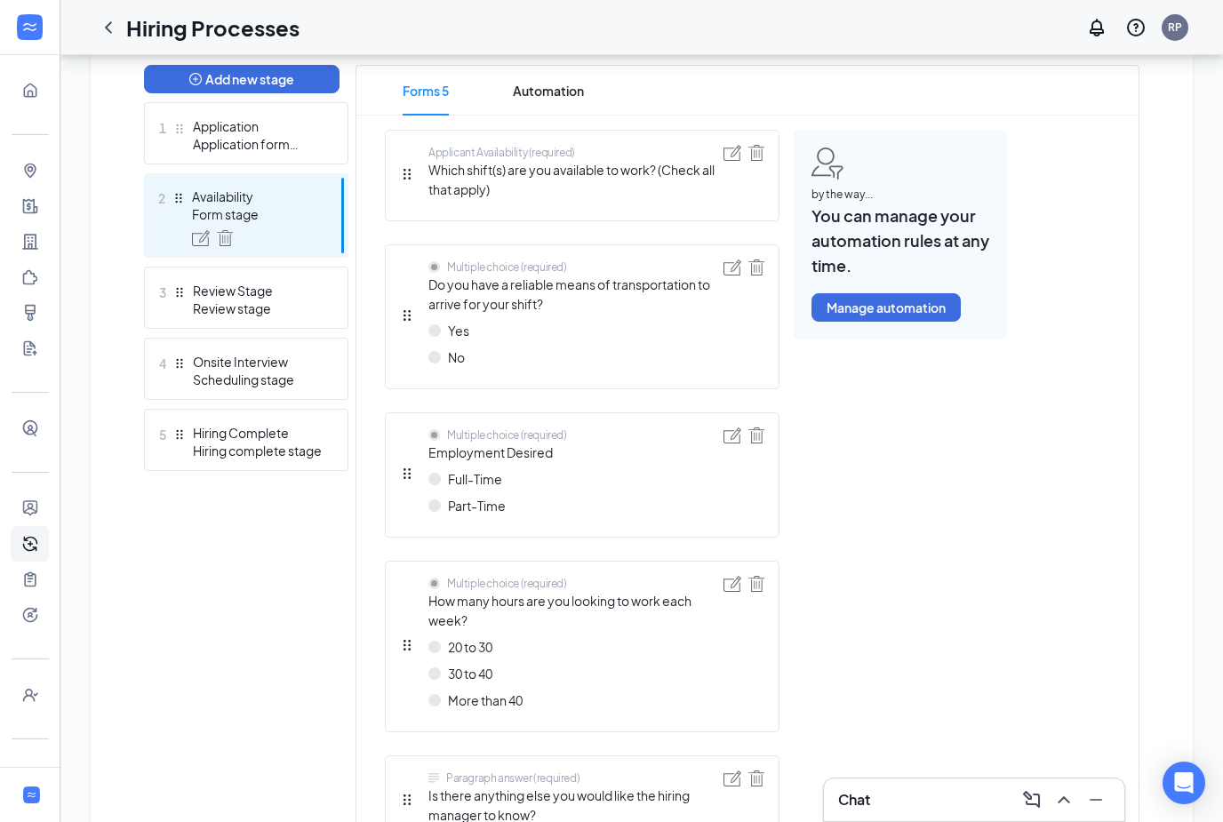
scroll to position [463, 0]
drag, startPoint x: 556, startPoint y: 99, endPoint x: 556, endPoint y: 66, distance: 32.9
click at [556, 98] on span "Automation" at bounding box center [548, 91] width 71 height 50
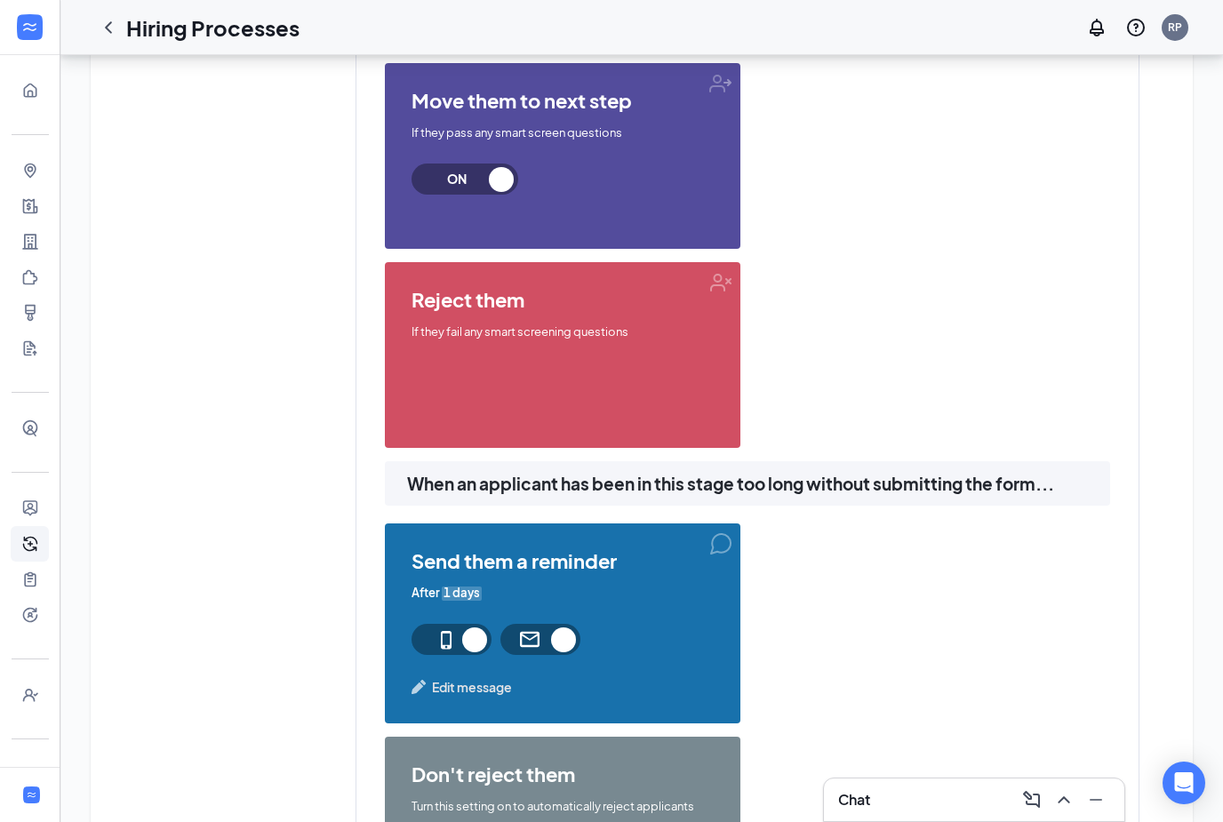
scroll to position [1222, 0]
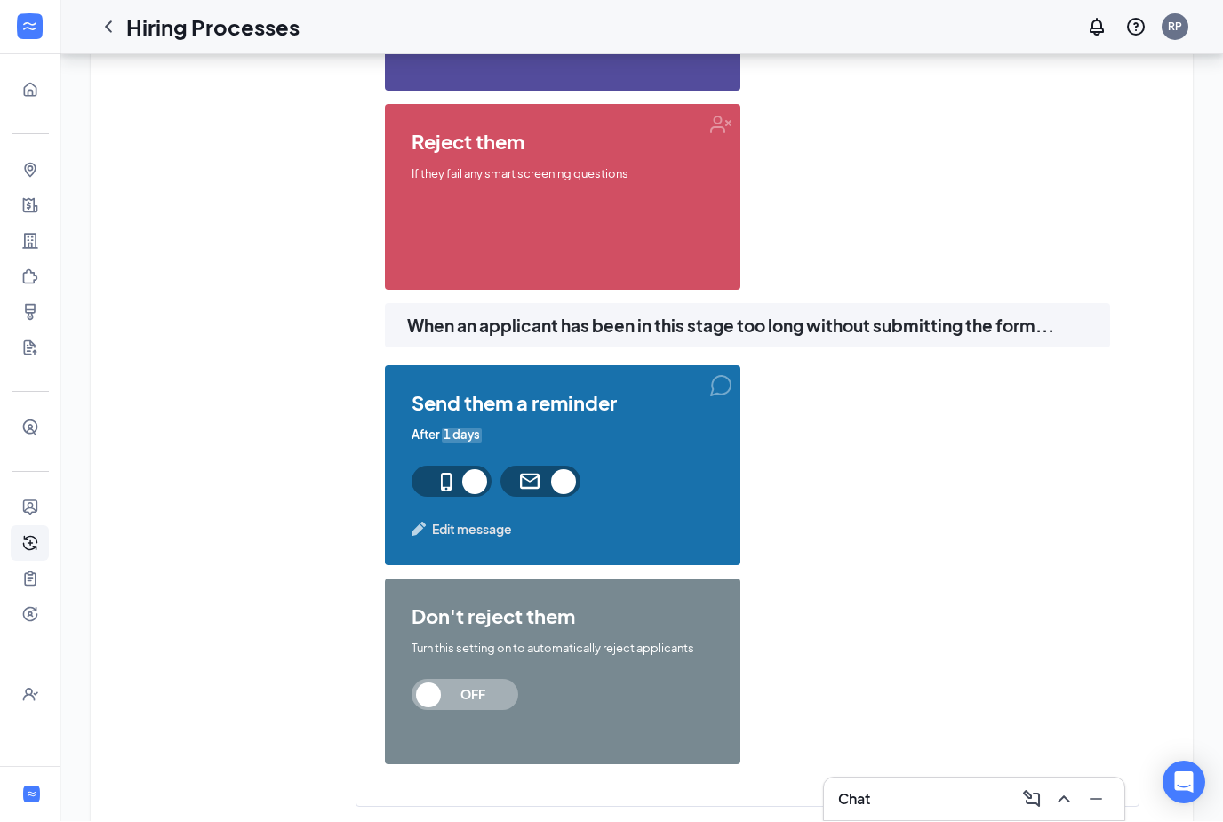
click at [729, 485] on div "send them a reminder After 1 days Edit message" at bounding box center [563, 466] width 356 height 200
click at [858, 501] on div "send them a reminder After 1 days Edit message don't reject them Turn this sett…" at bounding box center [747, 572] width 725 height 412
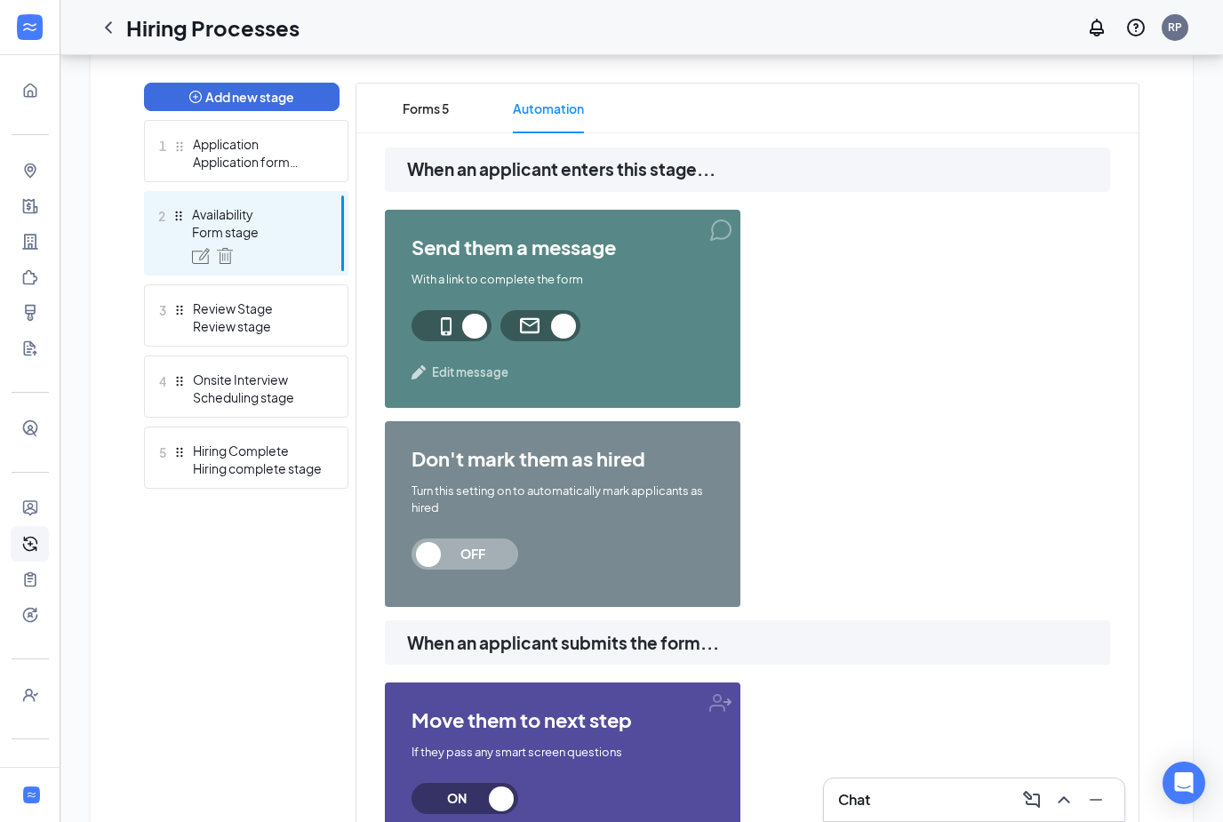
scroll to position [447, 0]
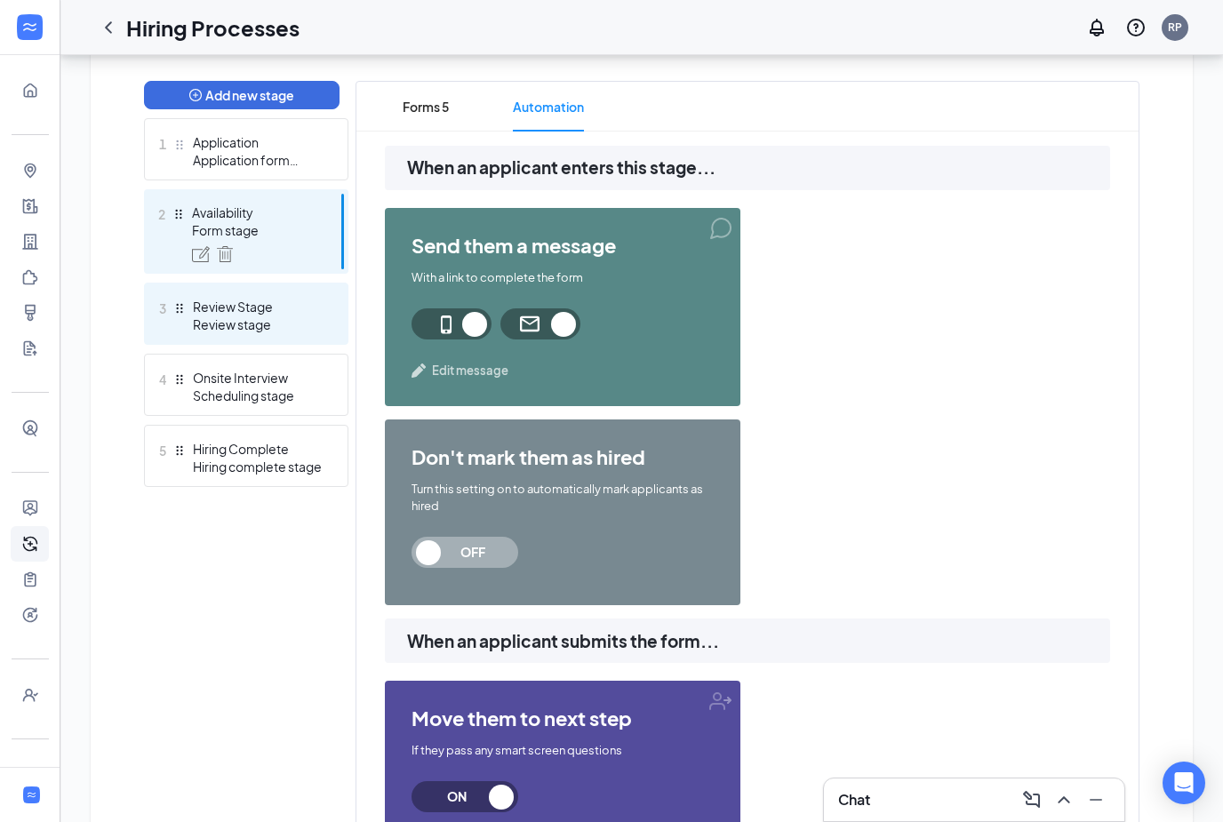
drag, startPoint x: 281, startPoint y: 309, endPoint x: 281, endPoint y: 268, distance: 40.9
click at [281, 309] on div "Review Stage" at bounding box center [258, 307] width 130 height 18
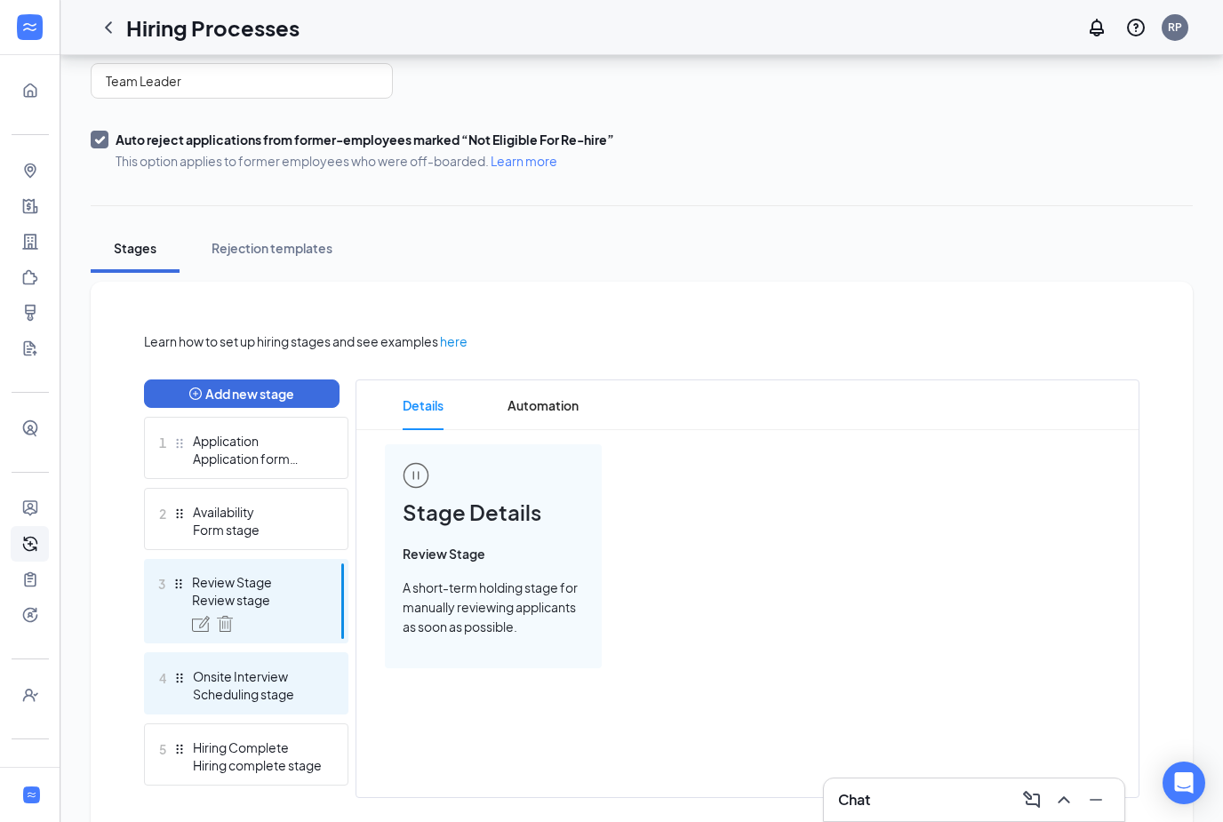
click at [220, 692] on div "Scheduling stage" at bounding box center [258, 694] width 130 height 18
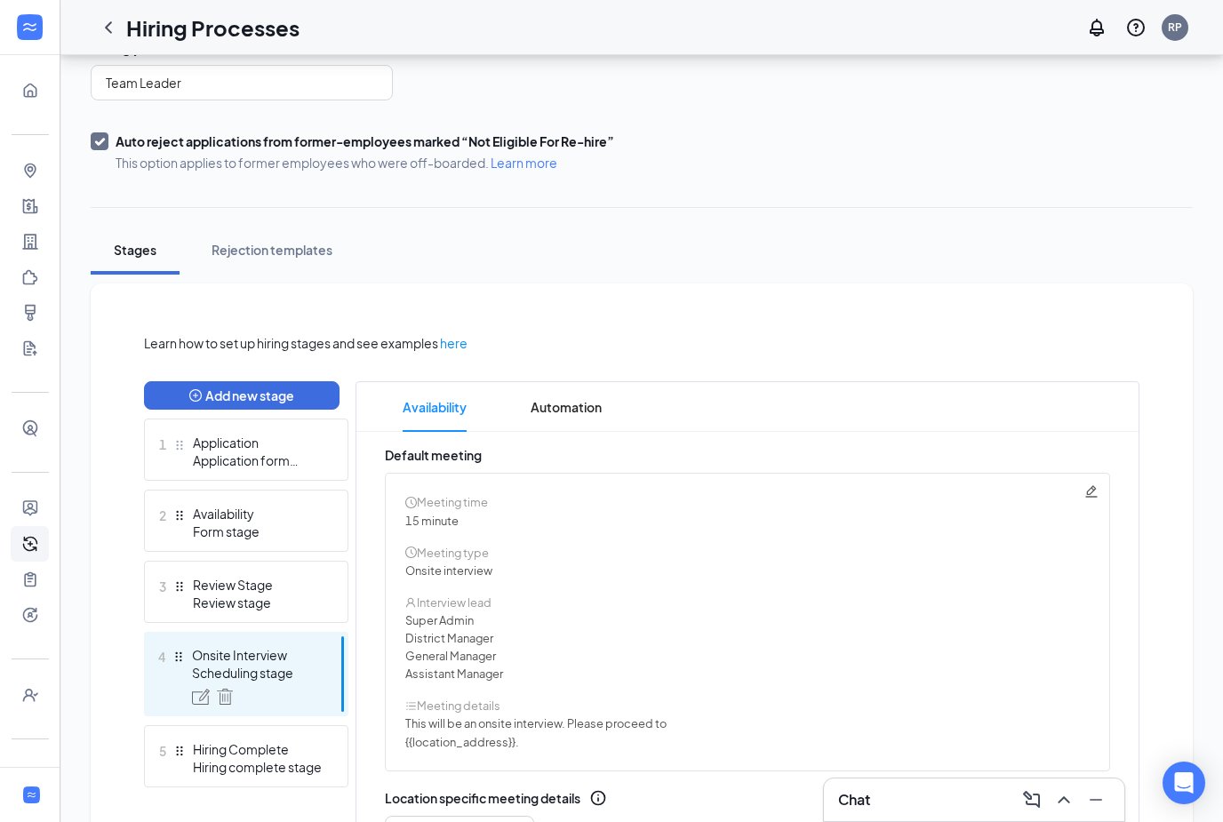
scroll to position [262, 0]
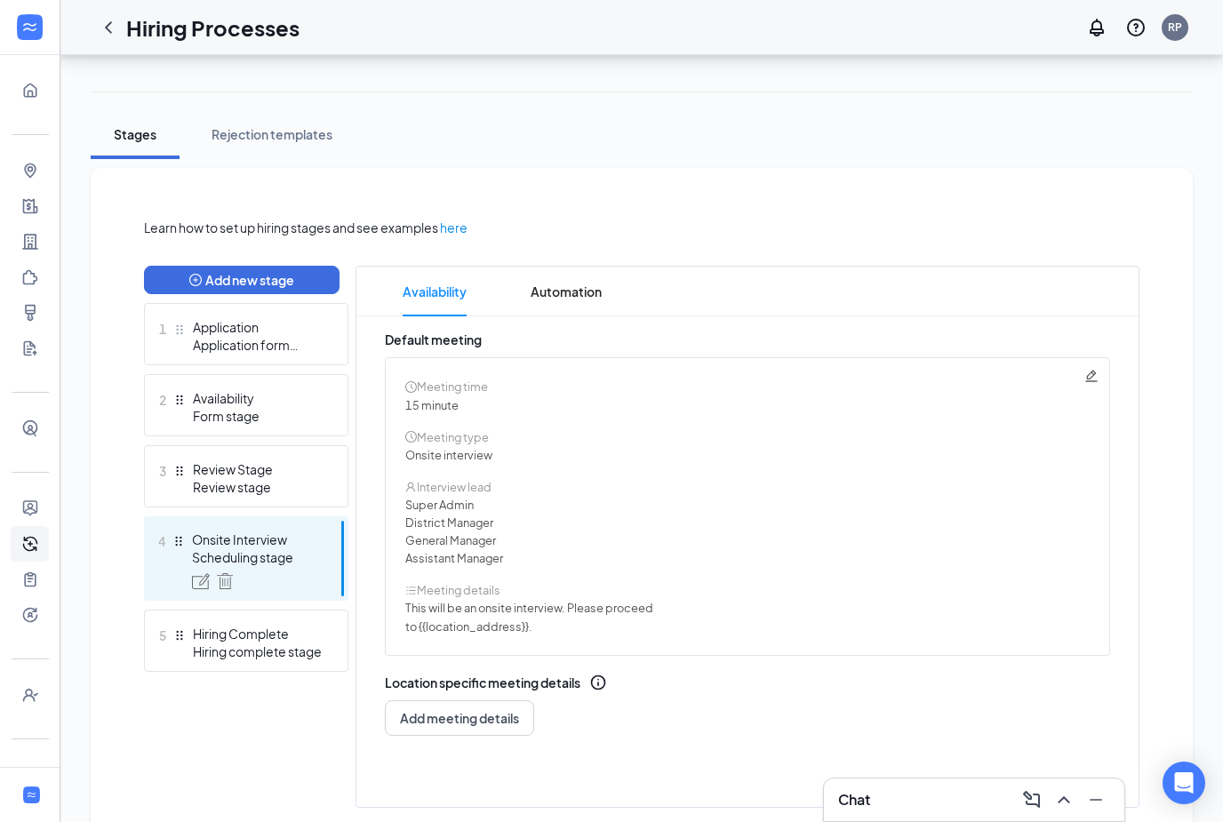
click at [1092, 373] on icon "Pencil" at bounding box center [1091, 376] width 12 height 12
radio input "true"
radio input "false"
type textarea "This will be an onsite interview. Please proceed to {{location_address}}."
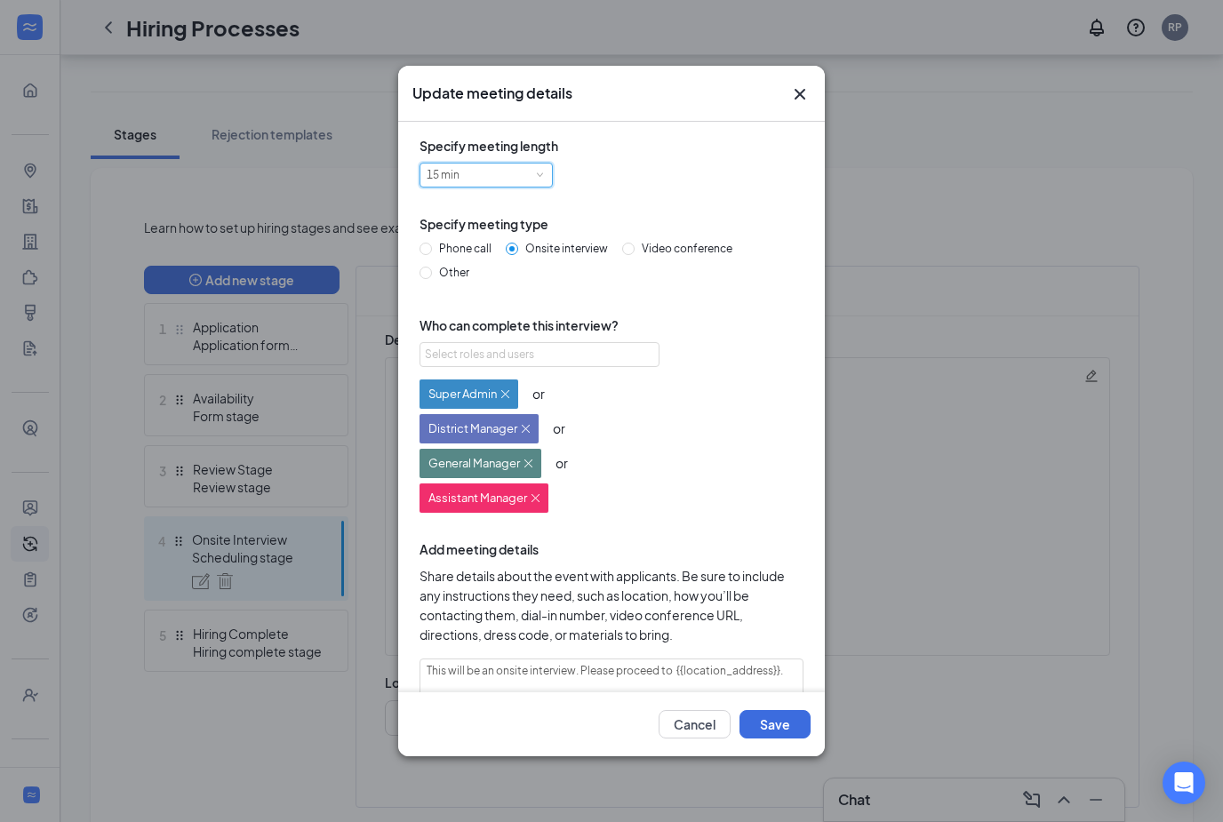
click at [532, 187] on div "15 min" at bounding box center [486, 175] width 119 height 23
click at [488, 236] on li "30 min" at bounding box center [486, 239] width 133 height 29
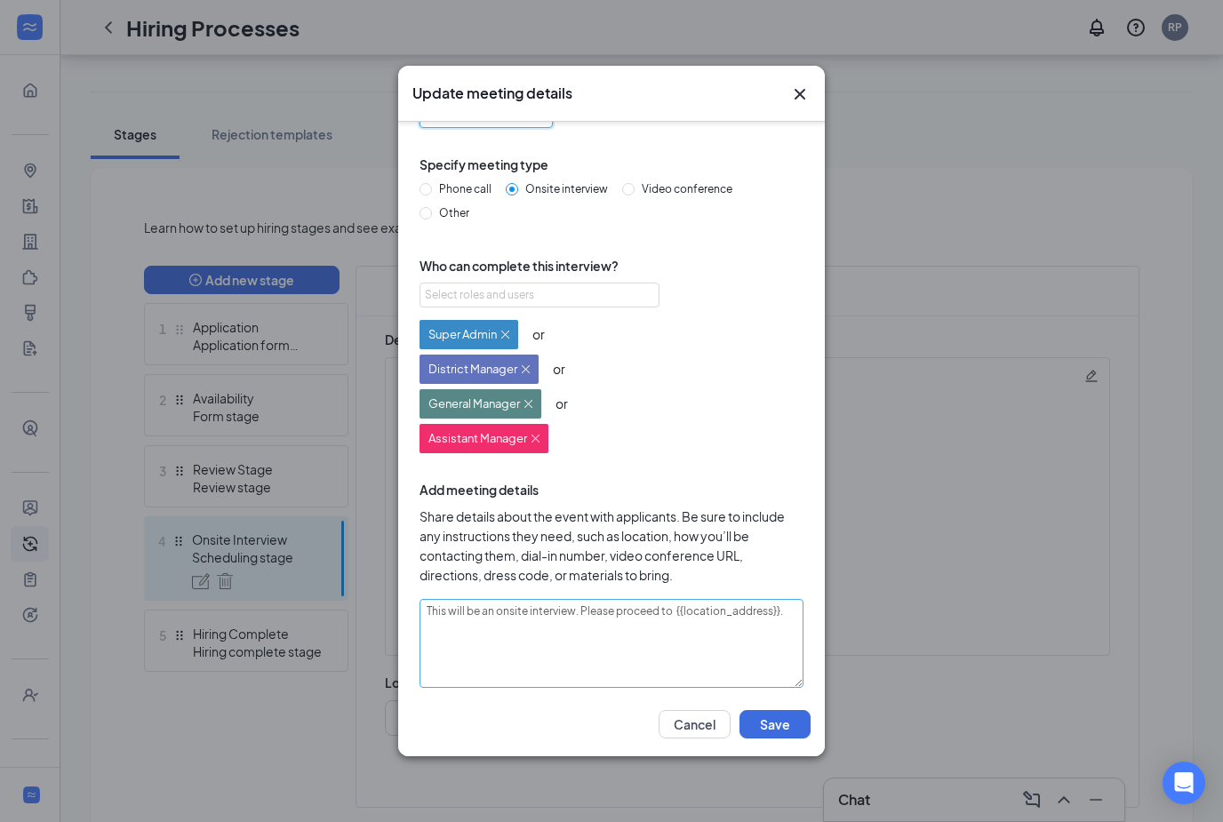
scroll to position [58, 0]
click at [789, 613] on textarea "This will be an onsite interview. Please proceed to {{location_address}}." at bounding box center [612, 645] width 384 height 89
drag, startPoint x: 789, startPoint y: 616, endPoint x: 572, endPoint y: 622, distance: 216.1
click at [572, 622] on textarea "This will be an onsite interview. Please proceed to {{location_address}}." at bounding box center [612, 645] width 384 height 89
type textarea "This will be an onsite interview"
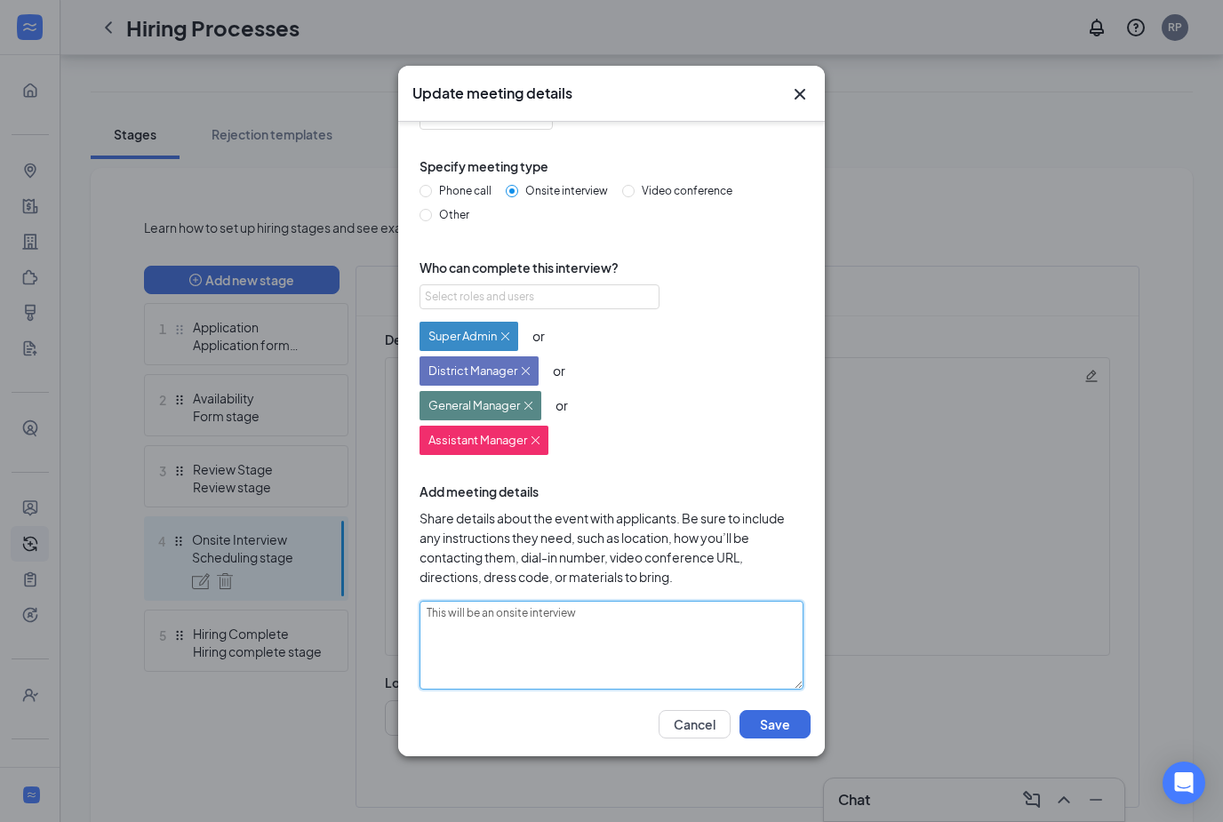
type textarea "This will be an onsite interview a"
type textarea "This will be an onsite interview at"
paste textarea "2901 SW 104th St, Oklahoma City, OK, 73173"
type textarea "This will be an onsite interview at 2901 SW 104th St, Oklahoma City, OK, 73173."
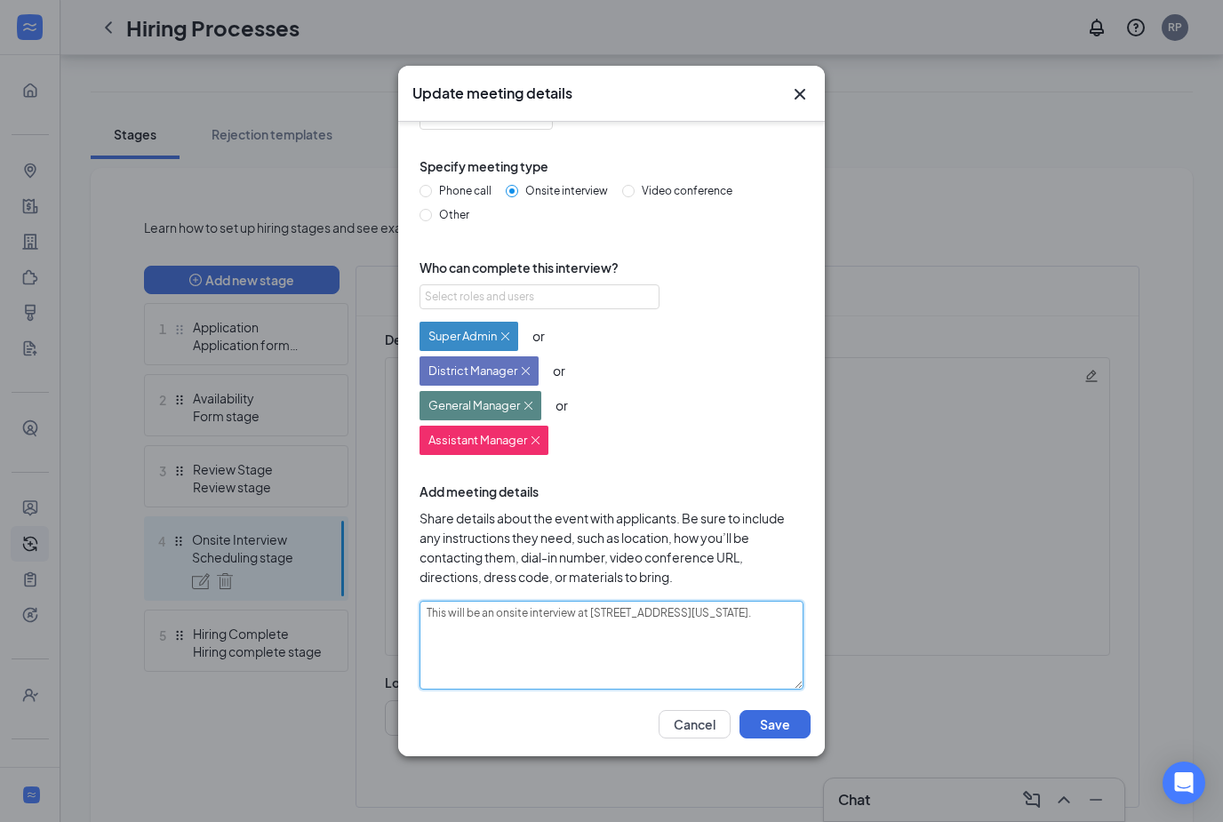
type textarea "This will be an onsite interview at 2901 SW 104th St, Oklahoma City, OK, 73173."
type textarea "This will be an onsite interview at 2901 SW 104th St, Oklahoma City, OK, 73173.…"
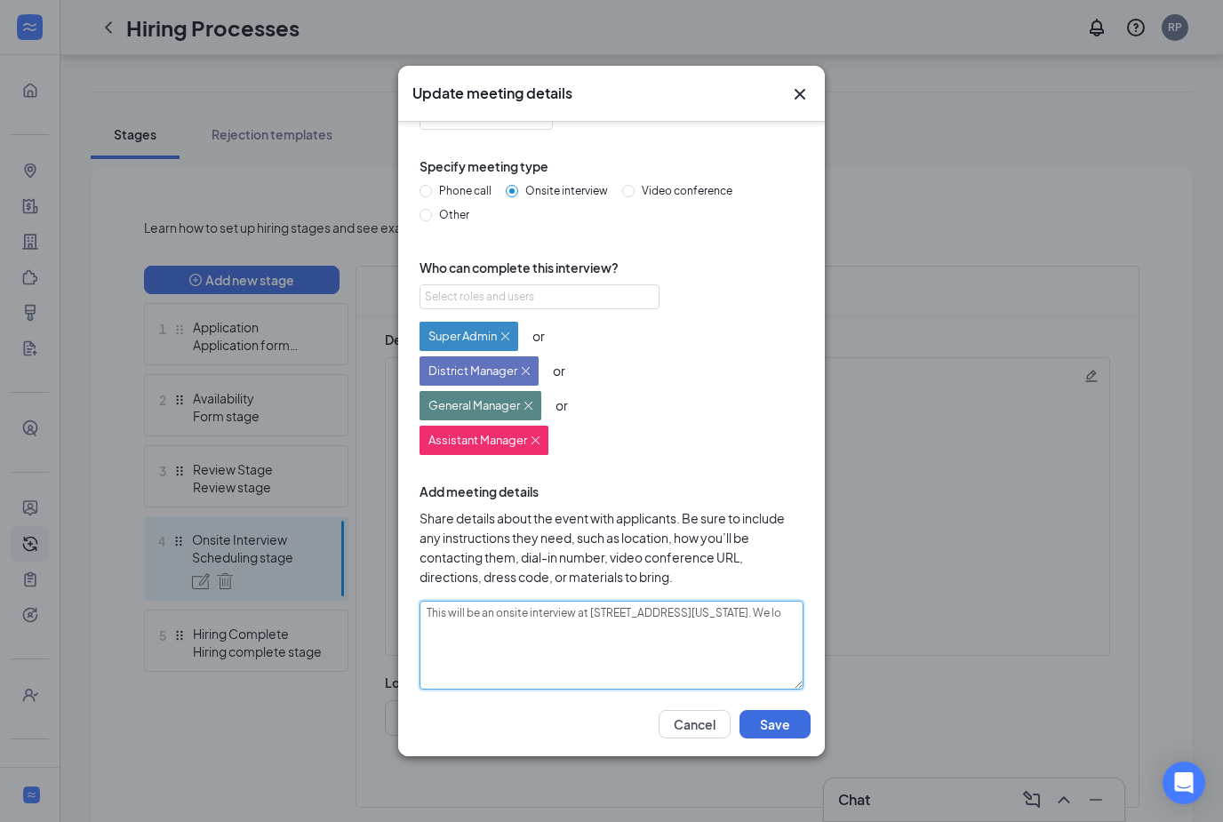
type textarea "This will be an onsite interview at 2901 SW 104th St, Oklahoma City, OK, 73173.…"
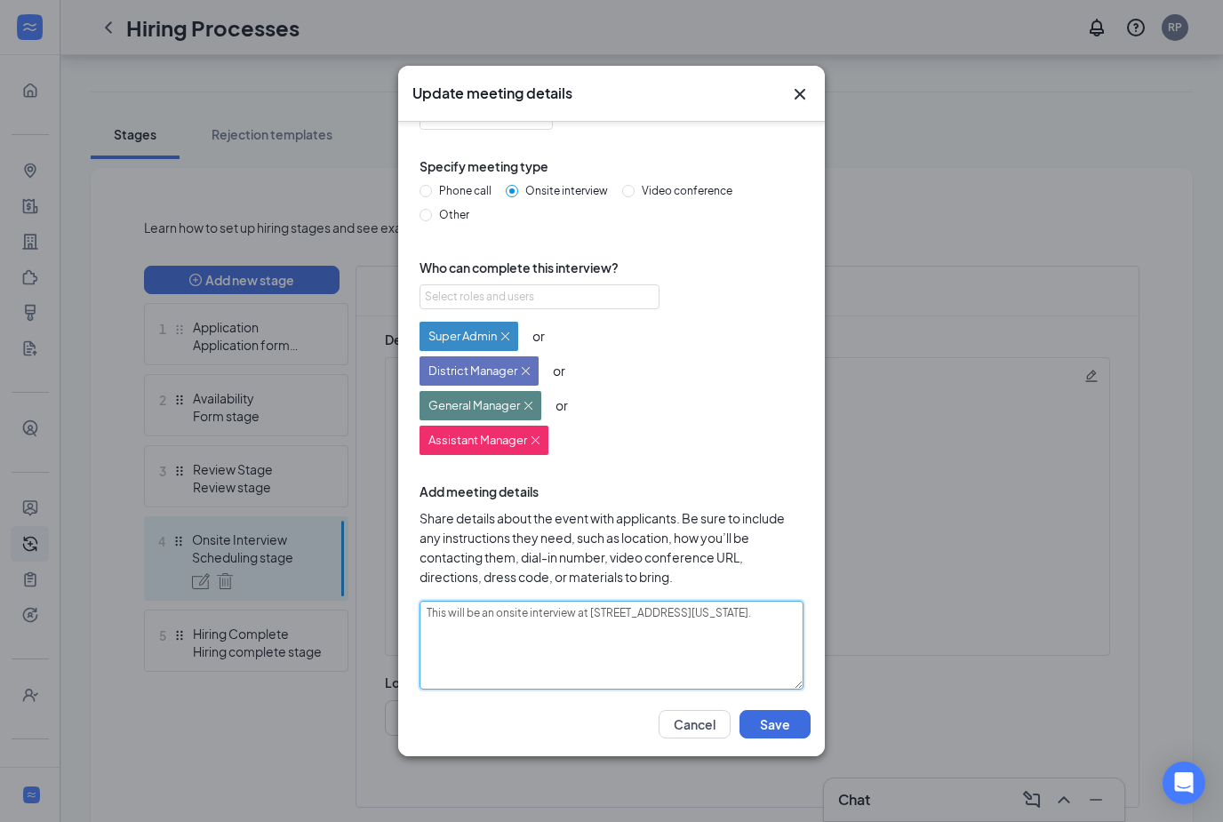
type textarea "This will be an onsite interview at 2901 SW 104th St, Oklahoma City, OK, 73173.…"
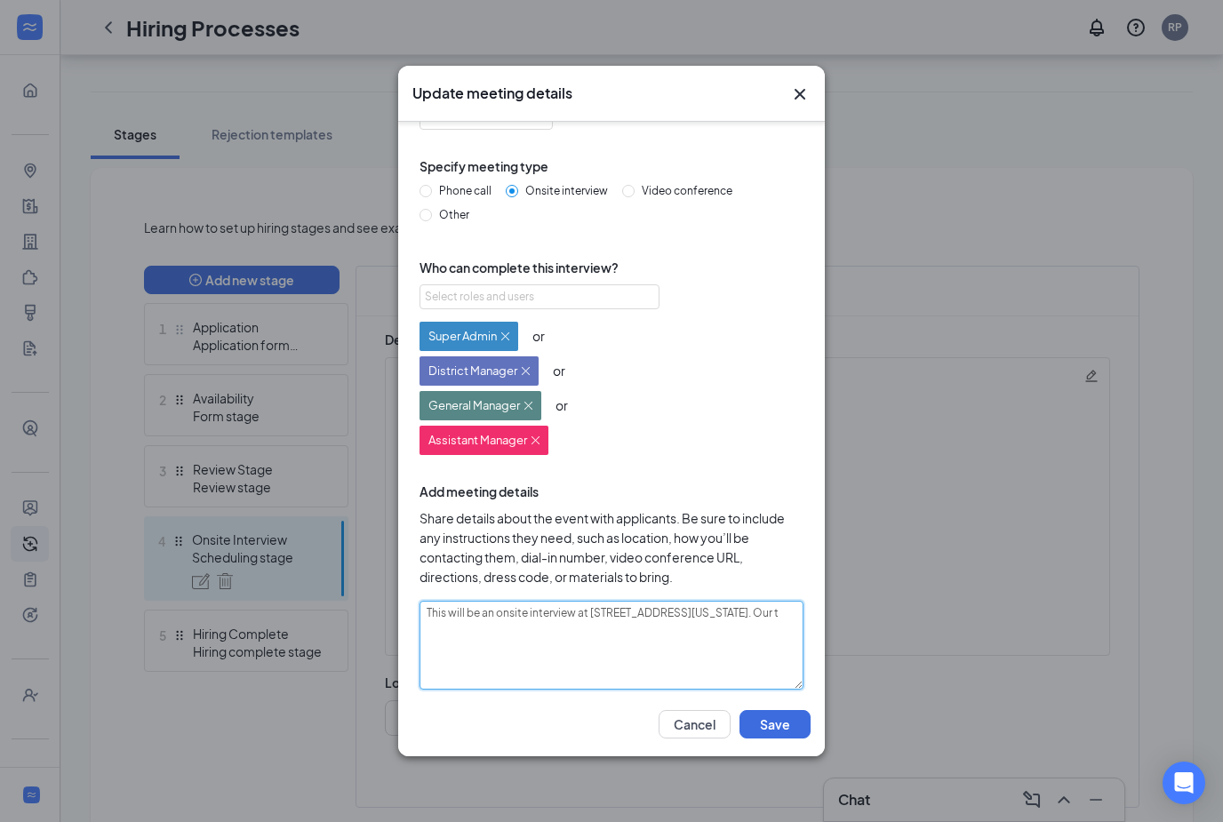
type textarea "This will be an onsite interview at 2901 SW 104th St, Oklahoma City, OK, 73173.…"
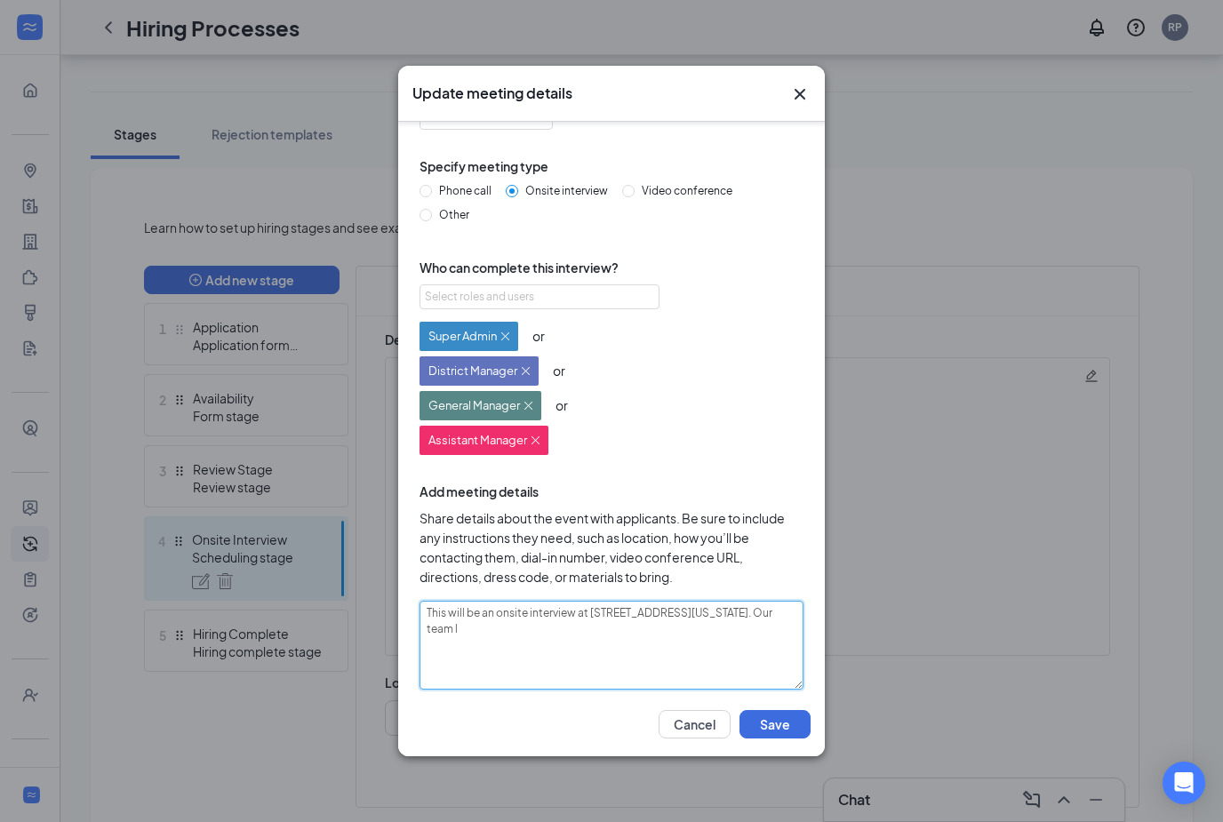
type textarea "This will be an onsite interview at 2901 SW 104th St, Oklahoma City, OK, 73173.…"
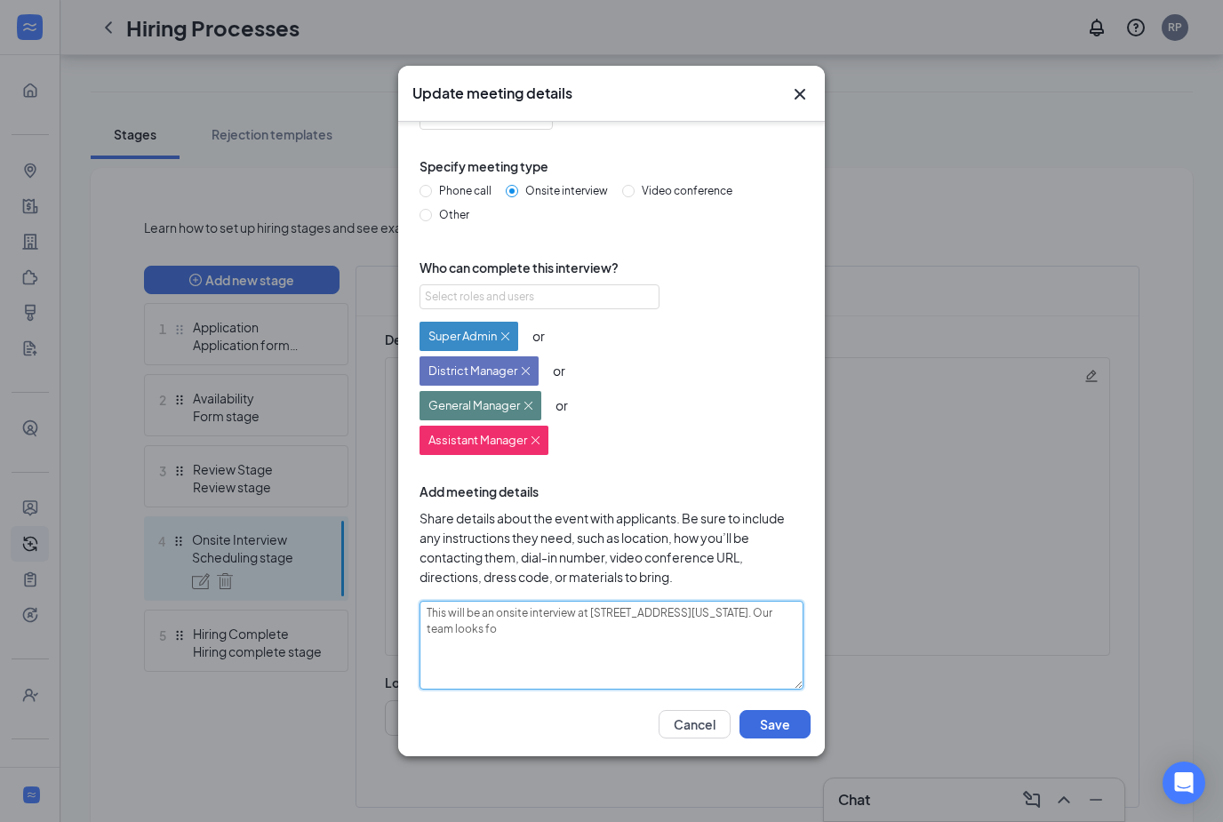
type textarea "This will be an onsite interview at 2901 SW 104th St, Oklahoma City, OK, 73173.…"
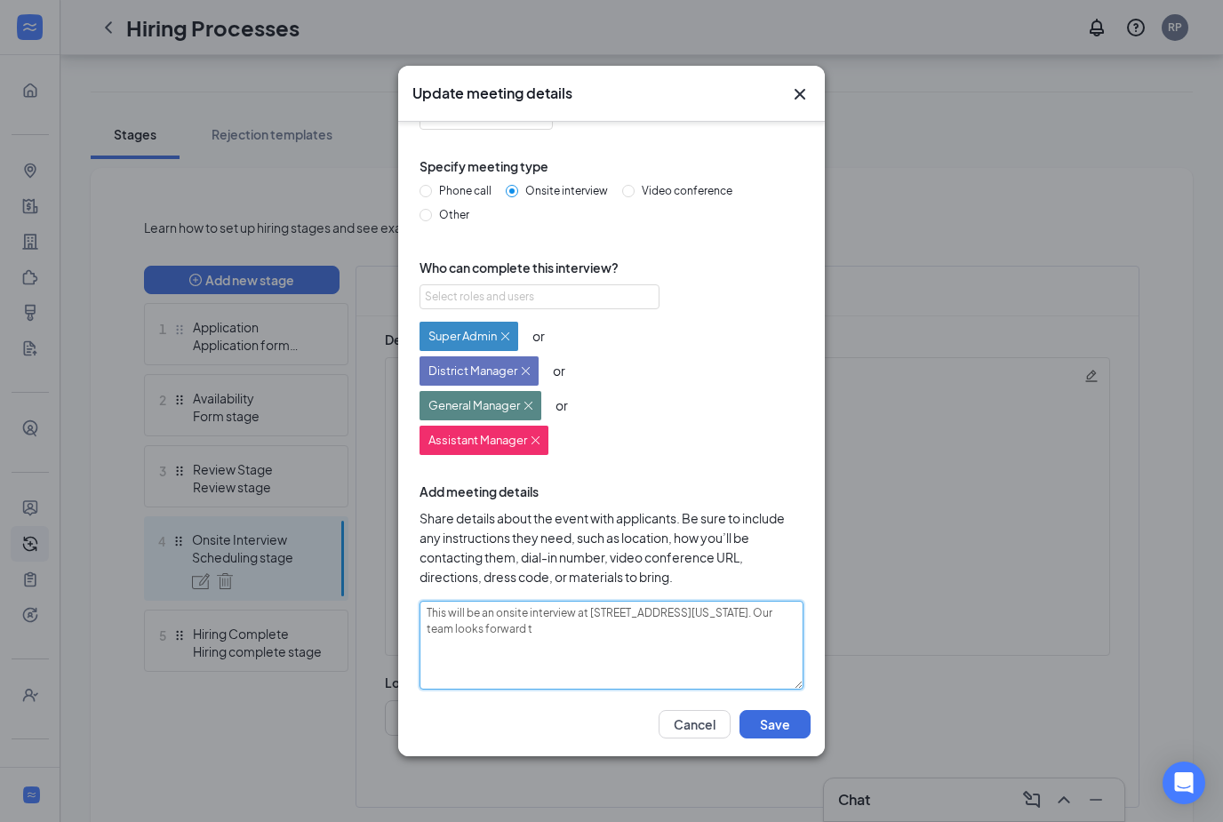
type textarea "This will be an onsite interview at 2901 SW 104th St, Oklahoma City, OK, 73173.…"
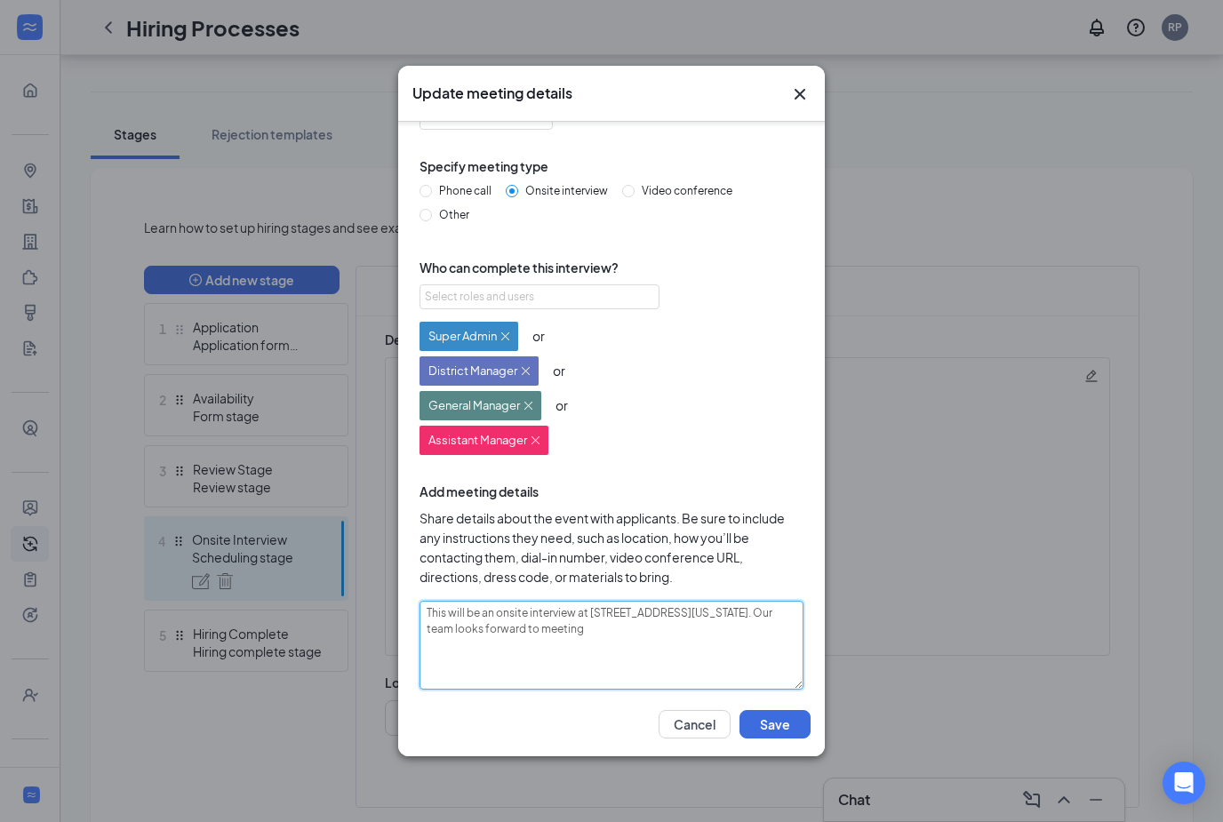
type textarea "This will be an onsite interview at 2901 SW 104th St, Oklahoma City, OK, 73173.…"
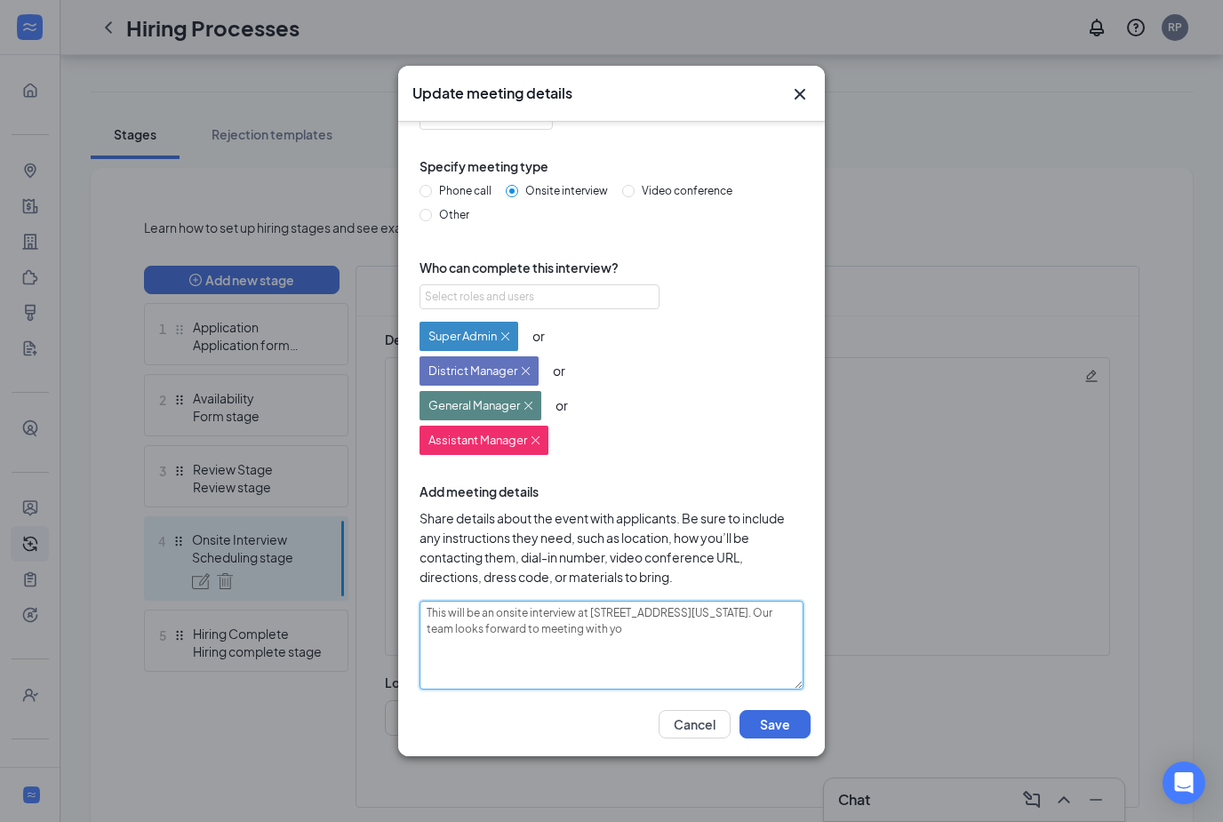
type textarea "This will be an onsite interview at 2901 SW 104th St, Oklahoma City, OK, 73173.…"
click at [772, 739] on button "Save" at bounding box center [775, 724] width 71 height 28
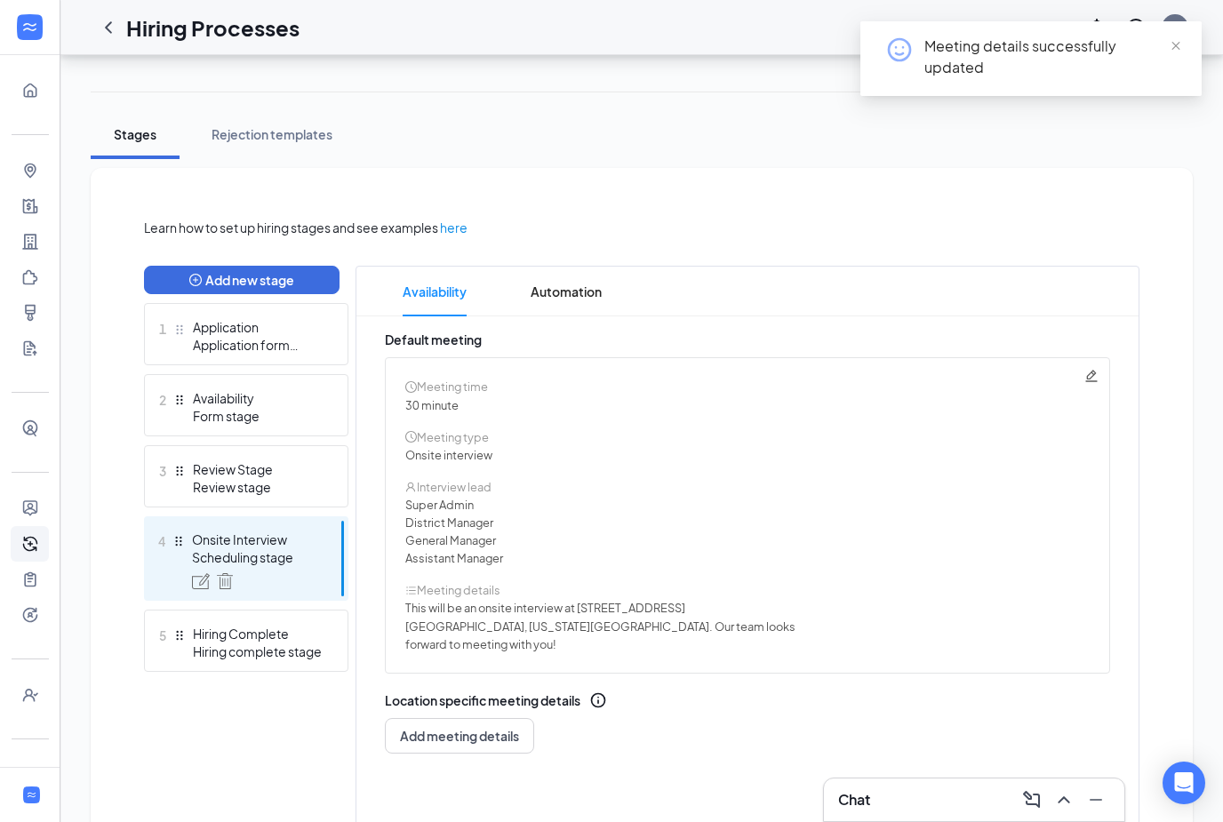
scroll to position [280, 0]
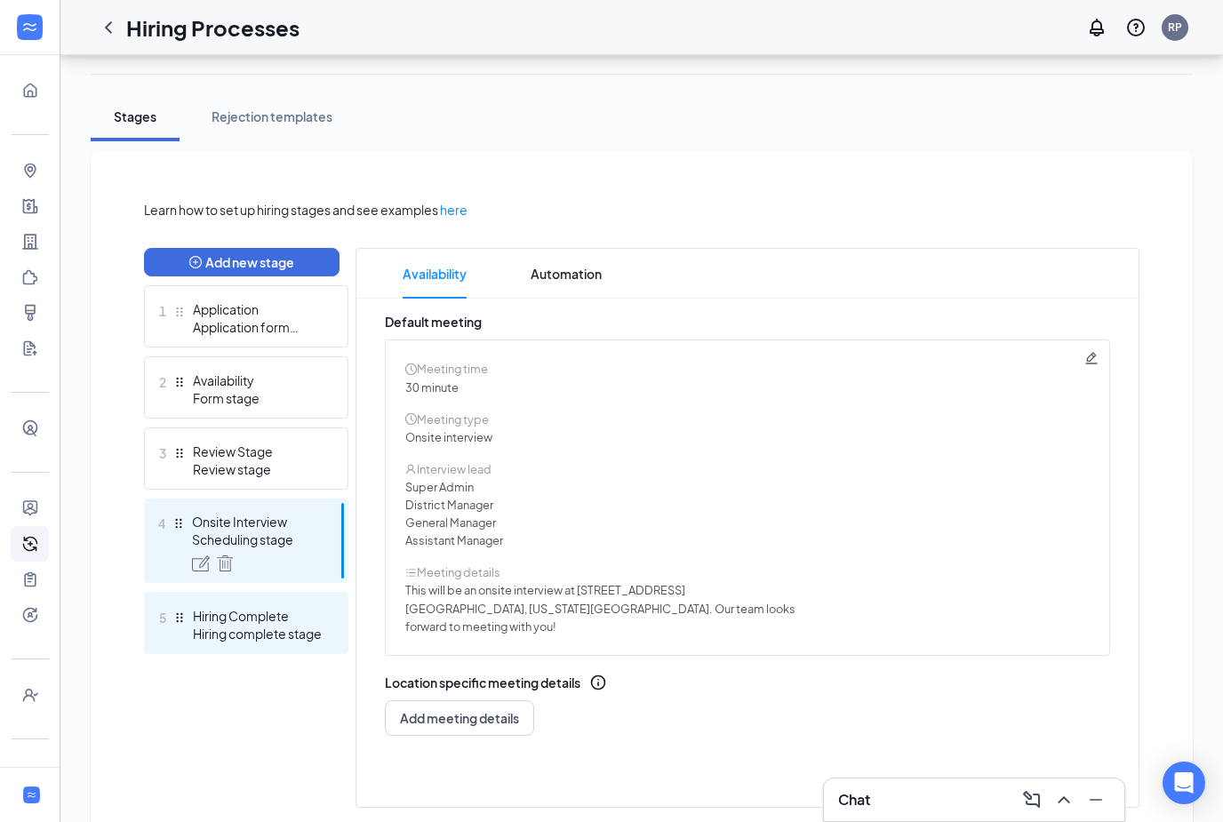
drag, startPoint x: 237, startPoint y: 622, endPoint x: 237, endPoint y: 572, distance: 49.8
click at [237, 622] on div "Hiring Complete" at bounding box center [258, 616] width 130 height 18
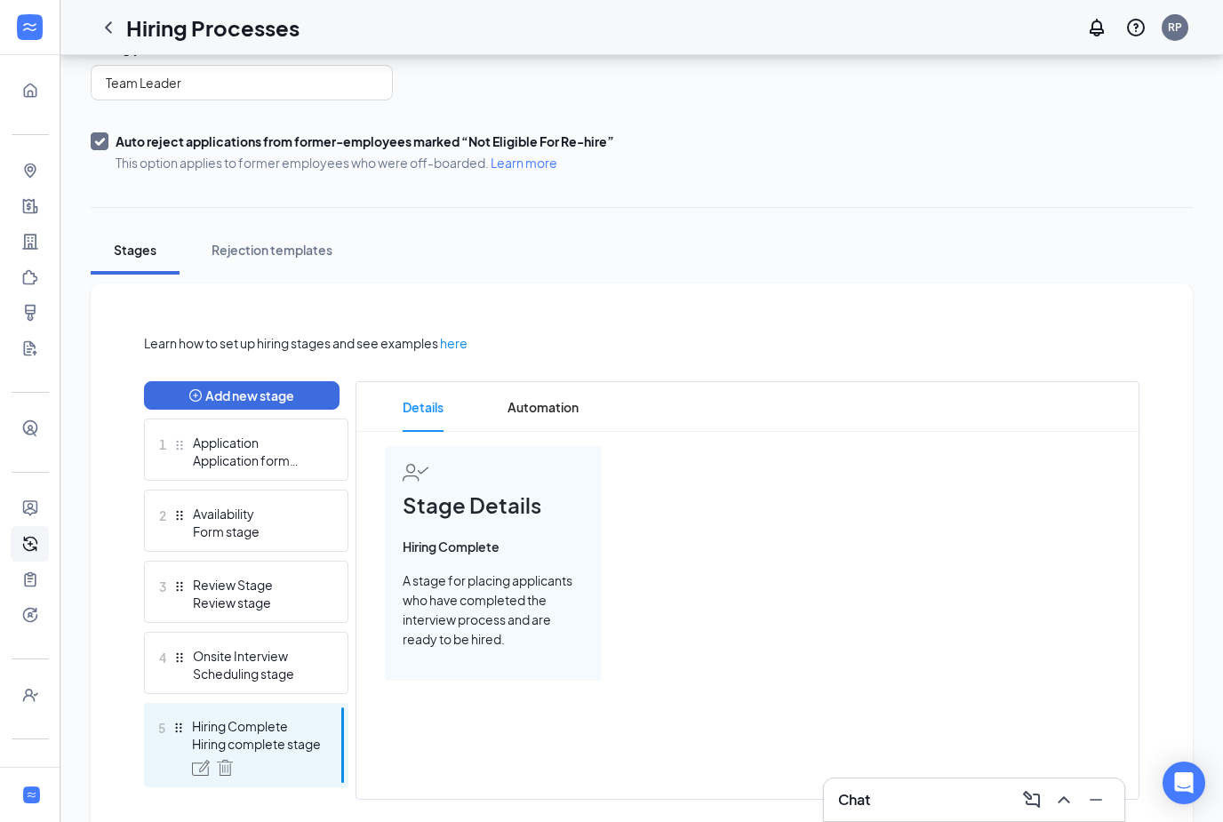
scroll to position [196, 0]
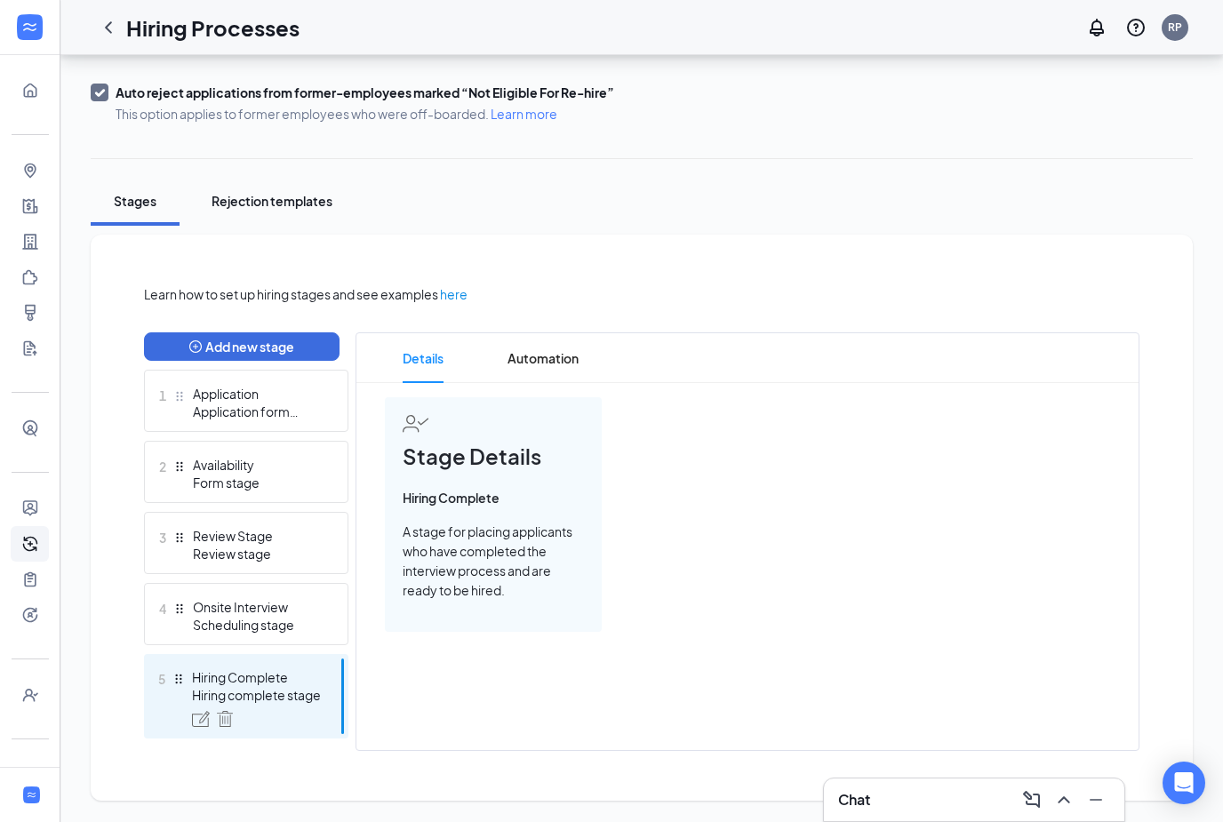
click at [290, 216] on button "Rejection templates" at bounding box center [272, 201] width 156 height 49
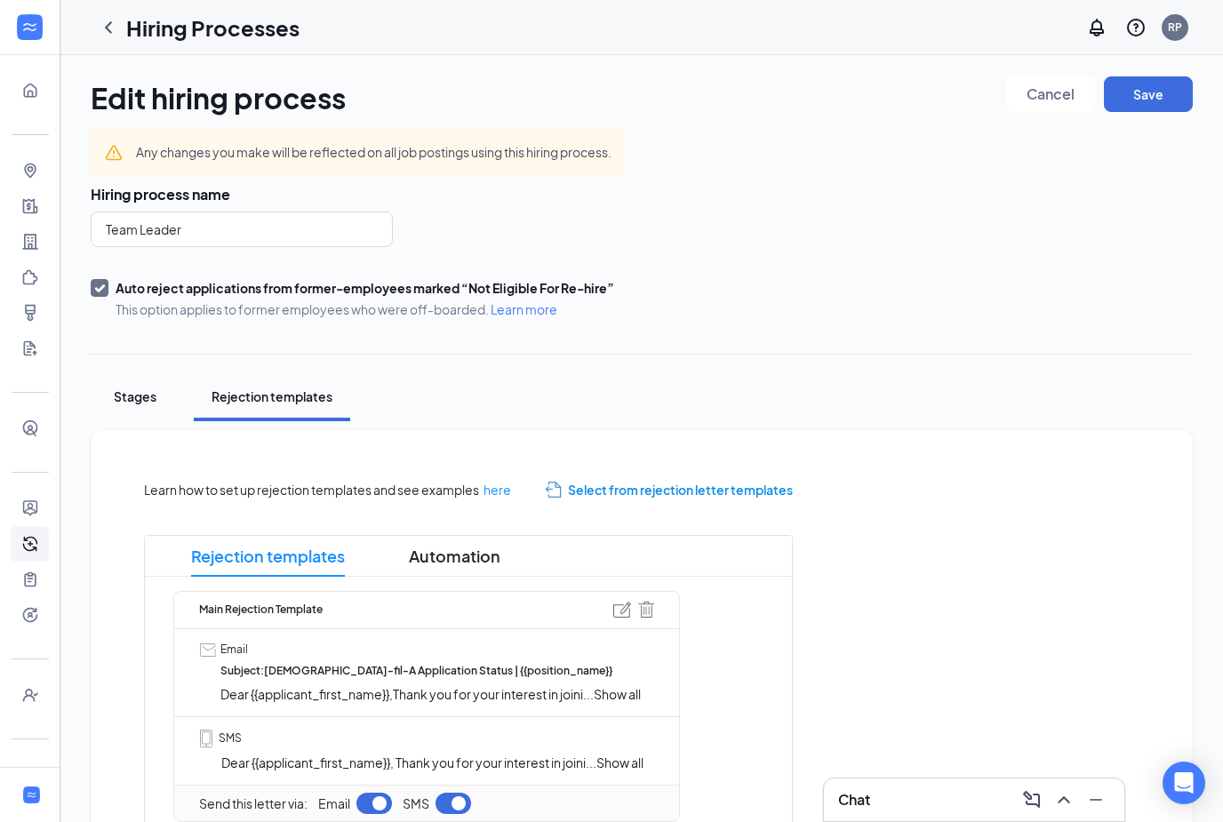
click at [148, 377] on button "Stages" at bounding box center [135, 396] width 89 height 49
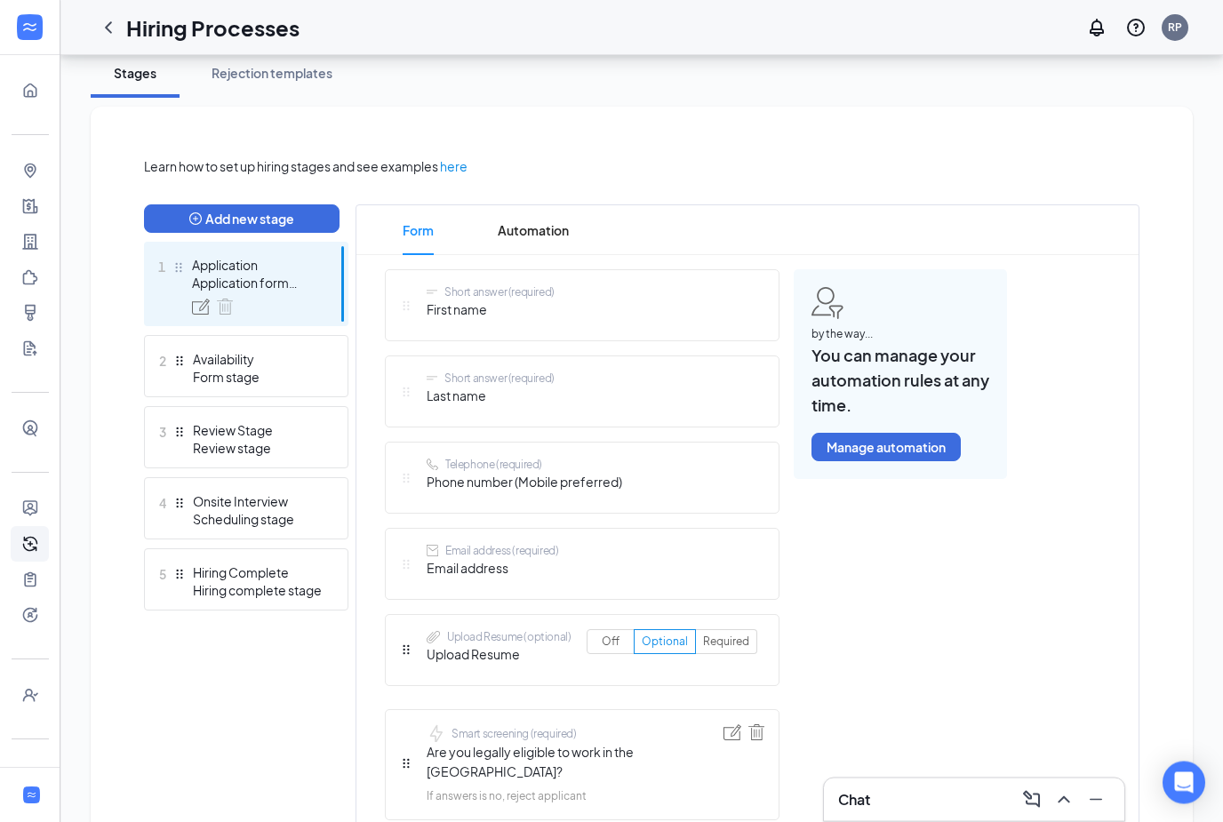
scroll to position [408, 0]
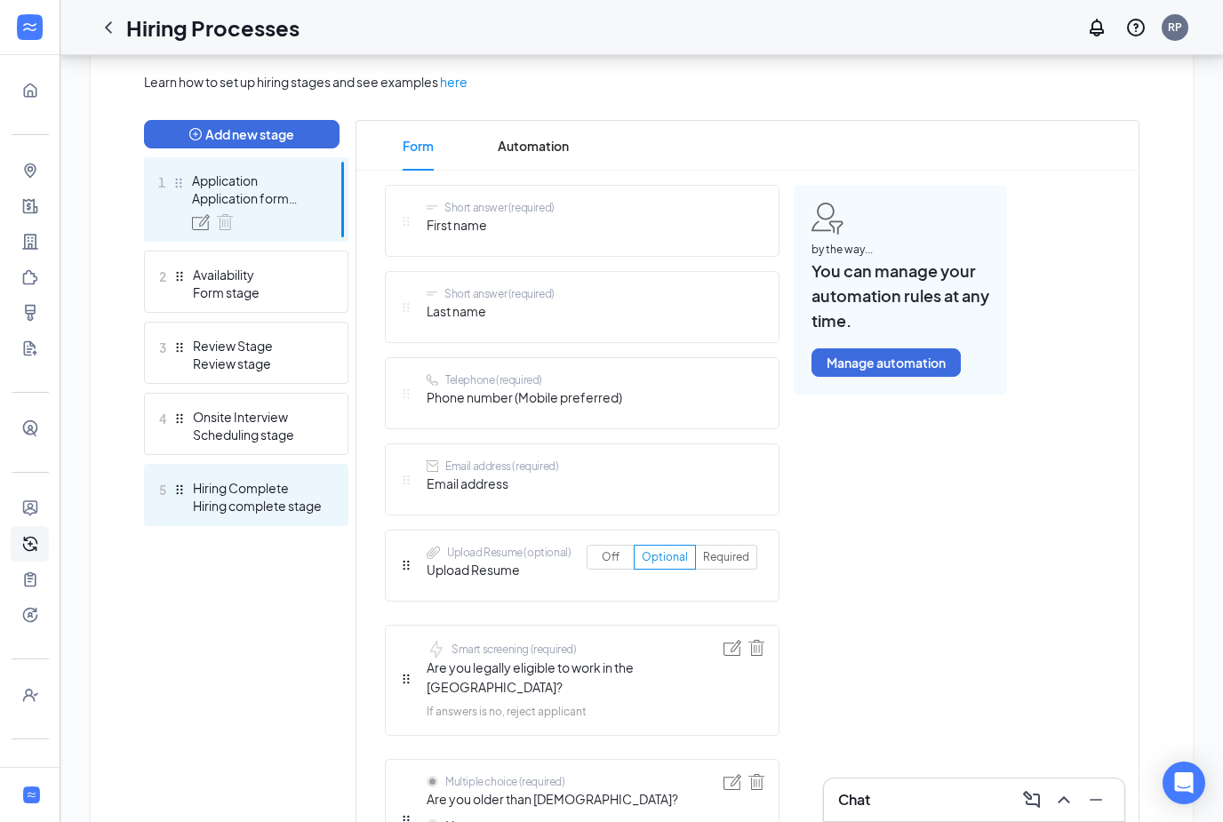
click at [254, 501] on div "Hiring complete stage" at bounding box center [258, 506] width 130 height 18
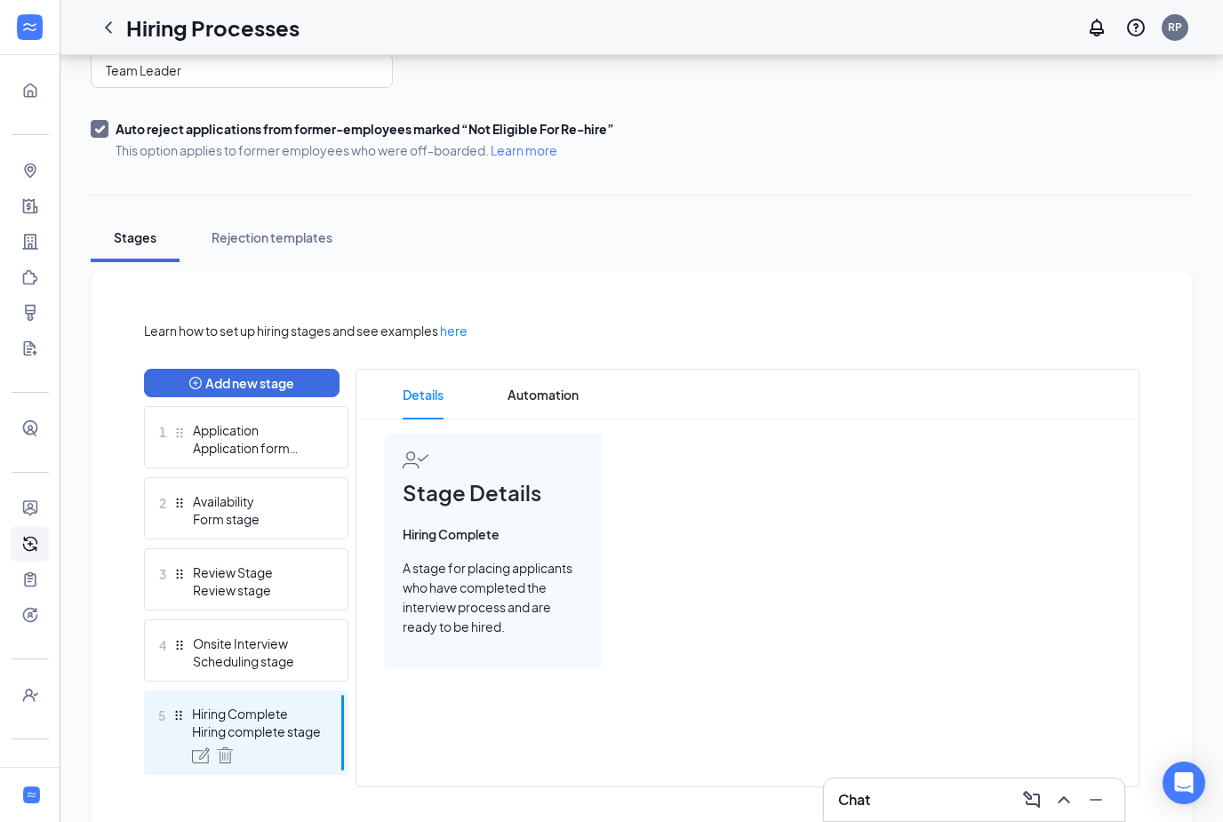
scroll to position [196, 0]
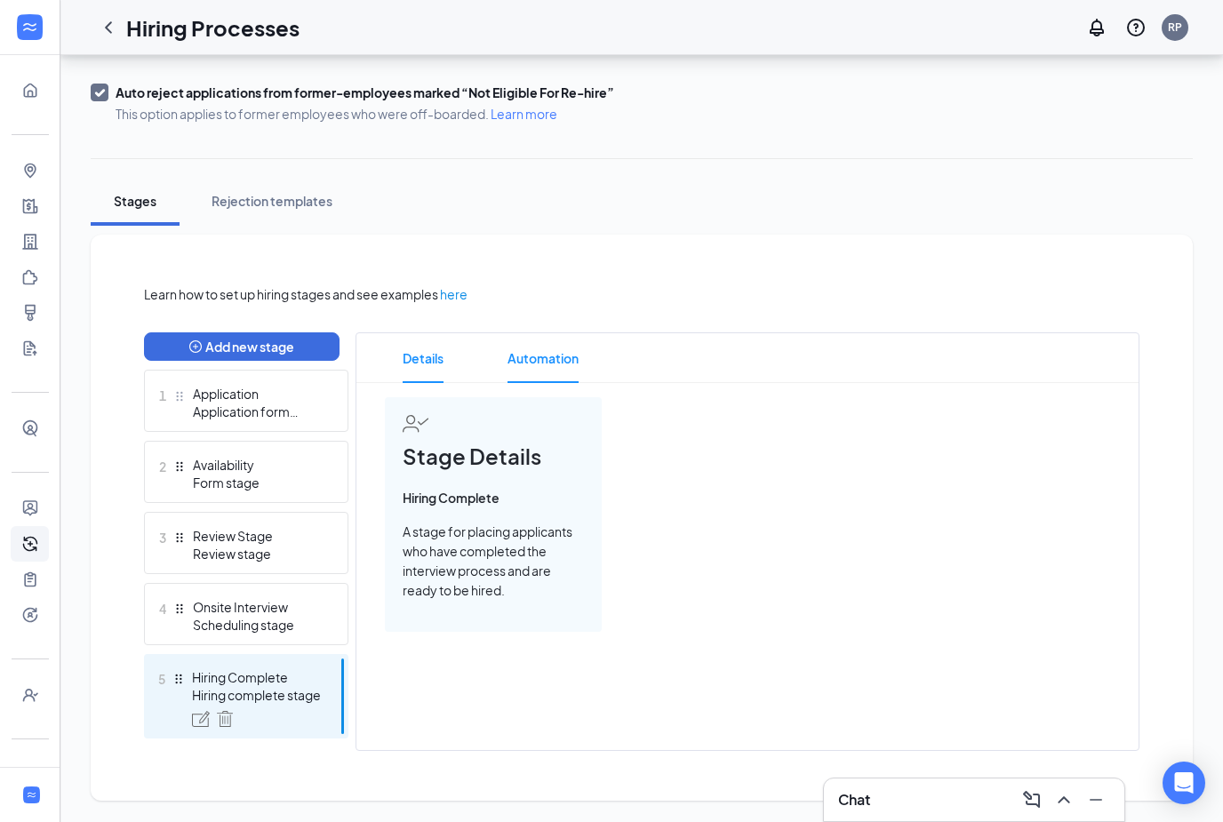
click at [548, 361] on span "Automation" at bounding box center [543, 358] width 71 height 50
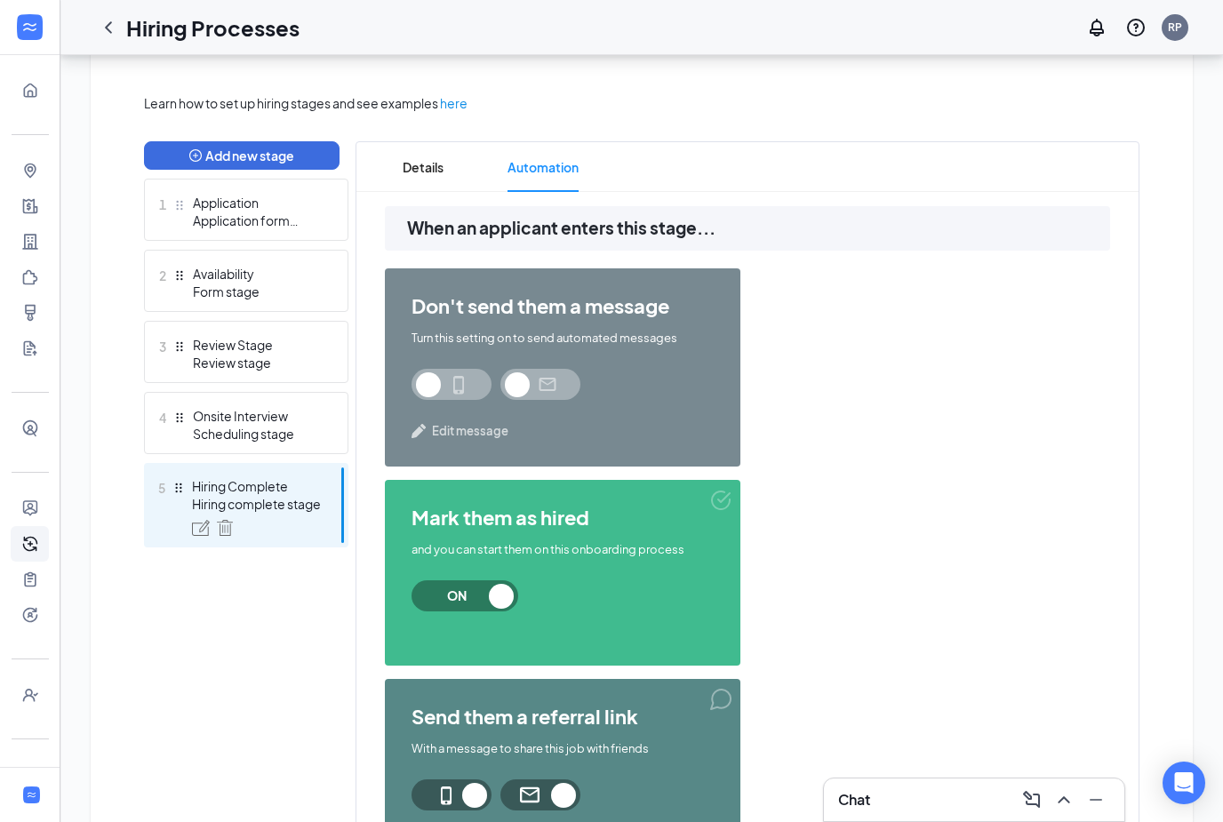
scroll to position [499, 0]
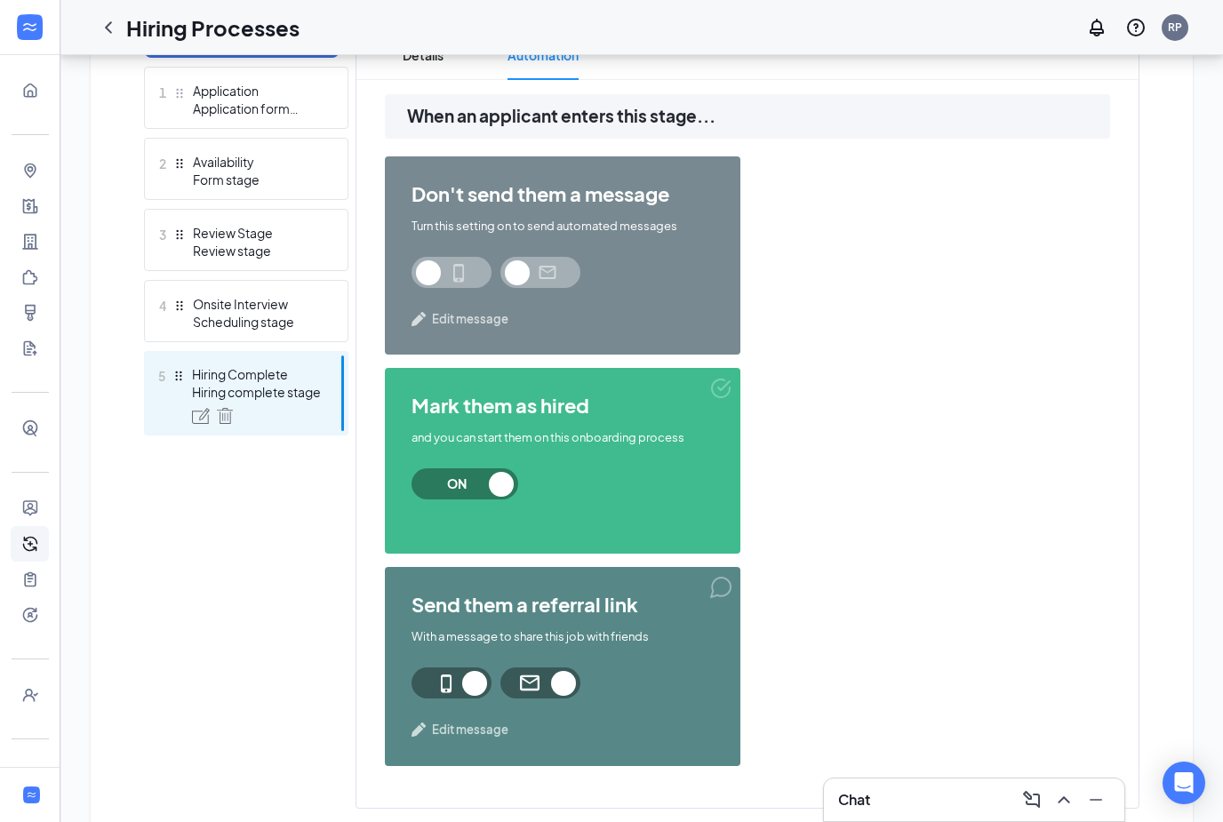
click at [458, 679] on span at bounding box center [452, 683] width 80 height 31
click at [572, 696] on span at bounding box center [540, 683] width 80 height 31
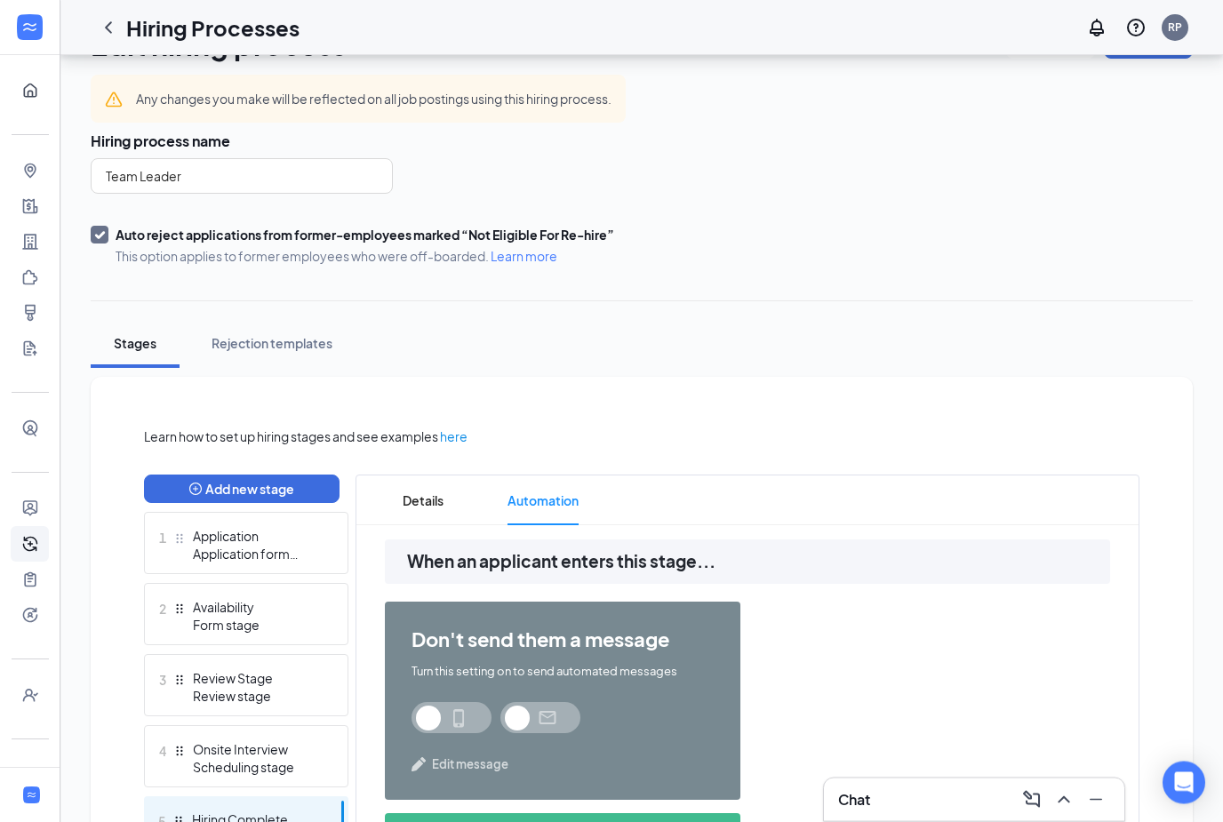
scroll to position [53, 0]
click at [107, 28] on icon "ChevronLeft" at bounding box center [108, 27] width 7 height 12
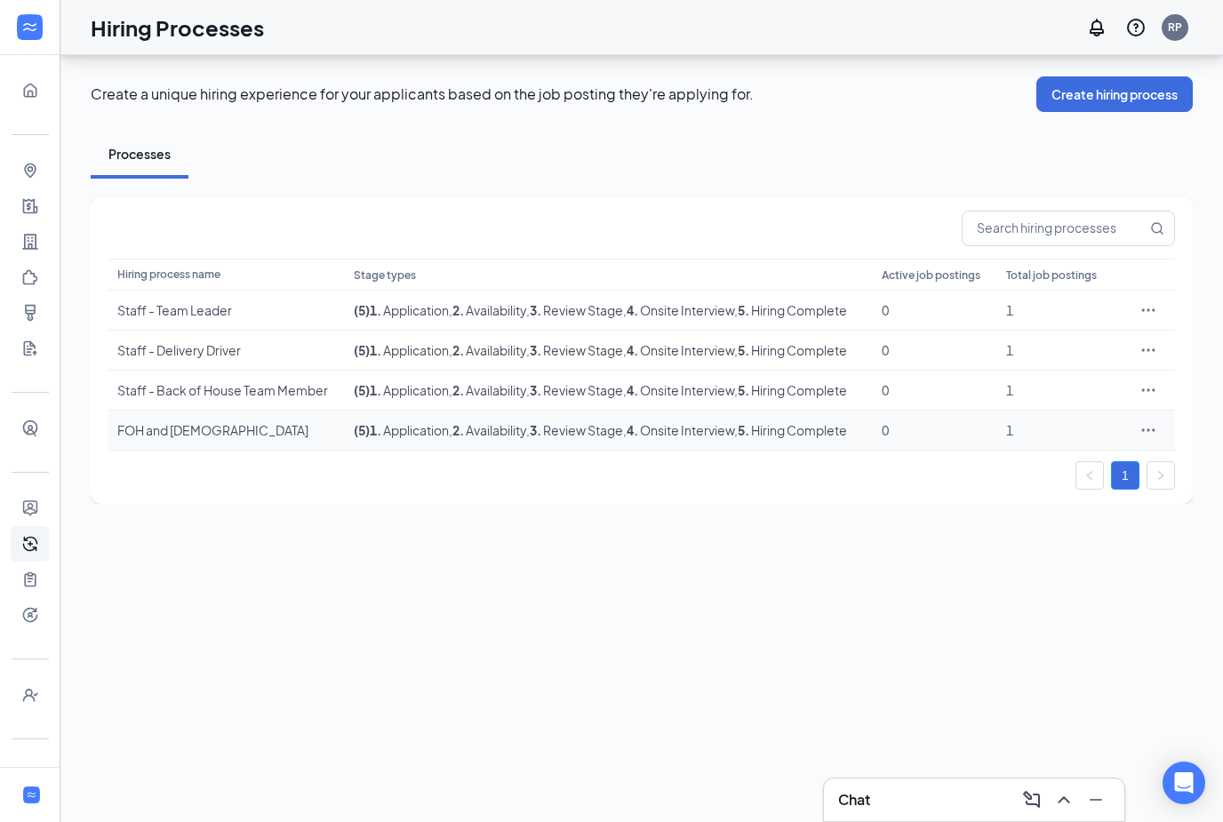
click at [164, 421] on div "FOH and BOH" at bounding box center [226, 430] width 219 height 18
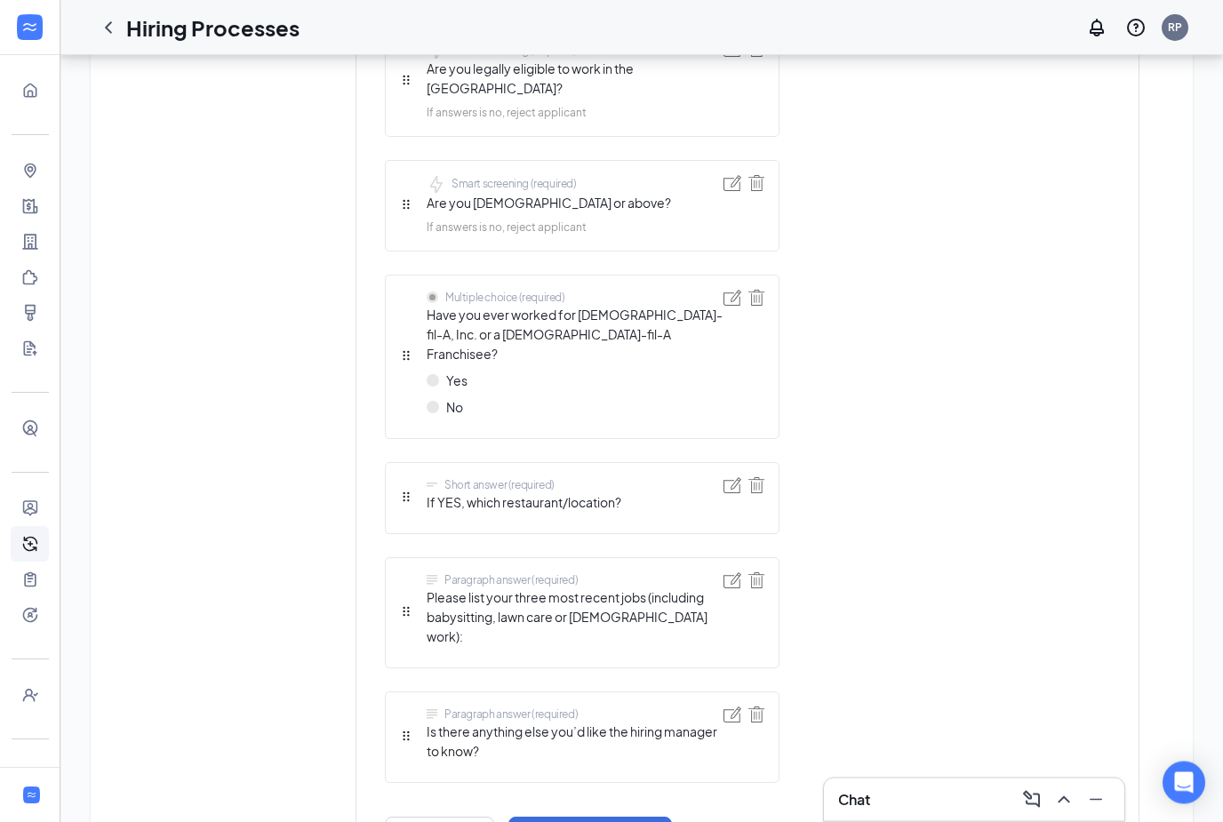
scroll to position [1015, 0]
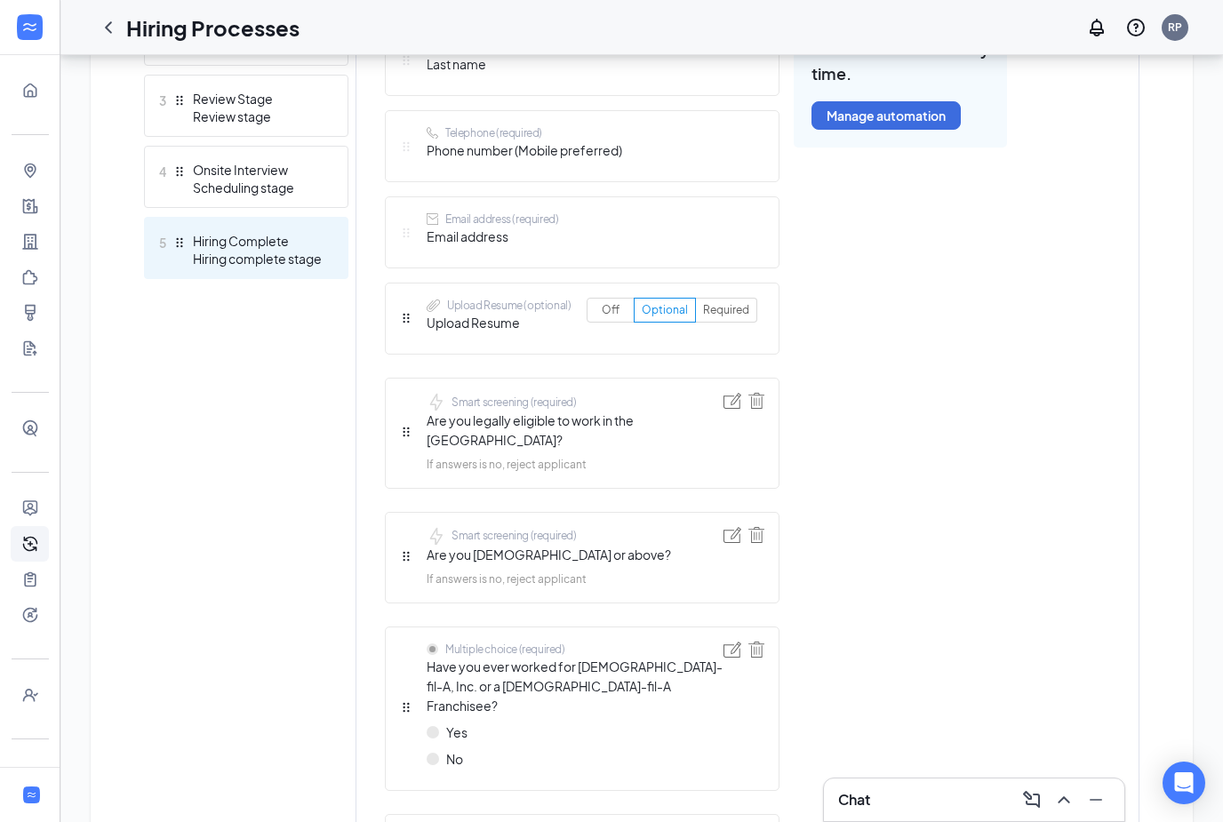
click at [221, 245] on div "Hiring Complete" at bounding box center [258, 241] width 130 height 18
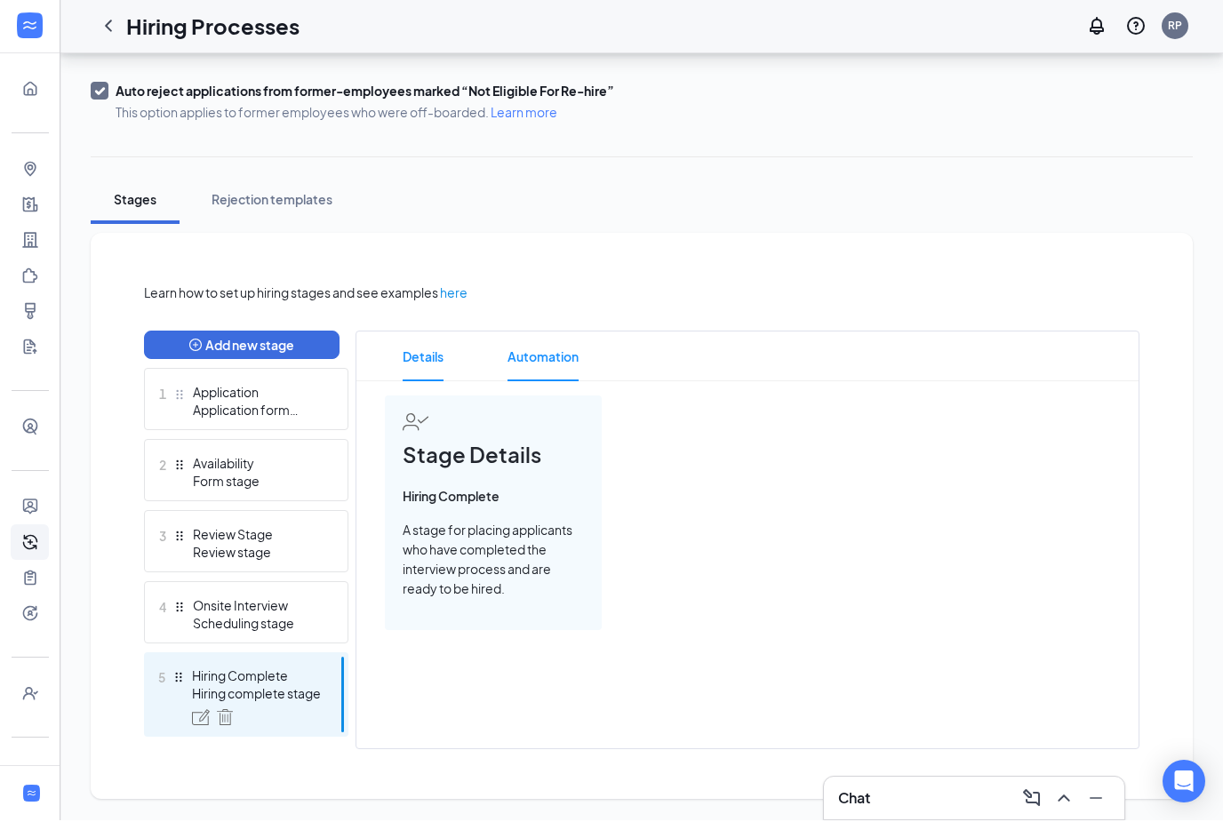
click at [521, 338] on span "Automation" at bounding box center [543, 358] width 71 height 50
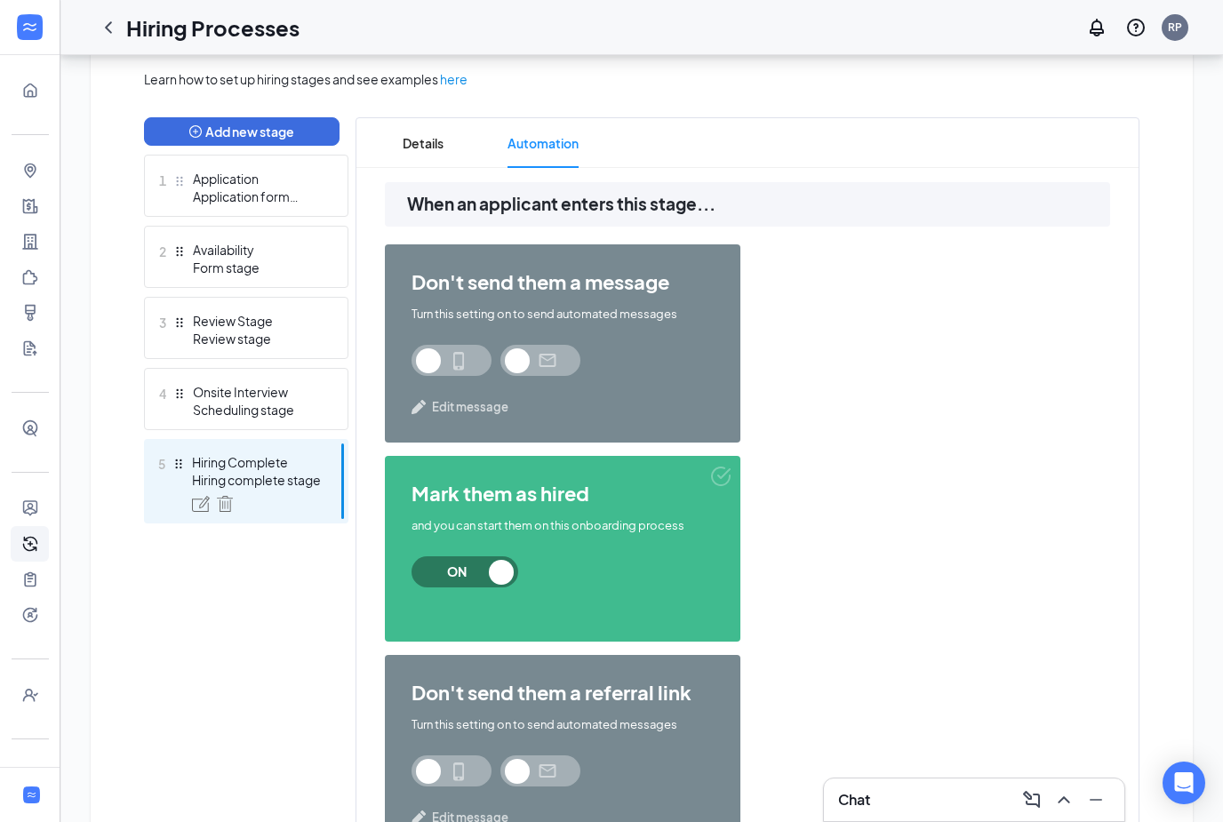
scroll to position [423, 0]
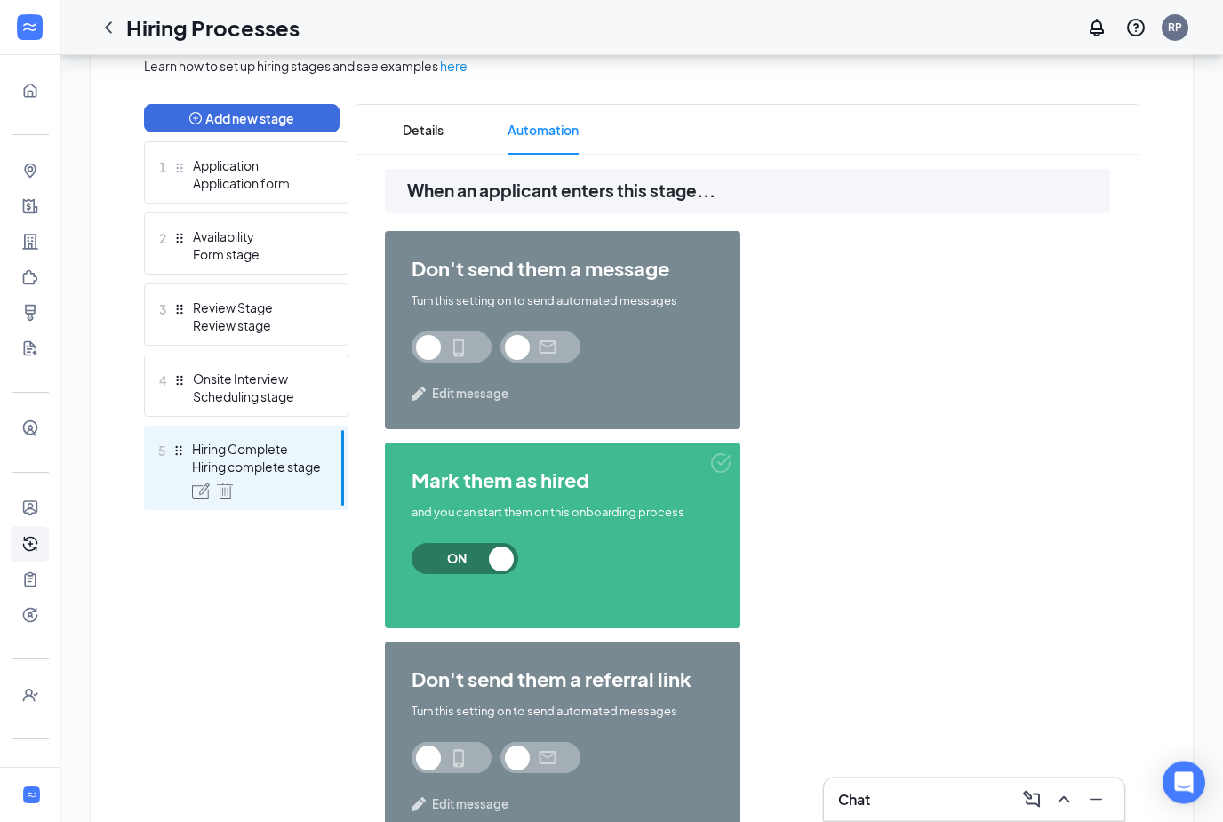
click at [448, 764] on span at bounding box center [452, 758] width 80 height 31
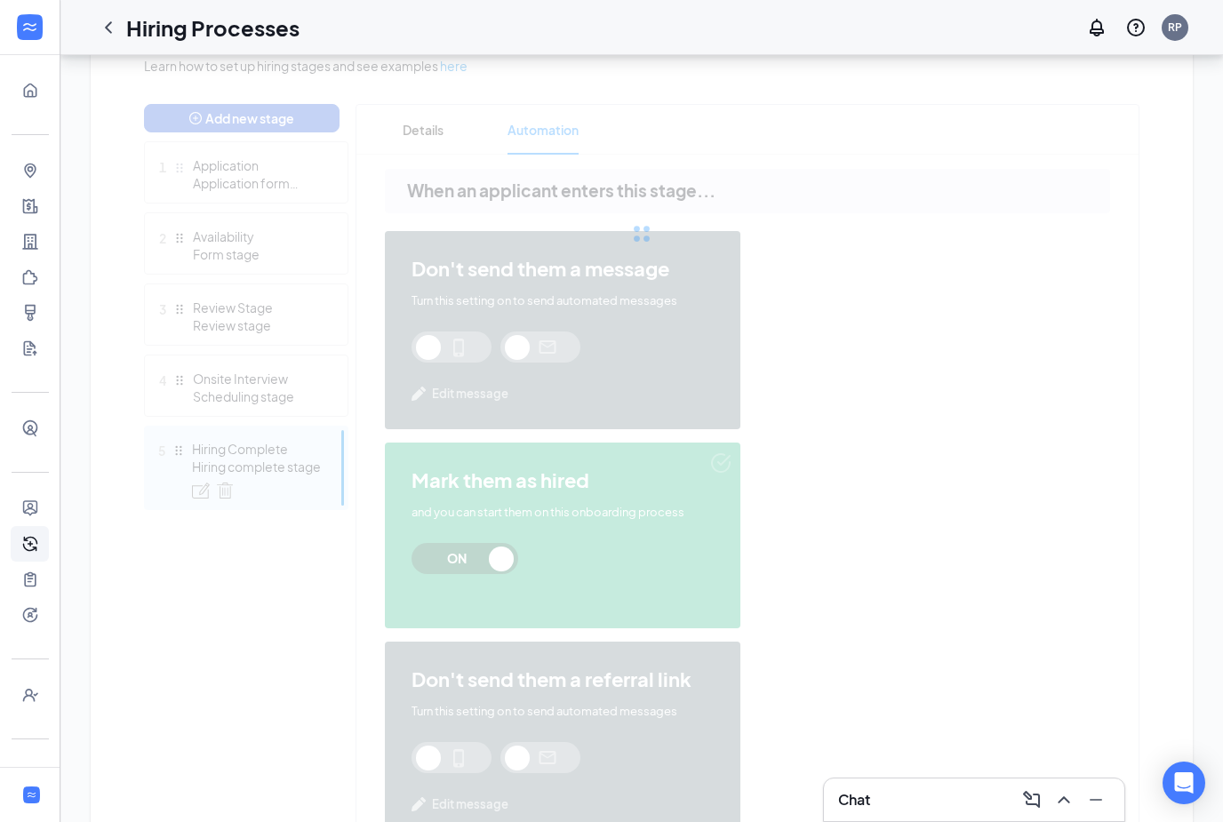
click at [548, 759] on div "Learn how to set up hiring stages and see examples here Add new stage 1 Applica…" at bounding box center [642, 470] width 996 height 828
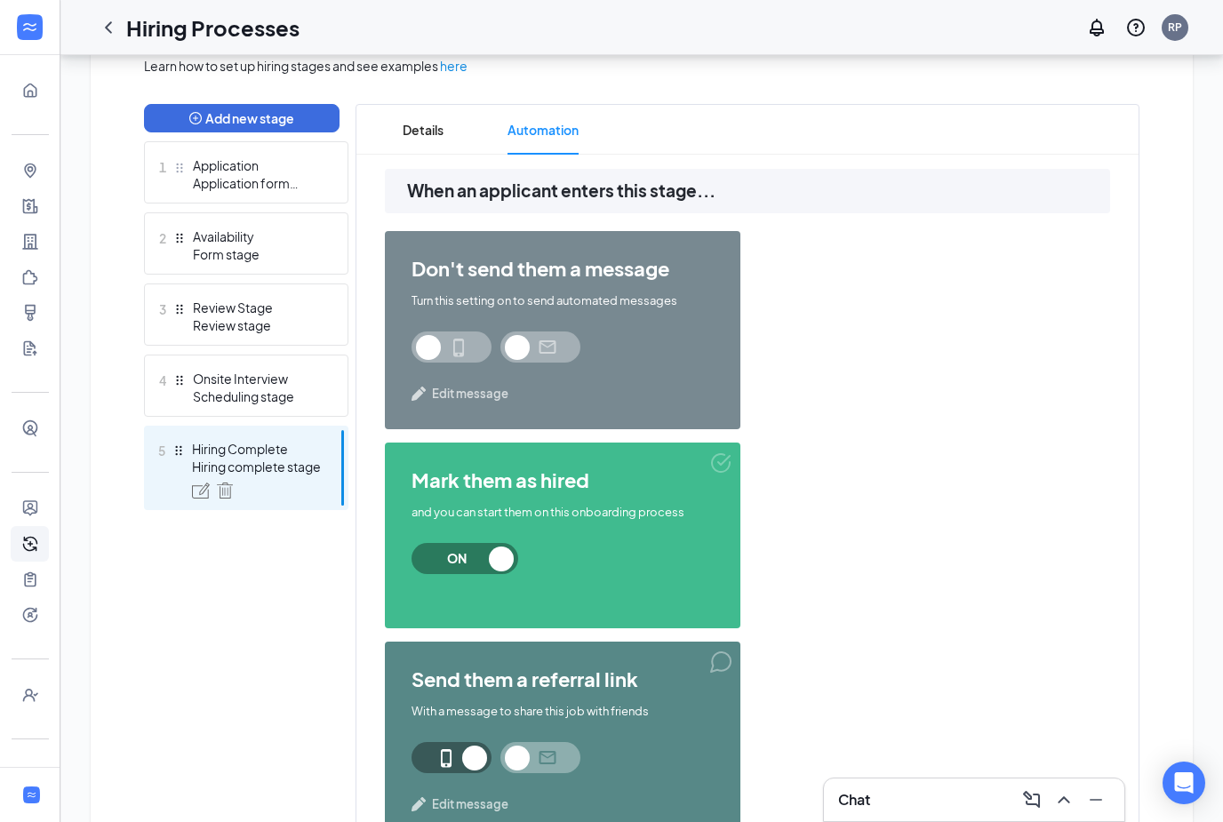
click at [548, 759] on span at bounding box center [540, 757] width 80 height 31
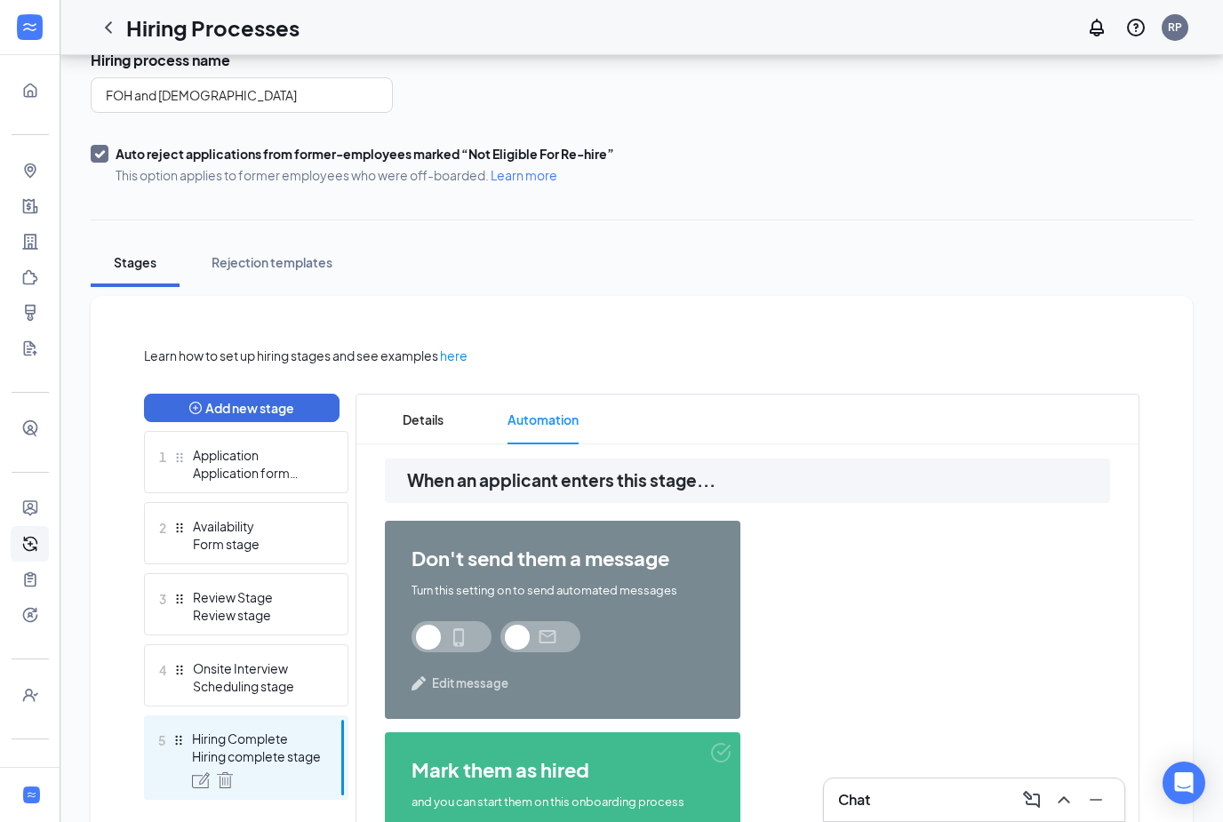
scroll to position [133, 0]
drag, startPoint x: 432, startPoint y: 418, endPoint x: 432, endPoint y: 396, distance: 21.3
click at [432, 418] on span "Details" at bounding box center [423, 421] width 41 height 50
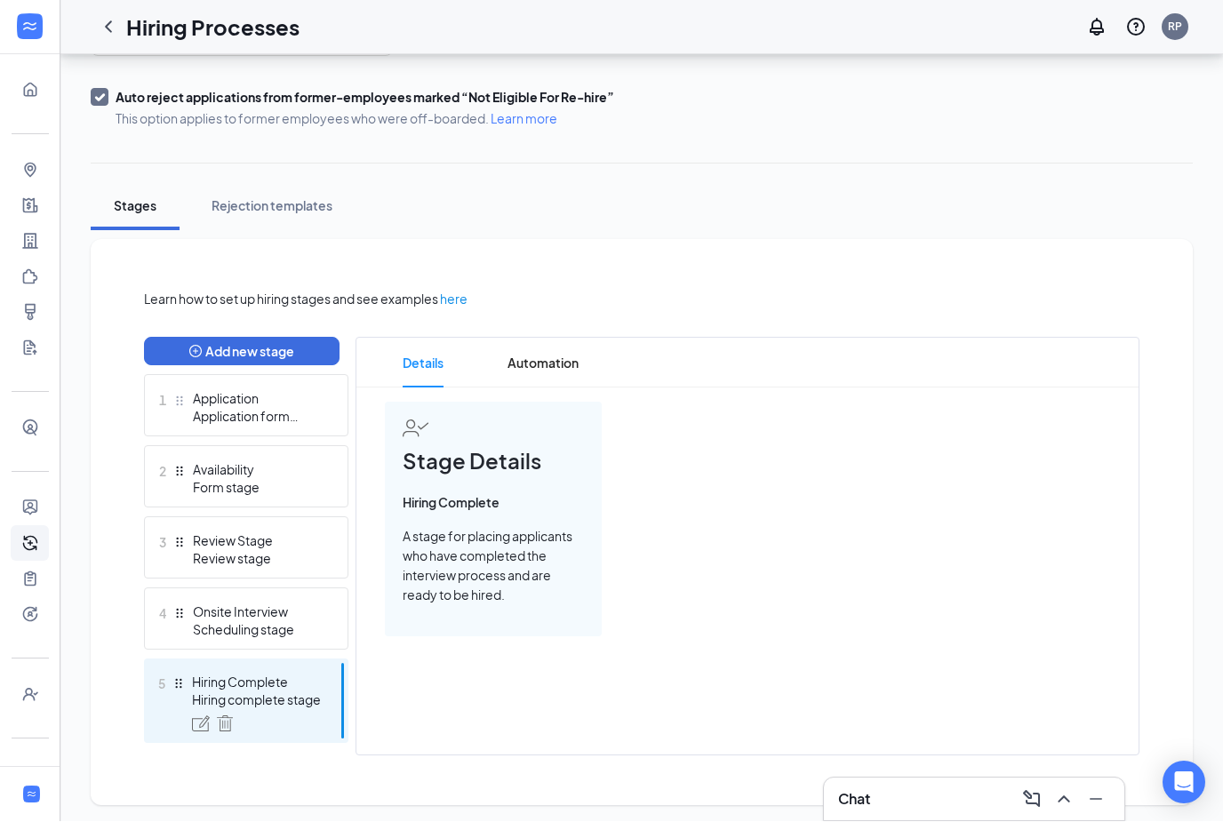
scroll to position [191, 0]
click at [310, 208] on div "Rejection templates" at bounding box center [272, 205] width 121 height 18
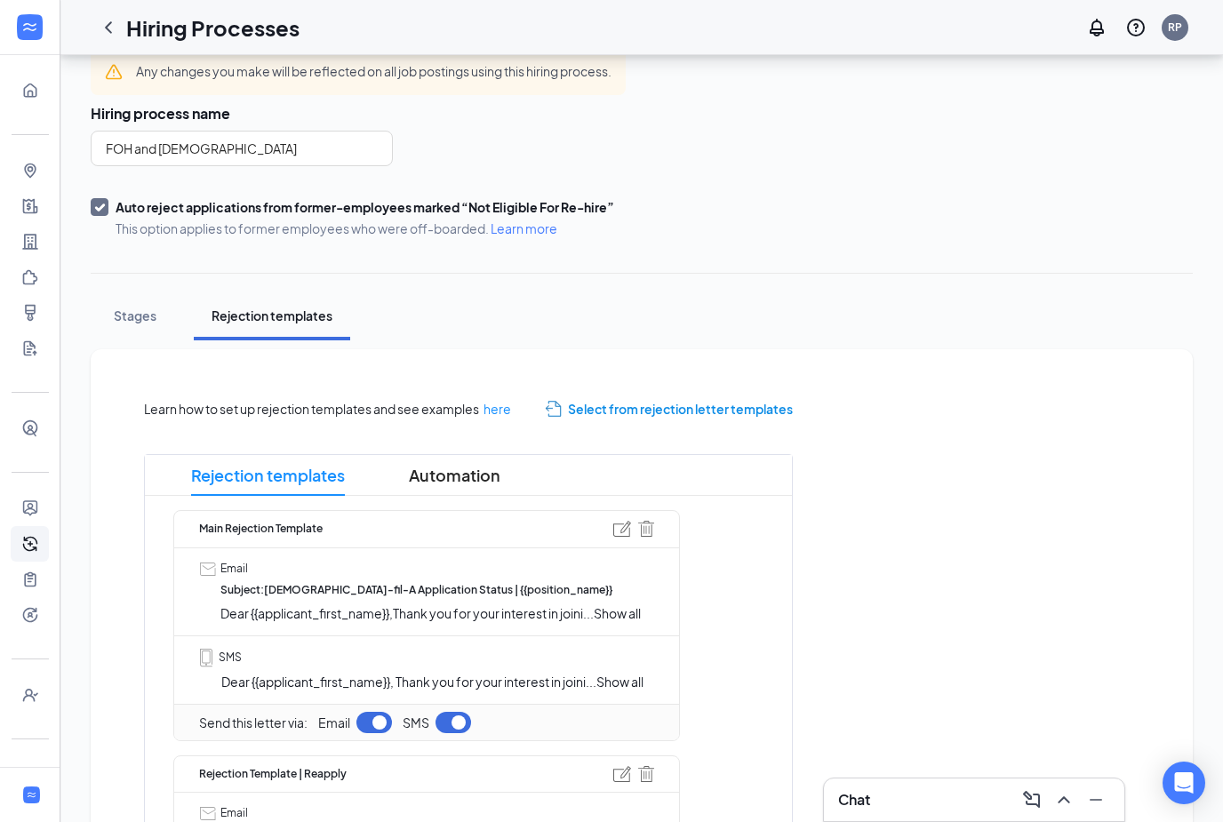
scroll to position [80, 0]
click at [136, 336] on button "Stages" at bounding box center [135, 316] width 89 height 49
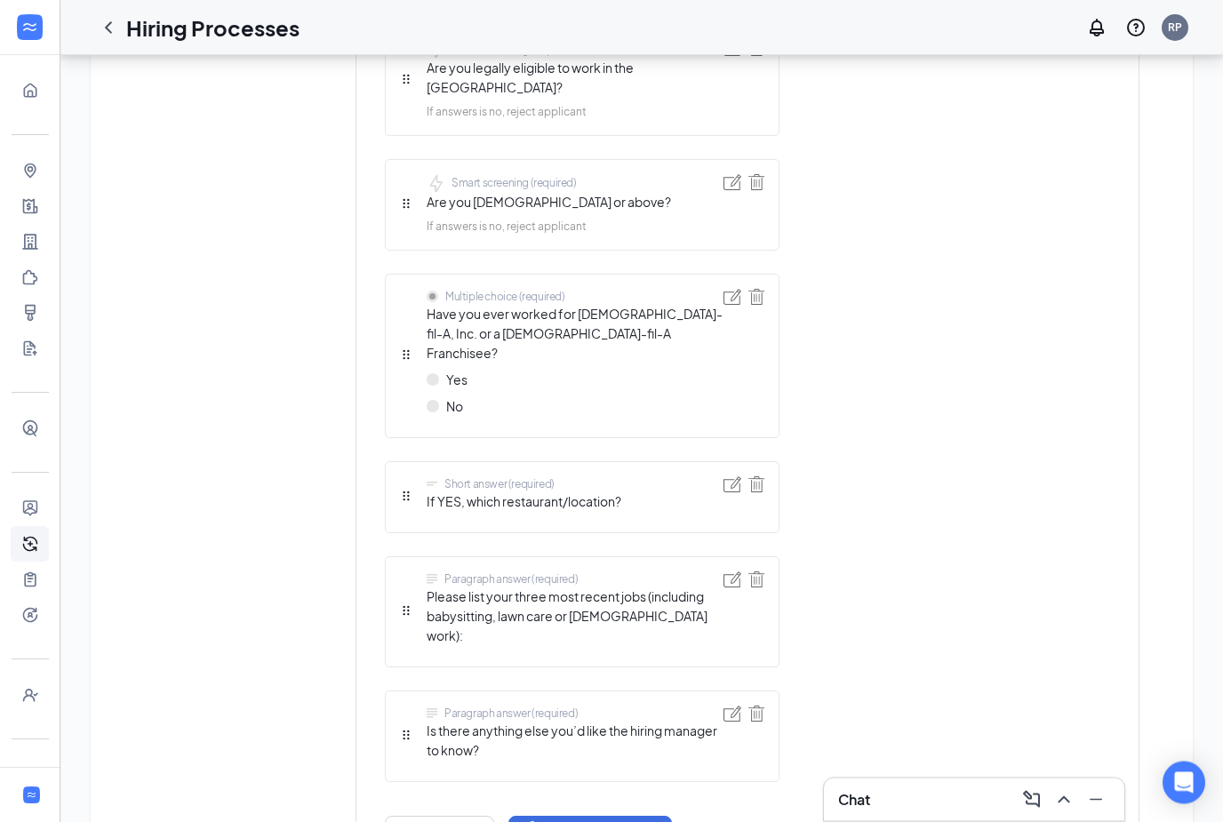
scroll to position [1008, 0]
click at [404, 816] on div "Add question Add form element" at bounding box center [528, 830] width 287 height 29
click at [420, 816] on button "Add question" at bounding box center [439, 830] width 109 height 28
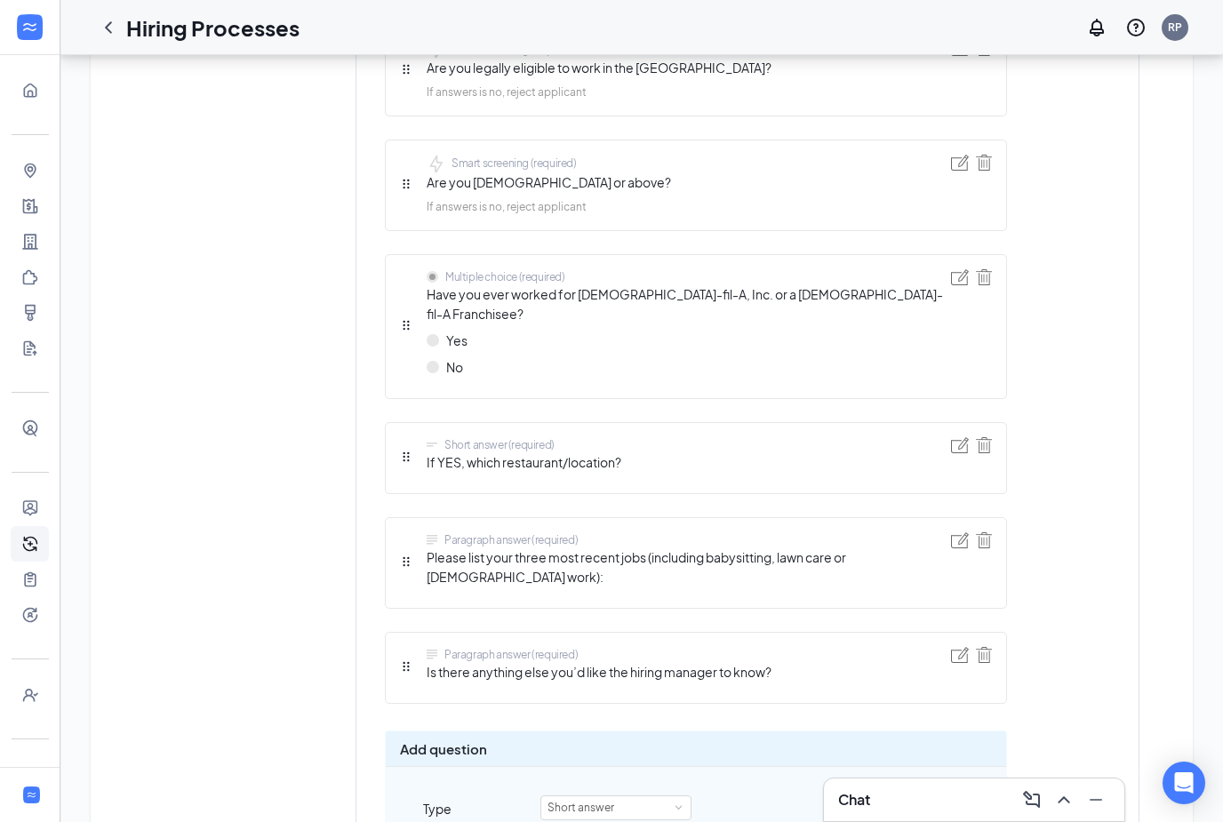
scroll to position [1256, 0]
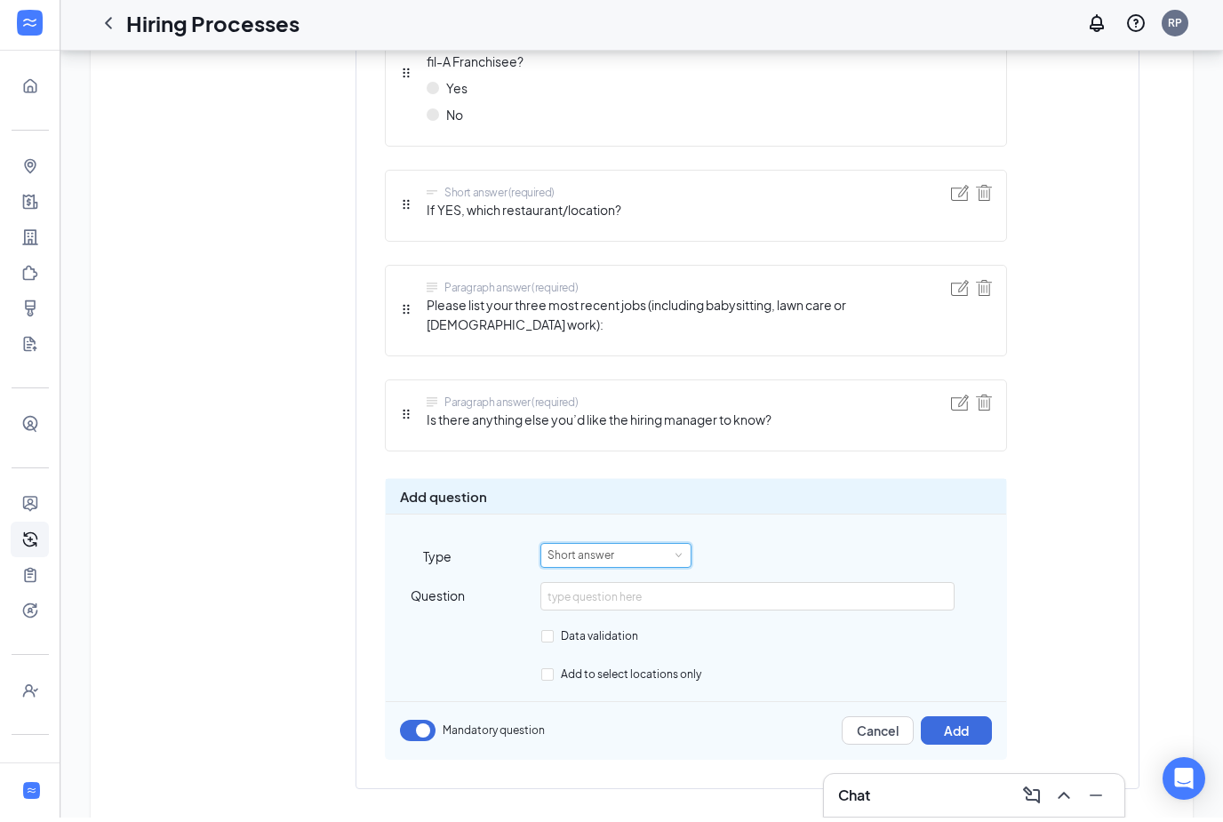
click at [618, 548] on div "Short answer" at bounding box center [587, 559] width 79 height 23
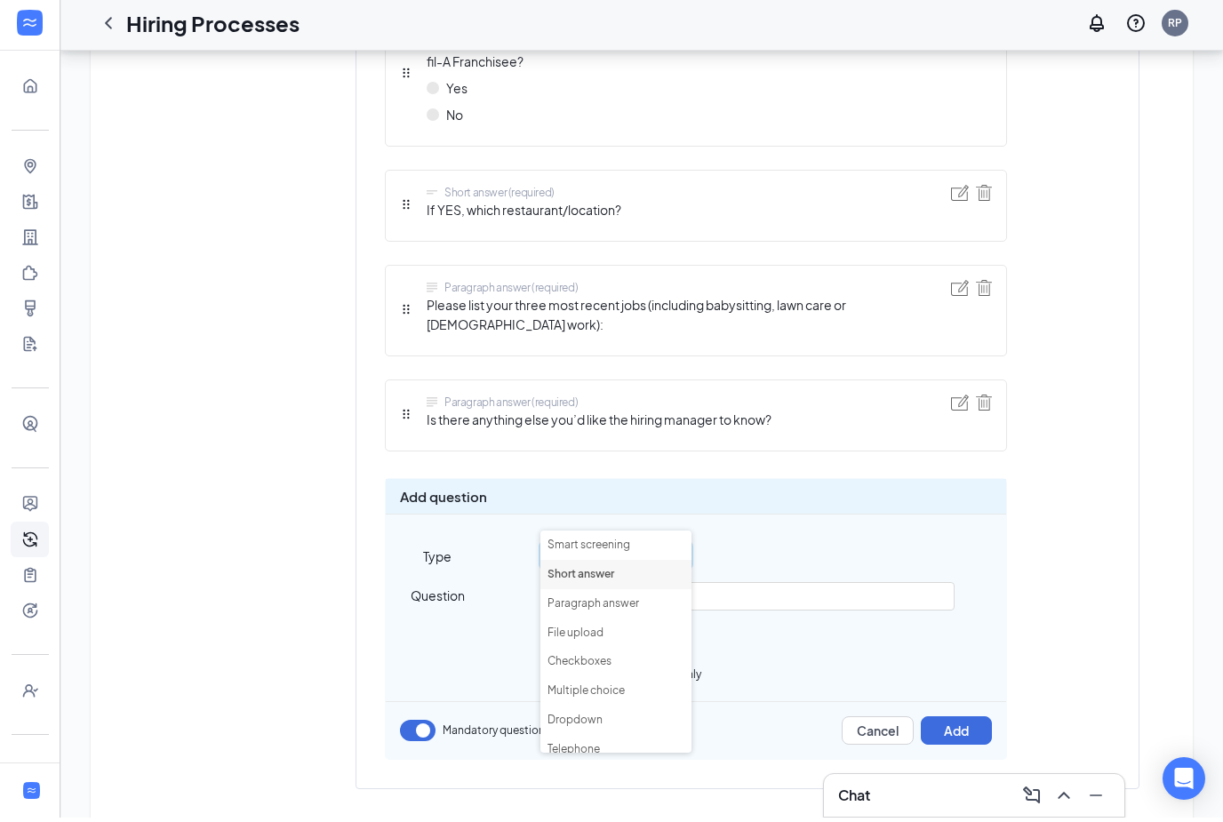
scroll to position [1199, 0]
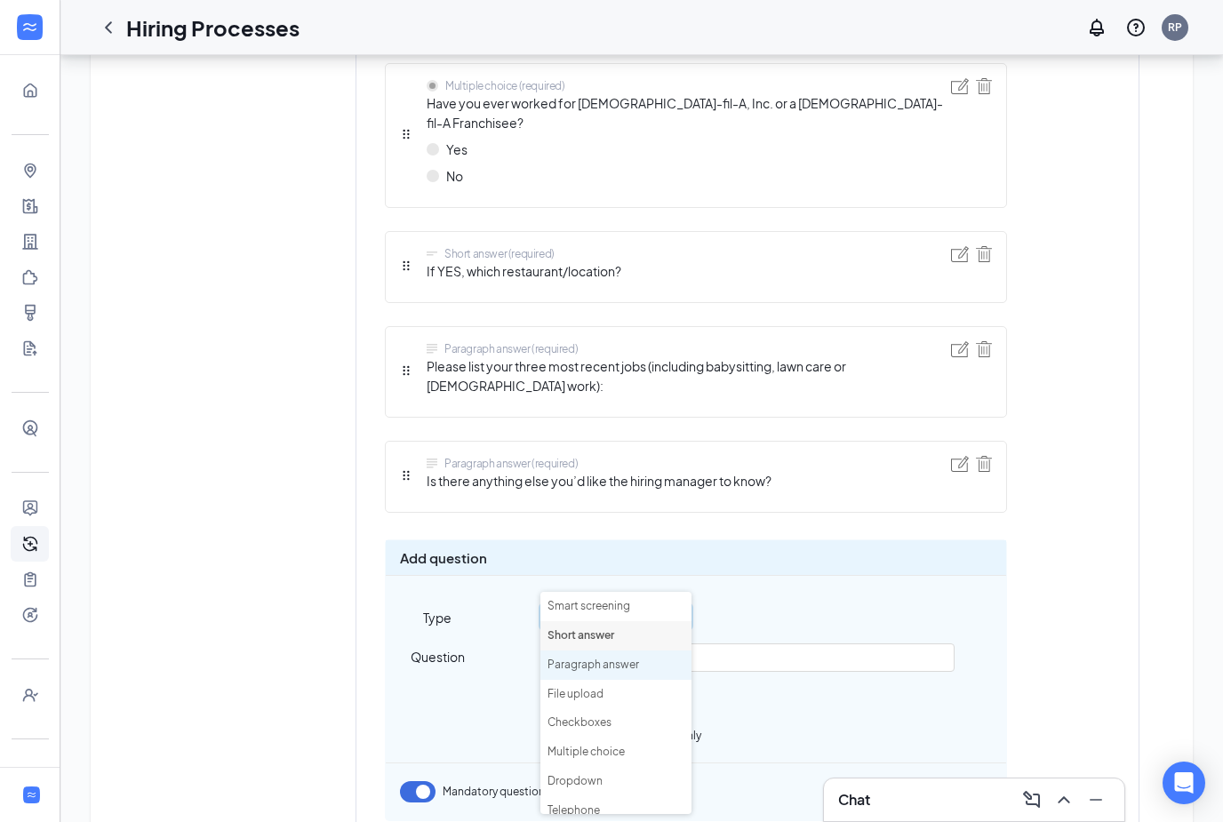
click at [597, 659] on li "Paragraph answer" at bounding box center [615, 665] width 151 height 29
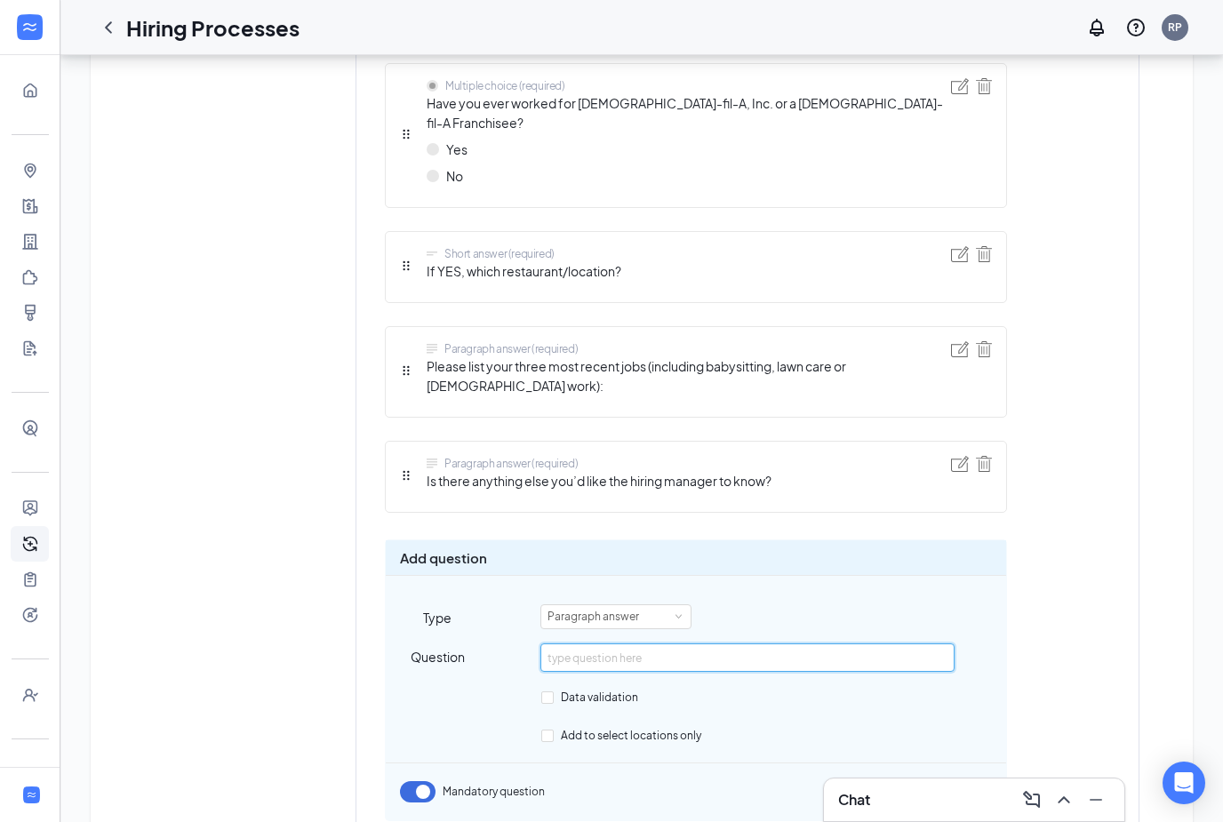
click at [632, 644] on input "text" at bounding box center [746, 658] width 413 height 28
type input "Why would you like to work at Chick-fil-A?"
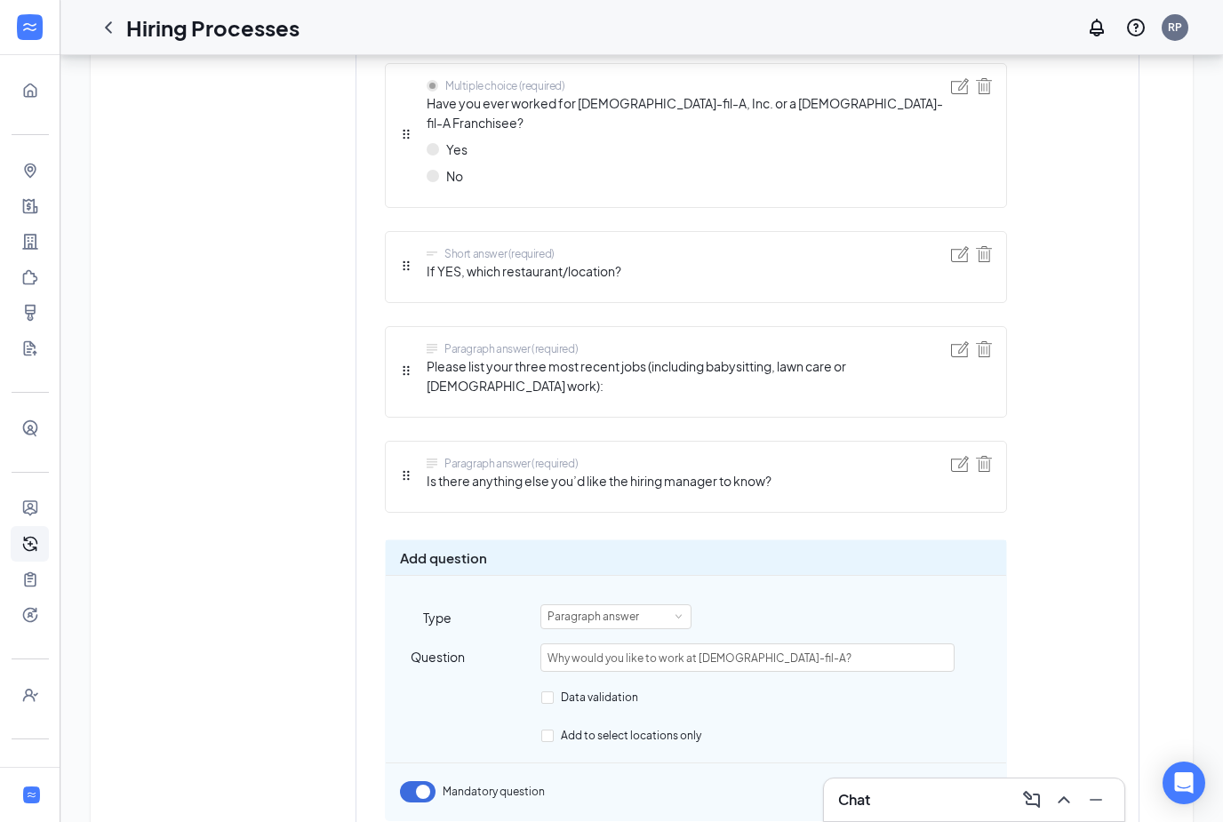
click at [964, 778] on button "Add" at bounding box center [956, 792] width 71 height 28
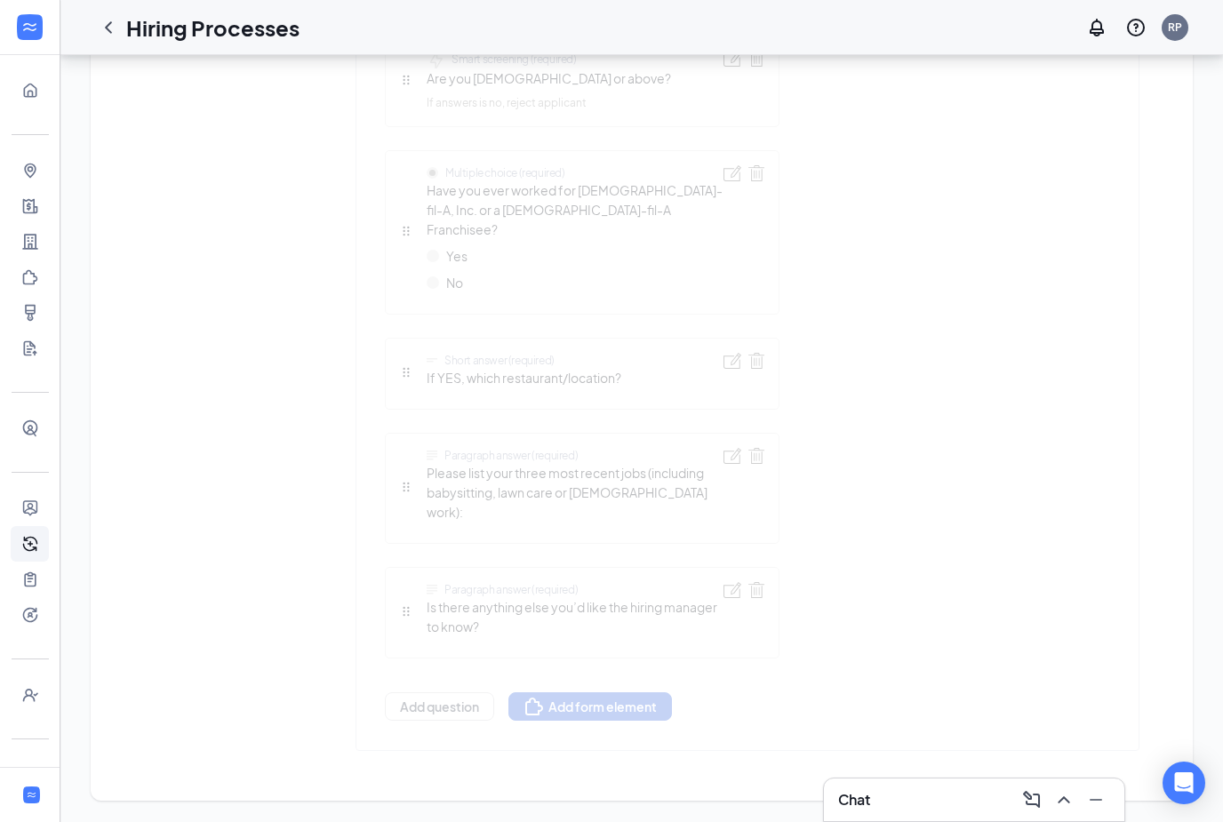
scroll to position [1015, 0]
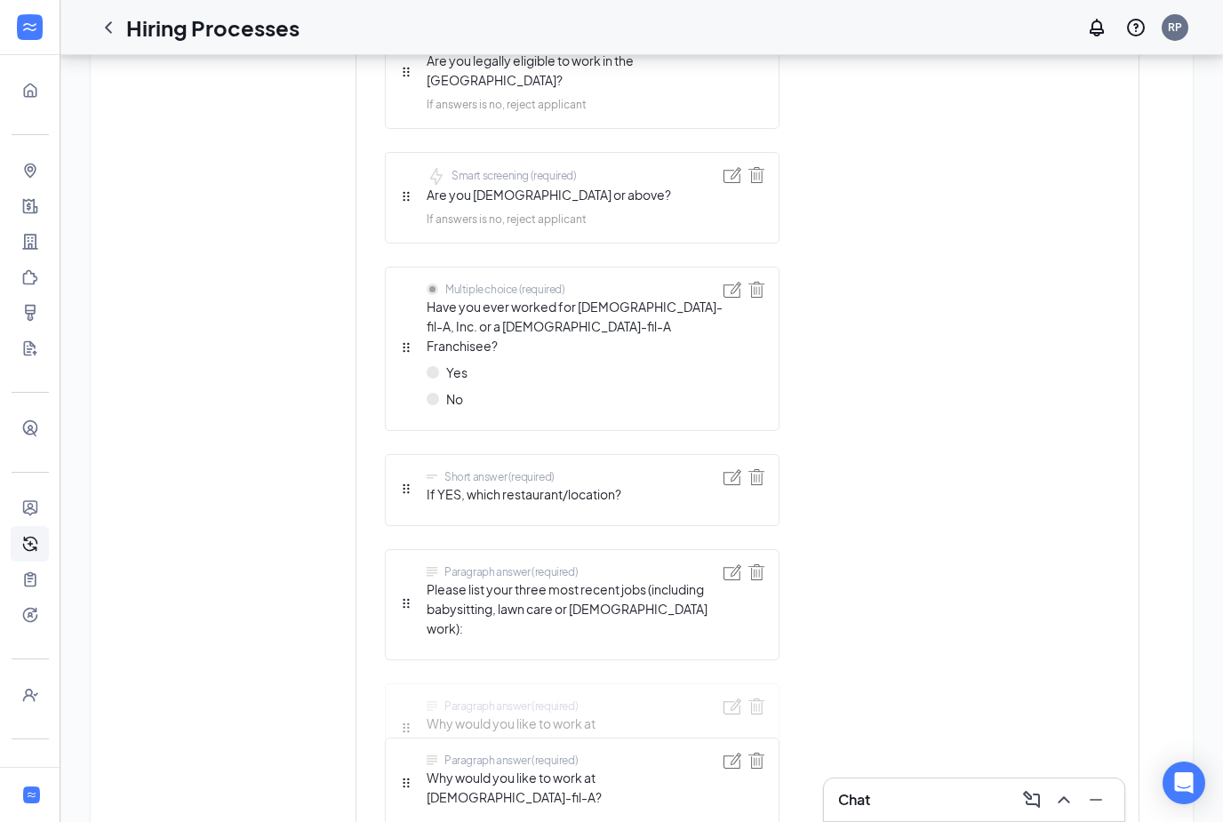
drag, startPoint x: 409, startPoint y: 775, endPoint x: 436, endPoint y: 634, distance: 143.8
click at [436, 634] on div "Short answer (required) First name Short answer (required) Last name Telephone …" at bounding box center [582, 265] width 395 height 1375
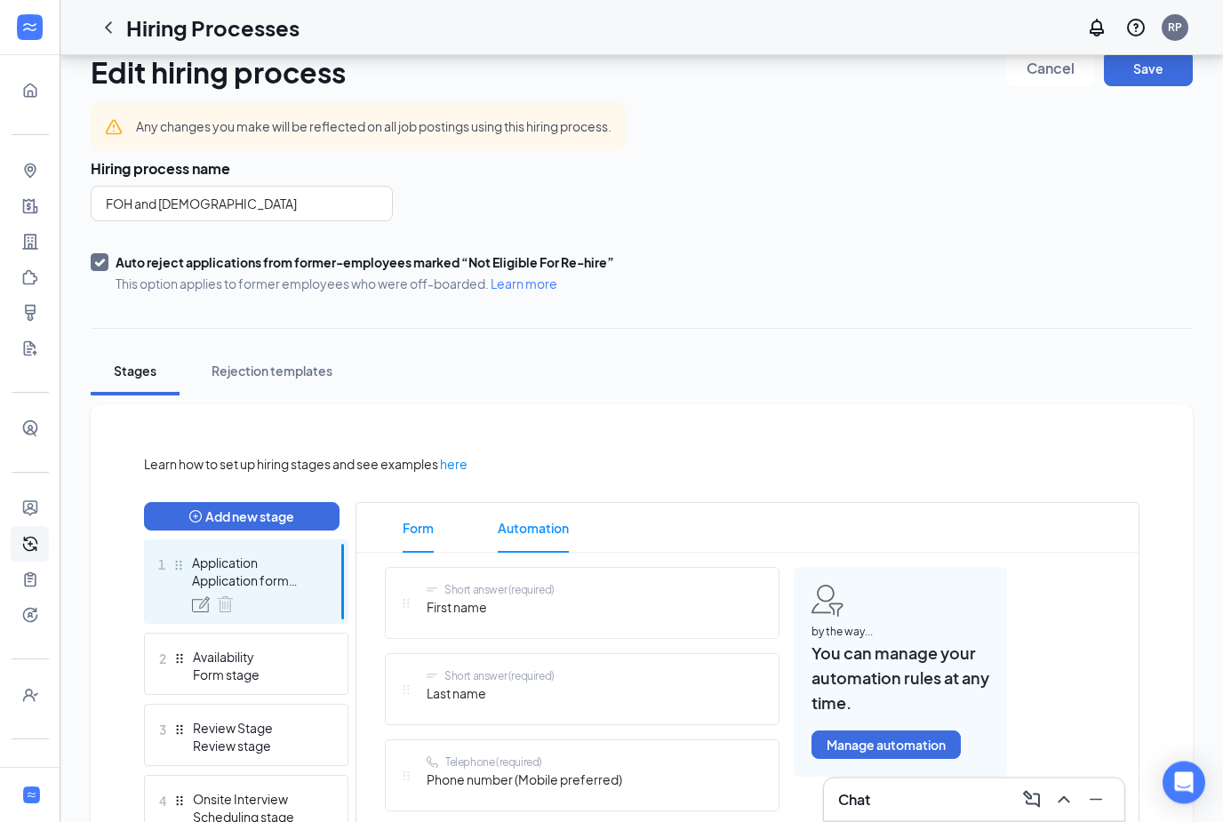
scroll to position [0, 0]
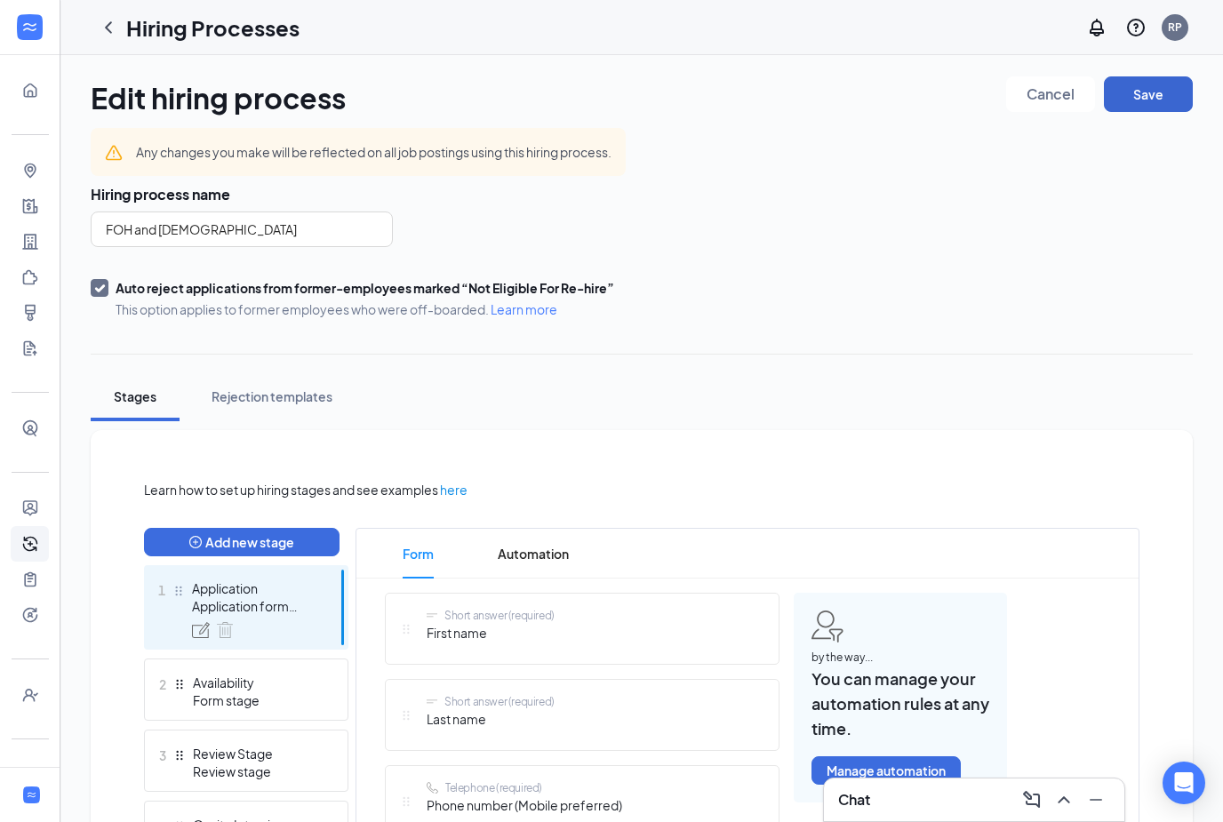
click at [1159, 108] on button "Save" at bounding box center [1148, 94] width 89 height 36
click at [108, 27] on icon "ChevronLeft" at bounding box center [108, 27] width 21 height 21
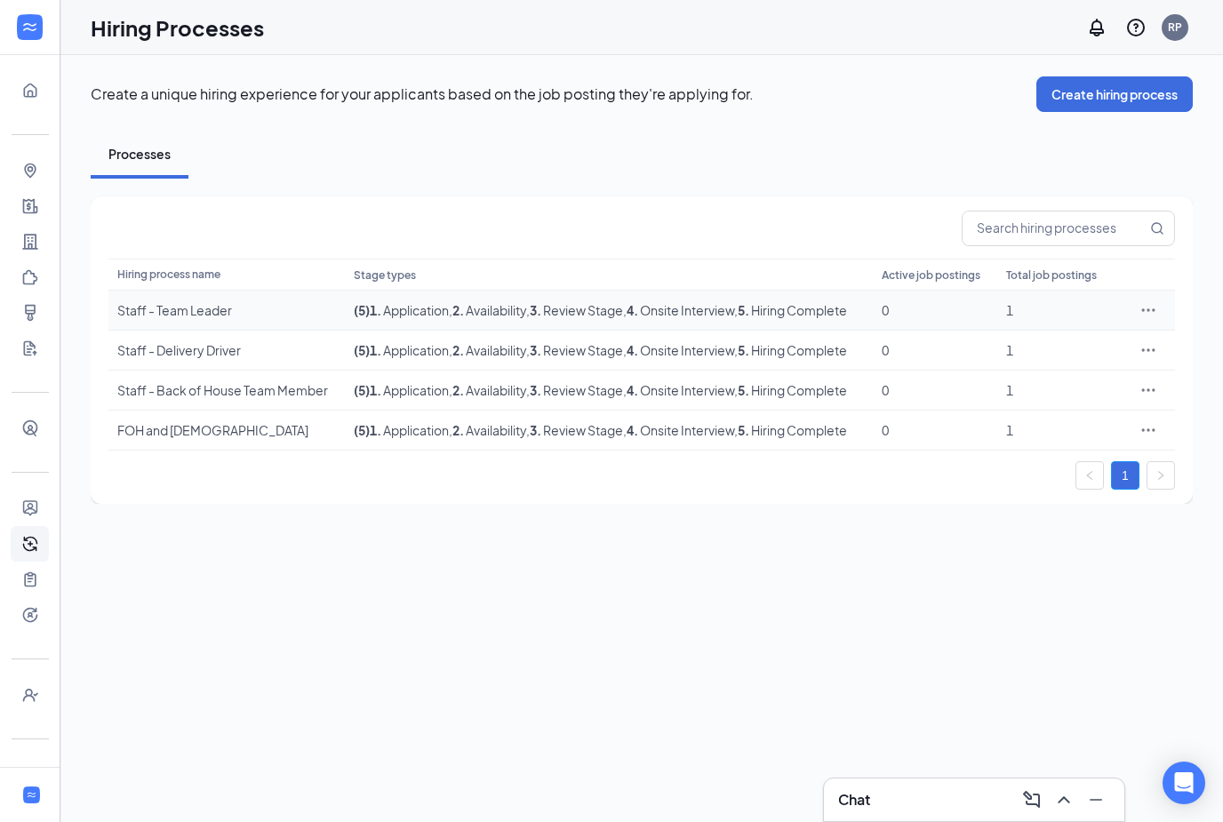
click at [186, 318] on div "Staff - Team Leader" at bounding box center [226, 310] width 219 height 18
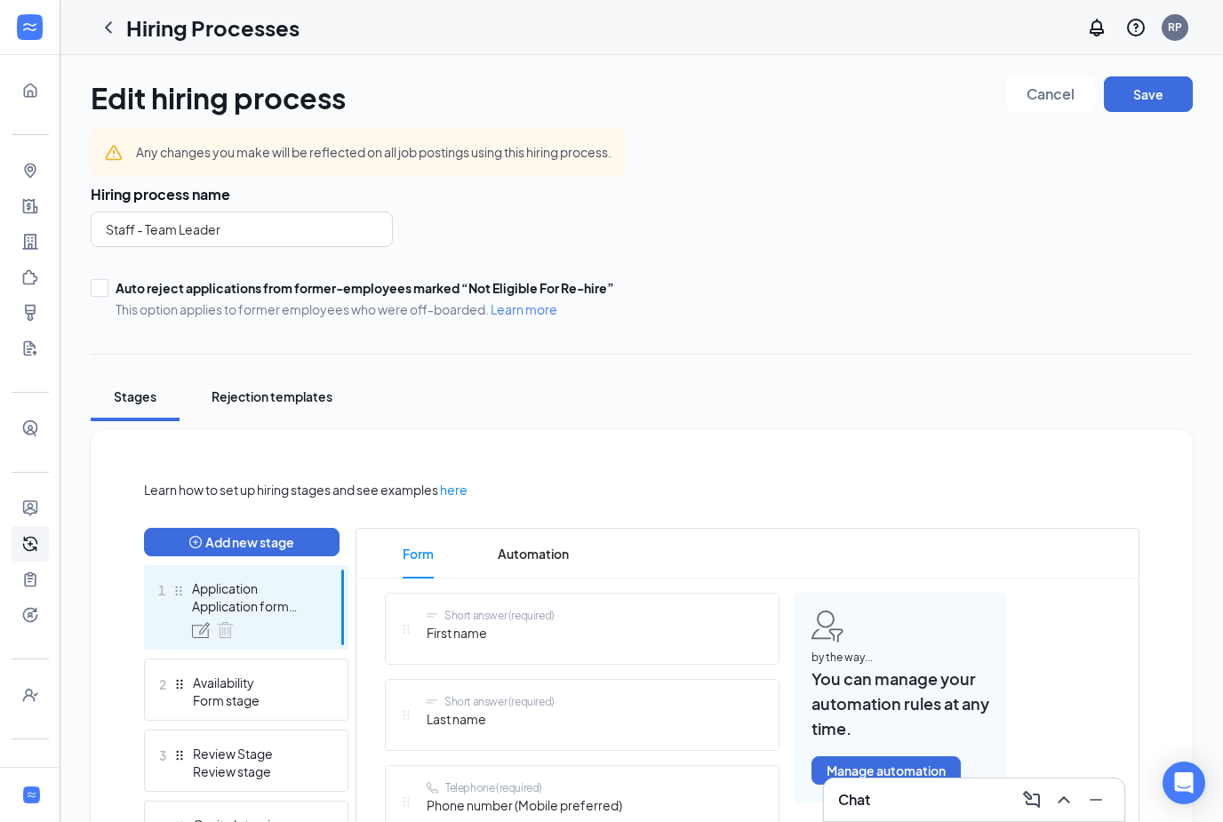
click at [278, 406] on button "Rejection templates" at bounding box center [272, 396] width 156 height 49
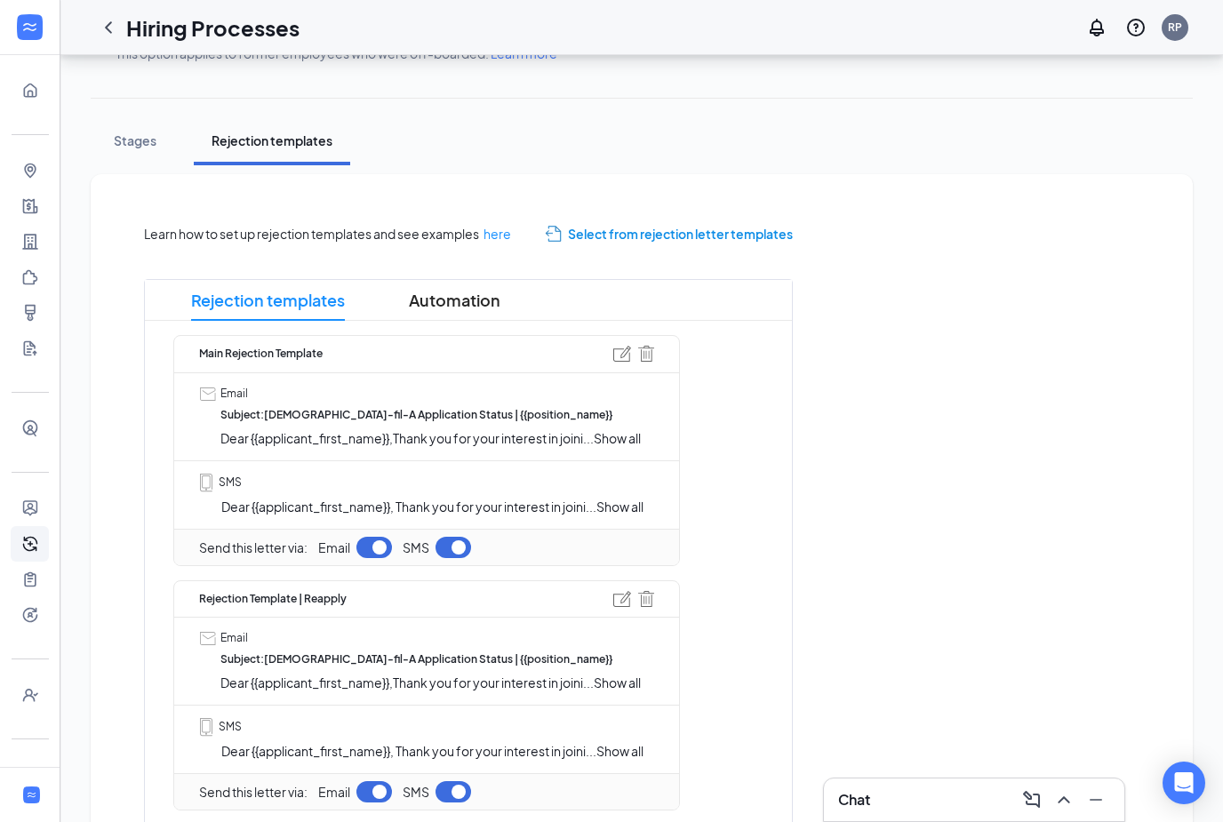
scroll to position [255, 0]
click at [619, 361] on img at bounding box center [622, 355] width 18 height 16
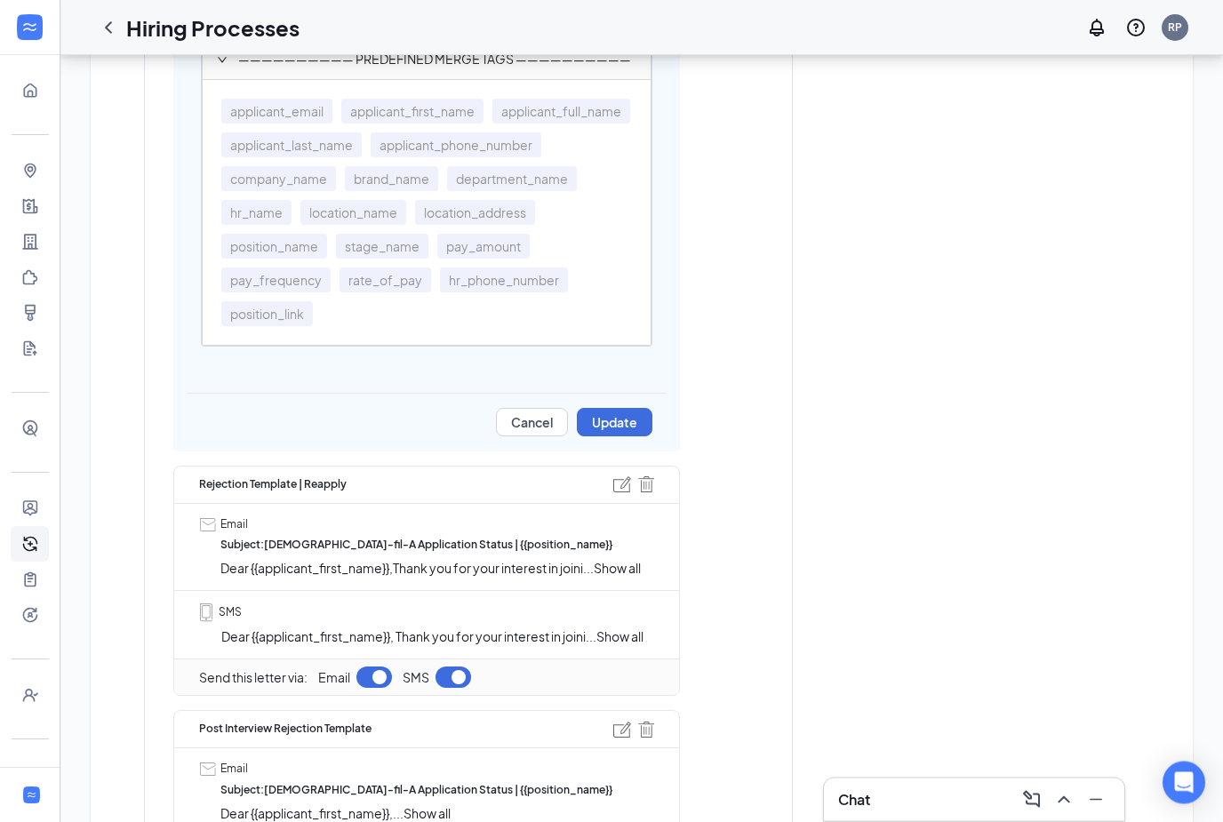
scroll to position [1926, 0]
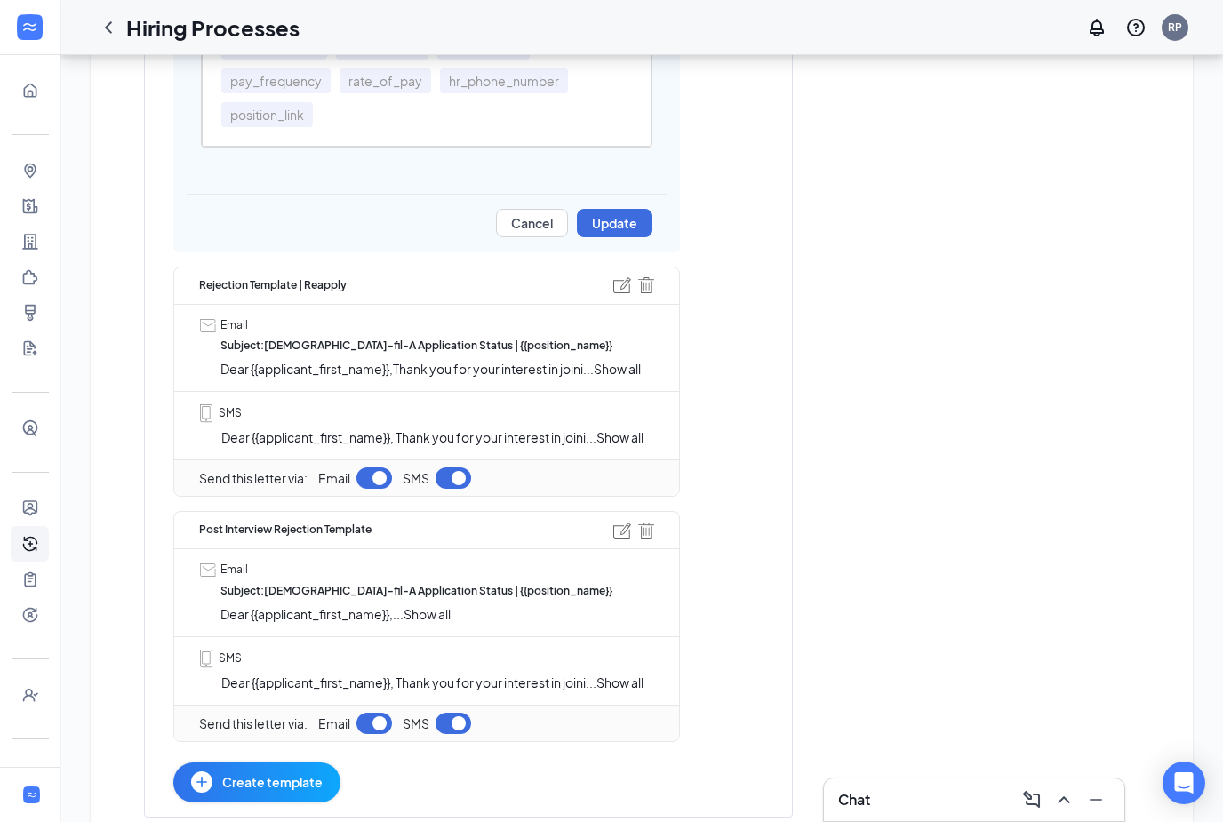
click at [621, 432] on span "Show all" at bounding box center [619, 437] width 47 height 16
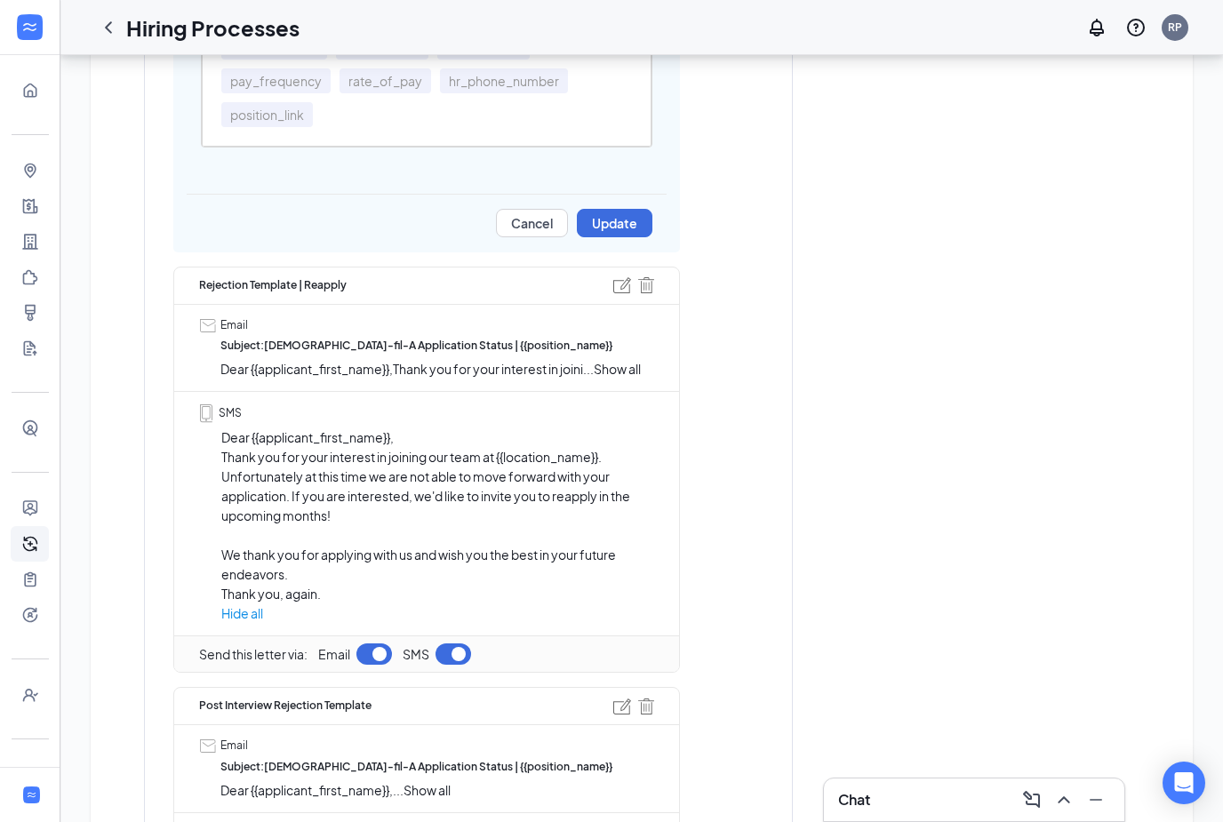
scroll to position [2102, 0]
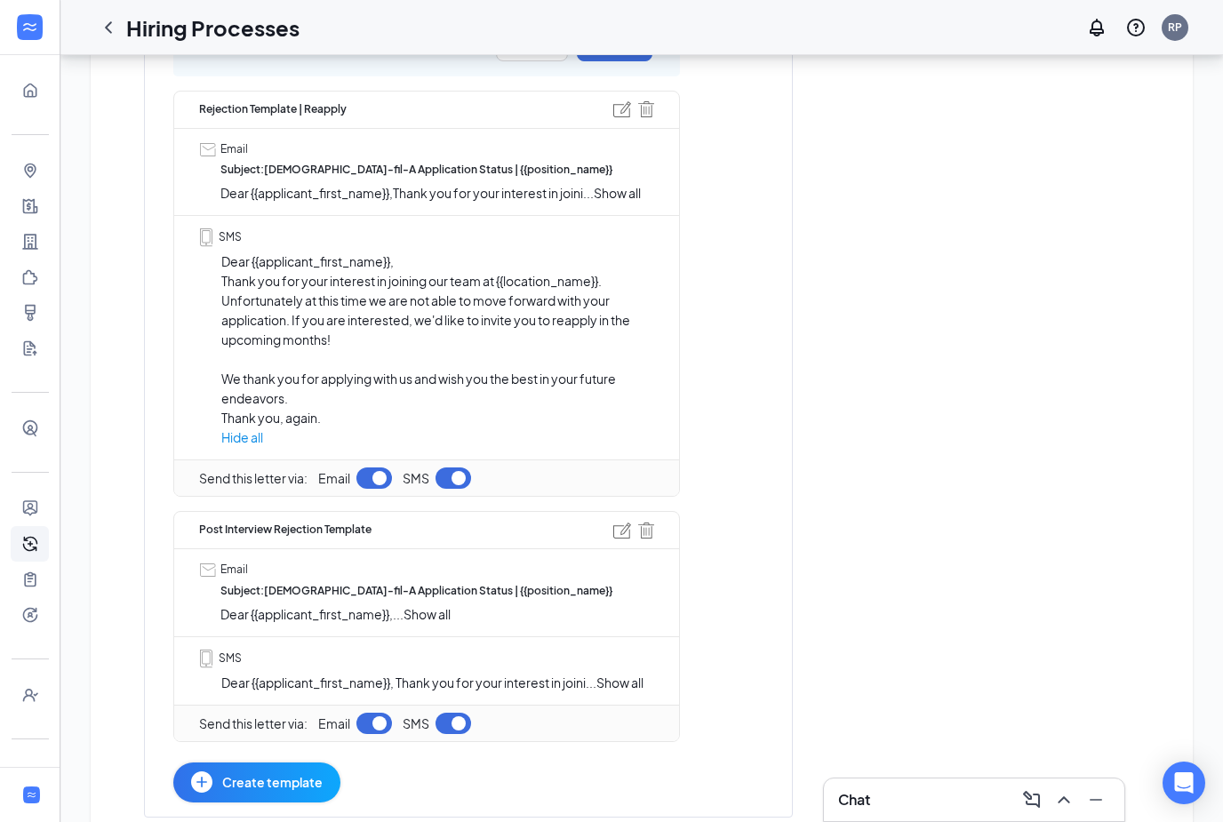
click at [447, 612] on span "Show all" at bounding box center [427, 614] width 47 height 16
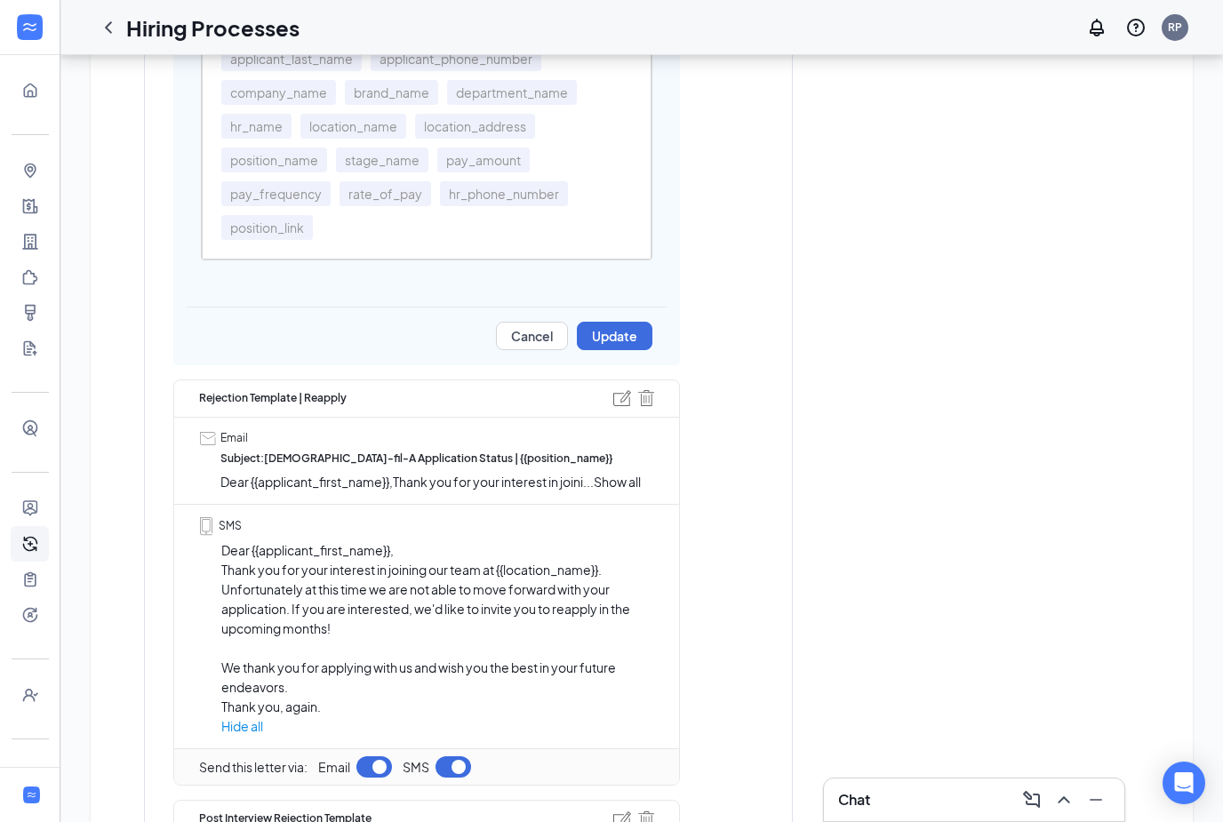
scroll to position [0, 0]
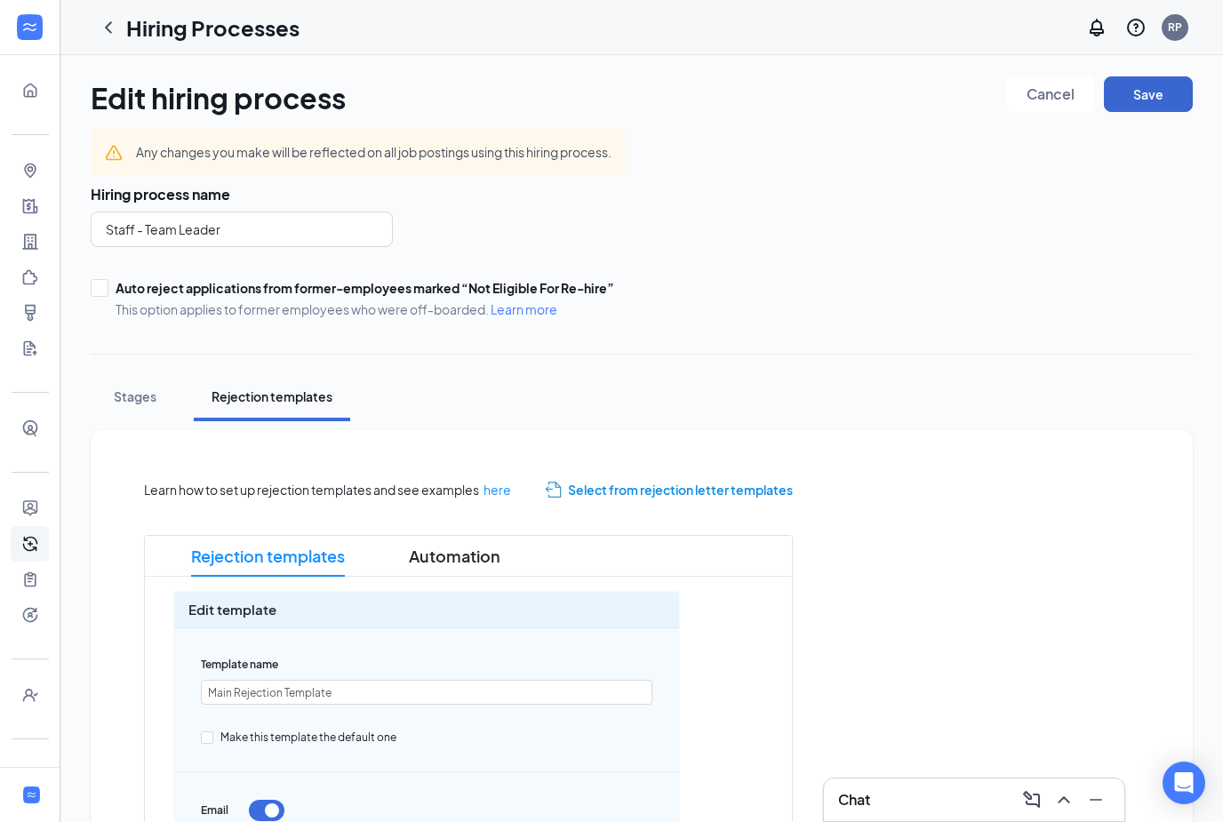
click at [1158, 105] on button "Save" at bounding box center [1148, 94] width 89 height 36
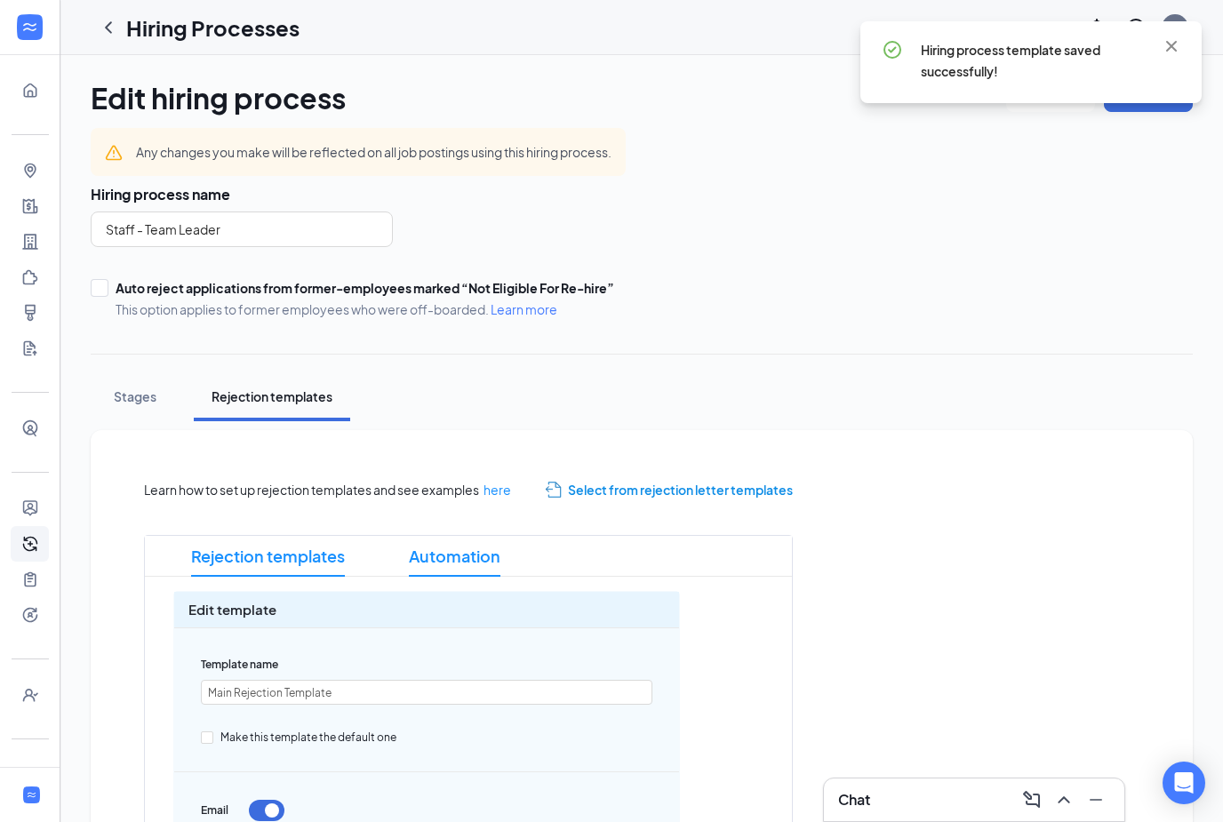
click at [480, 558] on span "Automation" at bounding box center [455, 556] width 92 height 41
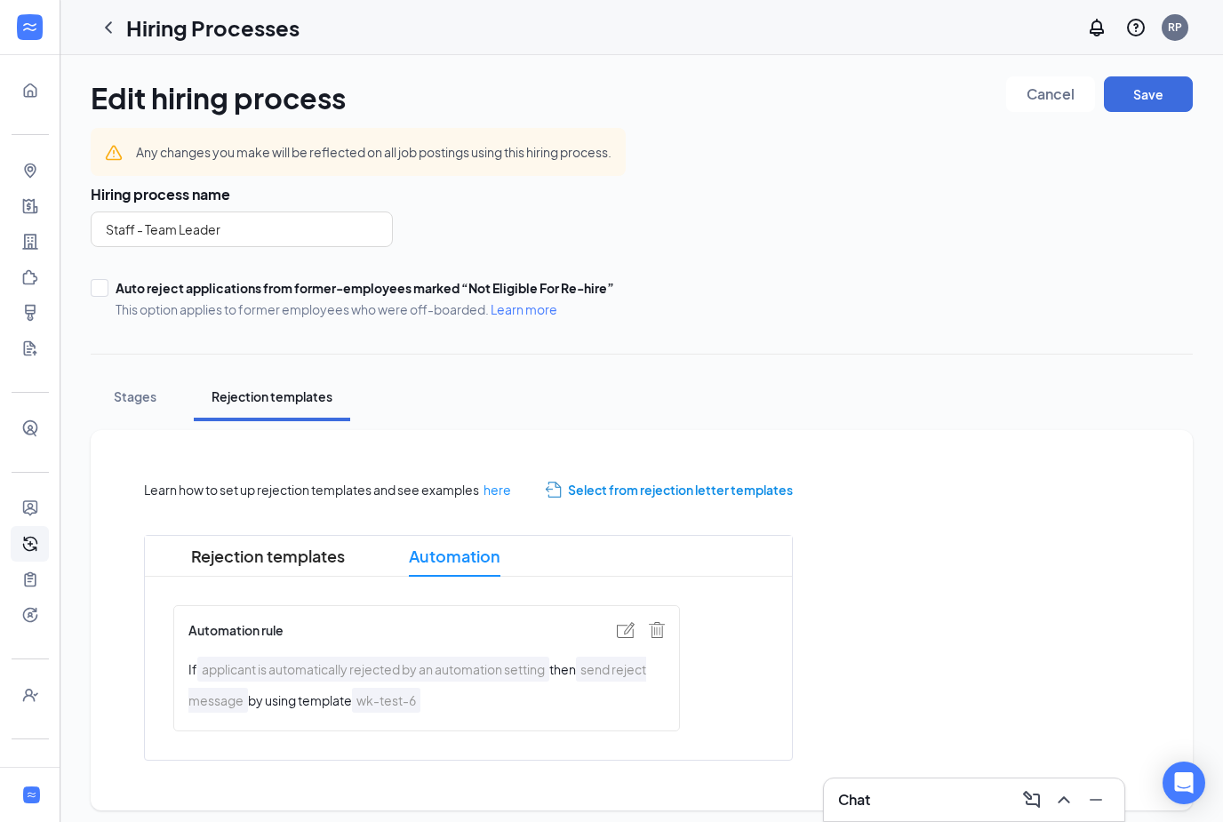
scroll to position [57, 0]
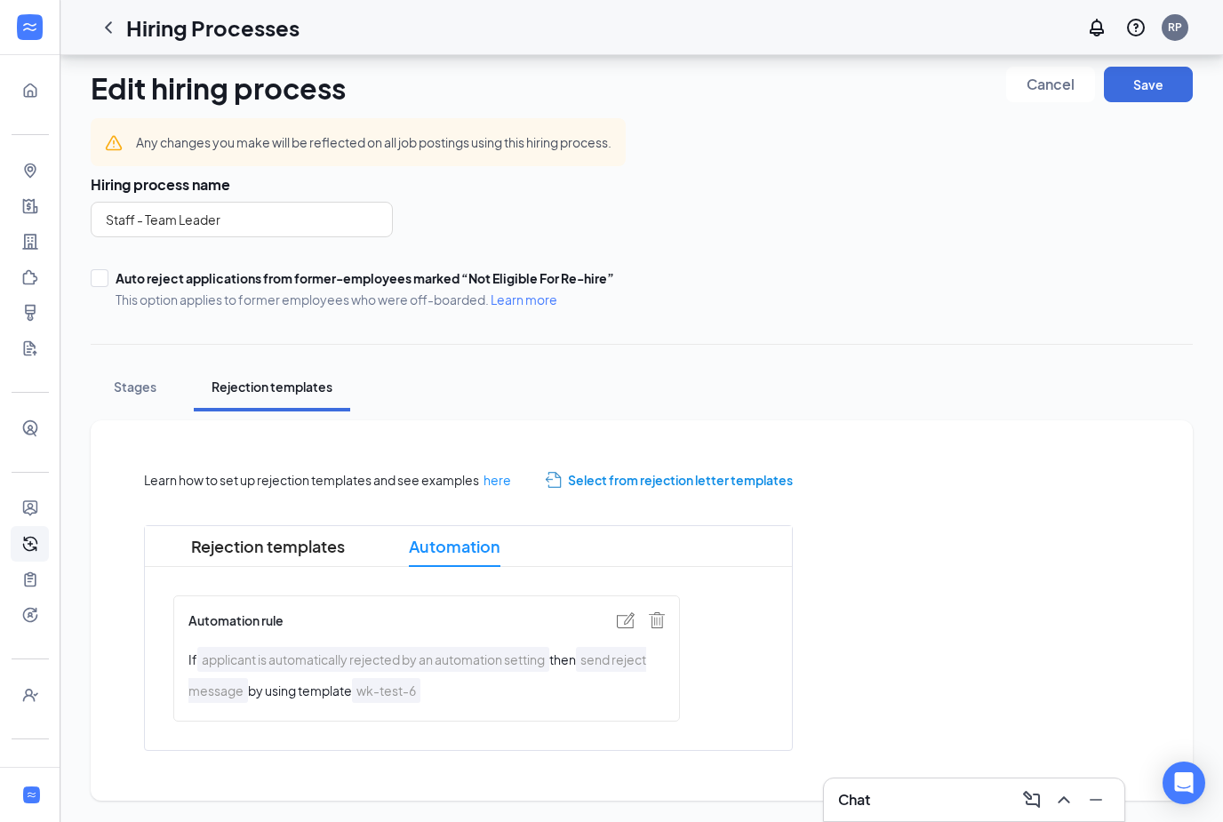
click at [624, 612] on img at bounding box center [626, 620] width 18 height 16
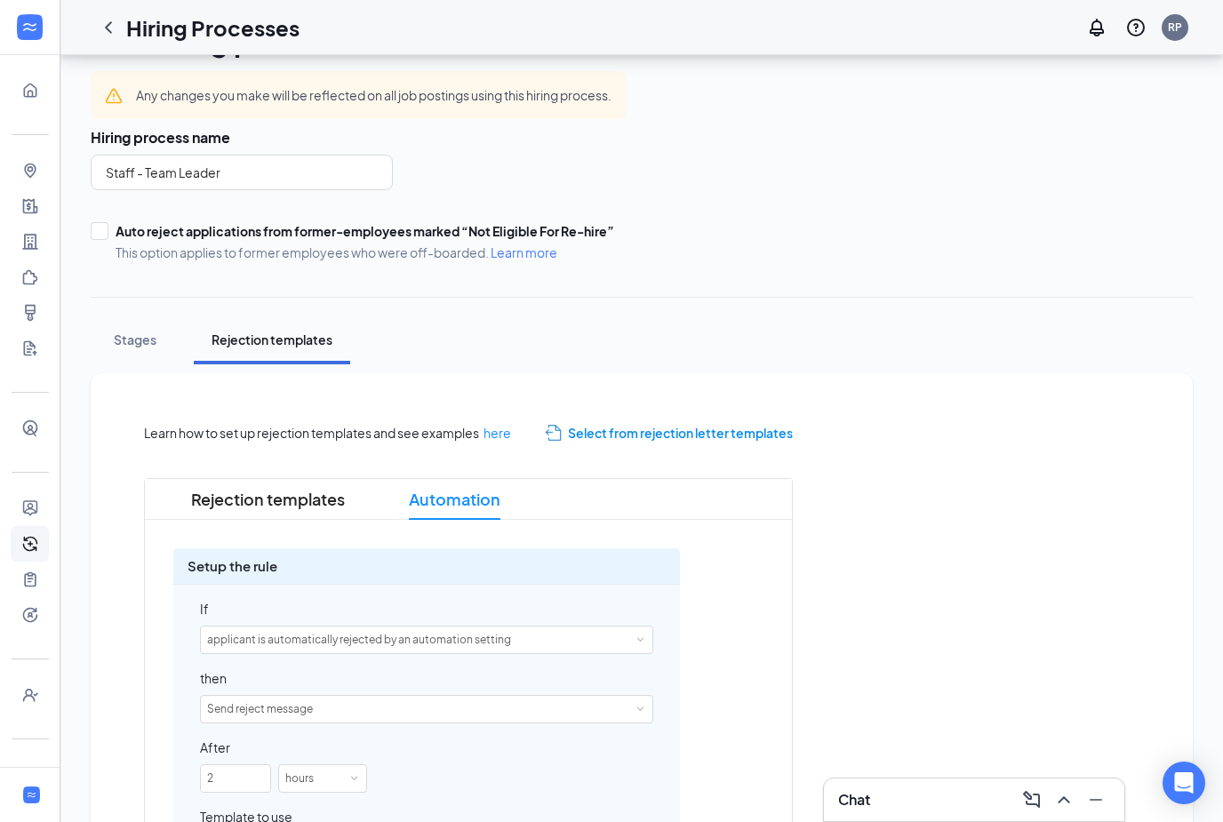
scroll to position [240, 0]
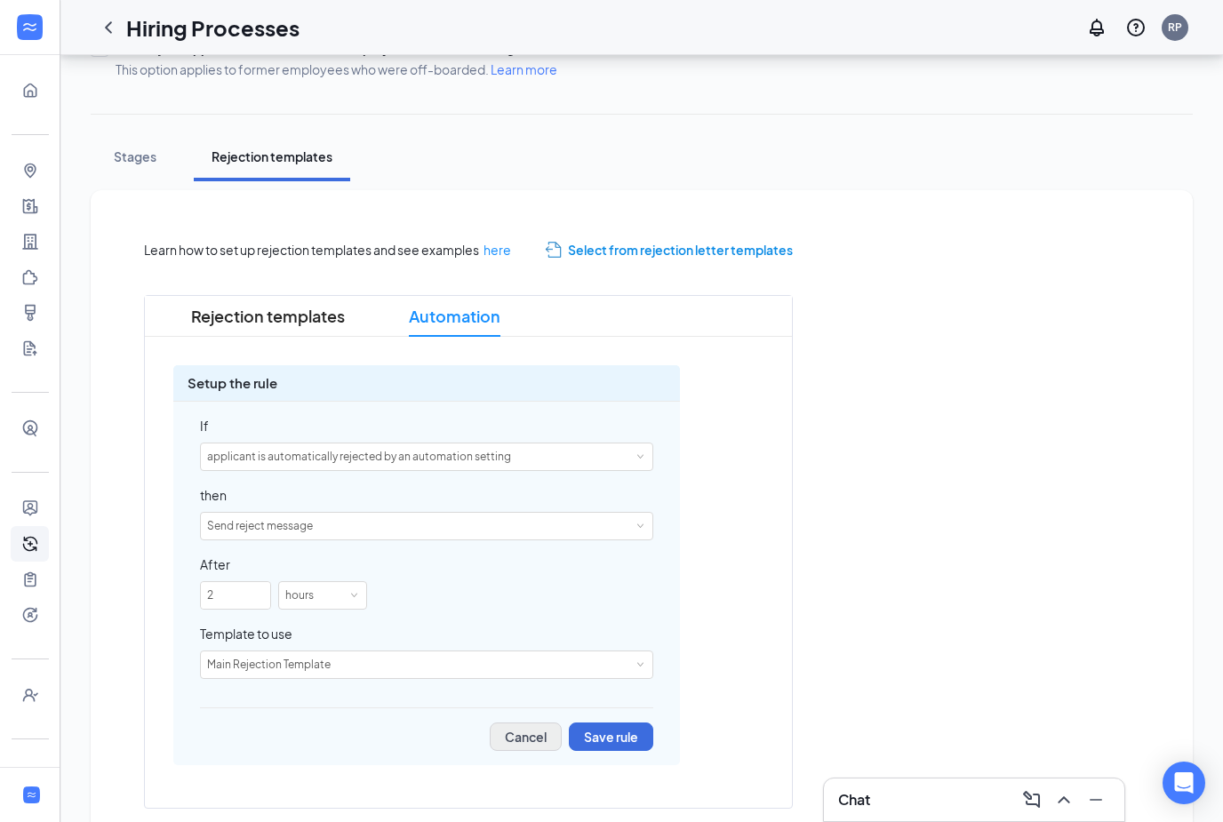
click at [524, 735] on button "Cancel" at bounding box center [526, 737] width 72 height 28
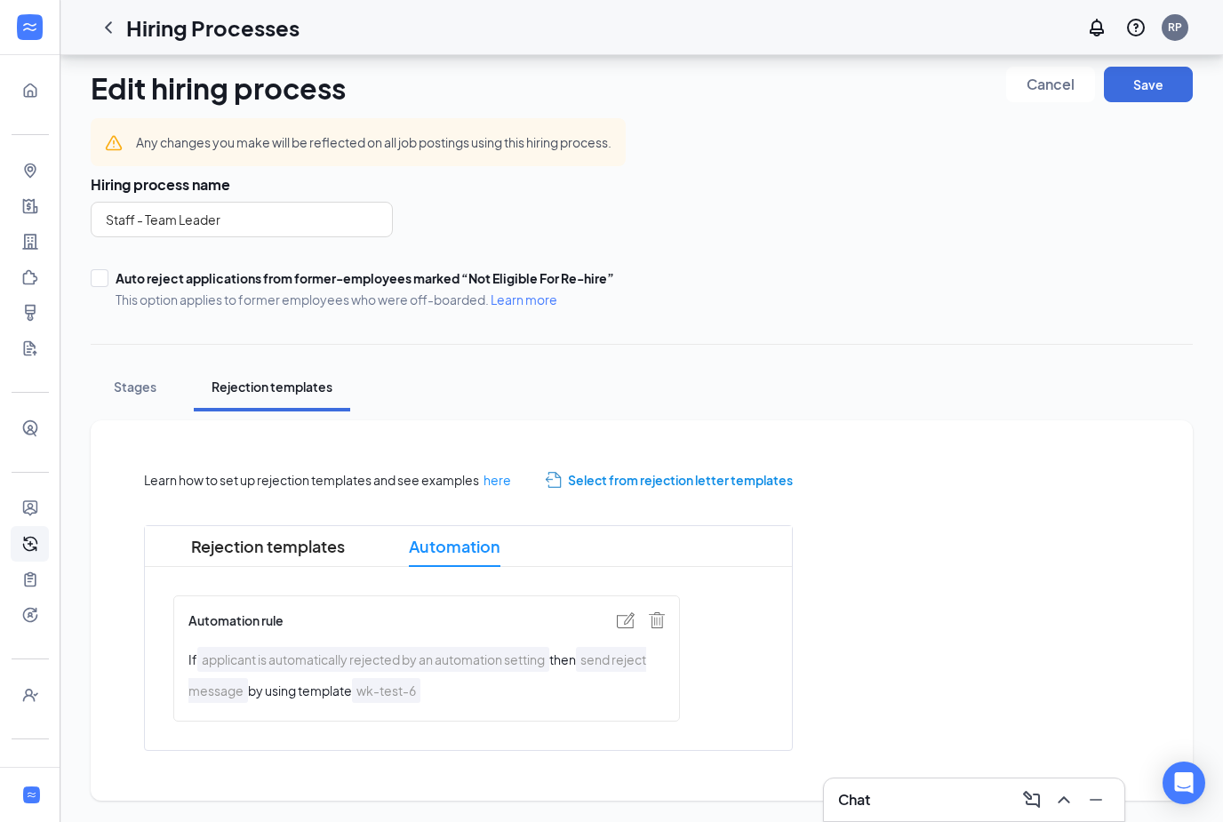
scroll to position [0, 0]
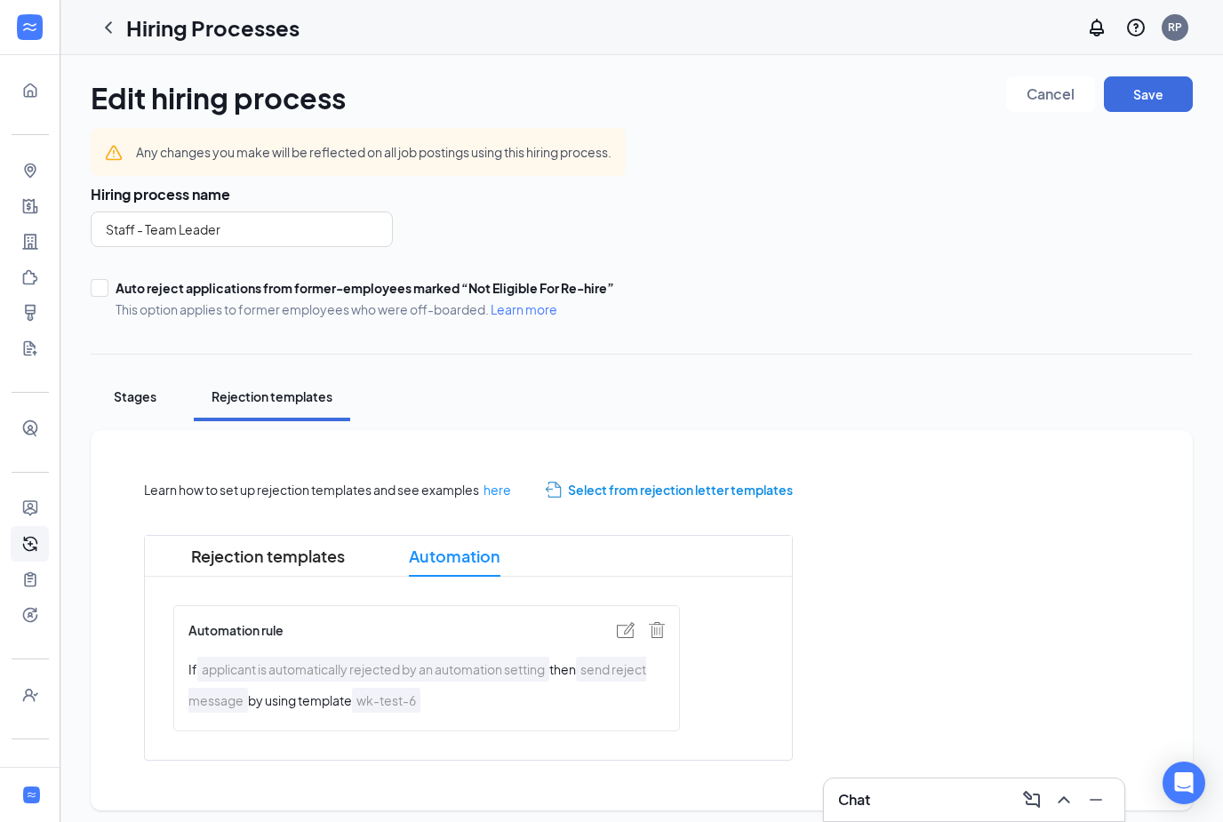
click at [137, 388] on div "Stages" at bounding box center [134, 397] width 53 height 18
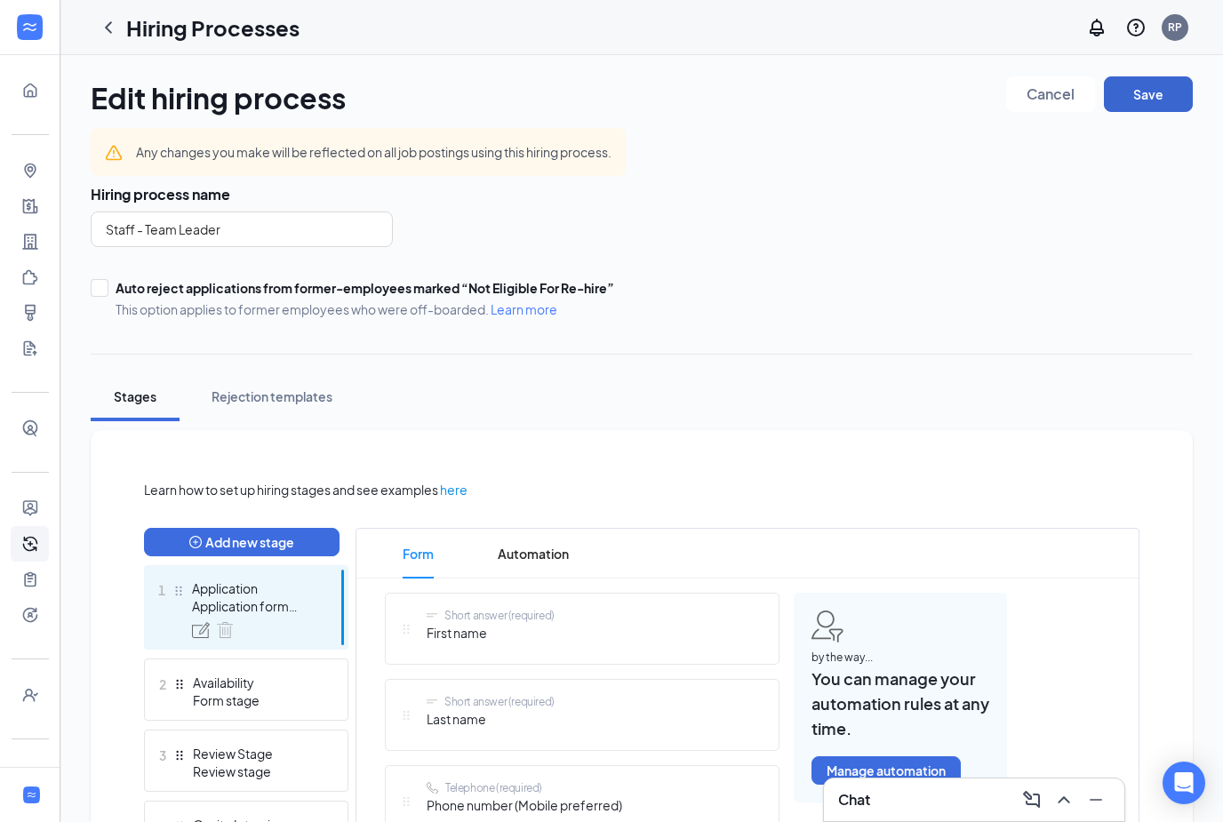
click at [1169, 99] on button "Save" at bounding box center [1148, 94] width 89 height 36
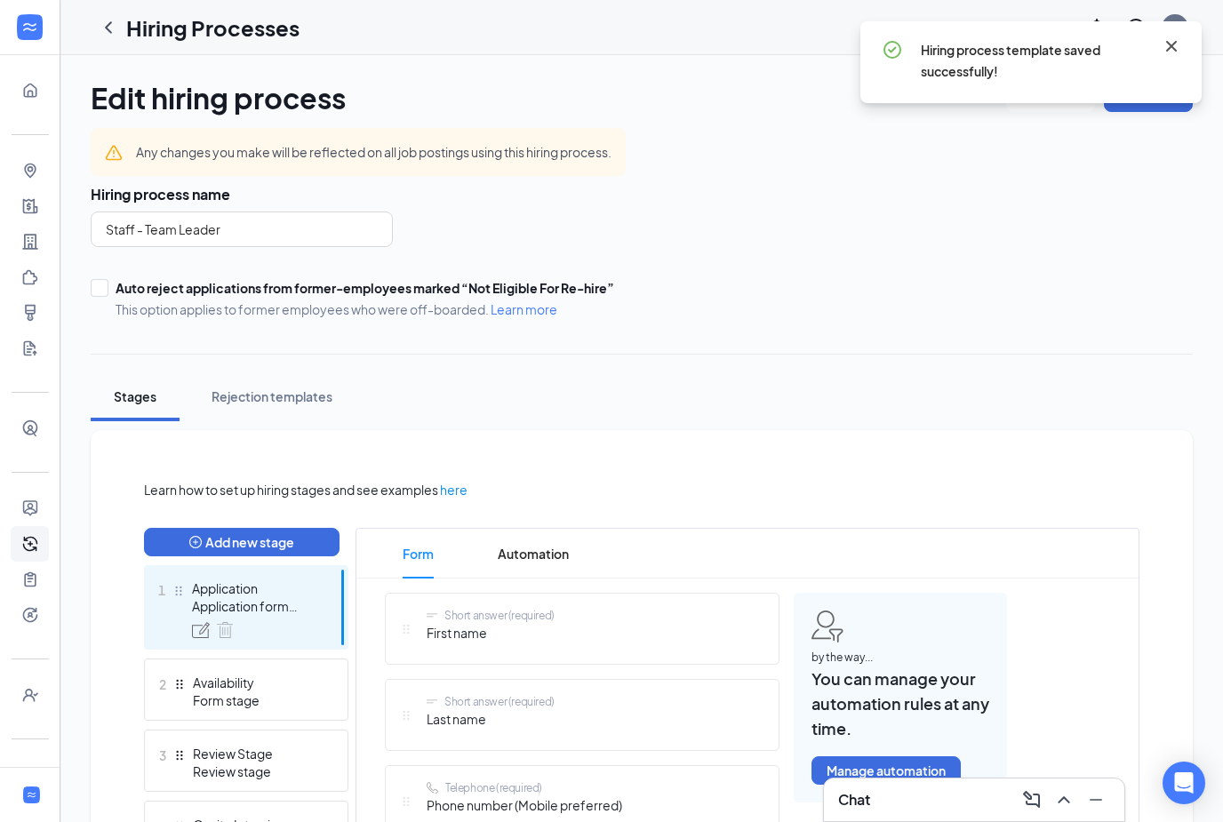
click at [1180, 44] on icon "Cross" at bounding box center [1171, 46] width 21 height 21
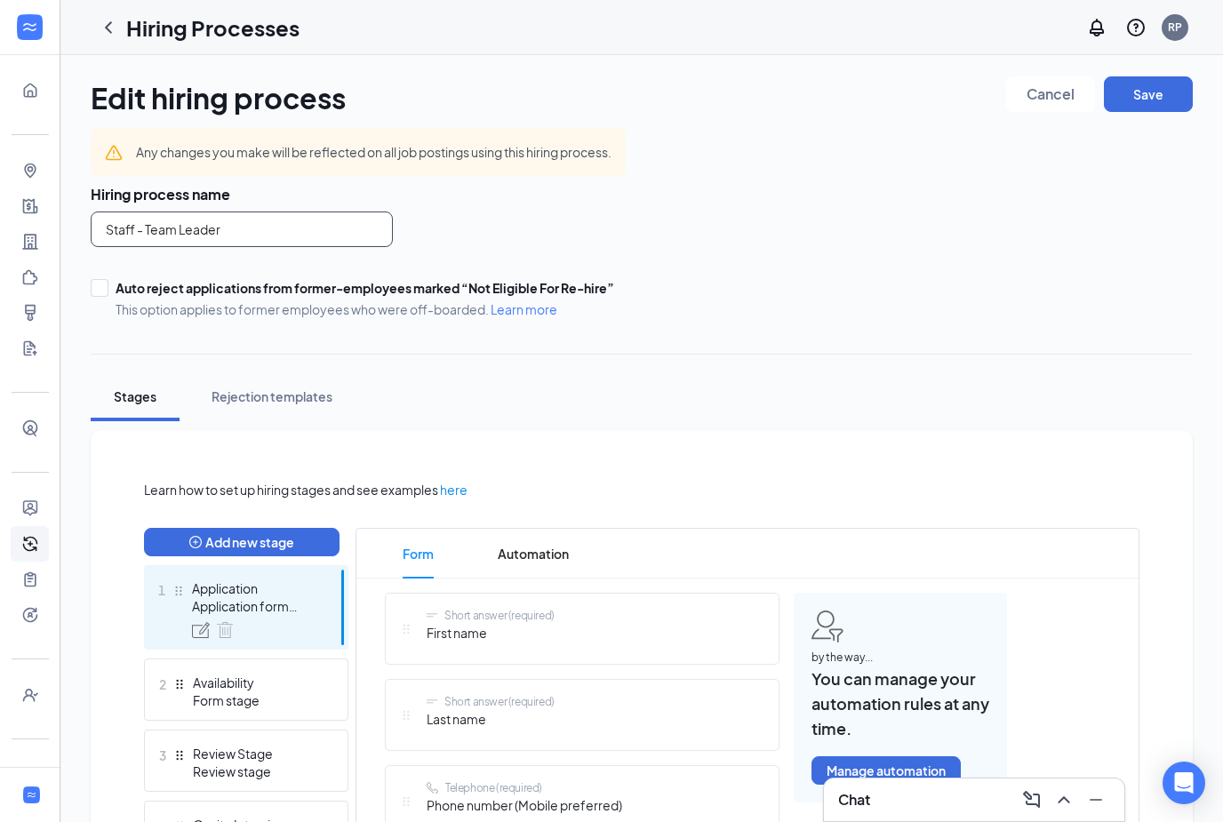
click at [301, 240] on input "Staff - Team Leader" at bounding box center [242, 230] width 302 height 36
click at [148, 236] on input "Staff - Team Leader" at bounding box center [242, 230] width 302 height 36
type input "Team Leader"
click at [1133, 110] on button "Save" at bounding box center [1148, 94] width 89 height 36
click at [1141, 88] on button "Save" at bounding box center [1148, 94] width 89 height 36
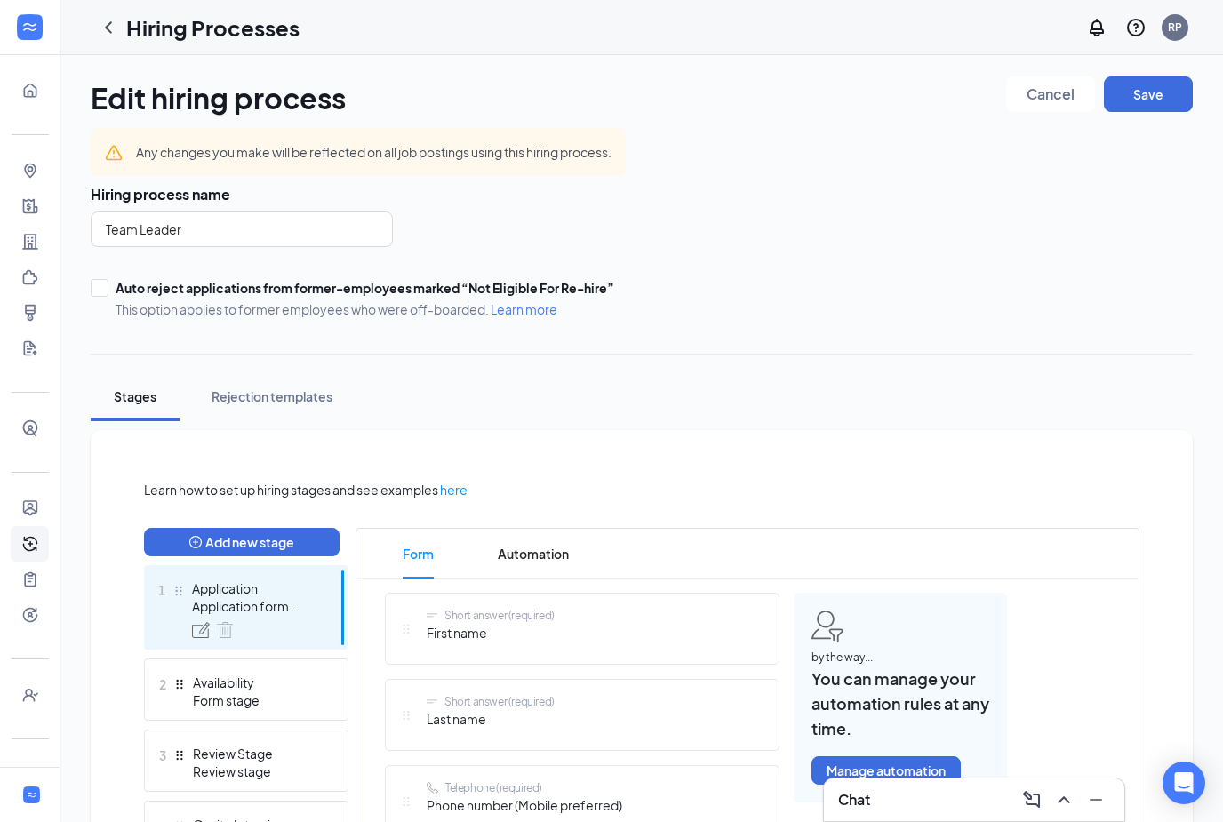
click at [102, 25] on icon "ChevronLeft" at bounding box center [108, 27] width 21 height 21
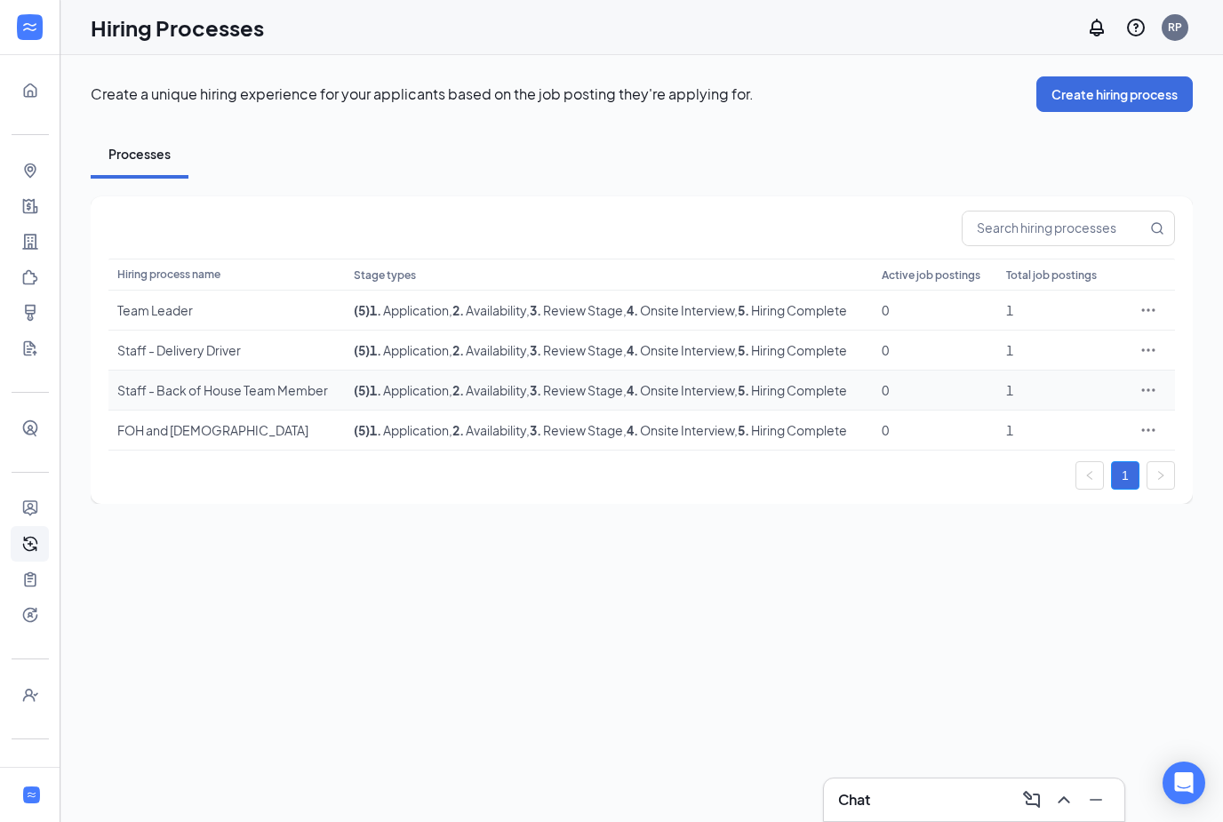
click at [1152, 393] on icon "Ellipses" at bounding box center [1149, 390] width 18 height 18
click at [1026, 557] on span "Delete" at bounding box center [1066, 550] width 153 height 20
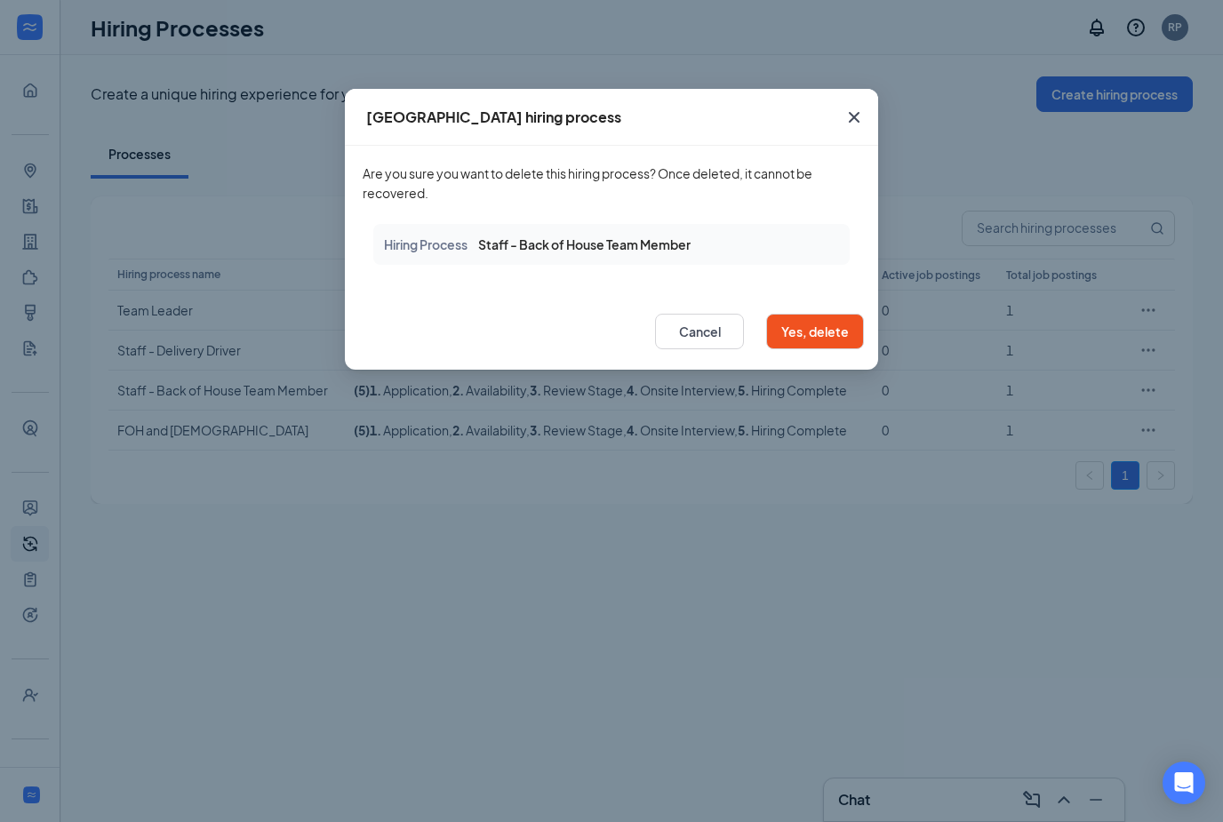
click at [823, 343] on button "Yes, delete" at bounding box center [815, 332] width 98 height 36
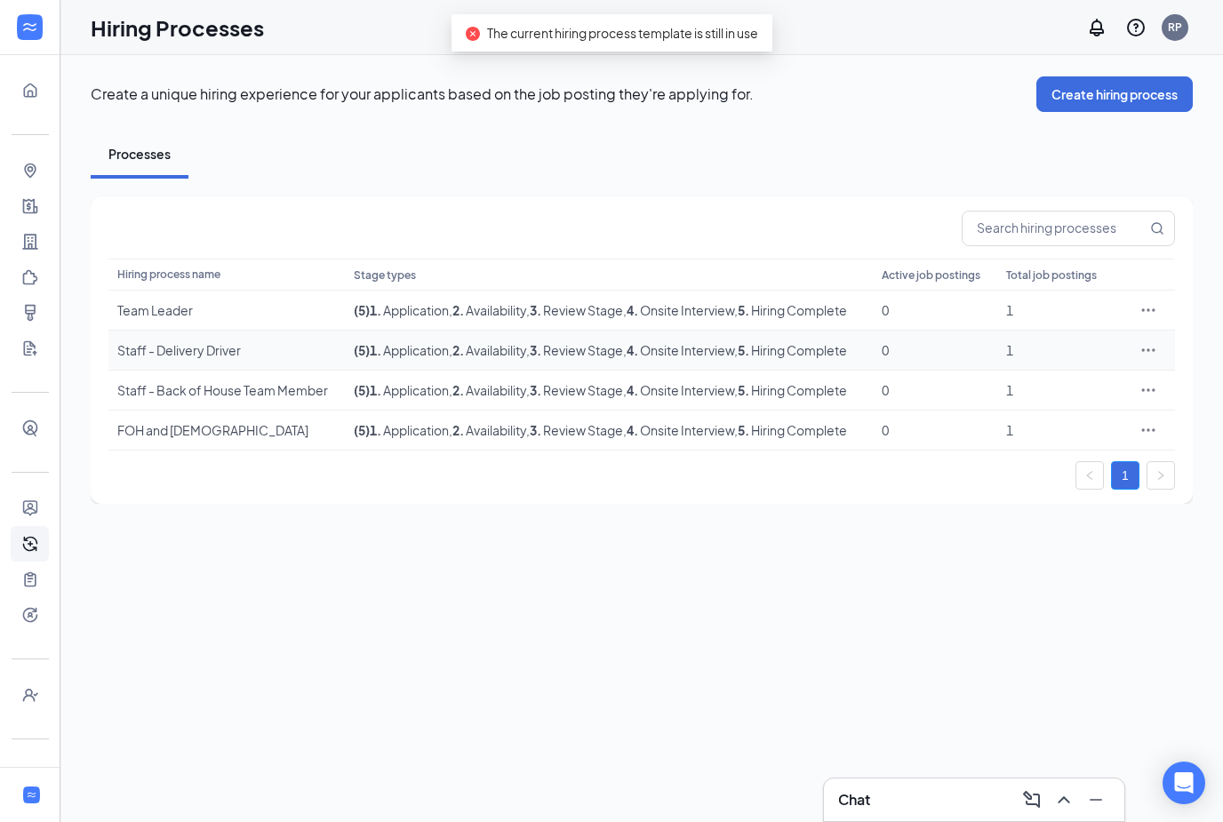
click at [203, 352] on div "Staff - Delivery Driver" at bounding box center [226, 350] width 219 height 18
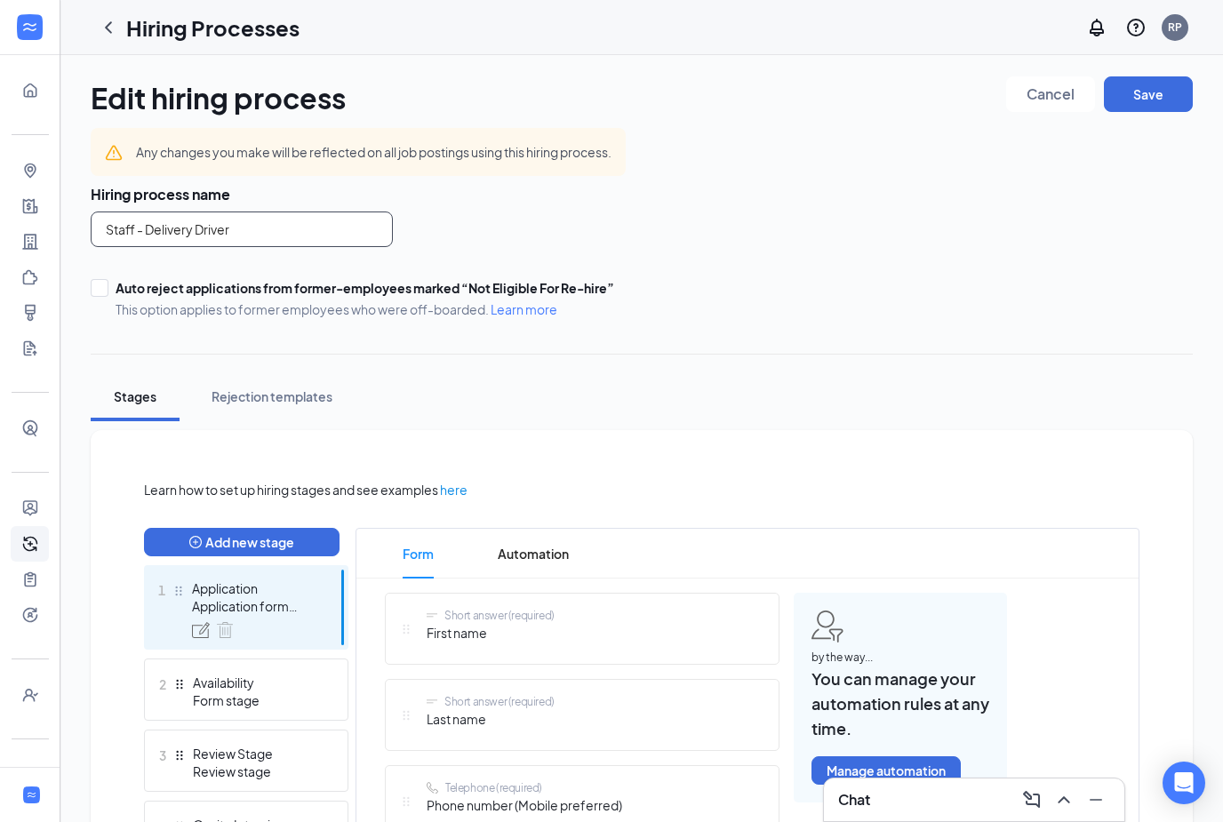
click at [147, 233] on input "Staff - Delivery Driver" at bounding box center [242, 230] width 302 height 36
type input "Delivery Driver"
click at [850, 231] on div "Hiring process name Delivery Driver Auto reject applications from former-employ…" at bounding box center [642, 251] width 1102 height 133
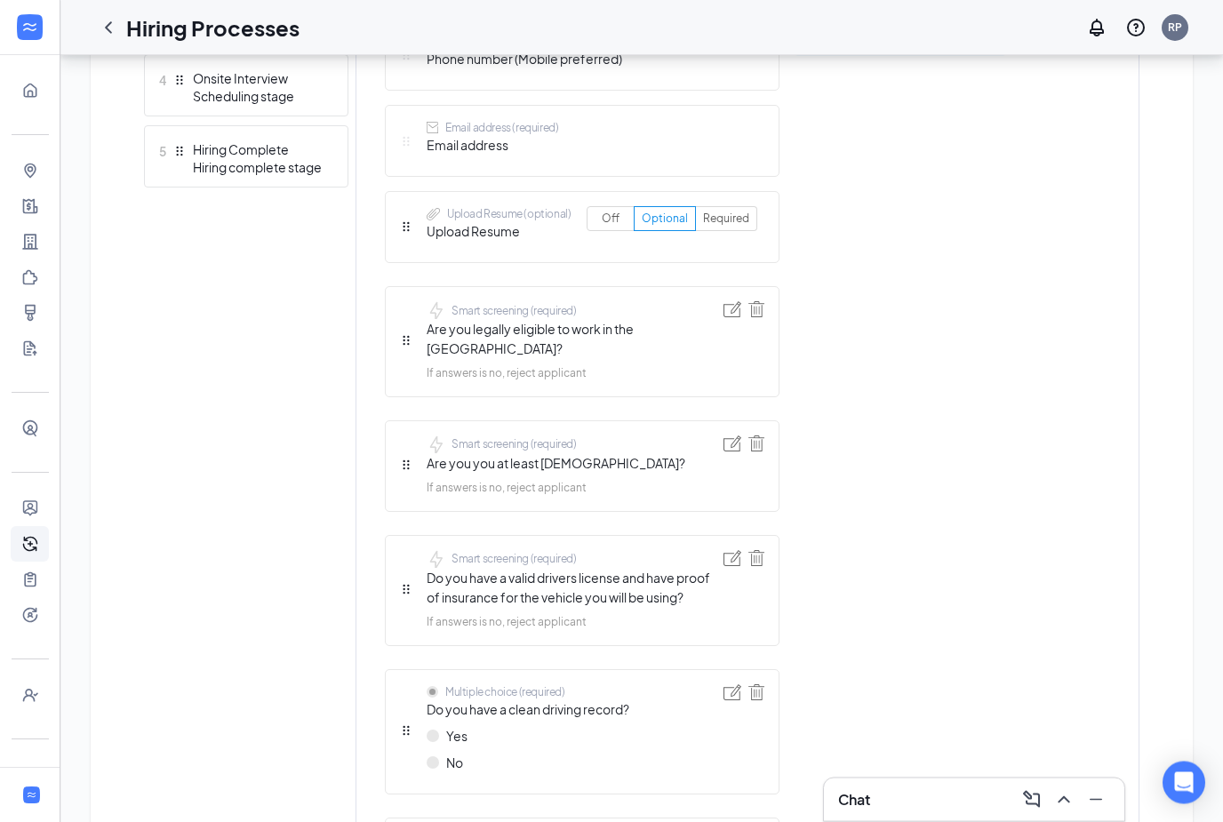
scroll to position [747, 0]
click at [735, 436] on img at bounding box center [733, 444] width 18 height 16
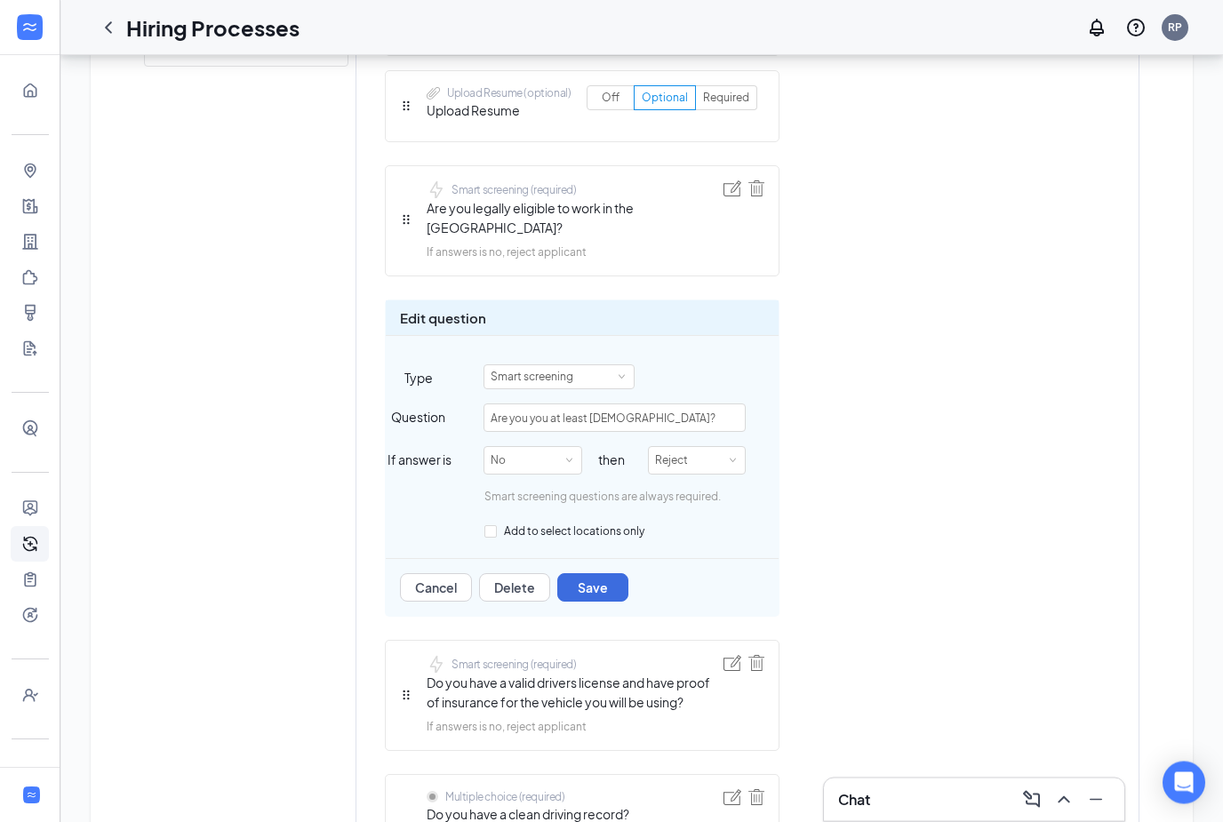
scroll to position [868, 0]
click at [602, 575] on button "Save" at bounding box center [592, 587] width 71 height 28
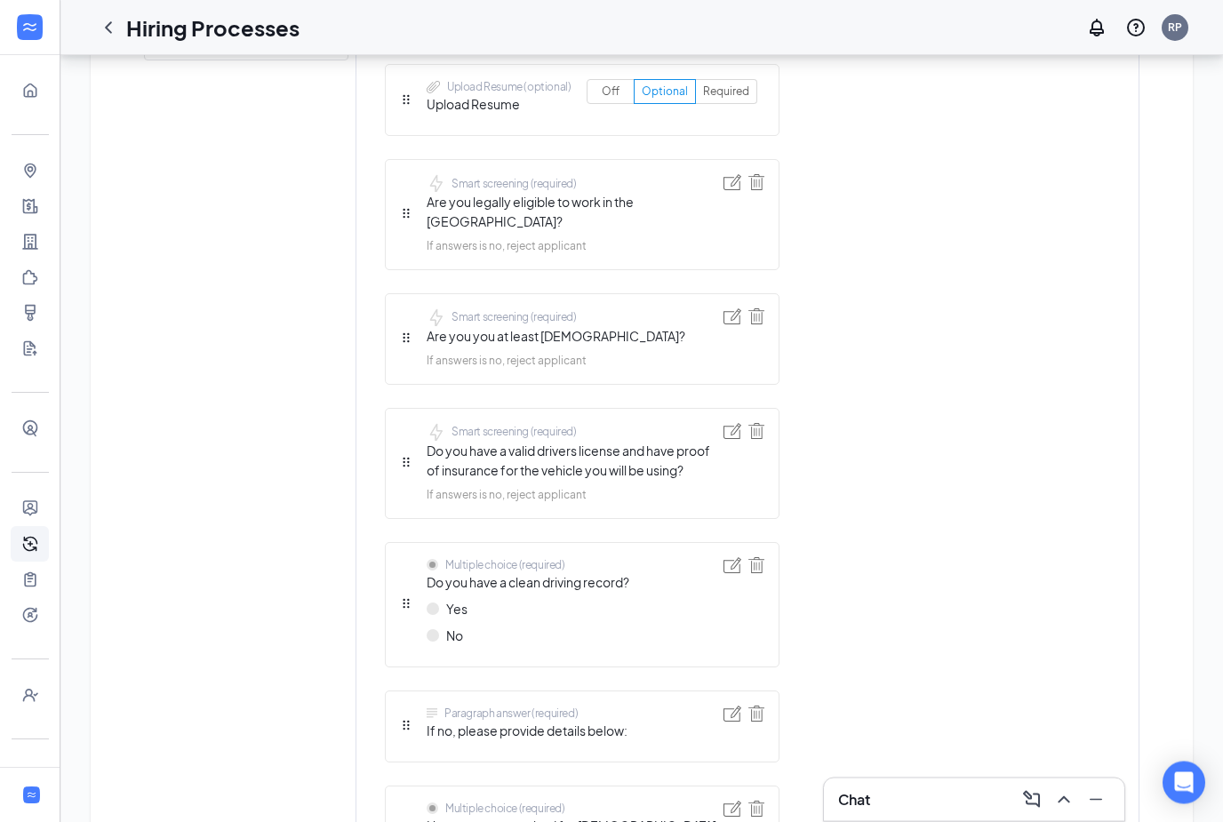
scroll to position [874, 0]
click at [725, 423] on img at bounding box center [733, 431] width 18 height 16
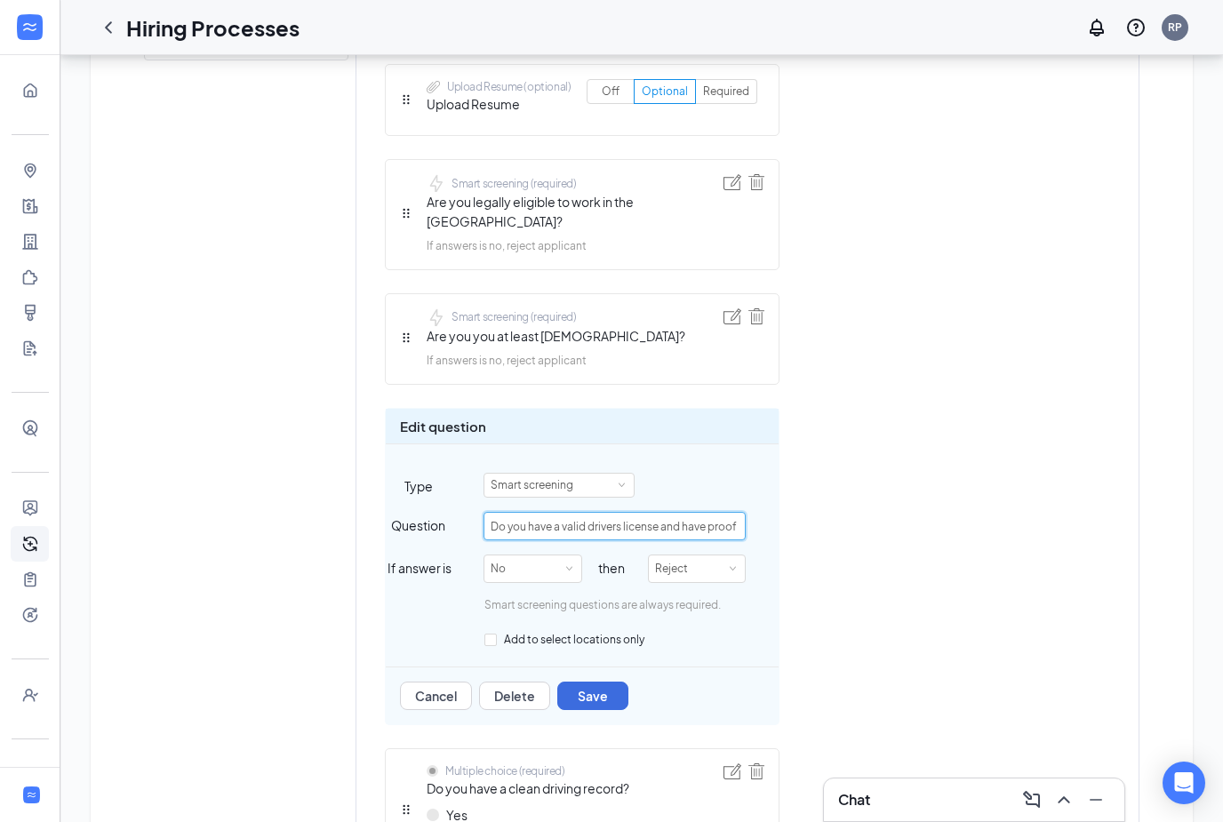
click at [706, 512] on input "Do you have a valid drivers license and have proof of insurance for the vehicle…" at bounding box center [615, 526] width 262 height 28
drag, startPoint x: 662, startPoint y: 509, endPoint x: 732, endPoint y: 507, distance: 69.4
click at [732, 513] on input "Do you have a valid drivers license and have proof of insurance for the vehicle…" at bounding box center [615, 527] width 262 height 28
type input "Do you have a valid drivers license?"
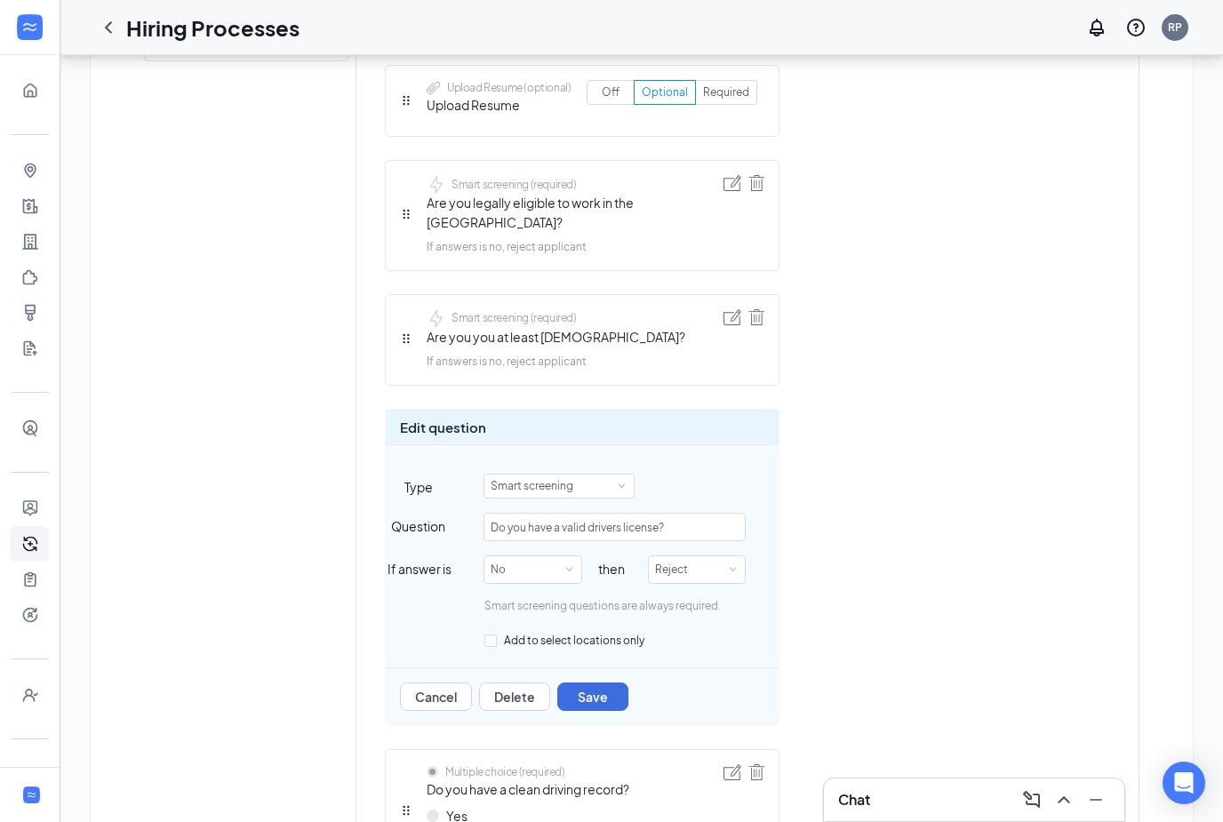
drag, startPoint x: 732, startPoint y: 507, endPoint x: 850, endPoint y: 605, distance: 154.0
click at [850, 605] on div "Short answer (required) First name Short answer (required) Last name Telephone …" at bounding box center [696, 585] width 622 height 1730
drag, startPoint x: 850, startPoint y: 605, endPoint x: 597, endPoint y: 673, distance: 261.4
click at [597, 683] on button "Save" at bounding box center [592, 697] width 71 height 28
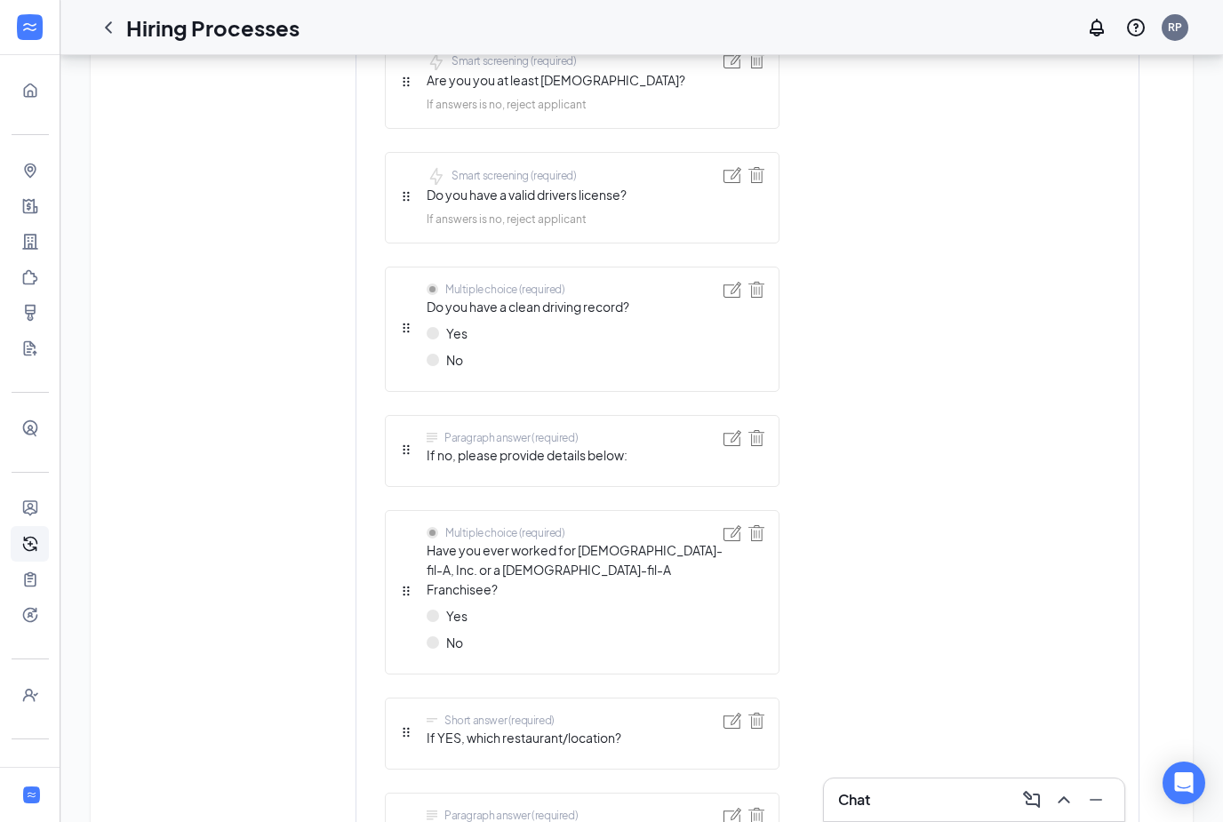
scroll to position [1258, 0]
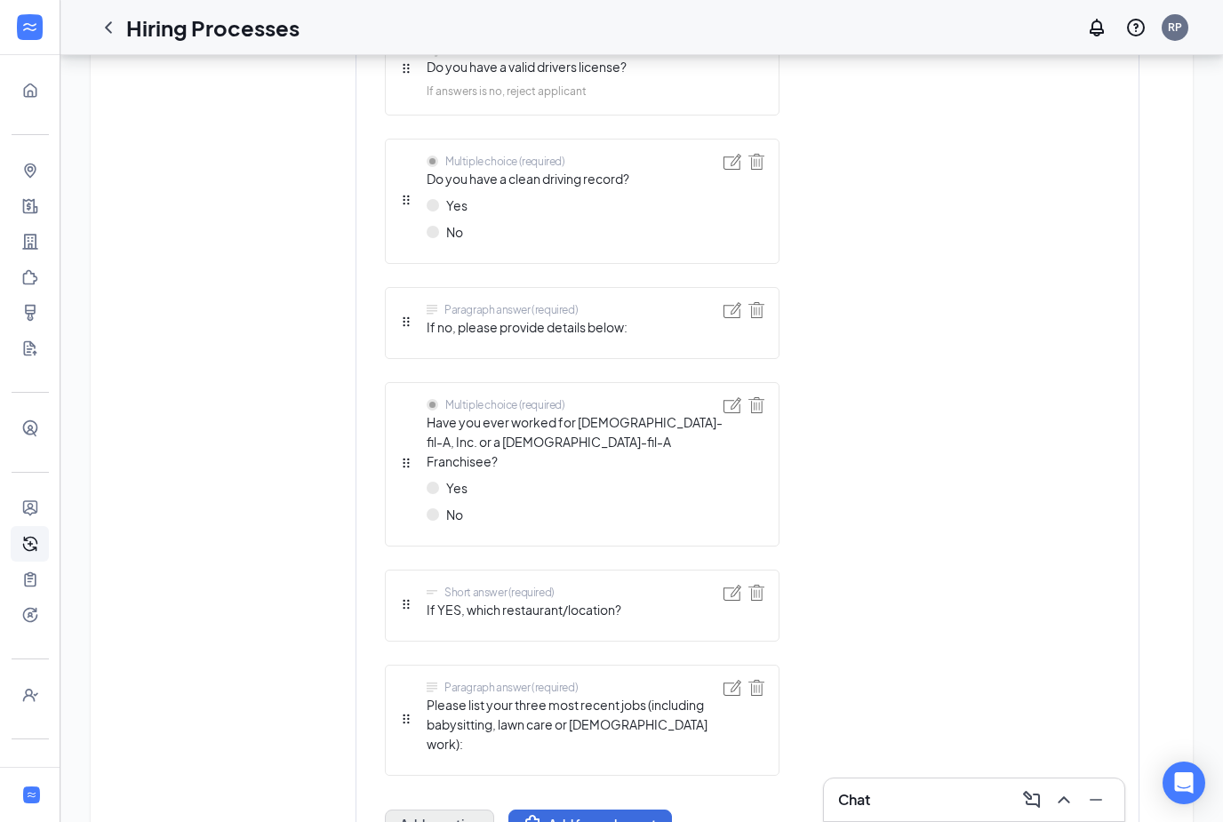
click at [418, 810] on button "Add question" at bounding box center [439, 824] width 109 height 28
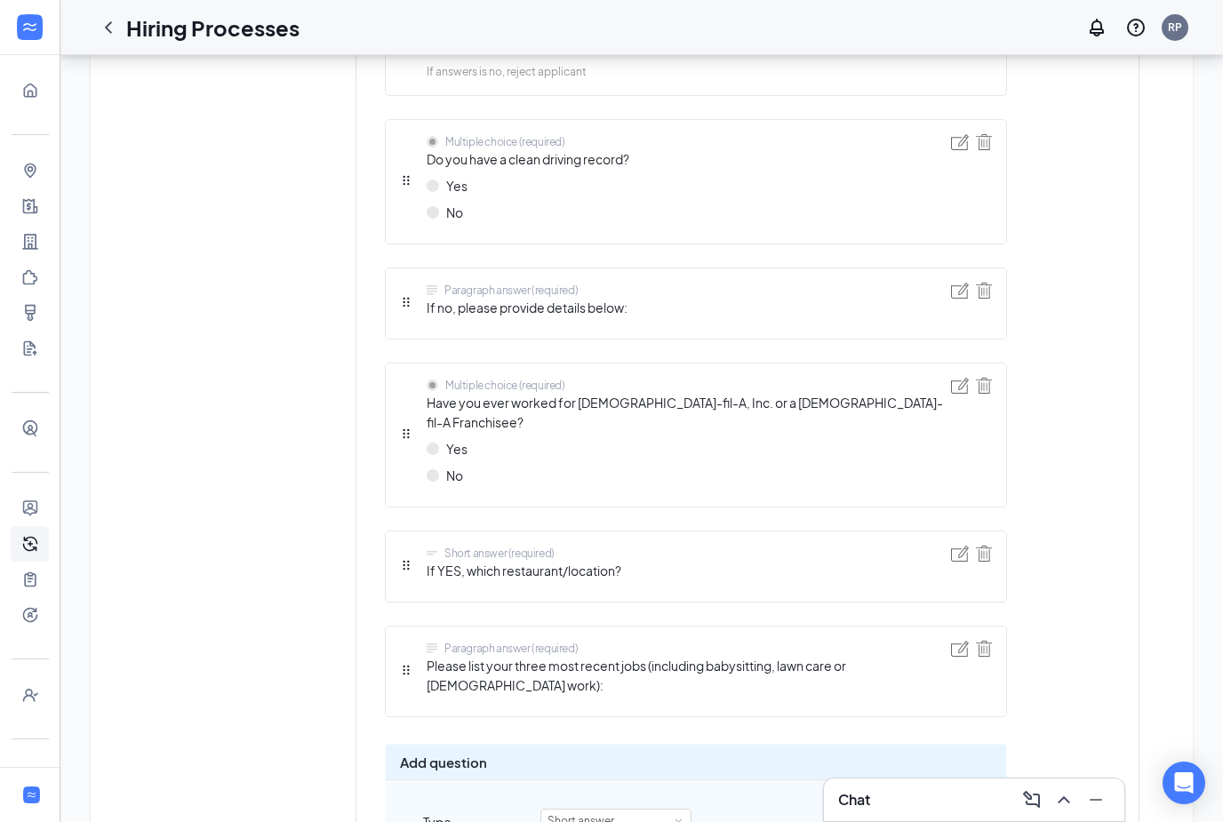
scroll to position [1518, 0]
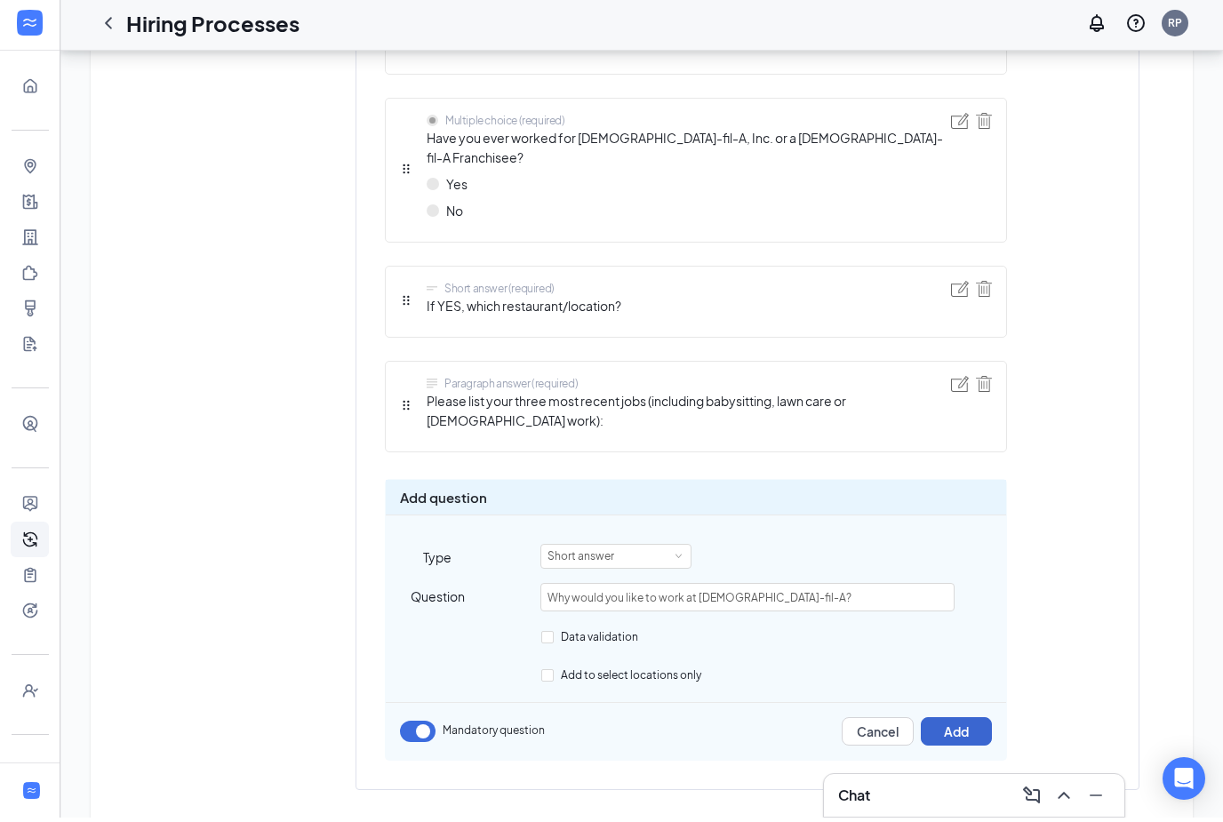
type input "Why would you like to work at Chick-fil-A?"
click at [957, 722] on button "Add" at bounding box center [956, 736] width 71 height 28
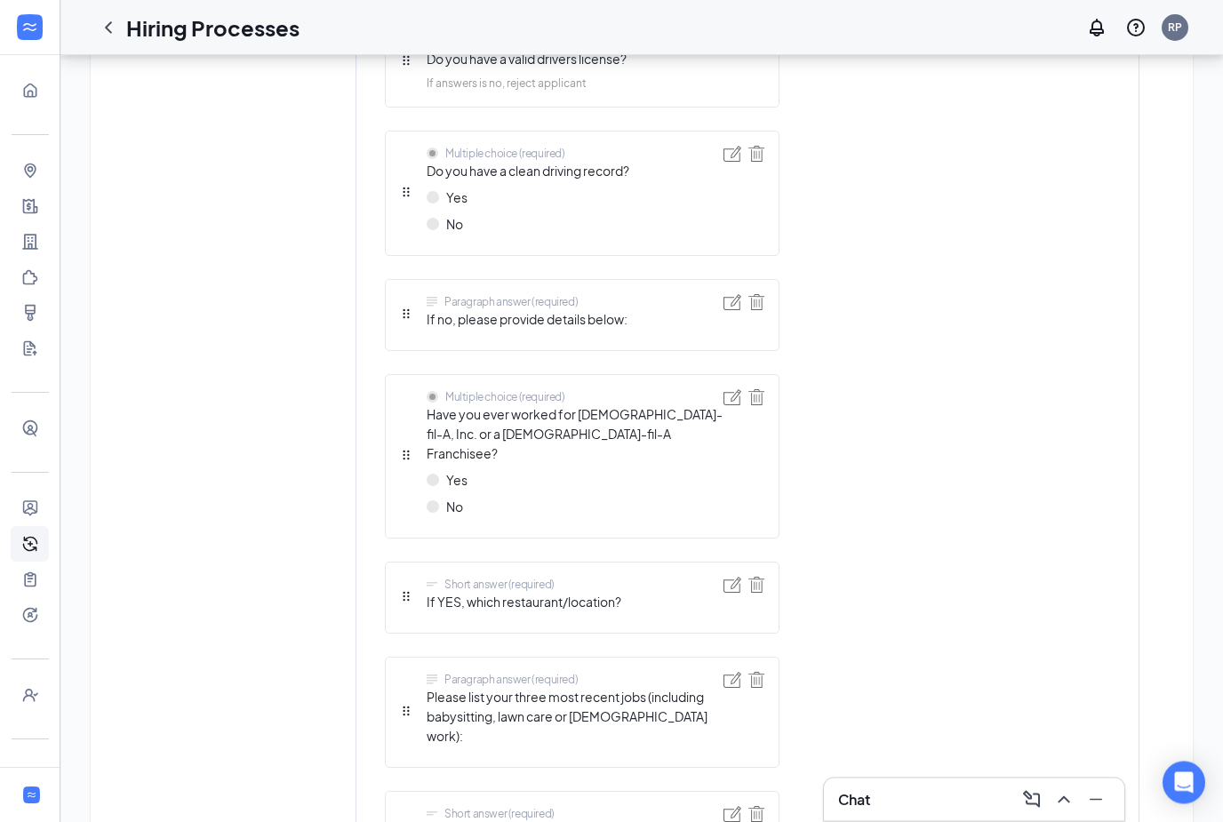
scroll to position [1353, 0]
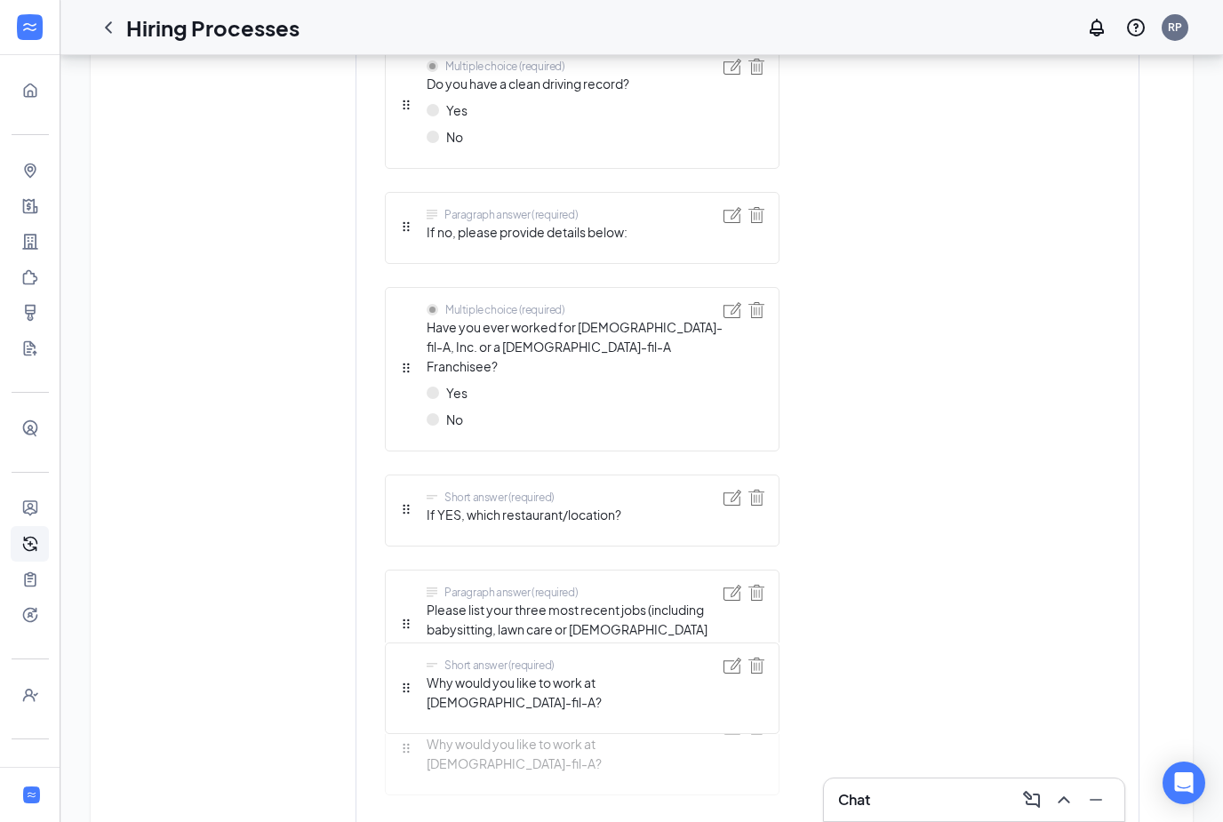
drag, startPoint x: 404, startPoint y: 681, endPoint x: 406, endPoint y: 700, distance: 18.8
click at [406, 700] on div "Short answer (required) First name Short answer (required) Last name Telephone …" at bounding box center [582, 49] width 395 height 1619
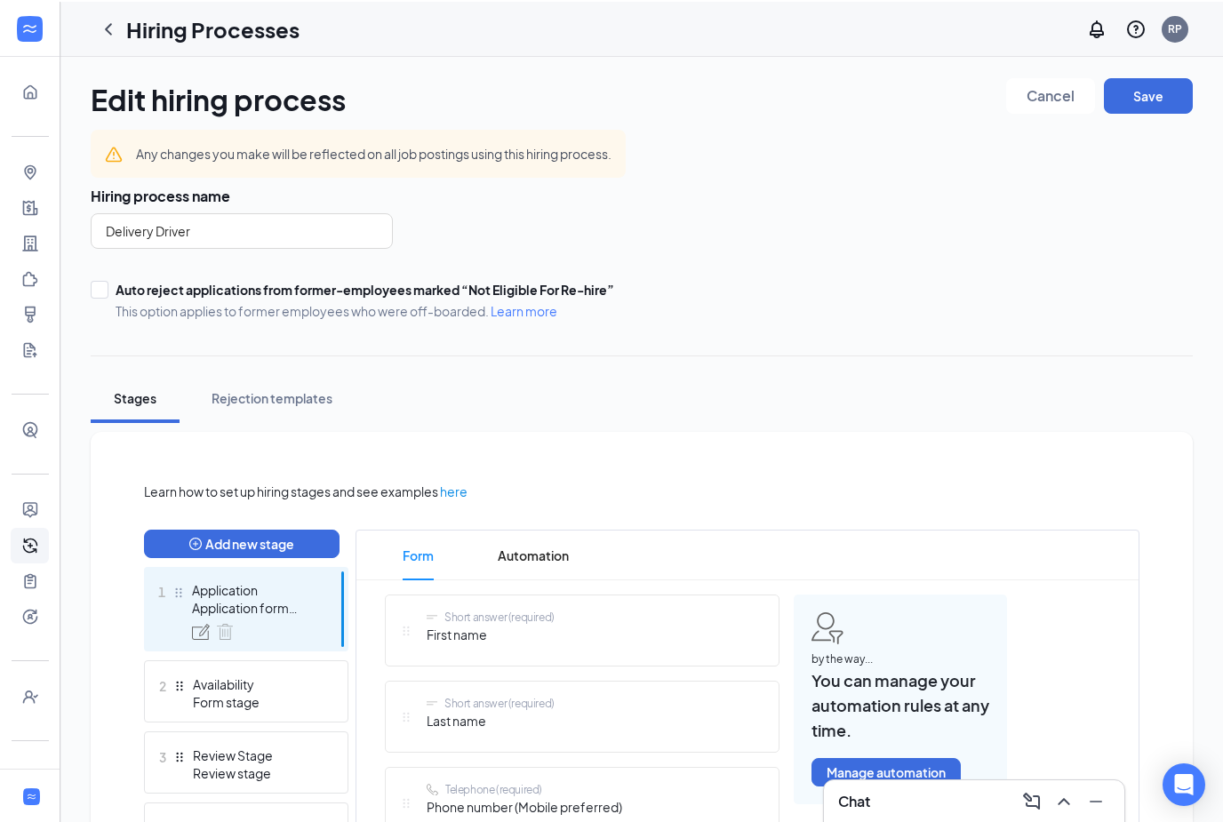
scroll to position [236, 0]
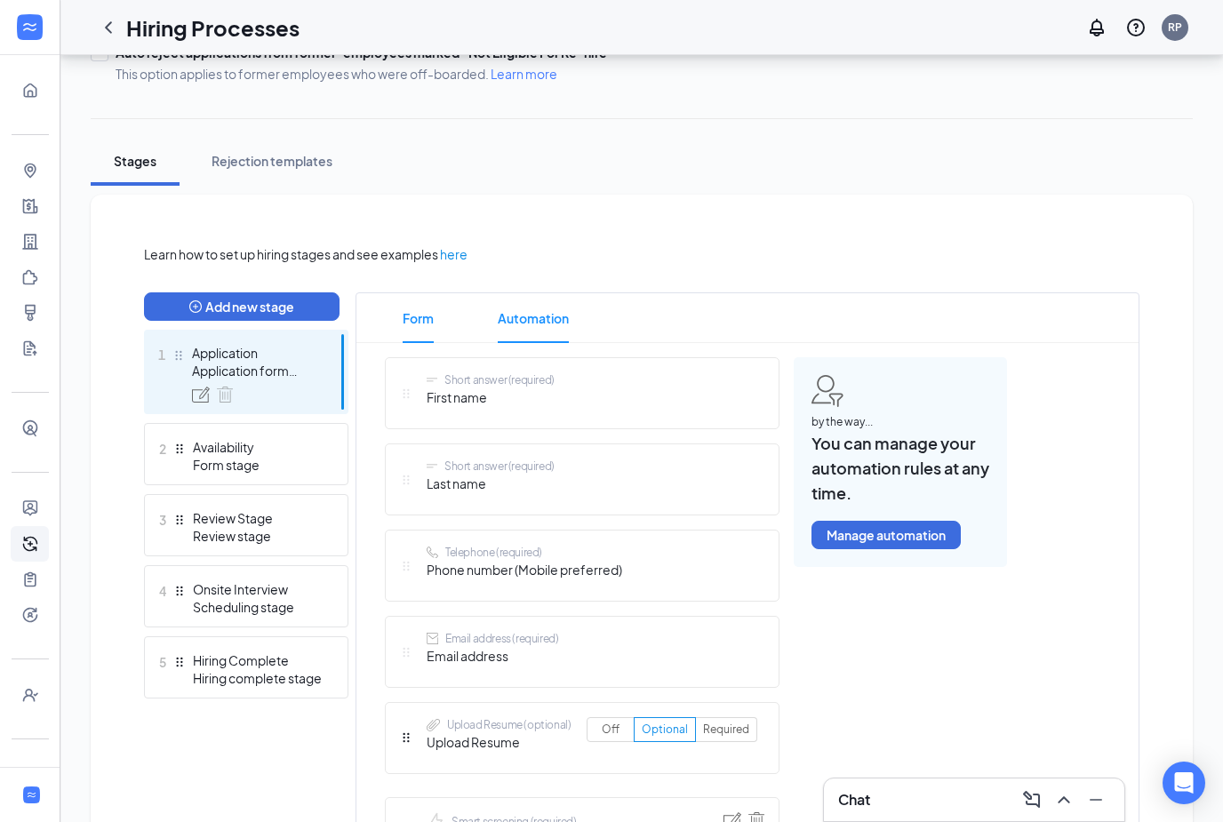
drag, startPoint x: 558, startPoint y: 314, endPoint x: 558, endPoint y: 287, distance: 26.7
click at [558, 314] on span "Automation" at bounding box center [533, 318] width 71 height 50
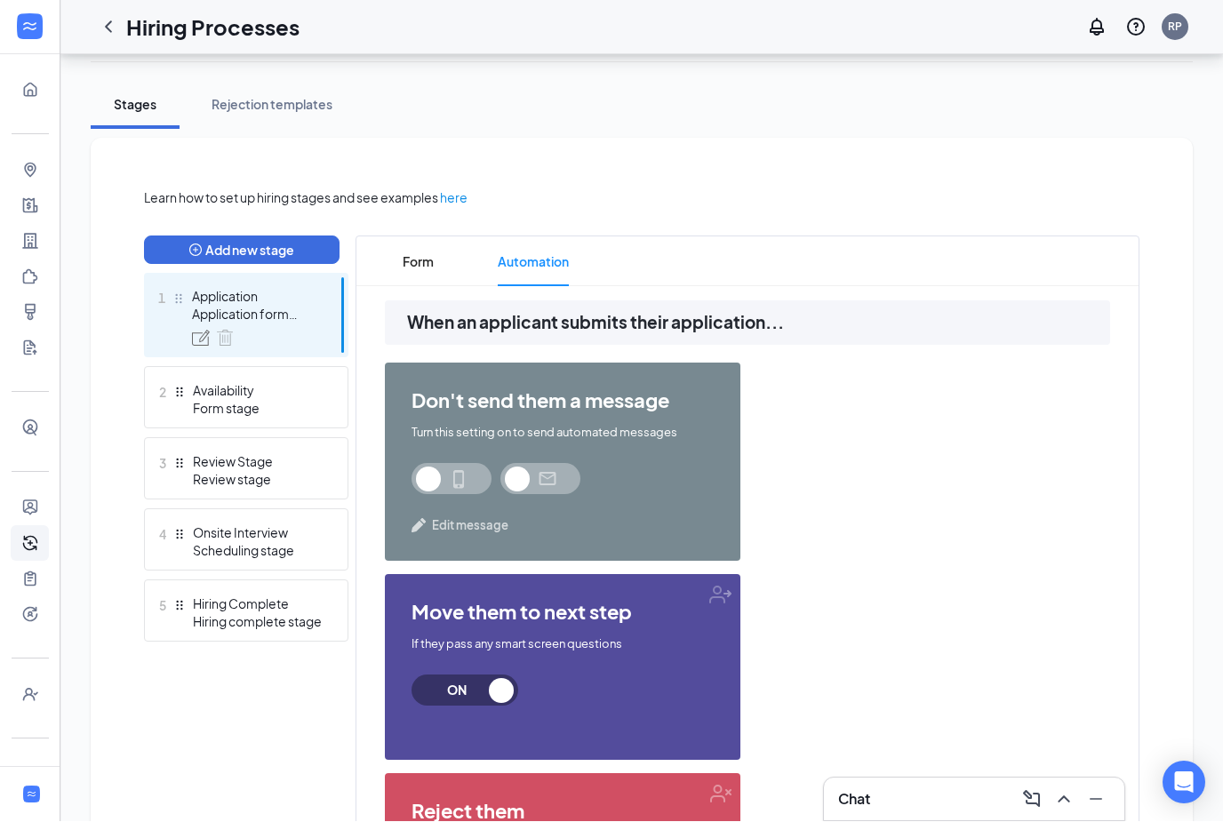
scroll to position [486, 0]
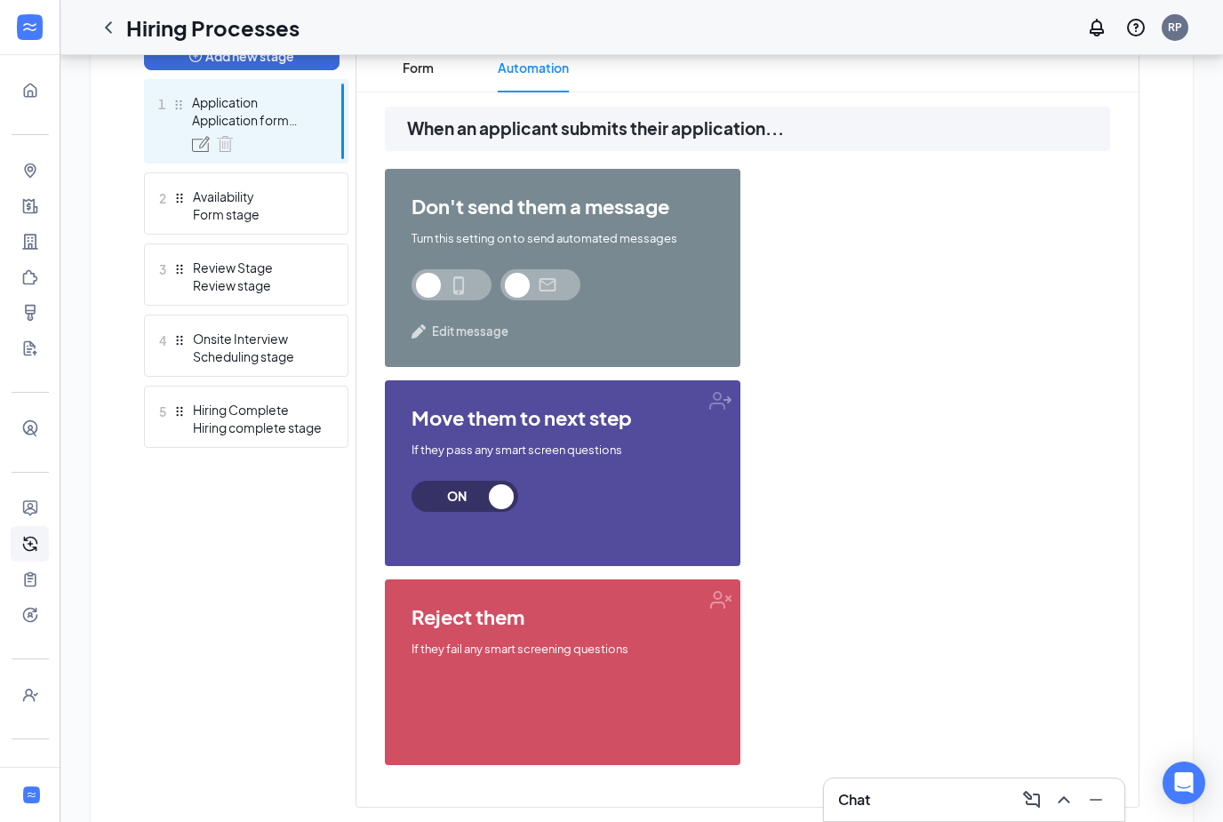
click at [447, 284] on span at bounding box center [452, 284] width 80 height 31
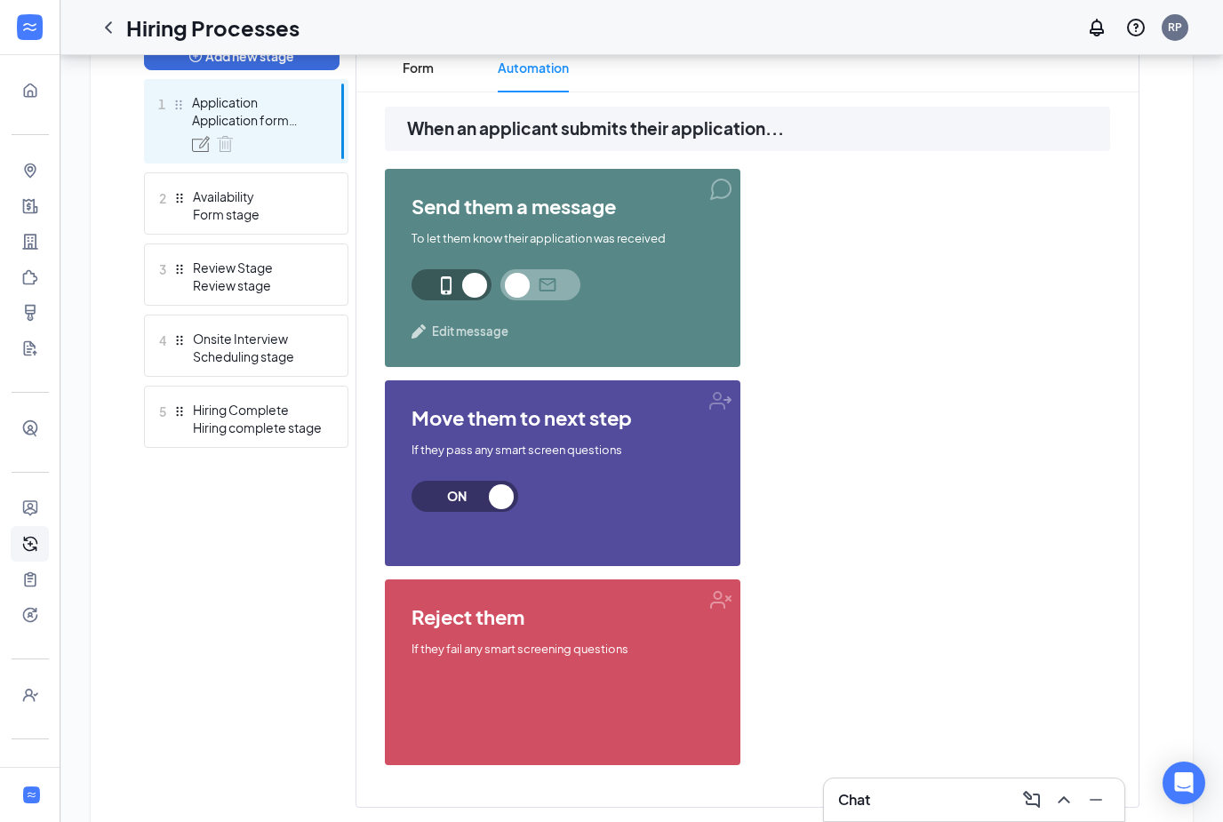
click at [534, 295] on span at bounding box center [540, 284] width 80 height 31
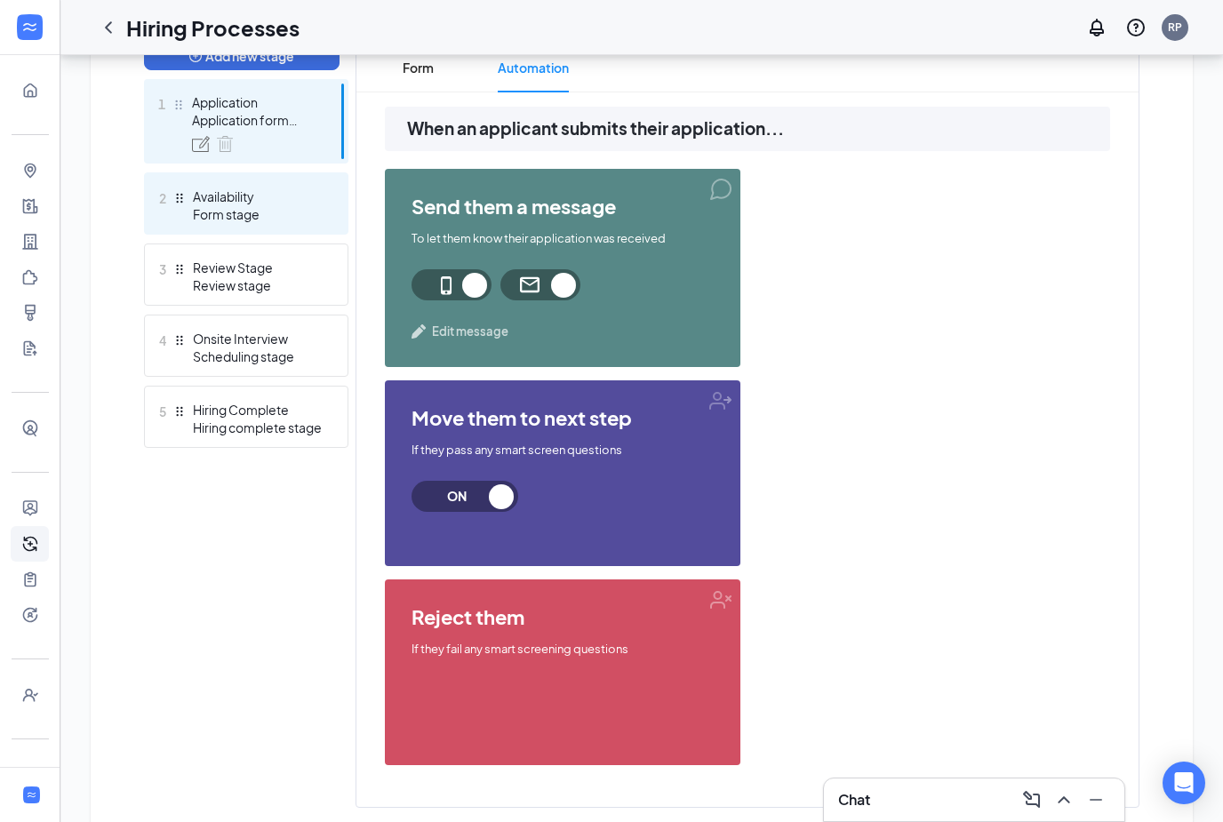
click at [296, 218] on div "Form stage" at bounding box center [258, 214] width 130 height 18
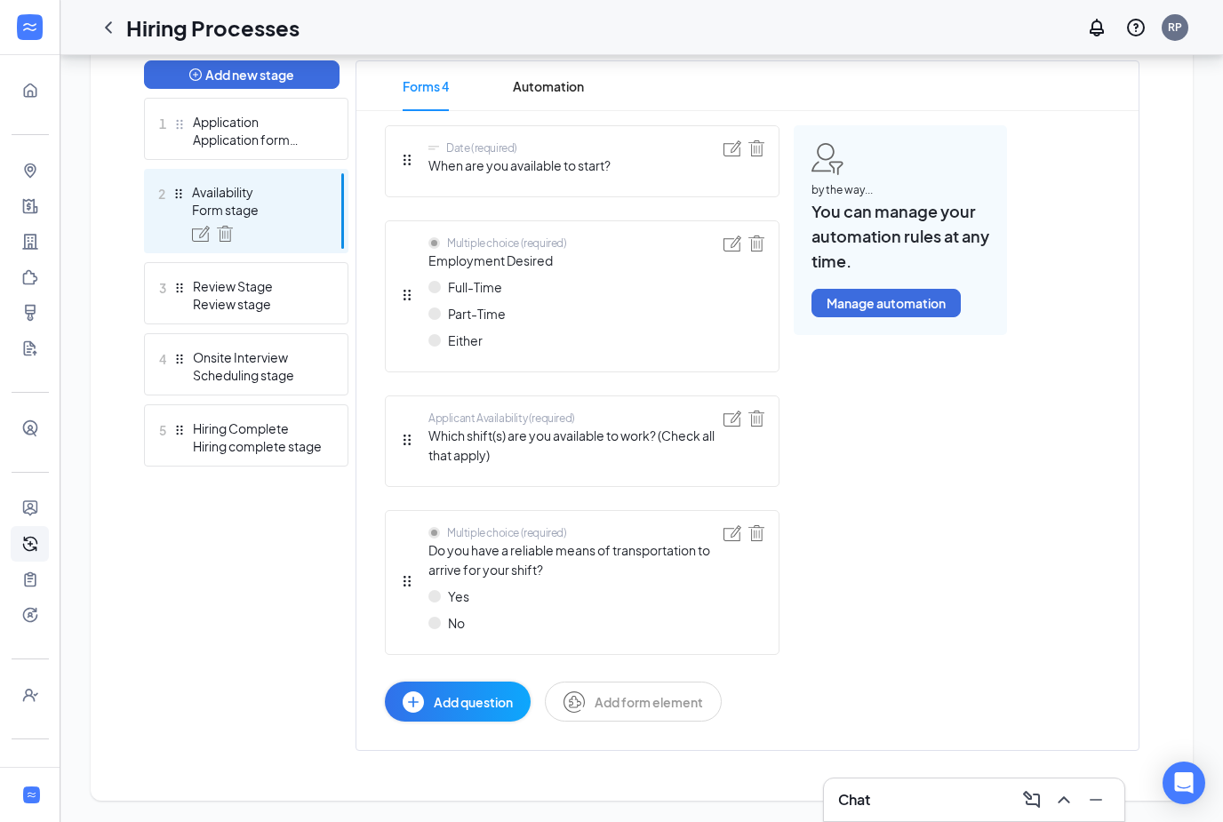
scroll to position [415, 0]
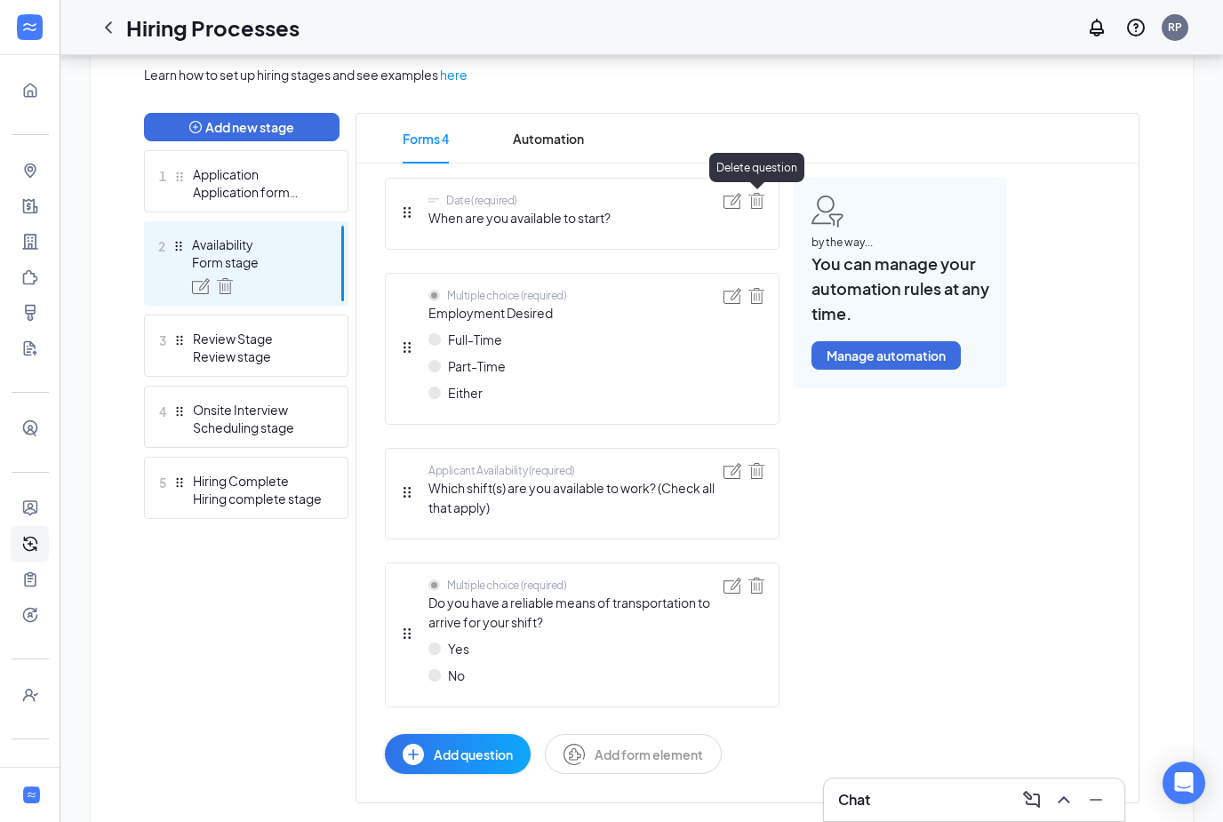
click at [755, 201] on img at bounding box center [757, 201] width 16 height 16
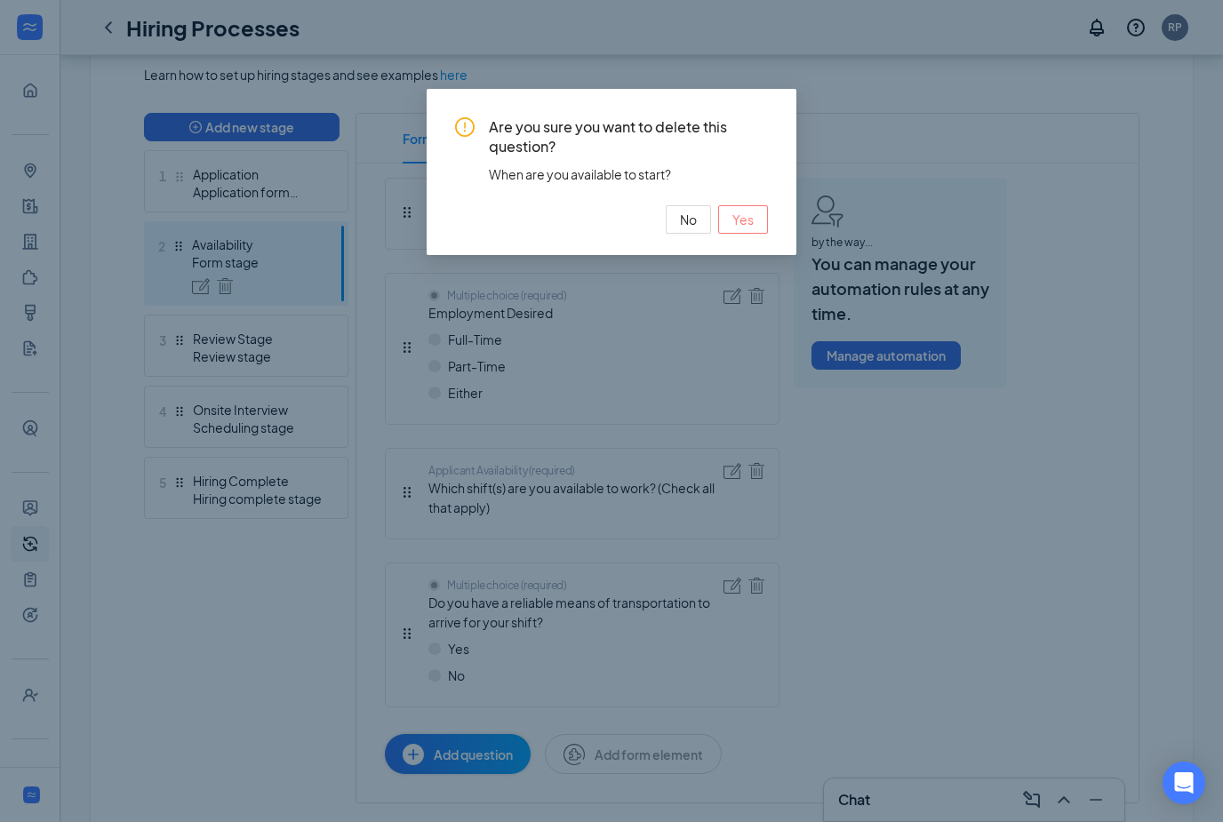
click at [749, 222] on span "Yes" at bounding box center [743, 220] width 21 height 20
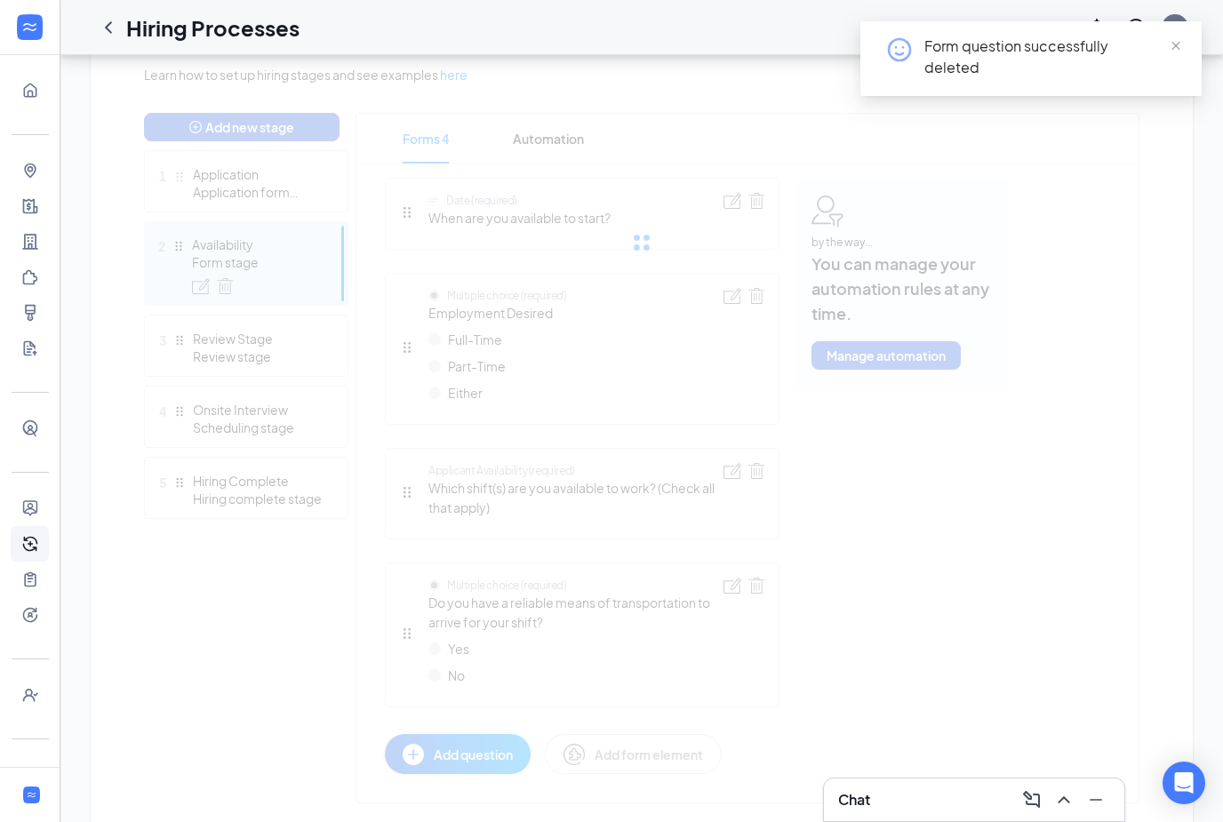
scroll to position [372, 0]
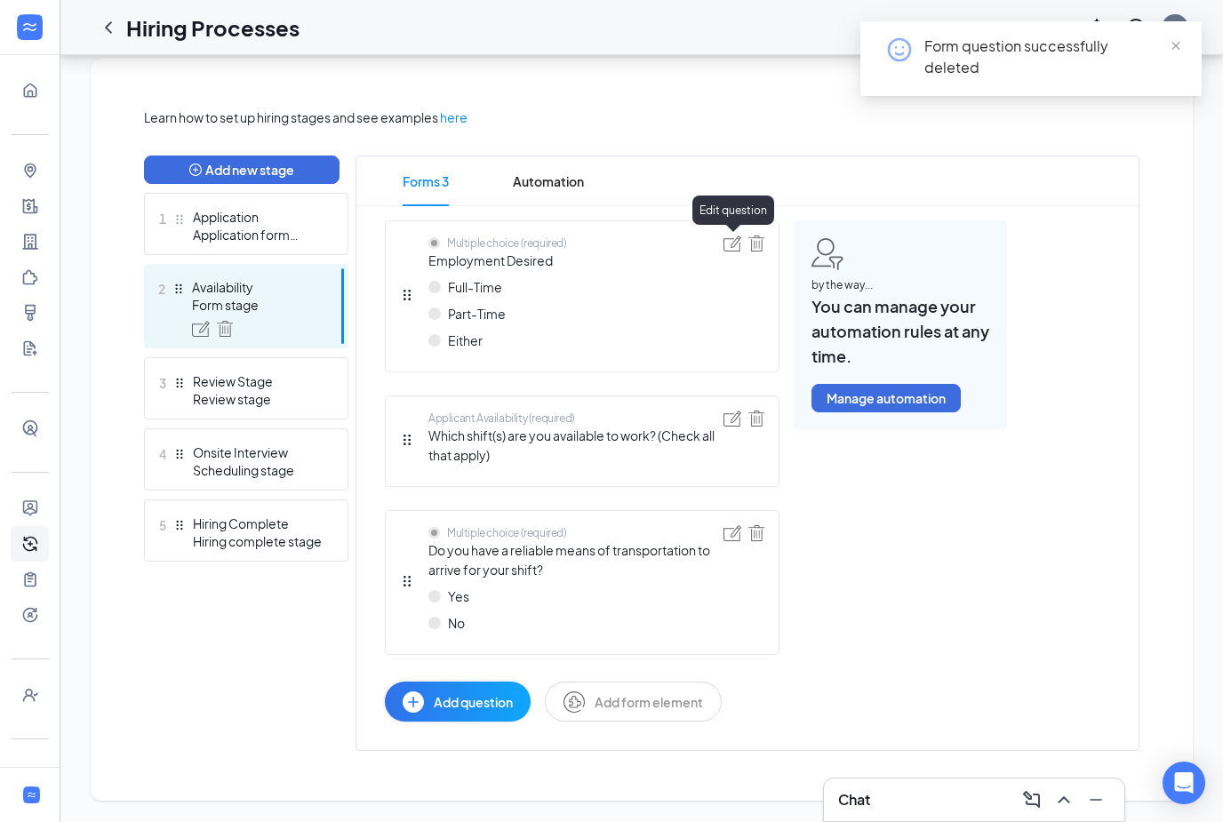
click at [730, 249] on img at bounding box center [733, 244] width 18 height 16
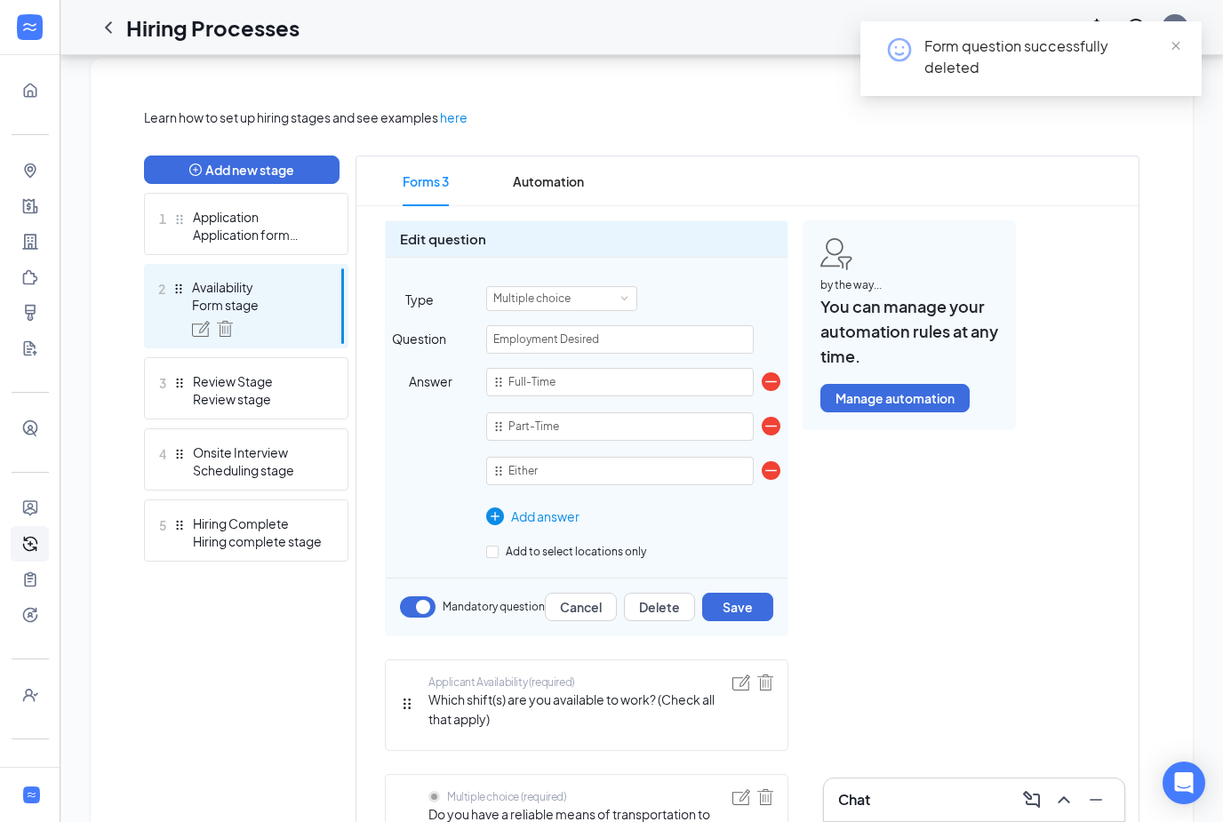
click at [773, 474] on img at bounding box center [771, 470] width 19 height 19
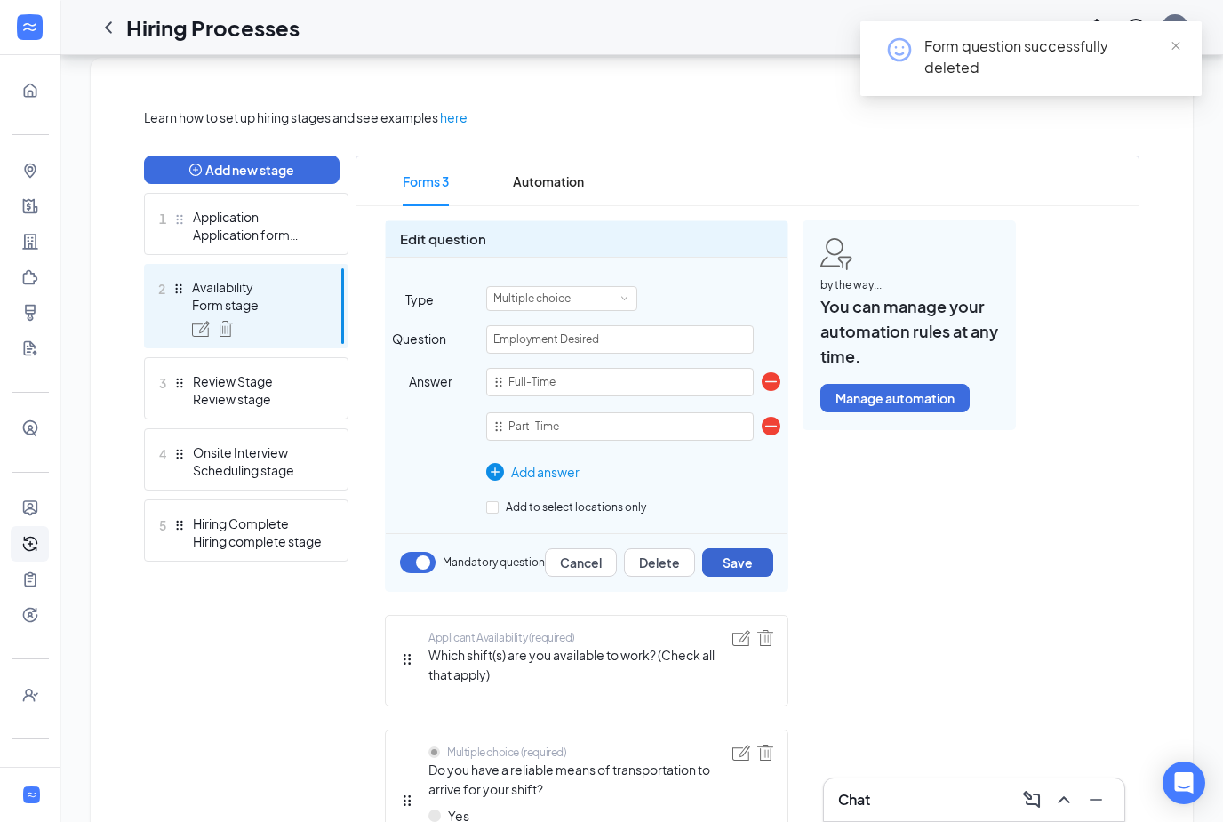
click at [756, 564] on button "Save" at bounding box center [737, 562] width 71 height 28
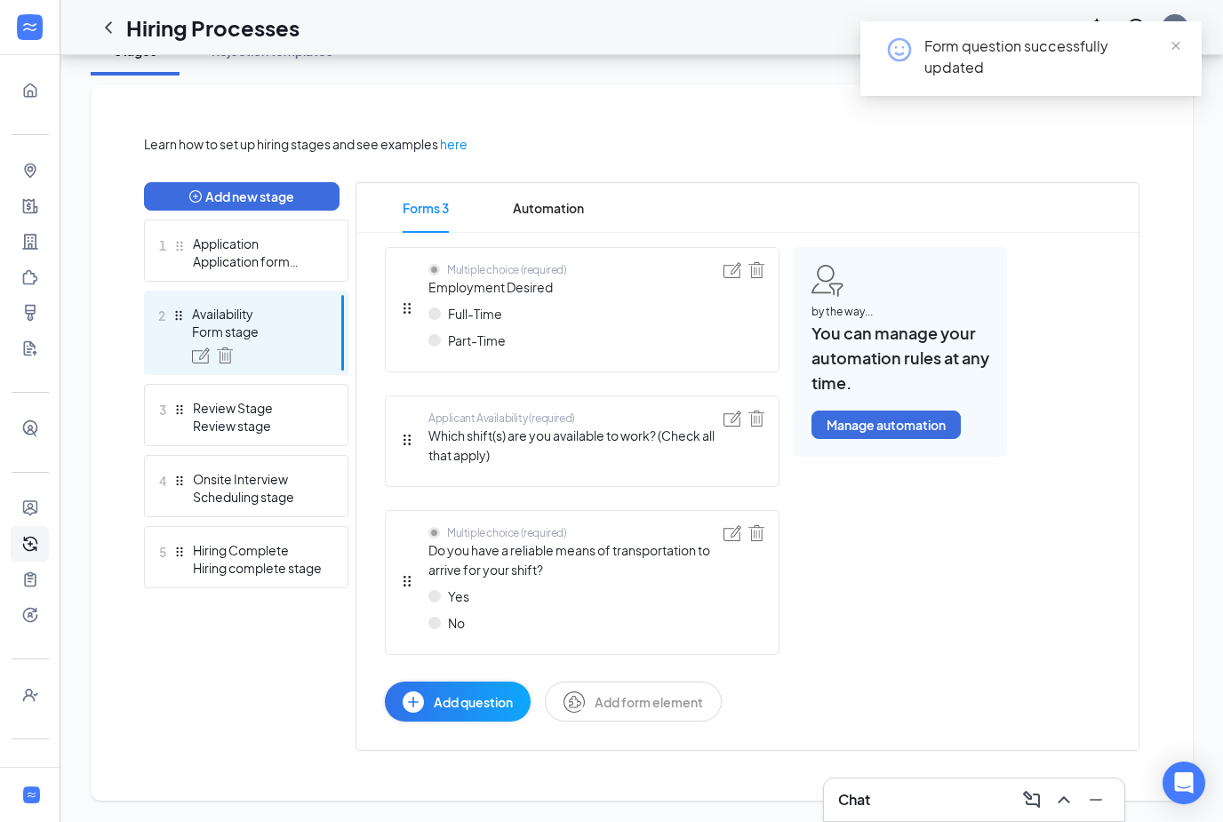
scroll to position [346, 0]
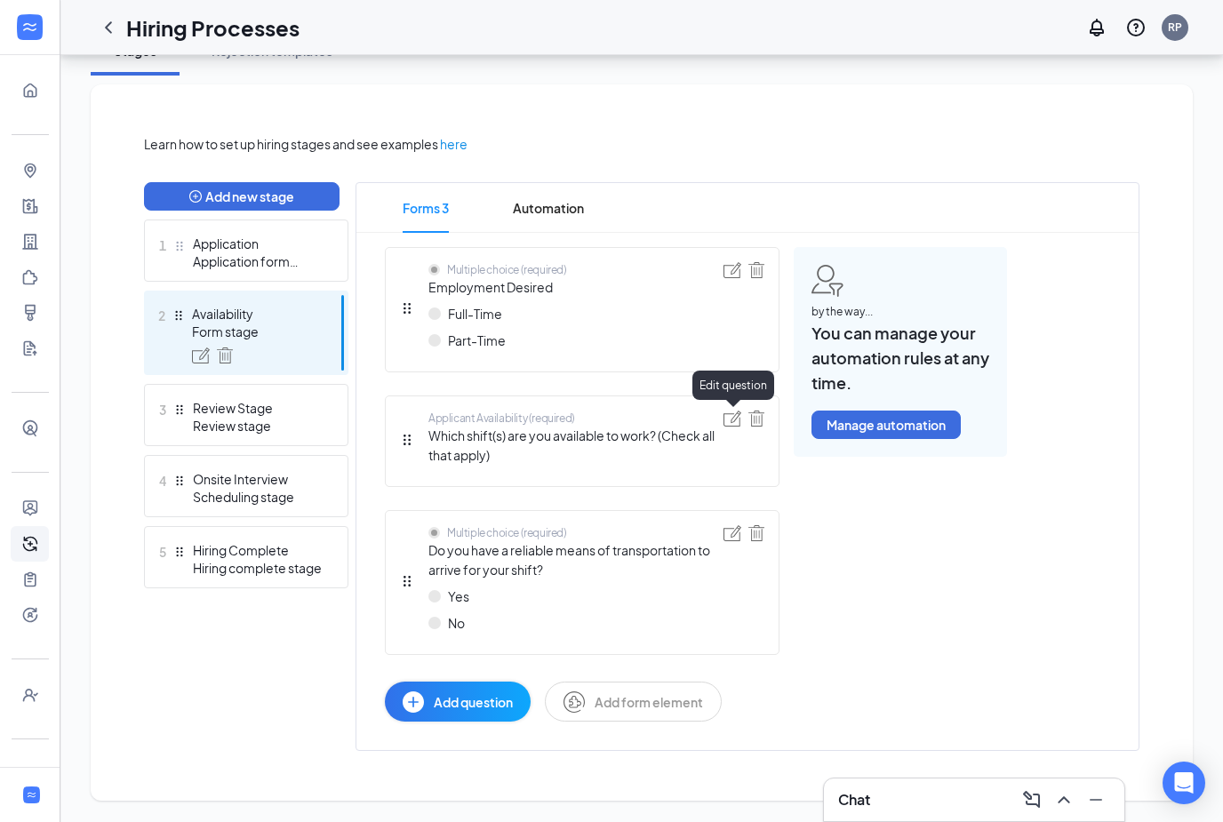
click at [728, 424] on img at bounding box center [733, 419] width 18 height 16
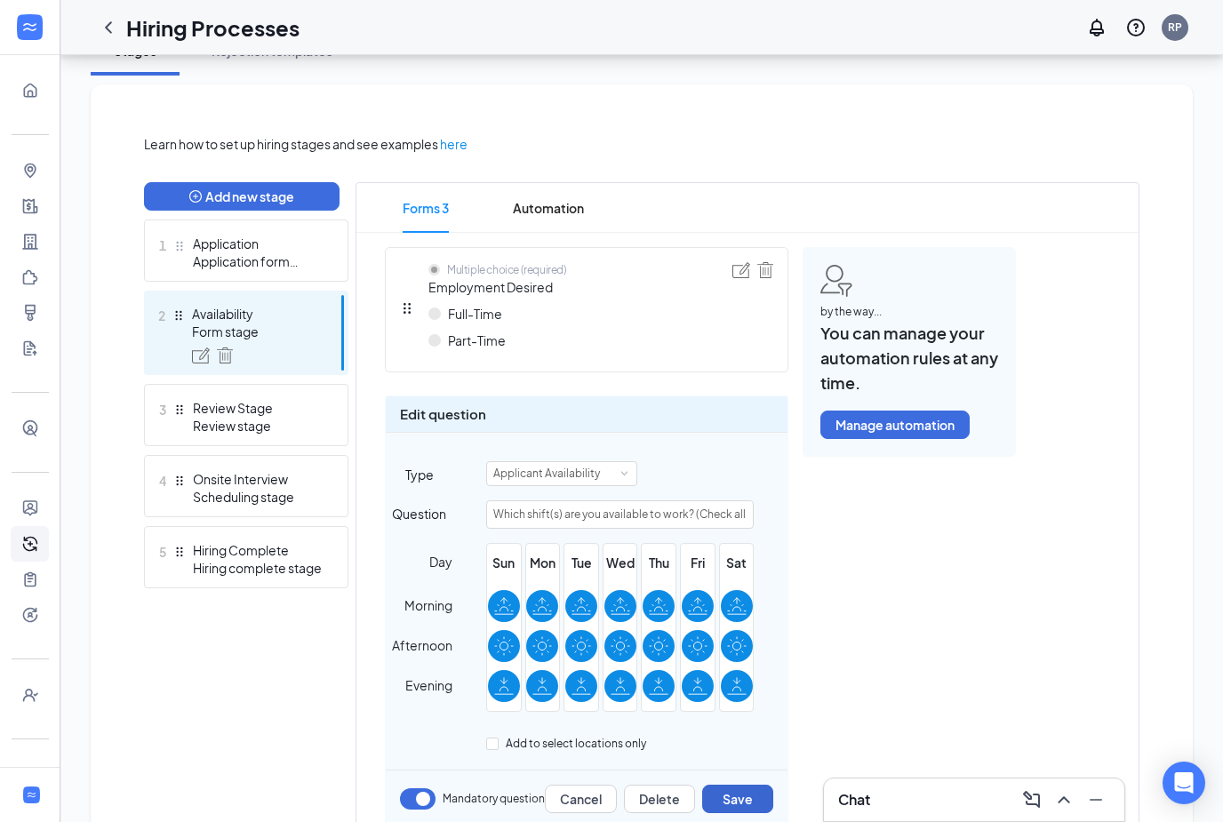
click at [745, 799] on button "Save" at bounding box center [737, 799] width 71 height 28
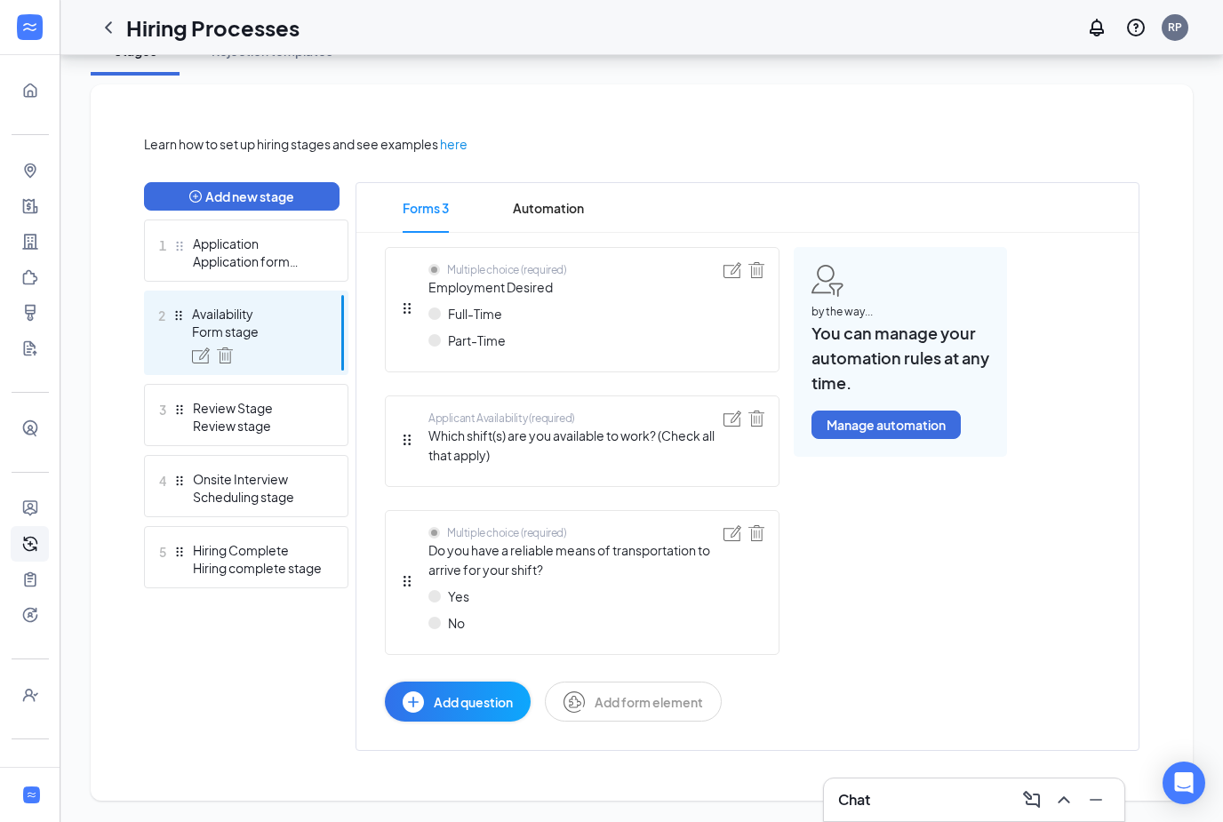
click at [453, 694] on span "Add question" at bounding box center [473, 703] width 79 height 20
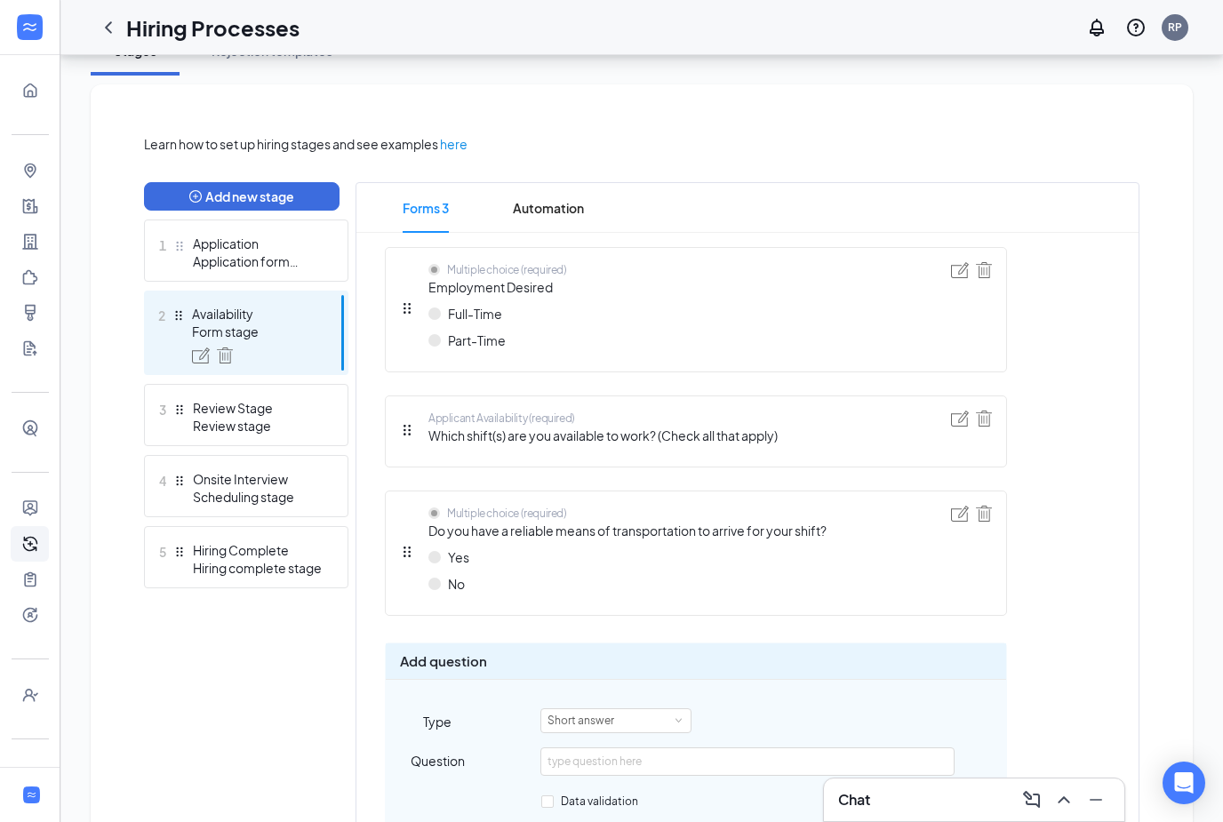
scroll to position [547, 0]
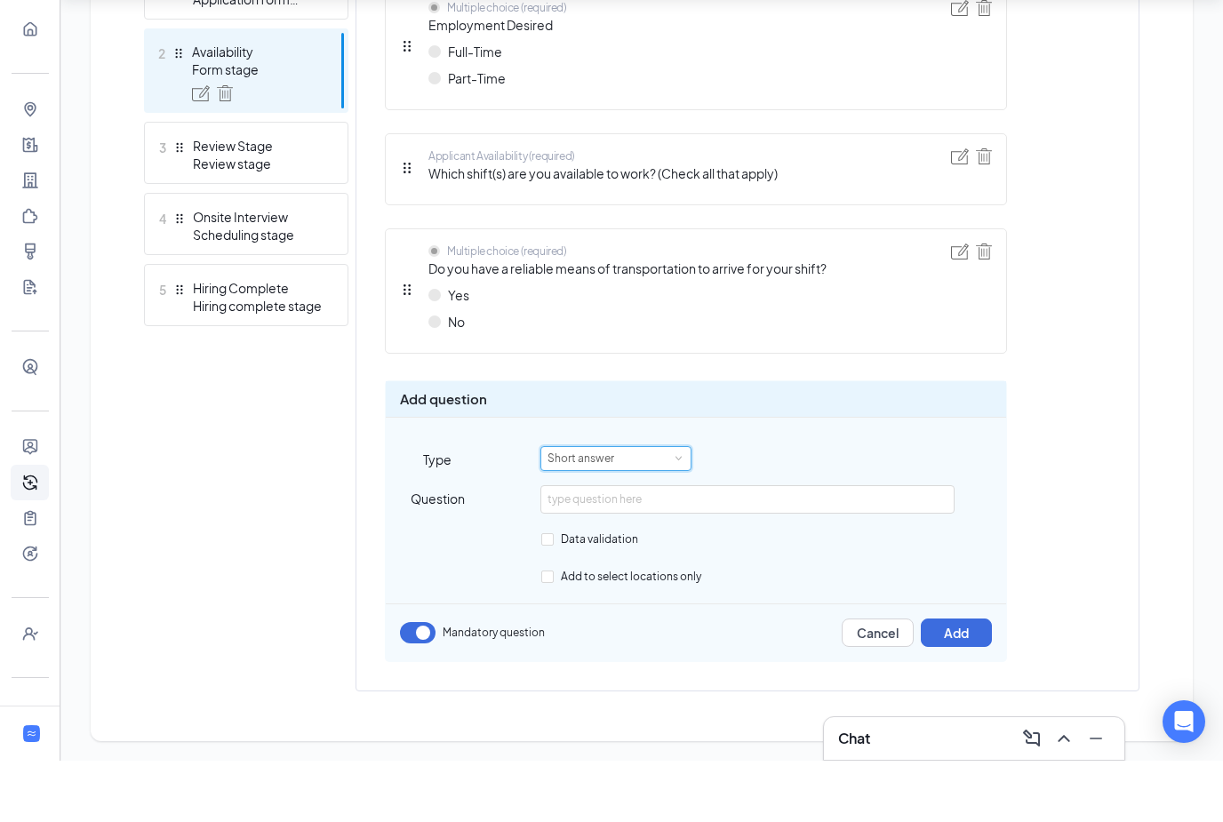
click at [640, 508] on div "Short answer" at bounding box center [616, 519] width 137 height 23
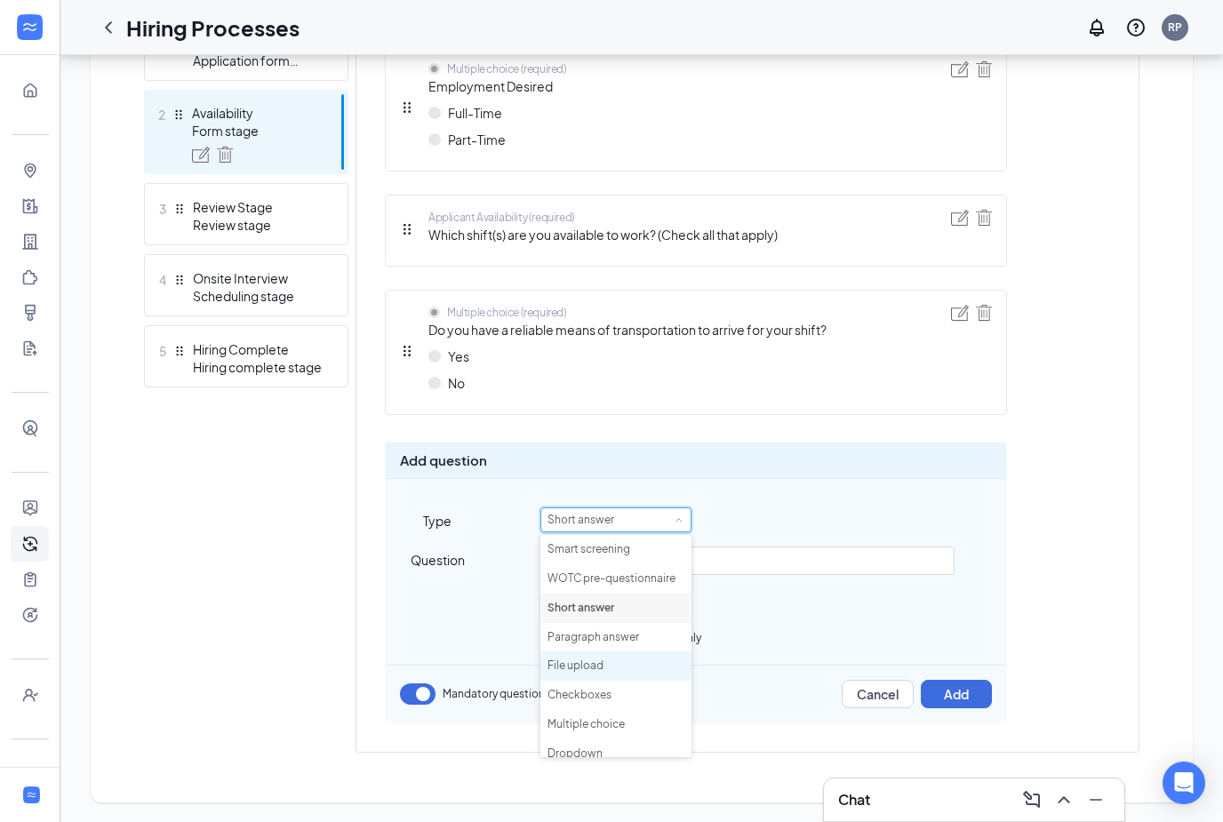
scroll to position [38, 0]
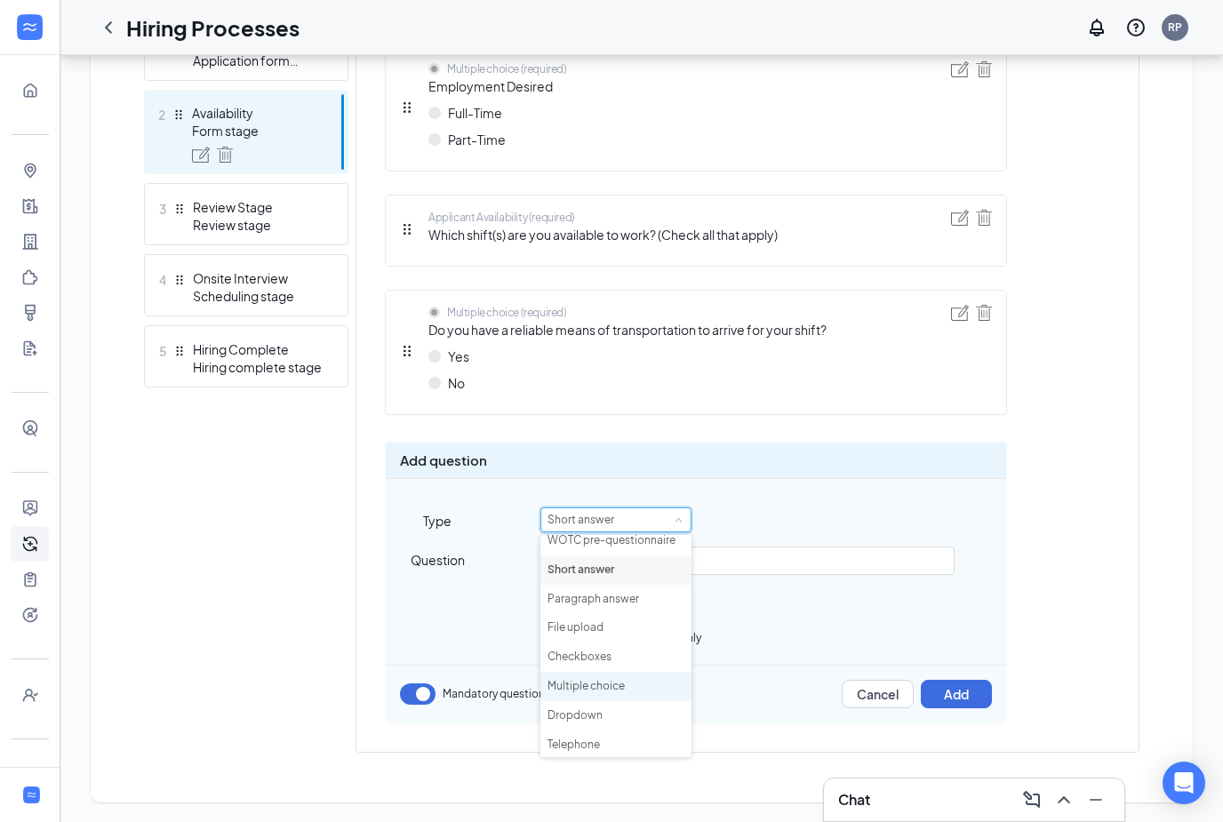
click at [637, 685] on li "Multiple choice" at bounding box center [615, 686] width 151 height 29
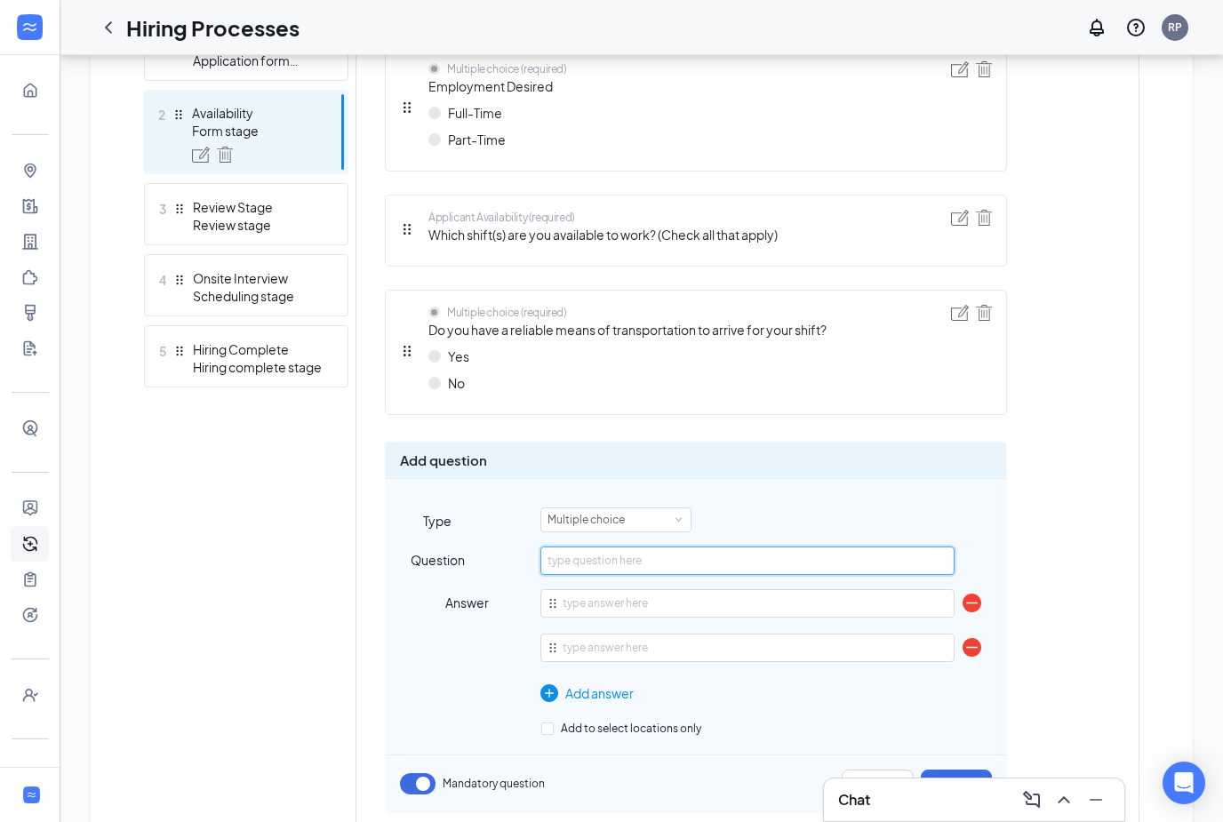
click at [621, 552] on input "text" at bounding box center [746, 561] width 413 height 28
type input "How many hours would you like to work each week?"
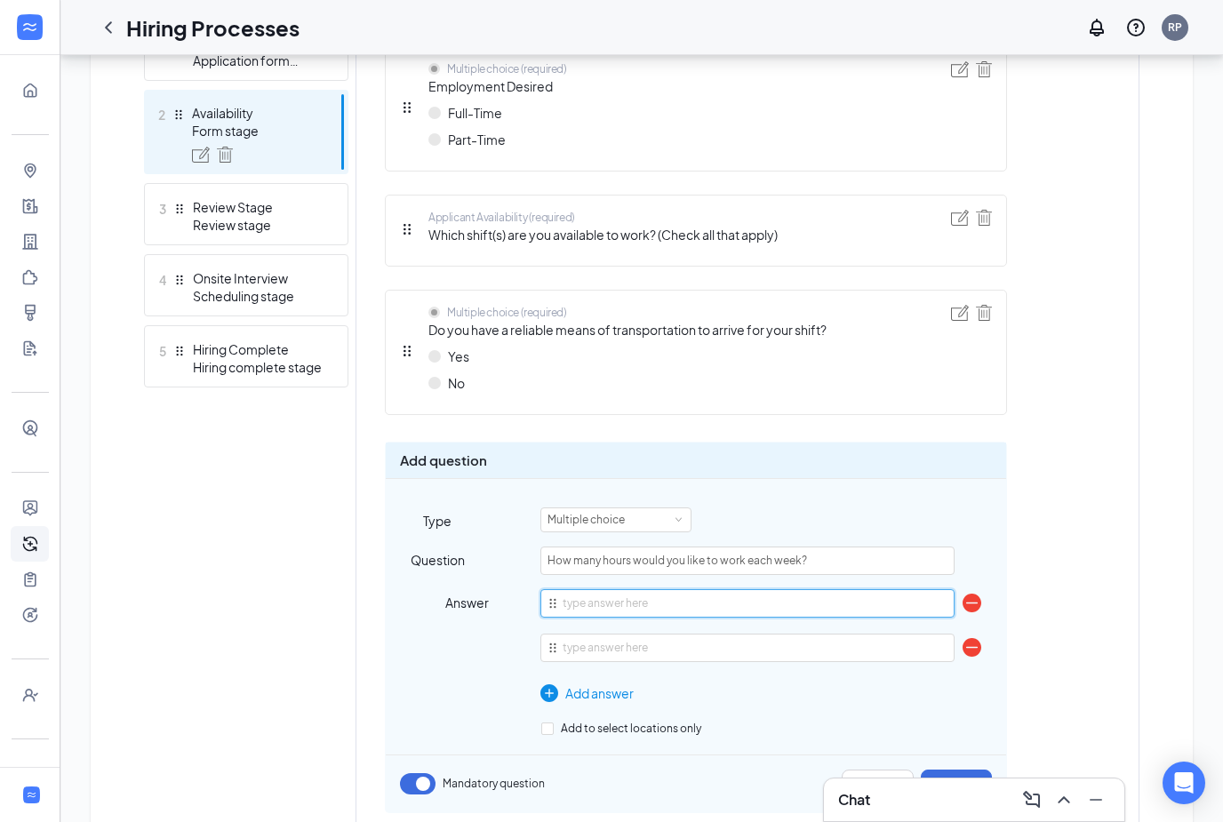
click at [654, 589] on input "text" at bounding box center [746, 603] width 413 height 28
type input "L"
type input "10 or less"
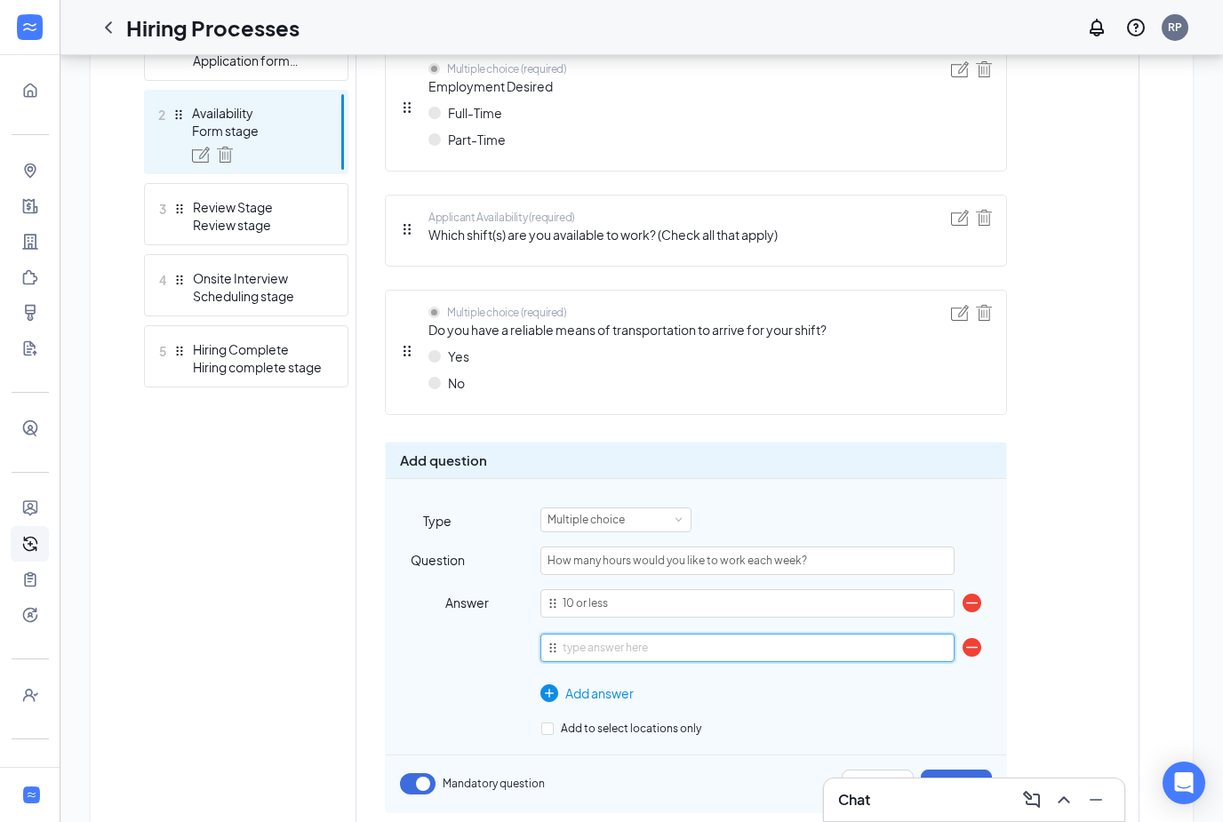
click at [796, 637] on input "text" at bounding box center [746, 648] width 413 height 28
type input "10"
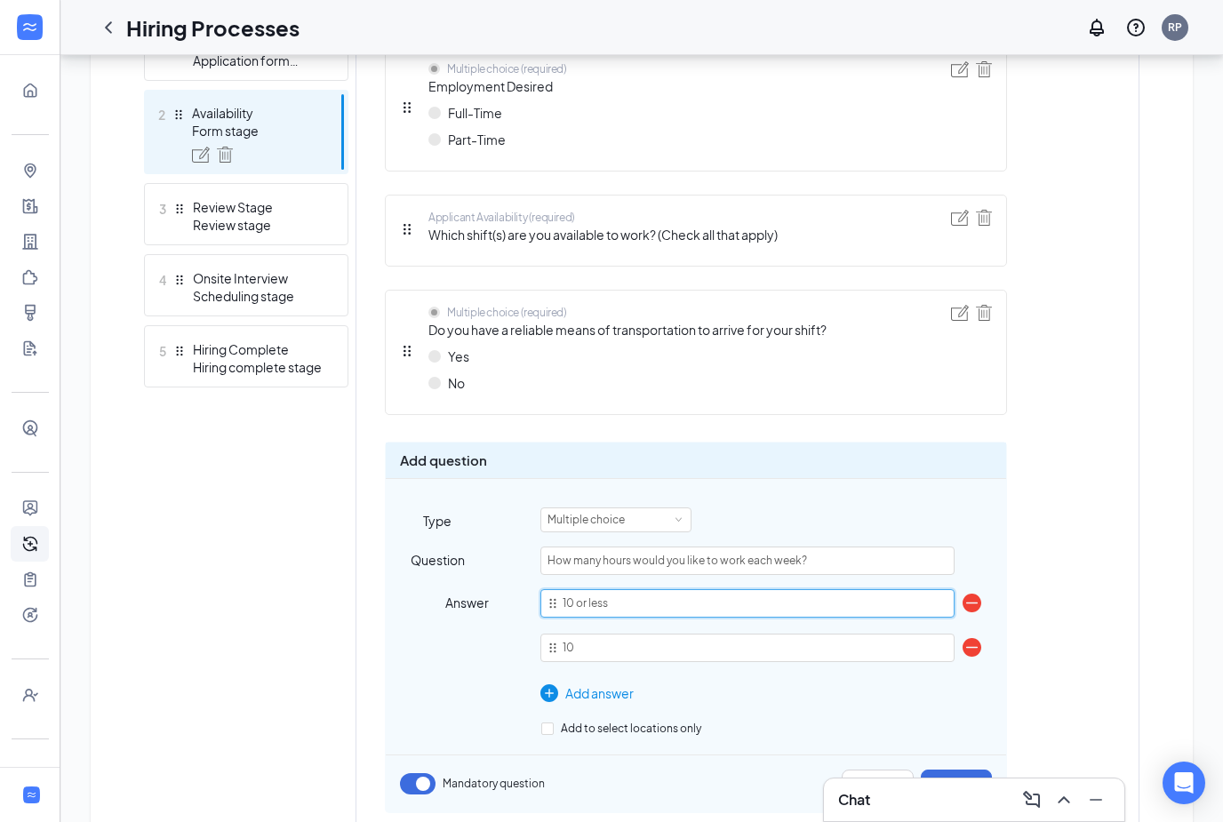
click at [653, 594] on input "10 or less" at bounding box center [746, 603] width 413 height 28
type input "less than 10"
click at [652, 664] on li "10" at bounding box center [746, 652] width 413 height 36
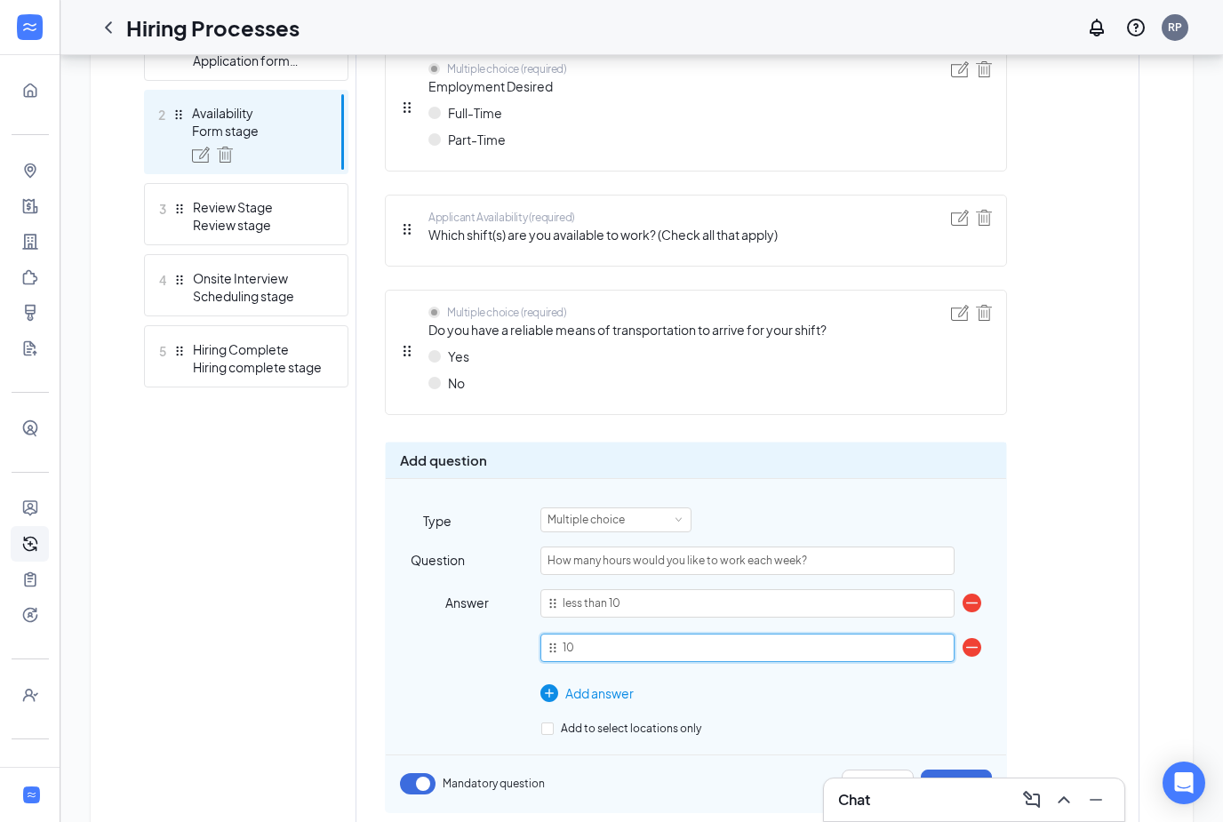
click at [646, 655] on input "10" at bounding box center [746, 648] width 413 height 28
type input "10 to 20"
click at [602, 693] on div "Add answer" at bounding box center [746, 694] width 413 height 20
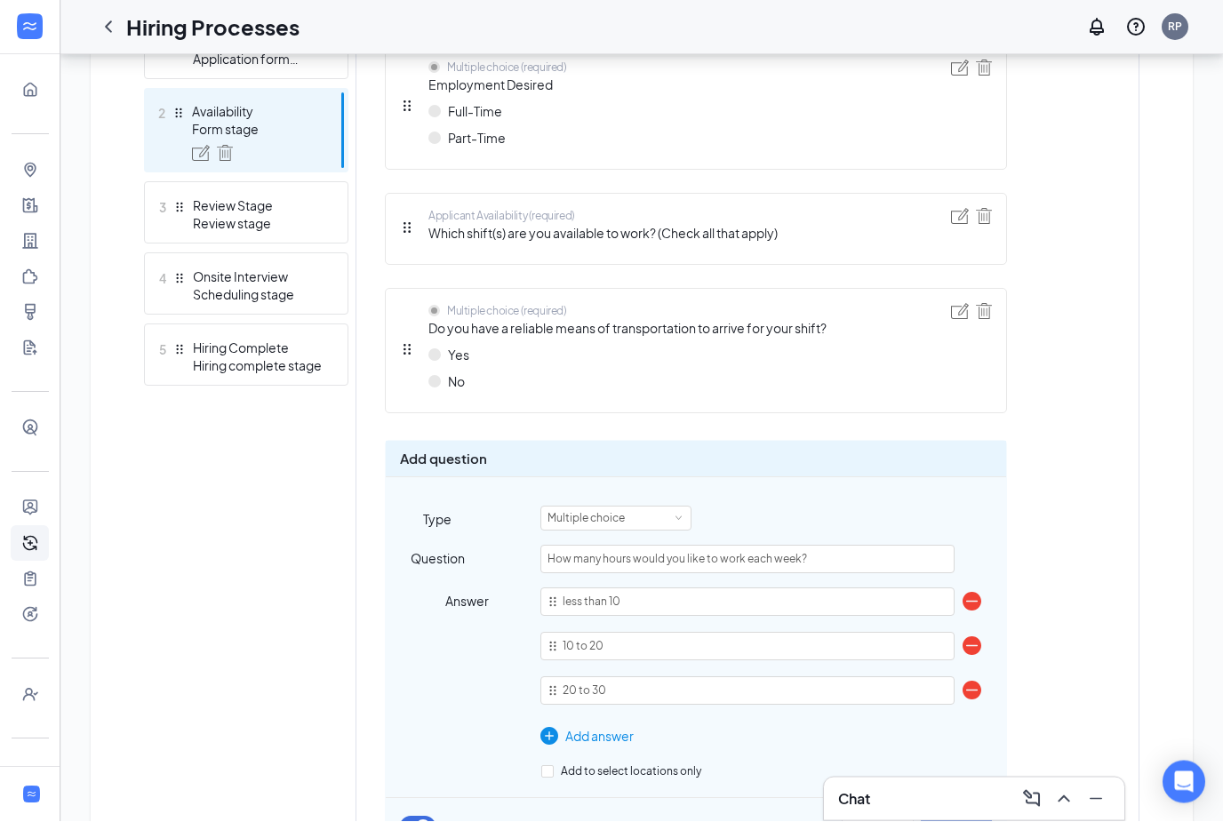
type input "20 to 30"
click at [596, 737] on div "Add answer" at bounding box center [746, 738] width 413 height 20
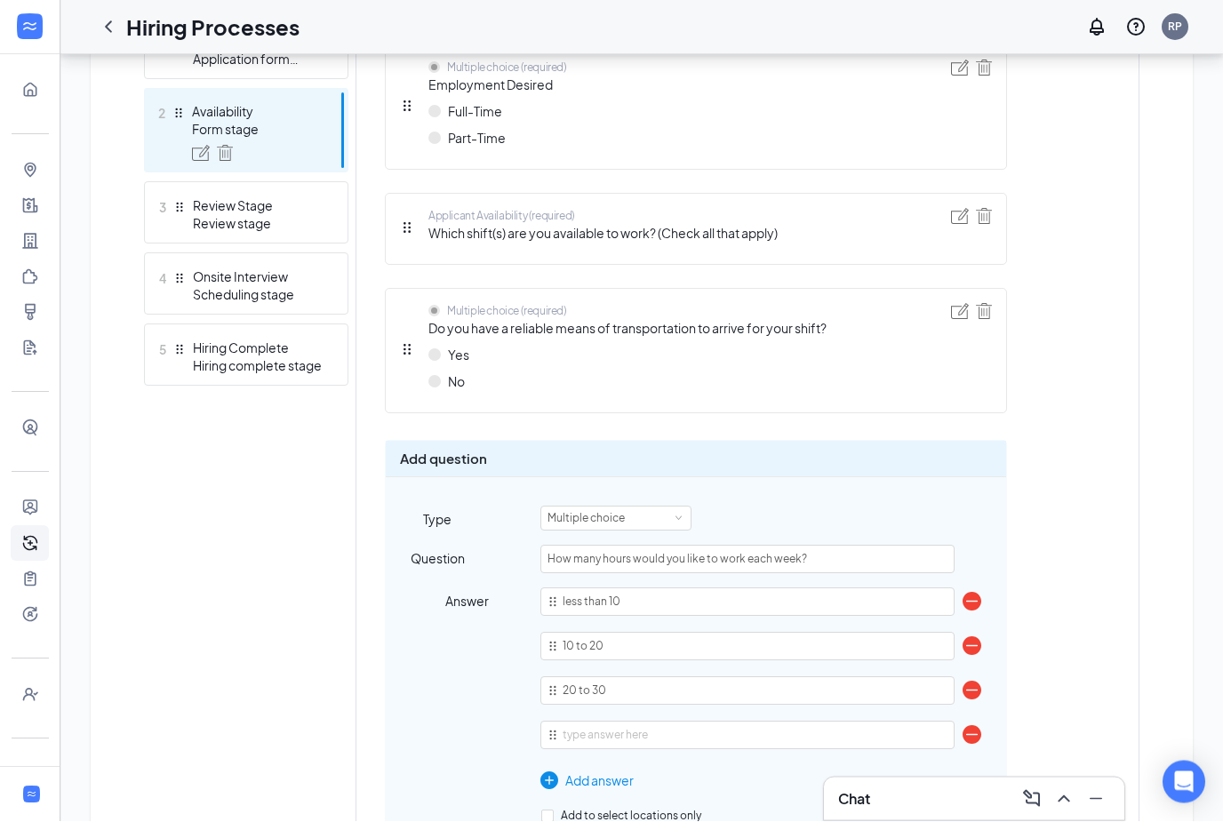
scroll to position [726, 0]
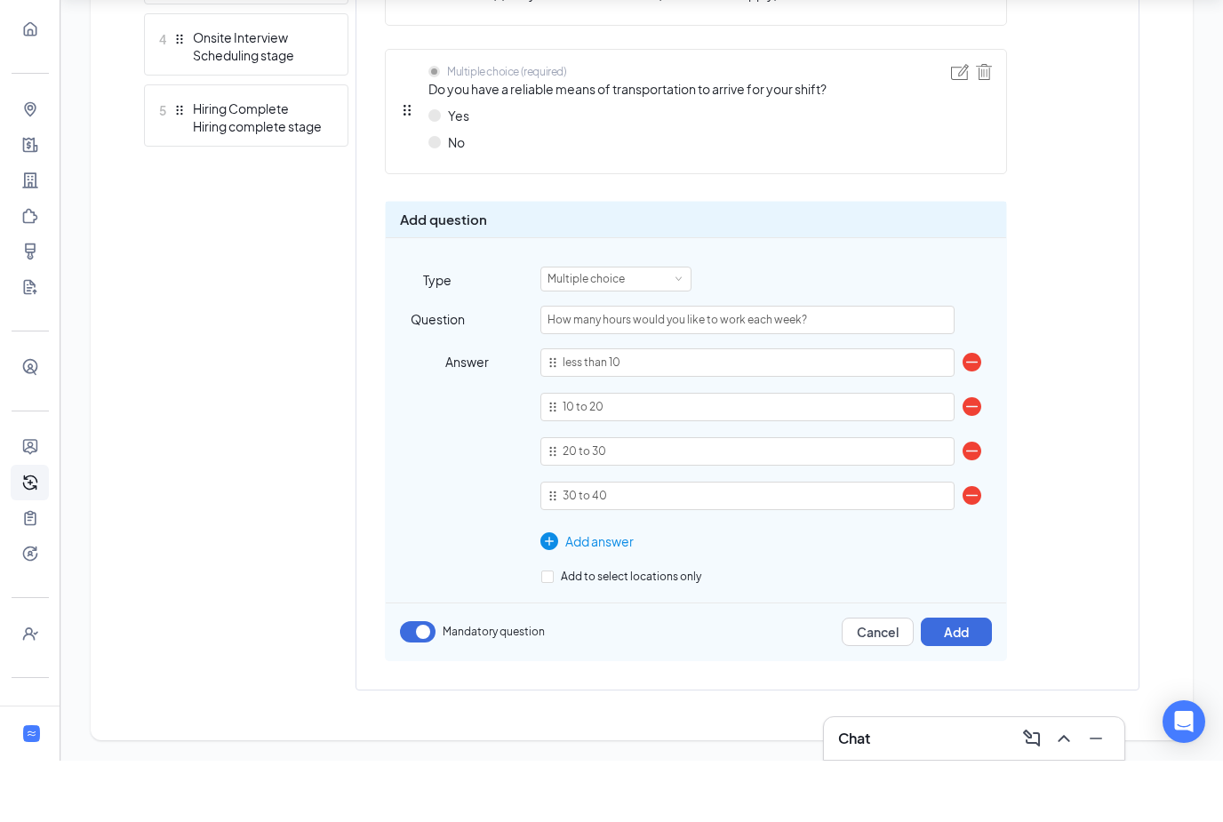
type input "30 to 40"
click at [604, 593] on div "Add answer" at bounding box center [746, 603] width 413 height 20
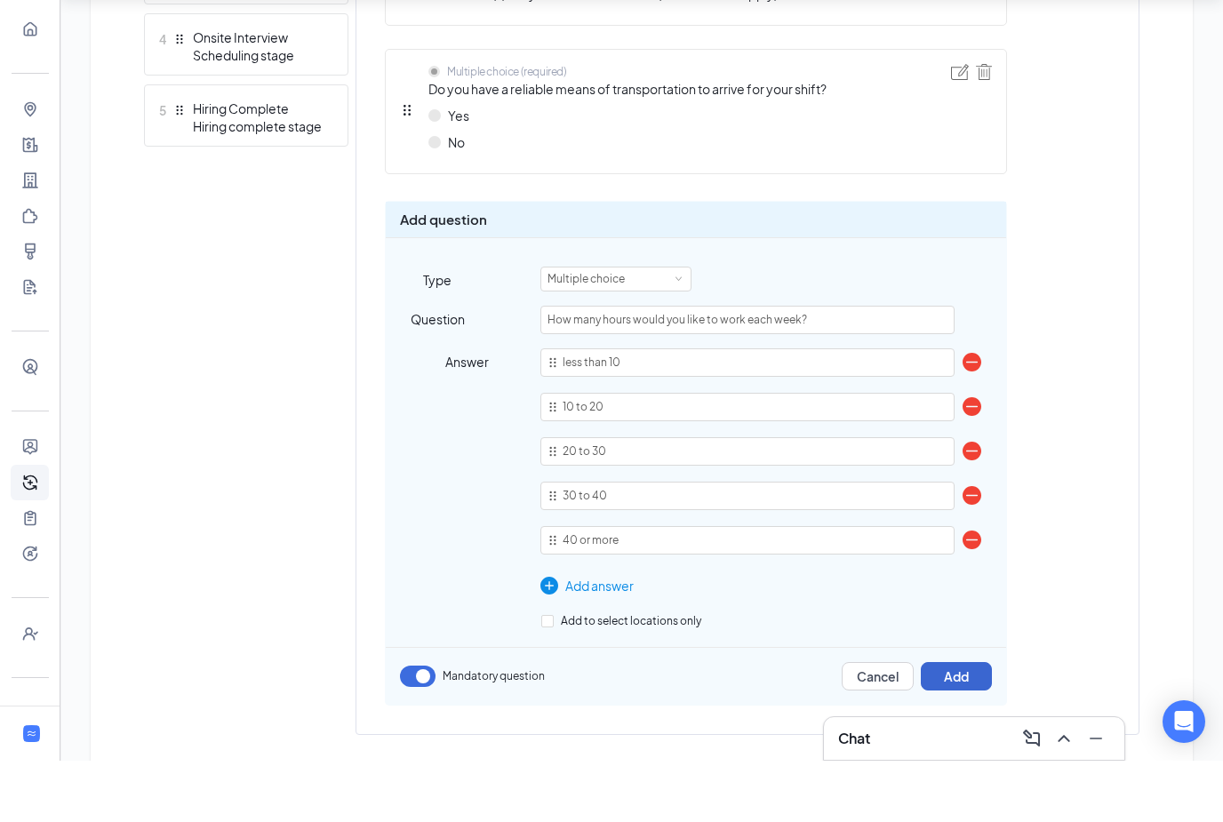
type input "40 or more"
click at [963, 724] on button "Add" at bounding box center [956, 738] width 71 height 28
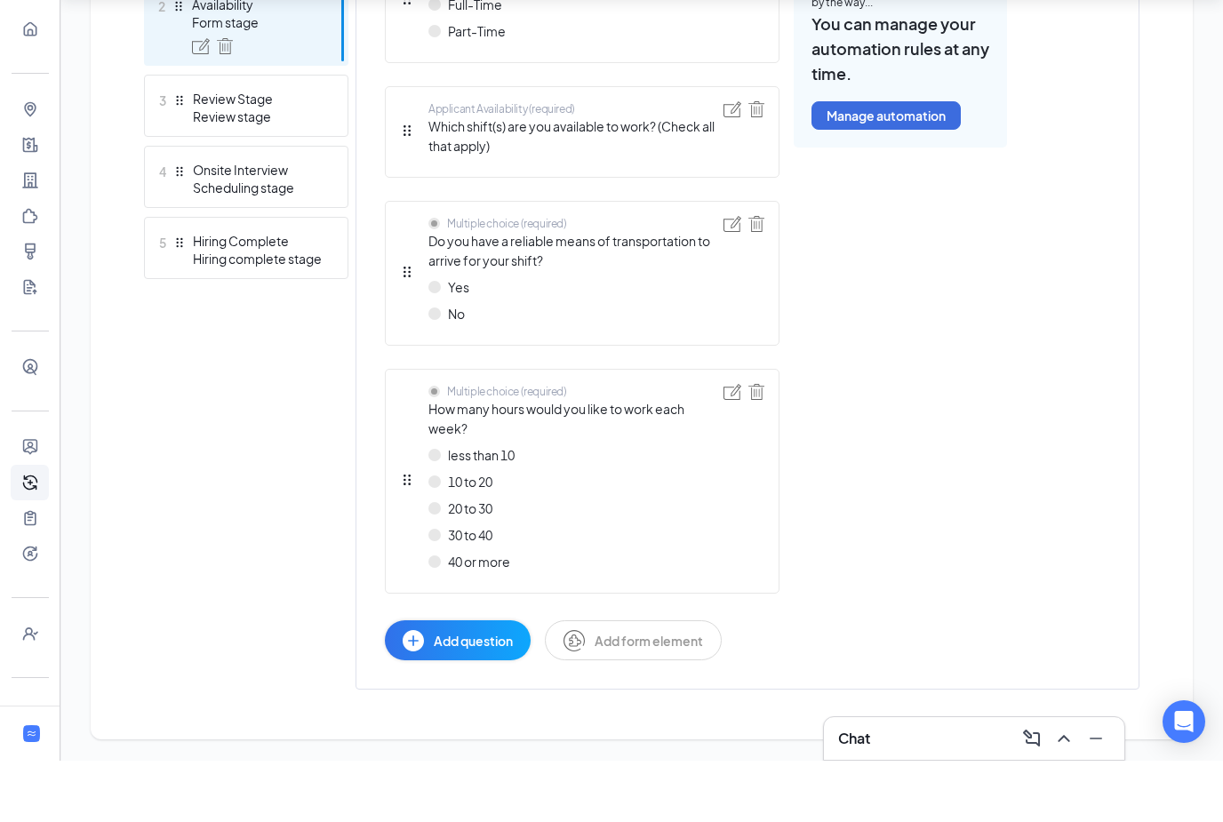
scroll to position [594, 0]
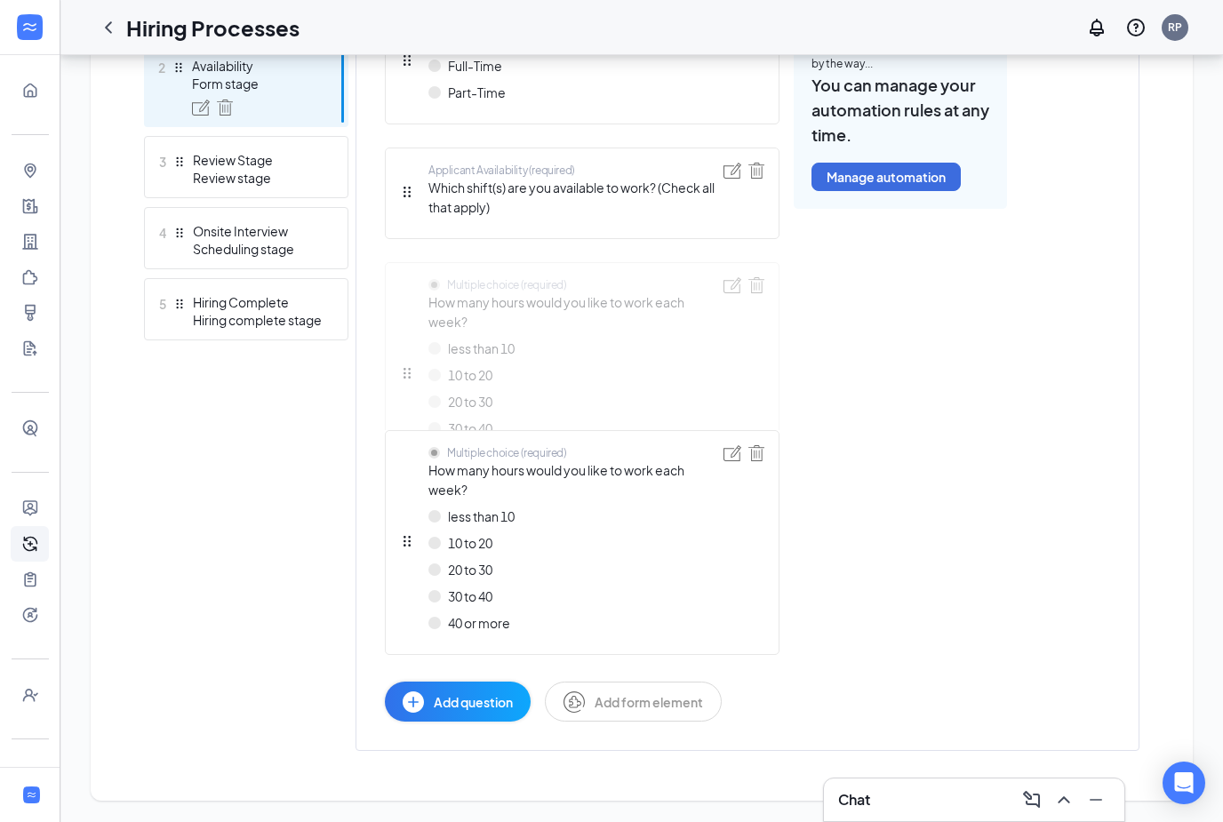
drag, startPoint x: 412, startPoint y: 542, endPoint x: 419, endPoint y: 326, distance: 216.1
click at [419, 317] on div "Multiple choice (required) Employment Desired Full-Time Part-Time Applicant Ava…" at bounding box center [582, 360] width 395 height 723
drag, startPoint x: 411, startPoint y: 540, endPoint x: 400, endPoint y: 327, distance: 212.7
click at [400, 327] on div "Multiple choice (required) Employment Desired Full-Time Part-Time Applicant Ava…" at bounding box center [582, 360] width 395 height 723
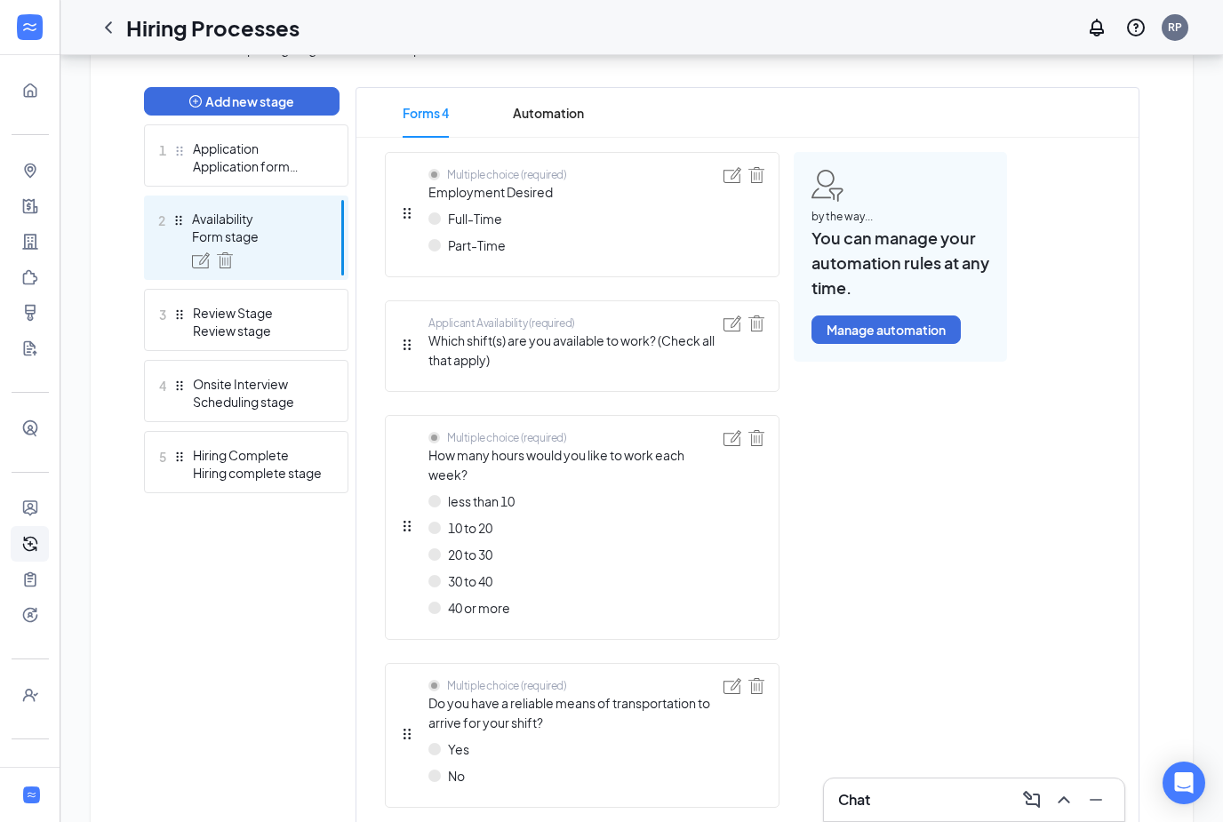
scroll to position [537, 0]
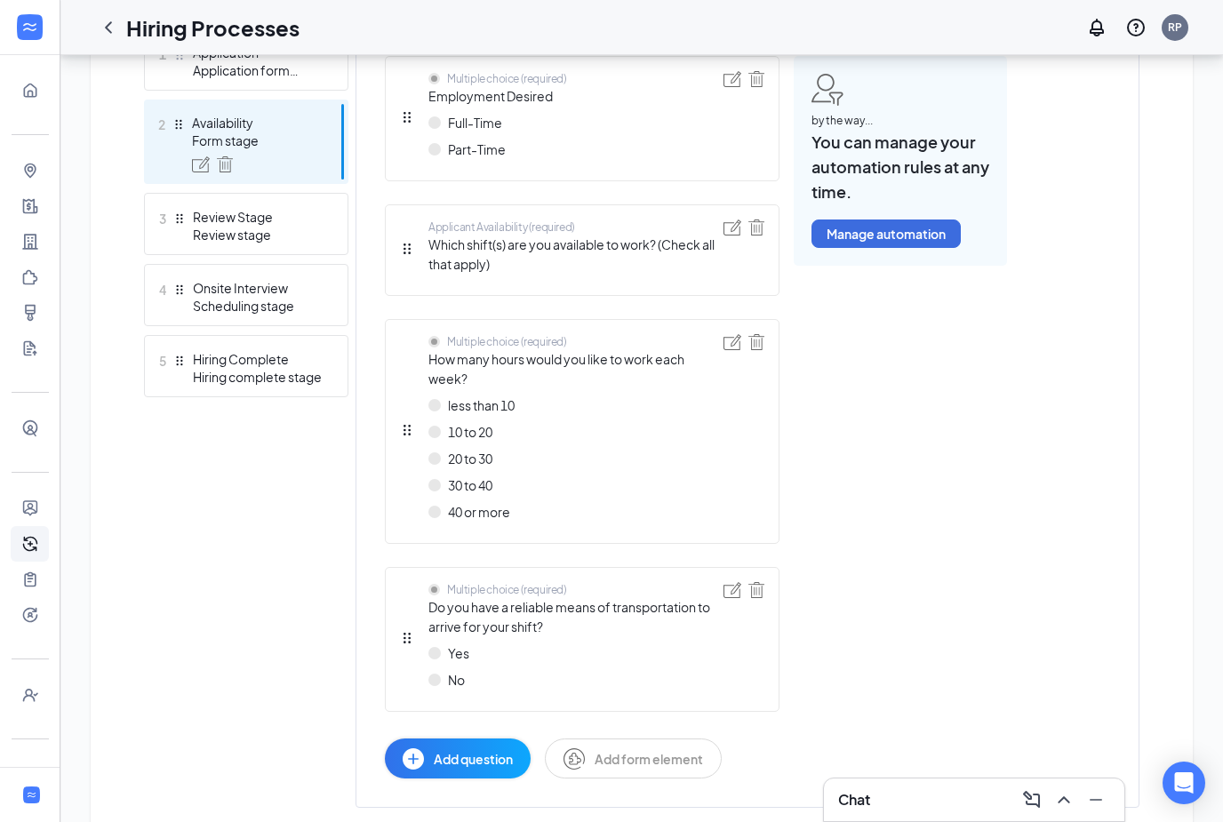
click at [445, 739] on button "Add question" at bounding box center [458, 759] width 146 height 40
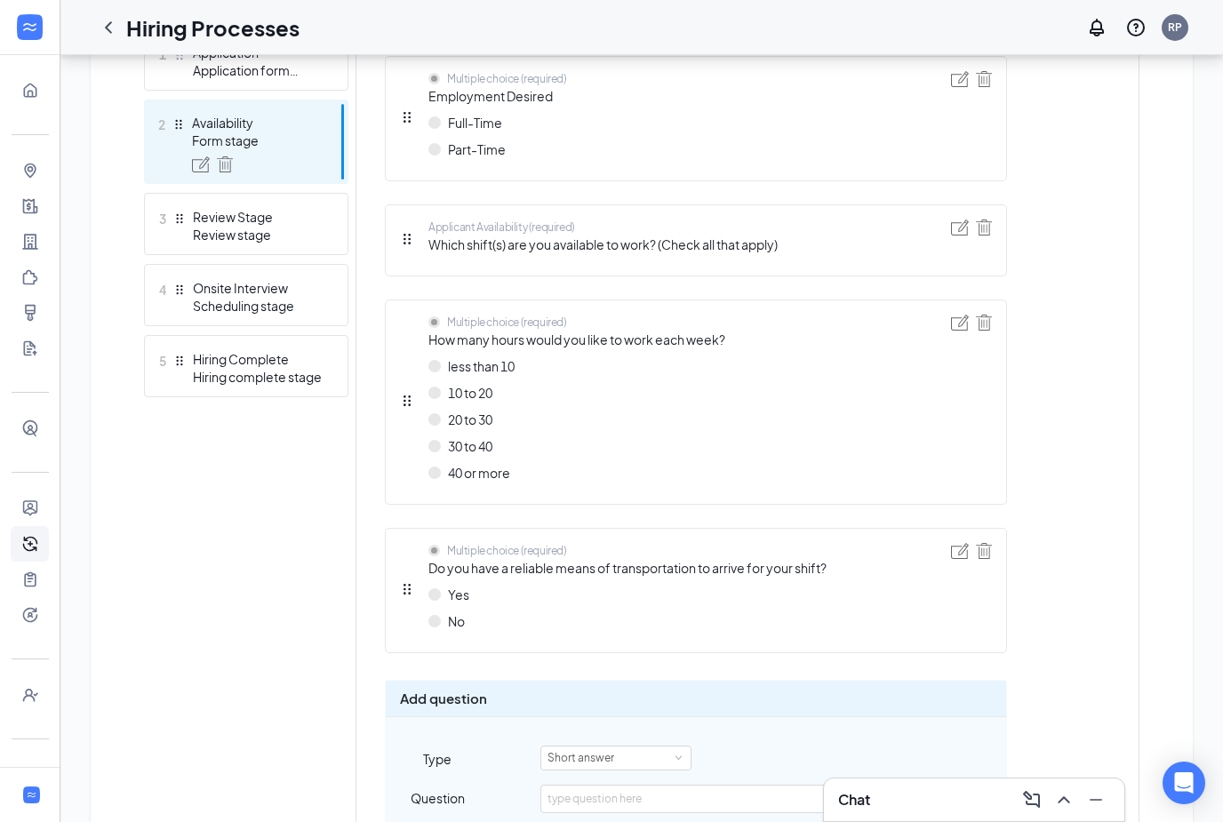
scroll to position [775, 0]
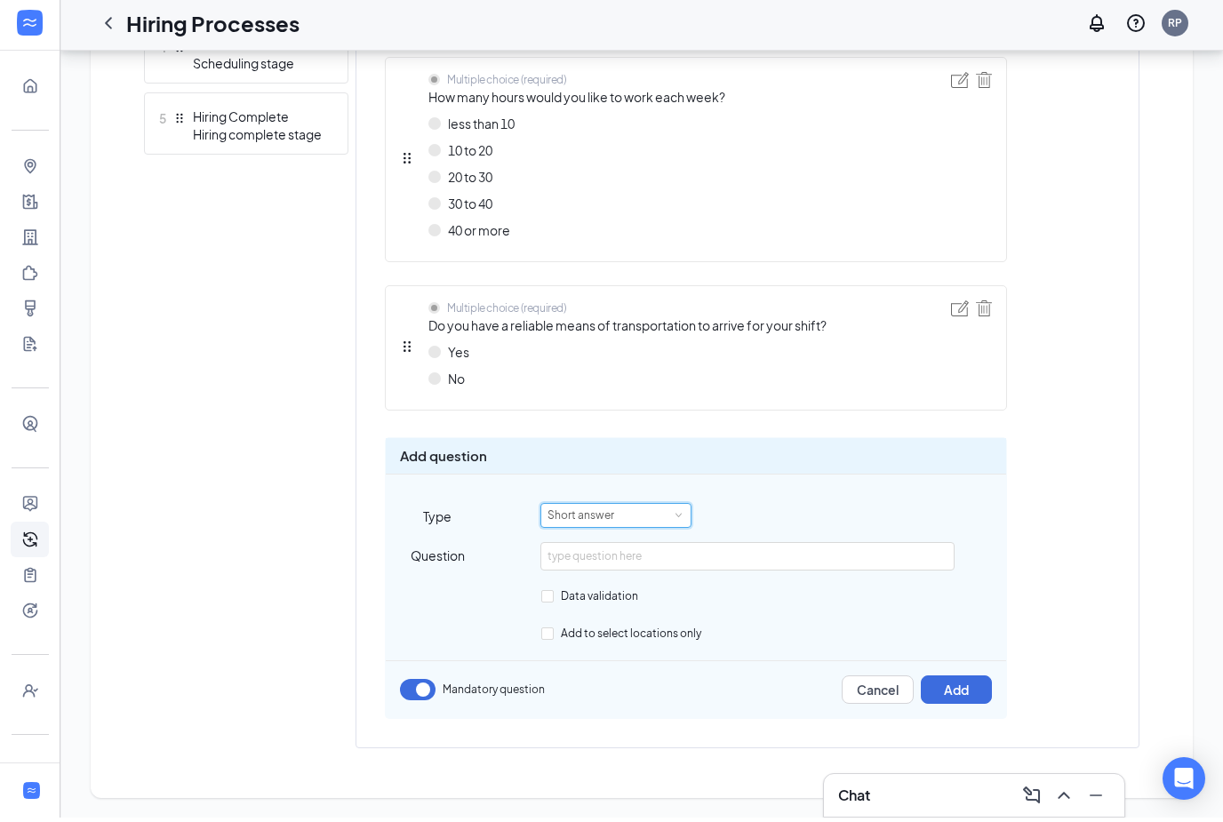
click at [613, 508] on div "Short answer" at bounding box center [587, 519] width 79 height 23
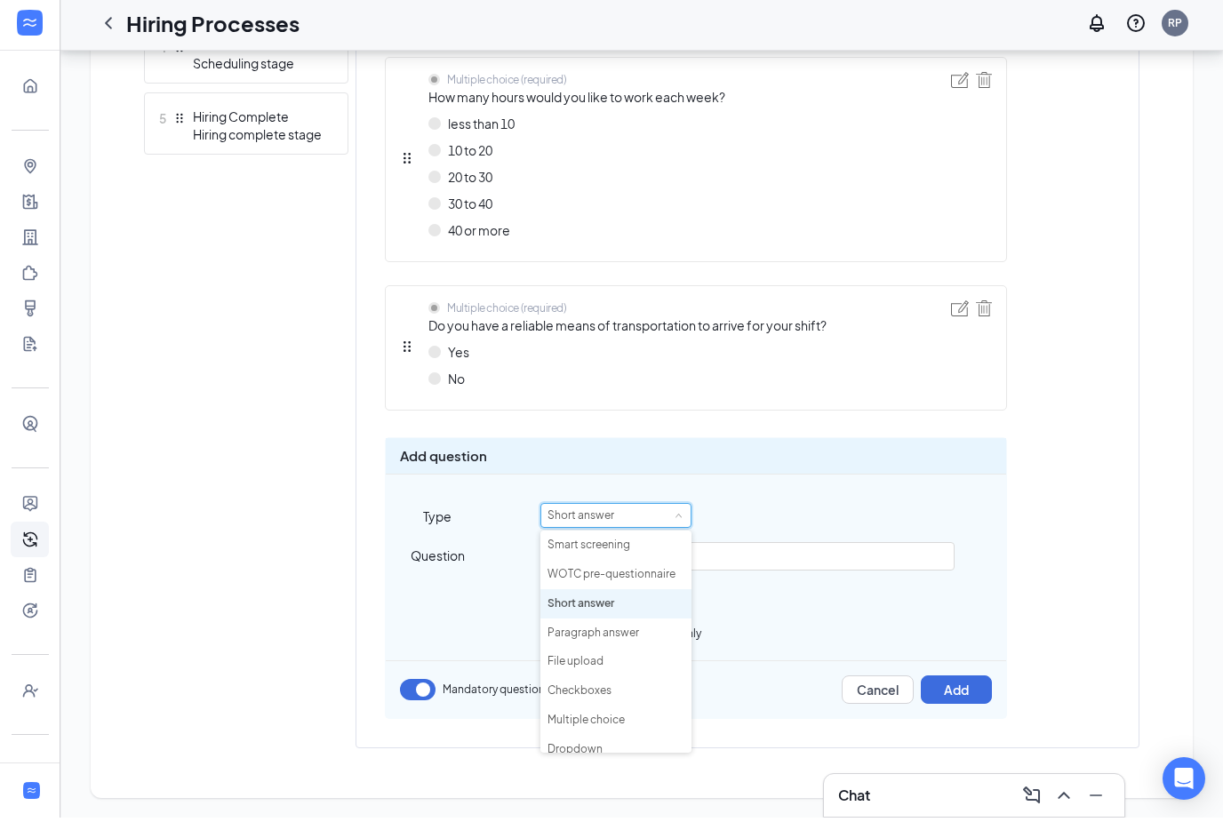
scroll to position [718, 0]
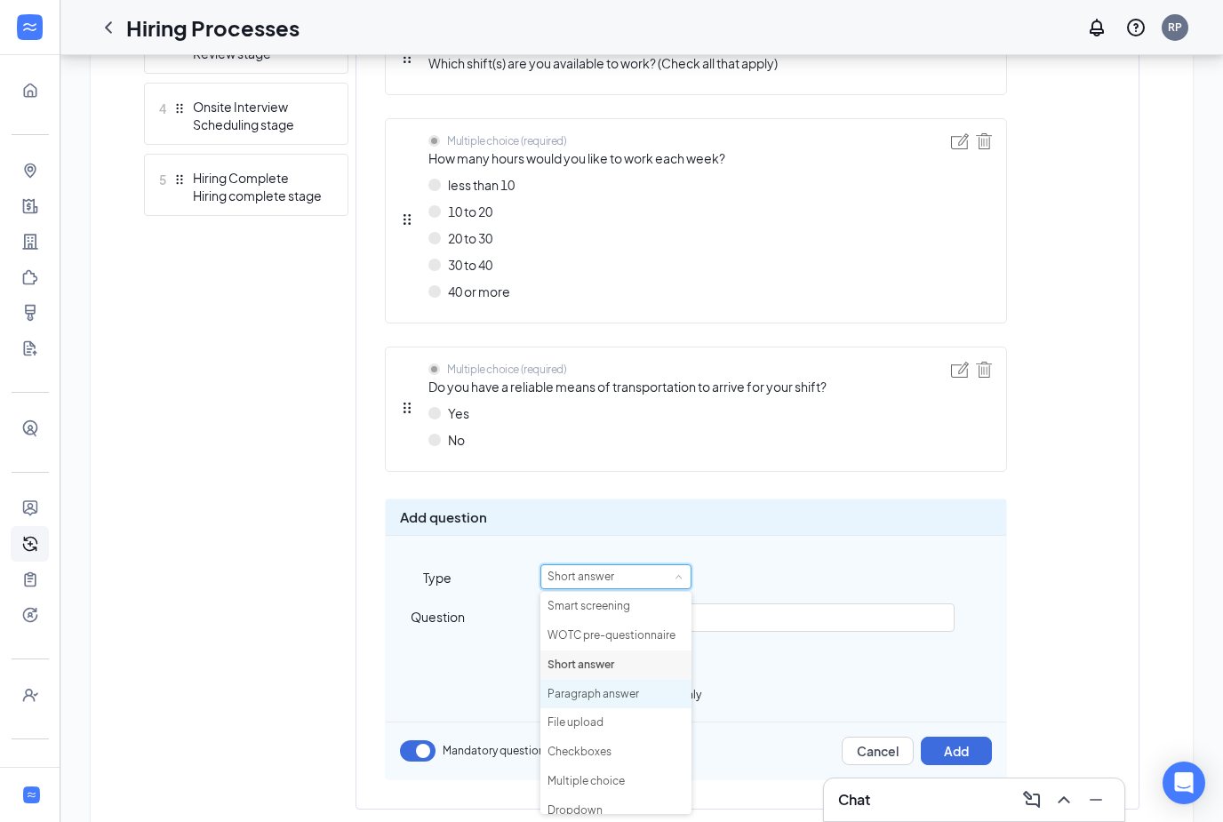
click at [633, 692] on li "Paragraph answer" at bounding box center [615, 694] width 151 height 29
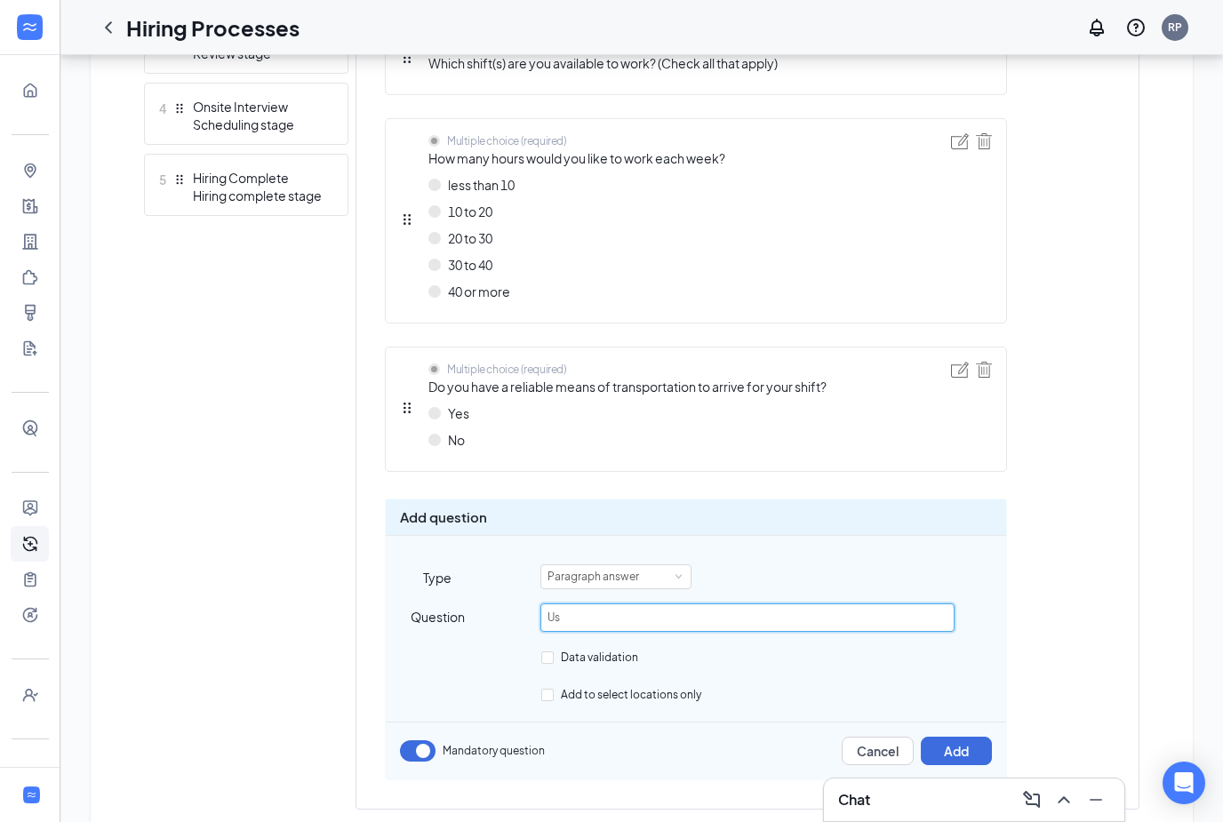
type input "U"
type input "I"
type input "J"
type input "Is there any additional comments you would like to provide to the hiring manage…"
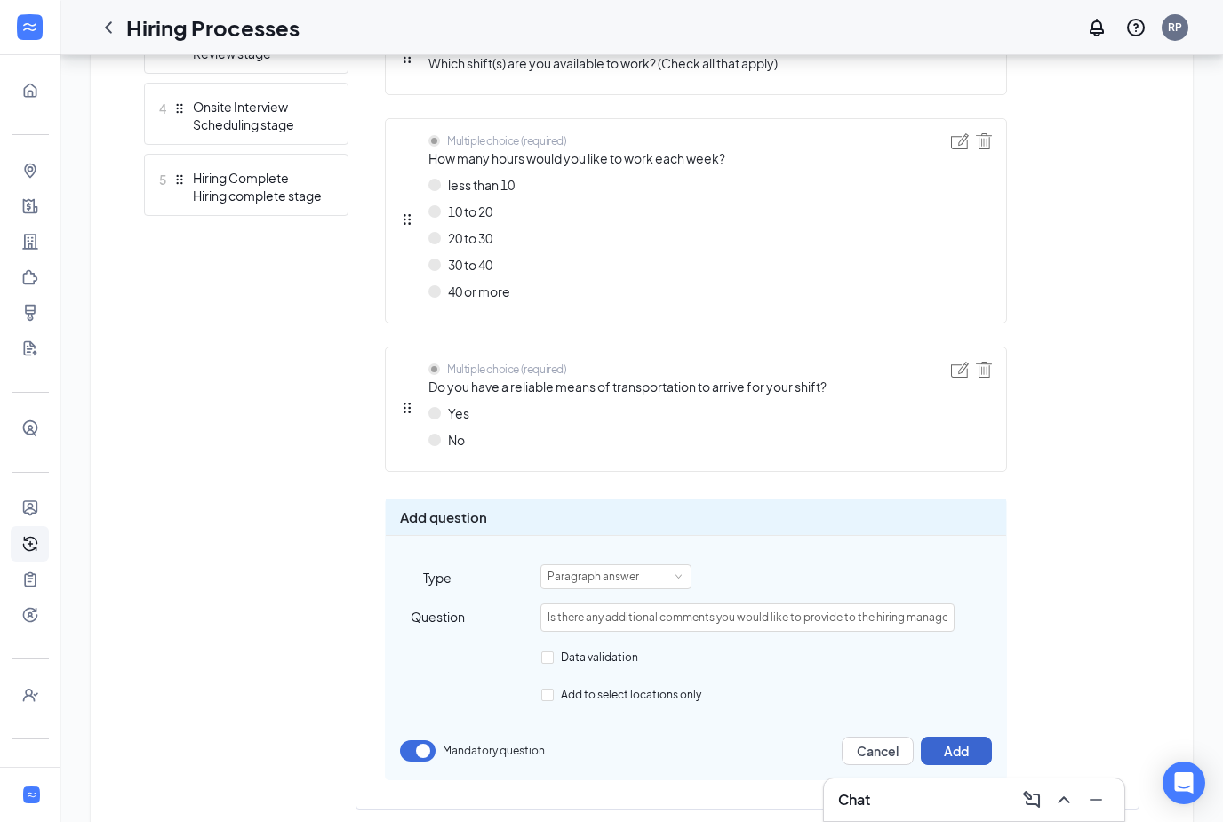
click at [963, 738] on button "Add" at bounding box center [956, 751] width 71 height 28
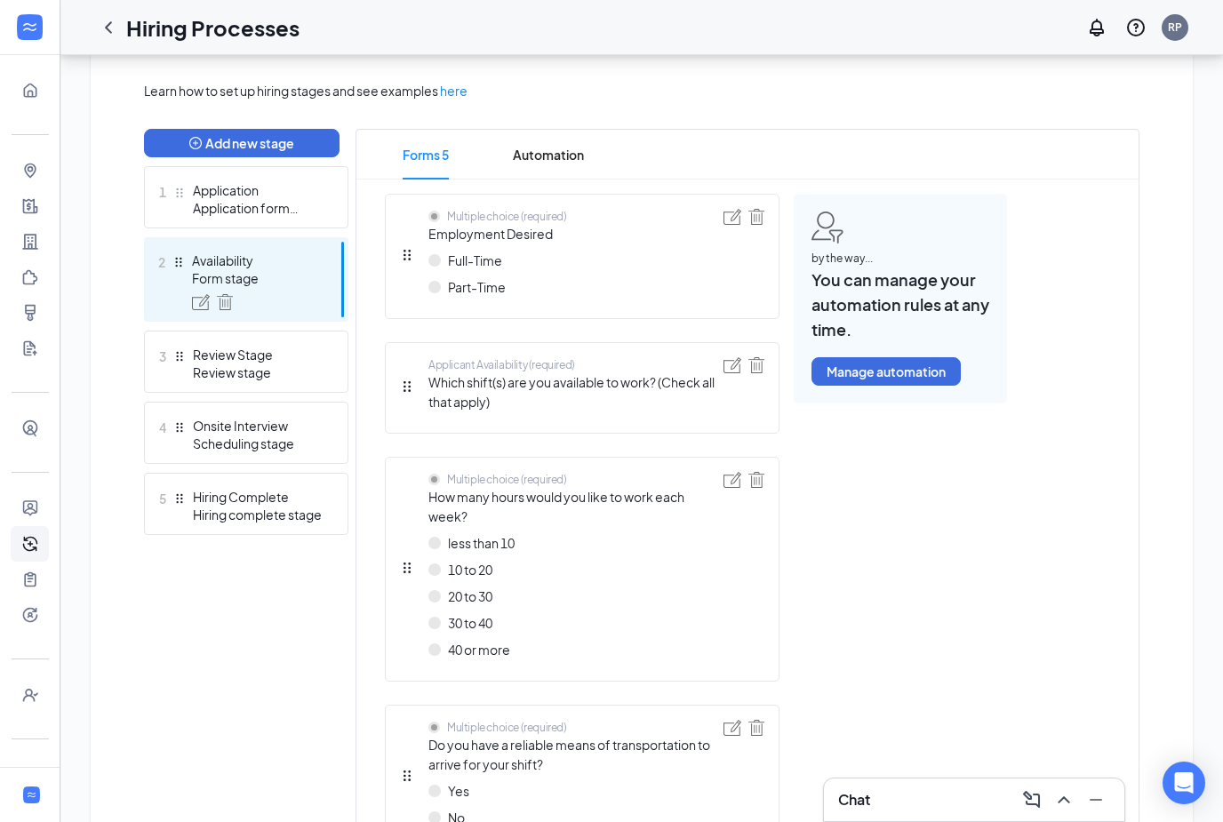
scroll to position [0, 0]
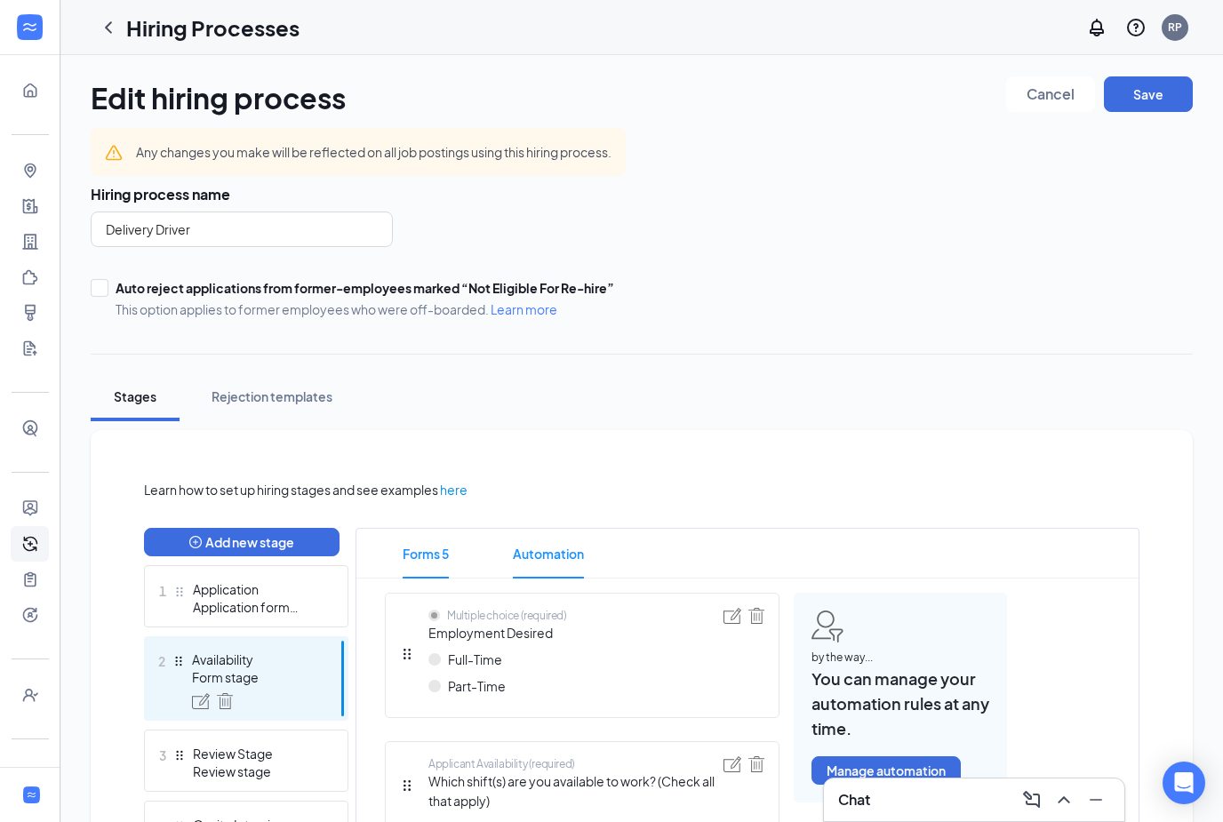
click at [561, 556] on span "Automation" at bounding box center [548, 554] width 71 height 50
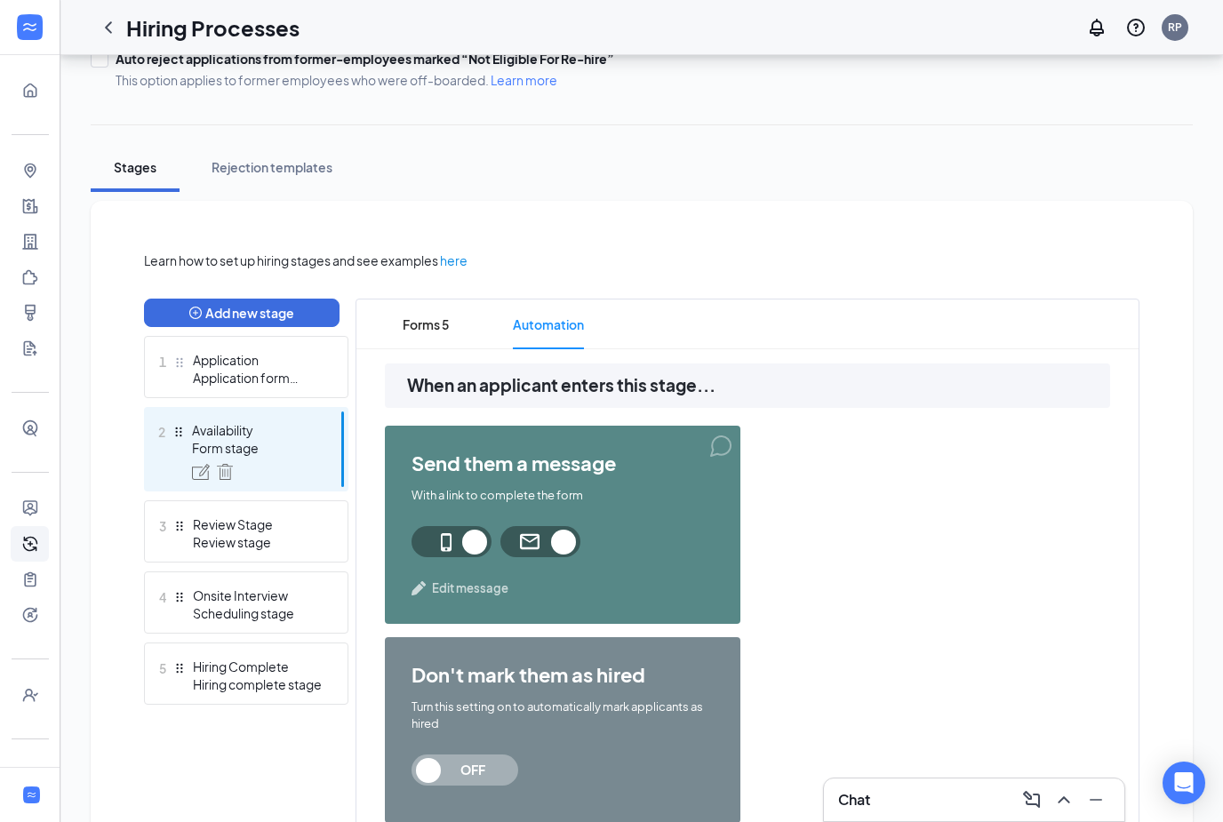
scroll to position [326, 0]
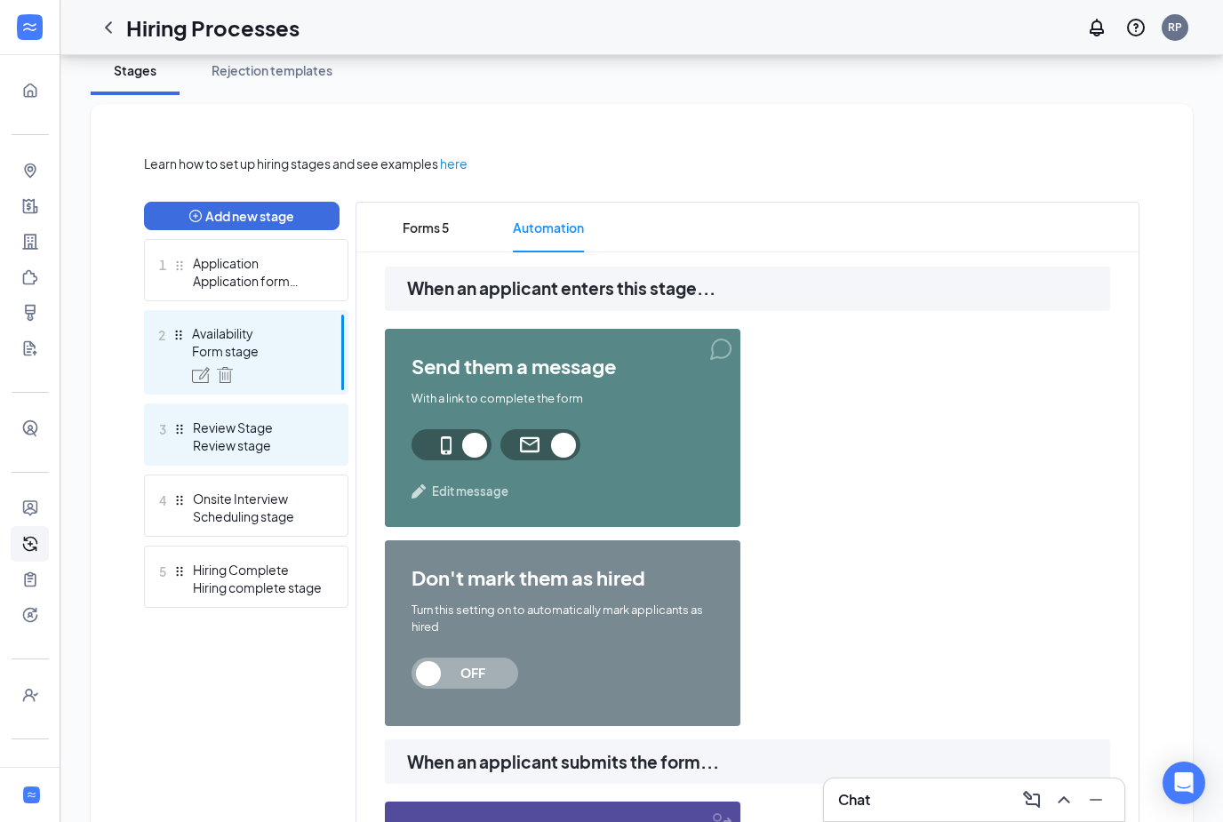
click at [264, 425] on div "Review Stage" at bounding box center [258, 428] width 130 height 18
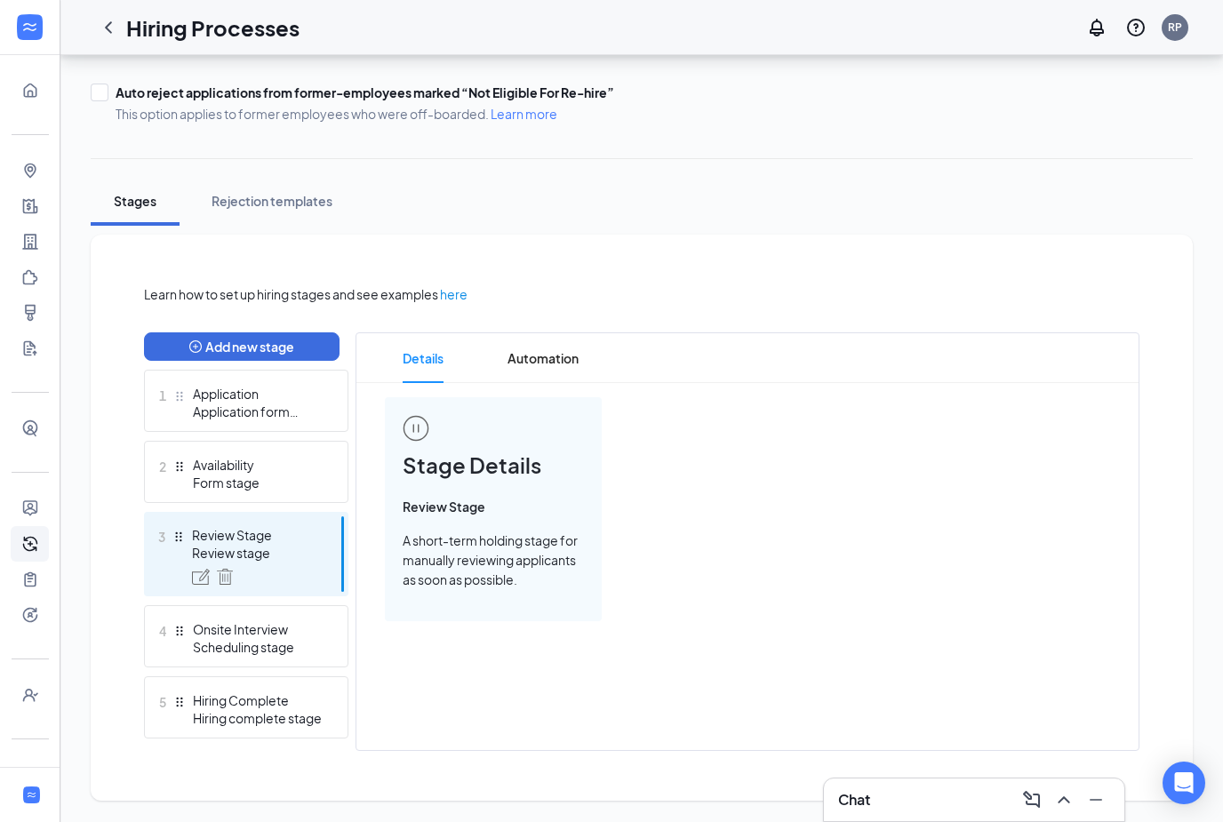
scroll to position [183, 0]
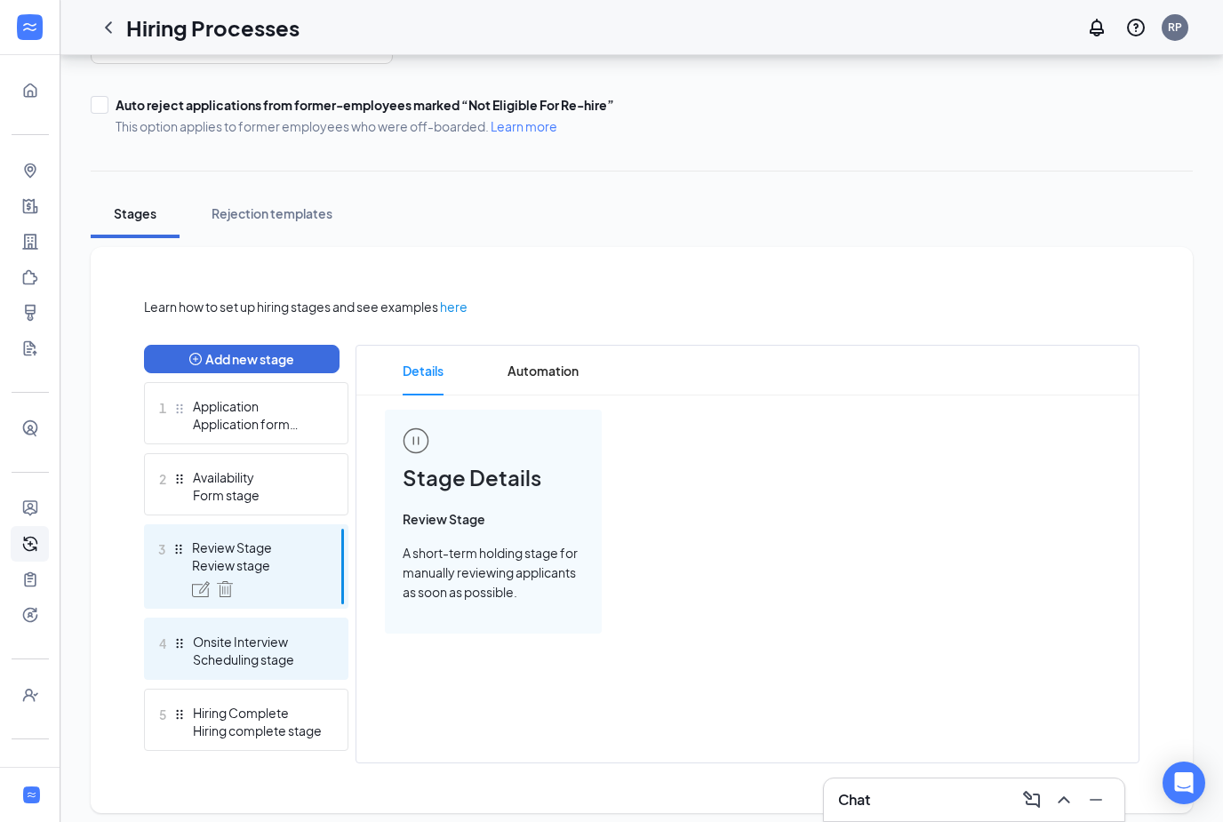
click at [230, 658] on div "Scheduling stage" at bounding box center [258, 660] width 130 height 18
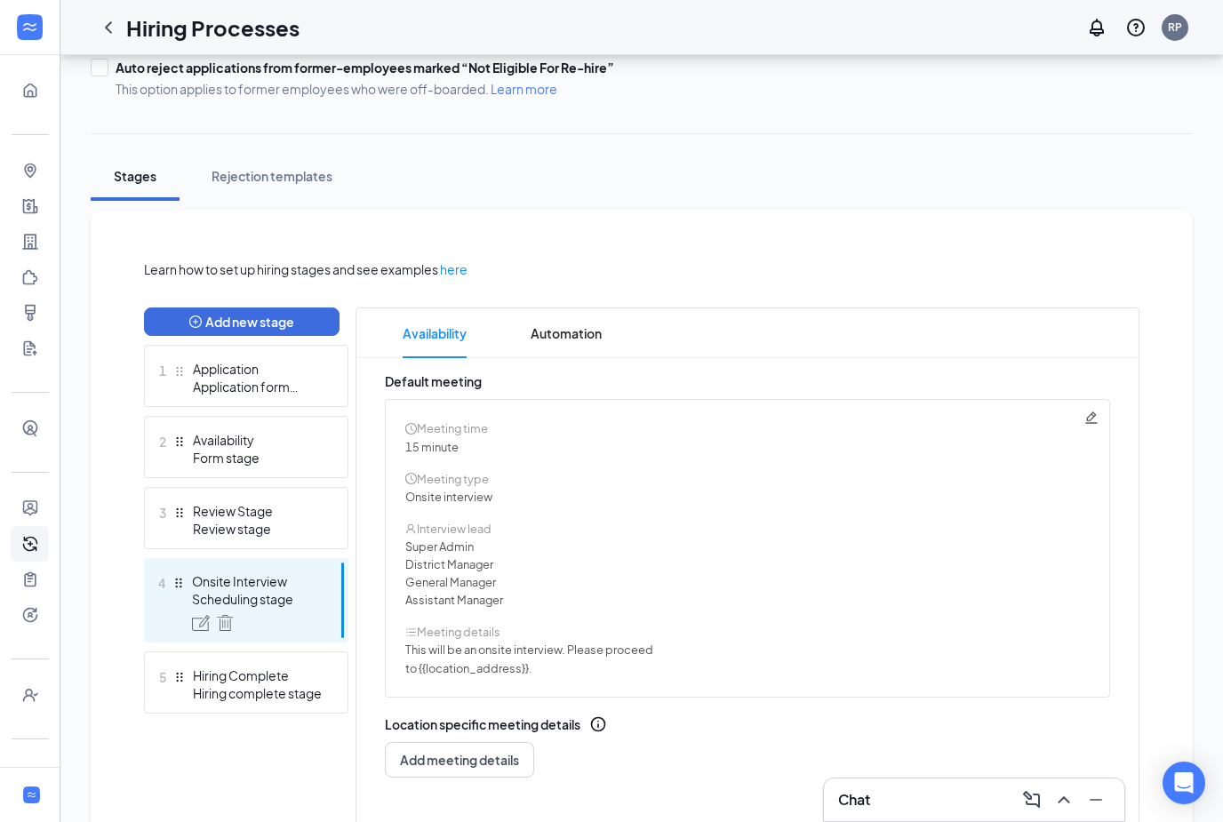
scroll to position [262, 0]
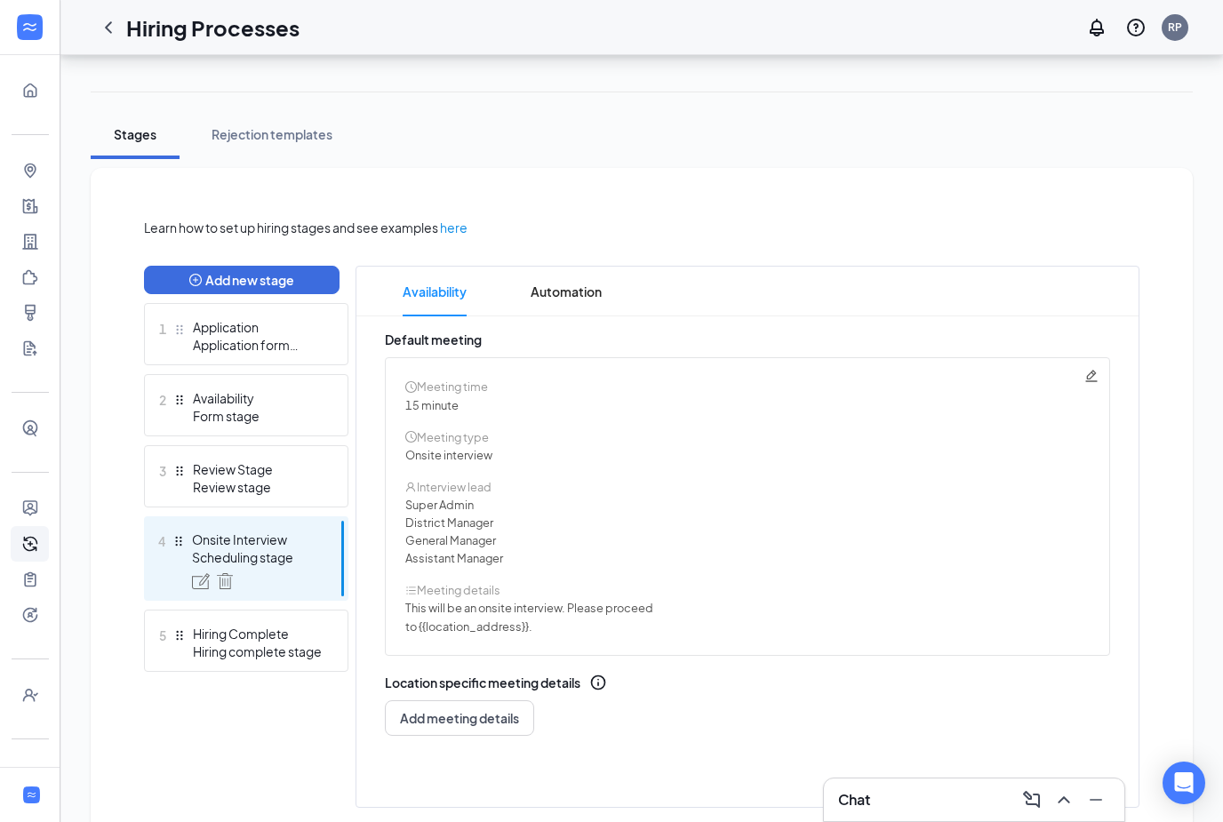
click at [1096, 381] on icon "Pencil" at bounding box center [1091, 376] width 12 height 12
radio input "true"
radio input "false"
type textarea "This will be an onsite interview. Please proceed to {{location_address}}."
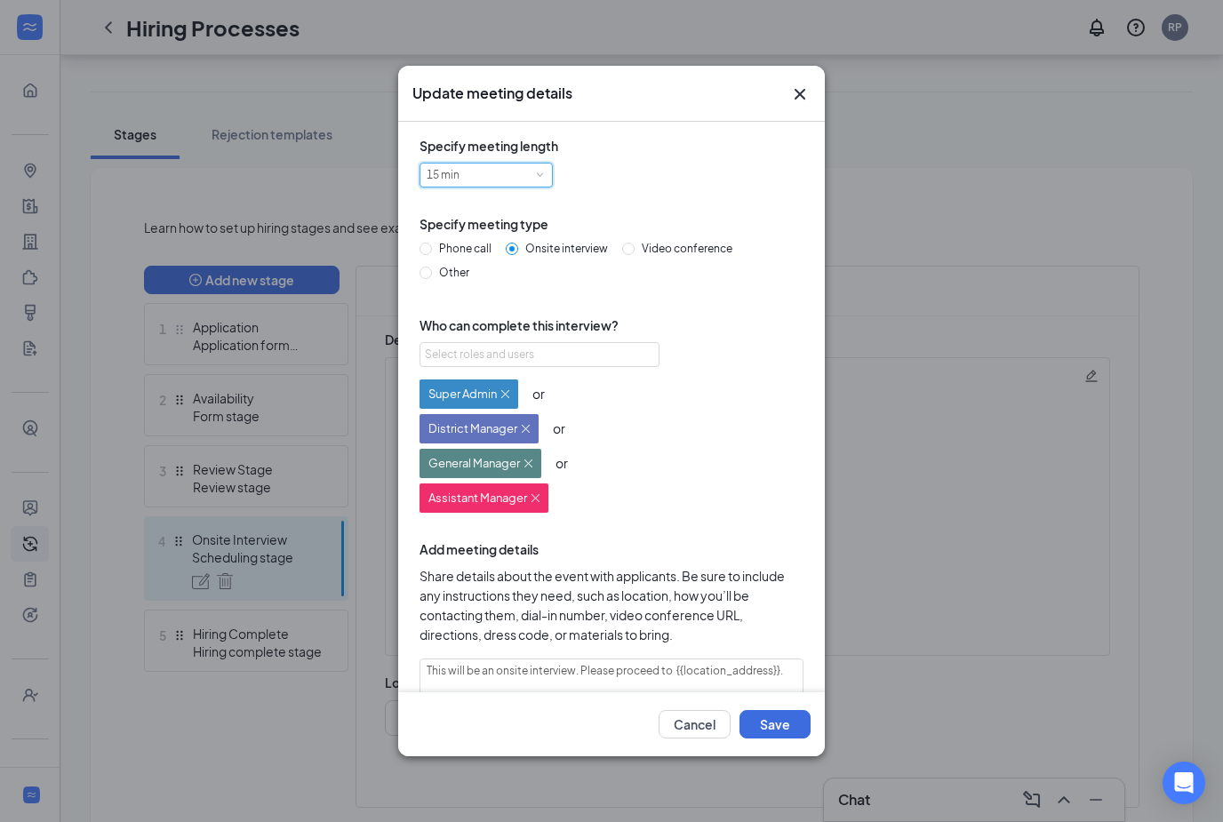
click at [530, 175] on div "15 min" at bounding box center [486, 175] width 119 height 23
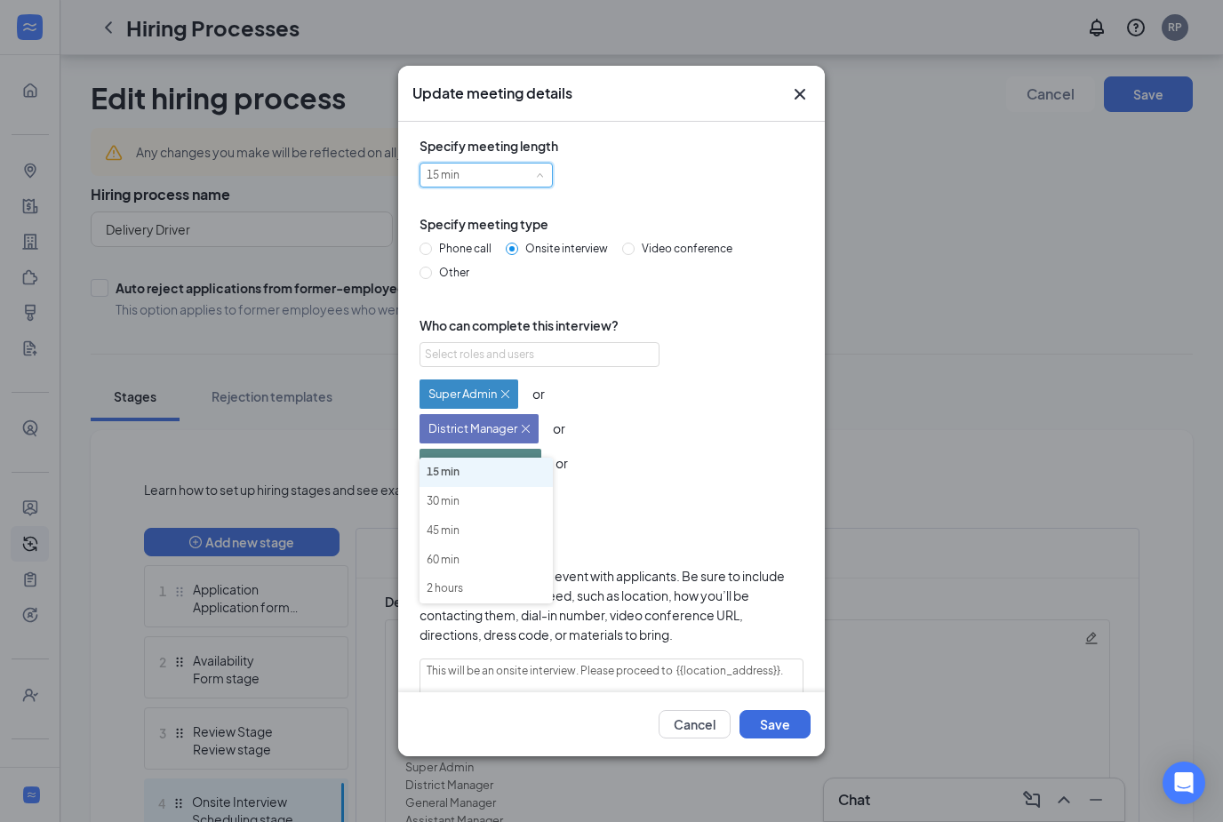
scroll to position [262, 0]
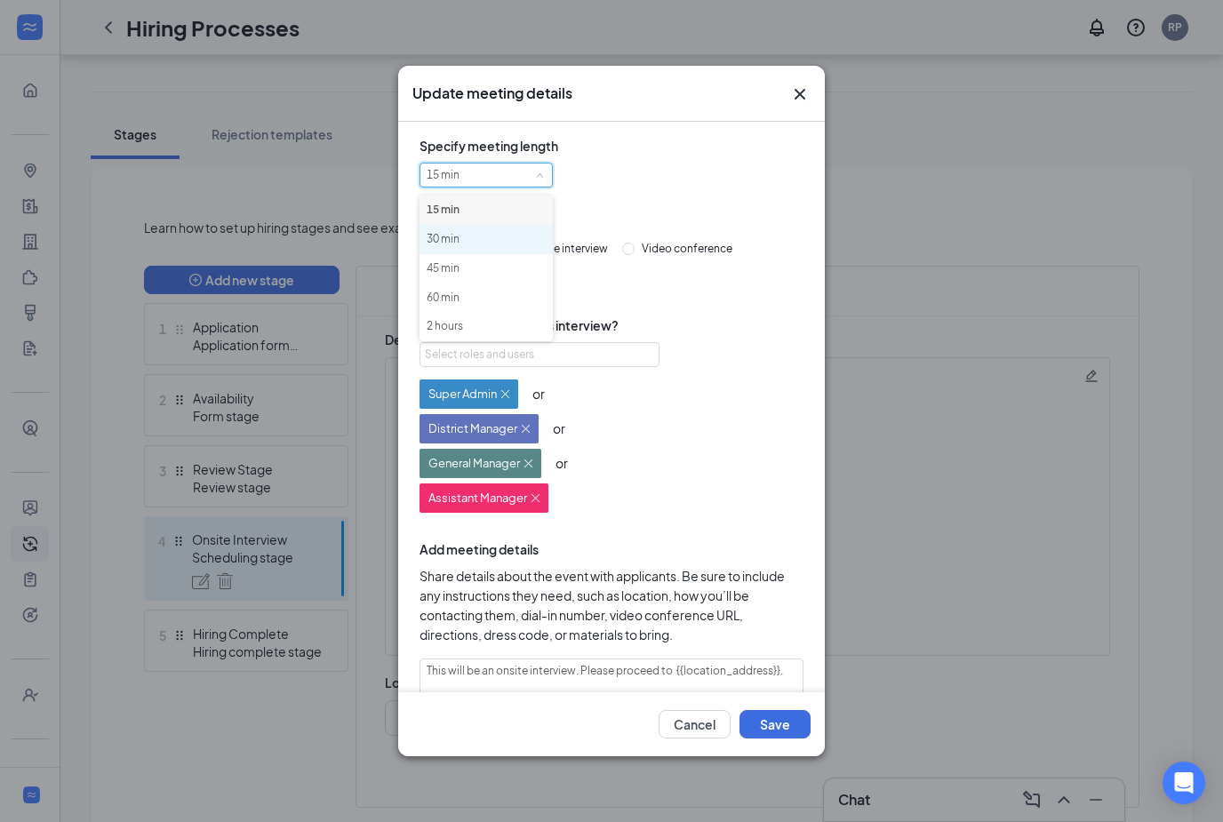
click at [523, 239] on li "30 min" at bounding box center [486, 239] width 133 height 29
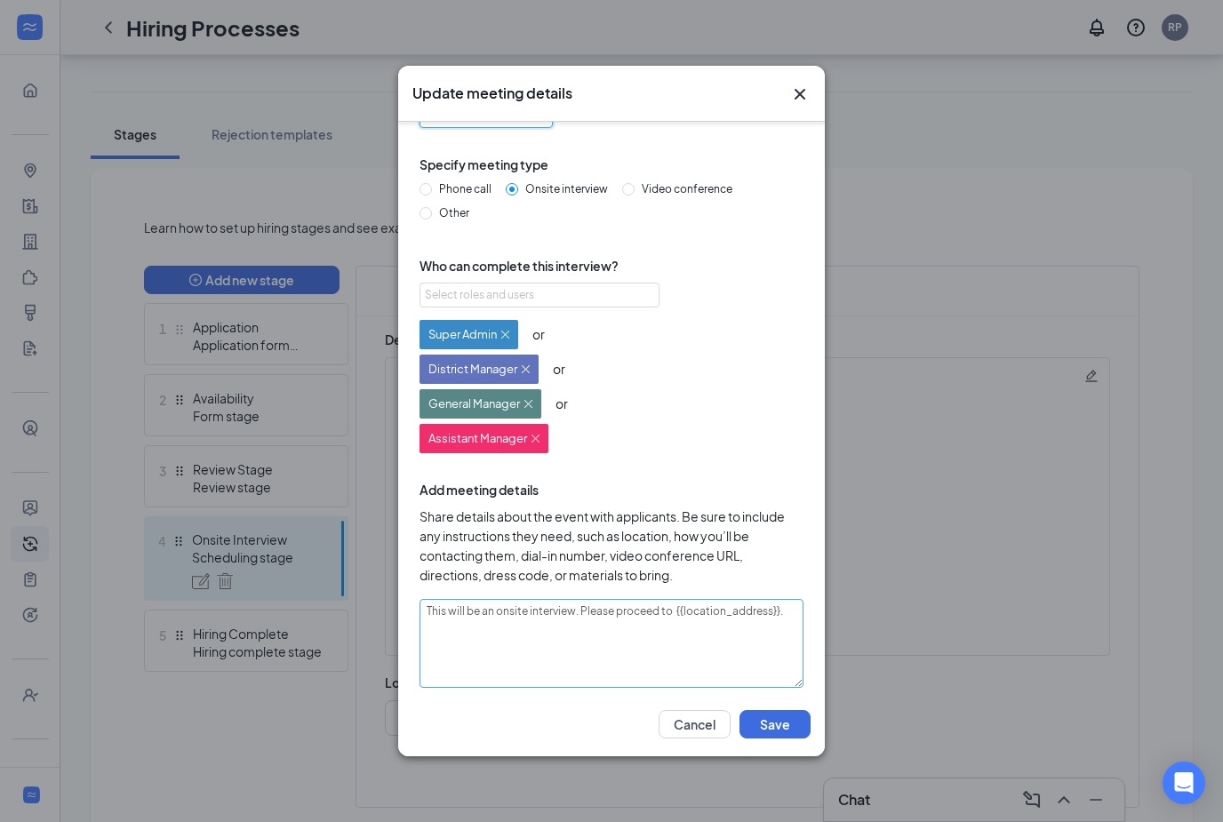
scroll to position [58, 0]
click at [428, 616] on textarea "This will be an onsite interview. Please proceed to {{location_address}}." at bounding box center [612, 645] width 384 height 89
click at [573, 622] on textarea "This will be an onsite interview. Please proceed to {{location_address}}." at bounding box center [612, 645] width 384 height 89
type textarea "This will be an onsite interview . Please proceed to {{location_address}}."
type textarea "This will be an onsite interview a. Please proceed to {{location_address}}."
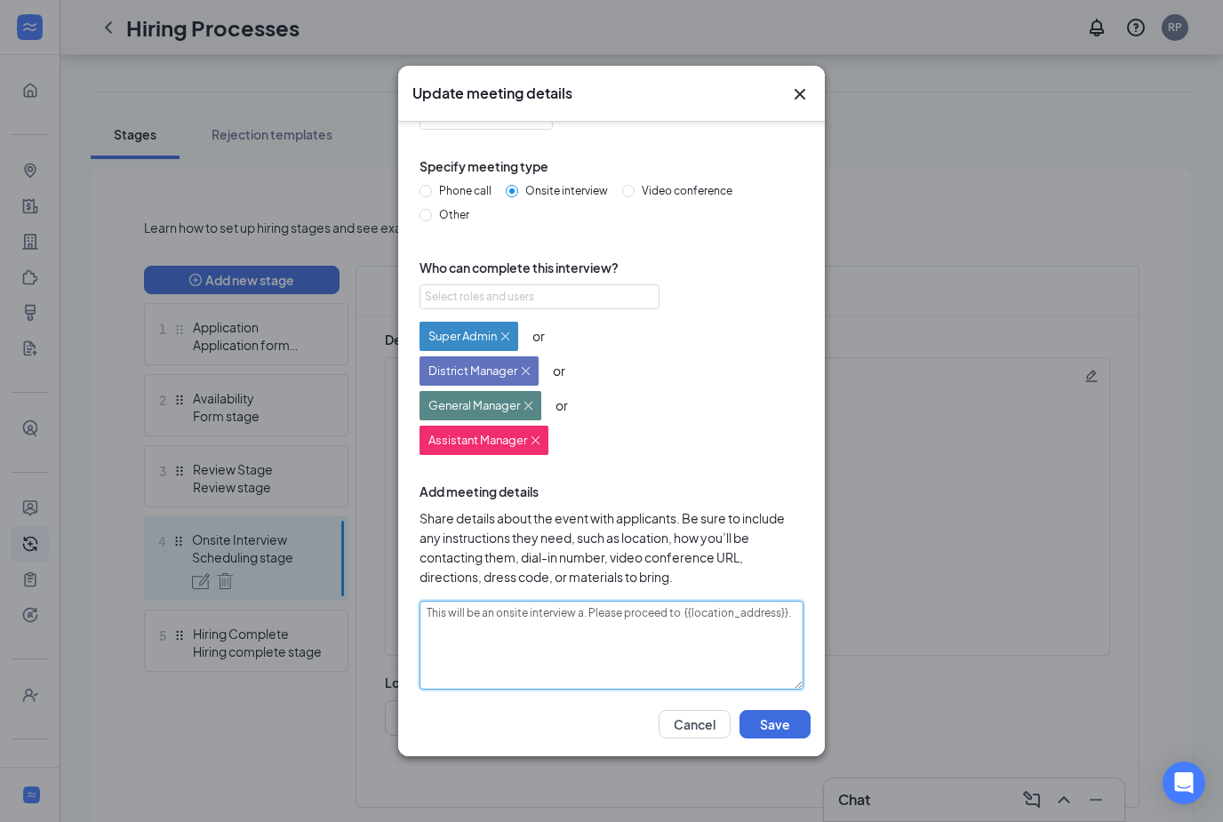
type textarea "This will be an onsite interview at. Please proceed to {{location_address}}."
type textarea "This will be an onsite interview at . Please proceed to {{location_address}}."
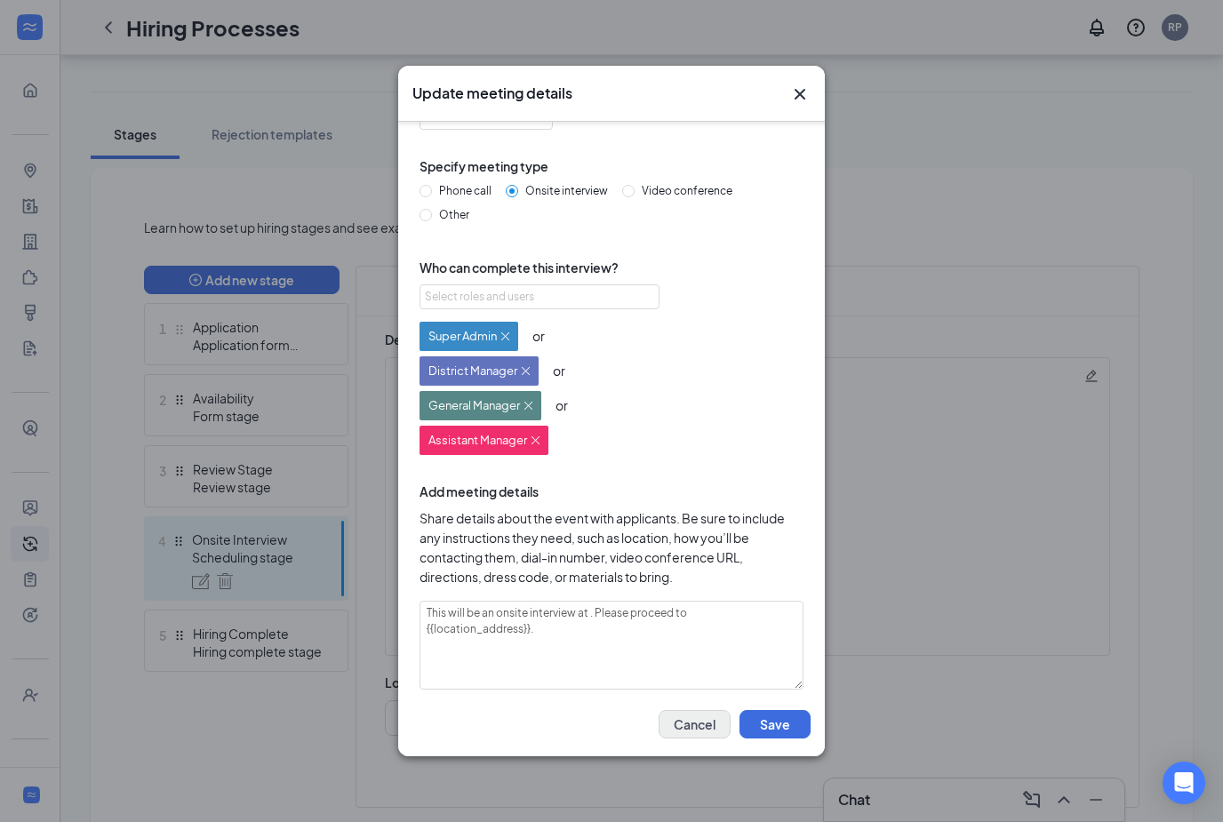
click at [707, 739] on button "Cancel" at bounding box center [695, 724] width 72 height 28
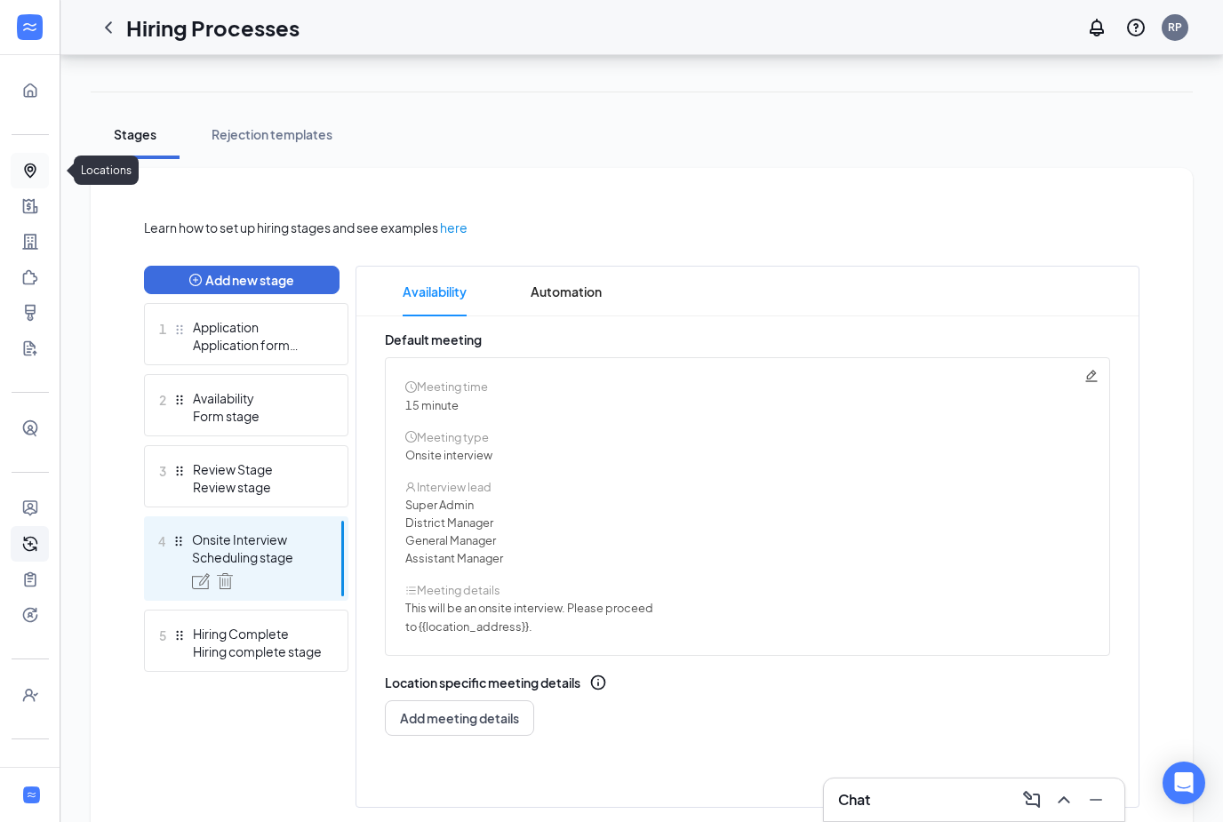
click at [46, 166] on link "Locations" at bounding box center [55, 171] width 18 height 36
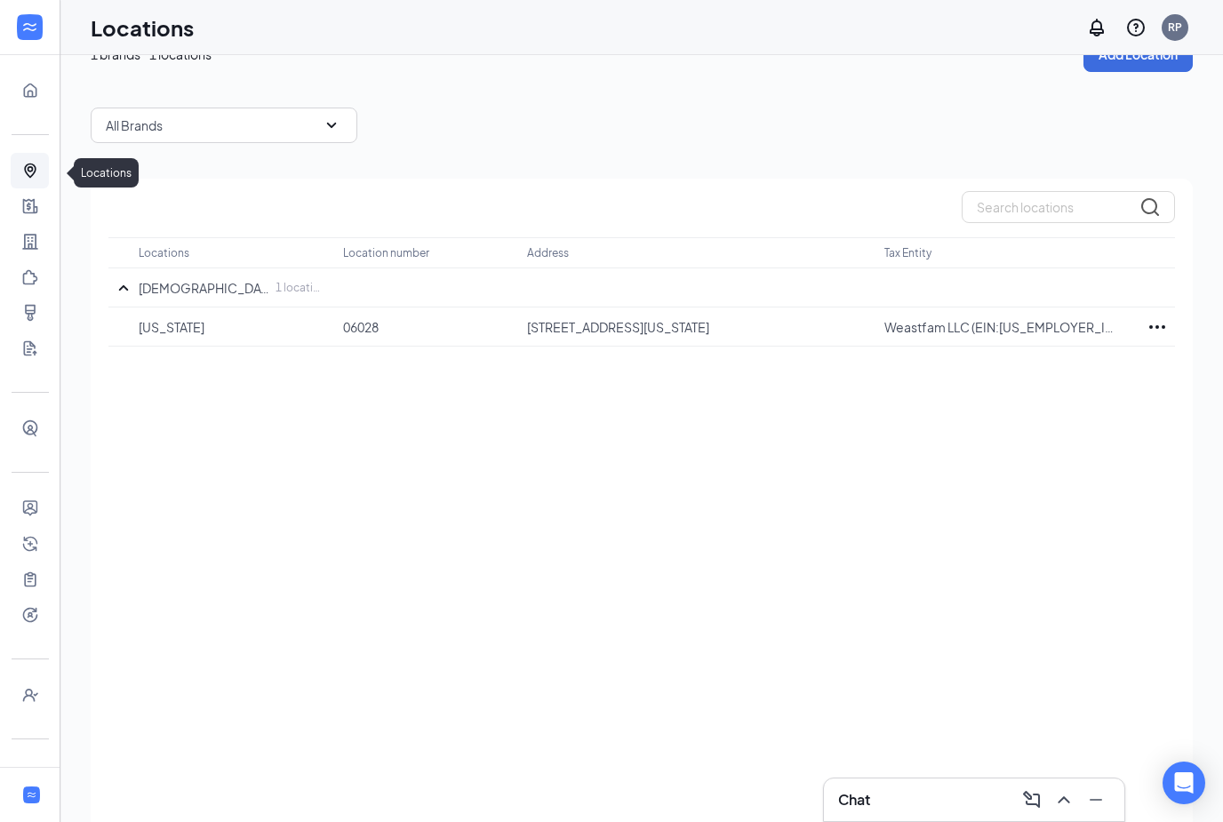
scroll to position [42, 0]
drag, startPoint x: 522, startPoint y: 322, endPoint x: 789, endPoint y: 325, distance: 266.7
click at [789, 325] on tr "Oklahoma 06028 2901 SW 104th St, Oklahoma City, OK, 73173, US Weastfam LLC (EIN…" at bounding box center [641, 325] width 1067 height 39
copy tr "2901 SW 104th St, Oklahoma City, OK, 73173"
click at [33, 43] on div at bounding box center [30, 28] width 36 height 36
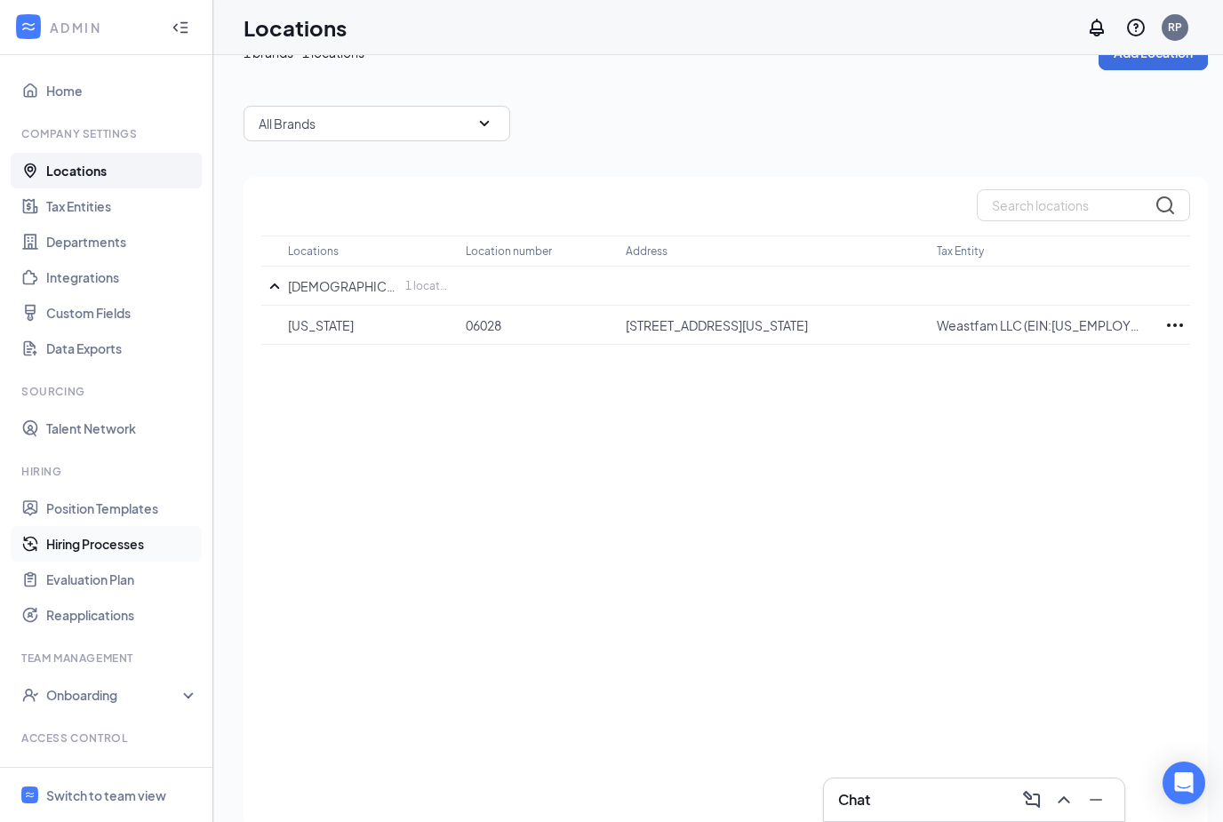
click at [116, 536] on link "Hiring Processes" at bounding box center [122, 544] width 152 height 36
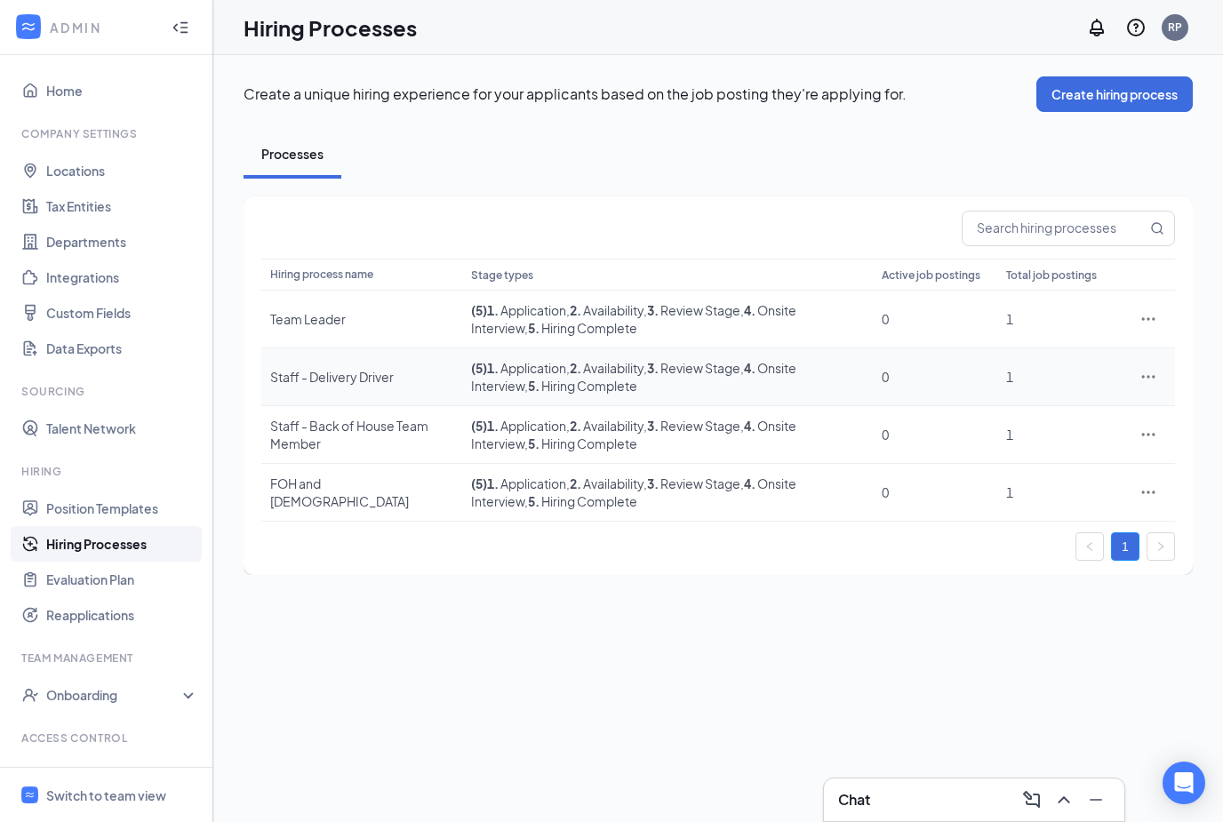
click at [380, 368] on div "Staff - Delivery Driver" at bounding box center [361, 377] width 183 height 18
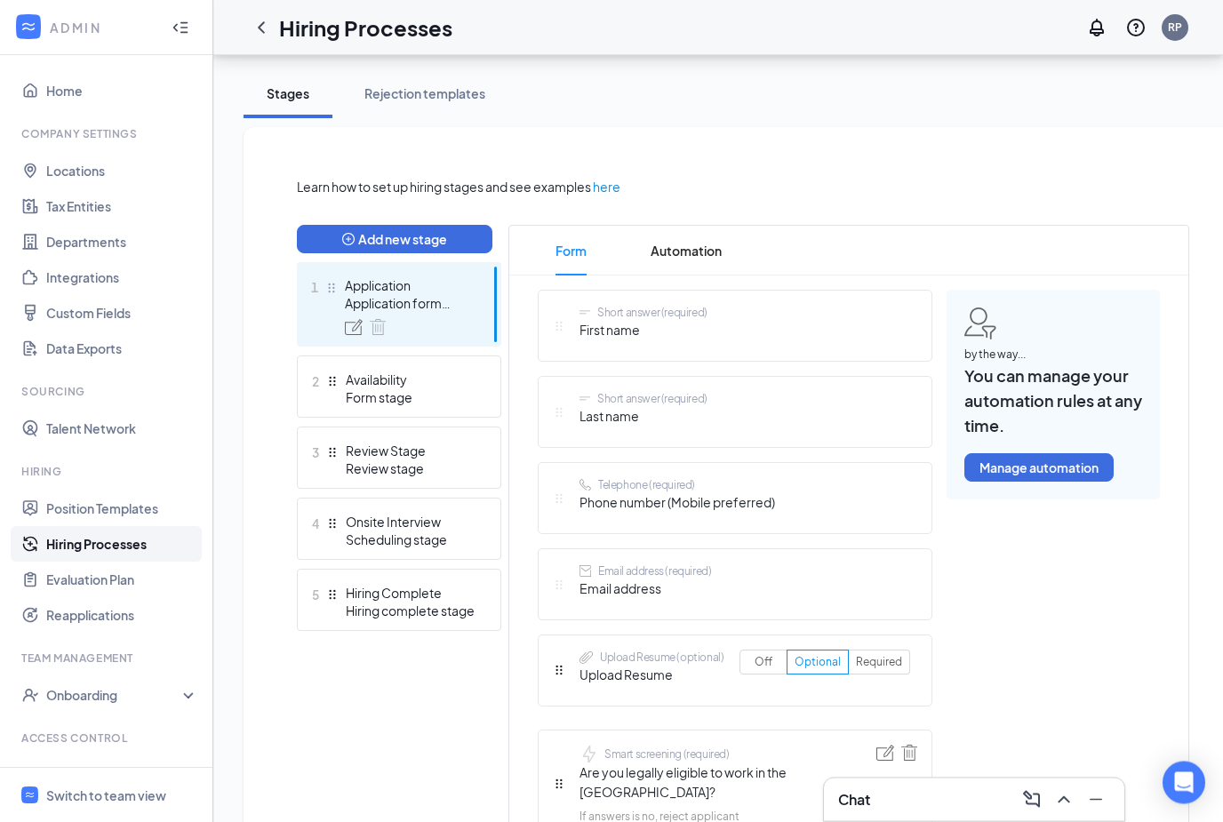
scroll to position [306, 0]
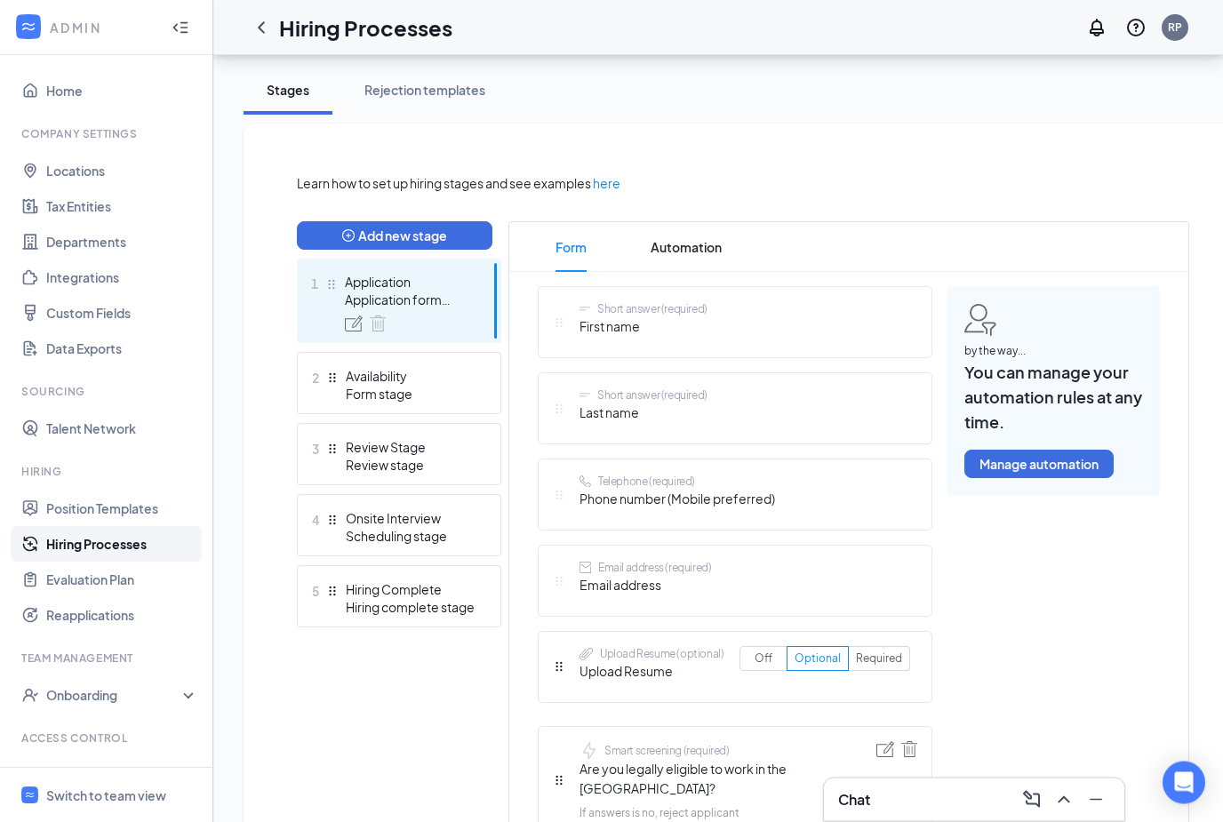
click at [448, 420] on ul "1 Application Application form stage 2 Availability Form stage 3 Review Stage R…" at bounding box center [399, 444] width 204 height 369
drag, startPoint x: 451, startPoint y: 444, endPoint x: 451, endPoint y: 596, distance: 152.9
click at [451, 444] on div "Review Stage" at bounding box center [411, 448] width 130 height 18
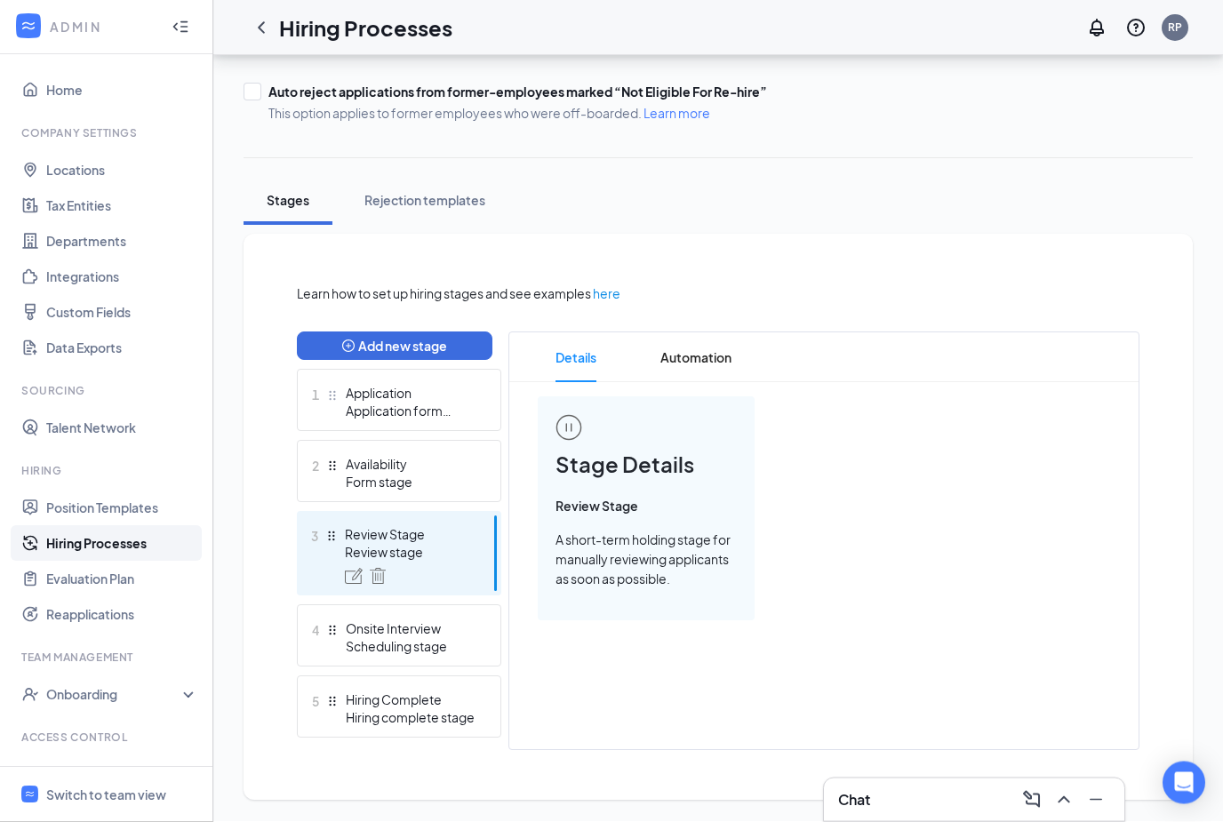
scroll to position [174, 0]
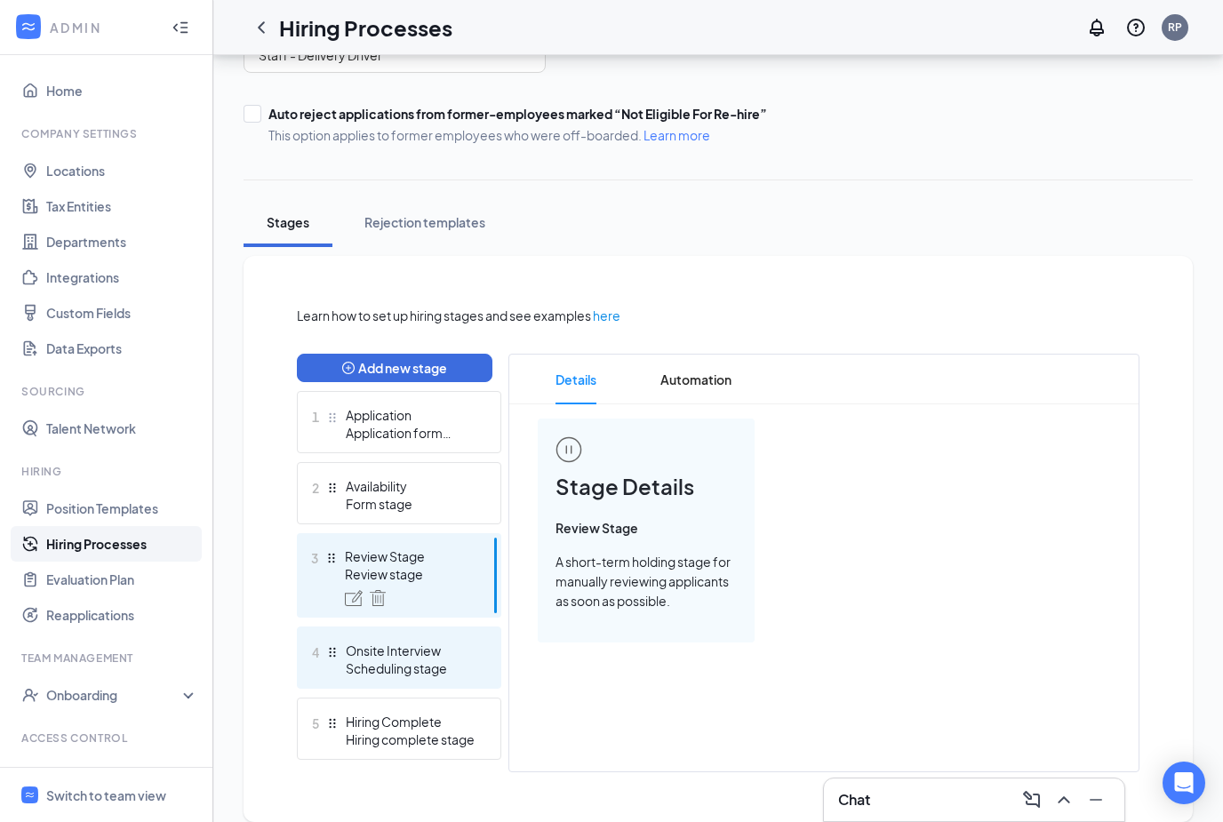
click at [406, 643] on div "Onsite Interview" at bounding box center [411, 651] width 130 height 18
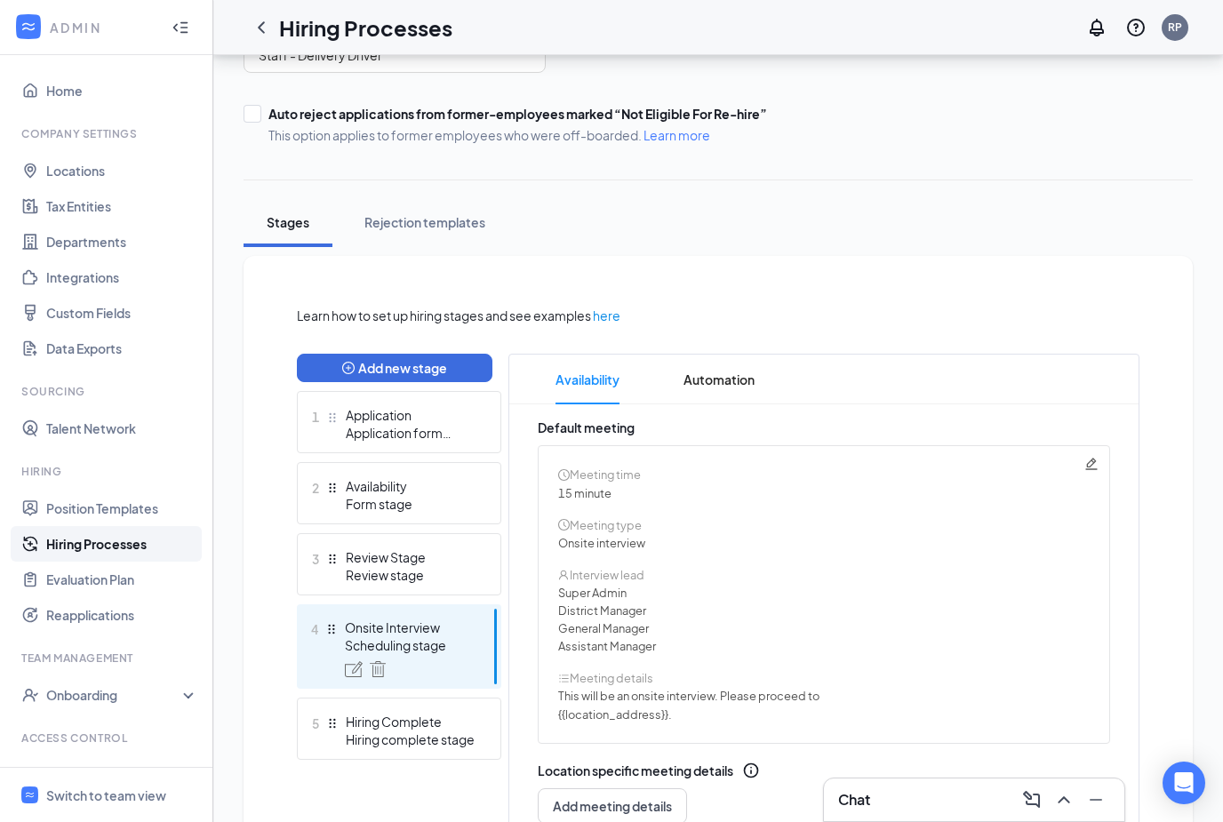
scroll to position [262, 0]
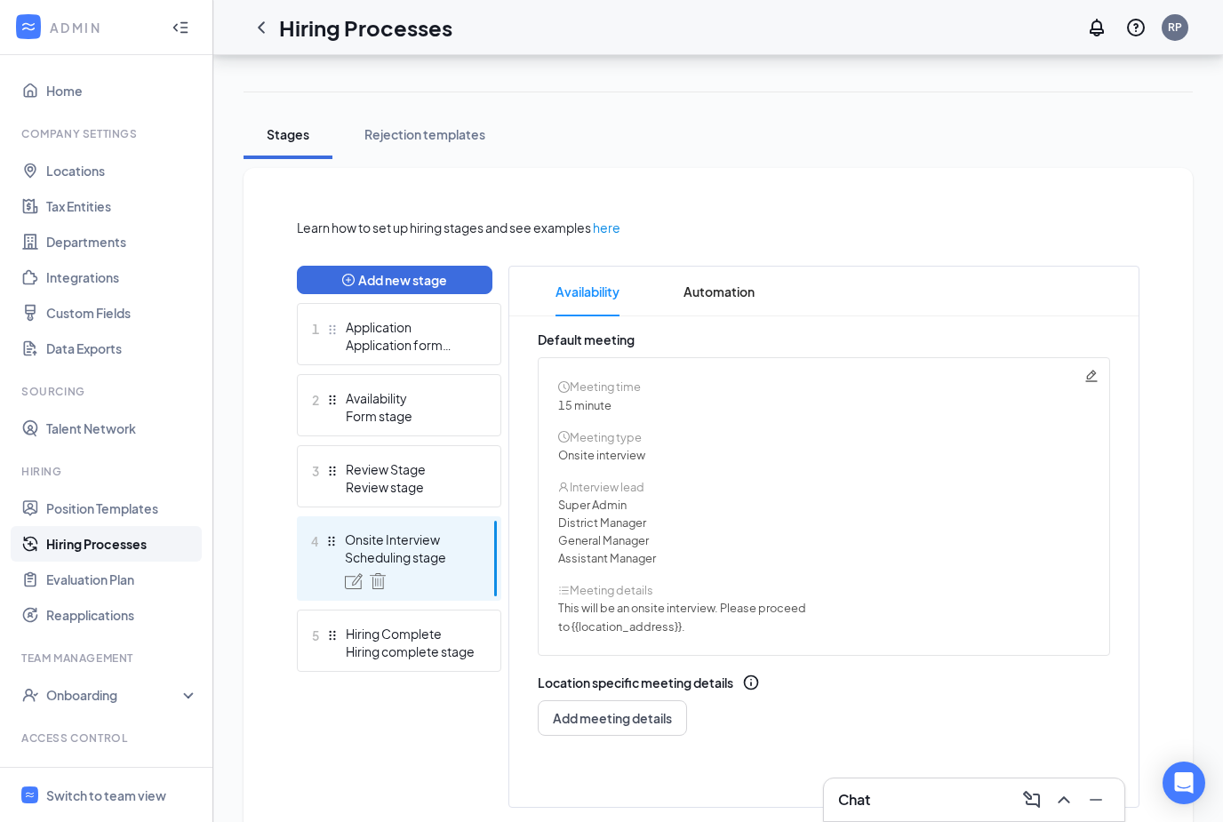
click at [1091, 380] on icon "Pencil" at bounding box center [1092, 376] width 14 height 14
radio input "true"
radio input "false"
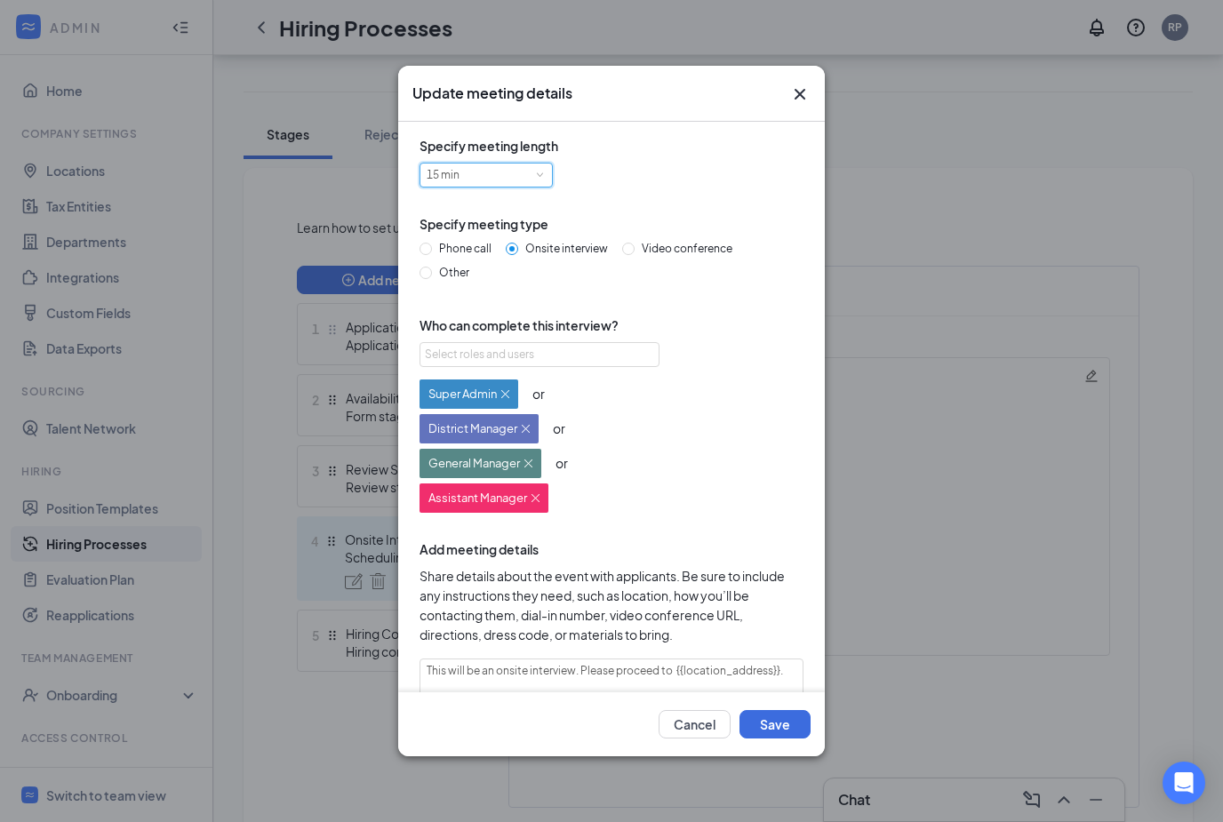
click at [494, 187] on div "15 min" at bounding box center [486, 175] width 119 height 23
click at [476, 250] on li "30 min" at bounding box center [486, 239] width 133 height 29
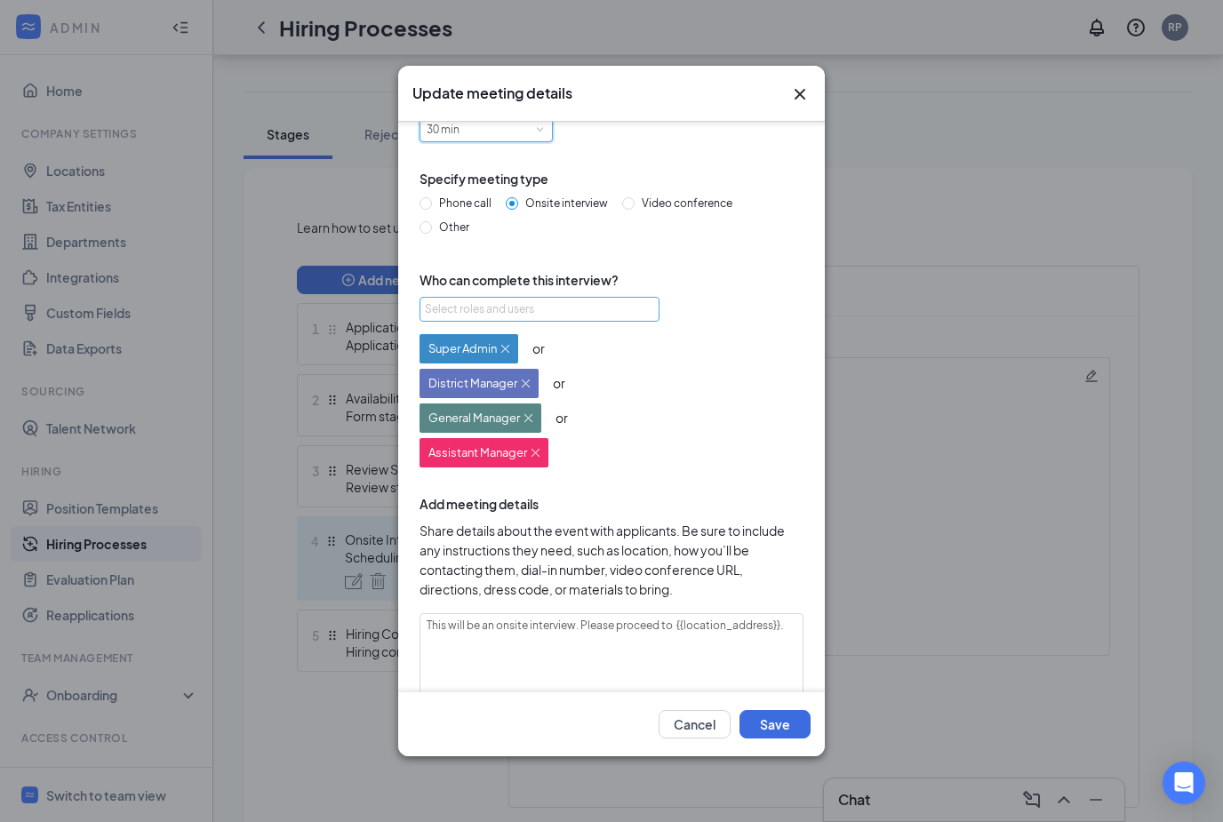
scroll to position [48, 0]
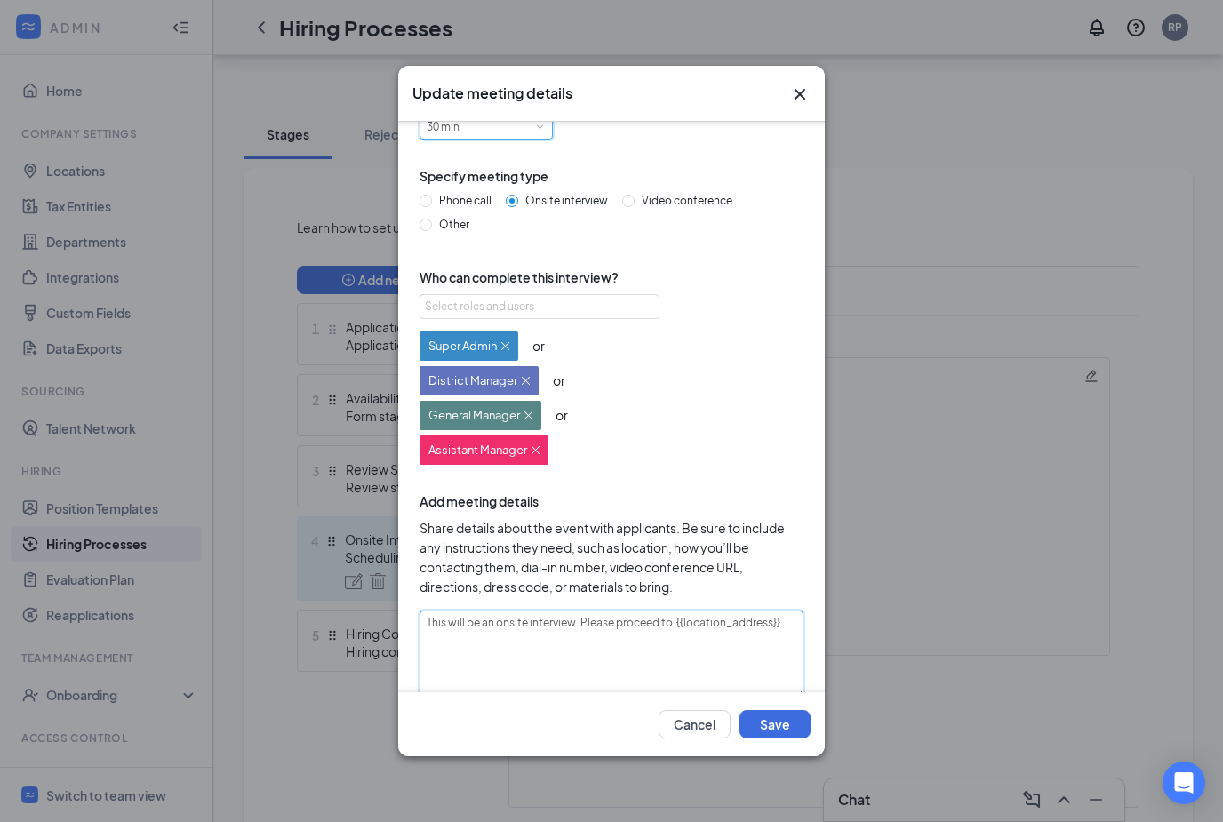
click at [575, 626] on textarea "This will be an onsite interview. Please proceed to {{location_address}}." at bounding box center [612, 655] width 384 height 89
type textarea "This will be an onsite interview . Please proceed to {{location_address}}."
type textarea "This will be an onsite interview at. Please proceed to {{location_address}}."
type textarea "This will be an onsite interview at.. Please proceed to {{location_address}}."
type textarea "This will be an onsite interview at. . Please proceed to {{location_address}}."
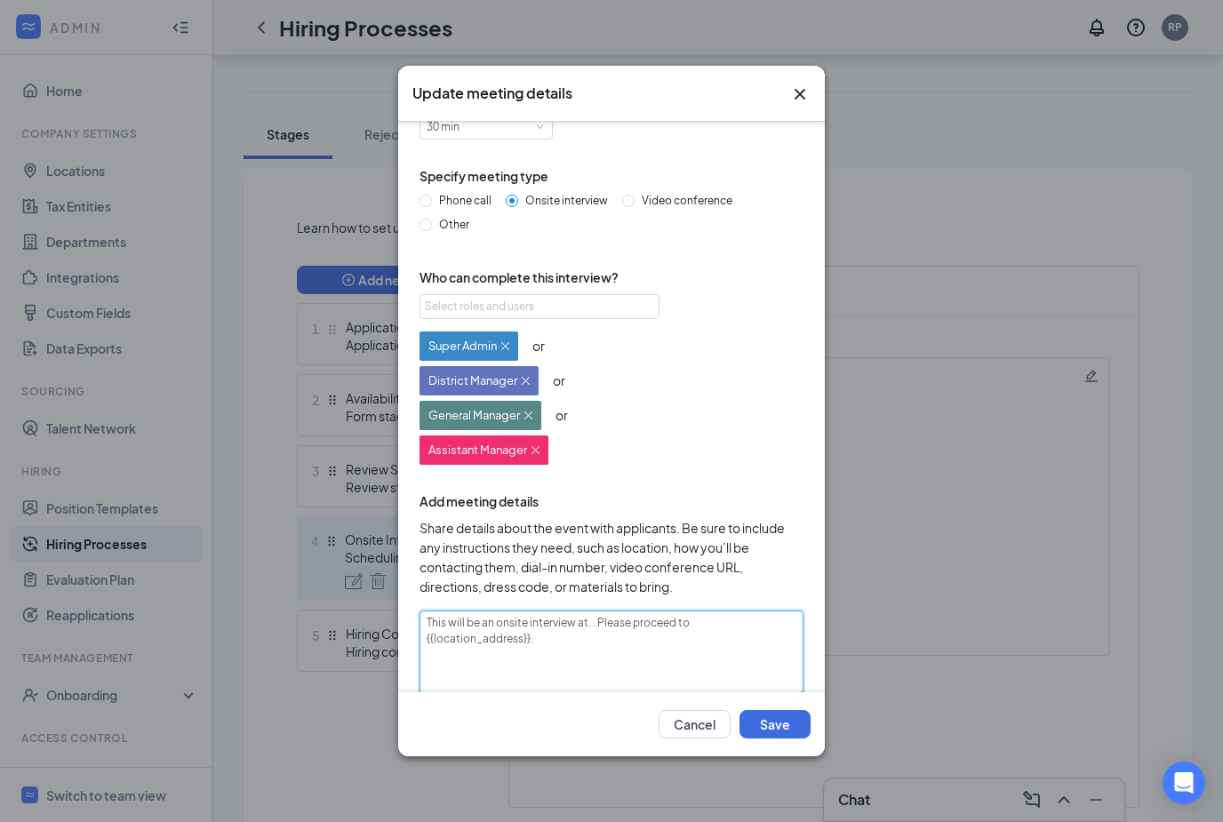
paste textarea "2901 SW 104th St, Oklahoma City, OK, 73173"
type textarea "This will be an onsite interview at. 2901 SW 104th St, Oklahoma City, OK, 73173…"
click at [422, 638] on textarea "This will be an onsite interview at. 2901 SW 104th St, Oklahoma City, OK, 73173…" at bounding box center [612, 655] width 384 height 89
type textarea "This will be an onsite interview at. 2901 SW 104th St, Oklahoma City, OK, 73173…"
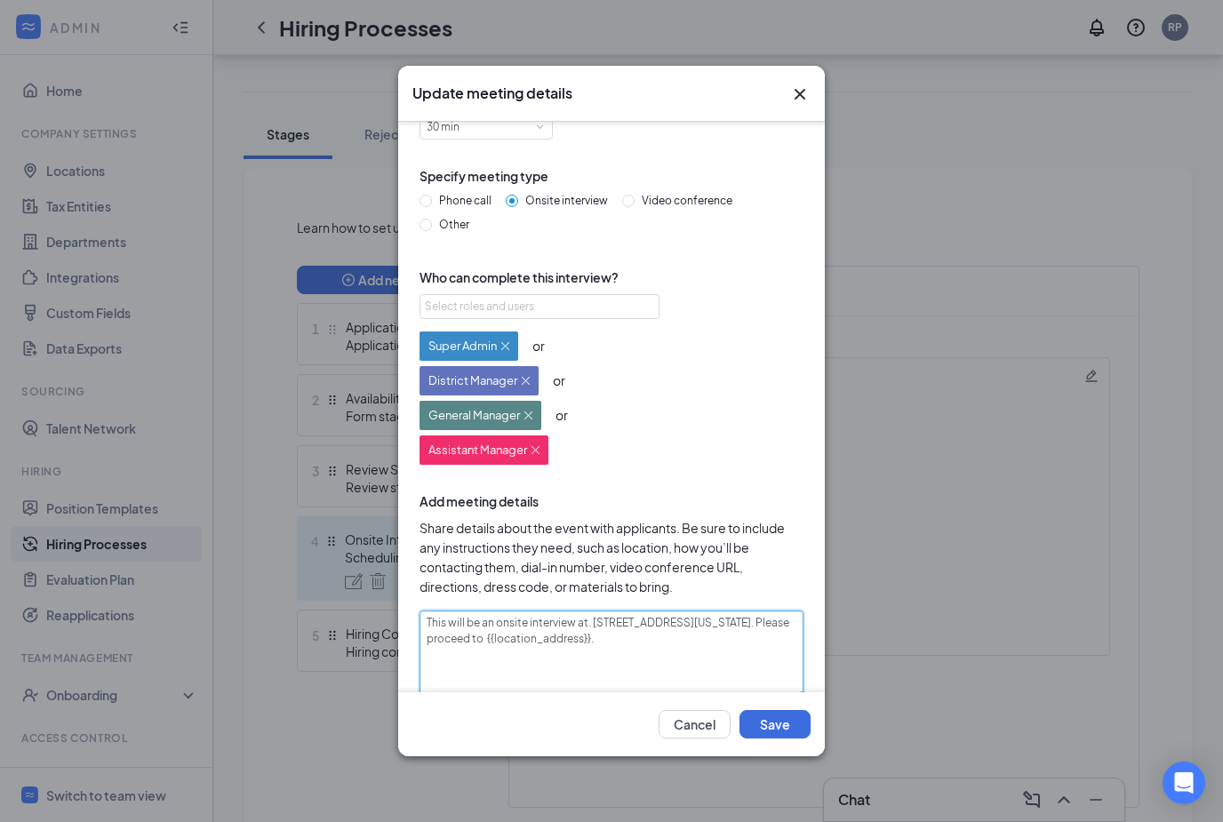
type textarea "This will be an onsite interview at.2901 SW 104th St, Oklahoma City, OK, 73173.…"
type textarea "This will be an onsite interview at2901 SW 104th St, Oklahoma City, OK, 73173. …"
drag, startPoint x: 460, startPoint y: 642, endPoint x: 707, endPoint y: 642, distance: 247.1
click at [707, 642] on textarea "This will be an onsite interview at 2901 SW 104th St, Oklahoma City, OK, 73173.…" at bounding box center [612, 655] width 384 height 89
type textarea "This will be an onsite interview at 2901 SW 104th St, Oklahoma City, OK, 73173."
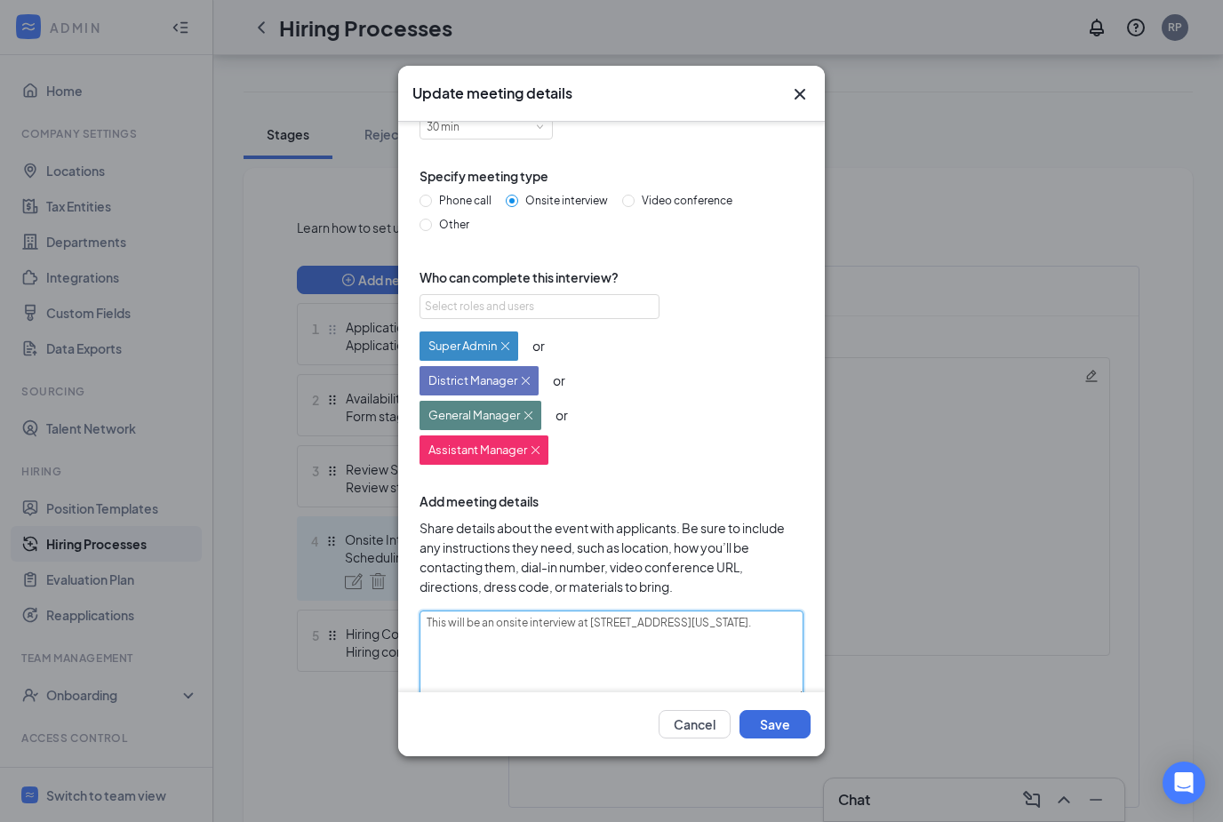
type textarea "This will be an onsite interview at 2901 SW 104th St, Oklahoma City, OK, 73173."
type textarea "This will be an onsite interview at 2901 SW 104th St, Oklahoma City, OK, 73173.…"
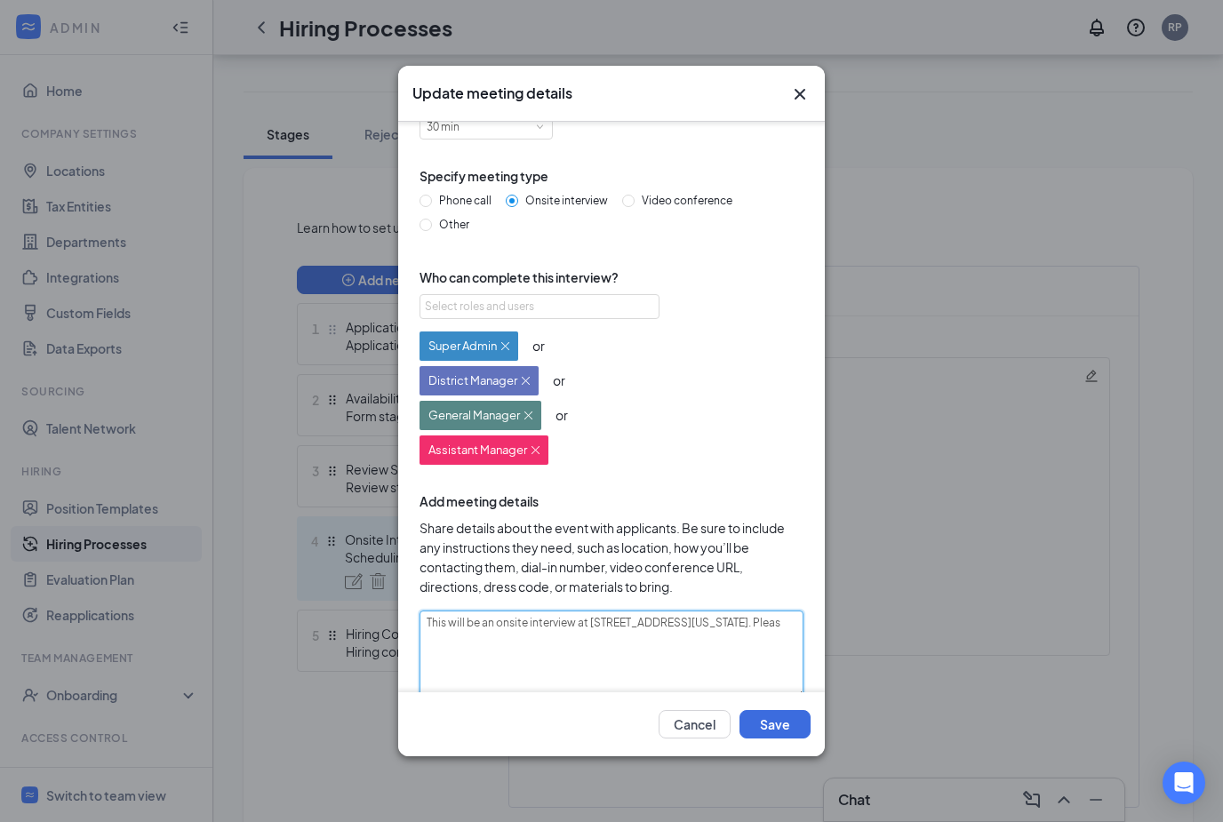
type textarea "This will be an onsite interview at 2901 SW 104th St, Oklahoma City, OK, 73173.…"
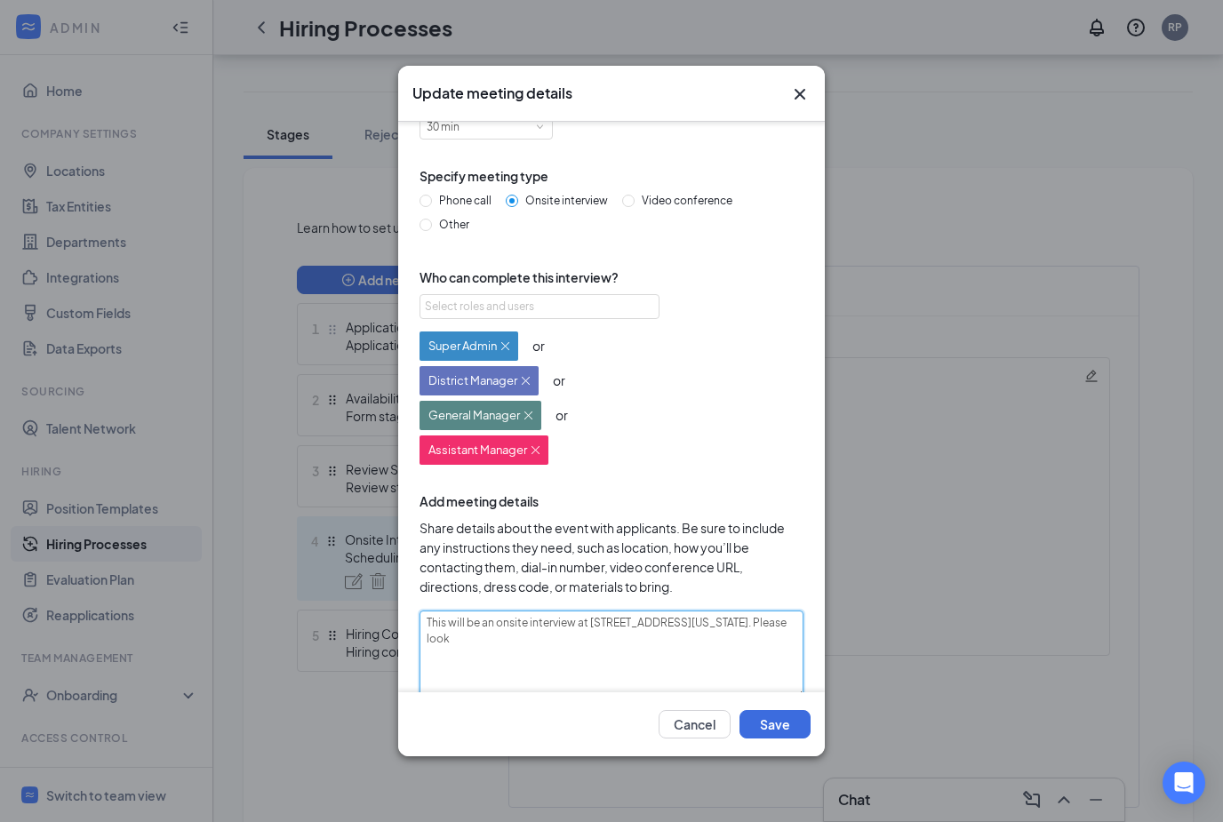
type textarea "This will be an onsite interview at 2901 SW 104th St, Oklahoma City, OK, 73173.…"
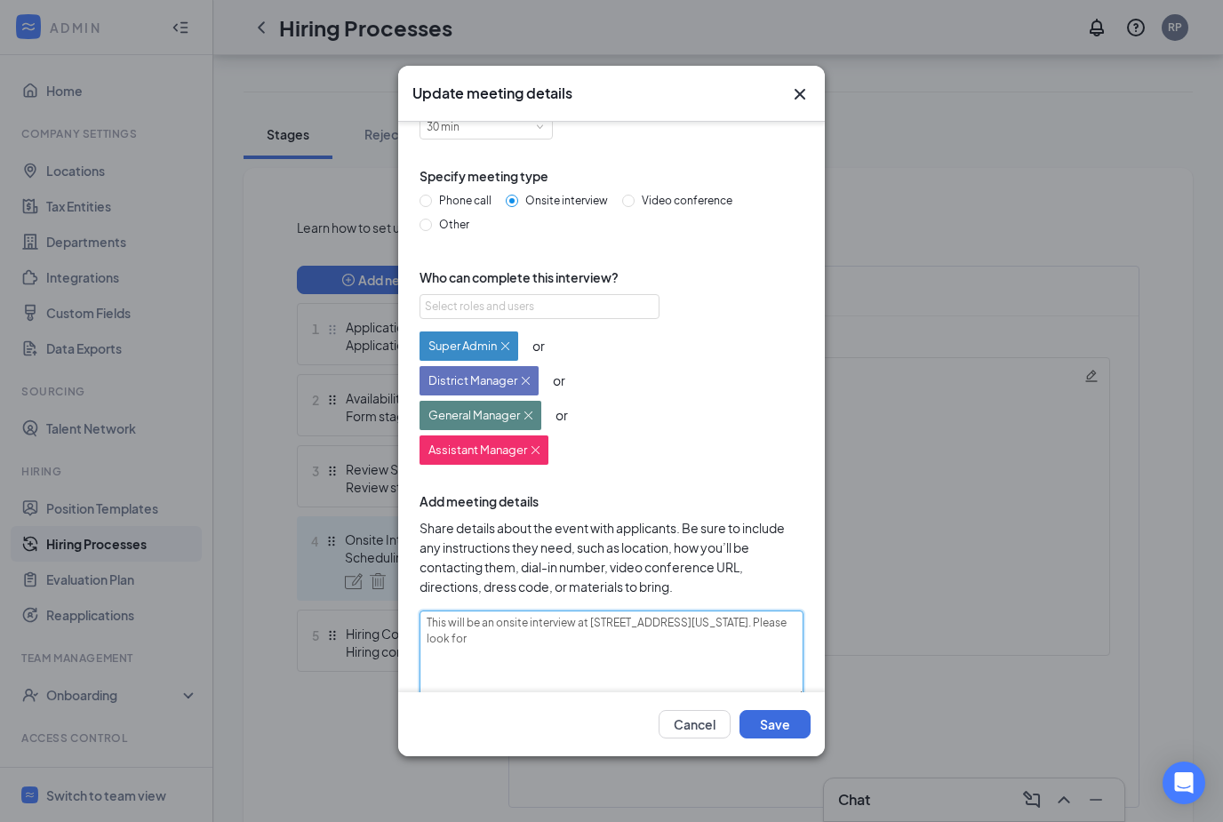
type textarea "This will be an onsite interview at 2901 SW 104th St, Oklahoma City, OK, 73173.…"
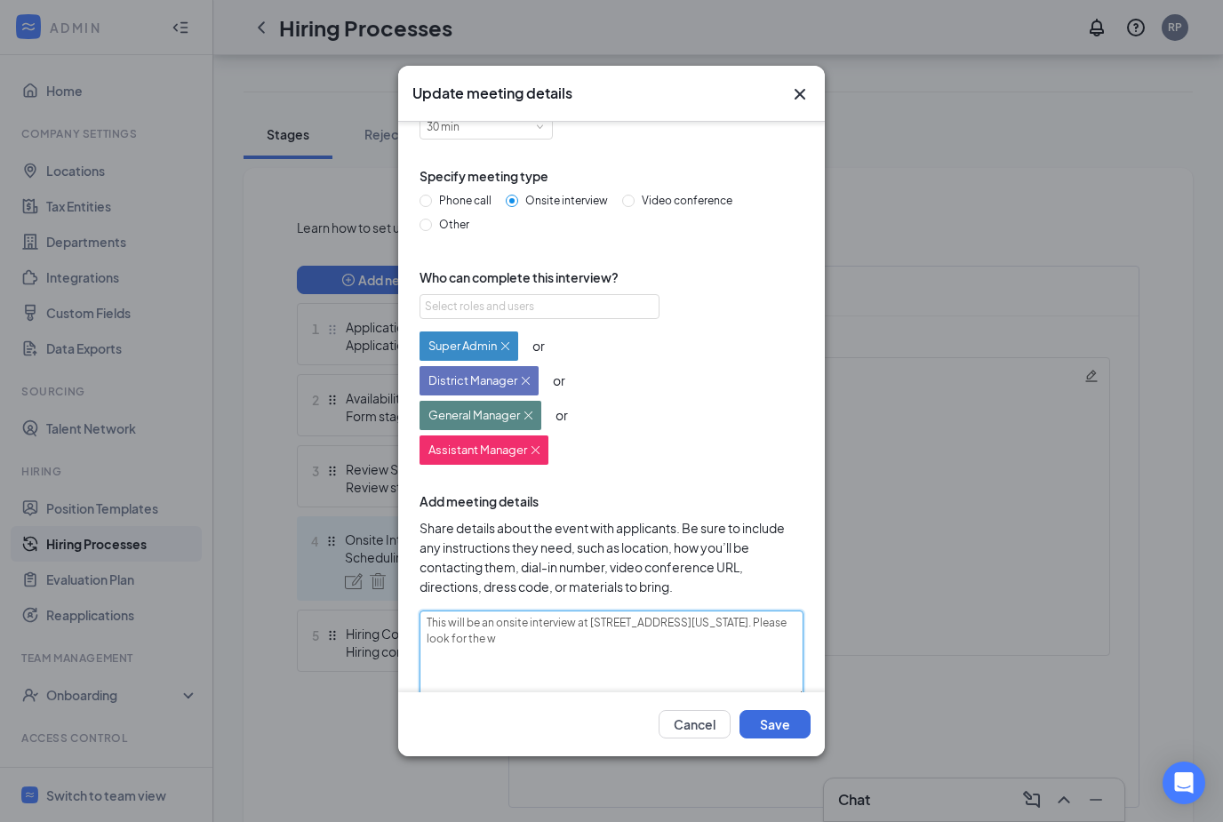
type textarea "This will be an onsite interview at 2901 SW 104th St, Oklahoma City, OK, 73173.…"
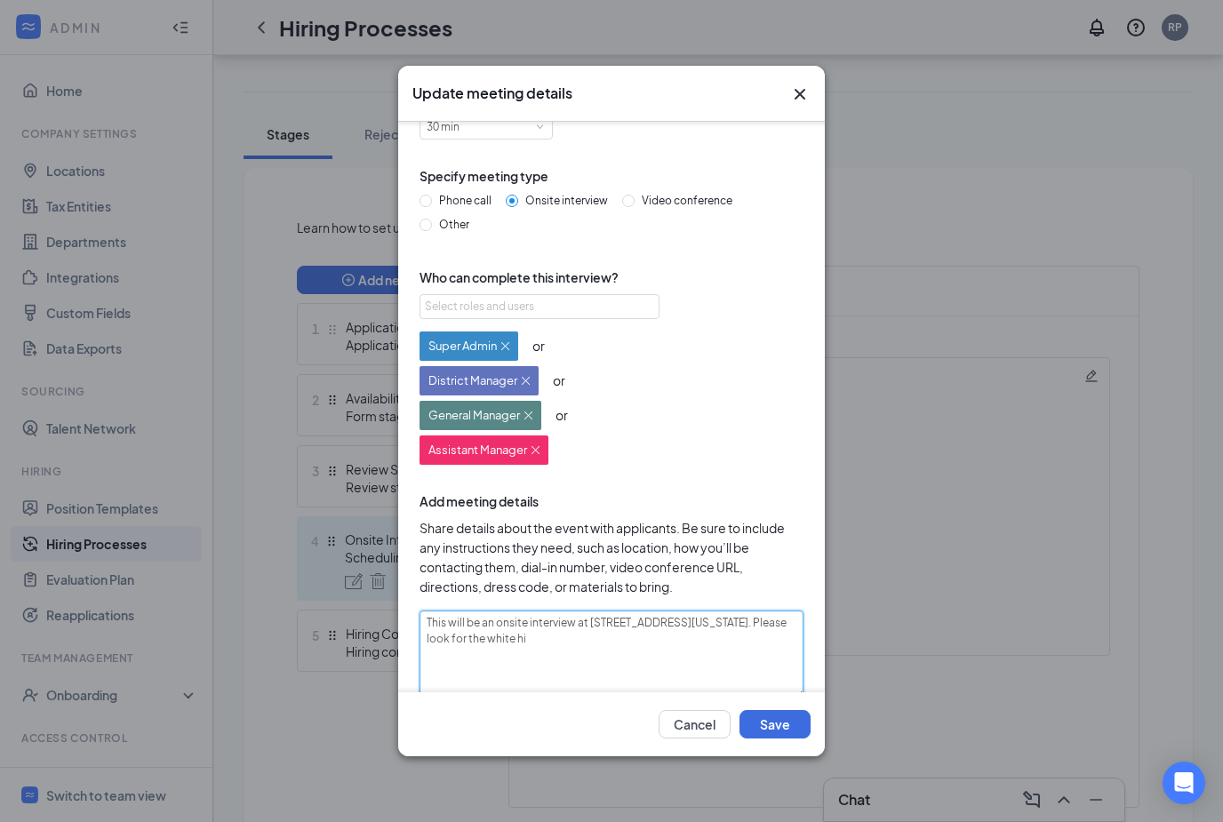
type textarea "This will be an onsite interview at 2901 SW 104th St, Oklahoma City, OK, 73173.…"
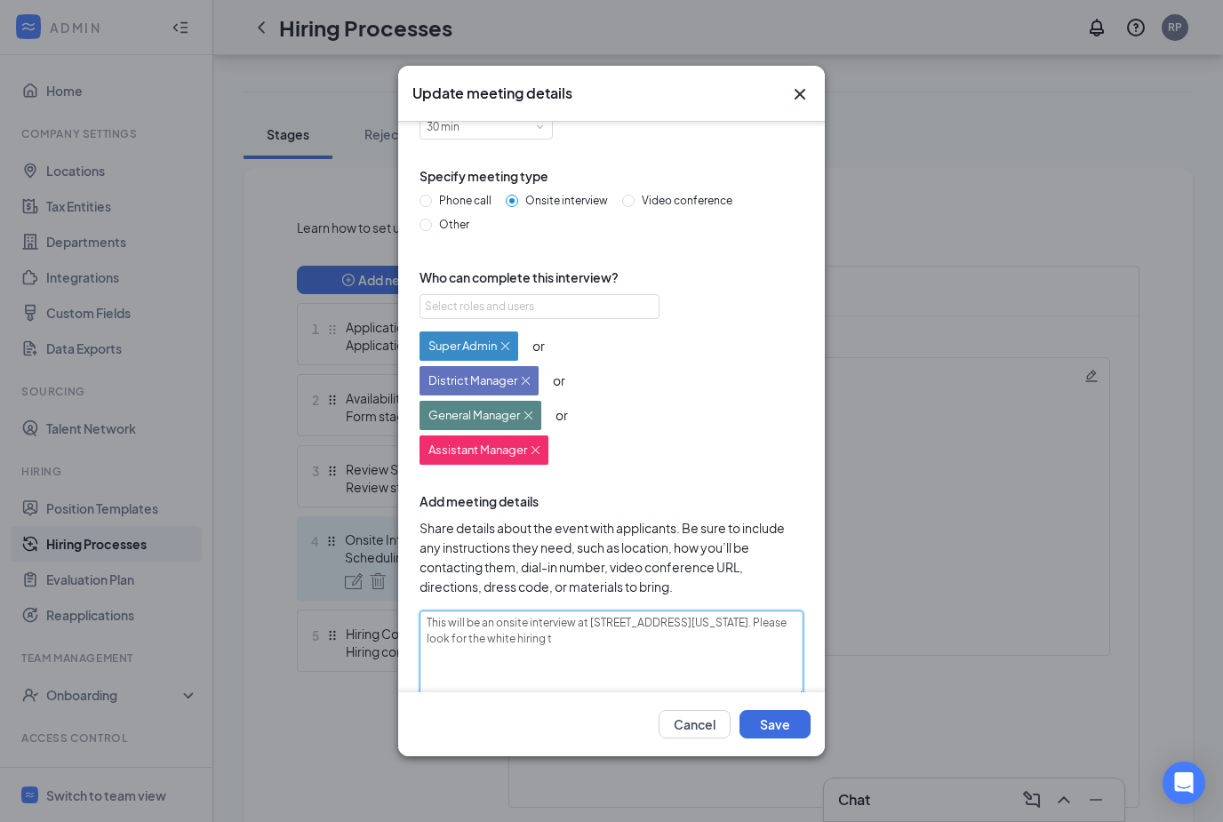
type textarea "This will be an onsite interview at 2901 SW 104th St, Oklahoma City, OK, 73173.…"
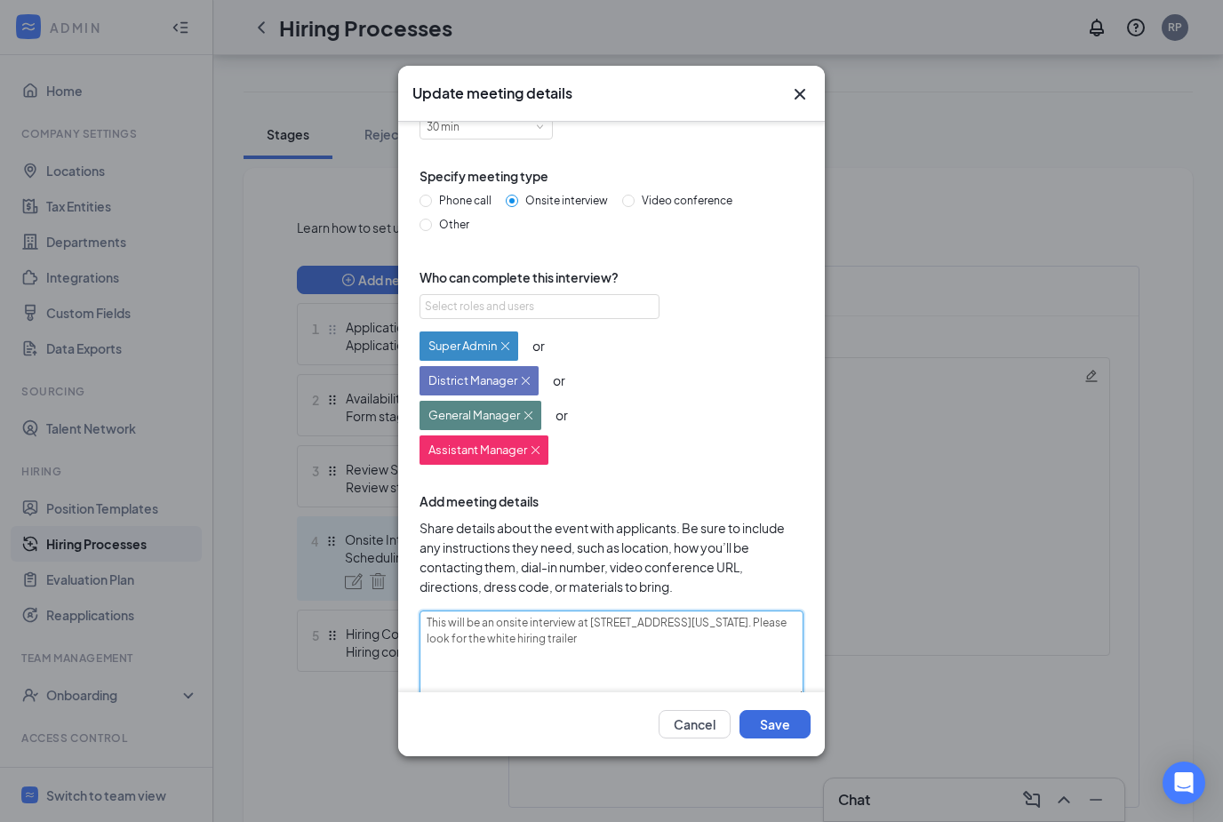
type textarea "This will be an onsite interview at 2901 SW 104th St, Oklahoma City, OK, 73173.…"
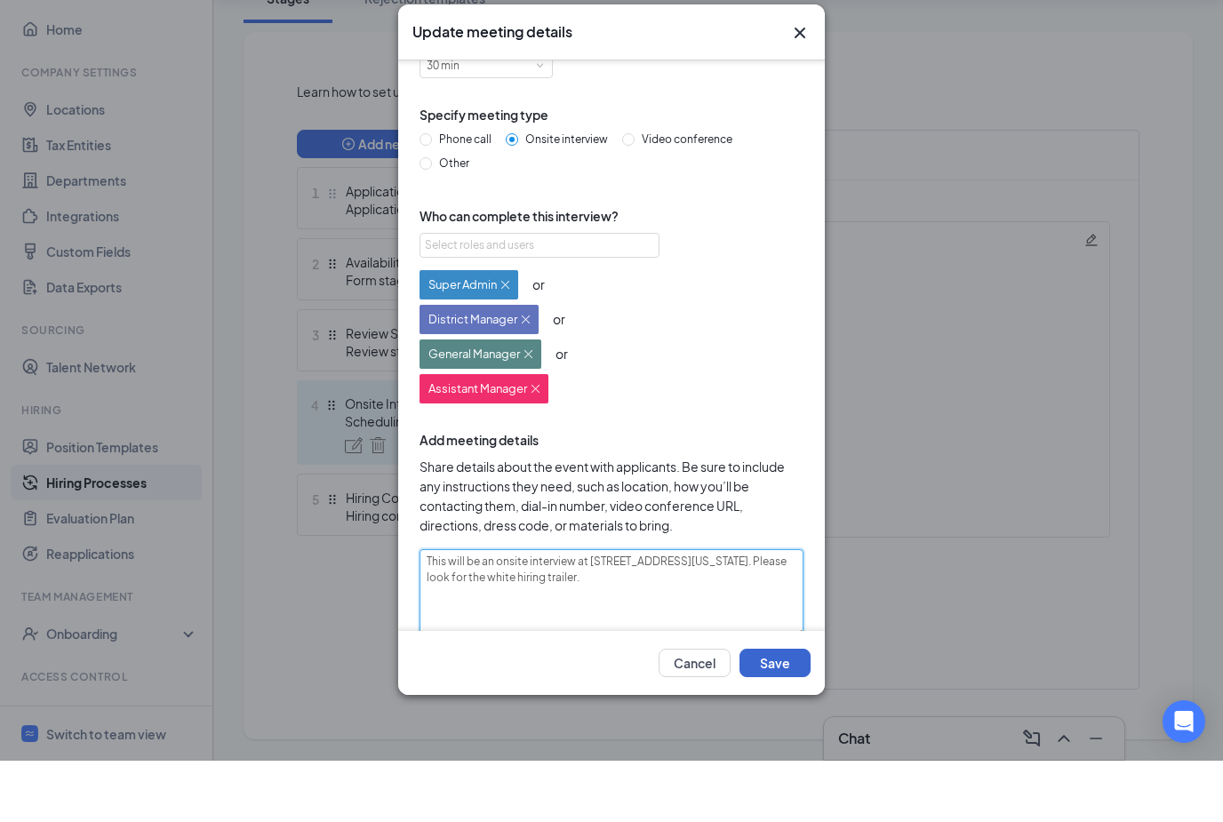
type textarea "This will be an onsite interview at 2901 SW 104th St, Oklahoma City, OK, 73173.…"
click at [769, 710] on button "Save" at bounding box center [775, 724] width 71 height 28
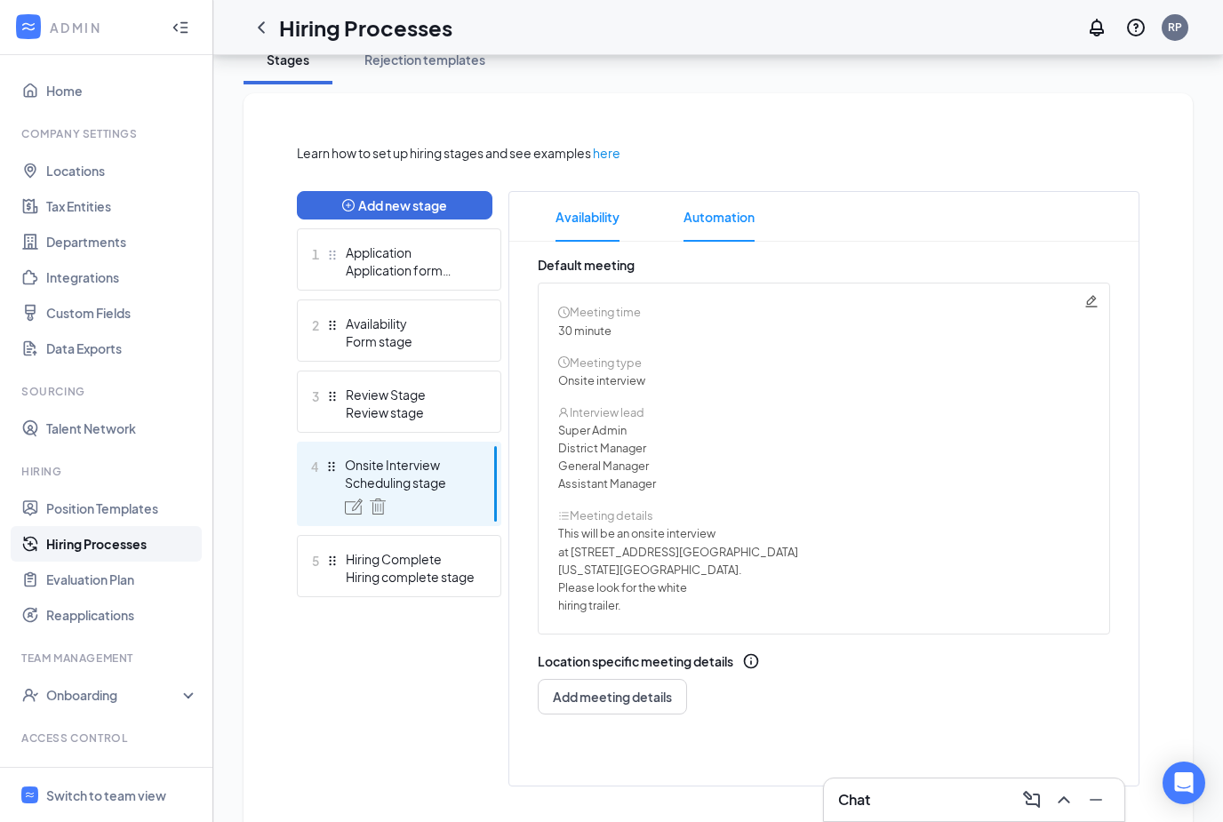
click at [721, 215] on span "Automation" at bounding box center [719, 217] width 71 height 50
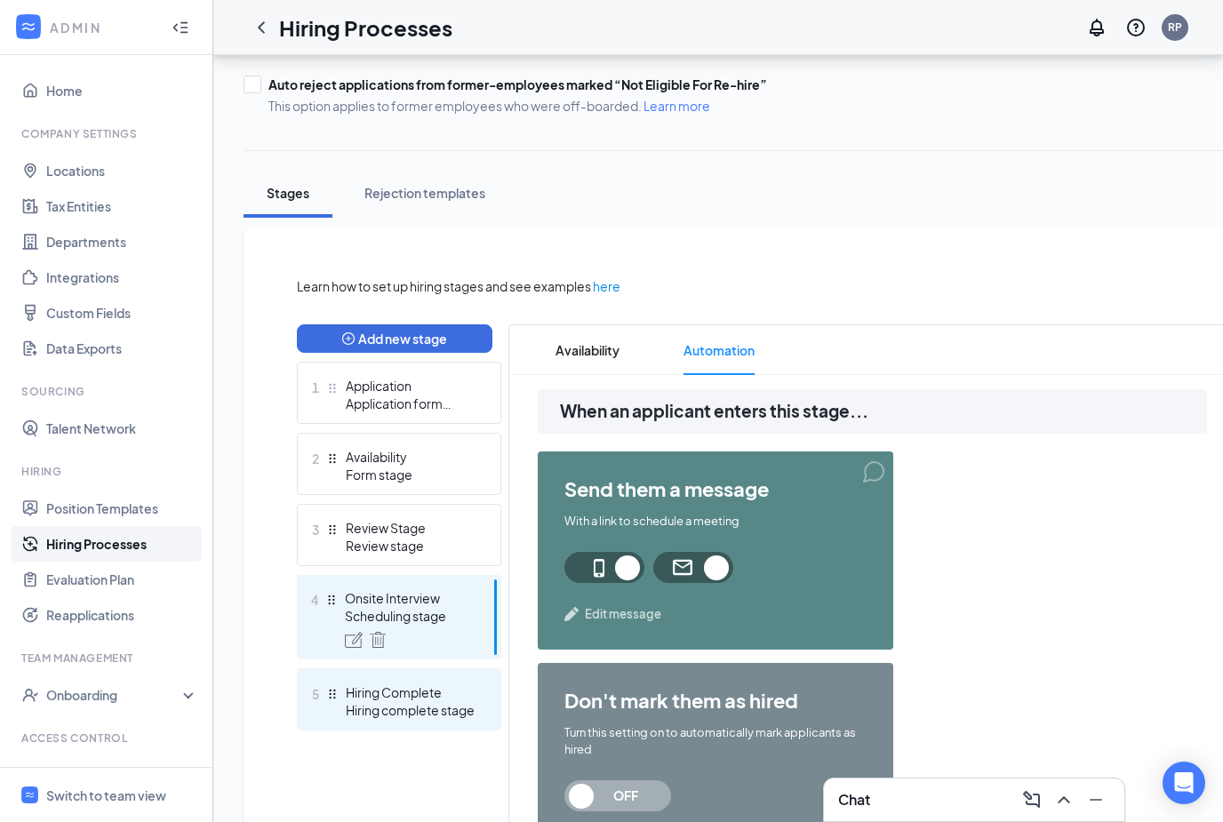
click at [428, 706] on div "Hiring complete stage" at bounding box center [411, 710] width 130 height 18
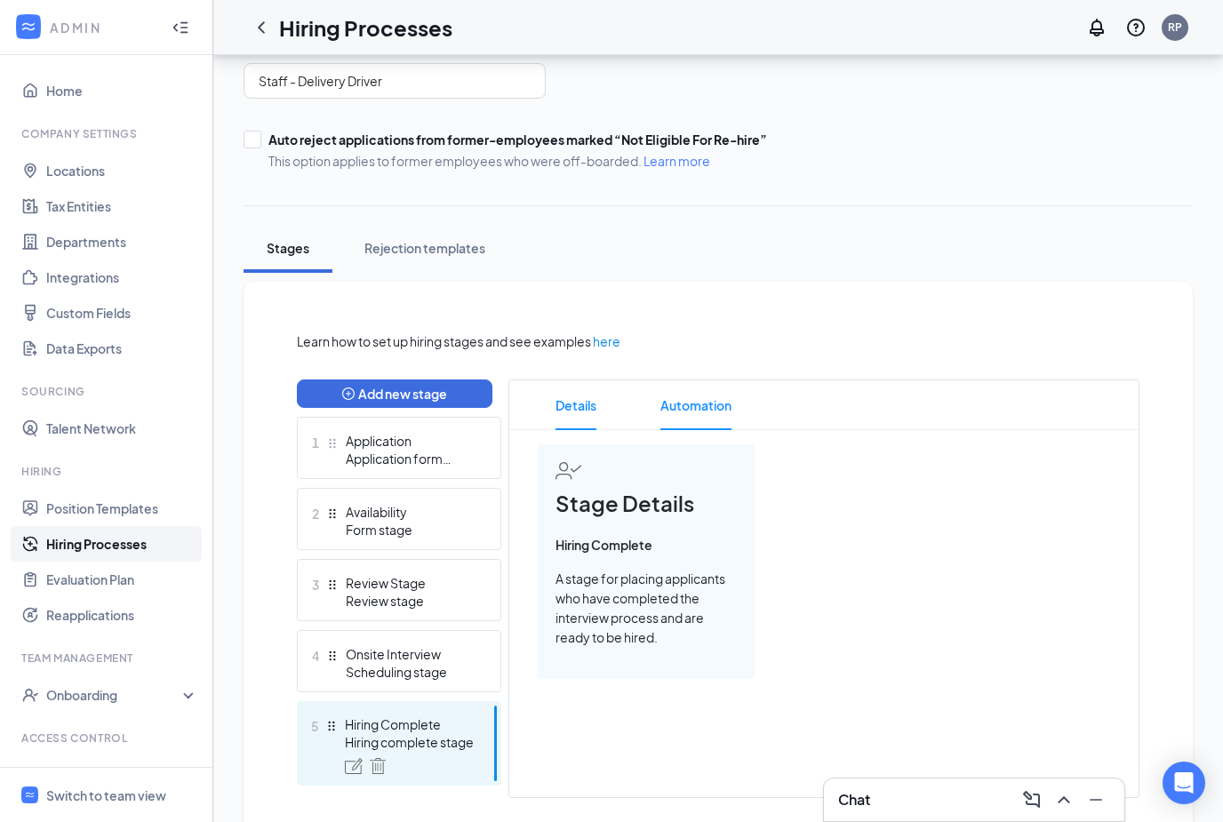
click at [719, 416] on span "Automation" at bounding box center [696, 405] width 71 height 50
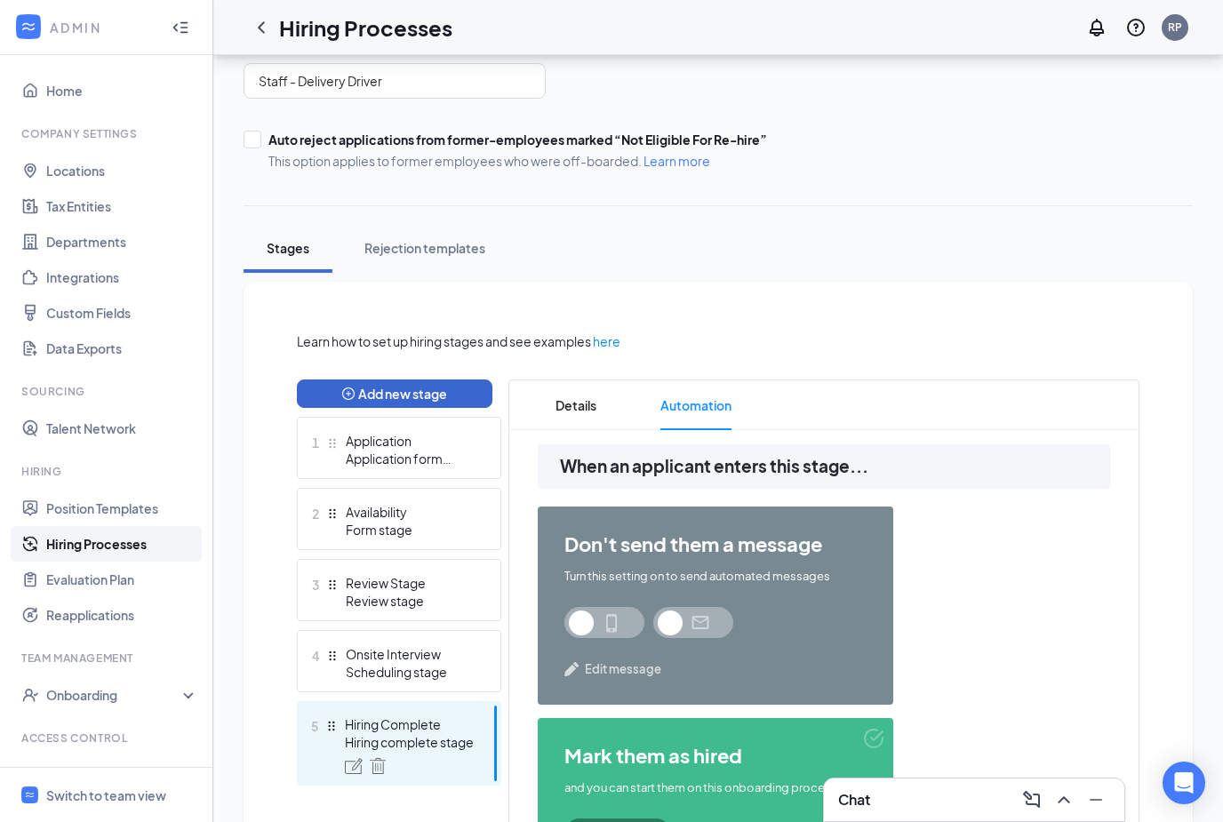
click at [399, 390] on button "Add new stage" at bounding box center [395, 394] width 196 height 28
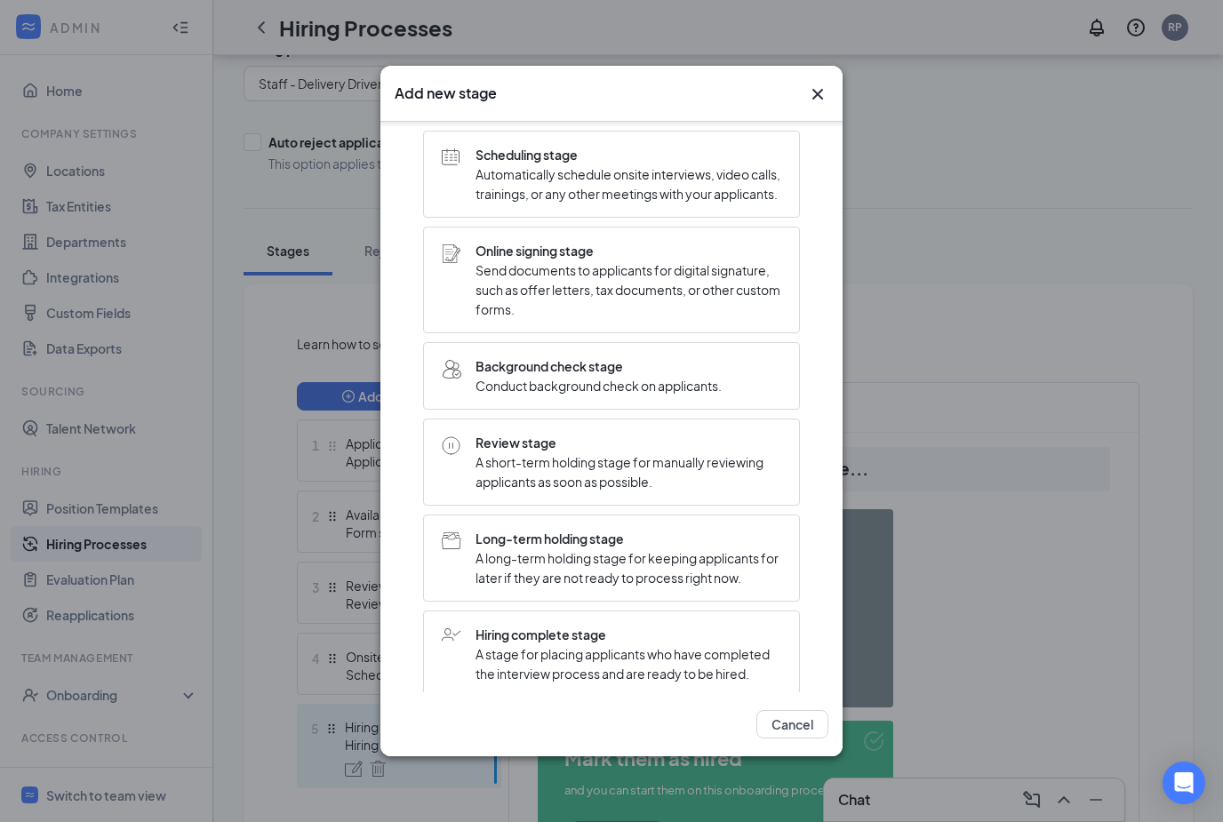
scroll to position [159, 0]
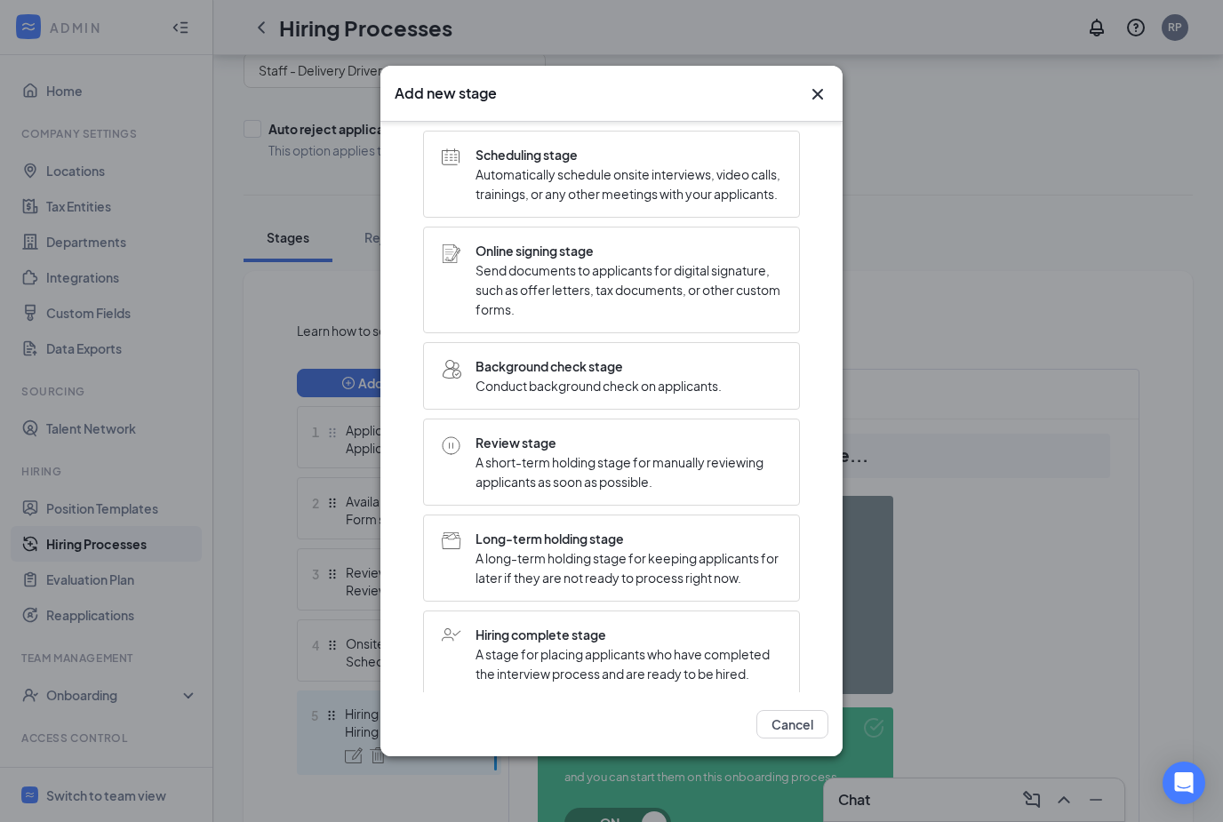
click at [820, 99] on icon "Cross" at bounding box center [817, 94] width 21 height 21
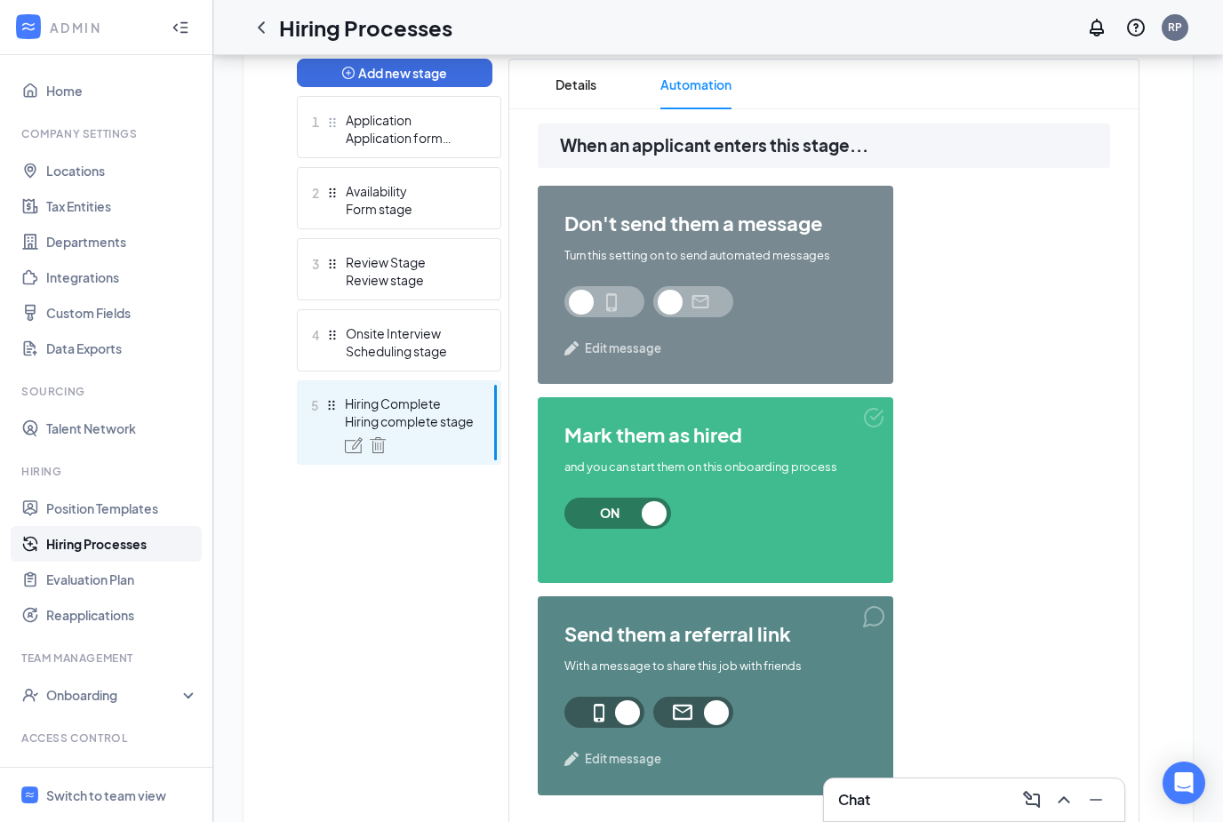
scroll to position [499, 0]
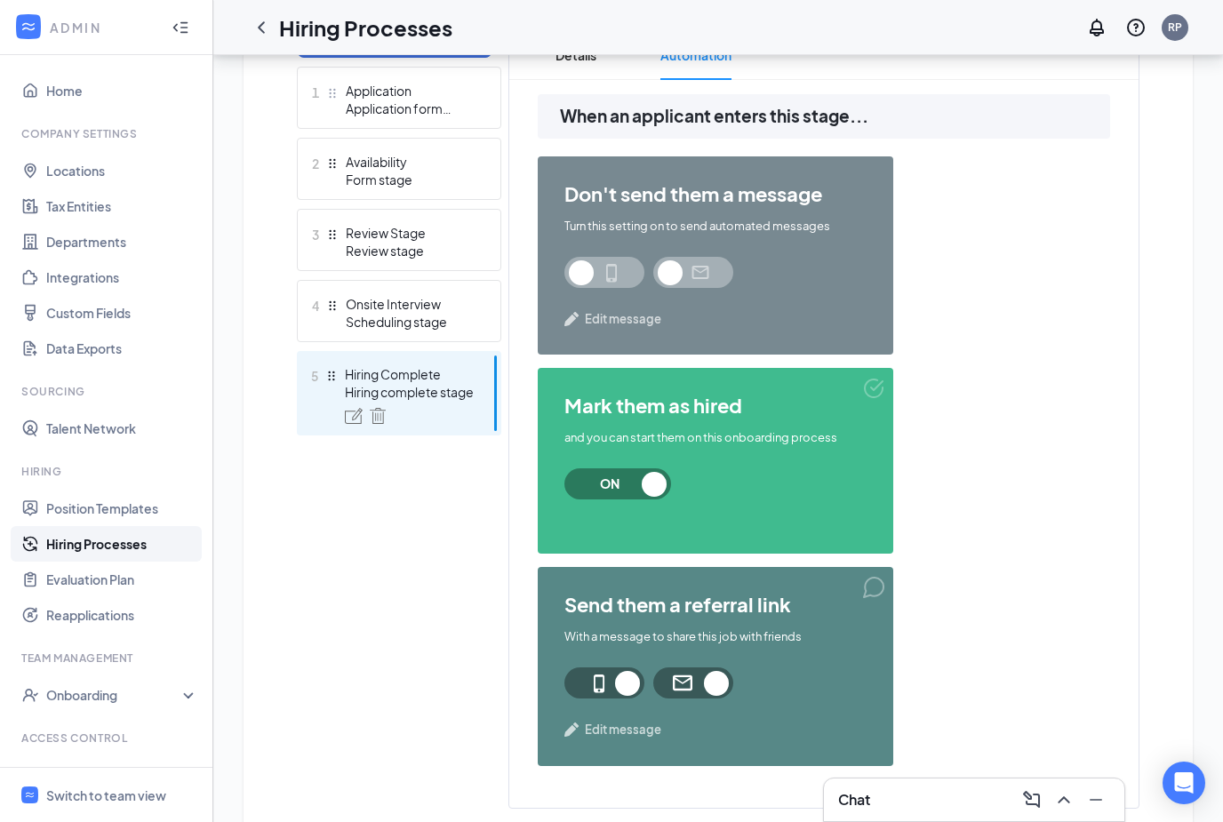
click at [402, 588] on div "Add new stage 1 Application Application form stage 2 Availability Form stage 3 …" at bounding box center [399, 419] width 204 height 780
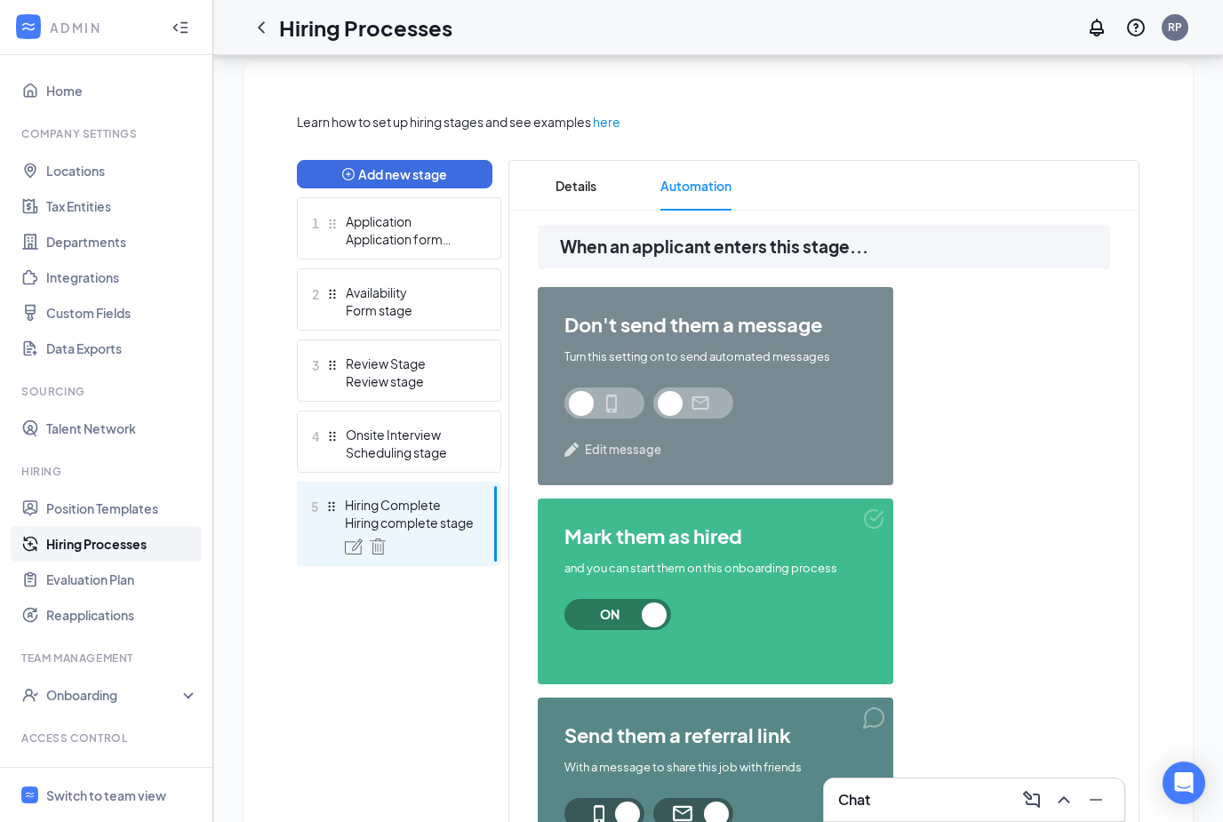
scroll to position [348, 0]
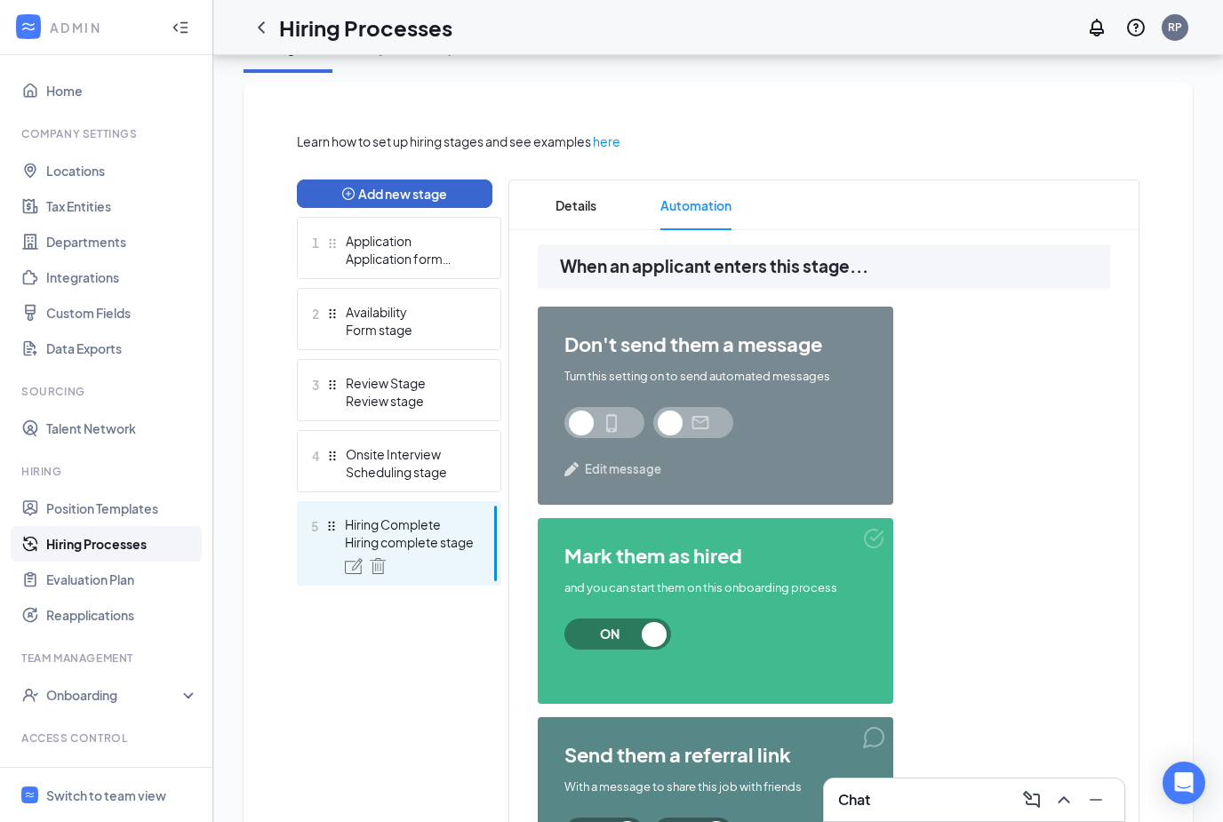
click at [391, 202] on button "Add new stage" at bounding box center [395, 194] width 196 height 28
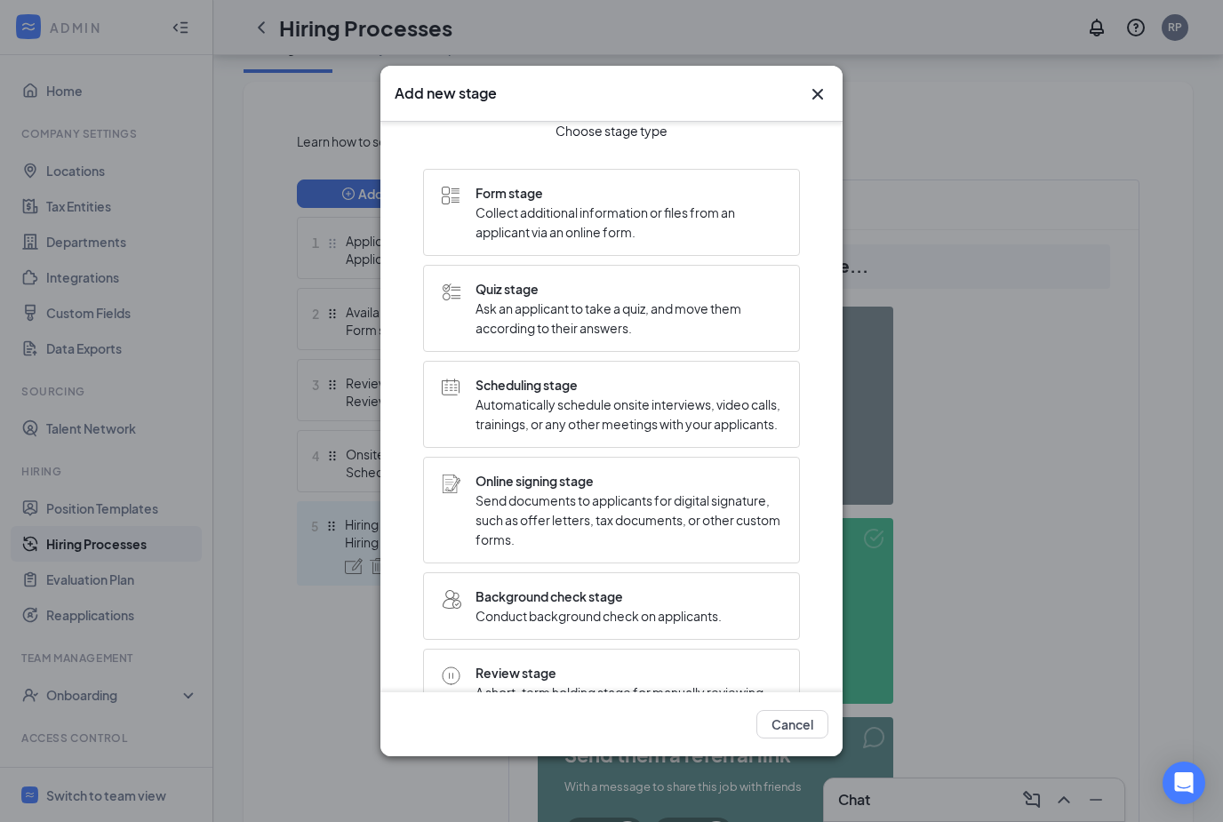
scroll to position [17, 0]
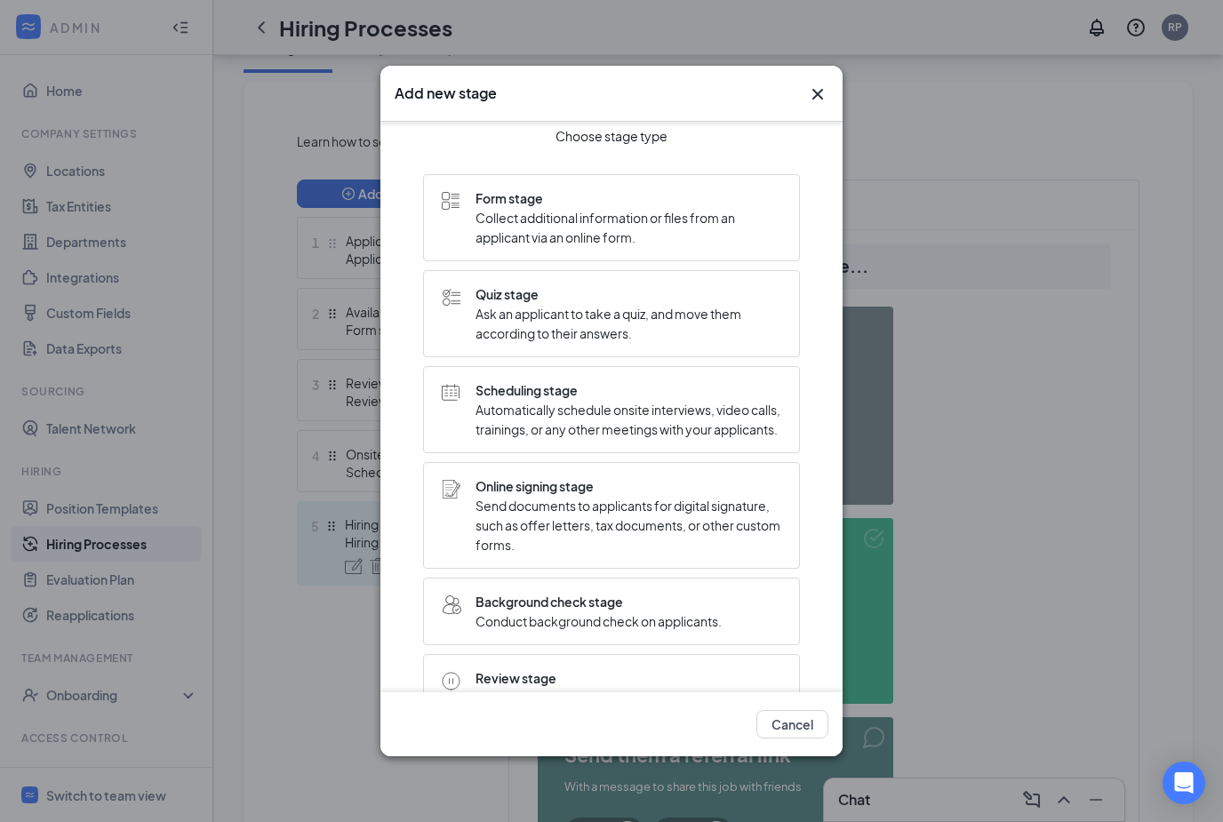
click at [815, 100] on icon "Cross" at bounding box center [818, 94] width 11 height 11
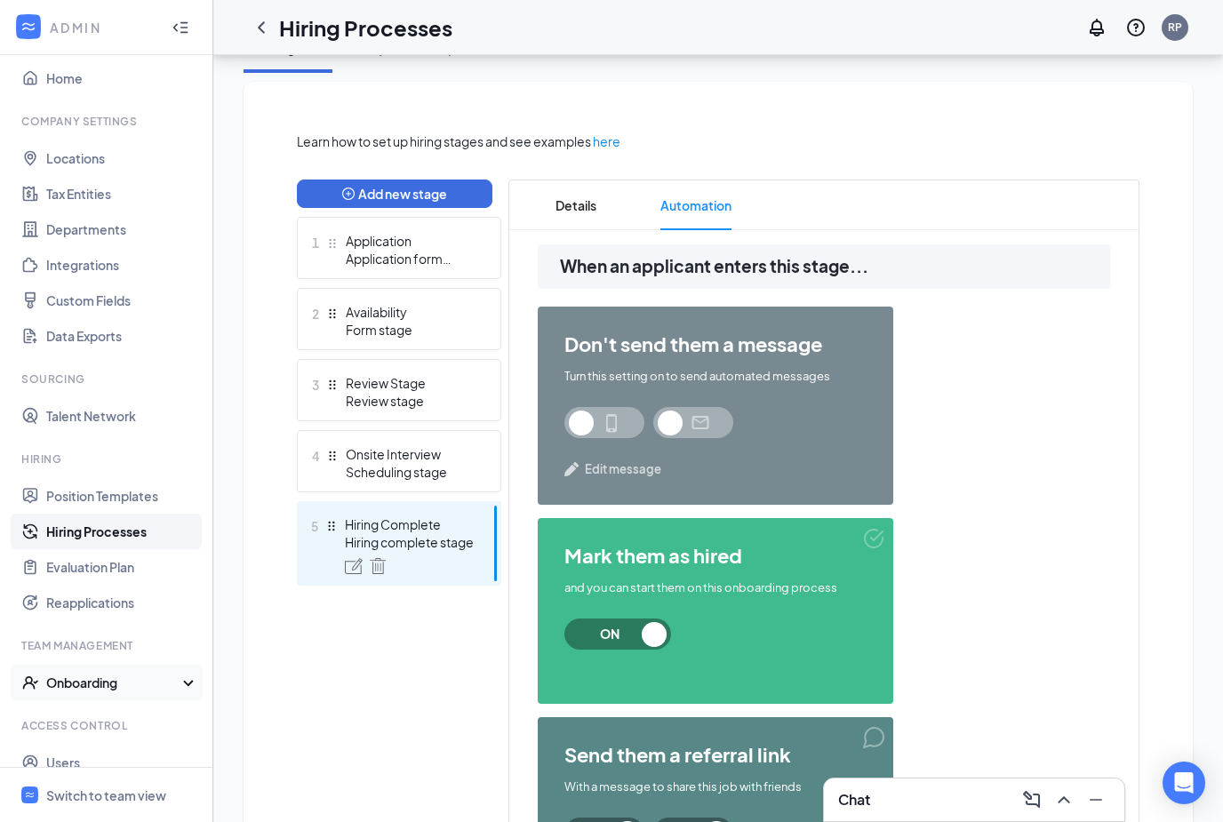
scroll to position [12, 0]
click at [61, 574] on link "Evaluation Plan" at bounding box center [122, 568] width 152 height 36
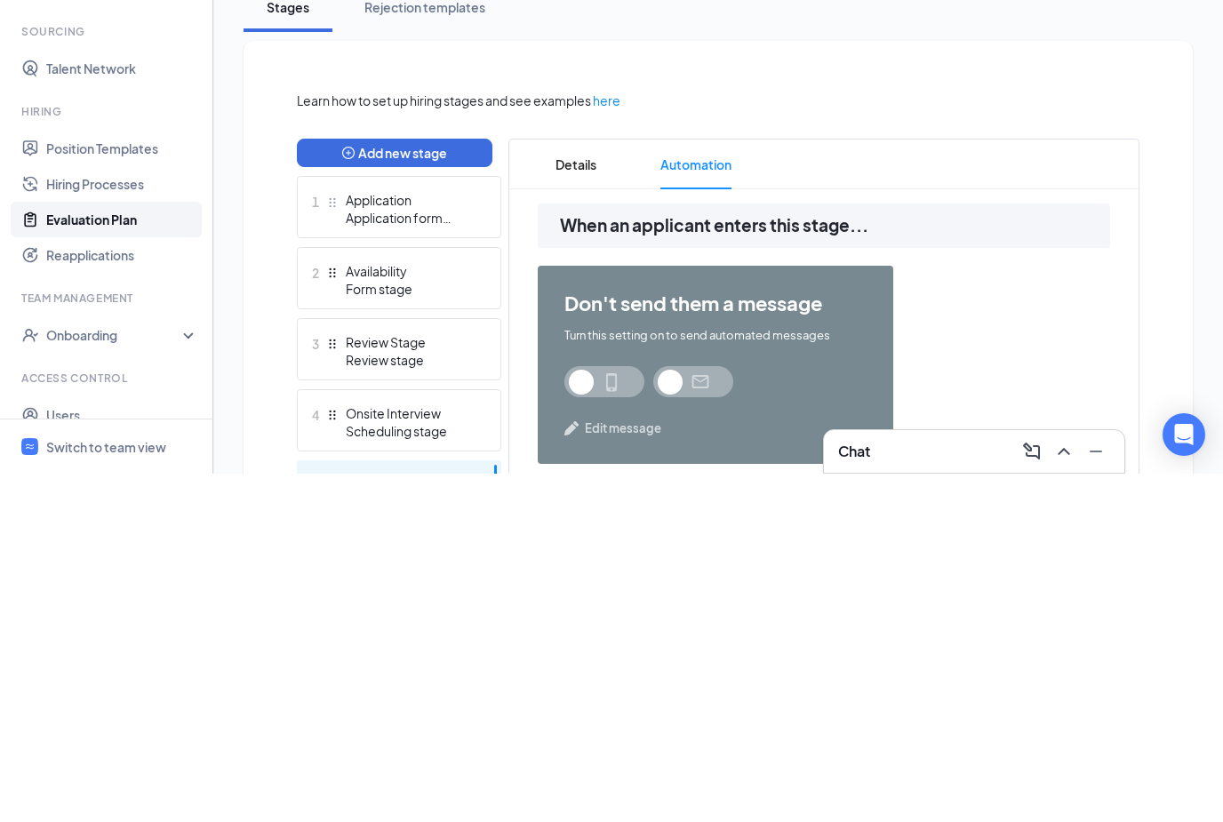
scroll to position [37, 0]
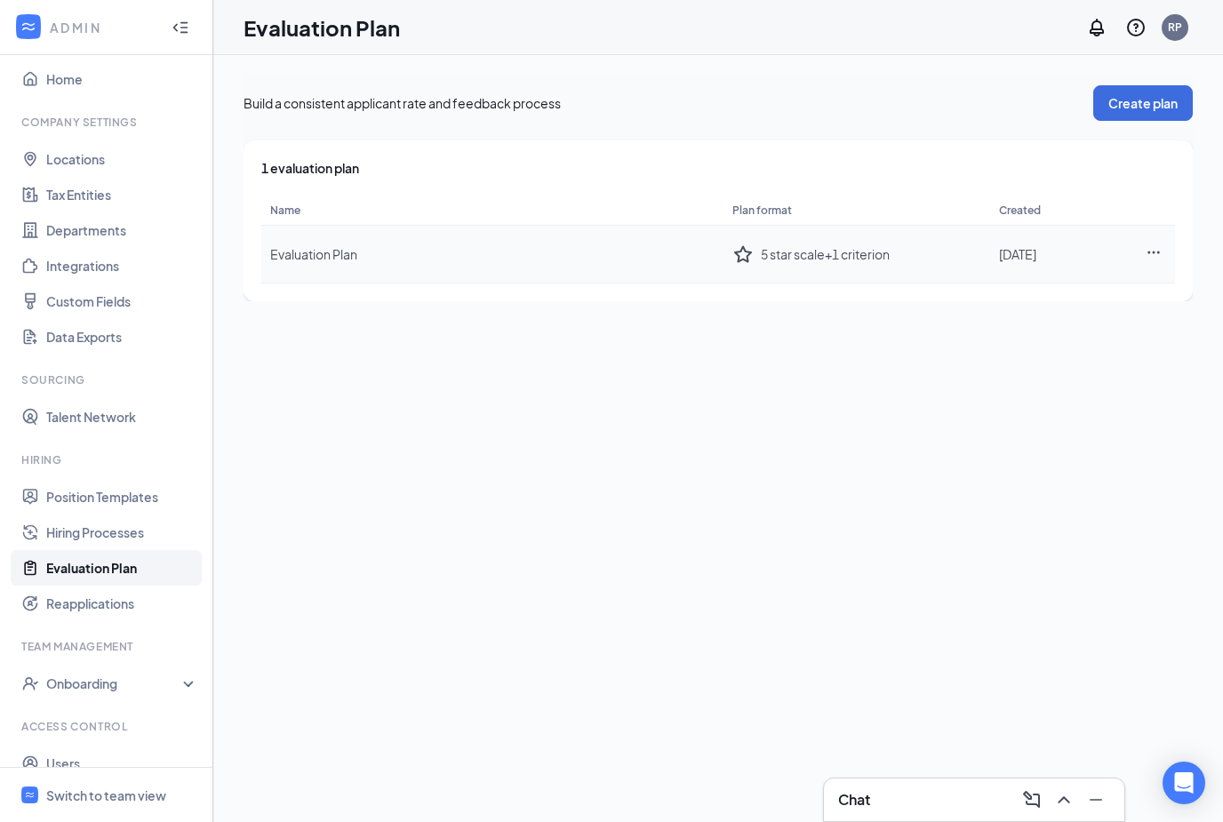
click at [331, 246] on span "Evaluation Plan" at bounding box center [313, 254] width 87 height 16
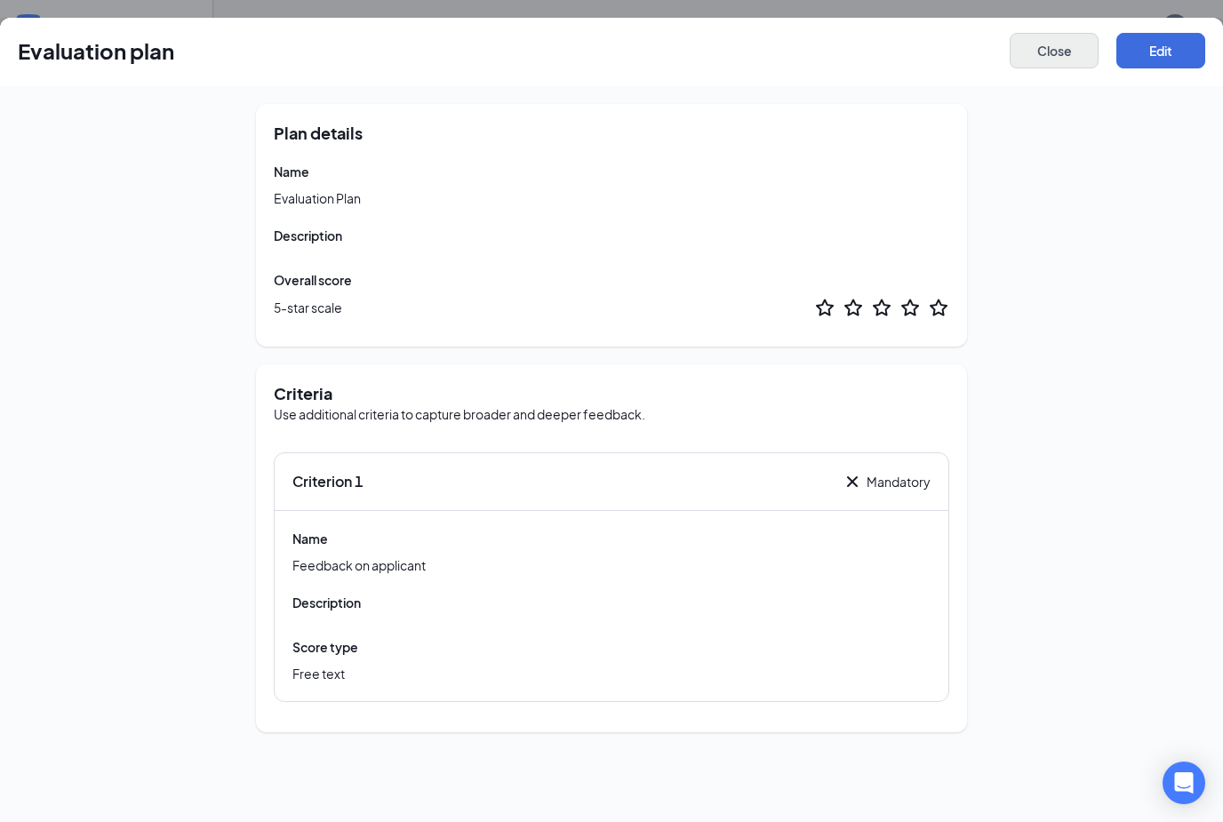
click at [1056, 48] on button "Close" at bounding box center [1054, 51] width 89 height 36
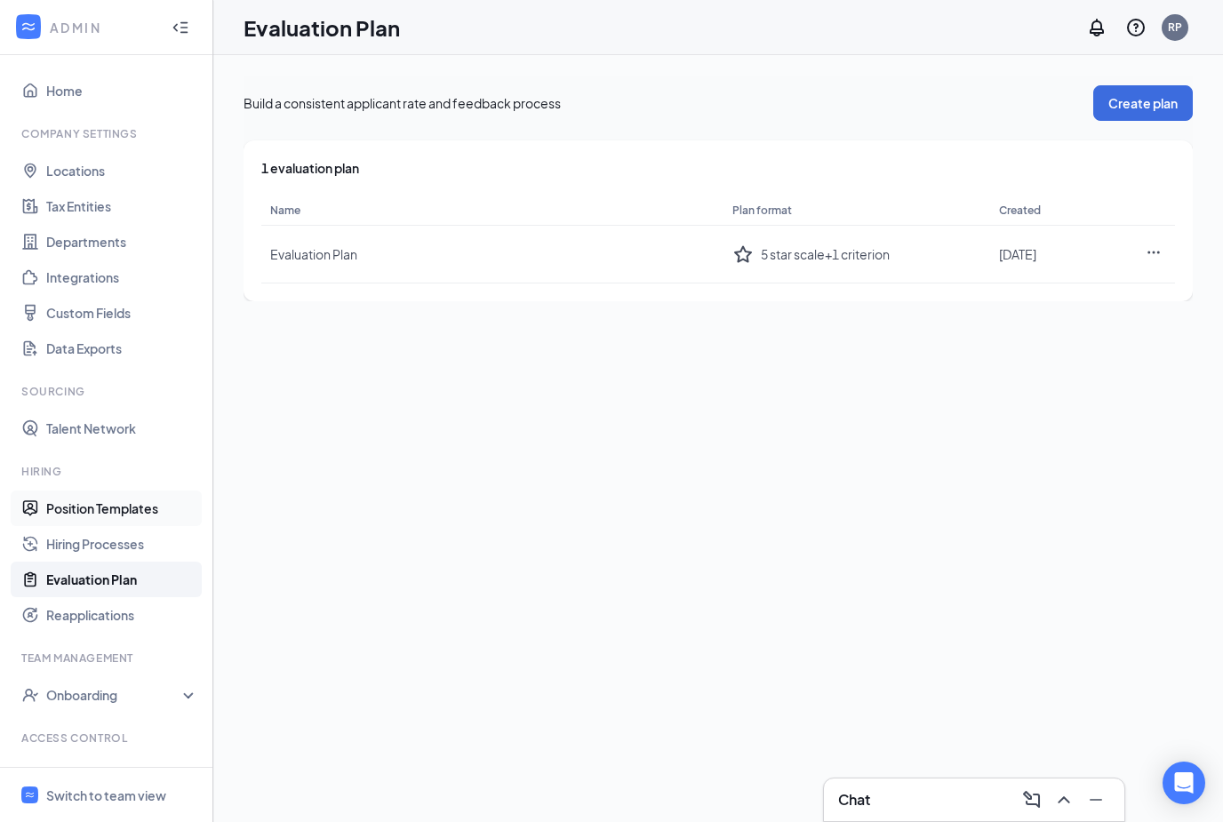
click at [112, 491] on link "Position Templates" at bounding box center [122, 509] width 152 height 36
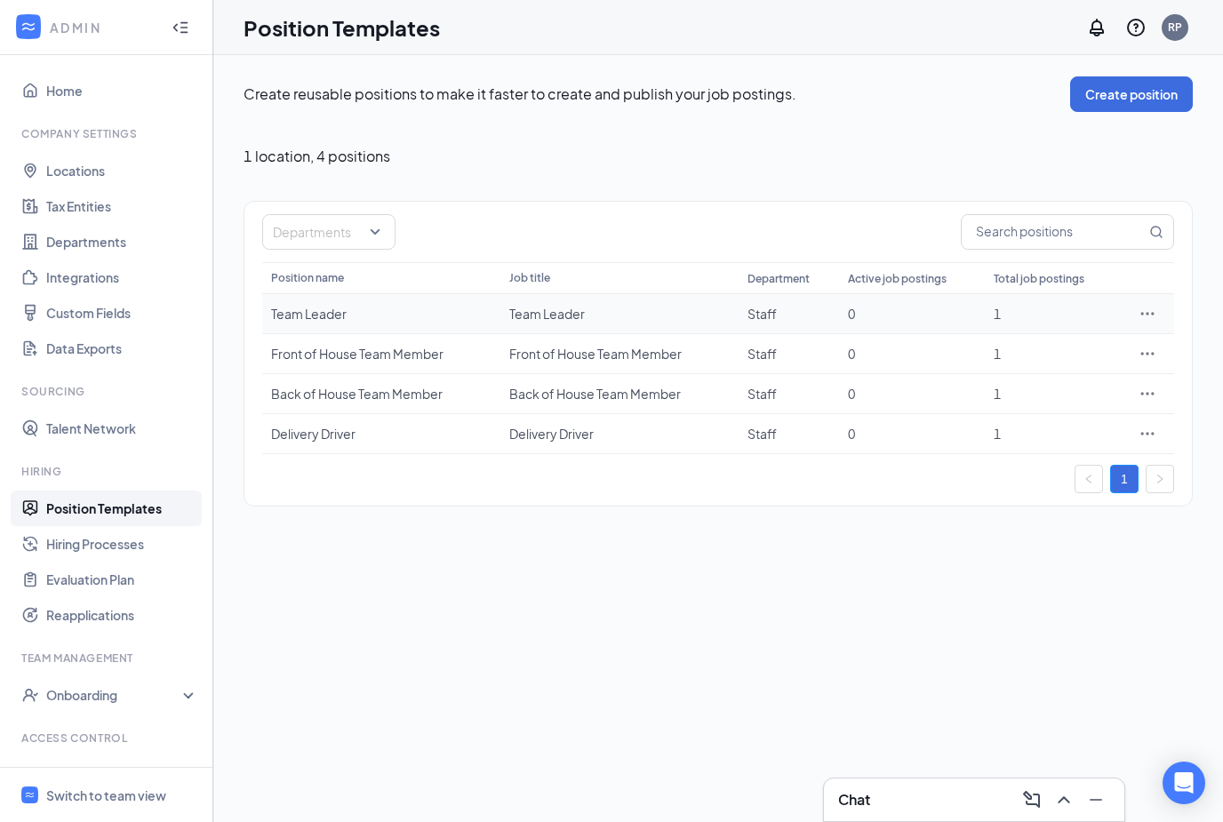
click at [1148, 305] on icon "Ellipses" at bounding box center [1148, 314] width 18 height 18
click at [1058, 320] on html "ADMIN Home Company Settings Locations Tax Entities Departments Integrations Cus…" at bounding box center [611, 411] width 1223 height 822
click at [1058, 345] on div "1" at bounding box center [1053, 354] width 118 height 18
click at [1146, 345] on icon "Ellipses" at bounding box center [1148, 354] width 18 height 18
click at [995, 382] on span "Edit" at bounding box center [1000, 390] width 23 height 16
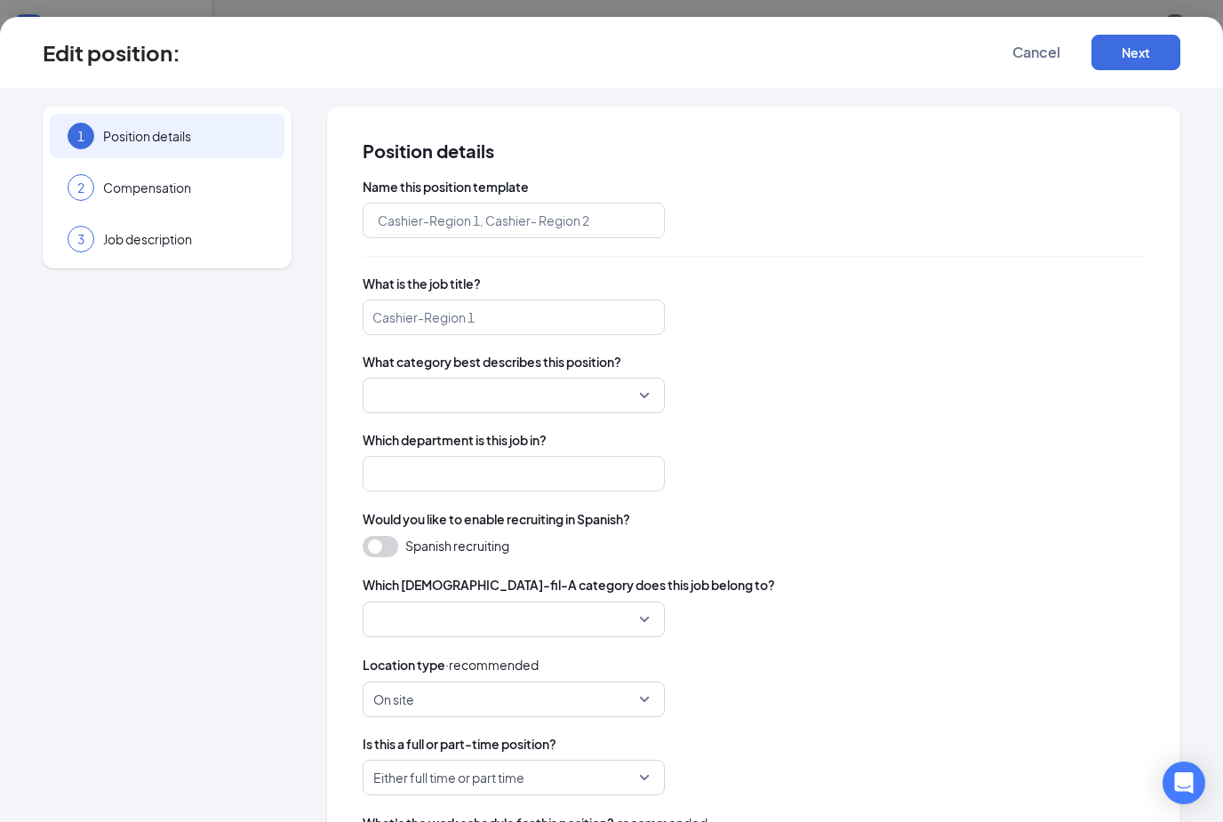
type input "Front of House Team Member"
type input "Staff"
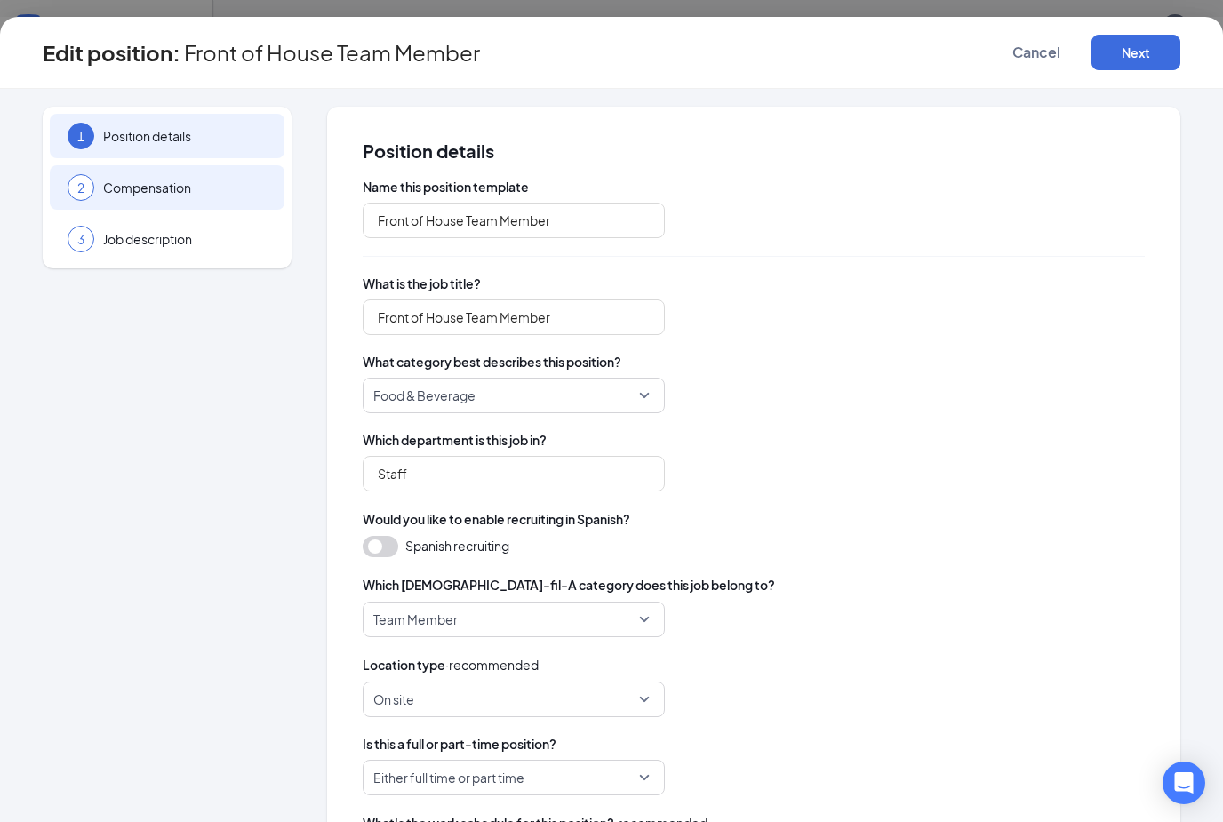
click at [182, 184] on html "ADMIN Home Company Settings Locations Tax Entities Departments Integrations Cus…" at bounding box center [611, 411] width 1223 height 822
click at [183, 185] on span "Compensation" at bounding box center [185, 188] width 164 height 18
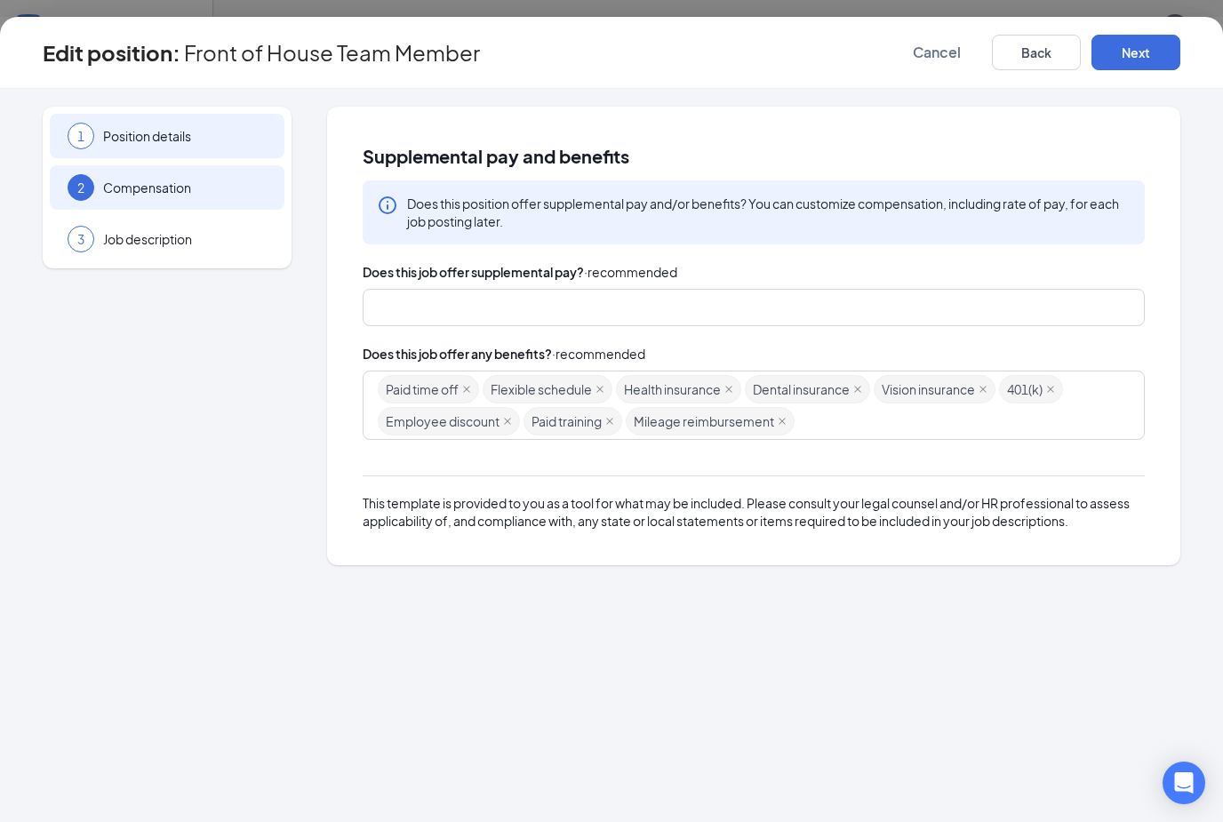
click at [172, 143] on span "Position details" at bounding box center [185, 136] width 164 height 18
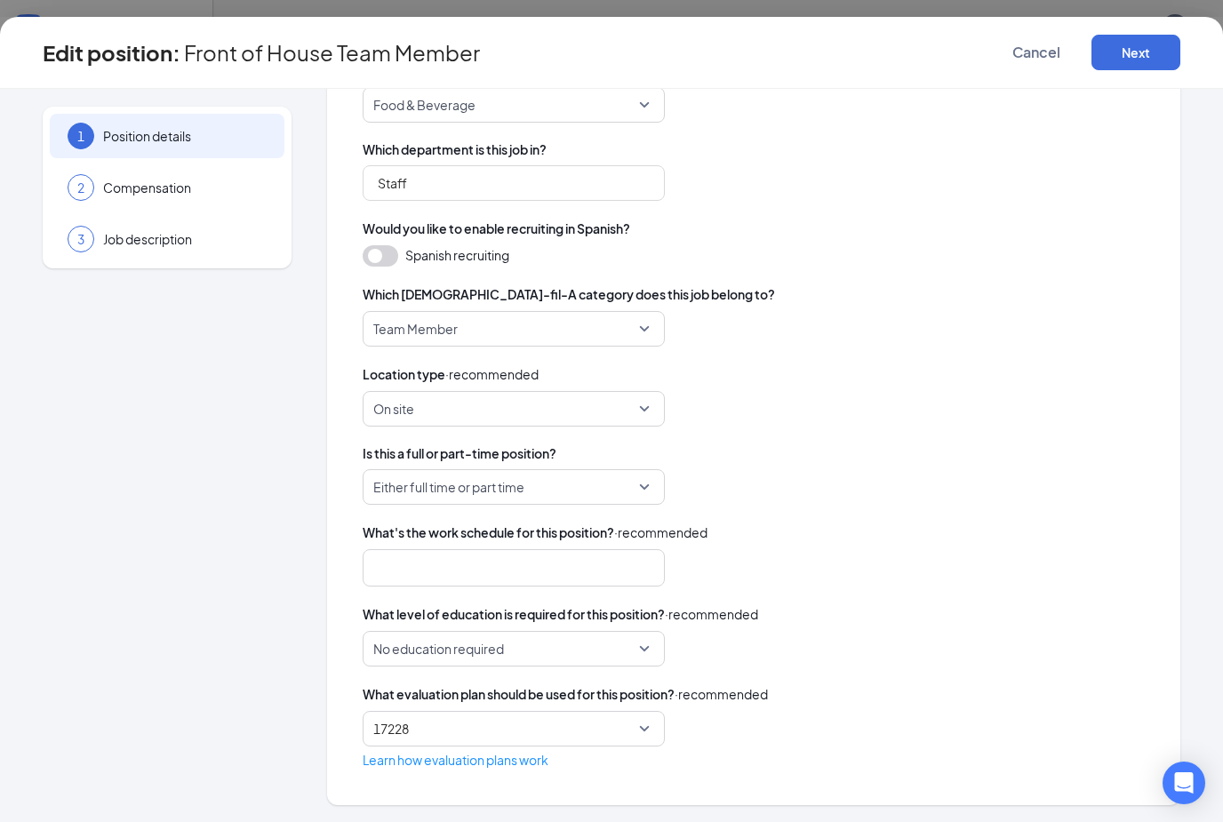
scroll to position [57, 0]
click at [515, 573] on div at bounding box center [505, 568] width 255 height 28
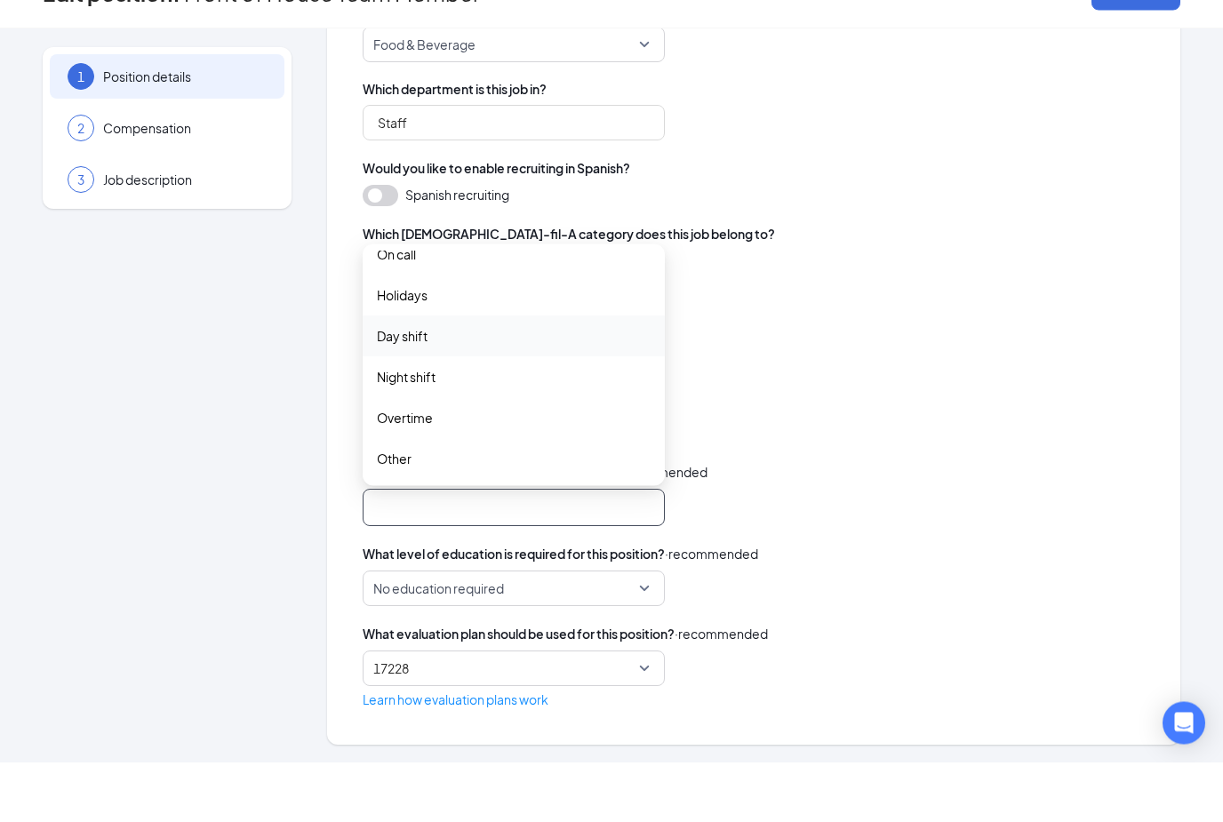
scroll to position [0, 0]
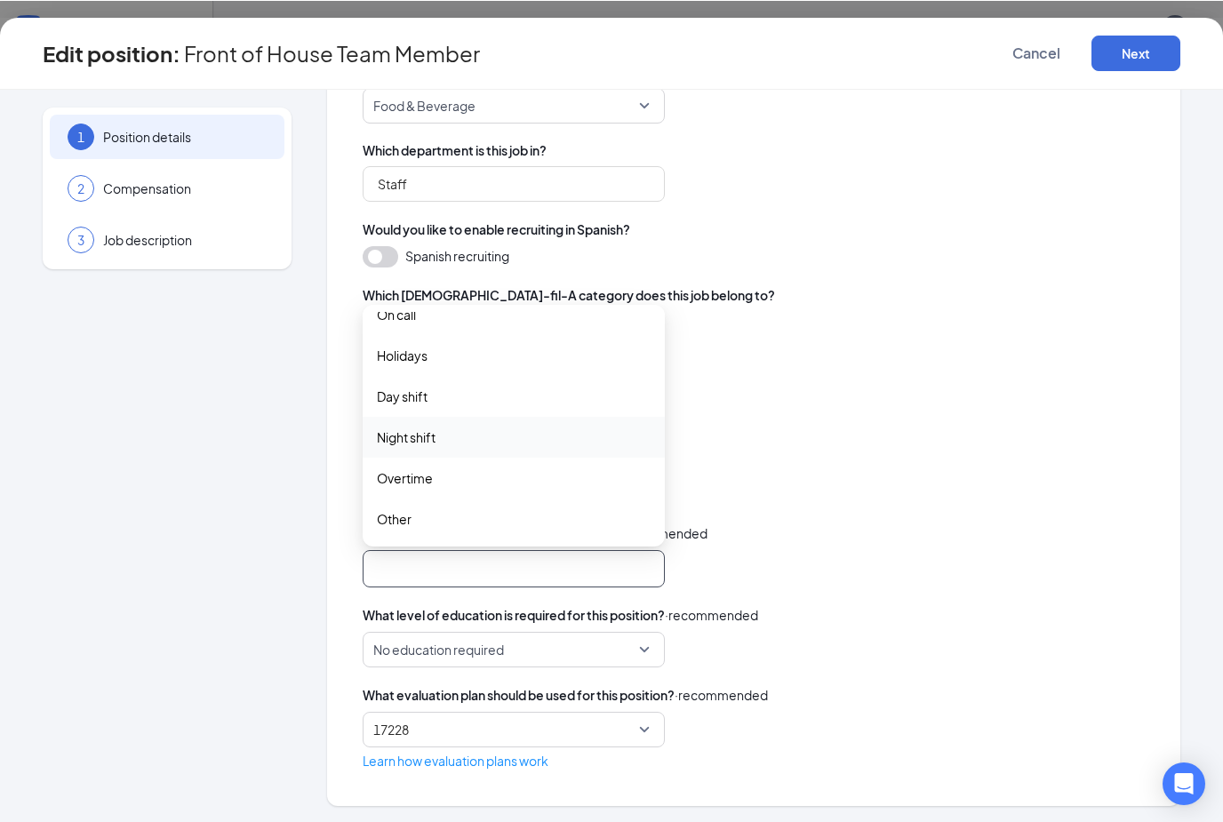
click at [896, 522] on div "Name this position template Front of House Team Member What is the job title? F…" at bounding box center [754, 328] width 782 height 883
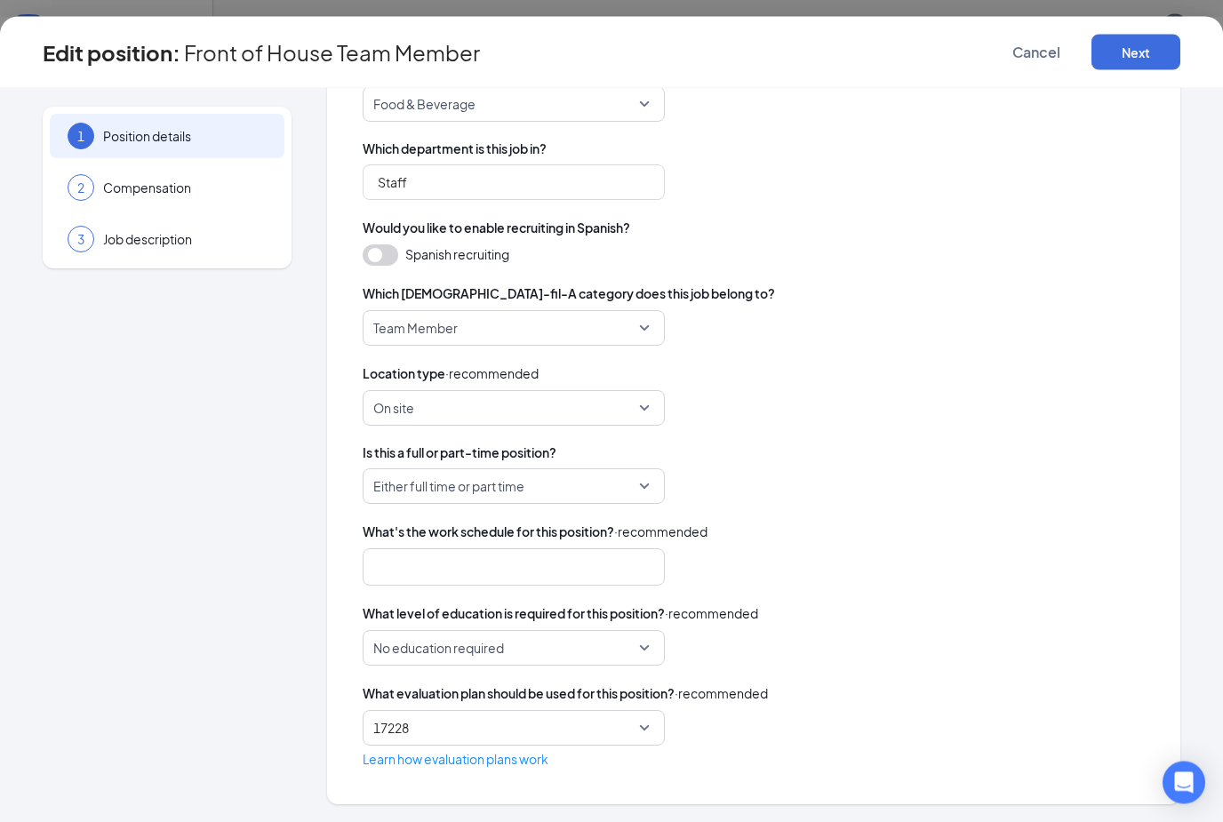
scroll to position [57, 0]
click at [484, 726] on span "17228" at bounding box center [513, 729] width 281 height 34
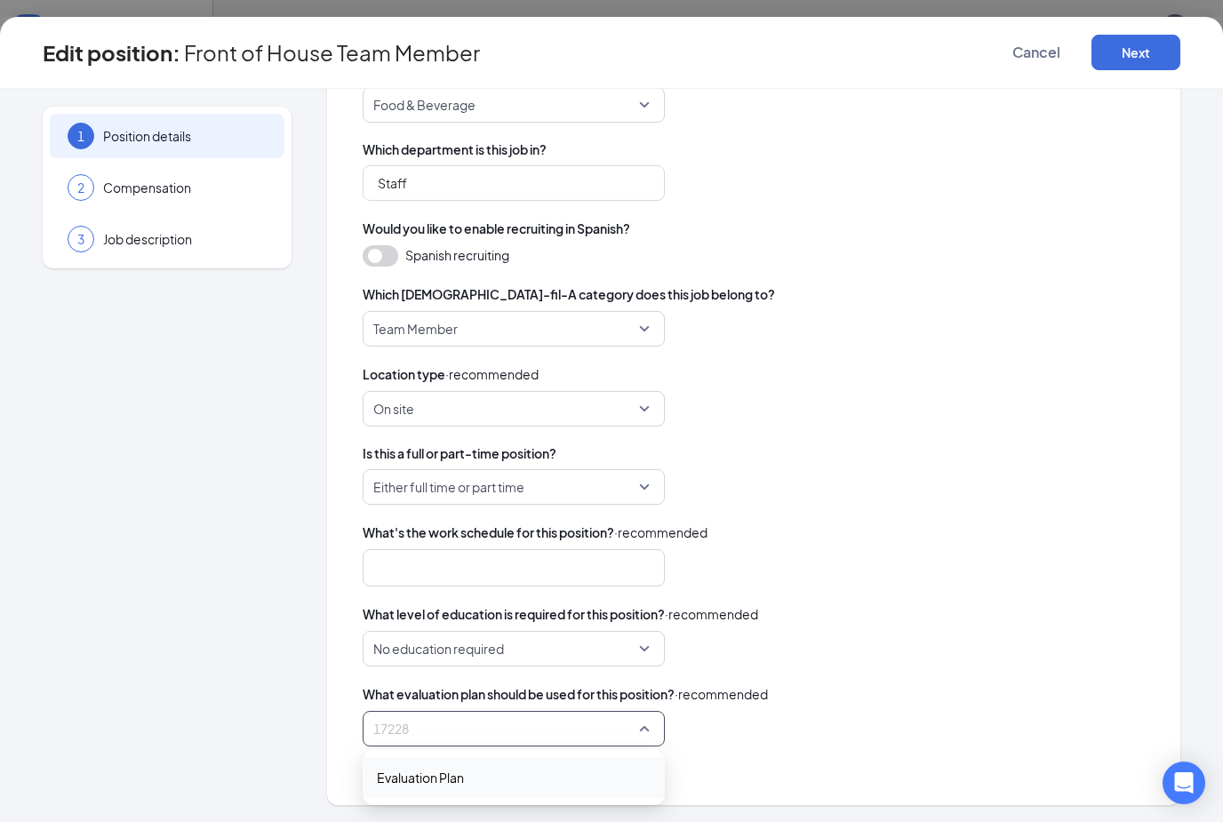
click at [896, 716] on div "17228 84149 Evaluation Plan" at bounding box center [754, 729] width 782 height 36
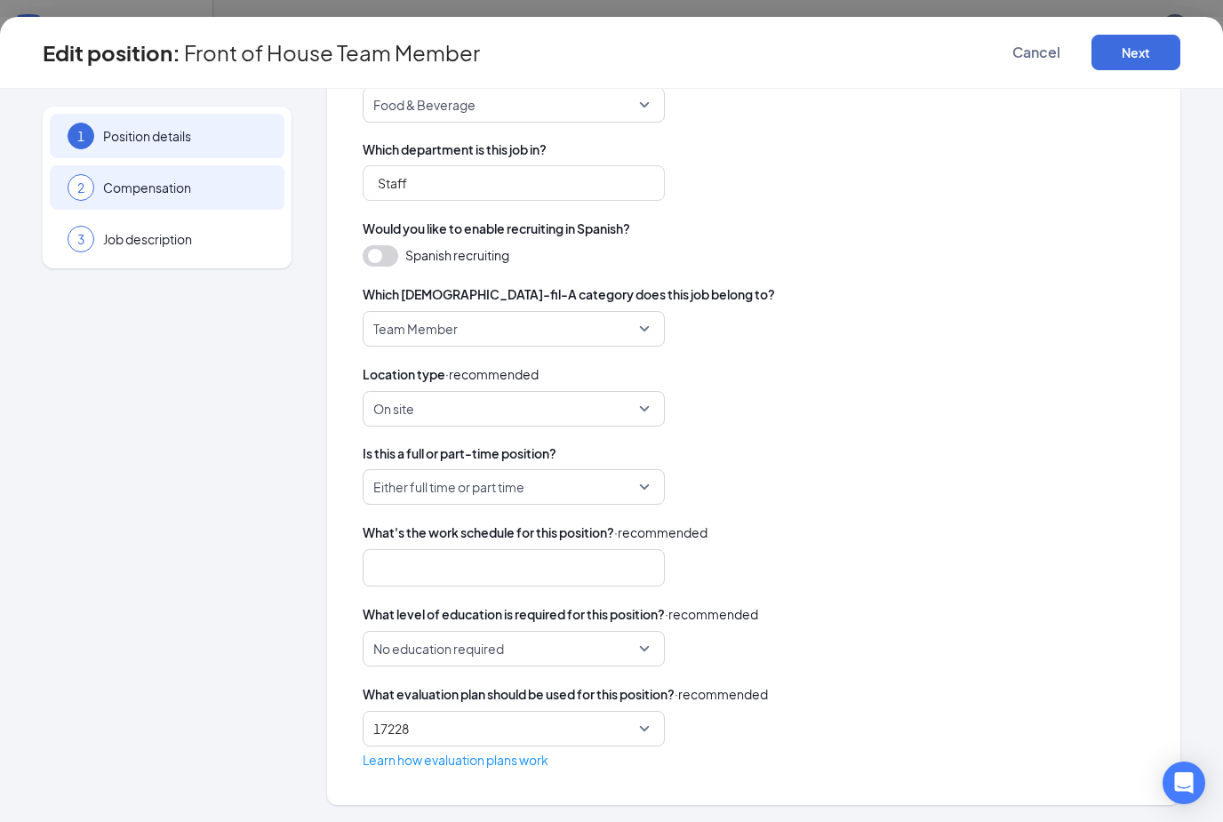
click at [201, 184] on span "Compensation" at bounding box center [185, 188] width 164 height 18
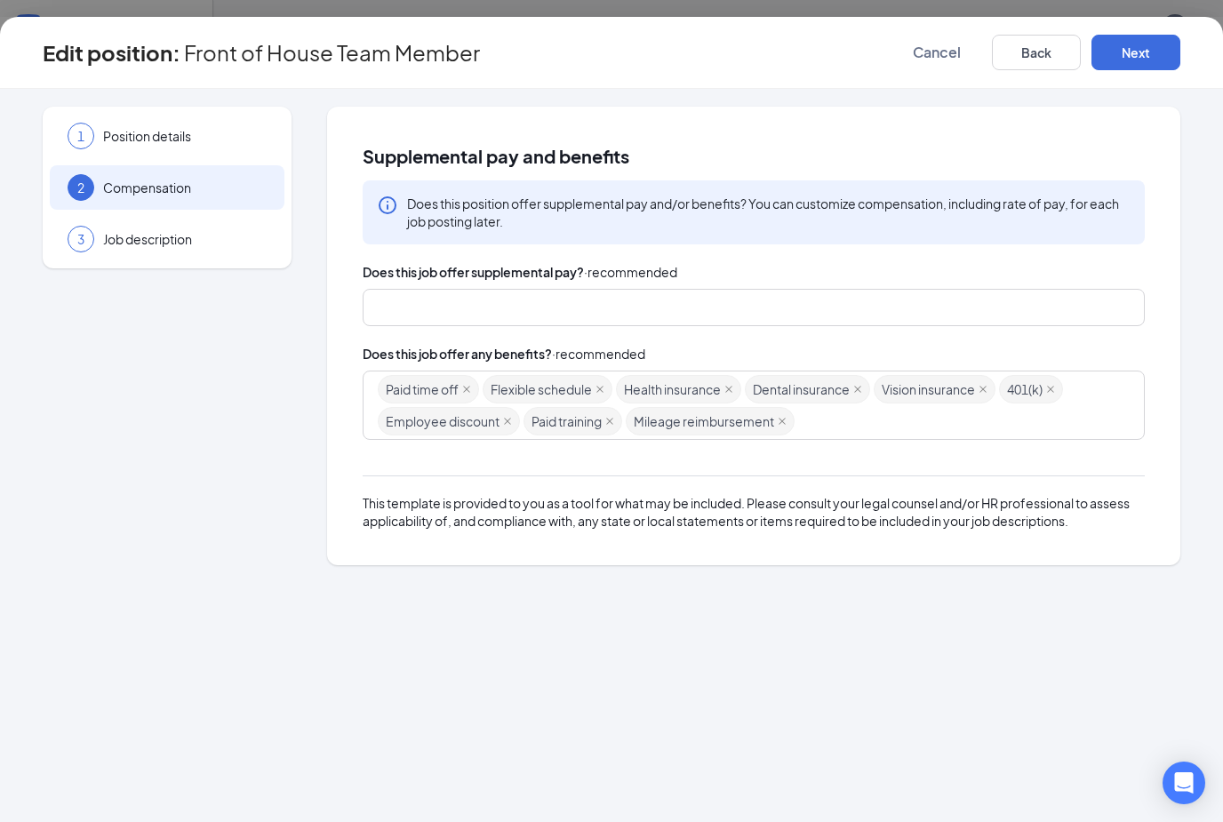
scroll to position [0, 0]
click at [648, 293] on div at bounding box center [745, 307] width 735 height 28
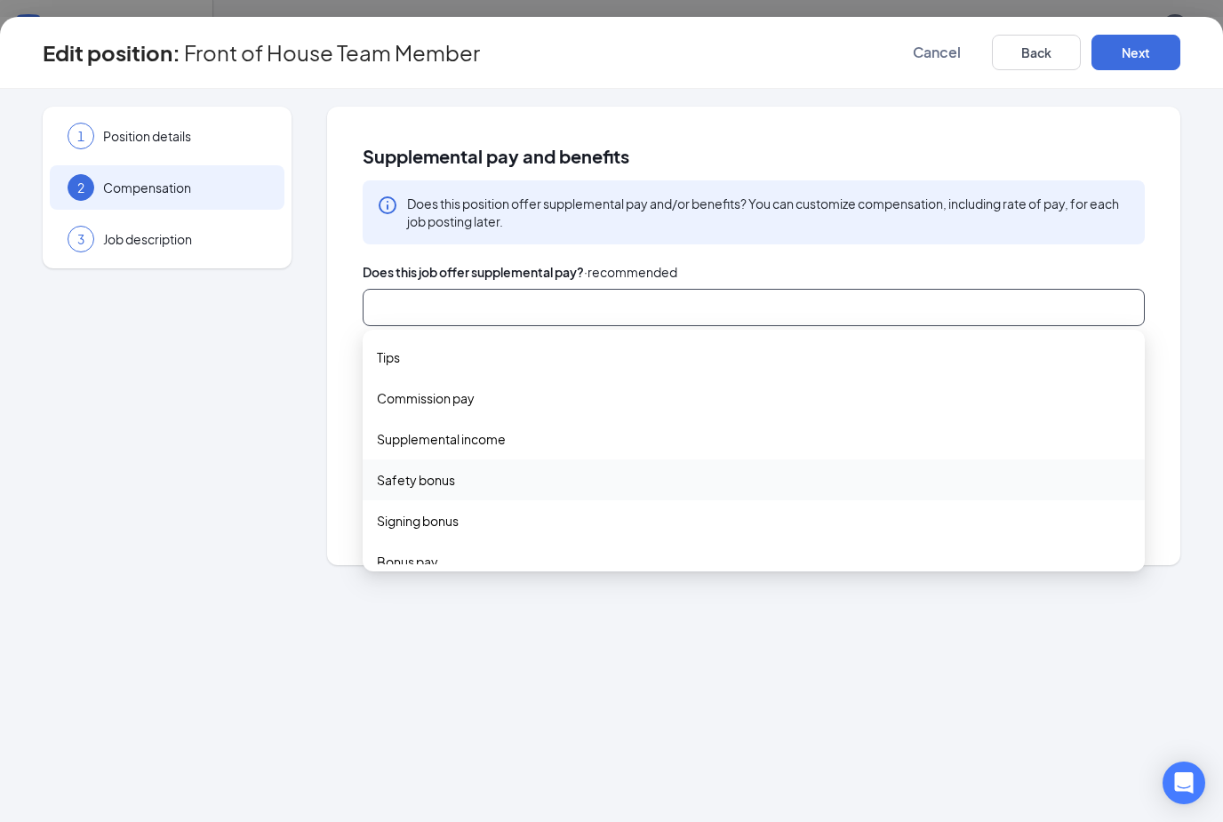
scroll to position [59, 0]
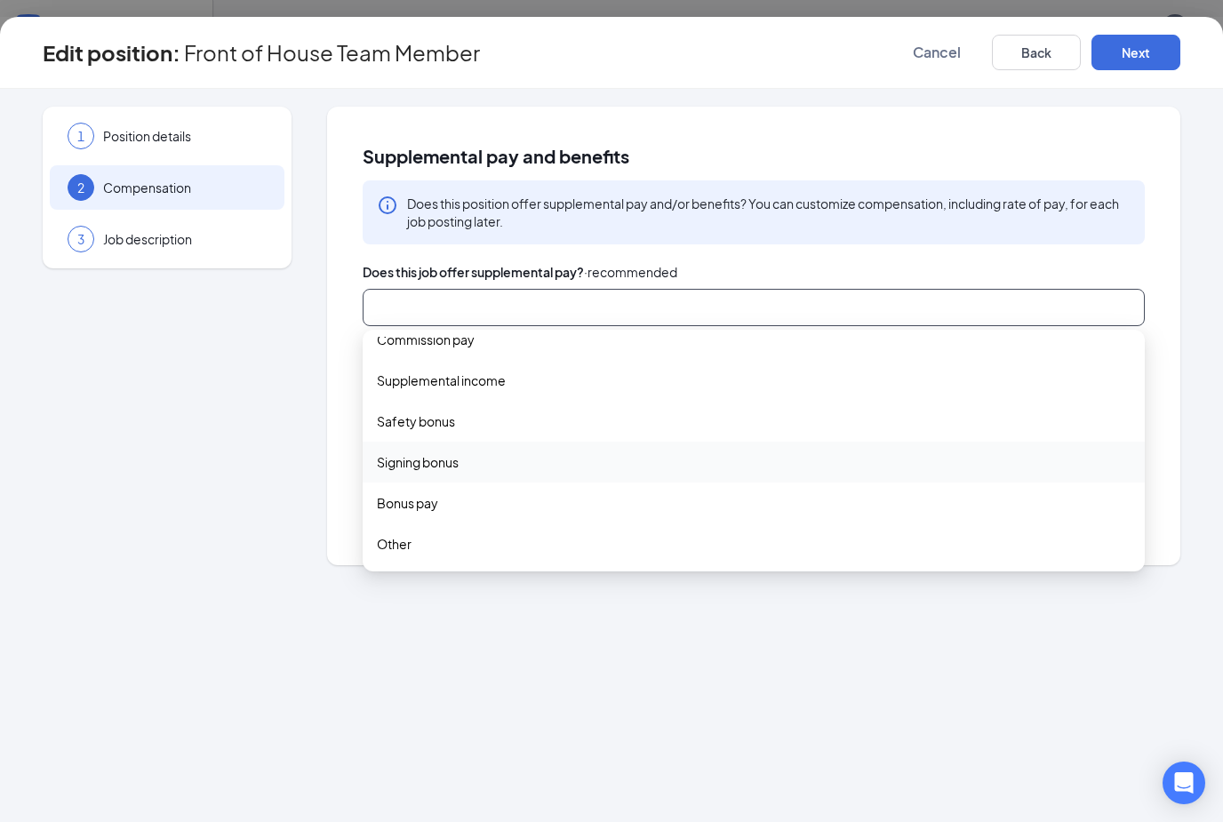
click at [157, 414] on div "1 Position details 2 Compensation 3 Job description" at bounding box center [167, 336] width 249 height 459
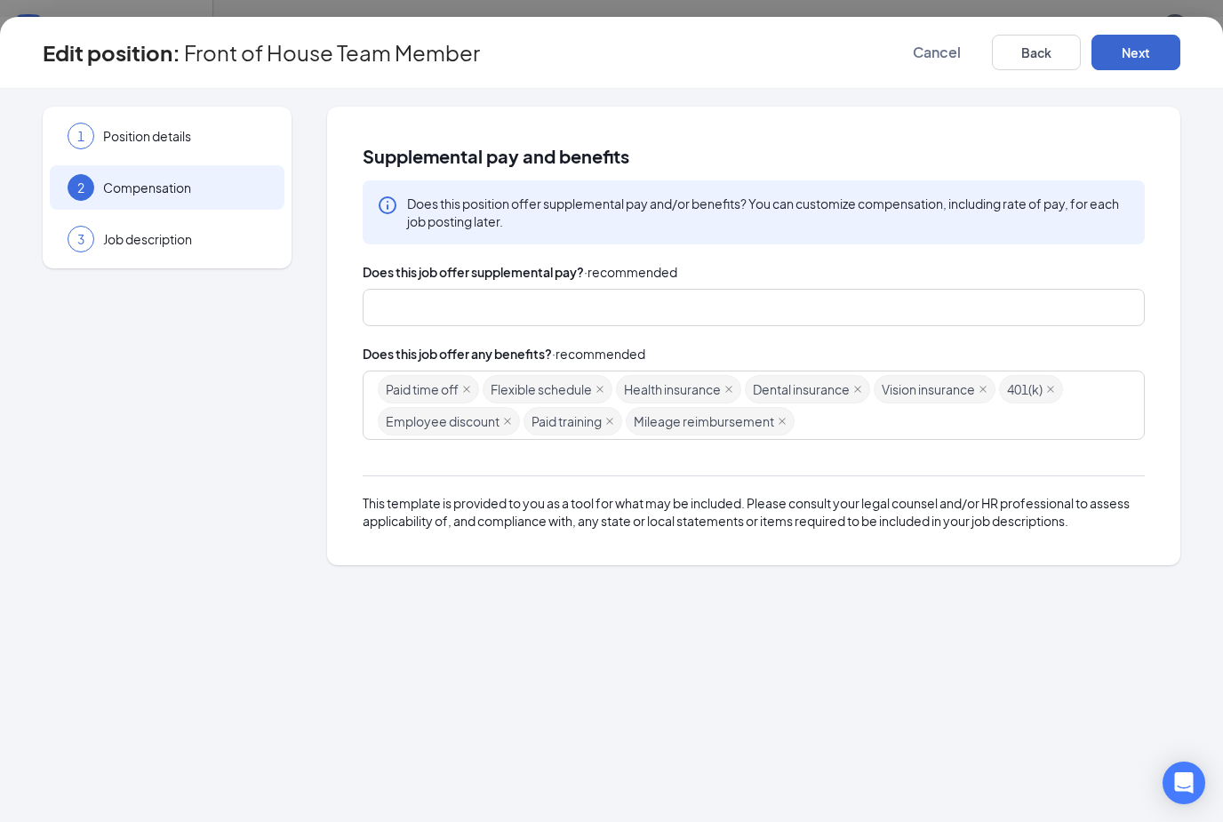
click at [1126, 52] on button "Next" at bounding box center [1136, 53] width 89 height 36
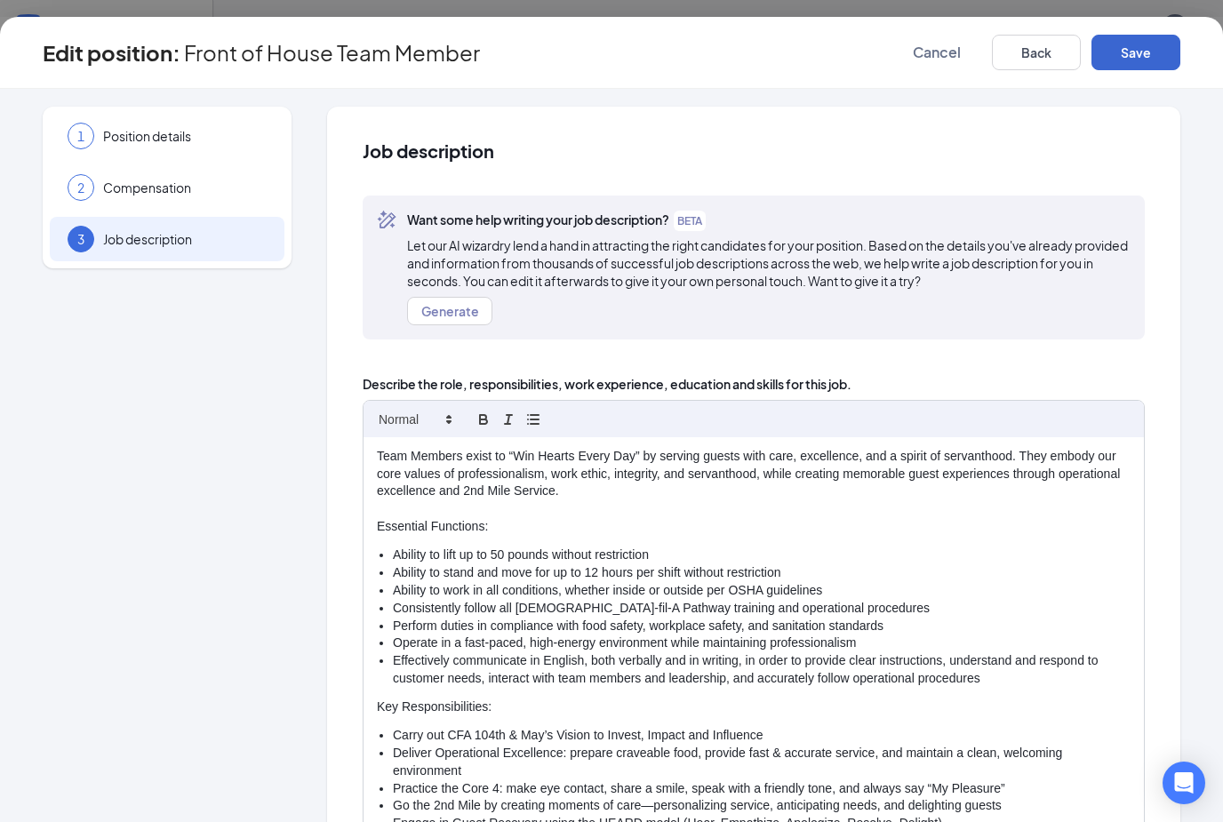
click at [1137, 57] on button "Save" at bounding box center [1136, 53] width 89 height 36
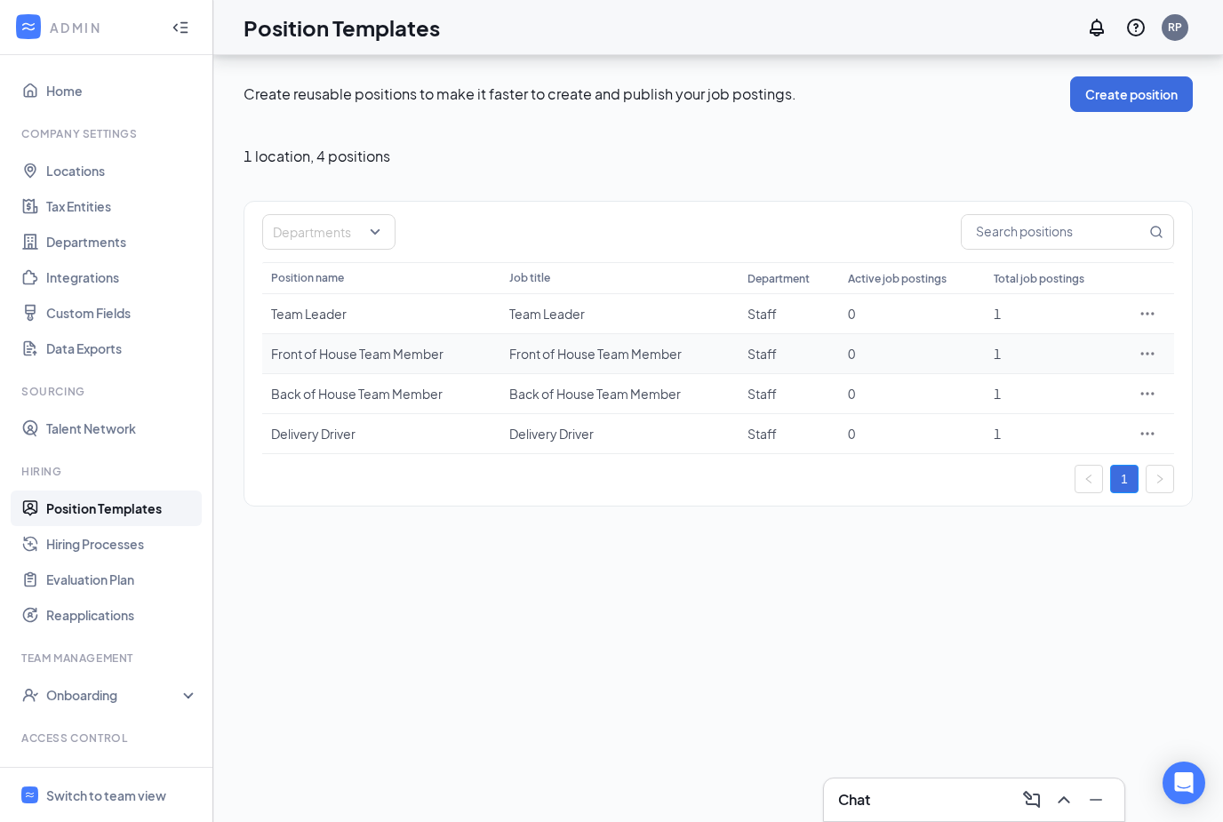
click at [393, 345] on div "Front of House Team Member" at bounding box center [381, 354] width 220 height 18
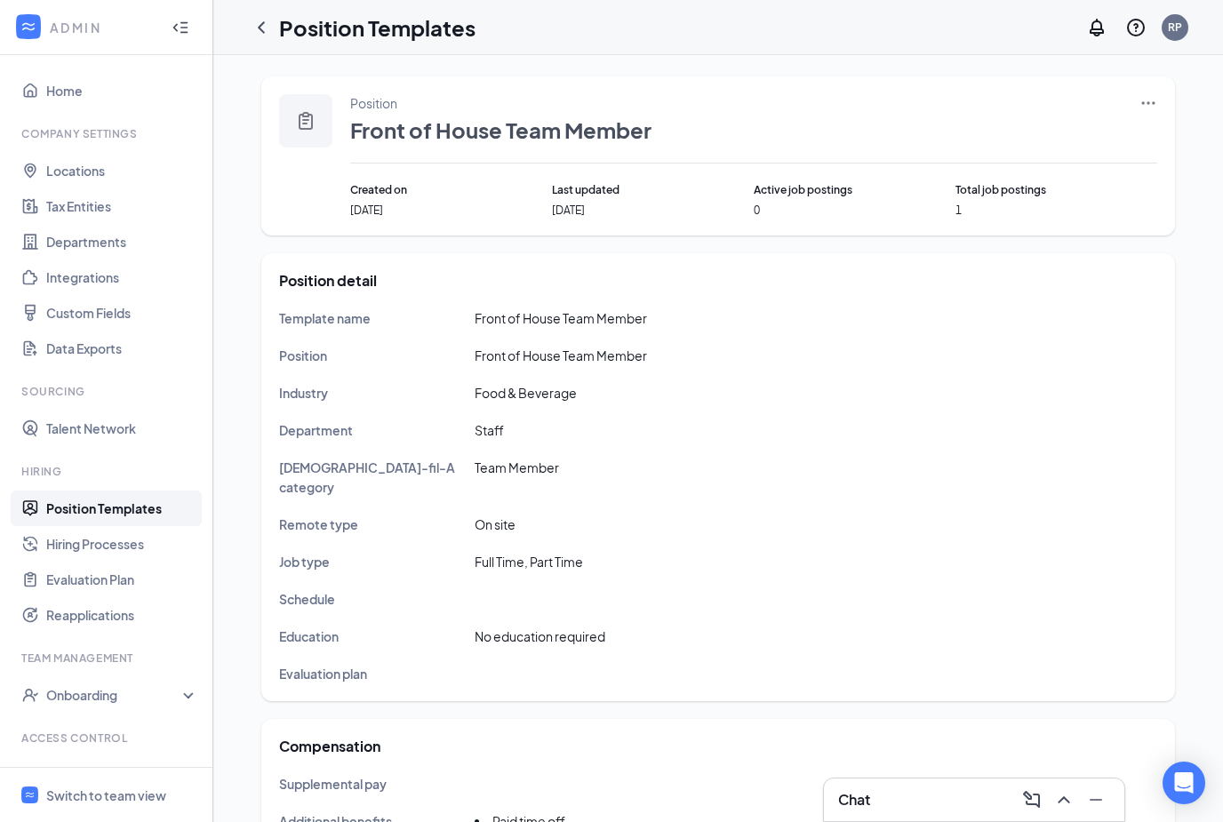
click at [1142, 100] on icon "Ellipses" at bounding box center [1149, 103] width 18 height 18
click at [1071, 135] on span "Edit" at bounding box center [1066, 140] width 153 height 20
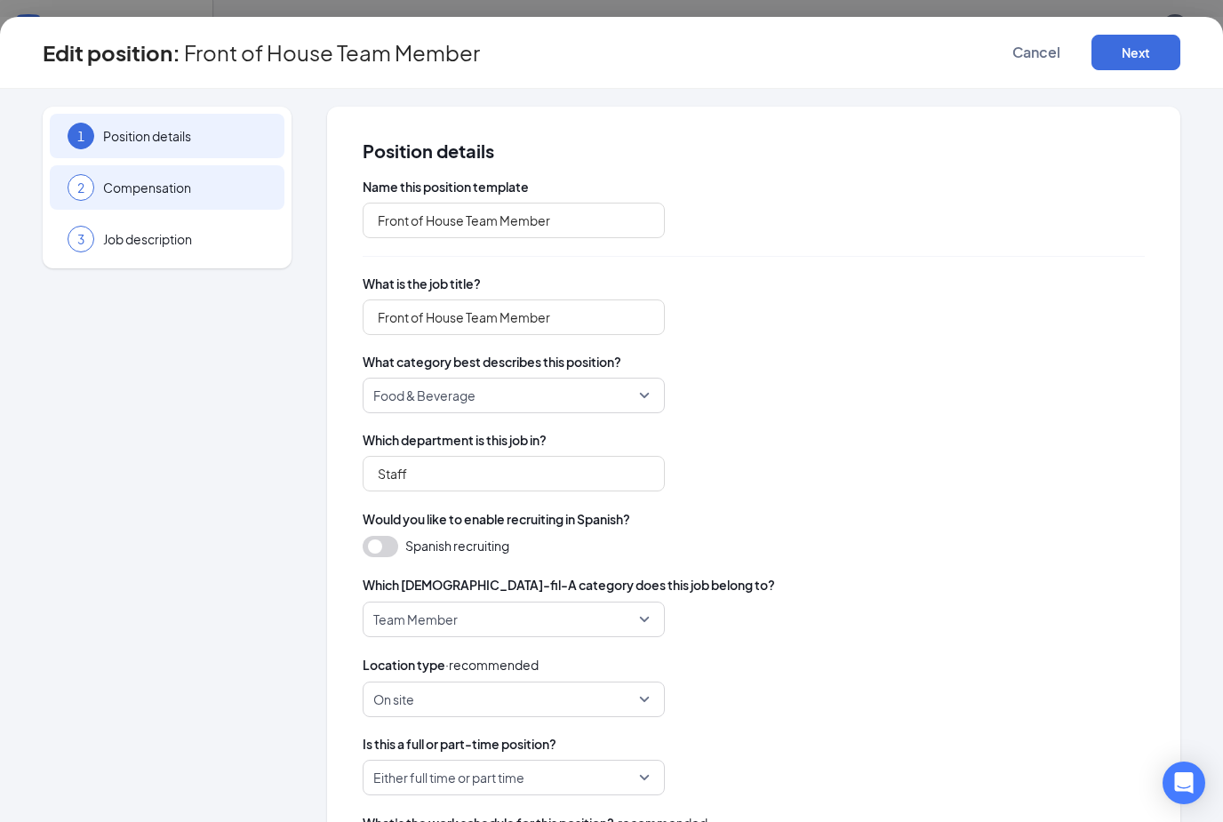
click at [224, 209] on div "2 Compensation" at bounding box center [167, 187] width 235 height 44
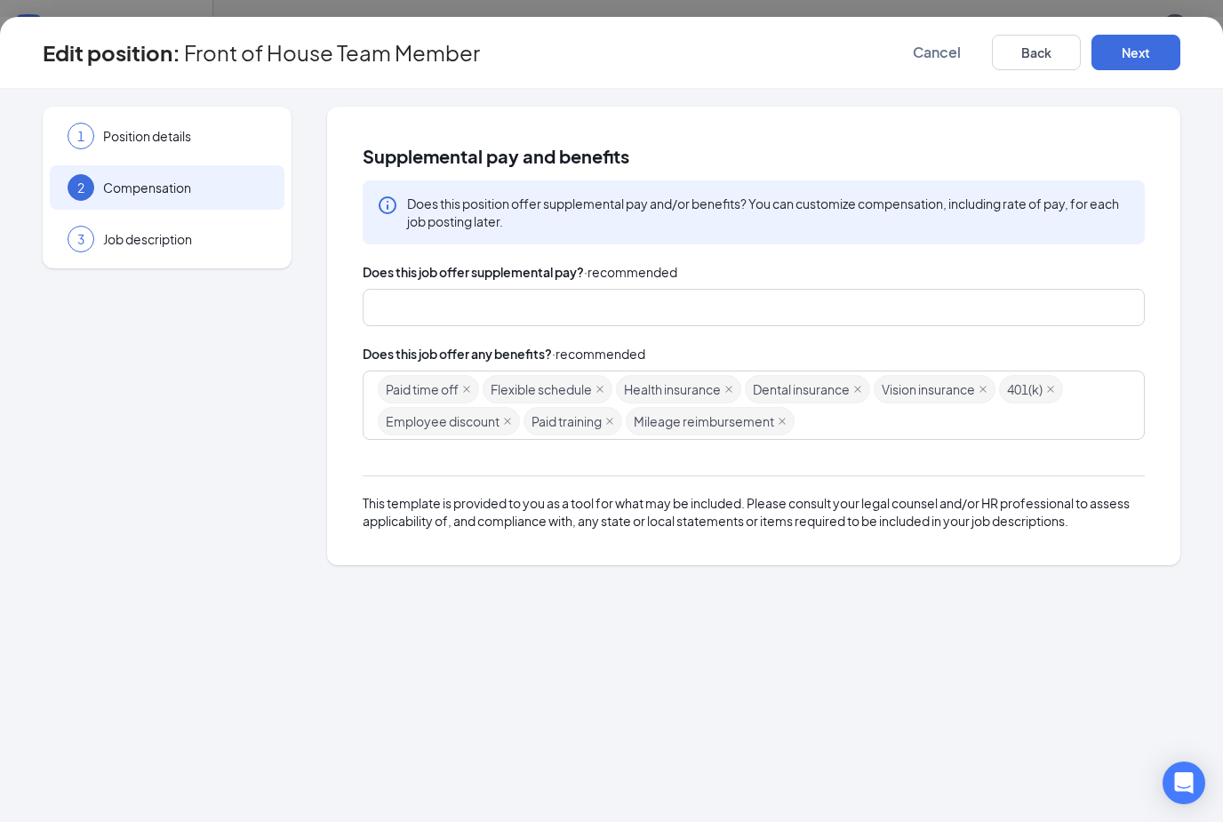
scroll to position [4, 0]
click at [1103, 262] on div "Does this job offer supplemental pay? · recommended" at bounding box center [754, 272] width 782 height 20
click at [942, 65] on button "Cancel" at bounding box center [937, 53] width 89 height 36
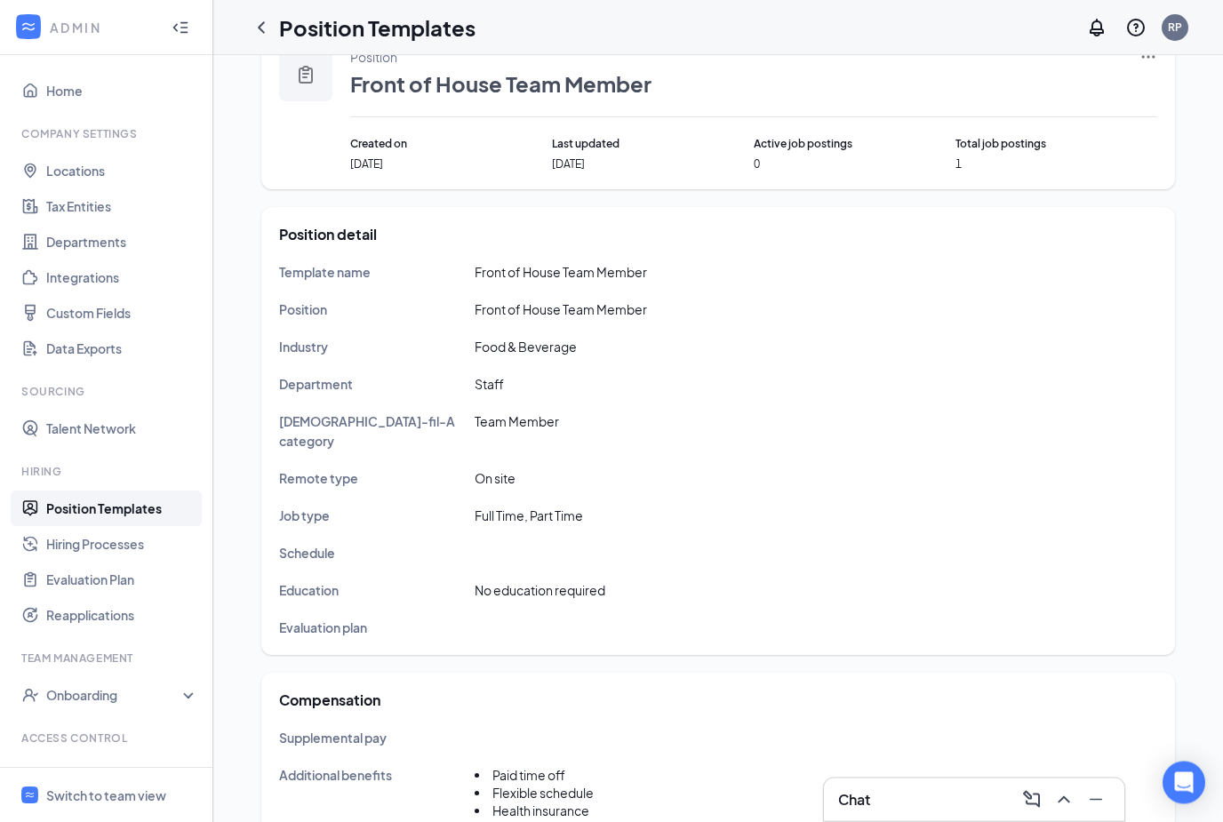
scroll to position [50, 0]
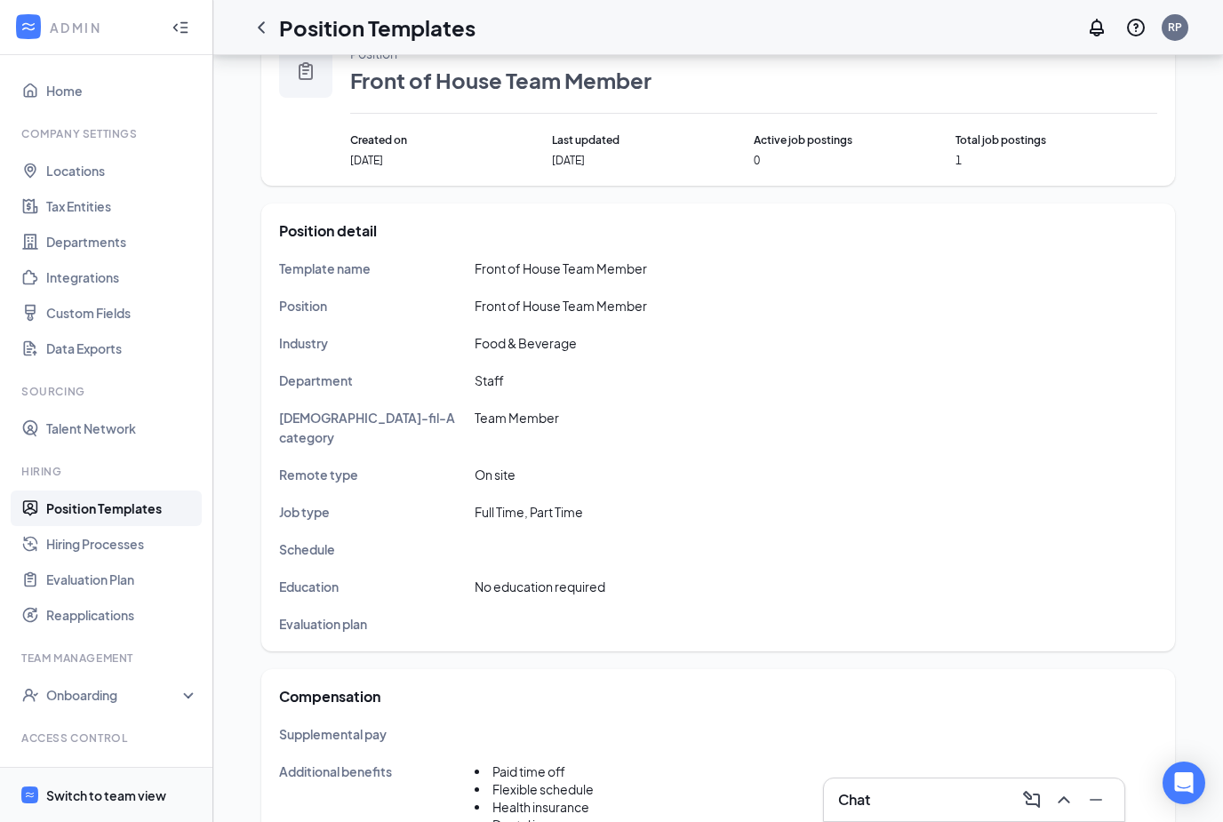
click at [102, 805] on div "Switch to team view" at bounding box center [106, 796] width 120 height 18
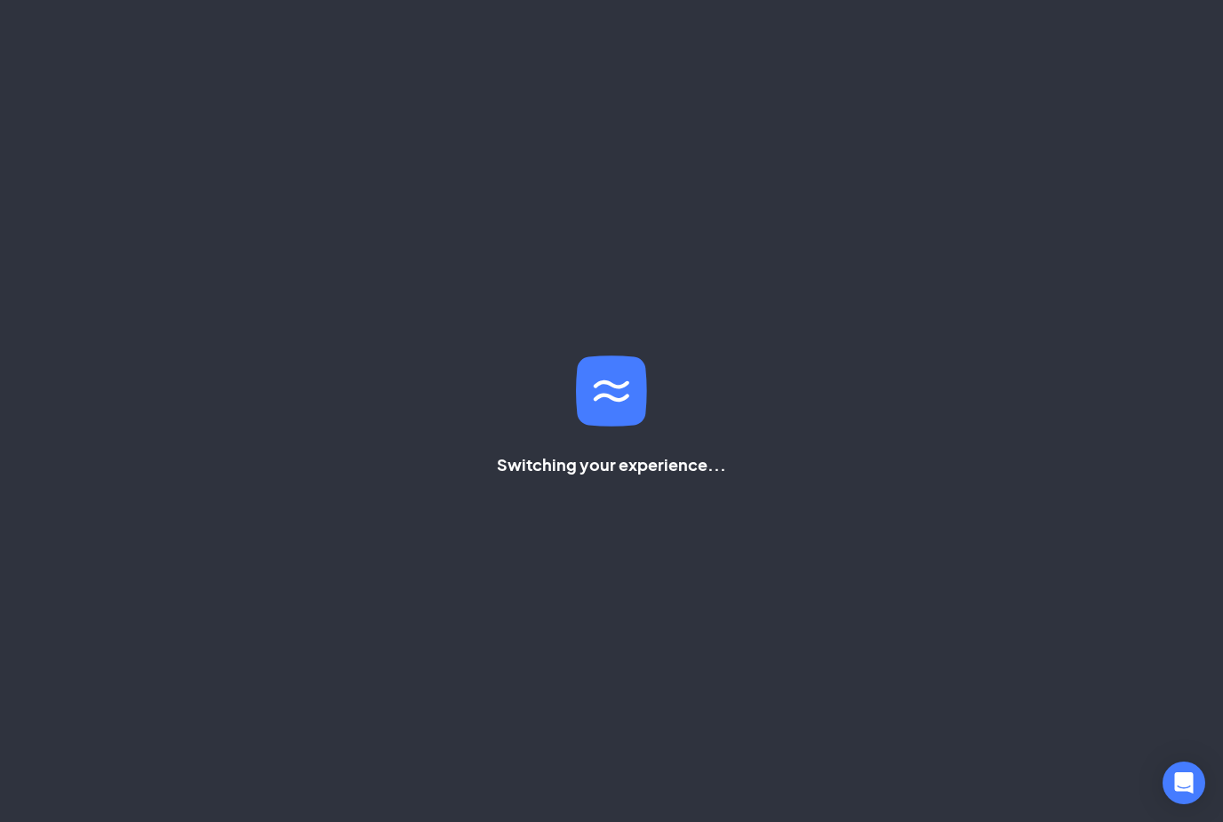
scroll to position [107, 0]
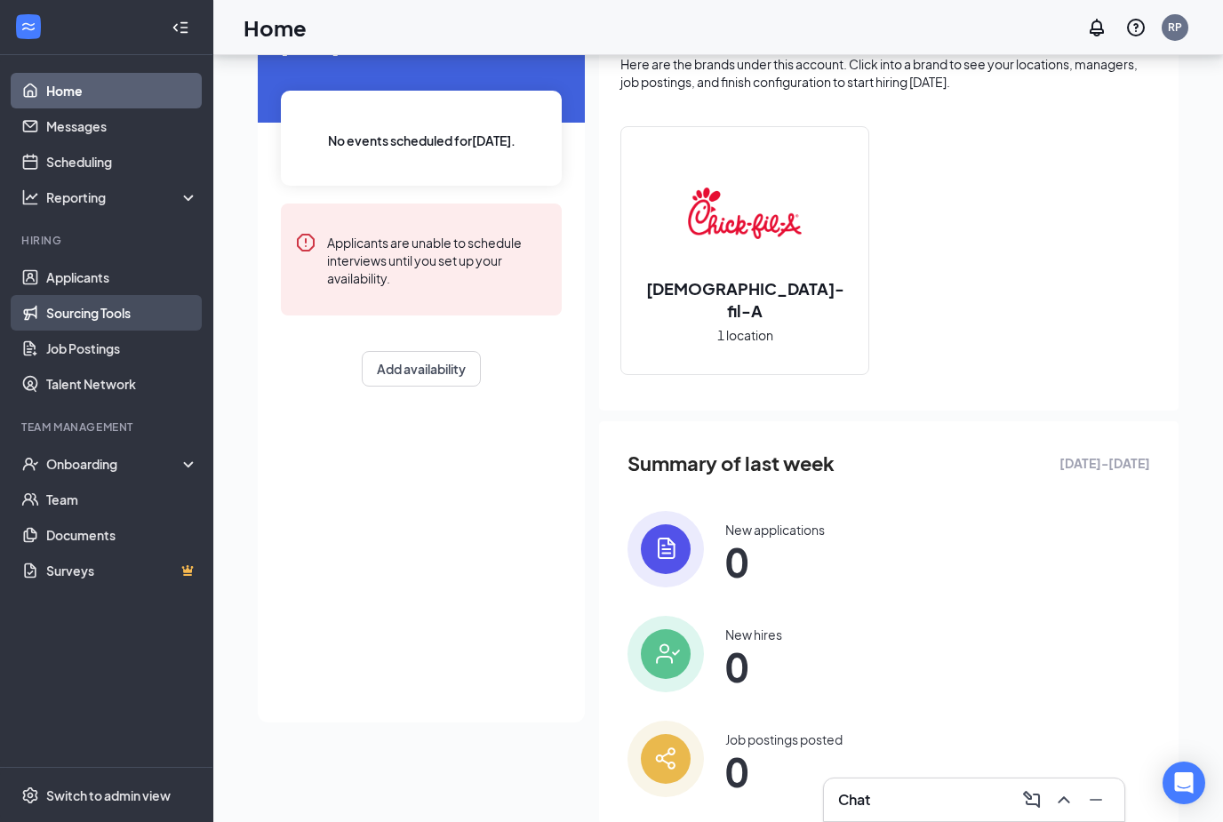
click at [122, 295] on link "Sourcing Tools" at bounding box center [122, 313] width 152 height 36
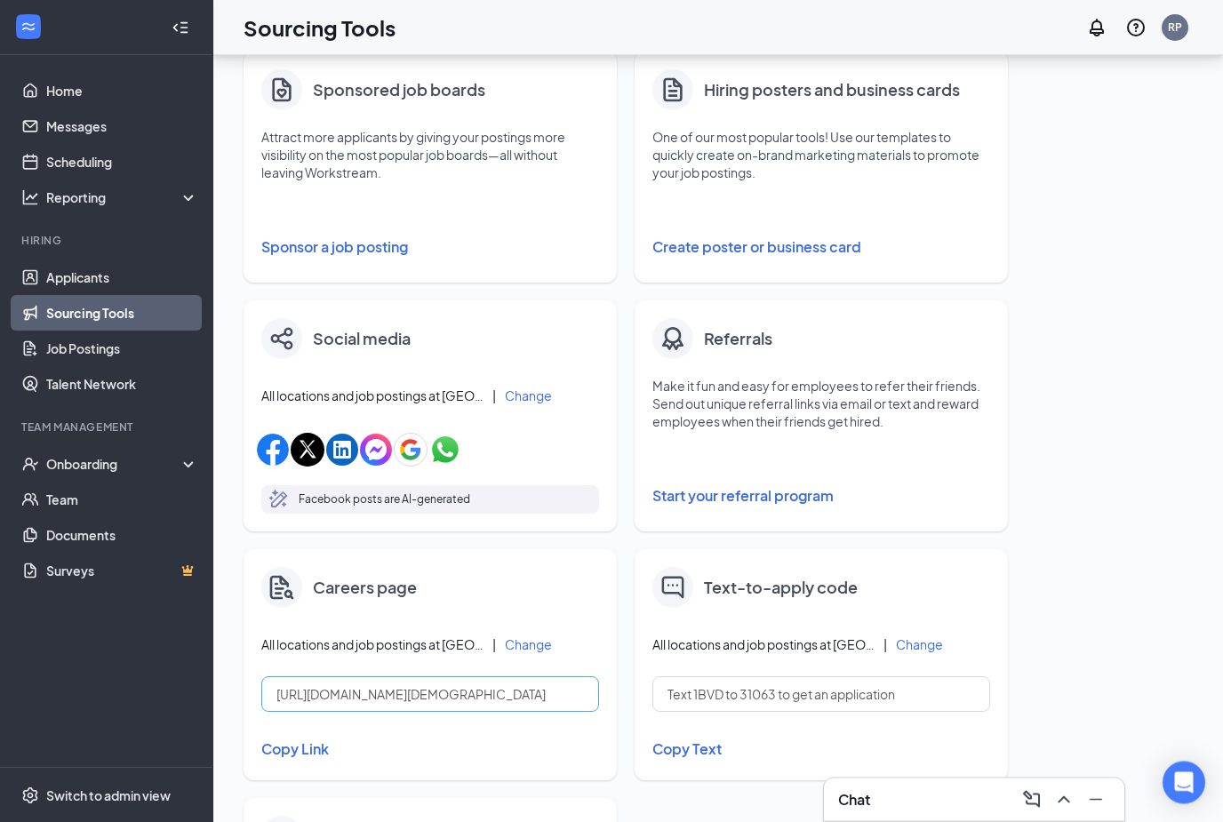
scroll to position [509, 0]
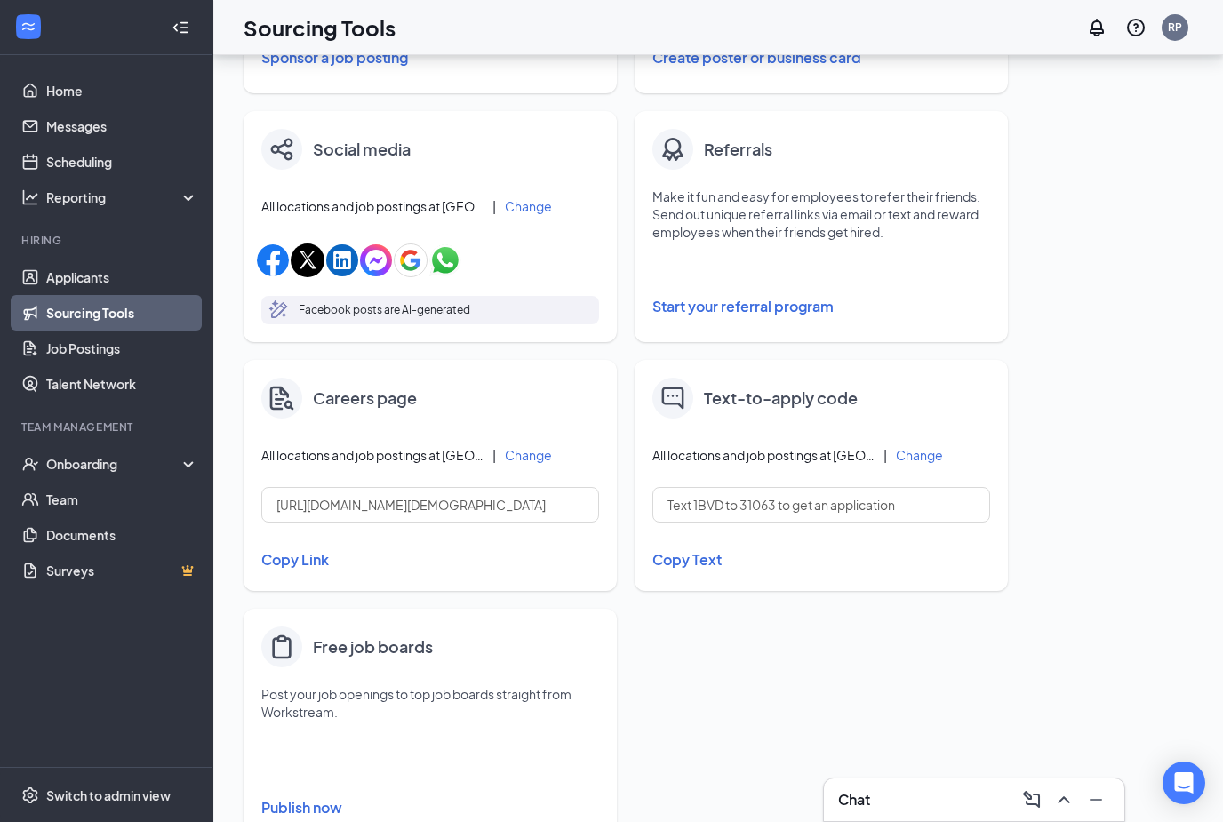
click at [309, 570] on button "Copy Link" at bounding box center [430, 560] width 338 height 30
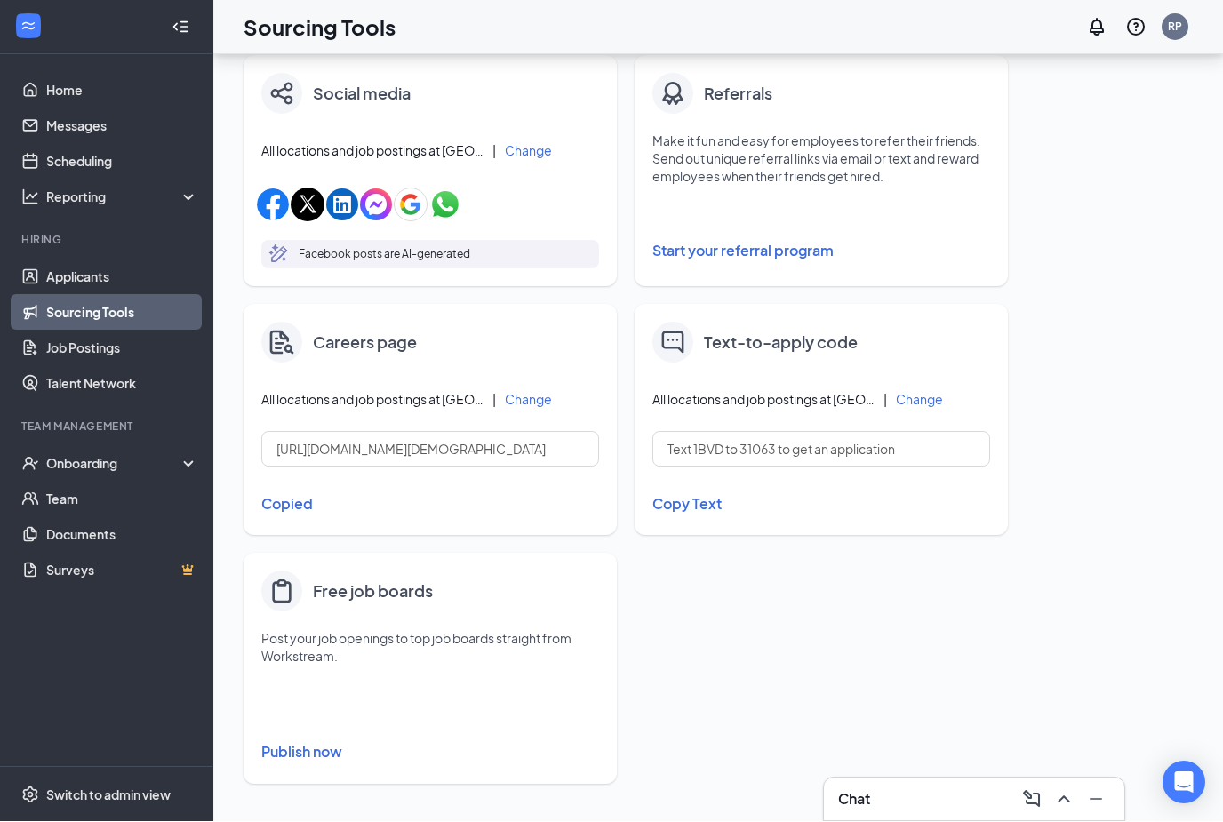
scroll to position [566, 0]
click at [105, 793] on div "Switch to admin view" at bounding box center [108, 796] width 124 height 18
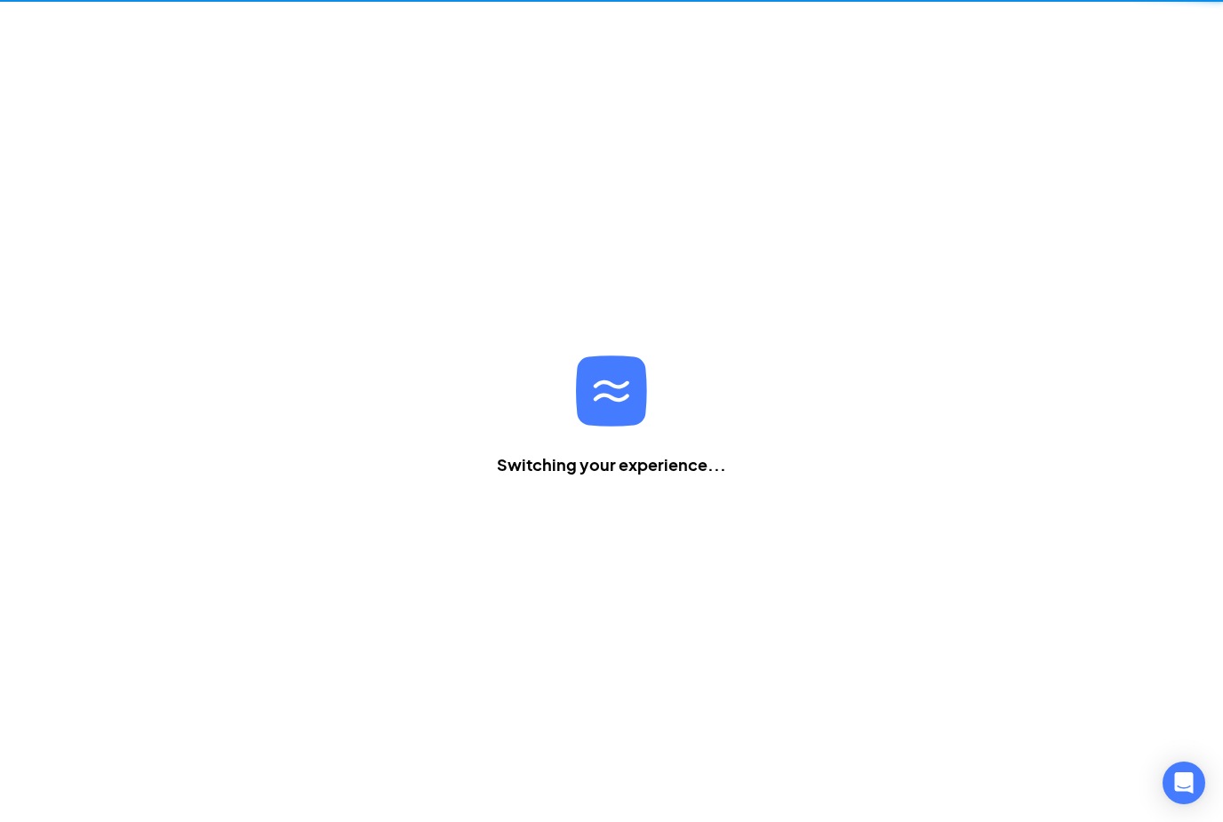
scroll to position [57, 0]
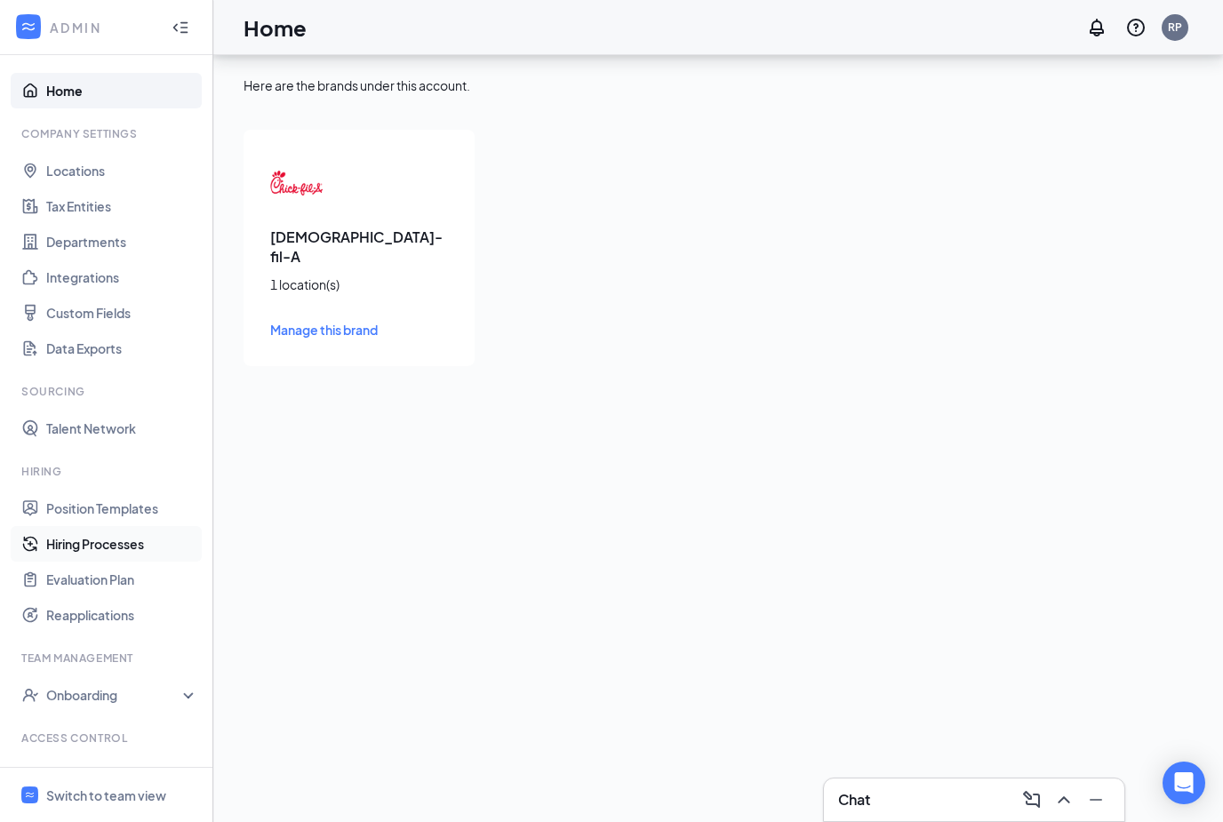
click at [108, 526] on link "Hiring Processes" at bounding box center [122, 544] width 152 height 36
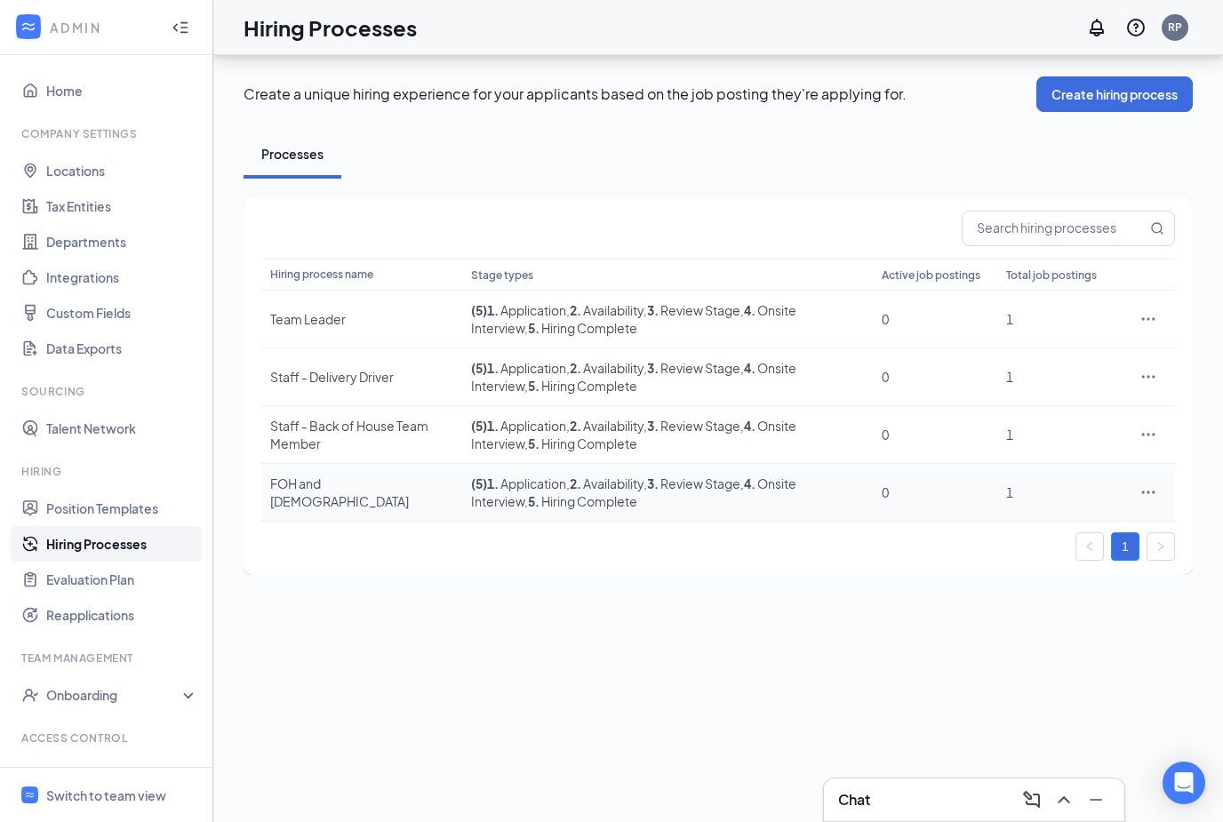
click at [1153, 484] on icon "Ellipses" at bounding box center [1149, 493] width 18 height 18
click at [1108, 508] on li "Edit" at bounding box center [1066, 528] width 181 height 41
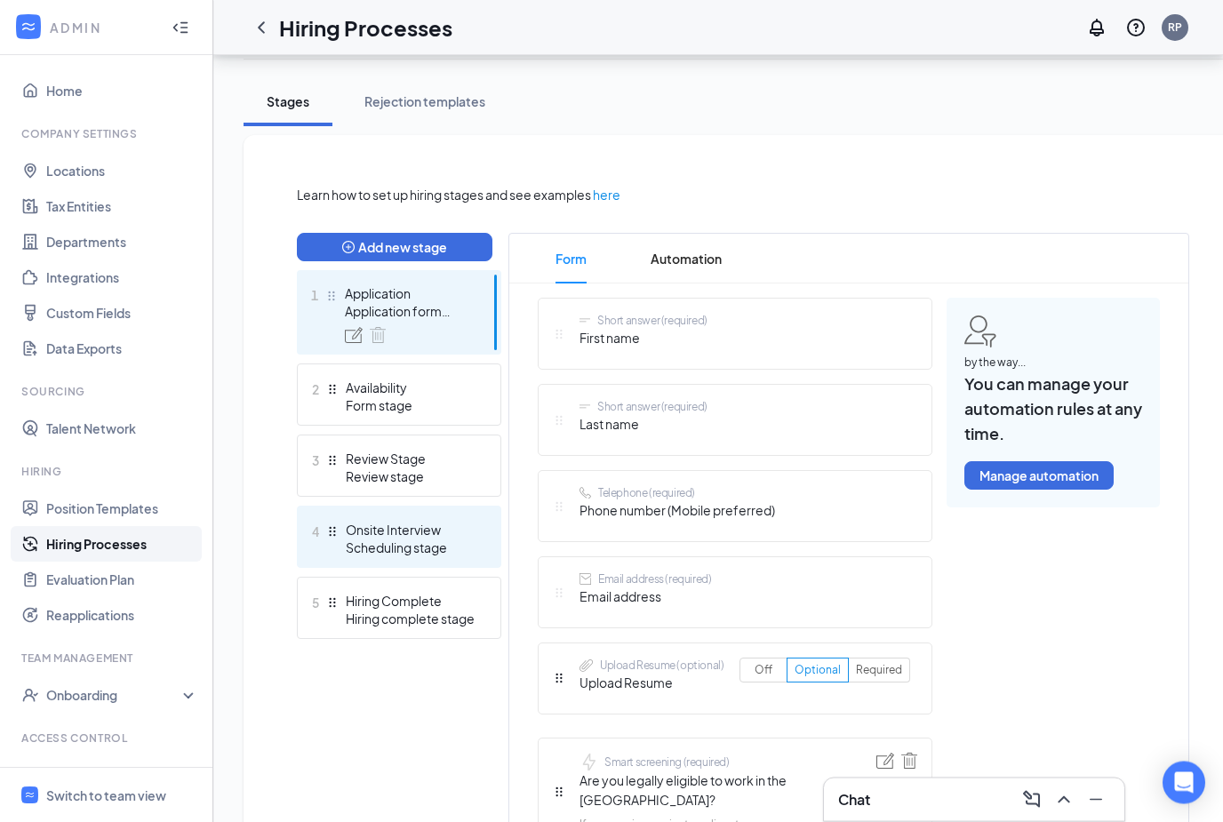
click at [437, 530] on div "Onsite Interview" at bounding box center [411, 531] width 130 height 18
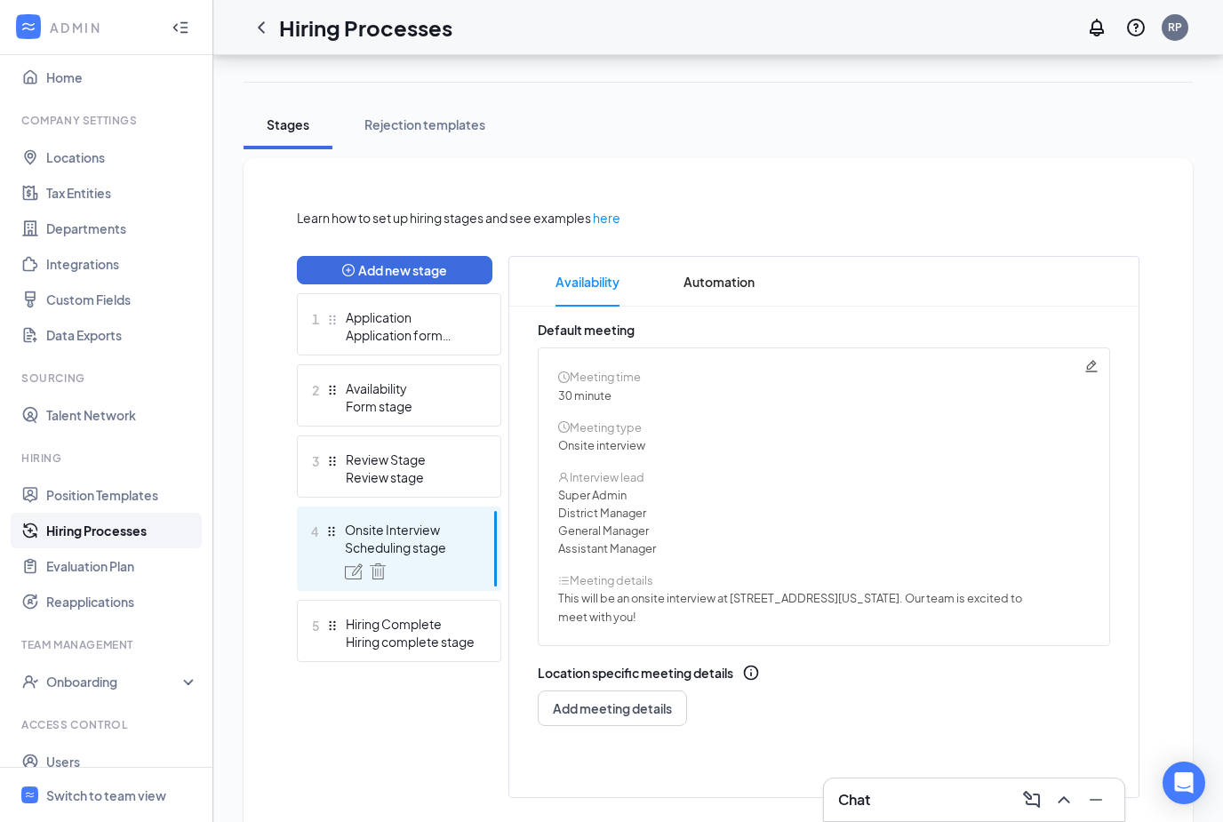
scroll to position [12, 0]
click at [142, 801] on link "Roles and Permissions" at bounding box center [122, 799] width 152 height 36
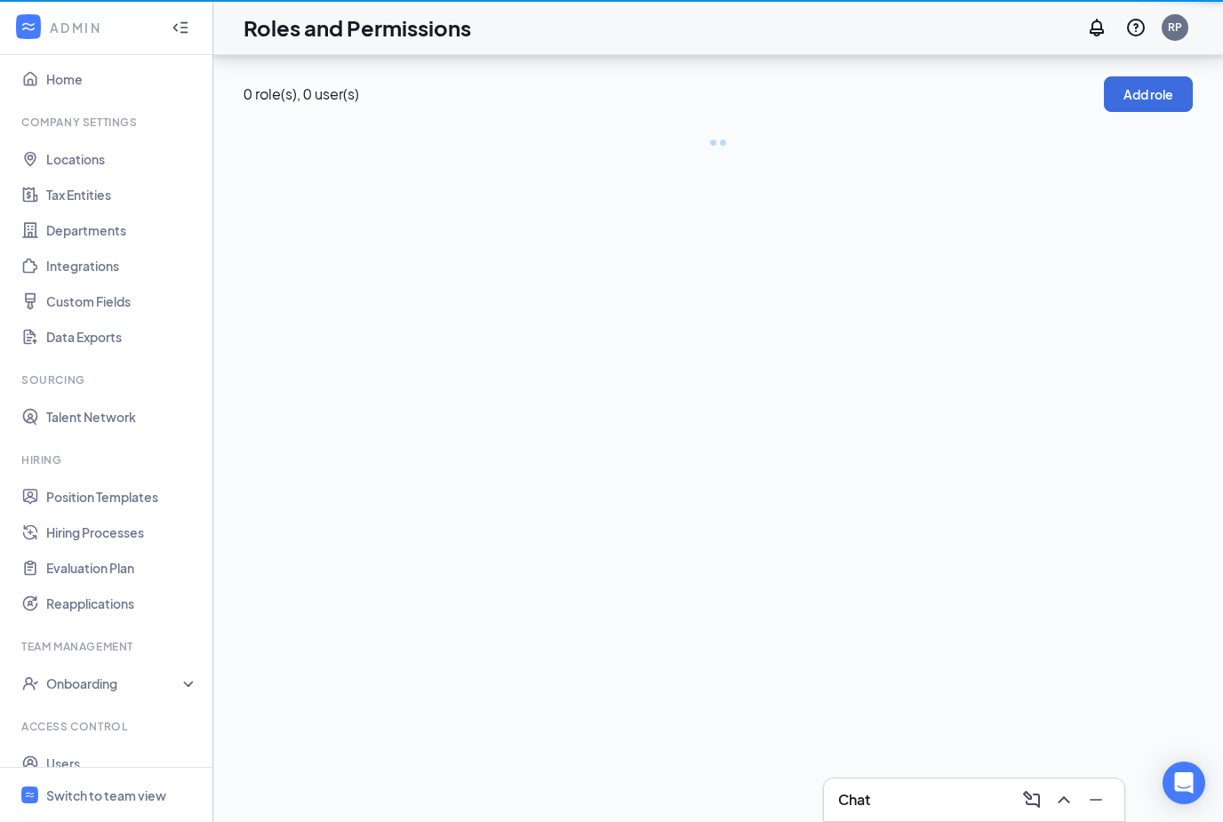
scroll to position [57, 0]
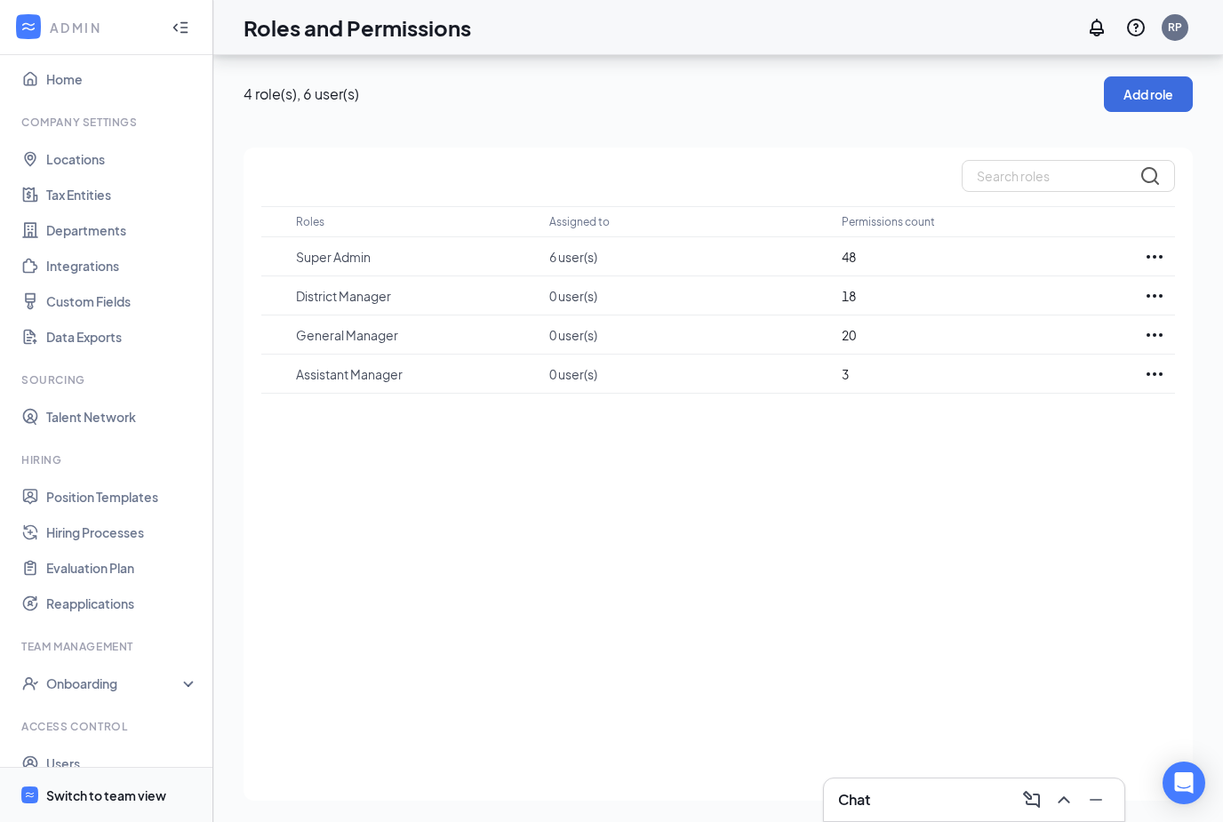
click at [120, 801] on div "Switch to team view" at bounding box center [106, 796] width 120 height 18
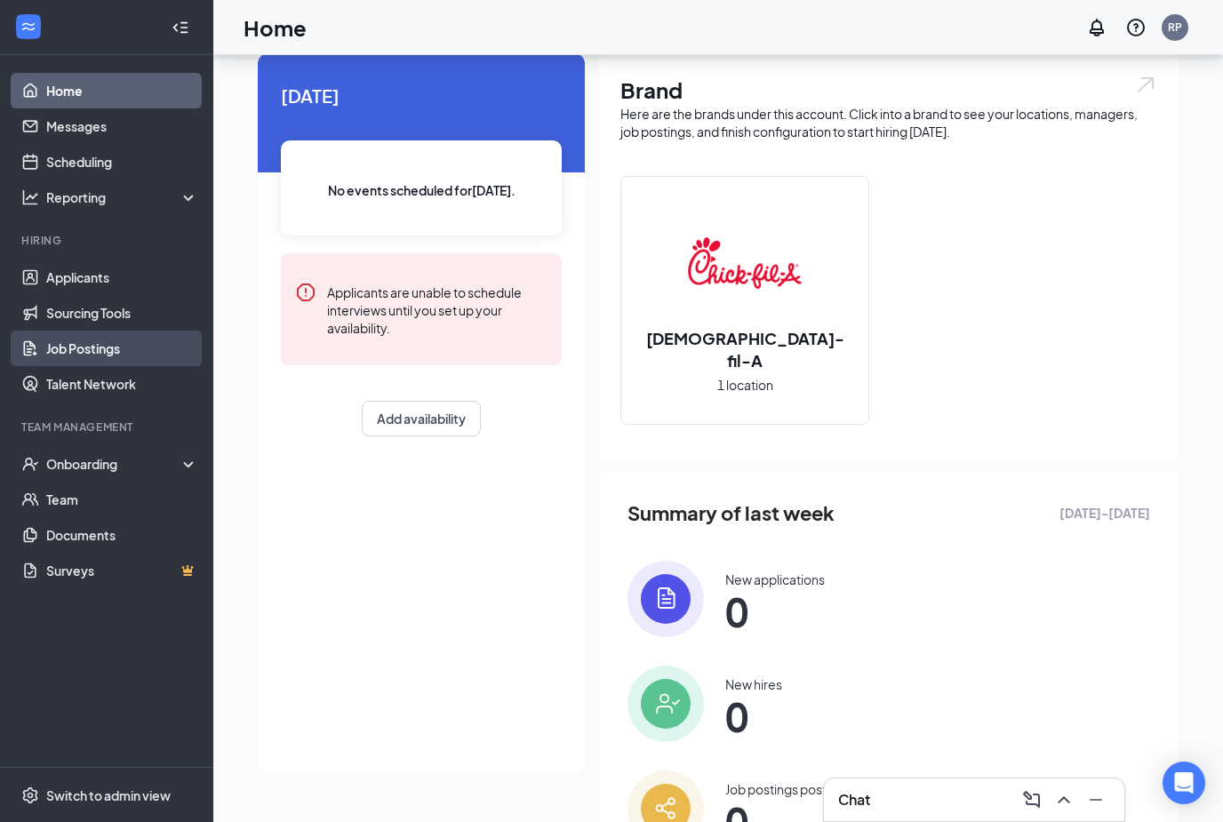
click at [128, 348] on link "Job Postings" at bounding box center [122, 349] width 152 height 36
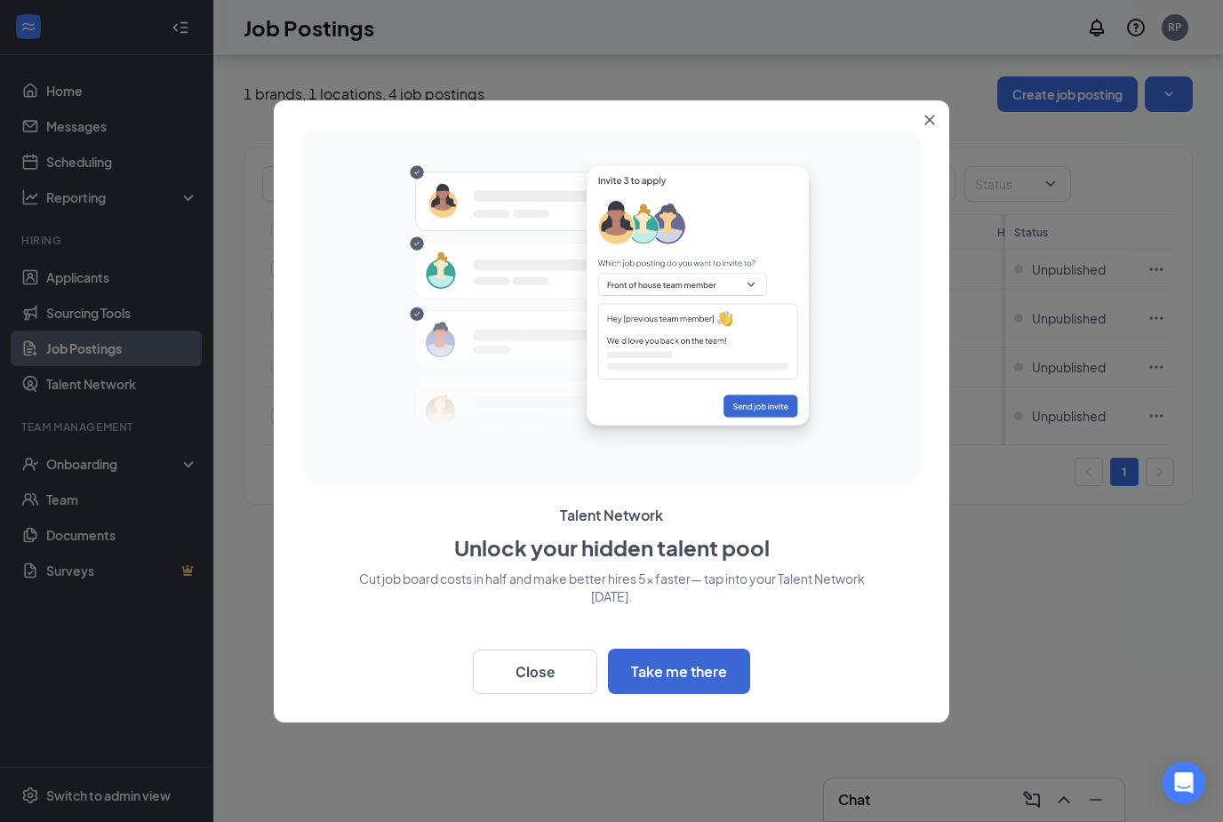
click at [500, 684] on button "Close" at bounding box center [535, 672] width 124 height 44
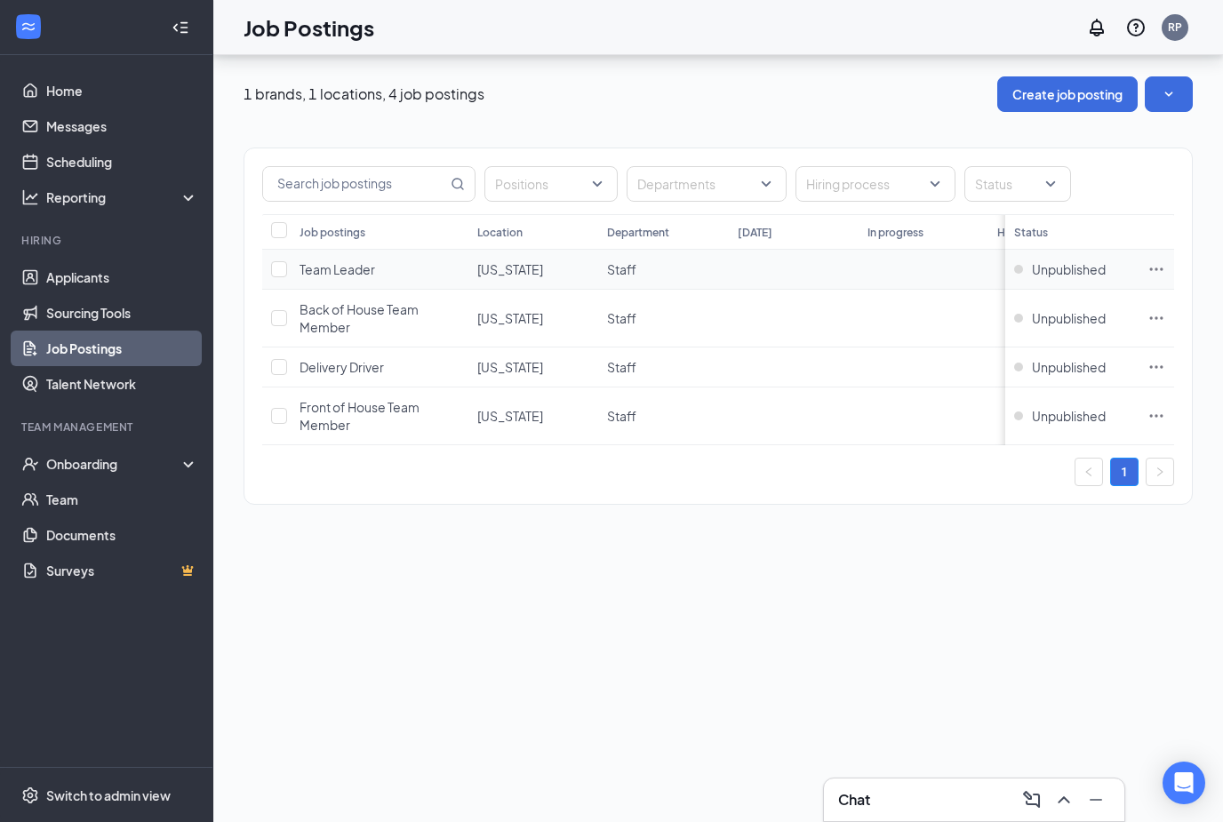
click at [1158, 260] on icon "Ellipses" at bounding box center [1157, 269] width 18 height 18
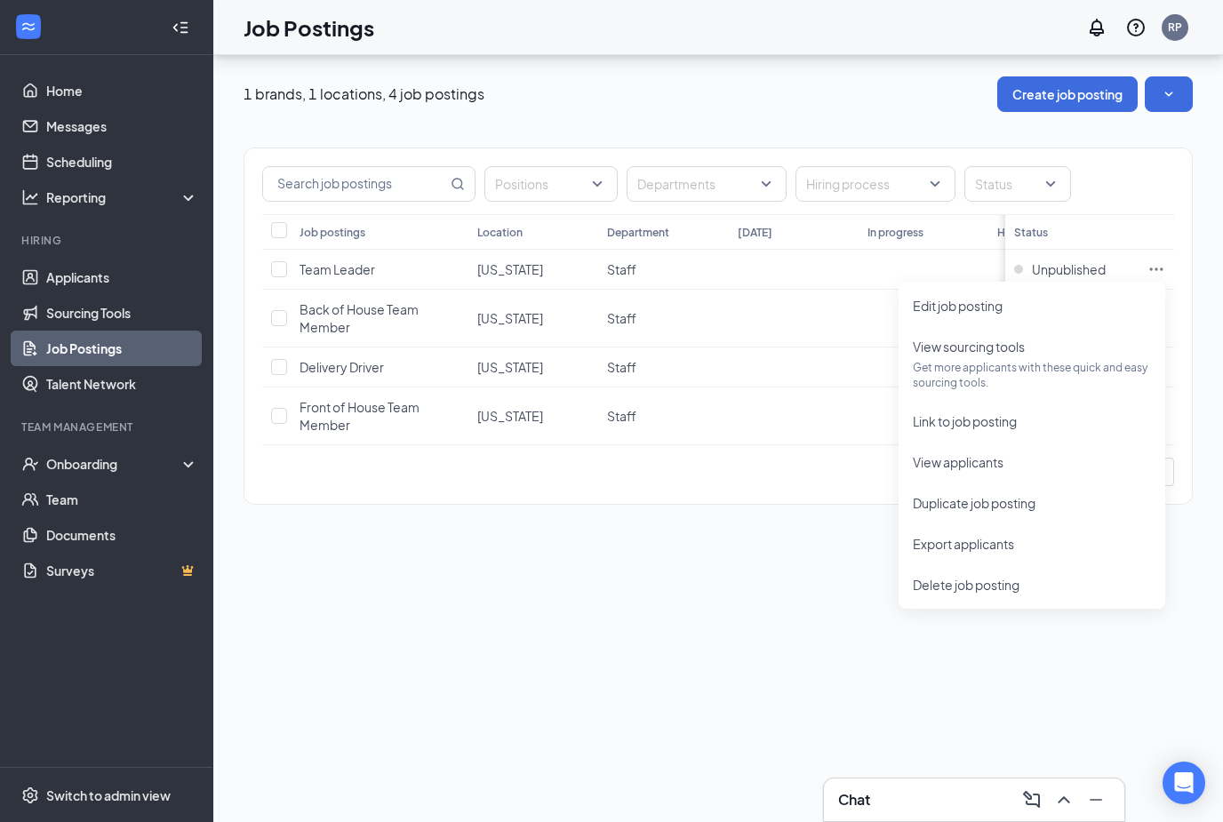
click at [701, 588] on div "1 brands, 1 locations, 4 job postings Create job posting Positions Departments …" at bounding box center [718, 438] width 1010 height 767
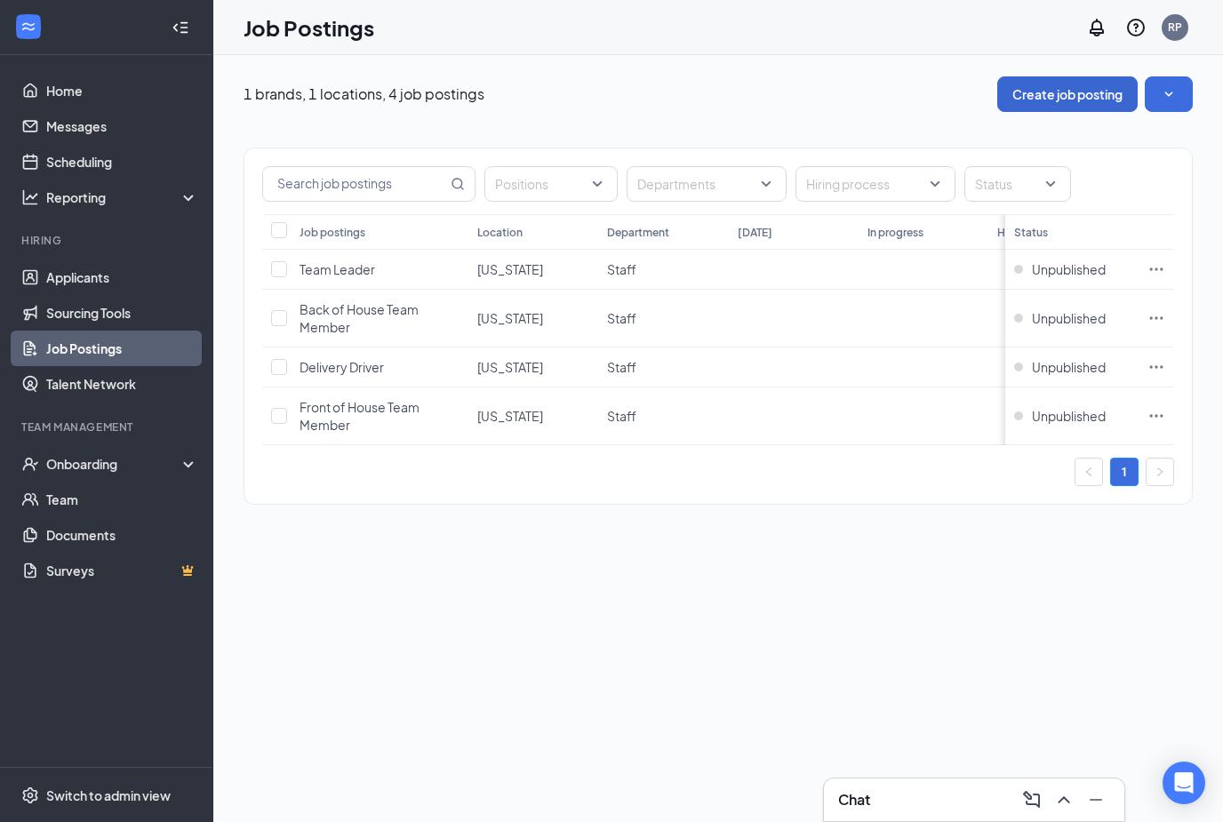
click at [1074, 95] on button "Create job posting" at bounding box center [1067, 94] width 140 height 36
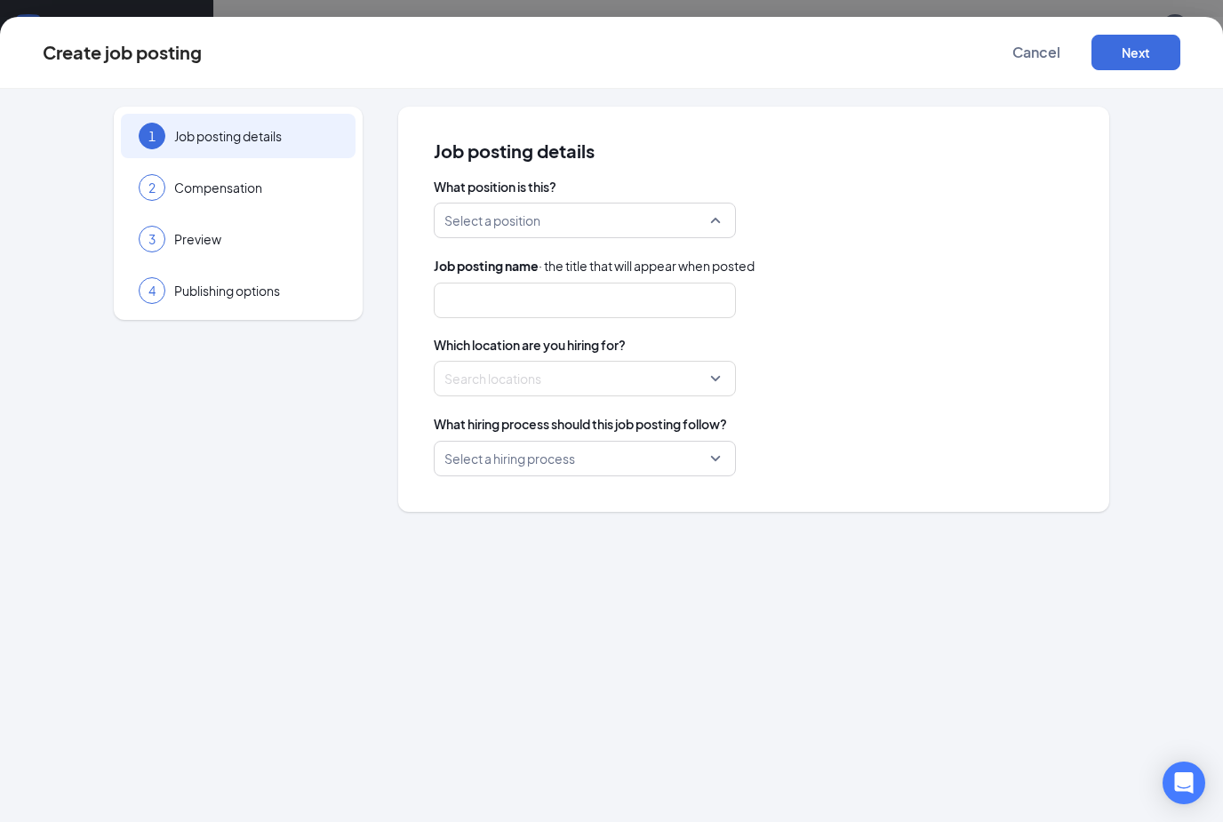
click at [652, 223] on input "search" at bounding box center [578, 221] width 268 height 34
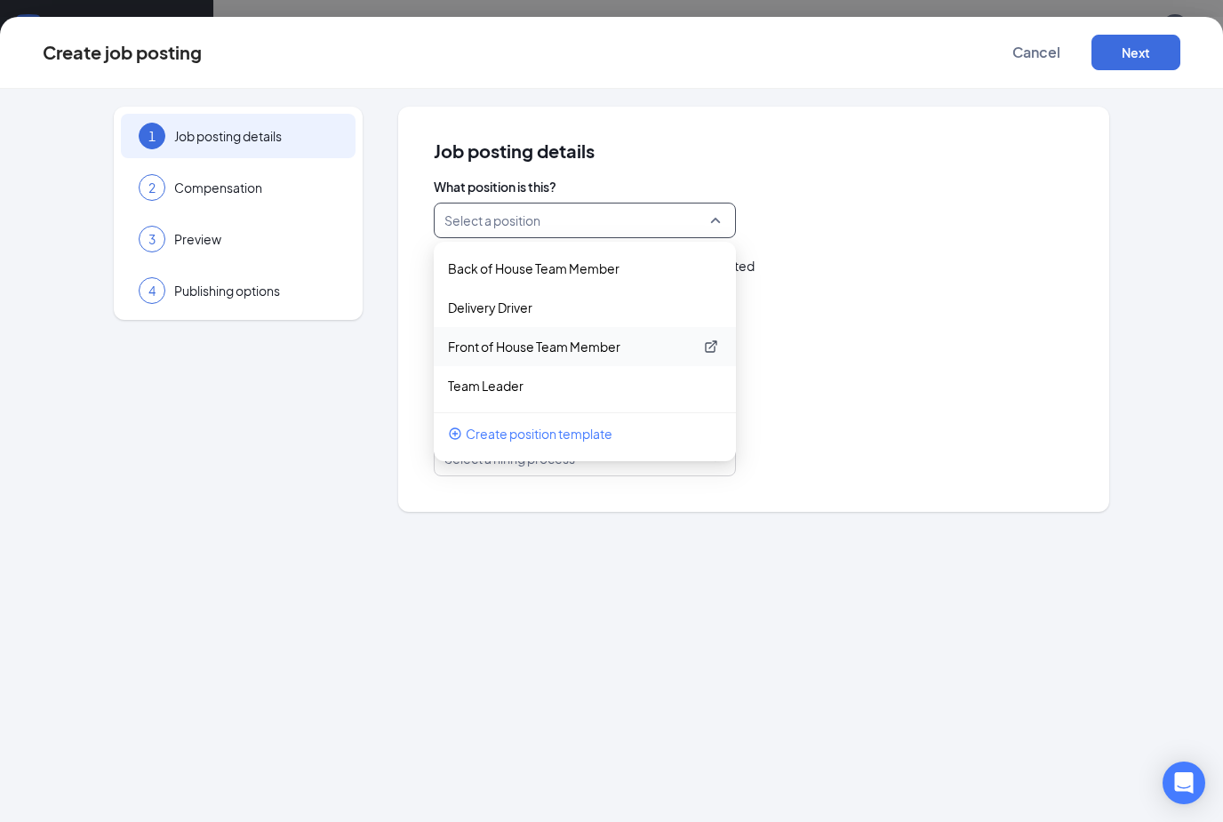
click at [629, 347] on p "Front of House Team Member" at bounding box center [570, 347] width 245 height 18
type input "Front of House Team Member"
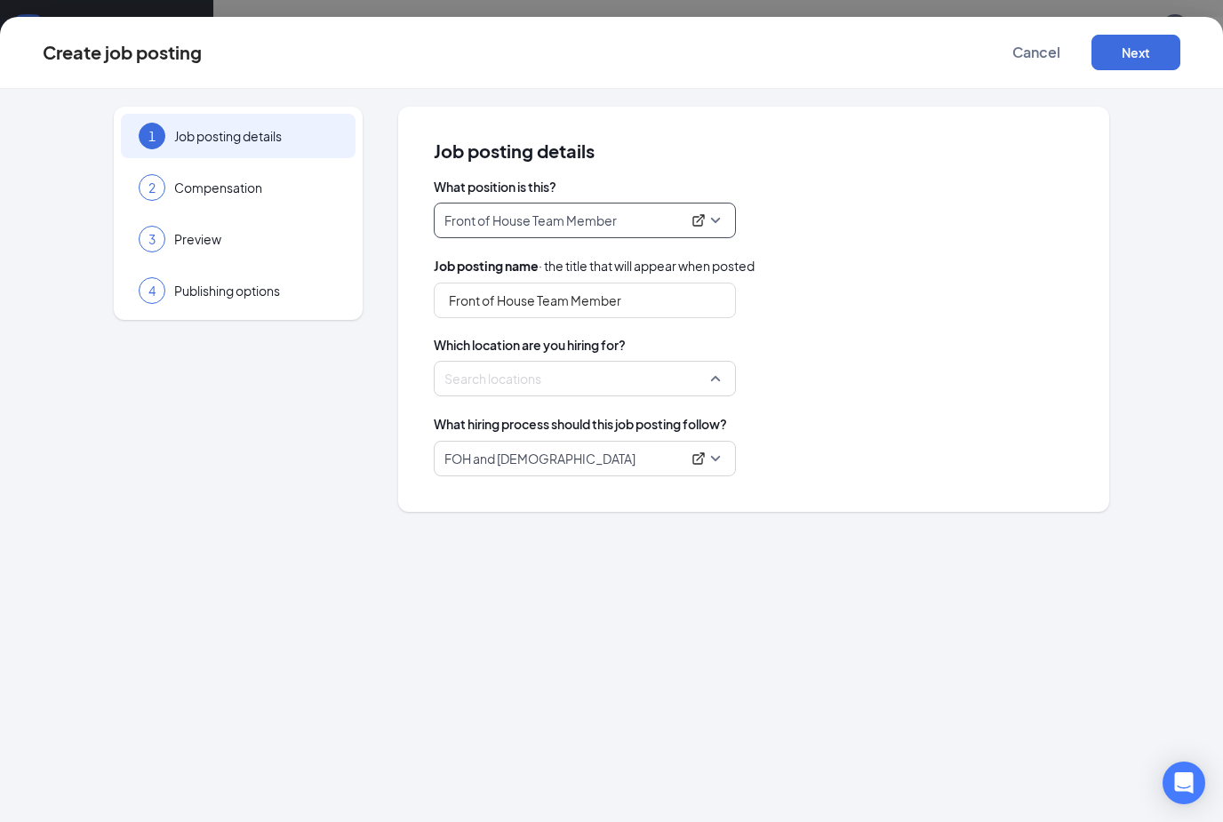
click at [636, 373] on div at bounding box center [579, 378] width 268 height 28
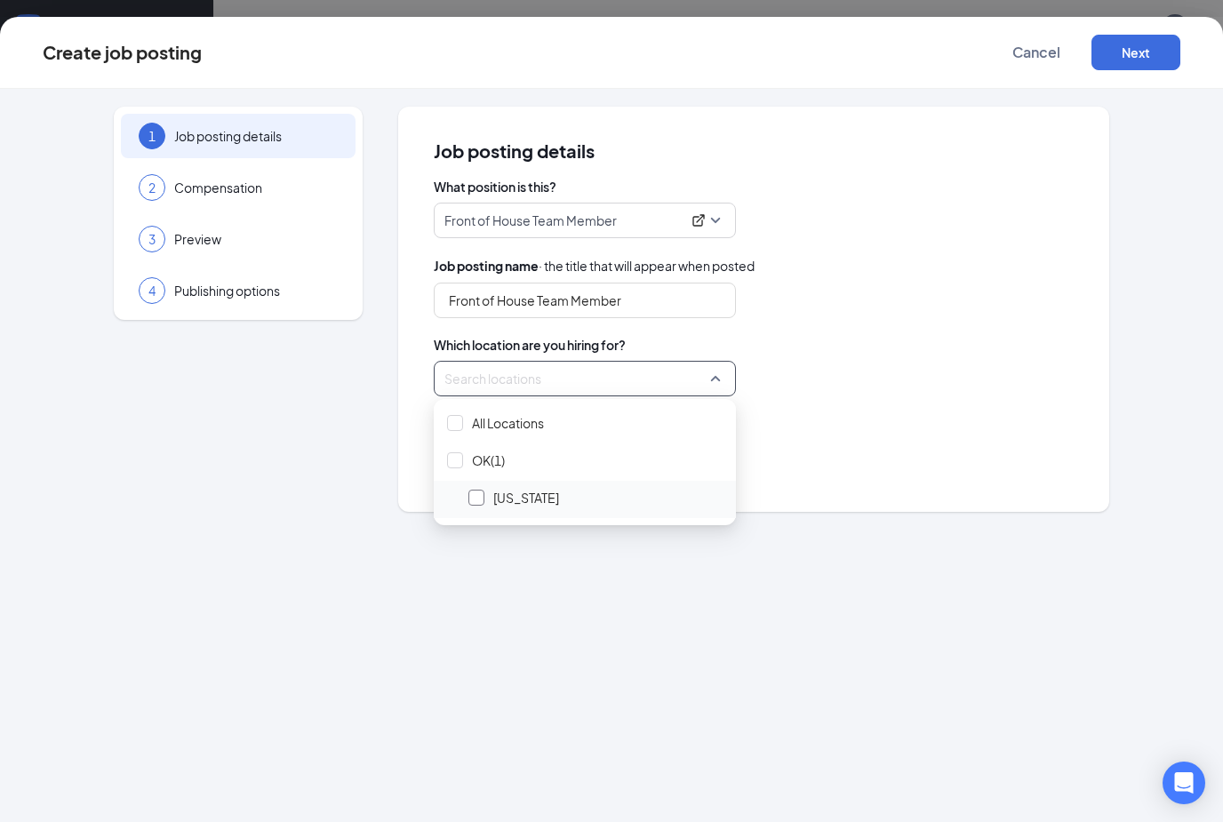
click at [468, 493] on div at bounding box center [476, 498] width 16 height 16
click at [604, 627] on div "1 Job posting details 2 Compensation 3 Preview 4 Publishing options Job posting…" at bounding box center [611, 456] width 1223 height 734
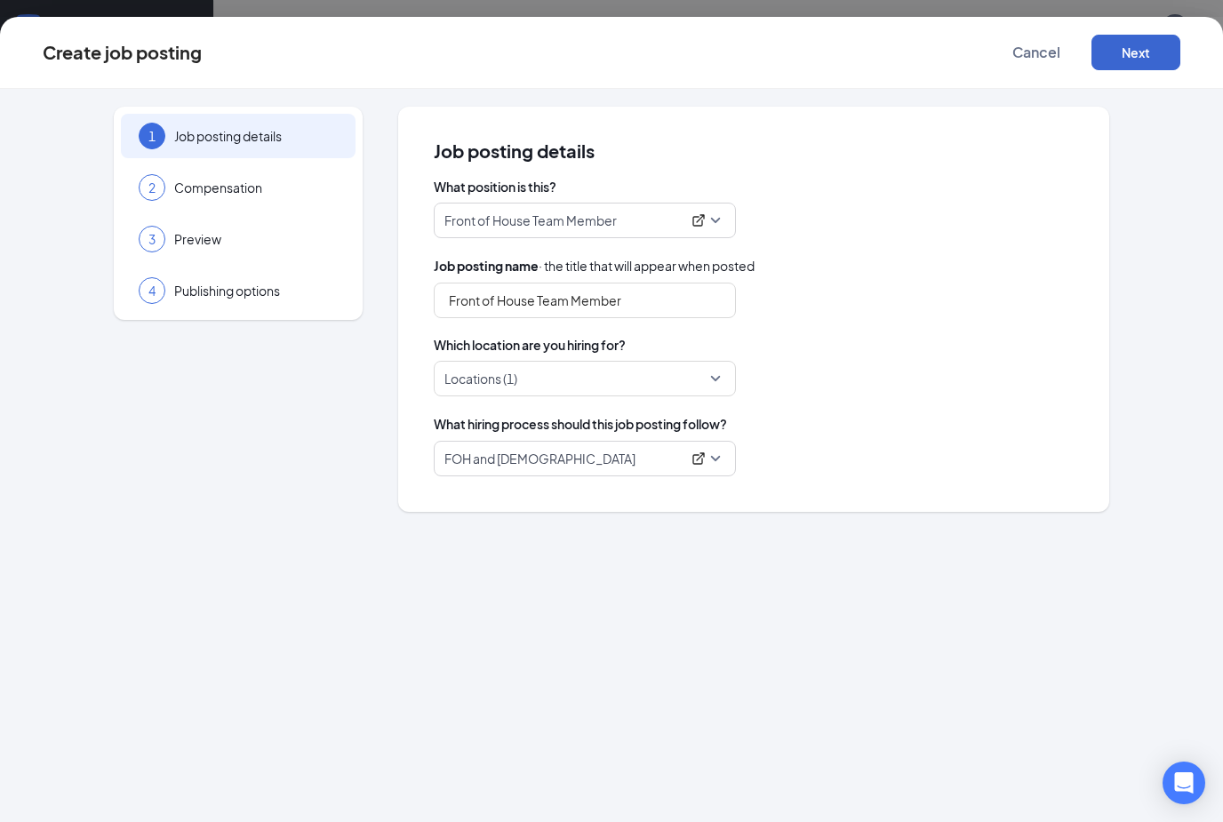
click at [1141, 60] on button "Next" at bounding box center [1136, 53] width 89 height 36
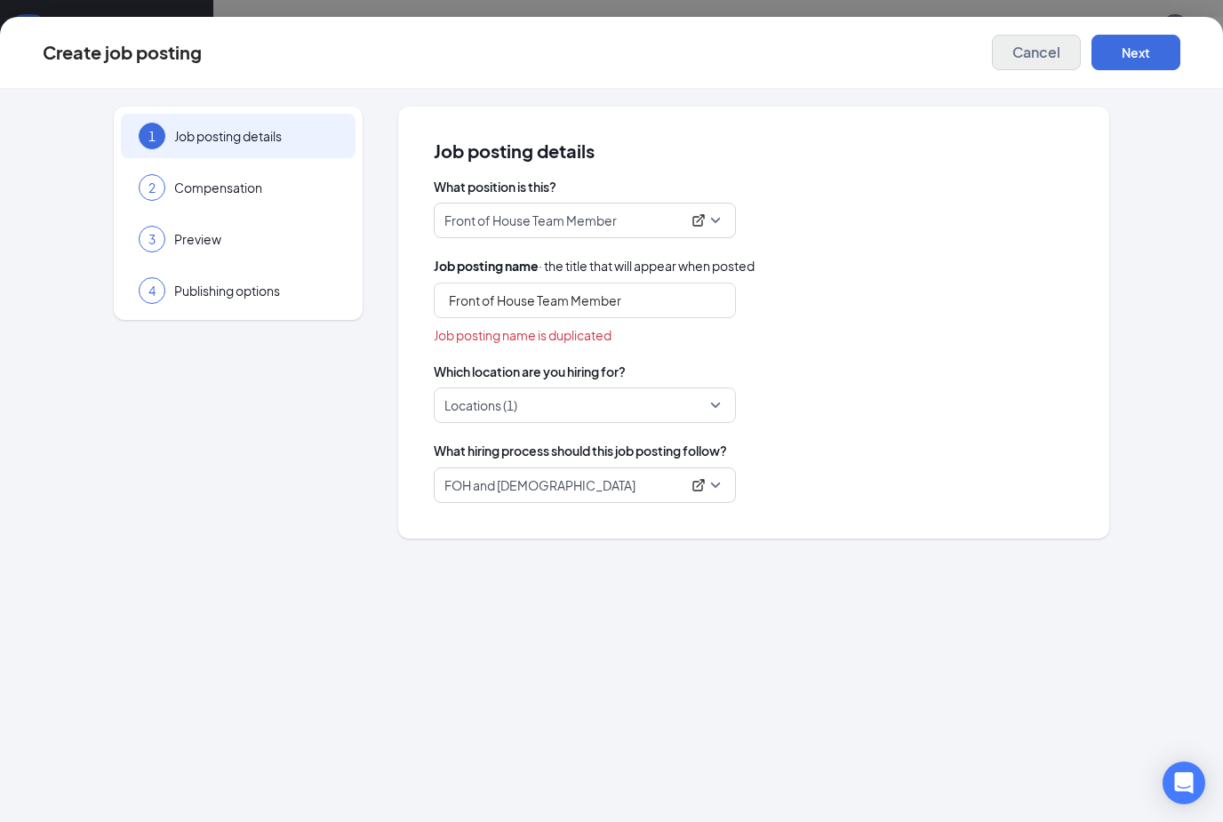
click at [1025, 62] on button "Cancel" at bounding box center [1036, 53] width 89 height 36
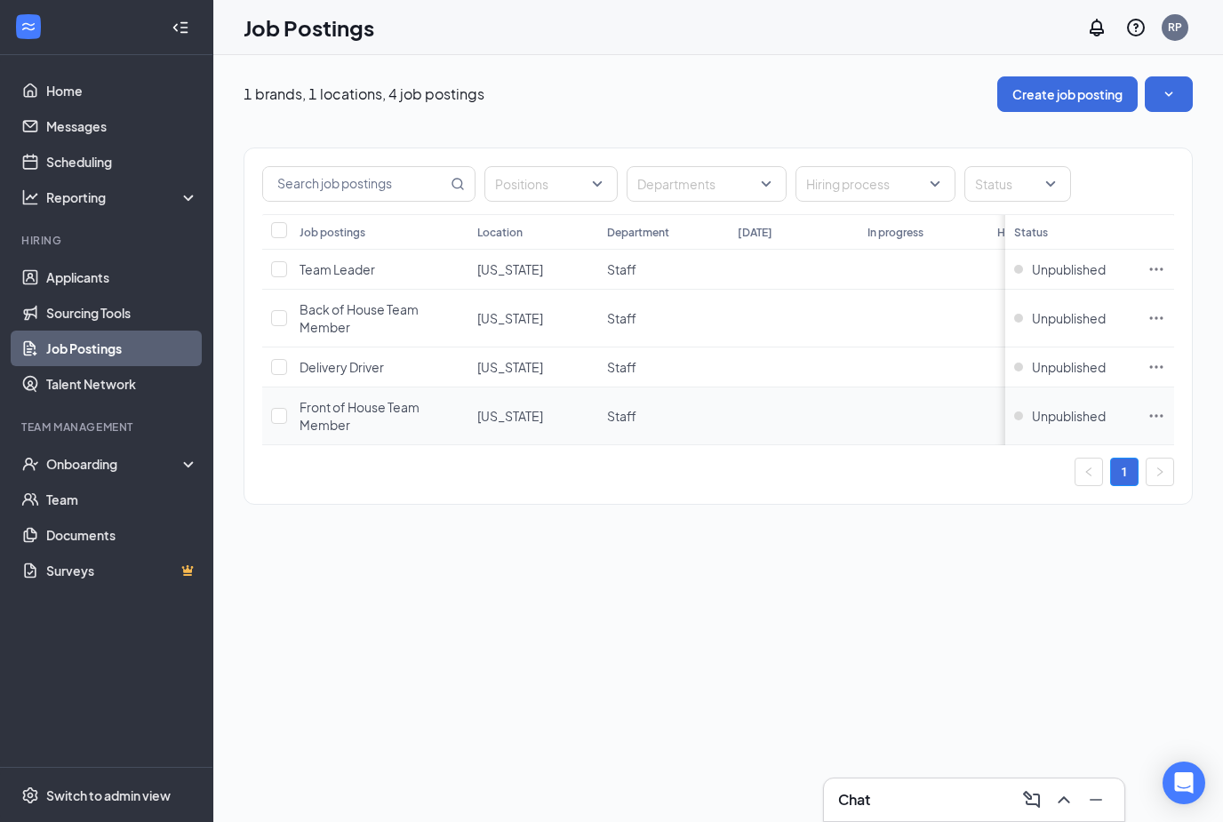
click at [350, 412] on span "Front of House Team Member" at bounding box center [360, 416] width 120 height 34
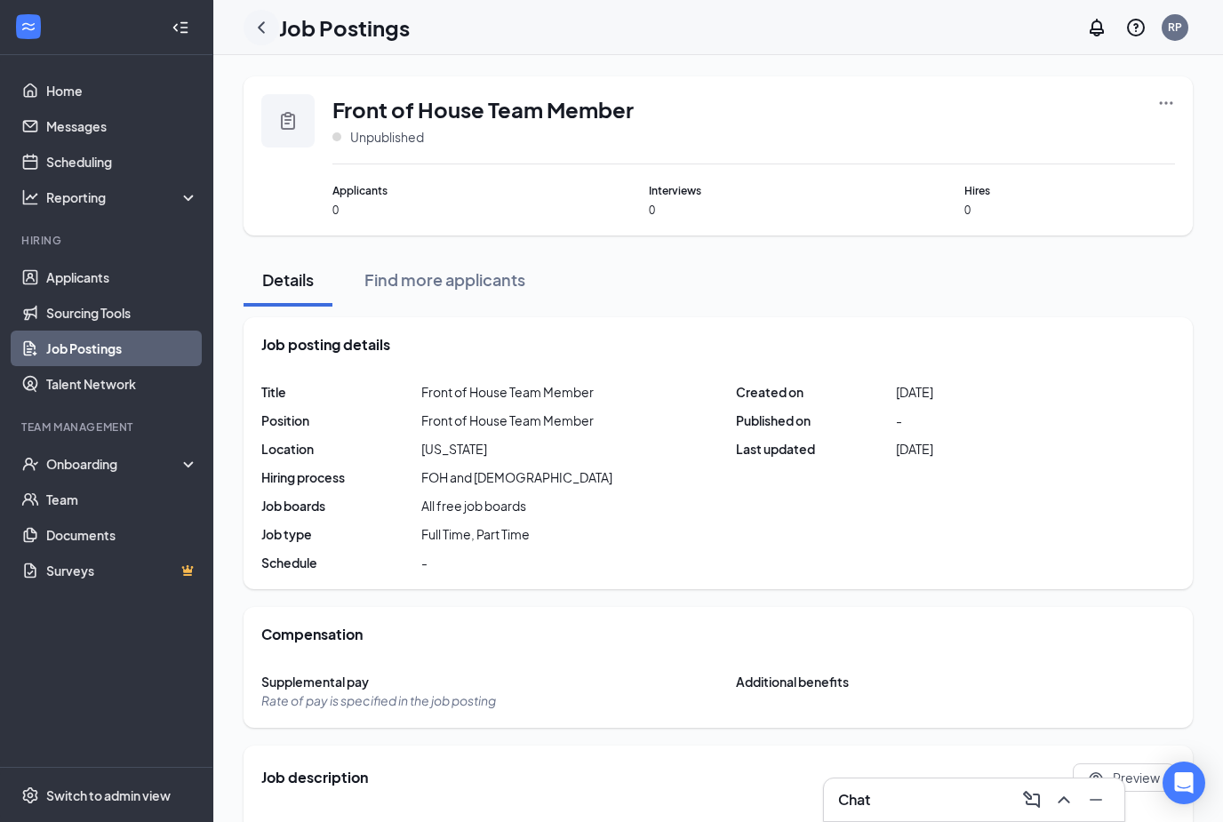
click at [254, 30] on icon "ChevronLeft" at bounding box center [261, 27] width 21 height 21
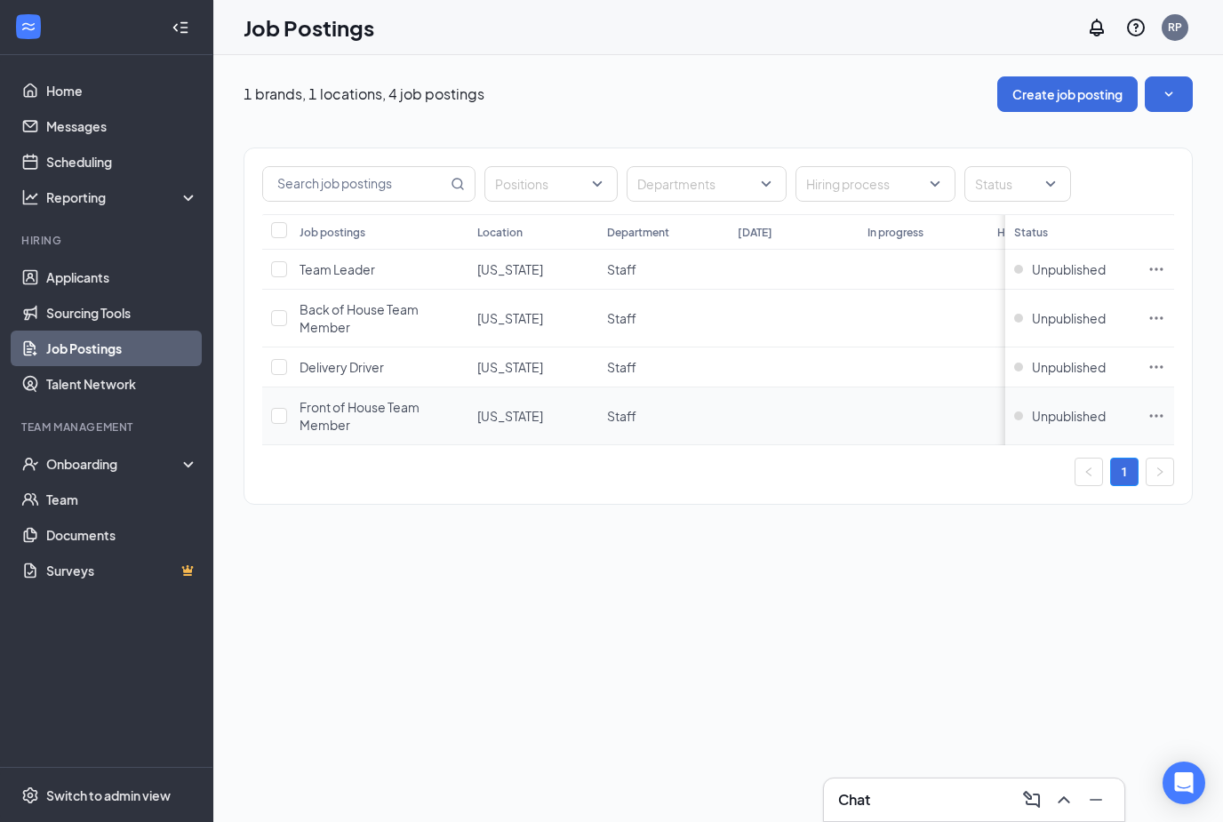
click at [337, 420] on span "Front of House Team Member" at bounding box center [360, 416] width 120 height 34
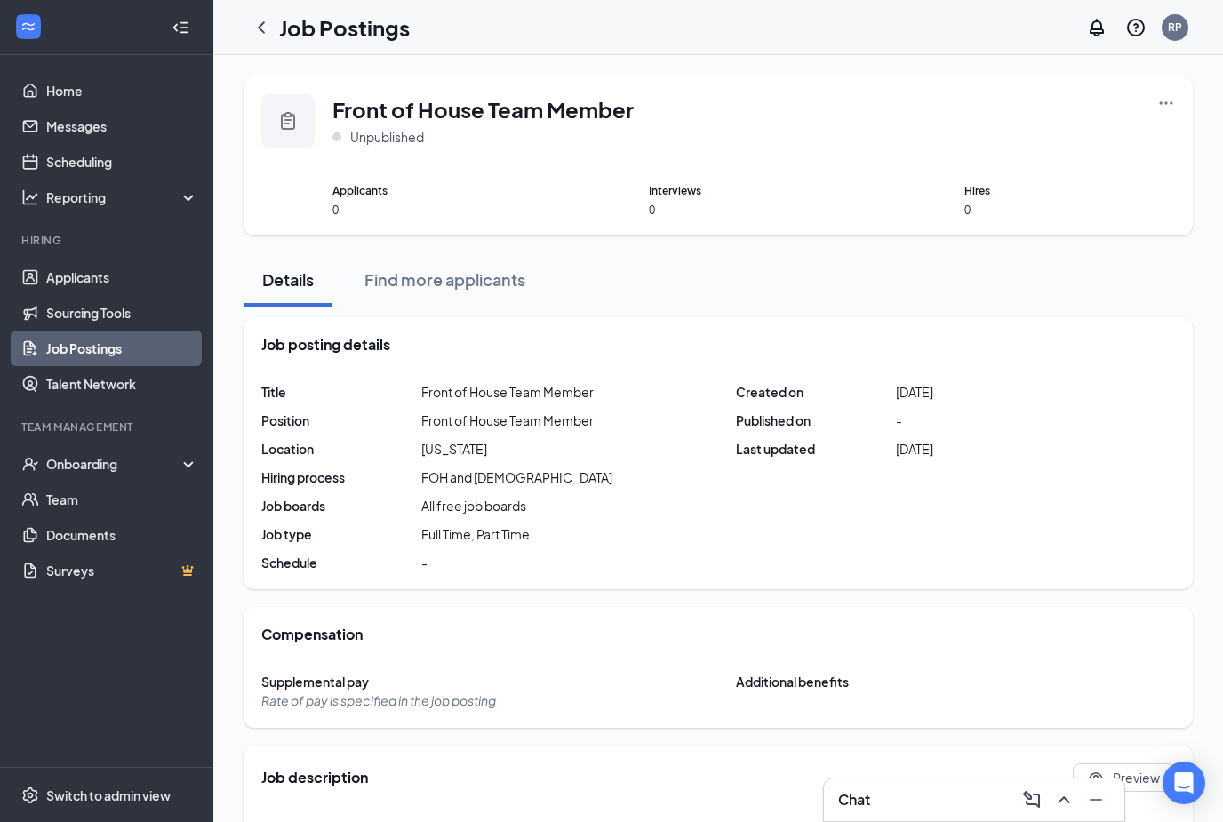
click at [1168, 100] on icon "Ellipses" at bounding box center [1166, 103] width 18 height 18
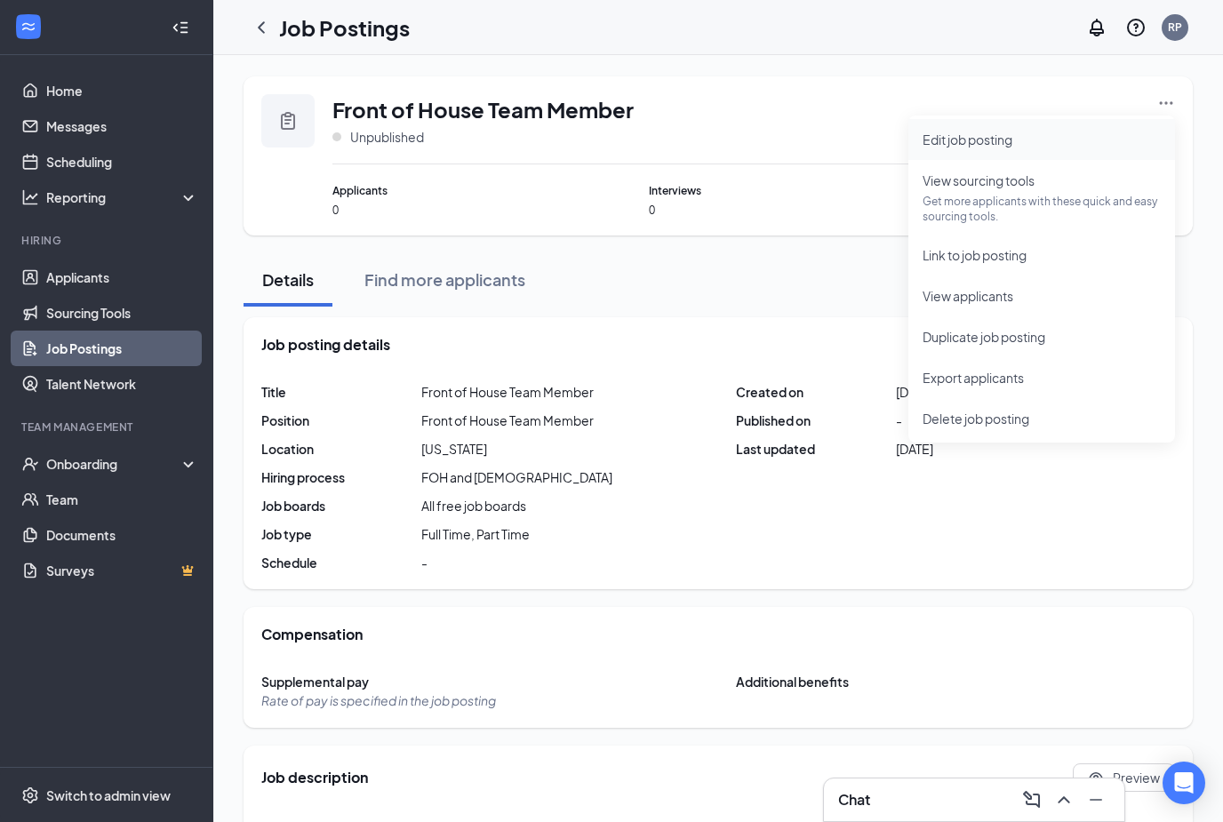
click at [1010, 144] on span "Edit job posting" at bounding box center [968, 140] width 90 height 16
type input "Front of House Team Member"
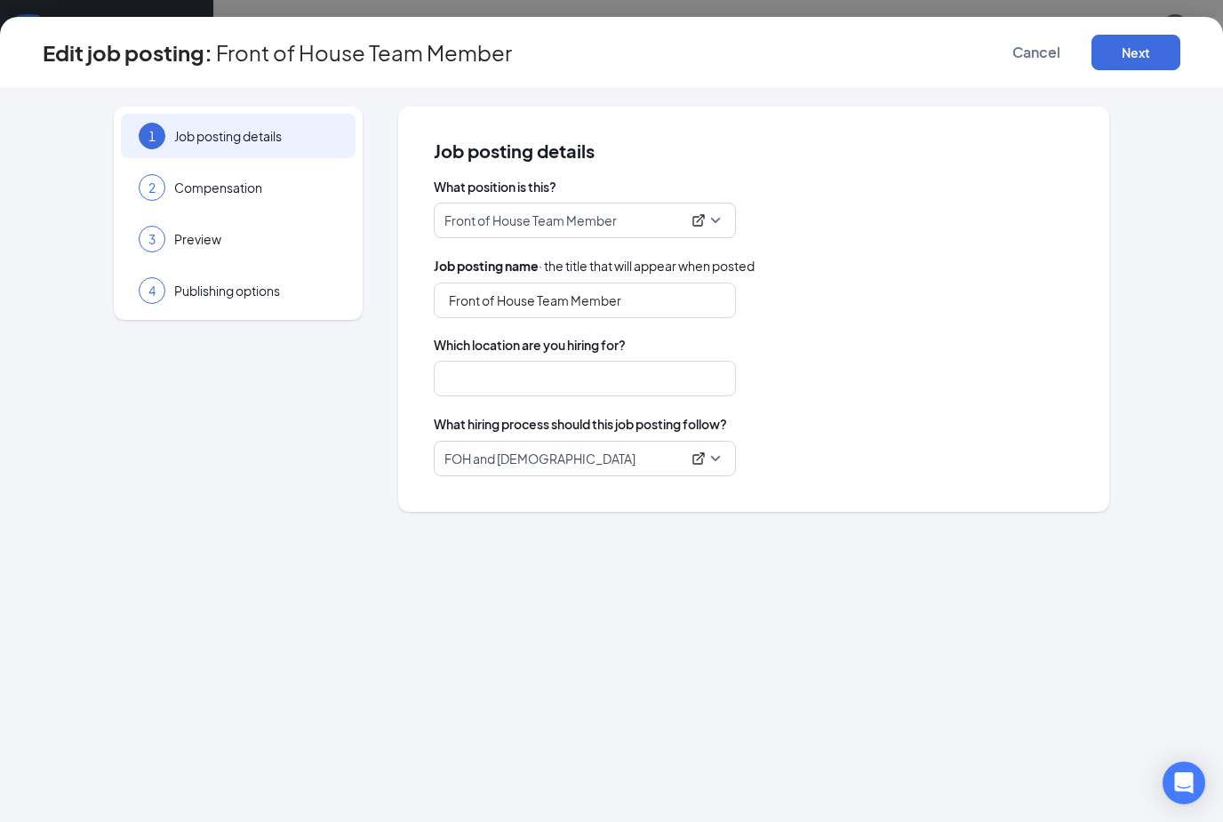
type input "Oklahoma"
click at [249, 188] on span "Compensation" at bounding box center [256, 188] width 164 height 18
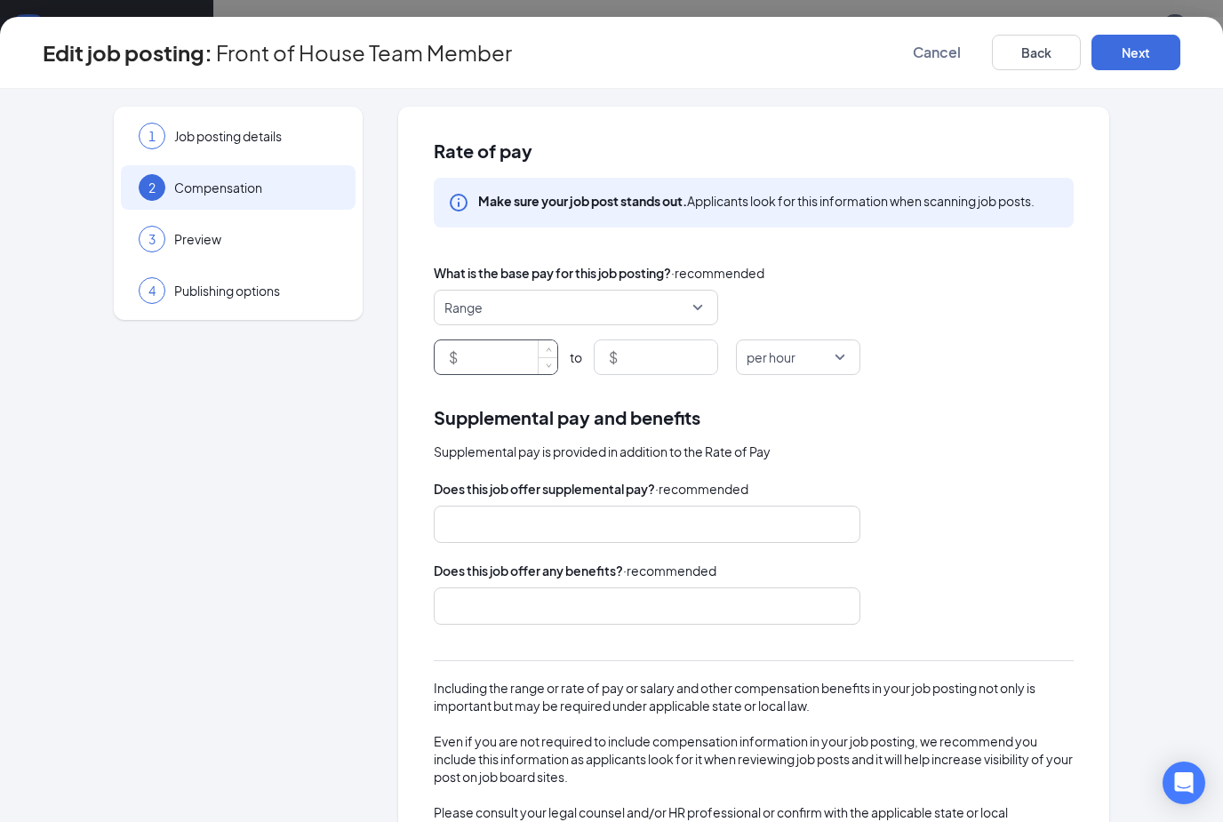
click at [496, 347] on input at bounding box center [509, 357] width 96 height 34
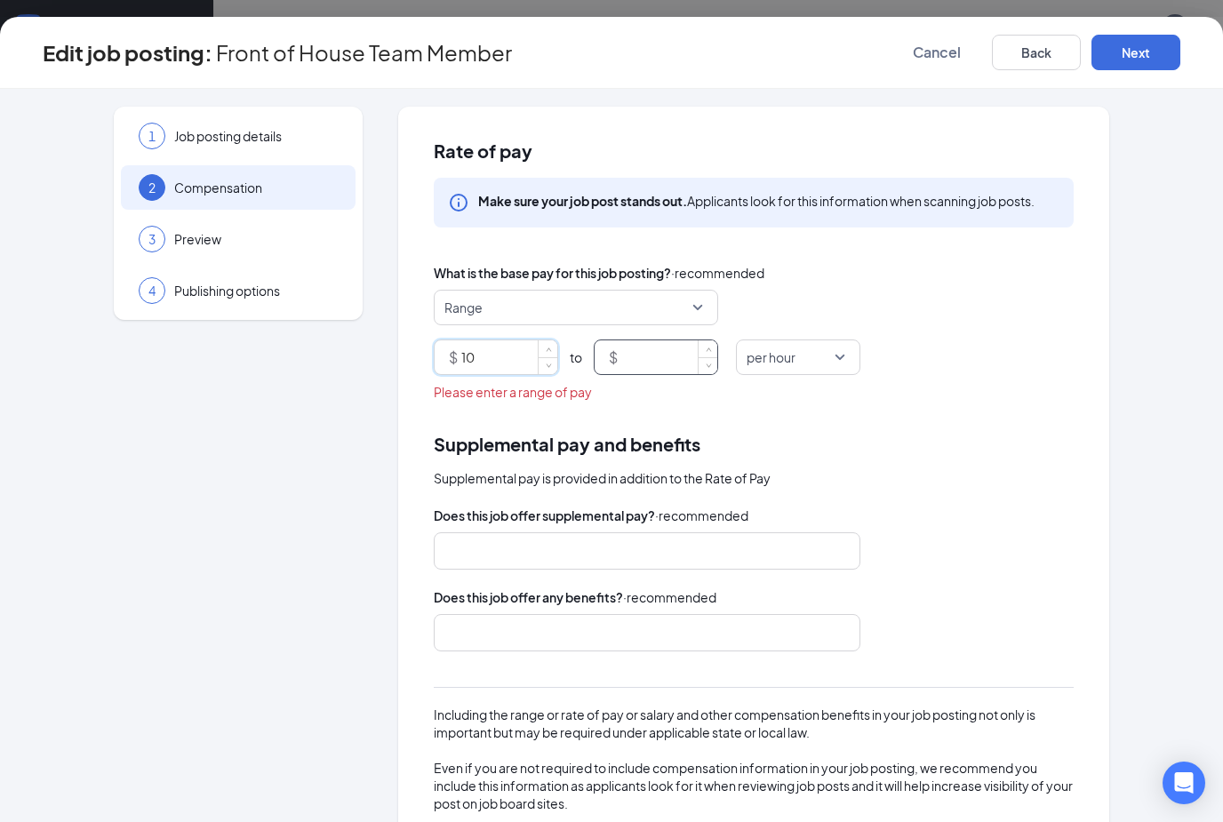
type input "10"
click at [664, 364] on input at bounding box center [669, 357] width 96 height 34
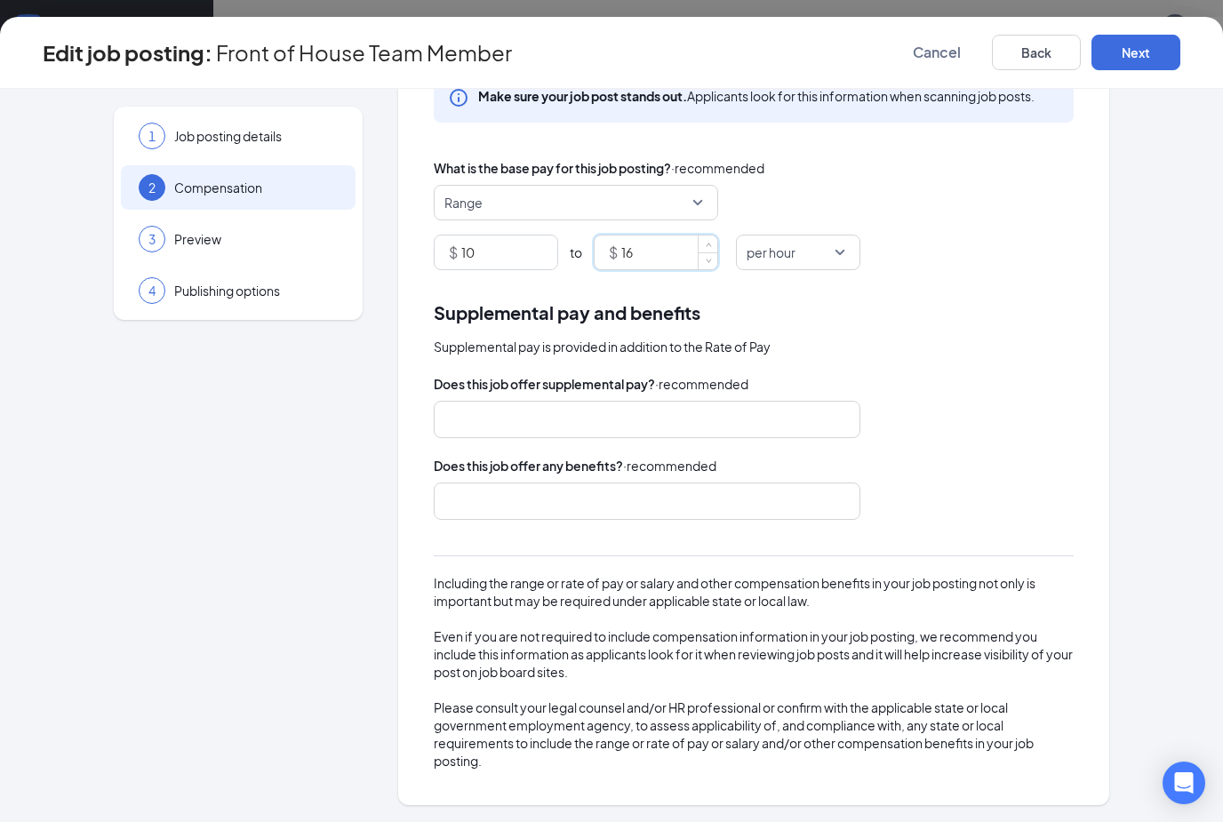
scroll to position [105, 0]
click at [631, 502] on div at bounding box center [639, 501] width 380 height 28
type input "16"
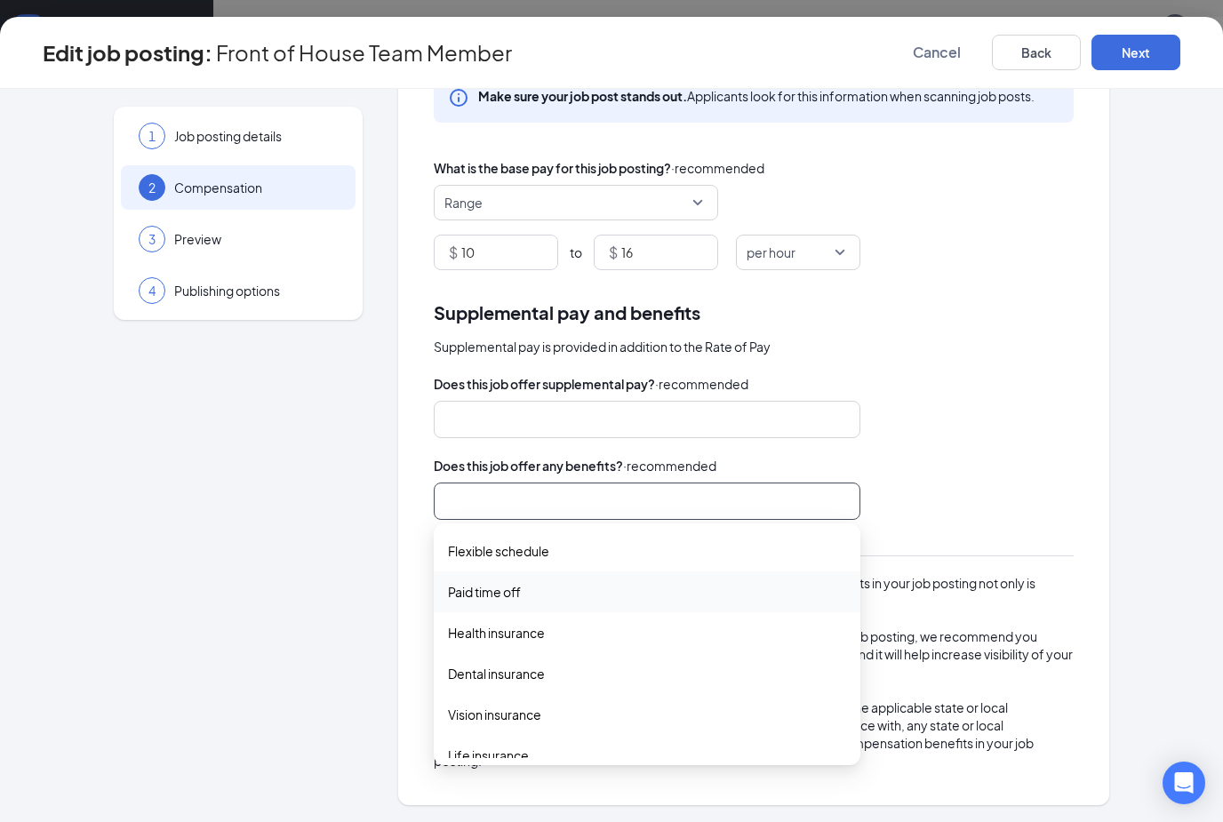
click at [632, 585] on span "Paid time off" at bounding box center [647, 592] width 398 height 20
click at [549, 547] on span "Flexible schedule" at bounding box center [498, 551] width 101 height 20
click at [565, 637] on span "Health insurance" at bounding box center [647, 637] width 398 height 20
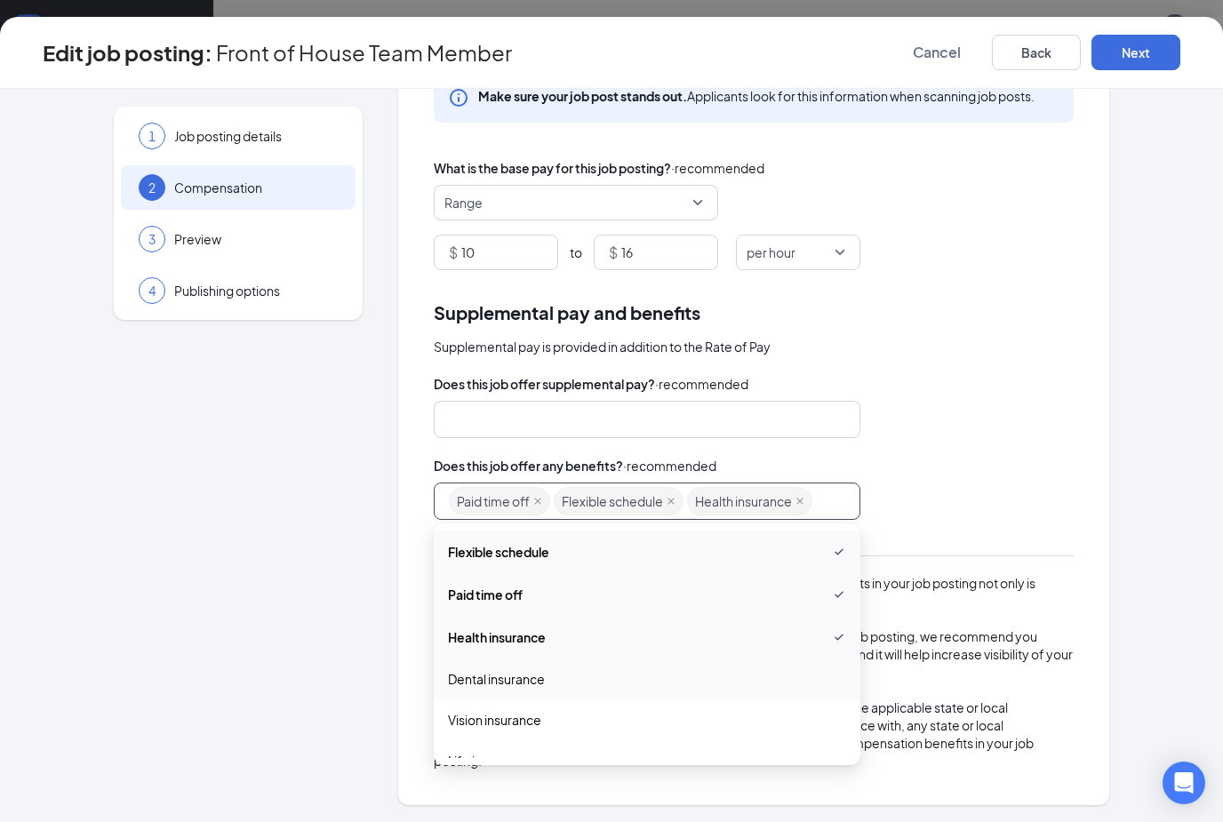
click at [564, 697] on div "Dental insurance" at bounding box center [647, 679] width 427 height 41
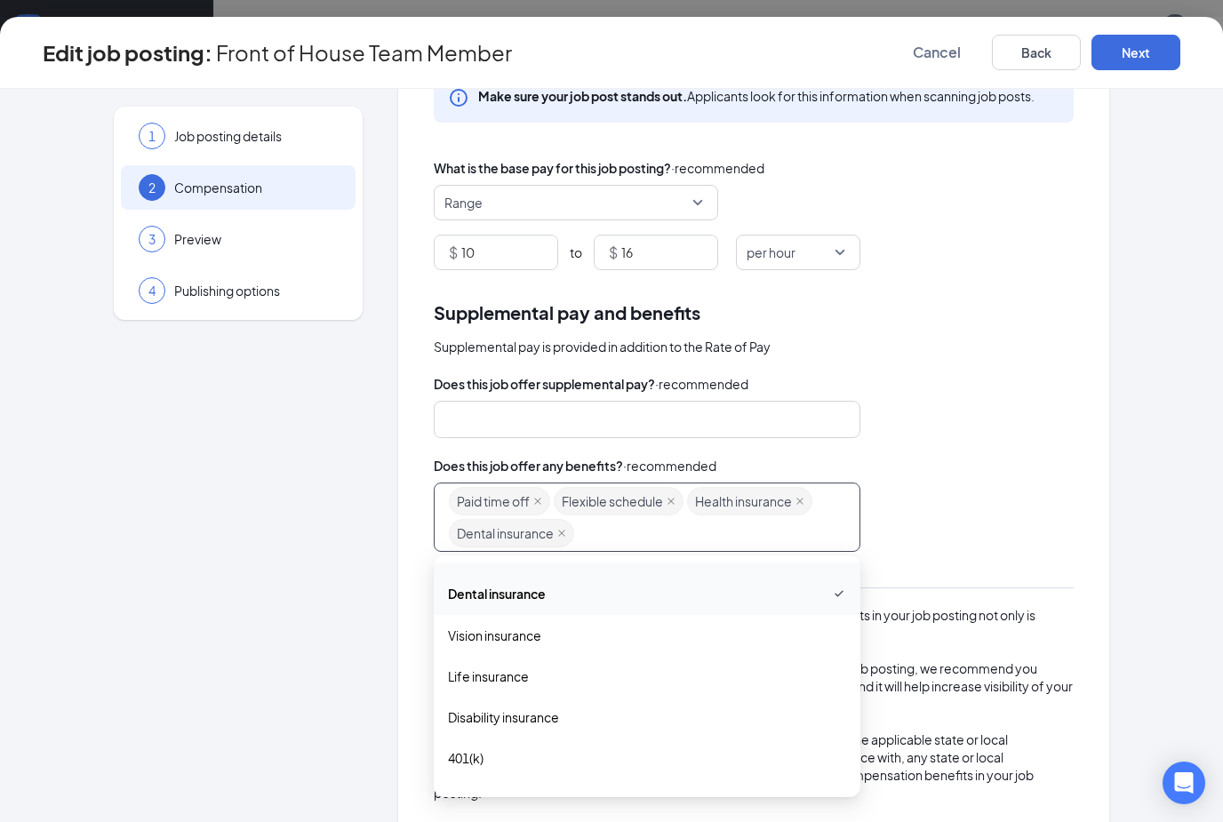
scroll to position [137, 0]
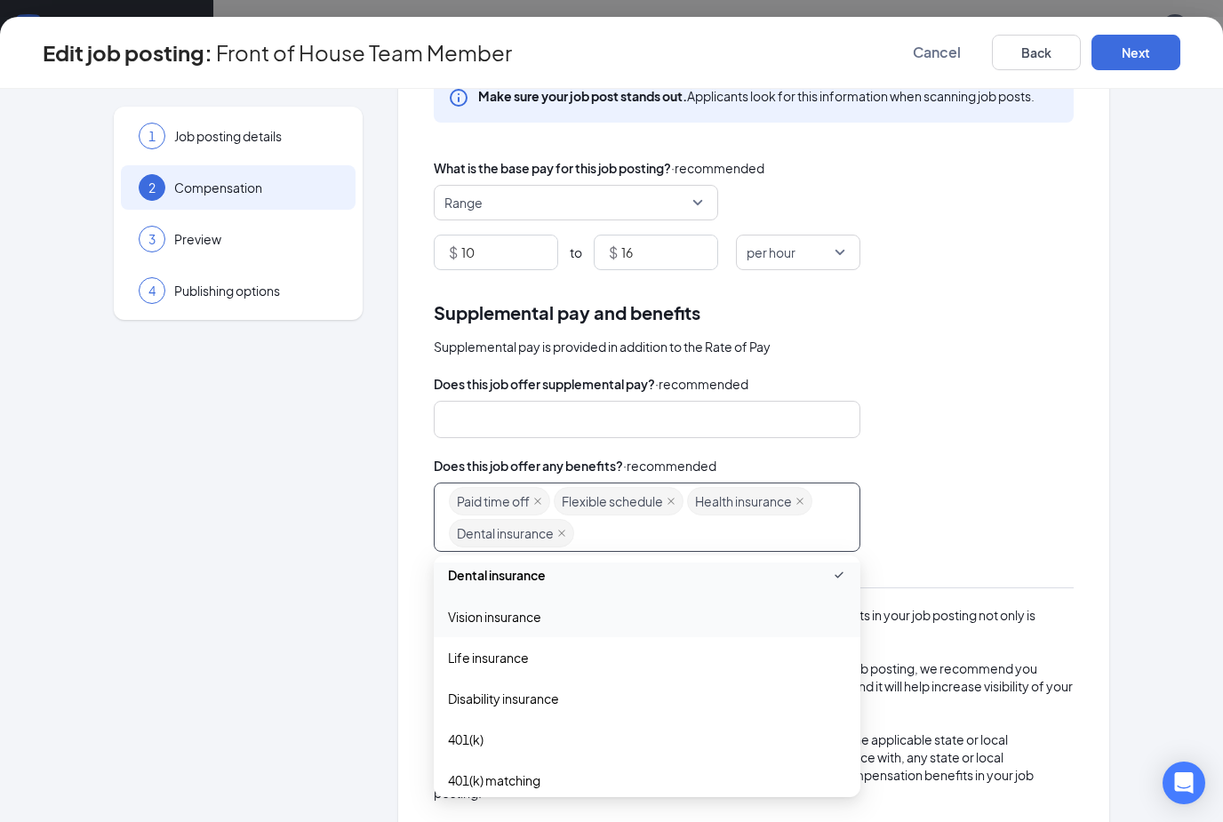
click at [529, 618] on span "Vision insurance" at bounding box center [494, 617] width 93 height 20
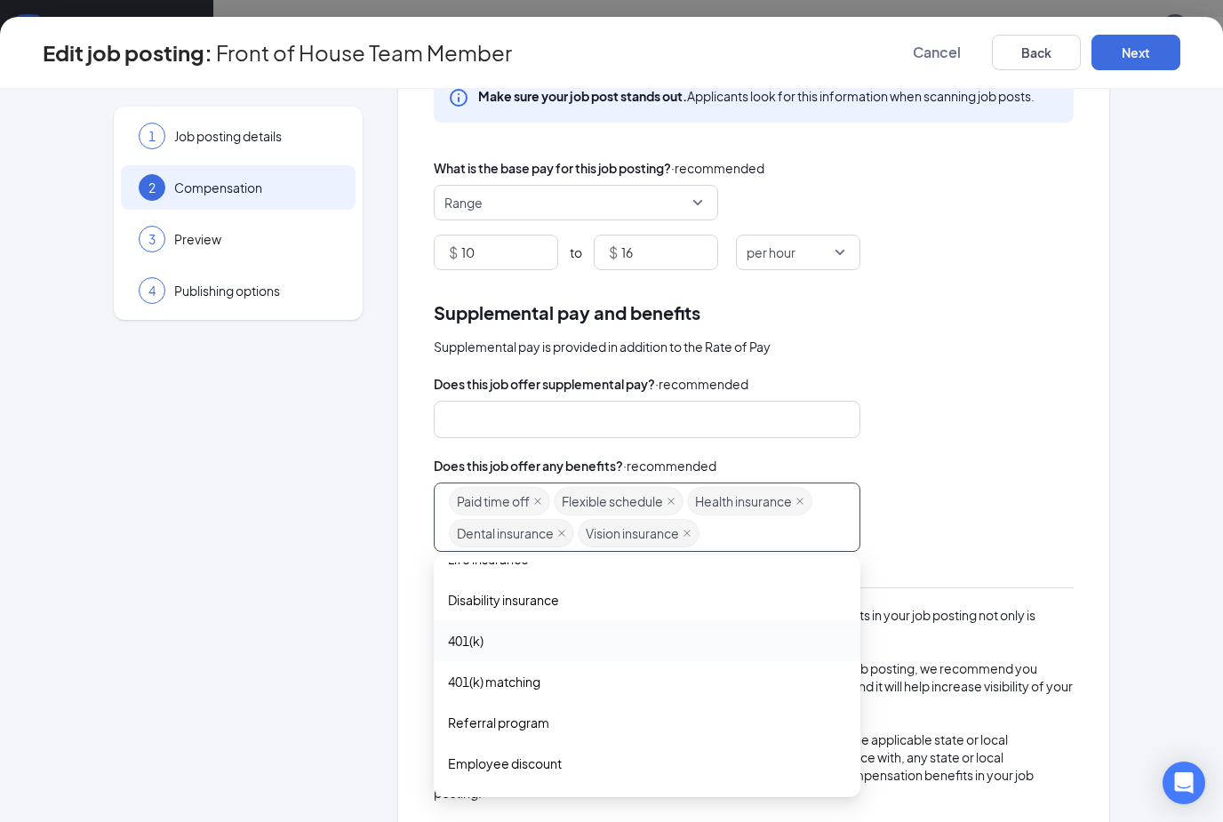
click at [524, 645] on span "401(k)" at bounding box center [647, 641] width 398 height 20
click at [527, 619] on div "Employee discount" at bounding box center [647, 603] width 427 height 41
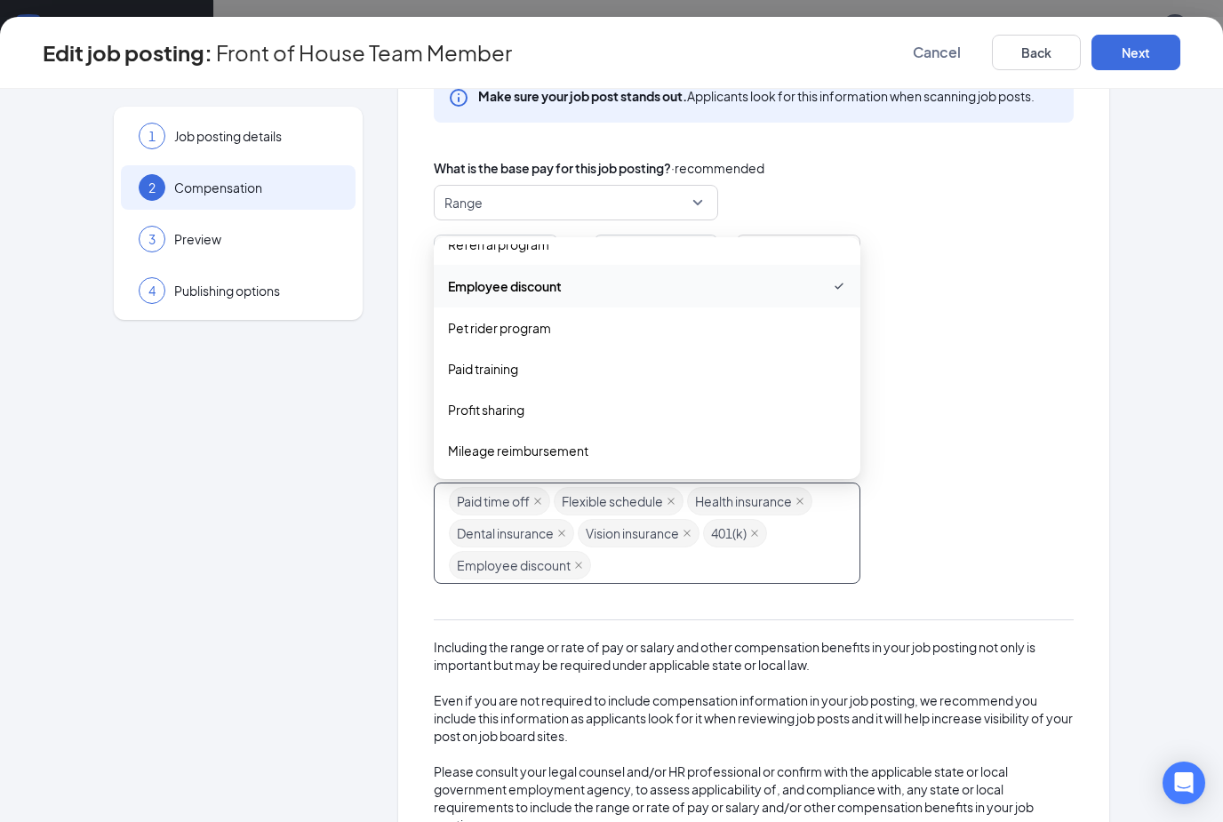
click at [625, 567] on div "Paid time off Flexible schedule Health insurance Dental insurance Vision insura…" at bounding box center [639, 533] width 380 height 96
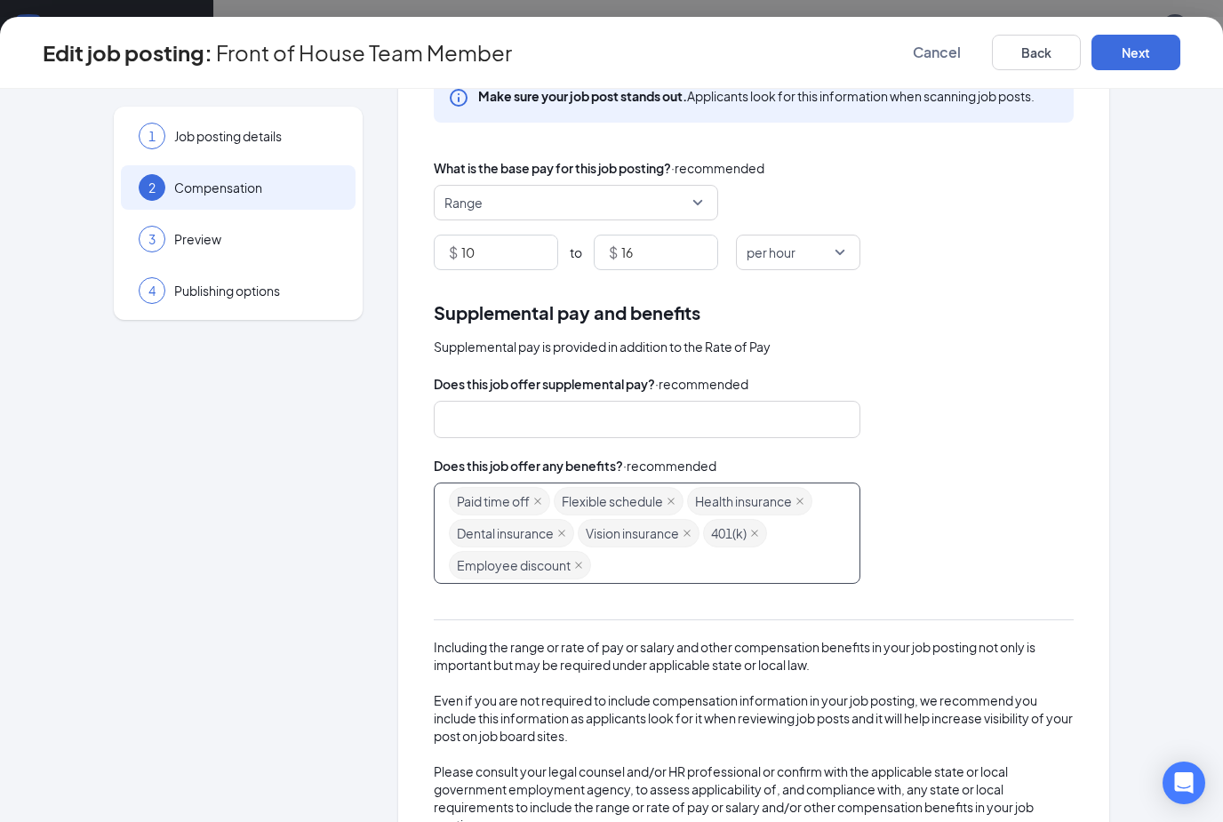
click at [636, 574] on div "Paid time off Flexible schedule Health insurance Dental insurance Vision insura…" at bounding box center [639, 533] width 380 height 96
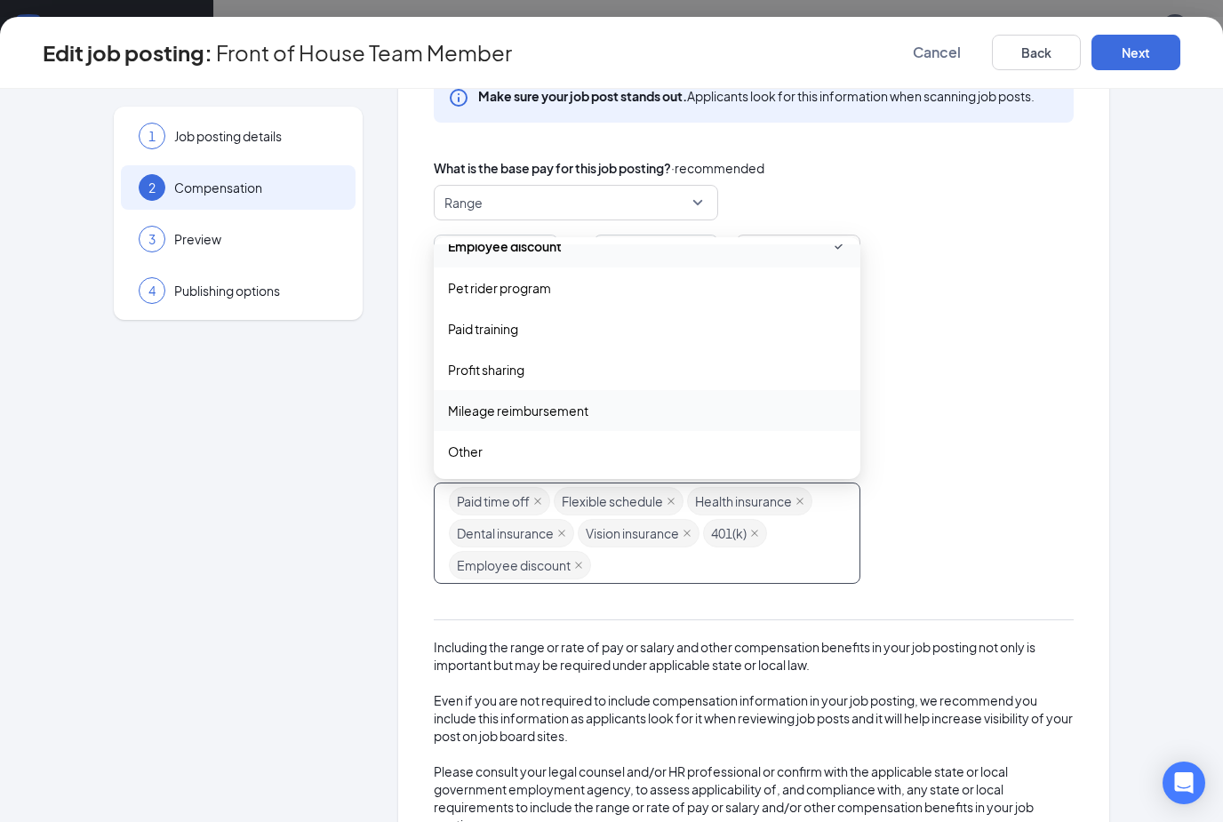
scroll to position [439, 0]
click at [585, 427] on div "Mileage reimbursement" at bounding box center [647, 410] width 427 height 41
click at [749, 562] on icon "close" at bounding box center [751, 565] width 9 height 9
click at [992, 578] on div "Paid time off Flexible schedule Health insurance Dental insurance Vision insura…" at bounding box center [754, 533] width 640 height 101
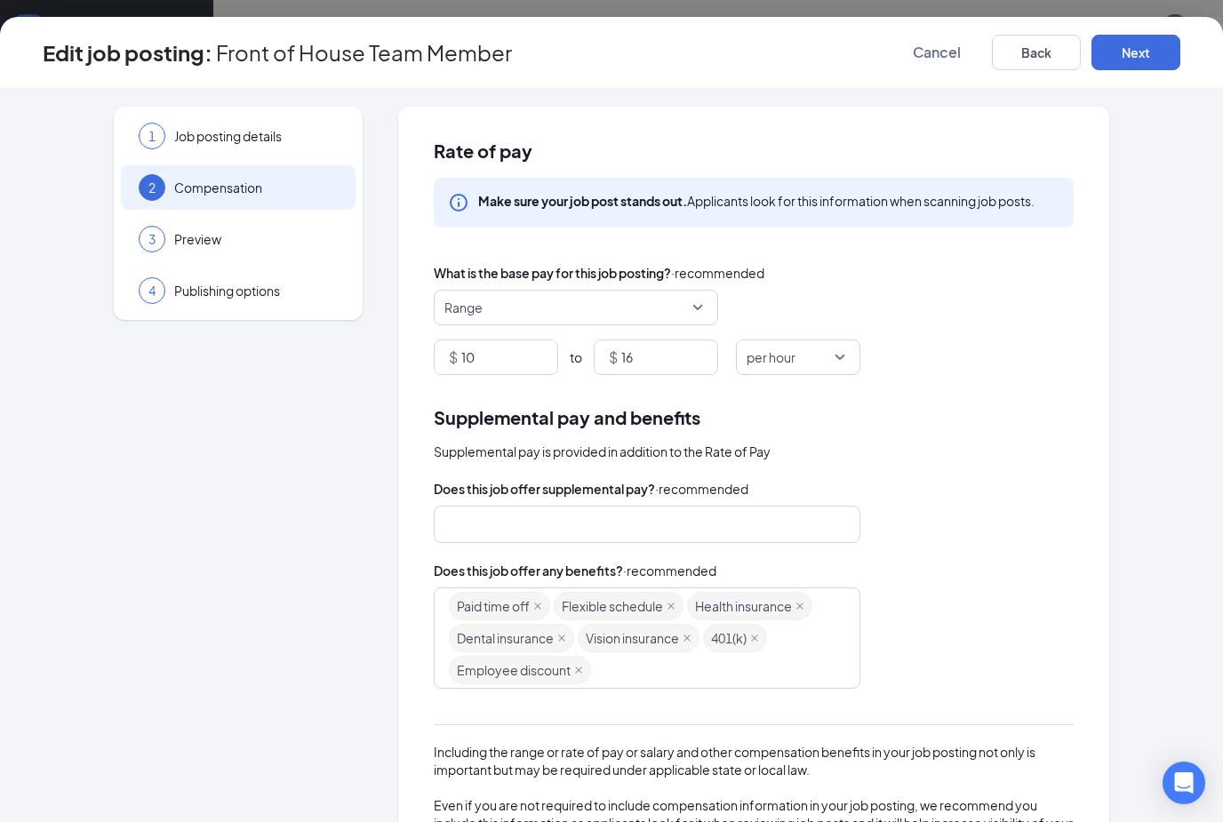
scroll to position [0, 0]
click at [452, 204] on icon "Info" at bounding box center [459, 203] width 18 height 18
click at [458, 202] on icon "Info" at bounding box center [458, 202] width 21 height 21
click at [459, 209] on icon "Info" at bounding box center [458, 202] width 21 height 21
click at [1145, 270] on div "1 Job posting details 2 Compensation 3 Preview 4 Publishing options Rate of pay…" at bounding box center [612, 541] width 1138 height 868
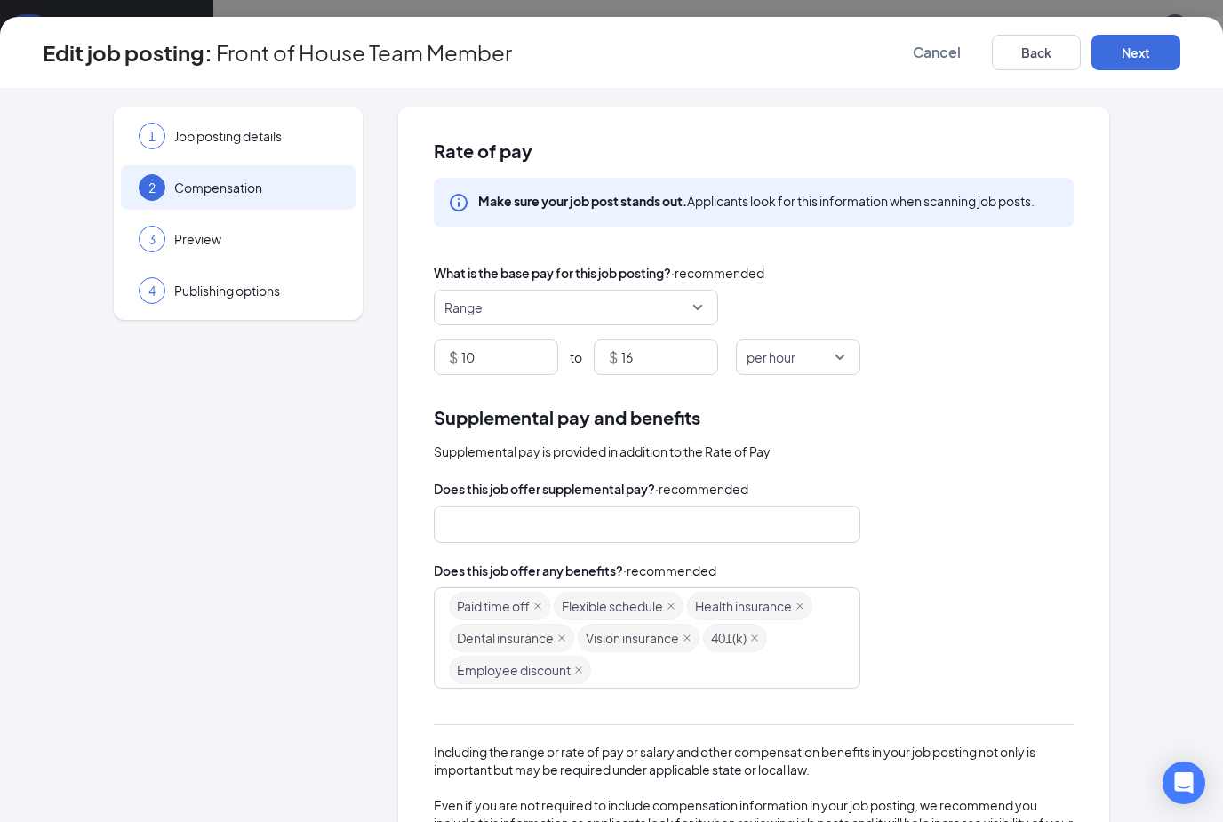
scroll to position [26, 0]
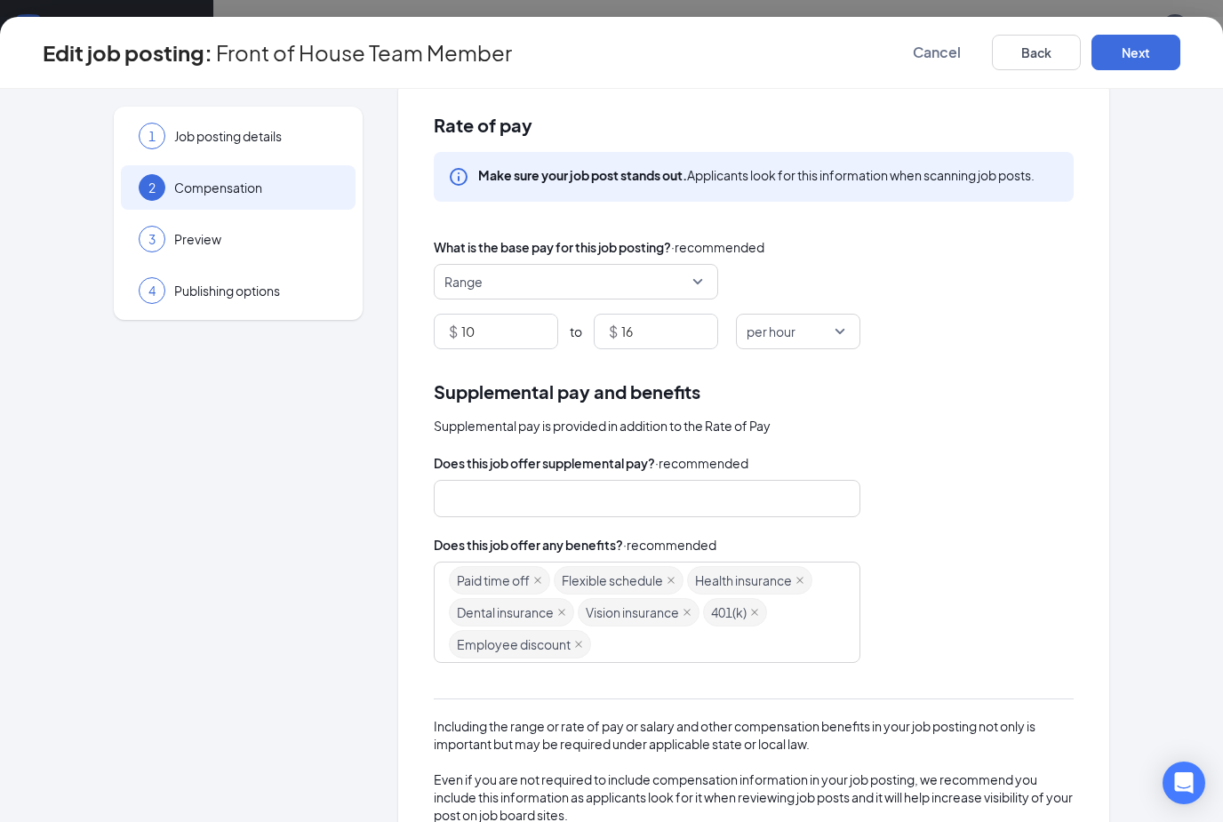
drag, startPoint x: 541, startPoint y: 186, endPoint x: 634, endPoint y: 188, distance: 92.5
click at [650, 187] on div "Make sure your job post stands out. Applicants look for this information when s…" at bounding box center [754, 176] width 612 height 21
click at [465, 176] on icon "Info" at bounding box center [458, 176] width 21 height 21
click at [957, 366] on div "Rate of pay Make sure your job post stands out. Applicants look for this inform…" at bounding box center [753, 515] width 711 height 868
click at [1132, 50] on button "Next" at bounding box center [1136, 53] width 89 height 36
